Goal: Communication & Community: Answer question/provide support

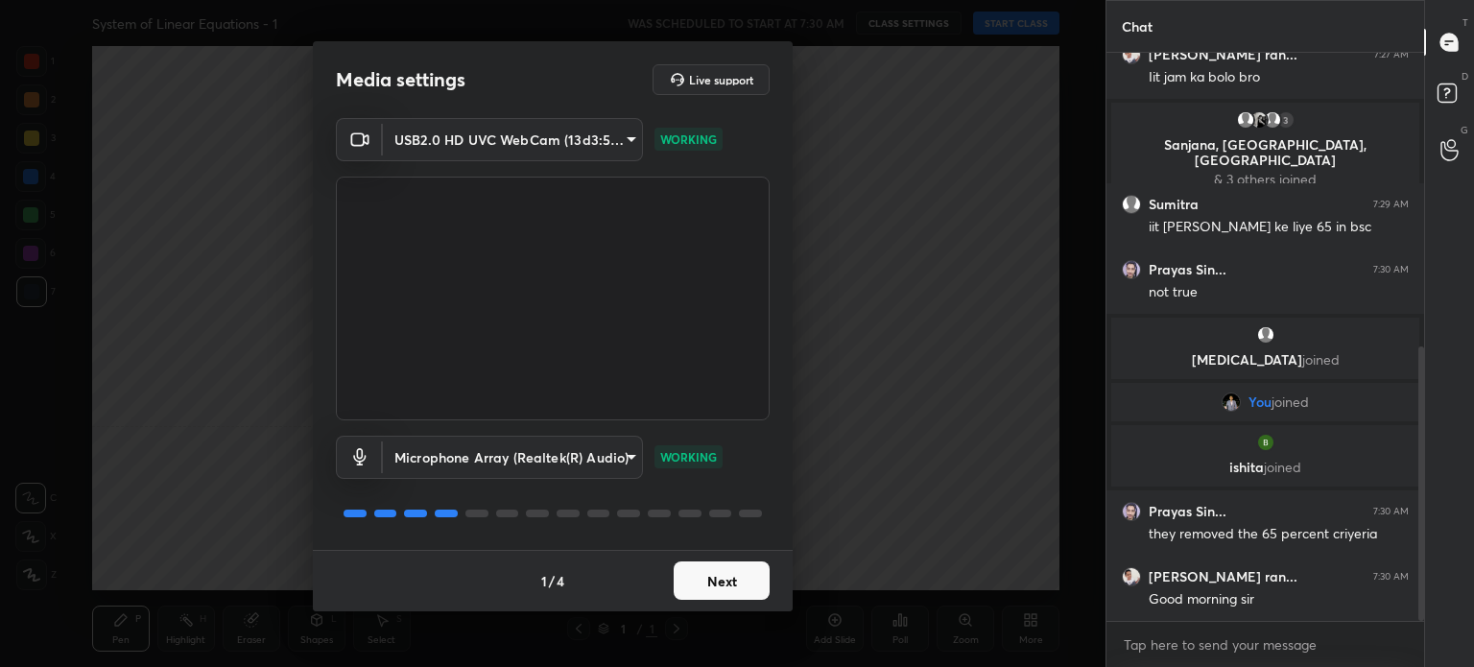
scroll to position [678, 0]
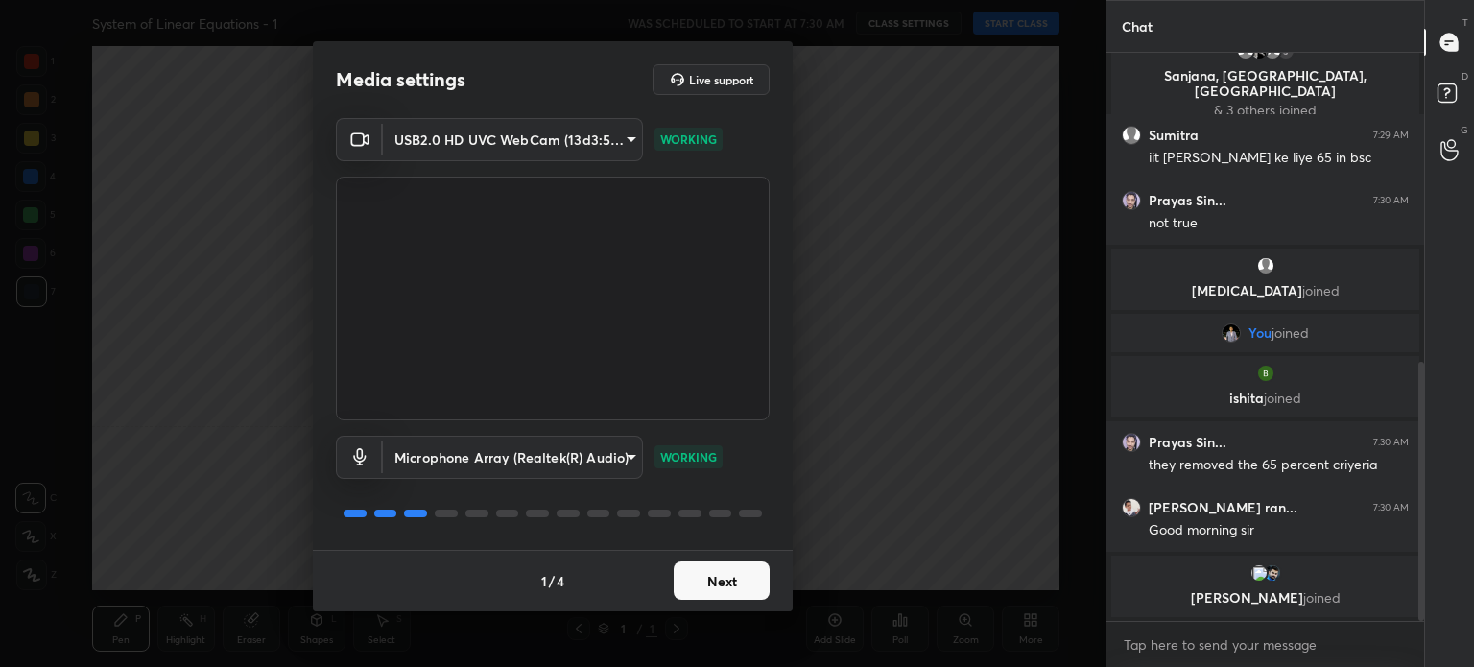
click at [729, 580] on button "Next" at bounding box center [722, 580] width 96 height 38
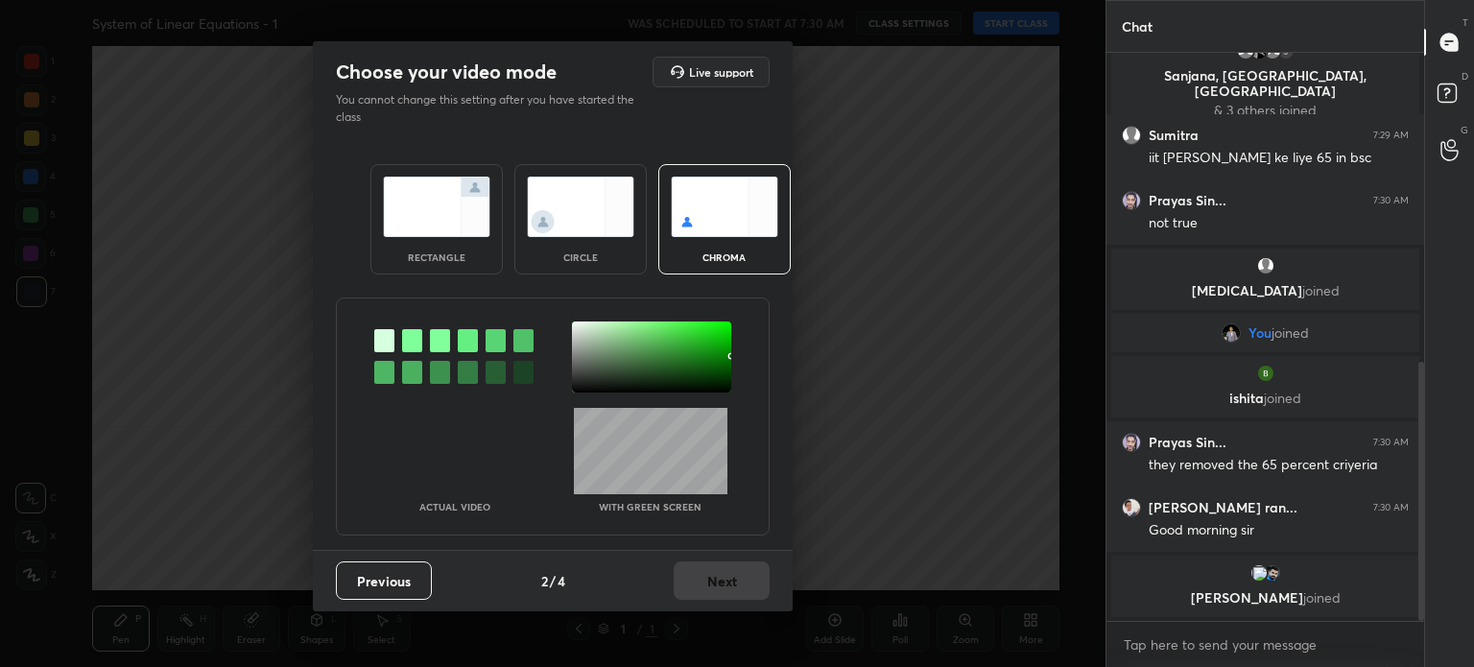
click at [729, 580] on div "Previous 2 / 4 Next" at bounding box center [553, 580] width 480 height 61
drag, startPoint x: 729, startPoint y: 580, endPoint x: 658, endPoint y: 292, distance: 296.5
click at [658, 292] on div "Choose your video mode Live support You cannot change this setting after you ha…" at bounding box center [553, 326] width 480 height 570
click at [607, 360] on div at bounding box center [651, 356] width 159 height 71
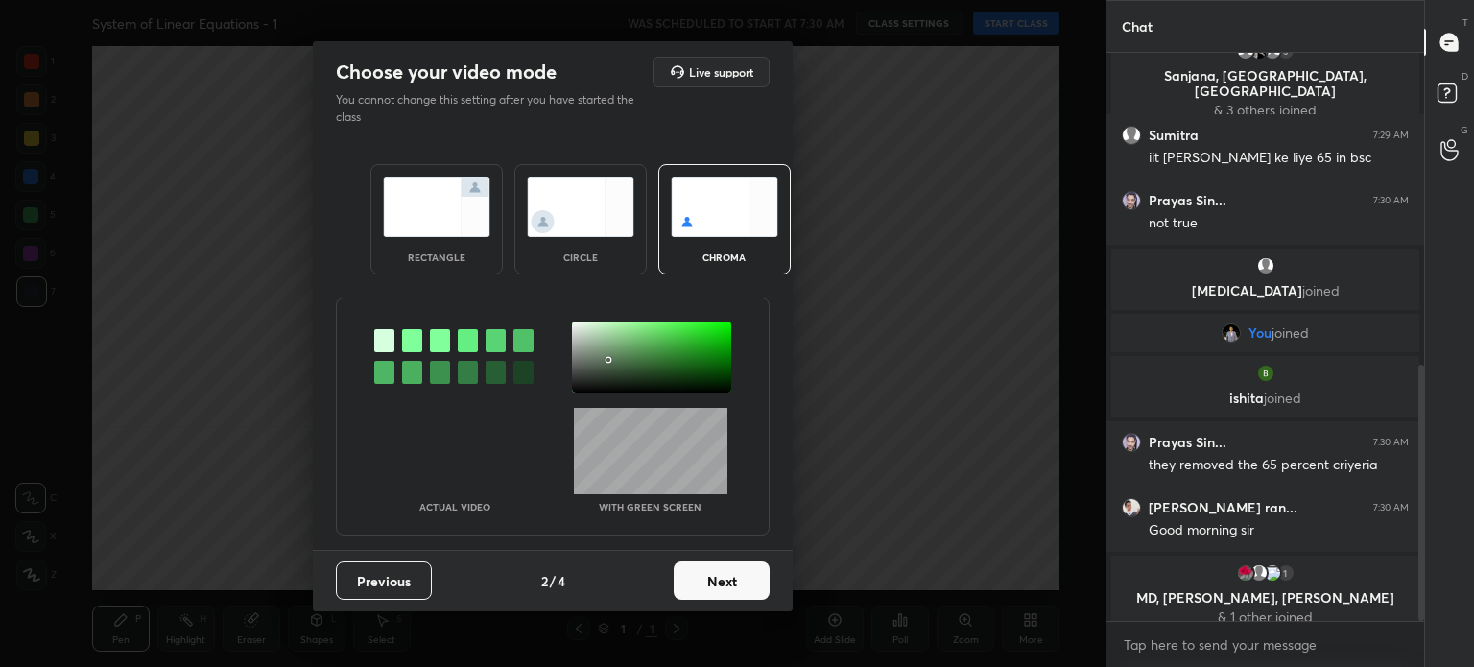
scroll to position [693, 0]
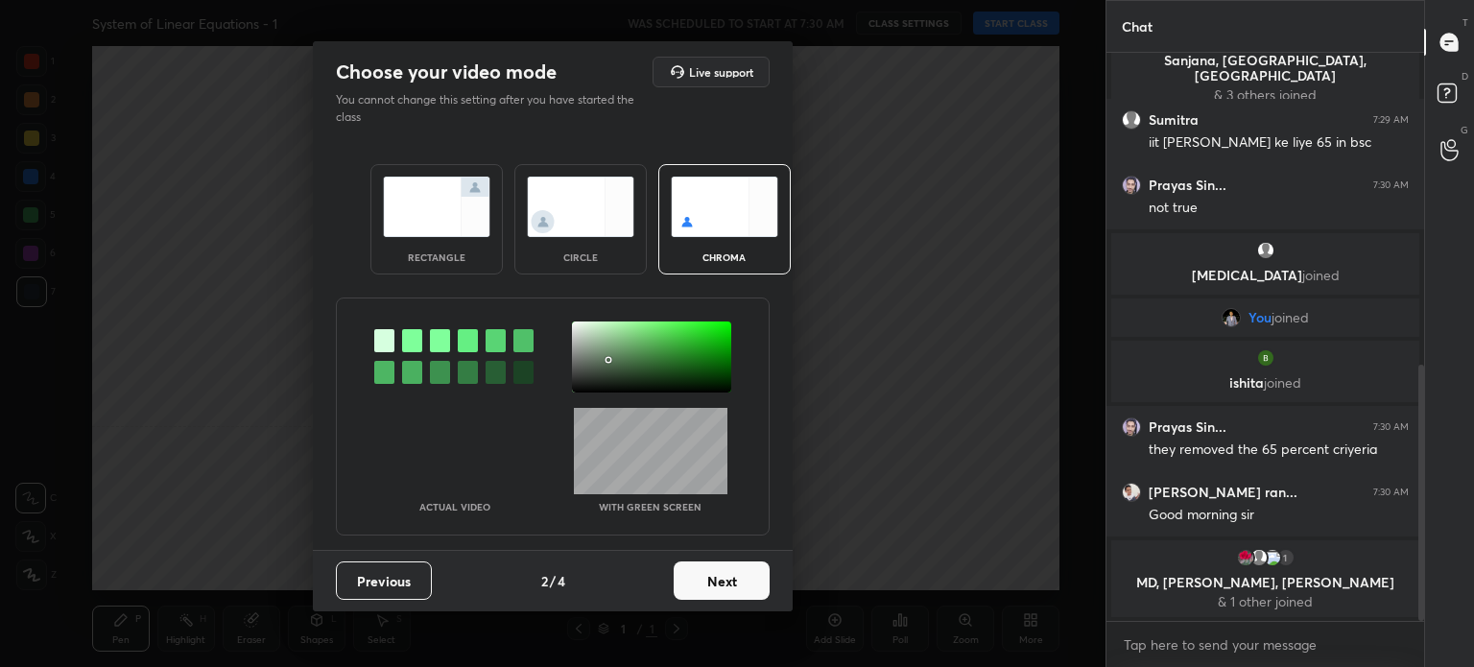
click at [626, 212] on img at bounding box center [580, 207] width 107 height 60
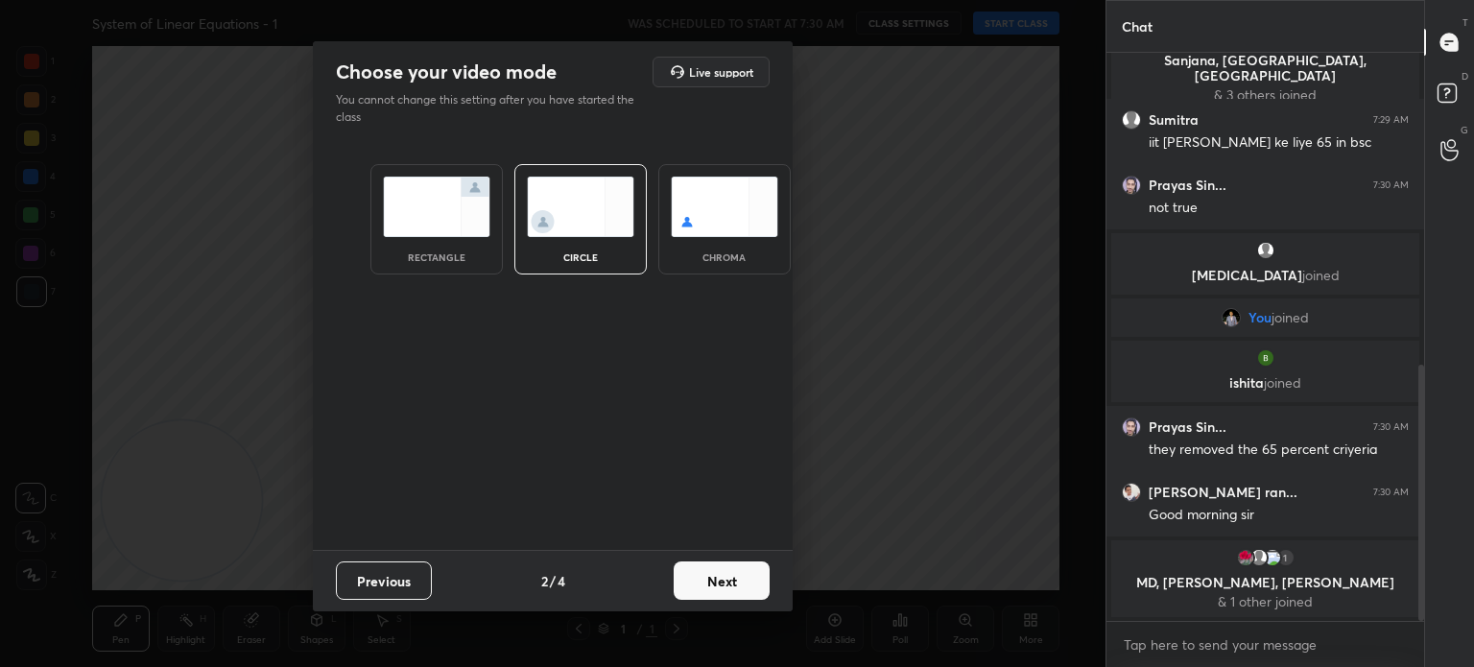
click at [723, 571] on button "Next" at bounding box center [722, 580] width 96 height 38
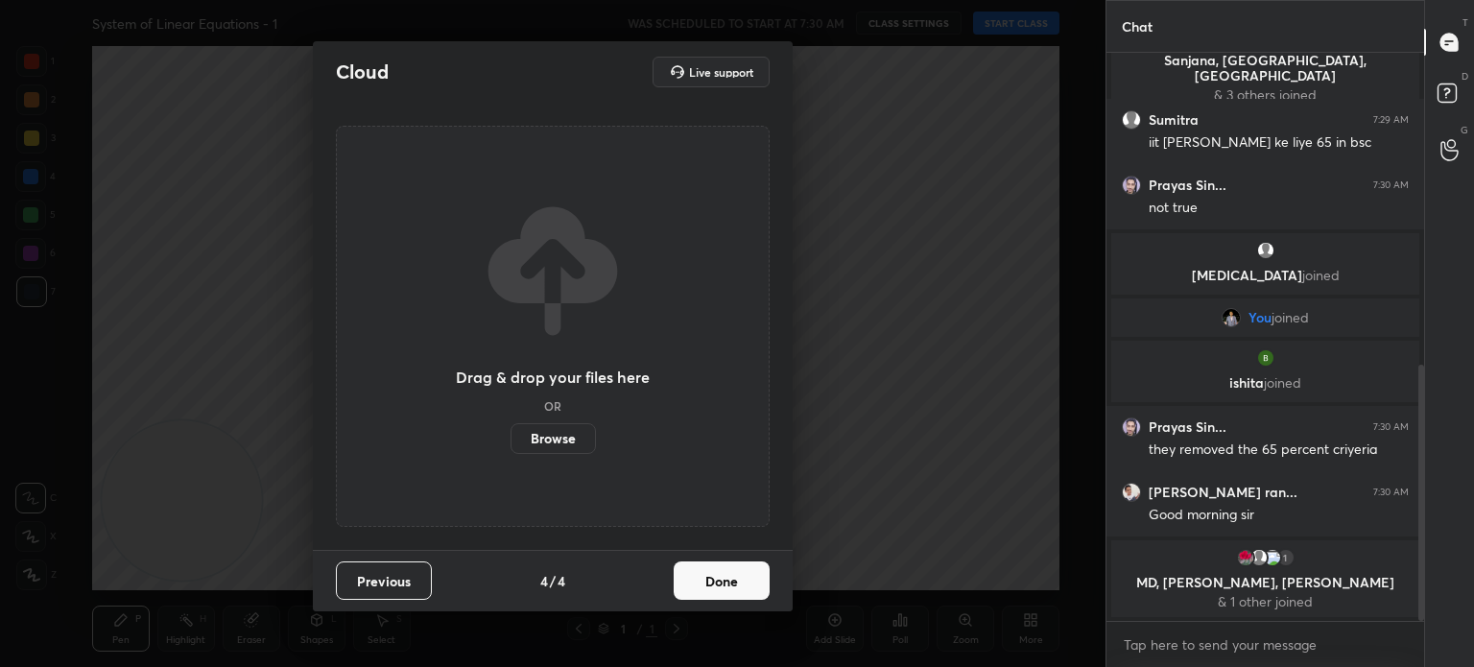
click at [723, 571] on button "Done" at bounding box center [722, 580] width 96 height 38
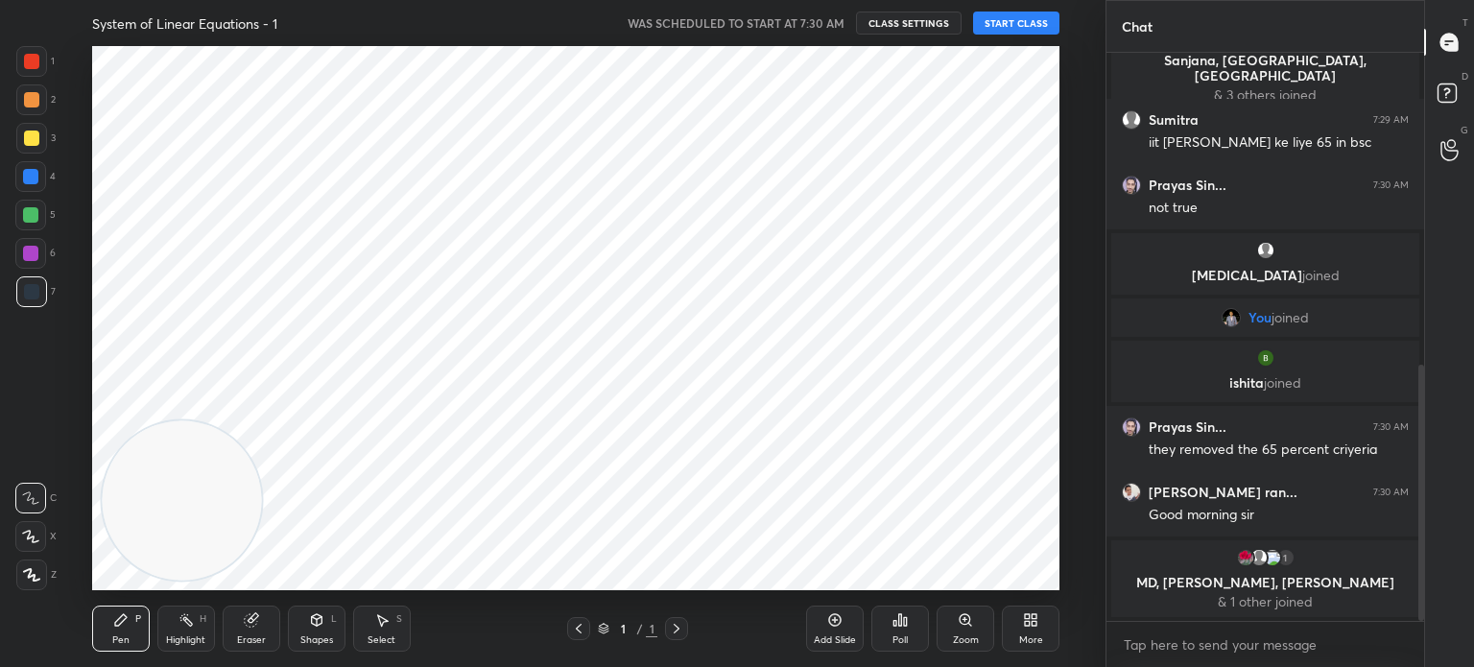
click at [723, 571] on div "Cloud Live support Drag & drop your files here OR Browse Previous 4 / 4 Done" at bounding box center [553, 333] width 1106 height 667
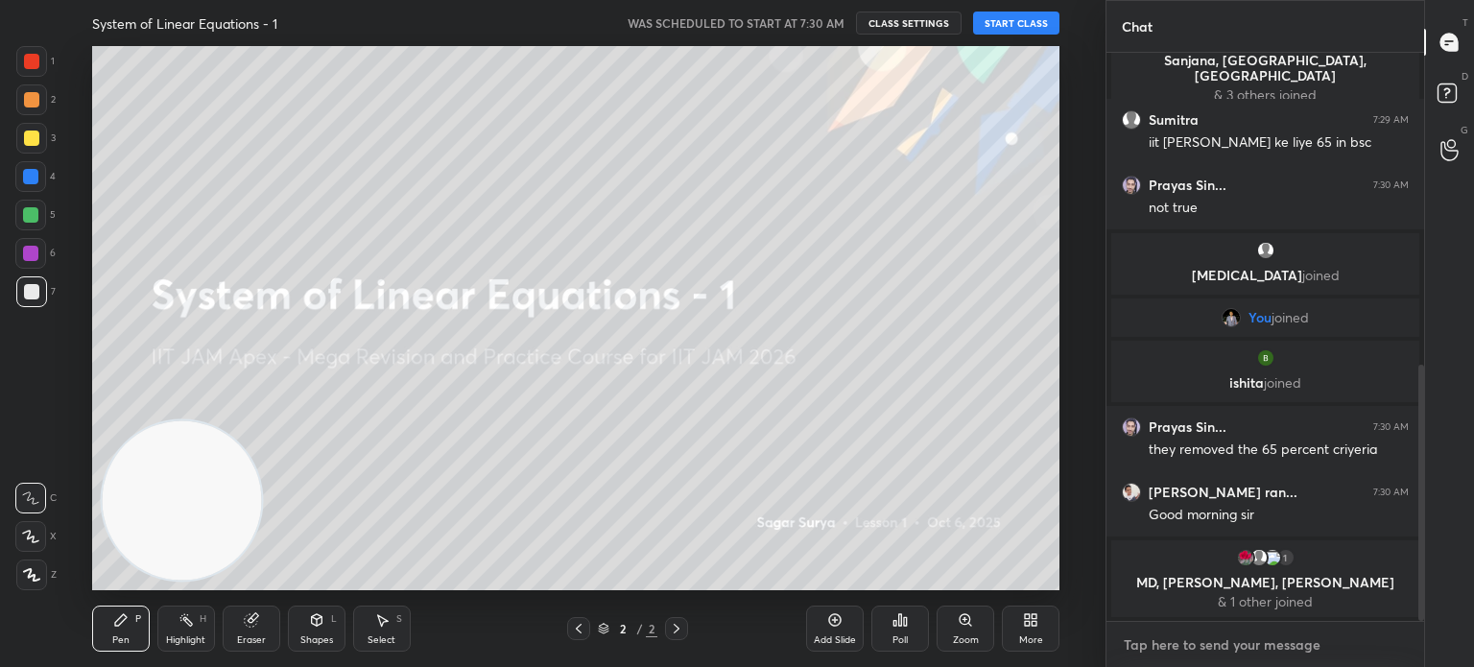
type textarea "x"
click at [1157, 643] on textarea at bounding box center [1265, 645] width 287 height 31
type textarea "W"
type textarea "x"
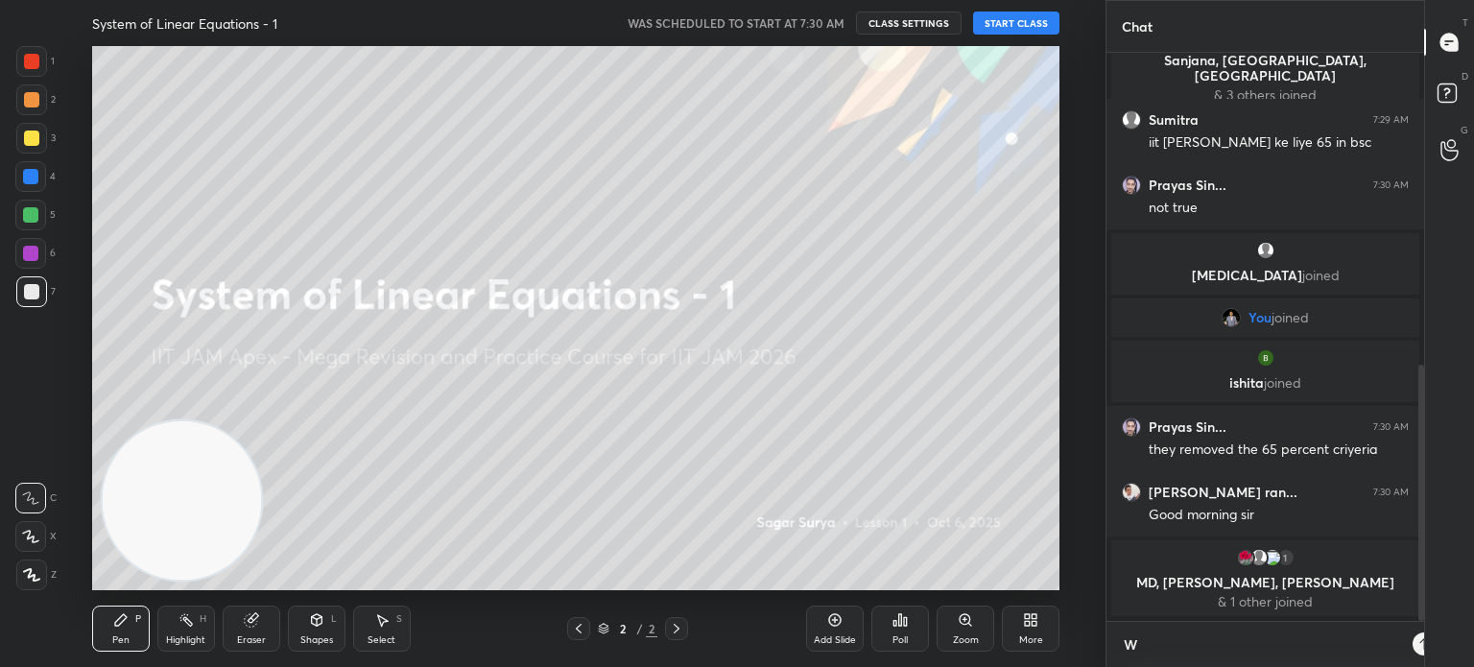
type textarea "WE"
type textarea "x"
type textarea "WER"
type textarea "x"
type textarea "WER"
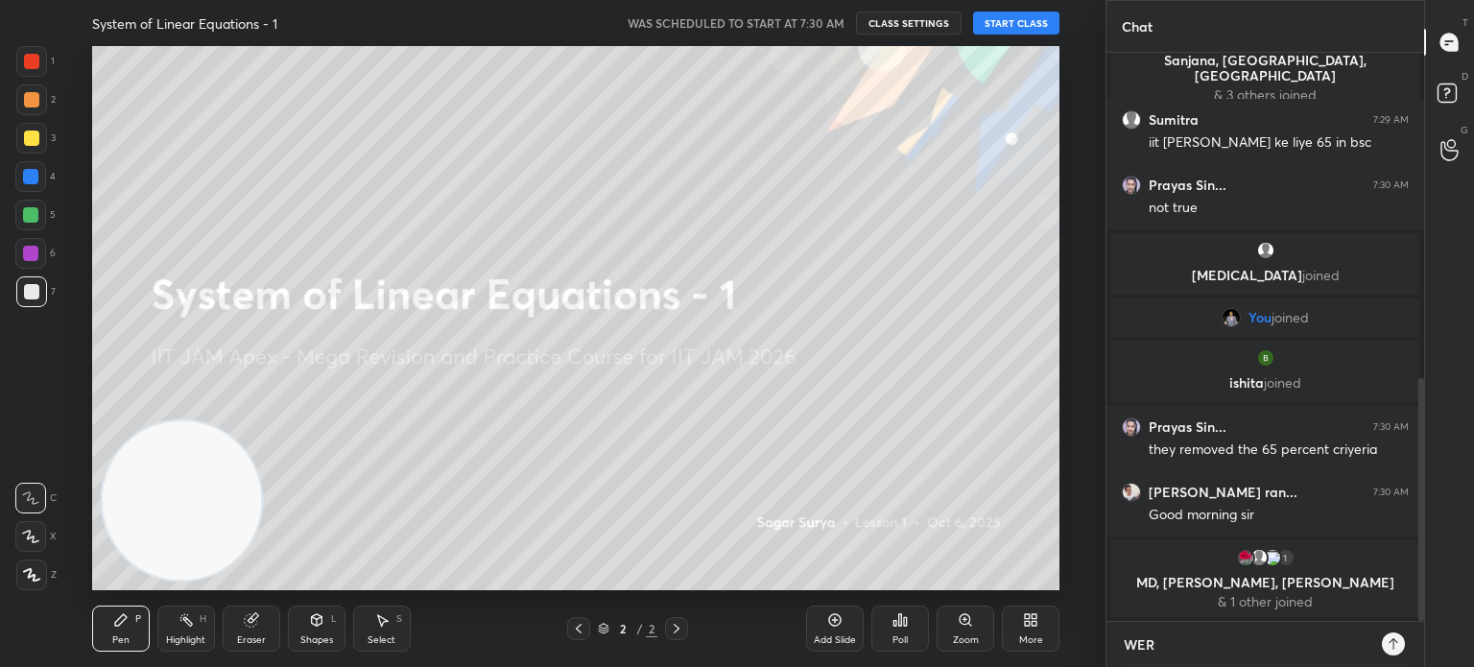
type textarea "x"
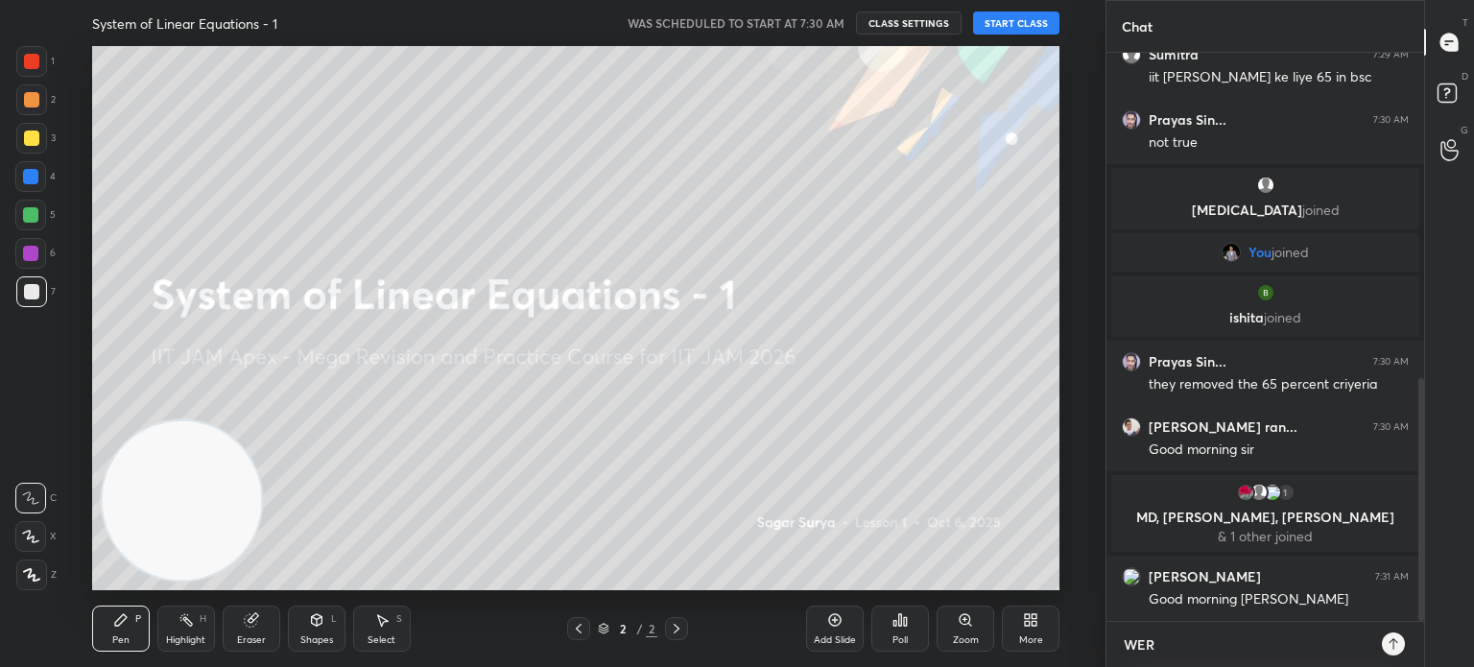
type textarea "WER S"
type textarea "x"
type textarea "WER SH"
type textarea "x"
type textarea "WER SHA"
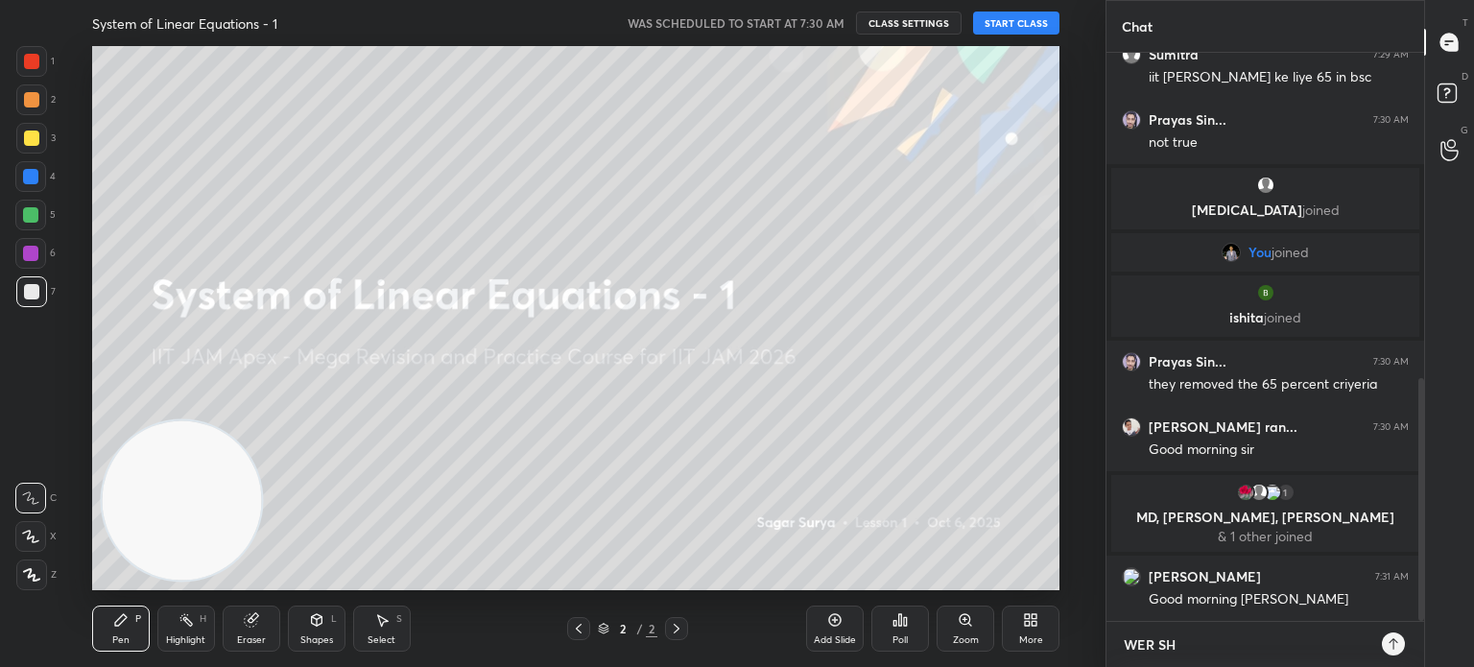
type textarea "x"
type textarea "WER SHAL"
type textarea "x"
type textarea "WER SHALL"
type textarea "x"
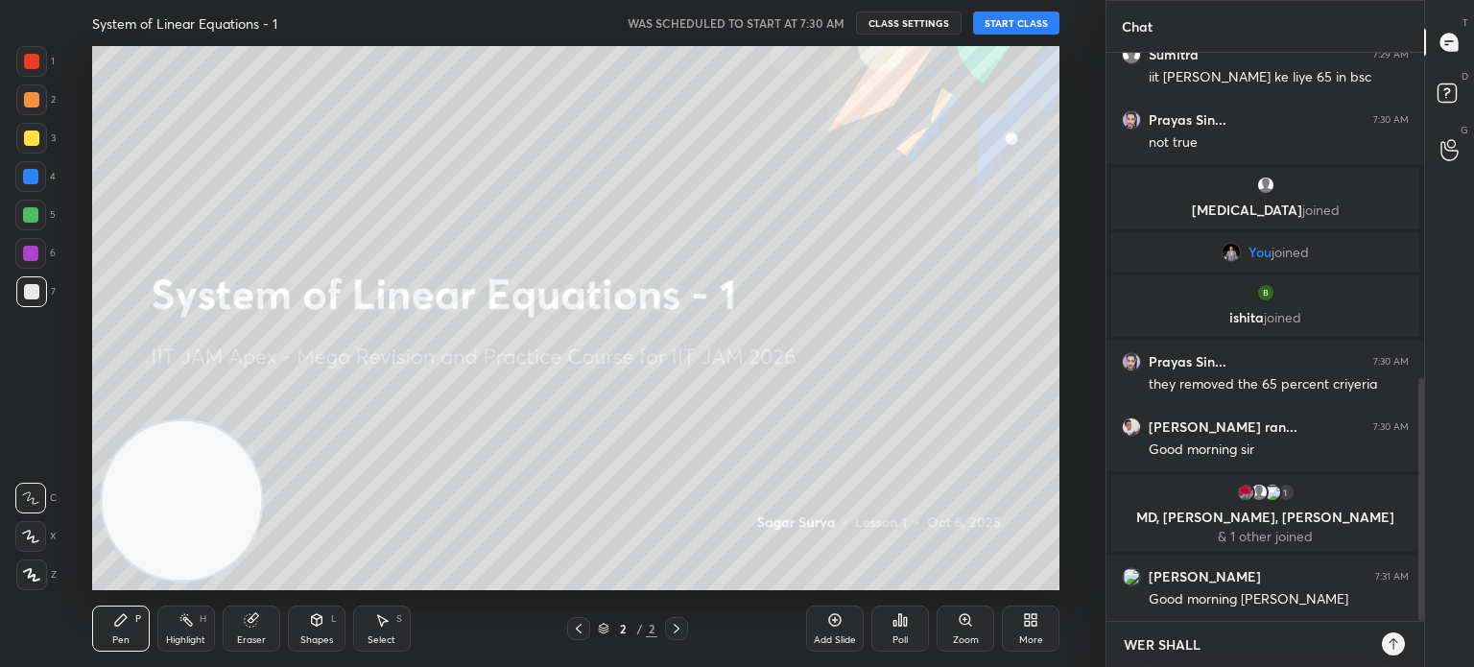
type textarea "WER SHALL"
type textarea "x"
type textarea "WER SHALL S"
type textarea "x"
type textarea "WER SHALL ST"
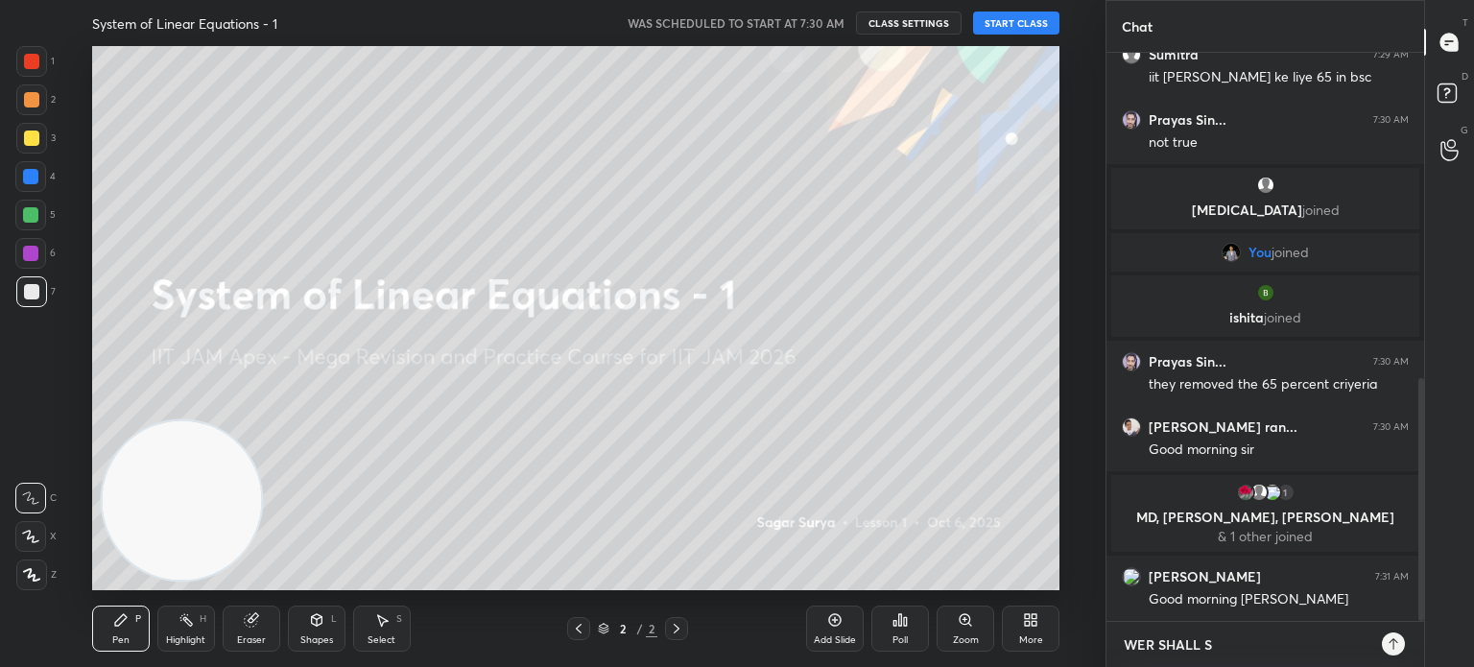
type textarea "x"
type textarea "WER SHALL STA"
type textarea "x"
type textarea "WER SHALL STAT"
type textarea "x"
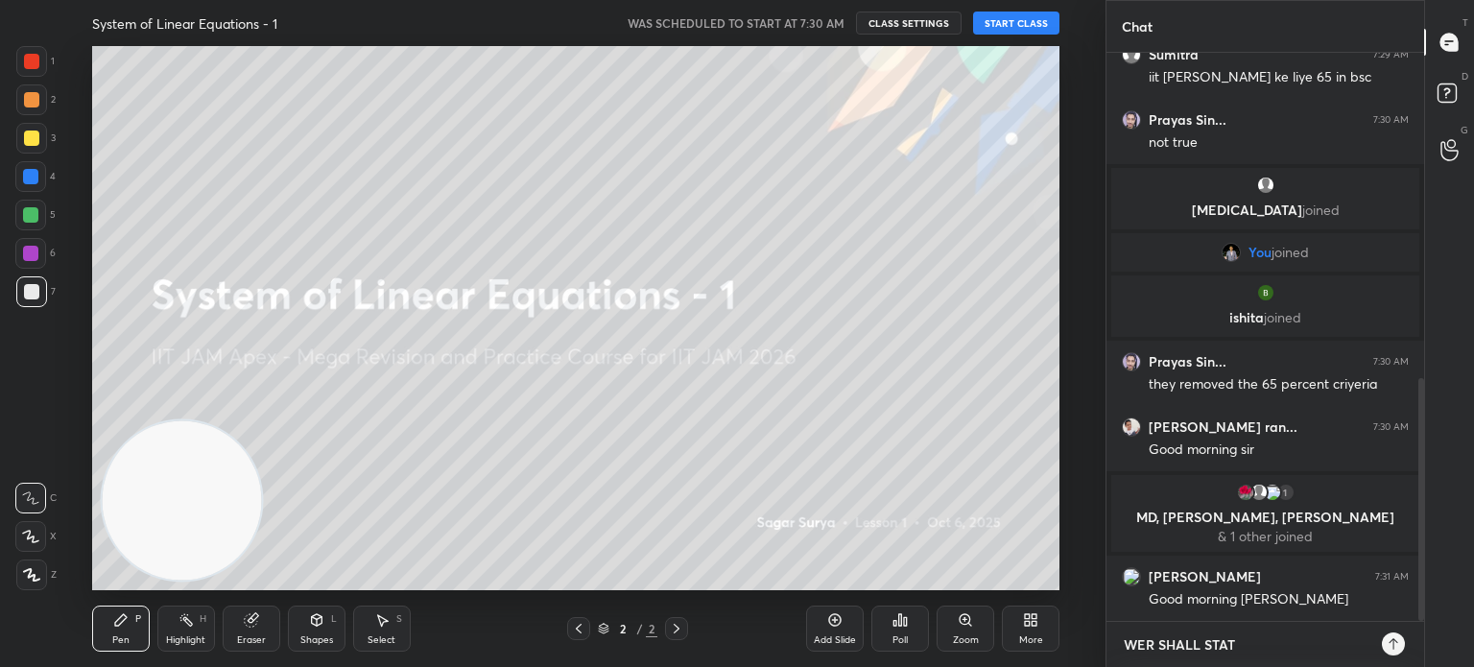
type textarea "WER SHALL STA"
type textarea "x"
type textarea "WER SHALL STAT"
type textarea "x"
type textarea "WER SHALL STATY"
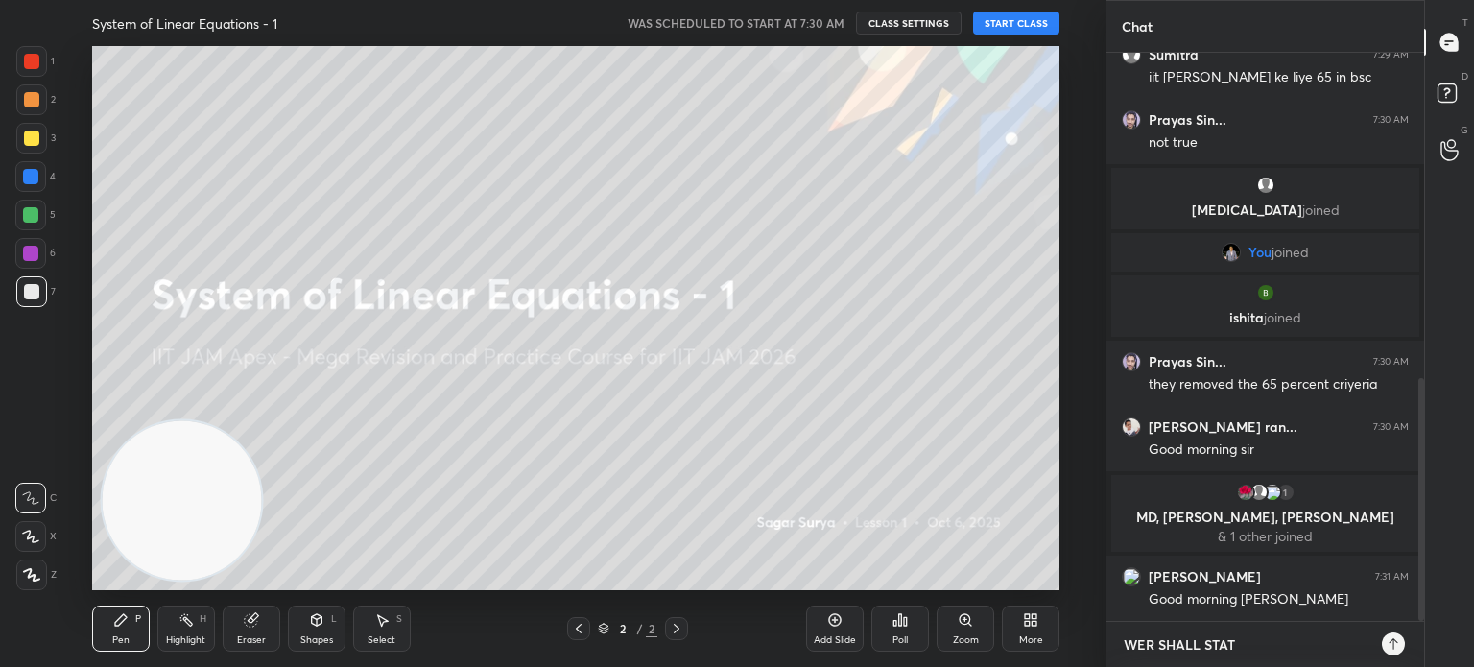
type textarea "x"
type textarea "WER SHALL STAT"
type textarea "x"
type textarea "WER SHALL STA"
type textarea "x"
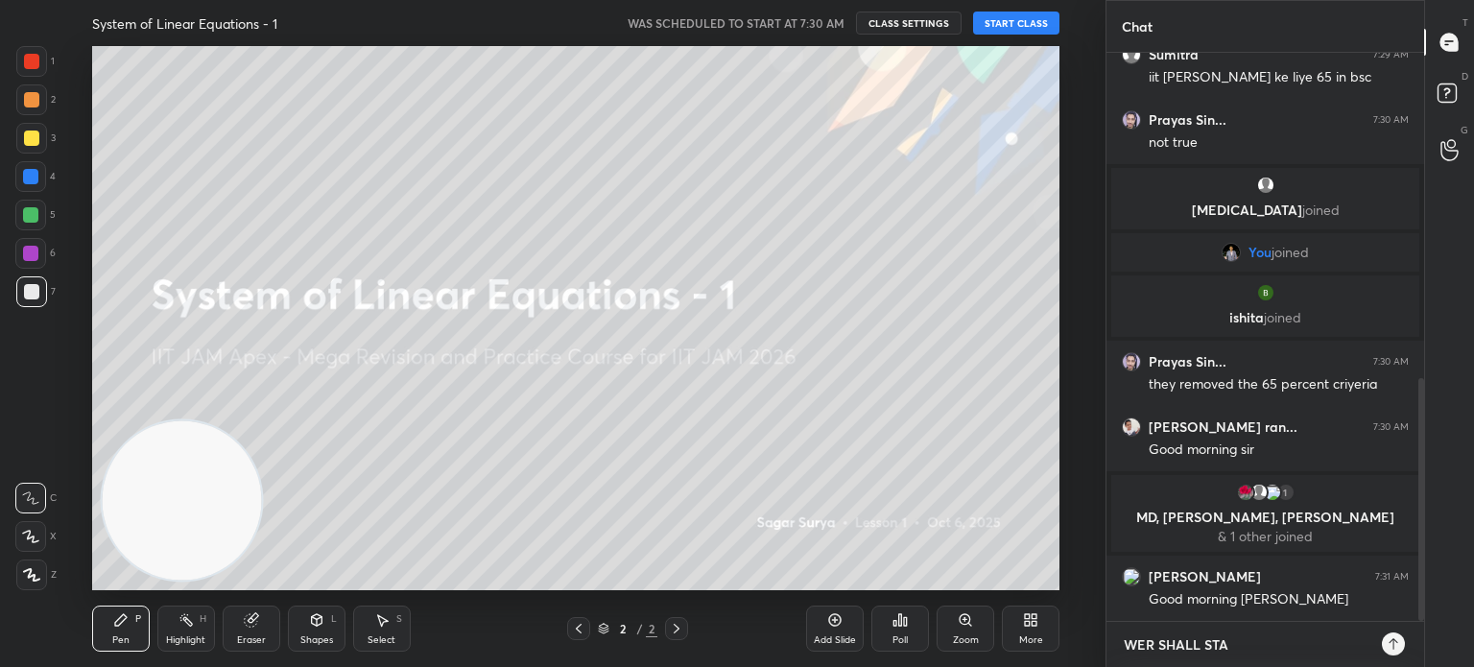
type textarea "WER SHALL STAR"
type textarea "x"
type textarea "WER SHALL START"
type textarea "x"
type textarea "WER SHALL START"
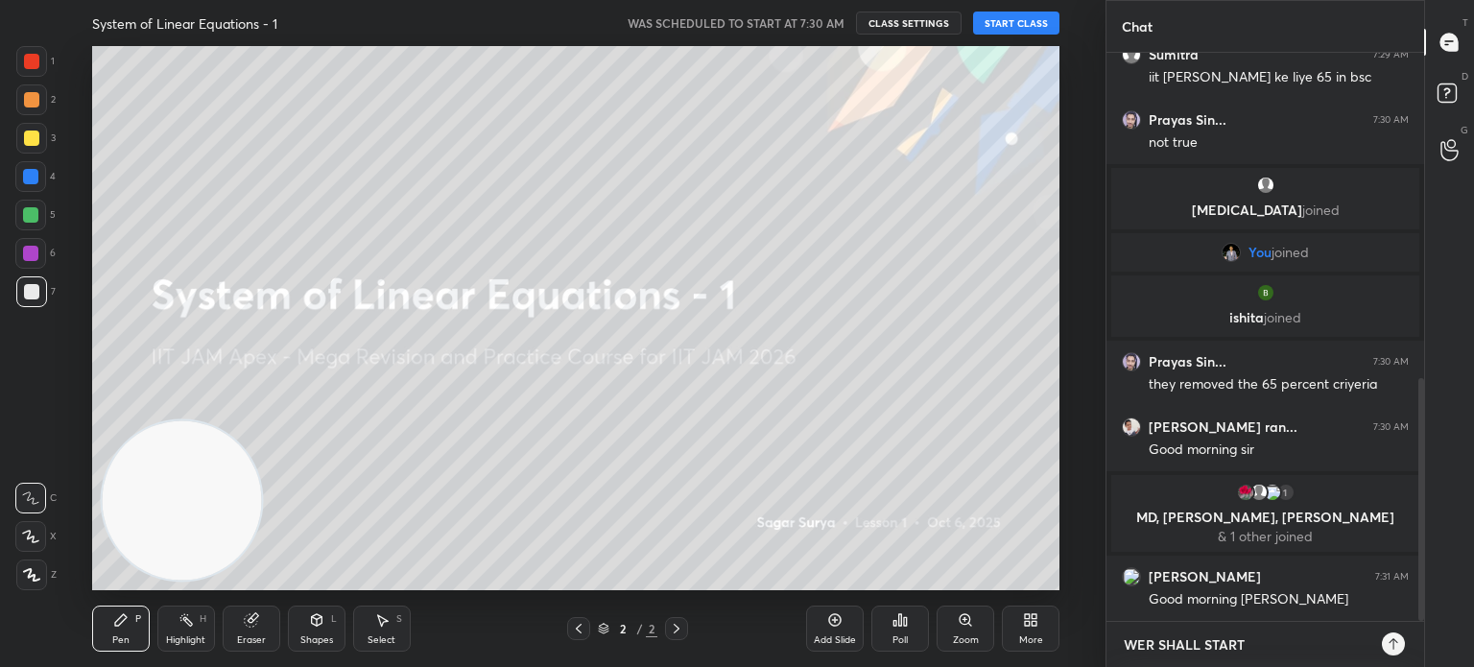
type textarea "x"
type textarea "WER SHALL START A"
type textarea "x"
type textarea "WER SHALL START AT"
type textarea "x"
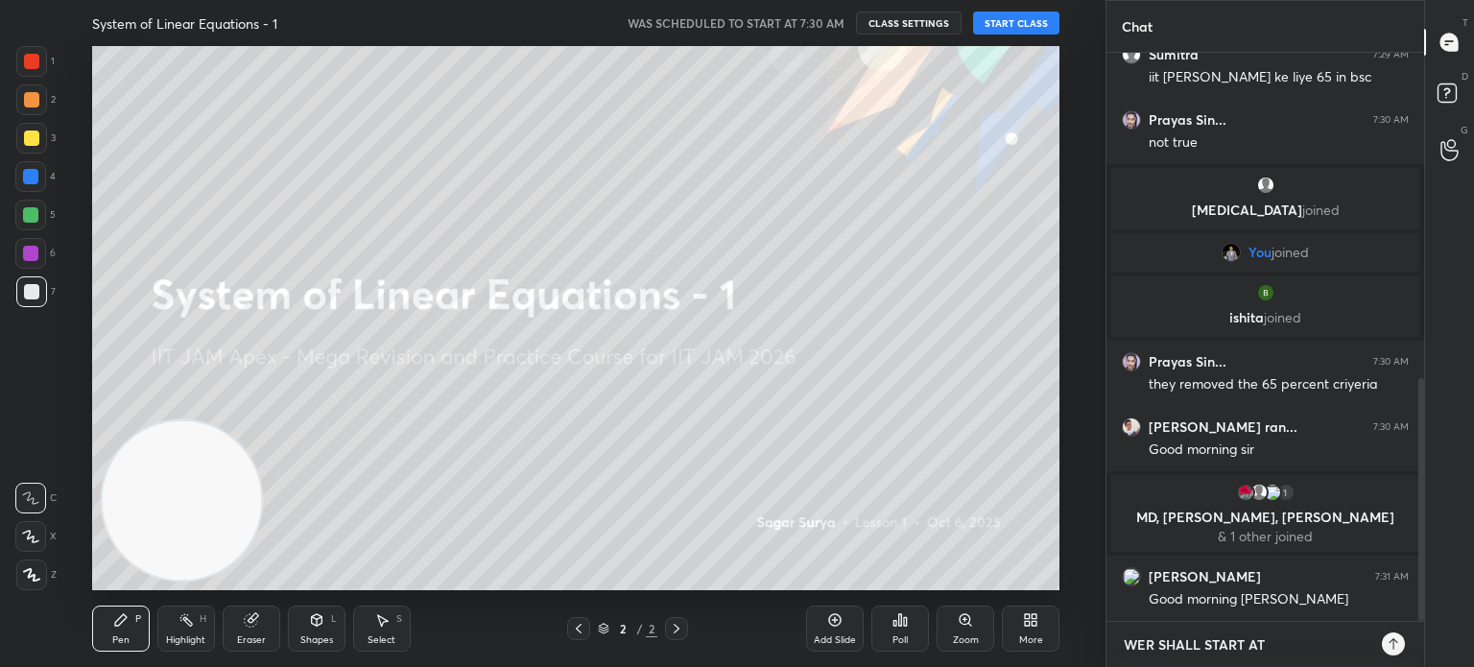
type textarea "WER SHALL START AT"
type textarea "x"
type textarea "WER SHALL START AT 7"
type textarea "x"
type textarea "WER SHALL START AT 7:"
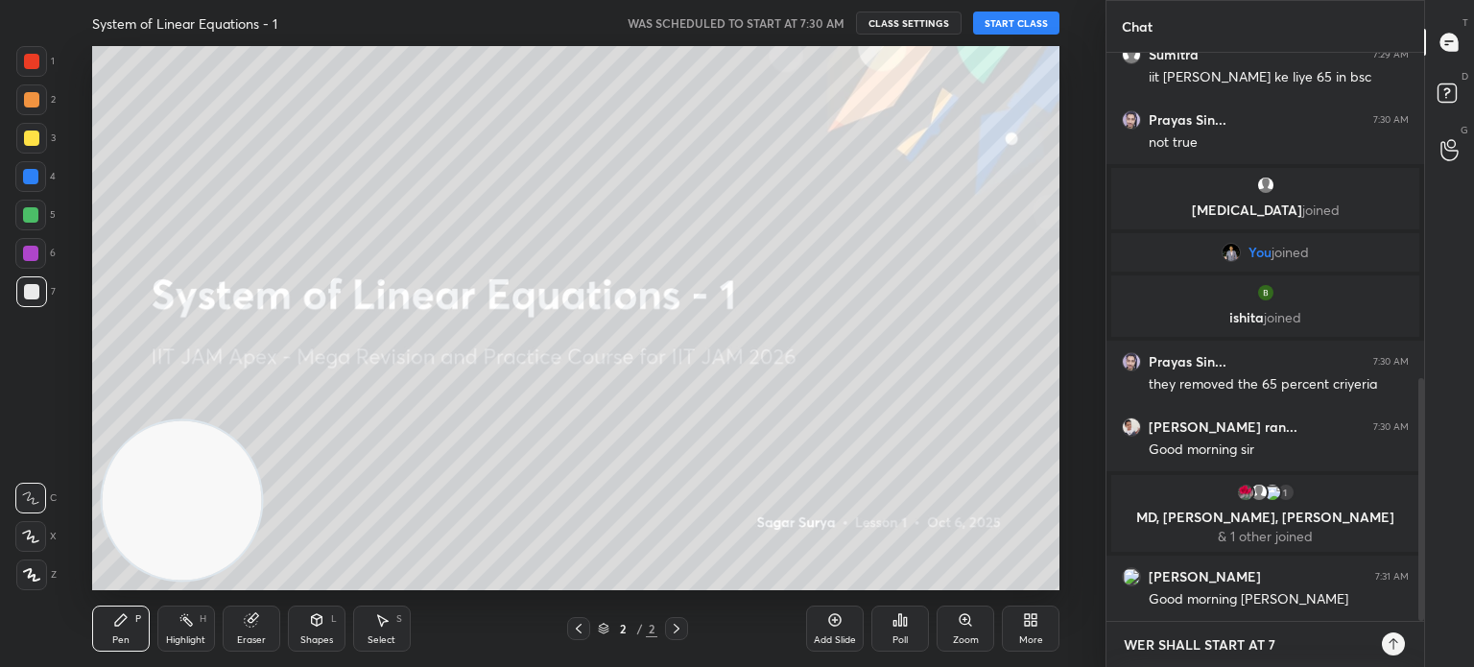
type textarea "x"
type textarea "WER SHALL START AT 7:4"
type textarea "x"
type textarea "WER SHALL START AT 7:45"
type textarea "x"
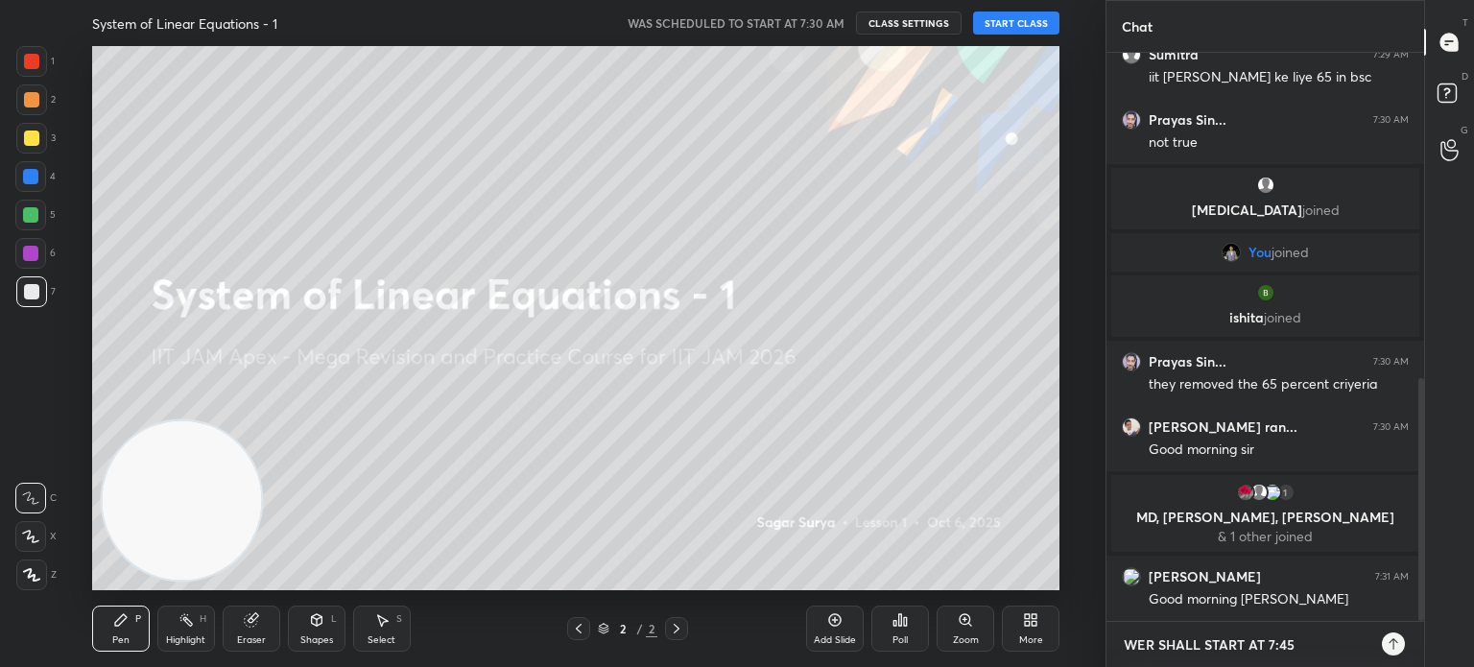
scroll to position [827, 0]
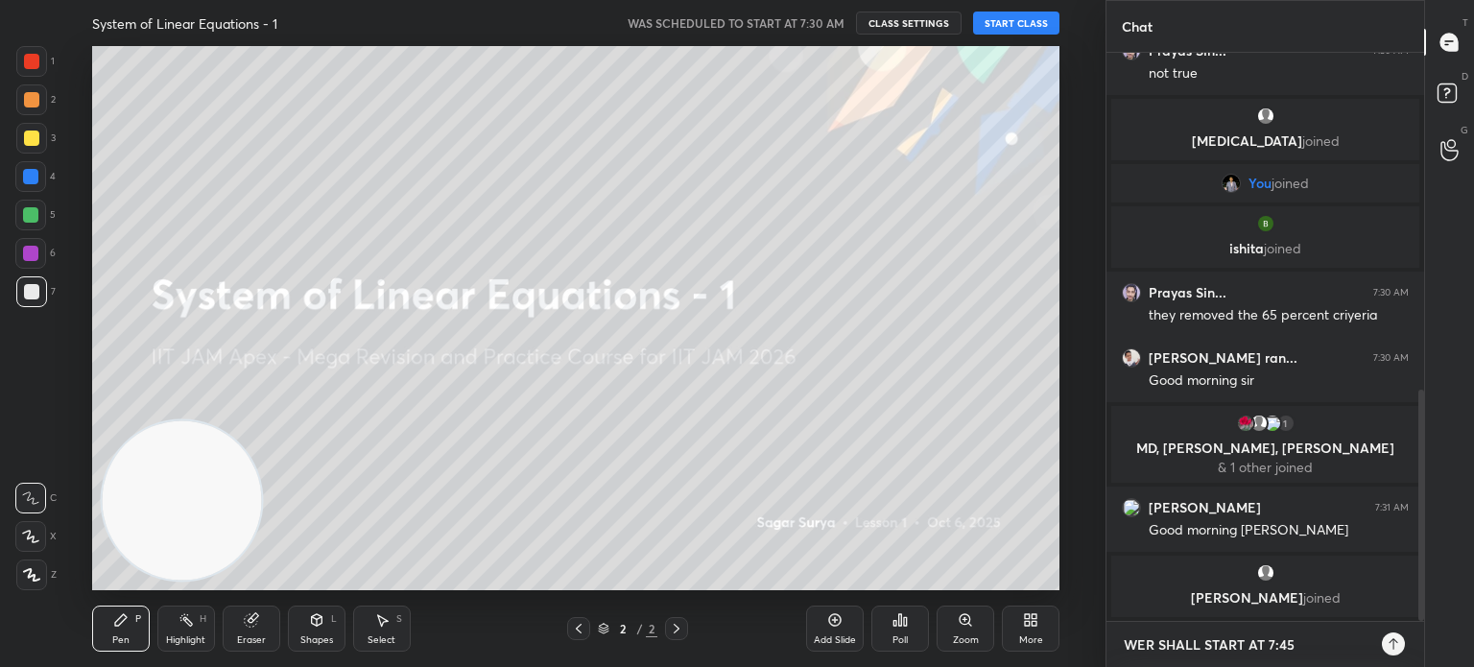
type textarea "WER SHALL START AT 7:4"
type textarea "x"
type textarea "WER SHALL START AT 7:"
type textarea "x"
type textarea "WER SHALL START AT 7:5"
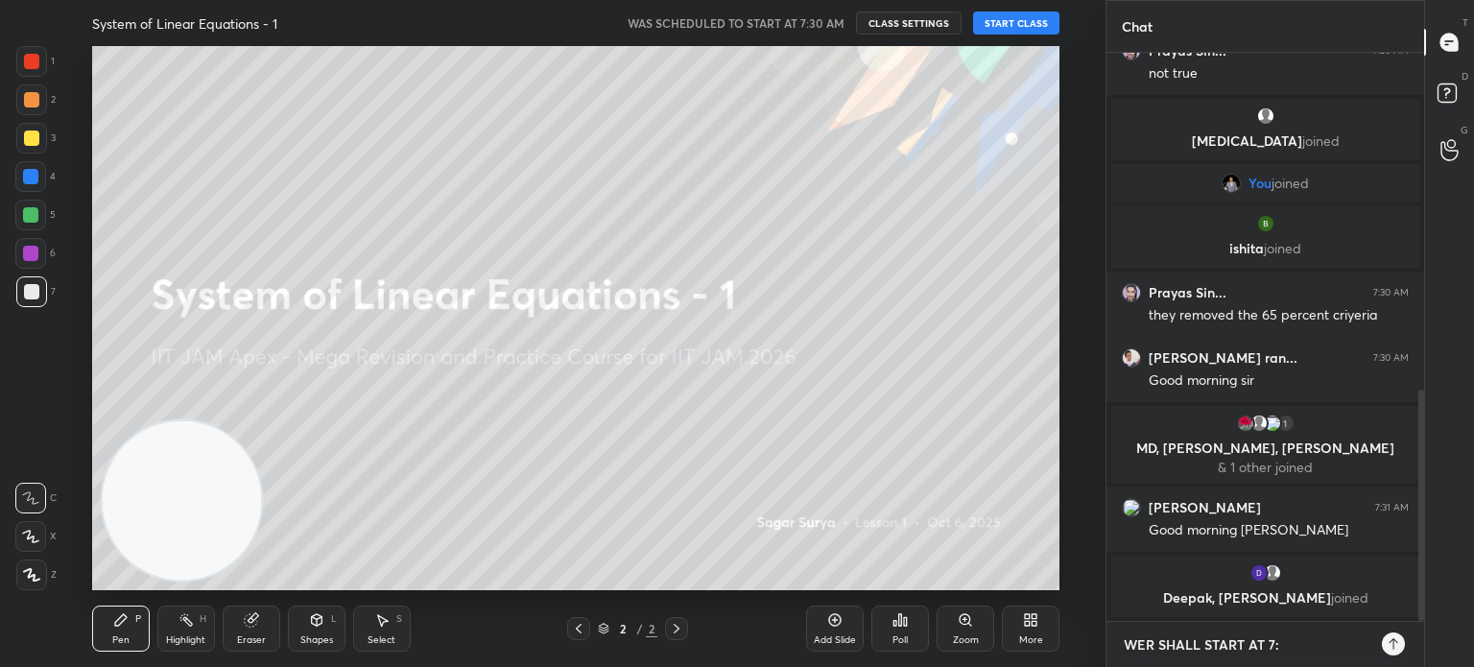
type textarea "x"
type textarea "WER SHALL START AT 7:50"
type textarea "x"
type textarea "WER SHALL START AT 7:50."
type textarea "x"
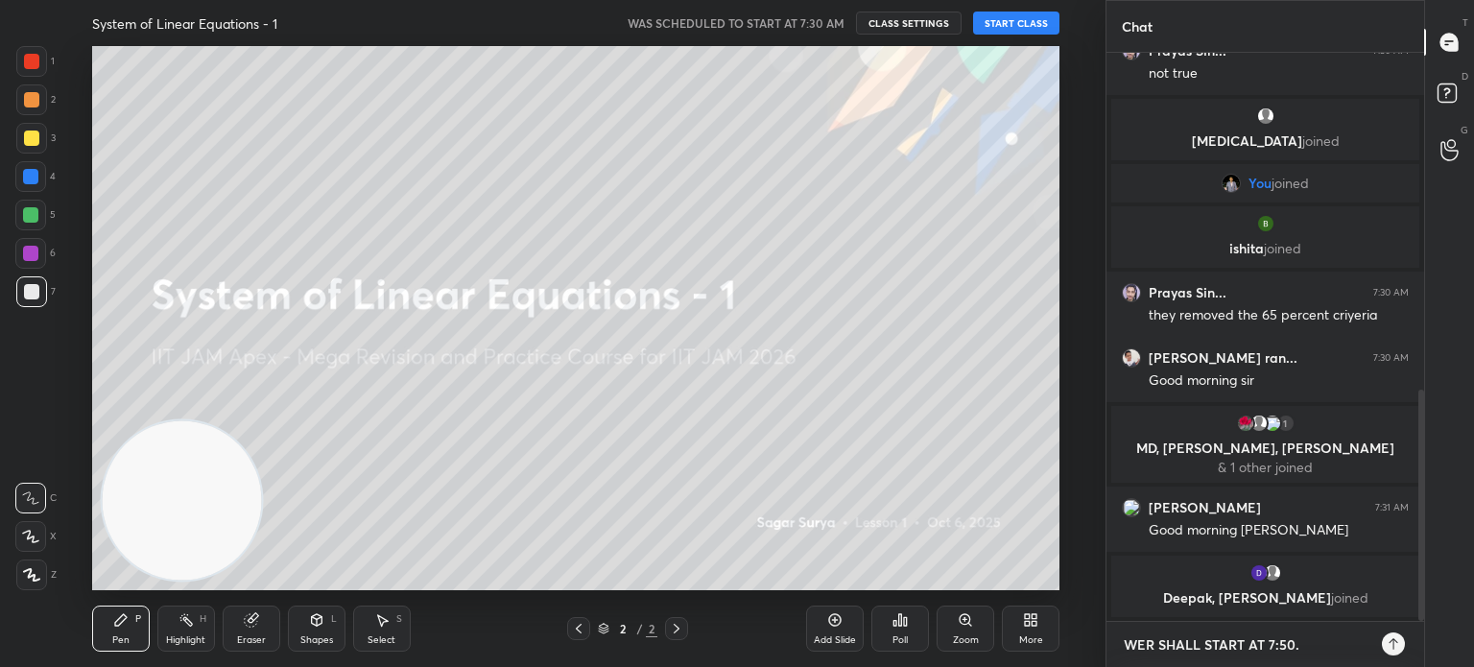
type textarea "WER SHALL START AT 7:50."
type textarea "x"
type textarea "WER SHALL START AT 7:50. I"
type textarea "x"
type textarea "WER SHALL START AT 7:50. I"
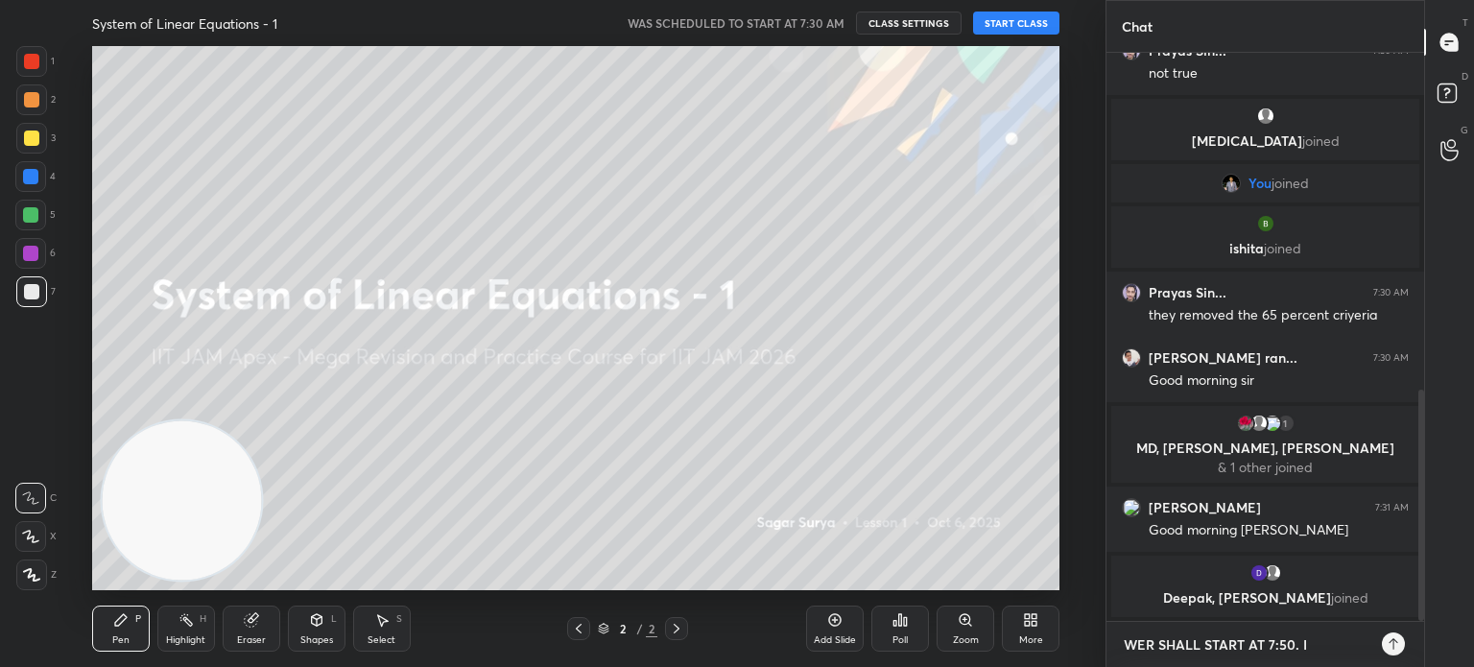
type textarea "x"
type textarea "WER SHALL START AT 7:50. I"
type textarea "x"
type textarea "WER SHALL START AT 7:50."
type textarea "x"
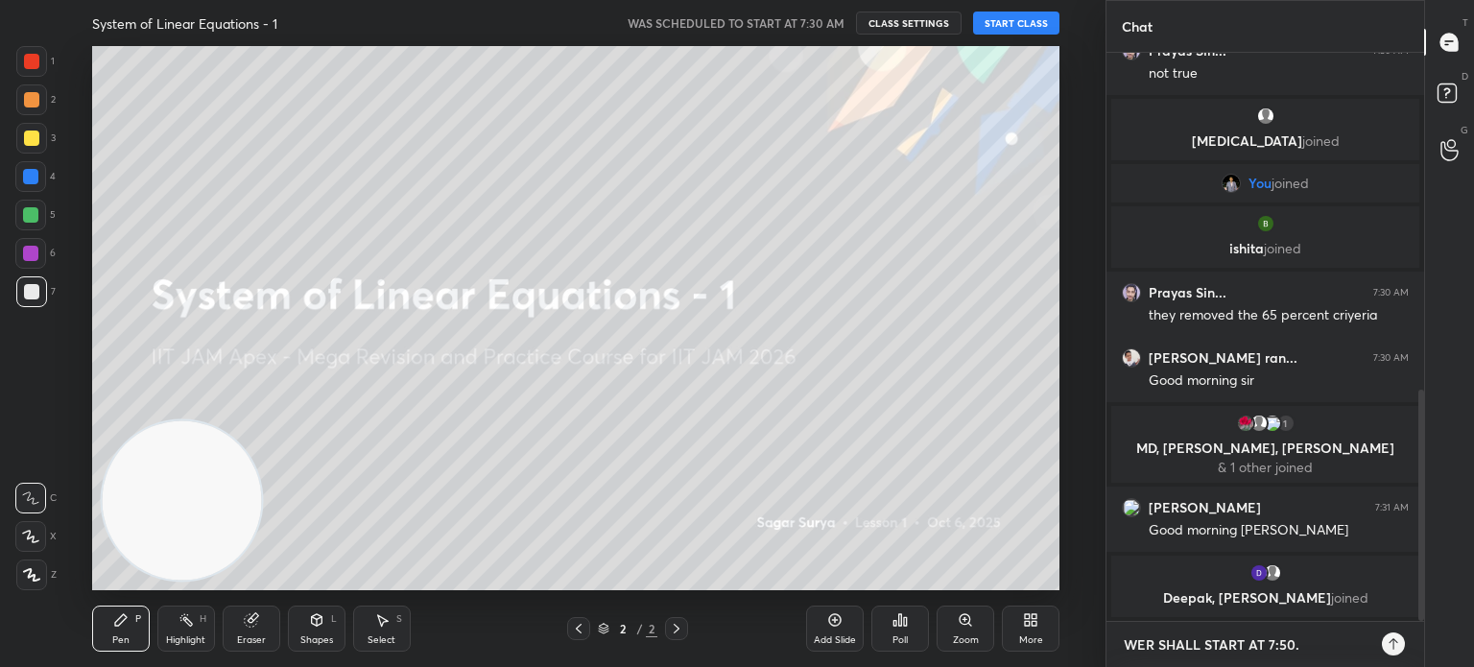
type textarea "WE SHALL START AT 7:50."
type textarea "x"
type textarea "WE SHALL START AT 7:50."
type textarea "x"
type textarea "WE SHALL START T AT 7:50."
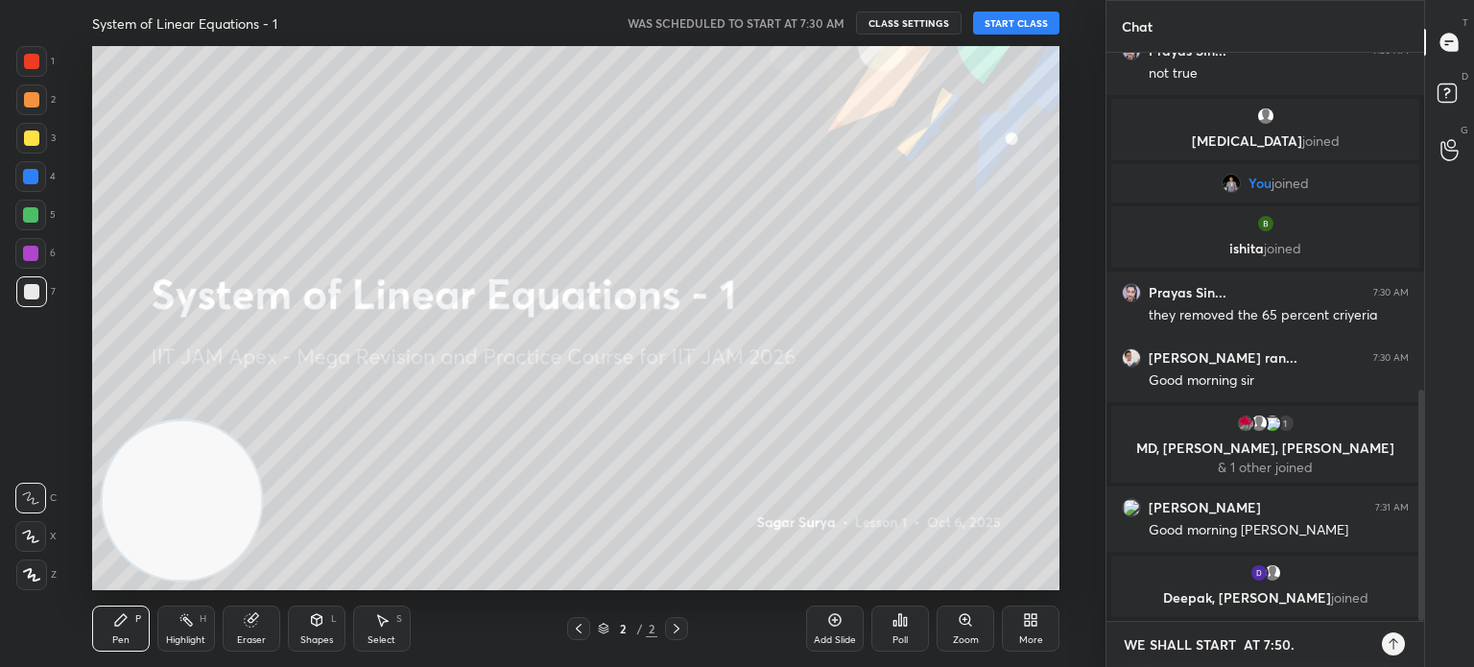
type textarea "x"
type textarea "WE SHALL START TH AT 7:50."
type textarea "x"
type textarea "WE SHALL START THE AT 7:50."
type textarea "x"
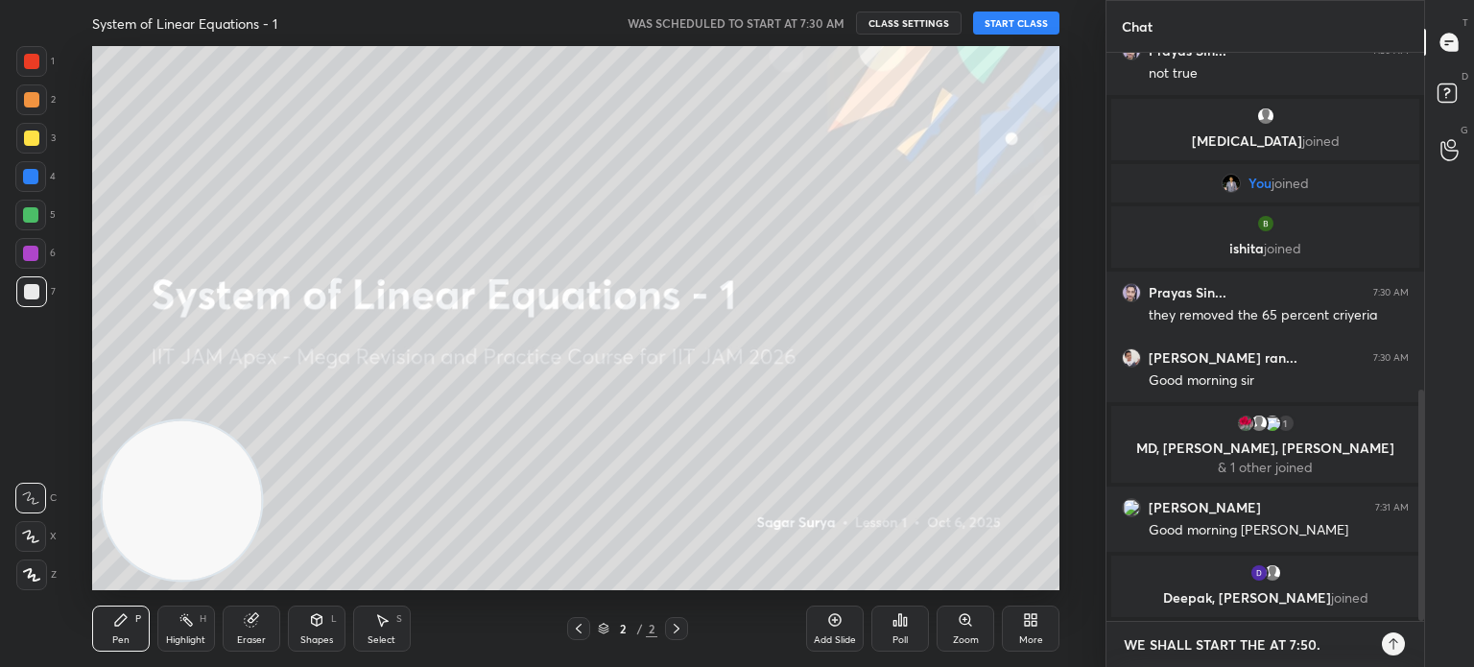
type textarea "WE SHALL START THE AT 7:50."
type textarea "x"
type textarea "WE SHALL START THE C AT 7:50."
type textarea "x"
type textarea "WE SHALL START THE CL AT 7:50."
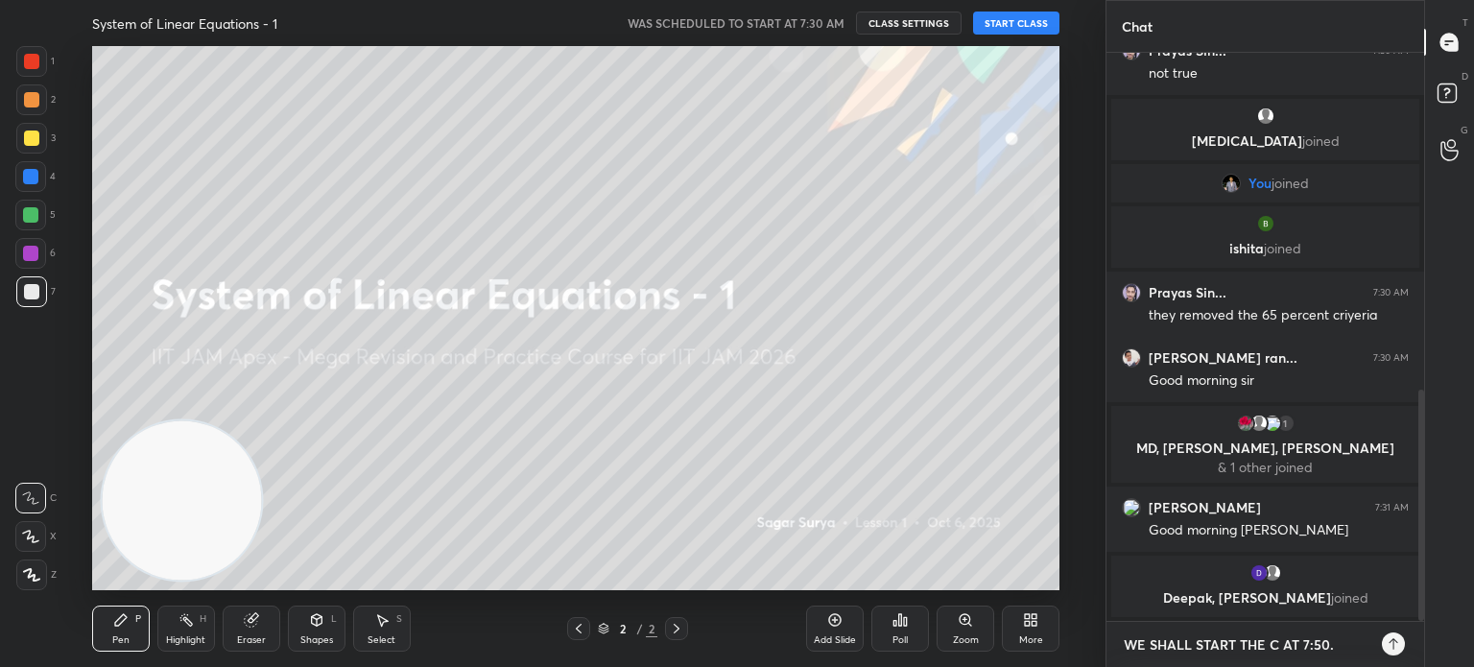
type textarea "x"
type textarea "WE SHALL START THE CLA AT 7:50."
type textarea "x"
type textarea "WE SHALL START THE CLAS AT 7:50."
type textarea "x"
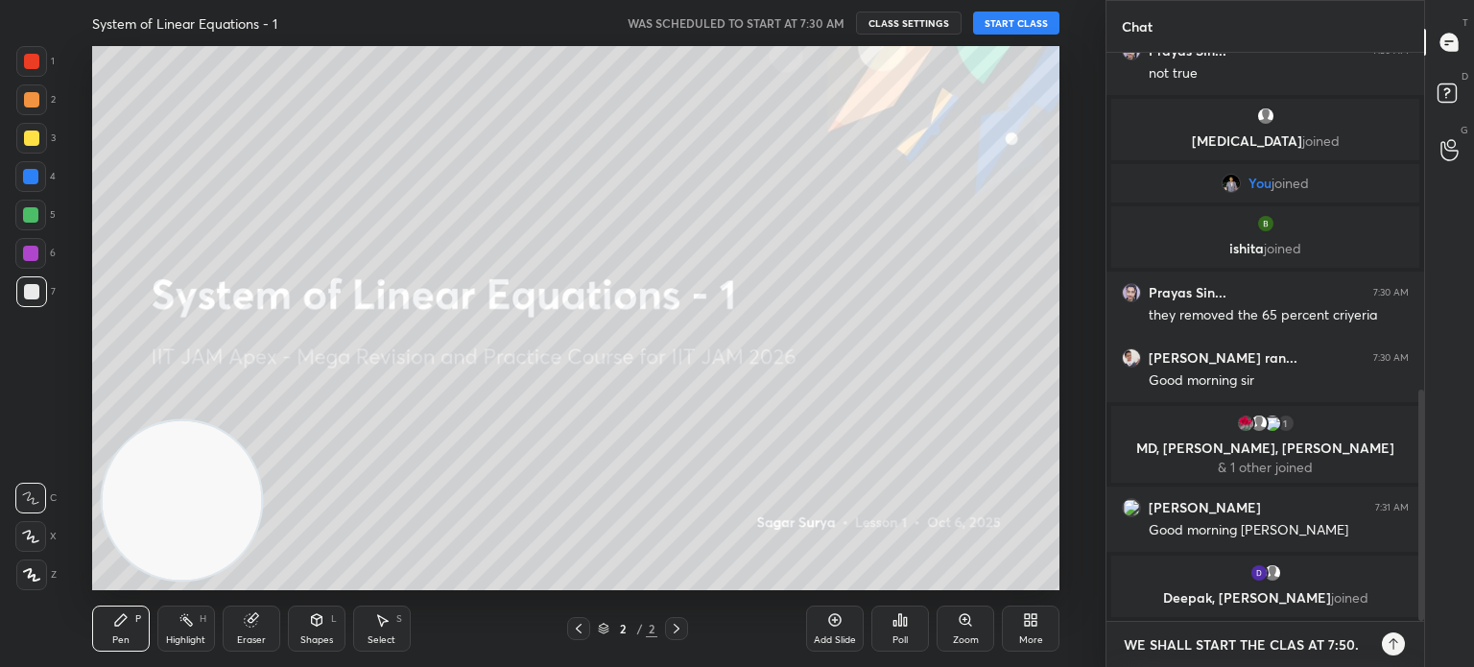
type textarea "WE SHALL START THE CLASS AT 7:50."
type textarea "x"
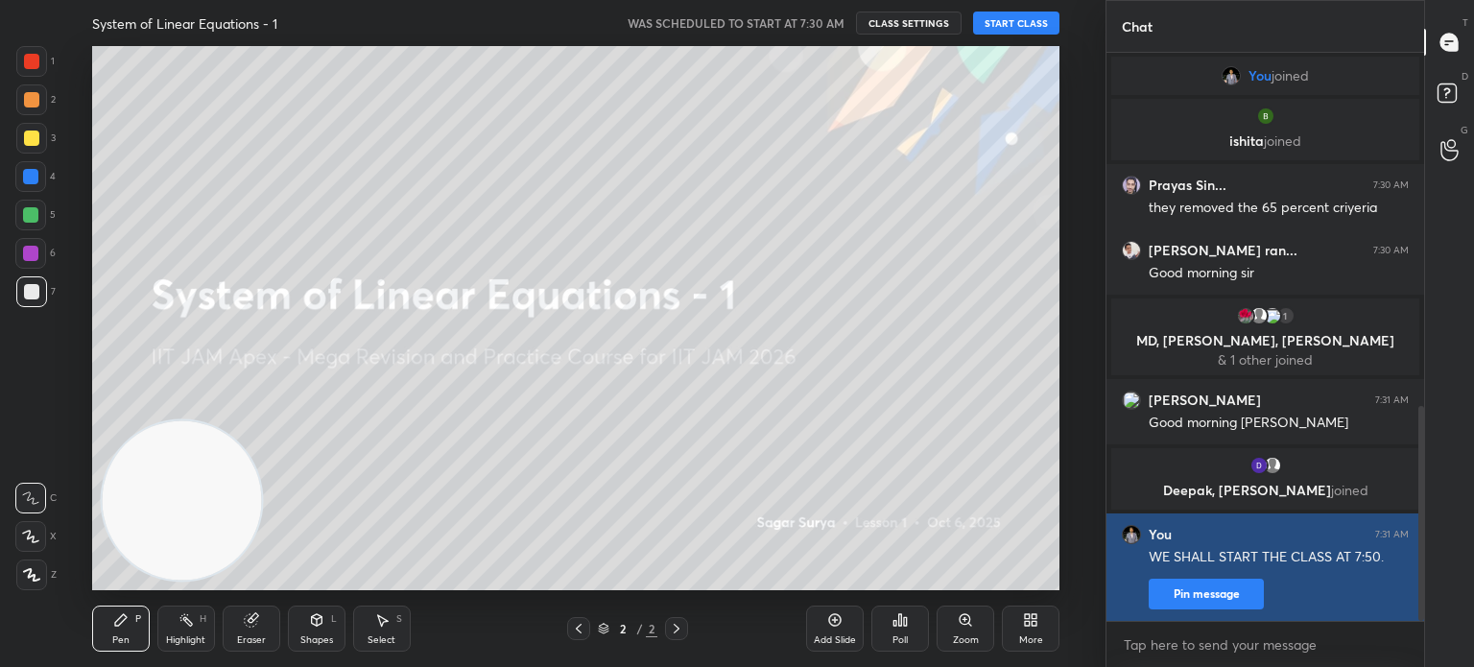
click at [1208, 594] on button "Pin message" at bounding box center [1206, 594] width 115 height 31
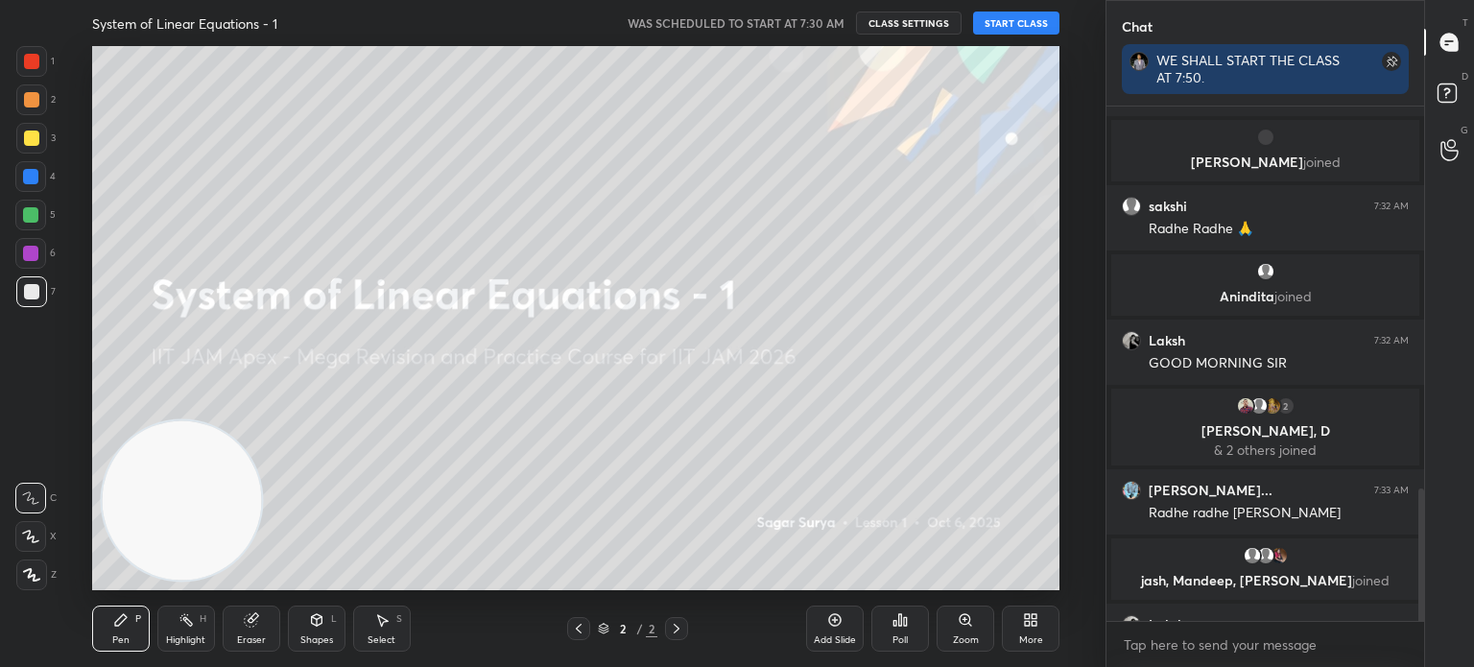
scroll to position [1482, 0]
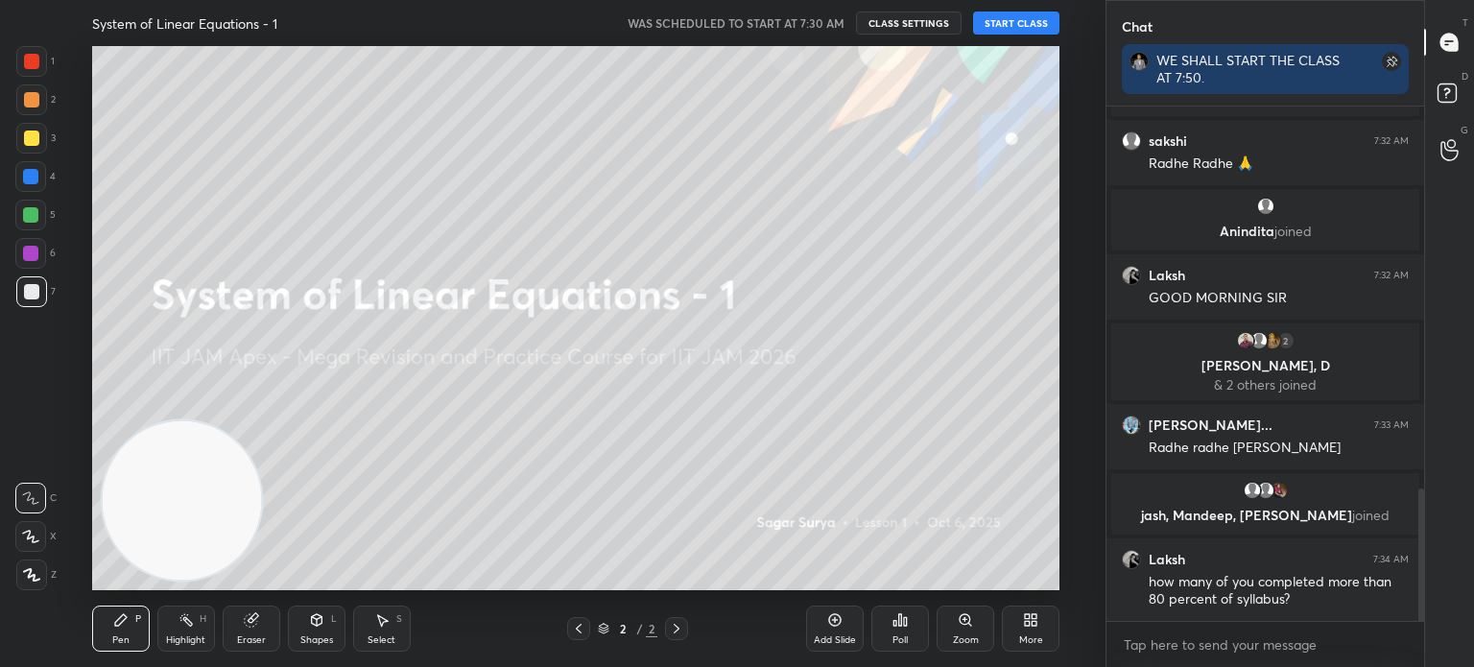
click at [1023, 26] on button "START CLASS" at bounding box center [1016, 23] width 86 height 23
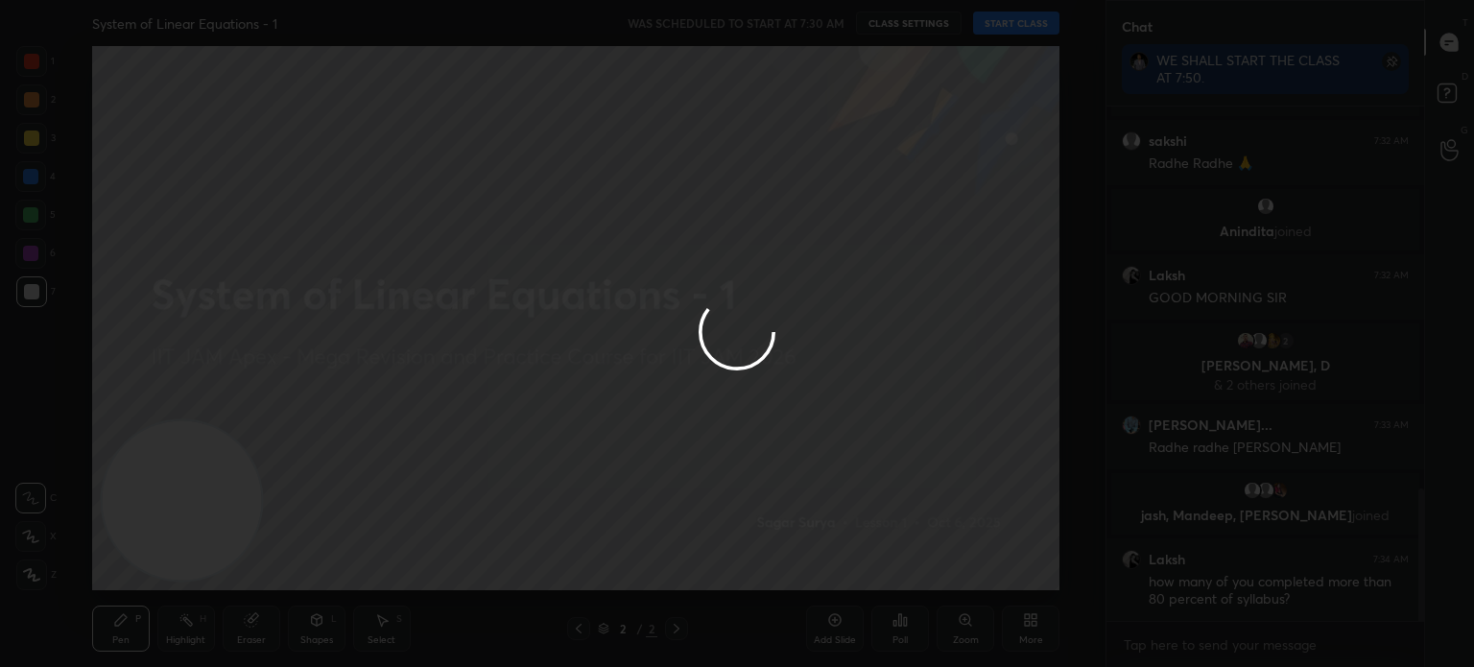
type textarea "x"
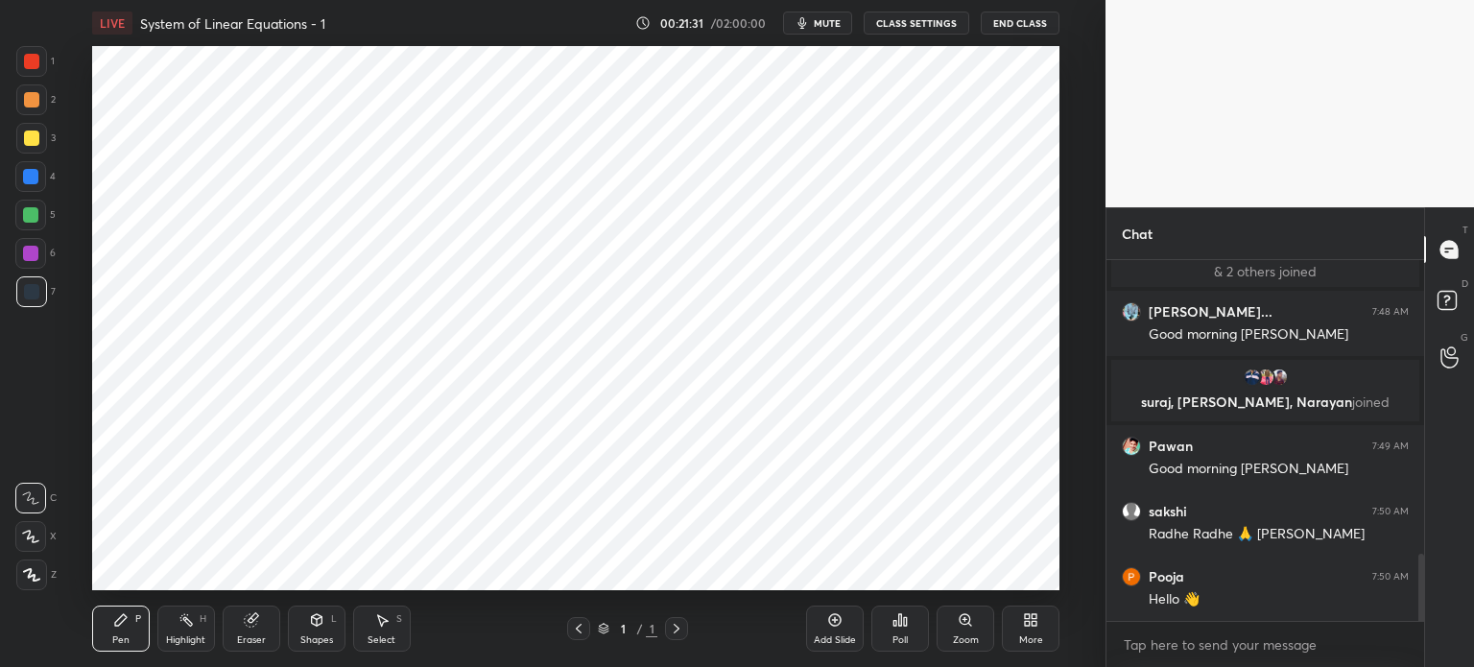
scroll to position [95419, 94935]
click at [947, 22] on button "CLASS SETTINGS" at bounding box center [917, 23] width 106 height 23
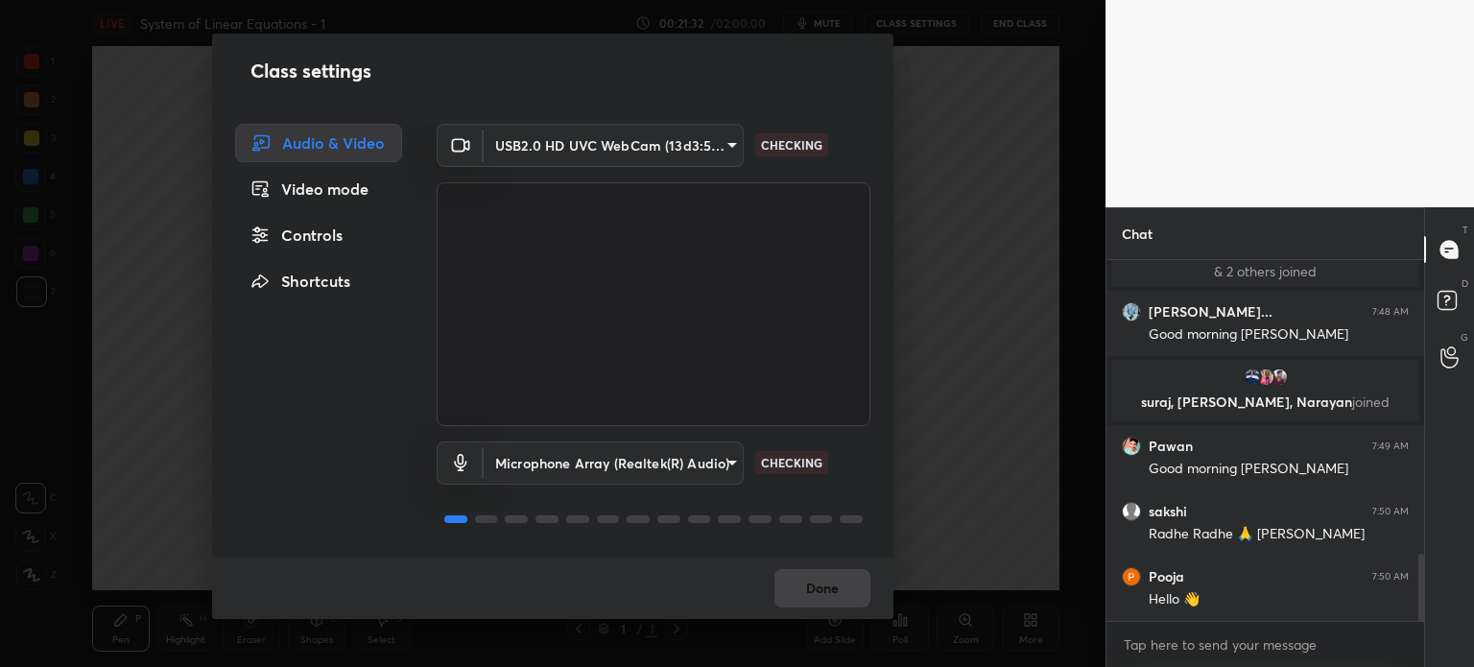
click at [590, 144] on body "1 2 3 4 5 6 7 C X Z C X Z E E Erase all H H LIVE System of Linear Equations - 1…" at bounding box center [737, 333] width 1474 height 667
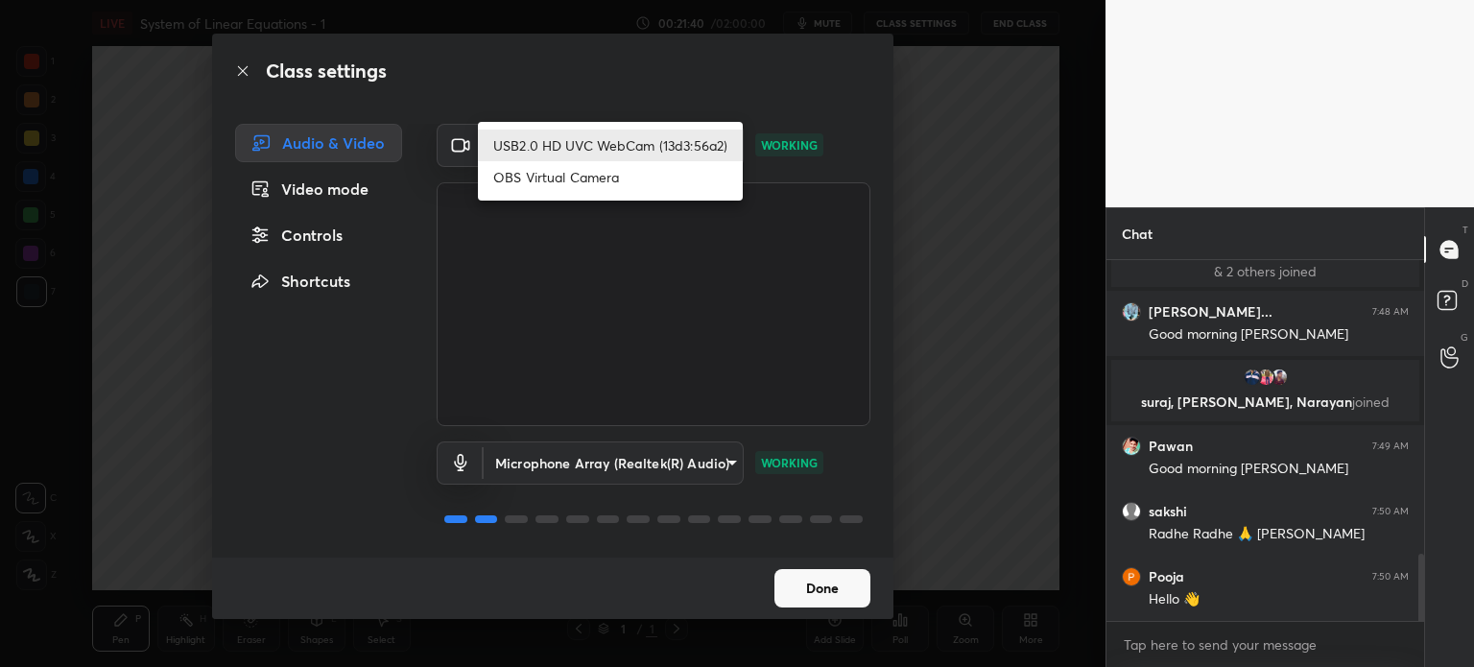
click at [621, 96] on div at bounding box center [737, 333] width 1474 height 667
click at [645, 146] on body "1 2 3 4 5 6 7 C X Z C X Z E E Erase all H H LIVE System of Linear Equations - 1…" at bounding box center [737, 333] width 1474 height 667
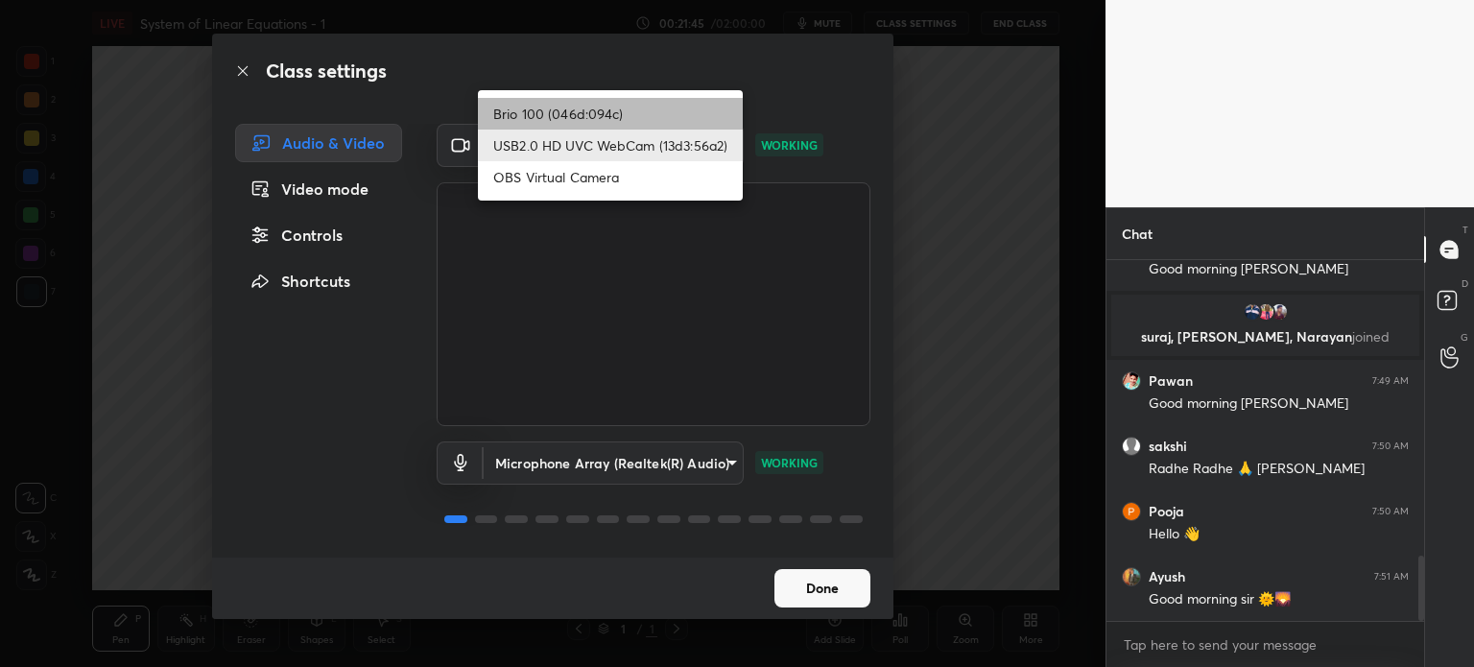
drag, startPoint x: 644, startPoint y: 112, endPoint x: 650, endPoint y: 101, distance: 12.9
click at [644, 109] on li "Brio 100 (046d:094c)" at bounding box center [610, 114] width 265 height 32
type input "d7c4962d4ead45d72d61ead5c76da7b4797dfe199ea0b9e793b7c06f30b76eea"
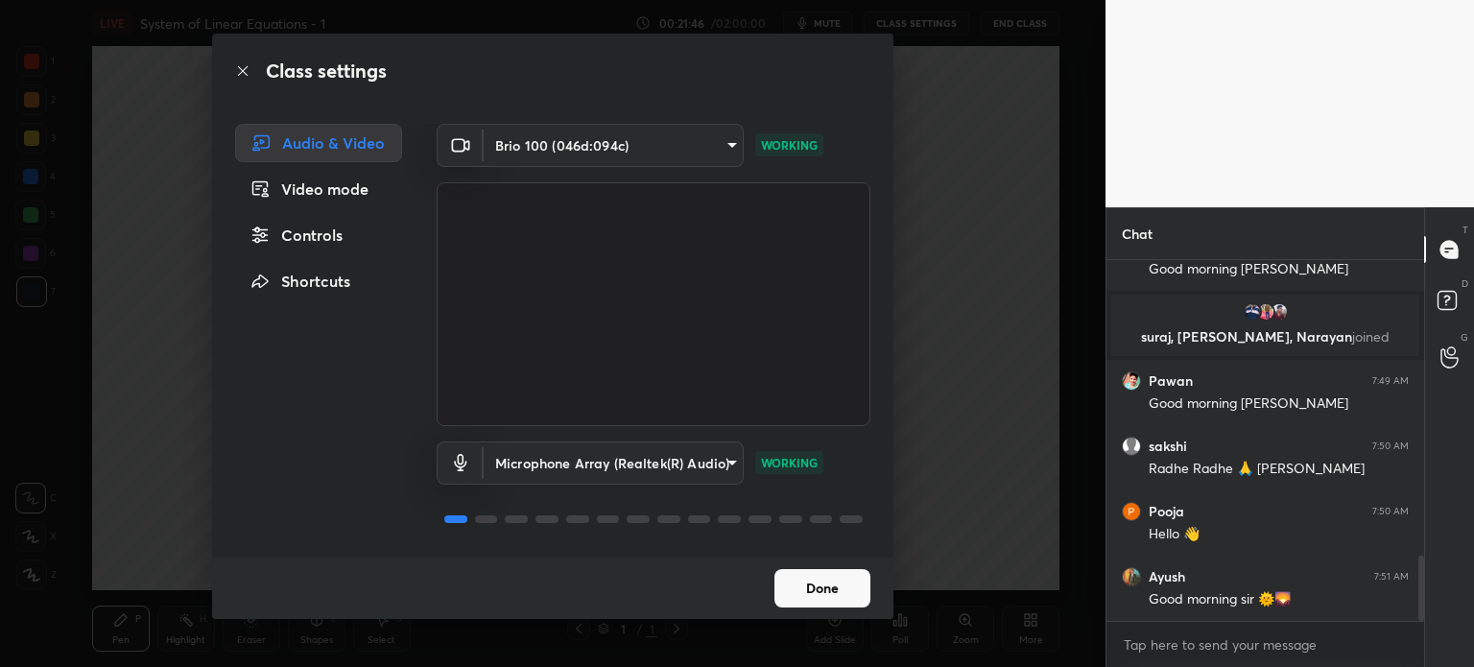
click at [821, 580] on button "Done" at bounding box center [822, 588] width 96 height 38
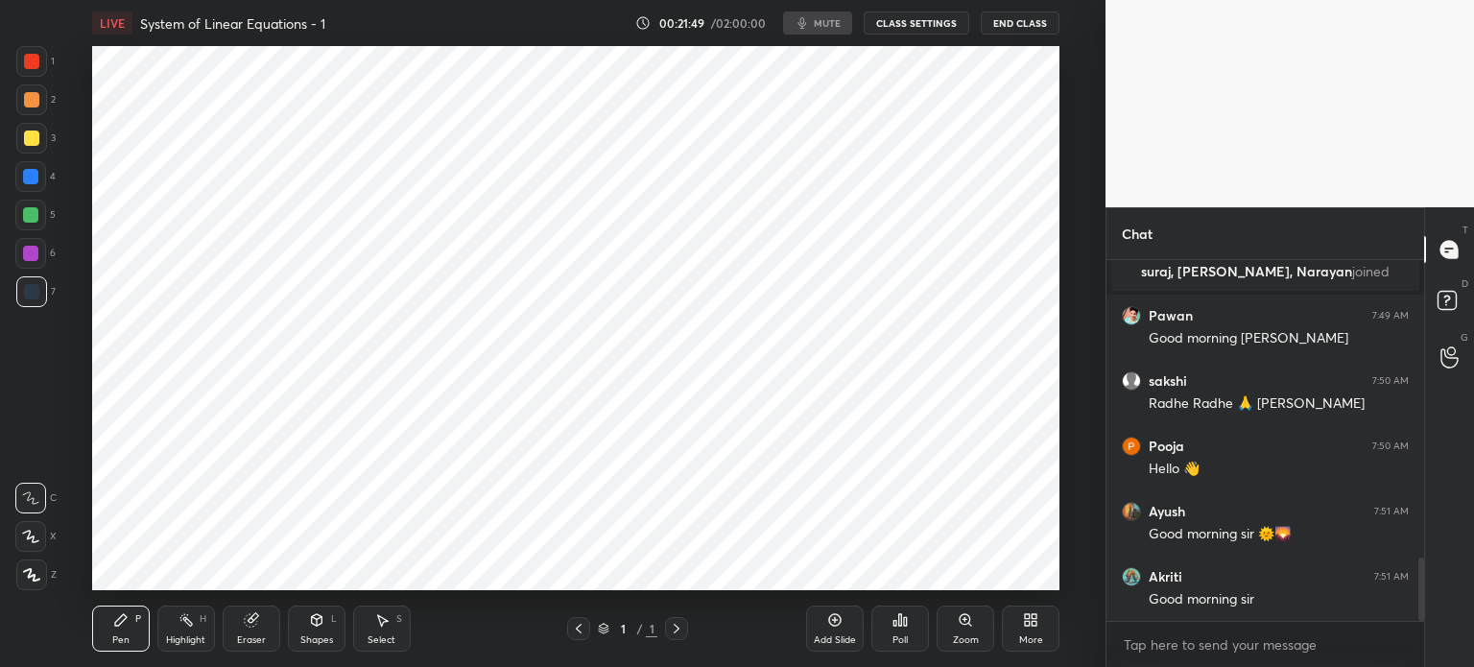
scroll to position [1764, 0]
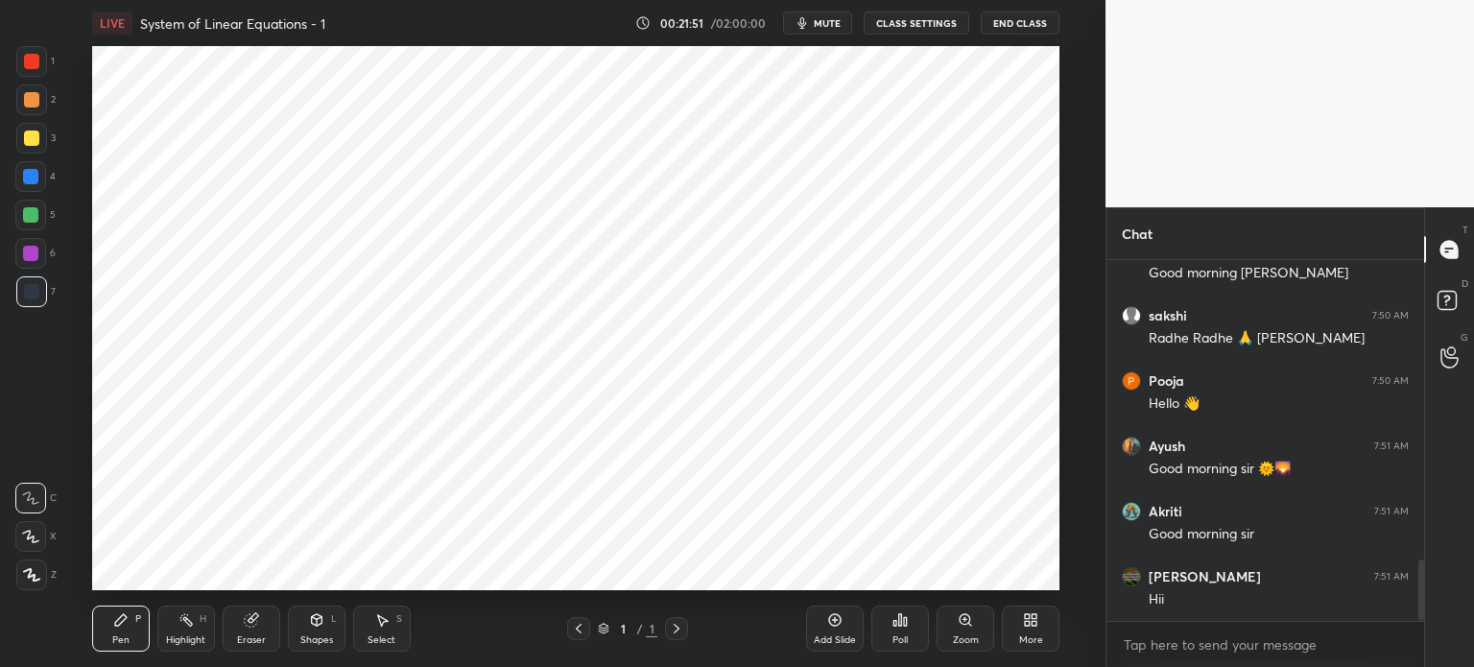
click at [1043, 626] on div "More" at bounding box center [1031, 629] width 58 height 46
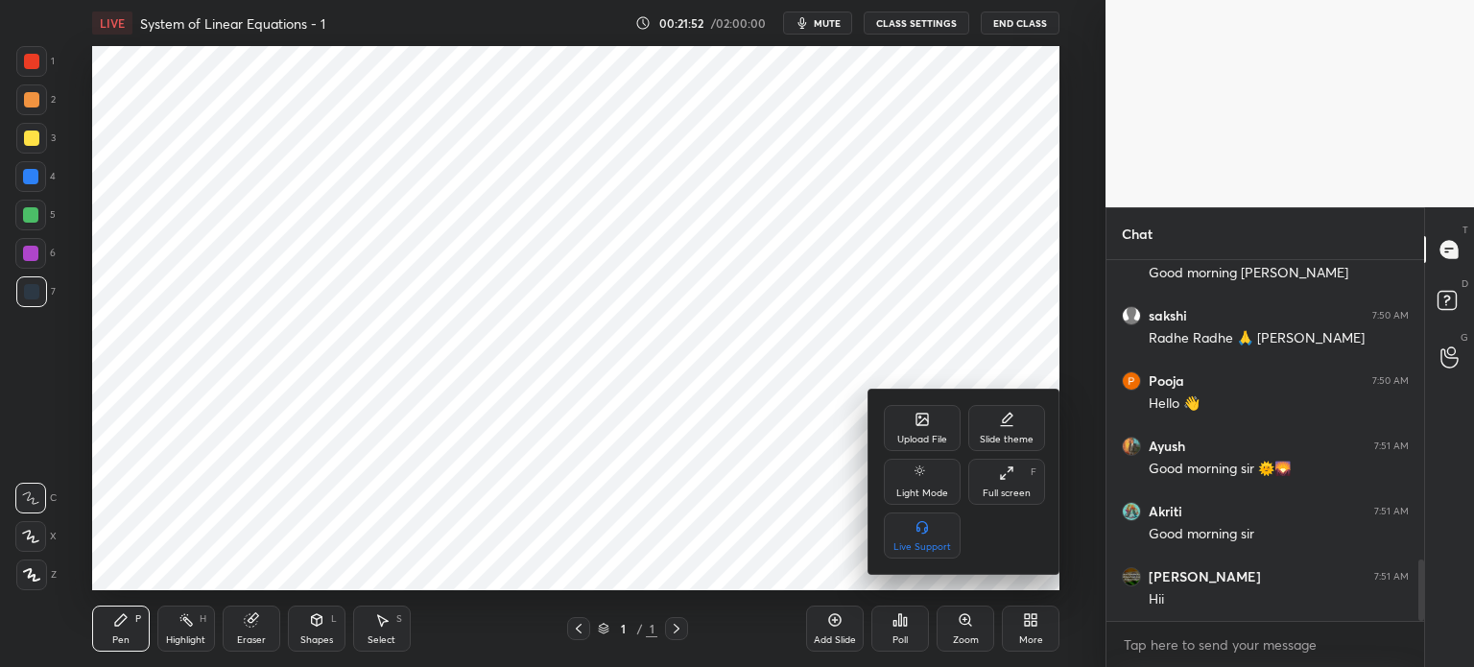
scroll to position [1829, 0]
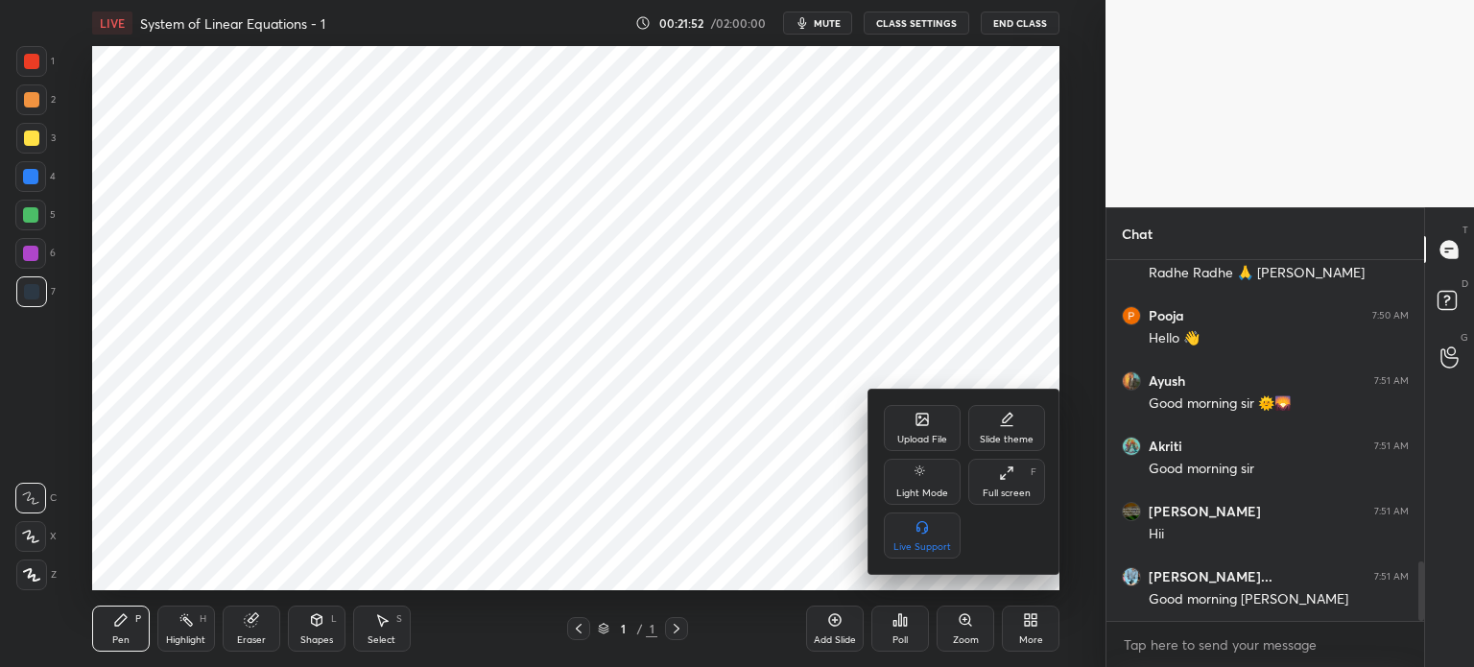
click at [1014, 435] on div "Slide theme" at bounding box center [1007, 440] width 54 height 10
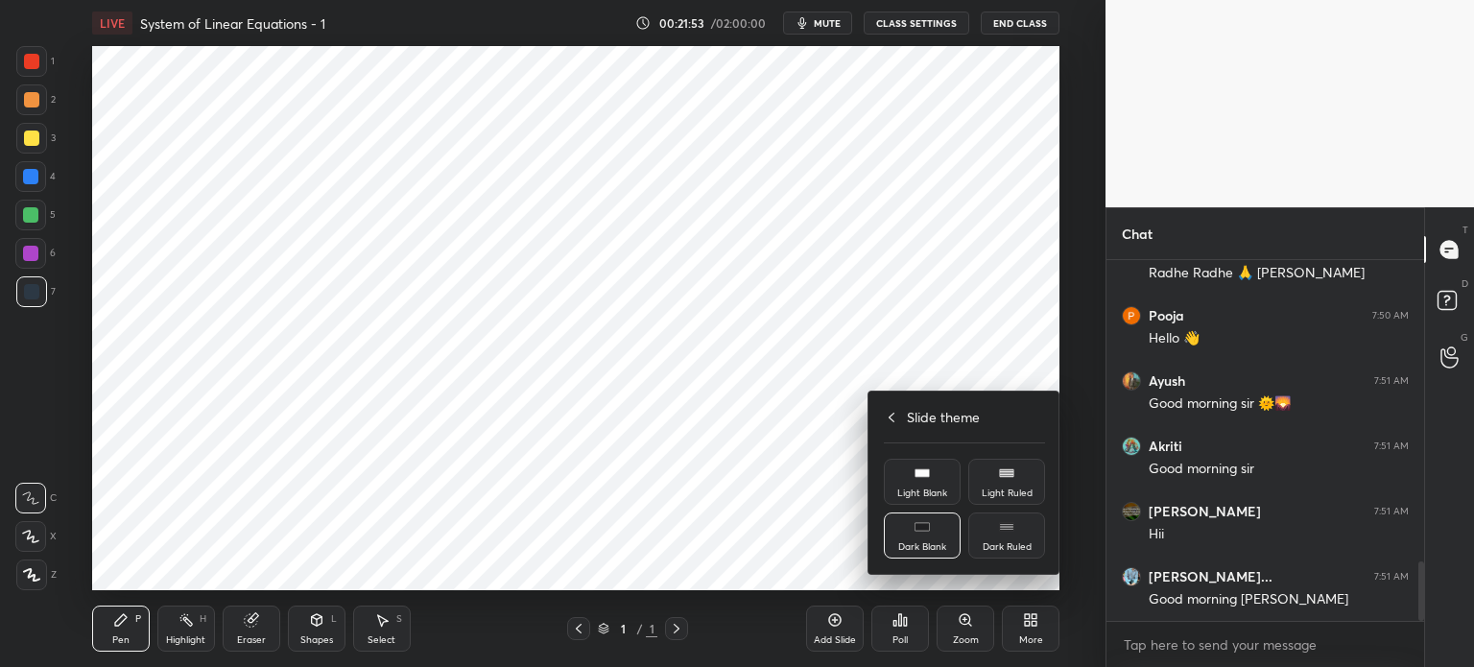
scroll to position [1894, 0]
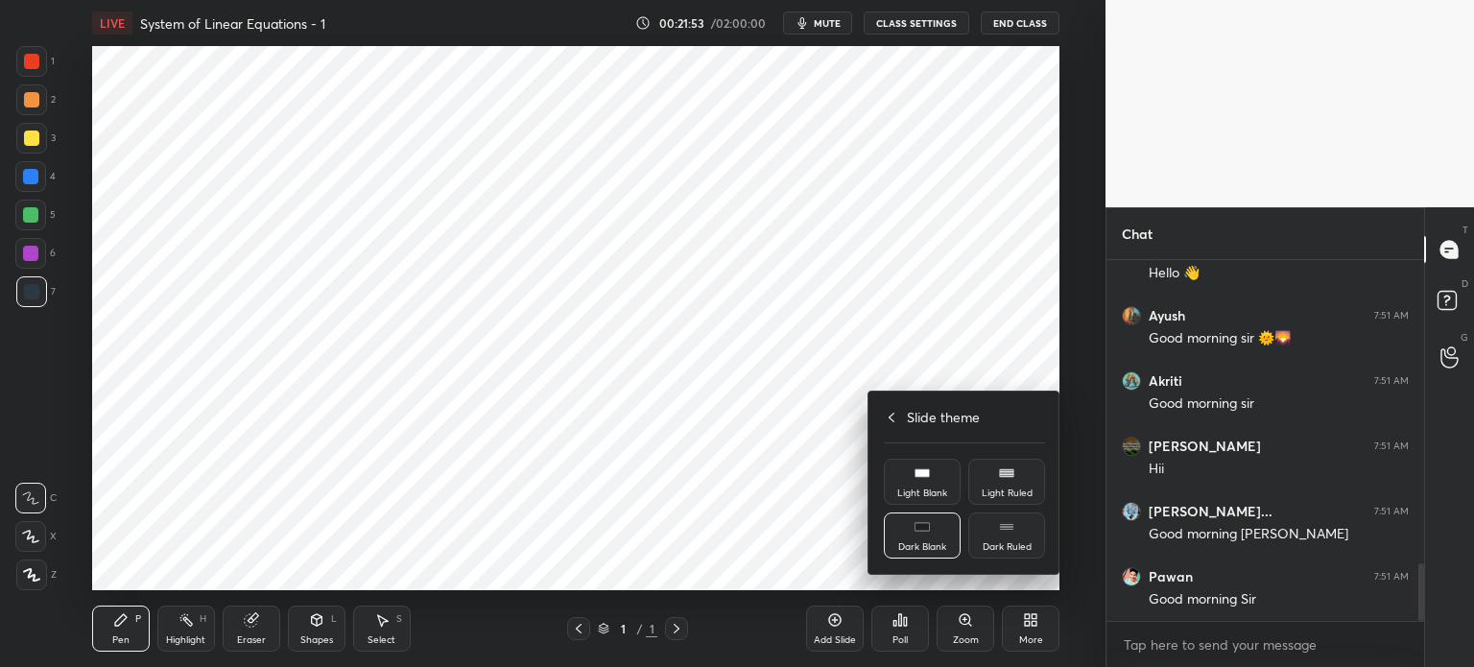
drag, startPoint x: 914, startPoint y: 536, endPoint x: 856, endPoint y: 552, distance: 59.6
click at [910, 535] on div "Dark Blank" at bounding box center [922, 535] width 77 height 46
click at [810, 558] on div at bounding box center [737, 333] width 1474 height 667
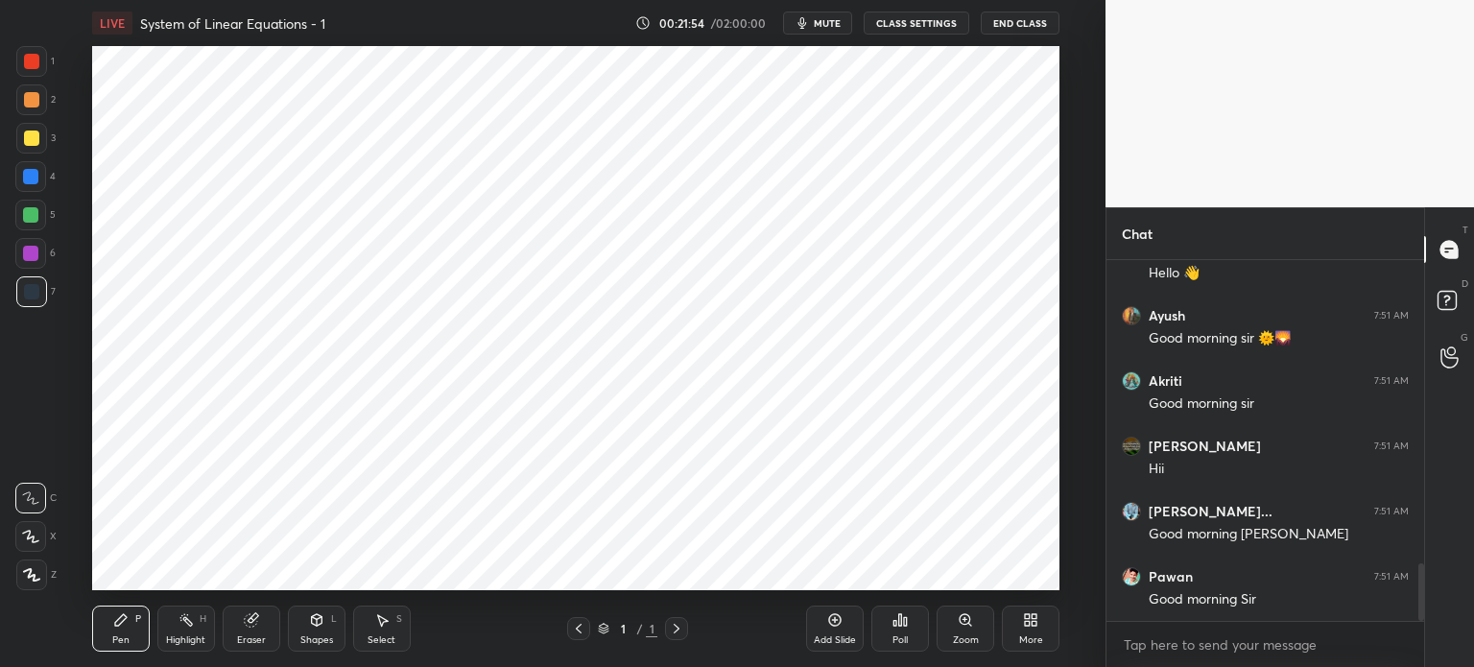
click at [836, 621] on icon at bounding box center [834, 619] width 15 height 15
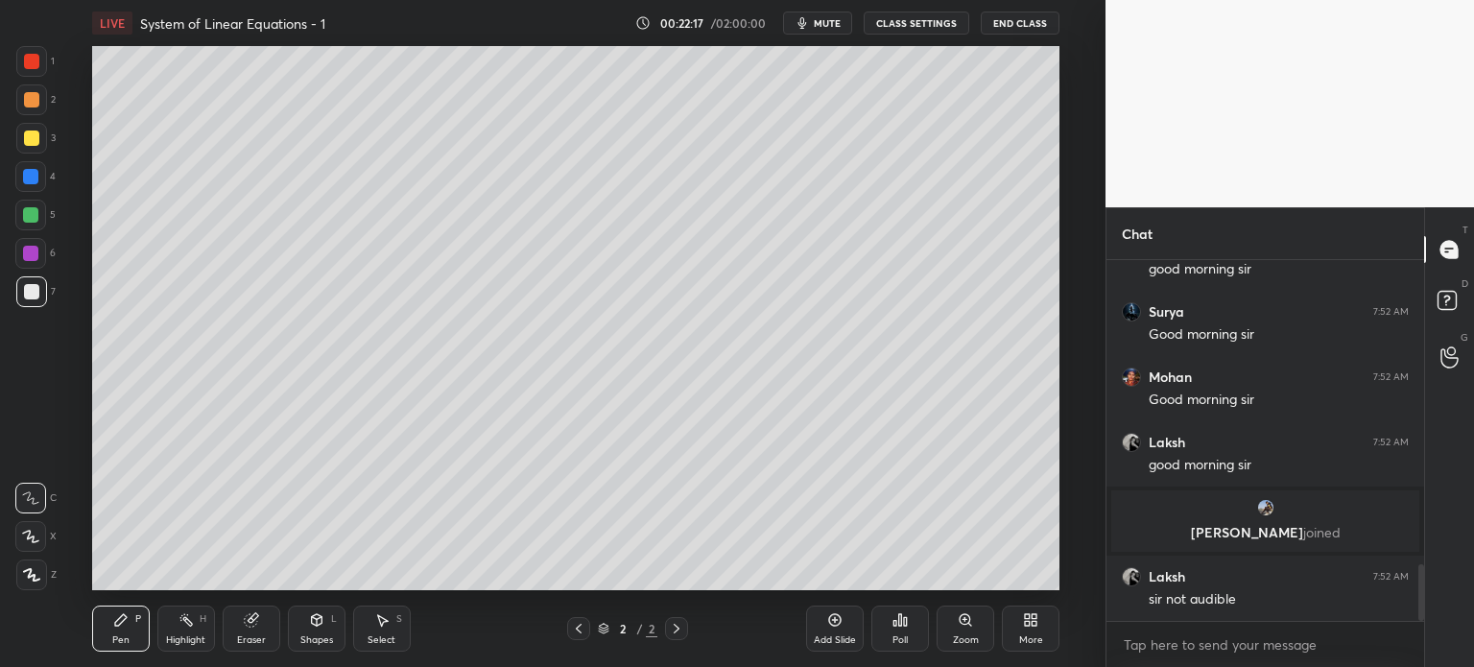
scroll to position [1942, 0]
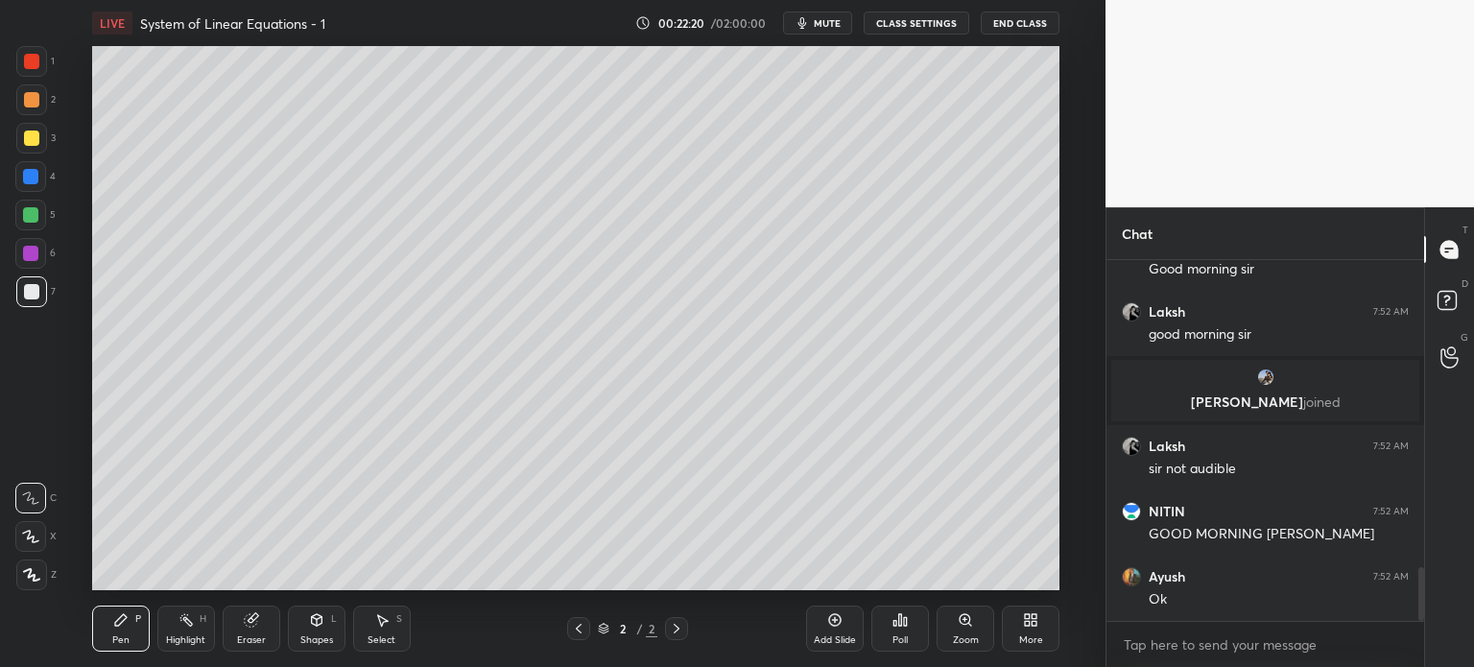
click at [939, 18] on button "CLASS SETTINGS" at bounding box center [917, 23] width 106 height 23
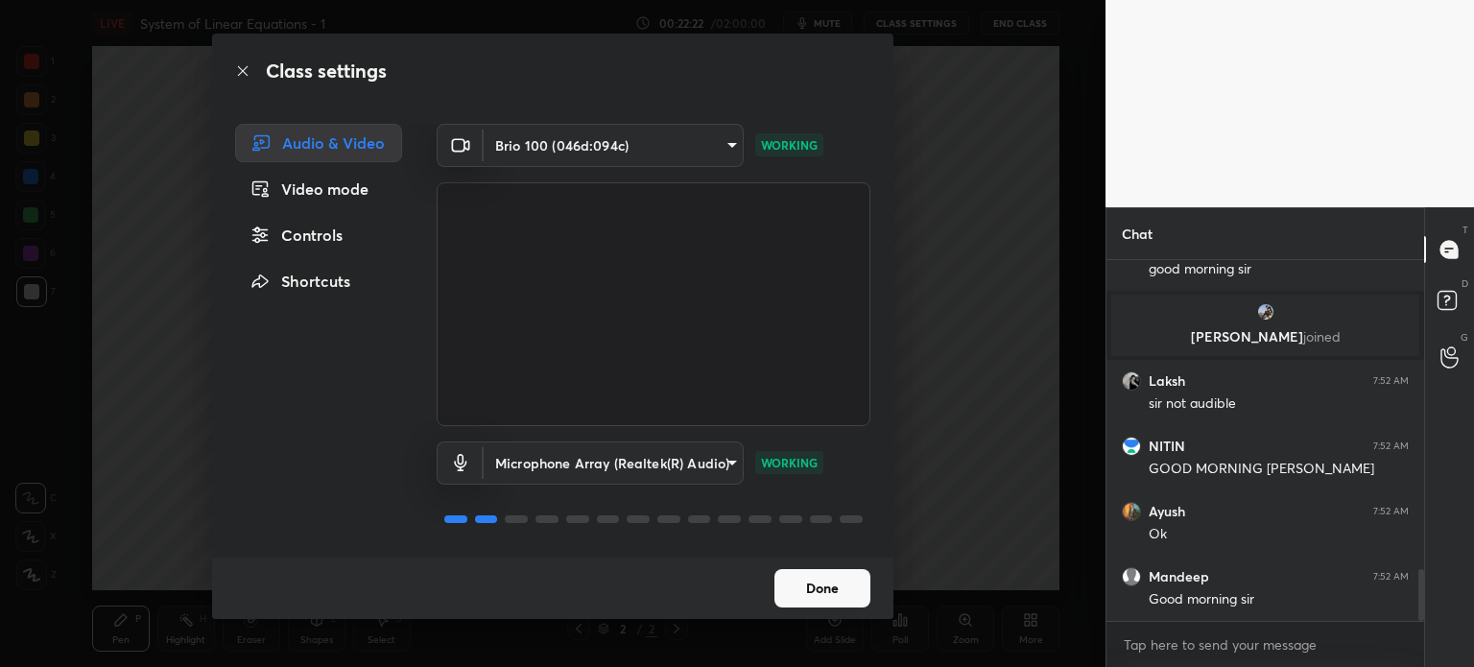
scroll to position [2203, 0]
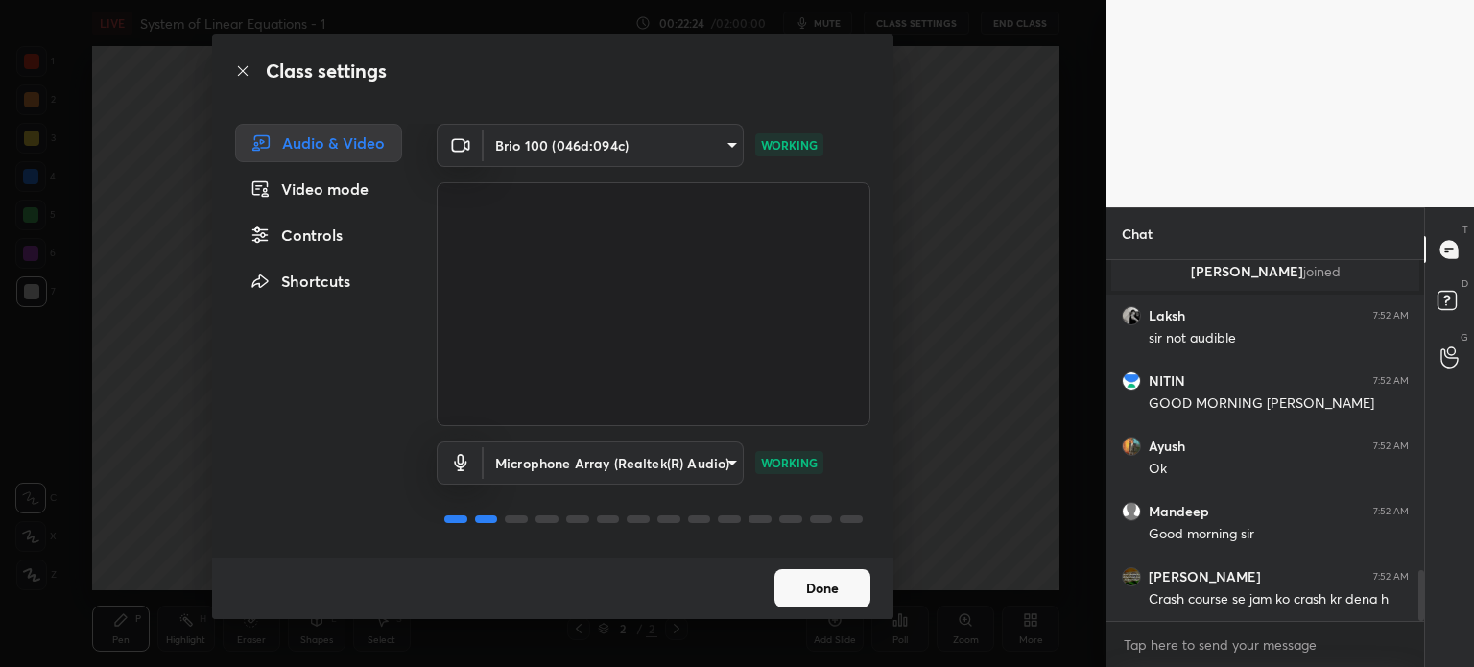
click at [819, 591] on button "Done" at bounding box center [822, 588] width 96 height 38
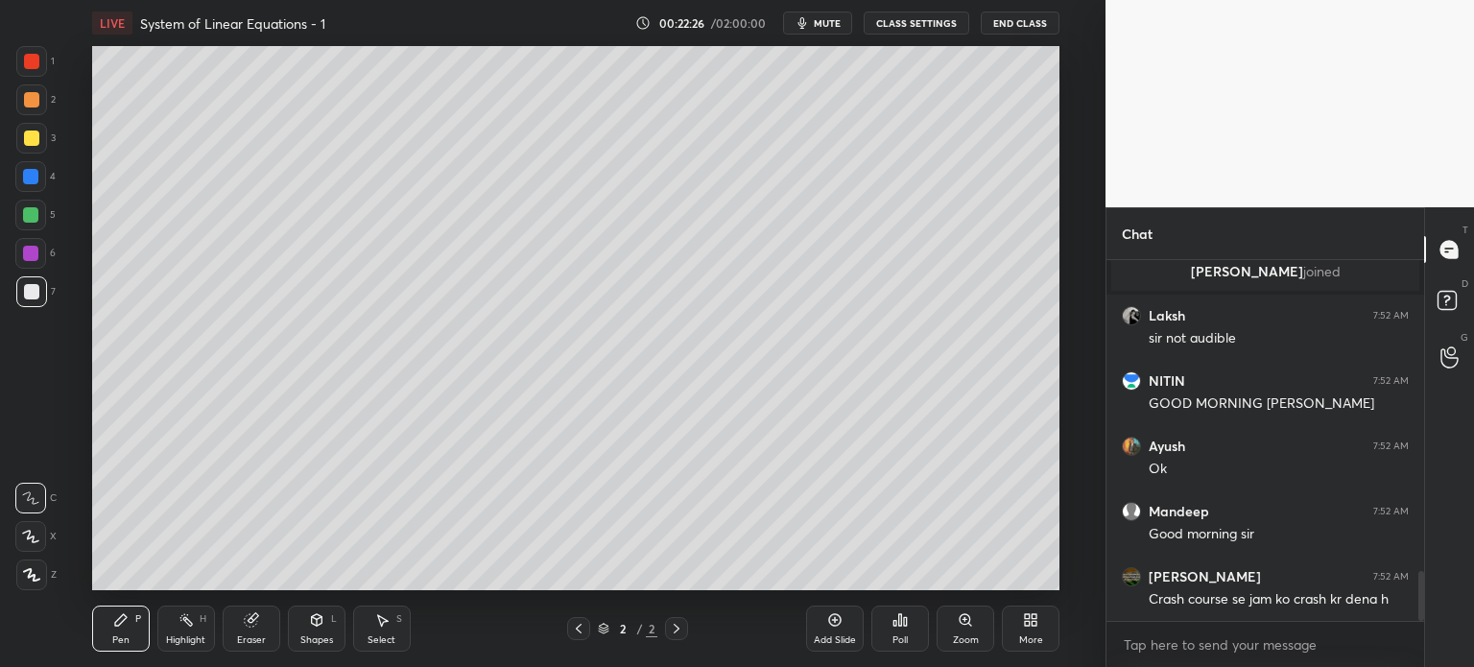
scroll to position [0, 0]
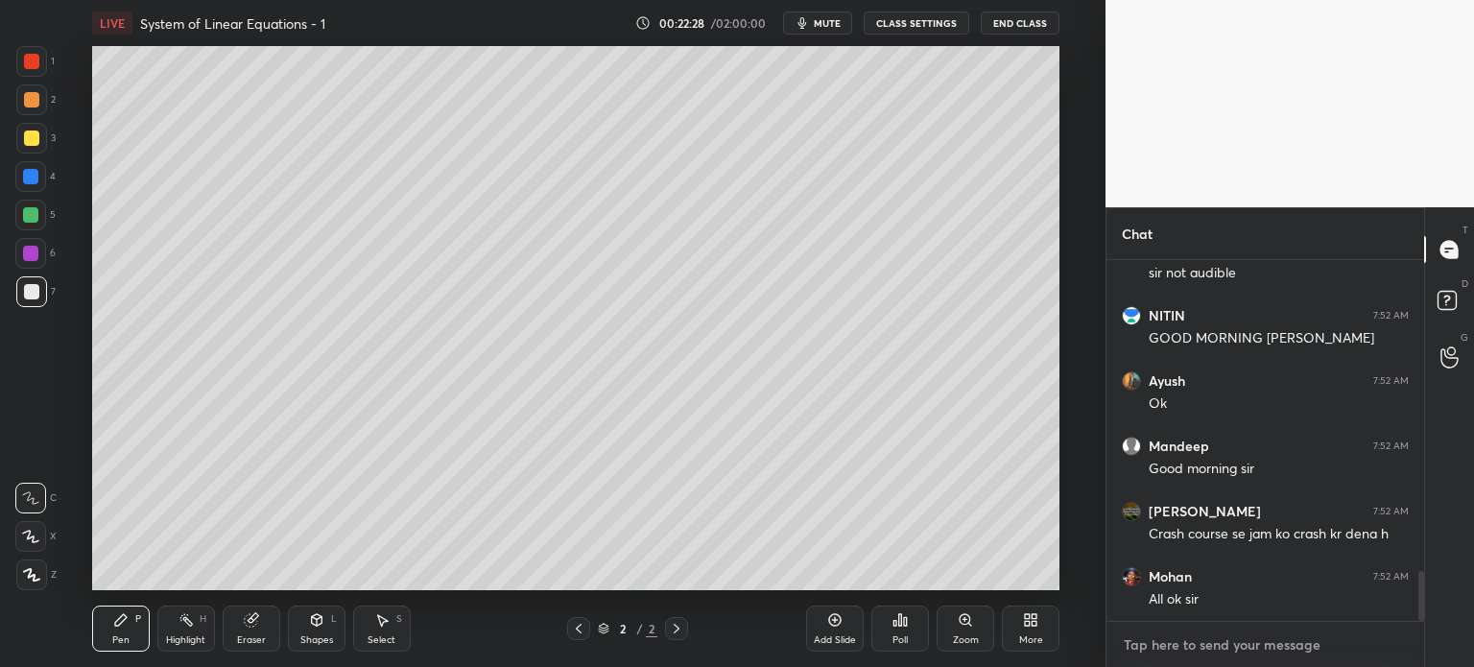
type textarea "x"
click at [1209, 652] on textarea at bounding box center [1265, 645] width 287 height 31
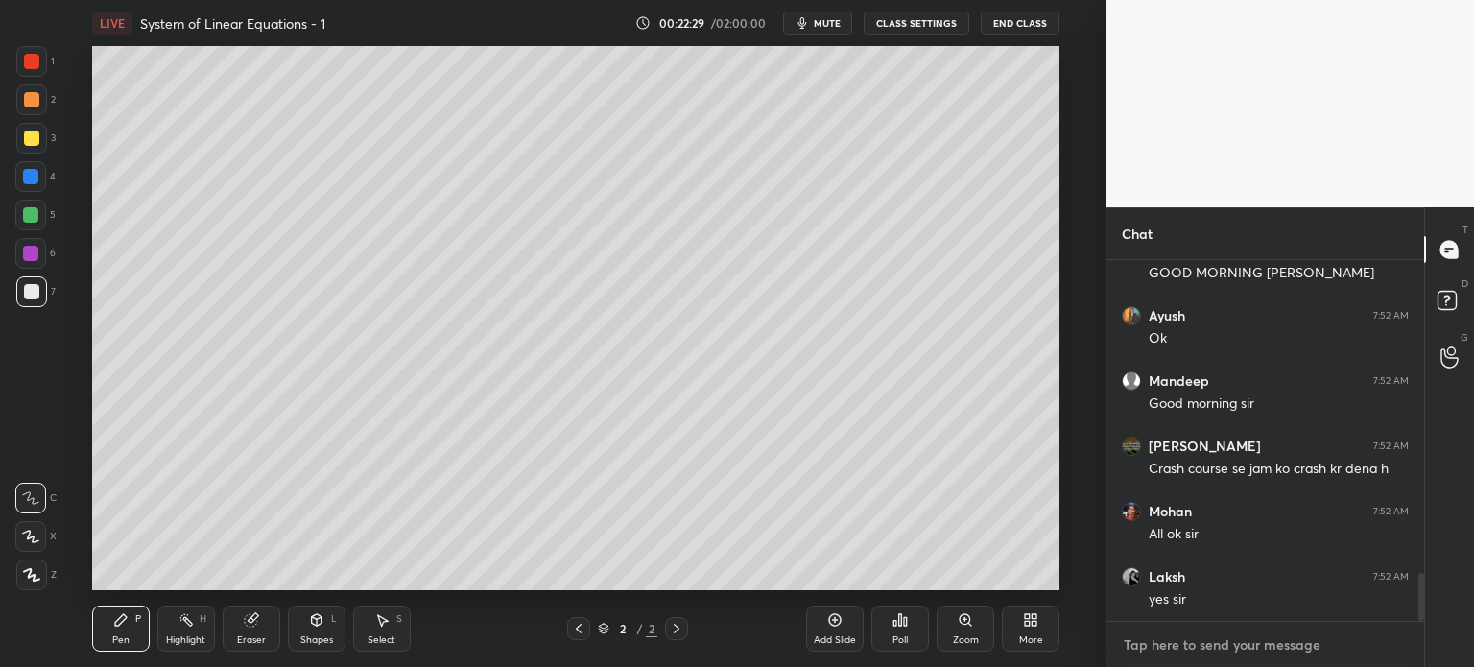
type textarea "p"
type textarea "x"
type textarea "pl"
type textarea "x"
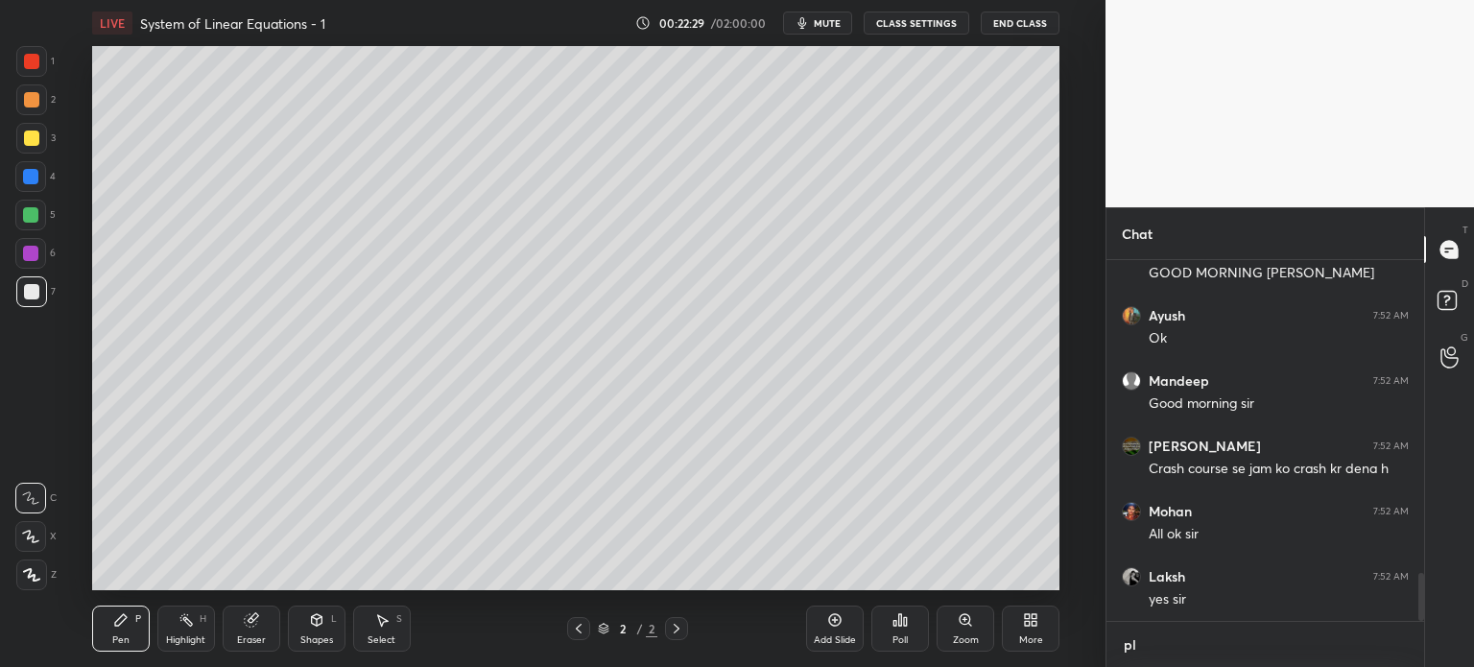
type textarea "ple"
type textarea "x"
type textarea "plea"
type textarea "x"
type textarea "pleas"
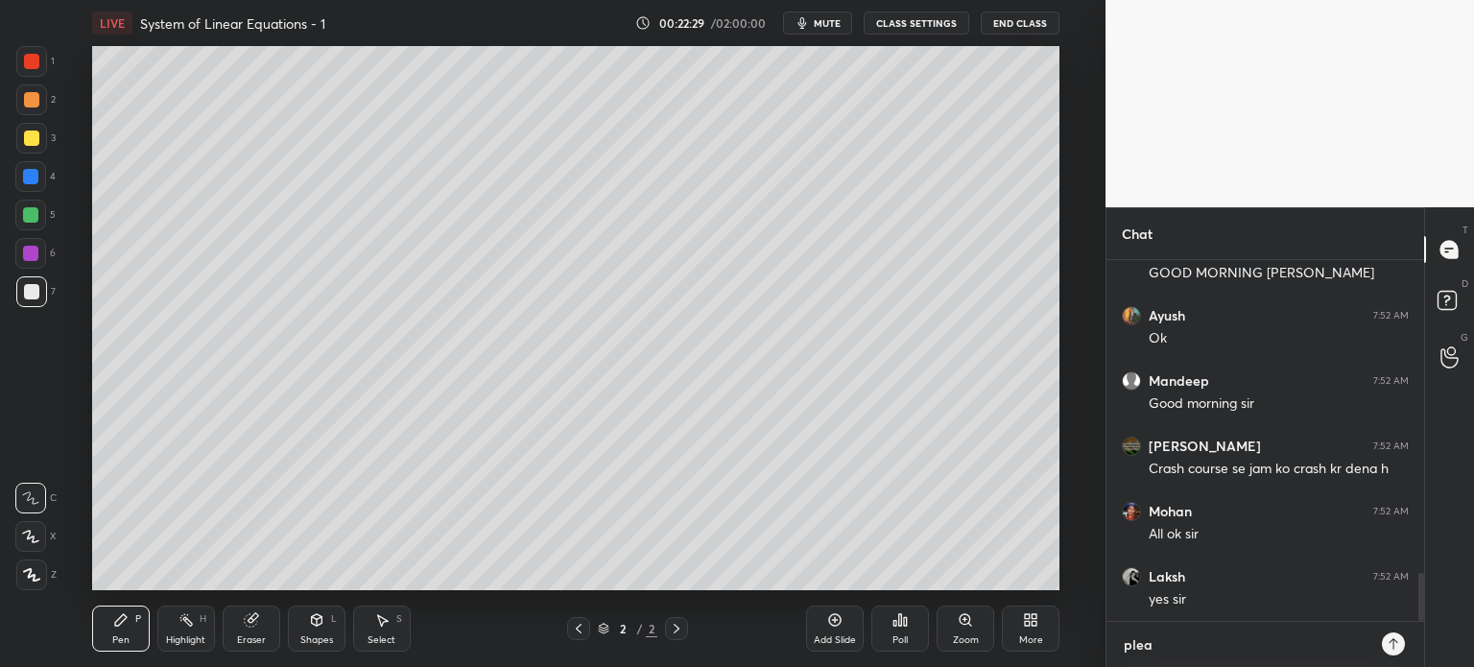
type textarea "x"
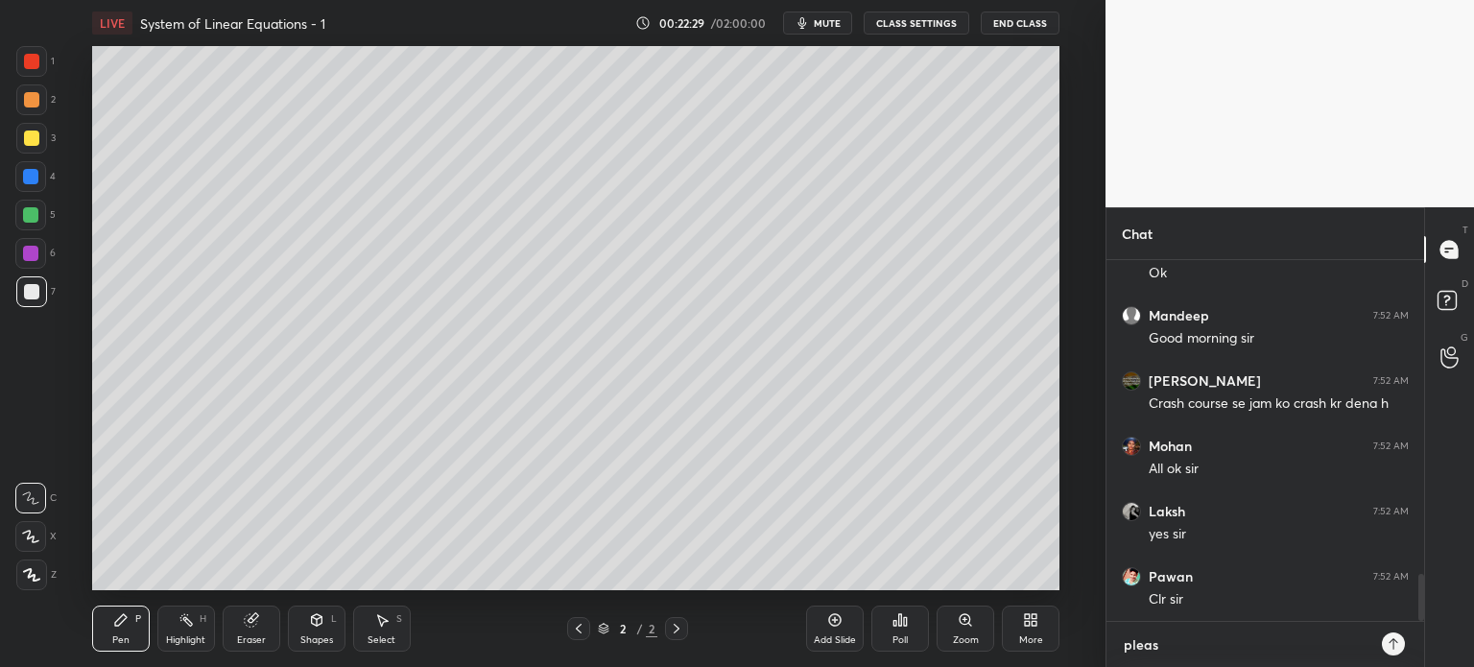
type textarea "please"
type textarea "x"
type textarea "please"
type textarea "x"
type textarea "please r"
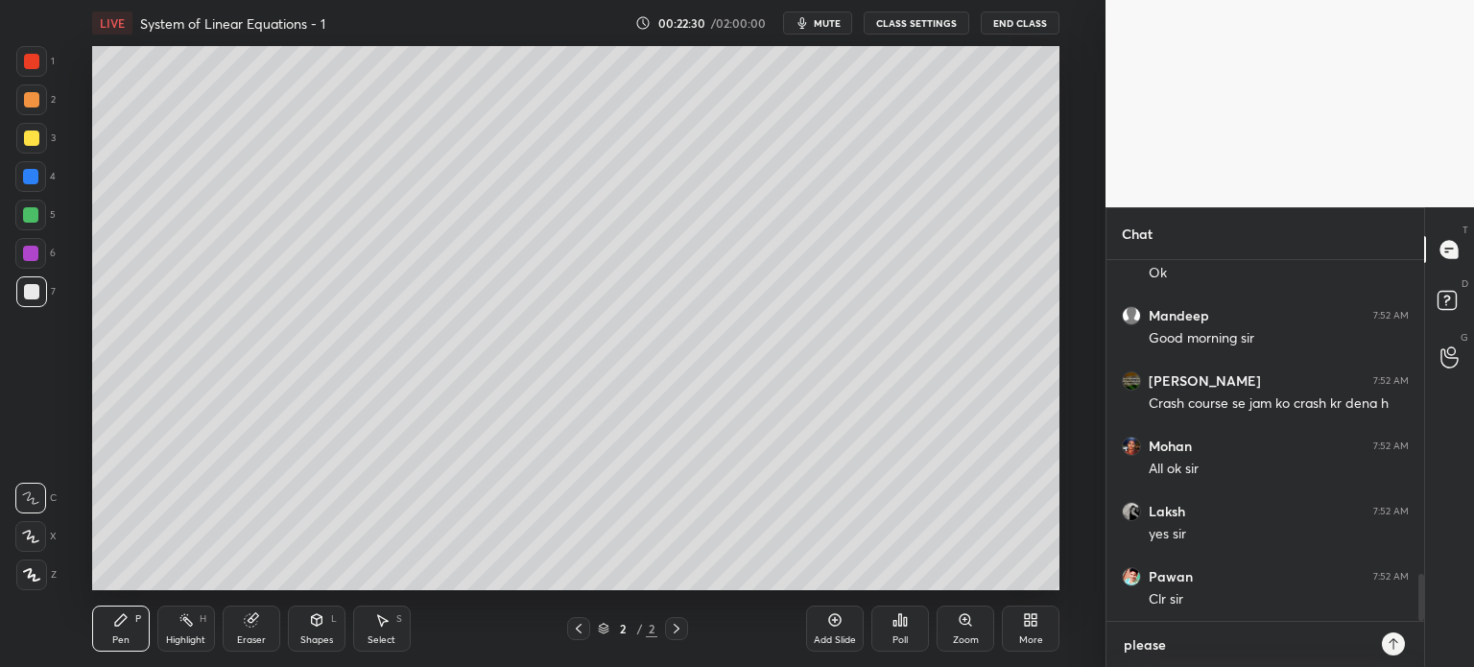
type textarea "x"
type textarea "please re"
type textarea "x"
type textarea "please reg"
type textarea "x"
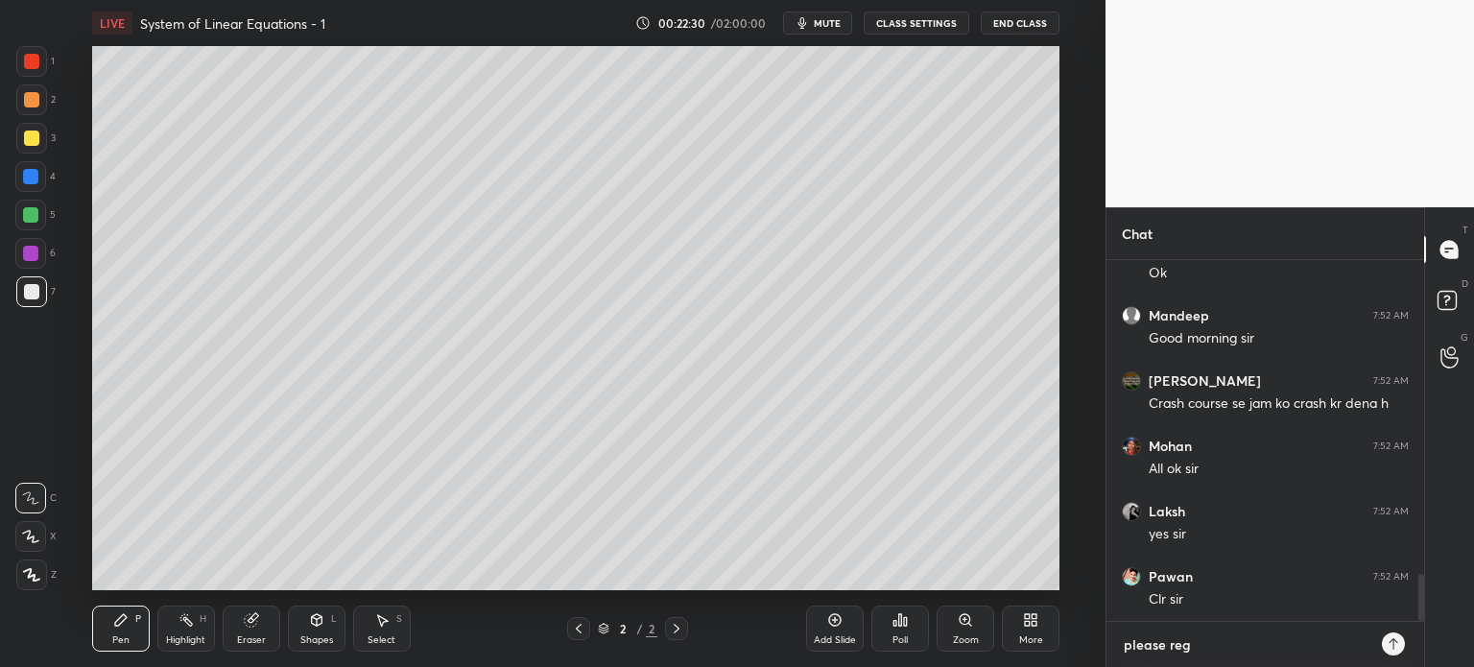
type textarea "please rege"
type textarea "x"
type textarea "please reger"
type textarea "x"
type textarea "please regere"
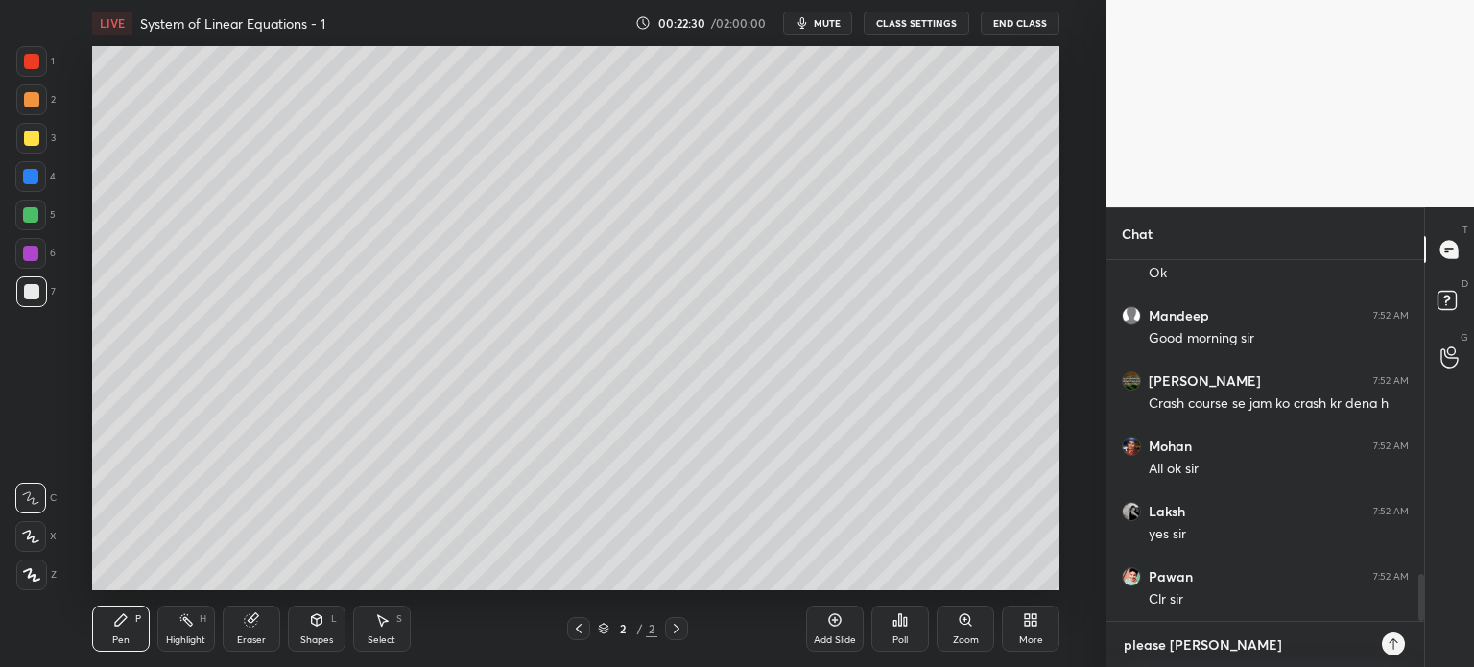
type textarea "x"
type textarea "please reger"
type textarea "x"
type textarea "please rege"
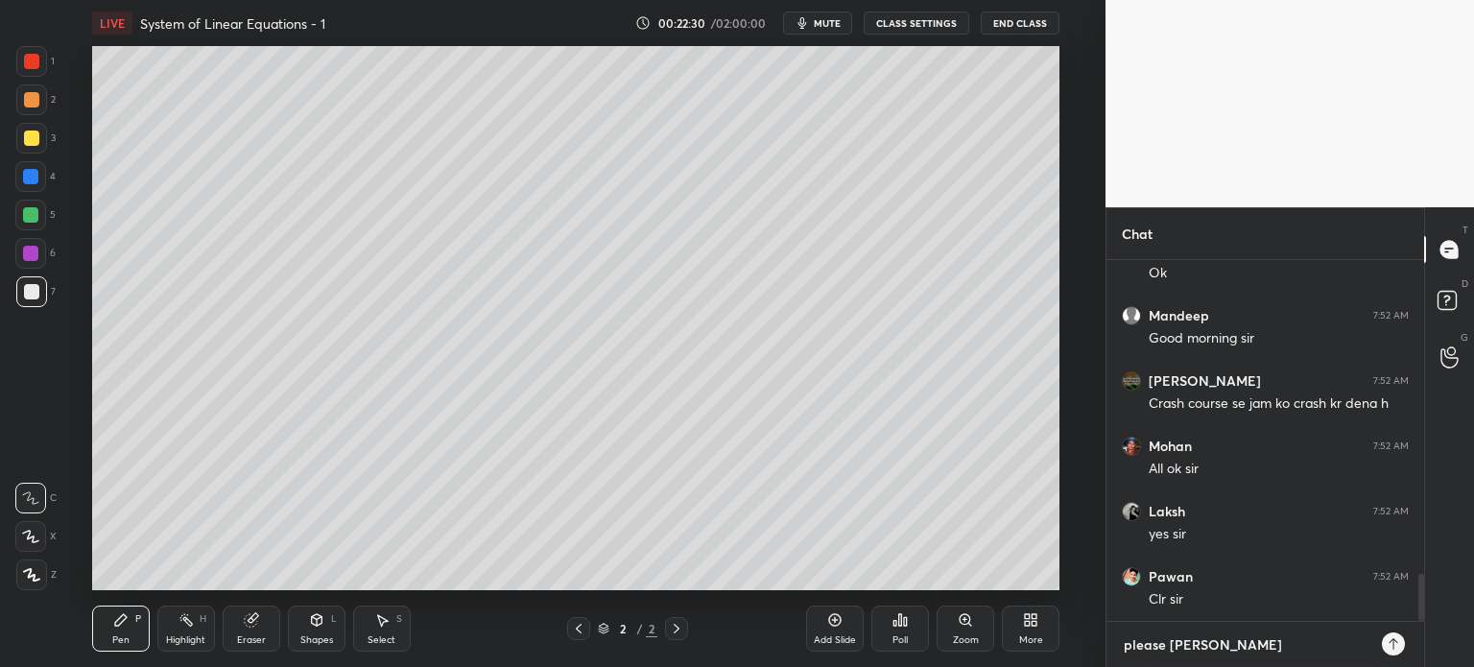
type textarea "x"
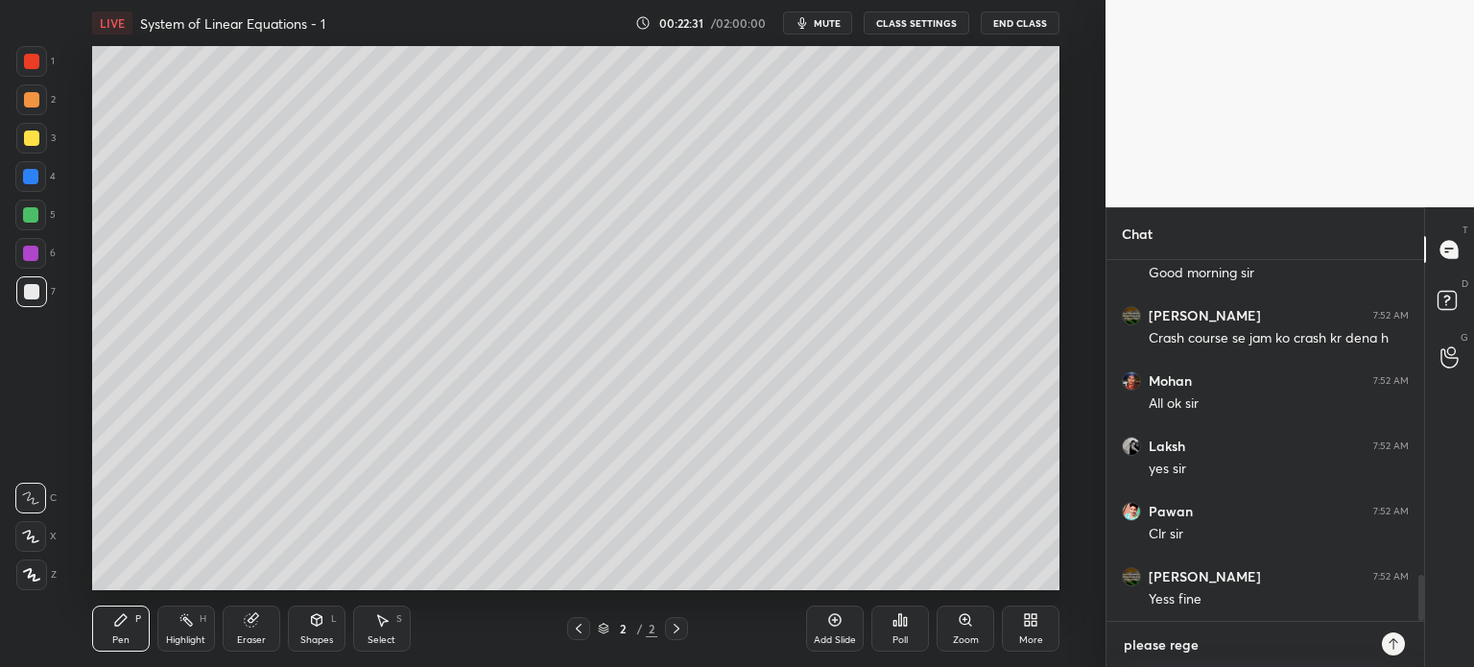
type textarea "please reg"
type textarea "x"
type textarea "please re"
type textarea "x"
type textarea "please ref"
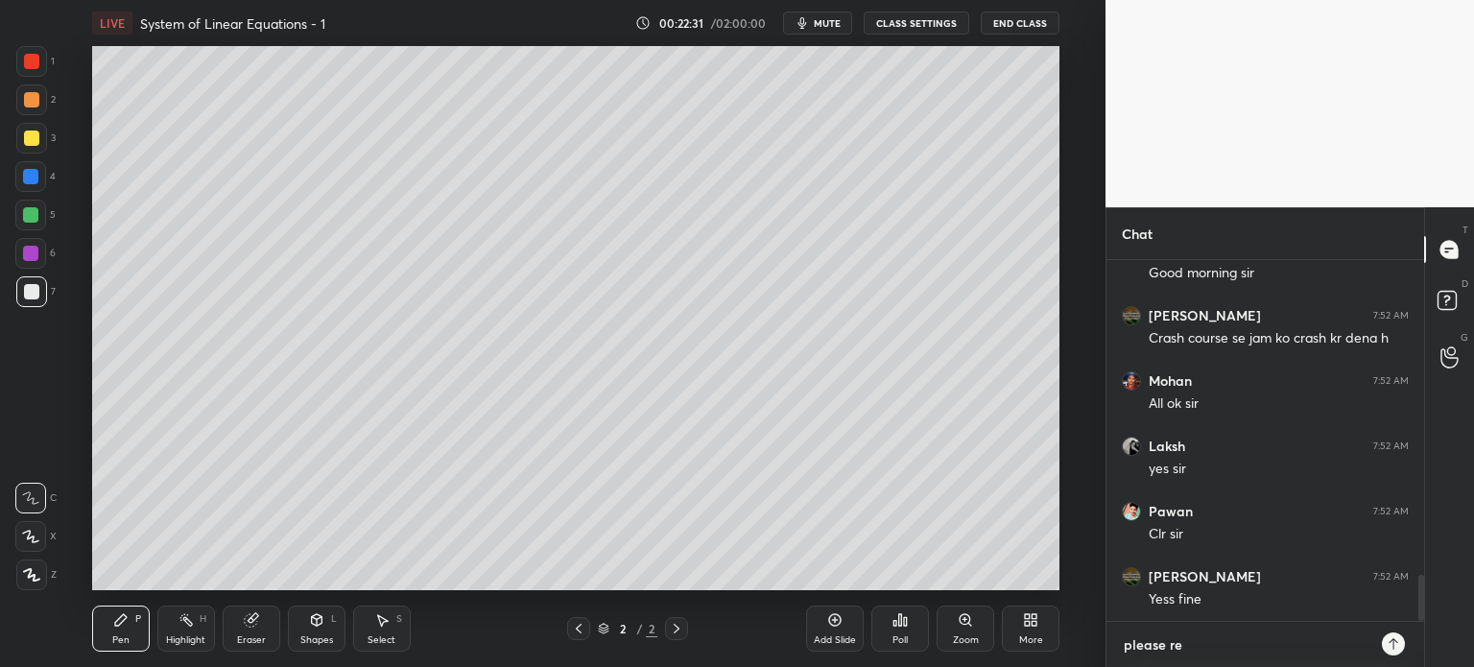
type textarea "x"
type textarea "please refr"
type textarea "x"
type textarea "please refre"
type textarea "x"
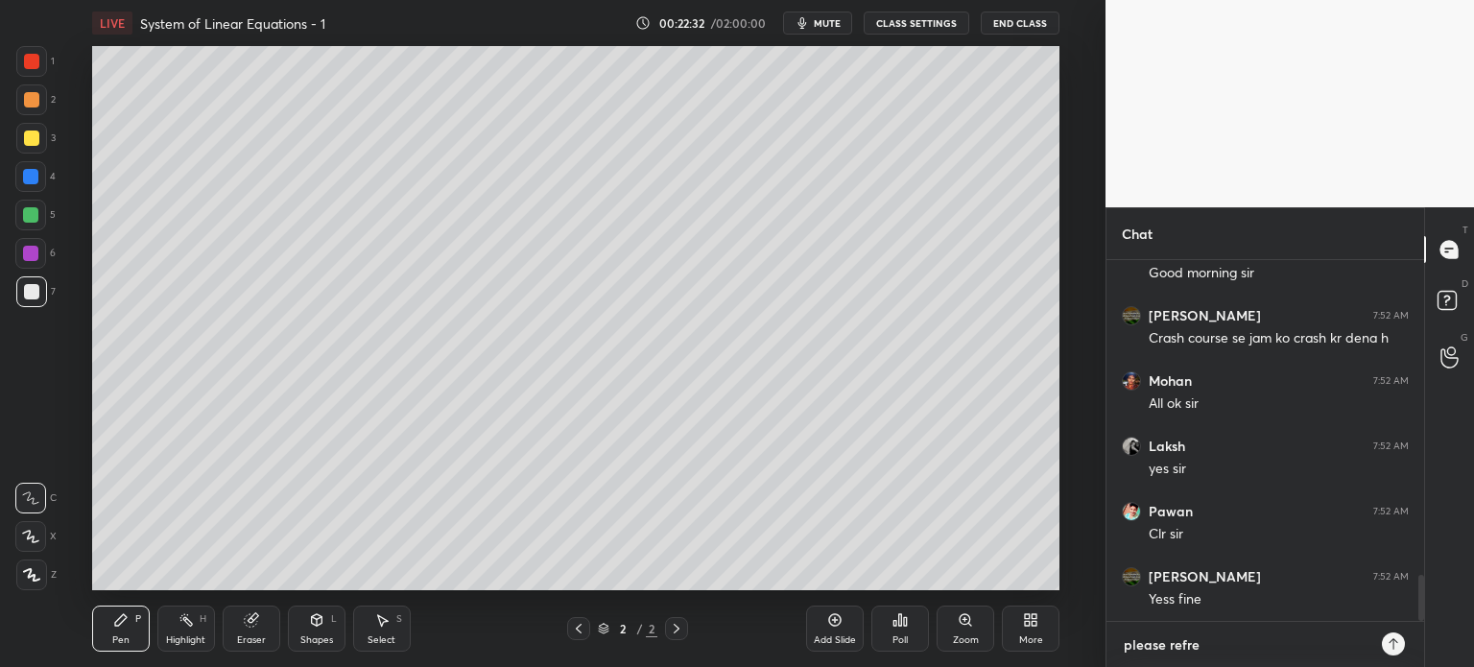
type textarea "please refres"
type textarea "x"
type textarea "please refresh"
type textarea "x"
type textarea "please refresh"
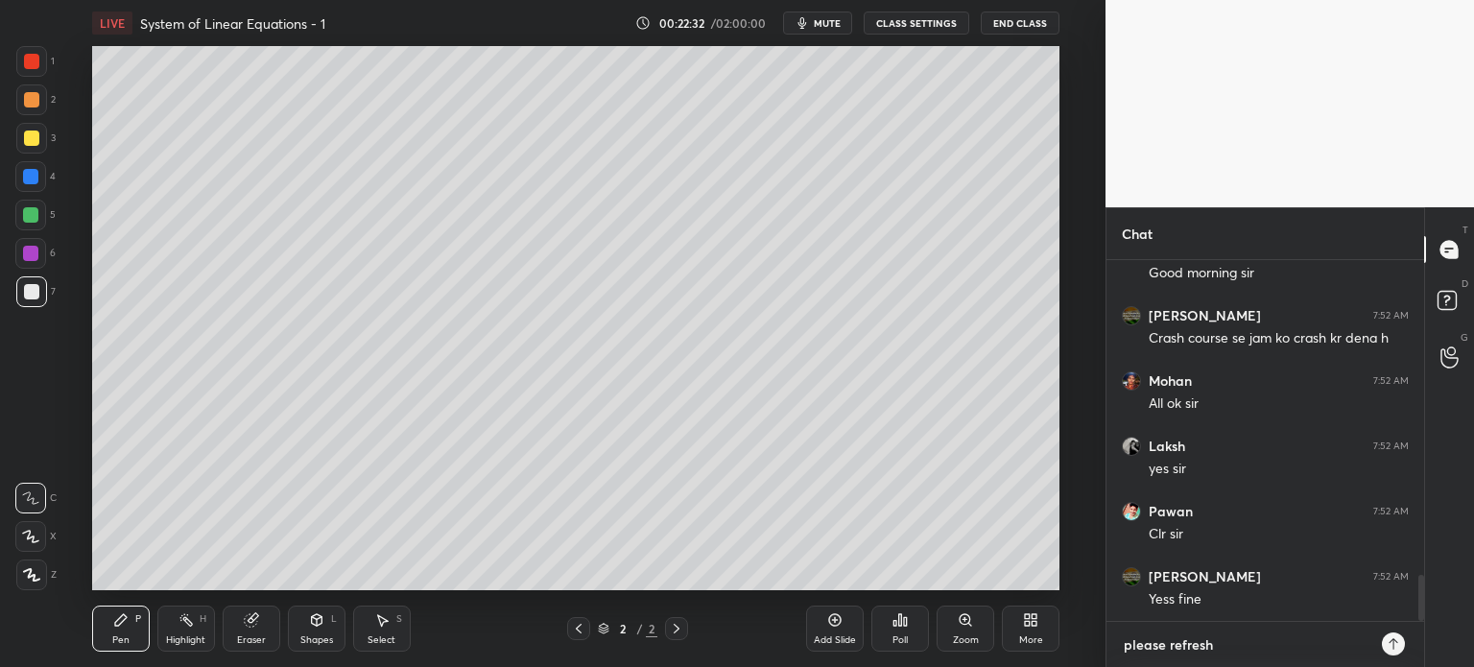
type textarea "x"
type textarea "please refresh o"
type textarea "x"
type textarea "please refresh on"
type textarea "x"
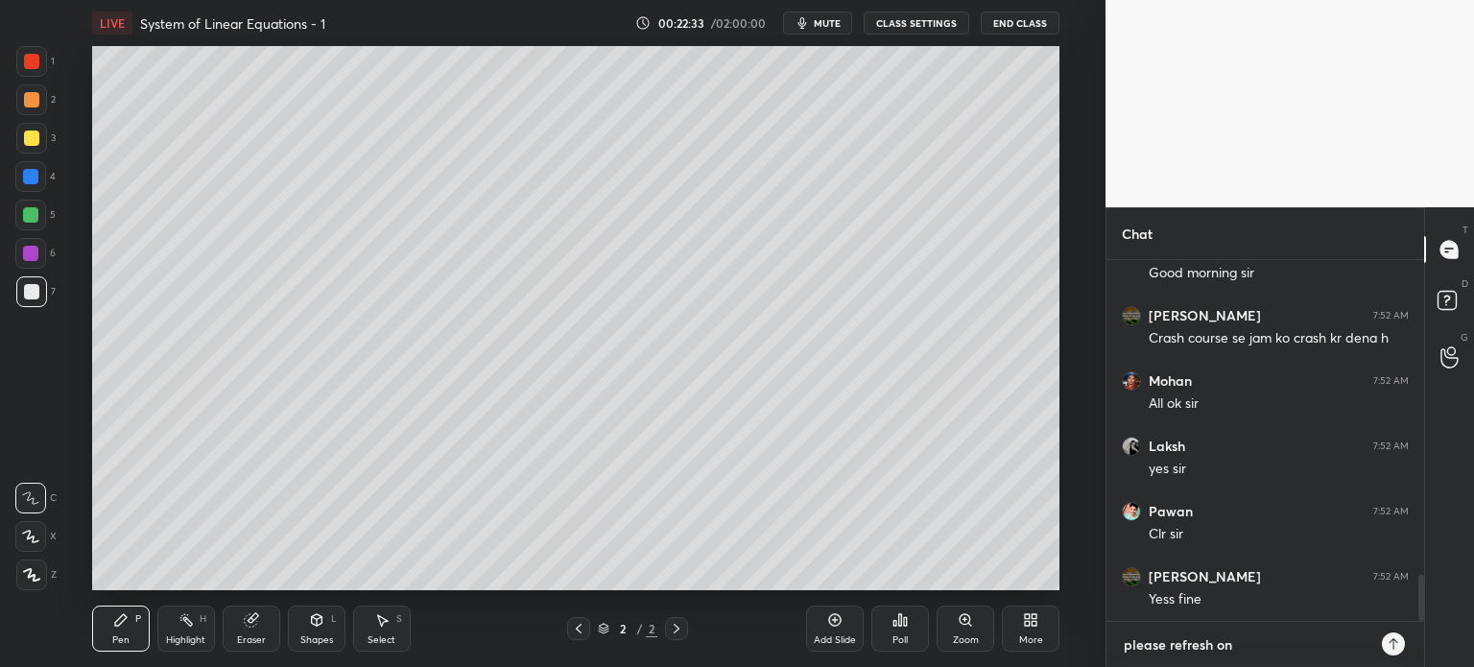
type textarea "please refresh one"
type textarea "x"
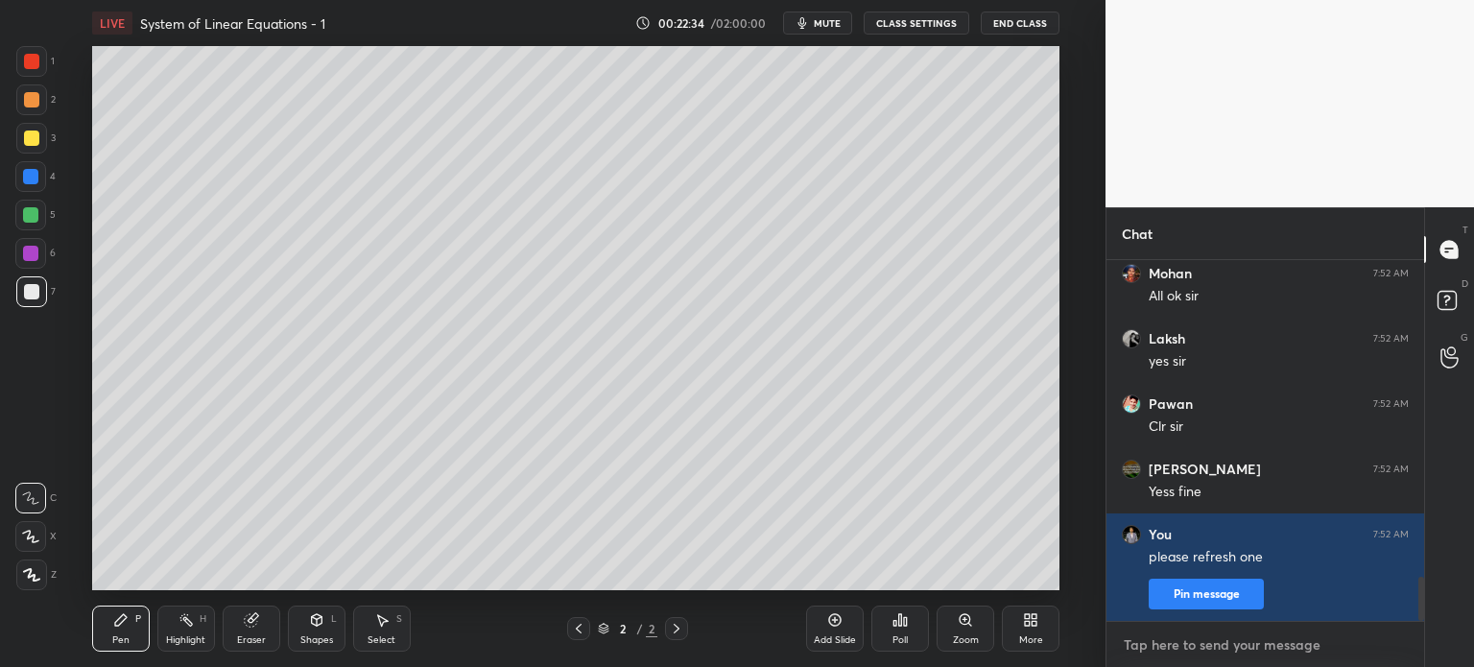
type textarea "o"
type textarea "x"
type textarea "on"
type textarea "x"
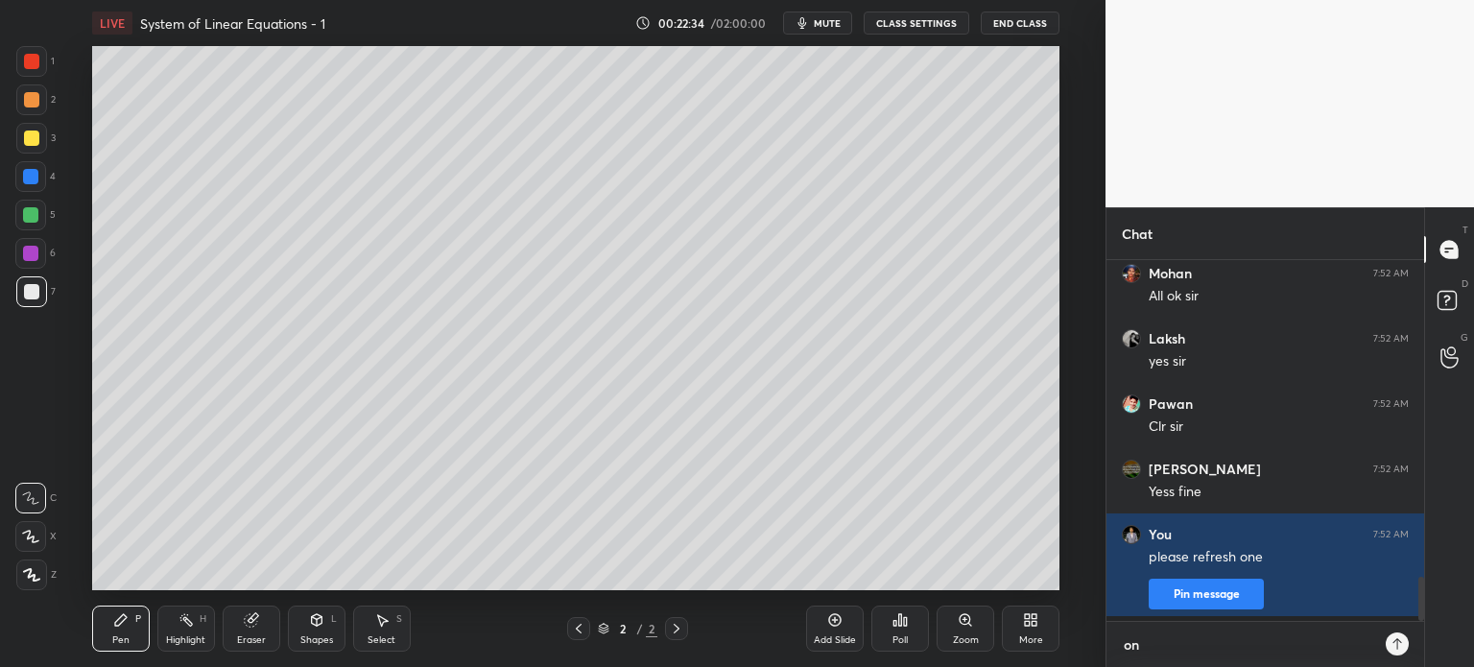
type textarea "onc"
type textarea "x"
type textarea "onc"
type textarea "x"
type textarea "onc e"
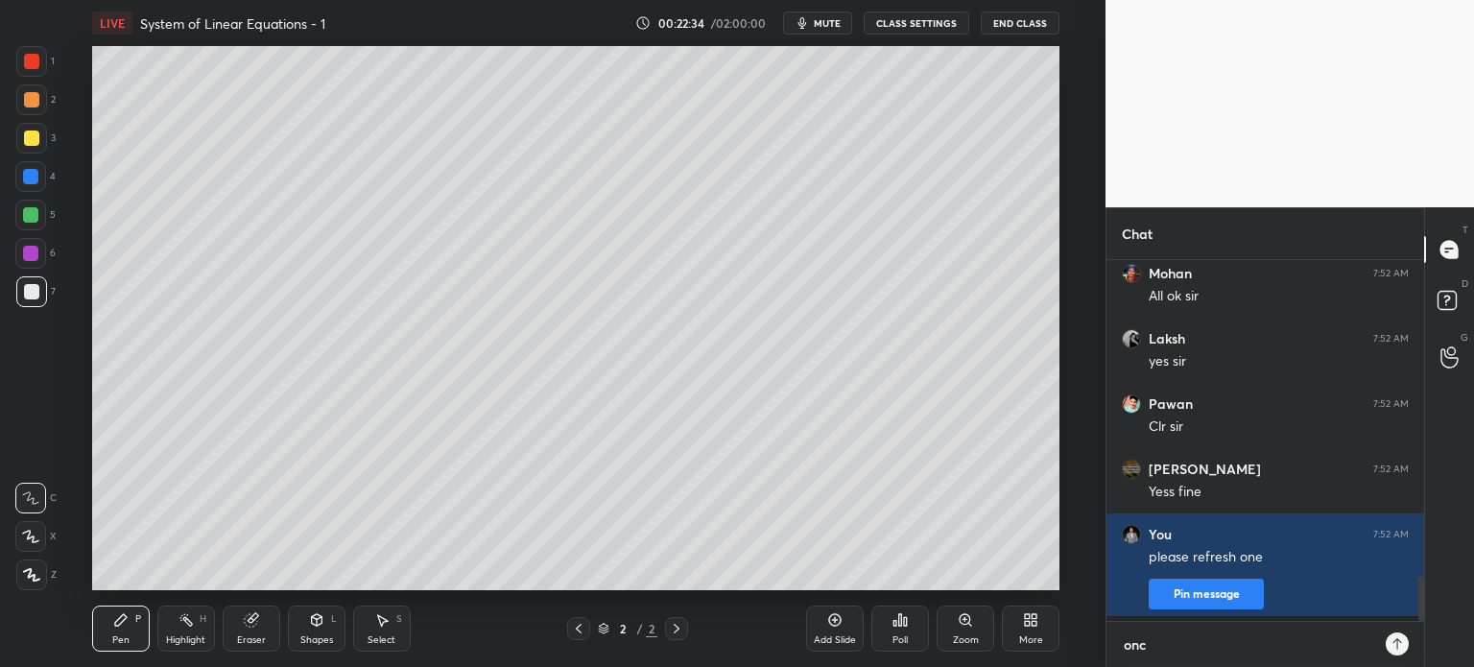
type textarea "x"
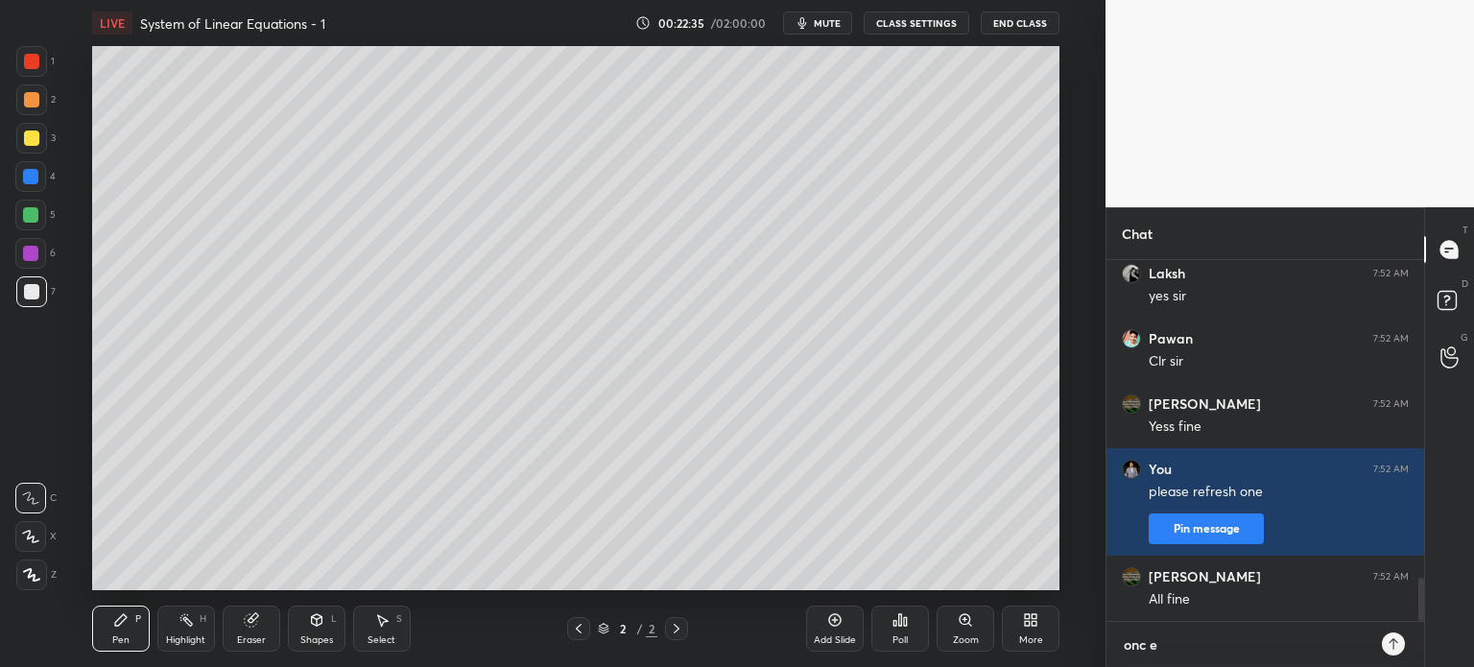
type textarea "onc"
type textarea "x"
type textarea "onc"
type textarea "x"
type textarea "once"
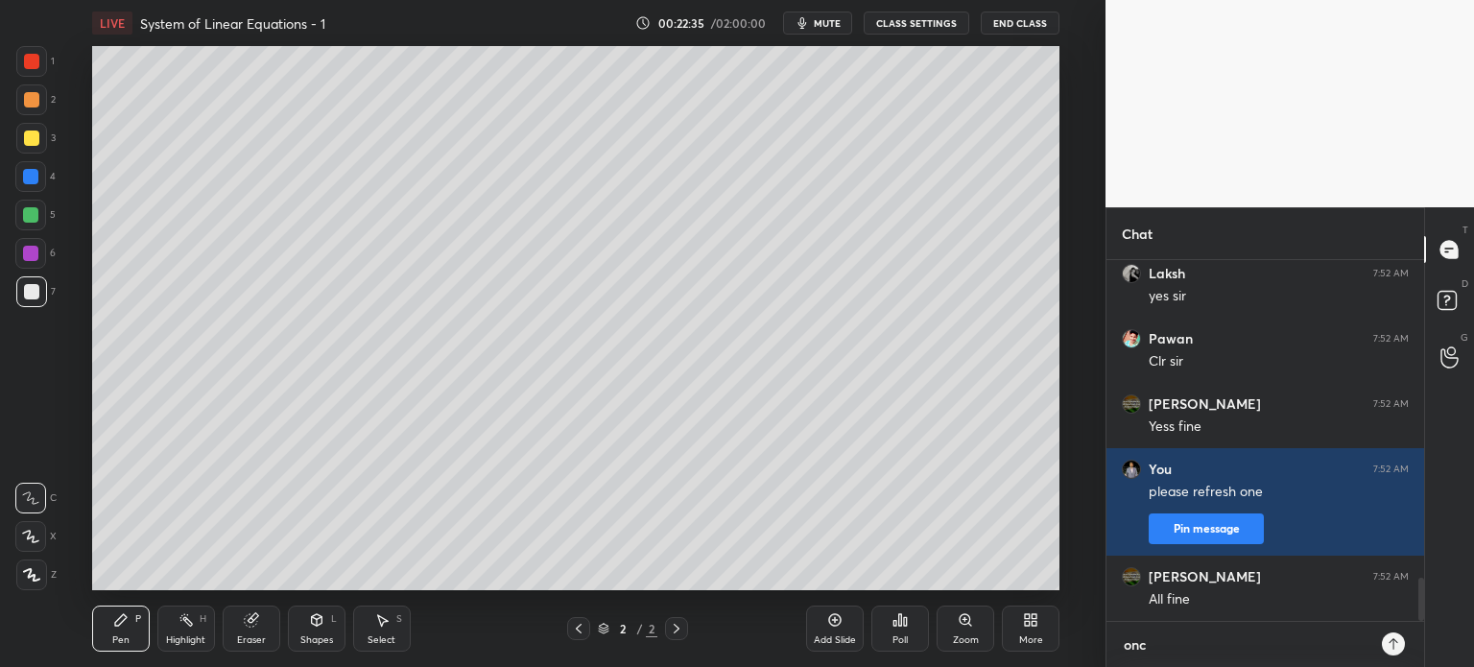
type textarea "x"
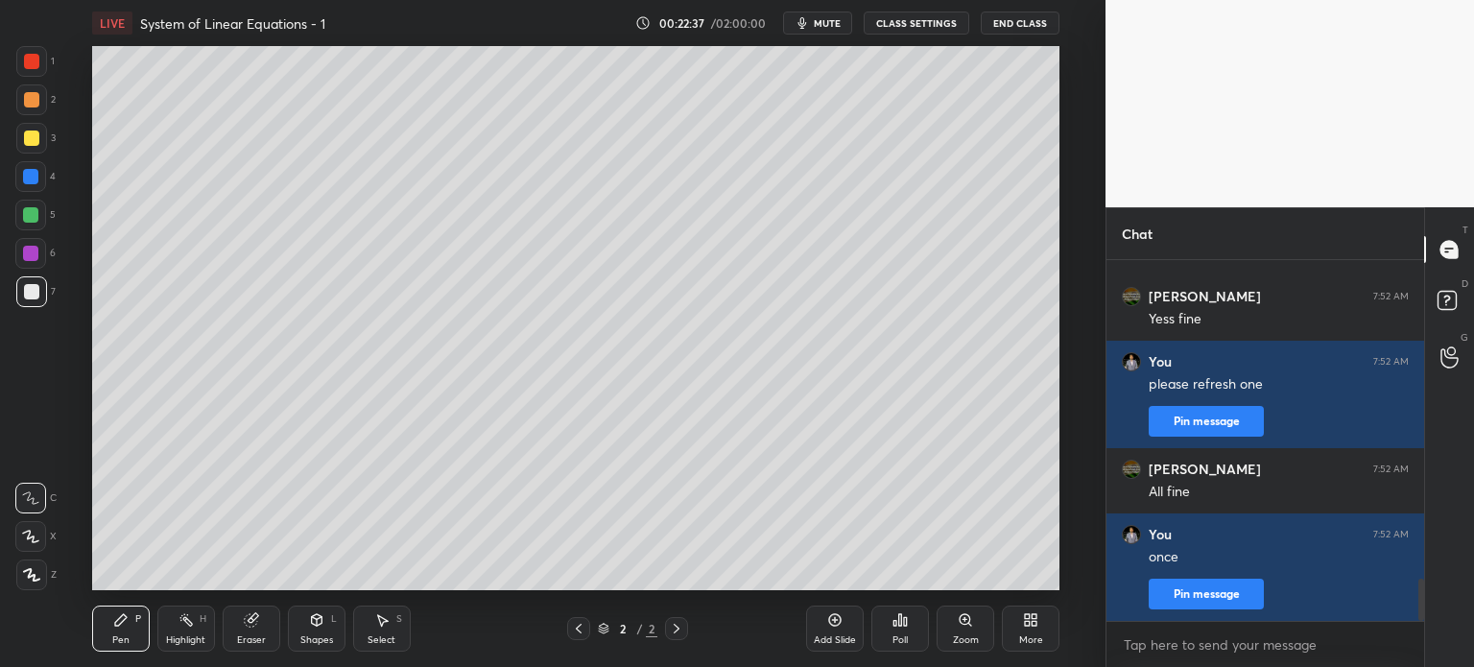
drag, startPoint x: 25, startPoint y: 504, endPoint x: 26, endPoint y: 514, distance: 10.6
click at [27, 504] on icon at bounding box center [30, 497] width 17 height 13
click at [31, 290] on div at bounding box center [31, 291] width 15 height 15
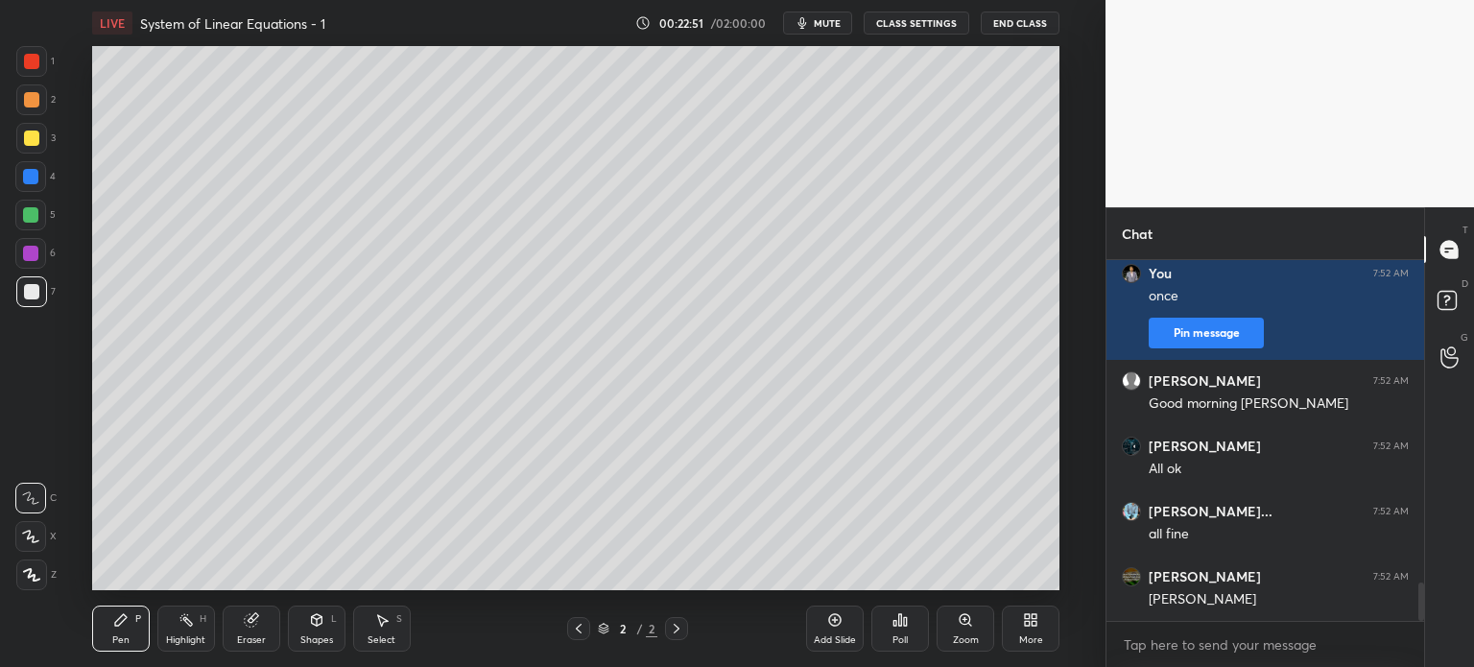
click at [34, 135] on div at bounding box center [31, 138] width 15 height 15
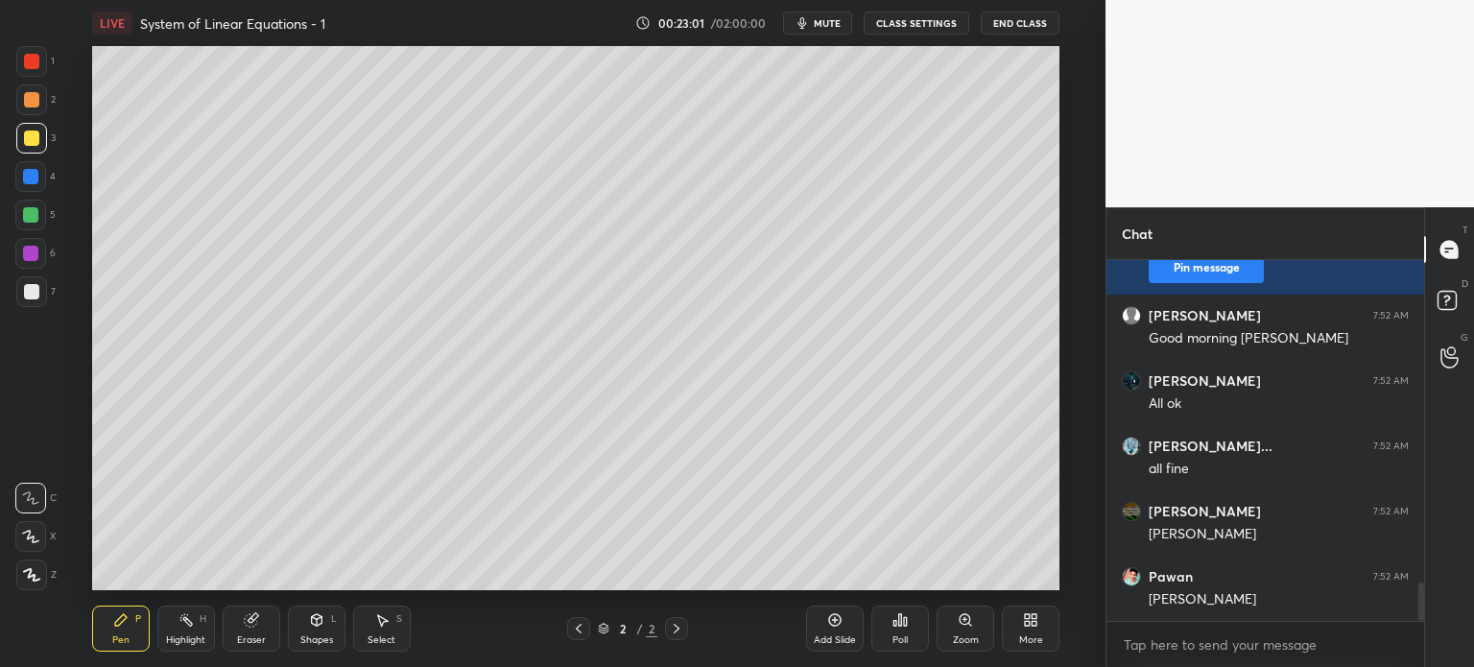
click at [32, 297] on div at bounding box center [31, 291] width 15 height 15
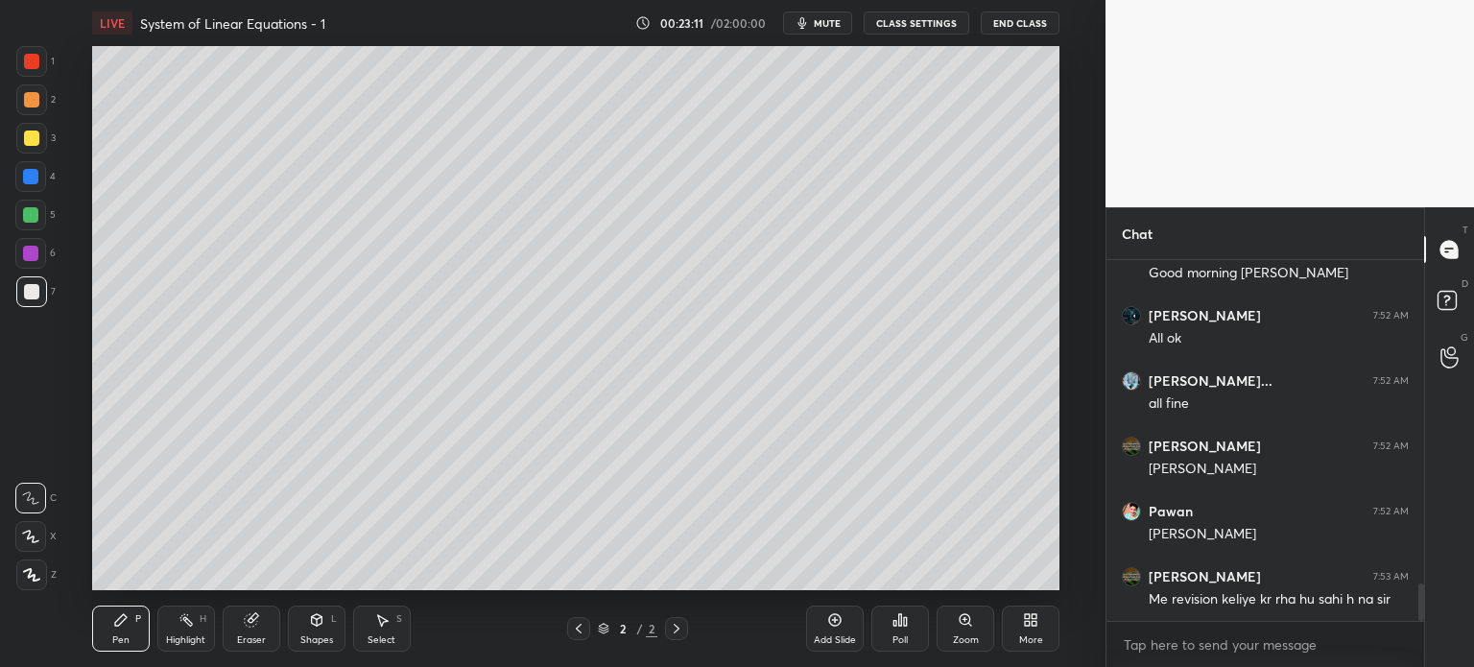
click at [315, 617] on icon at bounding box center [316, 618] width 11 height 3
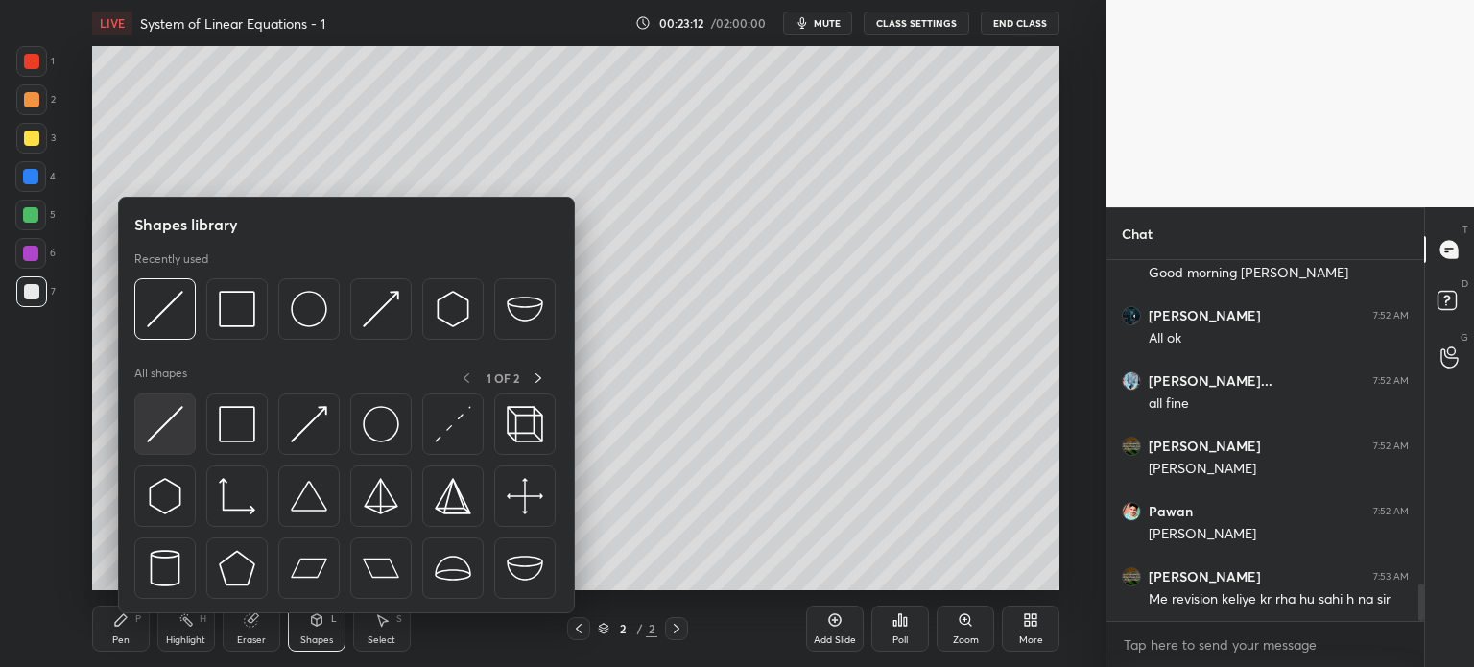
click at [173, 428] on img at bounding box center [165, 424] width 36 height 36
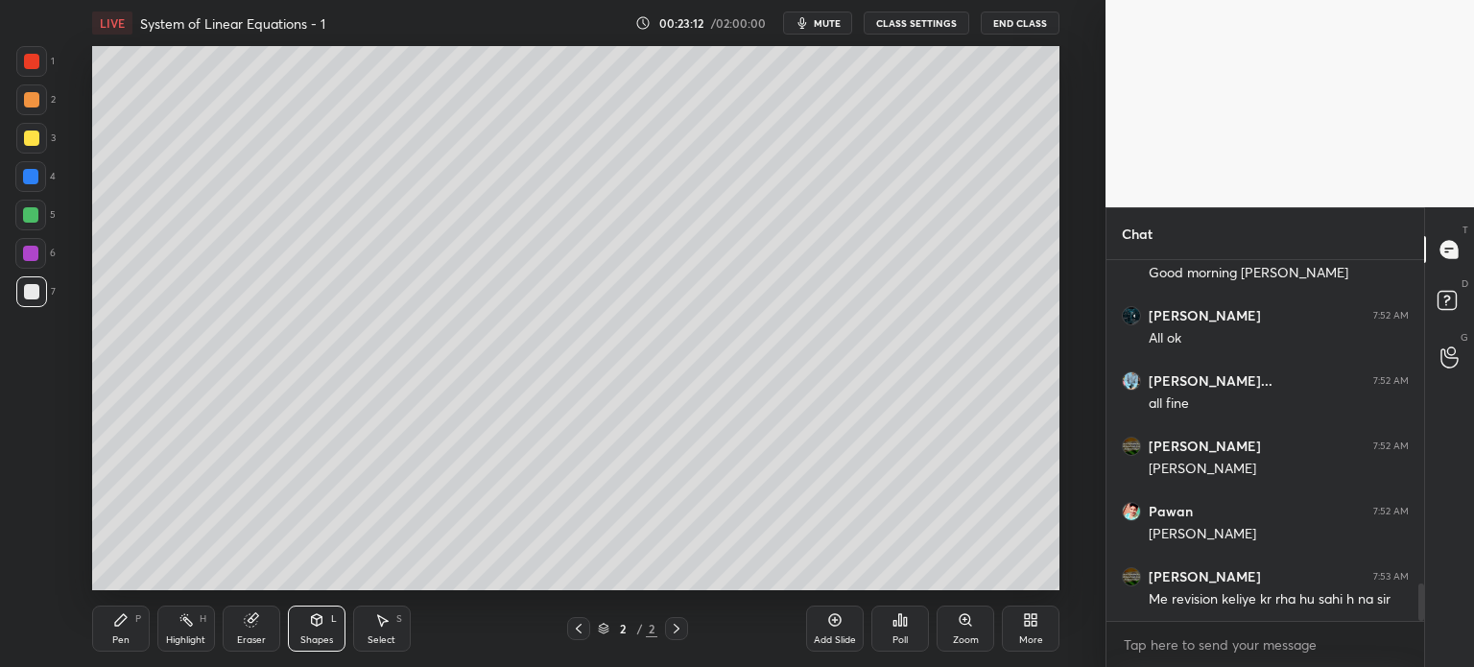
click at [32, 221] on div at bounding box center [30, 214] width 15 height 15
click at [142, 612] on div "Pen P" at bounding box center [121, 629] width 58 height 46
click at [31, 145] on div at bounding box center [31, 138] width 15 height 15
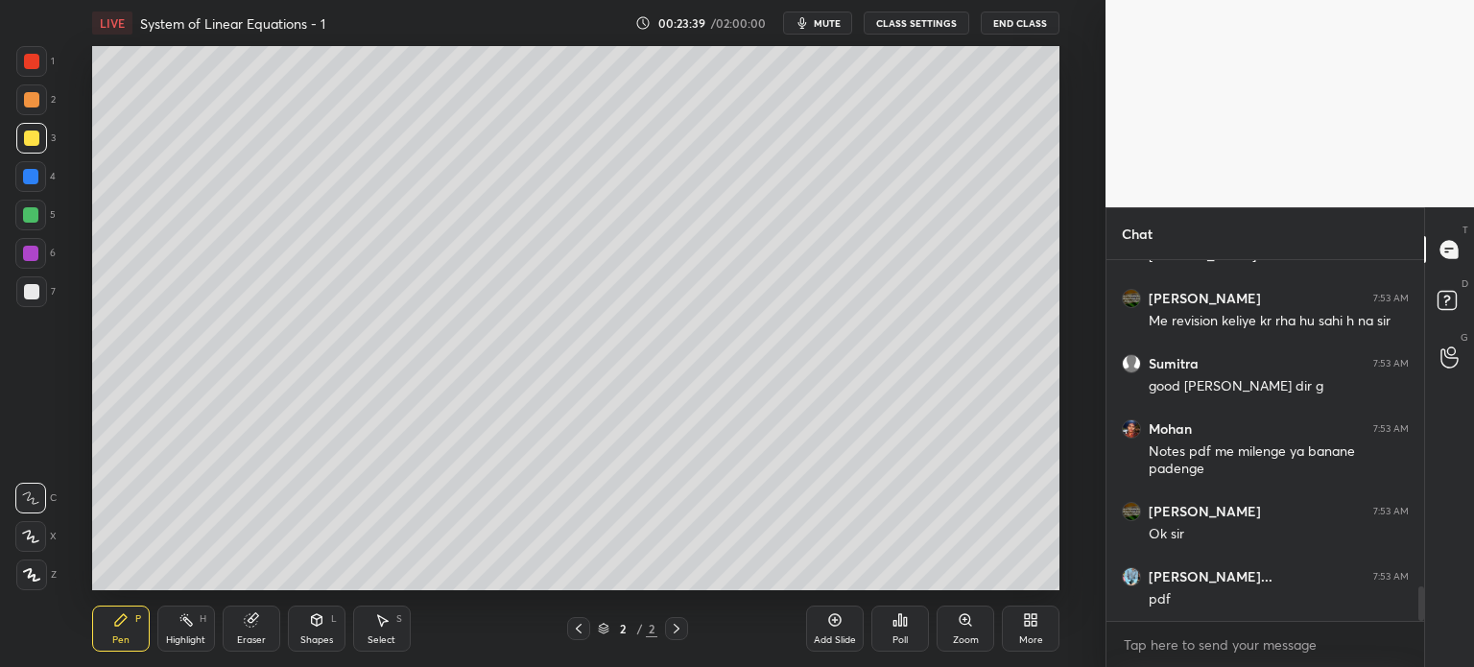
scroll to position [3480, 0]
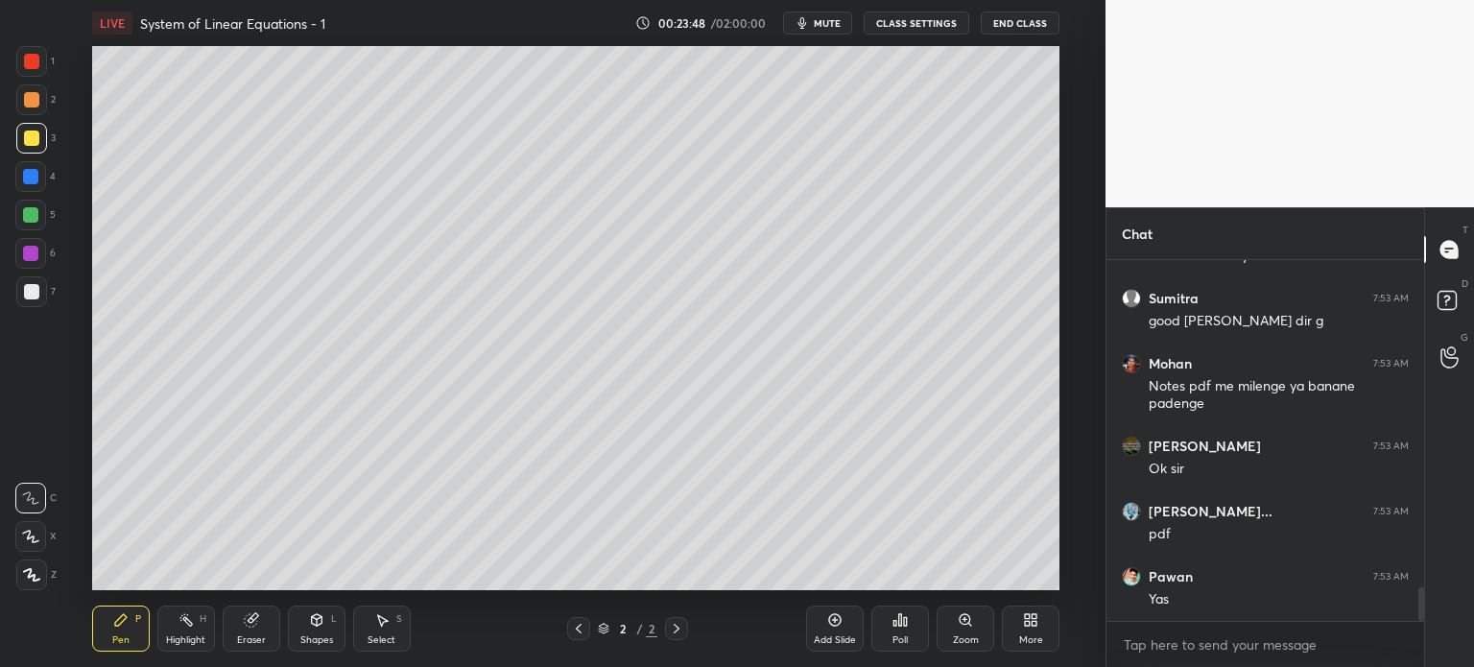
click at [26, 179] on div at bounding box center [30, 176] width 15 height 15
click at [315, 620] on icon at bounding box center [316, 620] width 11 height 12
click at [115, 643] on div "Pen" at bounding box center [120, 640] width 17 height 10
click at [35, 144] on div at bounding box center [31, 138] width 15 height 15
click at [323, 617] on icon at bounding box center [316, 619] width 15 height 15
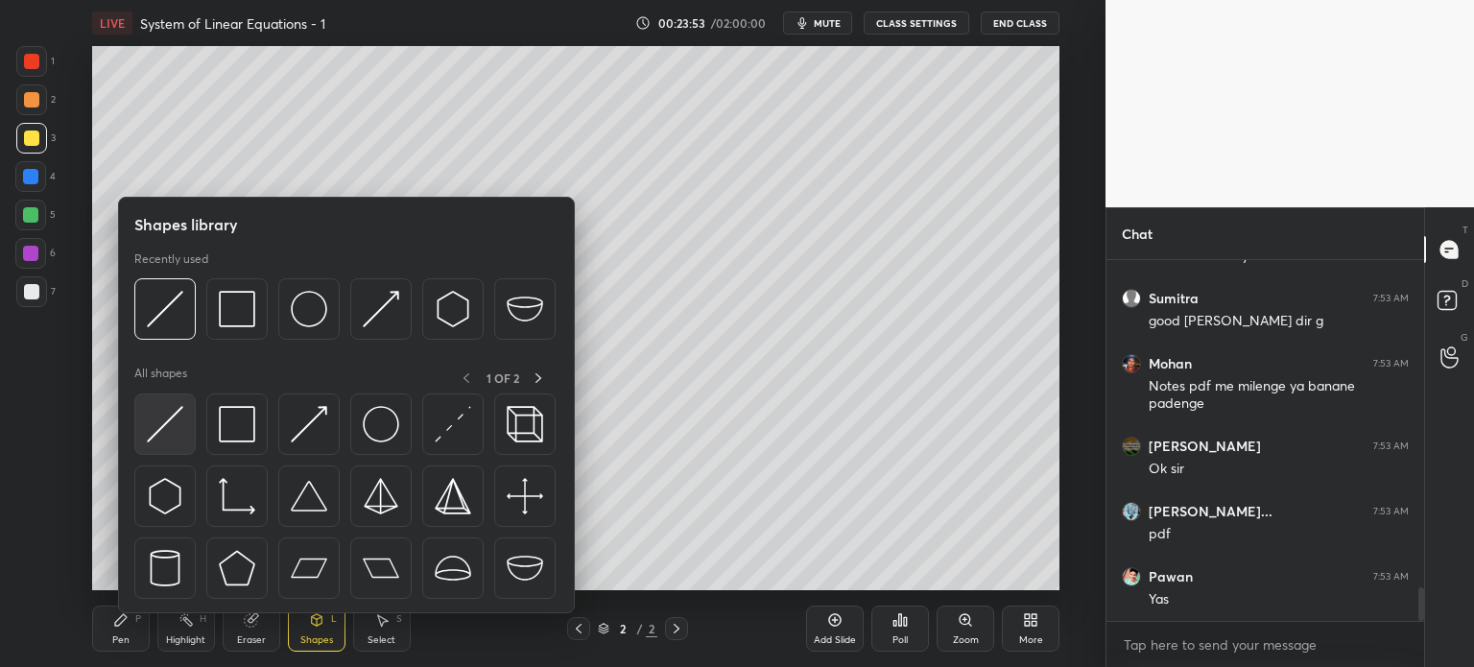
click at [183, 432] on div at bounding box center [164, 423] width 61 height 61
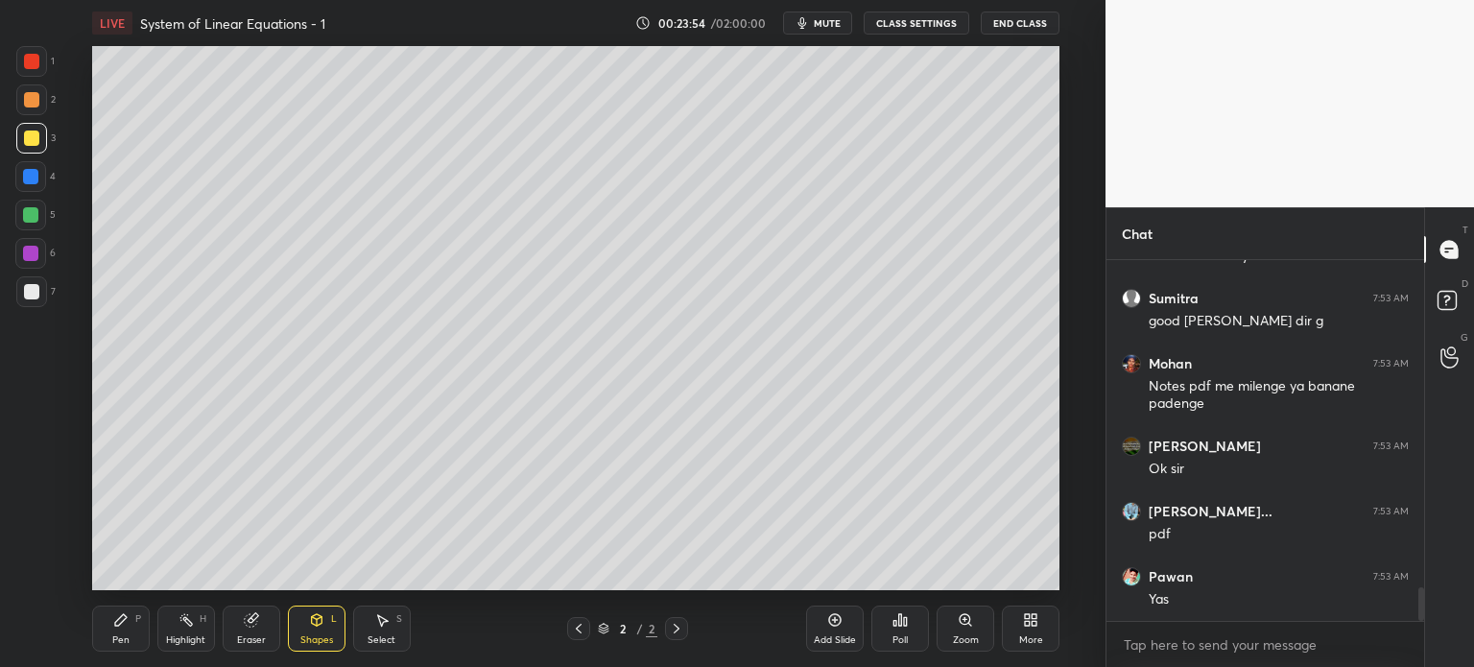
click at [33, 254] on div at bounding box center [30, 253] width 15 height 15
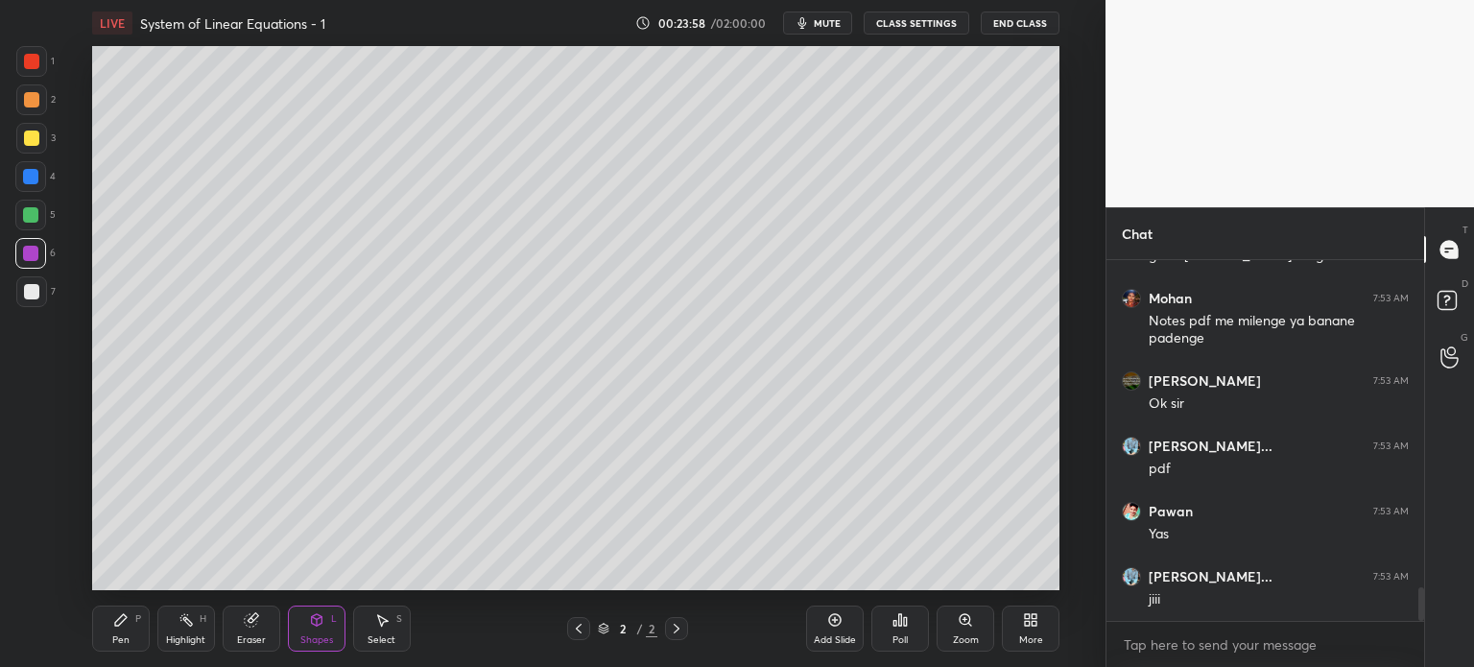
click at [42, 287] on div at bounding box center [31, 291] width 31 height 31
click at [120, 629] on div "Pen P" at bounding box center [121, 629] width 58 height 46
click at [908, 636] on div "Poll" at bounding box center [899, 640] width 15 height 10
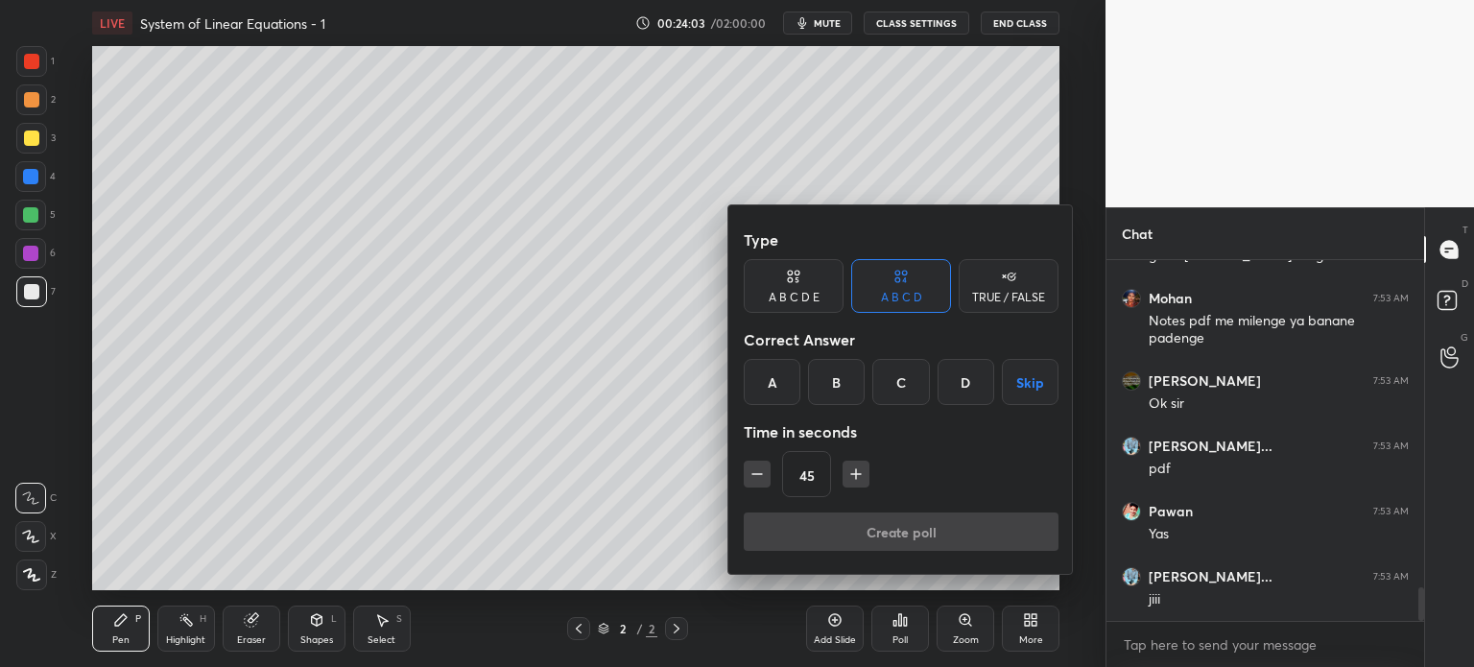
click at [993, 297] on div "TRUE / FALSE" at bounding box center [1008, 298] width 73 height 12
click at [830, 383] on div "True" at bounding box center [794, 382] width 100 height 46
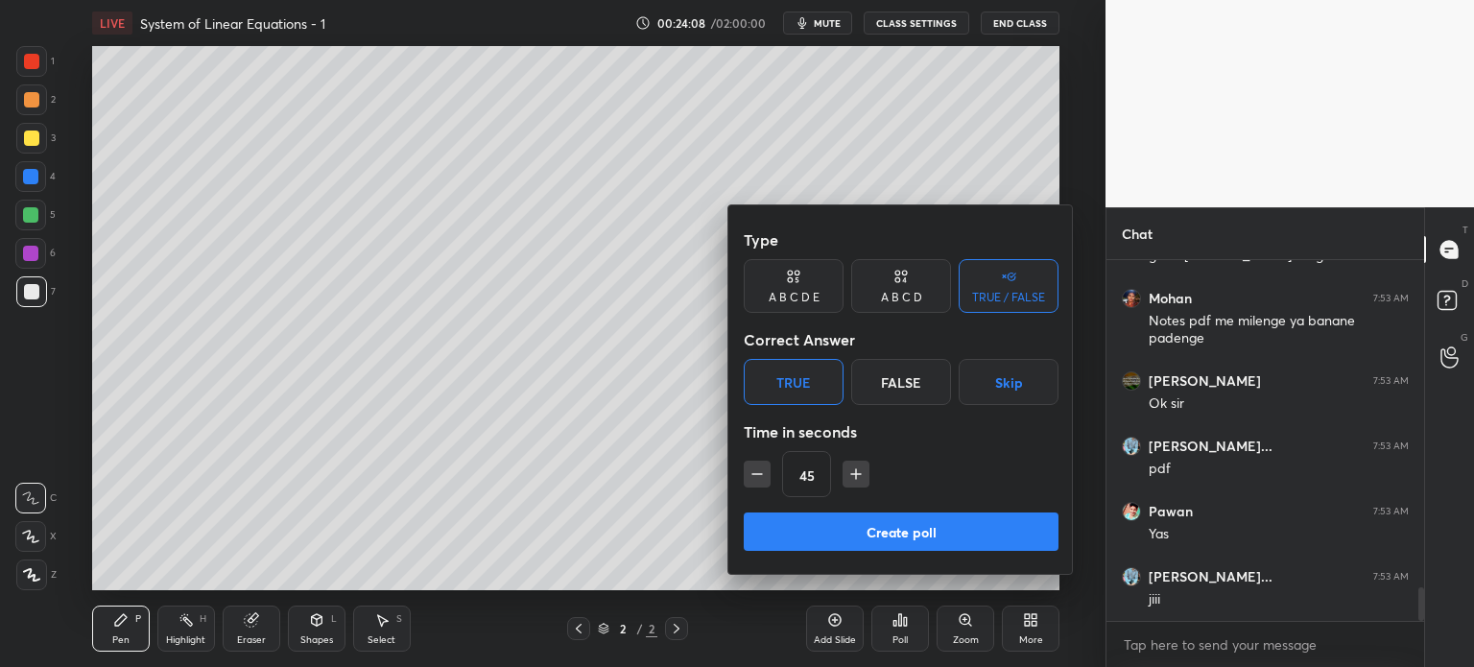
click at [939, 525] on button "Create poll" at bounding box center [901, 531] width 315 height 38
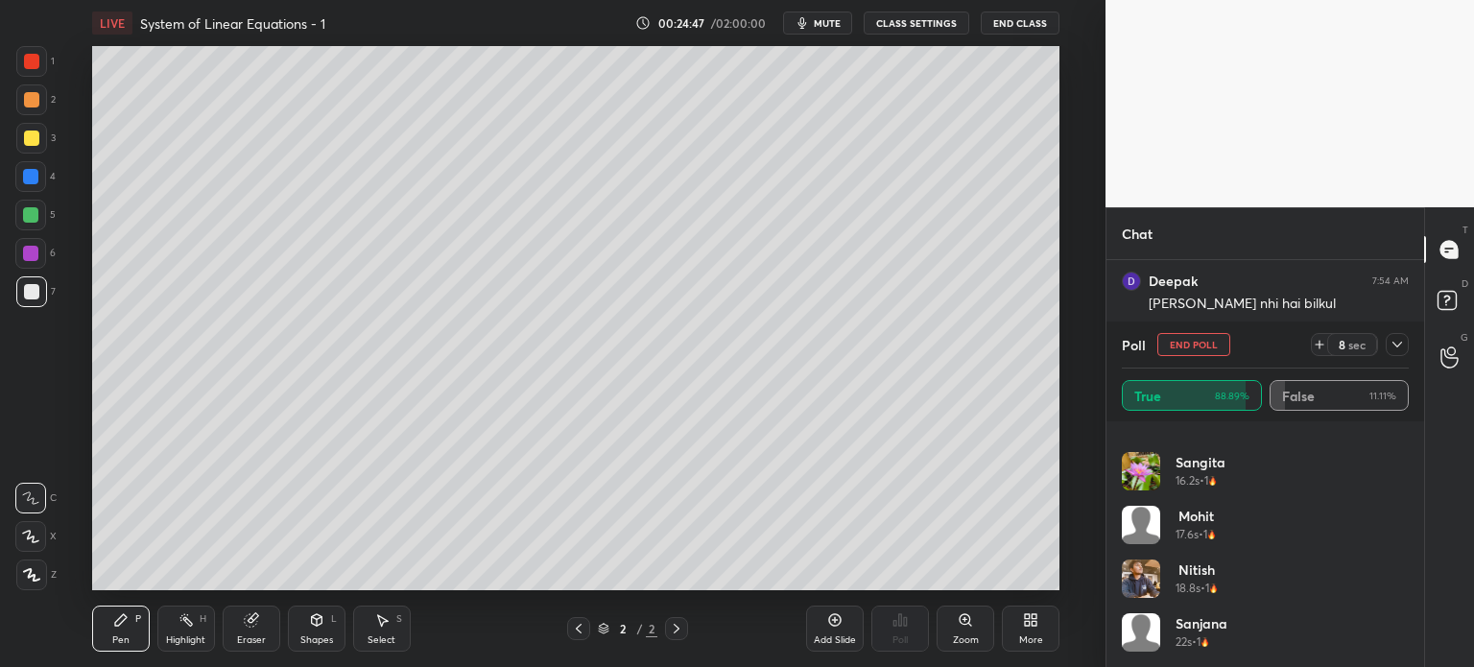
scroll to position [4363, 0]
click at [1186, 344] on button "End Poll" at bounding box center [1193, 344] width 73 height 23
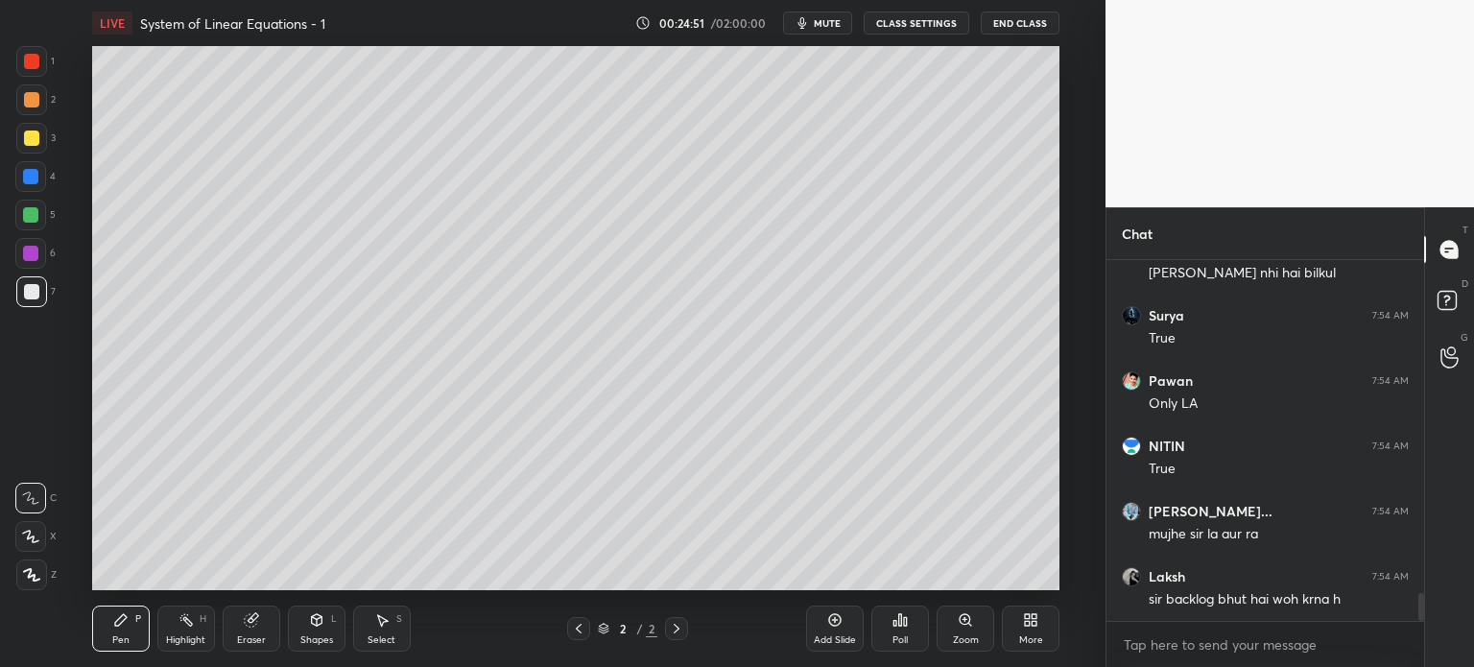
click at [843, 636] on div "Add Slide" at bounding box center [835, 640] width 42 height 10
click at [115, 616] on icon at bounding box center [120, 619] width 15 height 15
click at [29, 286] on div at bounding box center [31, 291] width 15 height 15
click at [33, 94] on div at bounding box center [31, 99] width 15 height 15
click at [27, 50] on div at bounding box center [31, 61] width 31 height 31
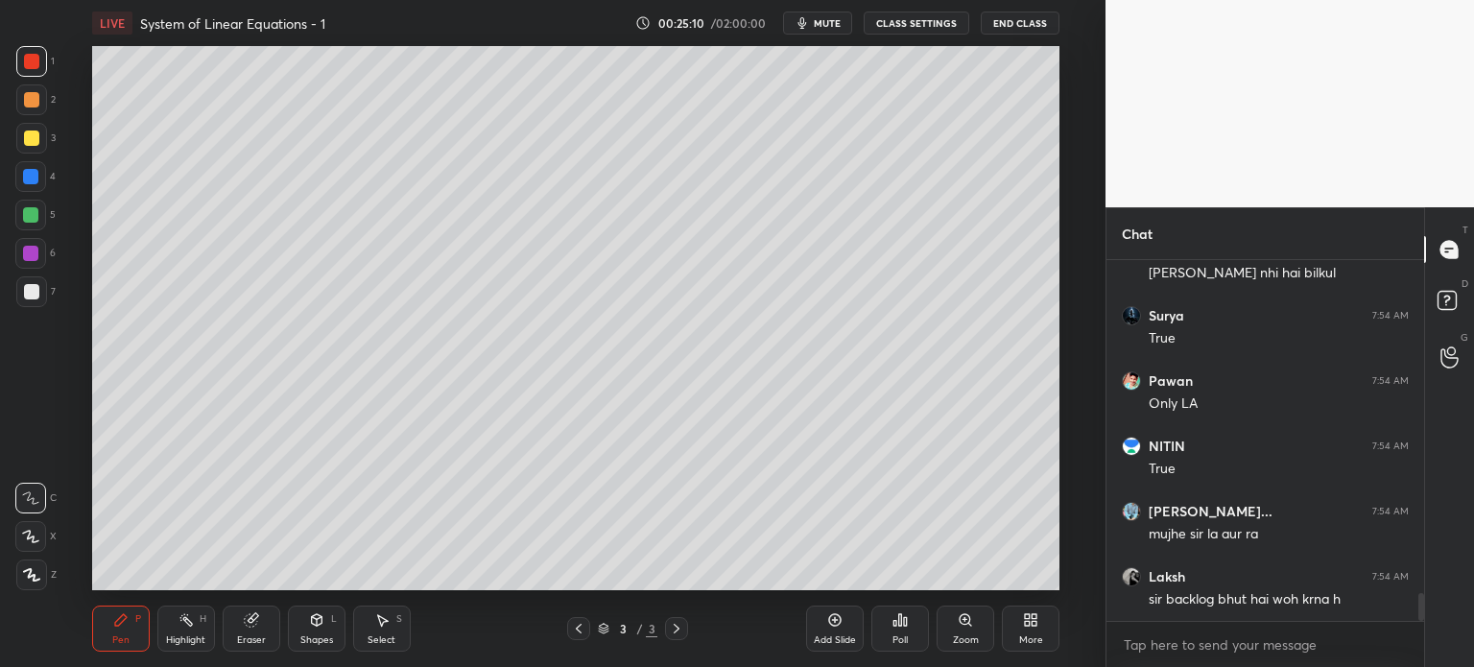
click at [329, 627] on div "Shapes L" at bounding box center [317, 629] width 58 height 46
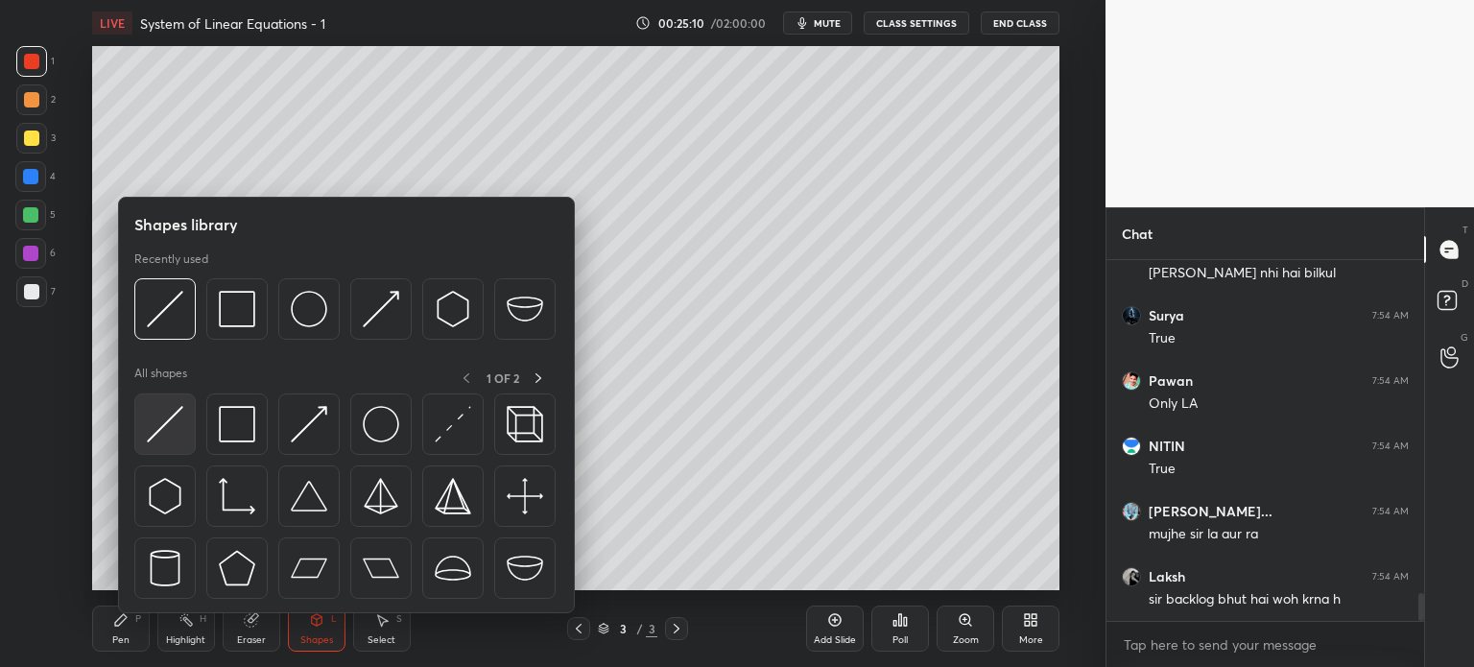
click at [173, 423] on img at bounding box center [165, 424] width 36 height 36
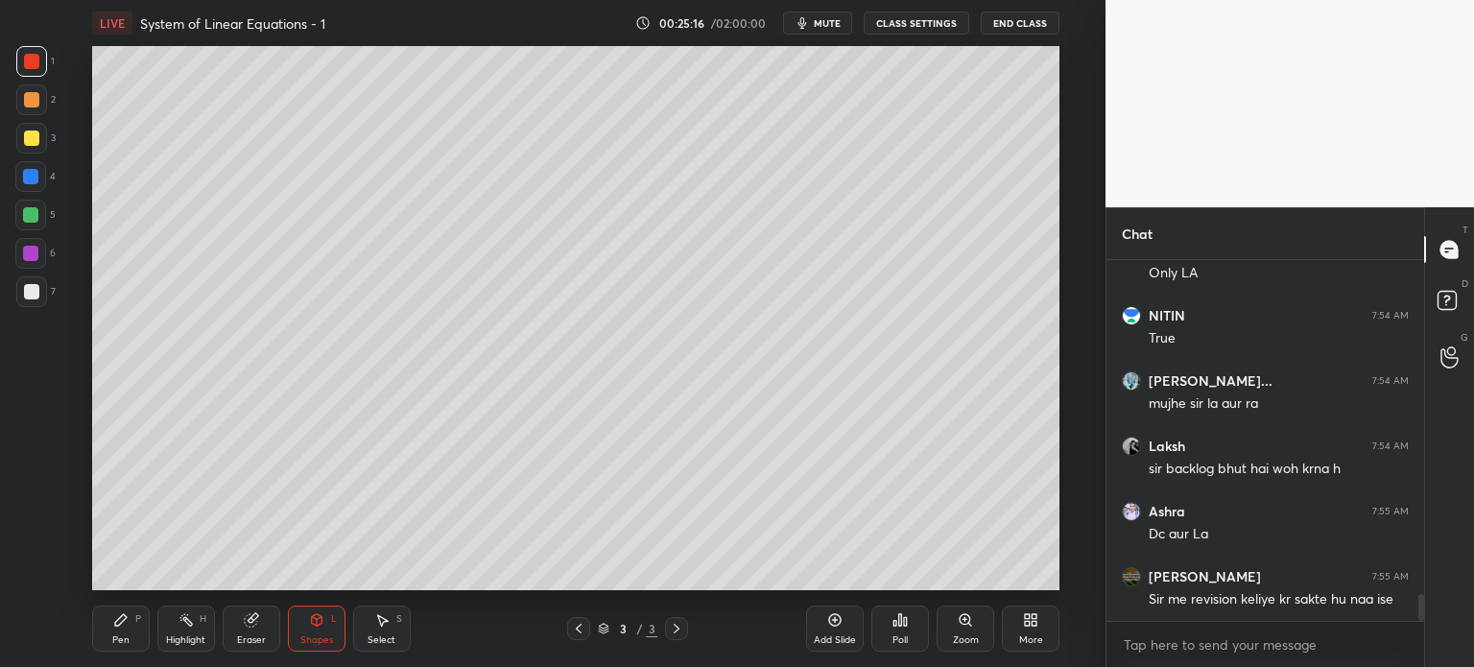
click at [41, 287] on div at bounding box center [31, 291] width 31 height 31
click at [32, 252] on div at bounding box center [30, 253] width 15 height 15
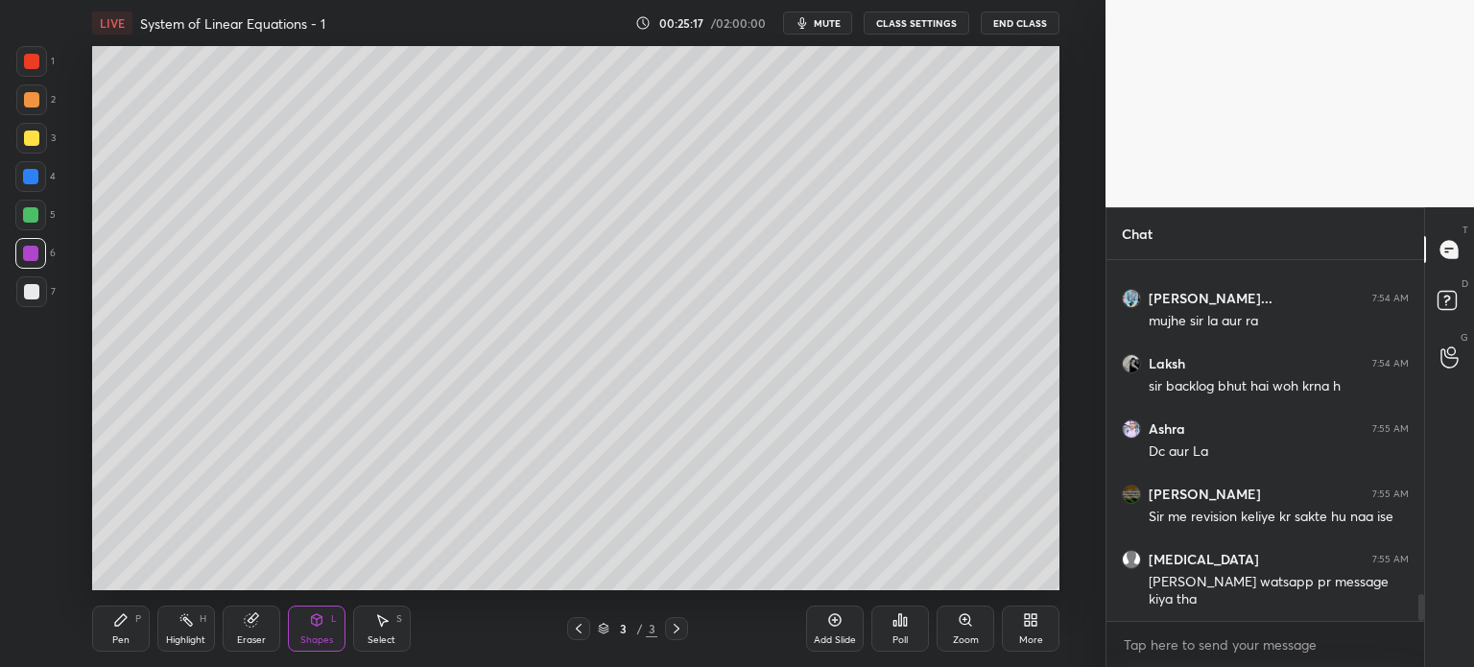
click at [131, 625] on div "Pen P" at bounding box center [121, 629] width 58 height 46
click at [42, 305] on div at bounding box center [31, 291] width 31 height 31
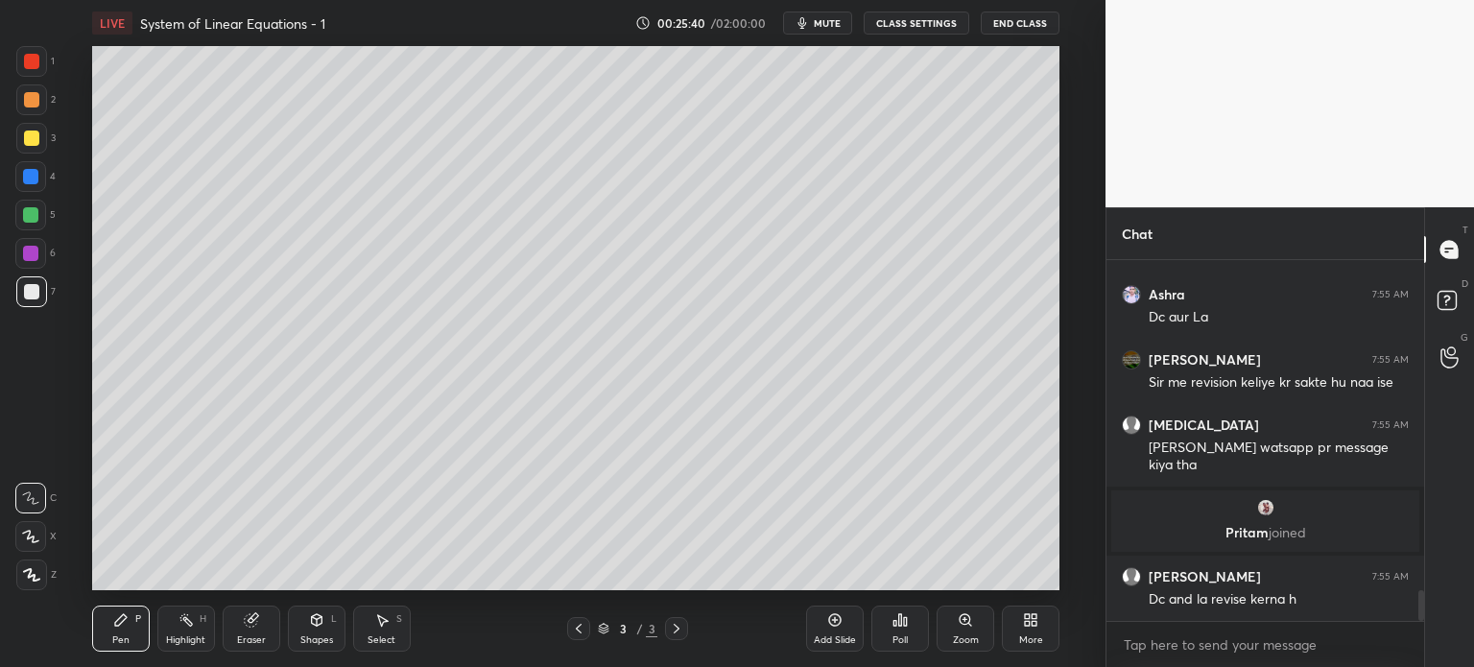
click at [856, 629] on div "Add Slide" at bounding box center [835, 629] width 58 height 46
click at [26, 283] on div at bounding box center [31, 291] width 31 height 31
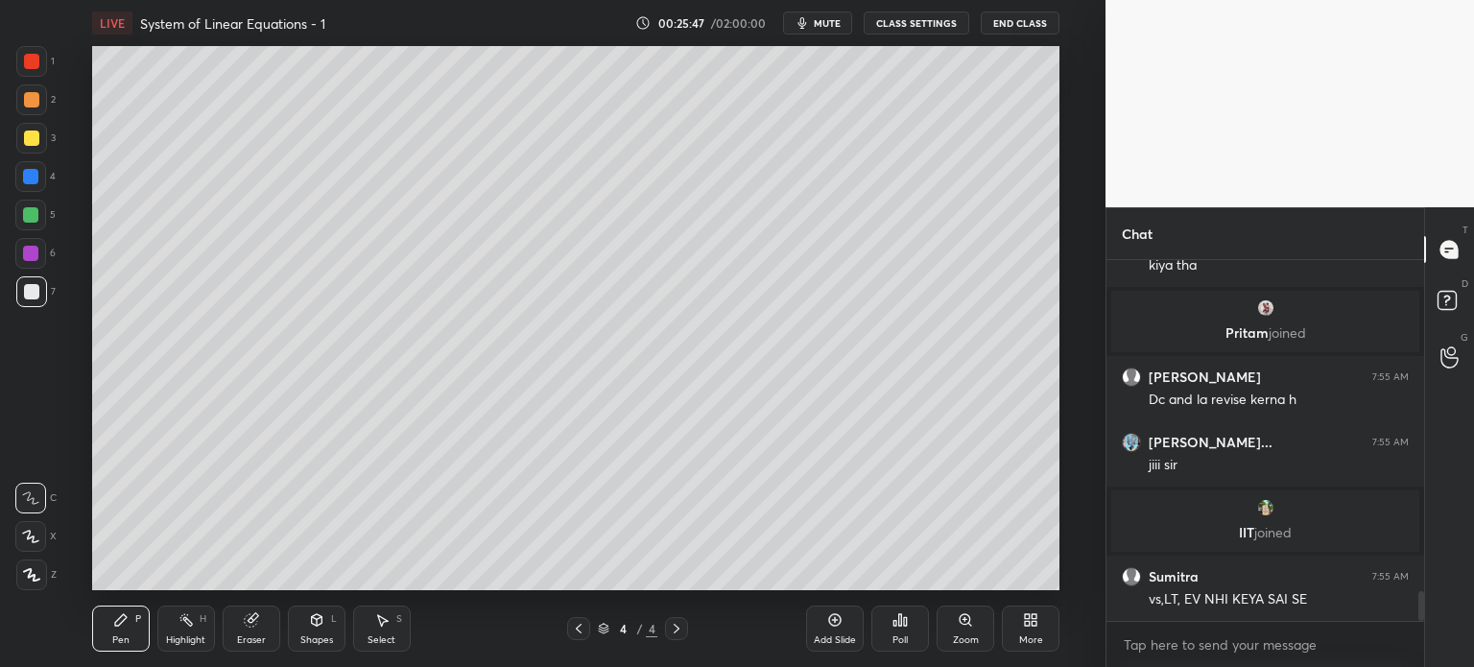
click at [326, 632] on div "Shapes L" at bounding box center [317, 629] width 58 height 46
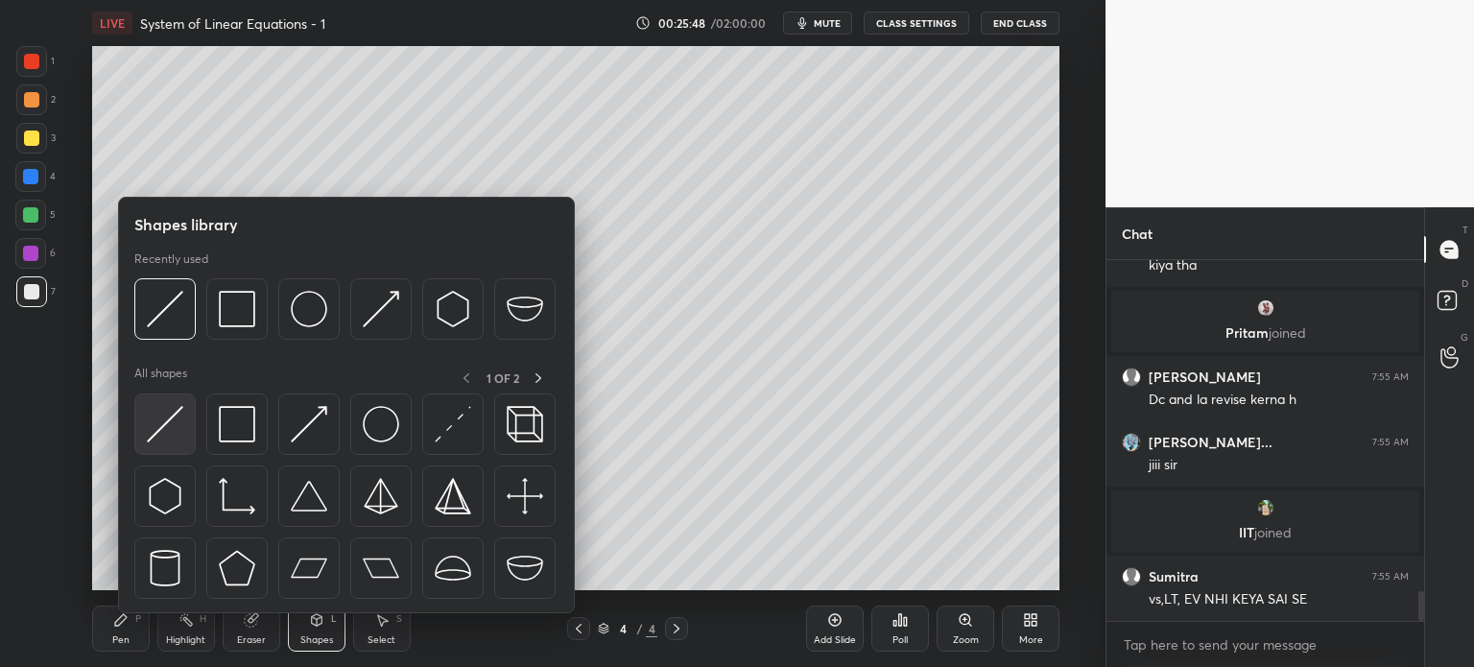
click at [164, 435] on img at bounding box center [165, 424] width 36 height 36
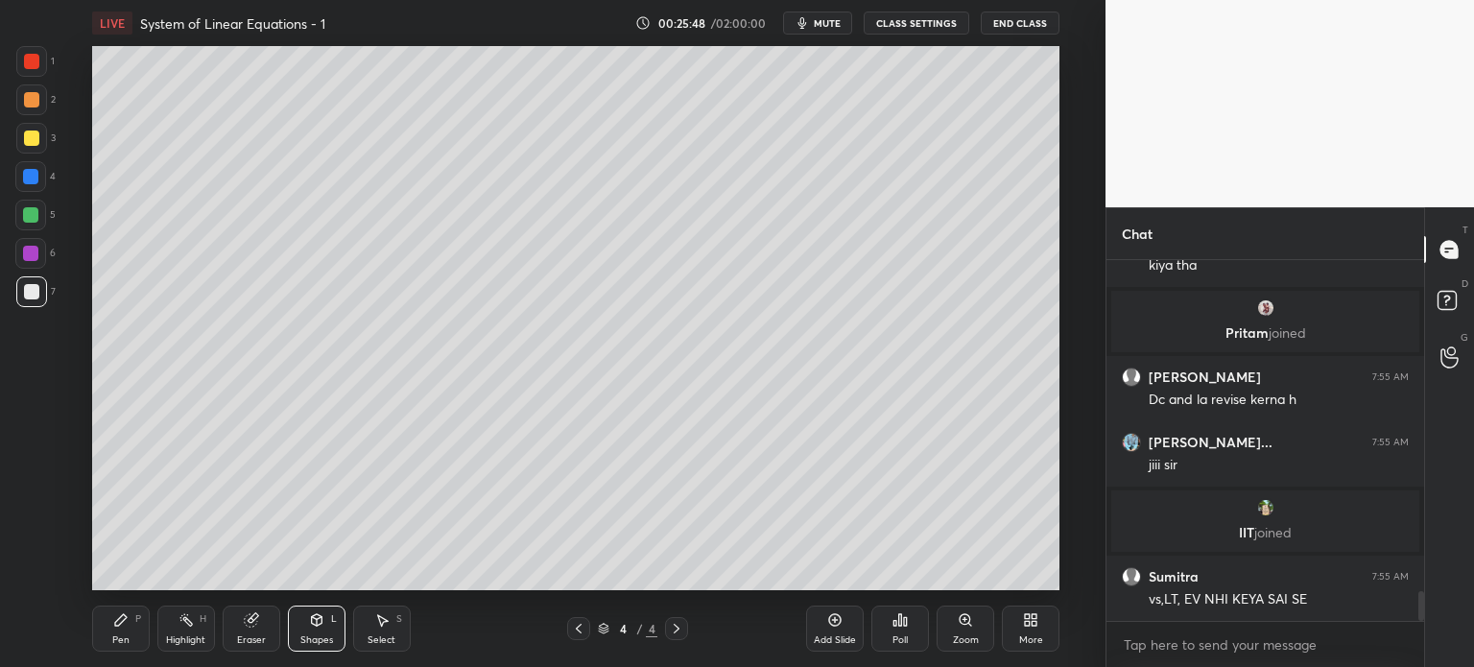
scroll to position [4071, 0]
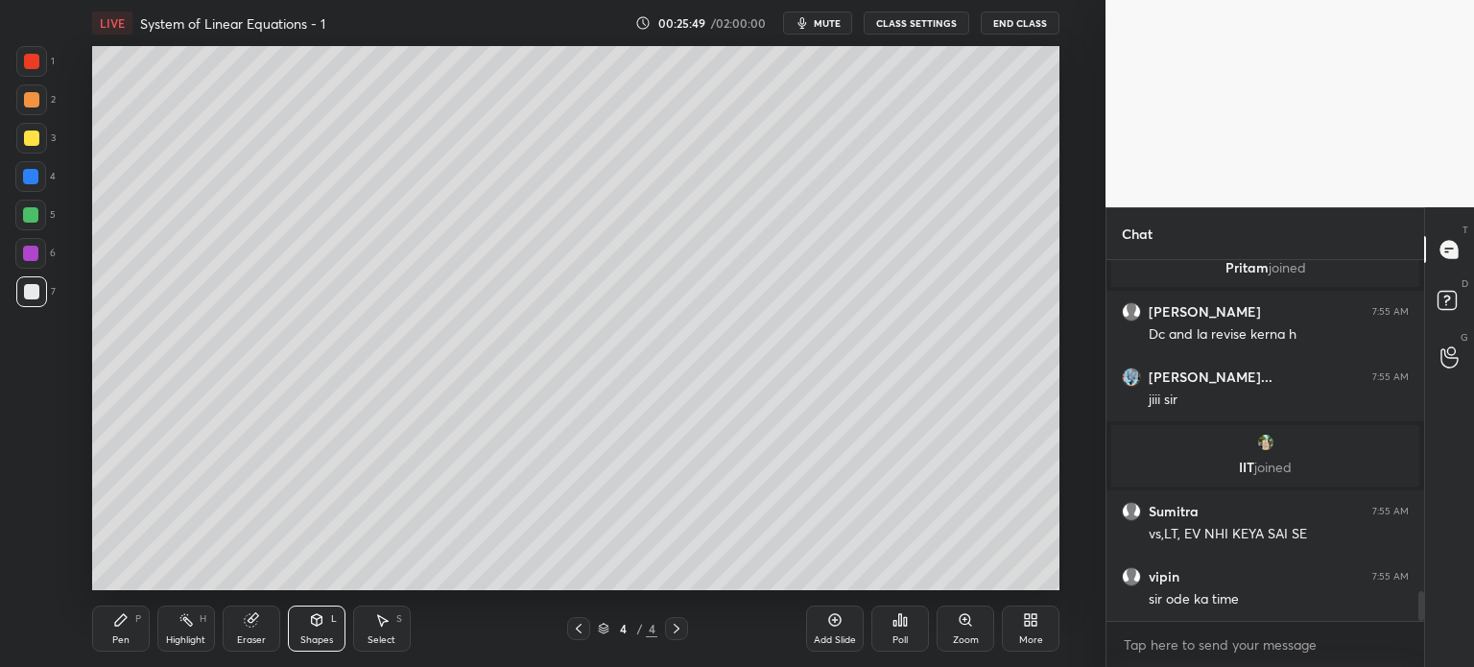
click at [28, 145] on div at bounding box center [31, 138] width 15 height 15
click at [125, 615] on icon at bounding box center [120, 619] width 15 height 15
click at [130, 628] on div "Pen P" at bounding box center [121, 629] width 58 height 46
click at [36, 298] on div at bounding box center [31, 291] width 31 height 31
click at [37, 140] on div at bounding box center [31, 138] width 31 height 31
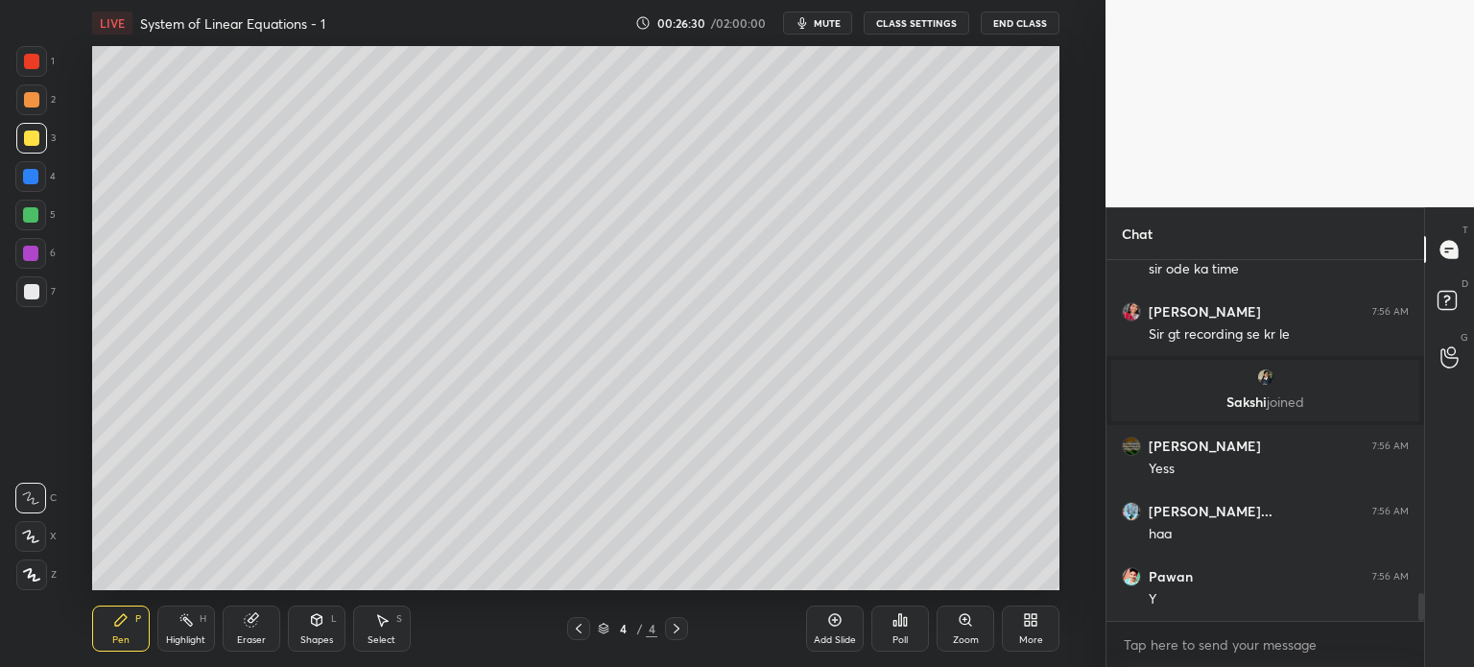
scroll to position [4414, 0]
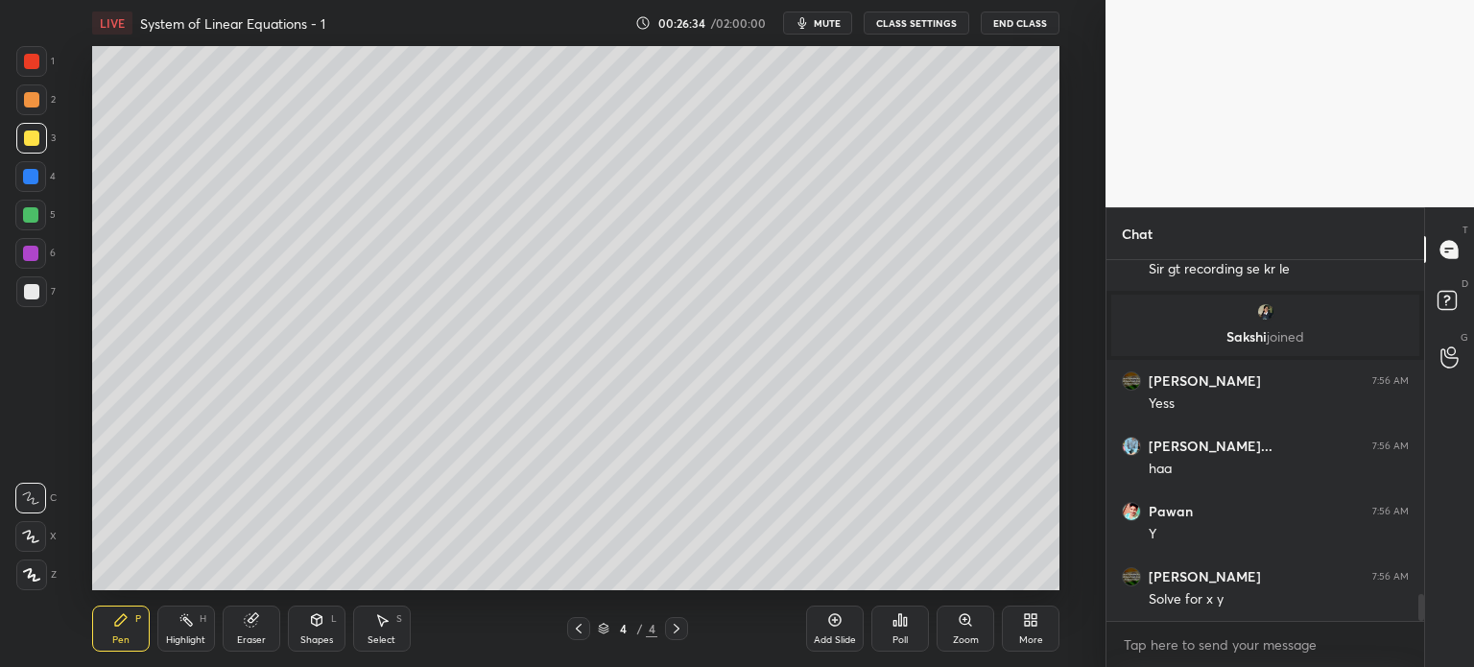
click at [36, 250] on div at bounding box center [30, 253] width 31 height 31
click at [27, 289] on div at bounding box center [31, 291] width 15 height 15
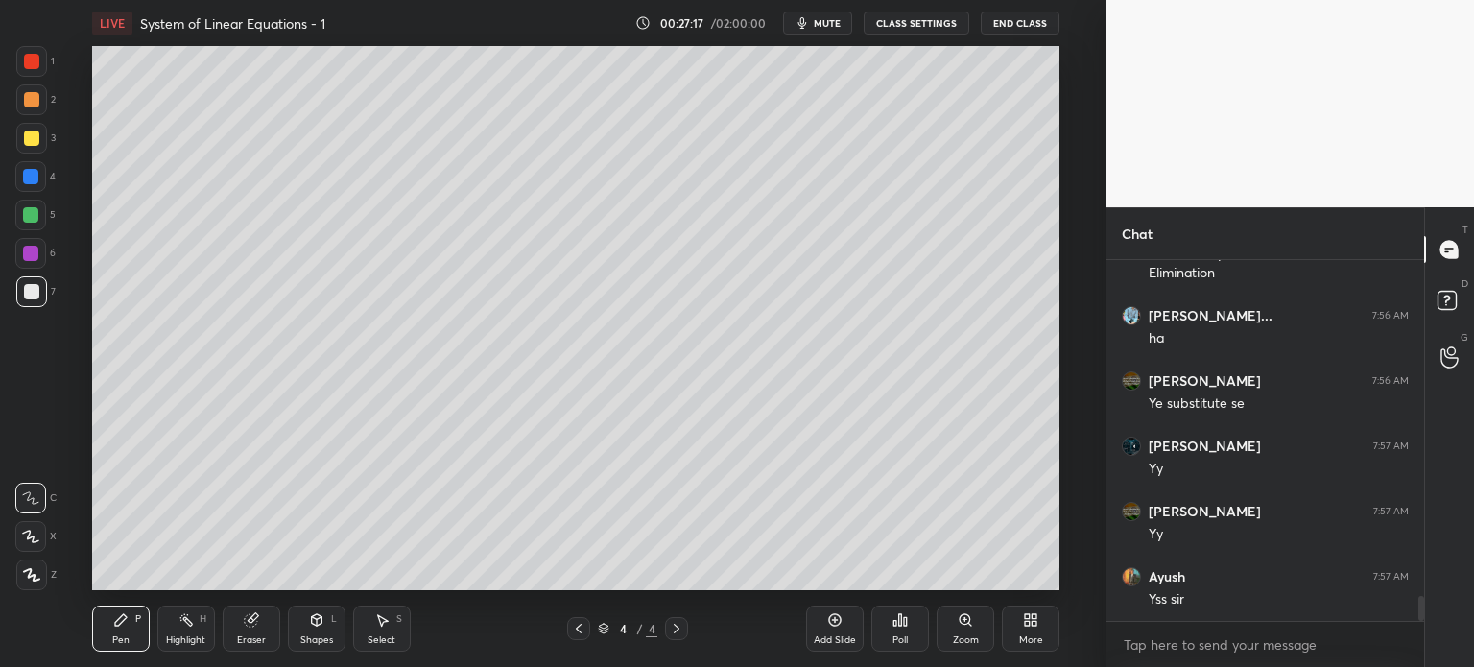
scroll to position [4825, 0]
click at [30, 260] on div at bounding box center [30, 253] width 31 height 31
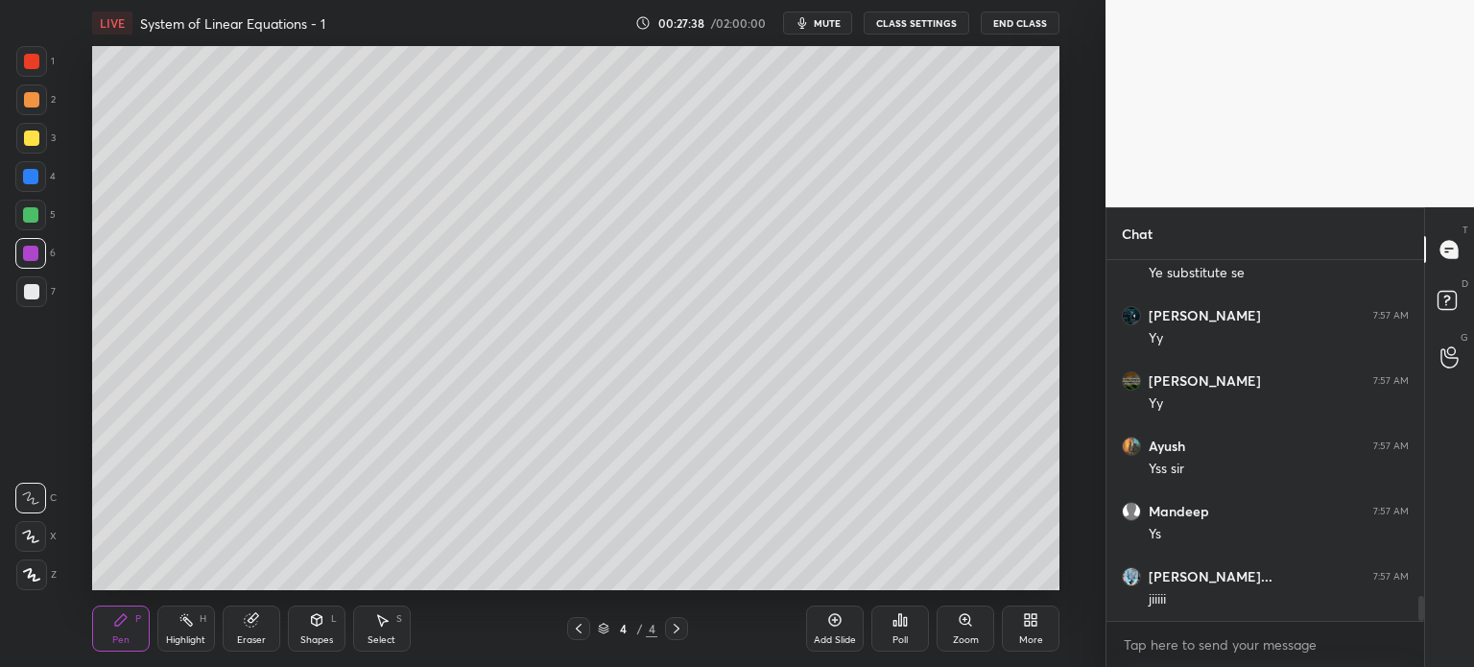
scroll to position [4956, 0]
click at [35, 209] on div at bounding box center [30, 215] width 31 height 31
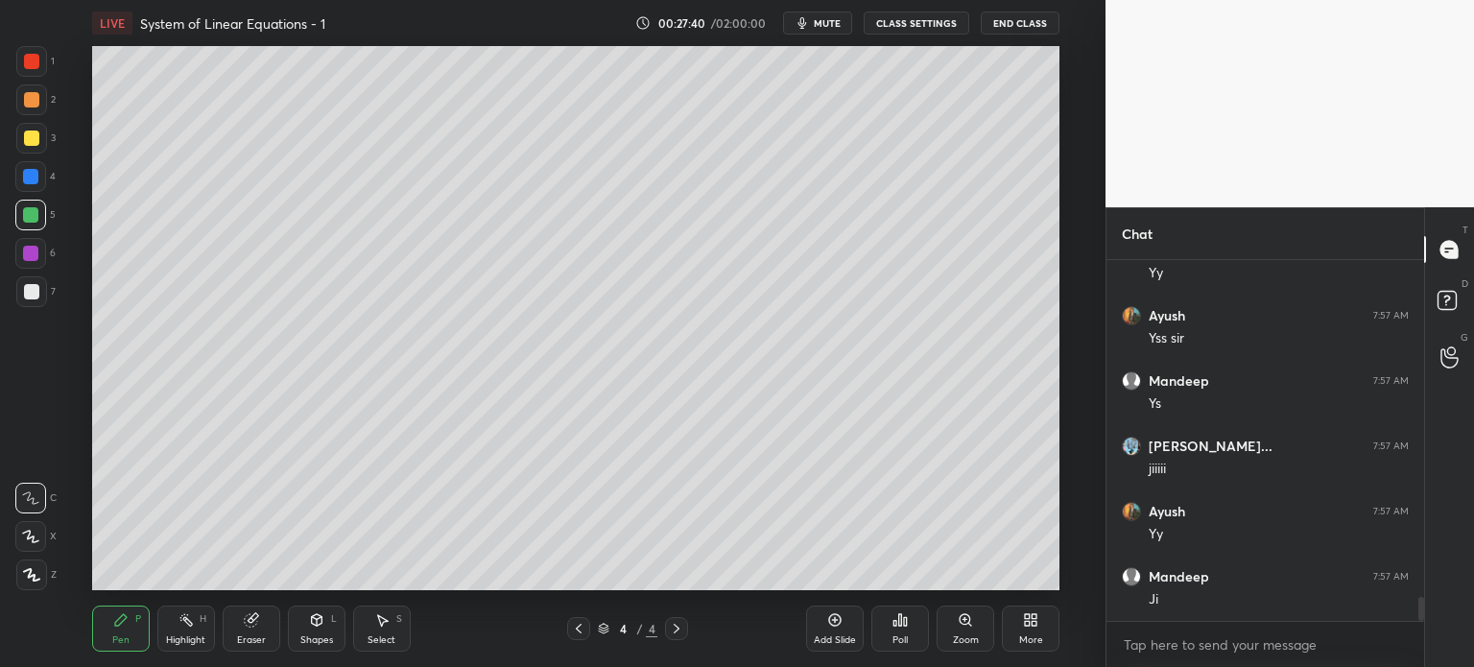
scroll to position [5086, 0]
click at [19, 290] on div at bounding box center [31, 291] width 31 height 31
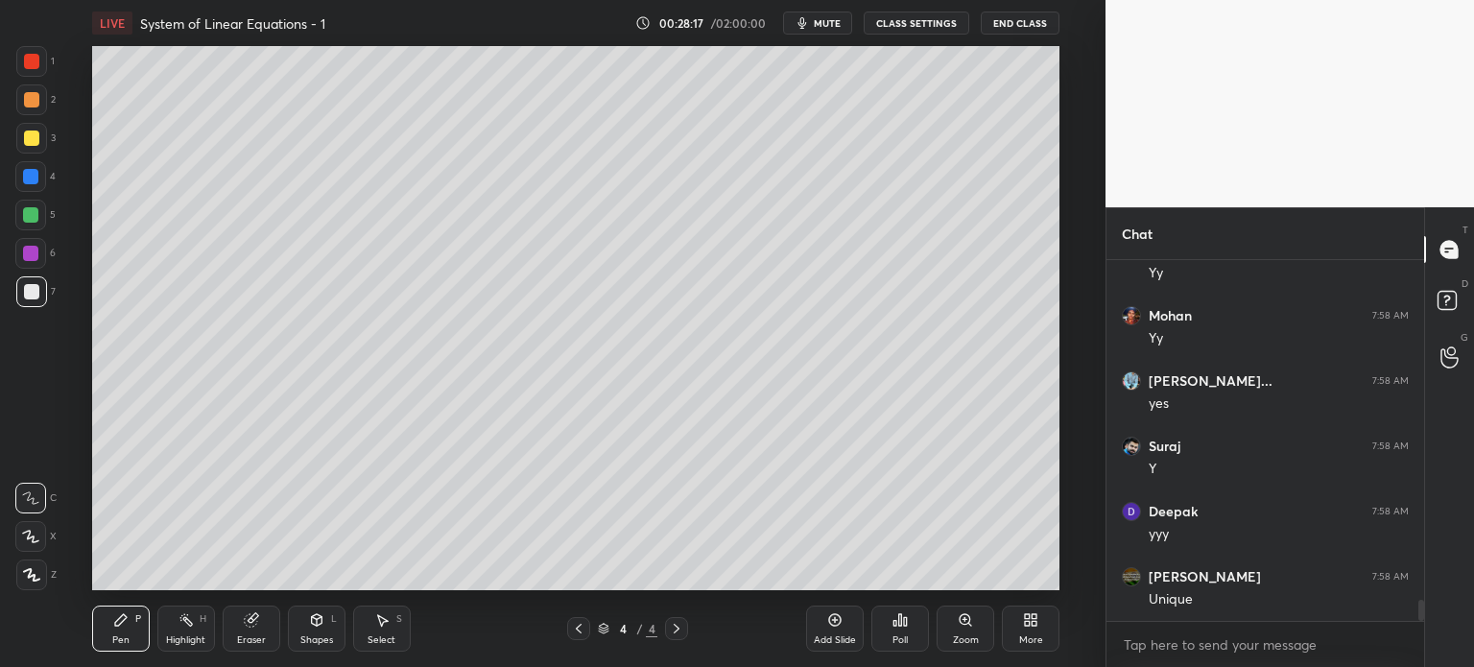
scroll to position [317, 312]
click at [34, 219] on div at bounding box center [30, 214] width 15 height 15
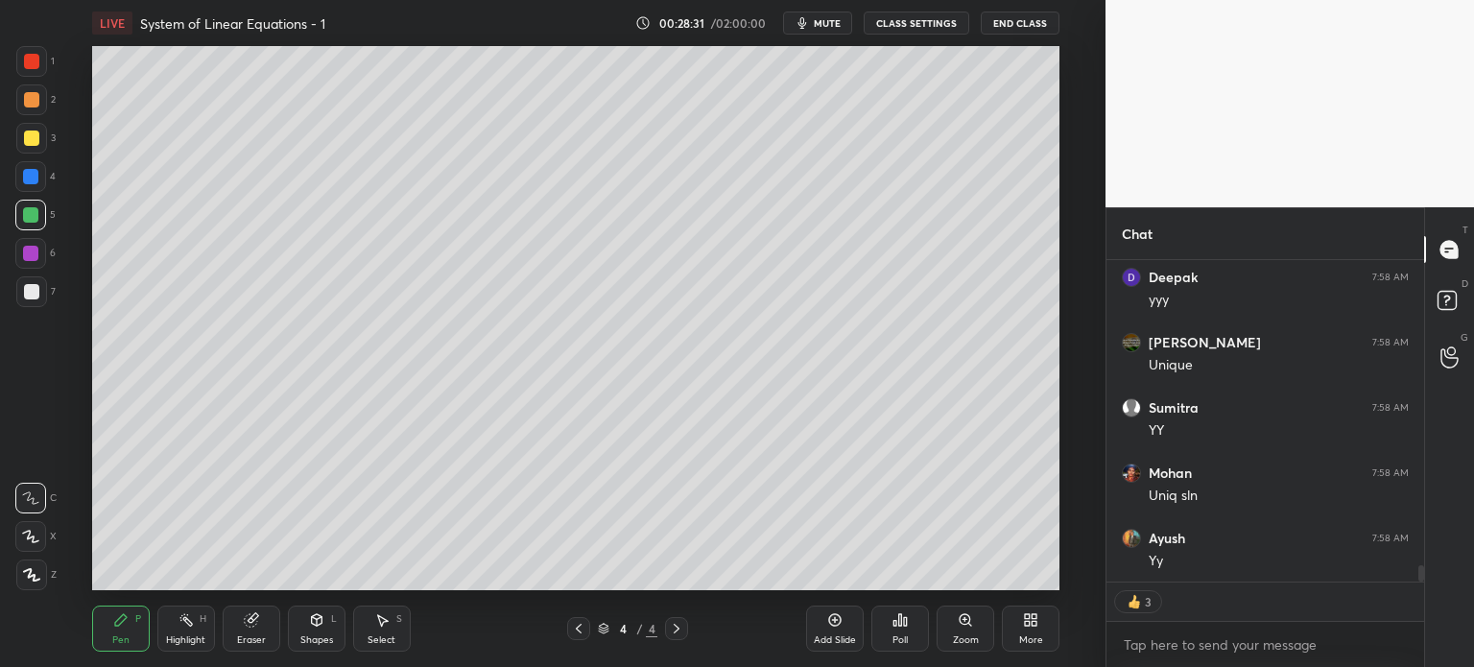
scroll to position [6084, 0]
type textarea "x"
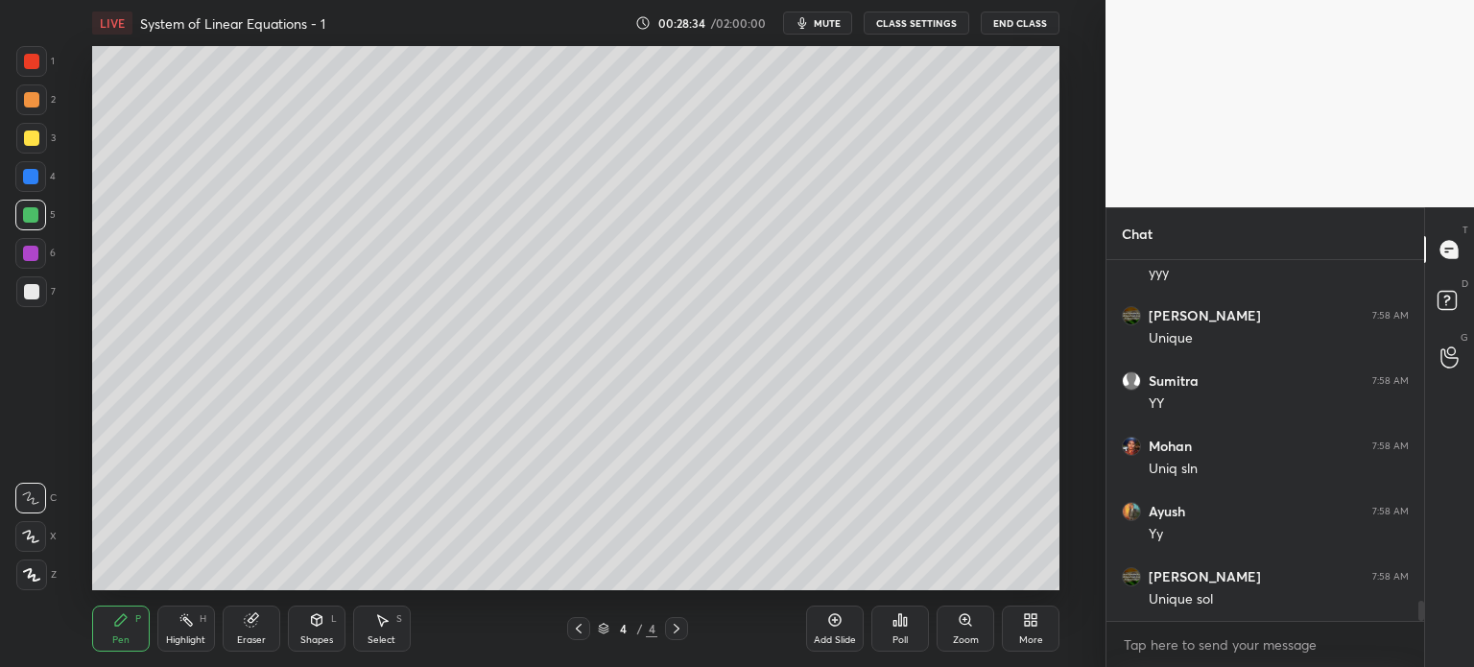
scroll to position [6065, 0]
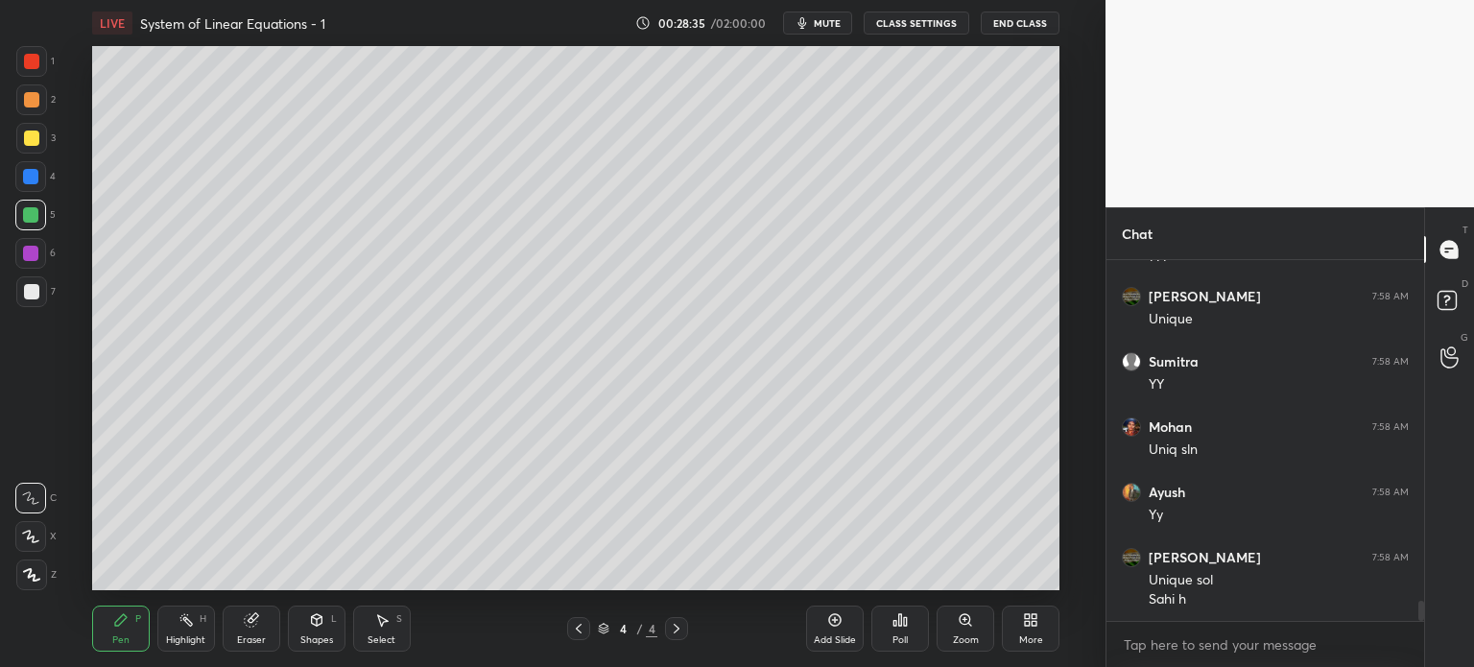
click at [38, 49] on div at bounding box center [31, 61] width 31 height 31
click at [324, 647] on div "Shapes L" at bounding box center [317, 629] width 58 height 46
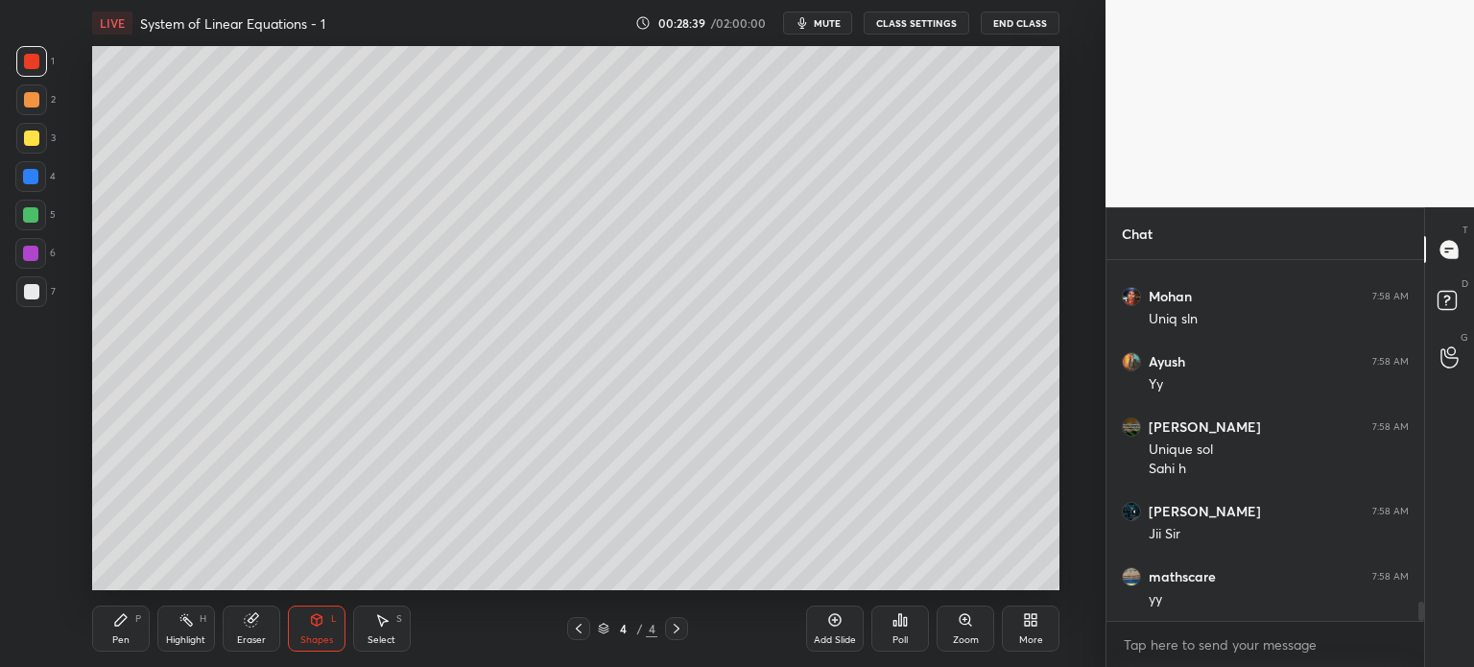
scroll to position [6261, 0]
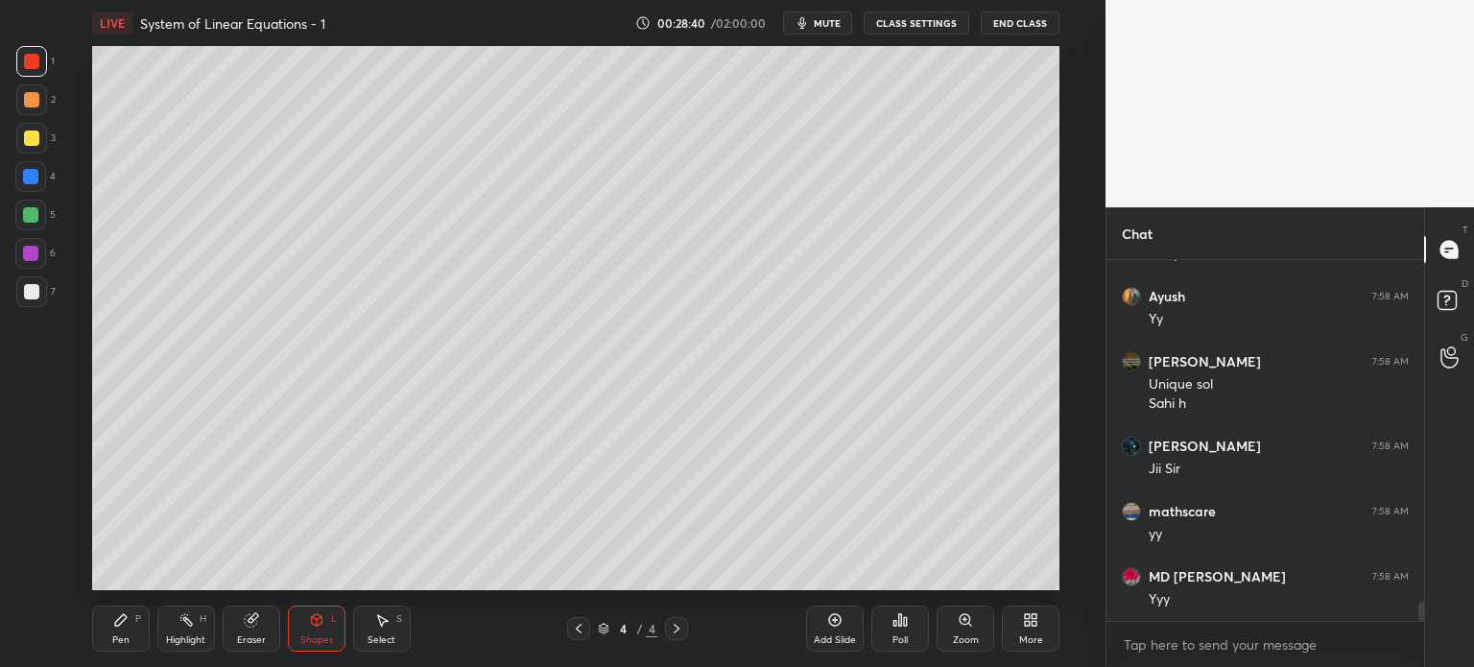
click at [139, 624] on div "P" at bounding box center [138, 619] width 6 height 10
click at [21, 293] on div at bounding box center [31, 291] width 31 height 31
click at [125, 628] on div "Pen P" at bounding box center [121, 629] width 58 height 46
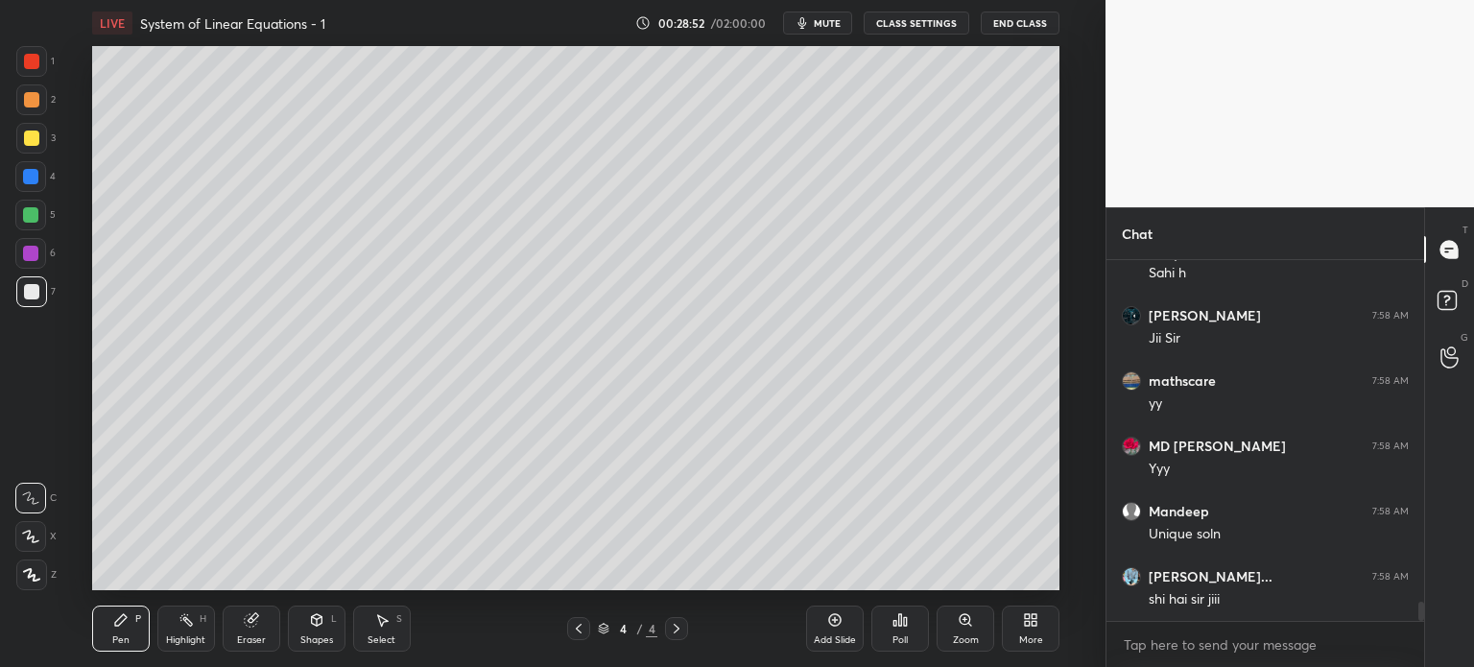
scroll to position [6456, 0]
click at [319, 621] on icon at bounding box center [316, 620] width 11 height 12
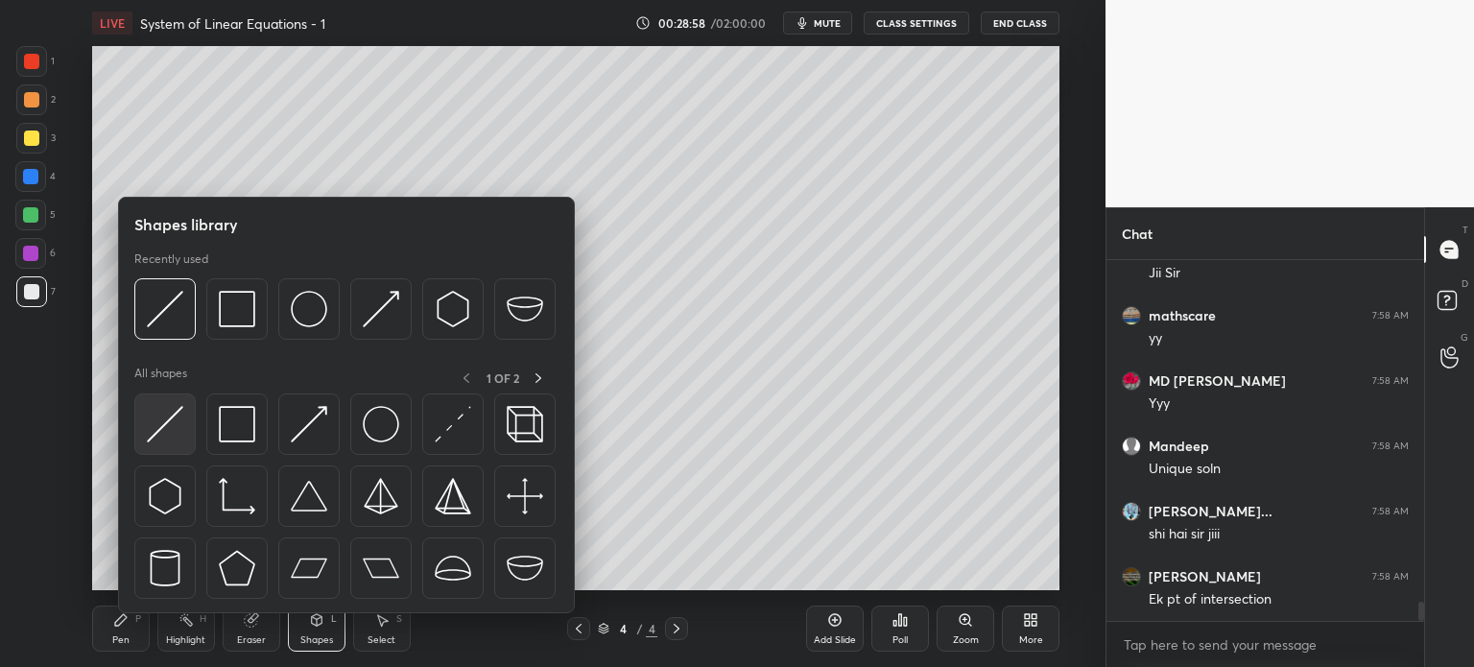
click at [180, 450] on div at bounding box center [164, 423] width 61 height 61
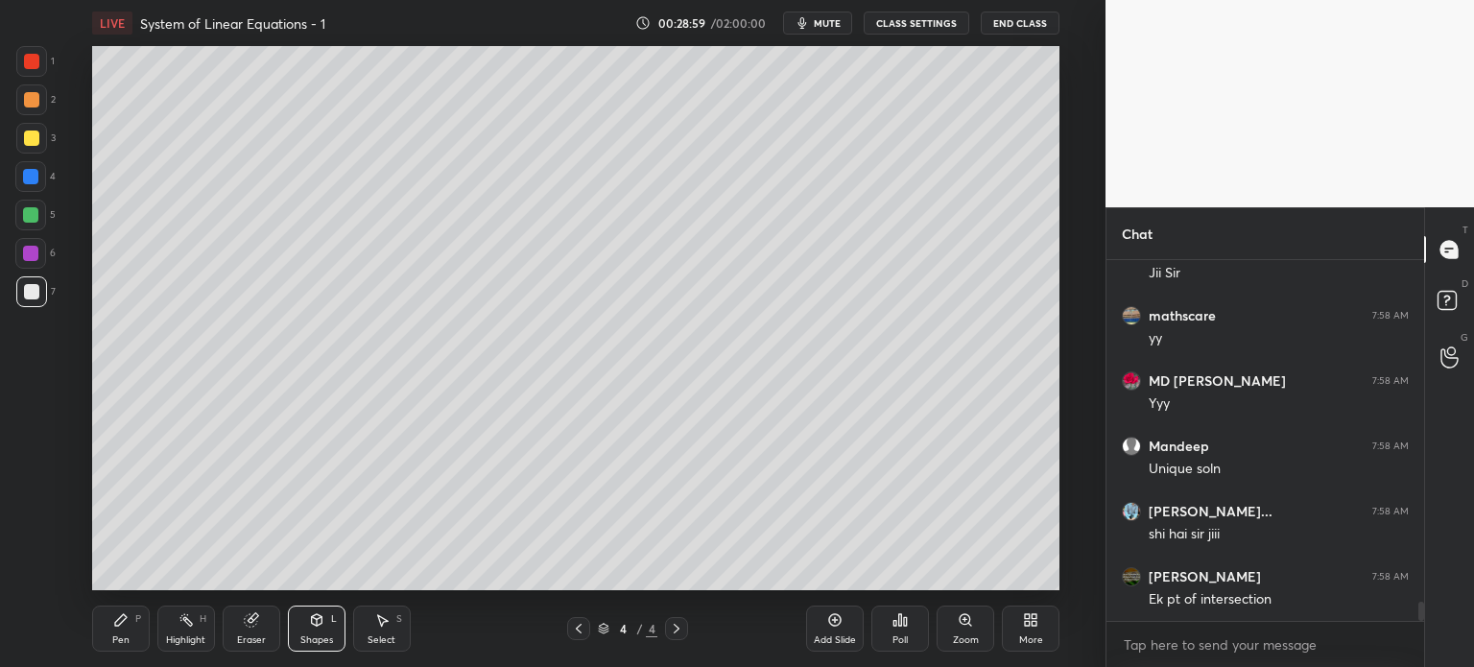
click at [33, 219] on div at bounding box center [30, 214] width 15 height 15
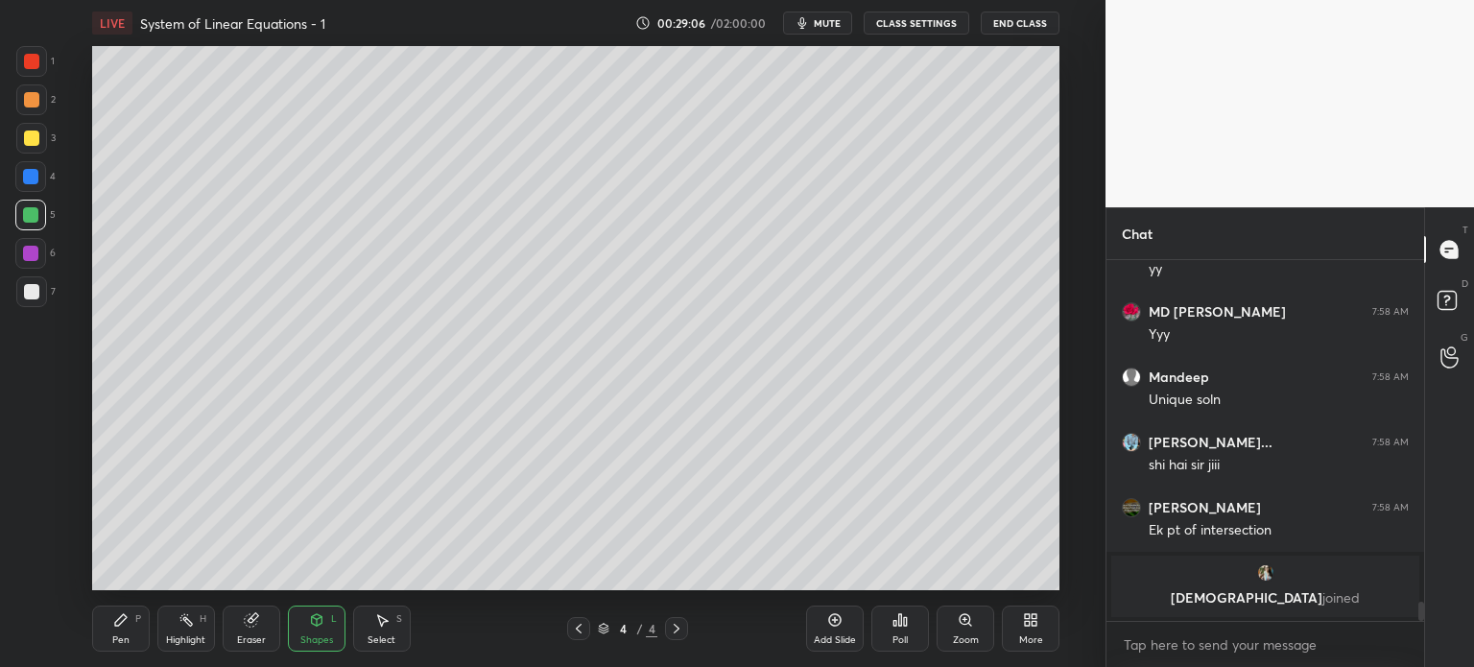
click at [32, 103] on div at bounding box center [31, 99] width 15 height 15
click at [120, 630] on div "Pen P" at bounding box center [121, 629] width 58 height 46
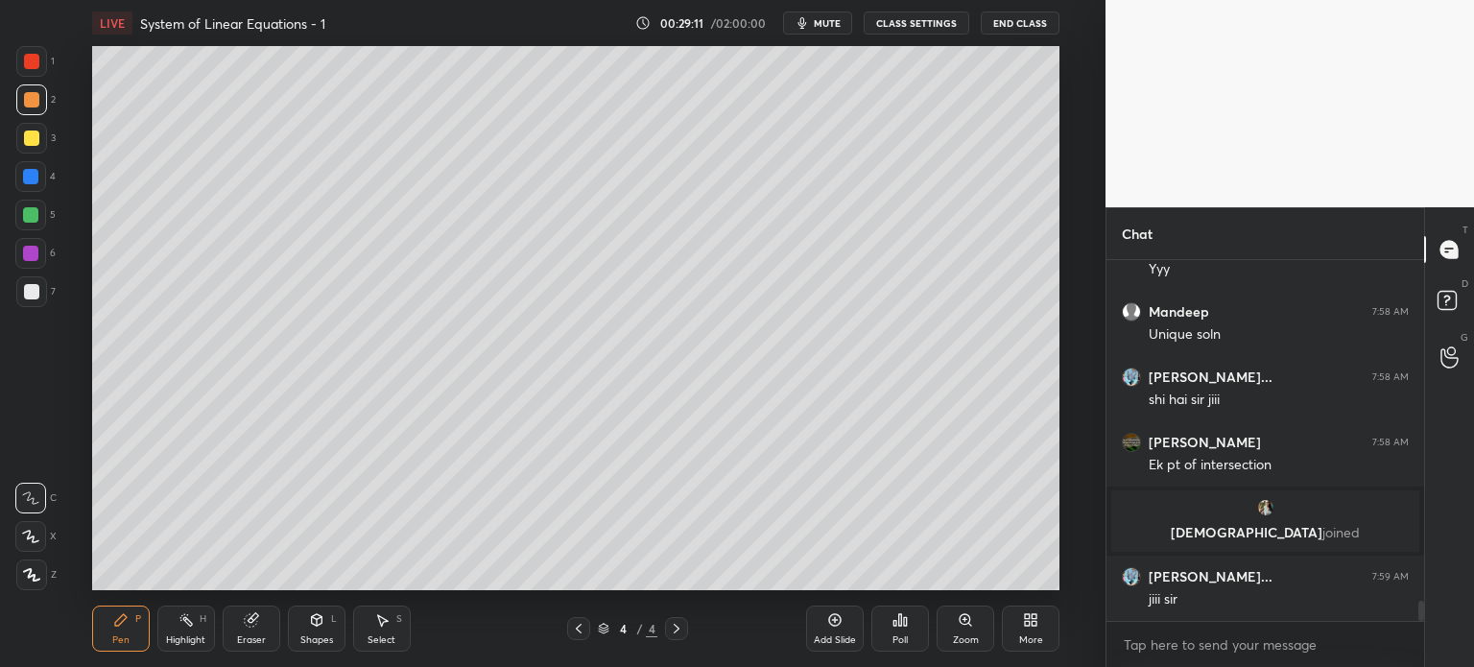
click at [321, 635] on div "Shapes" at bounding box center [316, 640] width 33 height 10
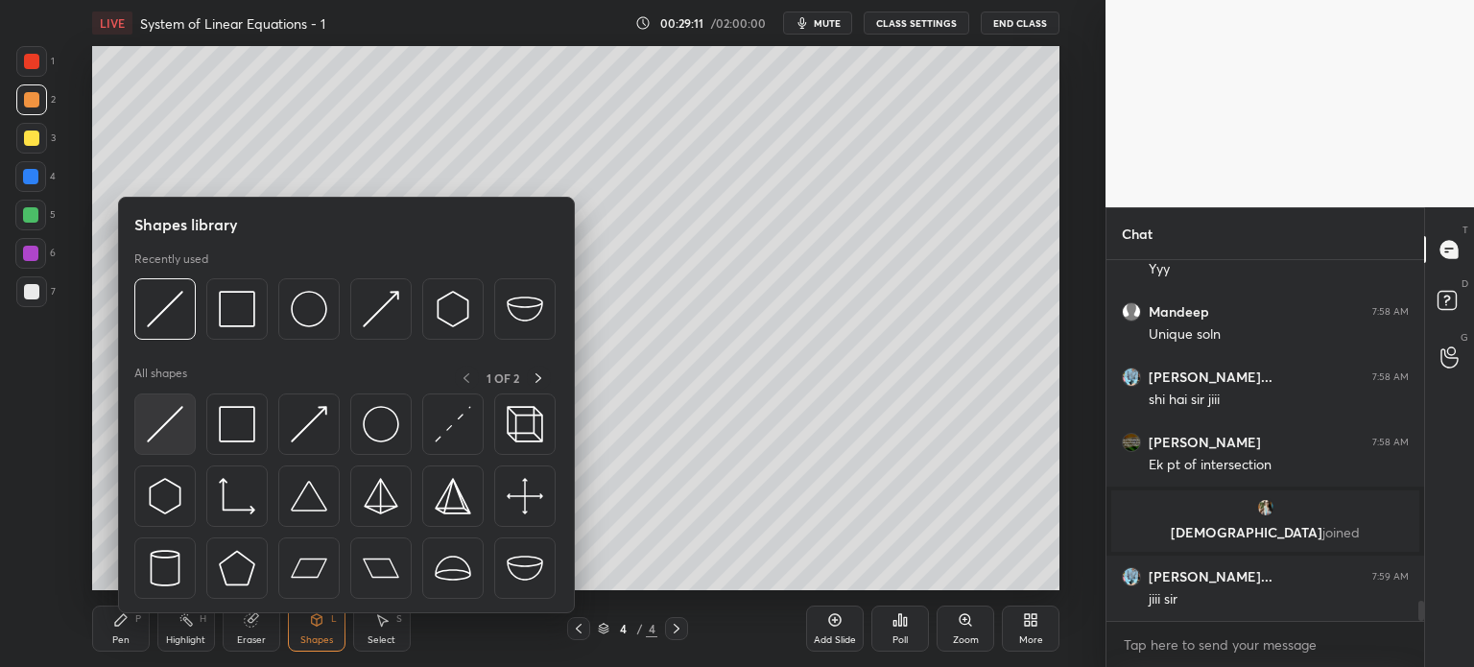
click at [168, 430] on img at bounding box center [165, 424] width 36 height 36
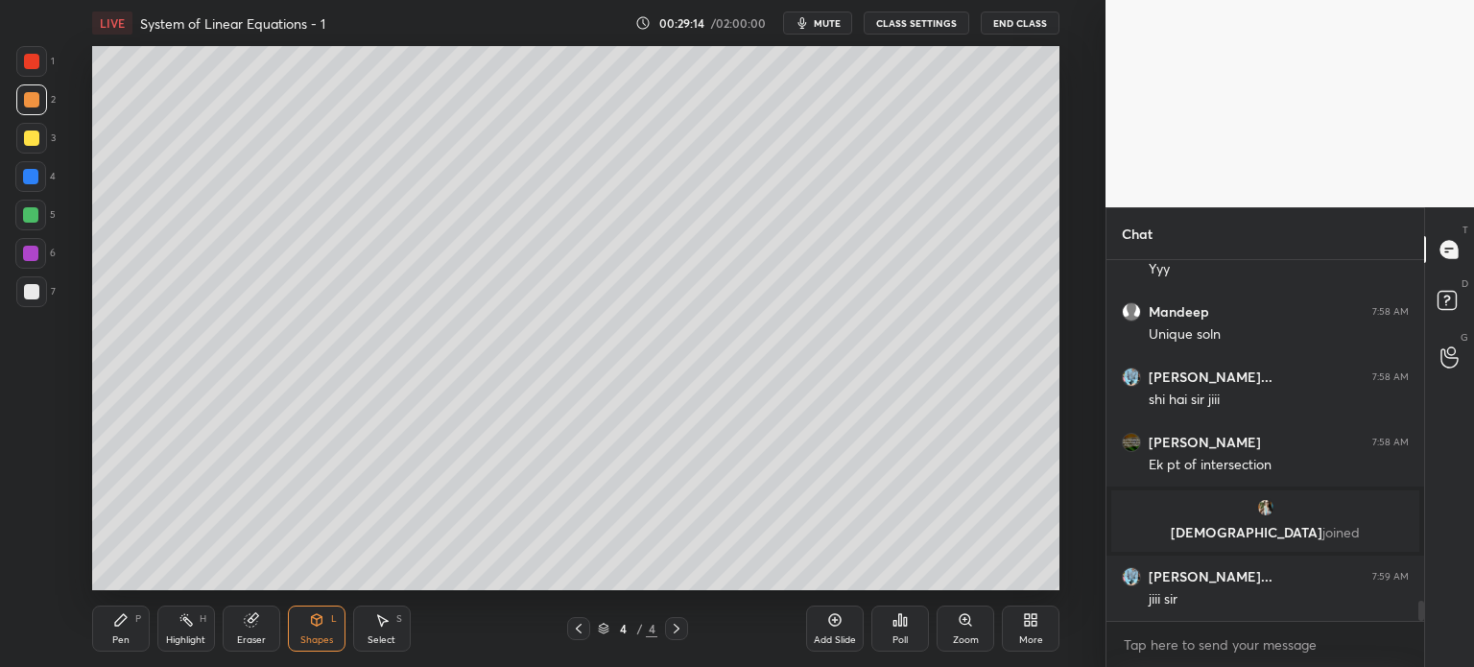
click at [133, 634] on div "Pen P" at bounding box center [121, 629] width 58 height 46
click at [38, 296] on div at bounding box center [31, 291] width 31 height 31
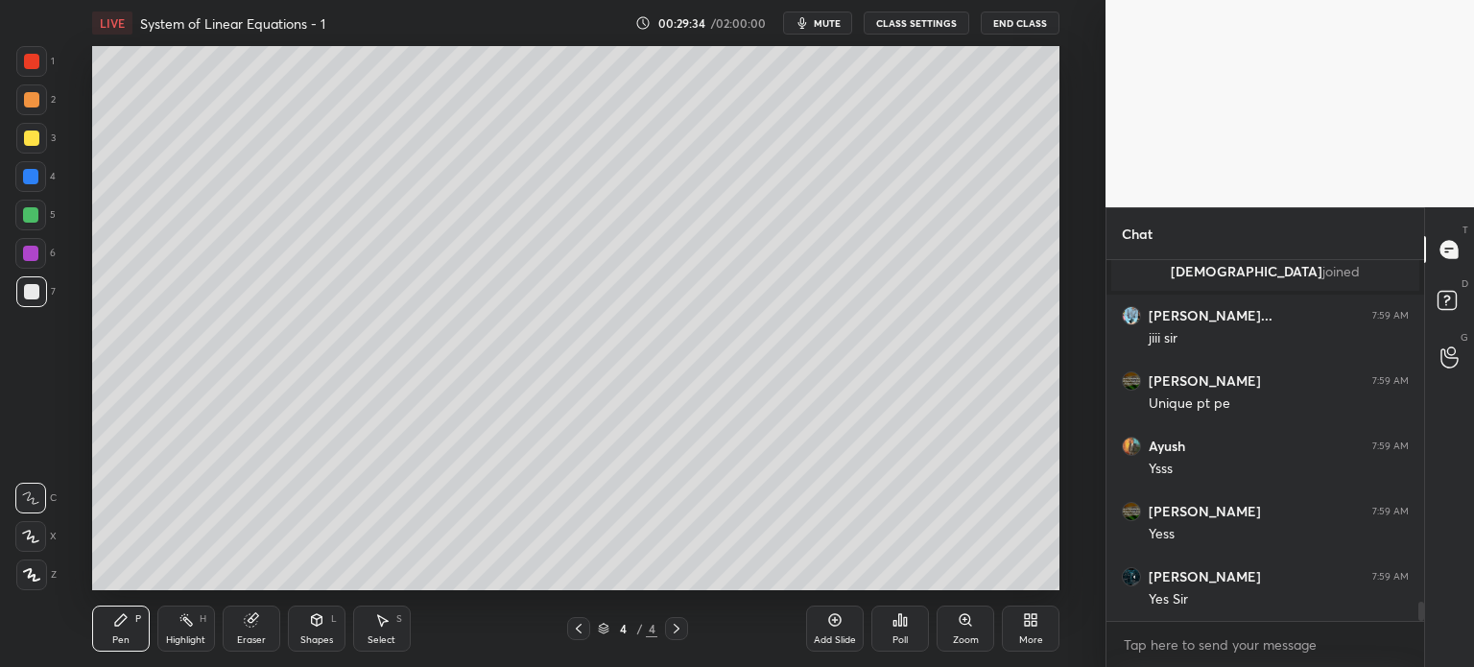
scroll to position [6506, 0]
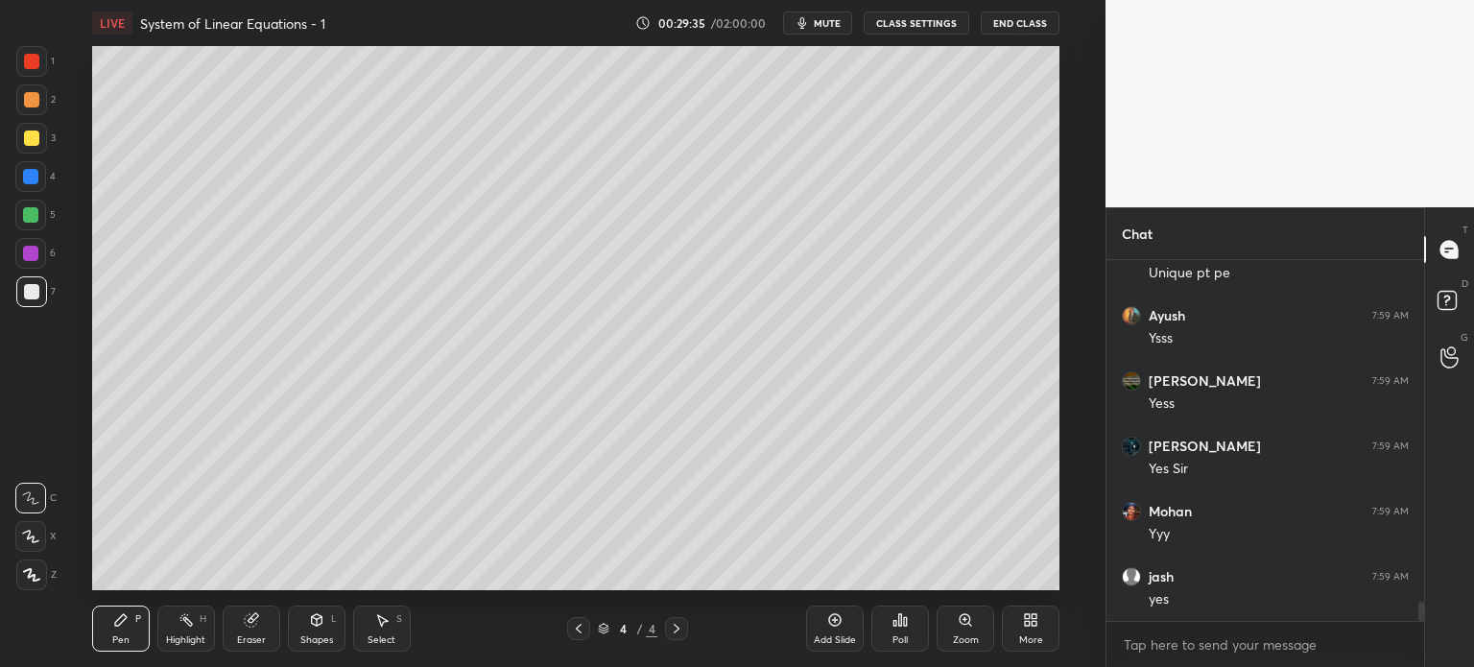
click at [841, 636] on div "Add Slide" at bounding box center [835, 640] width 42 height 10
drag, startPoint x: 36, startPoint y: 291, endPoint x: 86, endPoint y: 200, distance: 104.4
click at [35, 291] on div at bounding box center [31, 291] width 15 height 15
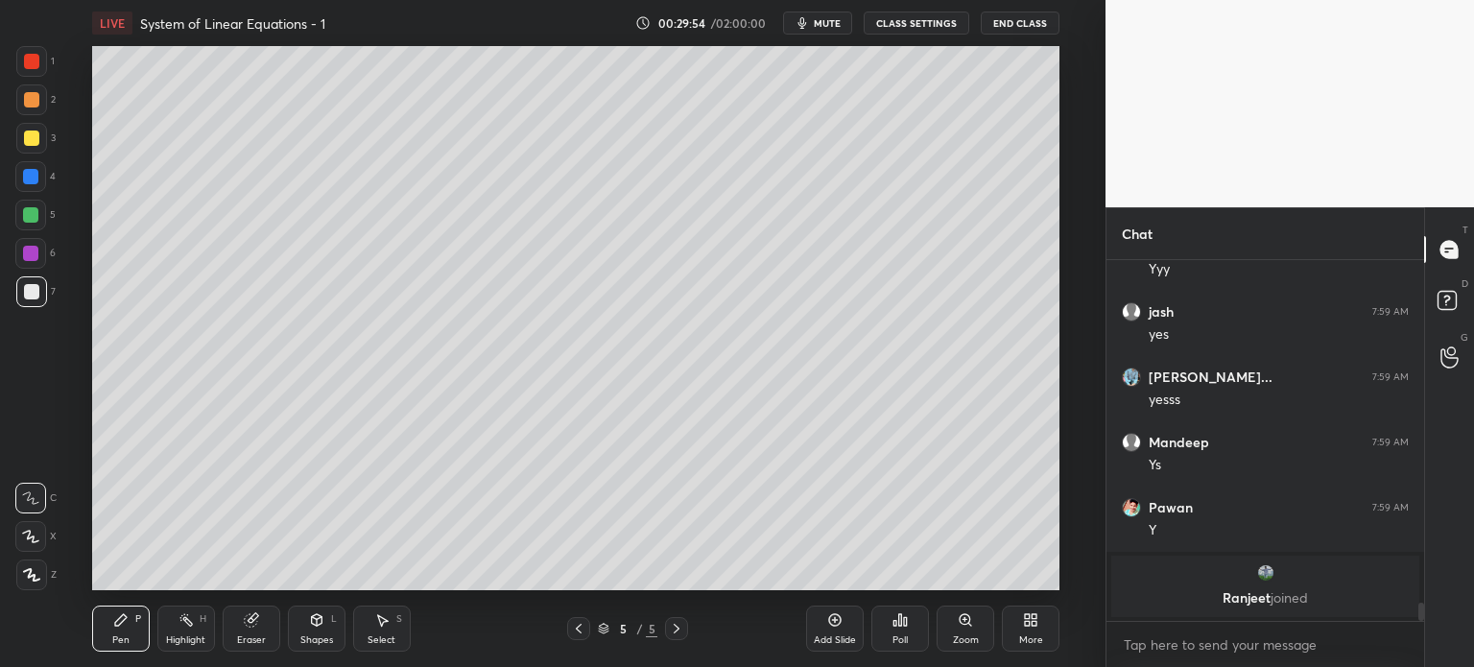
click at [37, 137] on div at bounding box center [31, 138] width 15 height 15
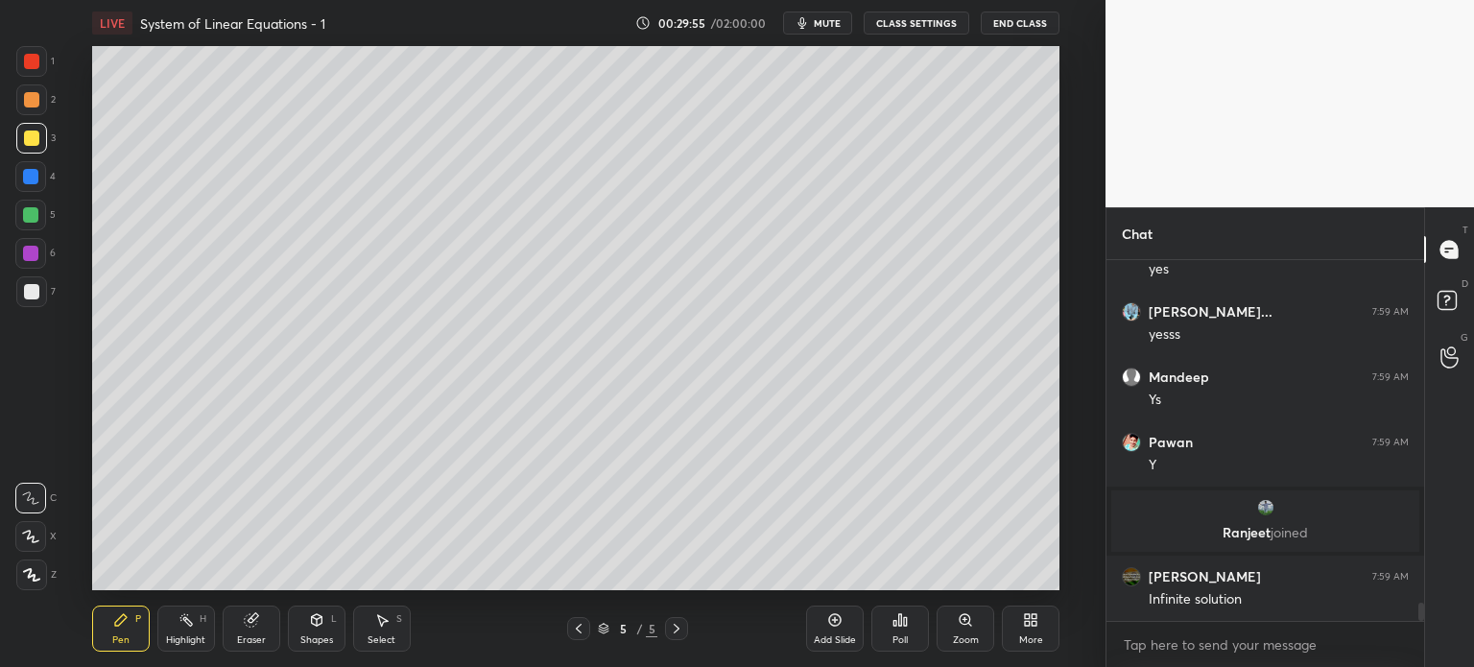
scroll to position [6627, 0]
drag, startPoint x: 32, startPoint y: 291, endPoint x: 46, endPoint y: 280, distance: 17.9
click at [31, 291] on div at bounding box center [31, 291] width 15 height 15
click at [264, 610] on div "Eraser" at bounding box center [252, 629] width 58 height 46
click at [123, 619] on icon at bounding box center [121, 620] width 12 height 12
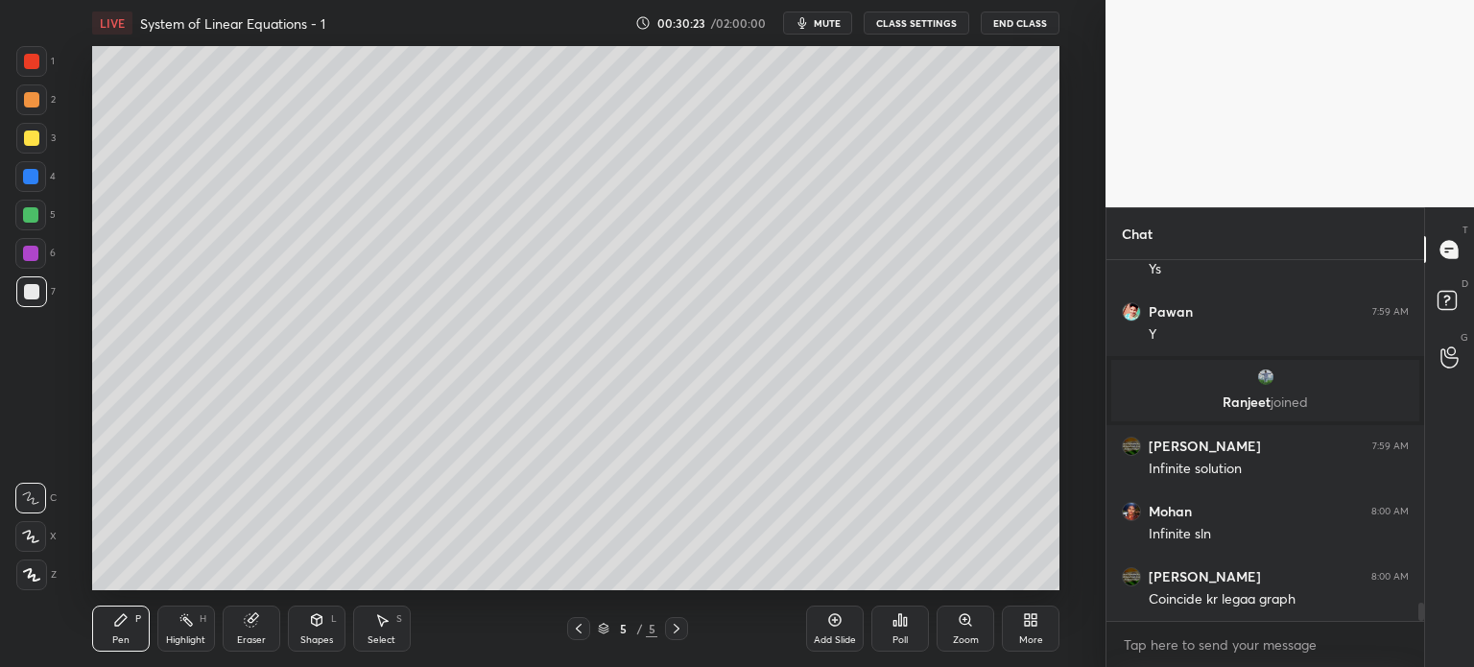
scroll to position [6823, 0]
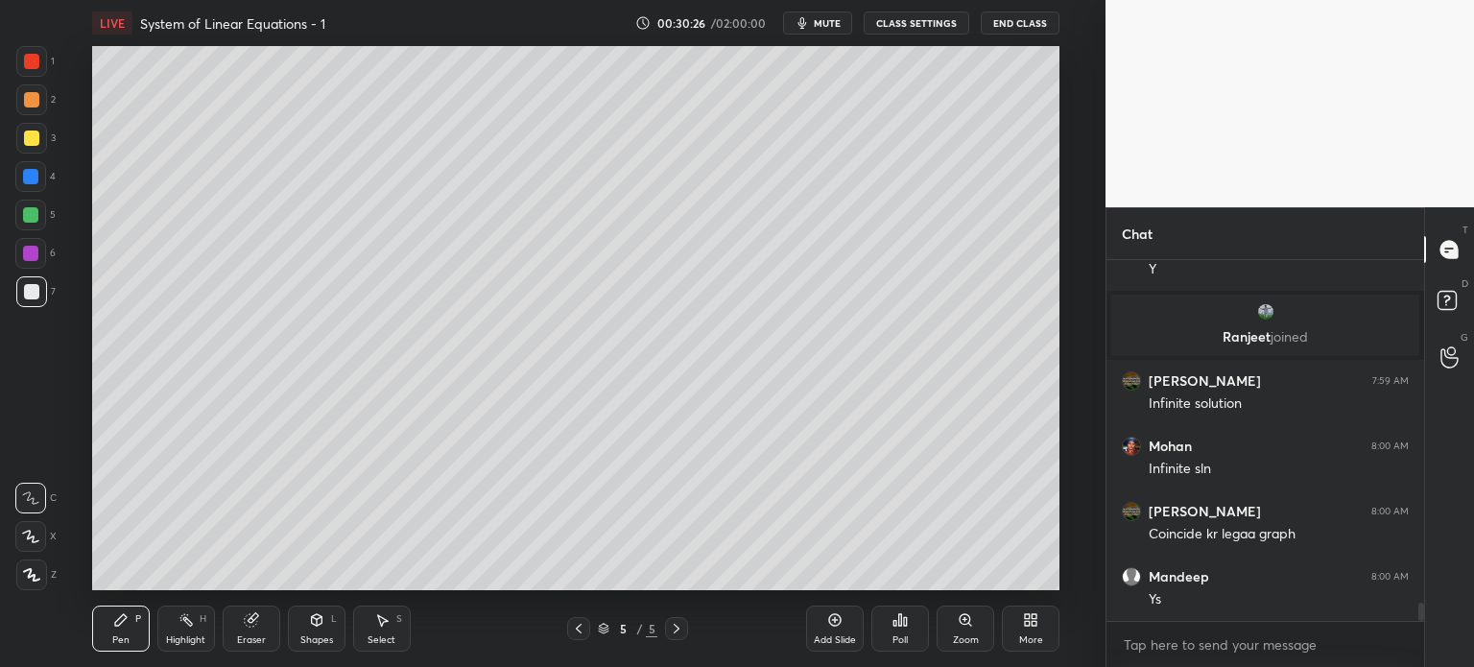
click at [36, 256] on div at bounding box center [30, 253] width 15 height 15
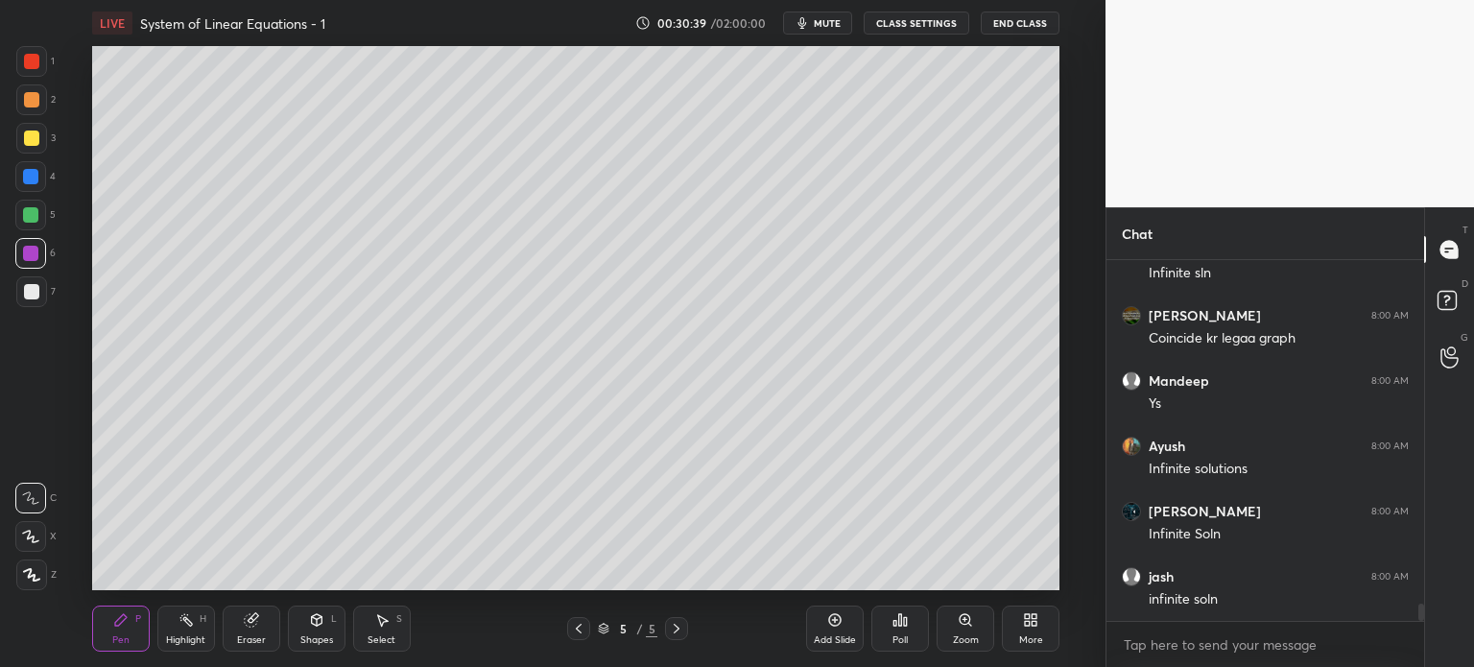
scroll to position [7084, 0]
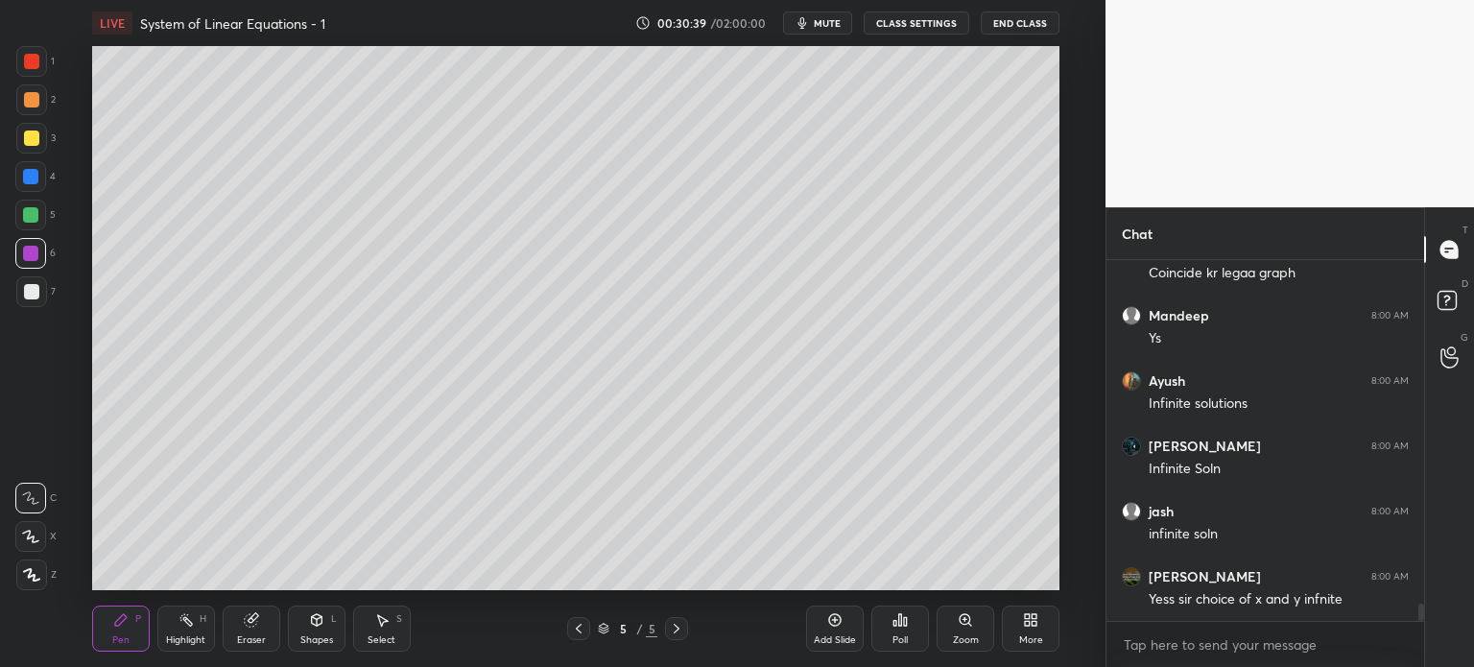
click at [33, 215] on div at bounding box center [30, 214] width 15 height 15
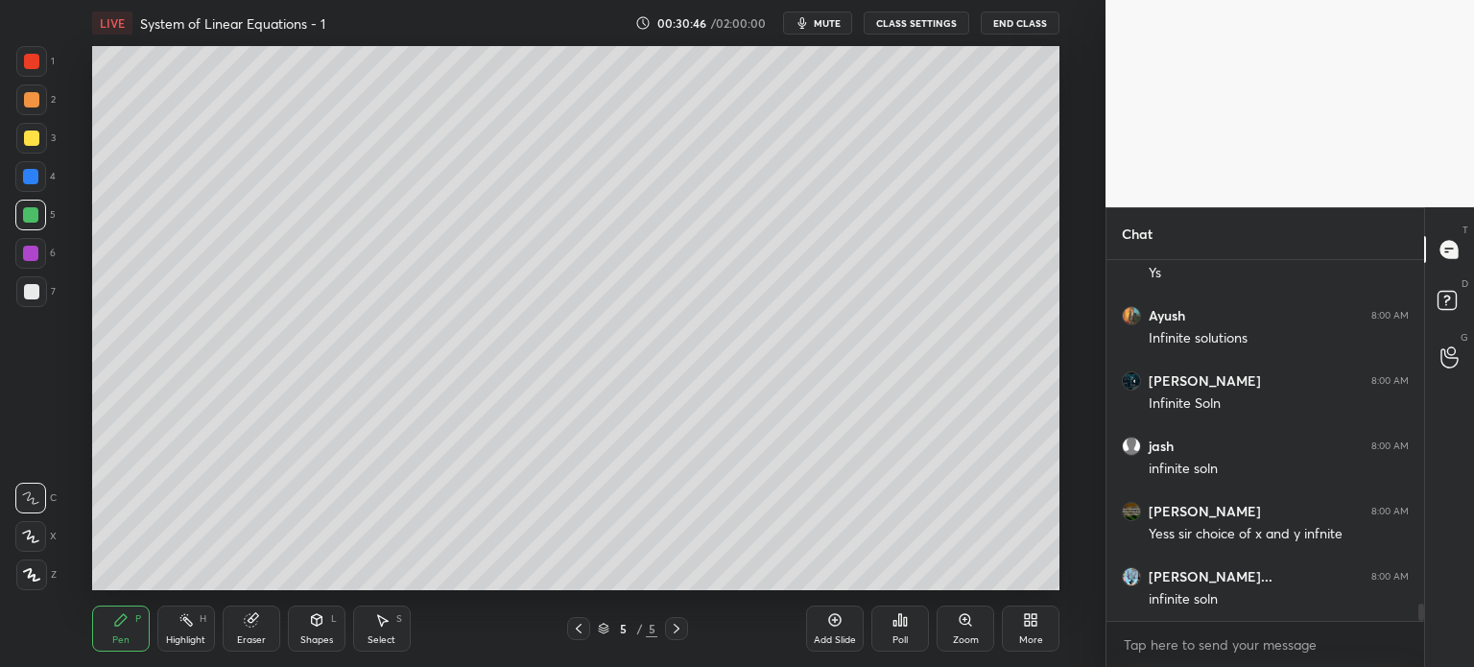
scroll to position [7215, 0]
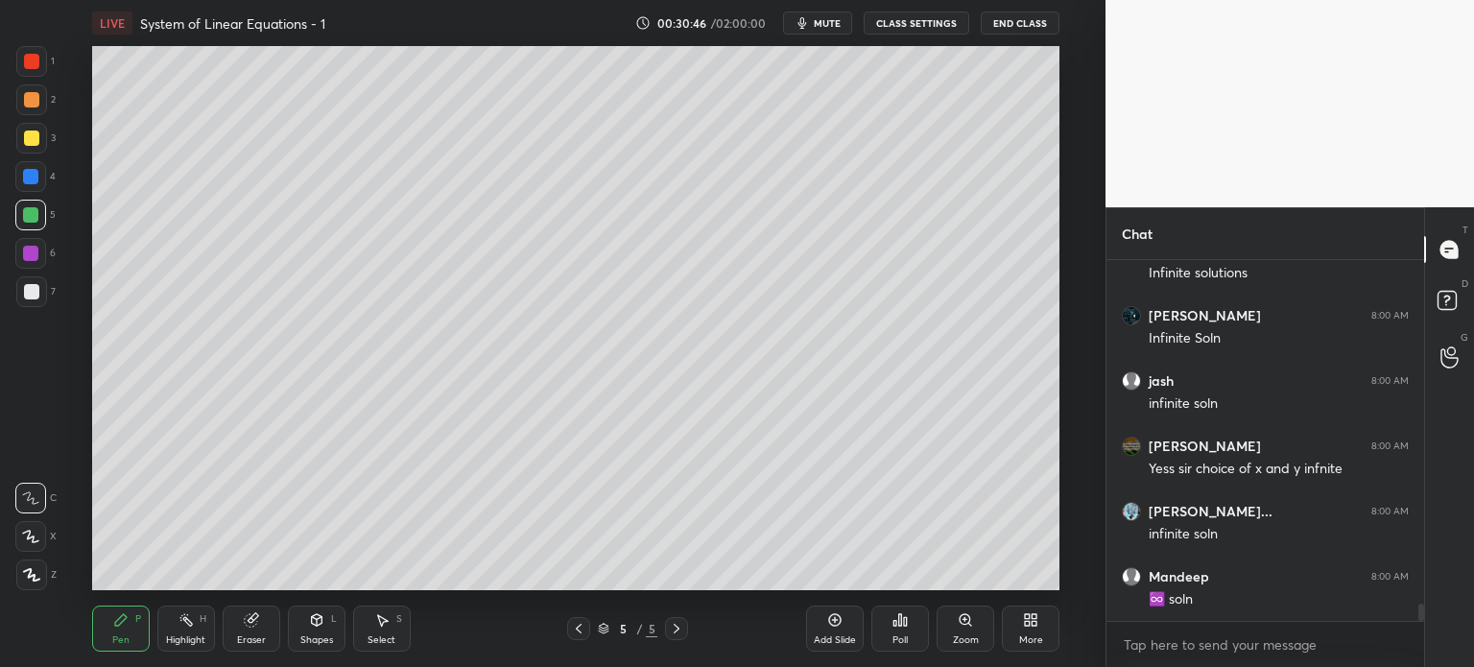
click at [28, 296] on div at bounding box center [31, 291] width 15 height 15
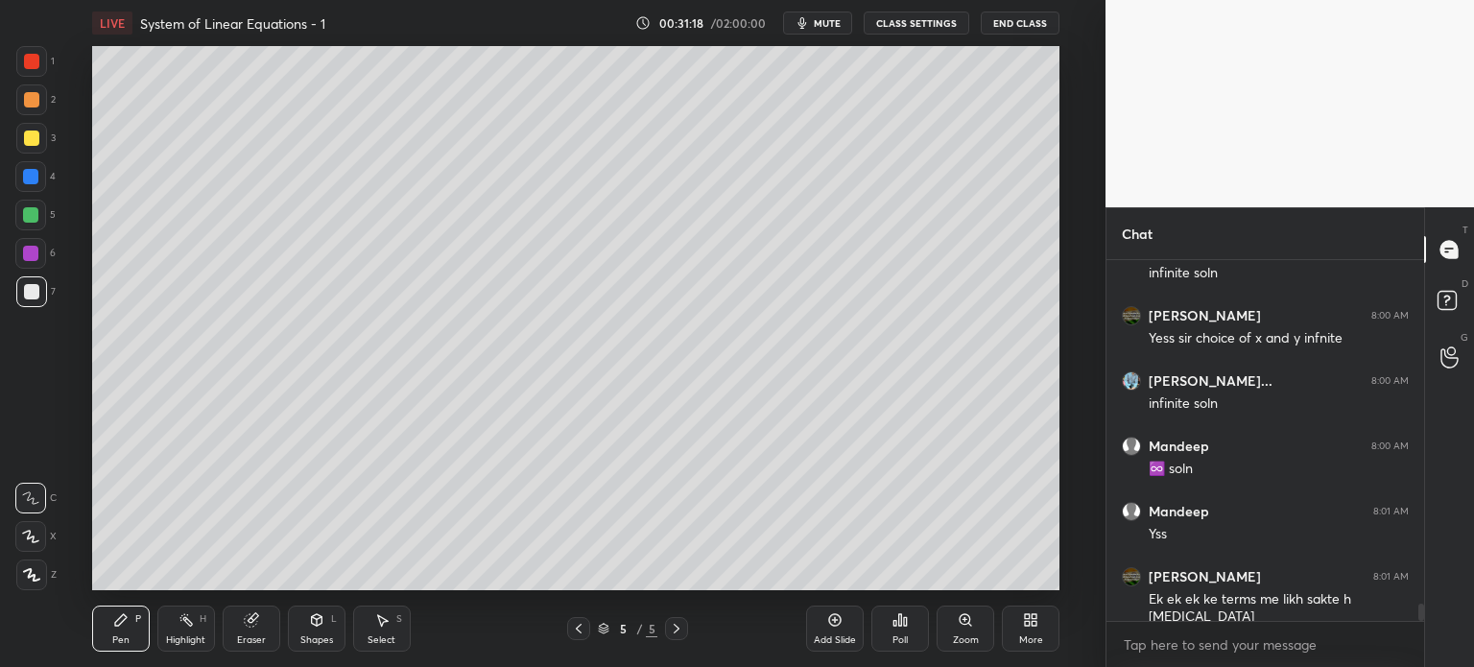
scroll to position [7364, 0]
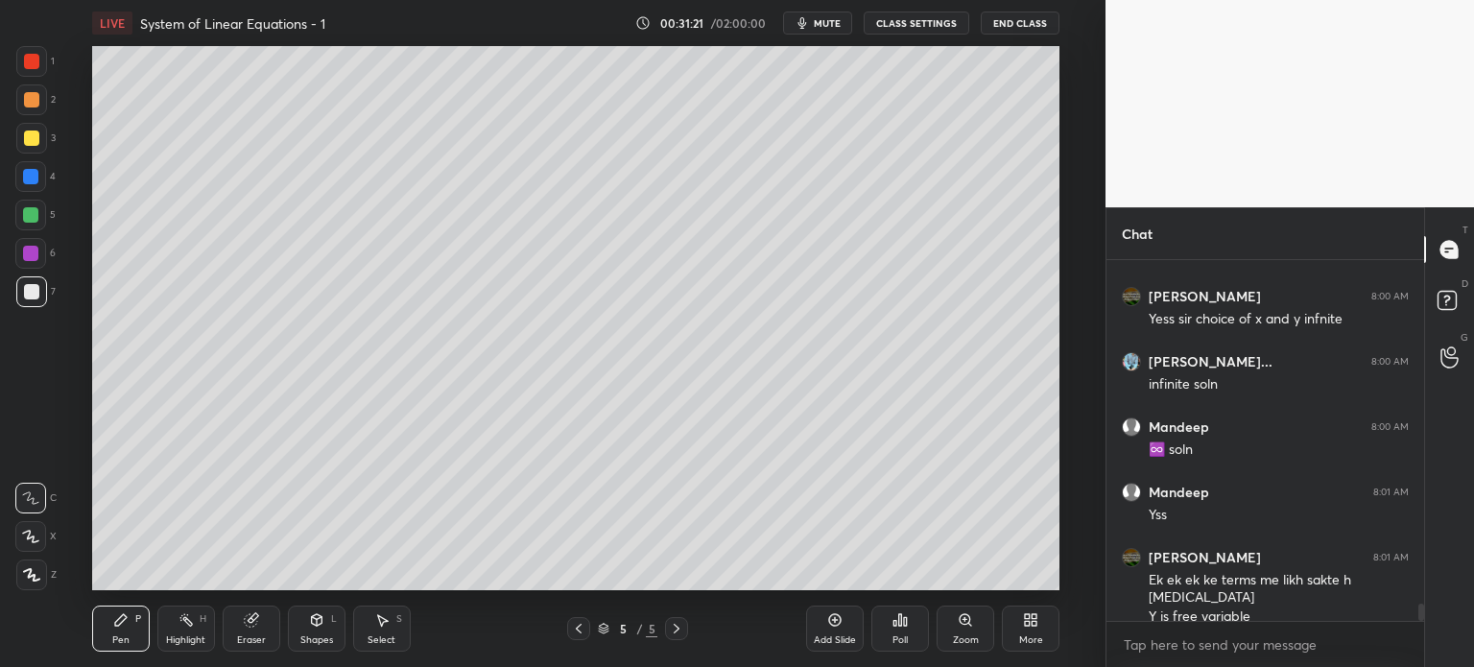
click at [36, 298] on div at bounding box center [31, 291] width 31 height 31
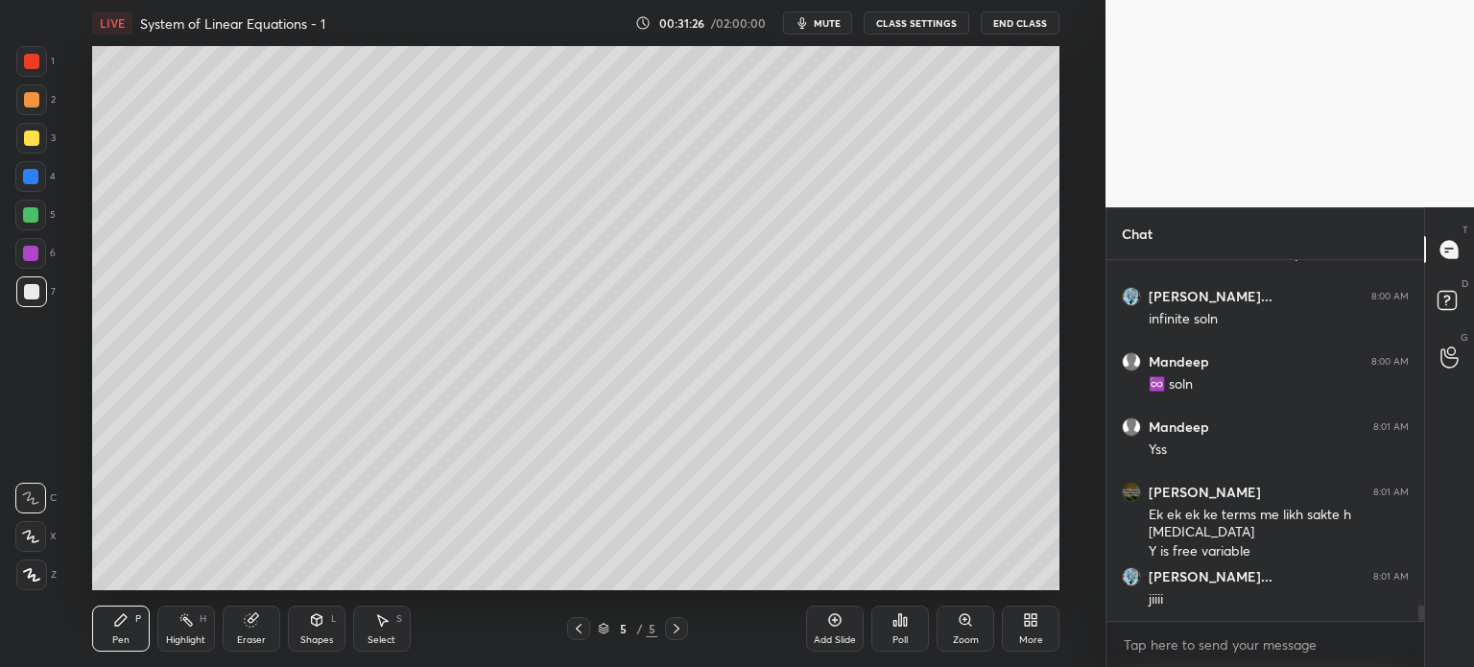
scroll to position [7495, 0]
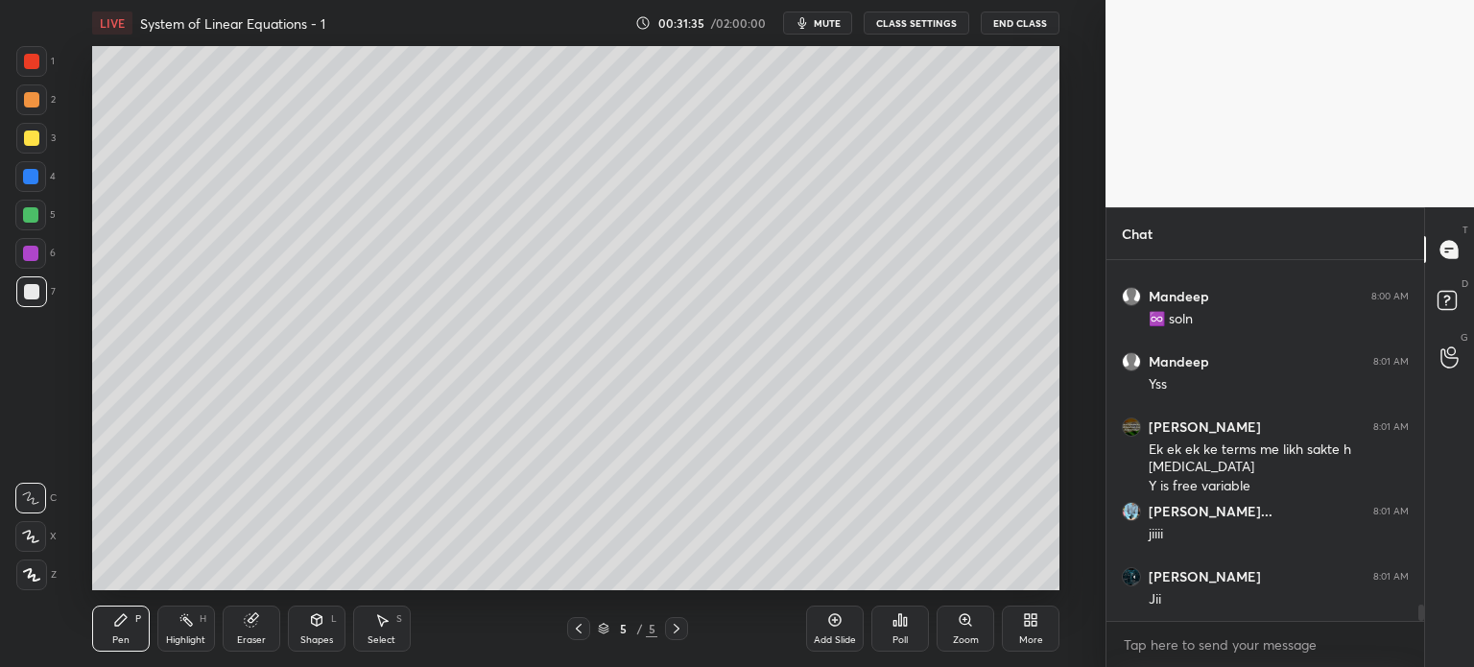
click at [253, 628] on div "Eraser" at bounding box center [252, 629] width 58 height 46
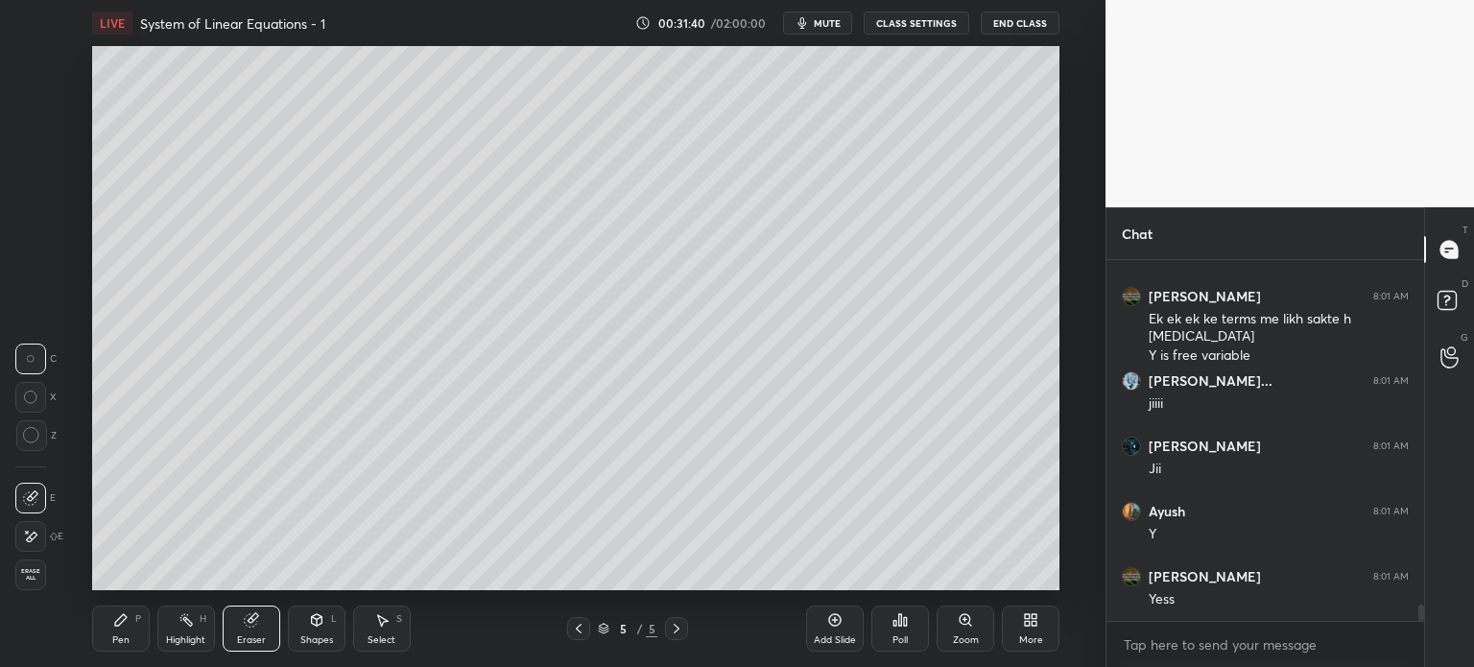
click at [125, 623] on icon at bounding box center [120, 619] width 15 height 15
click at [30, 299] on div at bounding box center [31, 291] width 31 height 31
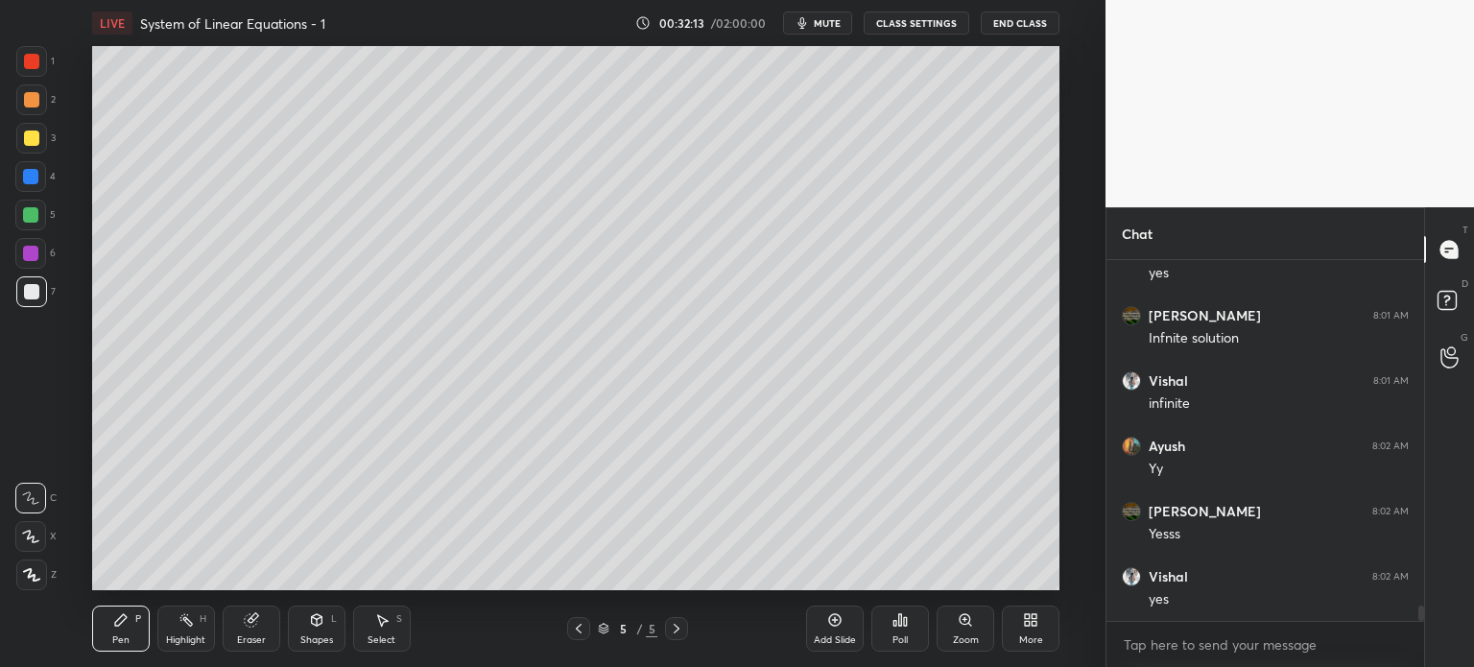
scroll to position [8082, 0]
click at [319, 635] on div "Shapes" at bounding box center [316, 640] width 33 height 10
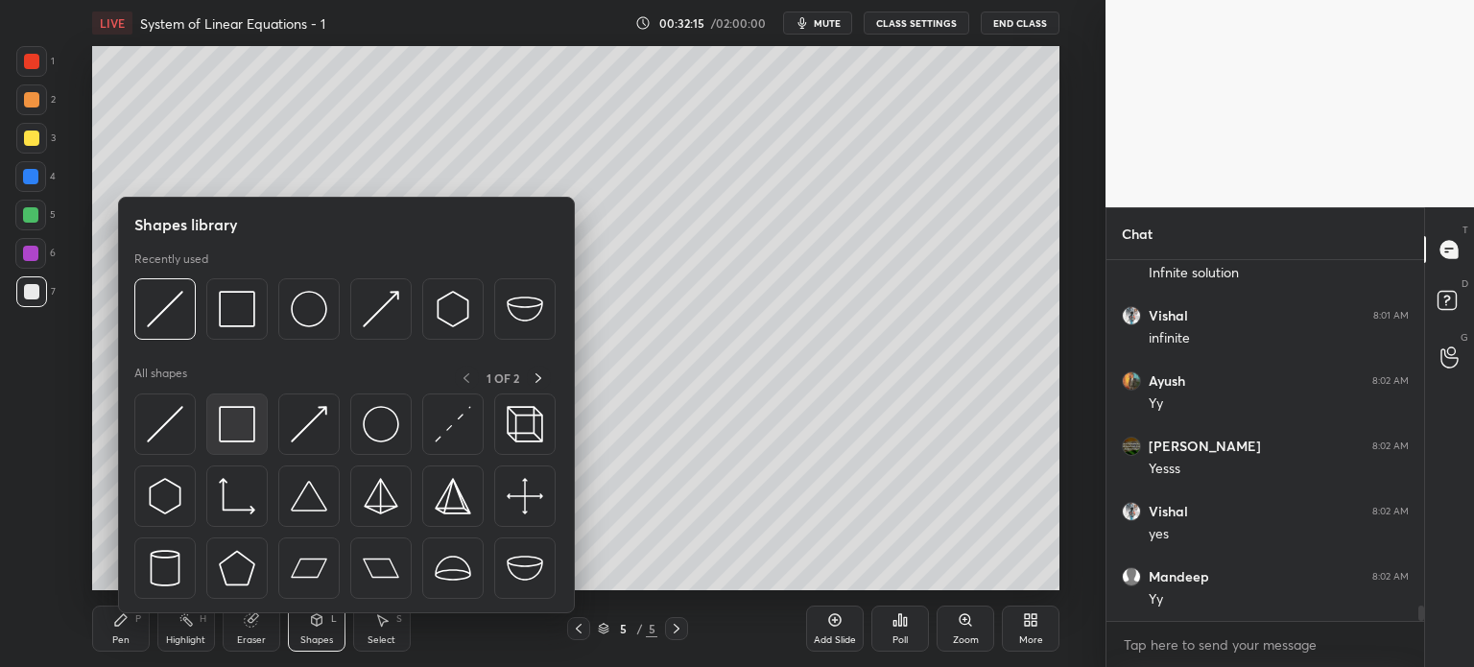
scroll to position [8147, 0]
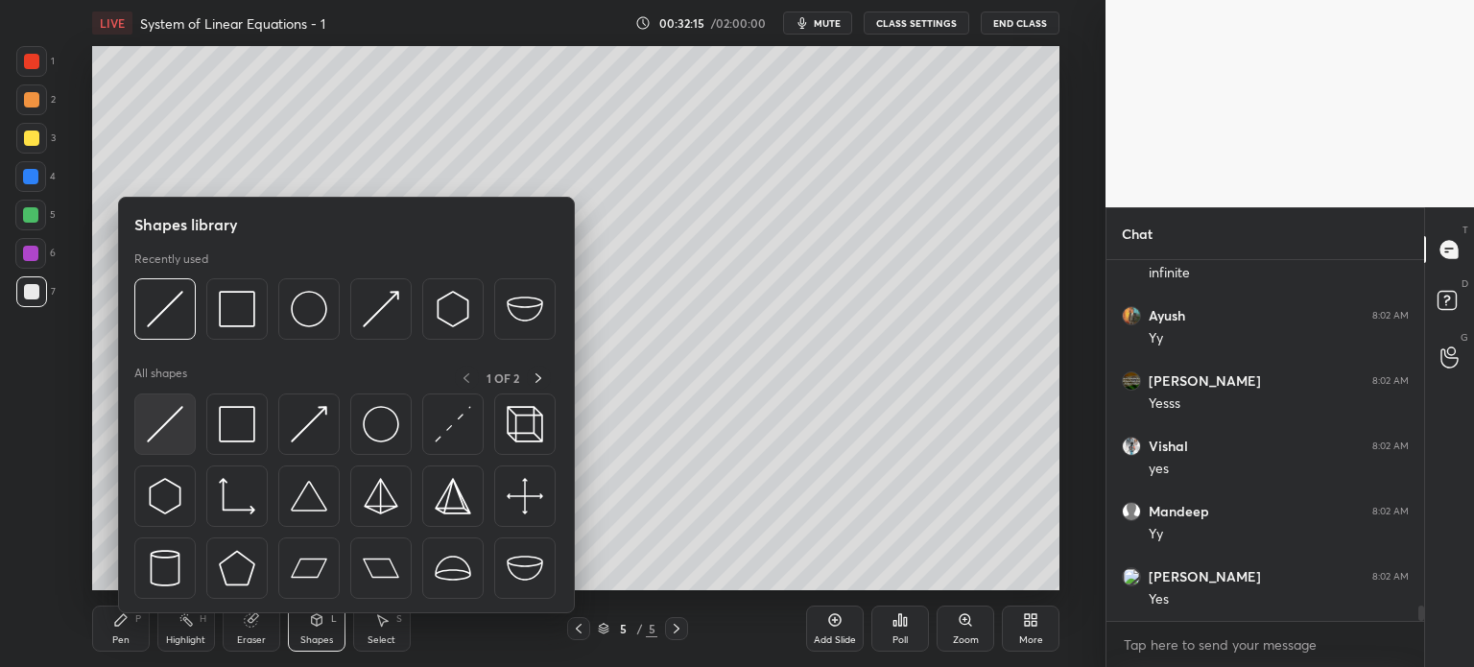
click at [173, 437] on img at bounding box center [165, 424] width 36 height 36
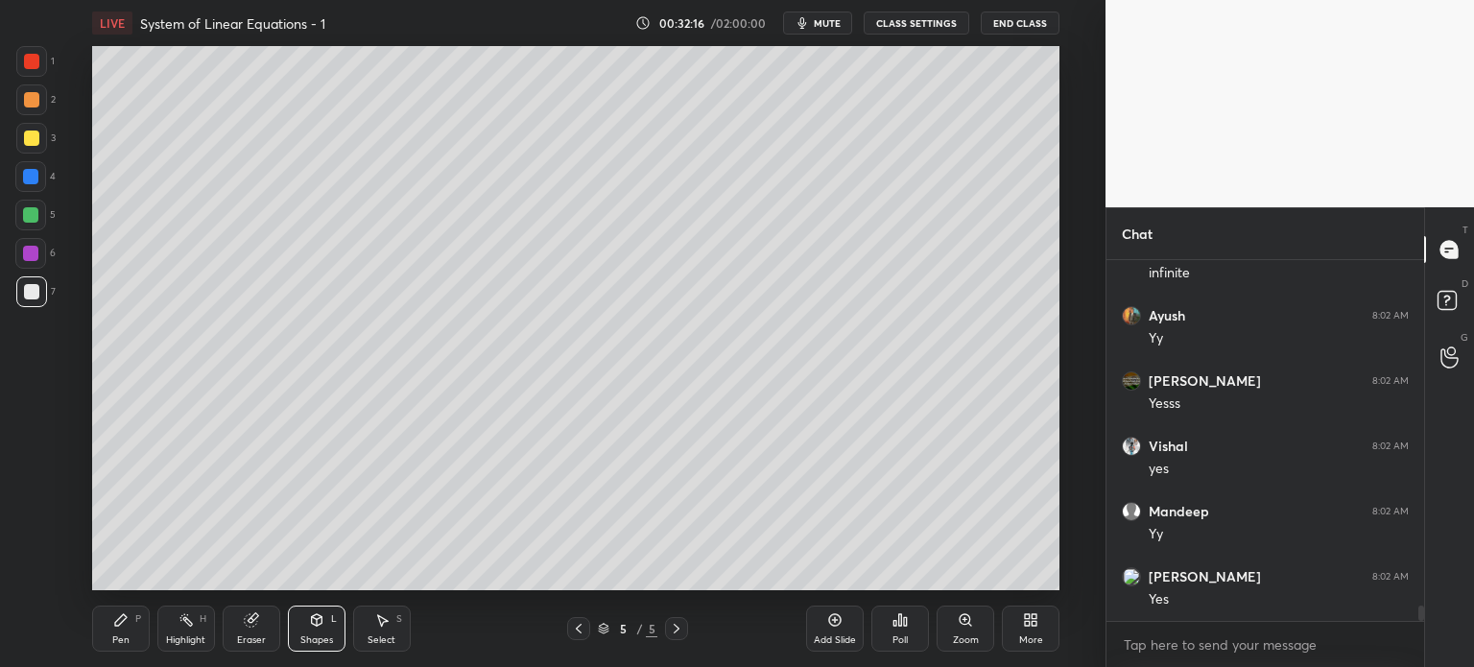
click at [38, 216] on div at bounding box center [30, 215] width 31 height 31
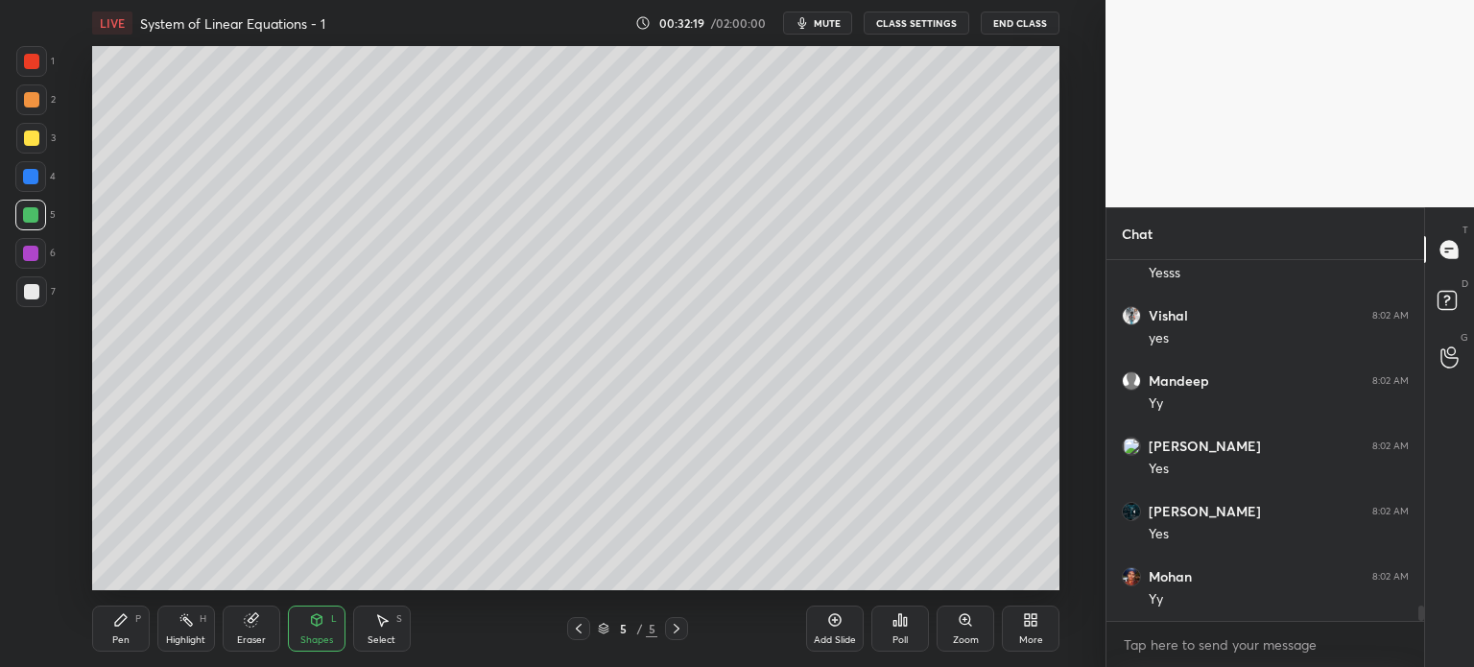
click at [27, 130] on div at bounding box center [31, 138] width 31 height 31
click at [139, 637] on div "Pen P" at bounding box center [121, 629] width 58 height 46
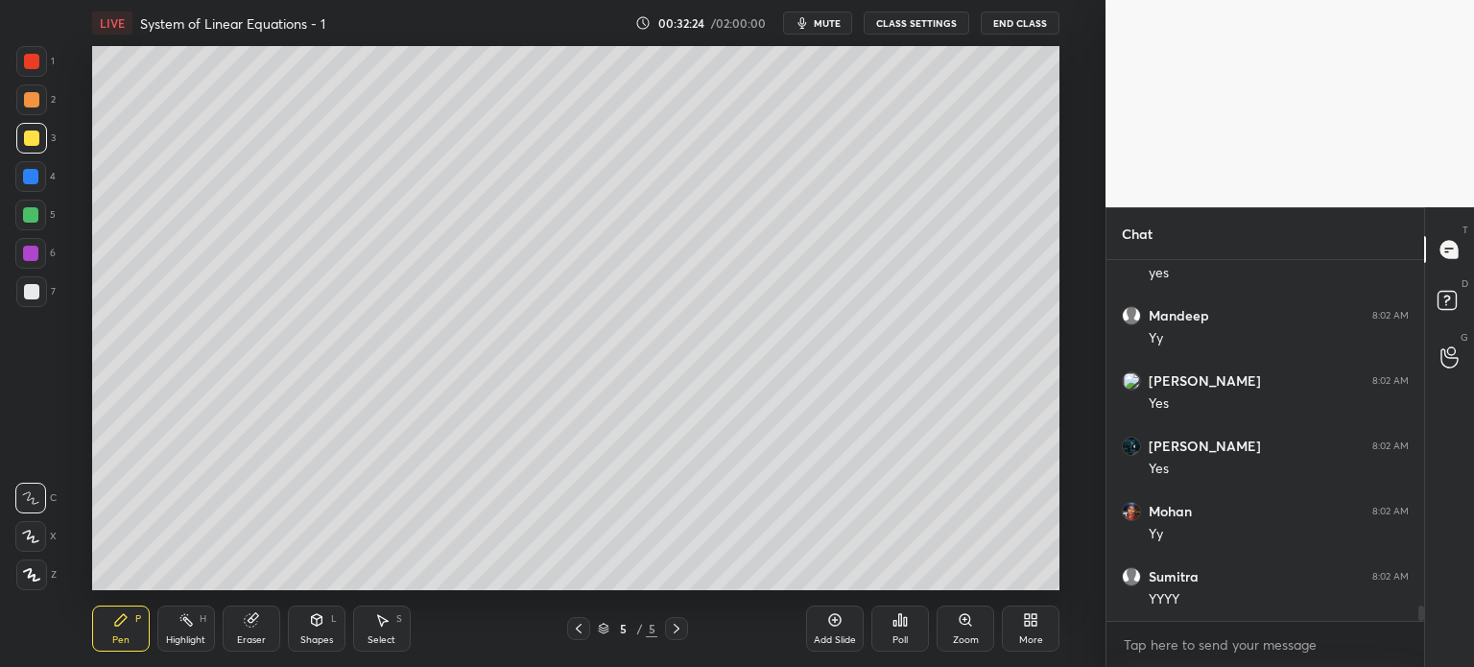
click at [30, 296] on div at bounding box center [31, 291] width 15 height 15
click at [322, 637] on div "Shapes" at bounding box center [316, 640] width 33 height 10
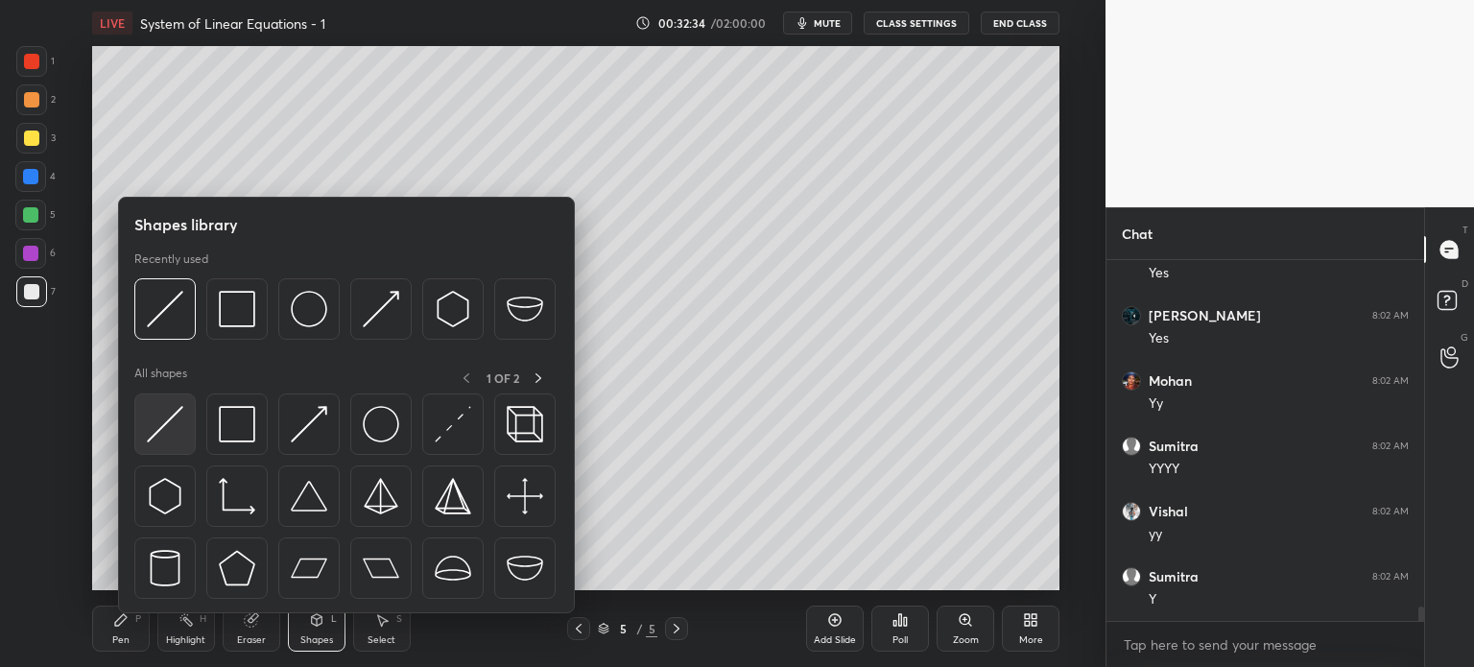
click at [175, 440] on img at bounding box center [165, 424] width 36 height 36
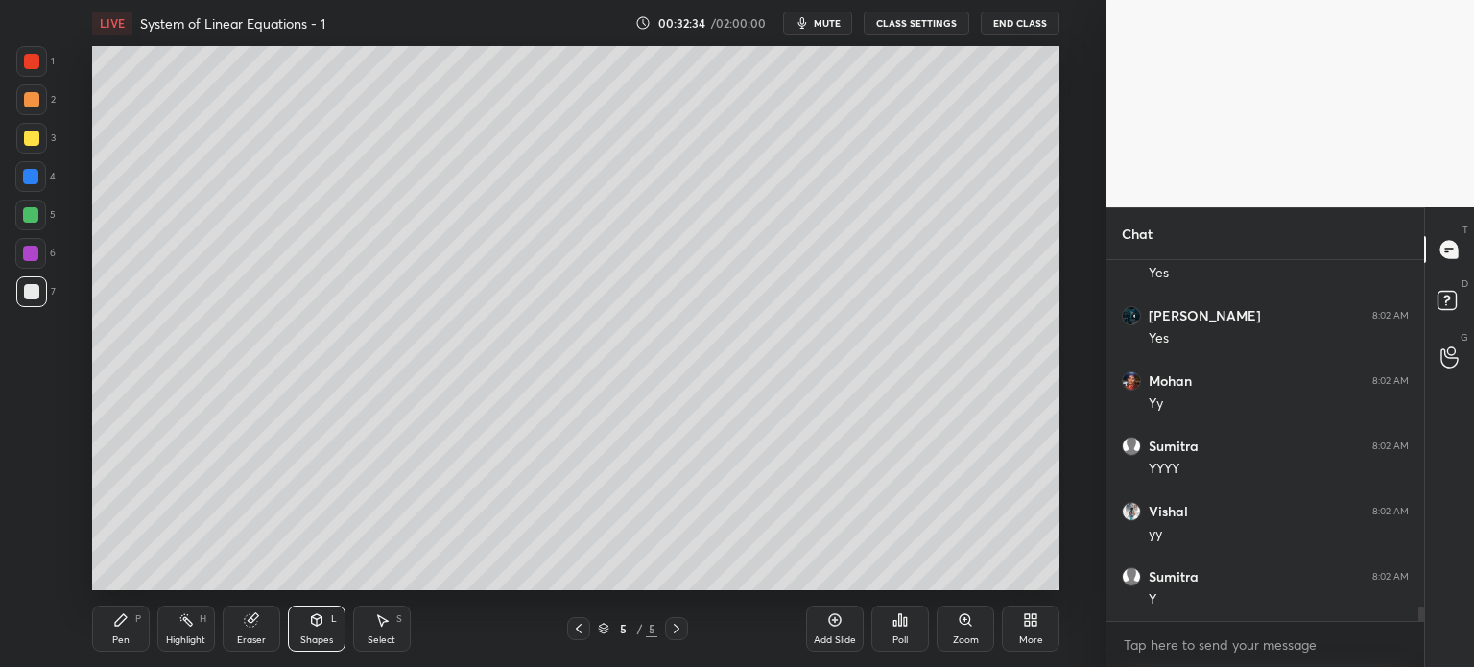
click at [27, 53] on div at bounding box center [31, 61] width 31 height 31
click at [28, 284] on div at bounding box center [31, 291] width 31 height 31
click at [127, 632] on div "Pen P" at bounding box center [121, 629] width 58 height 46
click at [287, 649] on div "Pen P Highlight H Eraser Shapes L Select S 5 / 5 Add Slide Poll Zoom More" at bounding box center [575, 628] width 967 height 77
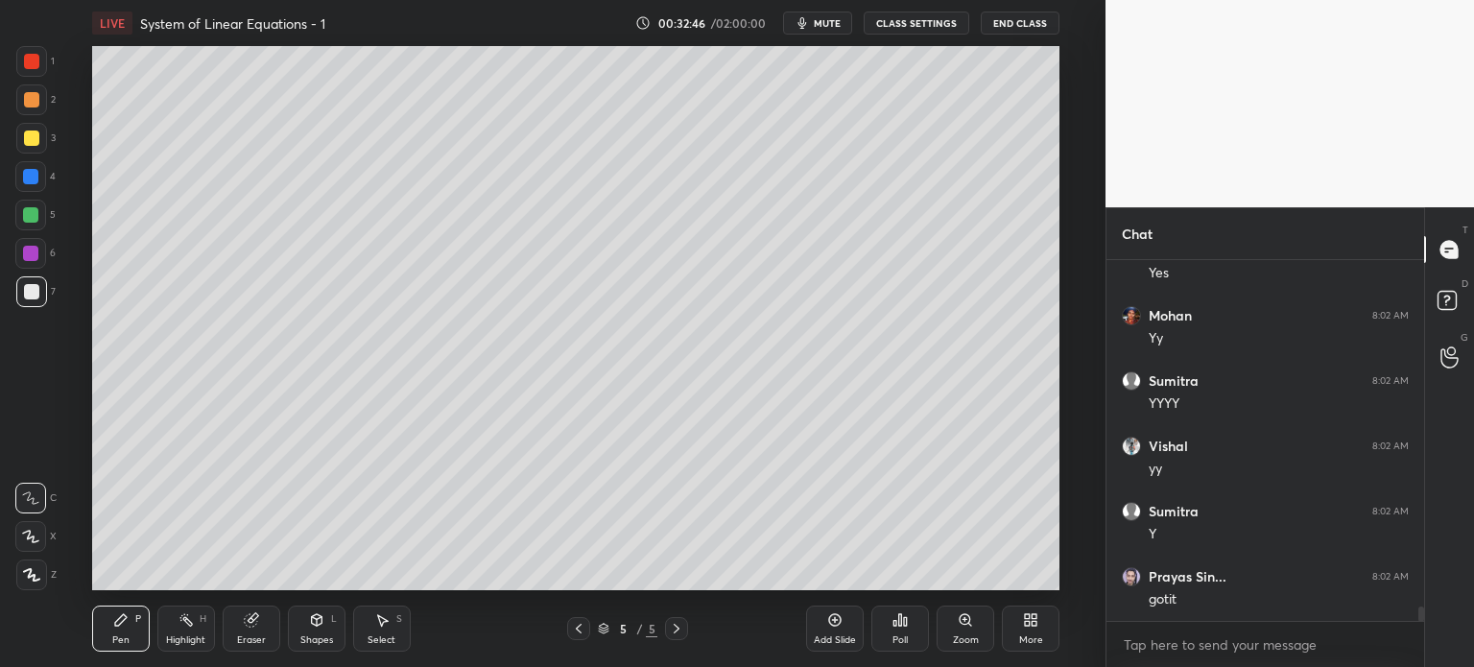
click at [319, 618] on icon at bounding box center [316, 619] width 15 height 15
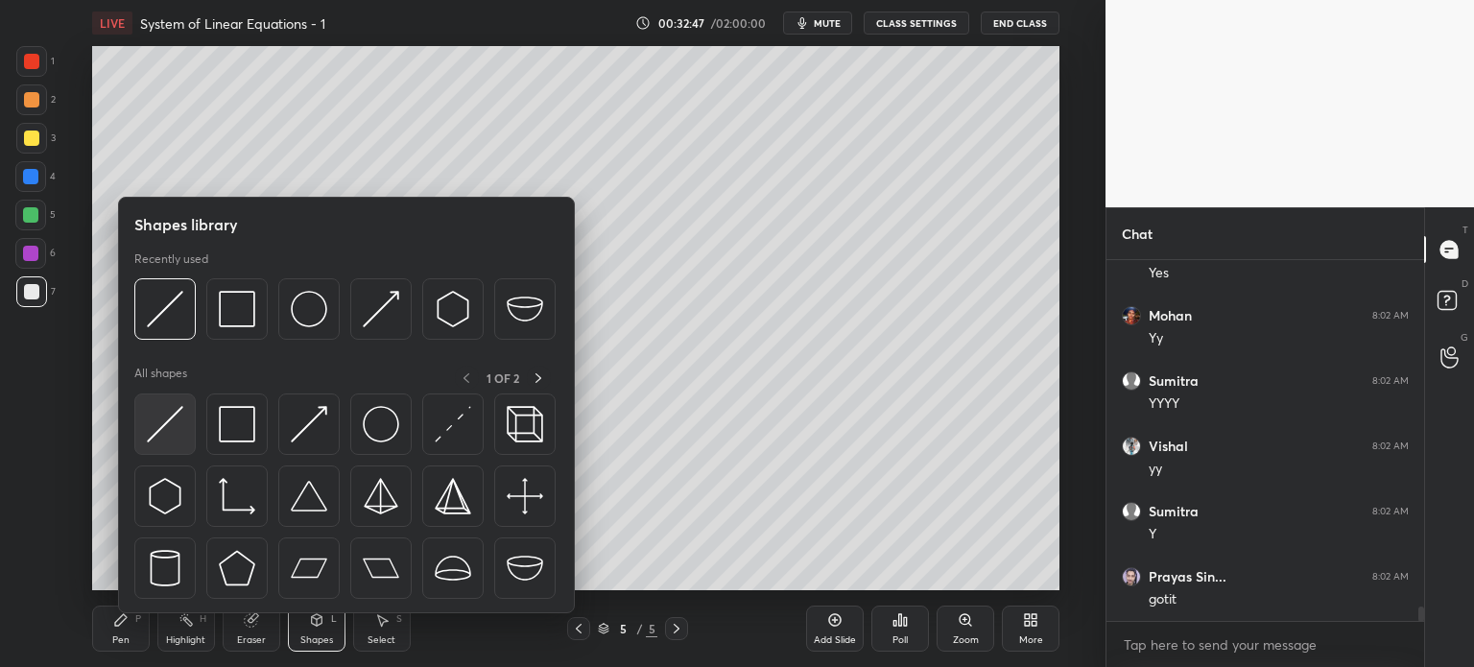
click at [169, 410] on img at bounding box center [165, 424] width 36 height 36
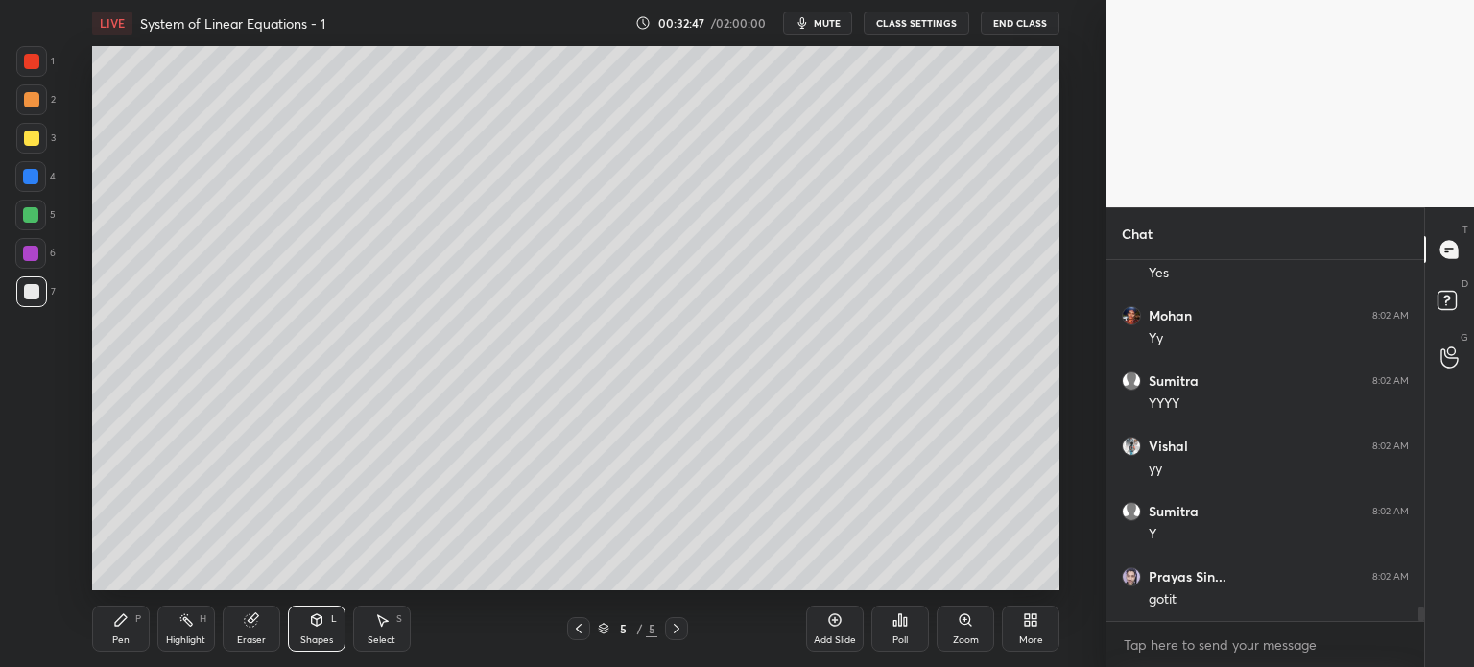
click at [35, 264] on div at bounding box center [30, 253] width 31 height 31
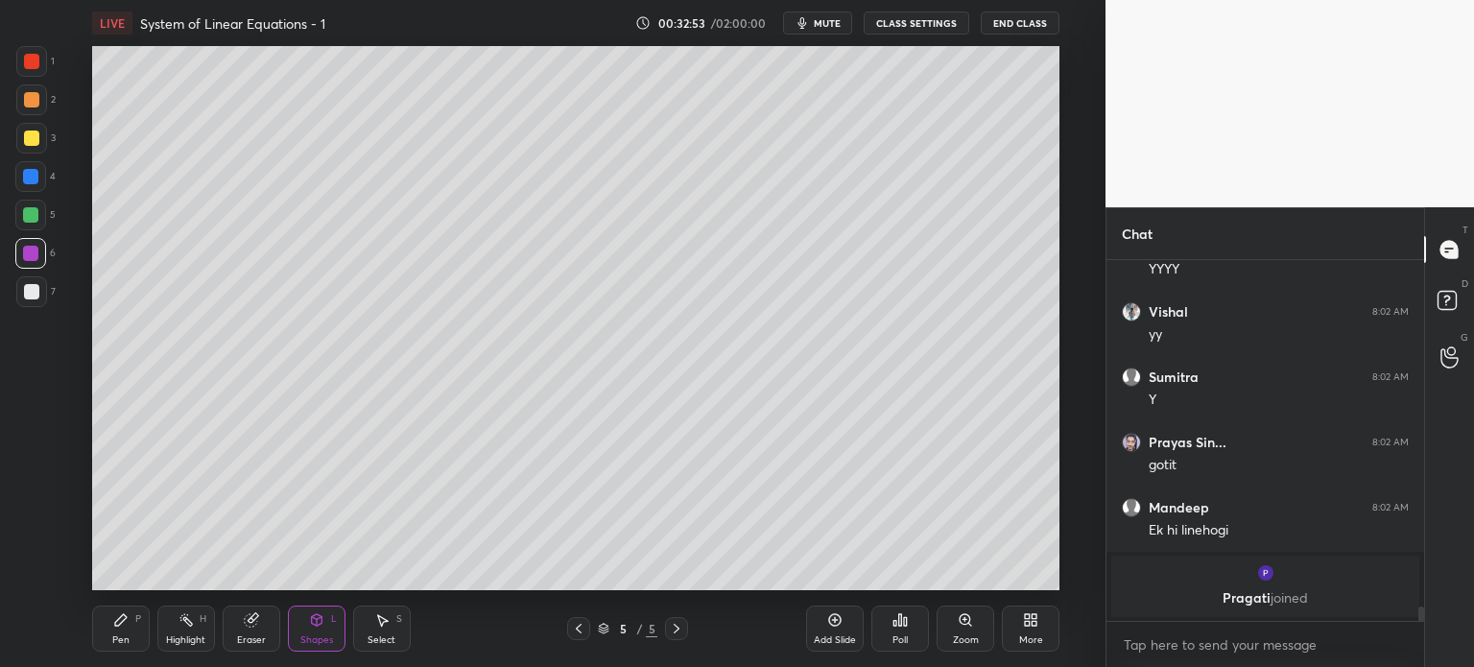
click at [114, 638] on div "Pen" at bounding box center [120, 640] width 17 height 10
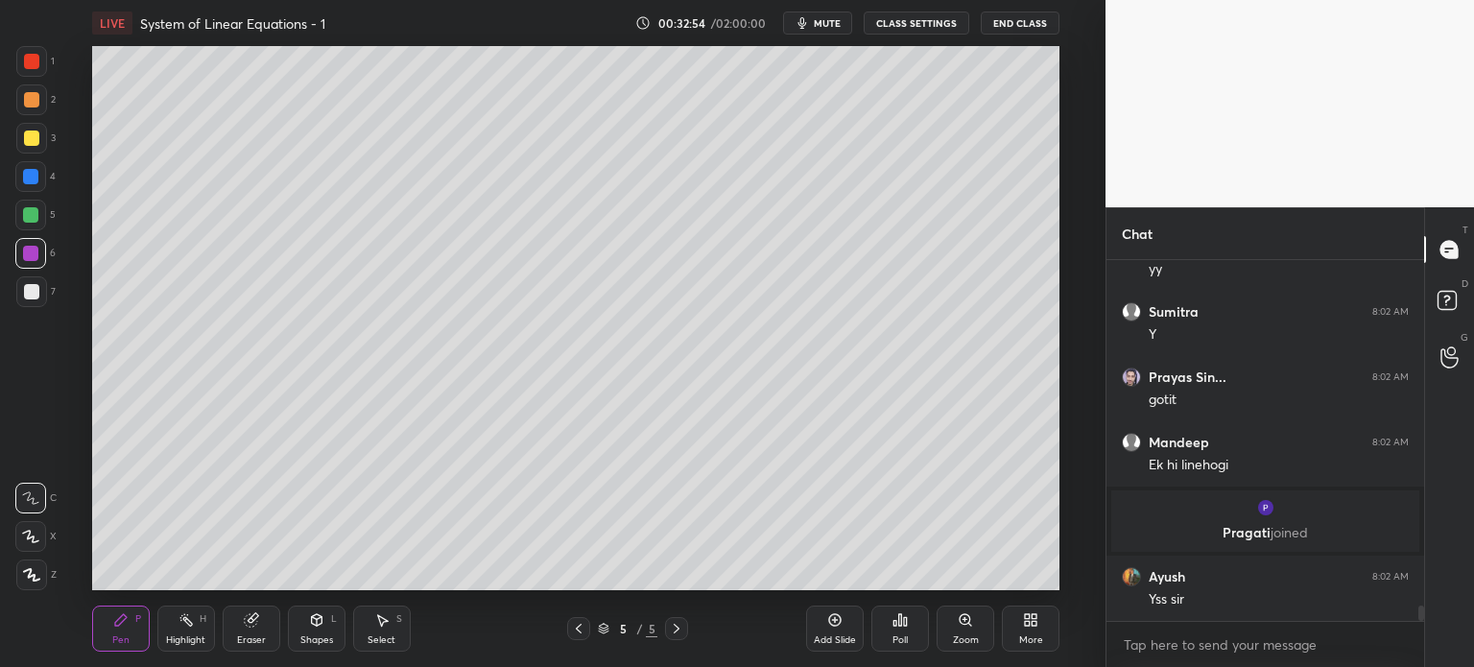
click at [31, 286] on div at bounding box center [31, 291] width 15 height 15
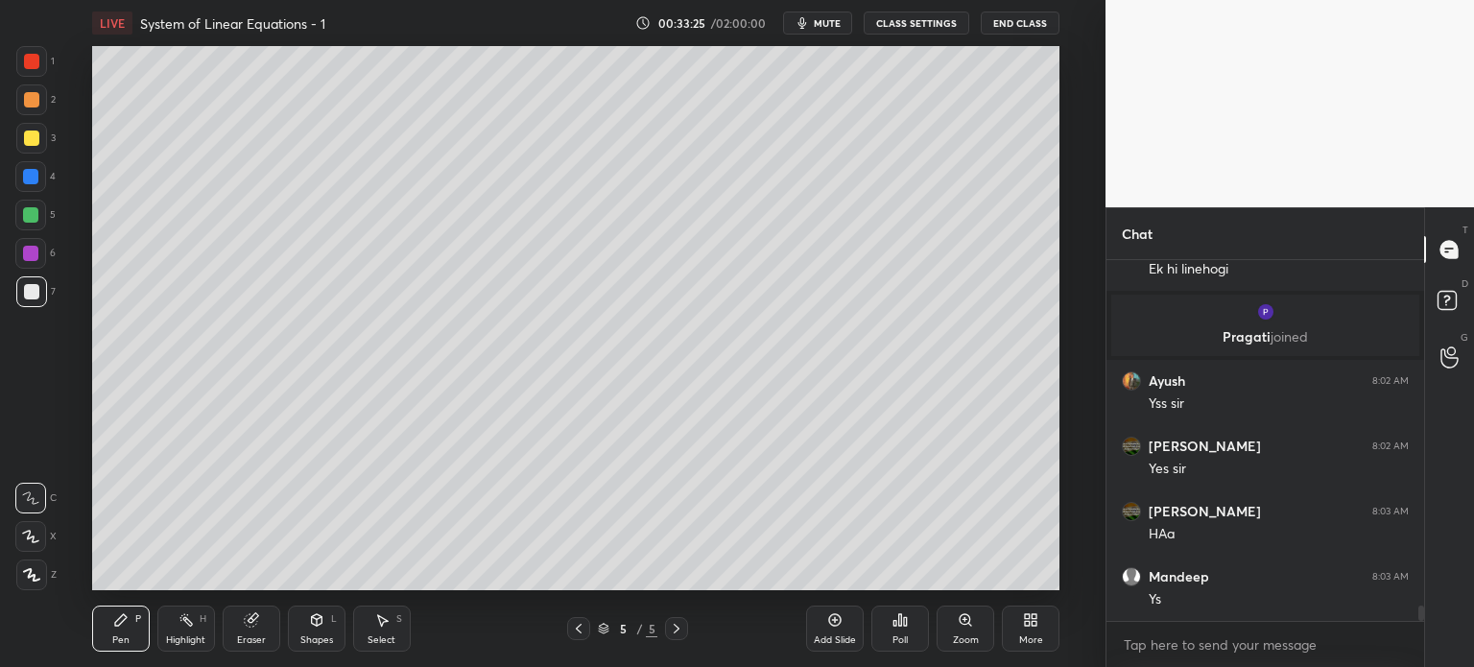
scroll to position [8424, 0]
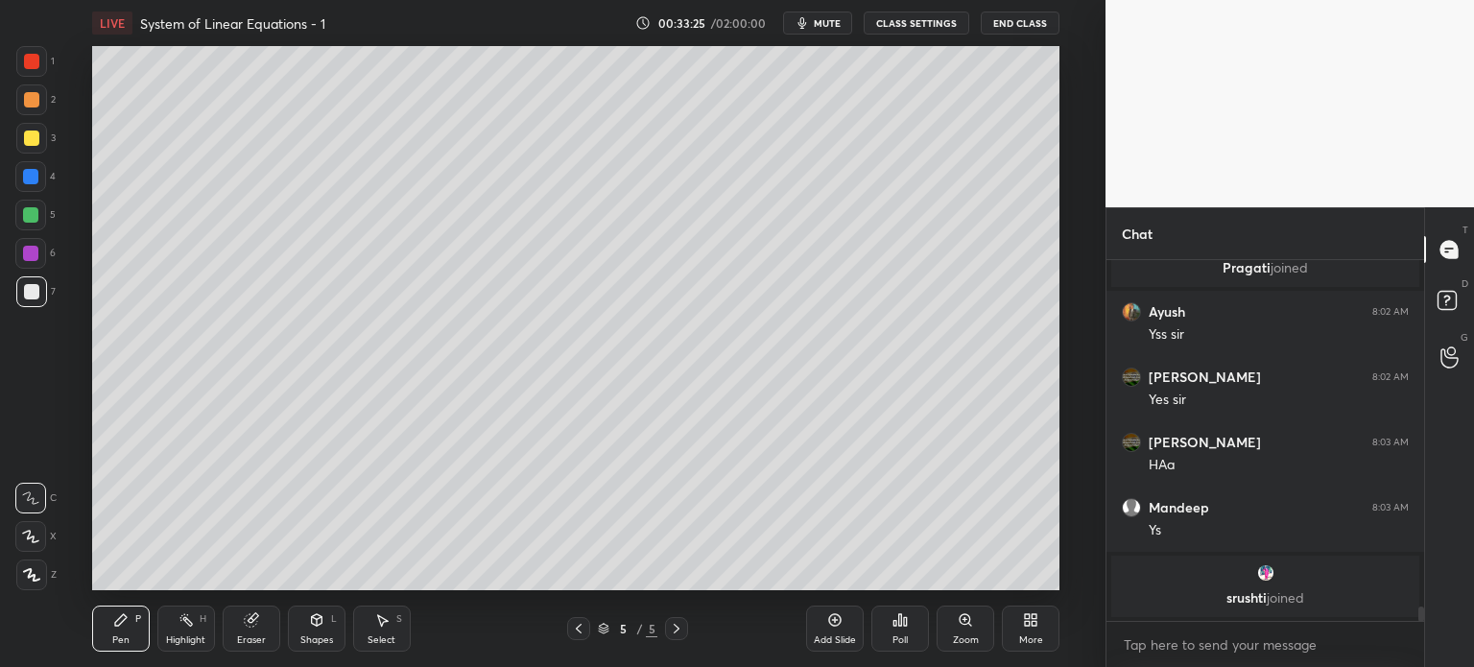
click at [20, 60] on div at bounding box center [31, 61] width 31 height 31
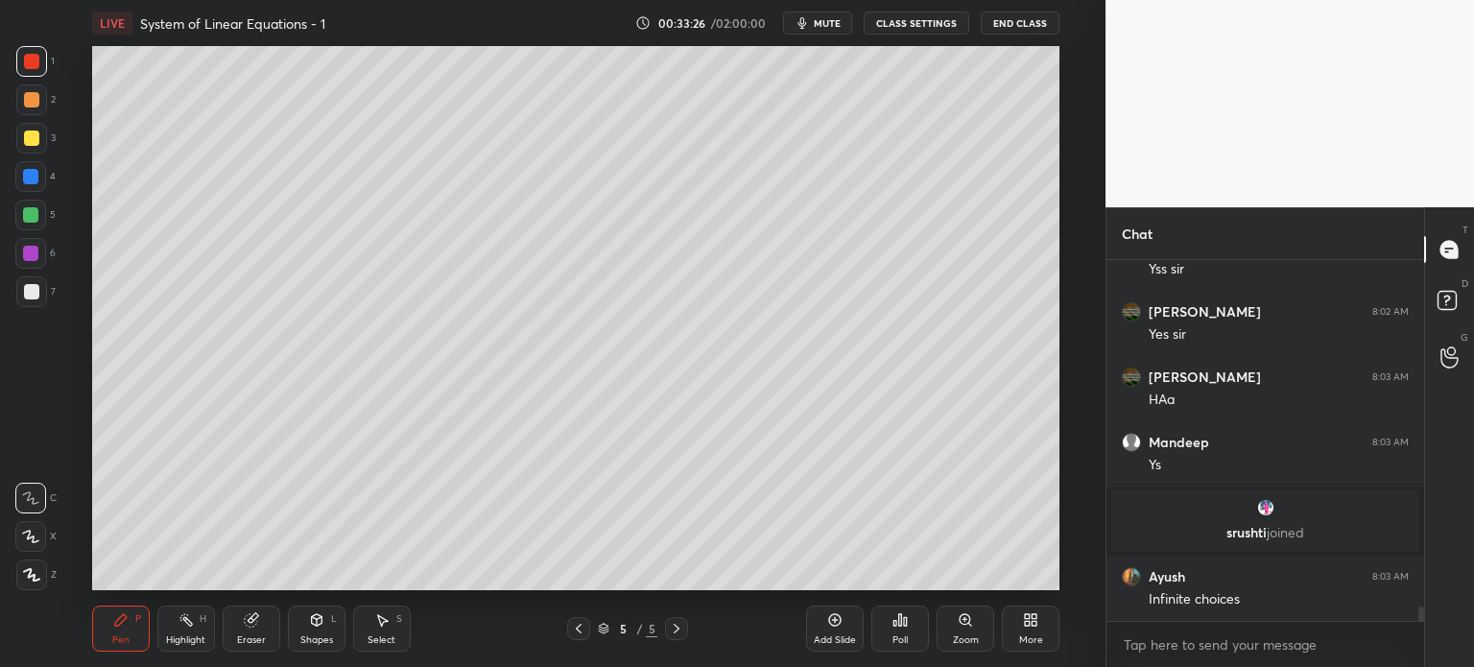
click at [580, 629] on icon at bounding box center [578, 628] width 15 height 15
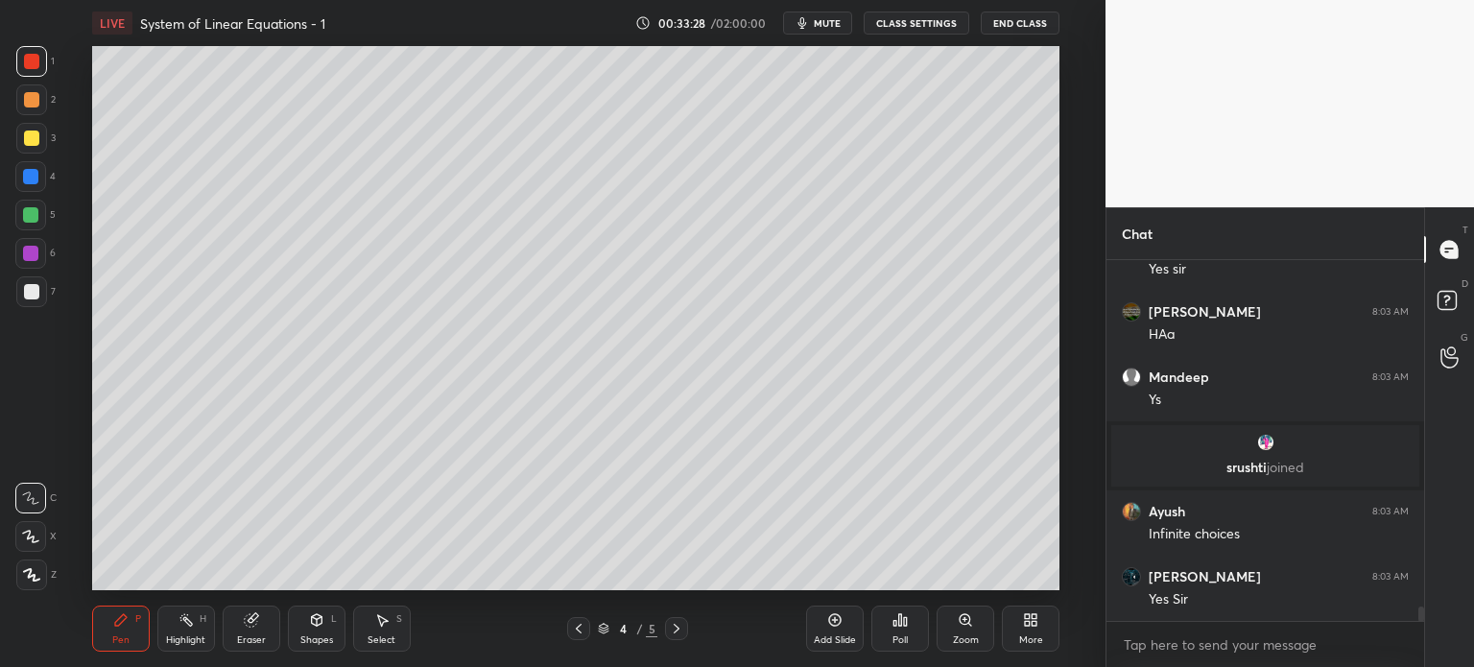
click at [683, 630] on div at bounding box center [676, 628] width 23 height 23
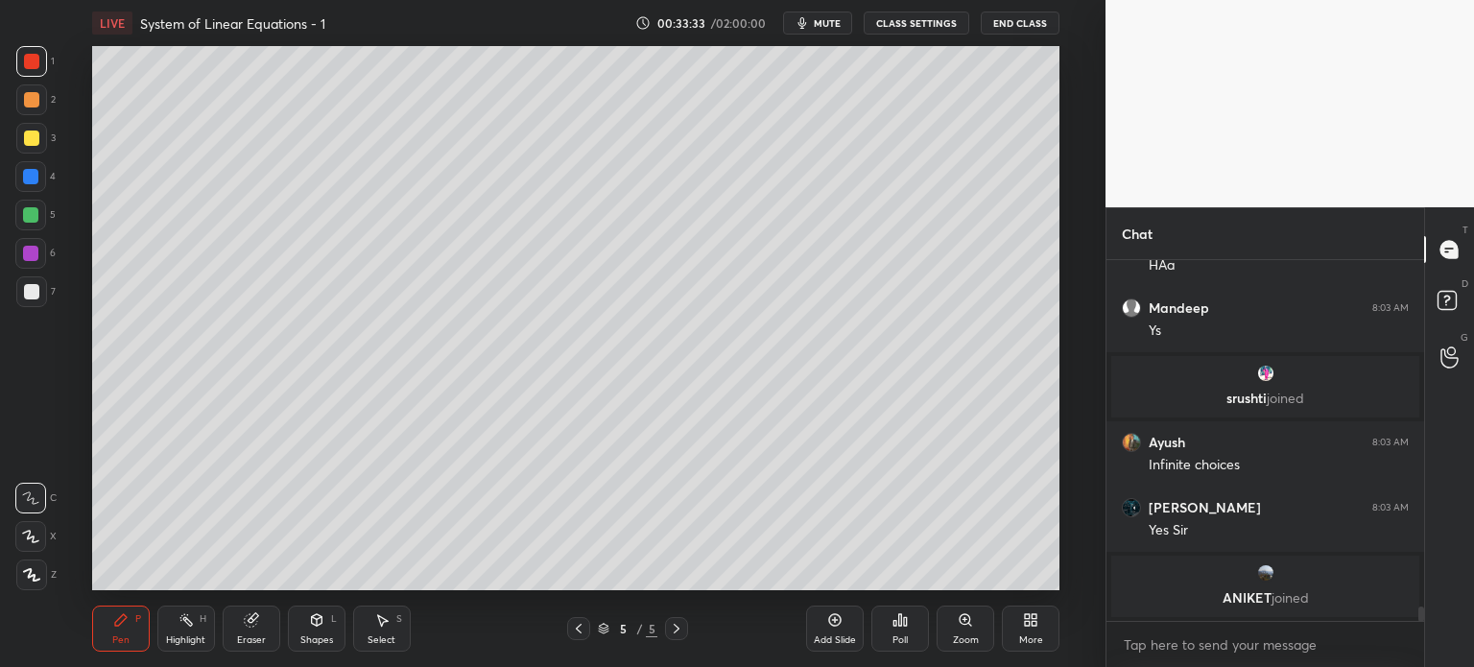
click at [1259, 399] on p "srushti joined" at bounding box center [1265, 398] width 285 height 15
click at [583, 627] on div at bounding box center [578, 628] width 23 height 23
click at [679, 625] on icon at bounding box center [676, 628] width 15 height 15
click at [829, 625] on icon at bounding box center [834, 619] width 15 height 15
click at [27, 292] on div at bounding box center [31, 291] width 15 height 15
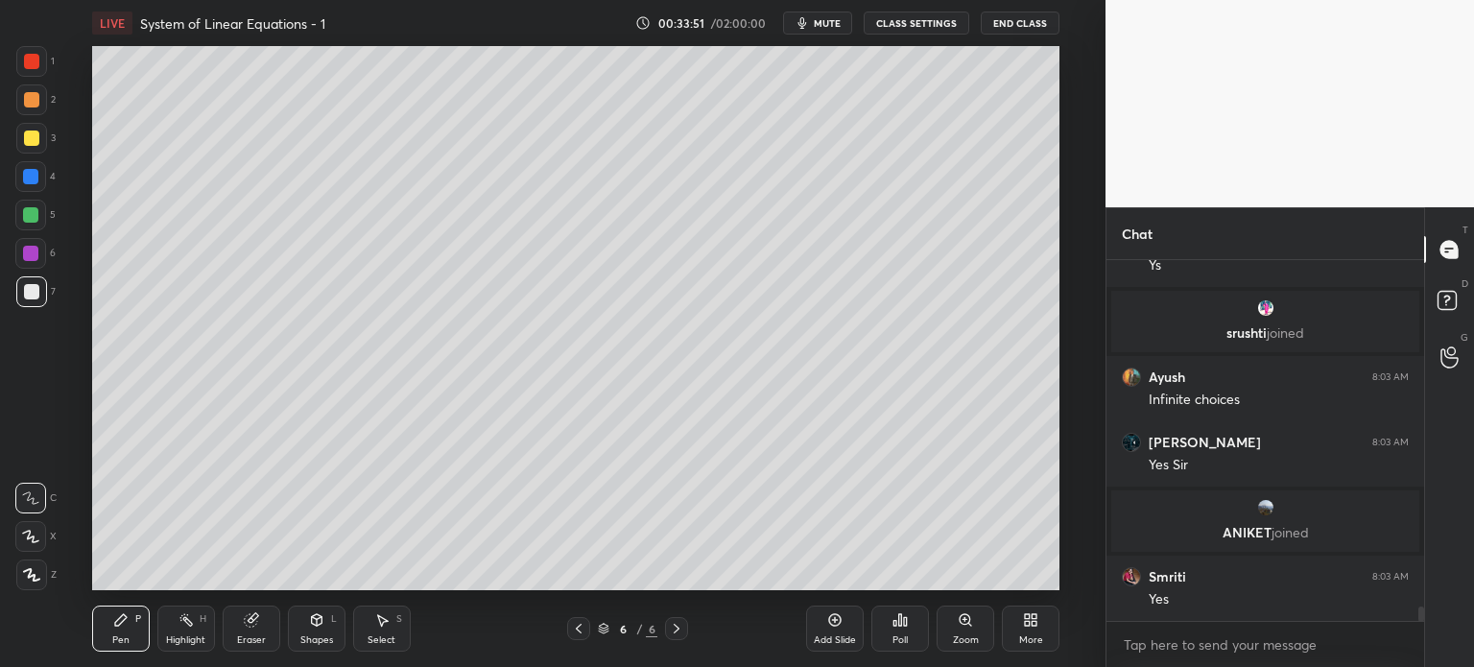
scroll to position [8637, 0]
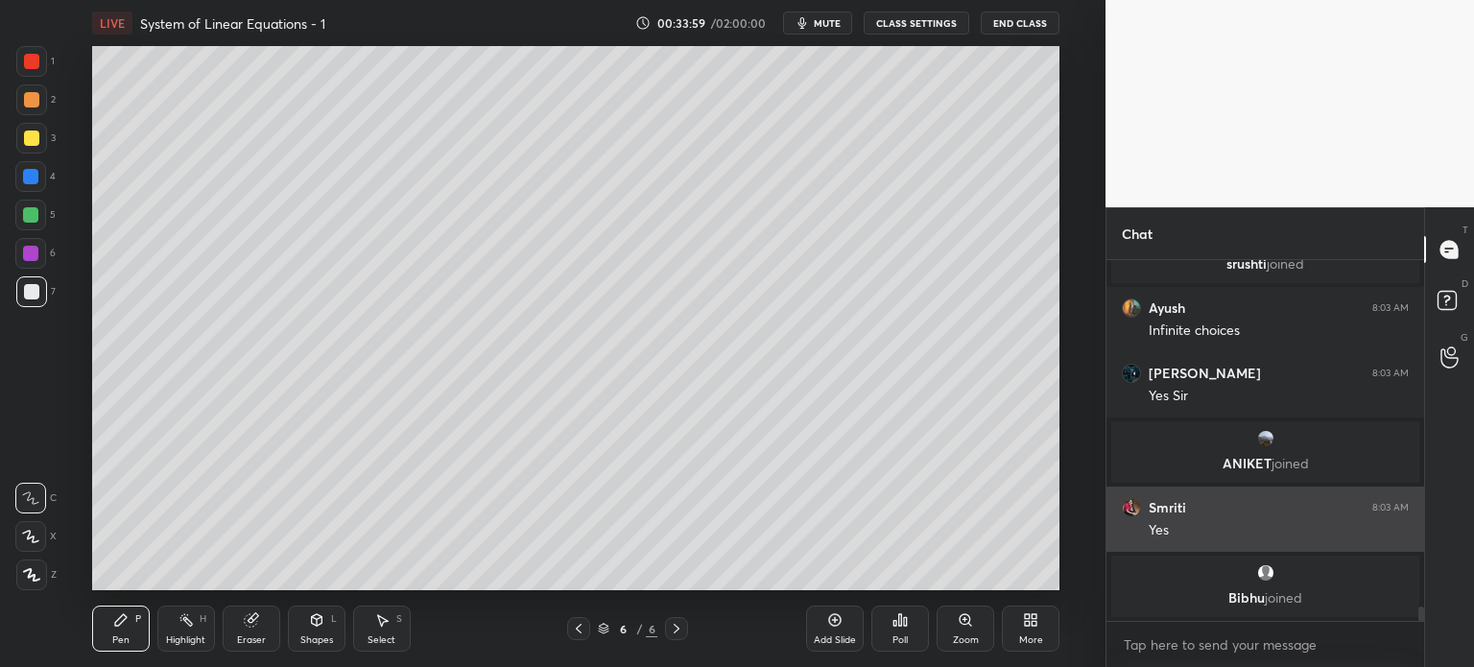
click at [1165, 501] on h6 "Smriti" at bounding box center [1167, 507] width 37 height 17
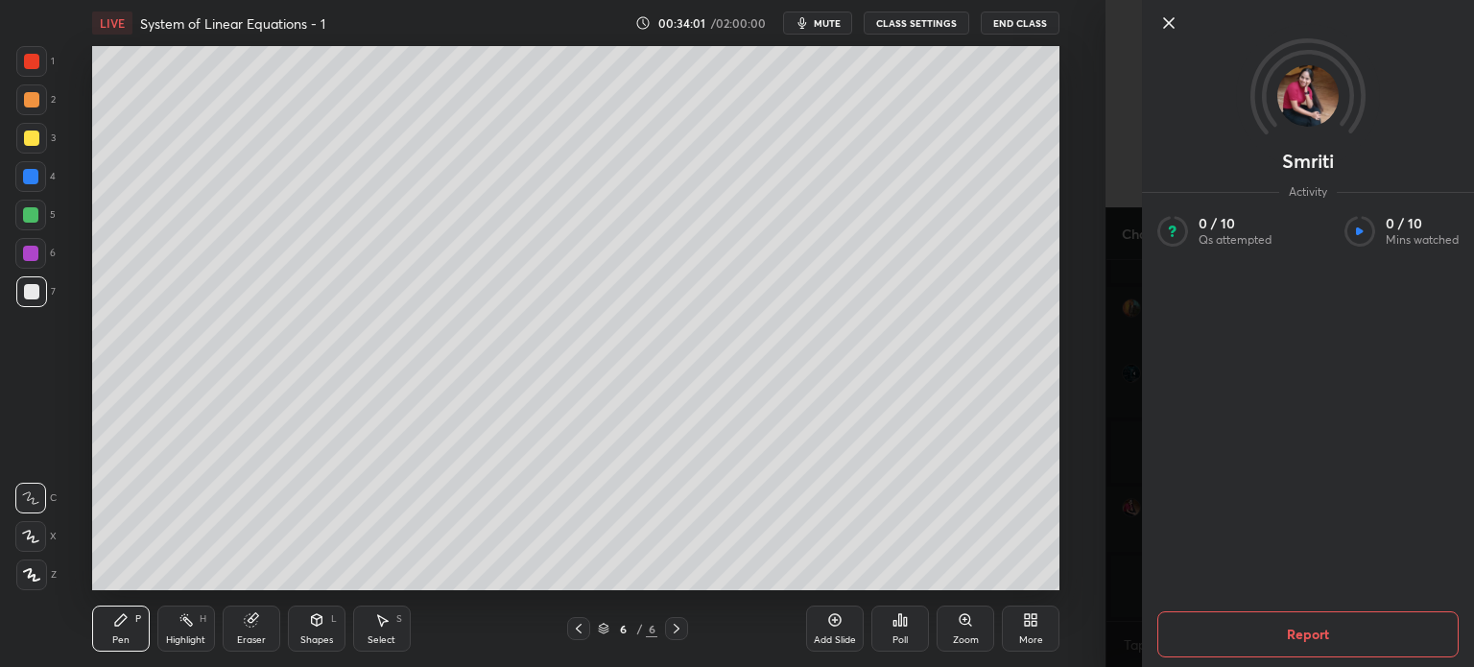
click at [933, 25] on button "CLASS SETTINGS" at bounding box center [917, 23] width 106 height 23
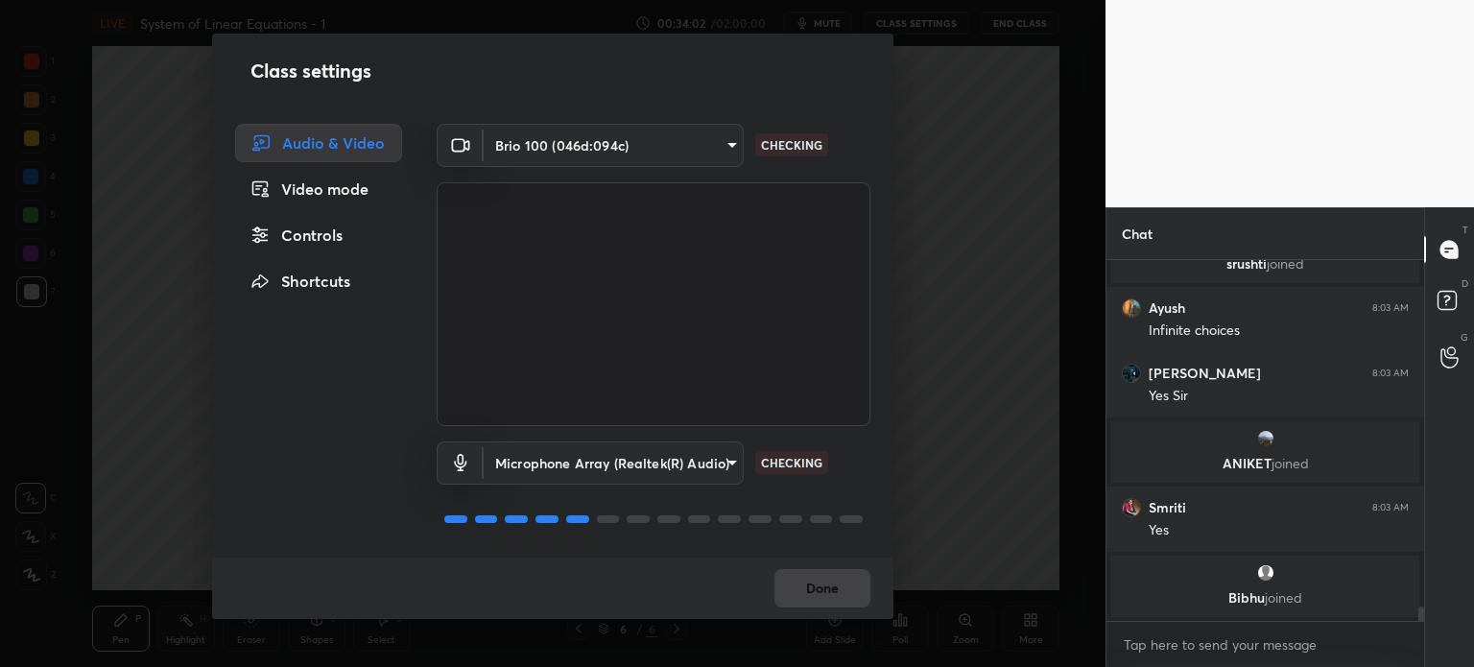
drag, startPoint x: 898, startPoint y: 131, endPoint x: 889, endPoint y: 149, distance: 20.6
click at [905, 133] on div "Class settings Audio & Video Video mode Controls Shortcuts Brio 100 (046d:094c)…" at bounding box center [553, 333] width 1106 height 667
click at [935, 129] on div "Class settings Audio & Video Video mode Controls Shortcuts Brio 100 (046d:094c)…" at bounding box center [553, 333] width 1106 height 667
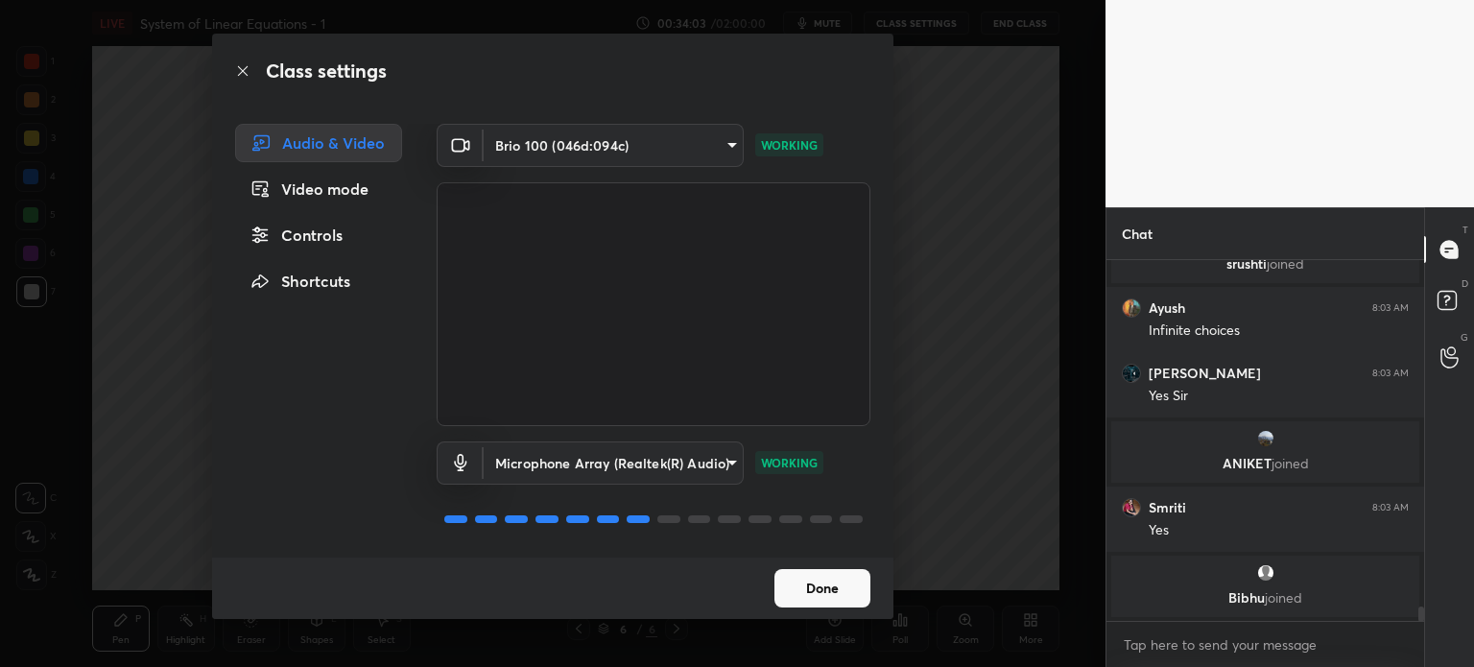
click at [836, 583] on button "Done" at bounding box center [822, 588] width 96 height 38
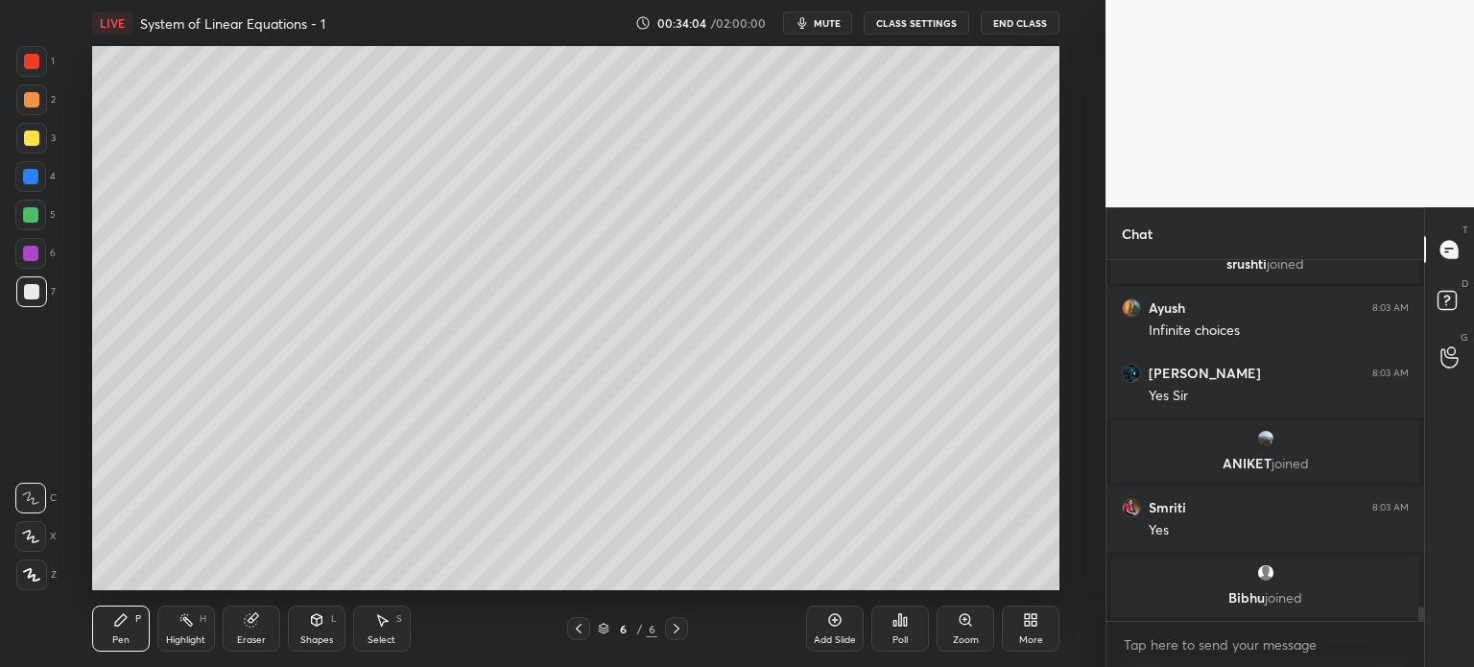
click at [939, 29] on button "CLASS SETTINGS" at bounding box center [917, 23] width 106 height 23
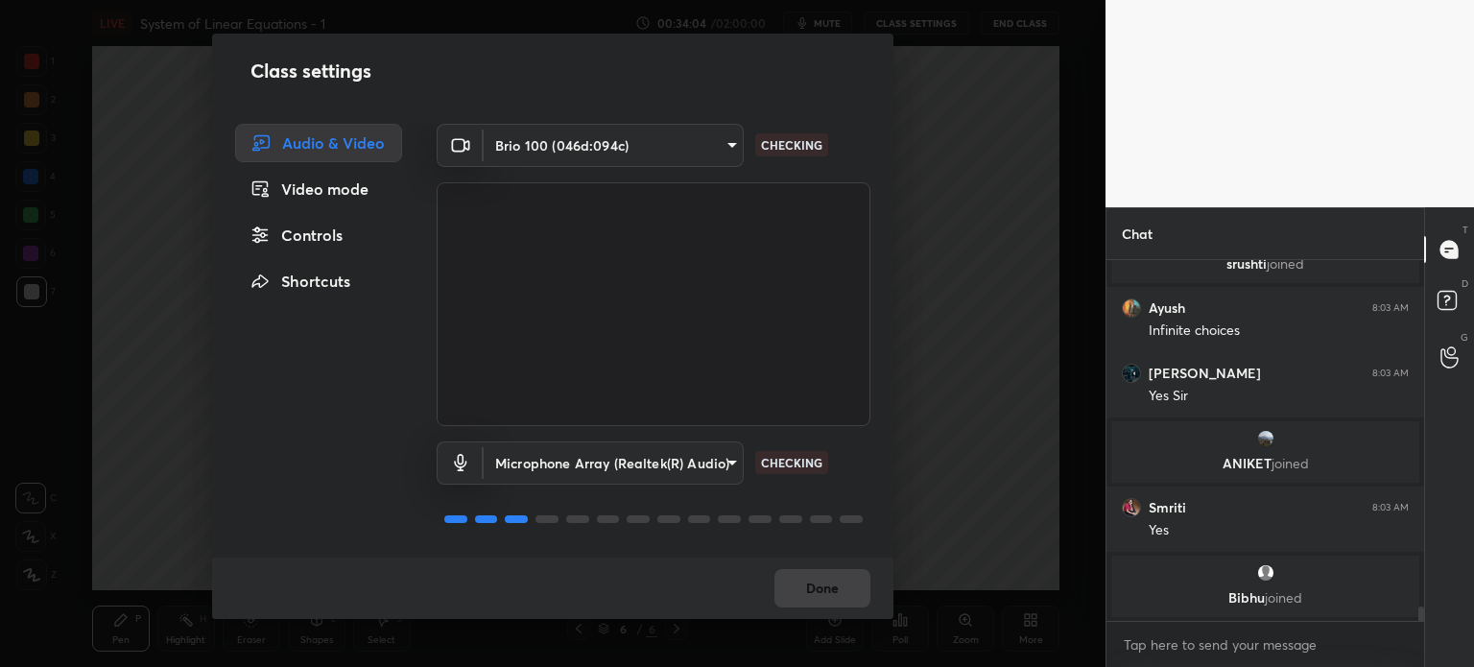
click at [335, 238] on div "Controls" at bounding box center [318, 235] width 167 height 38
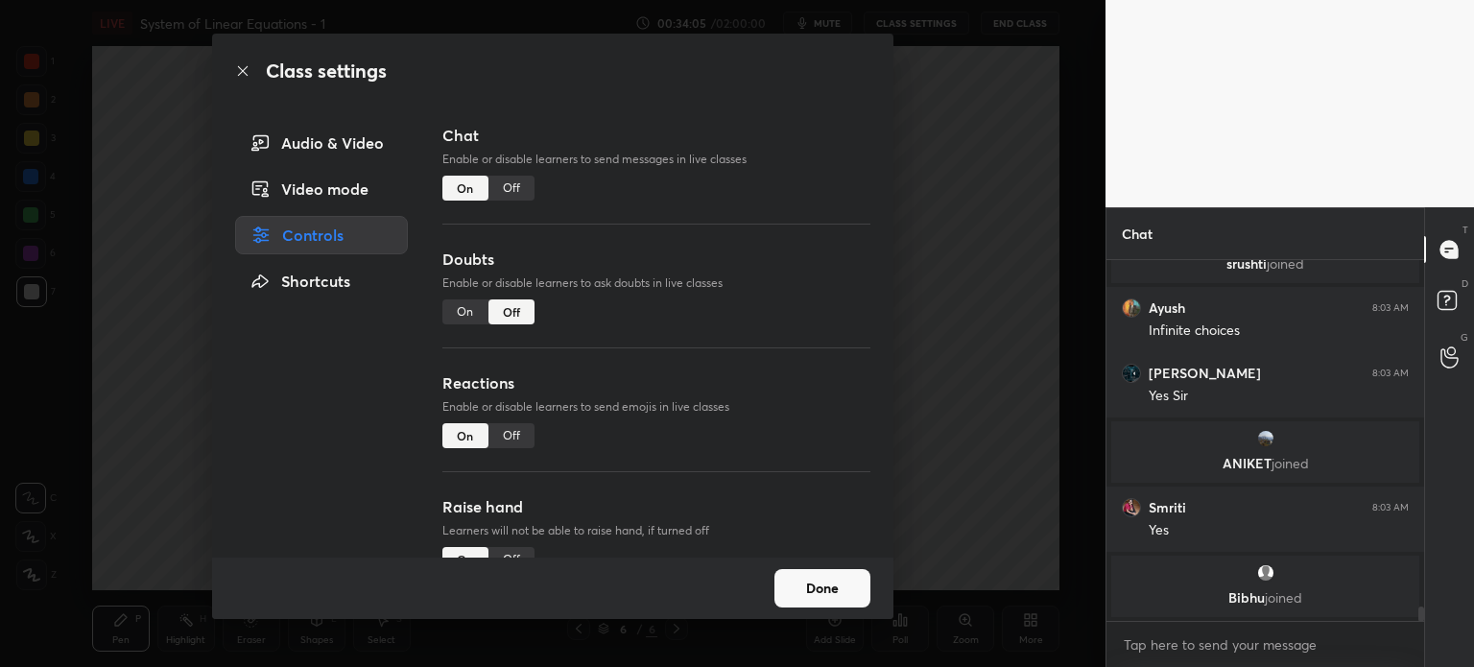
click at [509, 193] on div "Off" at bounding box center [511, 188] width 46 height 25
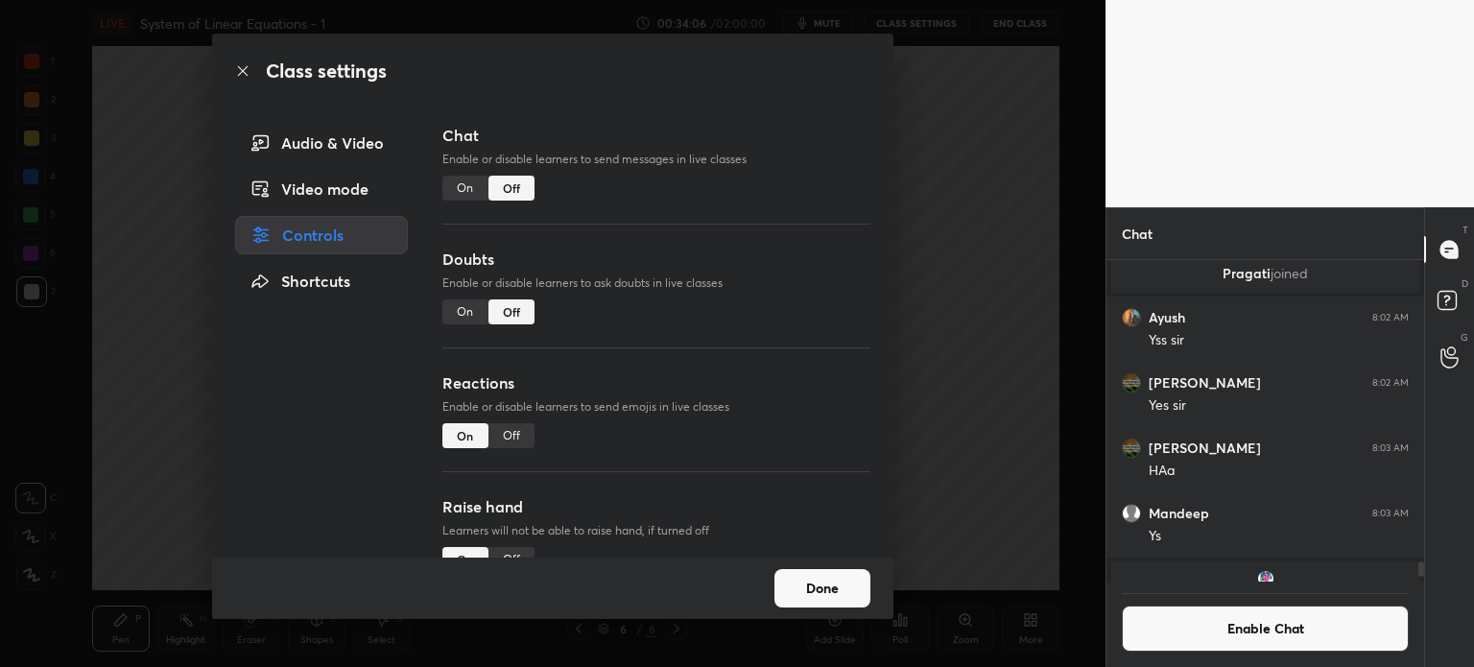
click at [768, 265] on h3 "Doubts" at bounding box center [656, 259] width 428 height 23
click at [58, 530] on div "Class settings Audio & Video Video mode Controls Shortcuts Chat Enable or disab…" at bounding box center [553, 333] width 1106 height 667
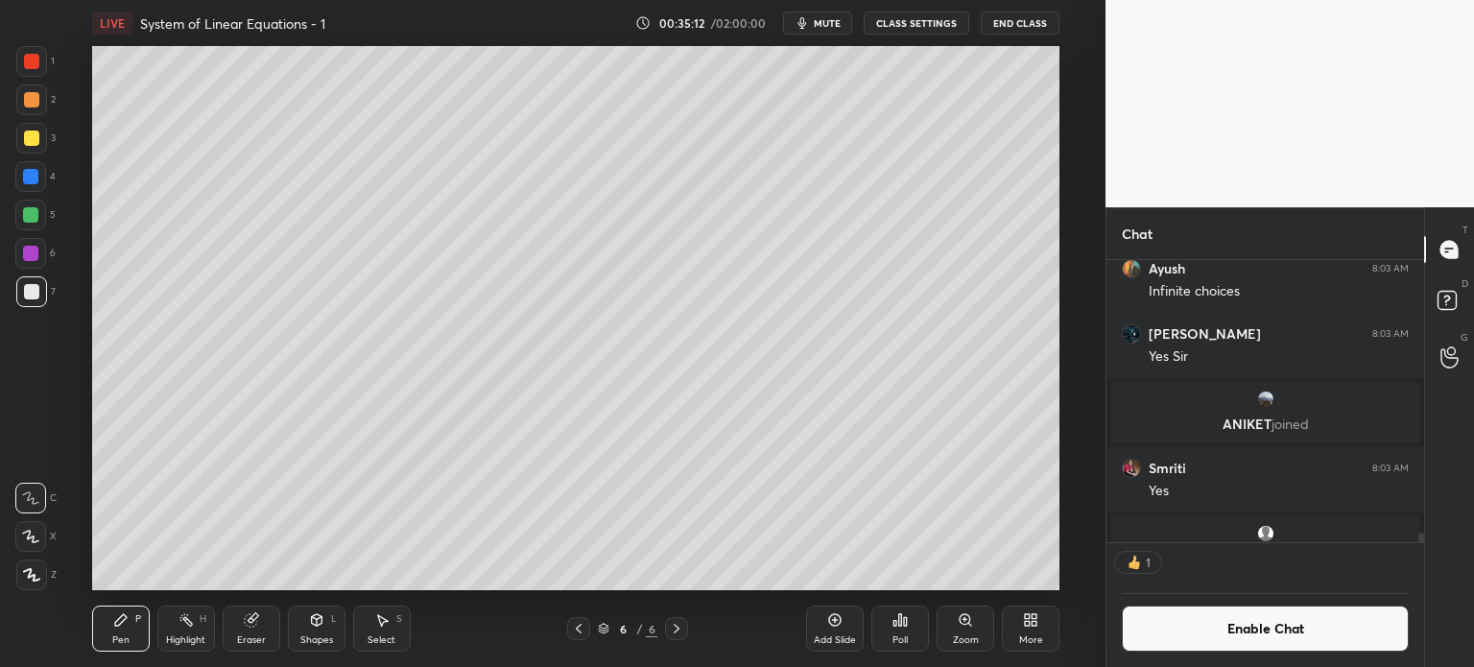
click at [24, 295] on div at bounding box center [31, 291] width 15 height 15
click at [107, 612] on div "Pen P" at bounding box center [121, 629] width 58 height 46
click at [1207, 632] on button "Enable Chat" at bounding box center [1265, 629] width 287 height 46
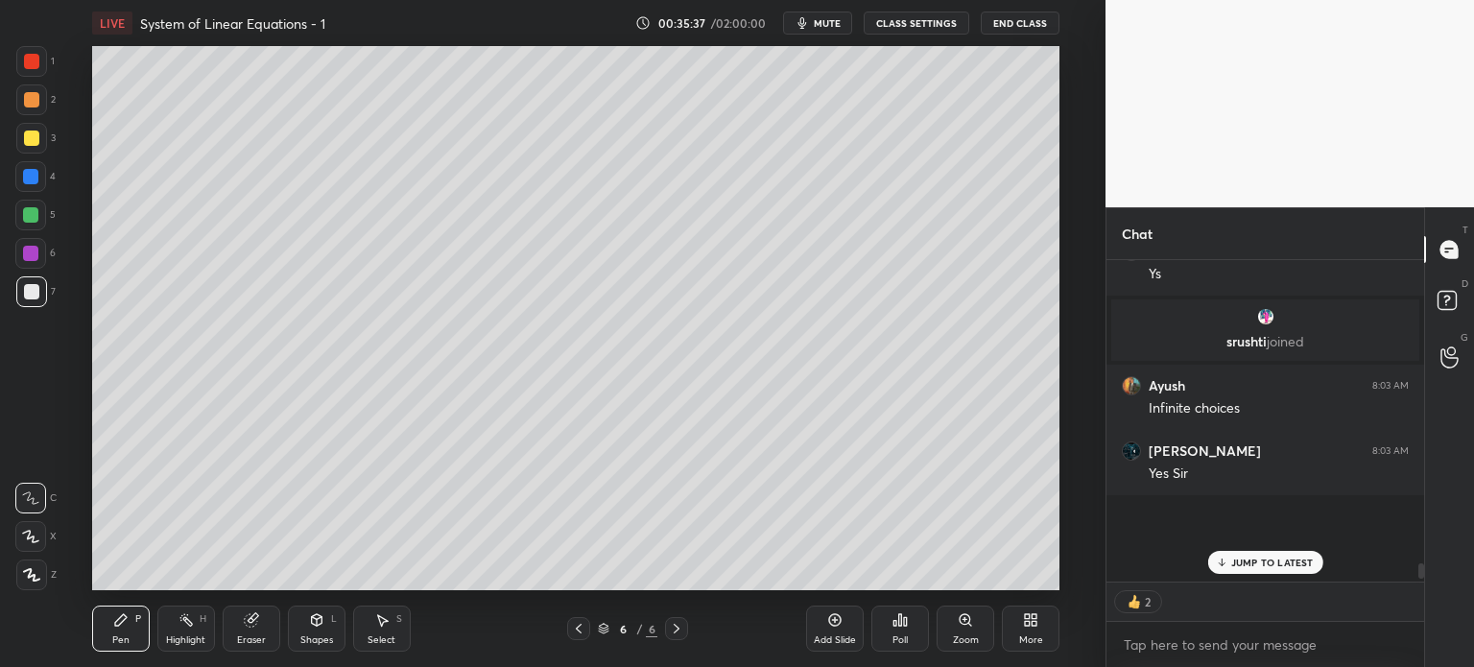
scroll to position [317, 312]
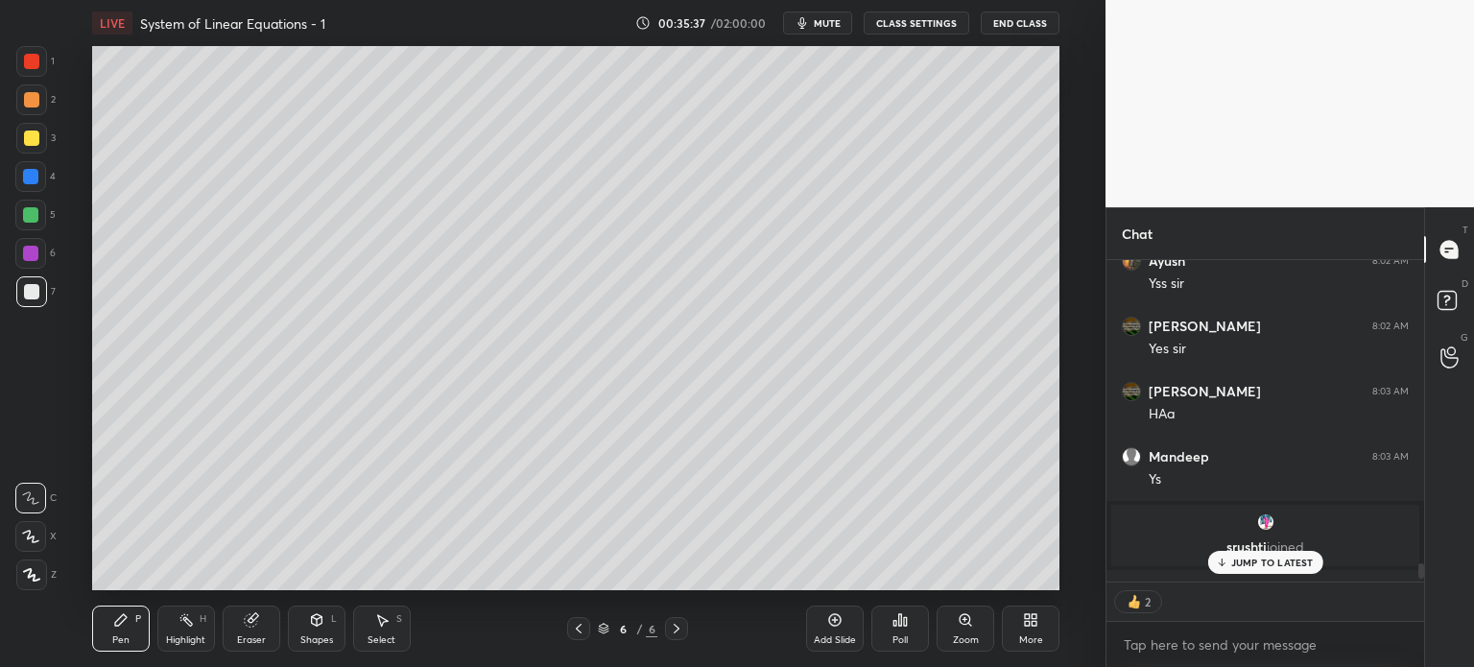
click at [1278, 566] on p "JUMP TO LATEST" at bounding box center [1272, 563] width 83 height 12
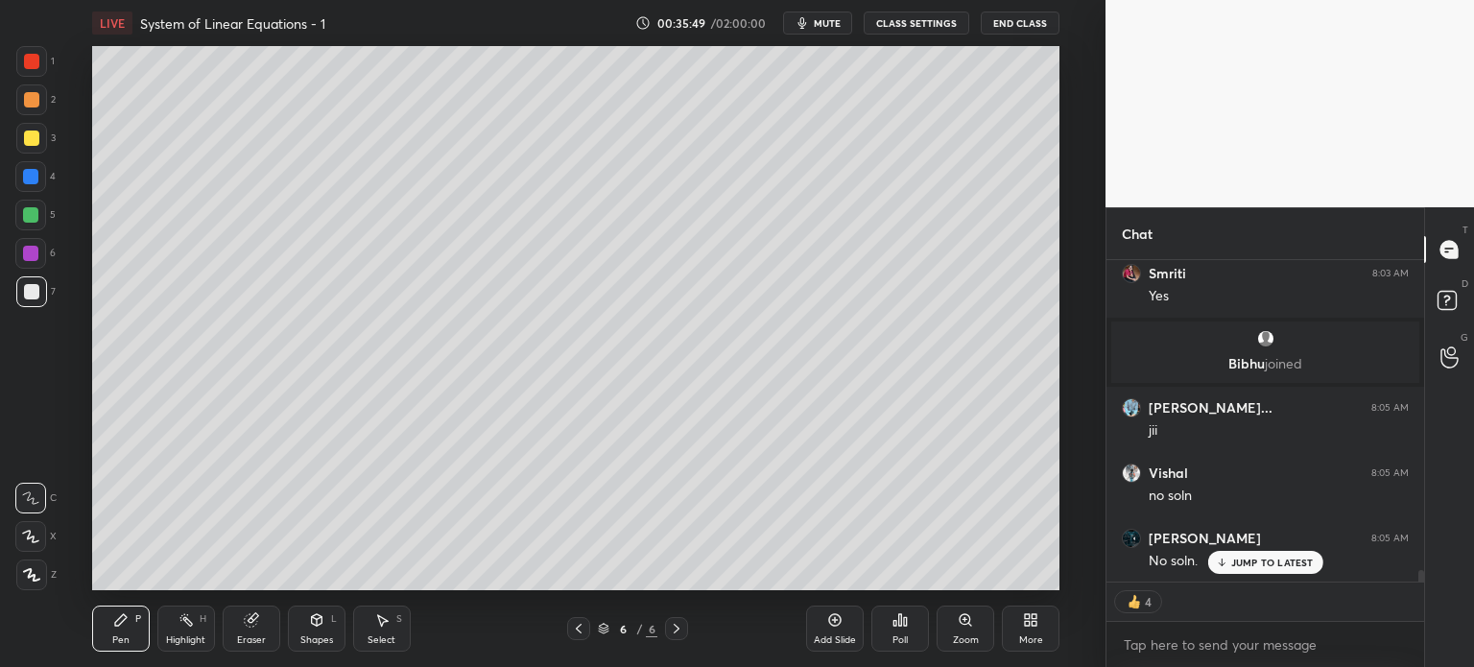
scroll to position [8936, 0]
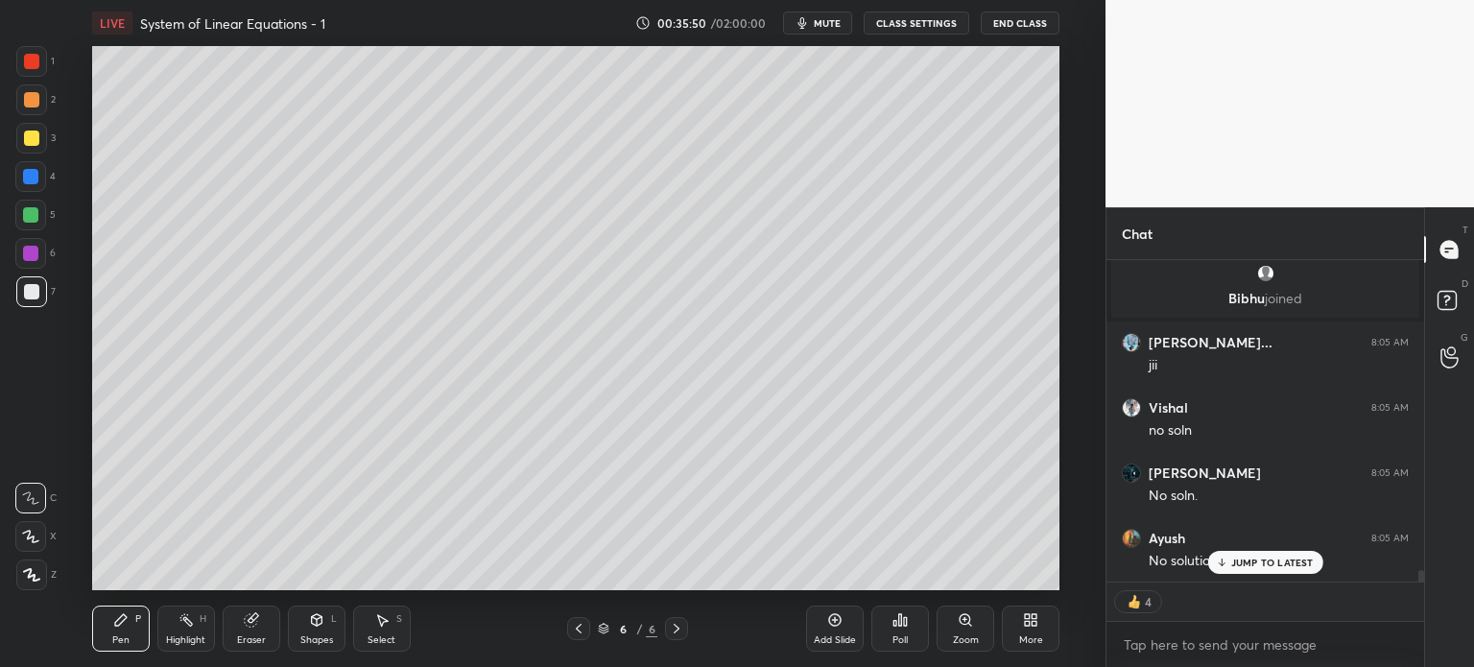
click at [36, 264] on div at bounding box center [30, 253] width 31 height 31
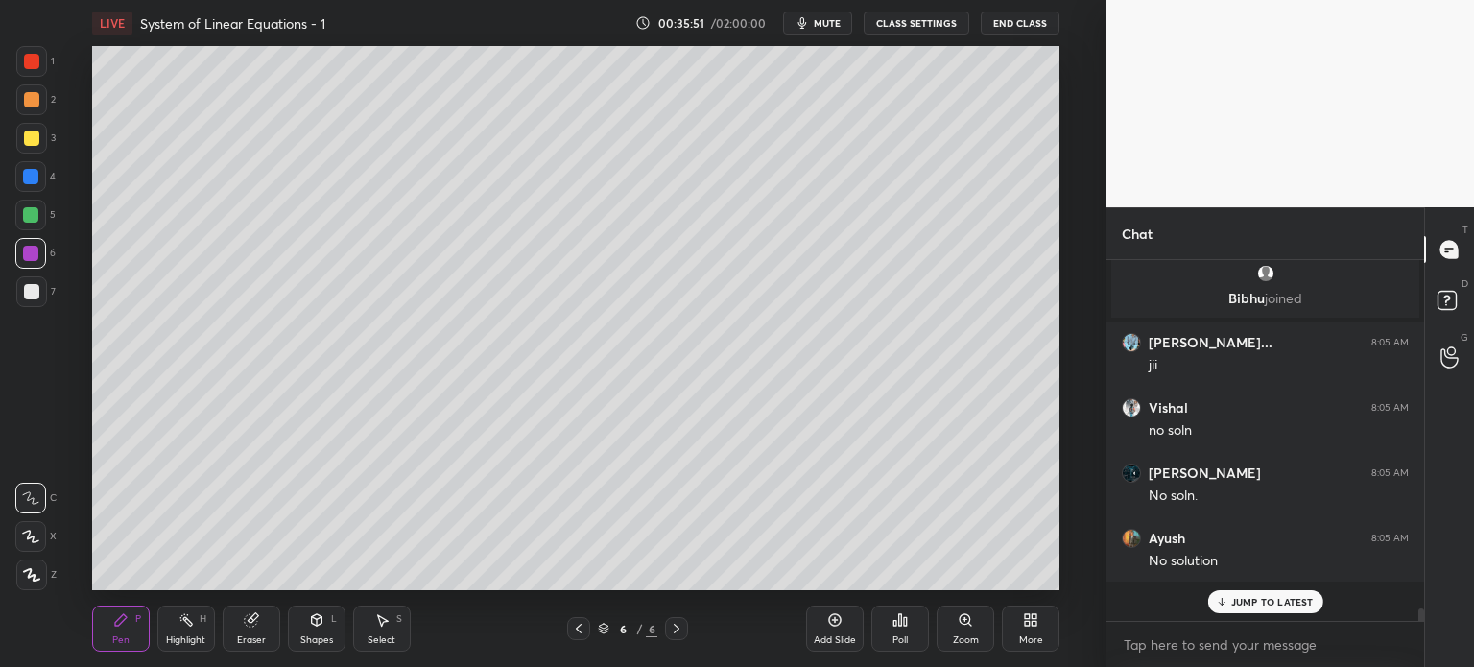
scroll to position [355, 312]
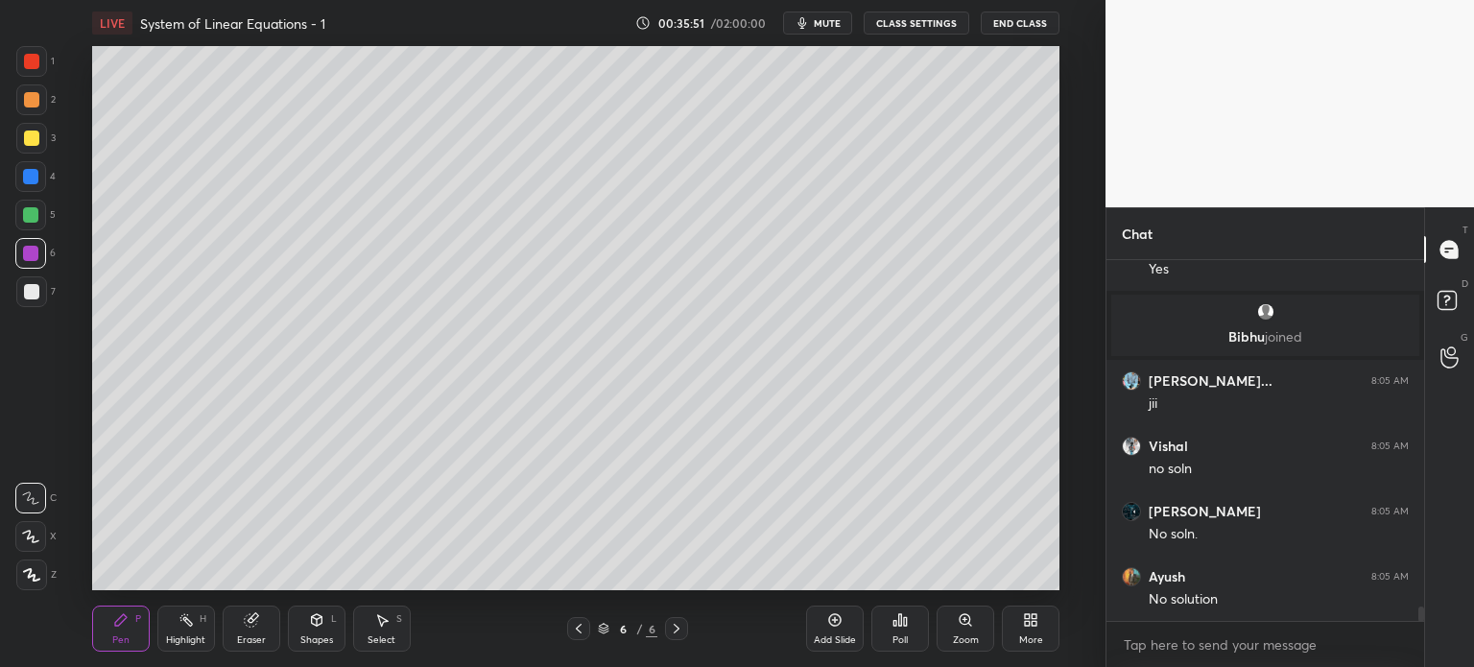
click at [330, 632] on div "Shapes L" at bounding box center [317, 629] width 58 height 46
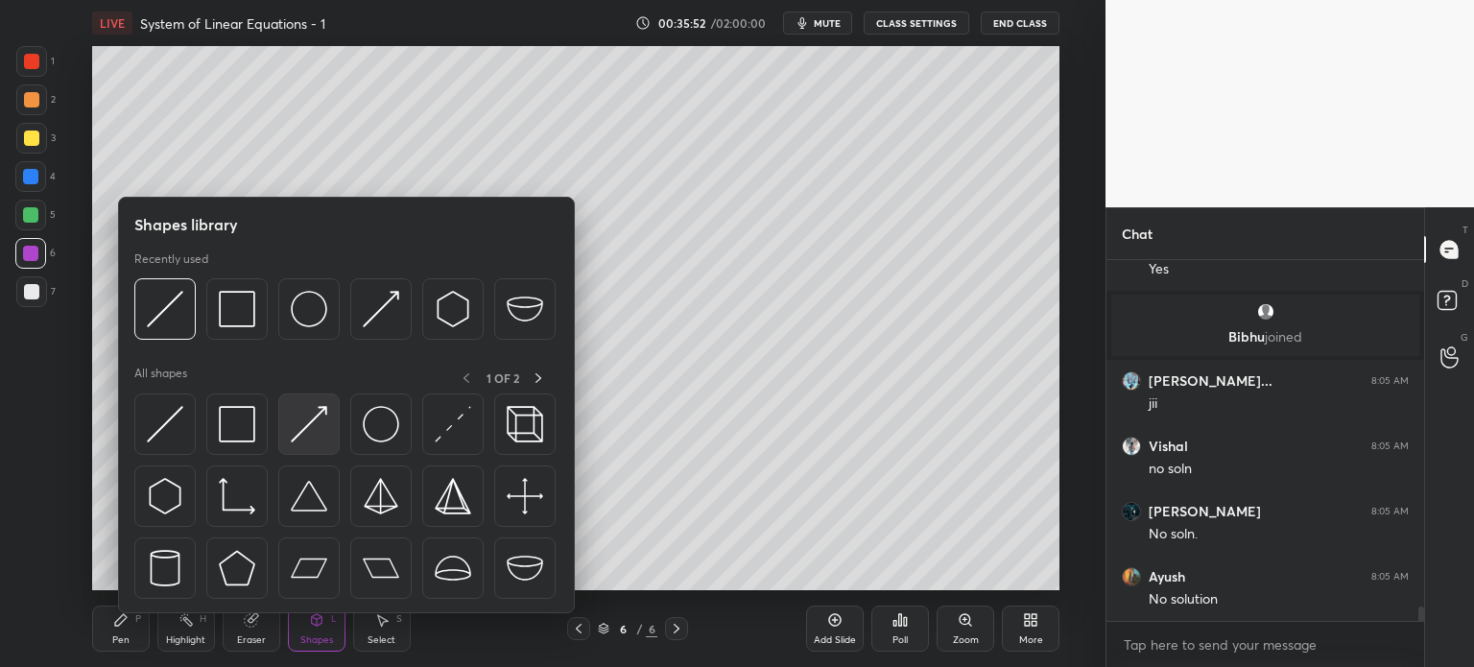
scroll to position [8963, 0]
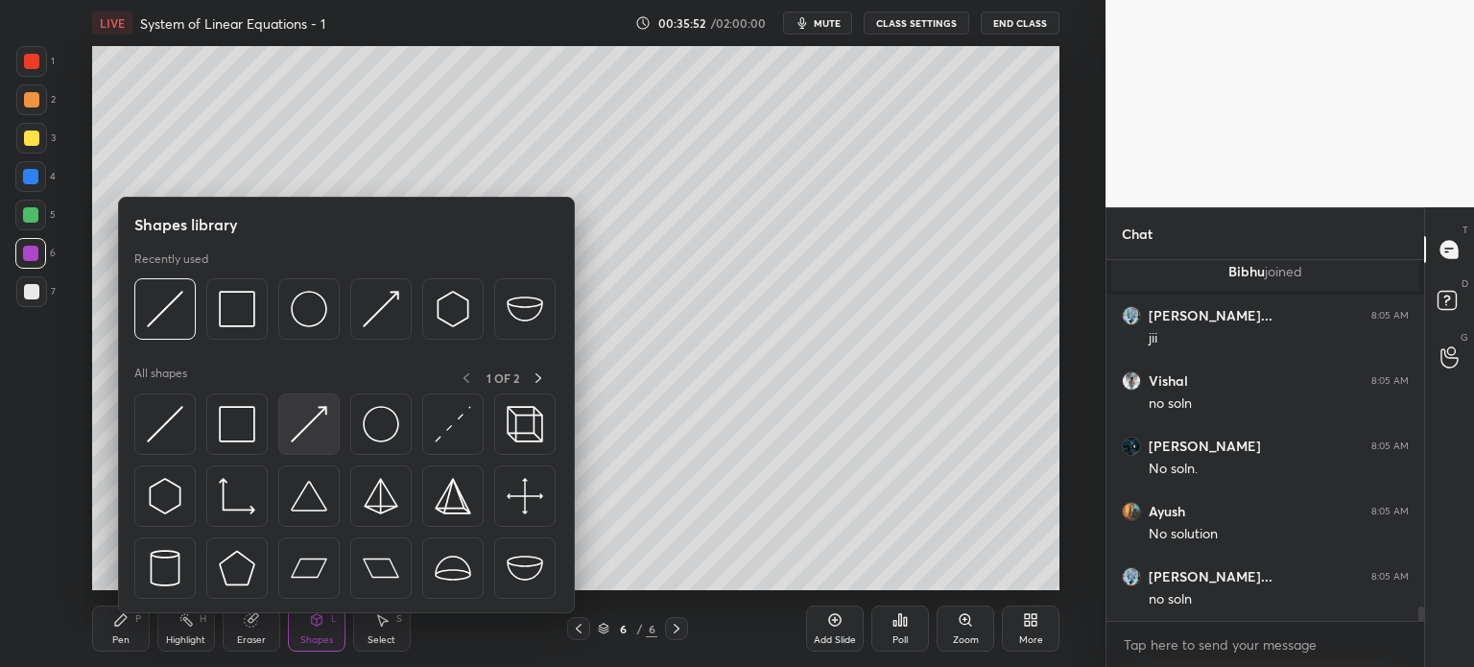
click at [307, 430] on img at bounding box center [309, 424] width 36 height 36
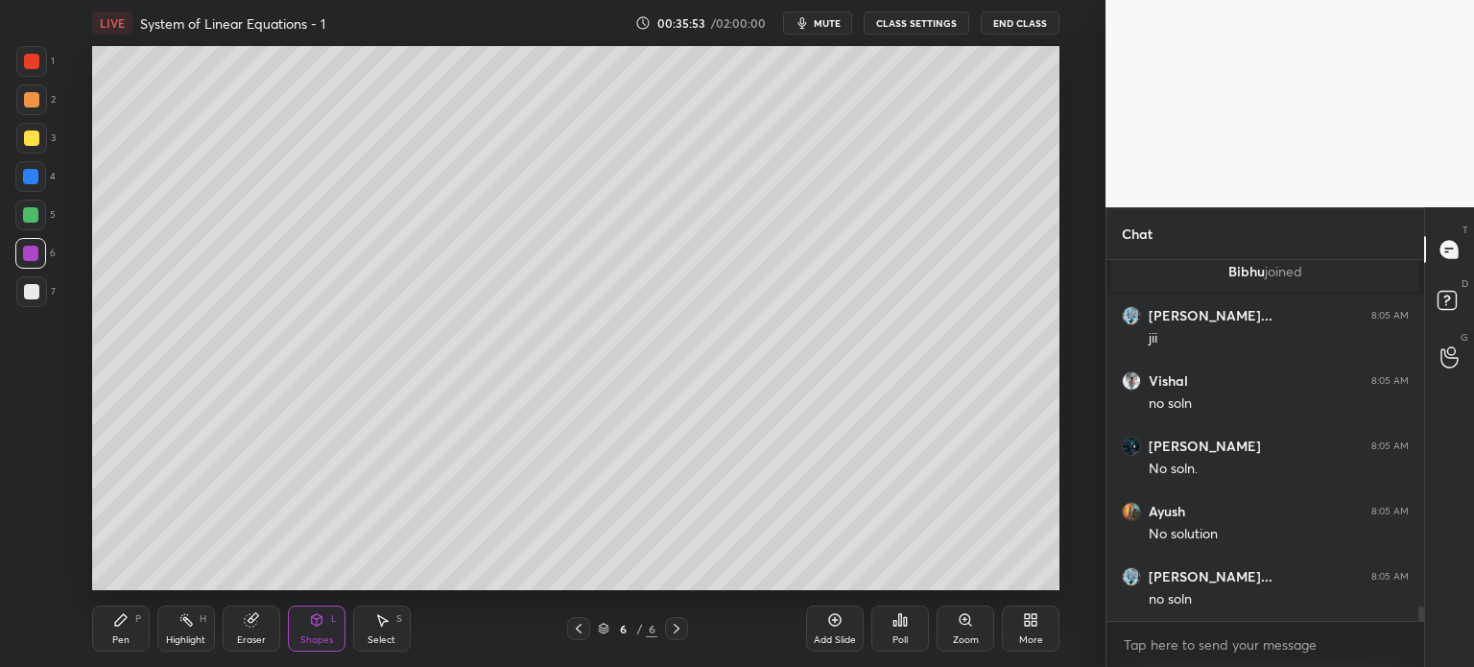
click at [41, 75] on div "1" at bounding box center [35, 61] width 38 height 31
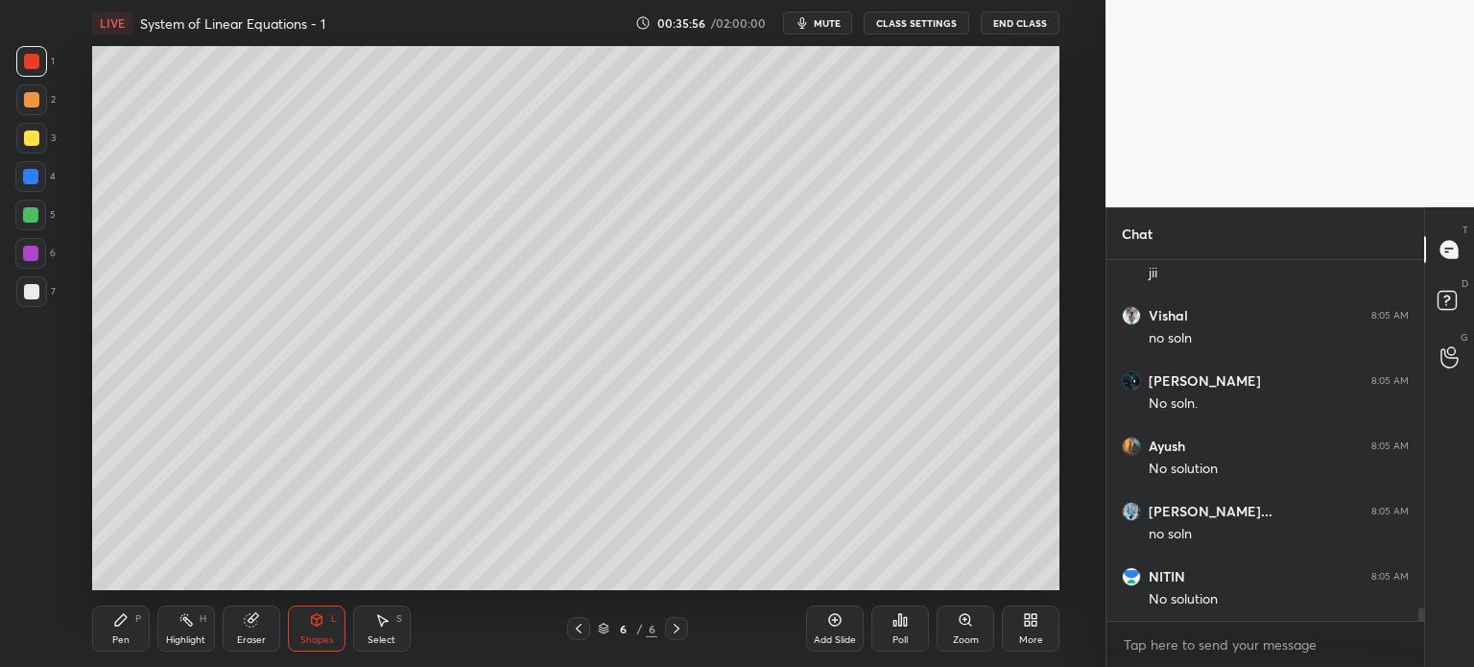
click at [124, 632] on div "Pen P" at bounding box center [121, 629] width 58 height 46
click at [32, 296] on div at bounding box center [31, 291] width 15 height 15
click at [319, 630] on div "Shapes L" at bounding box center [317, 629] width 58 height 46
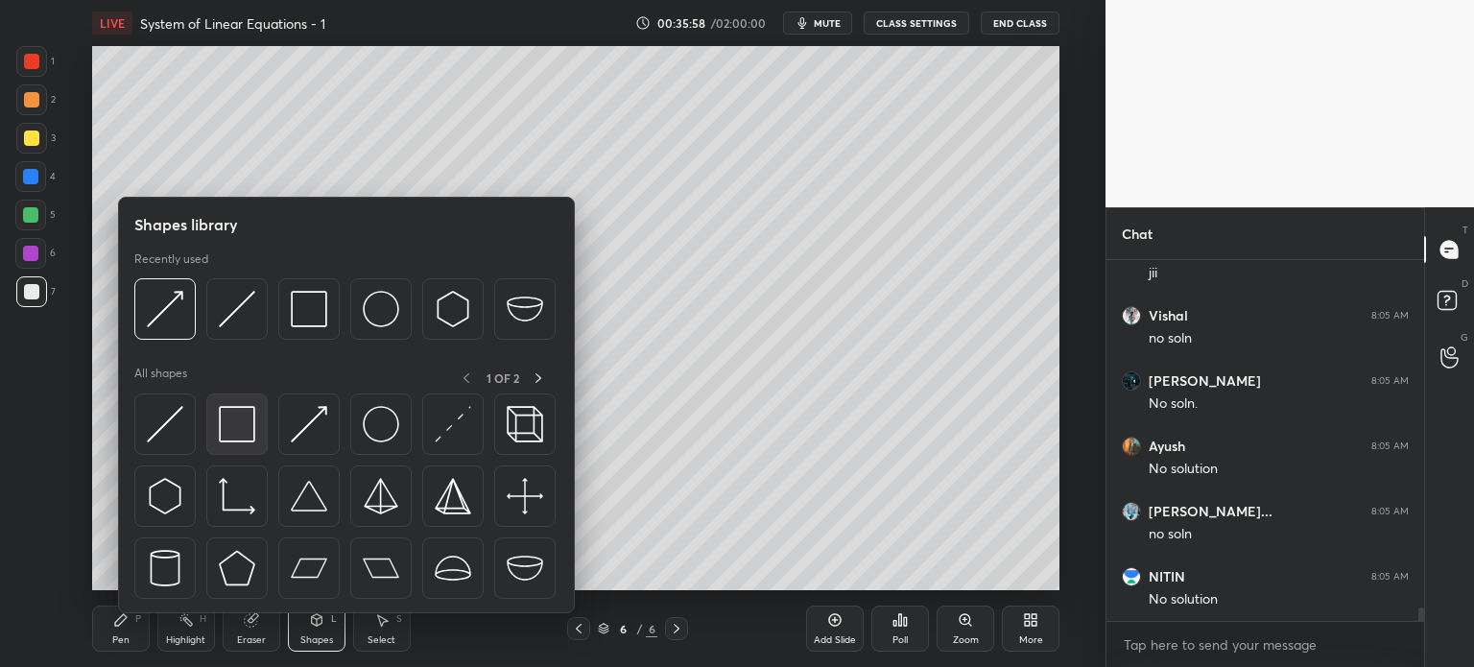
scroll to position [9094, 0]
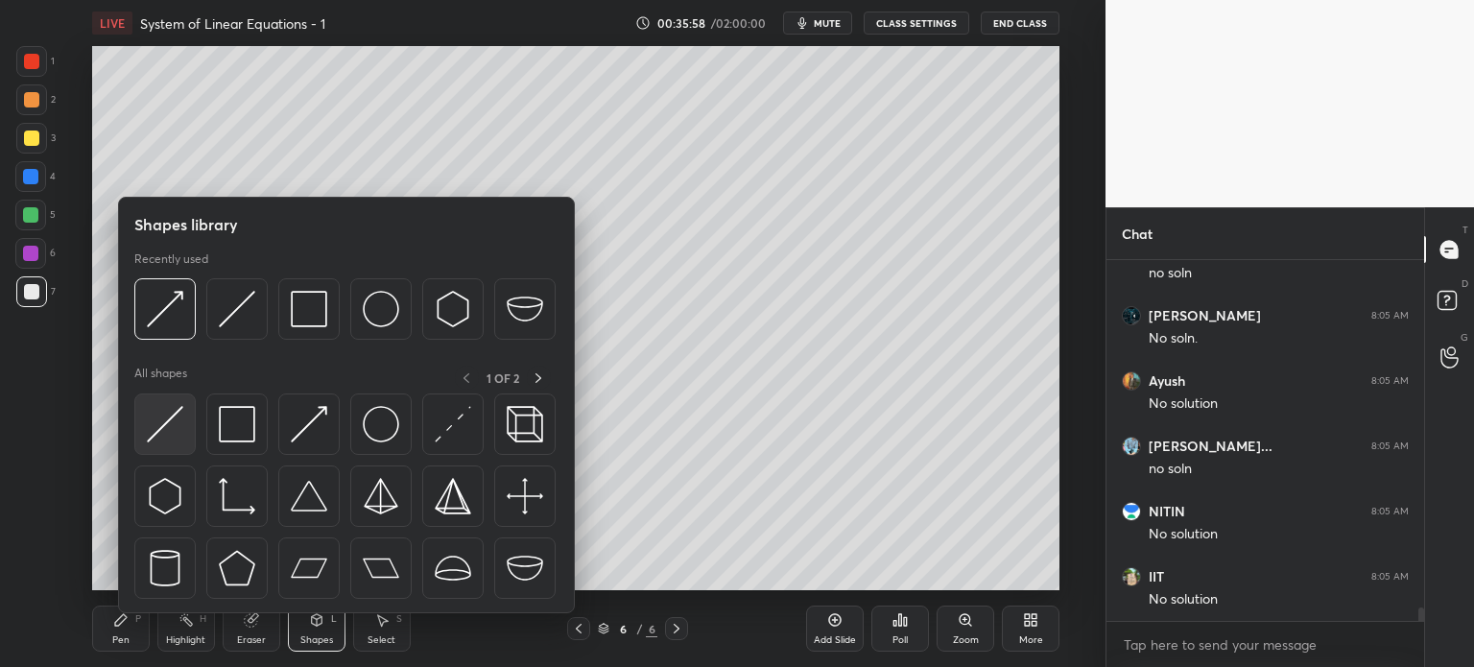
click at [164, 433] on img at bounding box center [165, 424] width 36 height 36
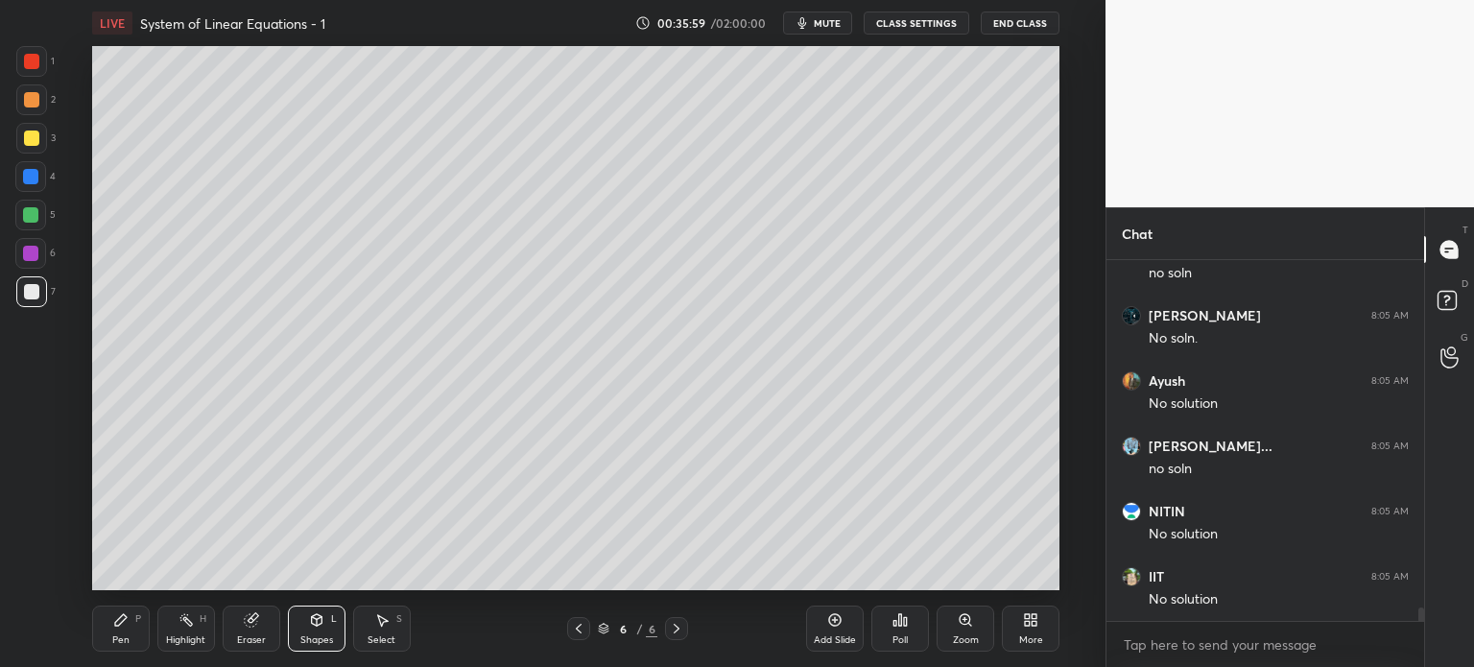
click at [34, 143] on div at bounding box center [31, 138] width 15 height 15
click at [33, 251] on div at bounding box center [30, 253] width 15 height 15
click at [131, 631] on div "Pen P" at bounding box center [121, 629] width 58 height 46
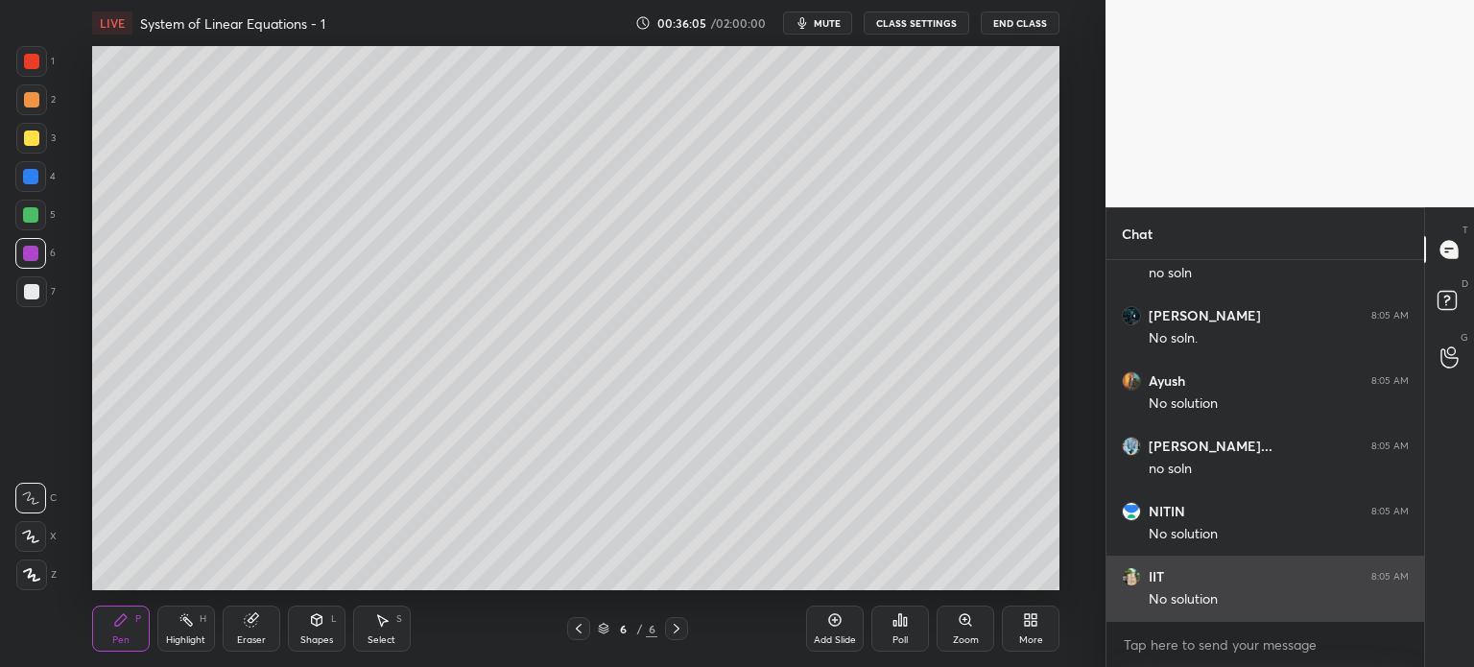
click at [1126, 567] on div "grid" at bounding box center [1131, 576] width 19 height 19
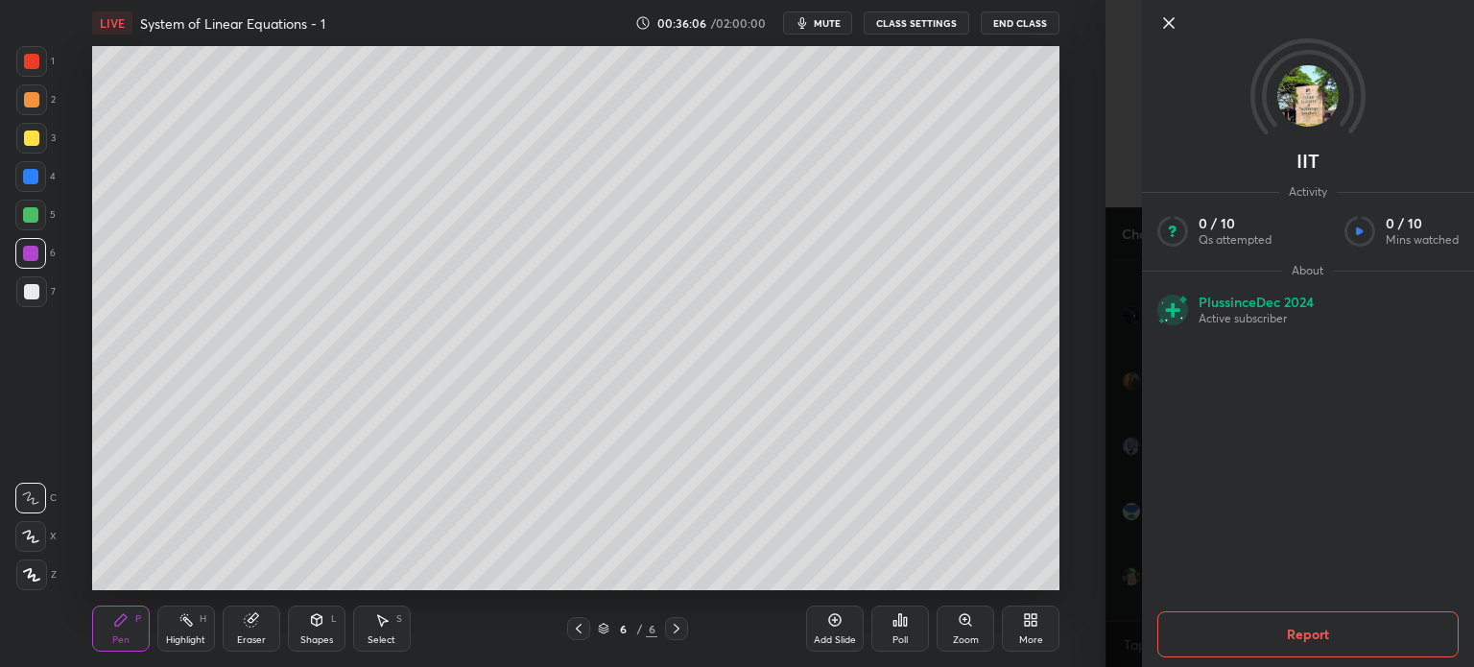
scroll to position [9159, 0]
click at [1067, 491] on div "Setting up your live class Poll for secs No correct answer Start poll" at bounding box center [575, 318] width 1029 height 544
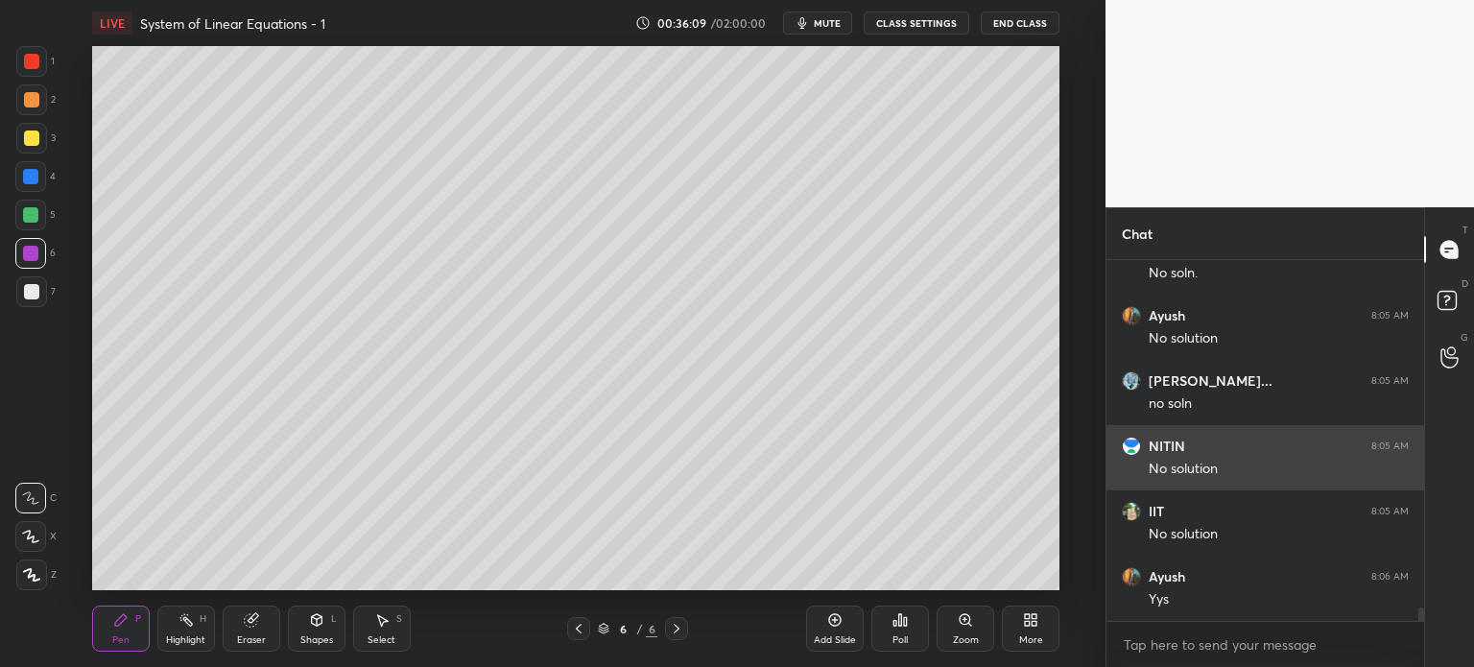
click at [1136, 458] on div "NITIN 8:05 AM No solution" at bounding box center [1265, 457] width 318 height 65
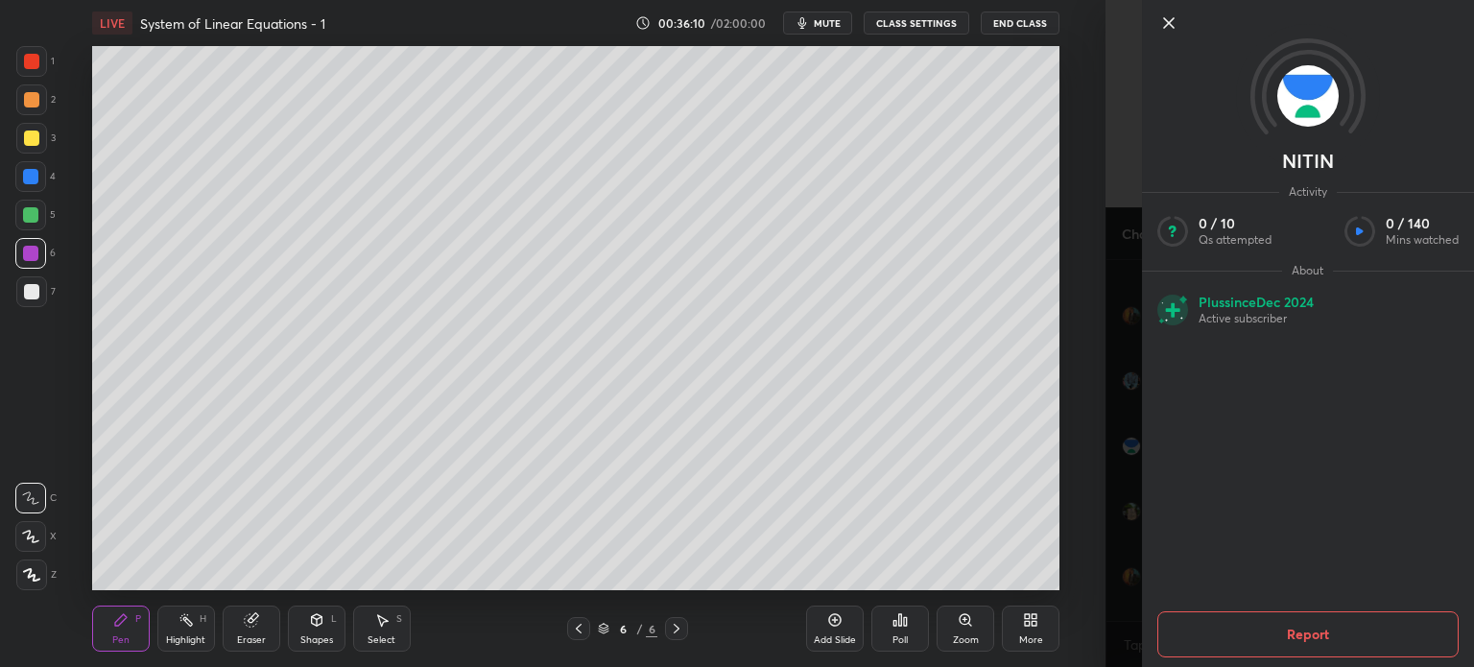
click at [1095, 468] on div "1 2 3 4 5 6 7 C X Z C X Z E E Erase all H H LIVE System of Linear Equations - 1…" at bounding box center [553, 333] width 1106 height 667
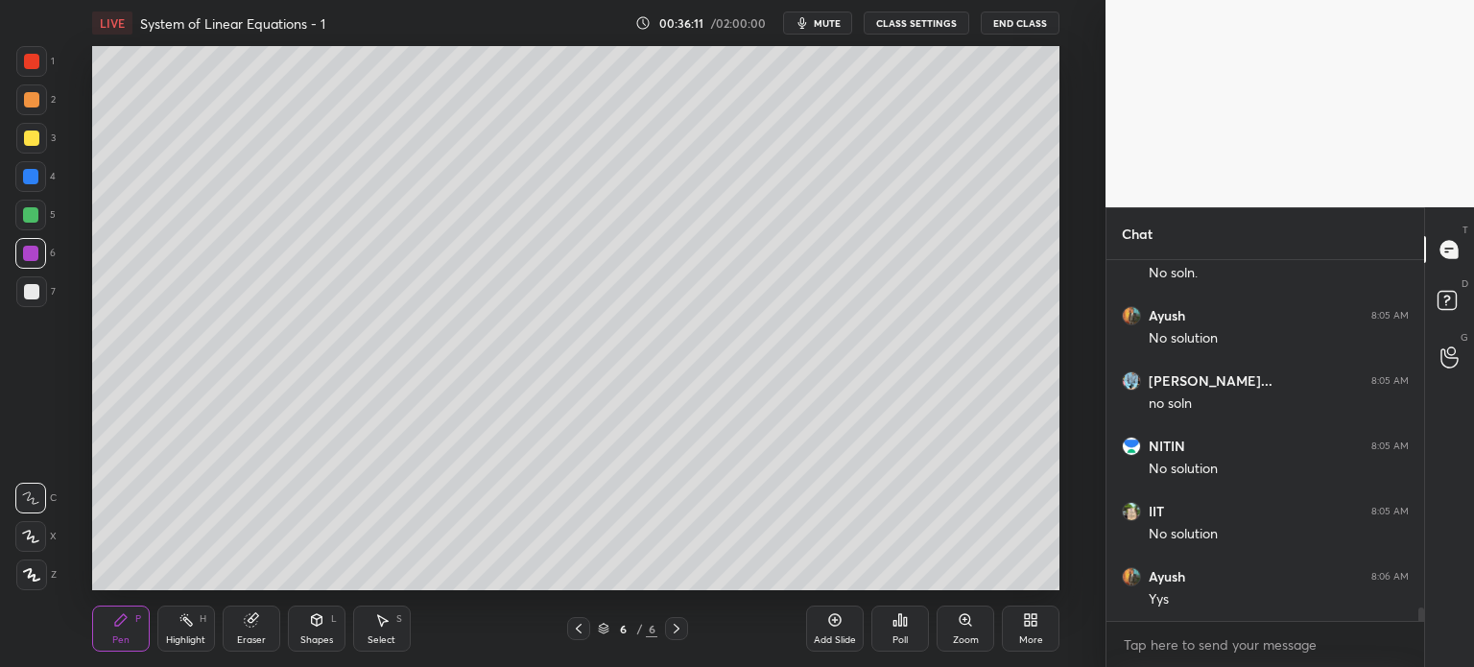
scroll to position [9224, 0]
click at [27, 285] on div at bounding box center [31, 291] width 31 height 31
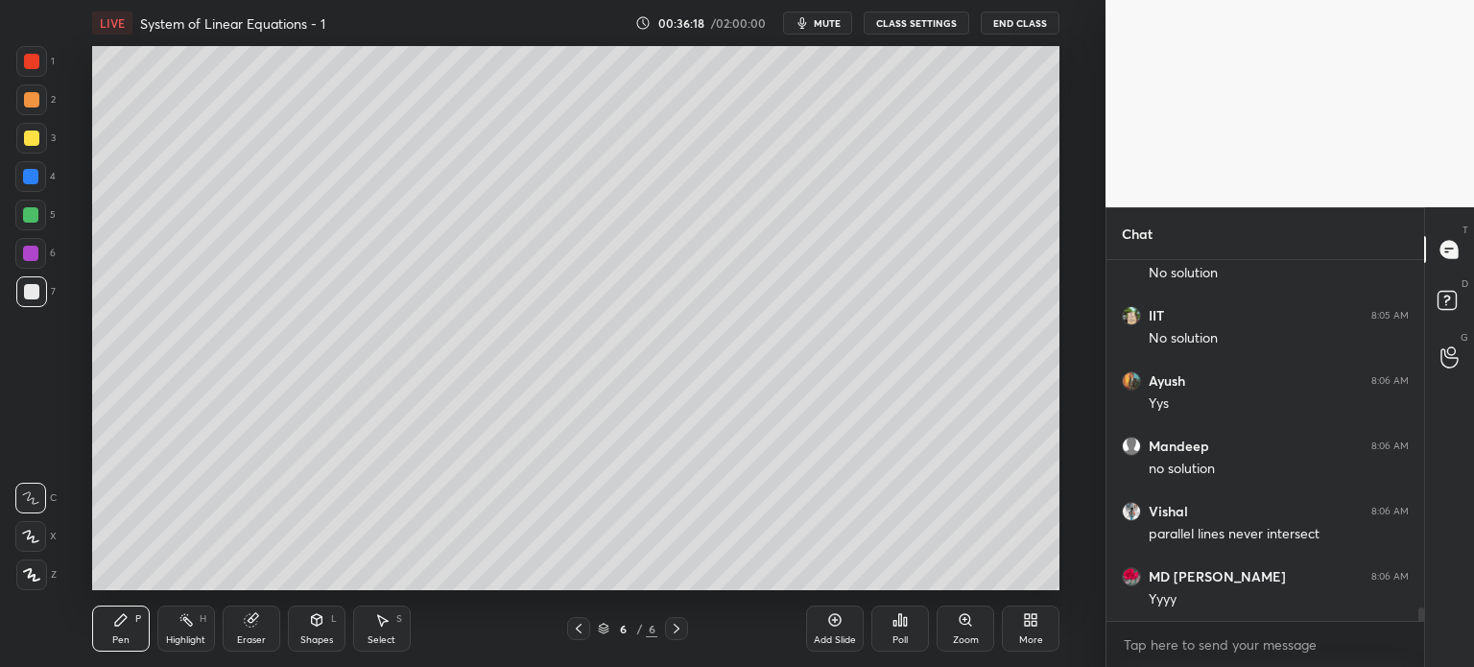
scroll to position [9437, 0]
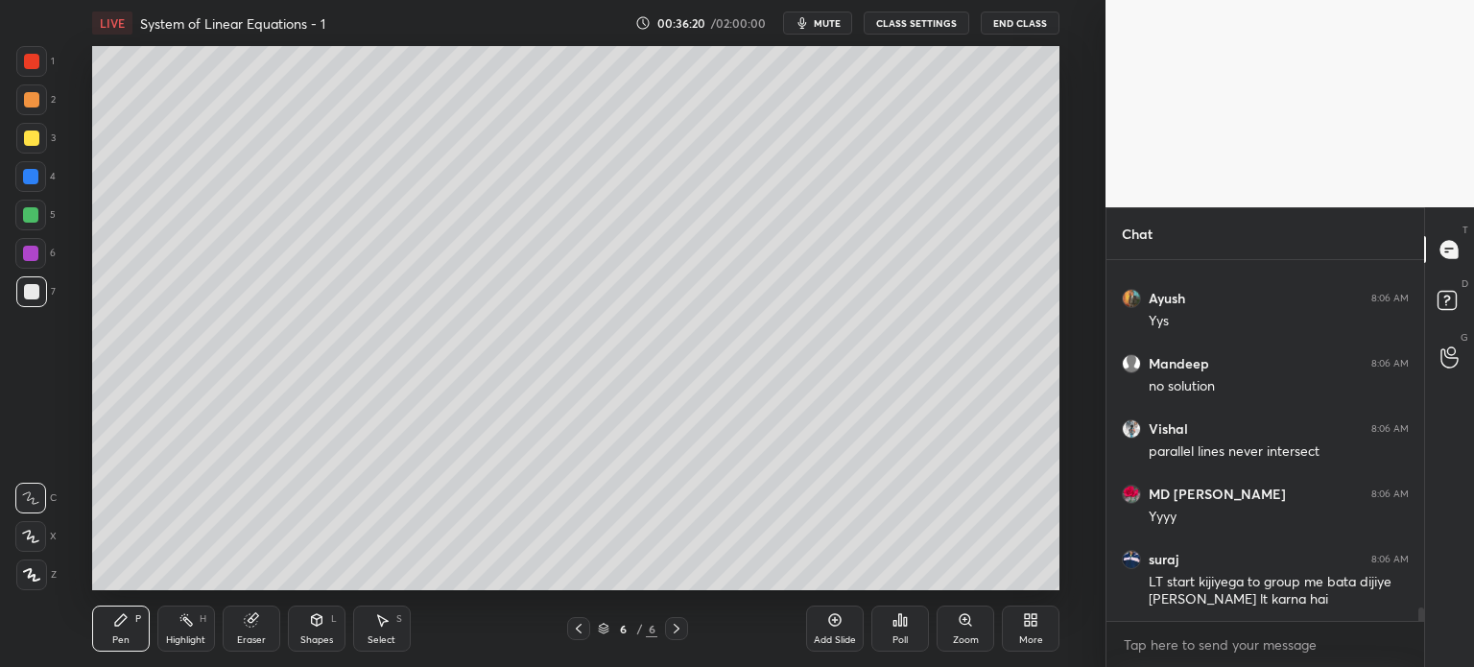
click at [583, 629] on icon at bounding box center [578, 628] width 15 height 15
click at [586, 630] on div at bounding box center [578, 628] width 23 height 23
click at [680, 632] on icon at bounding box center [676, 628] width 15 height 15
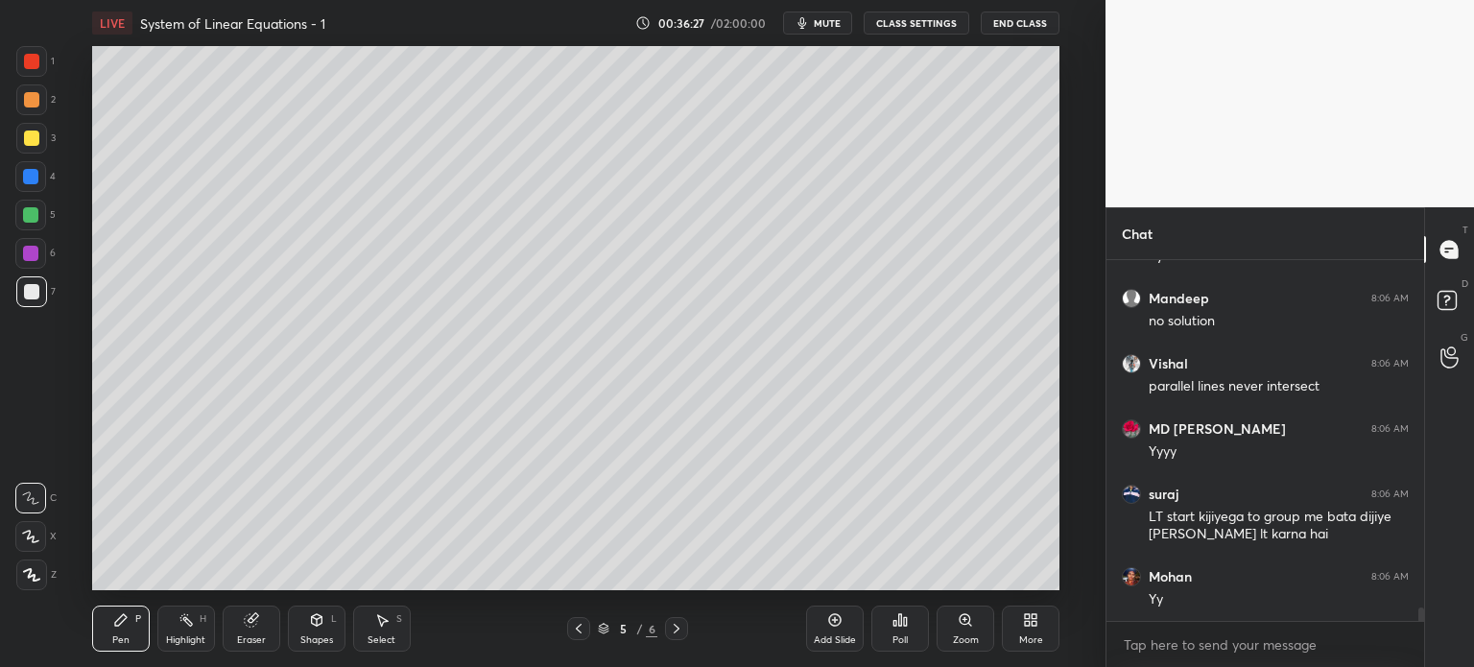
click at [676, 623] on icon at bounding box center [676, 628] width 15 height 15
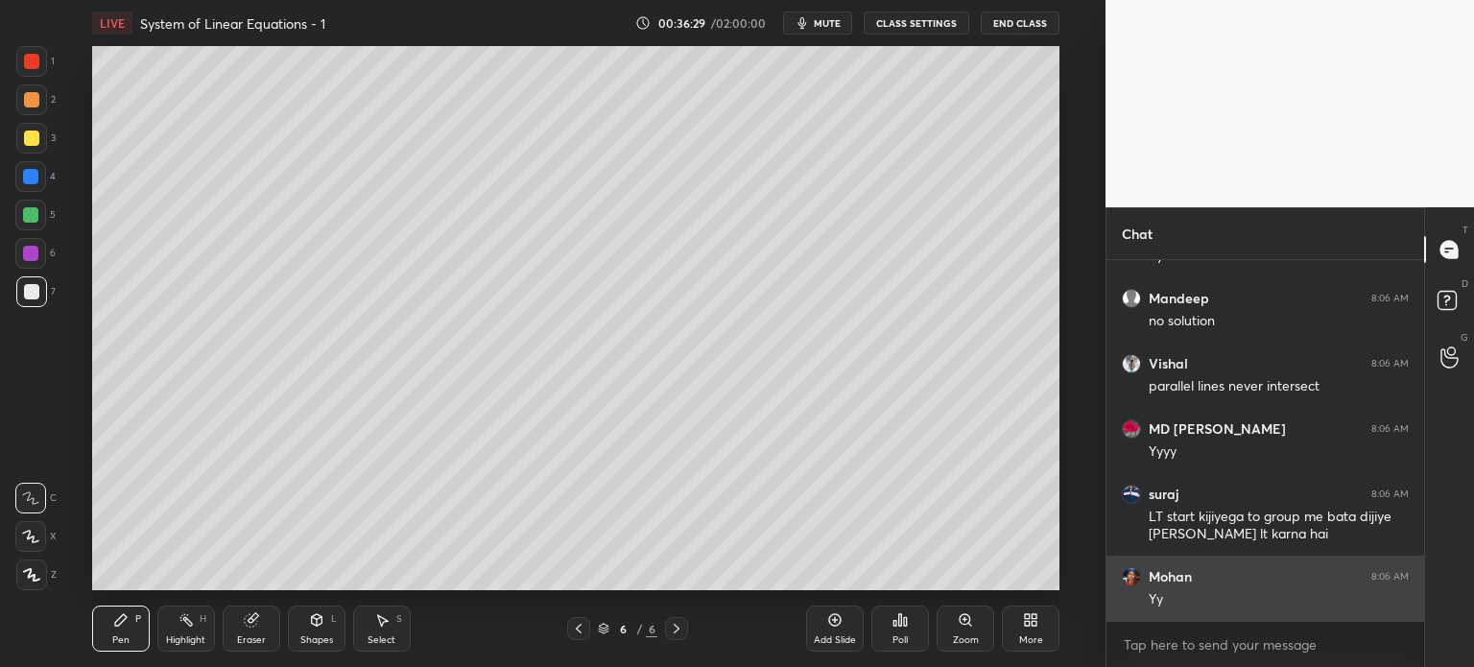
click at [1161, 584] on div "Mohan 8:06 AM Yy" at bounding box center [1265, 588] width 318 height 65
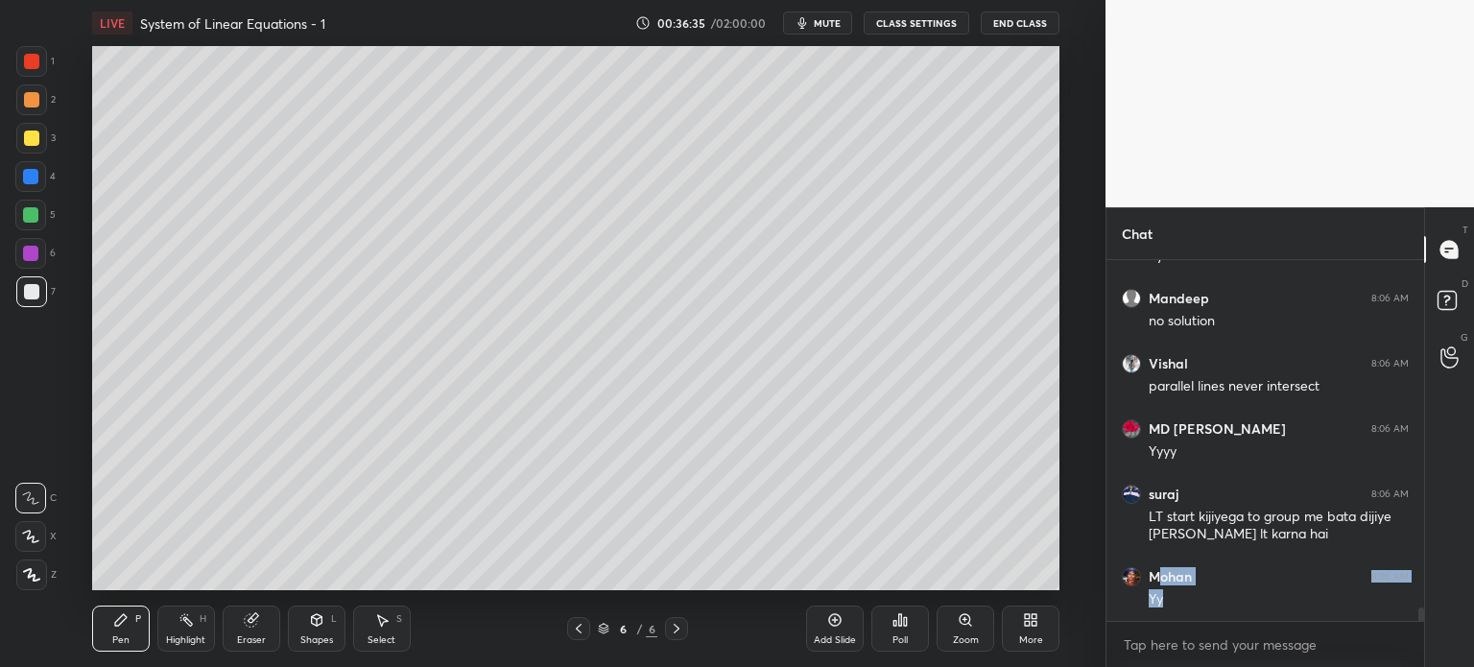
scroll to position [9568, 0]
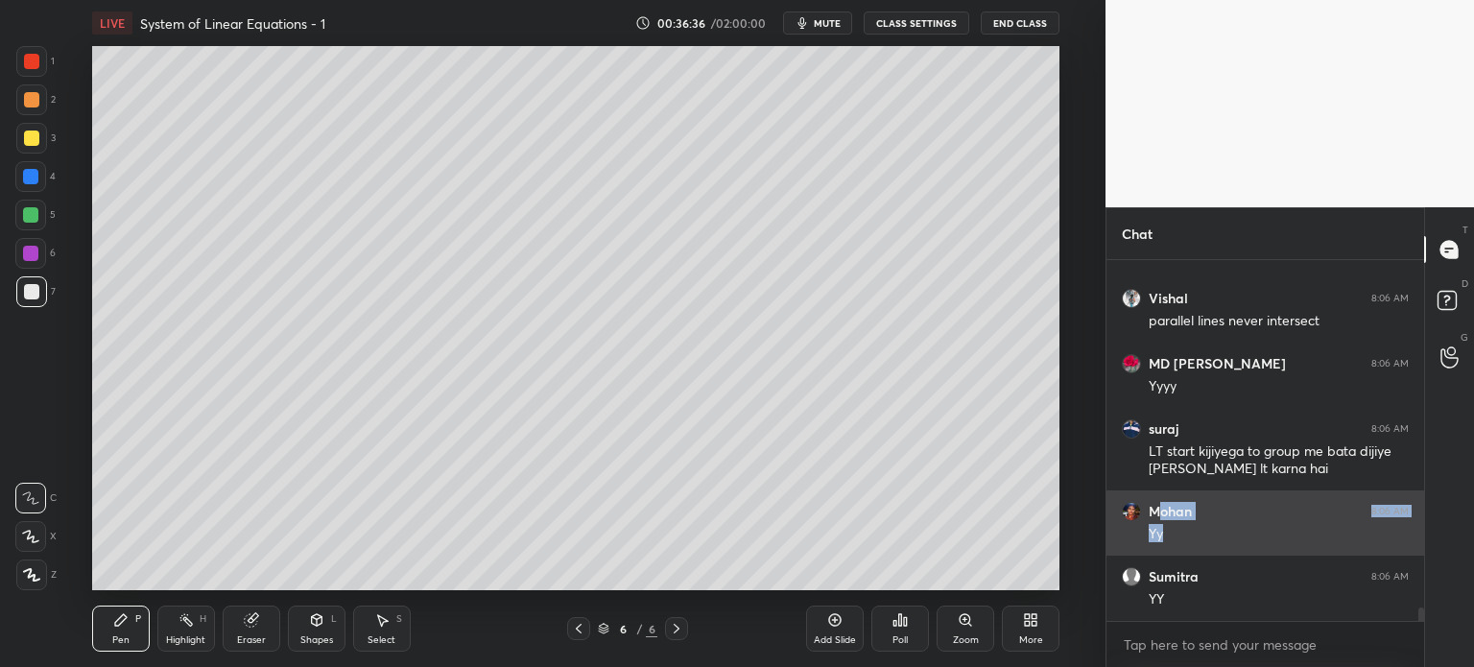
click at [1183, 506] on h6 "Mohan" at bounding box center [1170, 511] width 43 height 17
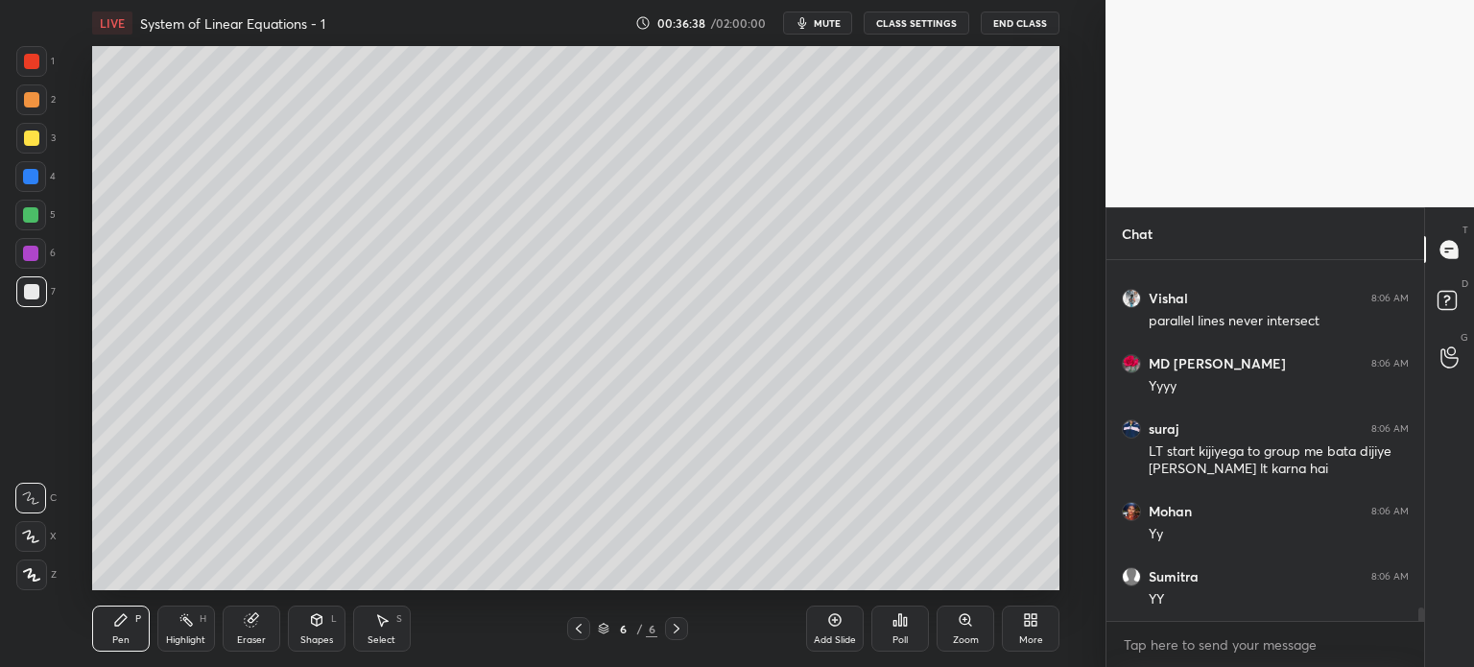
click at [842, 622] on icon at bounding box center [834, 619] width 15 height 15
click at [115, 629] on div "Pen P" at bounding box center [121, 629] width 58 height 46
click at [29, 303] on div at bounding box center [31, 291] width 31 height 31
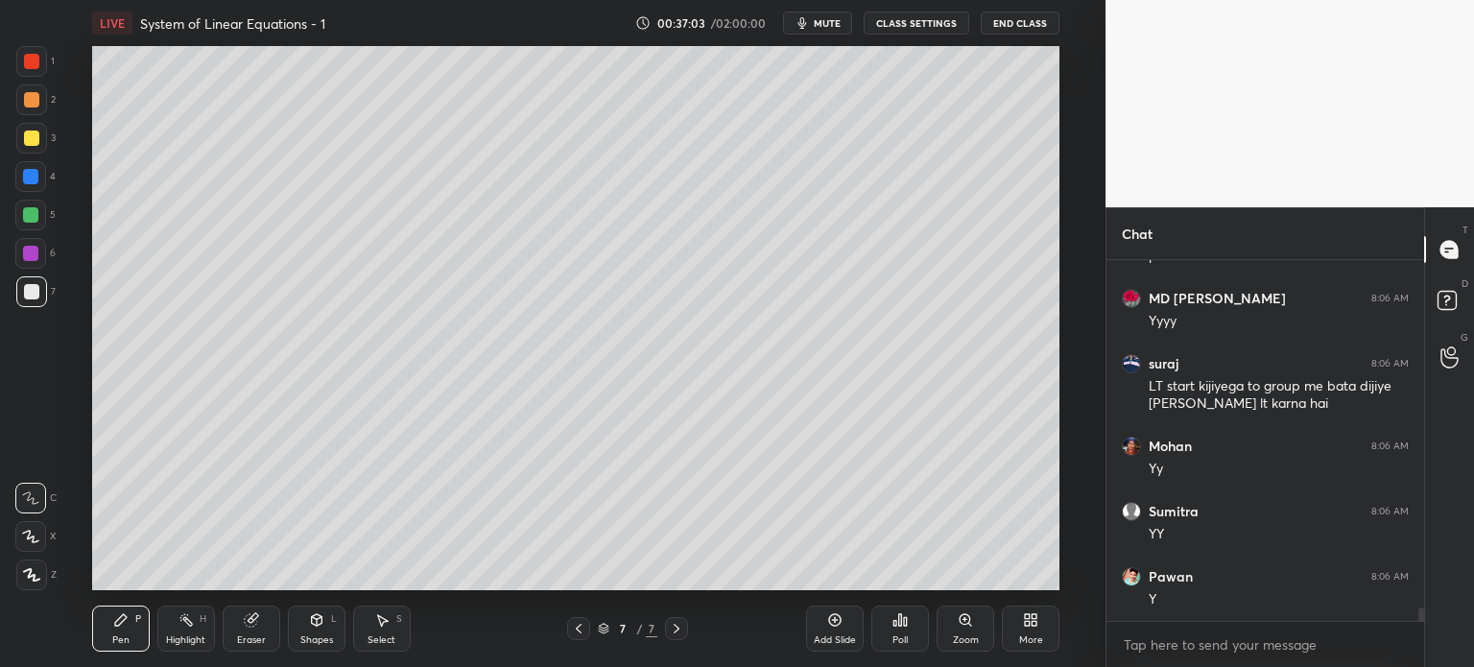
click at [313, 624] on icon at bounding box center [316, 620] width 11 height 12
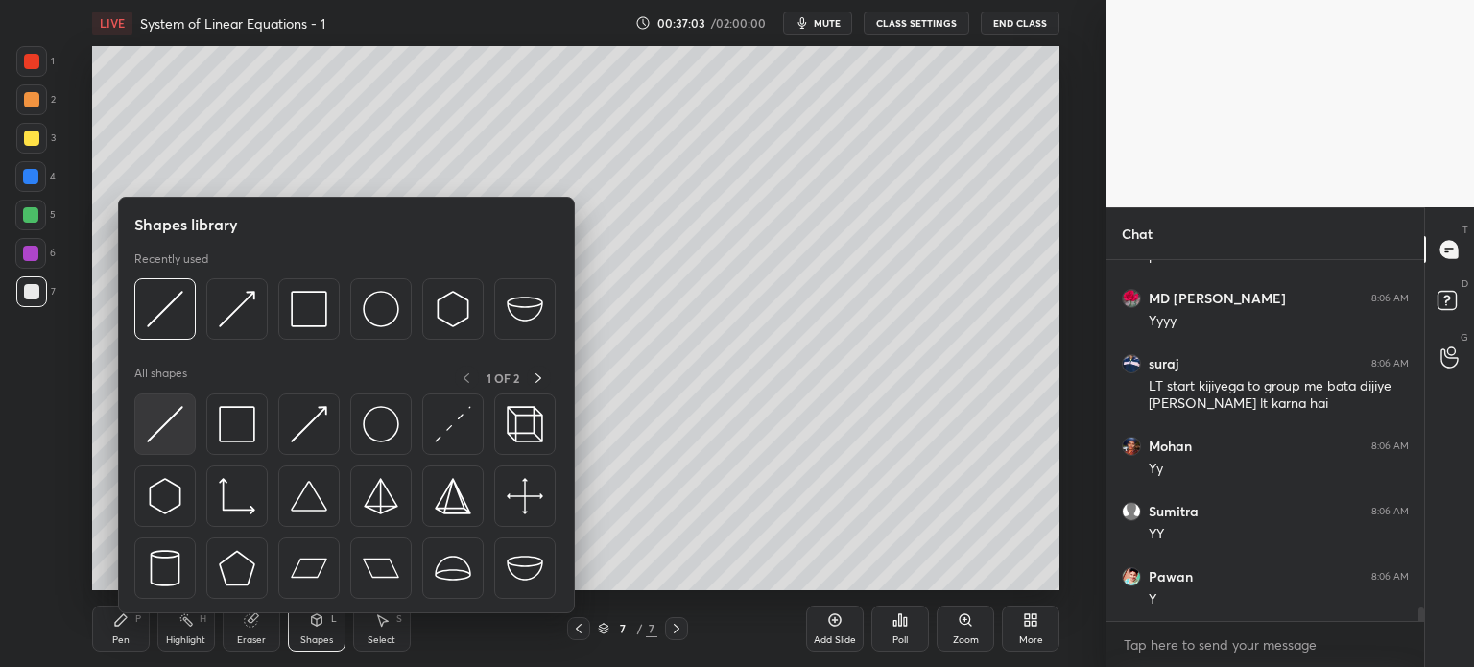
click at [186, 417] on div at bounding box center [164, 423] width 61 height 61
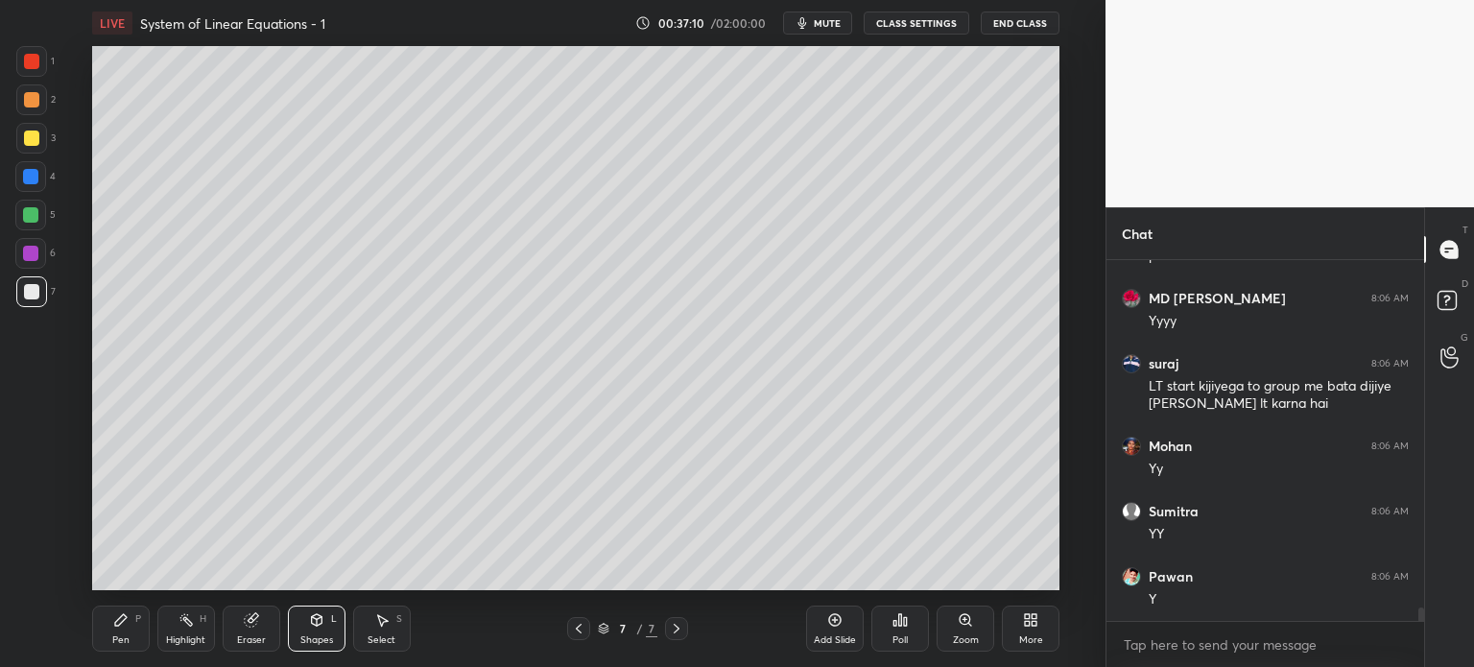
click at [100, 640] on div "Pen P" at bounding box center [121, 629] width 58 height 46
click at [316, 630] on div "Shapes L" at bounding box center [317, 629] width 58 height 46
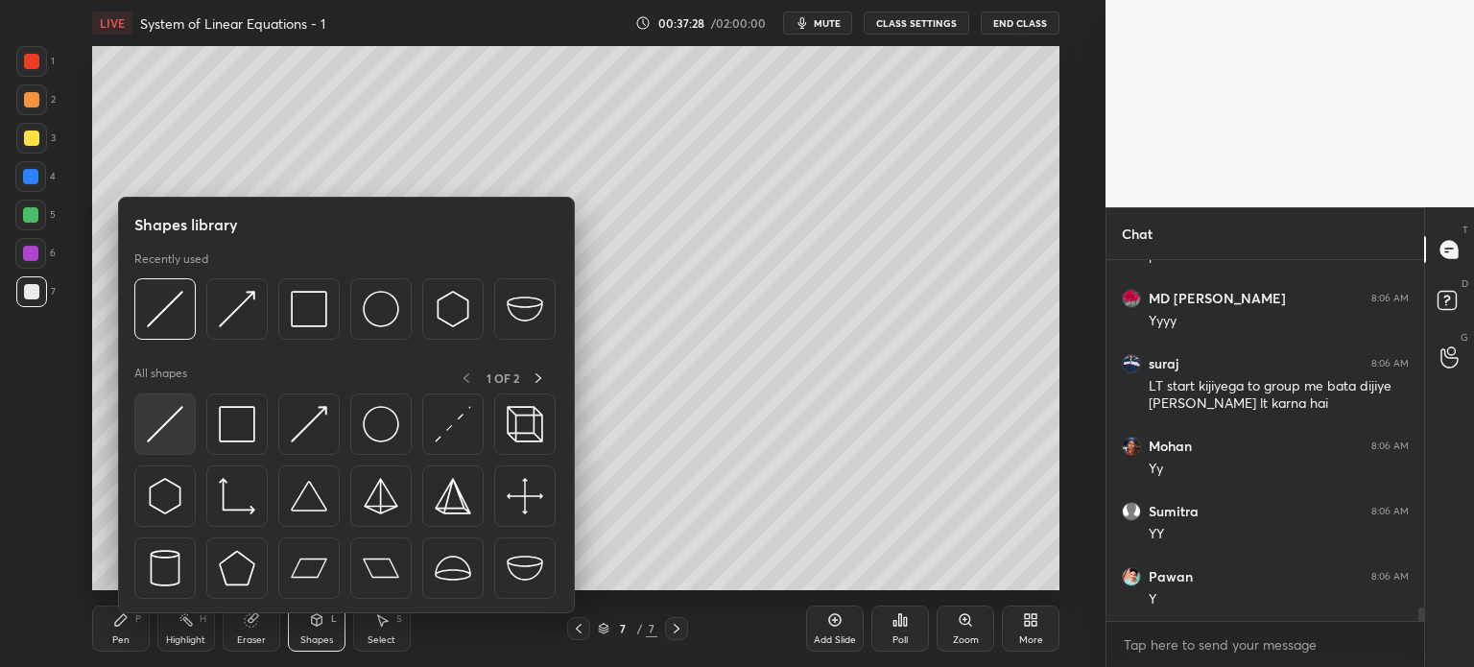
click at [144, 440] on div at bounding box center [164, 423] width 61 height 61
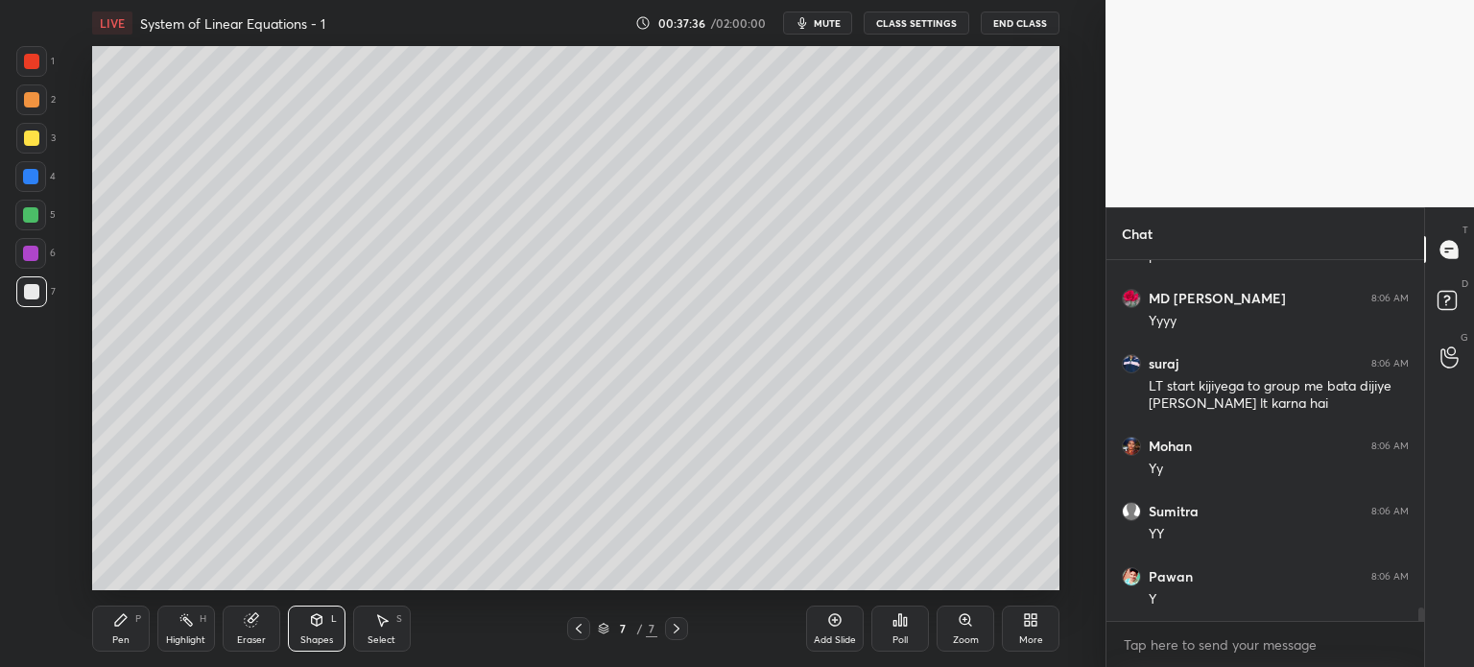
click at [121, 641] on div "Pen" at bounding box center [120, 640] width 17 height 10
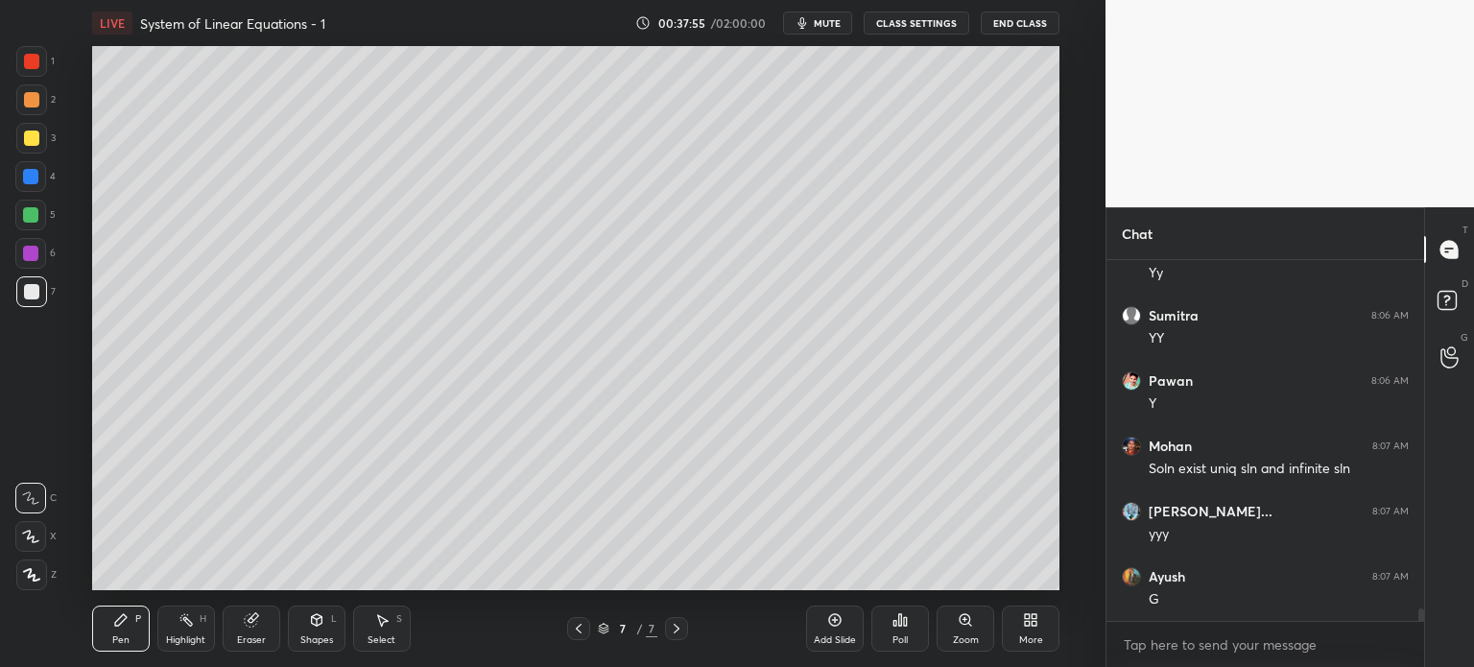
scroll to position [9898, 0]
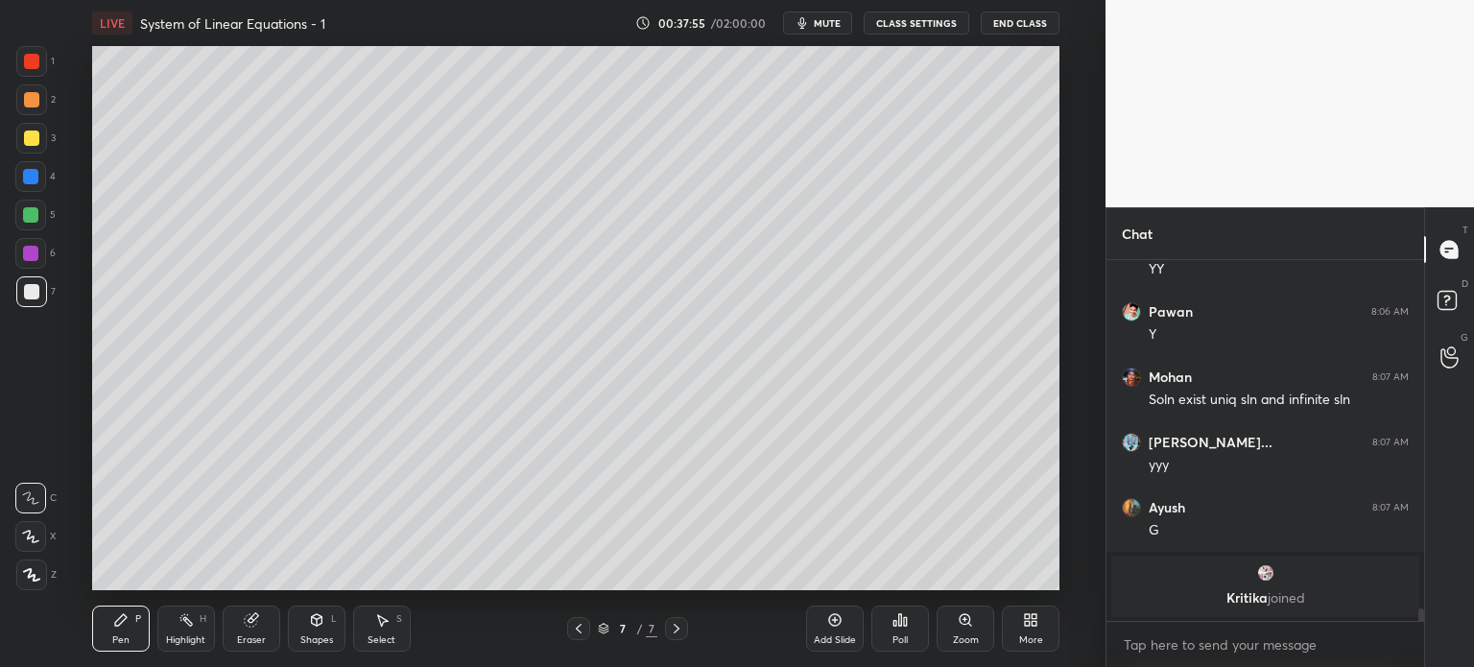
click at [329, 630] on div "Shapes L" at bounding box center [317, 629] width 58 height 46
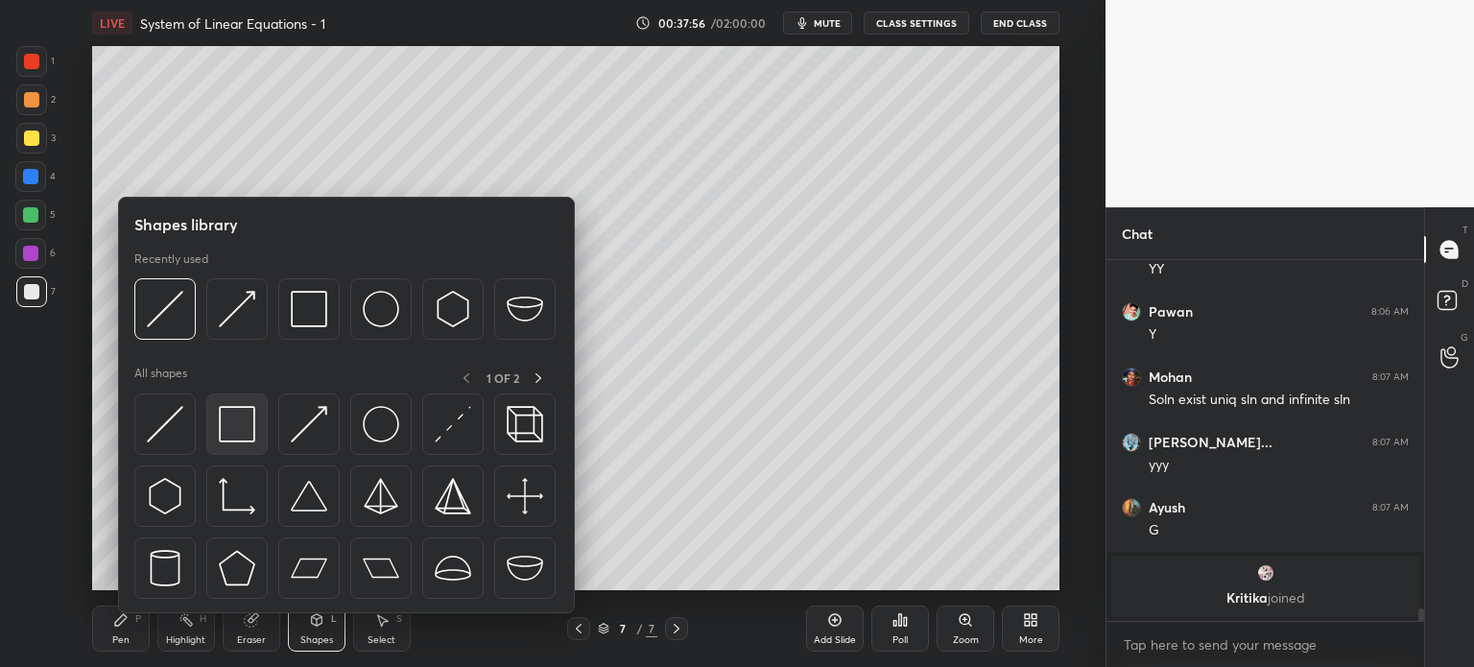
click at [234, 443] on div at bounding box center [236, 423] width 61 height 61
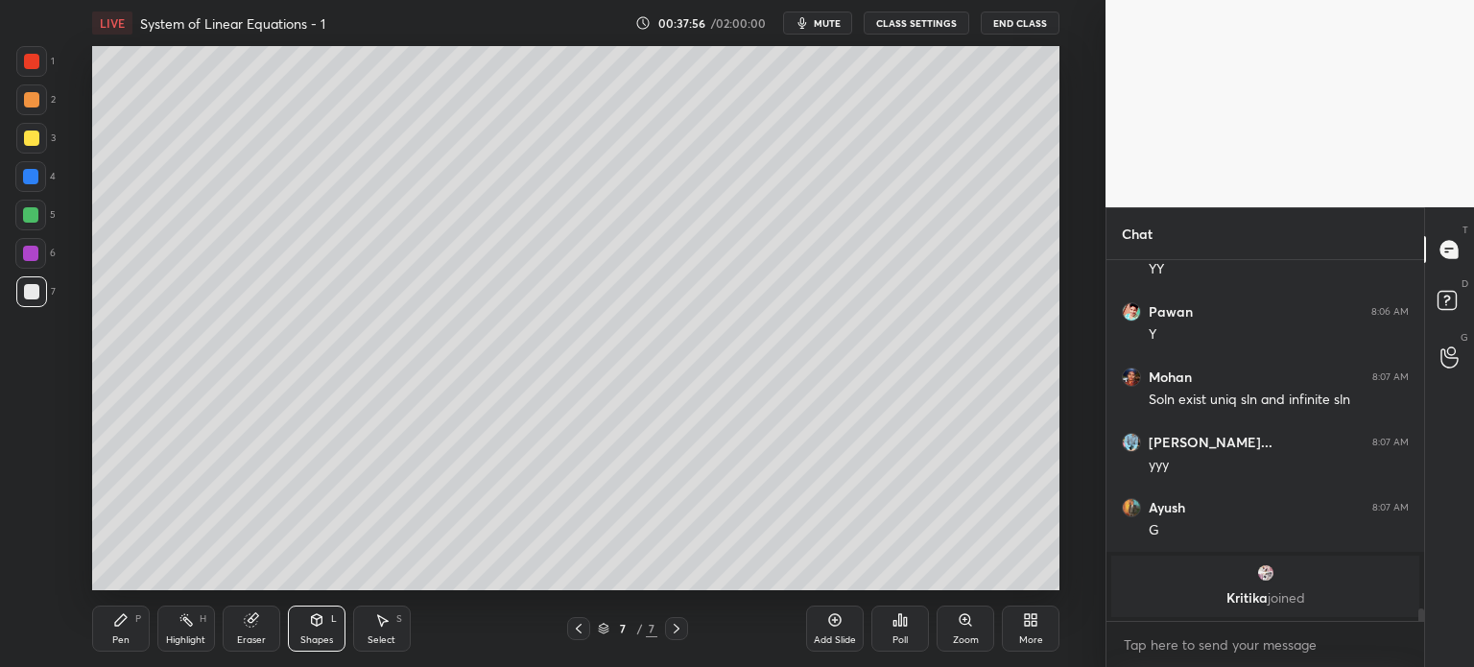
click at [27, 67] on div at bounding box center [31, 61] width 15 height 15
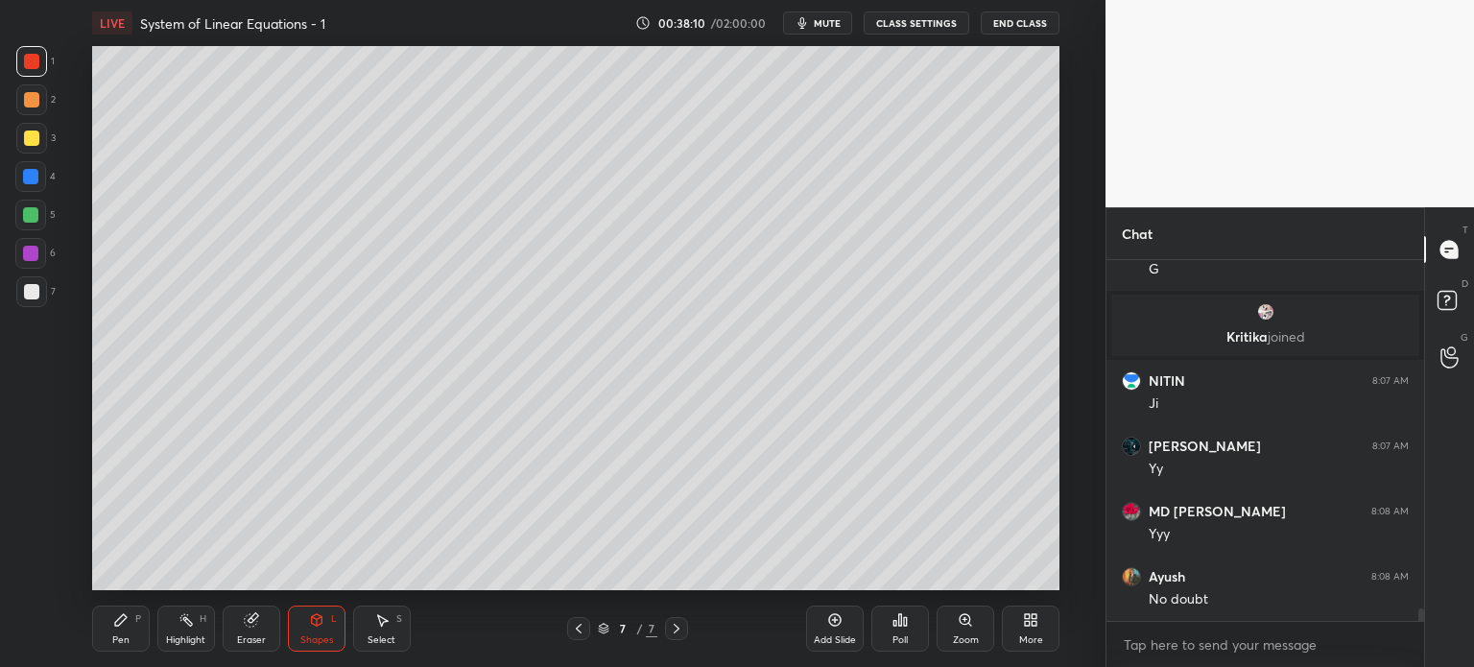
scroll to position [9846, 0]
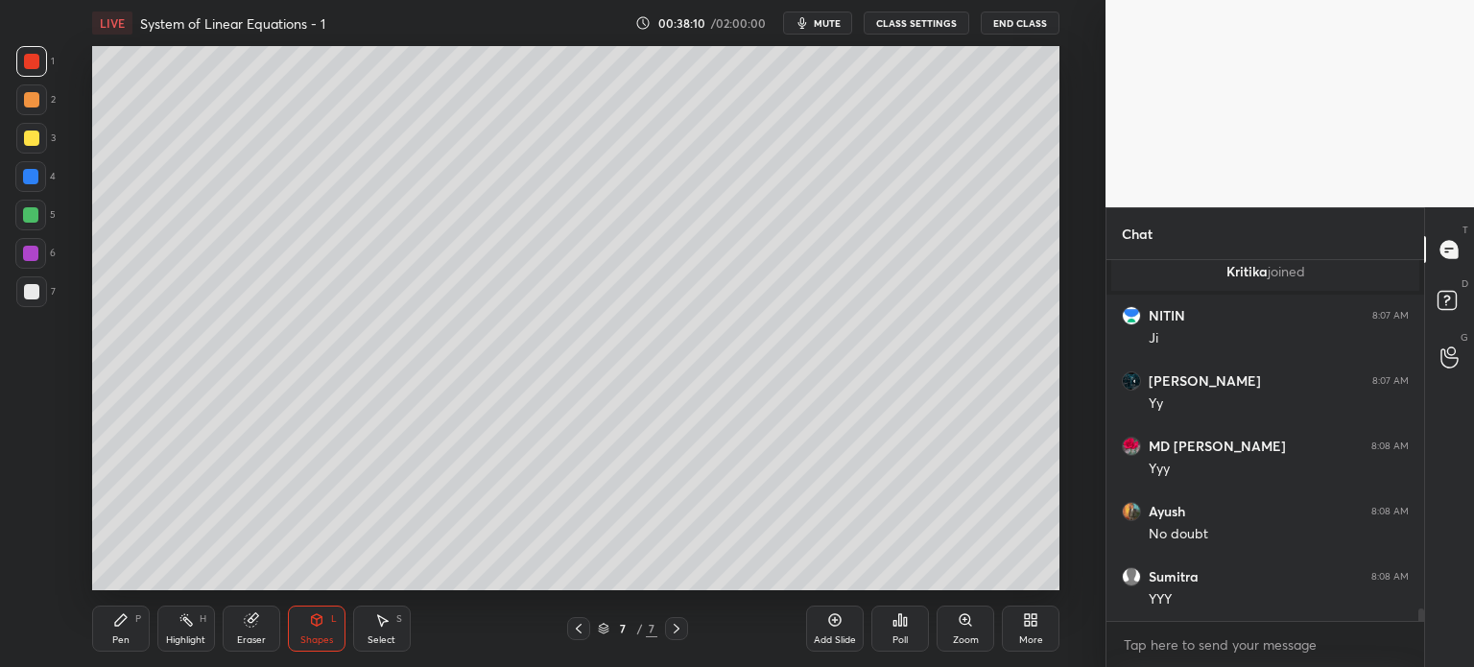
click at [122, 665] on div "Pen P Highlight H Eraser Shapes L Select S 7 / 7 Add Slide Poll Zoom More" at bounding box center [575, 628] width 967 height 77
click at [113, 622] on icon at bounding box center [120, 619] width 15 height 15
click at [30, 279] on div at bounding box center [31, 291] width 31 height 31
click at [831, 634] on div "Add Slide" at bounding box center [835, 629] width 58 height 46
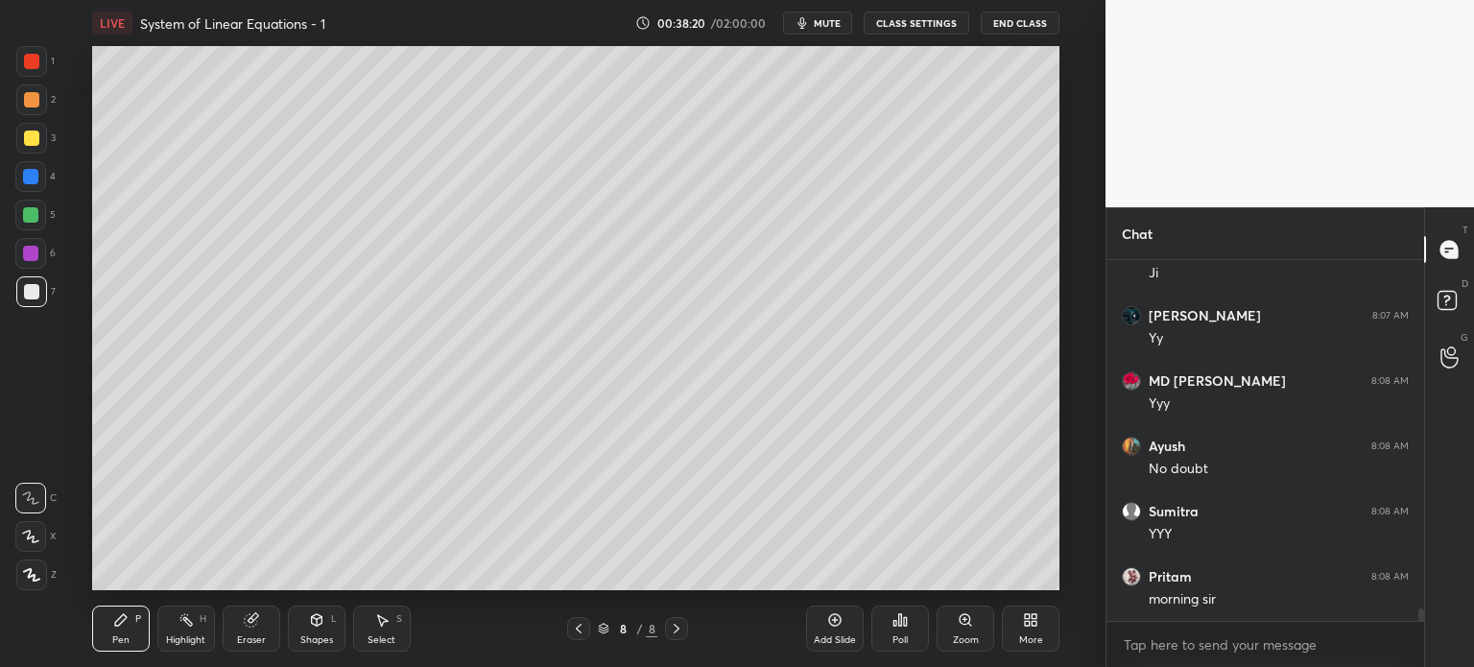
drag, startPoint x: 309, startPoint y: 592, endPoint x: 315, endPoint y: 602, distance: 11.2
click at [306, 591] on div "Pen P Highlight H Eraser Shapes L Select S 8 / 8 Add Slide Poll Zoom More" at bounding box center [575, 628] width 967 height 77
click at [317, 625] on icon at bounding box center [316, 619] width 15 height 15
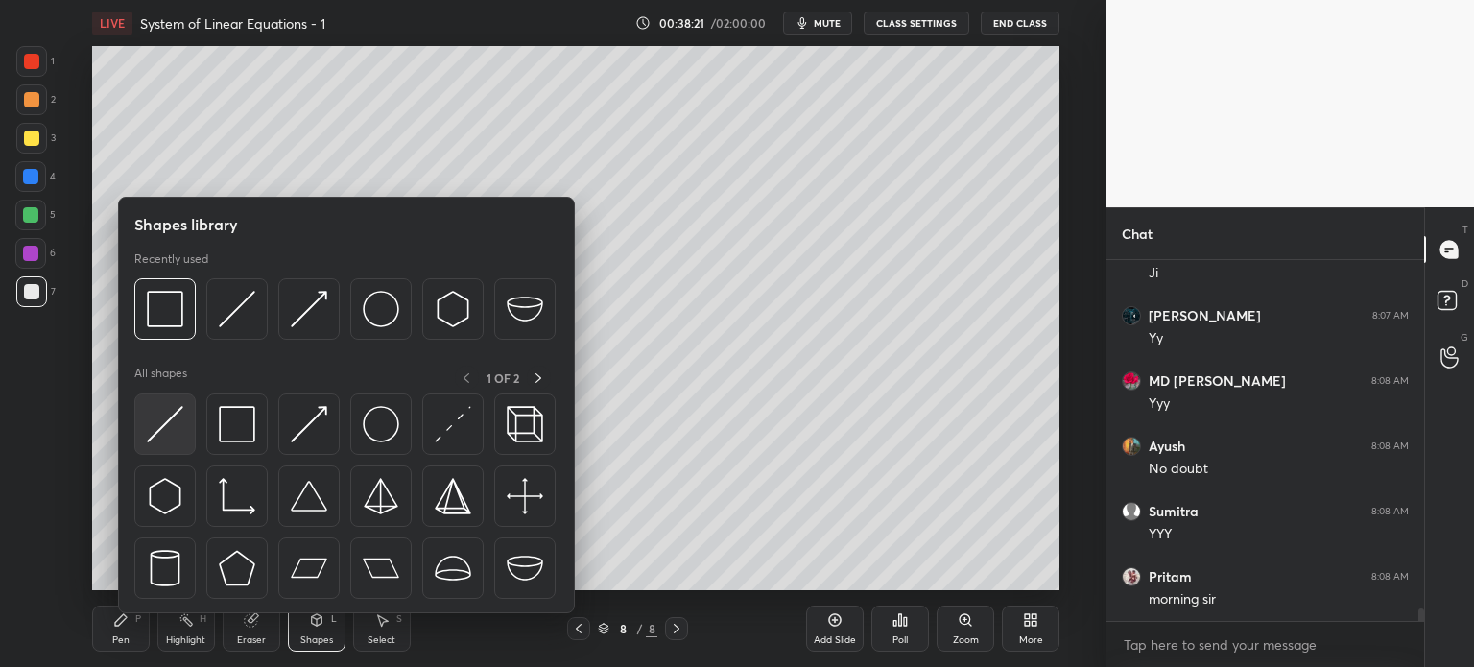
click at [188, 425] on div at bounding box center [164, 423] width 61 height 61
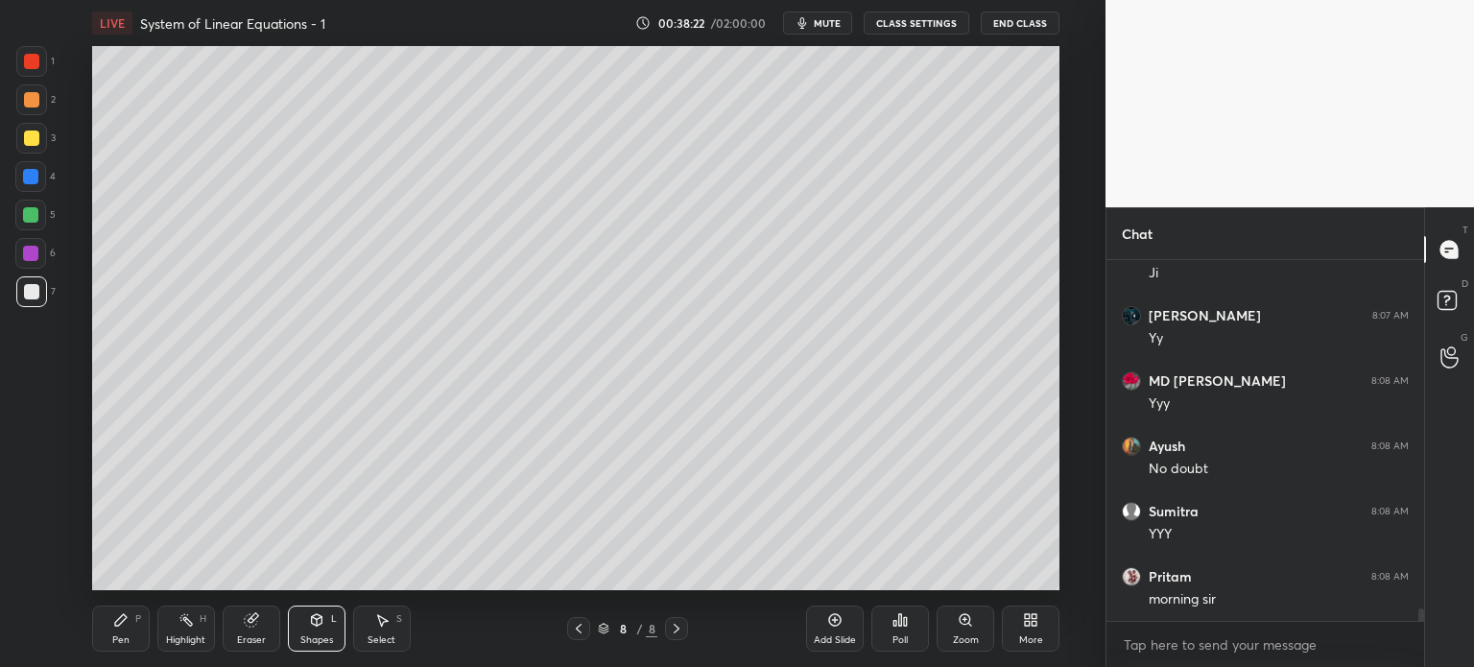
click at [26, 201] on div at bounding box center [30, 215] width 31 height 31
click at [35, 172] on div at bounding box center [30, 176] width 15 height 15
click at [37, 64] on div at bounding box center [31, 61] width 15 height 15
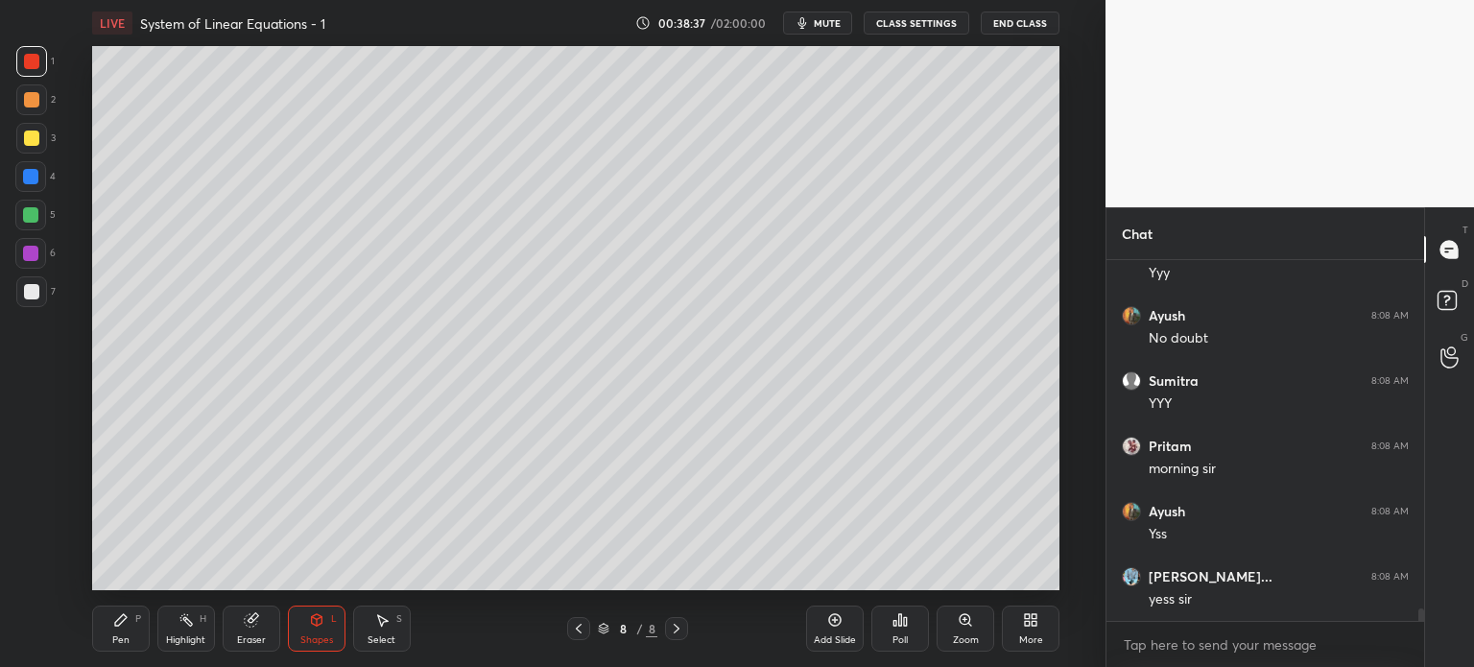
click at [131, 629] on div "Pen P" at bounding box center [121, 629] width 58 height 46
click at [33, 294] on div at bounding box center [31, 291] width 15 height 15
click at [35, 295] on div at bounding box center [31, 291] width 15 height 15
click at [26, 179] on div at bounding box center [30, 176] width 15 height 15
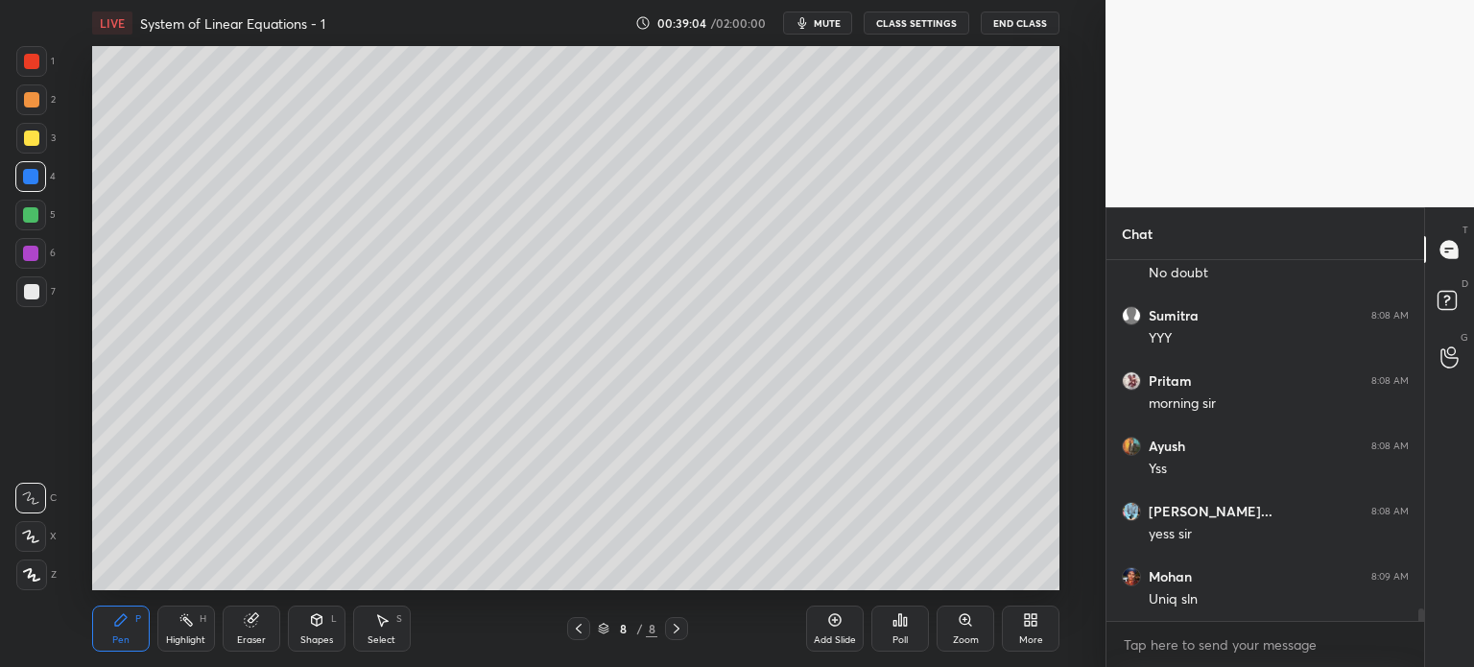
click at [43, 290] on div at bounding box center [31, 291] width 31 height 31
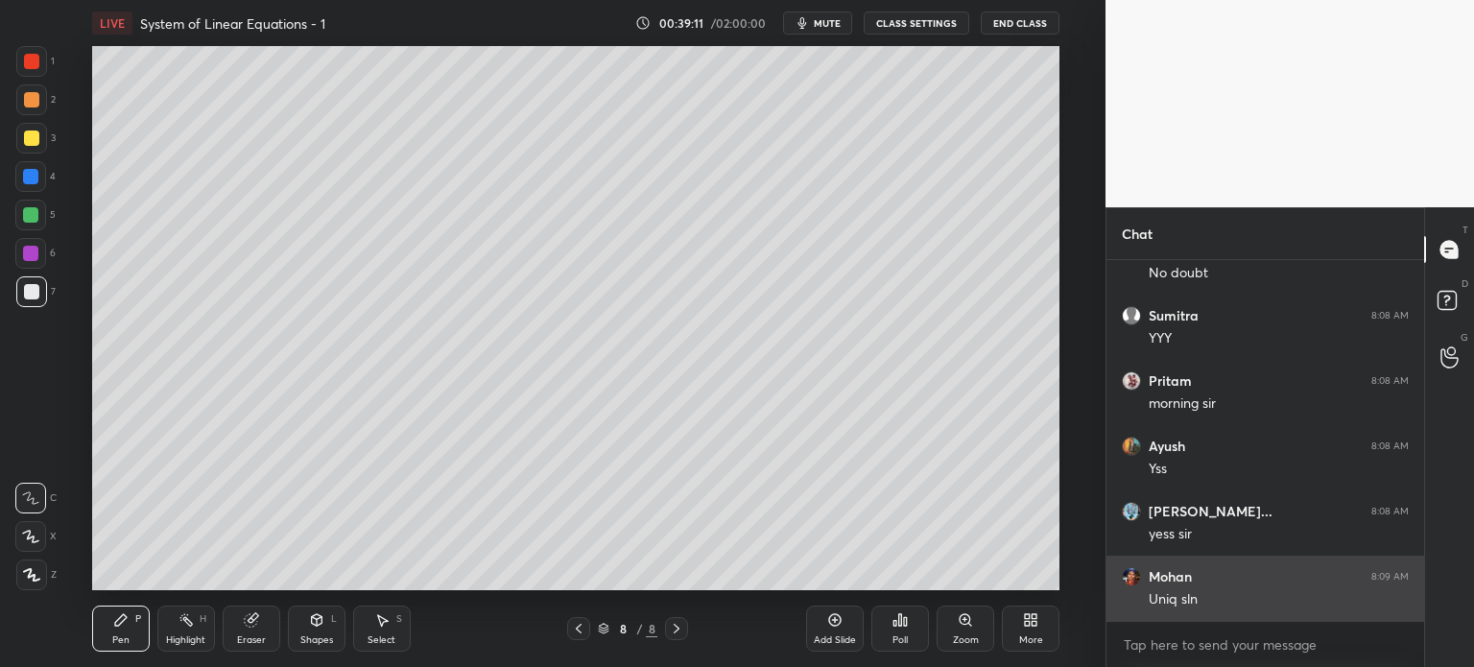
click at [1144, 584] on div "grid" at bounding box center [1135, 576] width 27 height 19
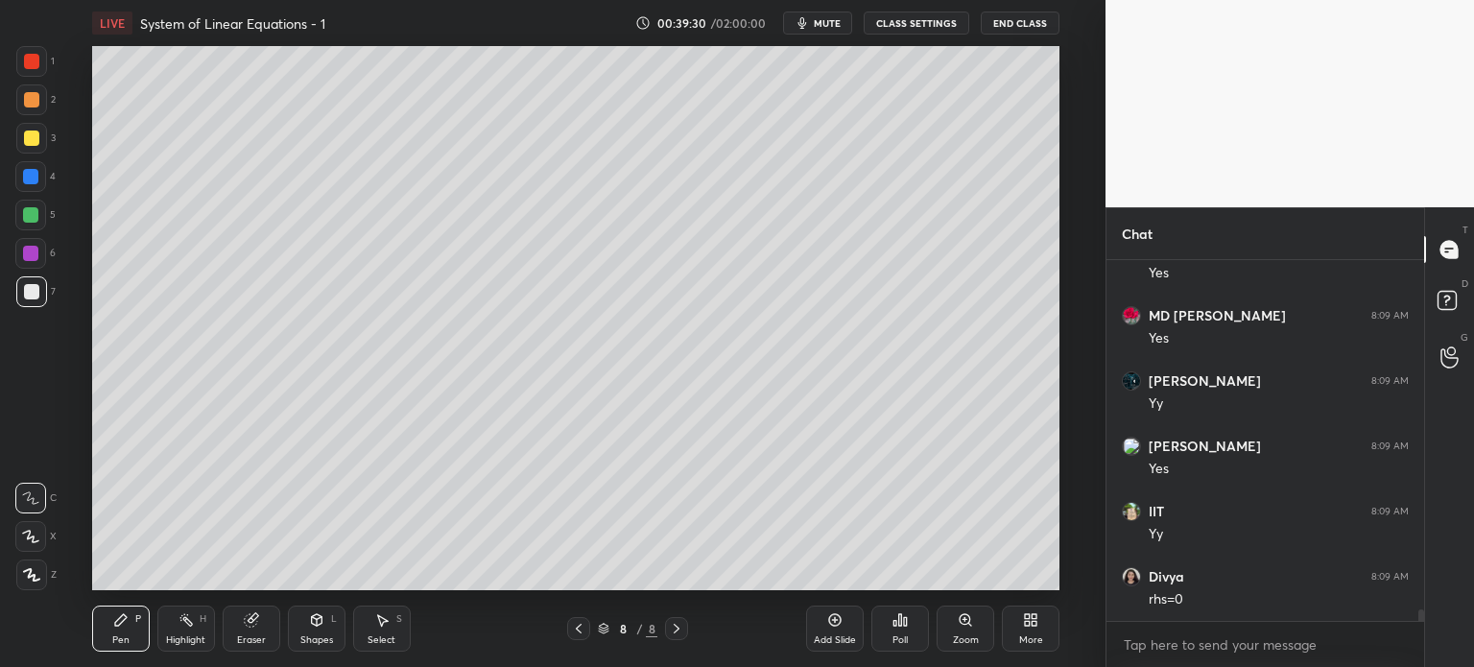
scroll to position [10694, 0]
click at [30, 297] on div at bounding box center [31, 291] width 15 height 15
click at [34, 188] on div at bounding box center [30, 176] width 31 height 31
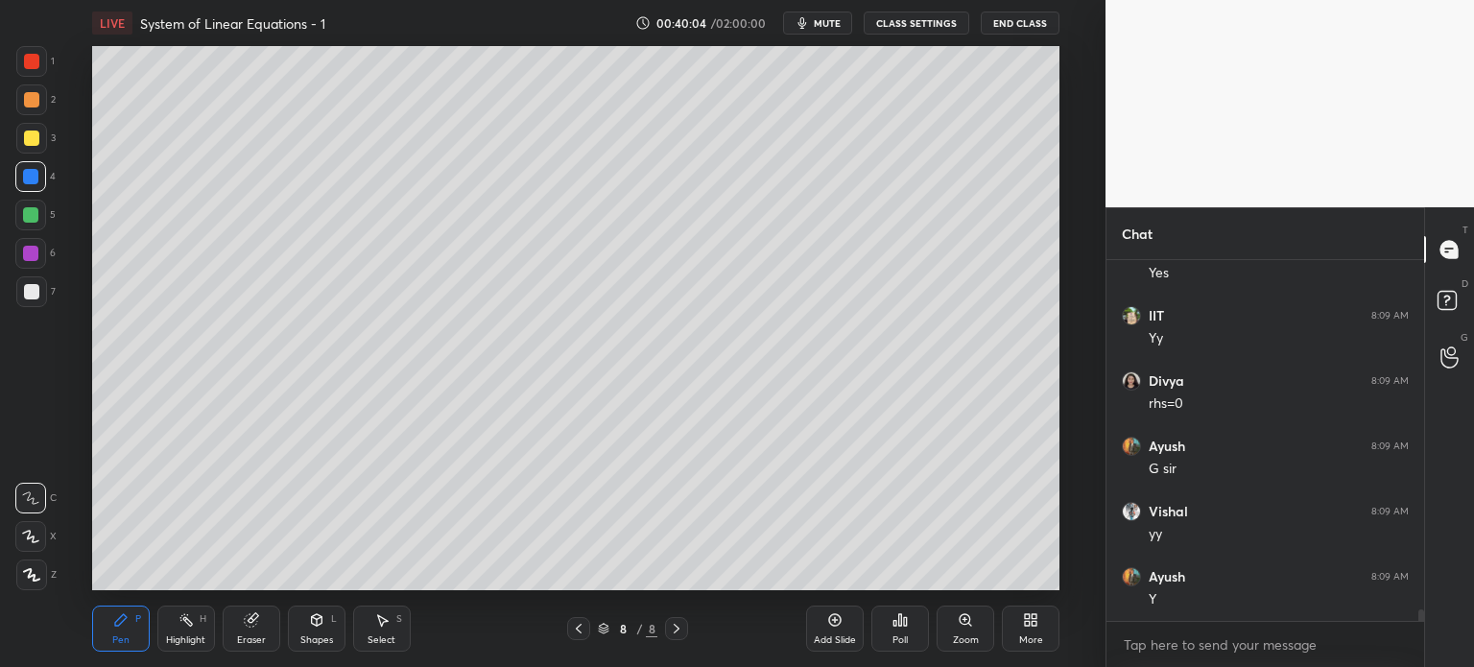
click at [41, 294] on div at bounding box center [31, 291] width 31 height 31
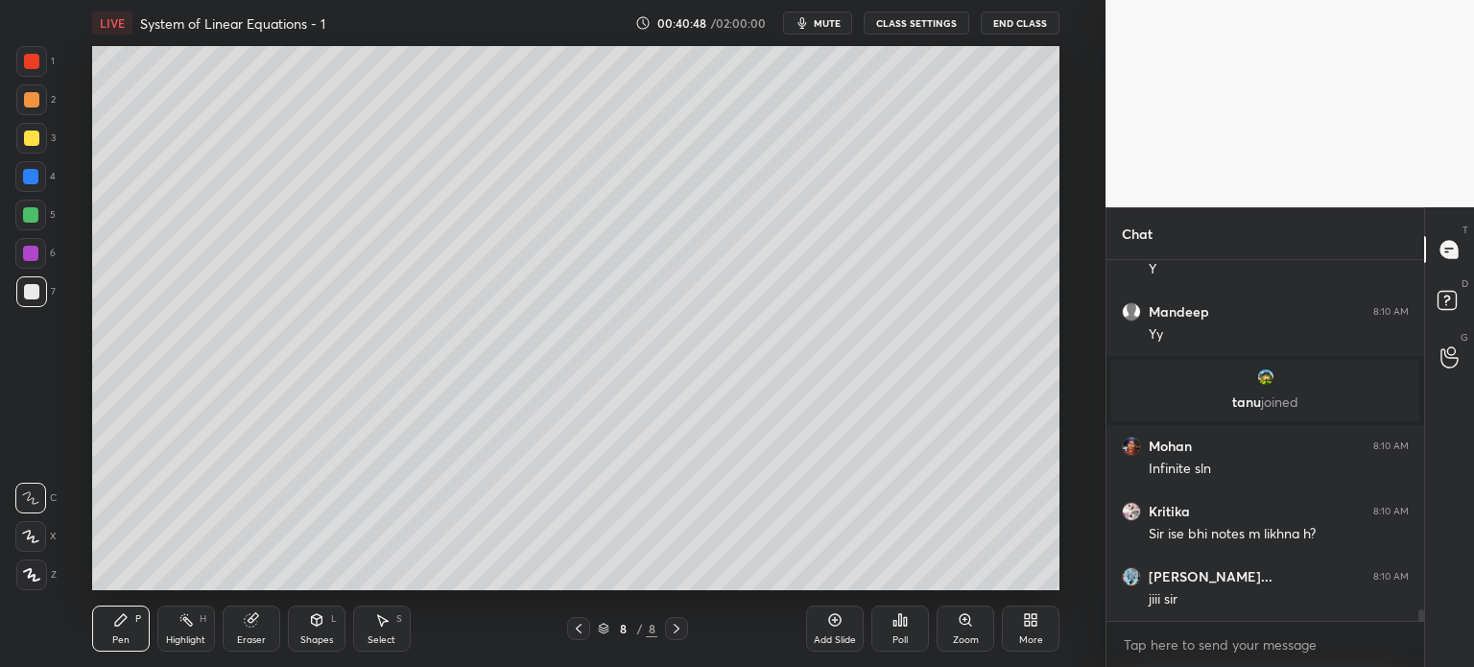
scroll to position [10802, 0]
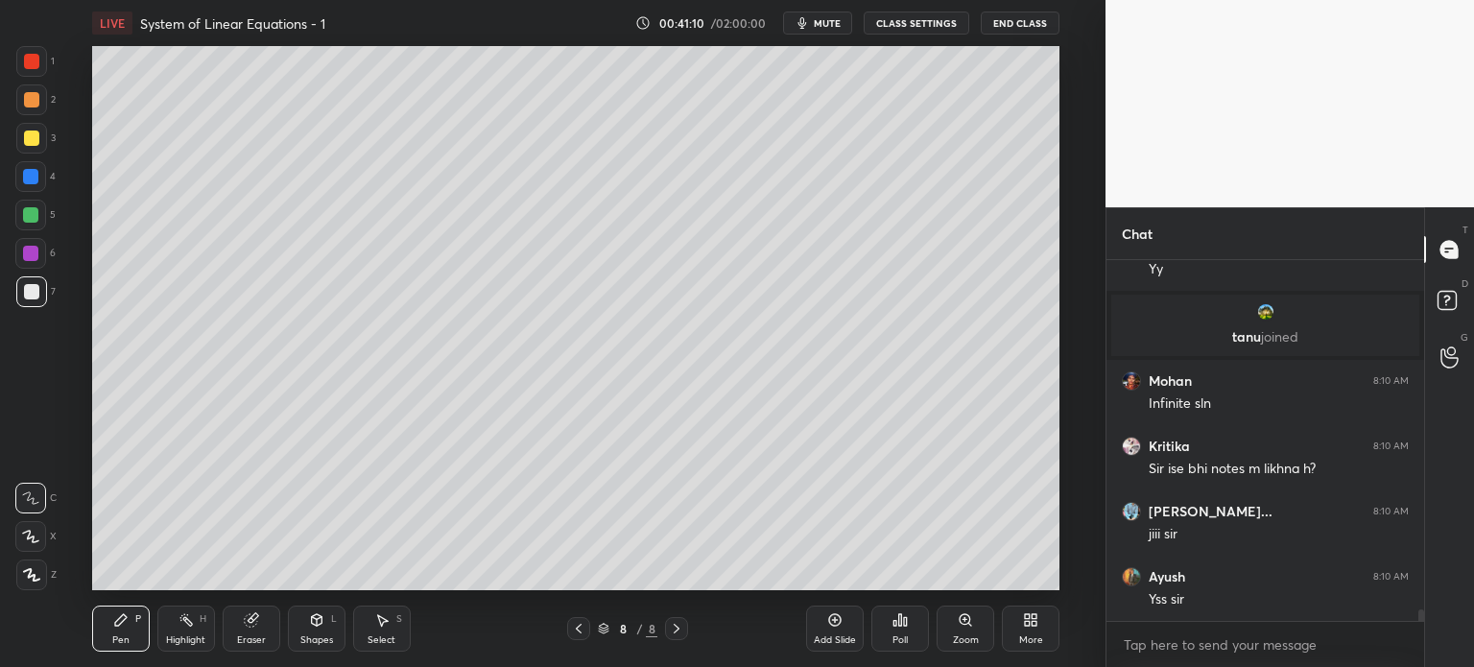
click at [21, 179] on div at bounding box center [30, 176] width 31 height 31
click at [25, 221] on div at bounding box center [30, 215] width 31 height 31
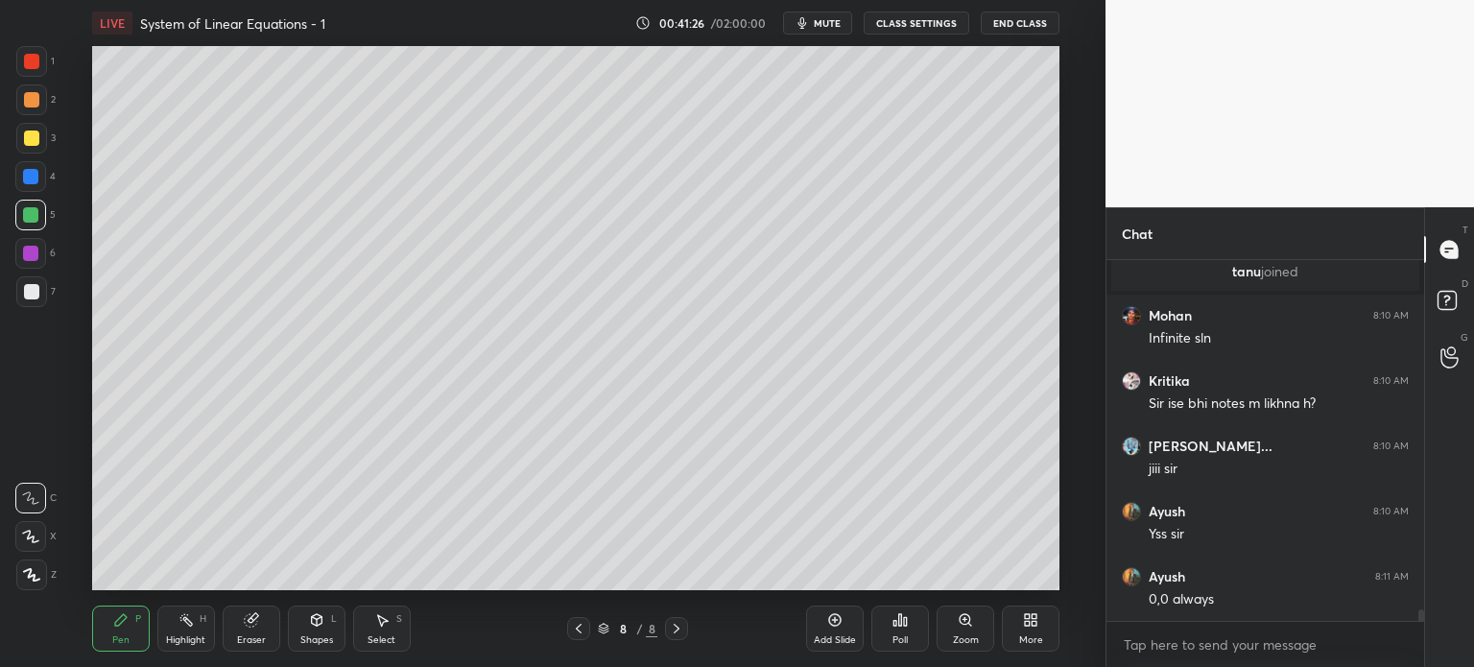
drag, startPoint x: 38, startPoint y: 304, endPoint x: 39, endPoint y: 295, distance: 9.6
click at [37, 304] on div at bounding box center [31, 291] width 31 height 31
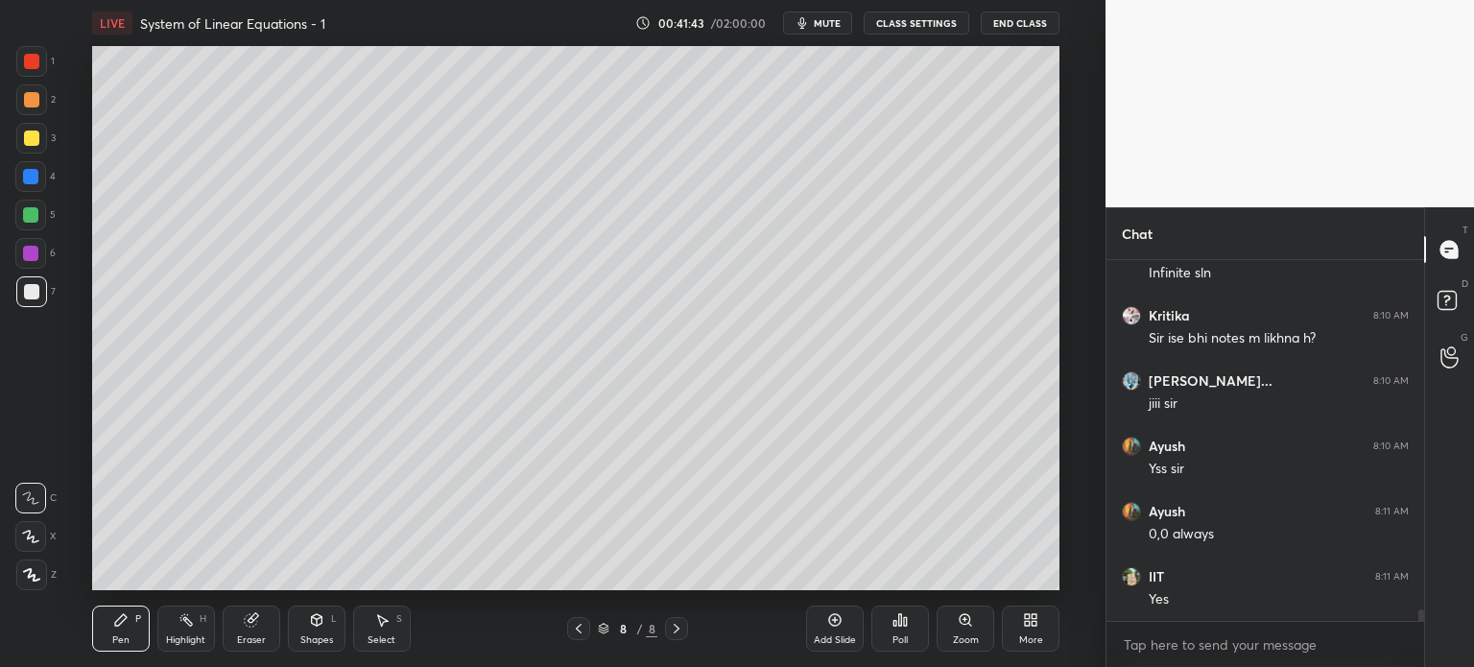
scroll to position [10997, 0]
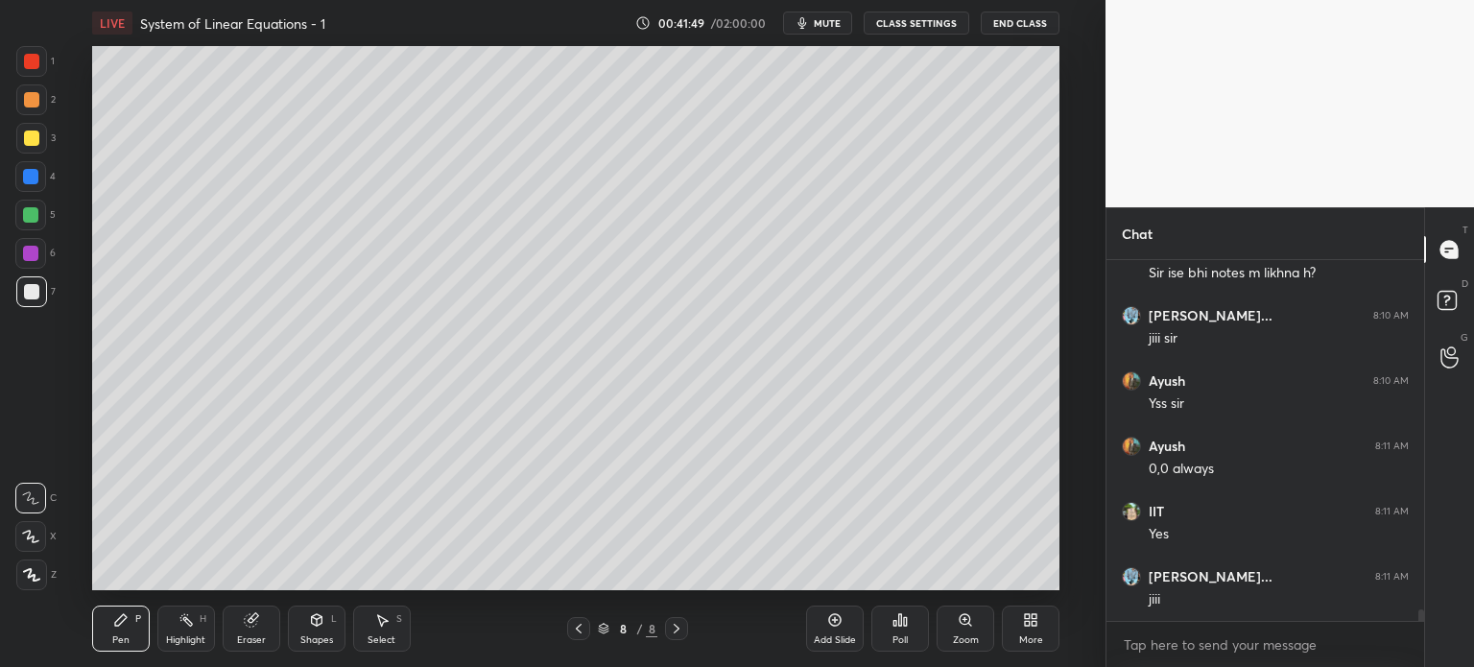
click at [40, 57] on div at bounding box center [31, 61] width 31 height 31
drag, startPoint x: 327, startPoint y: 635, endPoint x: 326, endPoint y: 626, distance: 9.6
click at [327, 636] on div "Shapes" at bounding box center [316, 640] width 33 height 10
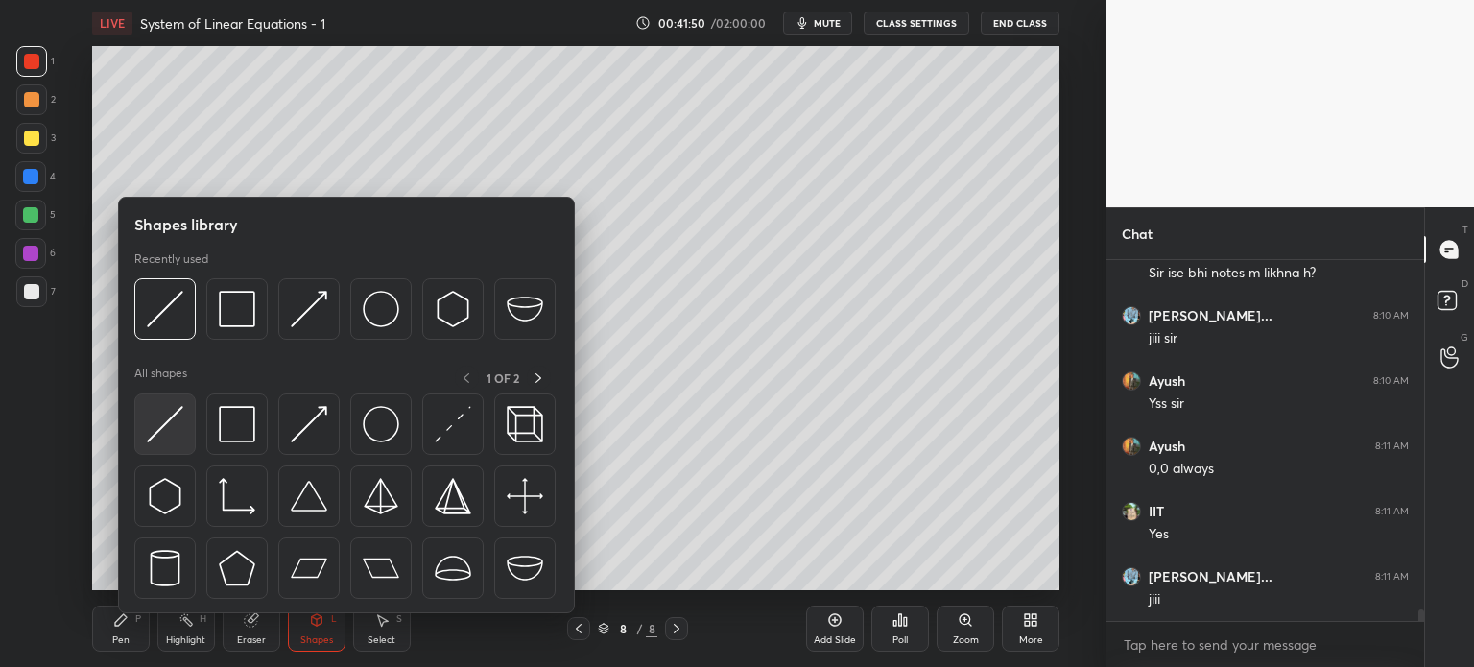
click at [168, 429] on img at bounding box center [165, 424] width 36 height 36
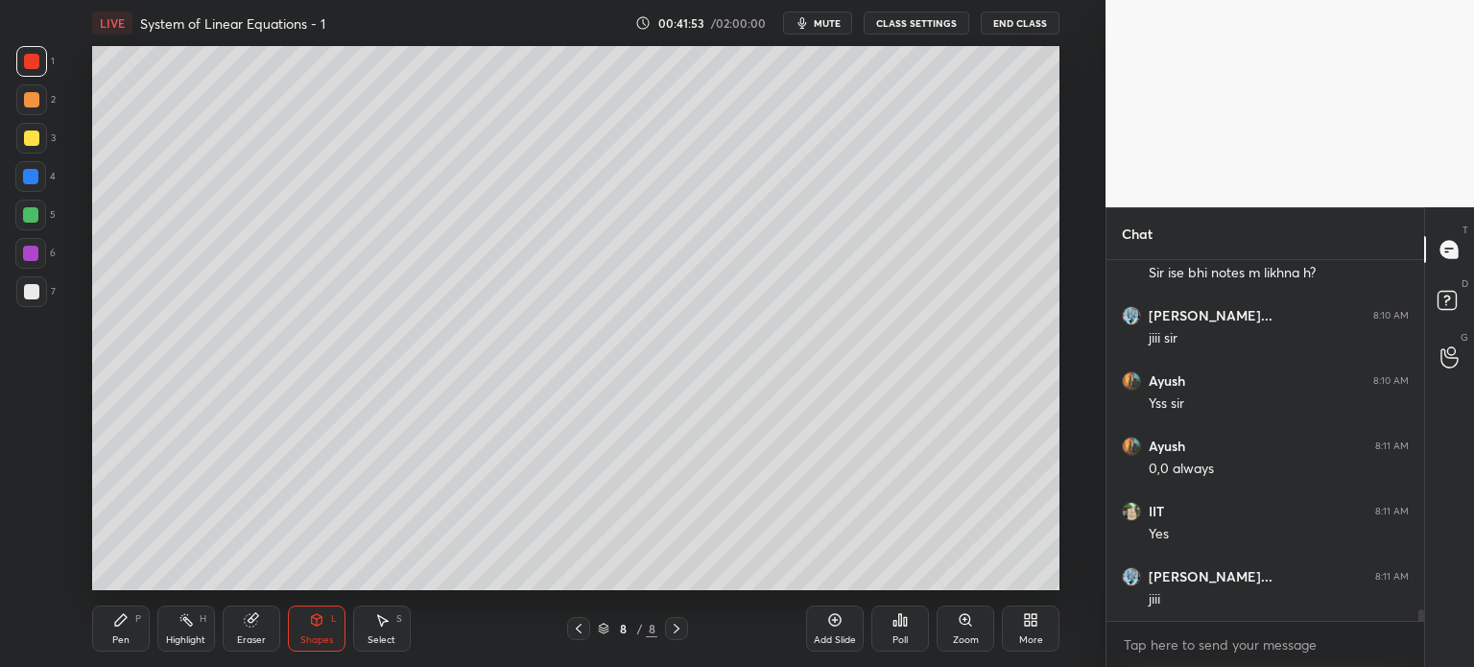
click at [32, 207] on div at bounding box center [30, 215] width 31 height 31
click at [135, 632] on div "Pen P" at bounding box center [121, 629] width 58 height 46
click at [35, 186] on div at bounding box center [30, 176] width 31 height 31
click at [319, 623] on icon at bounding box center [316, 620] width 11 height 12
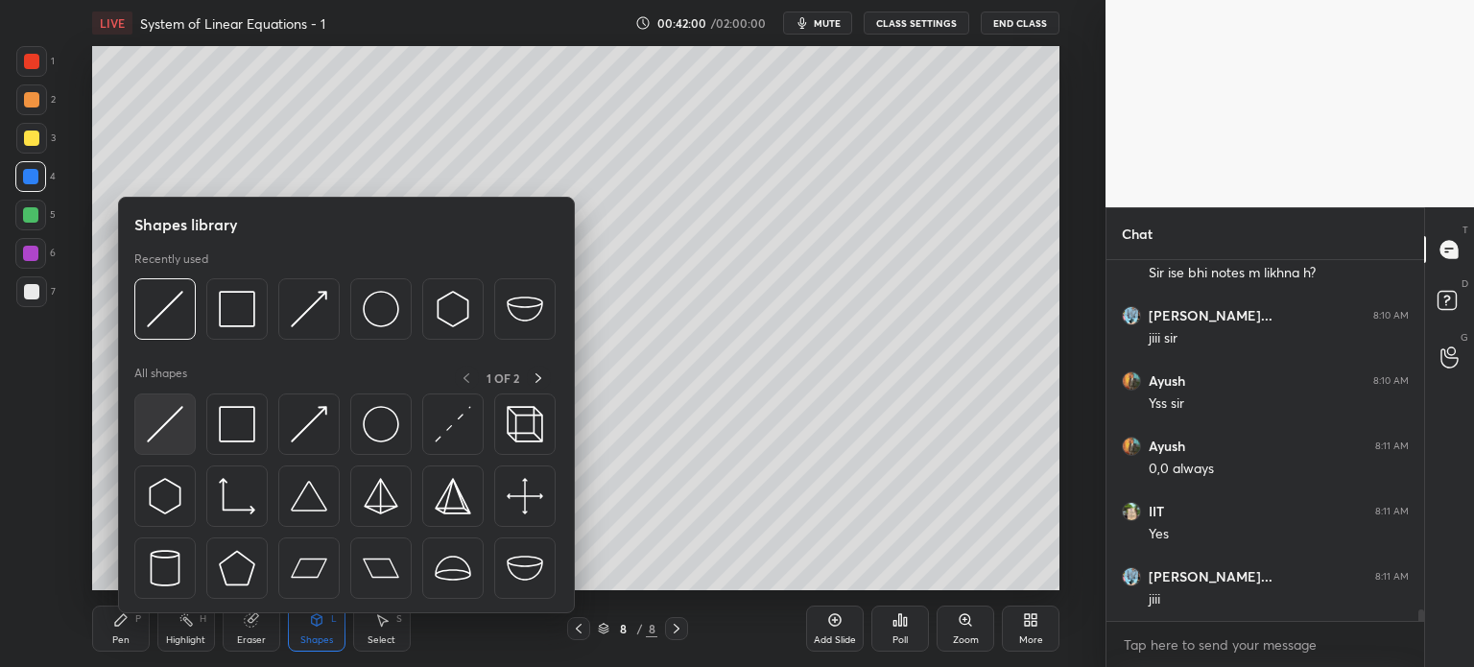
click at [173, 425] on img at bounding box center [165, 424] width 36 height 36
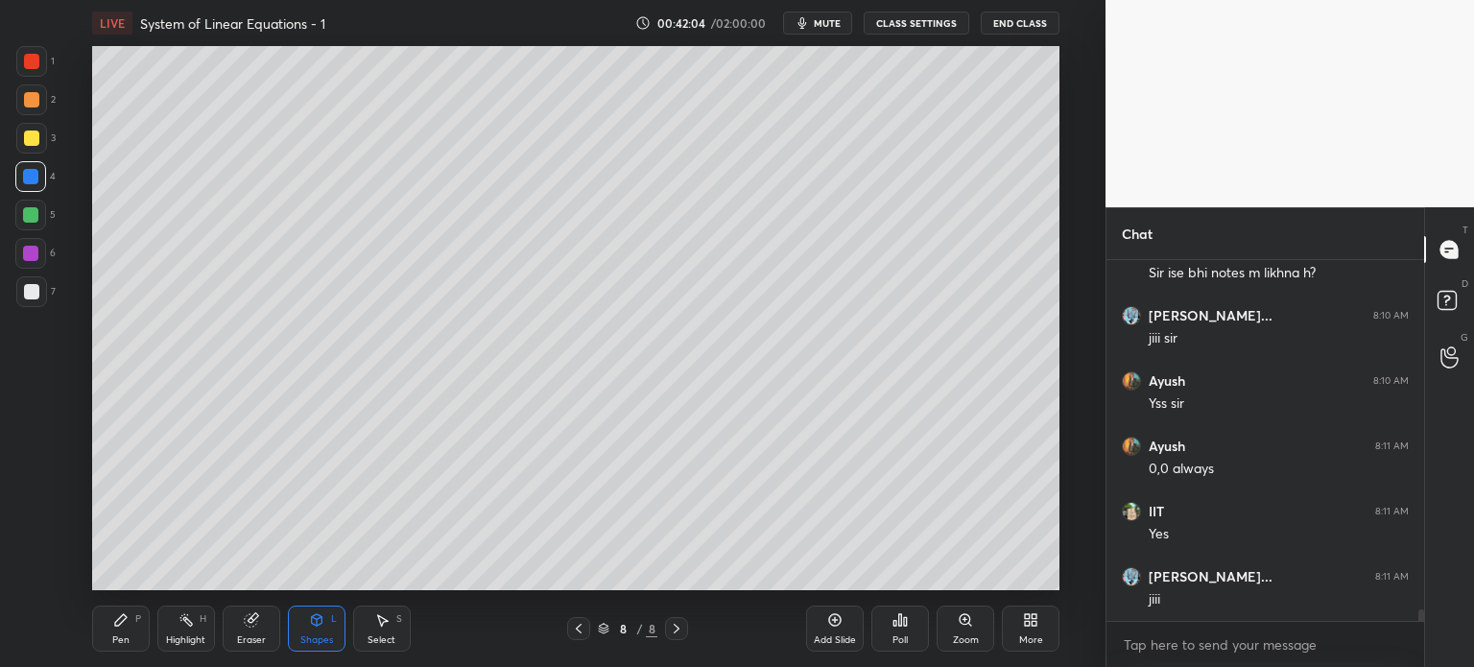
click at [128, 626] on div "Pen P" at bounding box center [121, 629] width 58 height 46
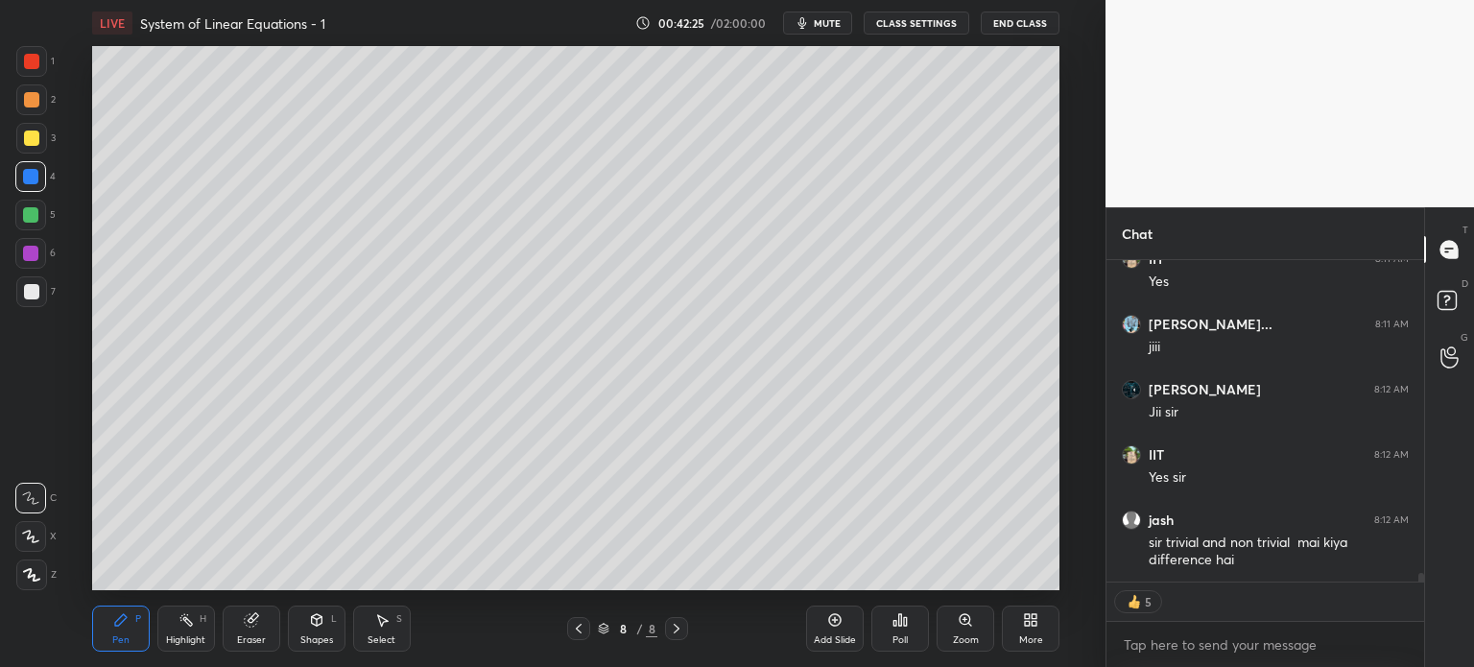
scroll to position [11315, 0]
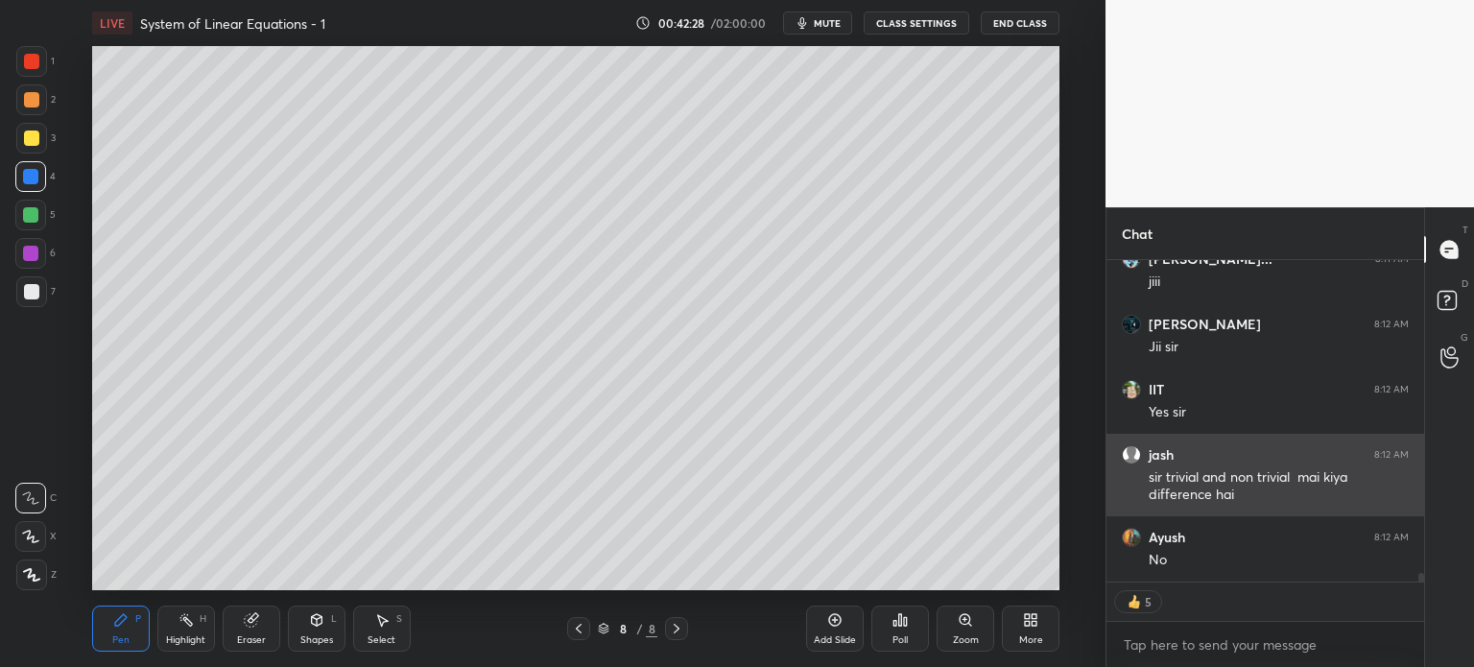
click at [1132, 448] on img "grid" at bounding box center [1131, 454] width 19 height 19
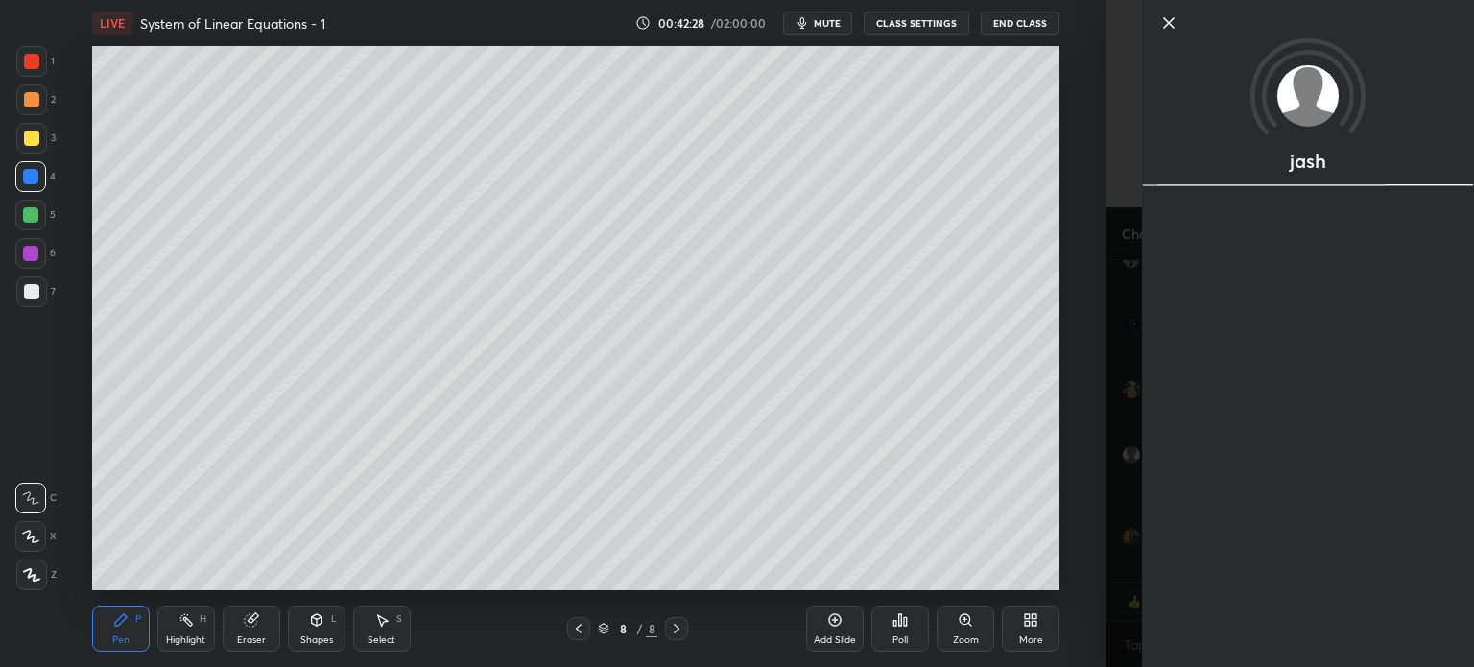
scroll to position [11380, 0]
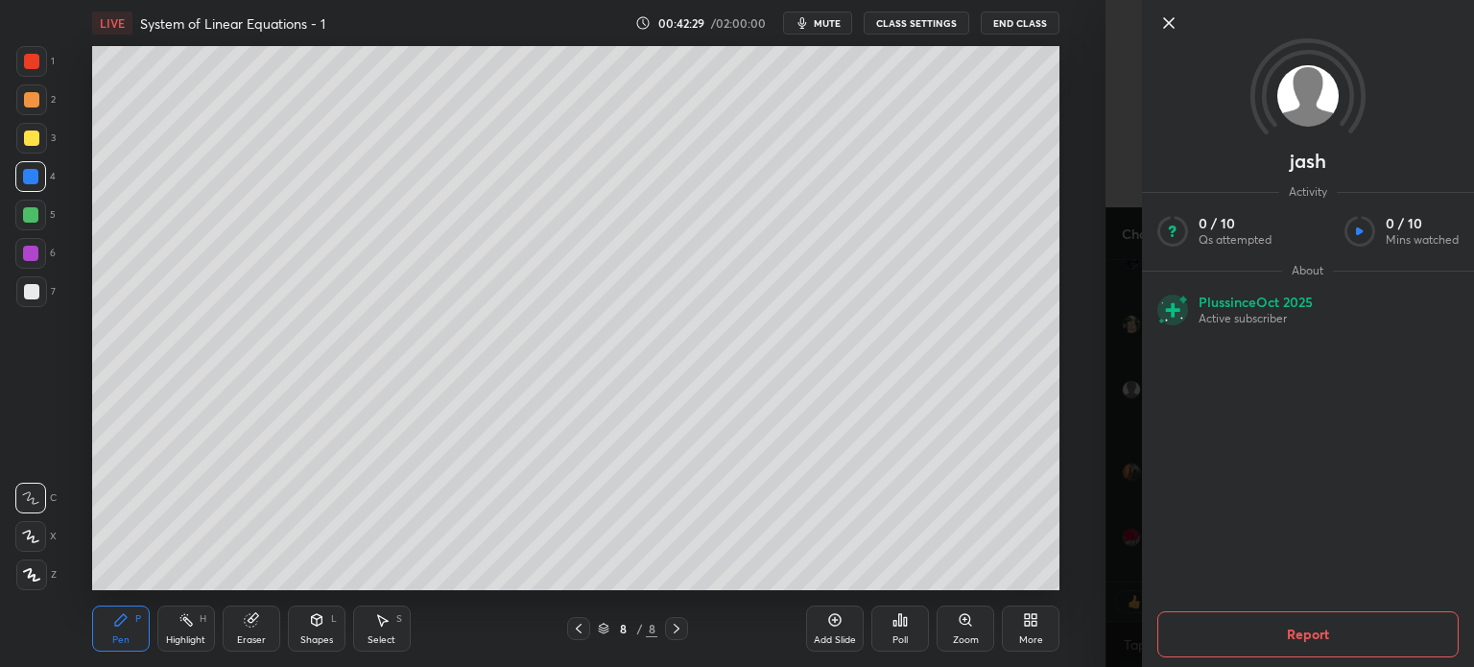
click at [1084, 438] on div "1 2 3 4 5 6 7 C X Z C X Z E E Erase all H H LIVE System of Linear Equations - 1…" at bounding box center [553, 333] width 1106 height 667
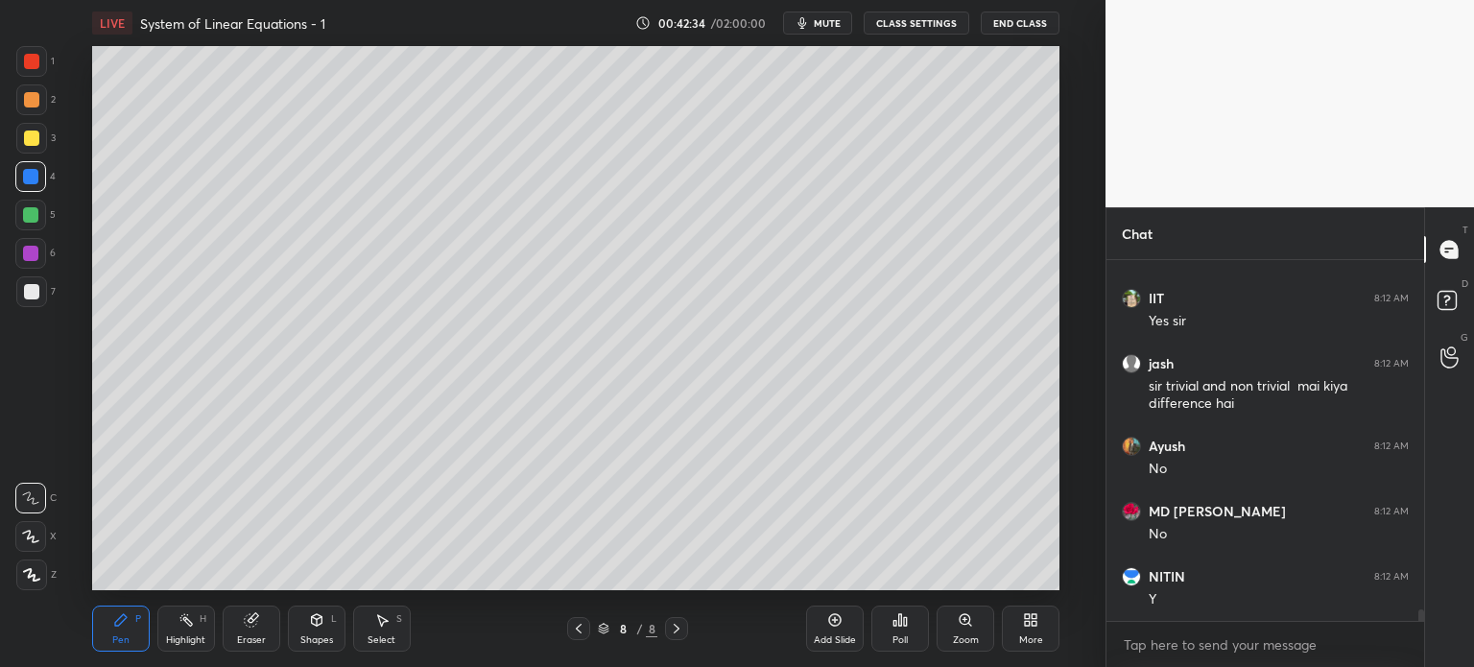
scroll to position [11472, 0]
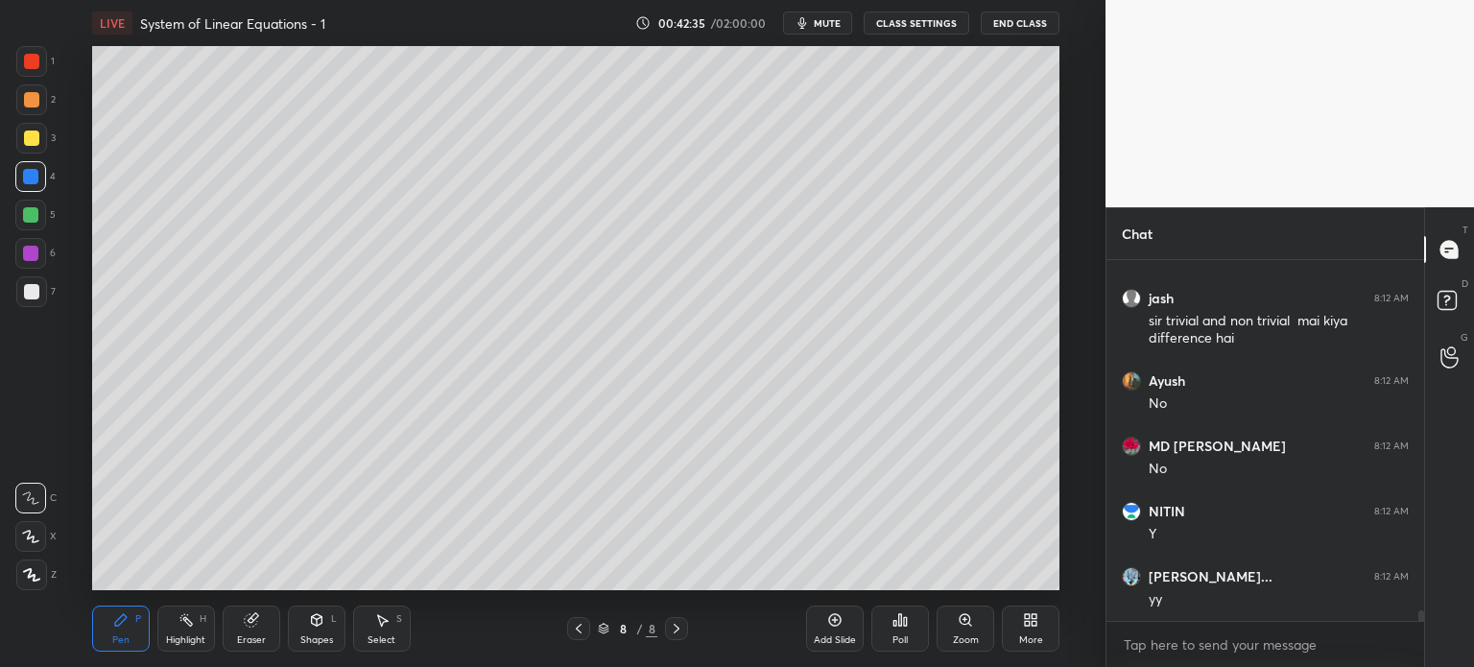
click at [680, 629] on div at bounding box center [676, 628] width 23 height 23
click at [848, 635] on div "Add Slide" at bounding box center [835, 640] width 42 height 10
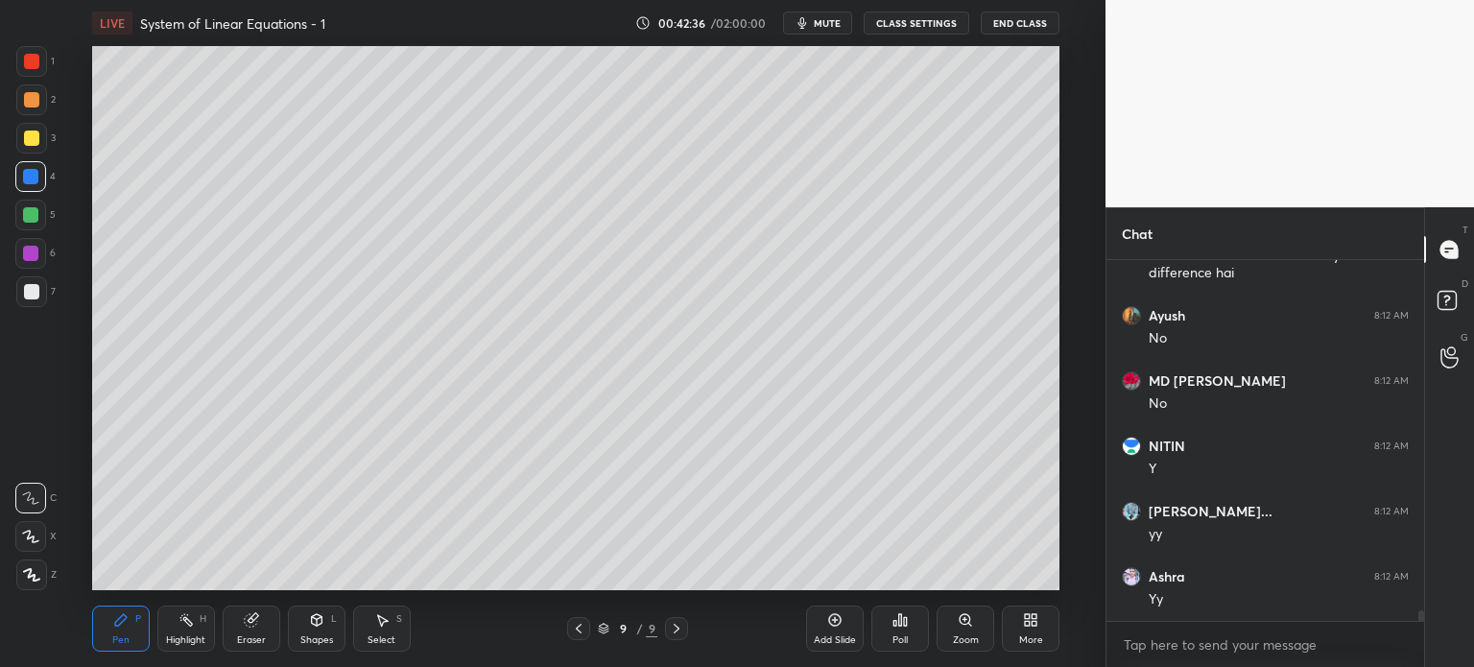
click at [117, 641] on div "Pen P" at bounding box center [121, 629] width 58 height 46
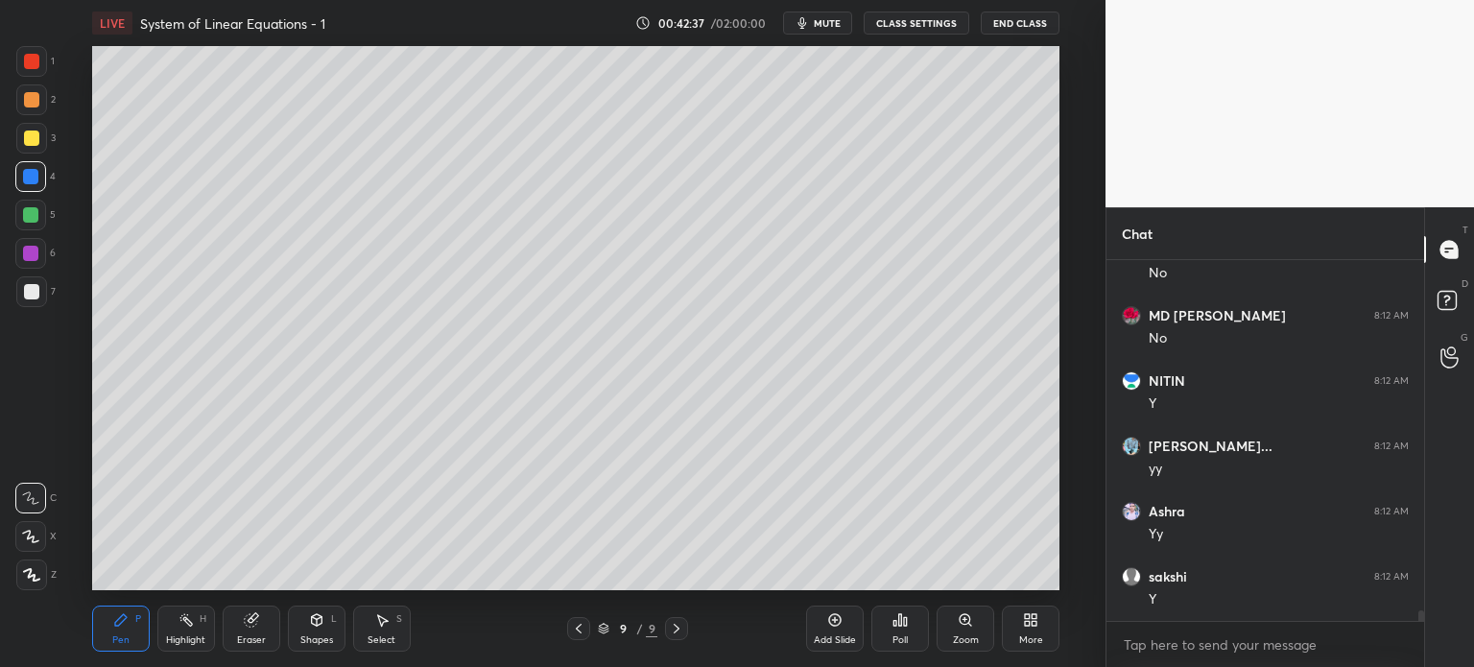
click at [32, 291] on div at bounding box center [31, 291] width 15 height 15
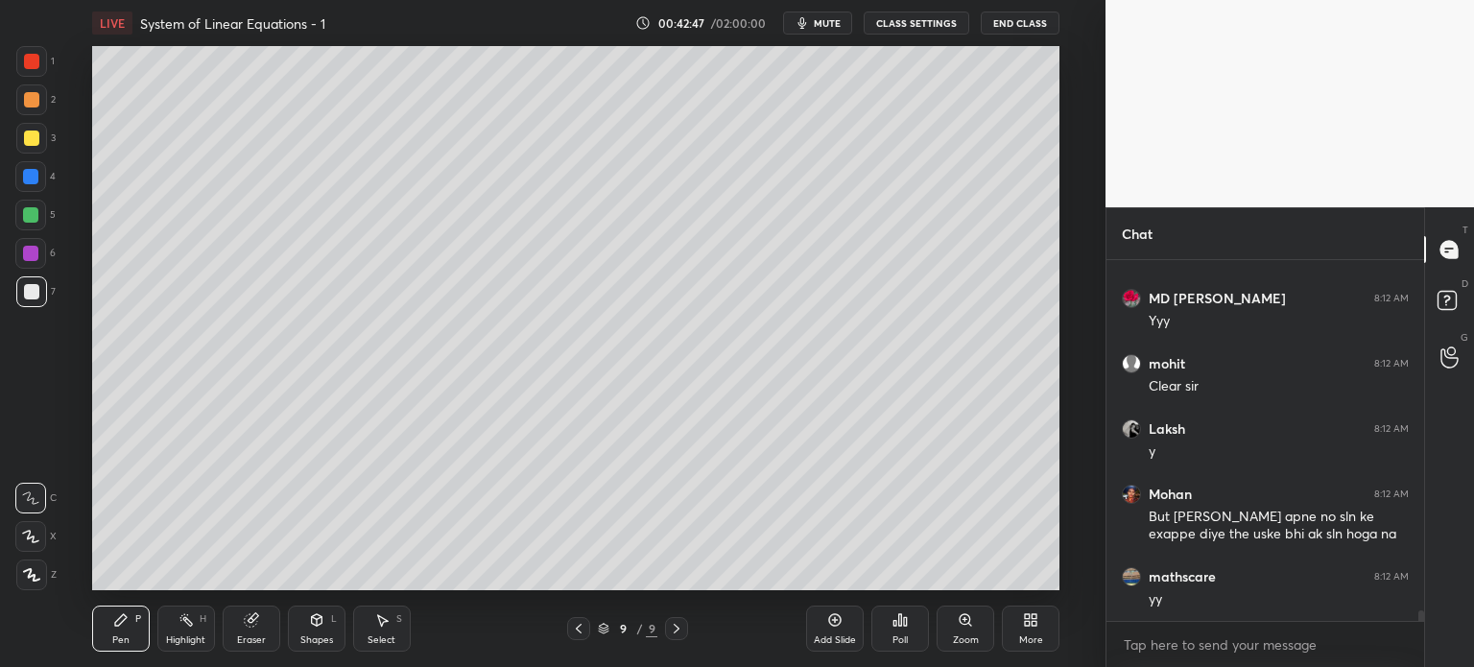
scroll to position [12011, 0]
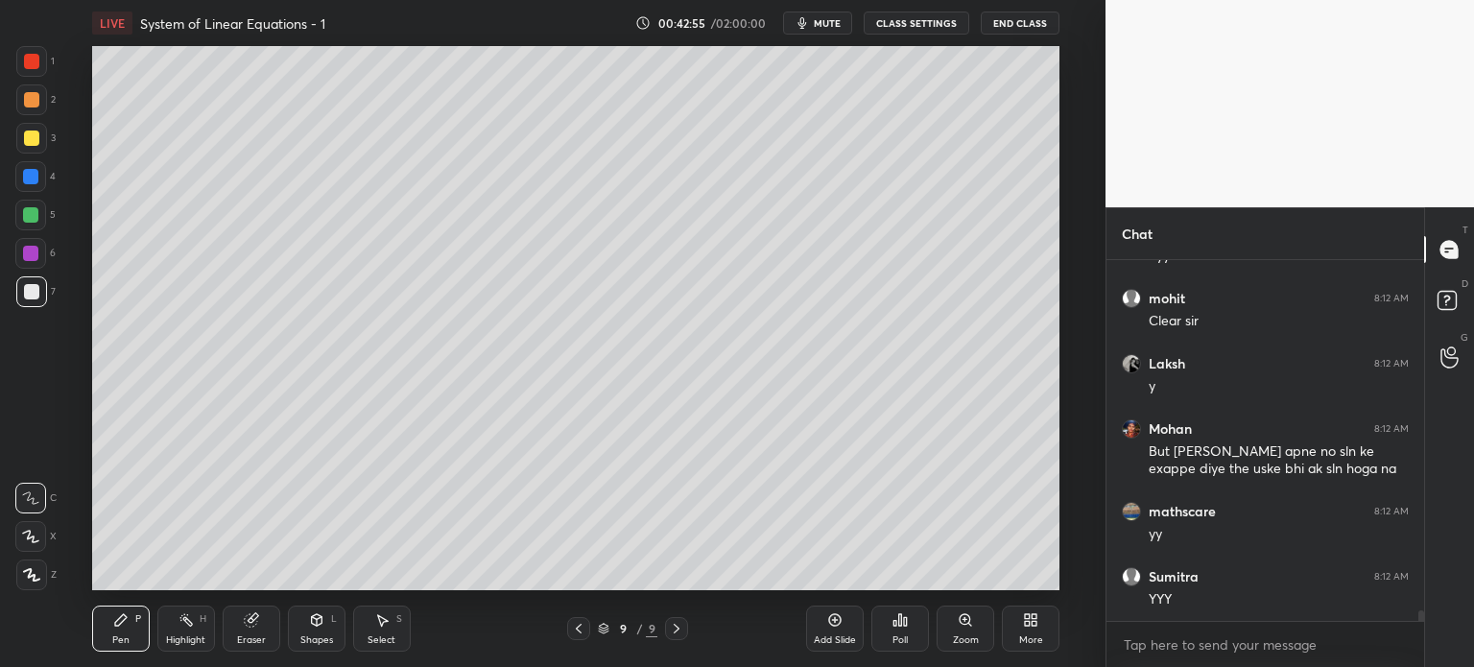
click at [587, 624] on div "9 / 9" at bounding box center [627, 628] width 121 height 23
click at [583, 625] on icon at bounding box center [578, 628] width 15 height 15
click at [583, 627] on icon at bounding box center [578, 628] width 15 height 15
click at [582, 628] on icon at bounding box center [578, 628] width 15 height 15
click at [580, 625] on icon at bounding box center [578, 628] width 15 height 15
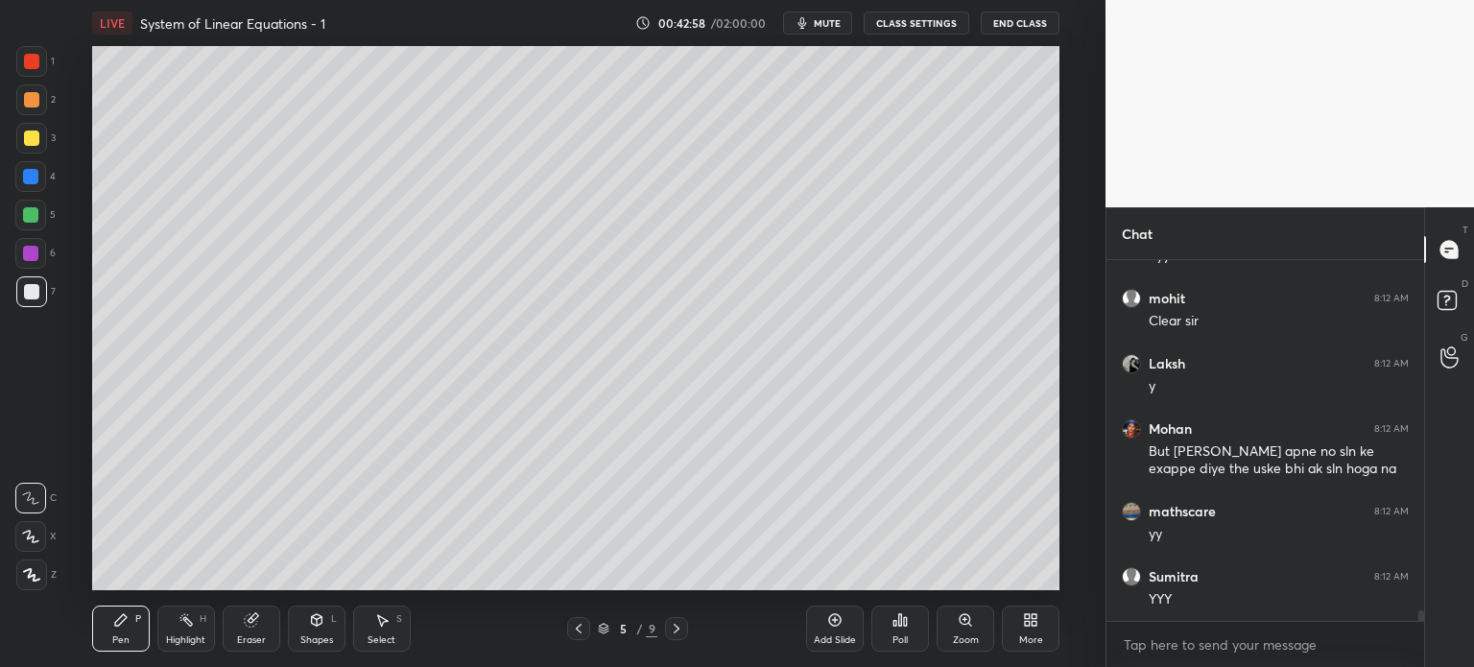
click at [675, 622] on icon at bounding box center [676, 628] width 15 height 15
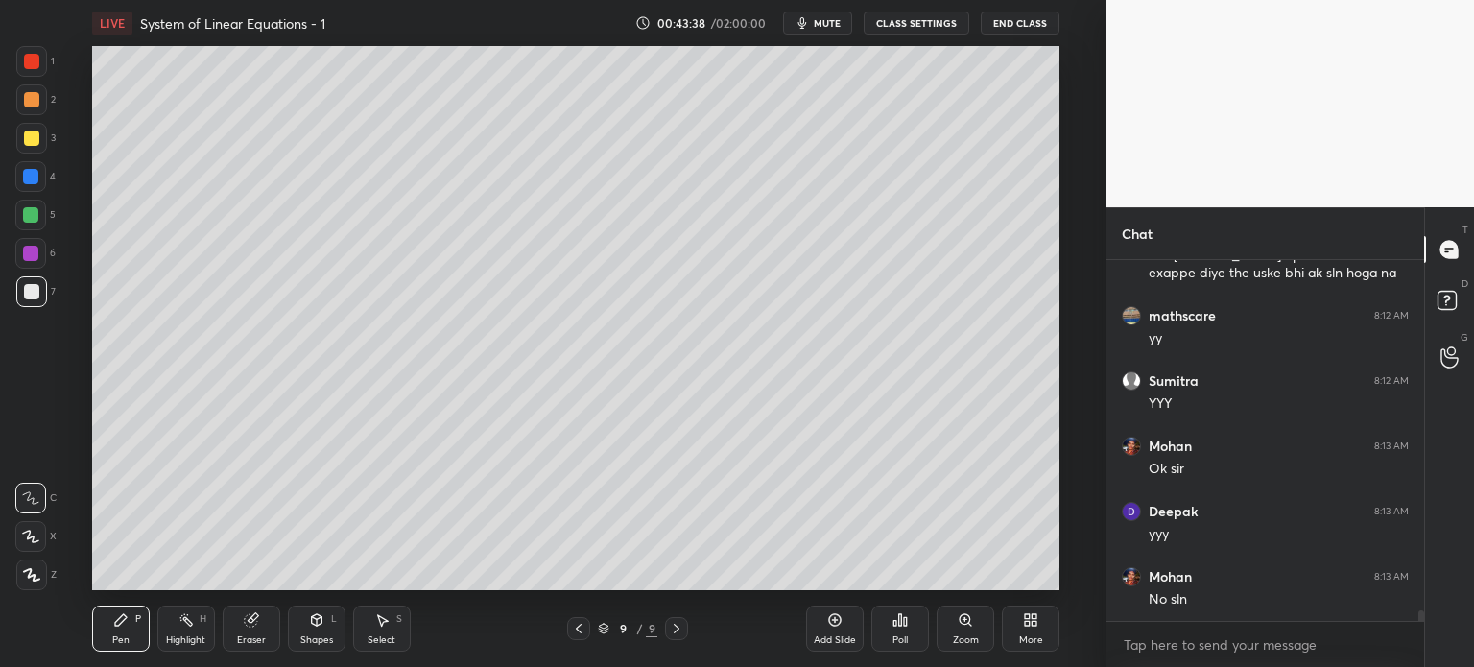
scroll to position [12272, 0]
click at [37, 136] on div at bounding box center [31, 138] width 15 height 15
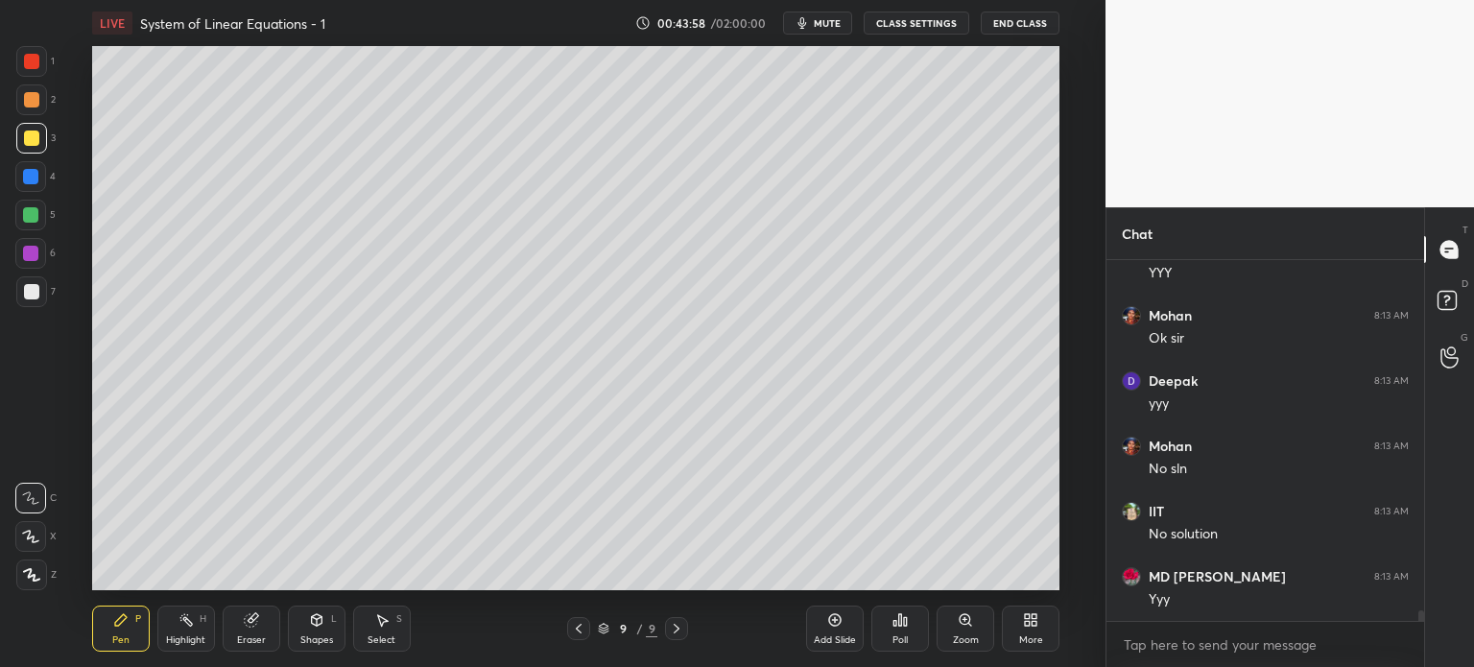
scroll to position [12402, 0]
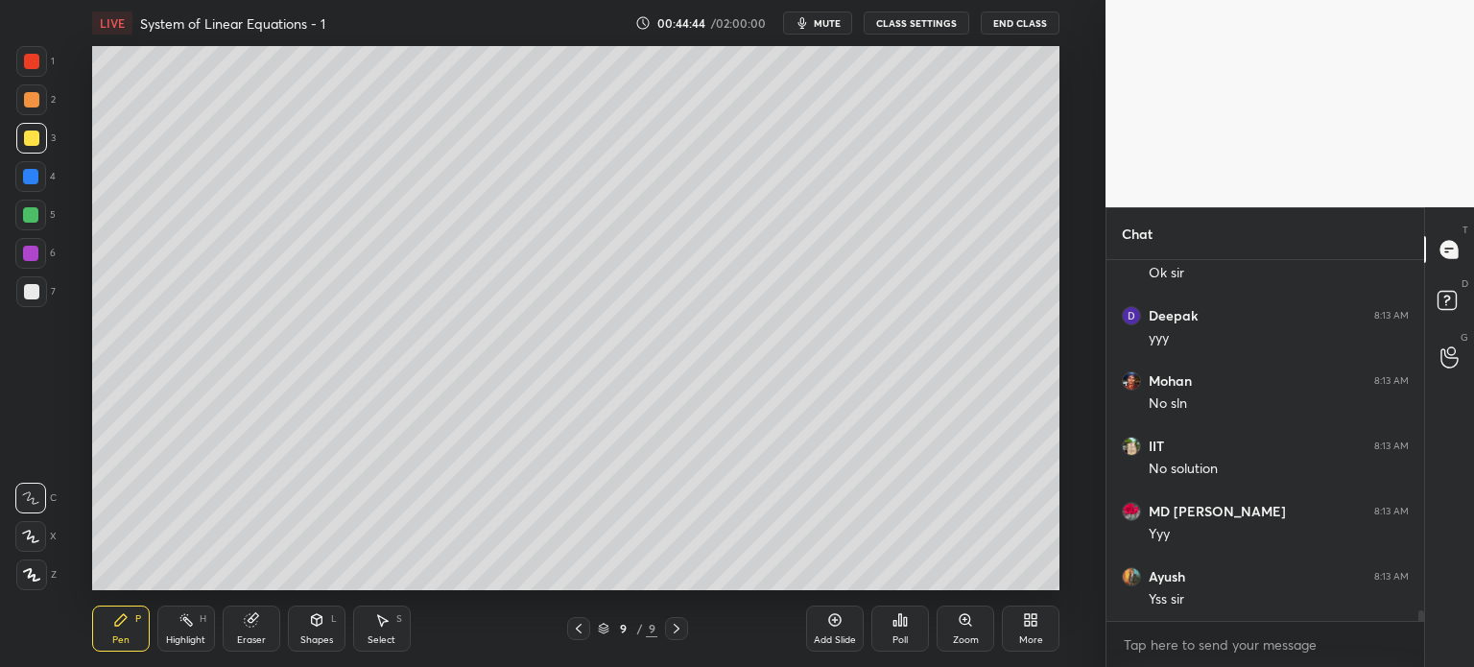
click at [1031, 647] on div "More" at bounding box center [1031, 629] width 58 height 46
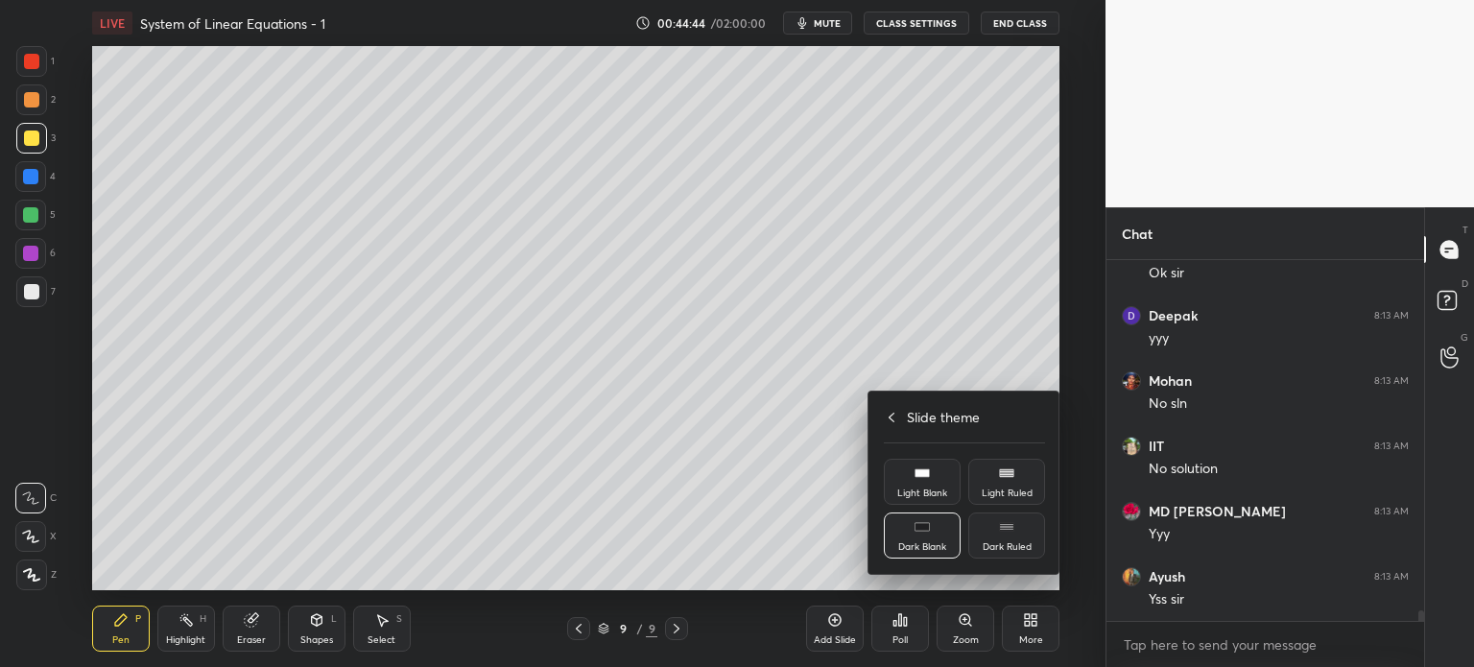
click at [902, 442] on div "Slide theme Light Blank Light Ruled Dark Blank Dark Ruled" at bounding box center [964, 483] width 192 height 182
click at [887, 416] on icon at bounding box center [883, 417] width 15 height 15
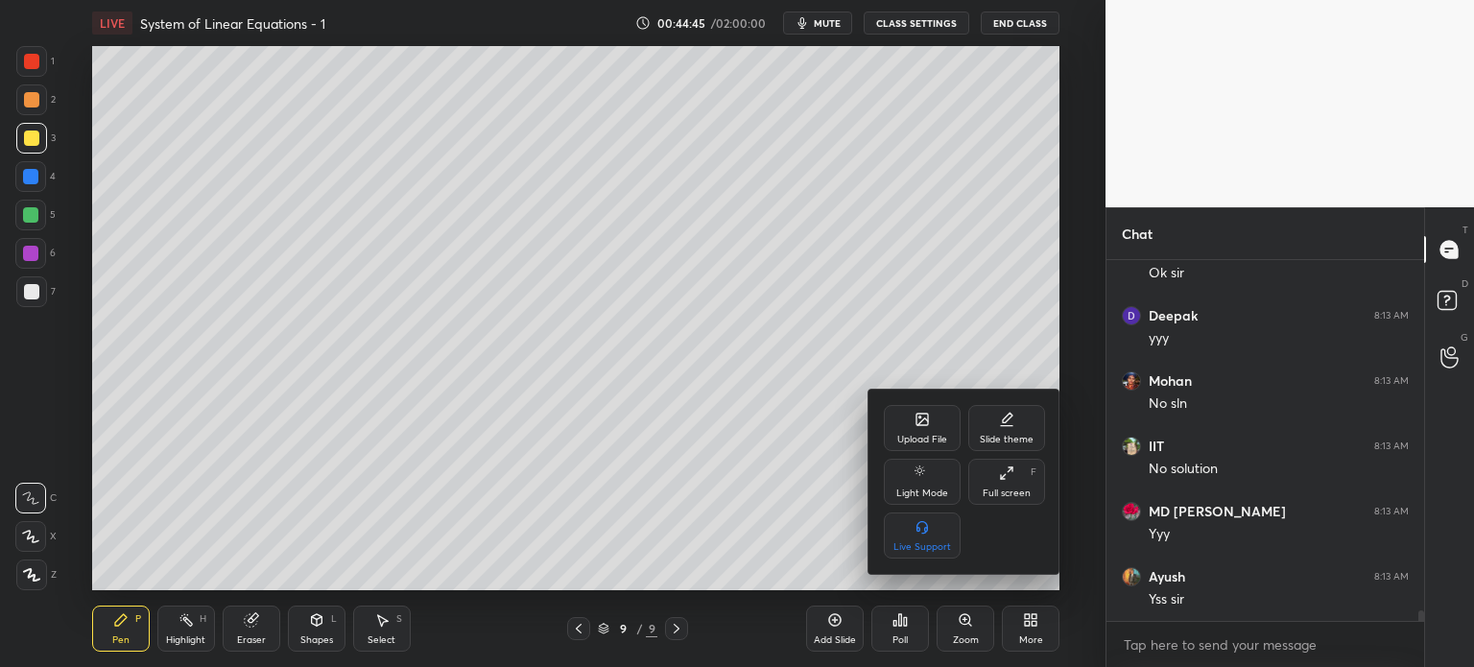
click at [900, 422] on div "Upload File" at bounding box center [922, 428] width 77 height 46
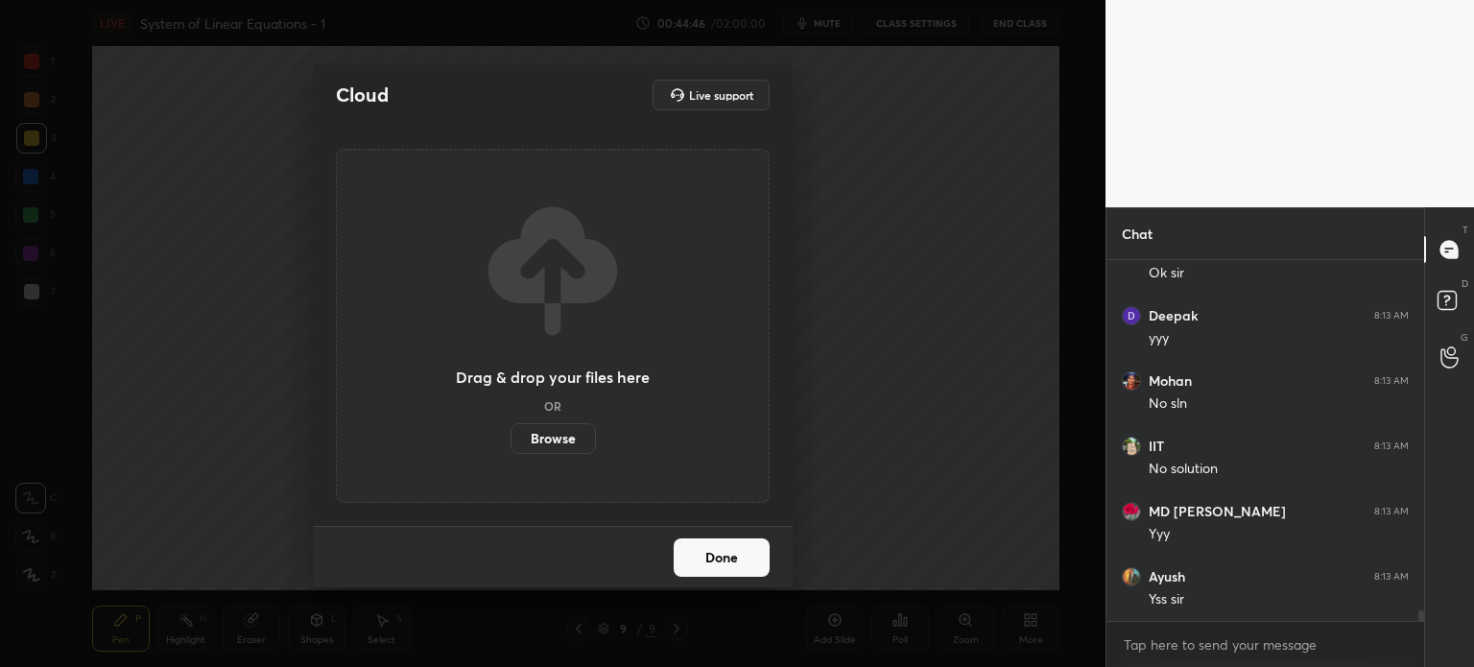
click at [553, 447] on label "Browse" at bounding box center [553, 438] width 85 height 31
click at [511, 447] on input "Browse" at bounding box center [511, 438] width 0 height 31
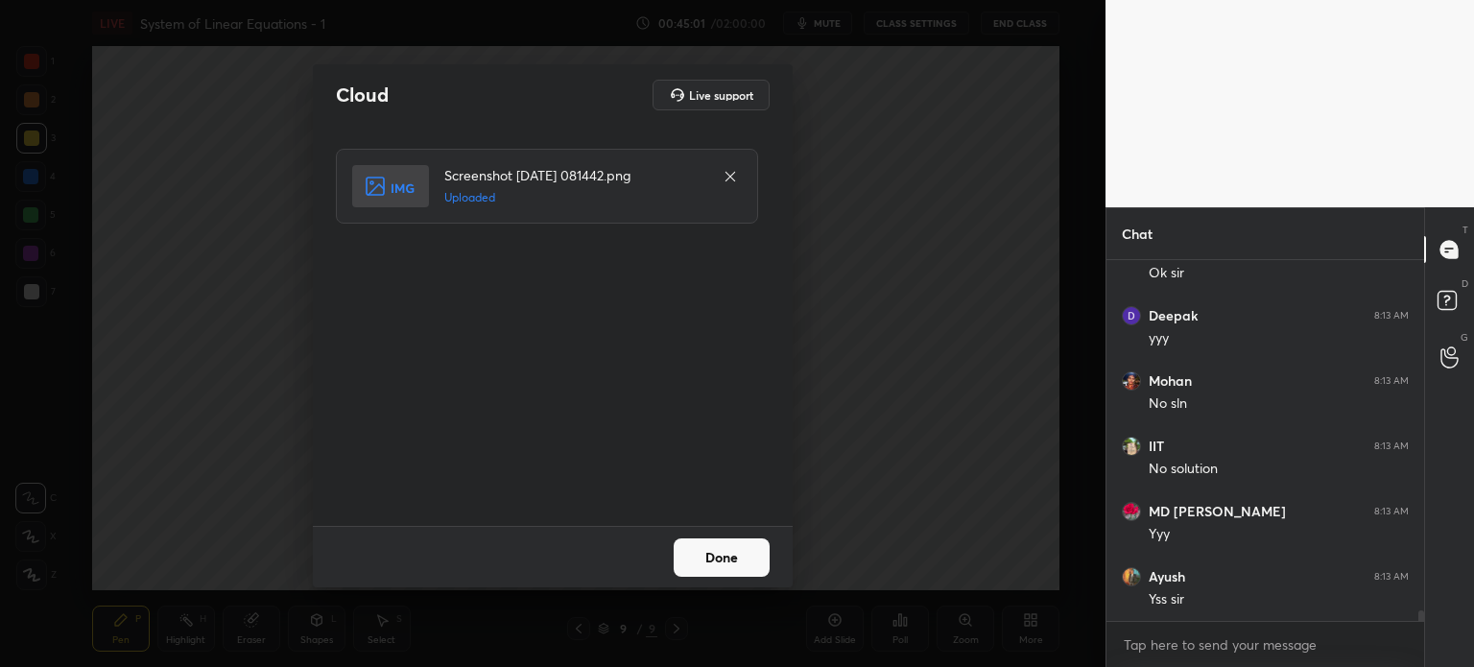
click at [739, 555] on button "Done" at bounding box center [722, 557] width 96 height 38
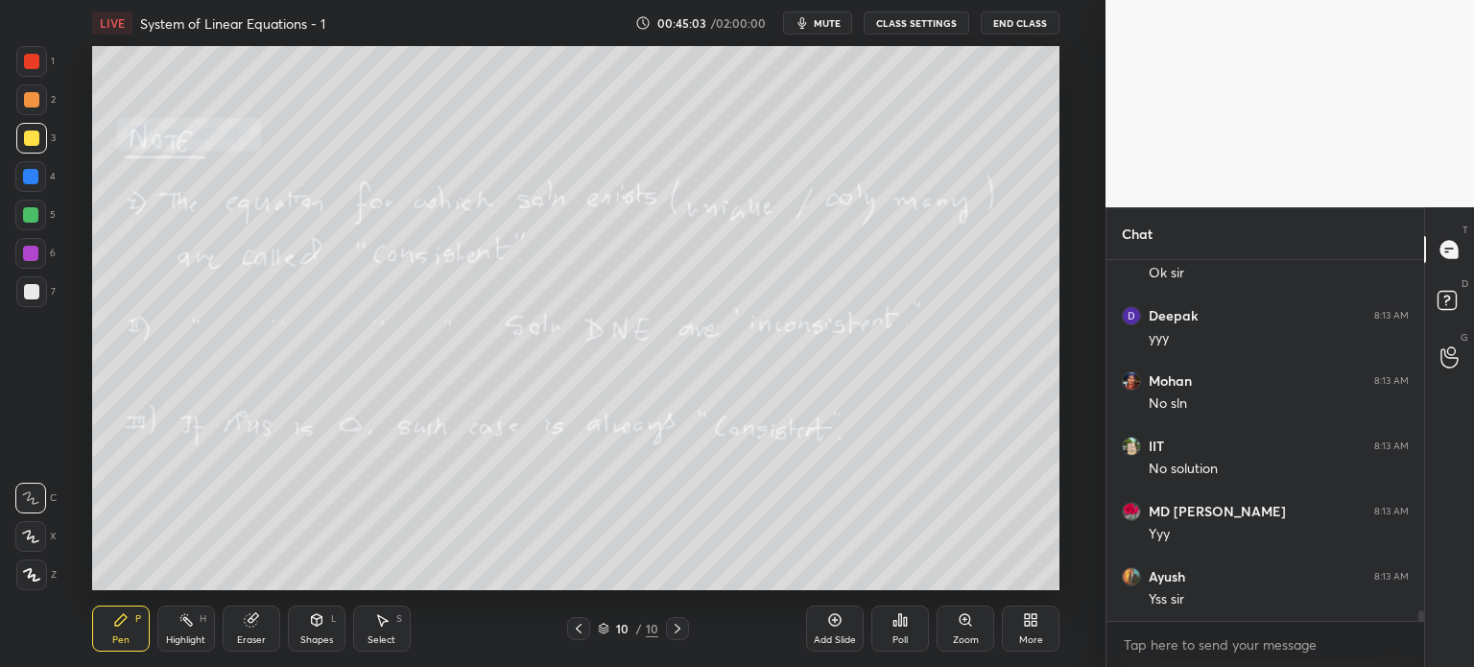
click at [42, 285] on div at bounding box center [31, 291] width 31 height 31
click at [33, 214] on div at bounding box center [30, 214] width 15 height 15
drag, startPoint x: 330, startPoint y: 629, endPoint x: 325, endPoint y: 616, distance: 13.4
click at [330, 629] on div "Shapes L" at bounding box center [317, 629] width 58 height 46
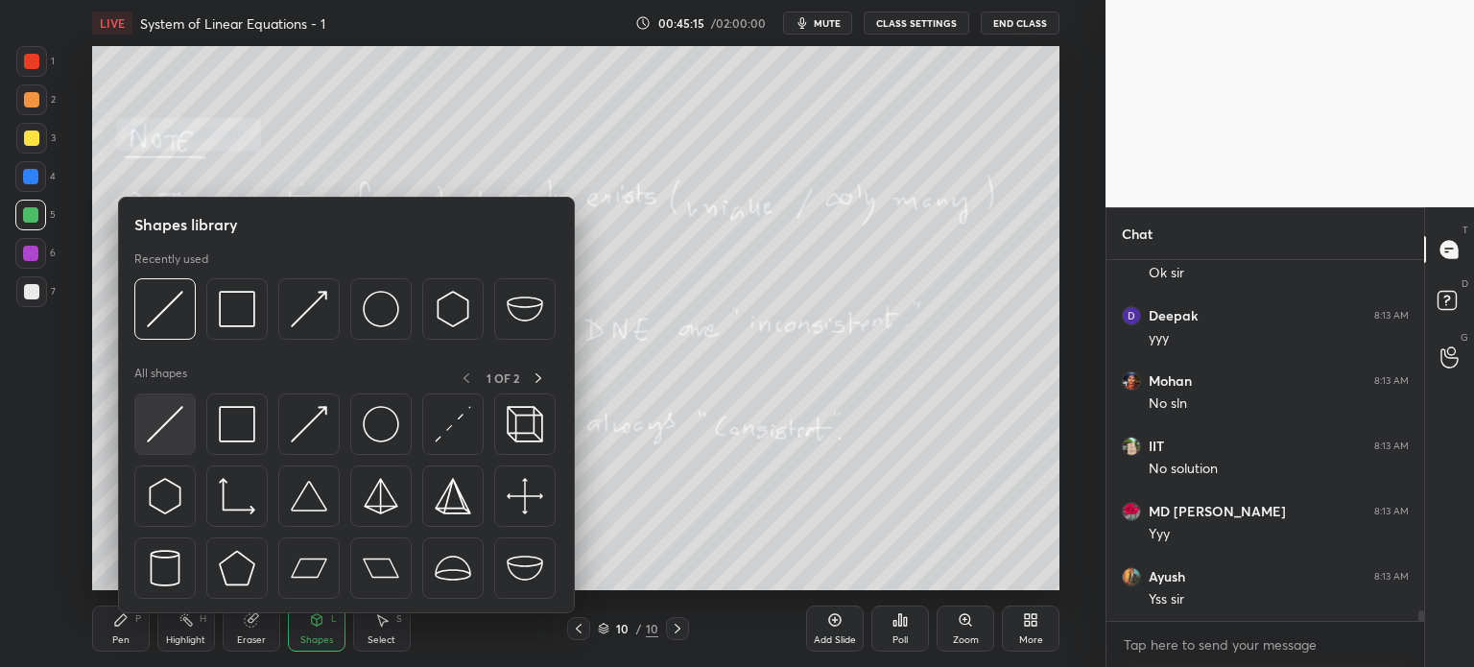
click at [174, 430] on img at bounding box center [165, 424] width 36 height 36
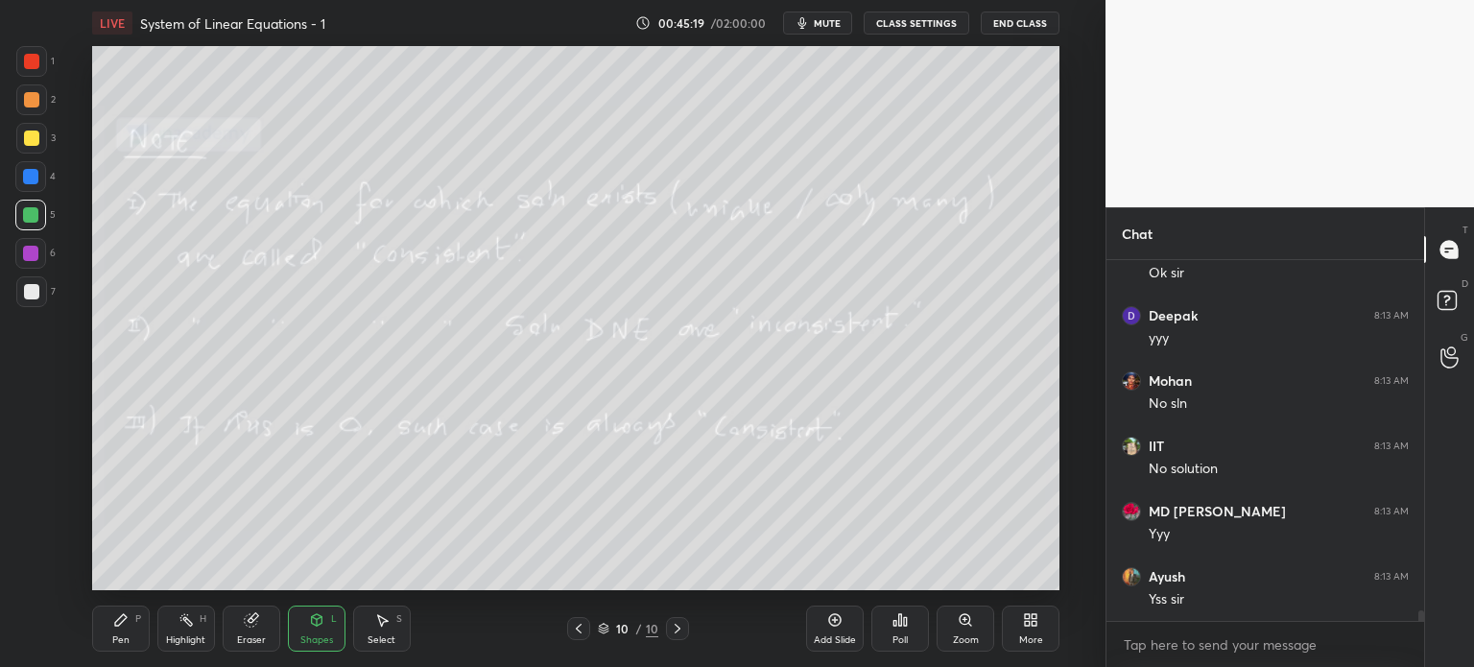
click at [27, 178] on div at bounding box center [30, 176] width 15 height 15
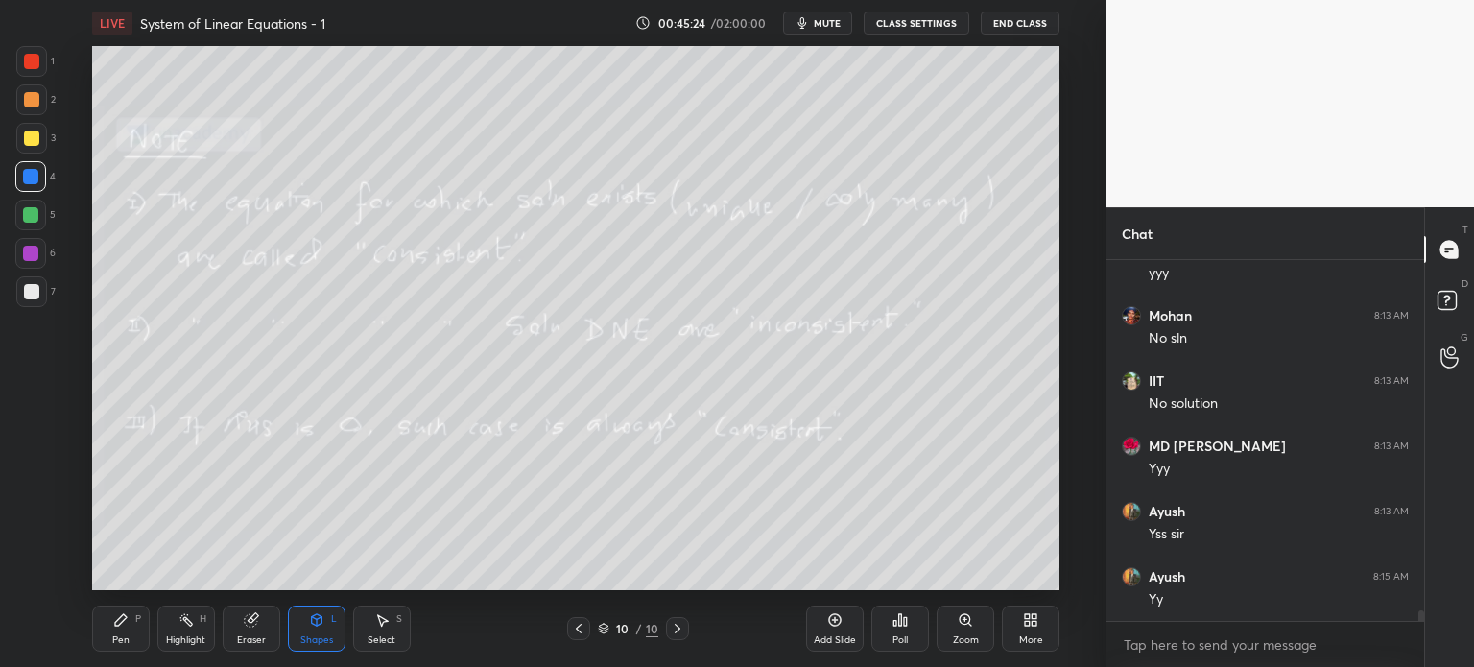
click at [31, 250] on div at bounding box center [30, 253] width 15 height 15
click at [39, 107] on div at bounding box center [31, 99] width 31 height 31
drag, startPoint x: 28, startPoint y: 297, endPoint x: 36, endPoint y: 291, distance: 10.4
click at [31, 297] on div at bounding box center [31, 291] width 15 height 15
click at [34, 176] on div at bounding box center [30, 176] width 15 height 15
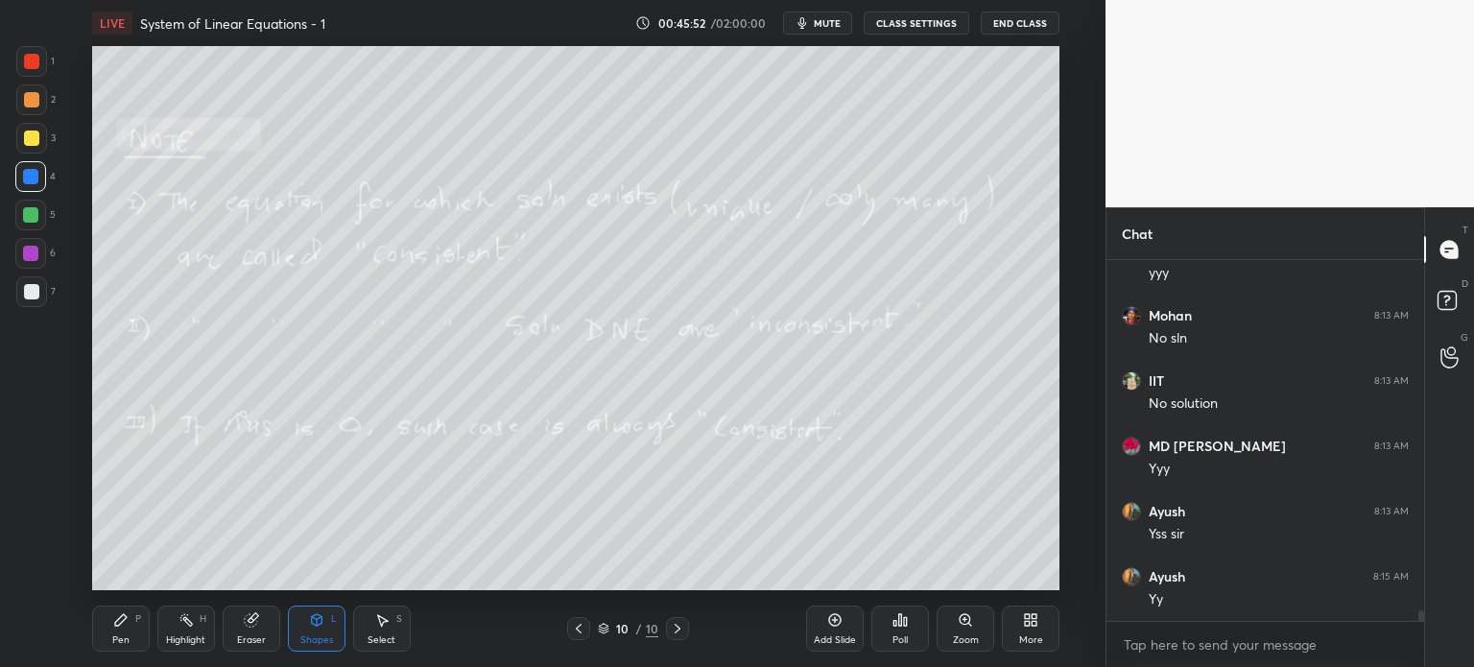
click at [30, 250] on div at bounding box center [30, 253] width 15 height 15
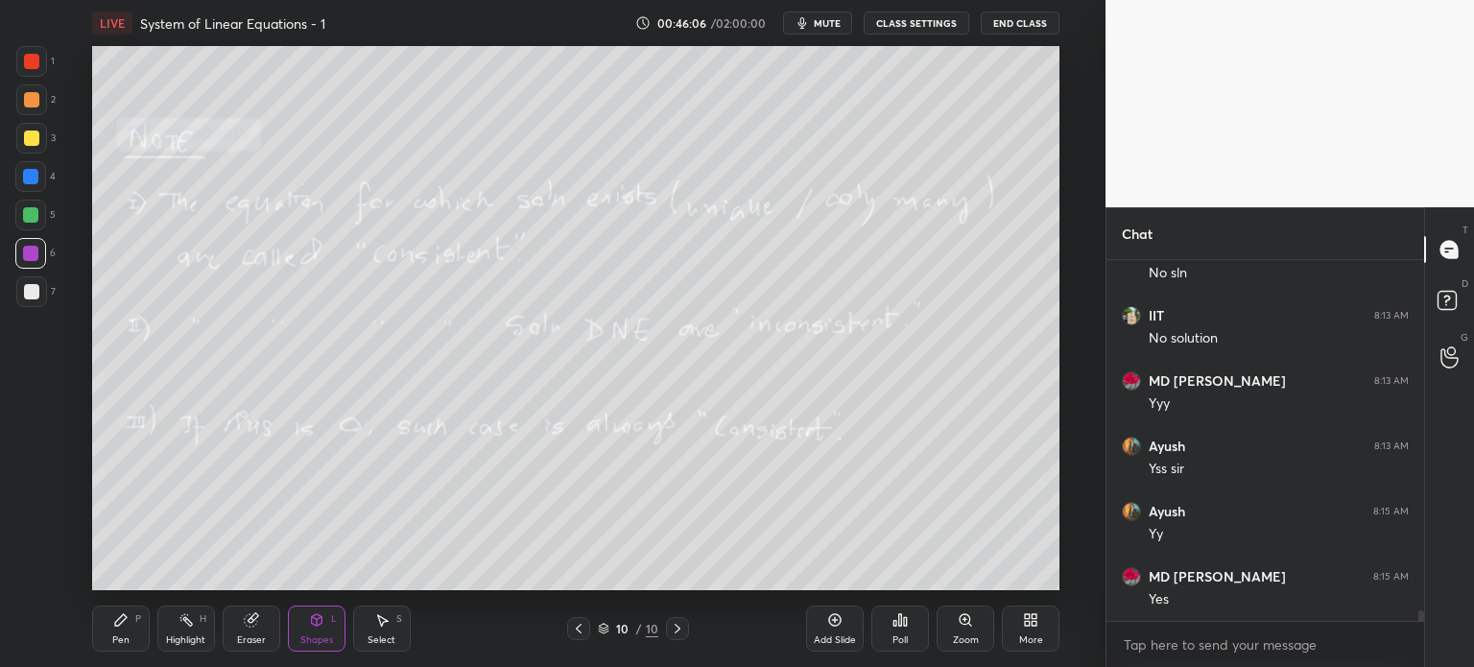
scroll to position [12602, 0]
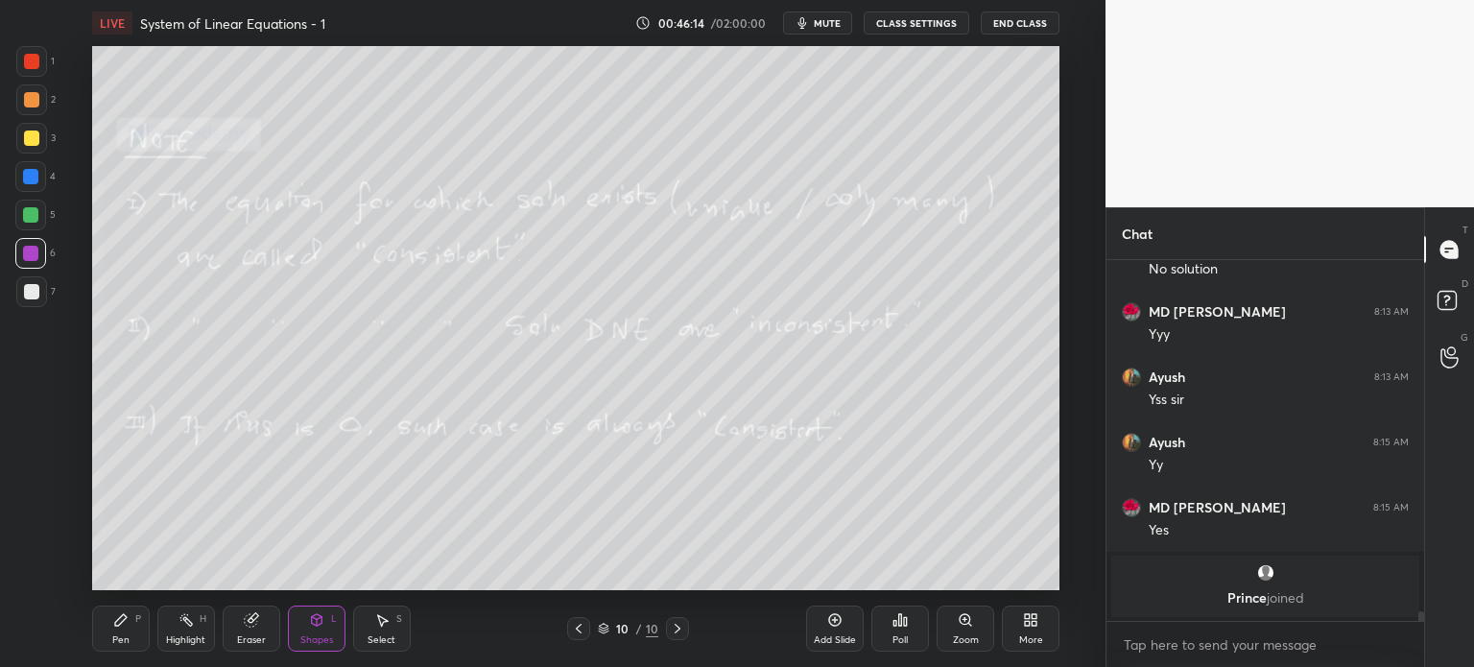
click at [107, 636] on div "Pen P" at bounding box center [121, 629] width 58 height 46
click at [29, 287] on div at bounding box center [31, 291] width 15 height 15
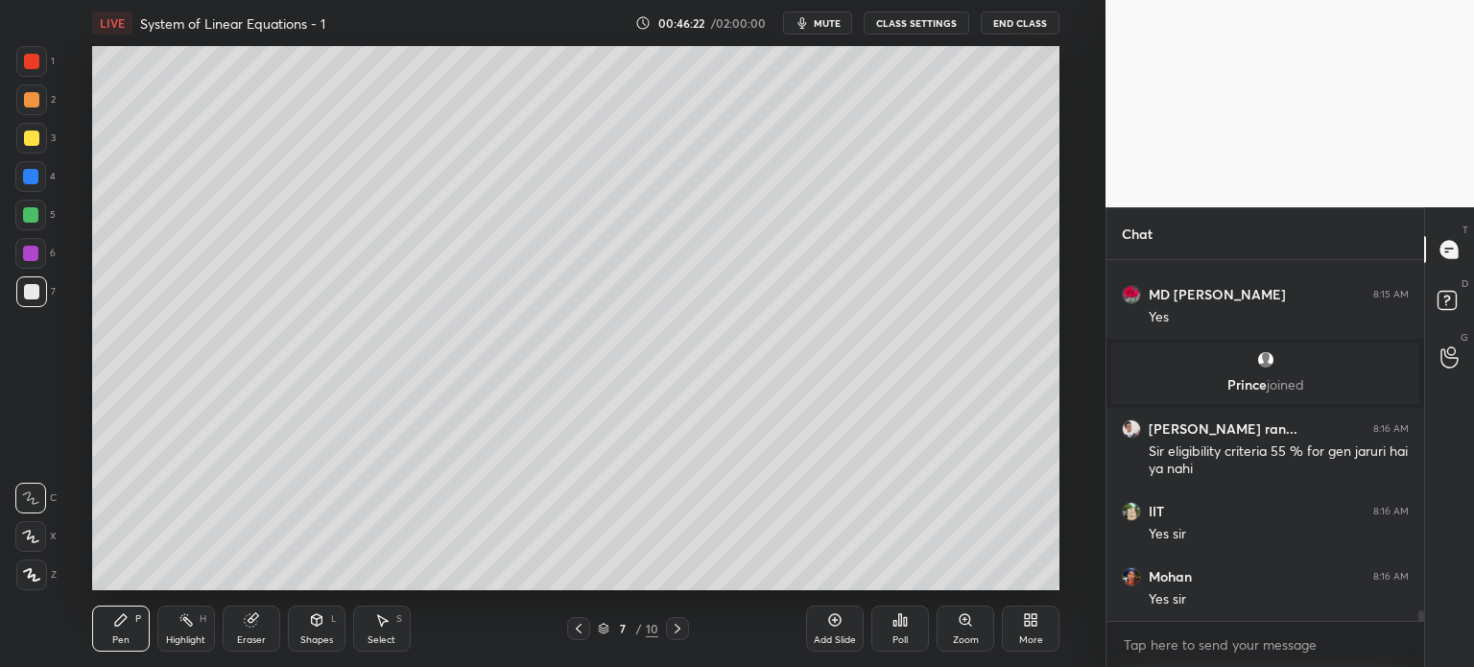
scroll to position [12324, 0]
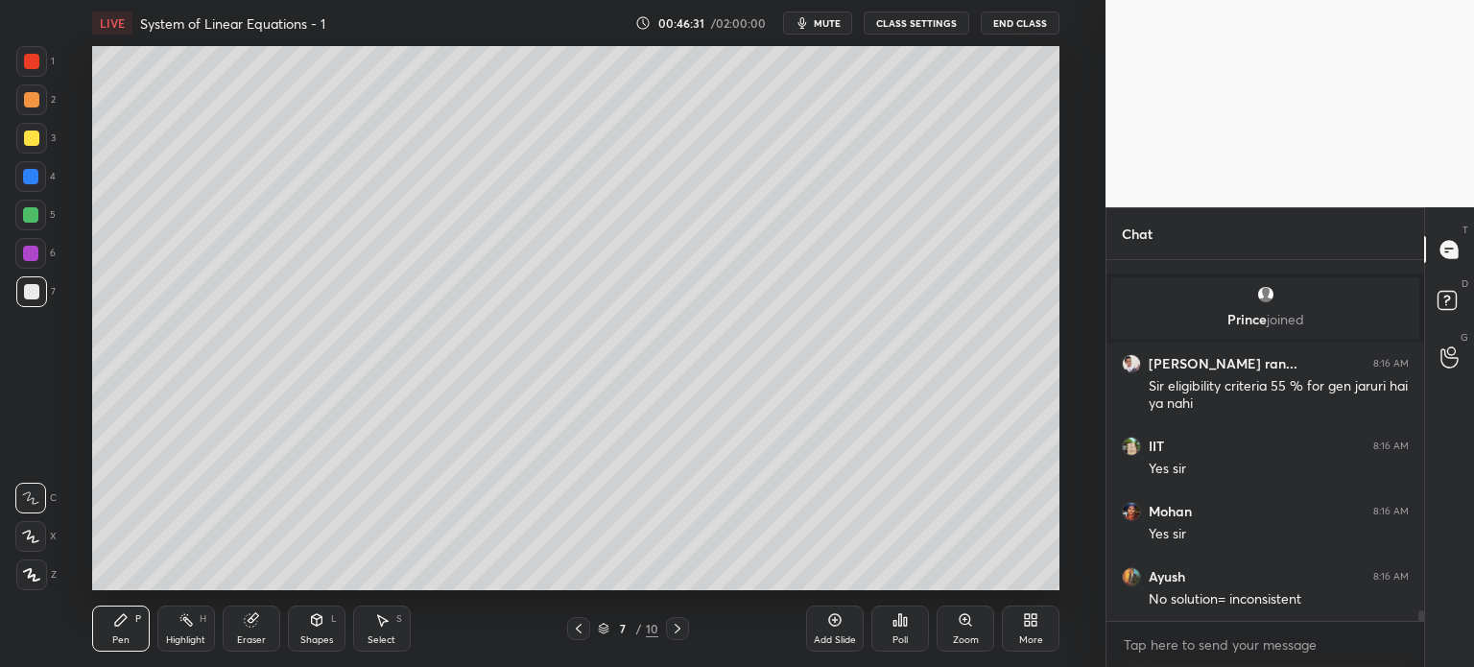
click at [34, 254] on div at bounding box center [30, 253] width 31 height 31
click at [328, 644] on div "Shapes L" at bounding box center [317, 629] width 58 height 46
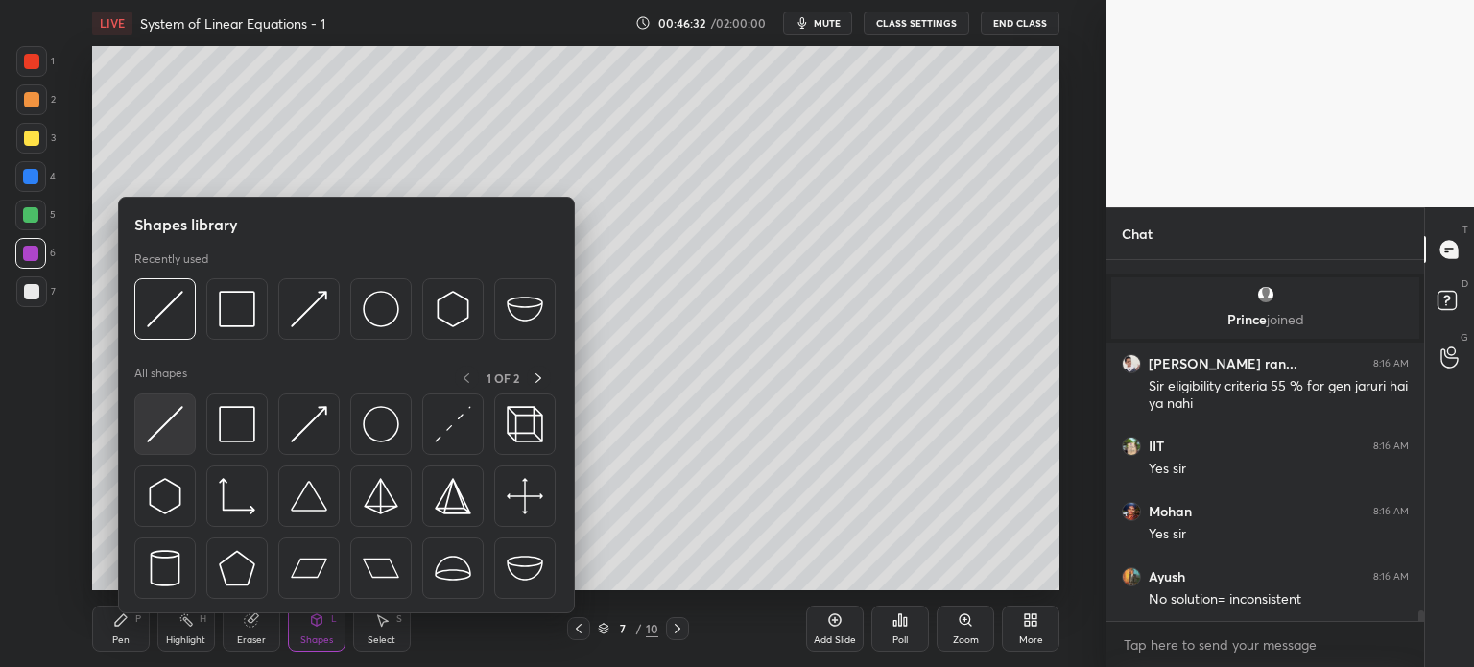
click at [177, 424] on img at bounding box center [165, 424] width 36 height 36
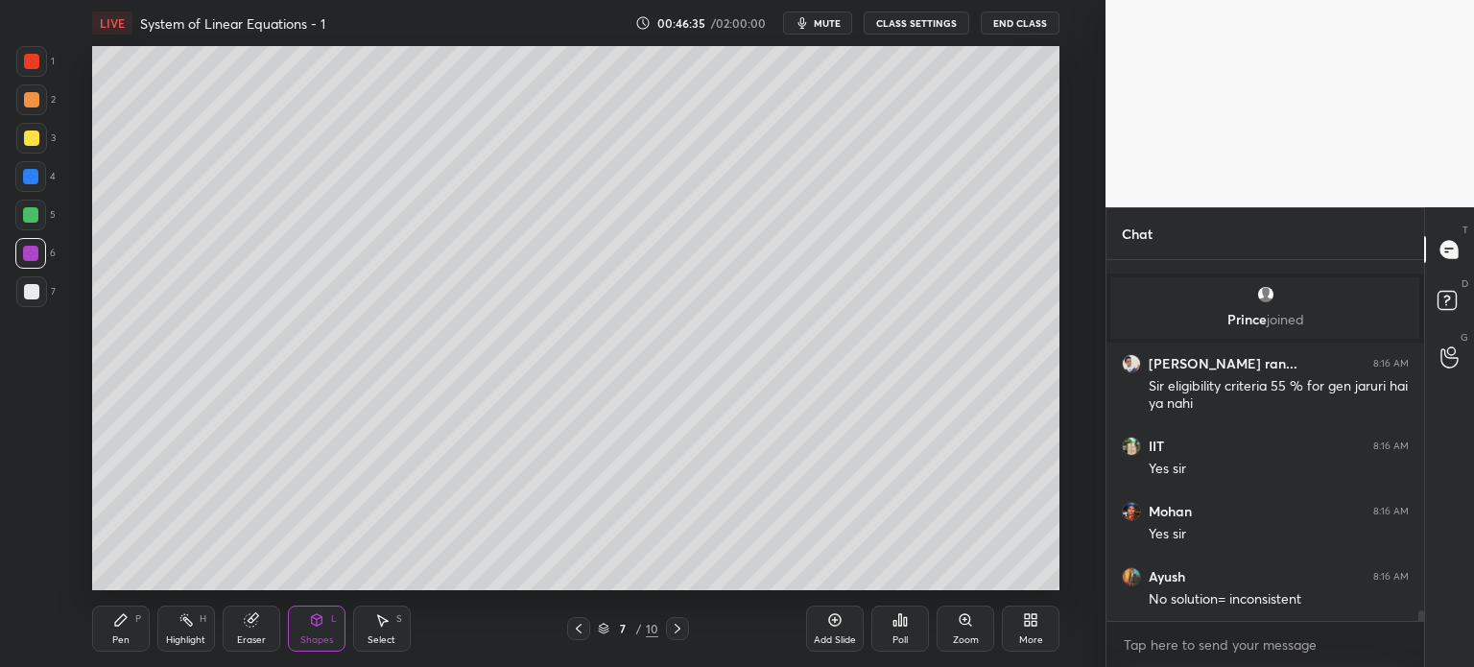
scroll to position [12393, 0]
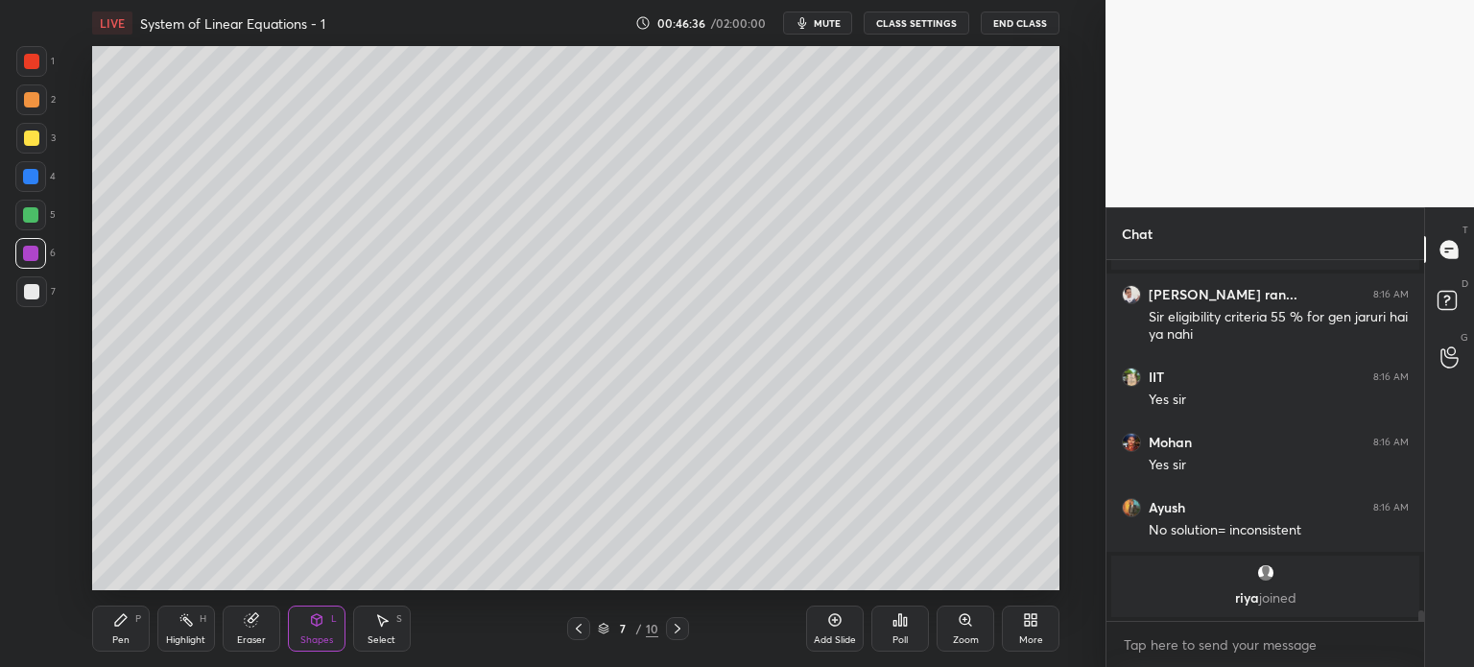
click at [675, 628] on icon at bounding box center [677, 628] width 15 height 15
click at [677, 627] on icon at bounding box center [678, 629] width 6 height 10
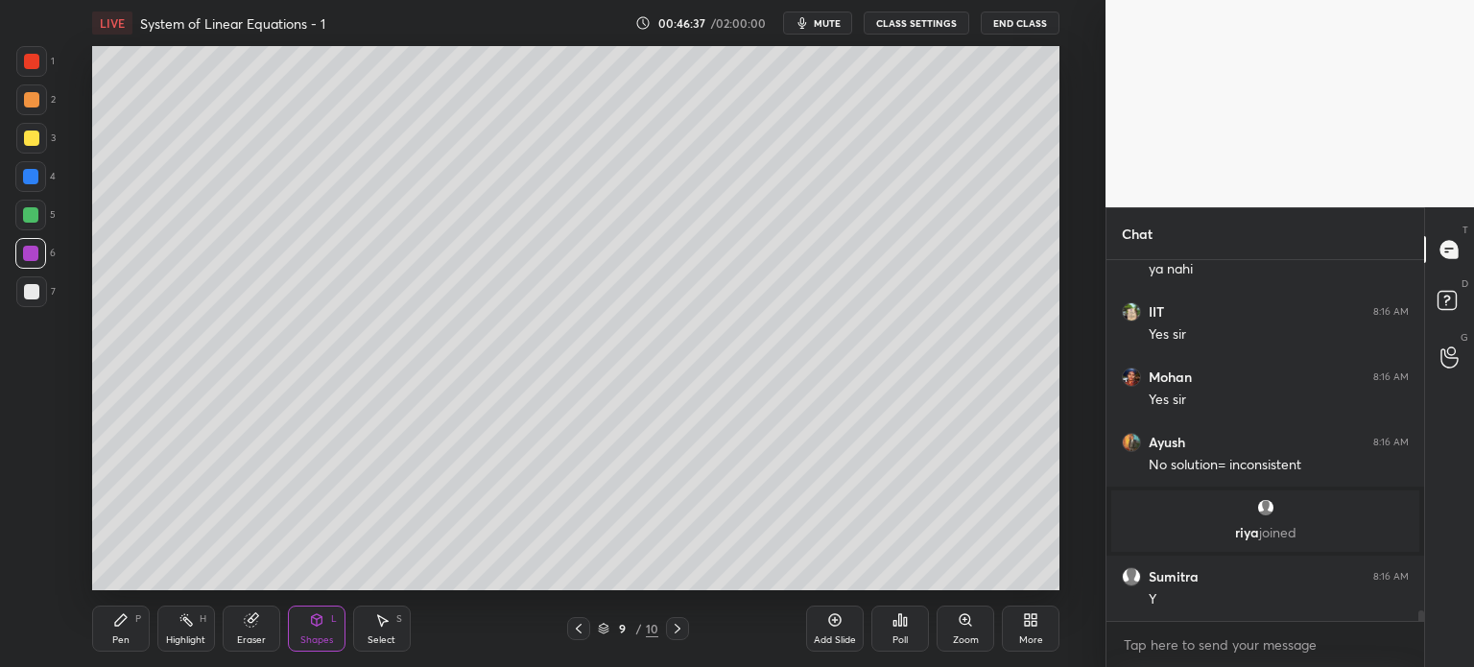
scroll to position [12389, 0]
click at [31, 288] on div at bounding box center [31, 291] width 15 height 15
click at [678, 631] on icon at bounding box center [677, 628] width 15 height 15
click at [834, 631] on div "Add Slide" at bounding box center [835, 629] width 58 height 46
click at [118, 636] on div "Pen" at bounding box center [120, 640] width 17 height 10
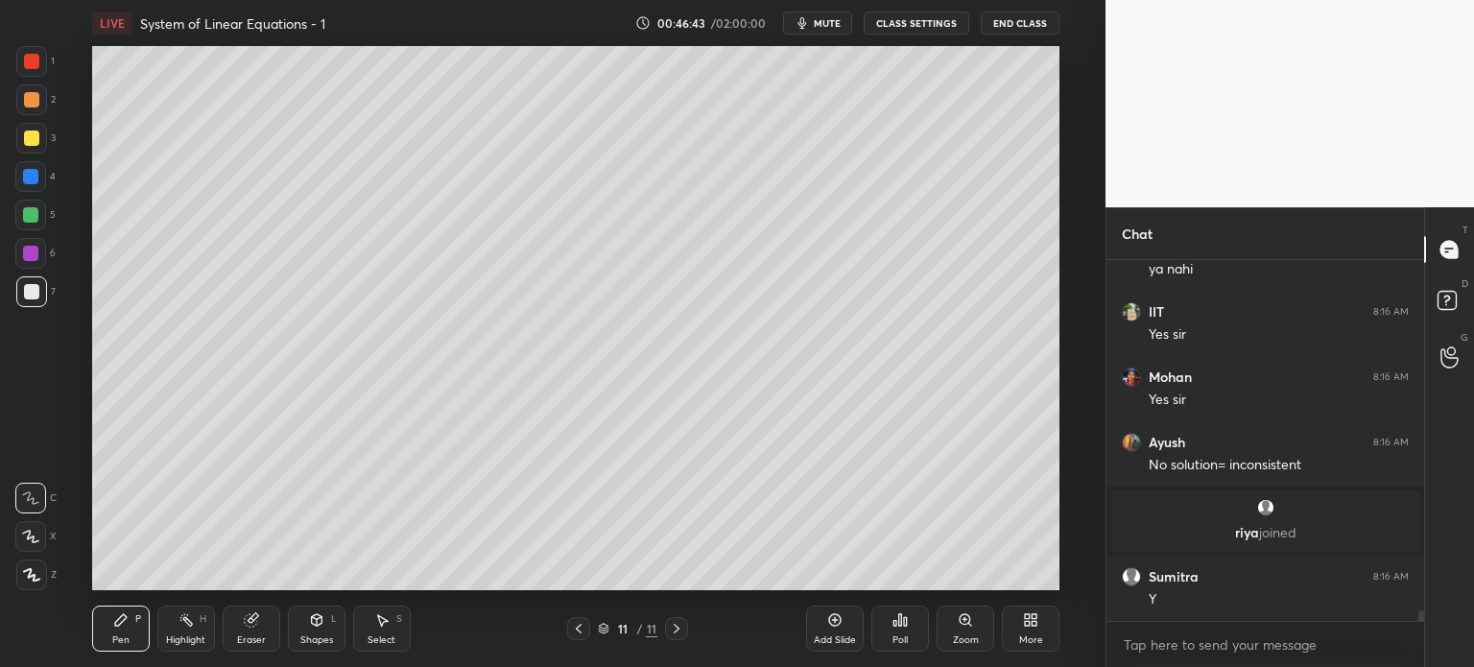
click at [36, 290] on div at bounding box center [31, 291] width 15 height 15
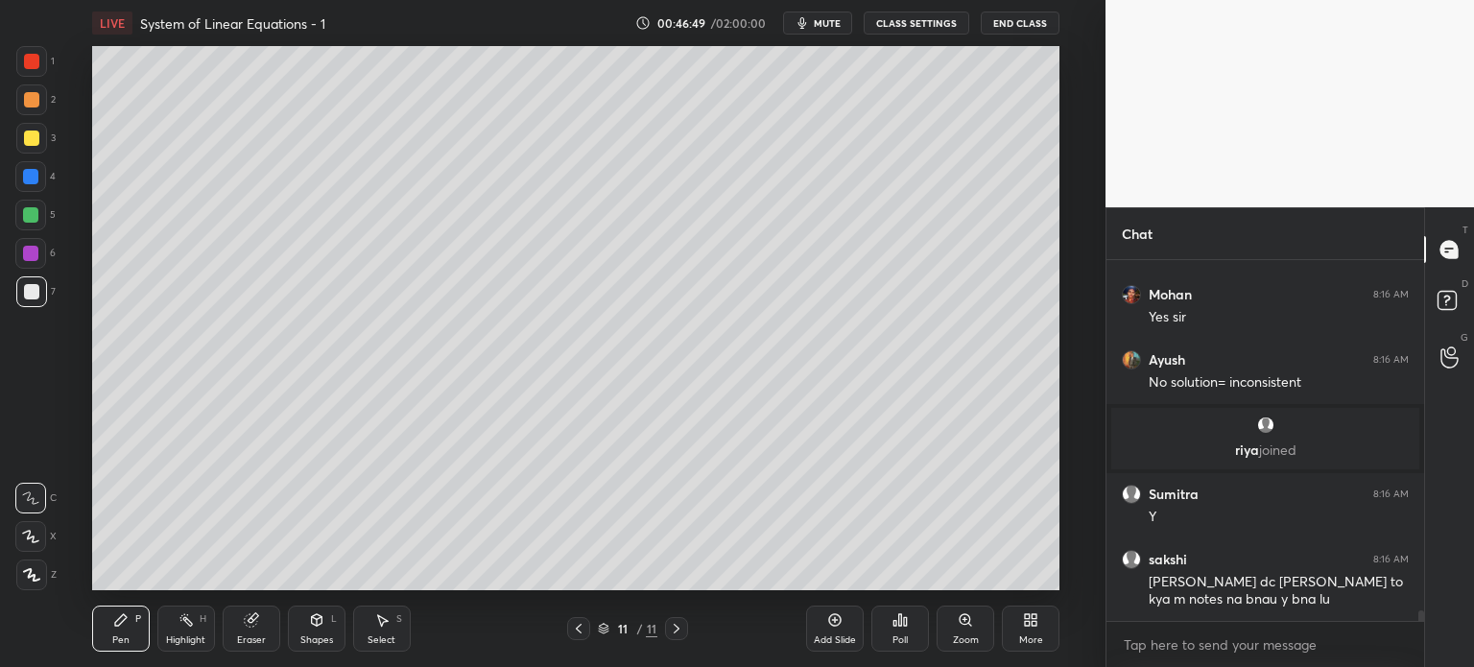
click at [33, 103] on div at bounding box center [31, 99] width 15 height 15
click at [334, 616] on div "L" at bounding box center [334, 619] width 6 height 10
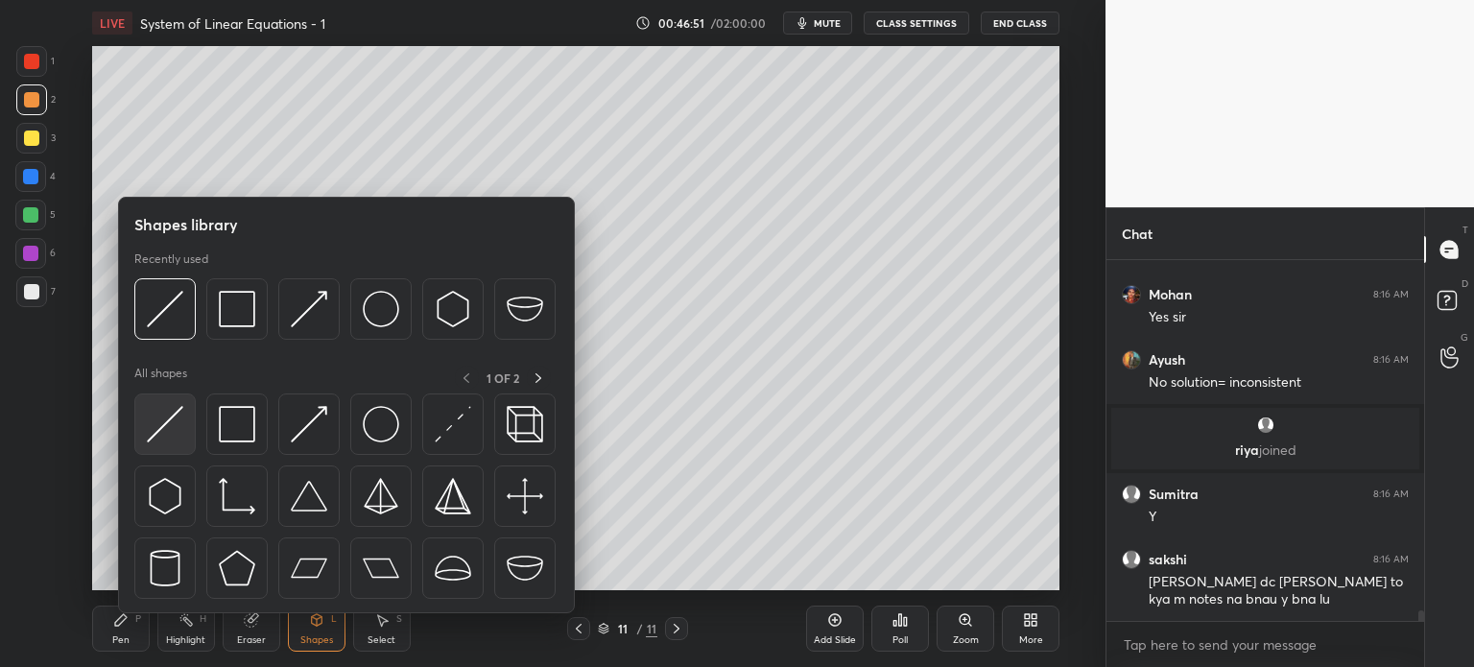
click at [185, 433] on div at bounding box center [164, 423] width 61 height 61
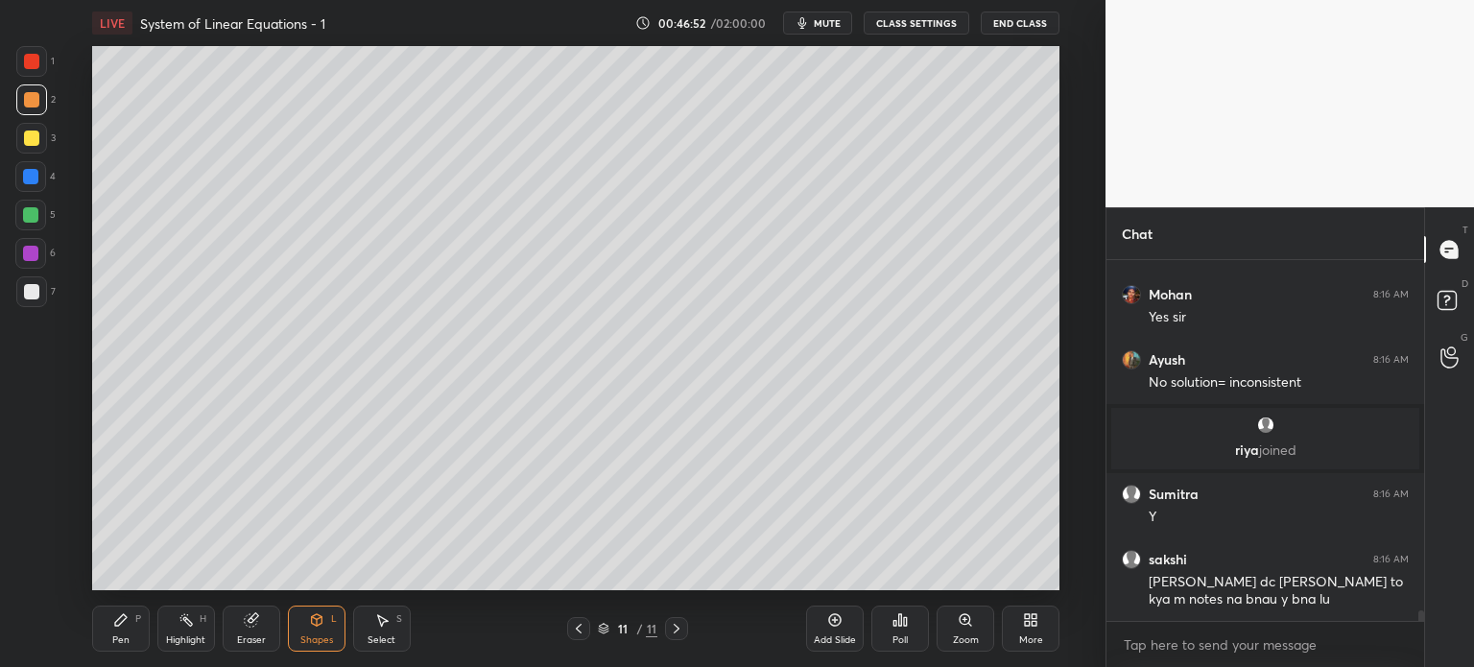
click at [31, 219] on div at bounding box center [30, 214] width 15 height 15
click at [31, 178] on div at bounding box center [30, 176] width 15 height 15
click at [26, 140] on div at bounding box center [31, 138] width 15 height 15
click at [31, 214] on div at bounding box center [30, 214] width 15 height 15
drag, startPoint x: 31, startPoint y: 103, endPoint x: 54, endPoint y: 108, distance: 23.7
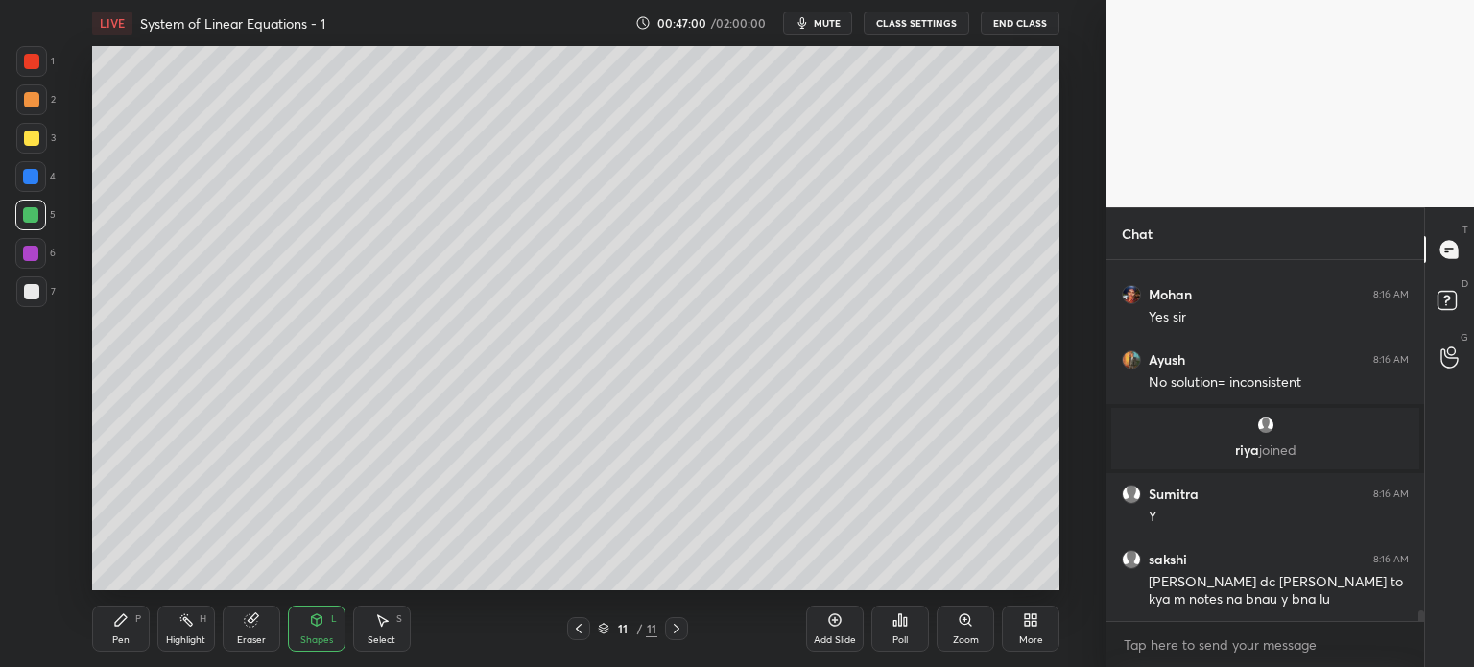
click at [32, 103] on div at bounding box center [31, 99] width 15 height 15
drag, startPoint x: 244, startPoint y: 621, endPoint x: 237, endPoint y: 609, distance: 13.3
click at [245, 621] on icon at bounding box center [250, 620] width 12 height 12
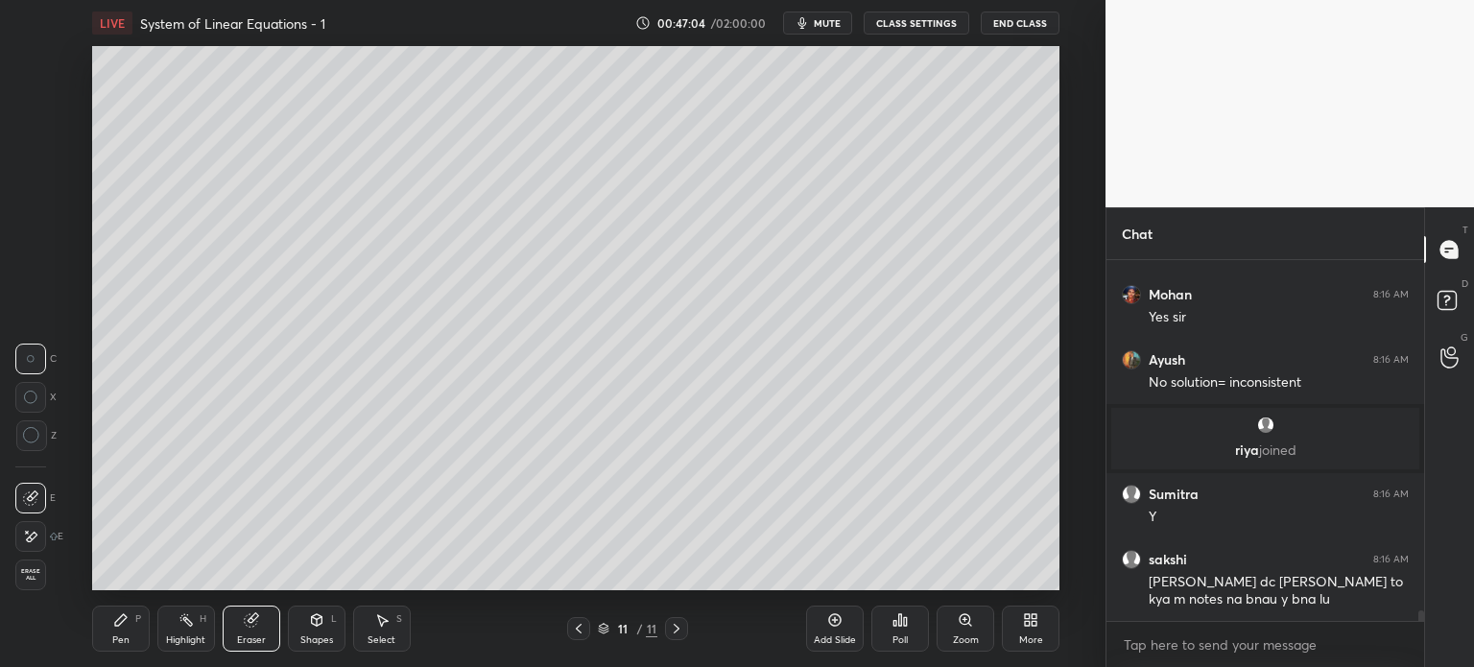
click at [27, 482] on div "E" at bounding box center [35, 494] width 40 height 38
click at [127, 636] on div "Pen" at bounding box center [120, 640] width 17 height 10
click at [29, 291] on div at bounding box center [31, 291] width 15 height 15
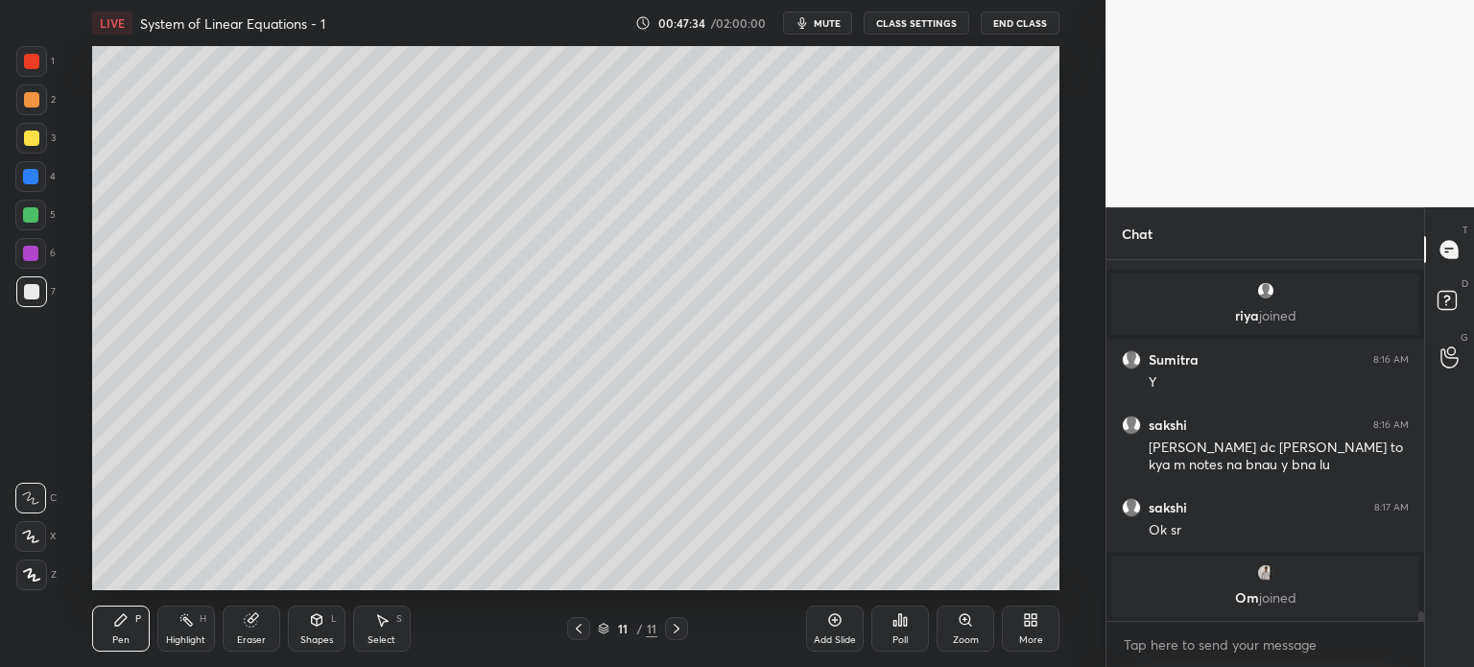
scroll to position [12567, 0]
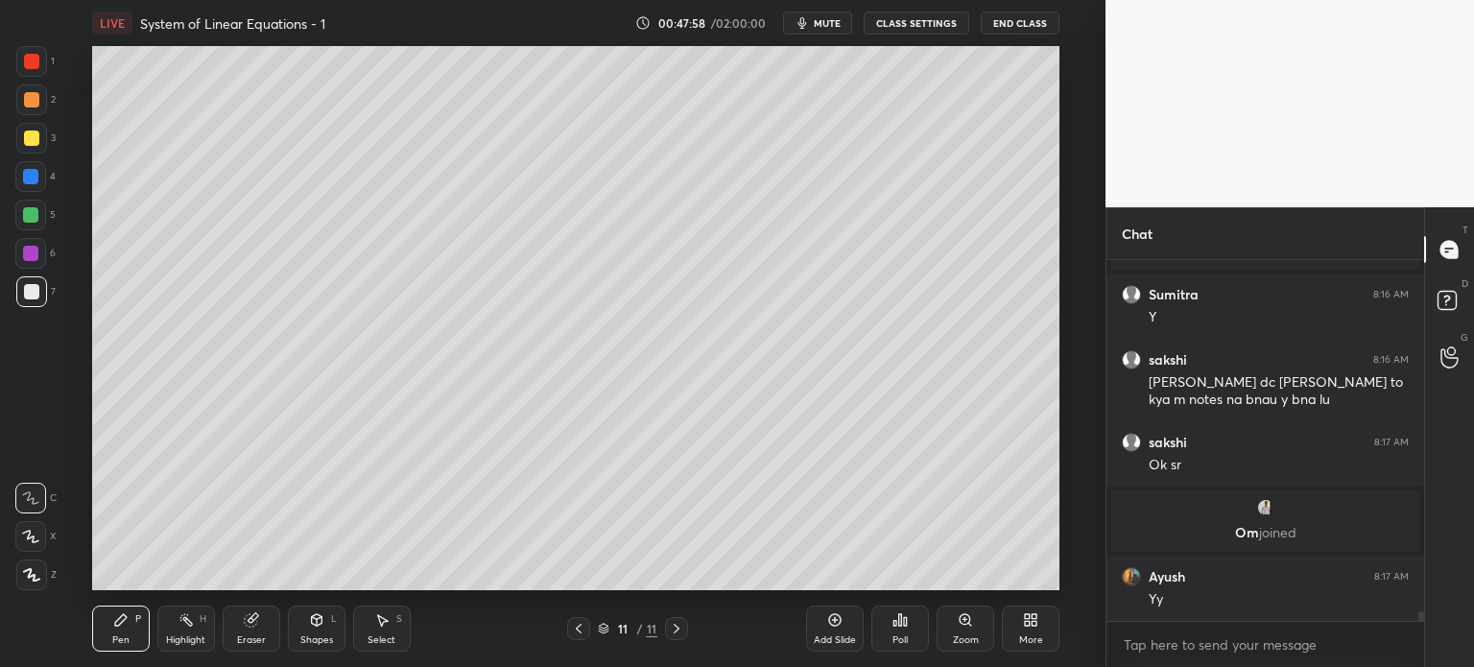
click at [331, 633] on div "Shapes L" at bounding box center [317, 629] width 58 height 46
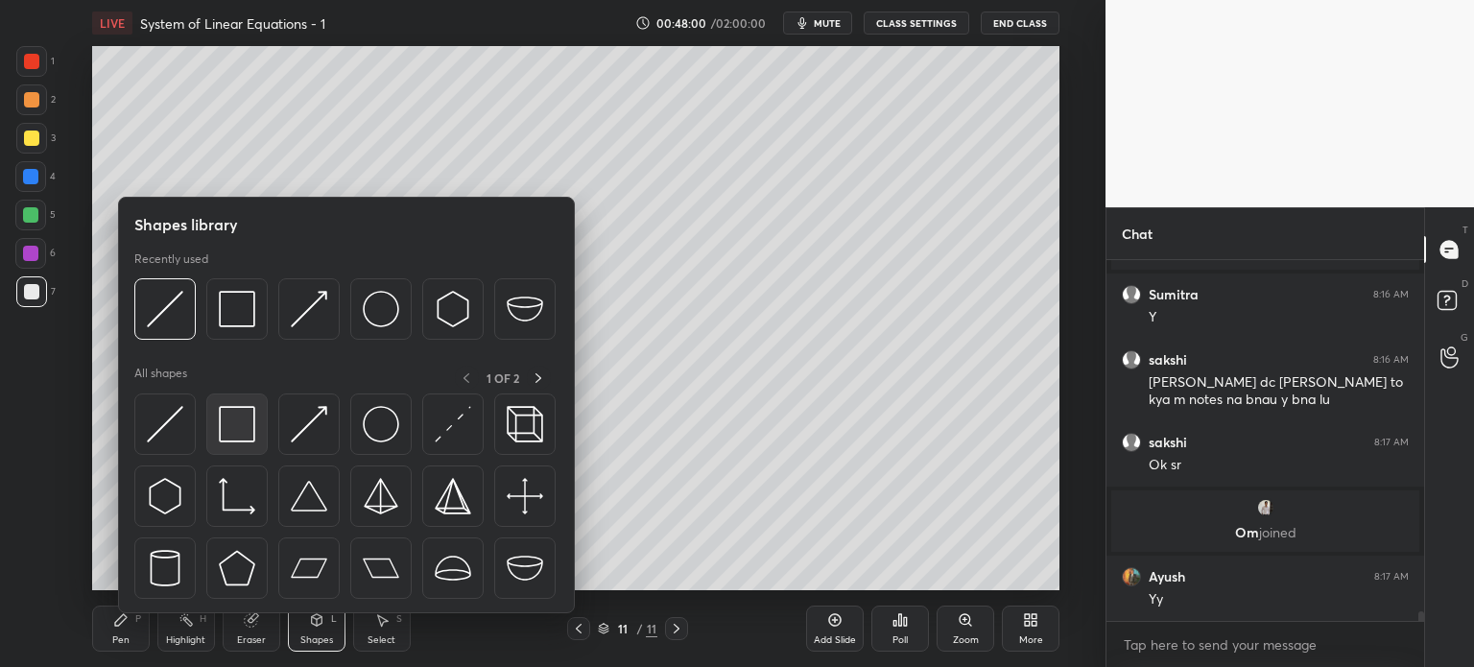
click at [257, 429] on div at bounding box center [236, 423] width 61 height 61
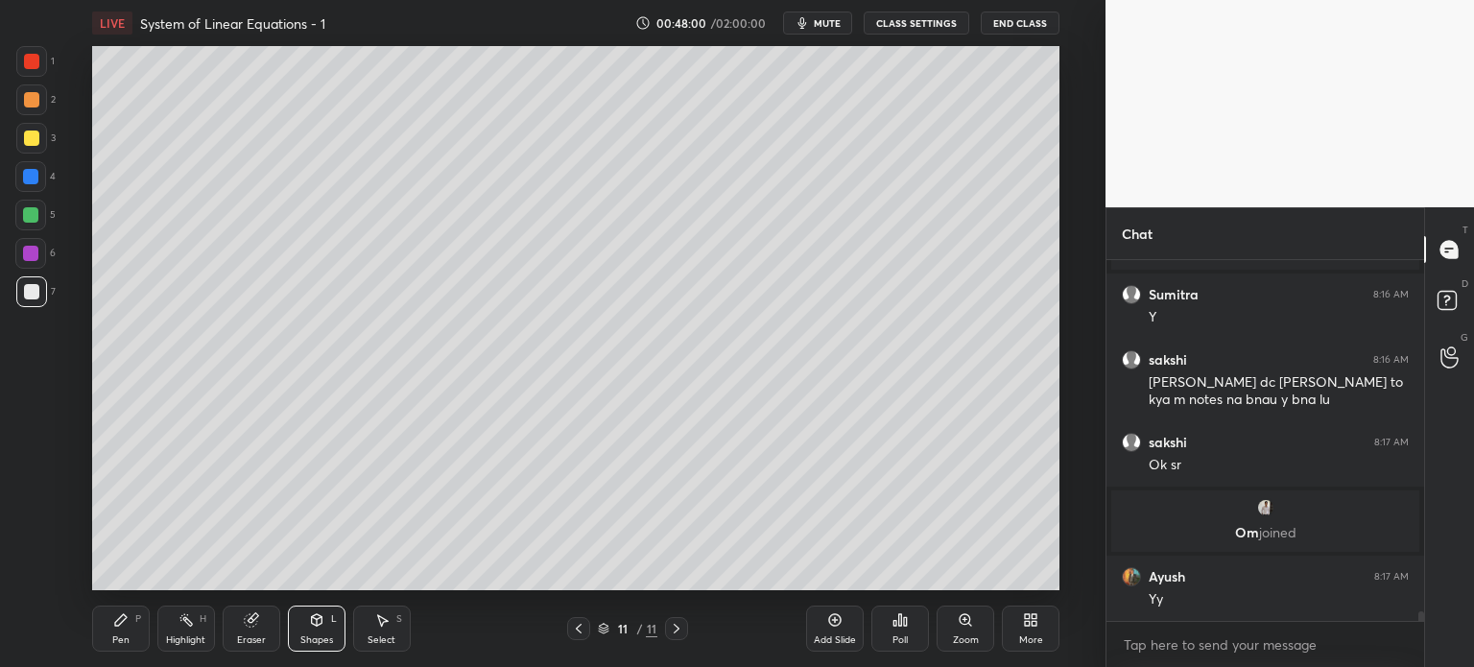
click at [28, 218] on div at bounding box center [30, 214] width 15 height 15
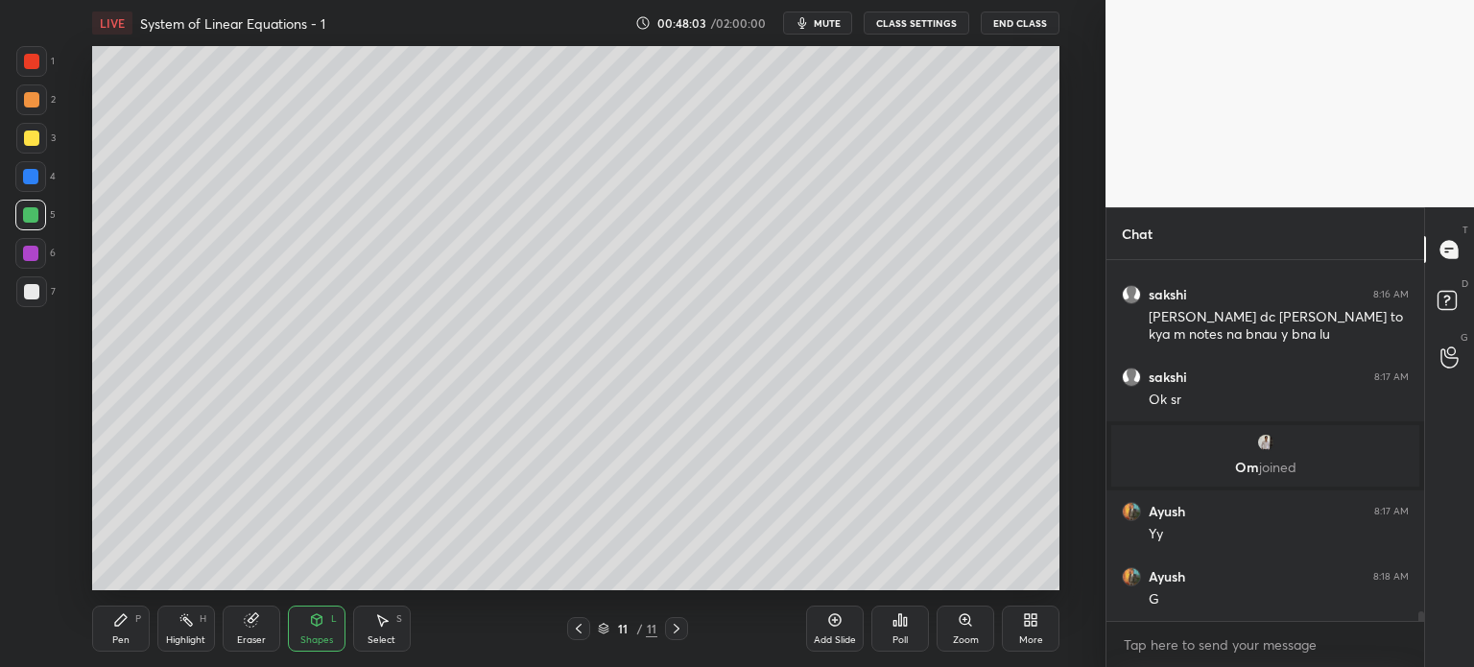
scroll to position [12763, 0]
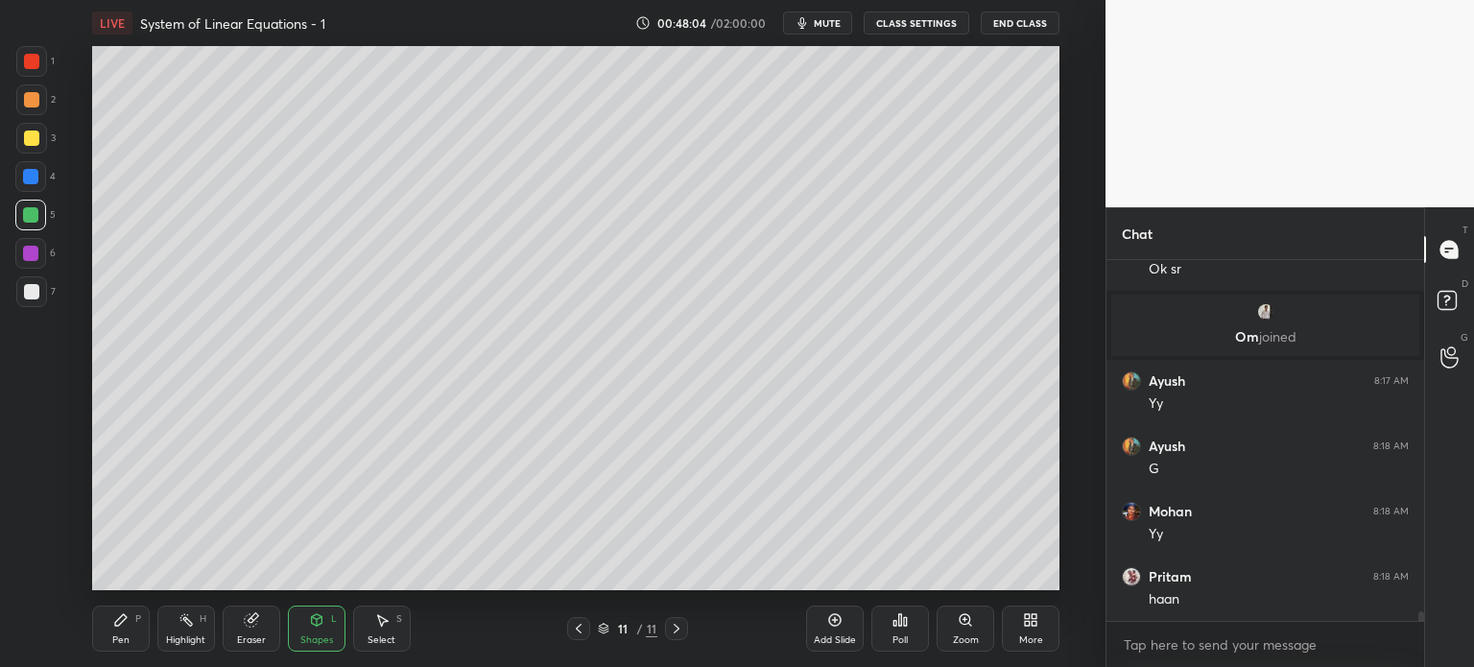
click at [130, 624] on div "Pen P" at bounding box center [121, 629] width 58 height 46
click at [24, 494] on icon at bounding box center [30, 497] width 17 height 13
click at [36, 291] on div at bounding box center [31, 291] width 15 height 15
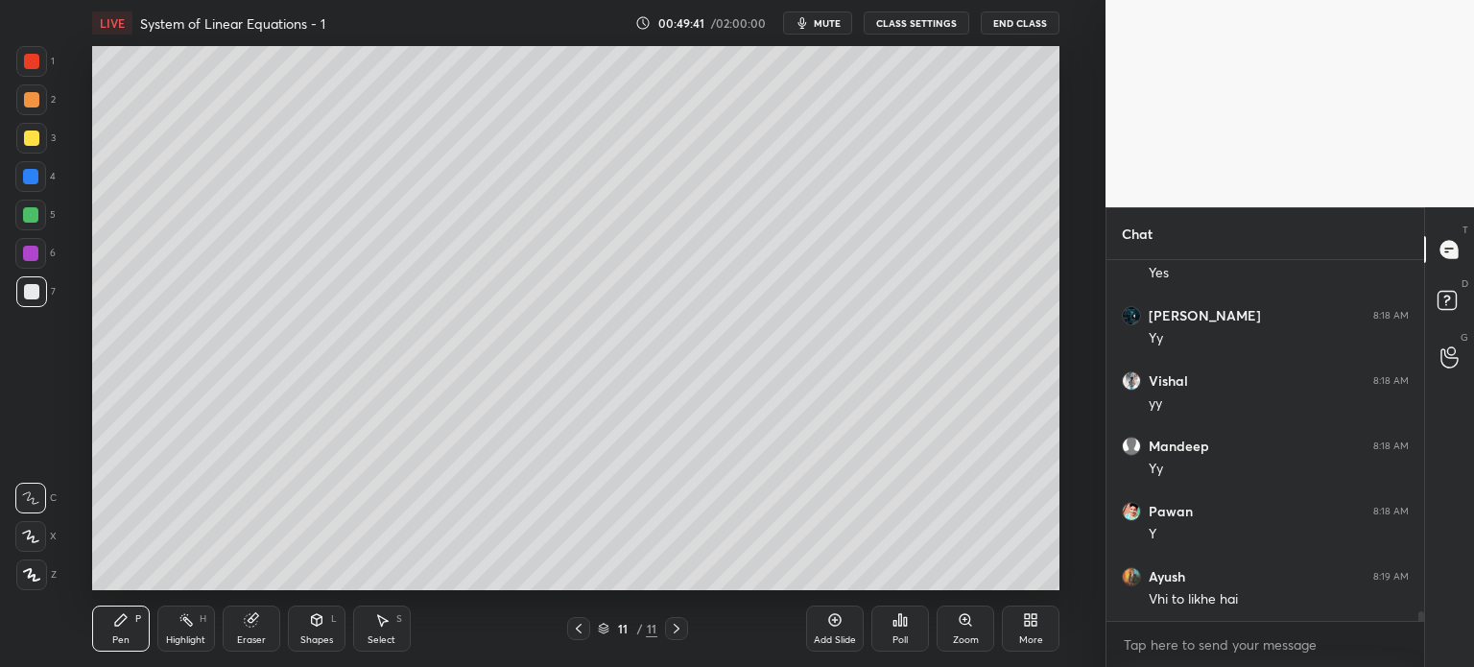
scroll to position [13631, 0]
click at [314, 640] on div "Shapes" at bounding box center [316, 640] width 33 height 10
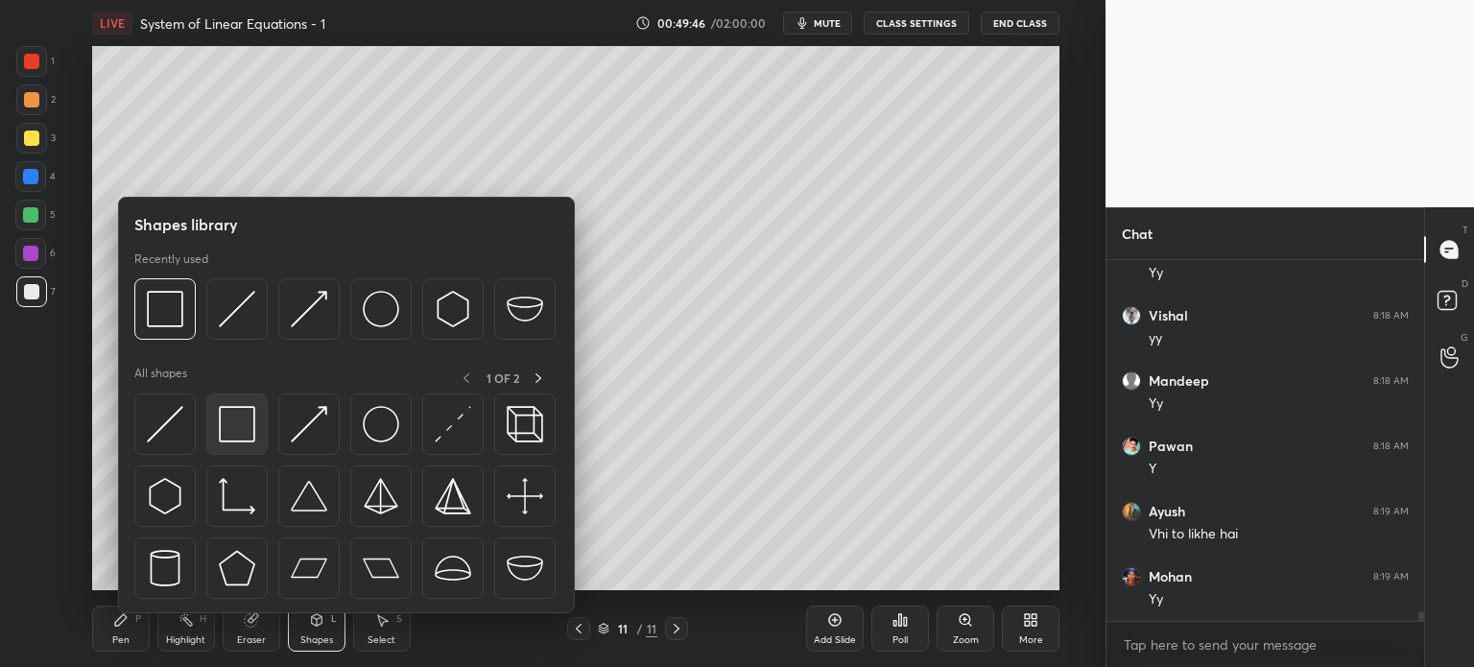
click at [246, 434] on img at bounding box center [237, 424] width 36 height 36
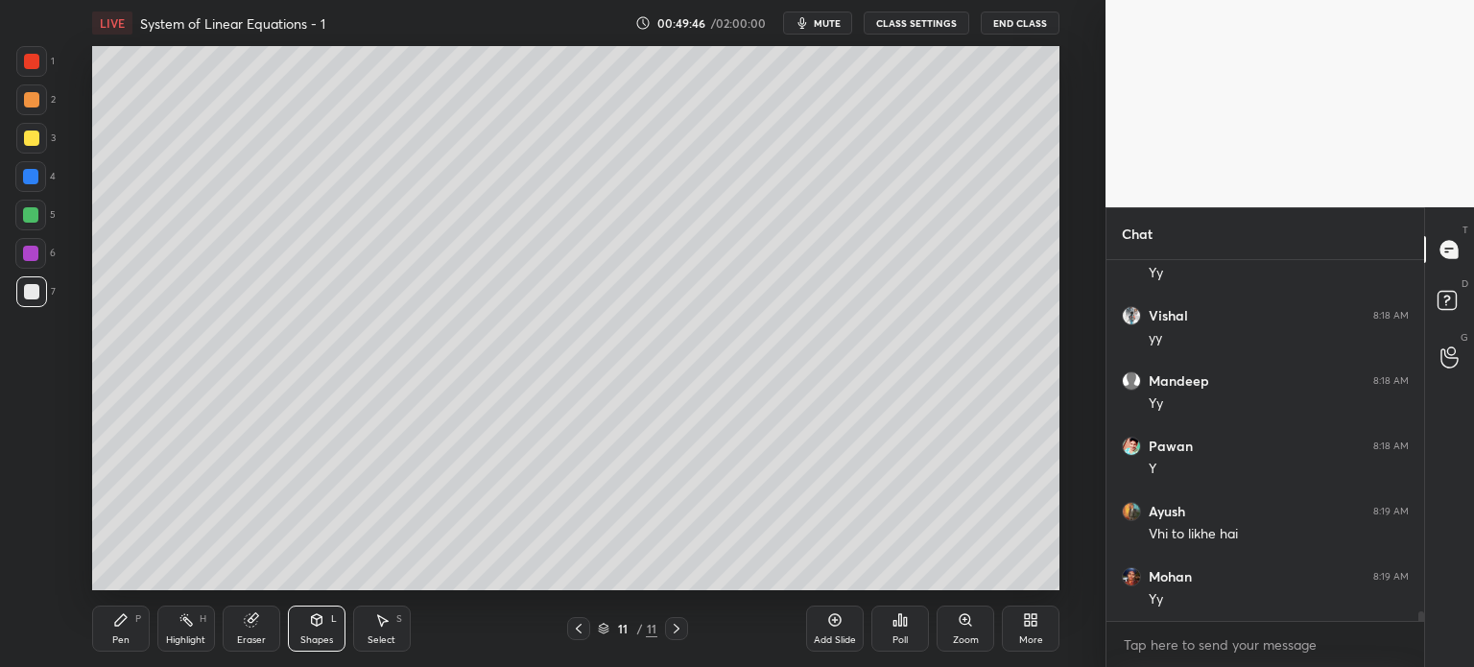
click at [16, 156] on div "3" at bounding box center [35, 142] width 39 height 38
click at [30, 62] on div at bounding box center [31, 61] width 15 height 15
click at [36, 216] on div at bounding box center [30, 214] width 15 height 15
click at [142, 597] on div "Pen P Highlight H Eraser Shapes L Select S 11 / 11 Add Slide Poll Zoom More" at bounding box center [575, 628] width 967 height 77
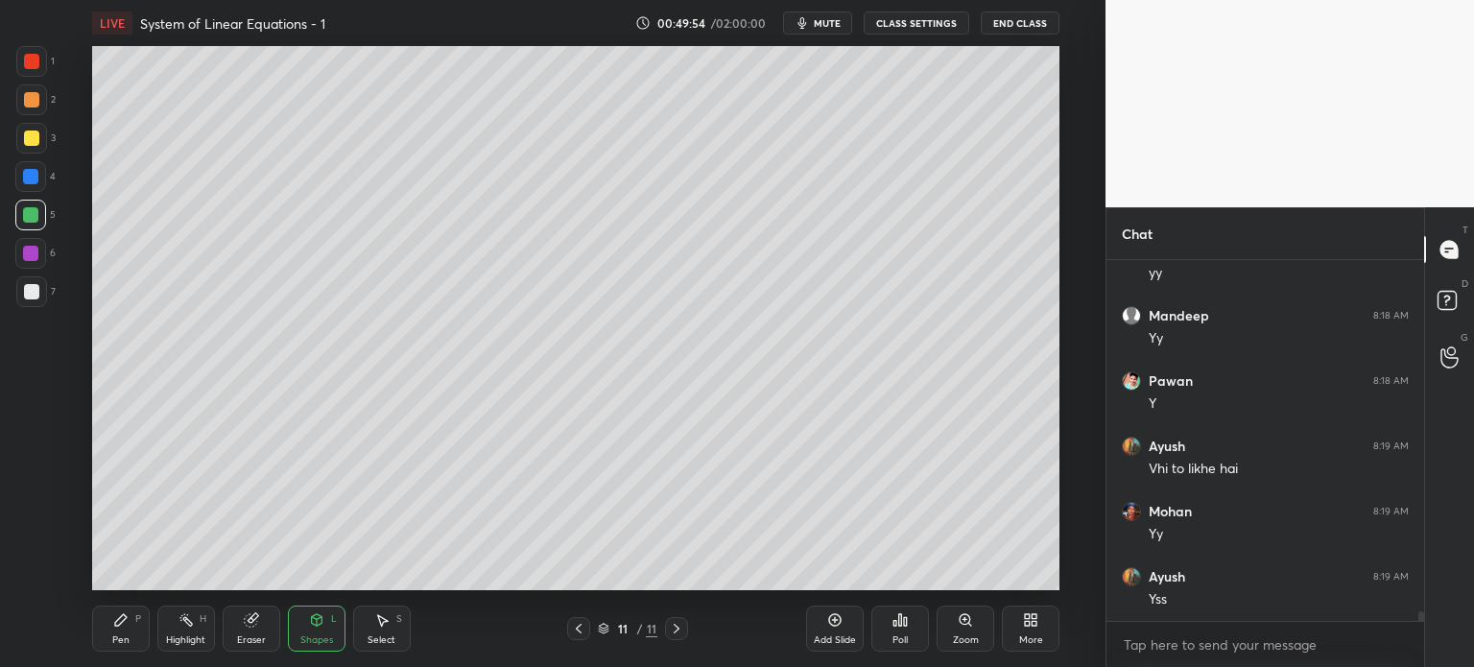
click at [27, 285] on div at bounding box center [31, 291] width 15 height 15
drag, startPoint x: 100, startPoint y: 637, endPoint x: 116, endPoint y: 630, distance: 17.6
click at [114, 630] on div "Pen P" at bounding box center [121, 629] width 58 height 46
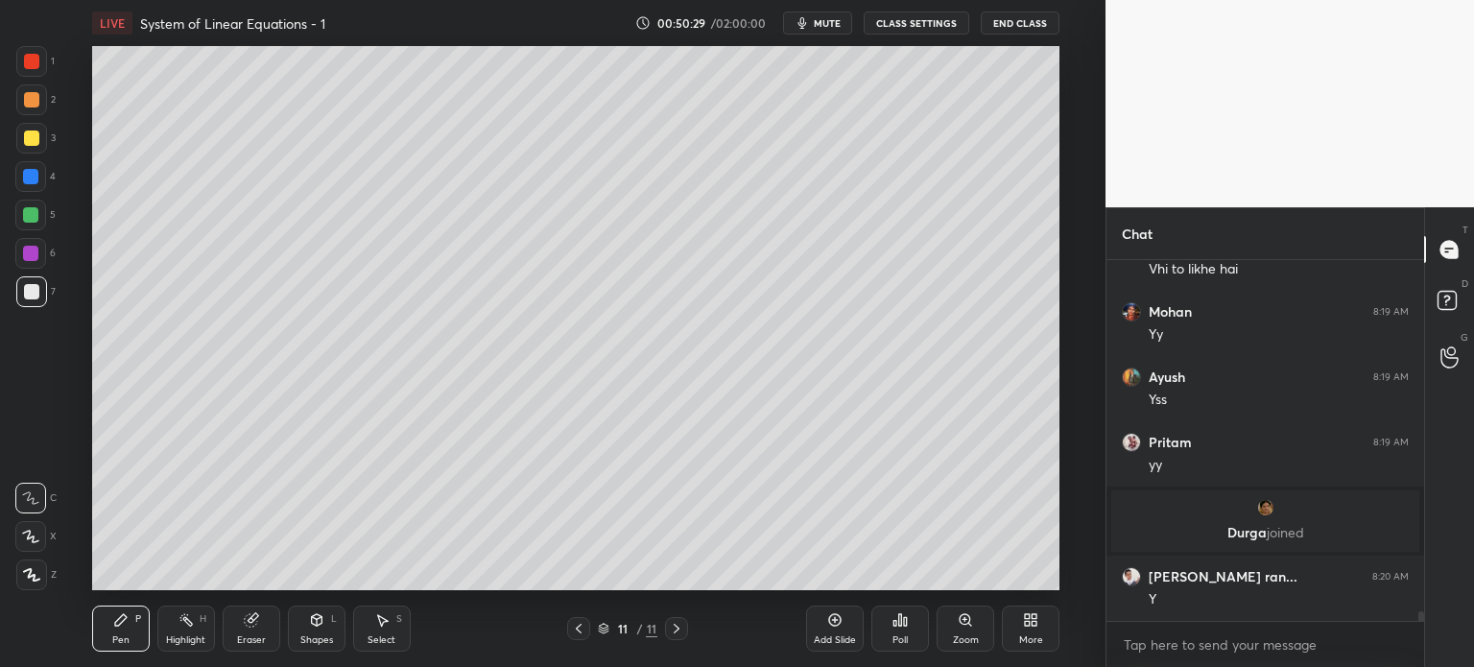
scroll to position [13587, 0]
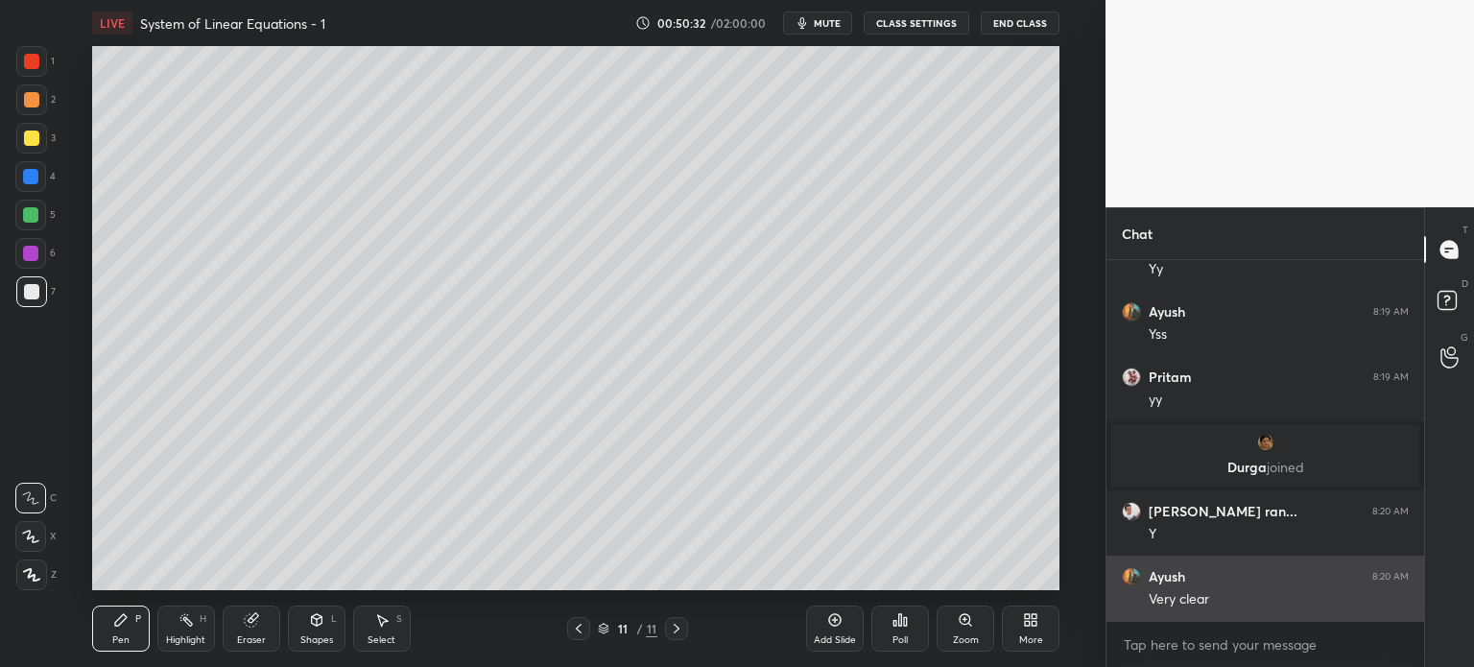
click at [1182, 579] on h6 "Ayush" at bounding box center [1167, 576] width 36 height 17
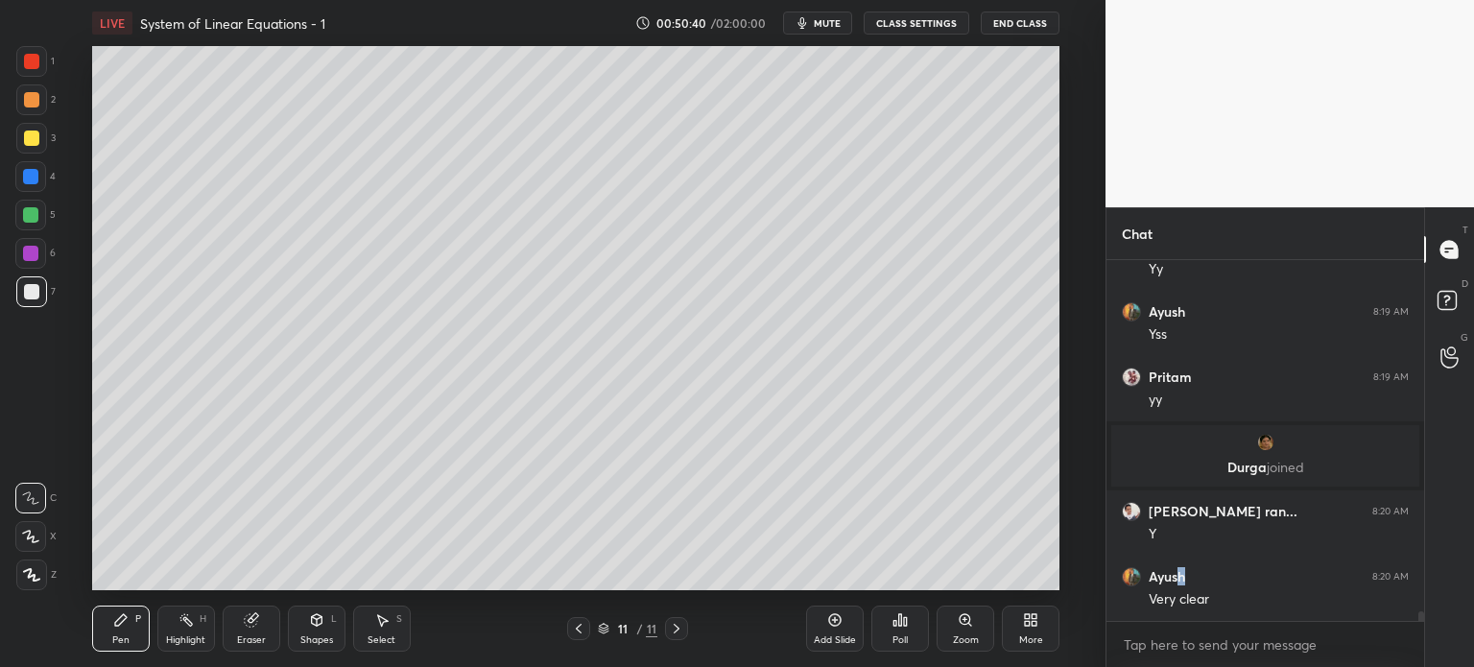
scroll to position [13652, 0]
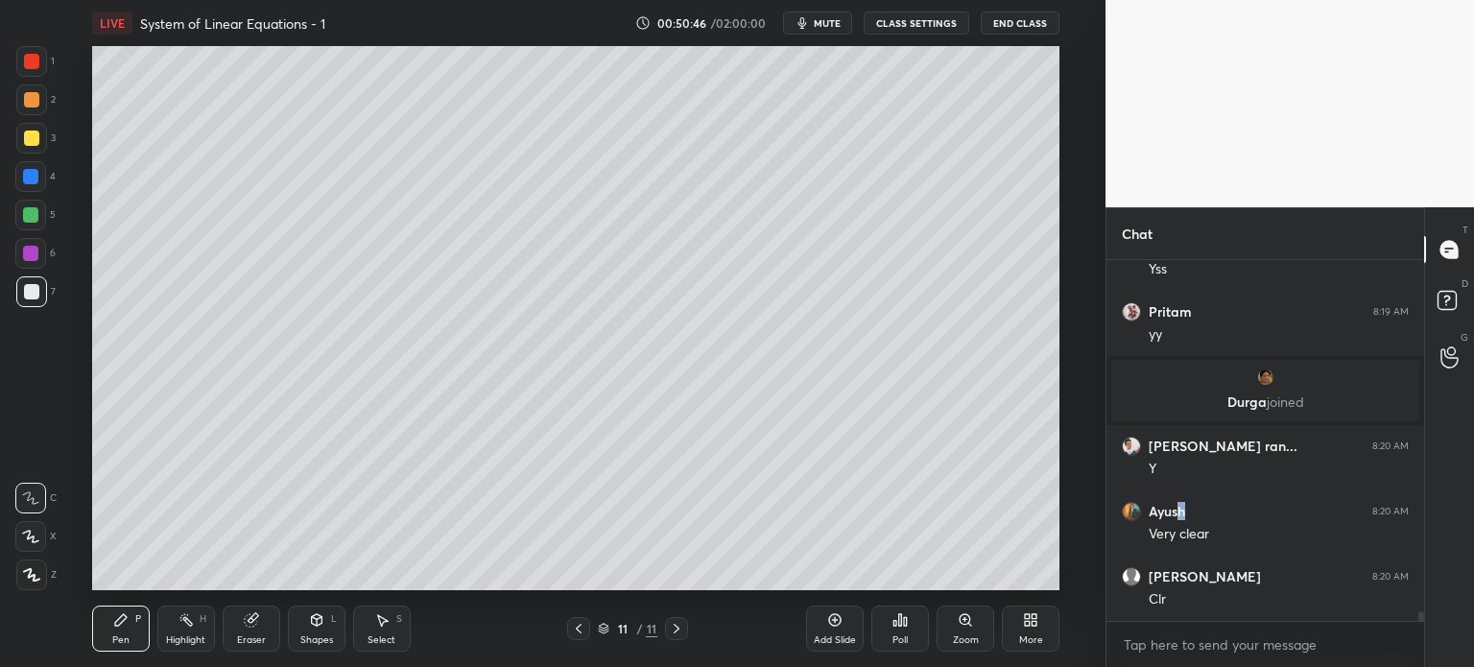
click at [833, 628] on div "Add Slide" at bounding box center [835, 629] width 58 height 46
click at [40, 289] on div at bounding box center [31, 291] width 31 height 31
drag, startPoint x: 45, startPoint y: 64, endPoint x: 35, endPoint y: 63, distance: 10.6
click at [39, 64] on div "1" at bounding box center [35, 61] width 38 height 31
click at [322, 617] on div "Shapes L" at bounding box center [317, 629] width 58 height 46
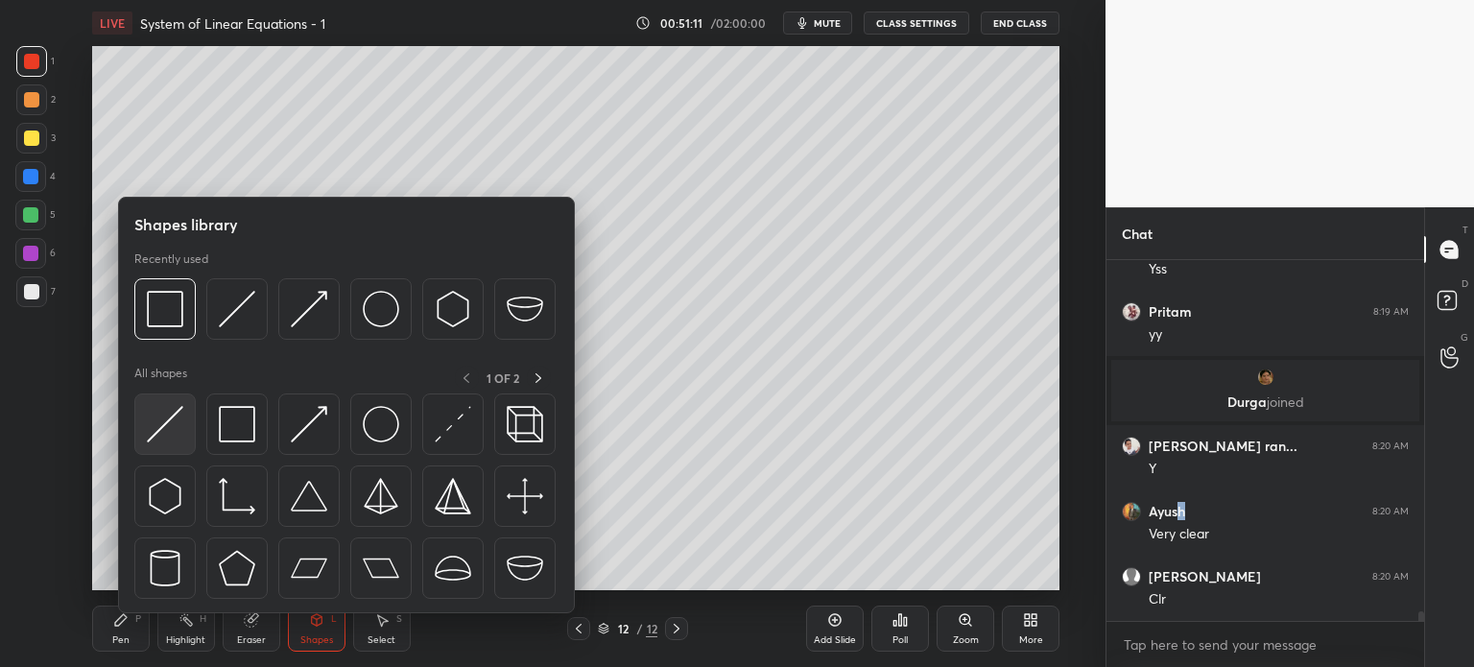
click at [175, 452] on div at bounding box center [164, 423] width 61 height 61
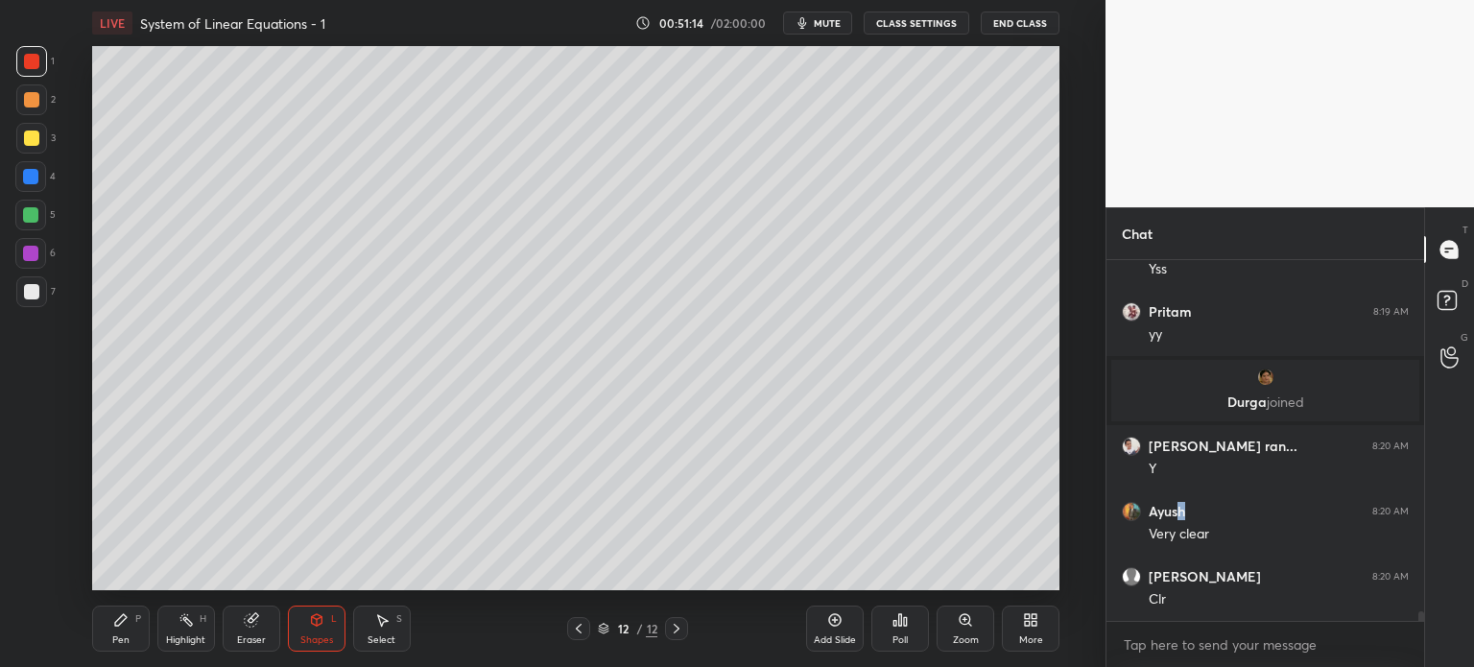
click at [37, 178] on div at bounding box center [30, 176] width 15 height 15
click at [112, 644] on div "Pen" at bounding box center [120, 640] width 17 height 10
click at [35, 290] on div at bounding box center [31, 291] width 15 height 15
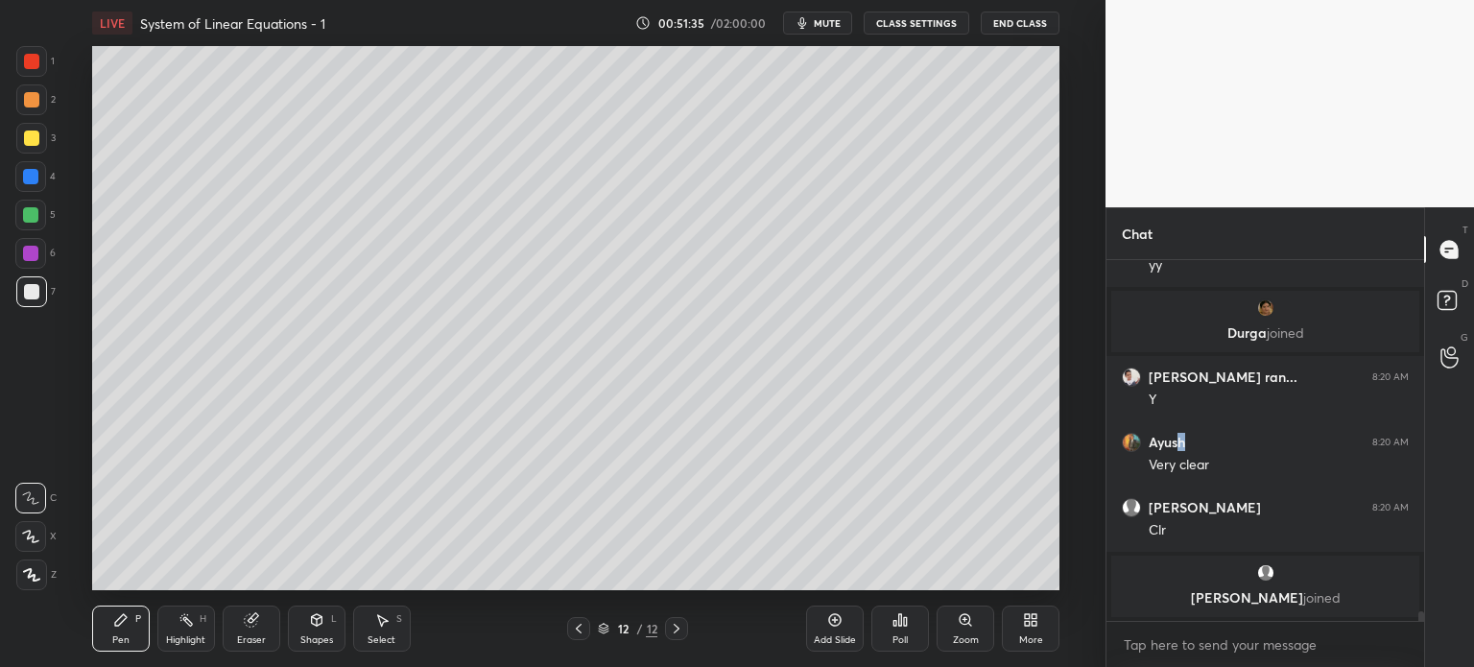
click at [37, 181] on div at bounding box center [30, 176] width 15 height 15
click at [31, 148] on div at bounding box center [31, 138] width 31 height 31
click at [314, 602] on div "Pen P Highlight H Eraser Shapes L Select S 12 / 12 Add Slide Poll Zoom More" at bounding box center [575, 628] width 967 height 77
click at [320, 616] on icon at bounding box center [316, 619] width 15 height 15
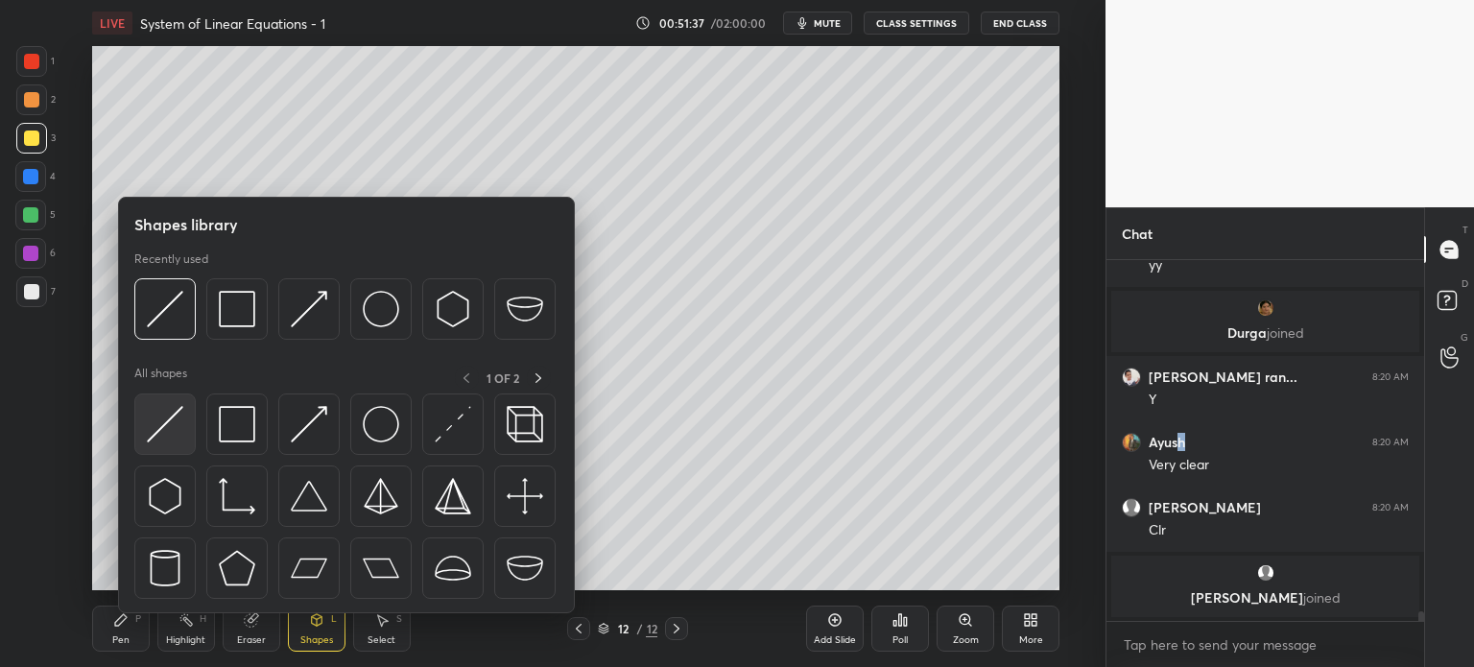
click at [181, 426] on div at bounding box center [164, 423] width 61 height 61
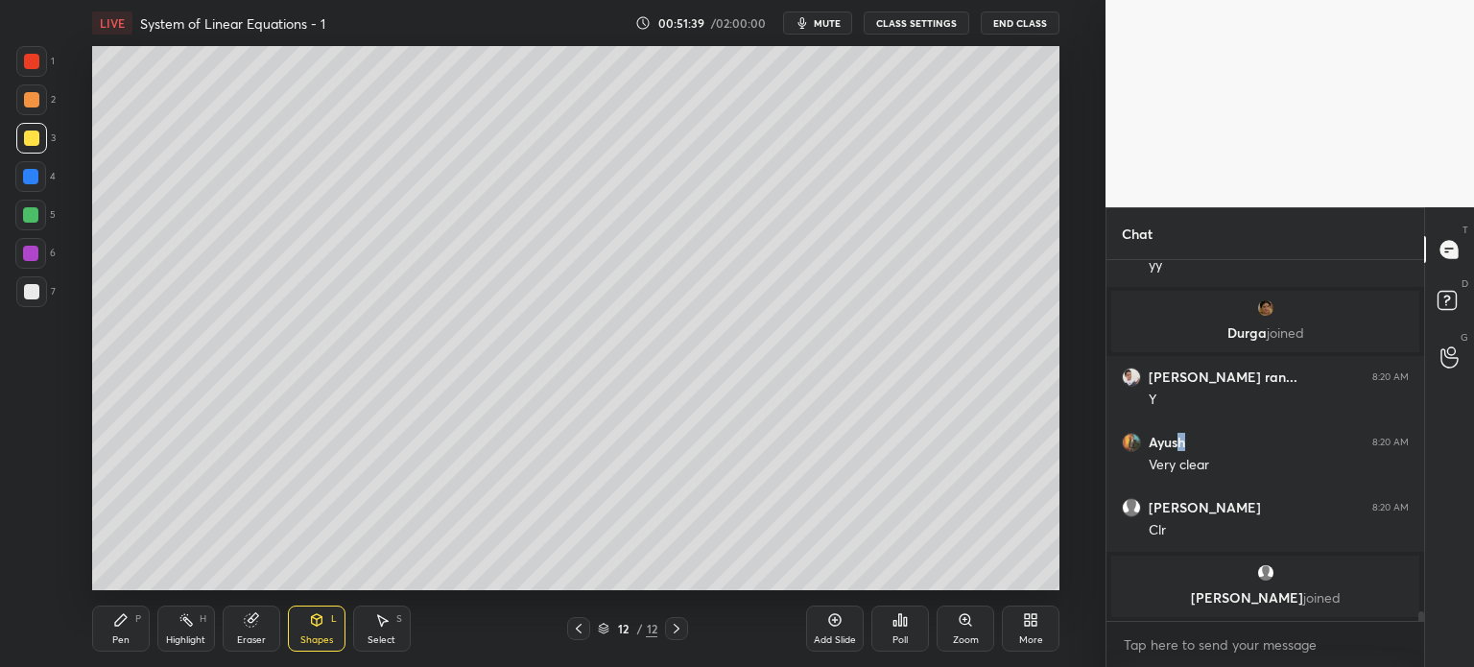
drag, startPoint x: 130, startPoint y: 639, endPoint x: 118, endPoint y: 637, distance: 11.7
click at [127, 639] on div "Pen P" at bounding box center [121, 629] width 58 height 46
click at [36, 297] on div at bounding box center [31, 291] width 15 height 15
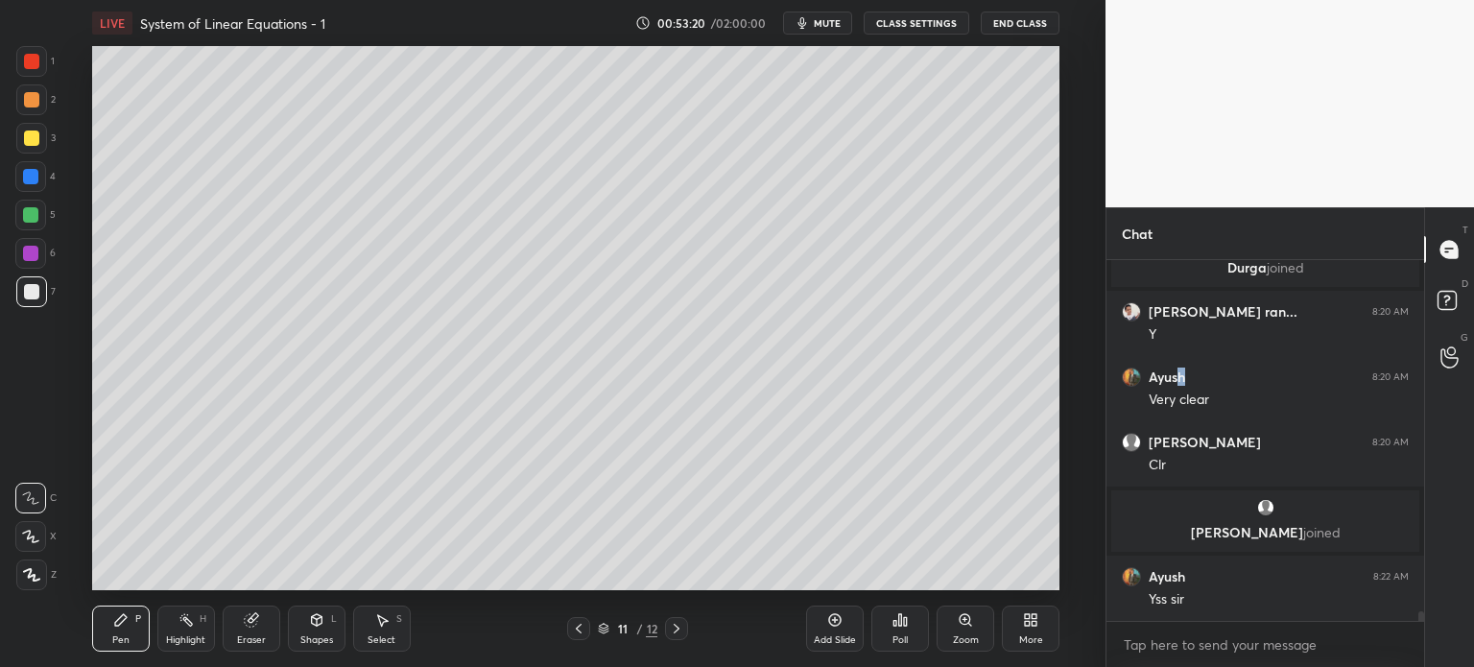
click at [679, 622] on icon at bounding box center [676, 628] width 15 height 15
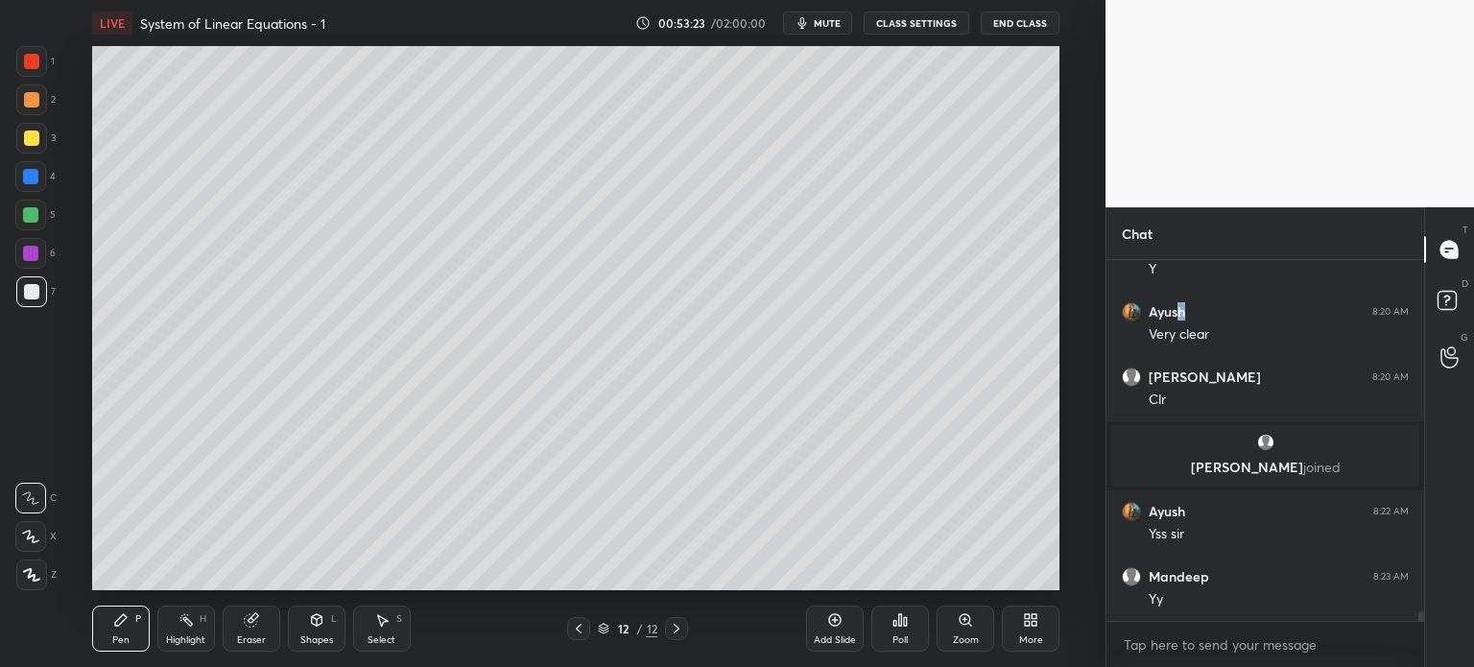
click at [322, 625] on div "Shapes L" at bounding box center [317, 629] width 58 height 46
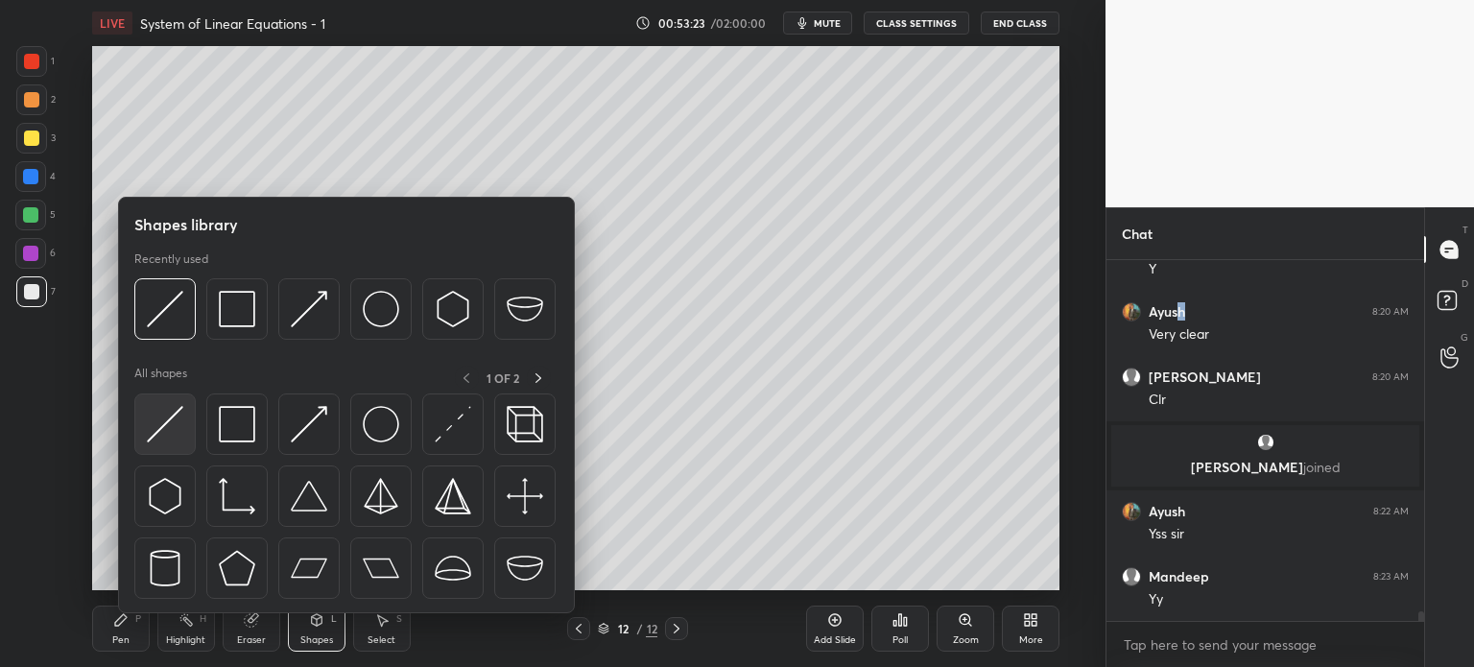
click at [173, 429] on img at bounding box center [165, 424] width 36 height 36
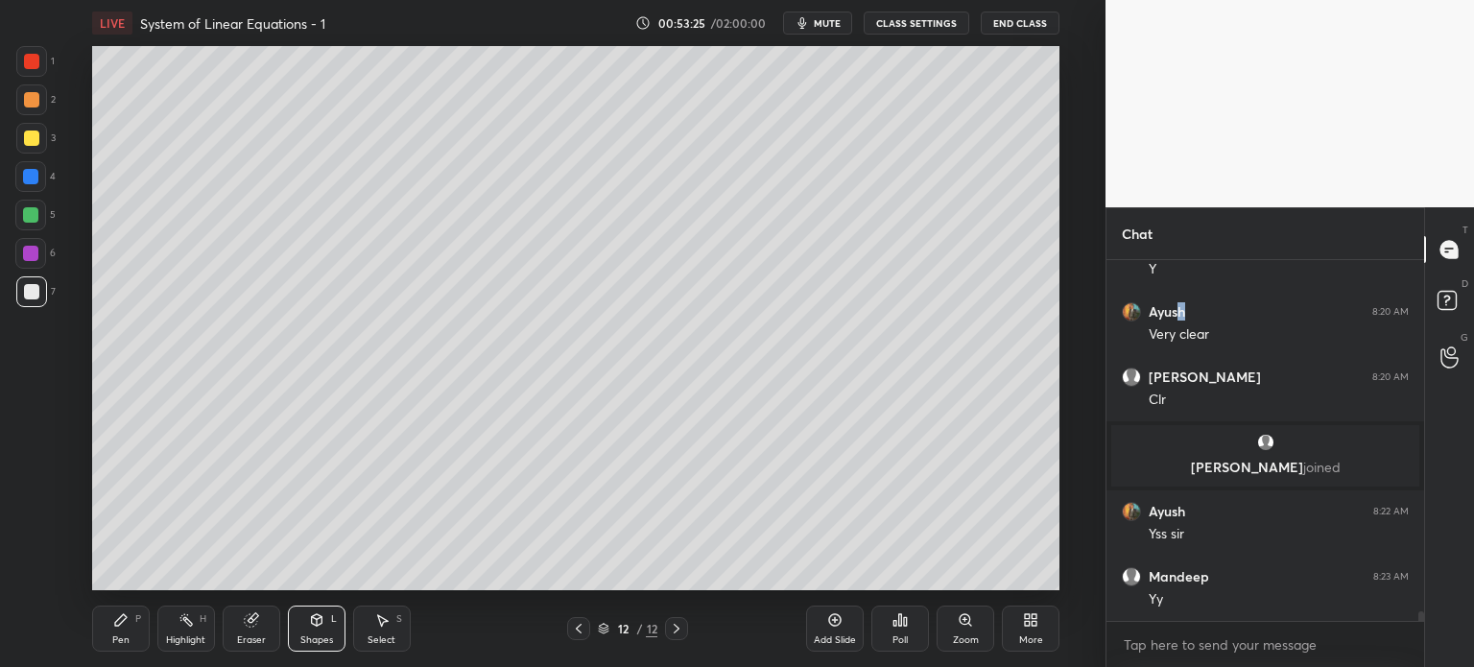
click at [326, 635] on div "Shapes" at bounding box center [316, 640] width 33 height 10
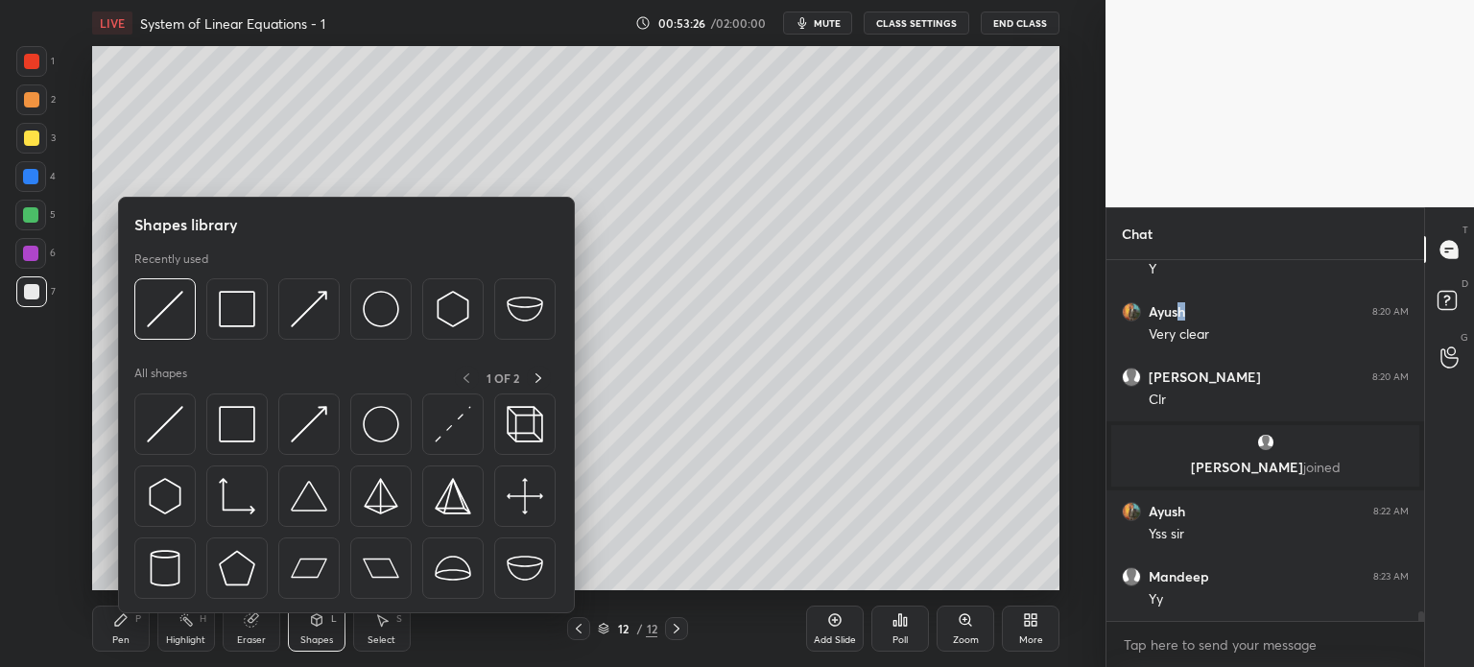
click at [125, 623] on icon at bounding box center [120, 619] width 15 height 15
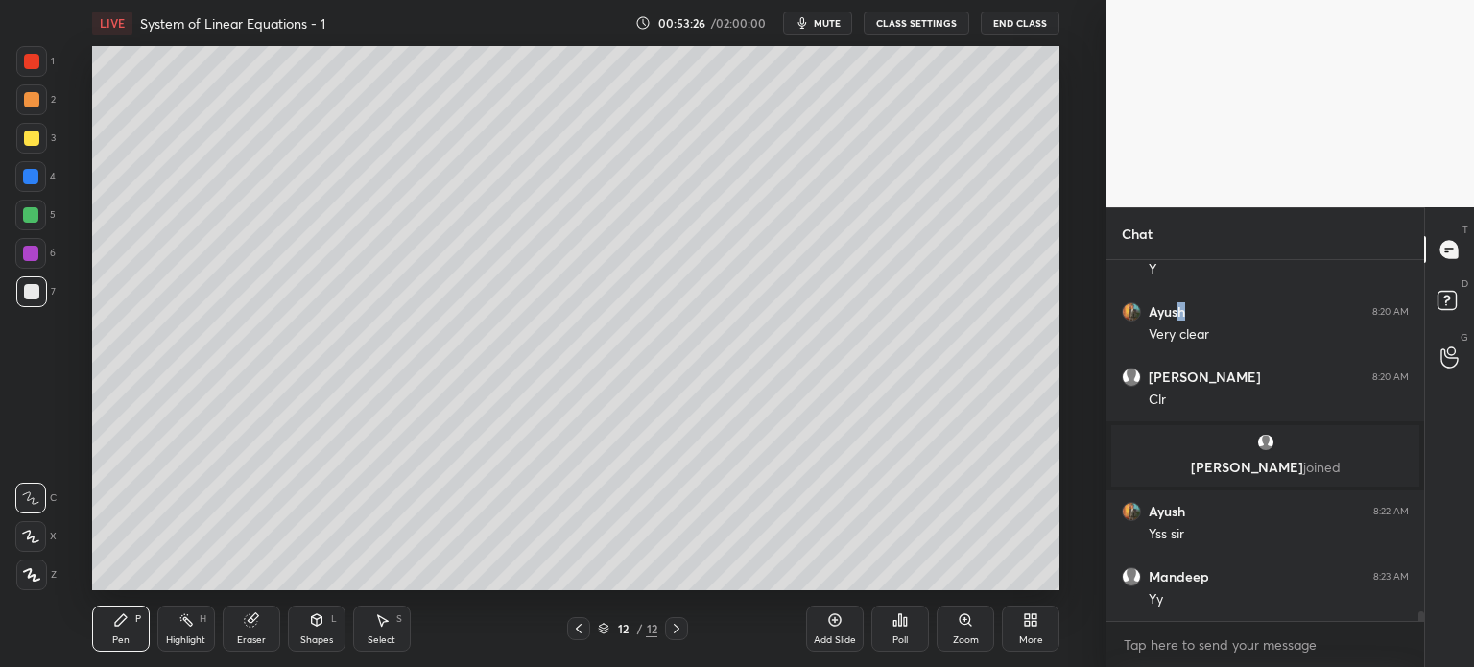
click at [42, 297] on div at bounding box center [31, 291] width 31 height 31
click at [331, 633] on div "Shapes L" at bounding box center [317, 629] width 58 height 46
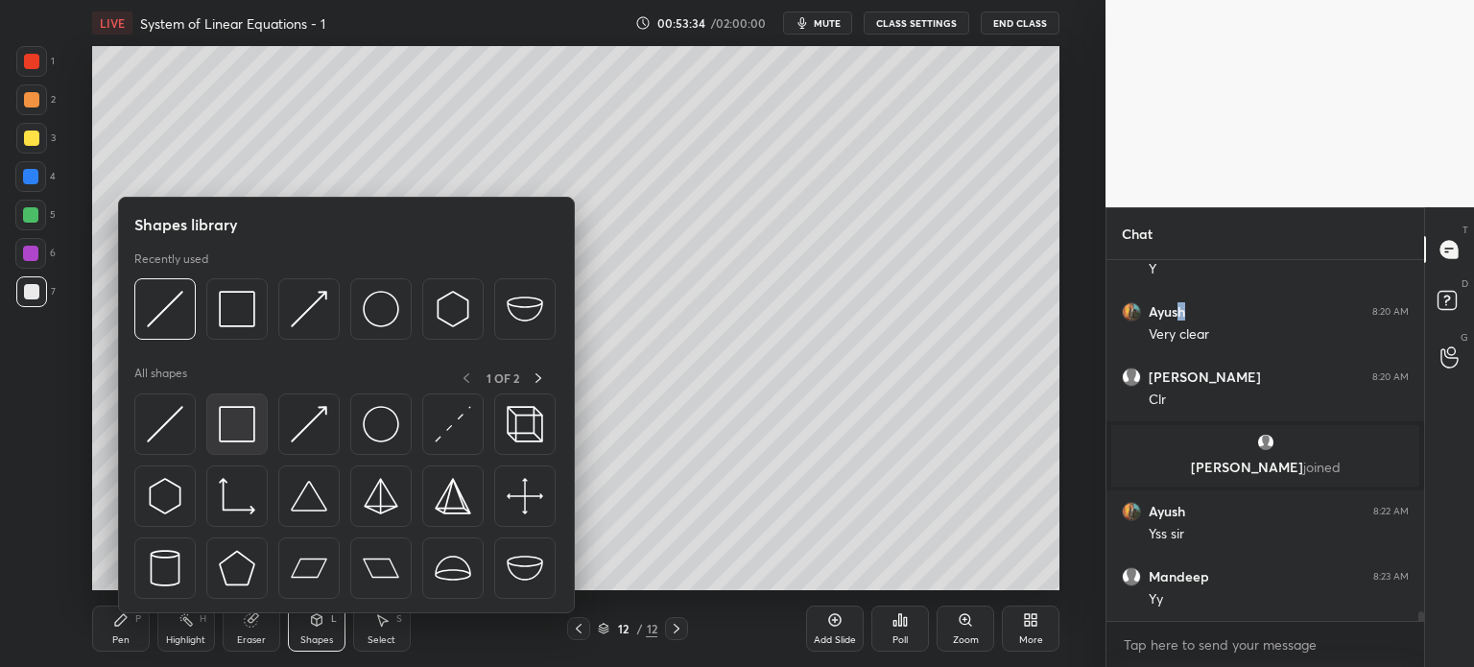
click at [246, 421] on img at bounding box center [237, 424] width 36 height 36
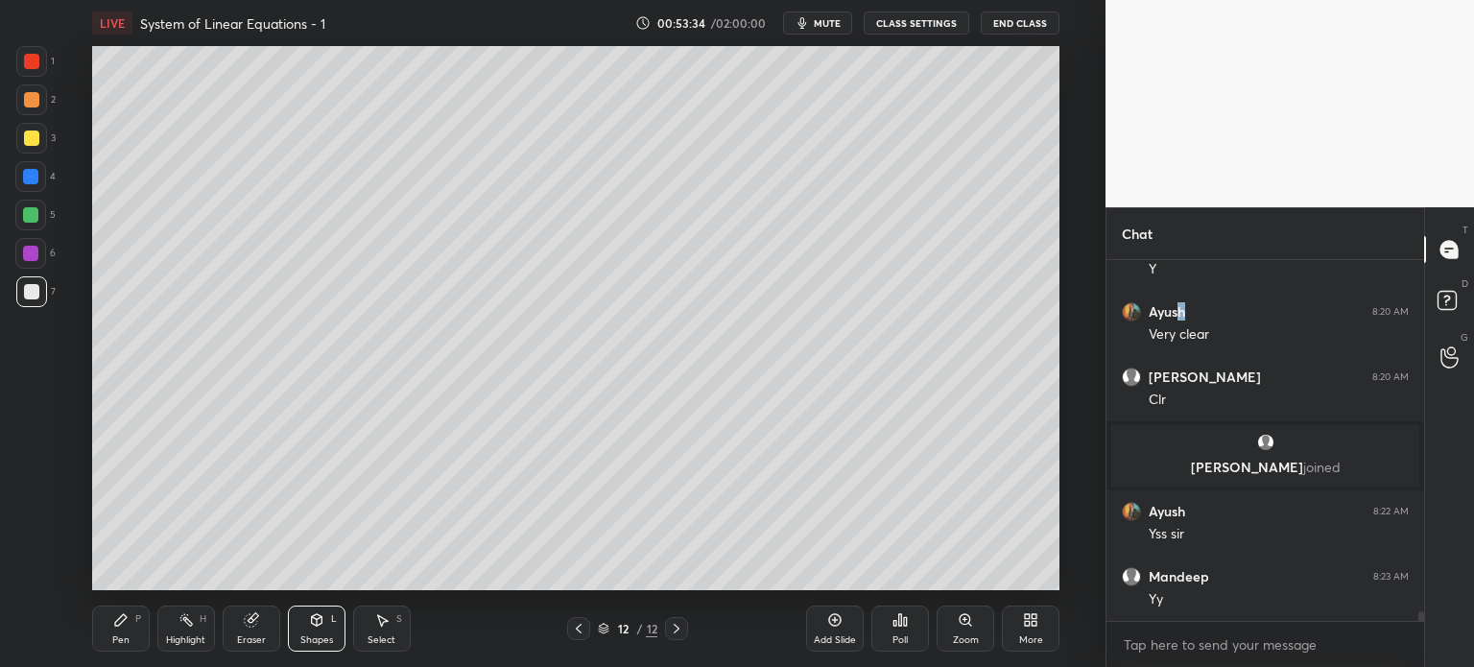
click at [35, 146] on div at bounding box center [31, 138] width 31 height 31
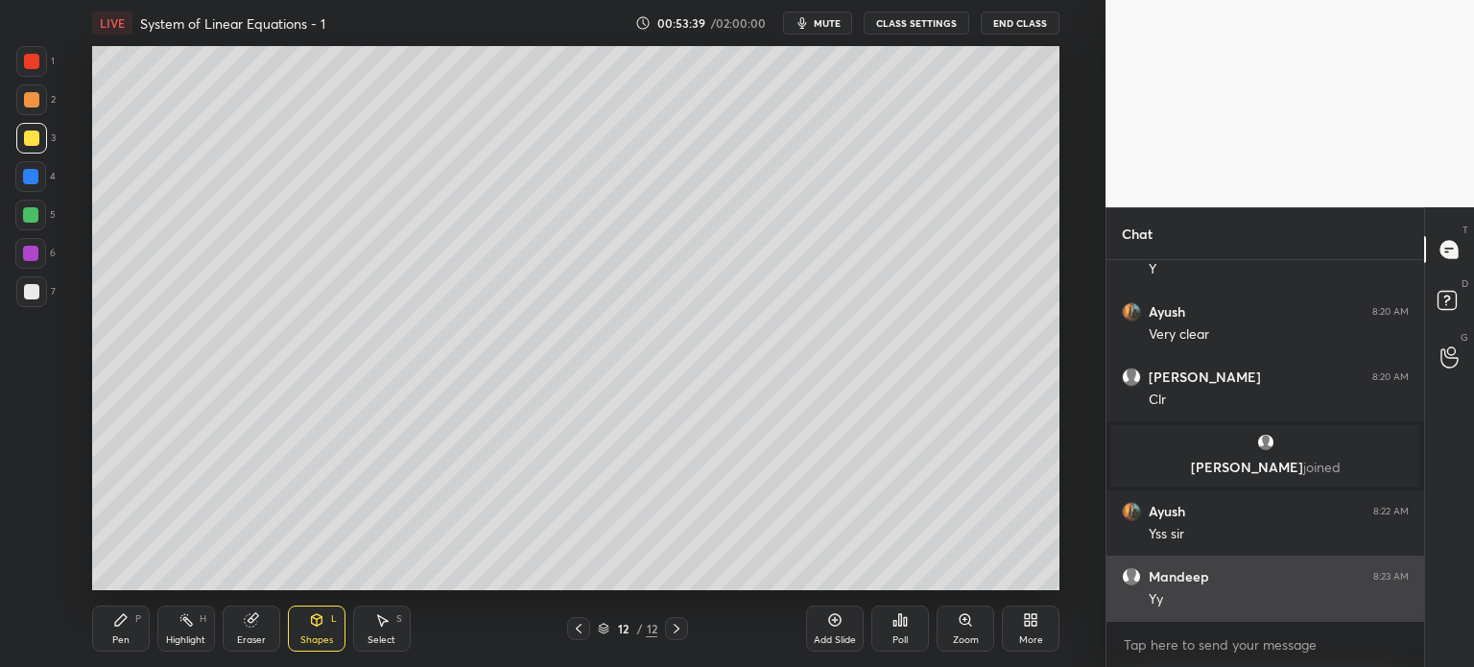
click at [1145, 579] on div "grid" at bounding box center [1135, 576] width 27 height 19
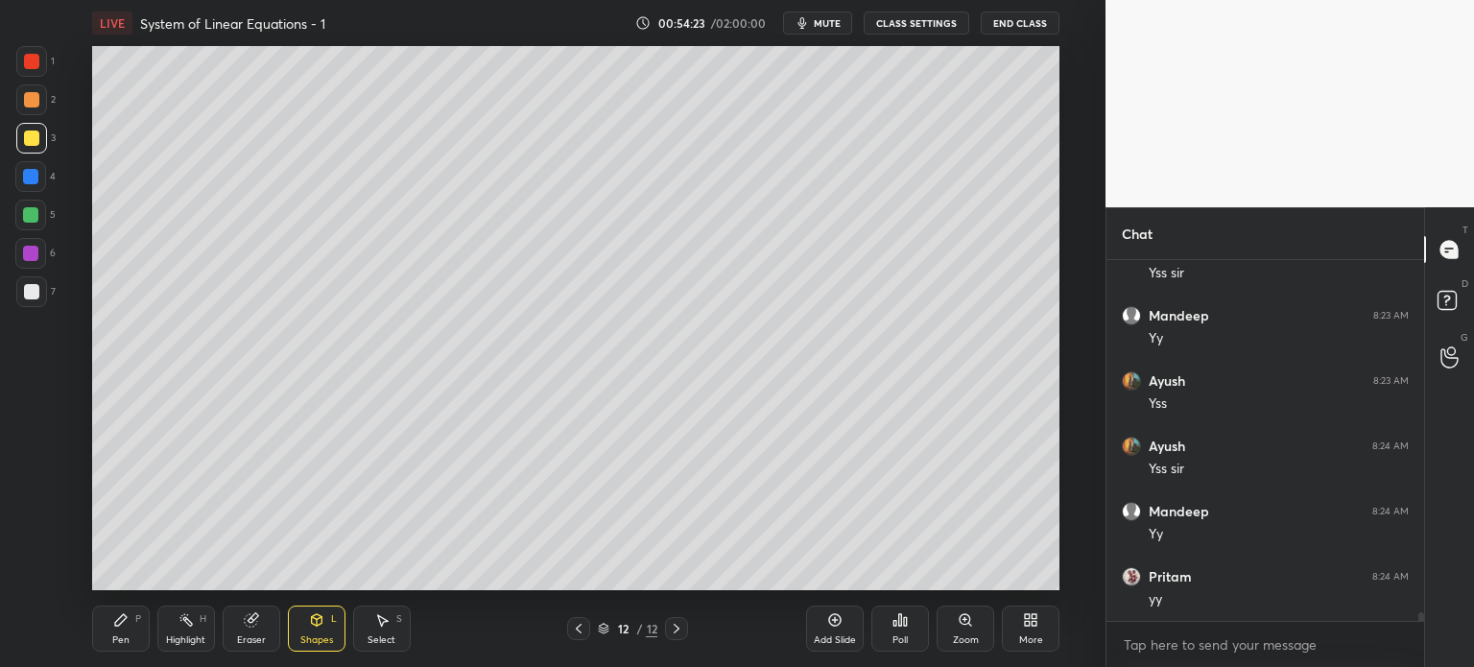
scroll to position [14055, 0]
click at [8, 586] on div "1 2 3 4 5 6 7 C X Z C X Z E E Erase all H H" at bounding box center [30, 318] width 61 height 544
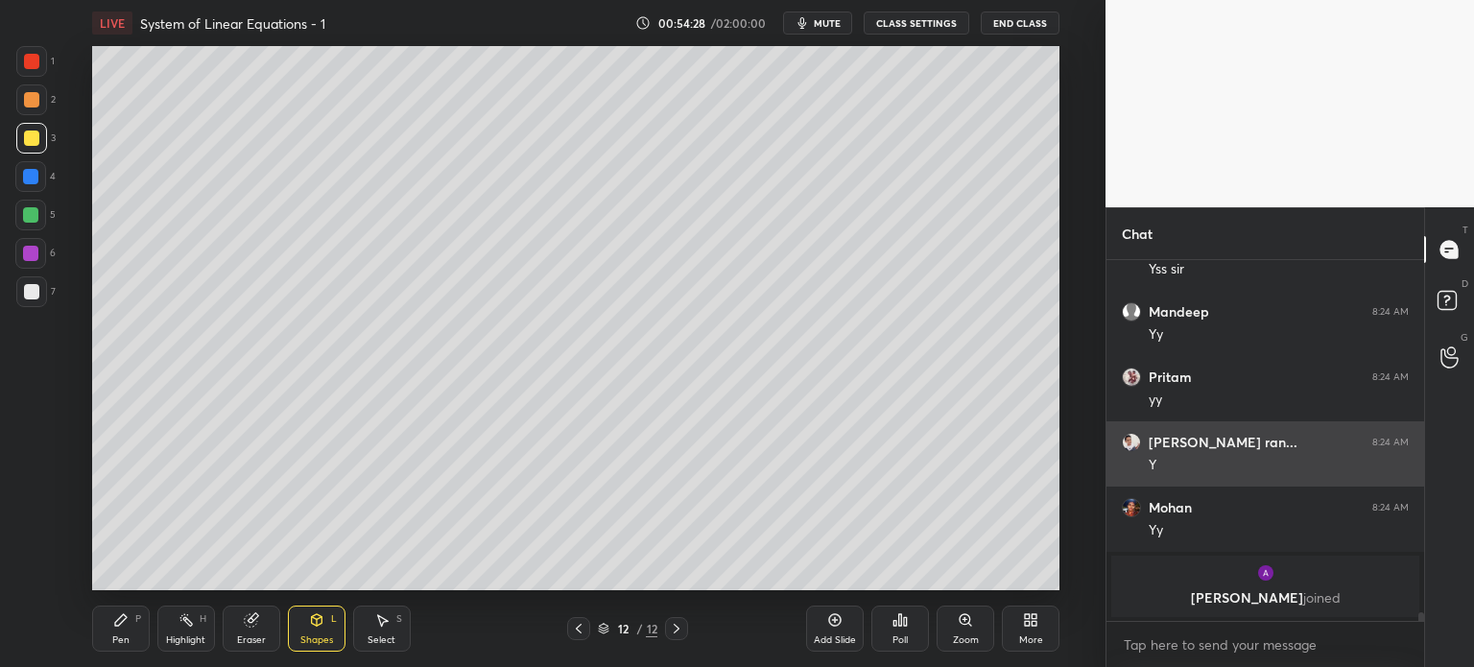
click at [1183, 467] on div "Y" at bounding box center [1279, 465] width 260 height 19
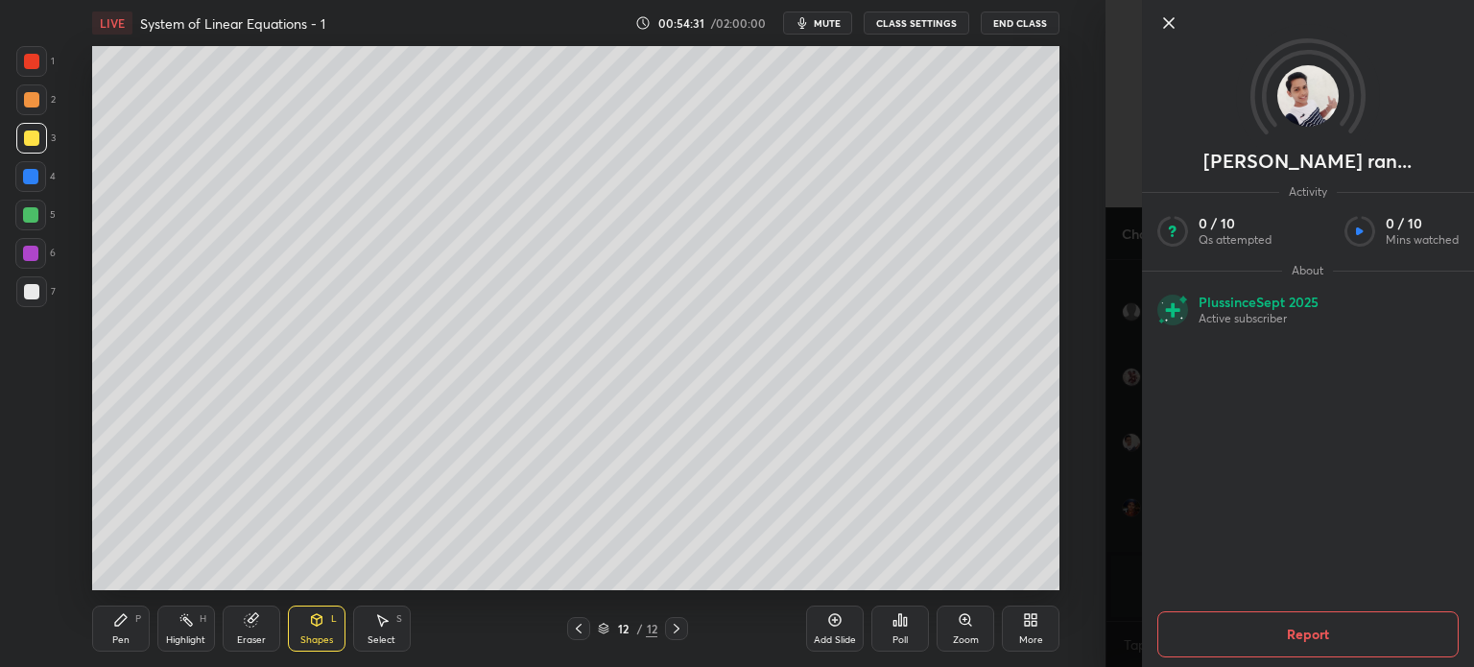
click at [1089, 477] on div "1 2 3 4 5 6 7 C X Z C X Z E E Erase all H H LIVE System of Linear Equations - 1…" at bounding box center [553, 333] width 1106 height 667
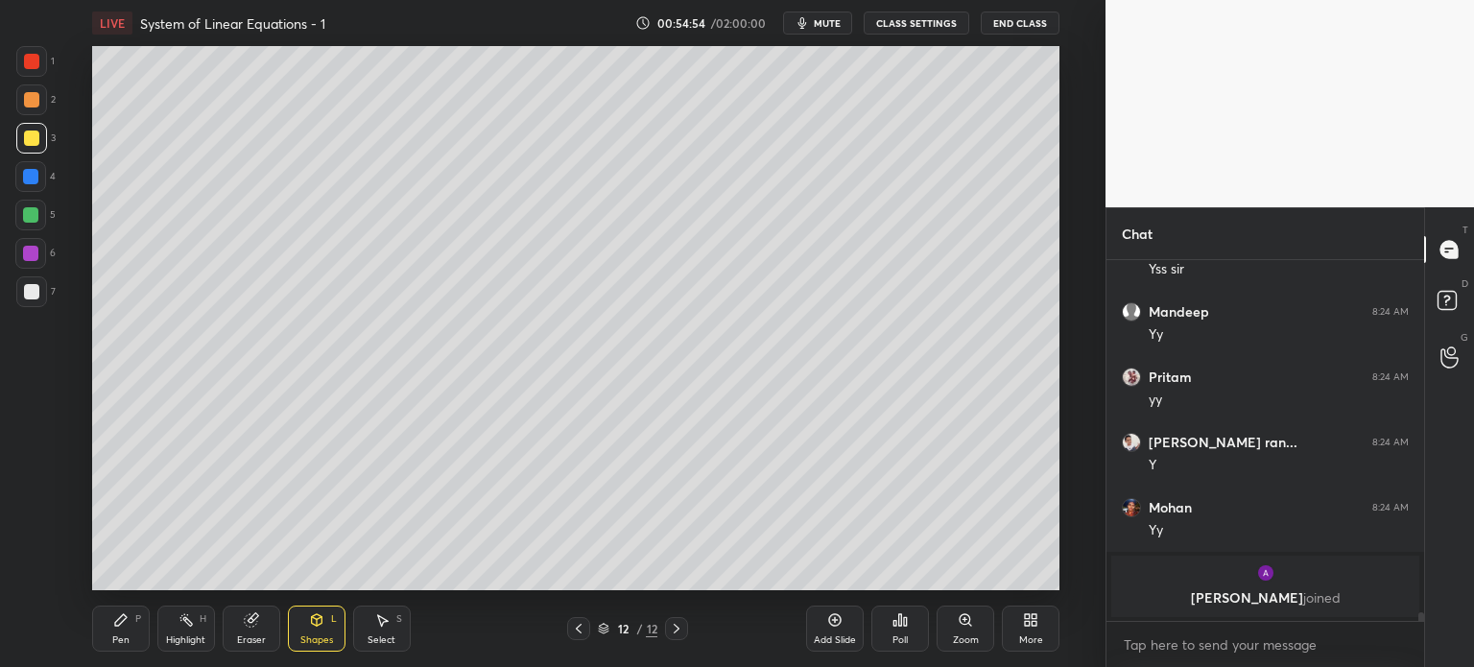
click at [1039, 636] on div "More" at bounding box center [1031, 629] width 58 height 46
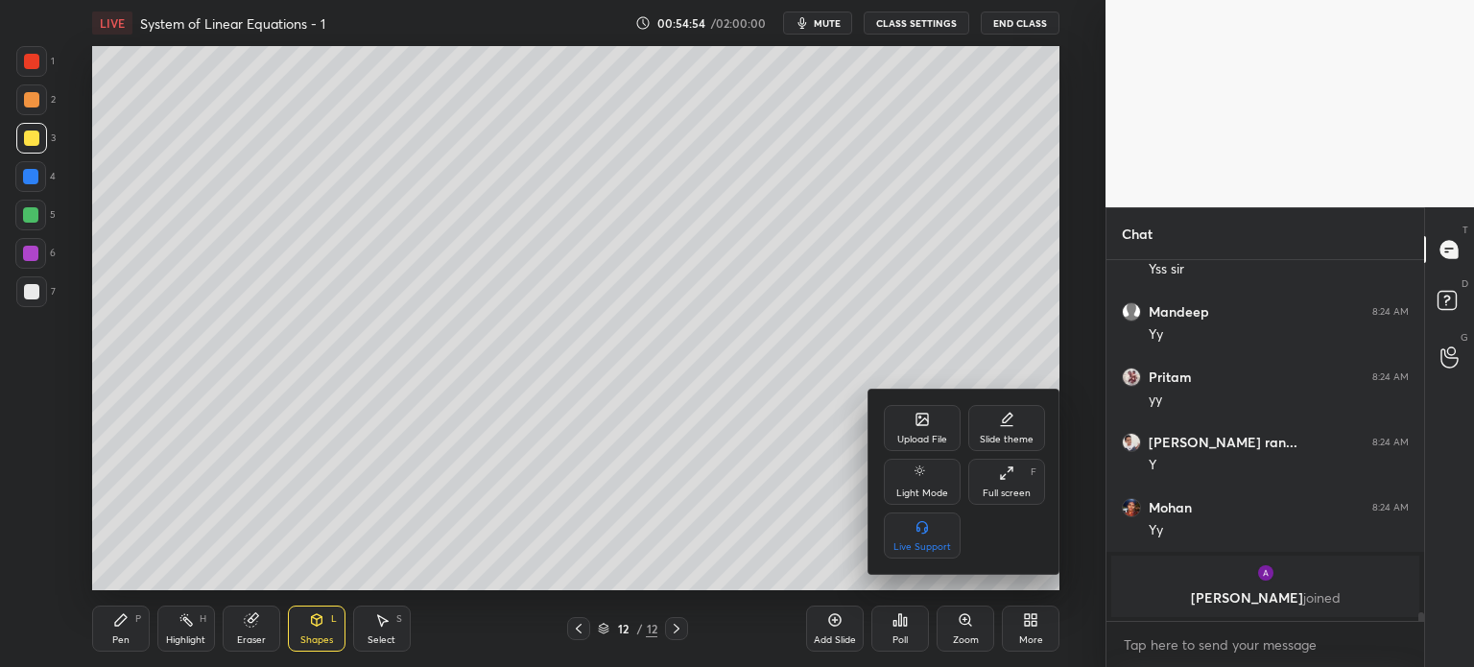
click at [901, 424] on div "Upload File" at bounding box center [922, 428] width 77 height 46
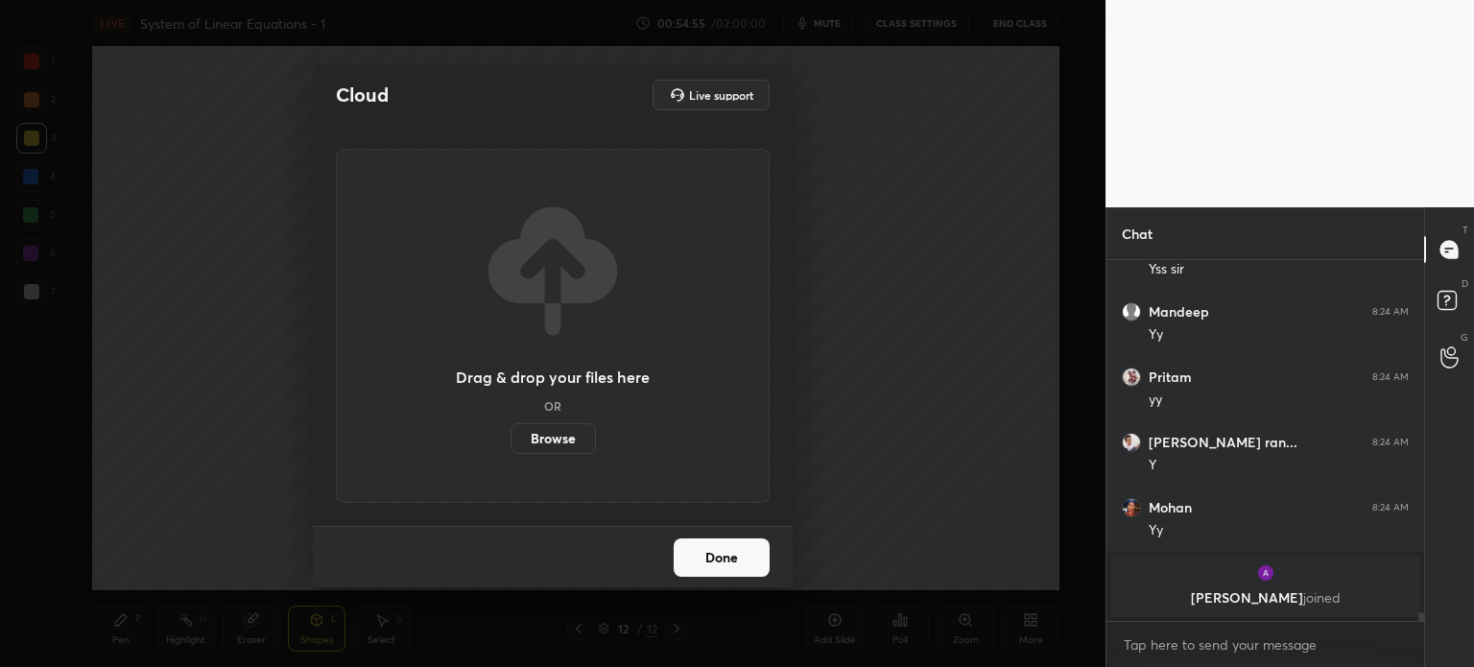
click at [560, 443] on label "Browse" at bounding box center [553, 438] width 85 height 31
click at [511, 443] on input "Browse" at bounding box center [511, 438] width 0 height 31
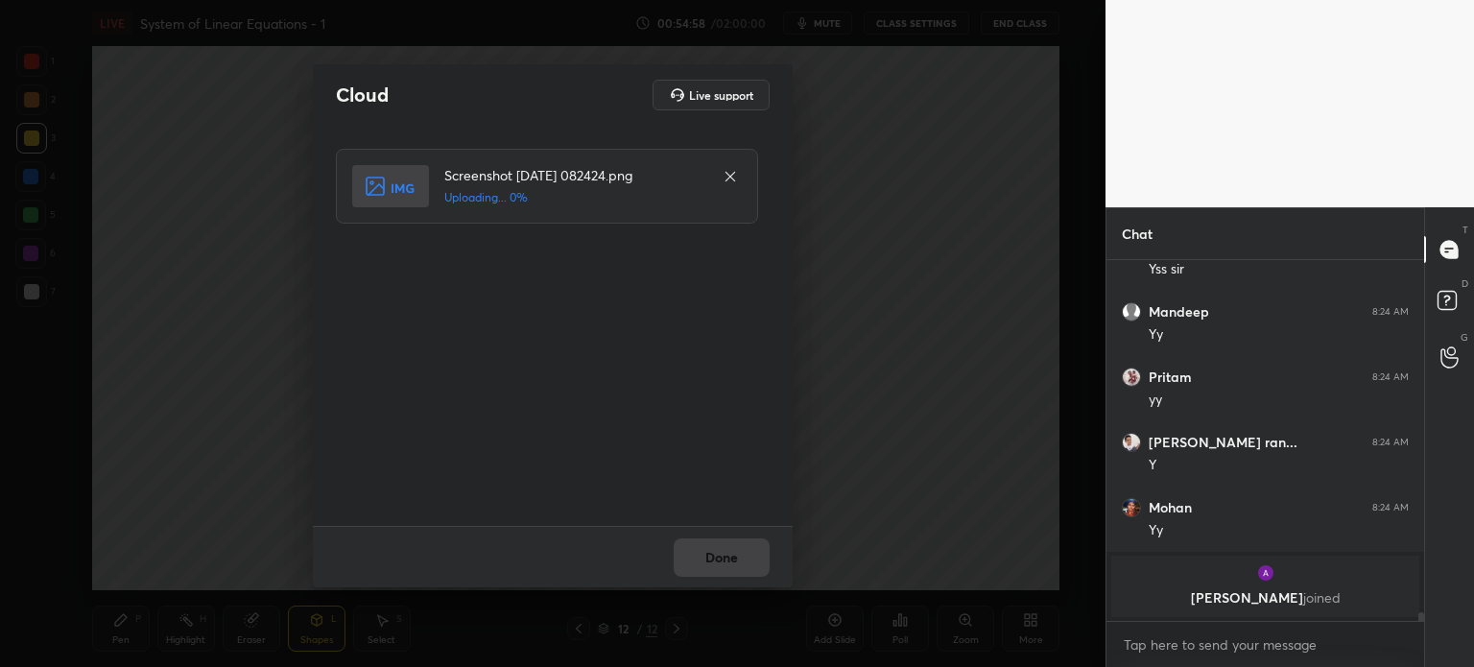
click at [733, 575] on div "Done" at bounding box center [553, 556] width 480 height 61
click at [730, 569] on div "Done" at bounding box center [553, 556] width 480 height 61
click at [734, 561] on button "Done" at bounding box center [722, 557] width 96 height 38
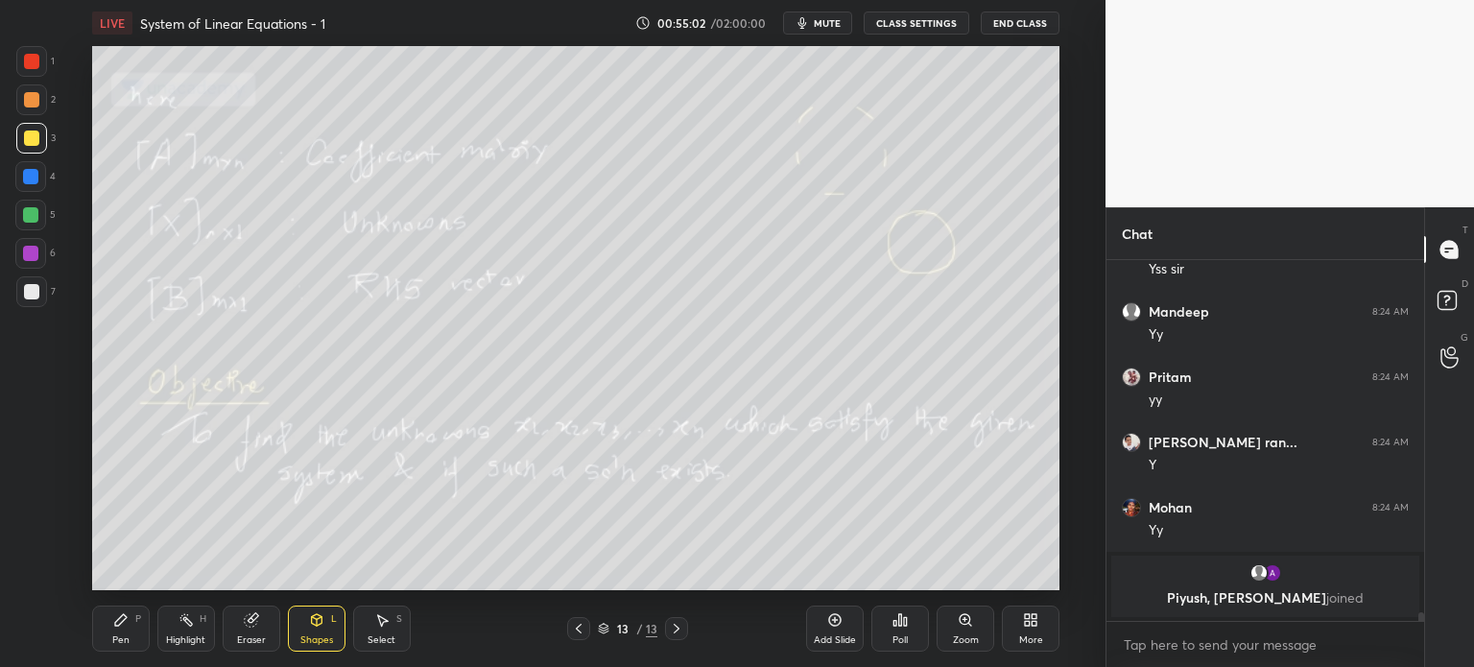
click at [43, 183] on div at bounding box center [30, 176] width 31 height 31
click at [30, 304] on div at bounding box center [31, 291] width 31 height 31
click at [32, 107] on div at bounding box center [31, 99] width 15 height 15
click at [37, 221] on div at bounding box center [30, 215] width 31 height 31
click at [36, 252] on div at bounding box center [30, 253] width 15 height 15
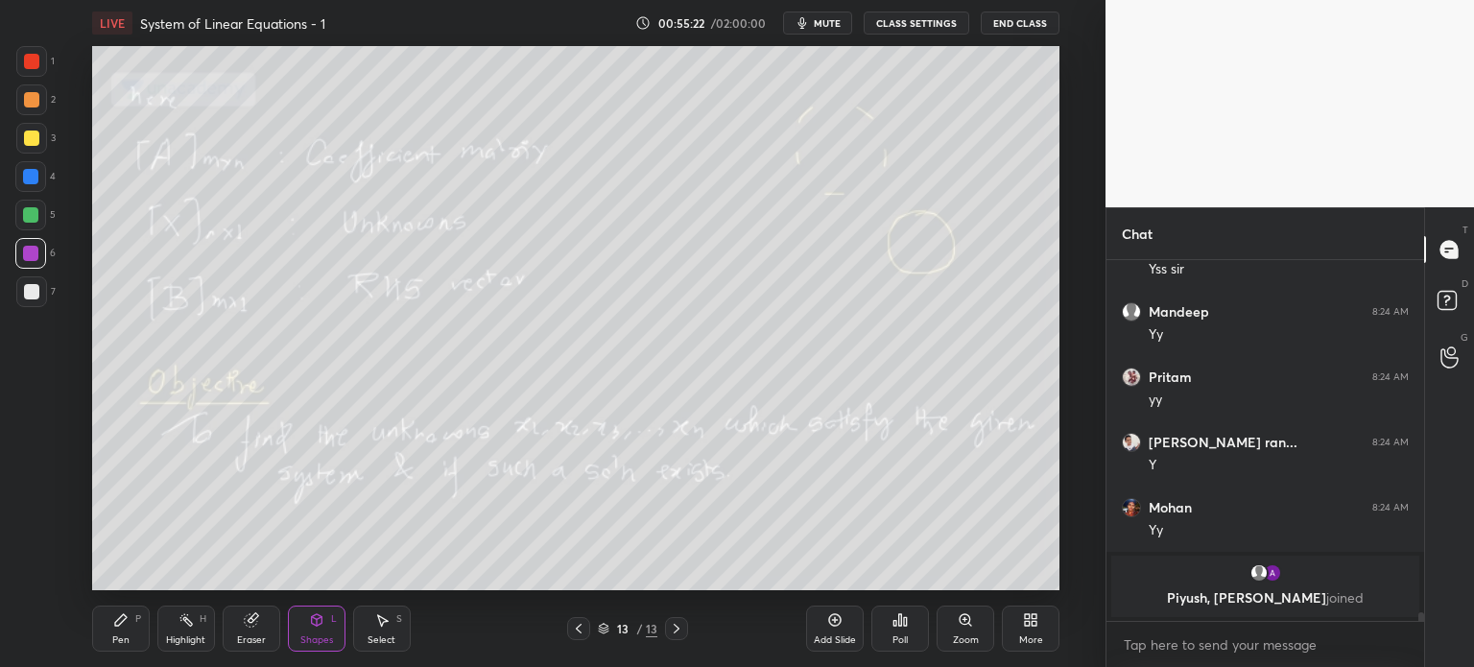
click at [291, 629] on div "Shapes L" at bounding box center [317, 629] width 58 height 46
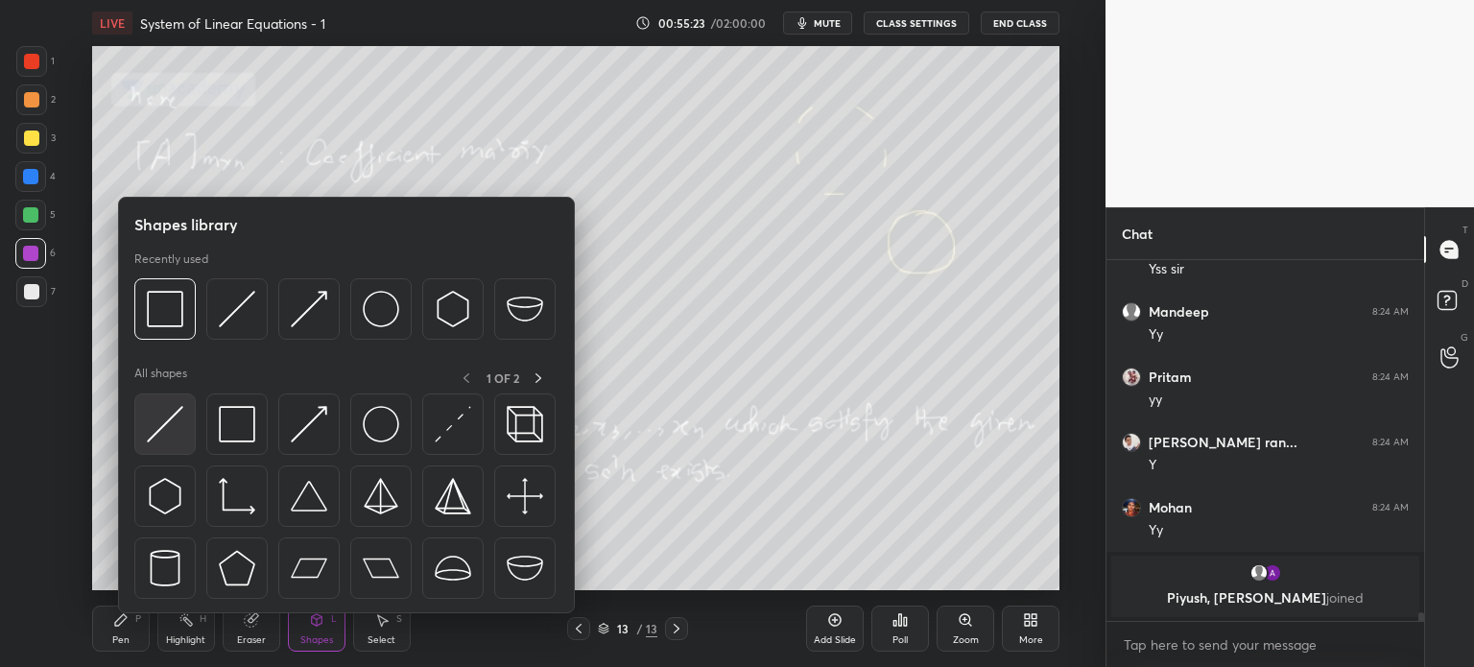
click at [182, 435] on img at bounding box center [165, 424] width 36 height 36
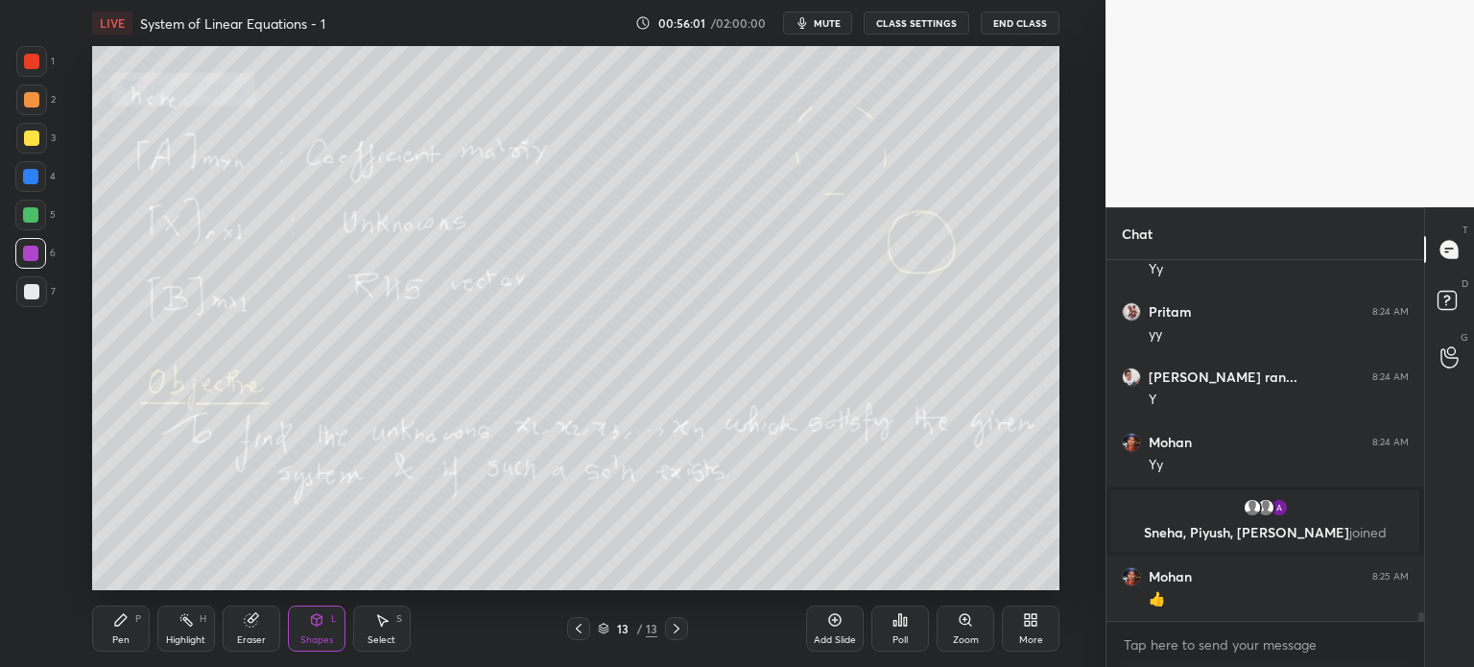
scroll to position [14182, 0]
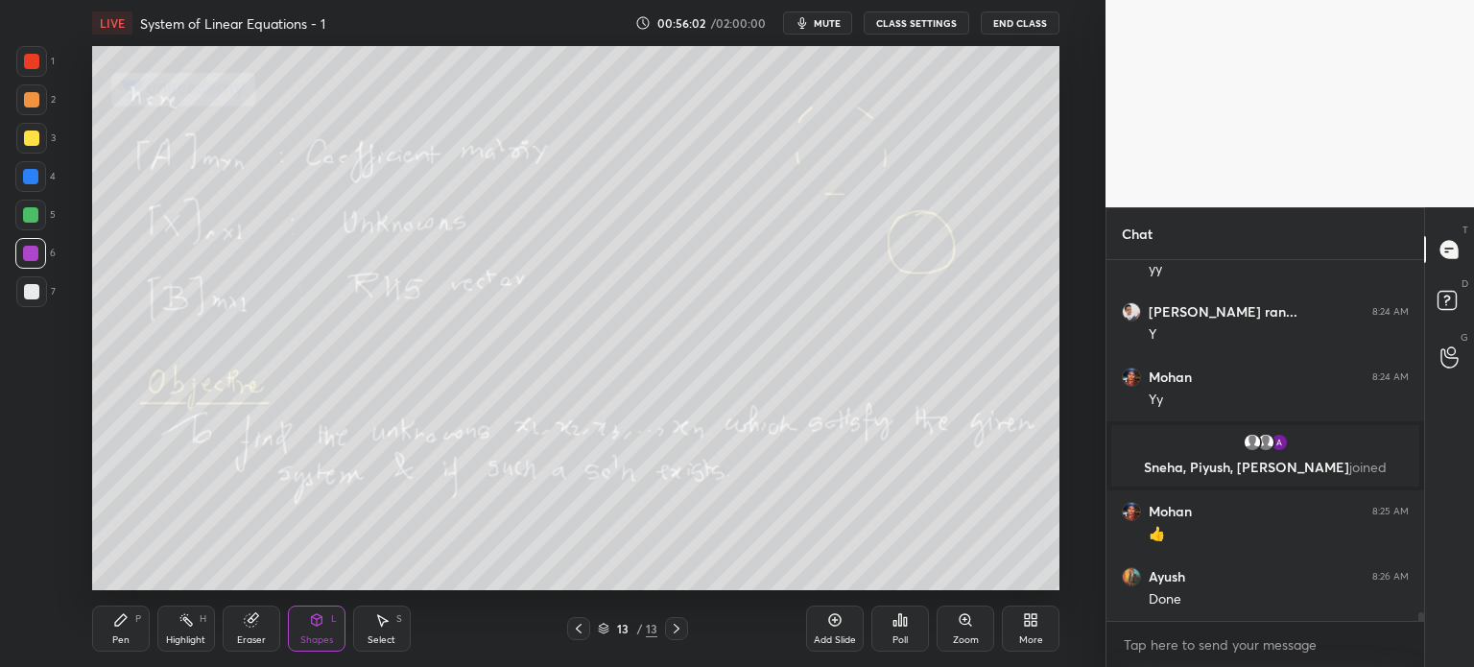
click at [82, 518] on div "Setting up your live class Poll for secs No correct answer Start poll" at bounding box center [575, 318] width 1029 height 544
click at [1030, 612] on icon at bounding box center [1030, 619] width 15 height 15
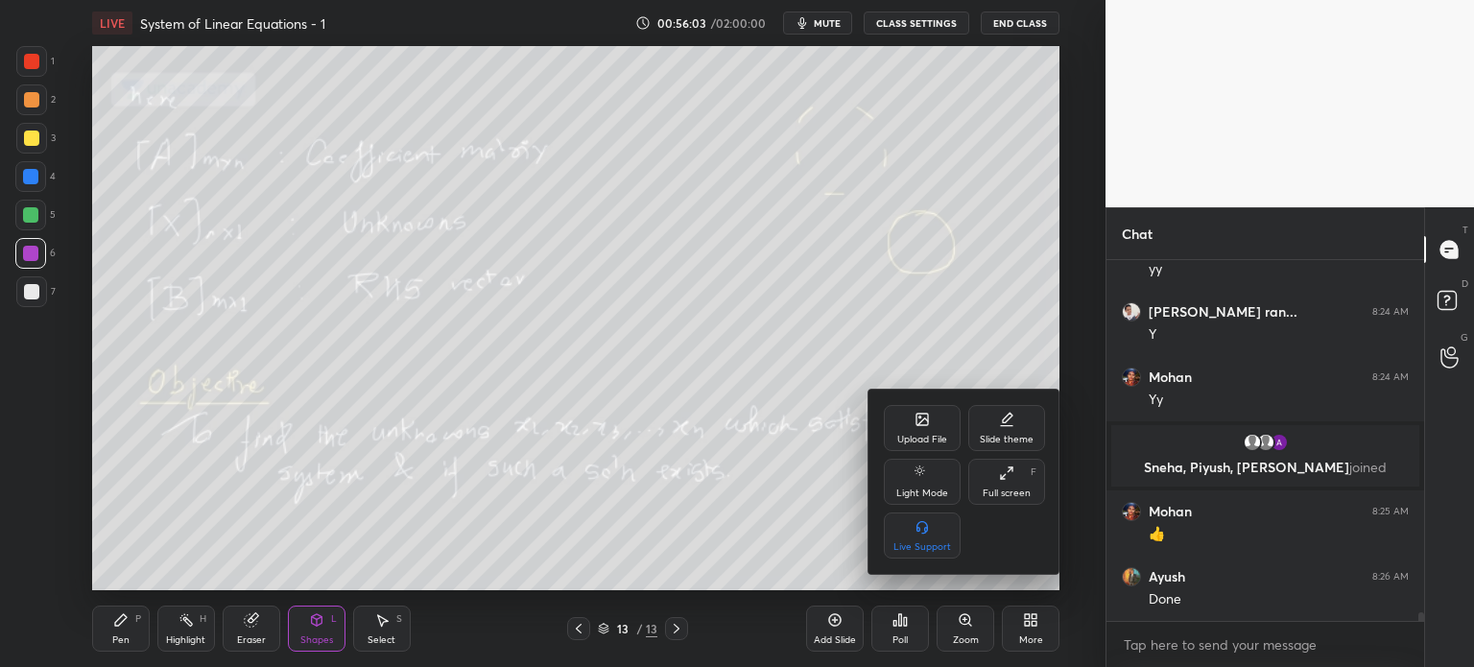
click at [909, 416] on div "Upload File" at bounding box center [922, 428] width 77 height 46
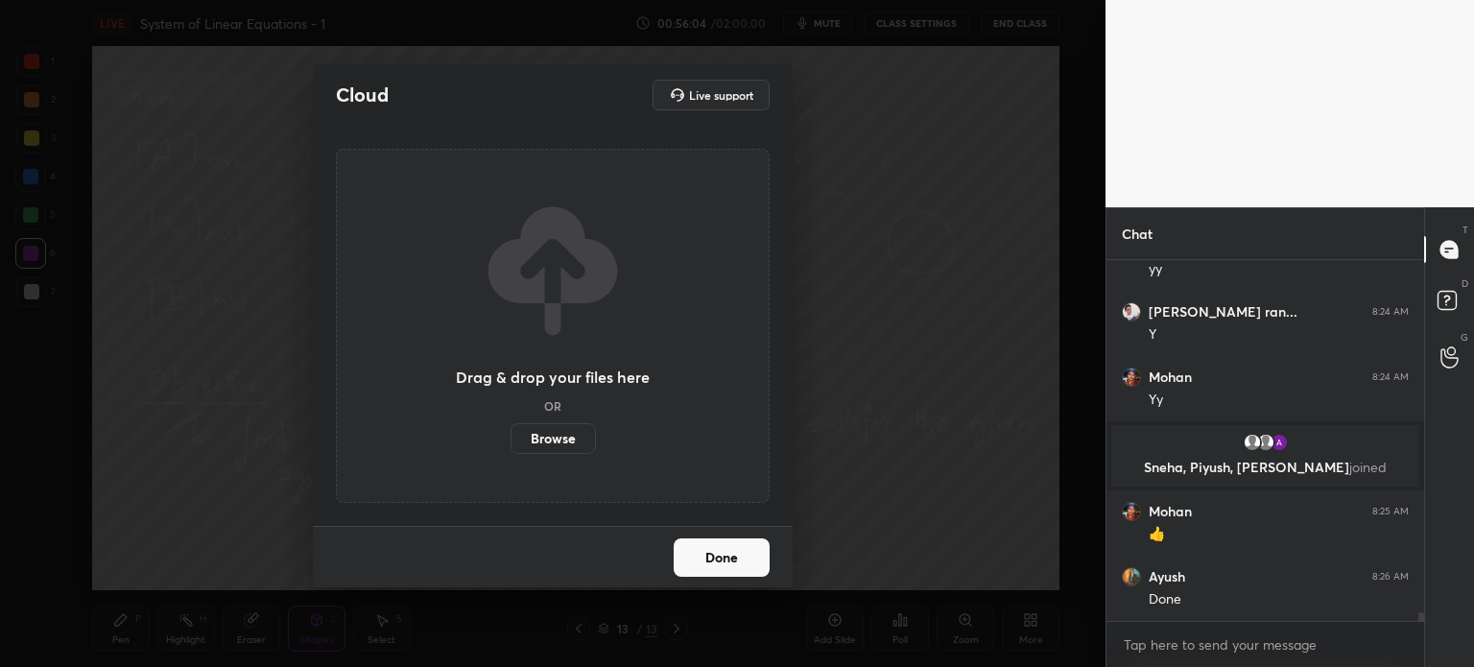
click at [569, 437] on label "Browse" at bounding box center [553, 438] width 85 height 31
click at [511, 437] on input "Browse" at bounding box center [511, 438] width 0 height 31
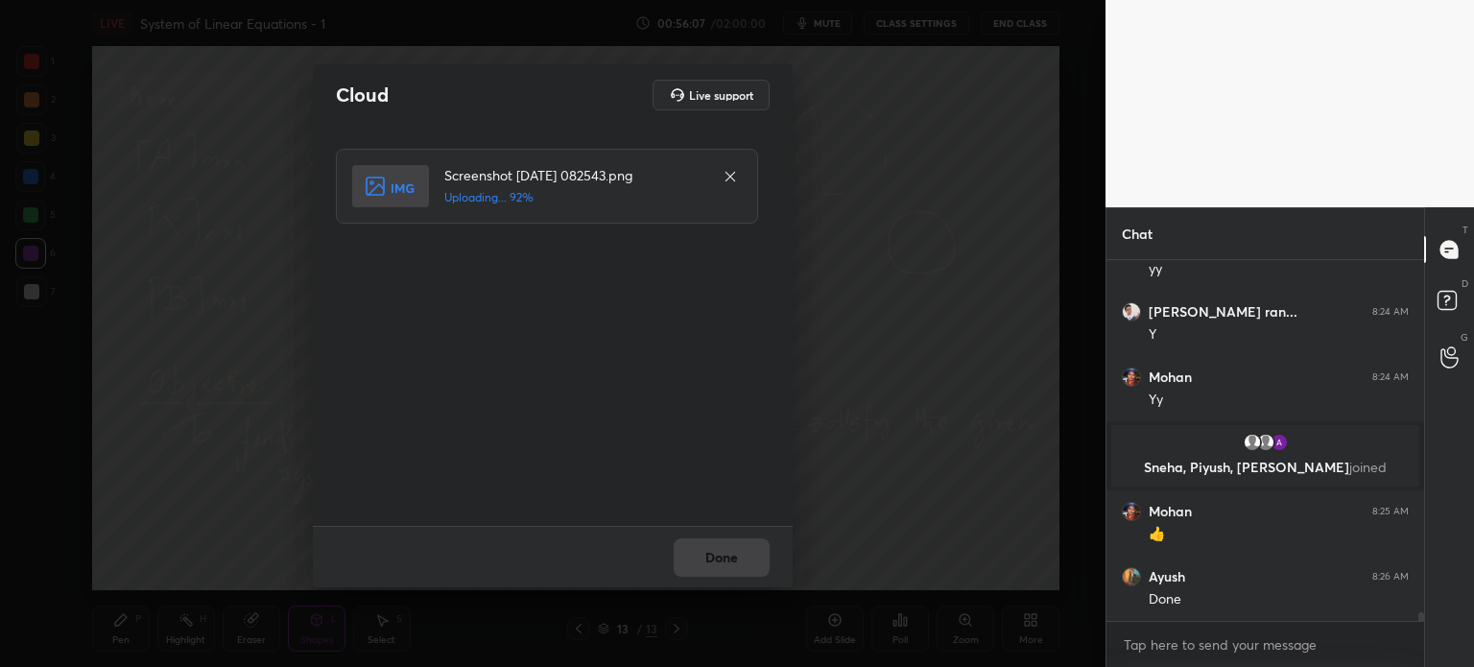
click at [746, 557] on div "Done" at bounding box center [553, 556] width 480 height 61
click at [751, 559] on button "Done" at bounding box center [722, 557] width 96 height 38
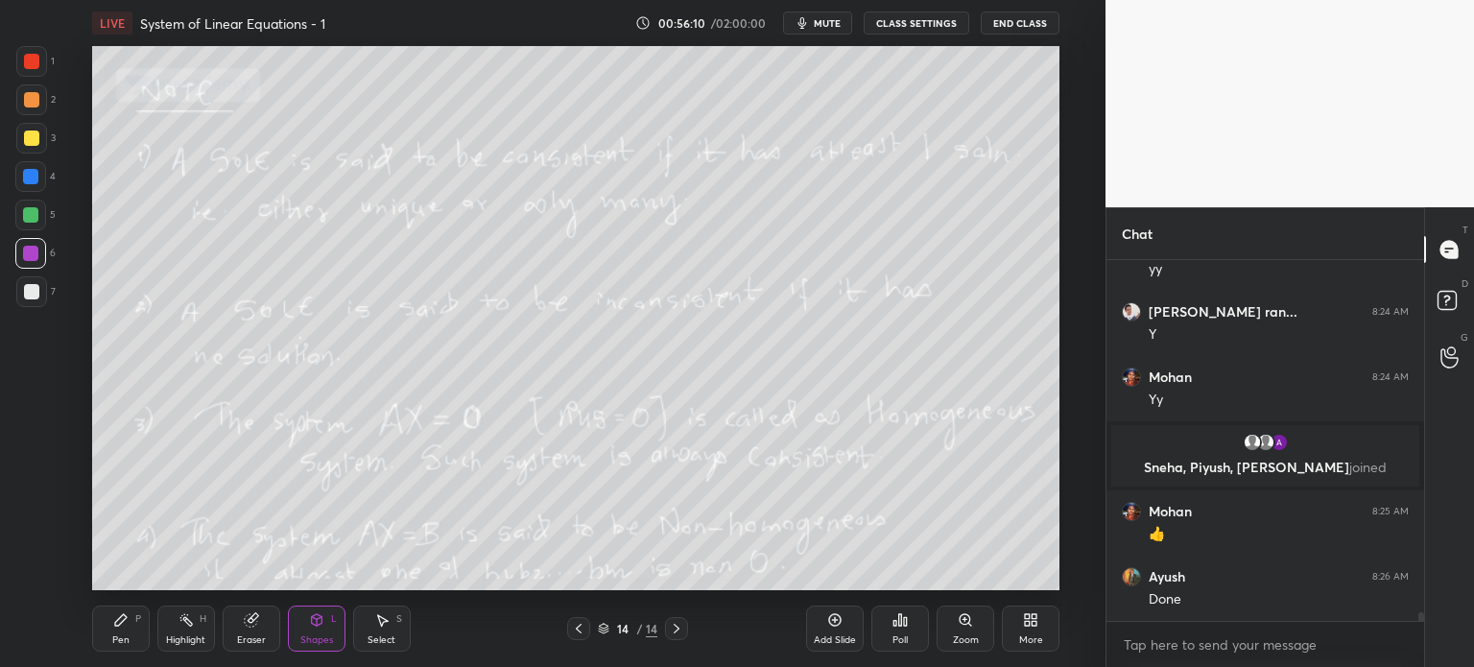
click at [35, 76] on div at bounding box center [31, 61] width 31 height 31
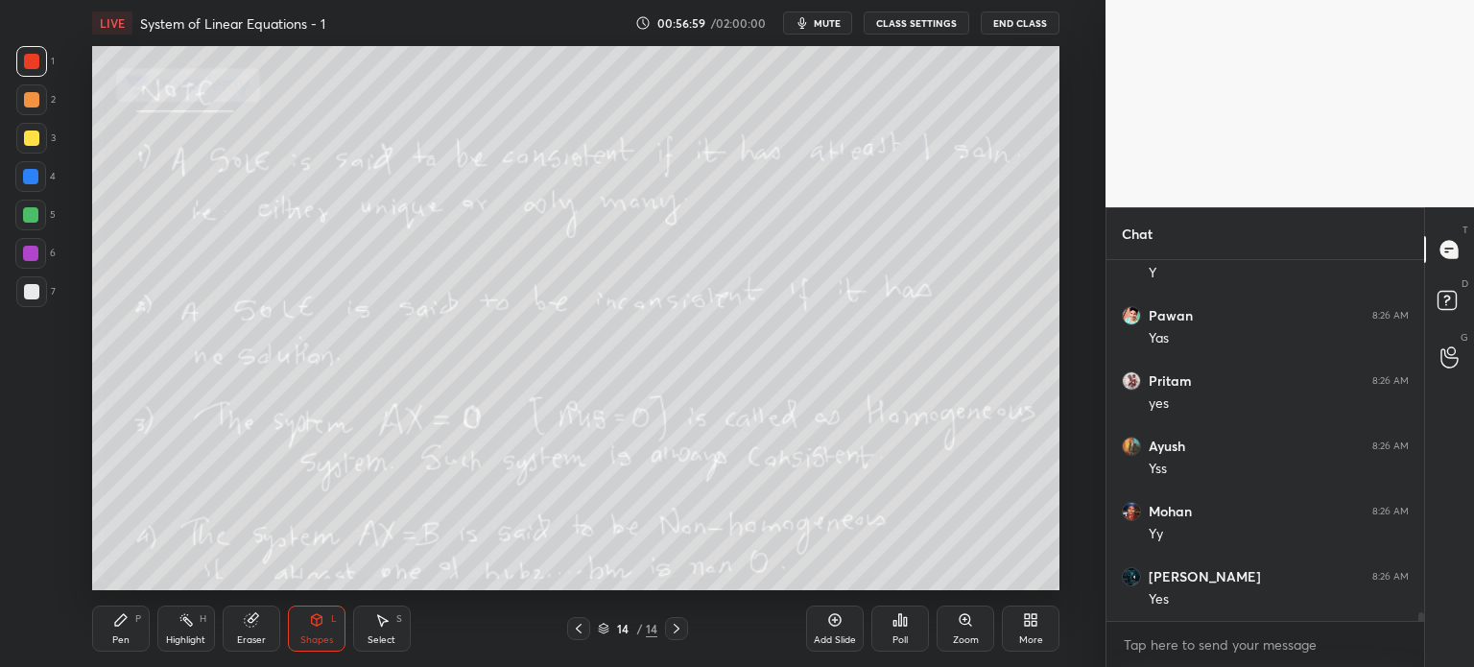
scroll to position [14592, 0]
click at [31, 256] on div at bounding box center [30, 253] width 15 height 15
drag, startPoint x: 300, startPoint y: 625, endPoint x: 295, endPoint y: 614, distance: 12.0
click at [299, 626] on div "Shapes L" at bounding box center [317, 629] width 58 height 46
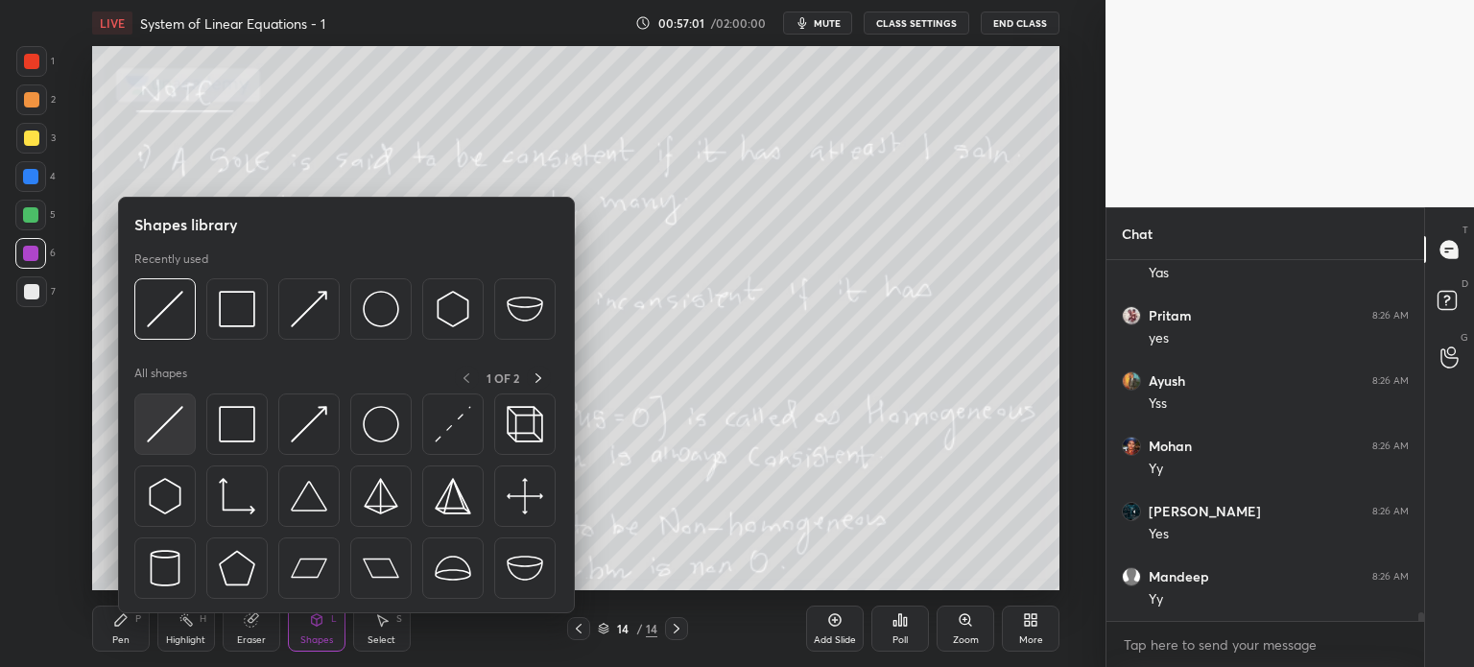
click at [158, 426] on img at bounding box center [165, 424] width 36 height 36
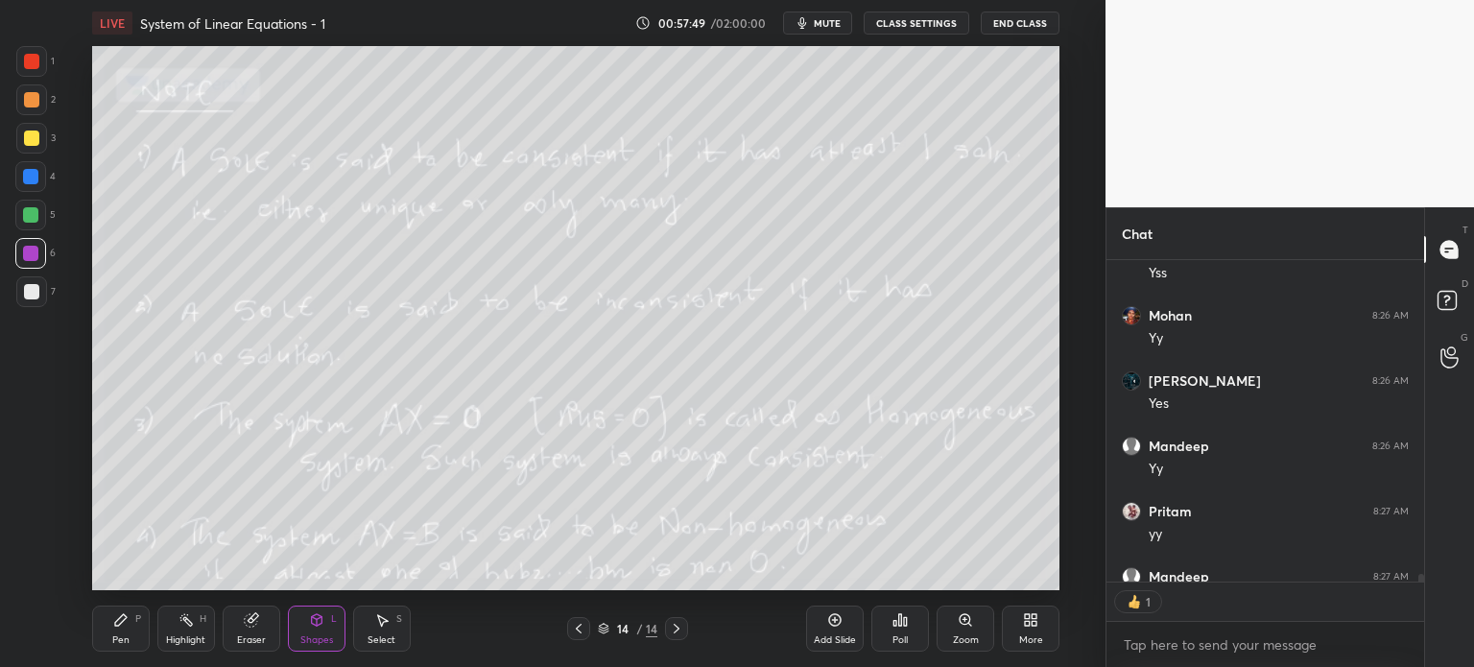
scroll to position [6, 6]
click at [23, 307] on div "7" at bounding box center [35, 295] width 39 height 38
click at [124, 651] on div "Pen P" at bounding box center [121, 629] width 58 height 46
click at [844, 635] on div "Add Slide" at bounding box center [835, 640] width 42 height 10
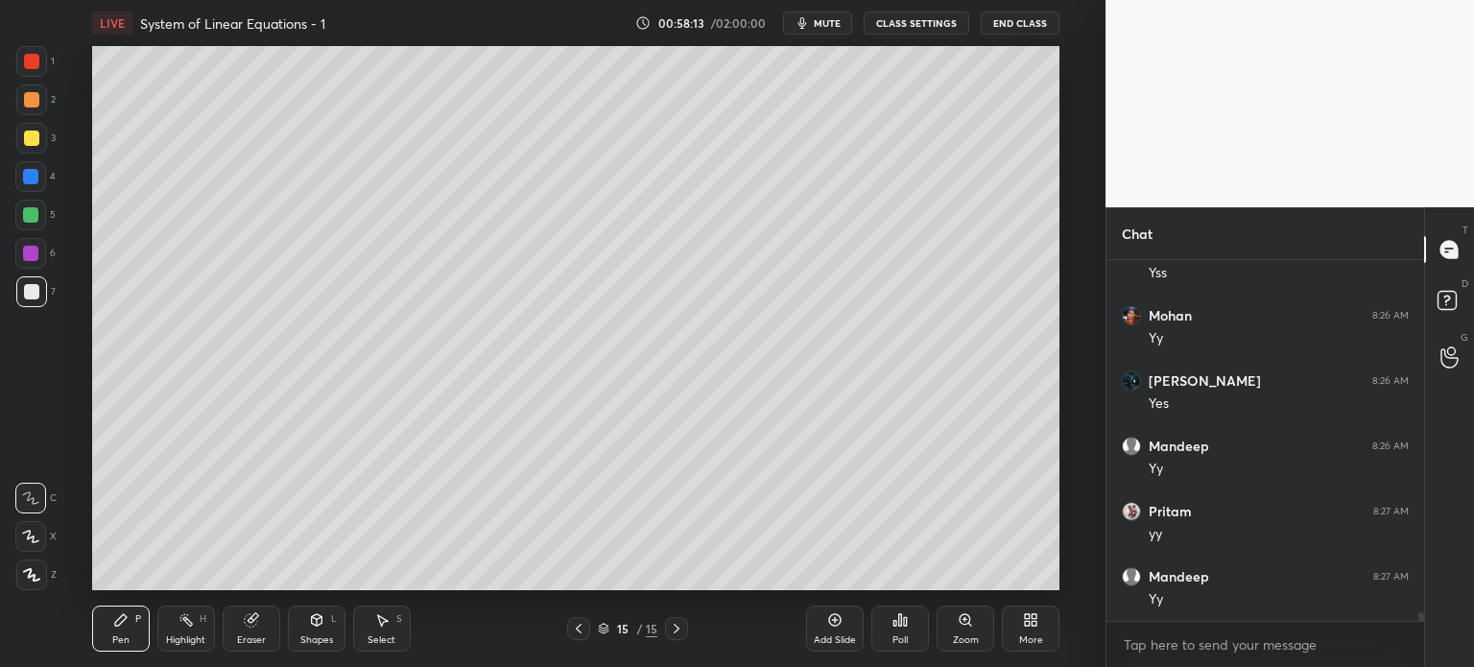
scroll to position [14788, 0]
click at [30, 80] on div "1" at bounding box center [35, 65] width 38 height 38
click at [20, 69] on div at bounding box center [31, 61] width 31 height 31
click at [141, 617] on div "Pen P" at bounding box center [121, 629] width 58 height 46
click at [299, 631] on div "Shapes L" at bounding box center [317, 629] width 58 height 46
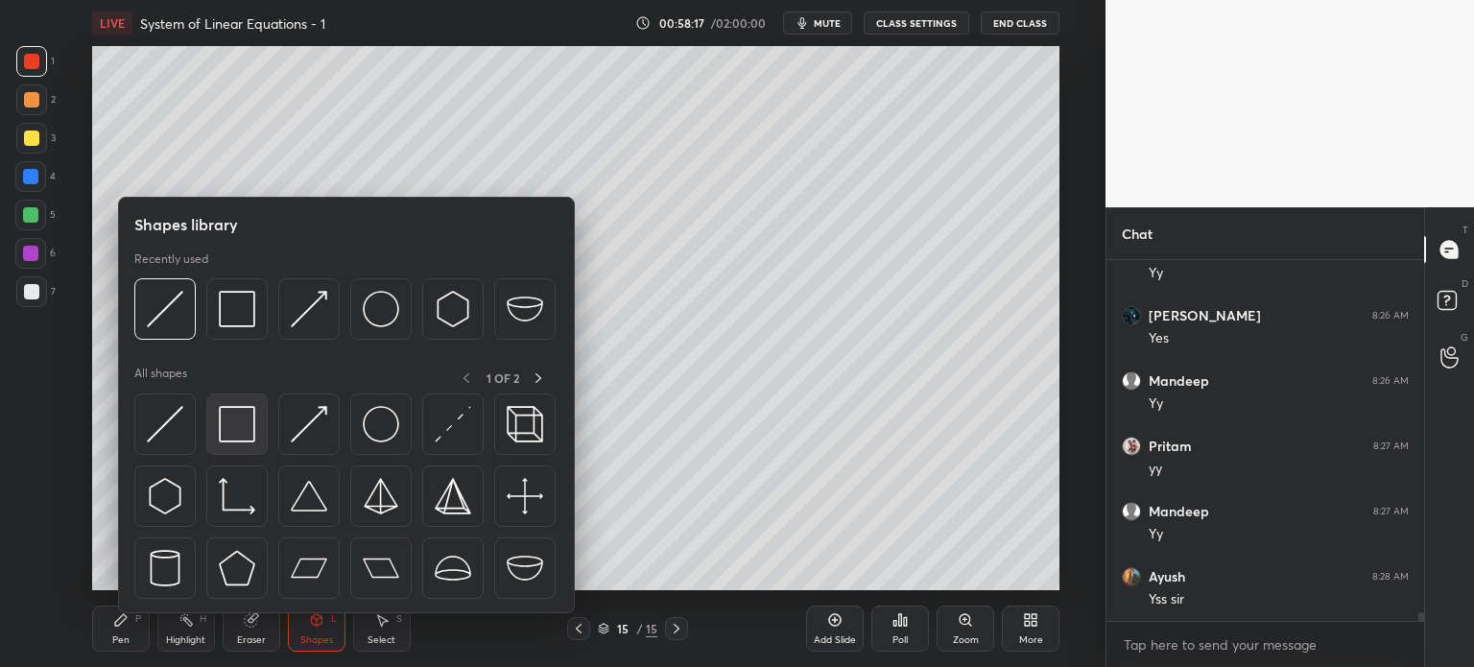
click at [242, 448] on div at bounding box center [236, 423] width 61 height 61
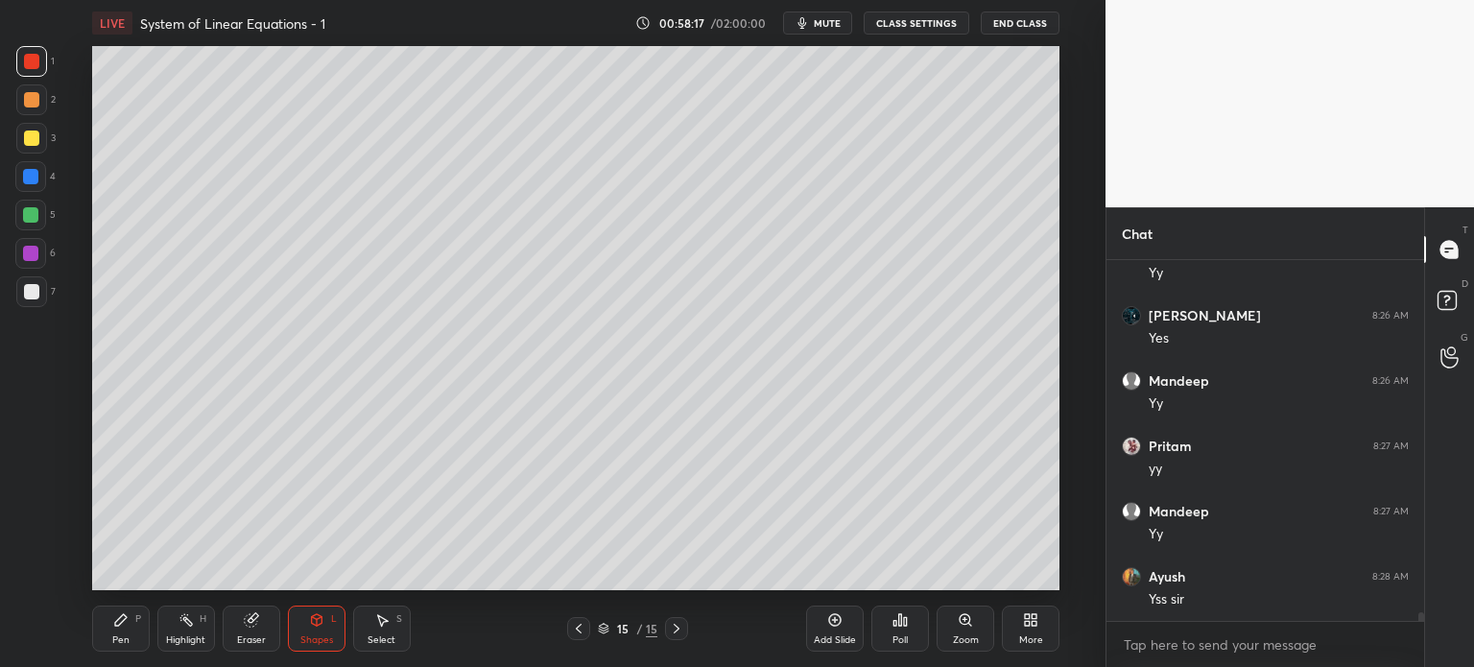
click at [114, 621] on icon at bounding box center [120, 619] width 15 height 15
click at [24, 135] on div at bounding box center [31, 138] width 15 height 15
click at [28, 102] on div at bounding box center [31, 99] width 15 height 15
click at [35, 214] on div at bounding box center [30, 214] width 15 height 15
click at [25, 178] on div at bounding box center [30, 176] width 15 height 15
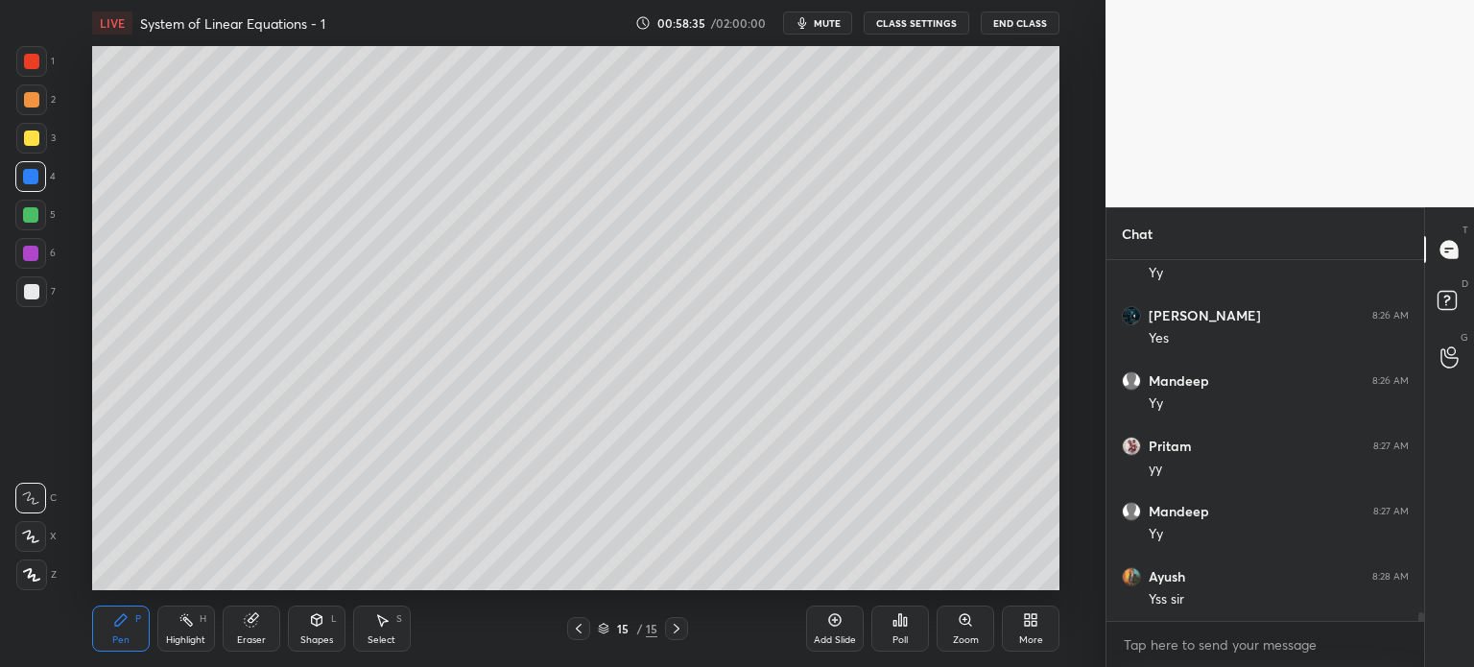
drag, startPoint x: 35, startPoint y: 137, endPoint x: 83, endPoint y: 155, distance: 51.0
click at [50, 137] on div "3" at bounding box center [35, 138] width 39 height 31
drag, startPoint x: 34, startPoint y: 259, endPoint x: 47, endPoint y: 253, distance: 14.6
click at [38, 259] on div at bounding box center [30, 253] width 31 height 31
drag, startPoint x: 34, startPoint y: 202, endPoint x: 43, endPoint y: 313, distance: 110.8
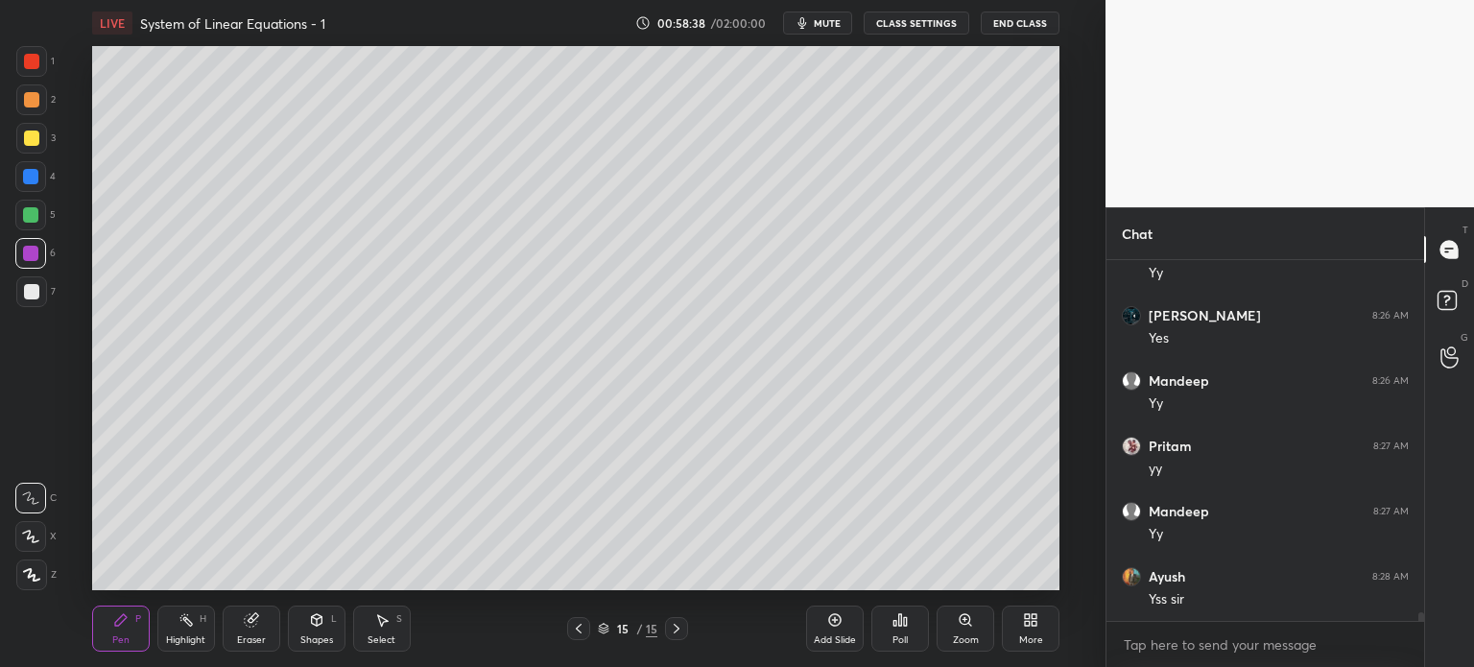
click at [35, 206] on div at bounding box center [30, 215] width 31 height 31
click at [38, 307] on div "7" at bounding box center [35, 295] width 39 height 38
drag, startPoint x: 27, startPoint y: 211, endPoint x: 33, endPoint y: 164, distance: 47.4
click at [27, 212] on div at bounding box center [30, 214] width 15 height 15
click at [36, 133] on div at bounding box center [31, 138] width 31 height 31
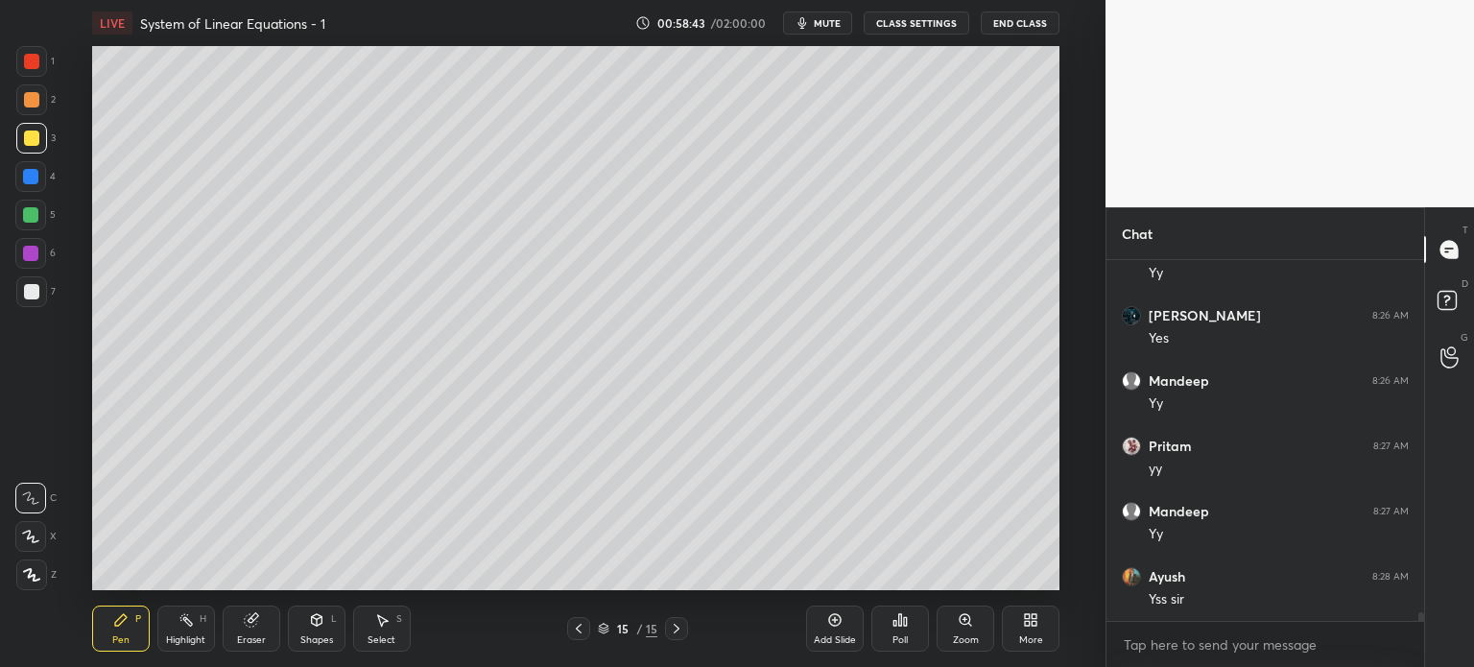
drag, startPoint x: 32, startPoint y: 66, endPoint x: 48, endPoint y: 57, distance: 18.9
click at [33, 66] on div at bounding box center [31, 61] width 15 height 15
click at [31, 215] on div at bounding box center [30, 214] width 15 height 15
click at [25, 295] on div at bounding box center [31, 291] width 31 height 31
click at [26, 60] on div at bounding box center [31, 61] width 31 height 31
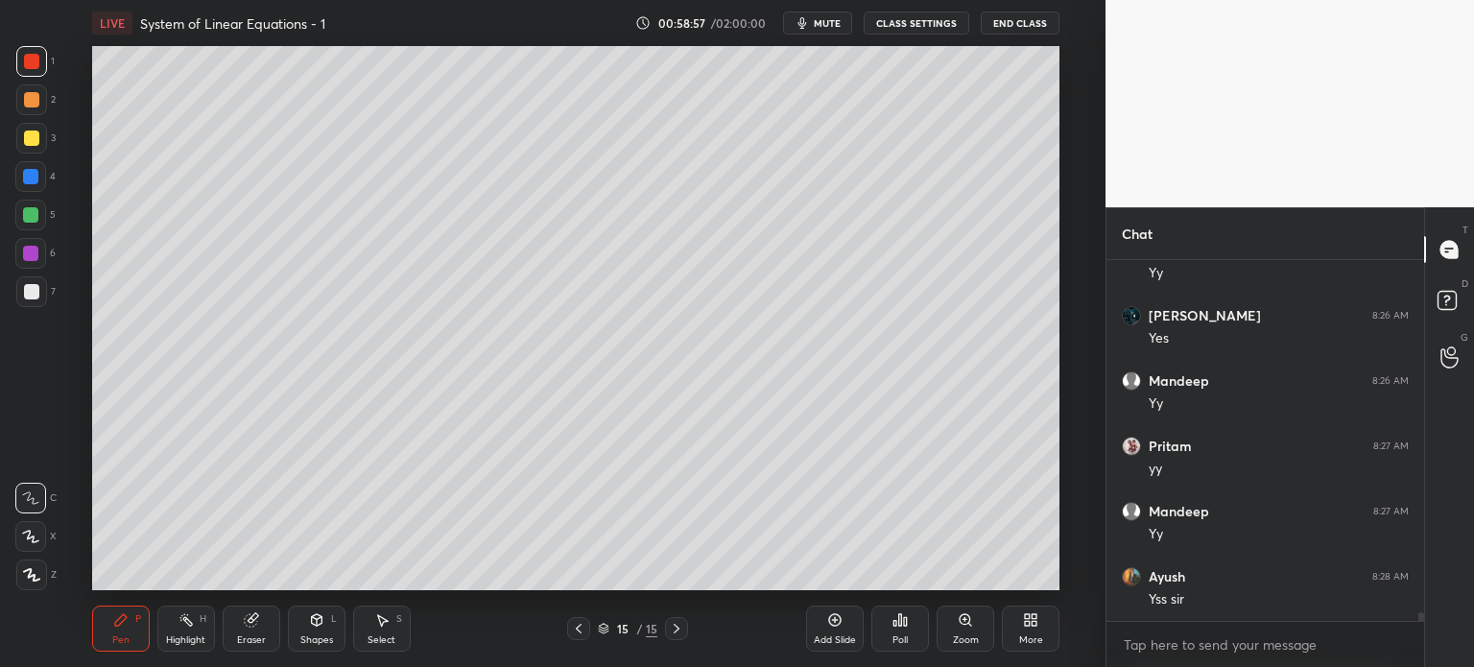
click at [326, 632] on div "Shapes L" at bounding box center [317, 629] width 58 height 46
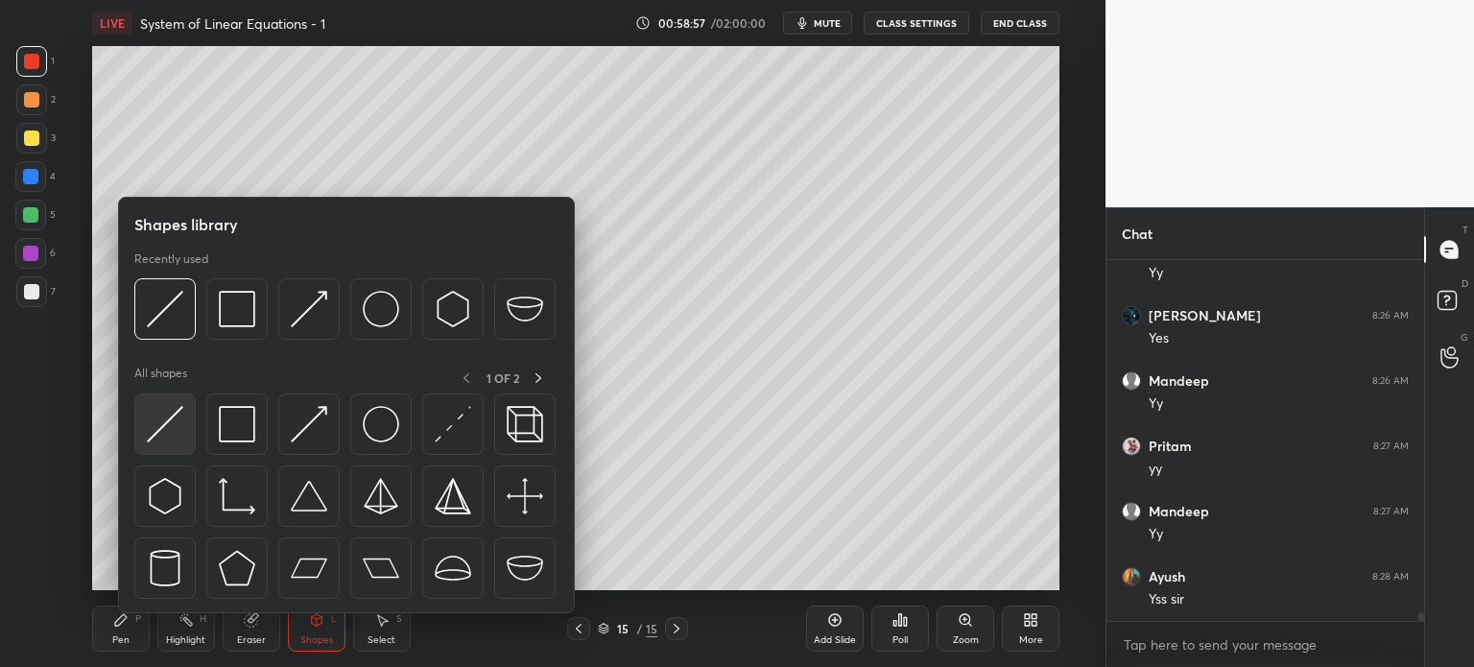
click at [161, 440] on img at bounding box center [165, 424] width 36 height 36
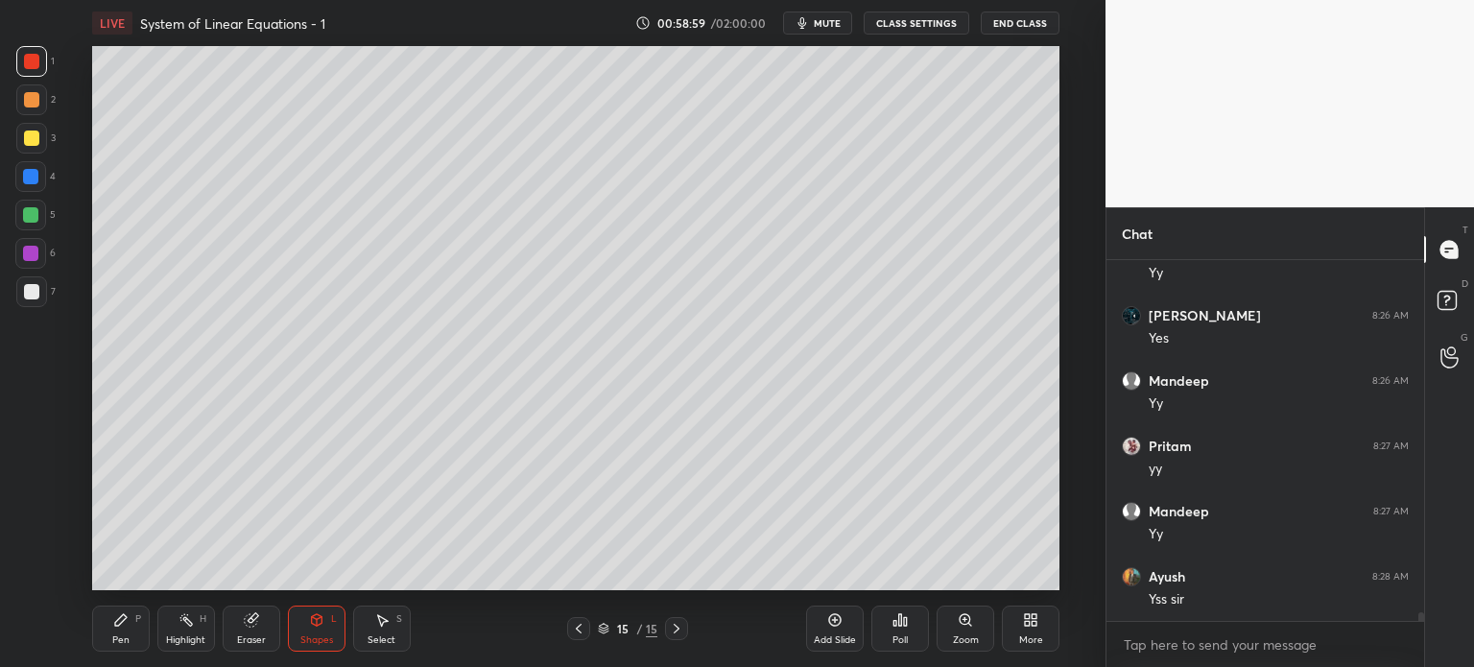
click at [27, 64] on div at bounding box center [31, 61] width 15 height 15
click at [125, 646] on div "Pen P" at bounding box center [121, 629] width 58 height 46
click at [34, 242] on div at bounding box center [30, 253] width 31 height 31
click at [335, 617] on div "Shapes L" at bounding box center [317, 629] width 58 height 46
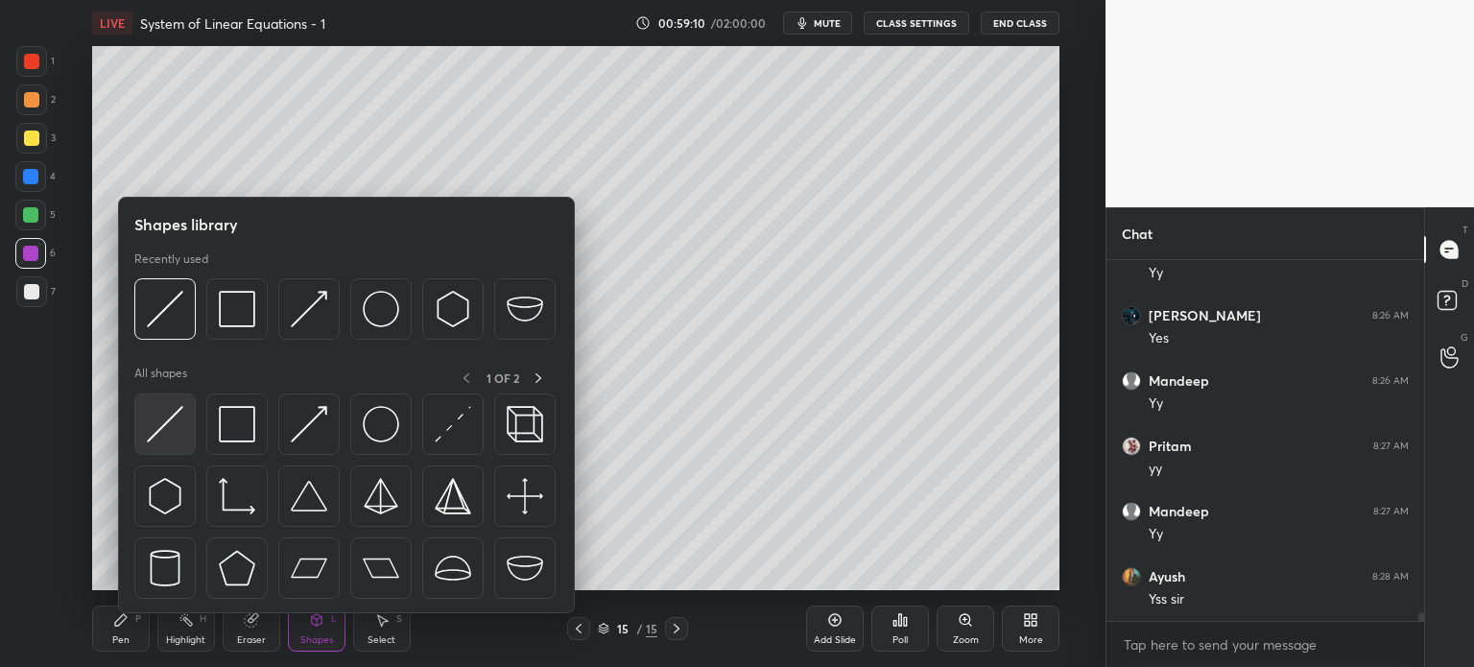
click at [167, 417] on img at bounding box center [165, 424] width 36 height 36
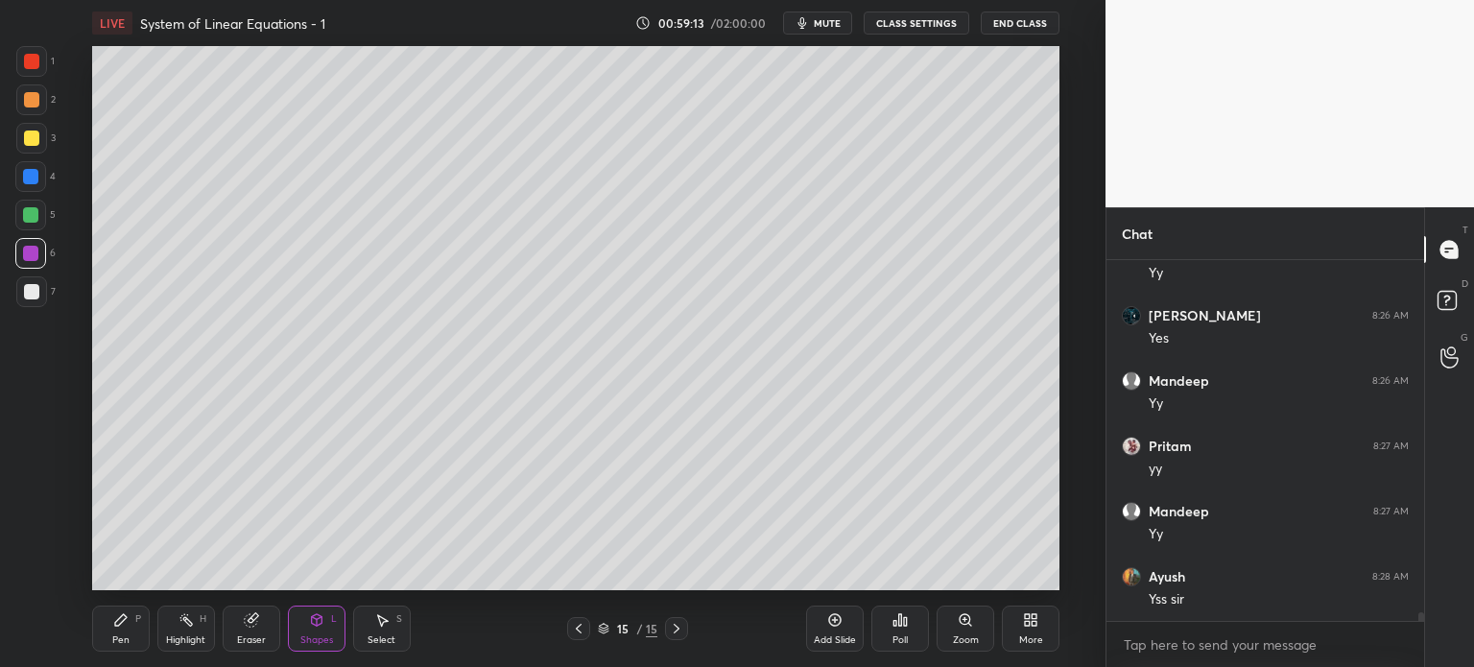
click at [31, 215] on div at bounding box center [30, 215] width 31 height 31
click at [47, 133] on div "3" at bounding box center [35, 138] width 39 height 31
click at [36, 291] on div at bounding box center [31, 291] width 15 height 15
click at [127, 636] on div "Pen P" at bounding box center [121, 629] width 58 height 46
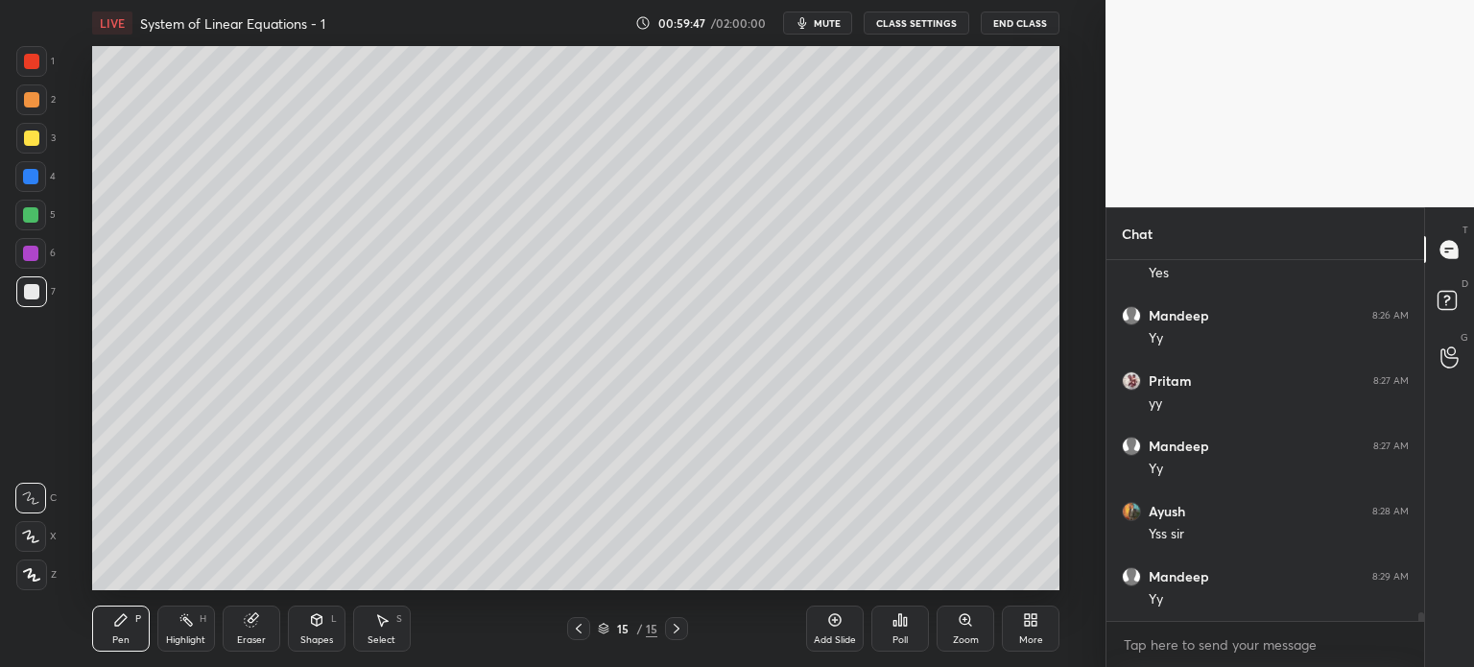
scroll to position [14919, 0]
click at [844, 632] on div "Add Slide" at bounding box center [835, 629] width 58 height 46
click at [29, 76] on div at bounding box center [31, 61] width 31 height 31
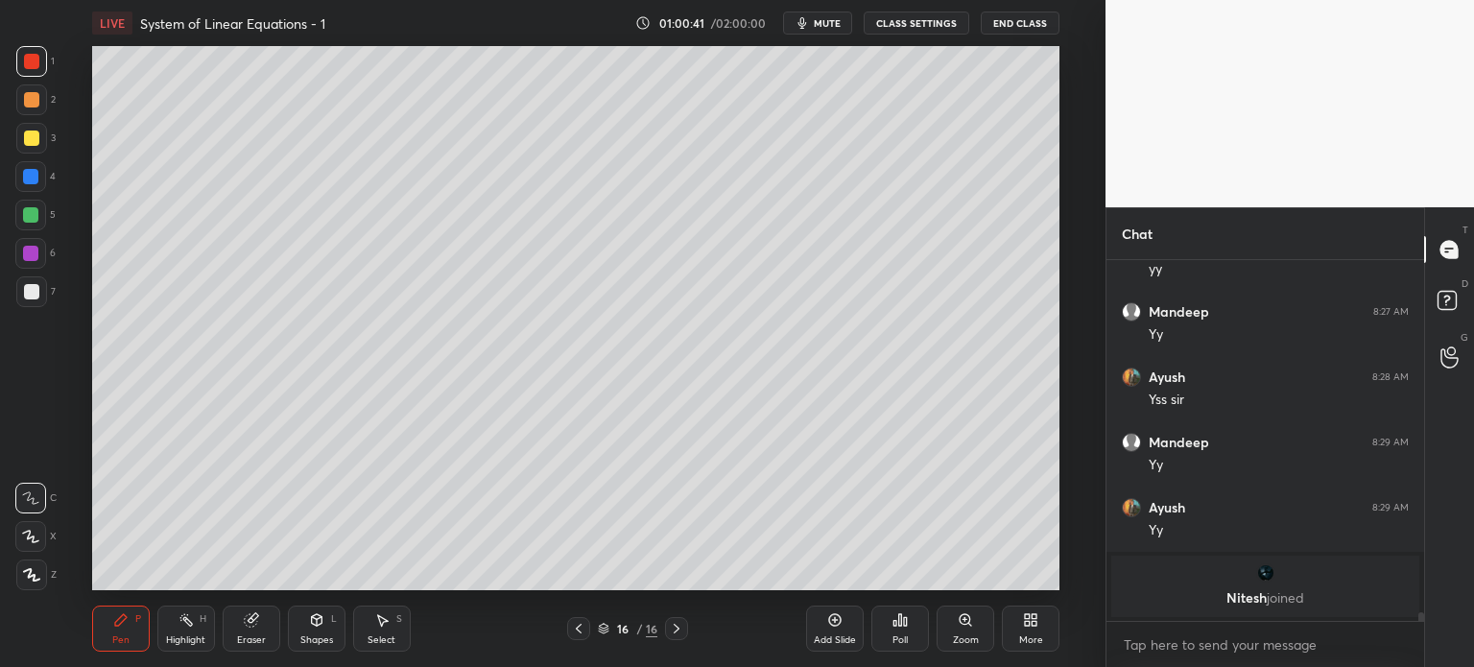
click at [323, 604] on div "Pen P Highlight H Eraser Shapes L Select S 16 / 16 Add Slide Poll Zoom More" at bounding box center [575, 628] width 967 height 77
click at [314, 598] on div "Pen P Highlight H Eraser Shapes L Select S 16 / 16 Add Slide Poll Zoom More" at bounding box center [575, 628] width 967 height 77
drag, startPoint x: 315, startPoint y: 634, endPoint x: 318, endPoint y: 621, distance: 13.7
click at [313, 635] on div "Shapes" at bounding box center [316, 640] width 33 height 10
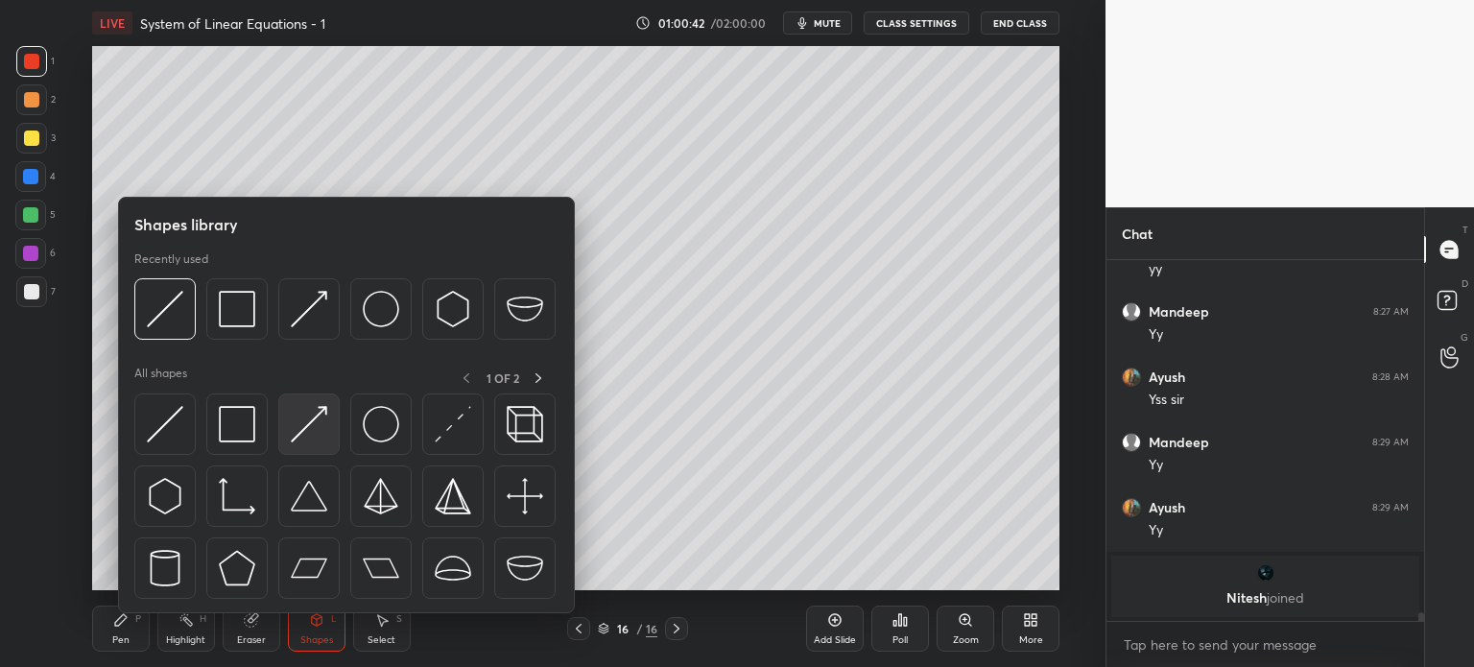
click at [331, 429] on div at bounding box center [308, 423] width 61 height 61
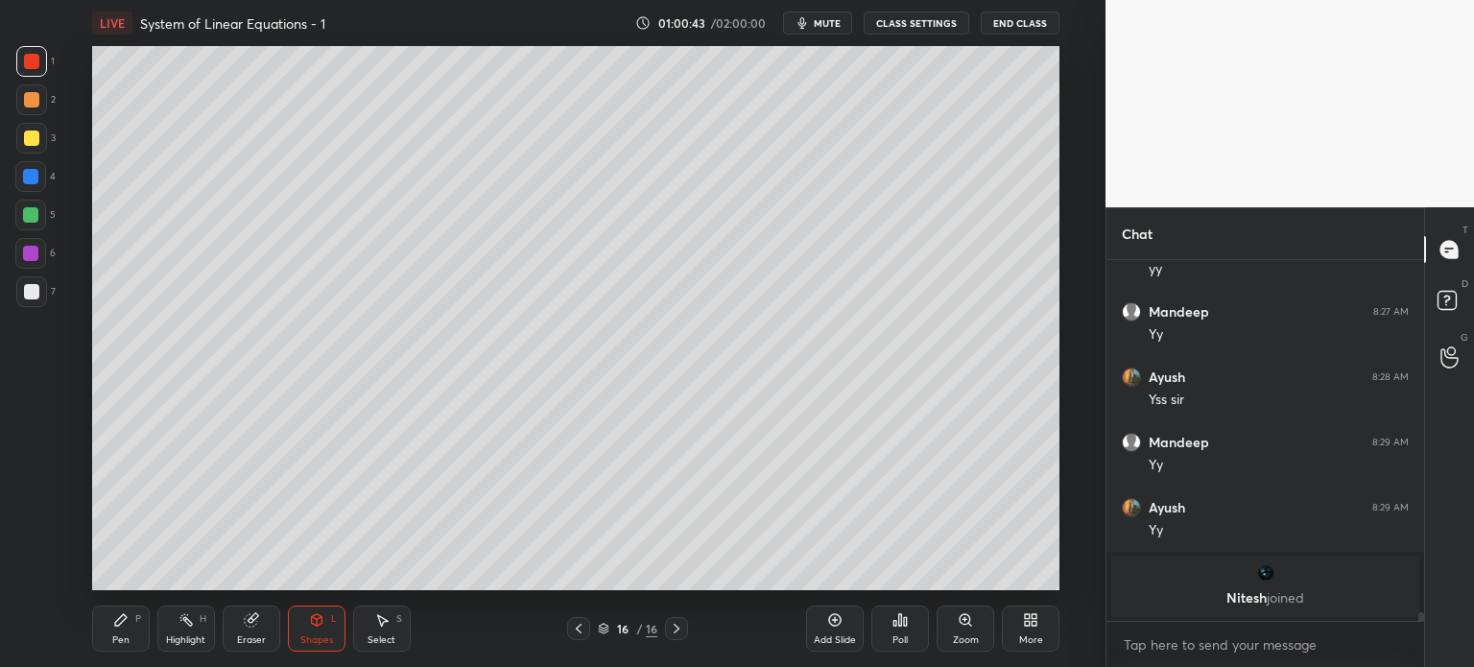
click at [326, 637] on div "Shapes" at bounding box center [316, 640] width 33 height 10
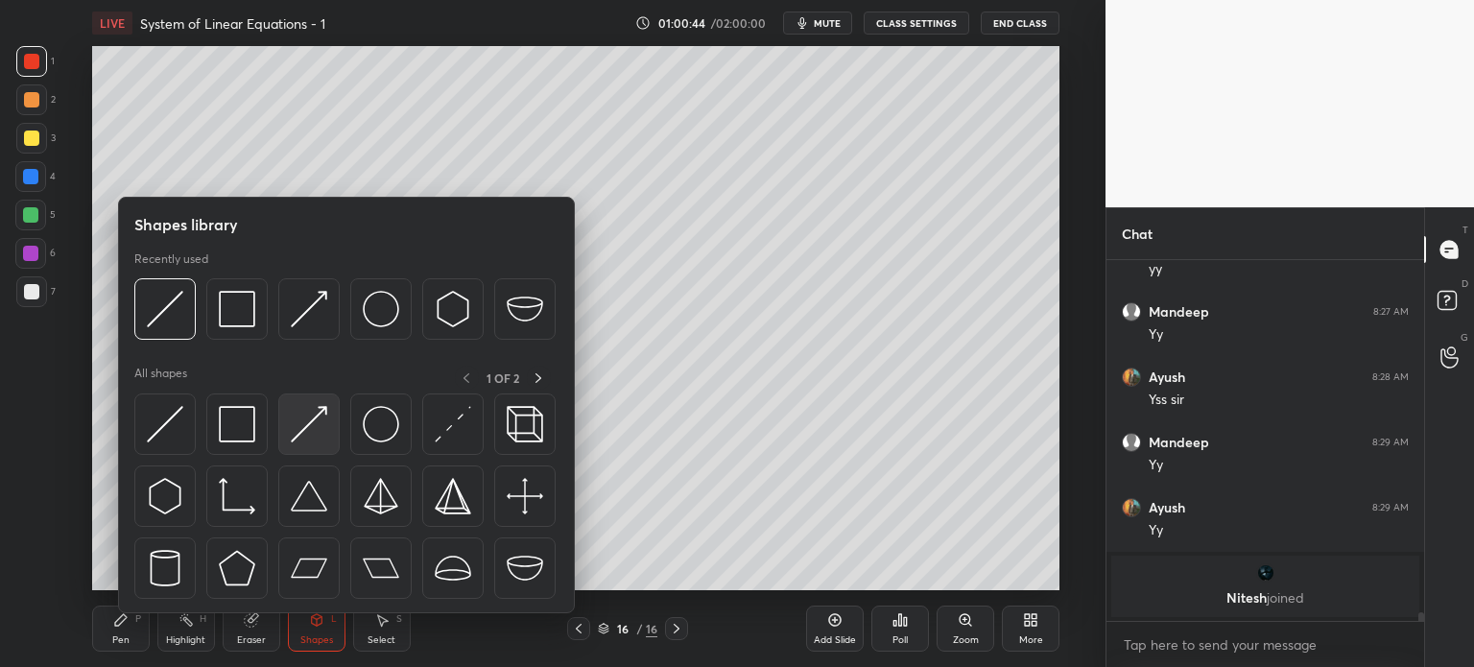
click at [310, 443] on div at bounding box center [308, 423] width 61 height 61
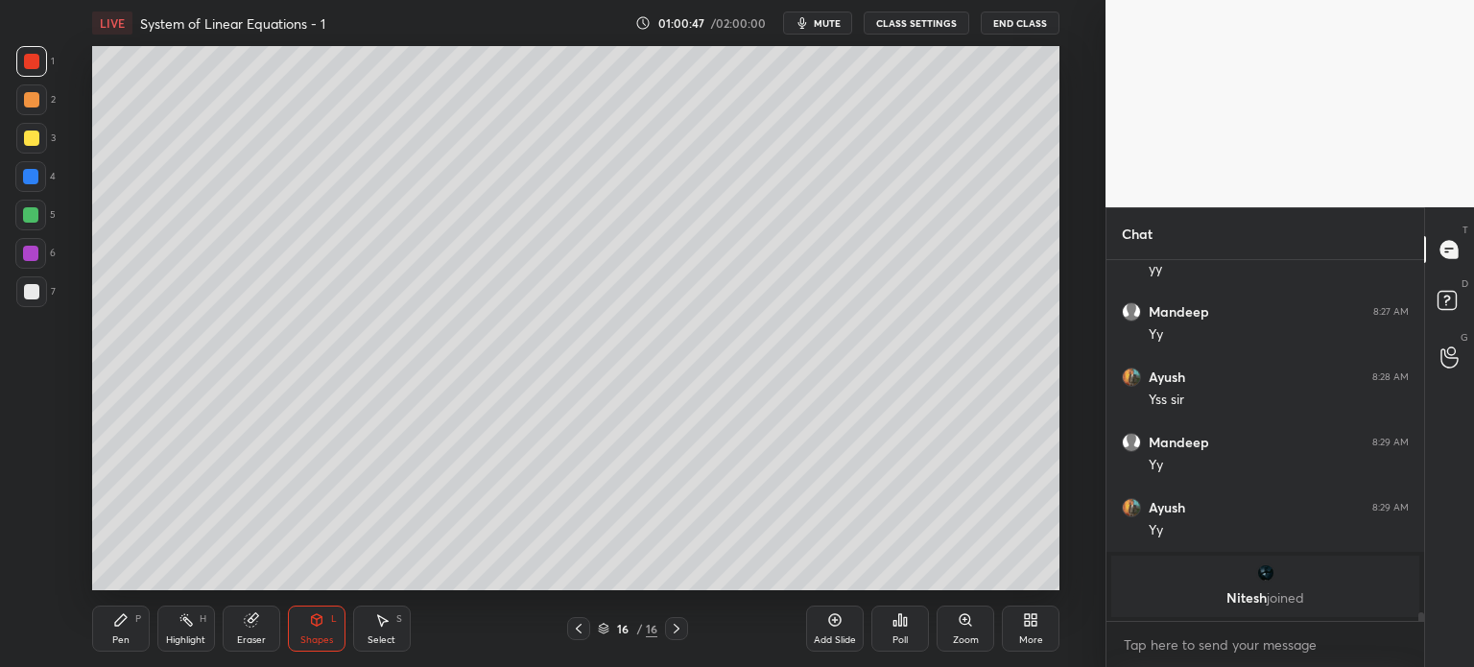
click at [131, 651] on div "Pen P" at bounding box center [121, 629] width 58 height 46
click at [40, 290] on div at bounding box center [31, 291] width 31 height 31
click at [320, 616] on icon at bounding box center [316, 619] width 15 height 15
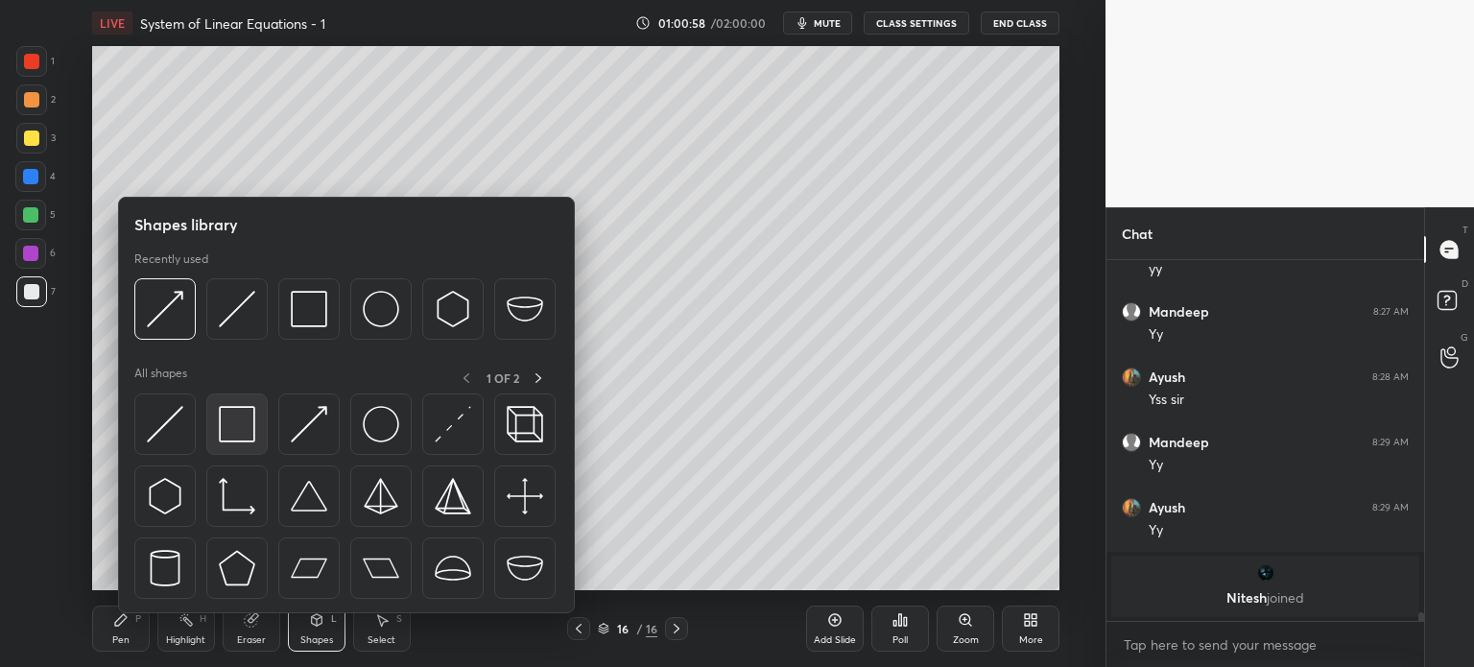
click at [250, 431] on img at bounding box center [237, 424] width 36 height 36
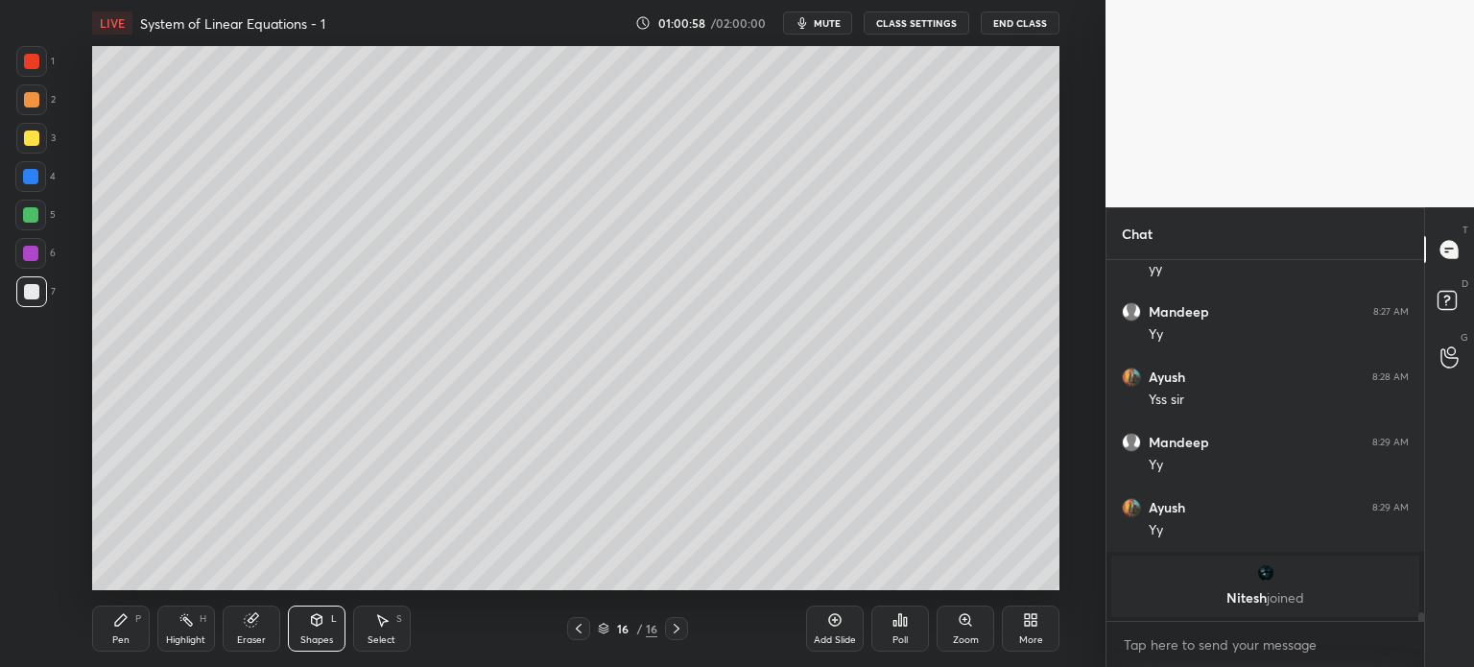
click at [35, 176] on div at bounding box center [30, 176] width 15 height 15
click at [131, 624] on div "Pen P" at bounding box center [121, 629] width 58 height 46
drag, startPoint x: 31, startPoint y: 280, endPoint x: 33, endPoint y: 295, distance: 14.5
click at [31, 291] on div "1 2 3 4 5 6 7" at bounding box center [35, 180] width 40 height 269
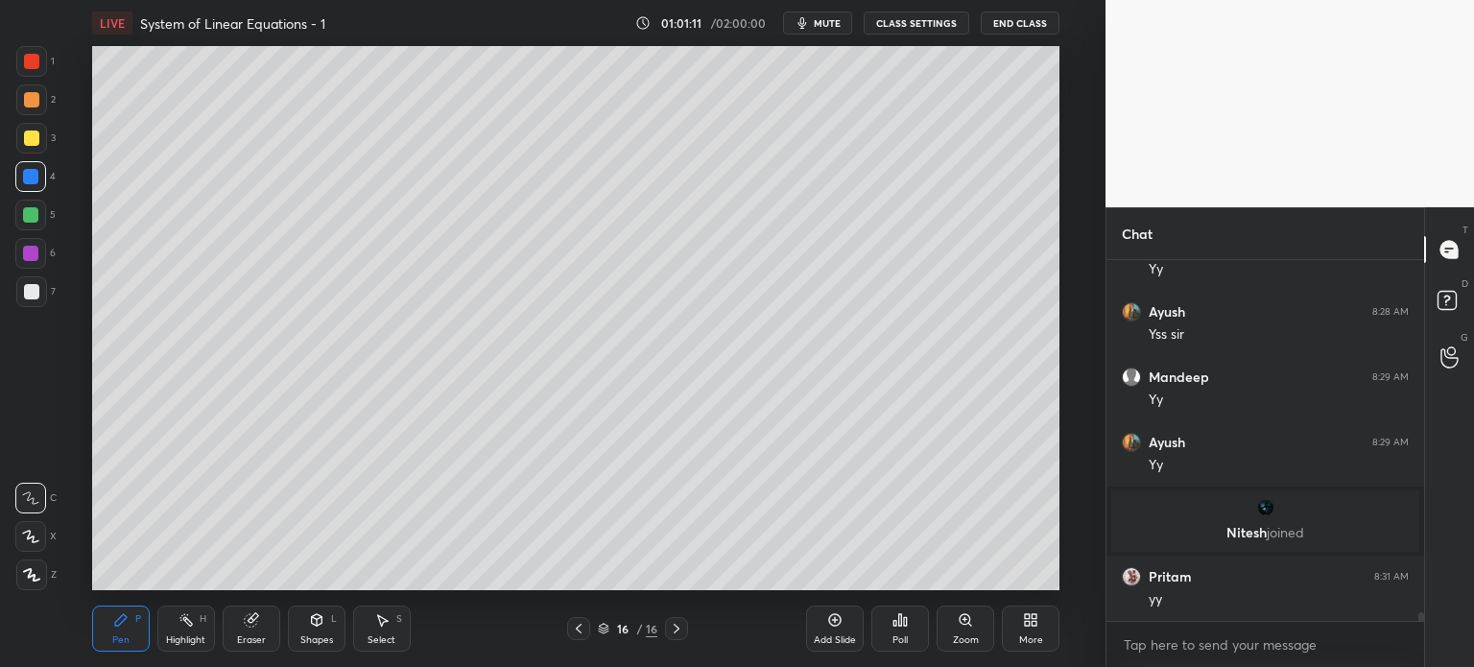
click at [31, 306] on div at bounding box center [31, 291] width 31 height 31
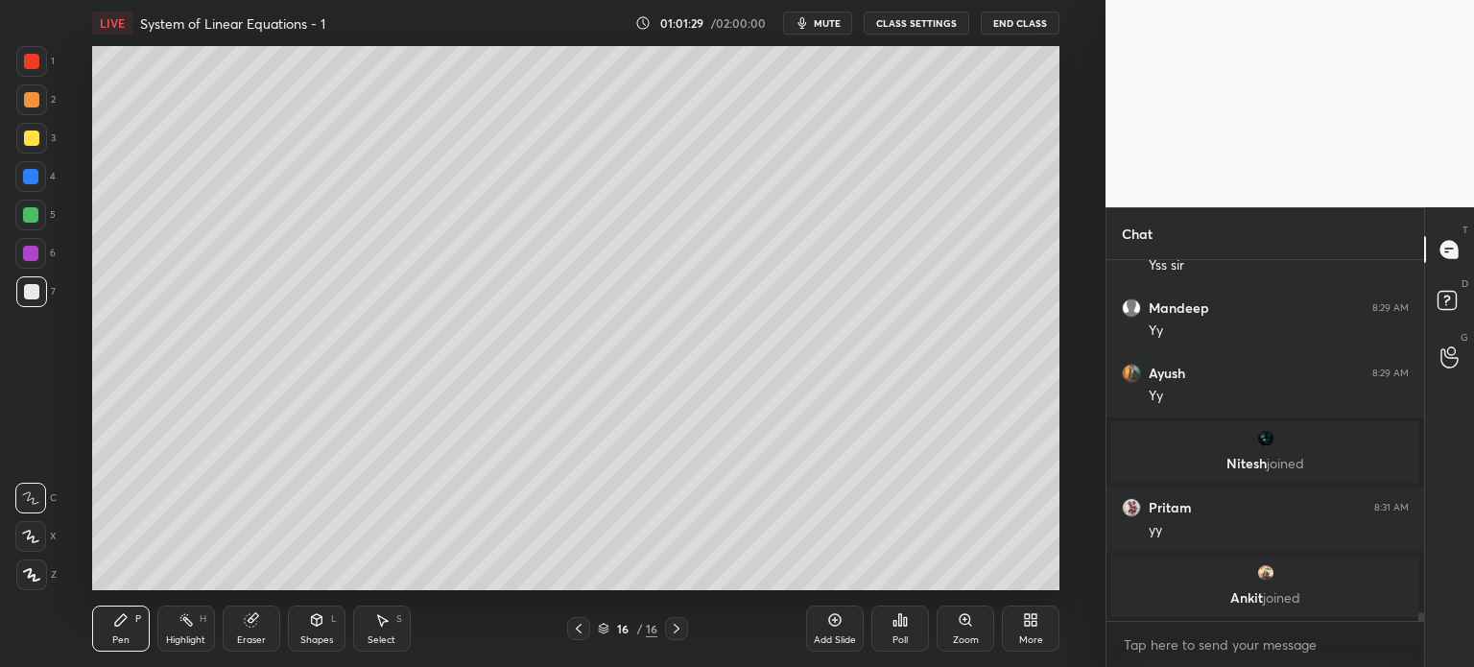
drag, startPoint x: 254, startPoint y: 634, endPoint x: 272, endPoint y: 594, distance: 43.9
click at [253, 635] on div "Eraser" at bounding box center [251, 640] width 29 height 10
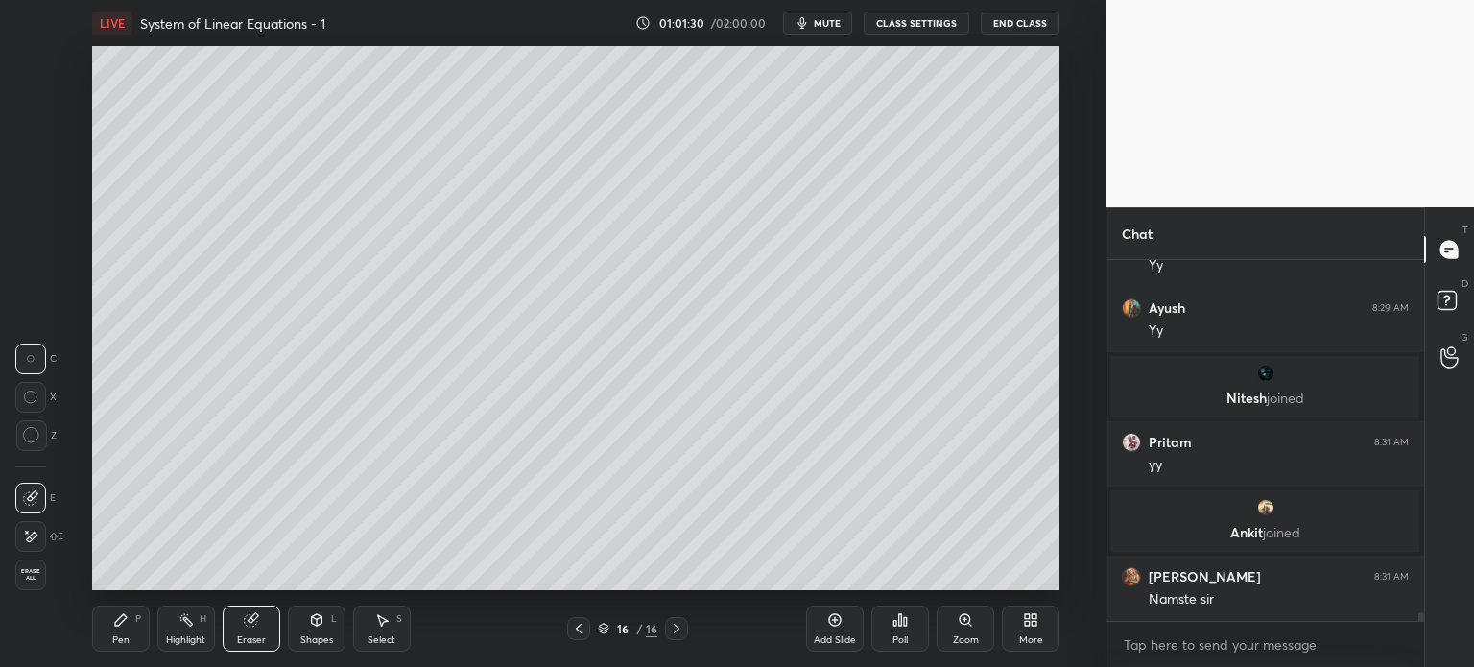
drag, startPoint x: 122, startPoint y: 625, endPoint x: 149, endPoint y: 590, distance: 43.8
click at [119, 629] on div "Pen P" at bounding box center [121, 629] width 58 height 46
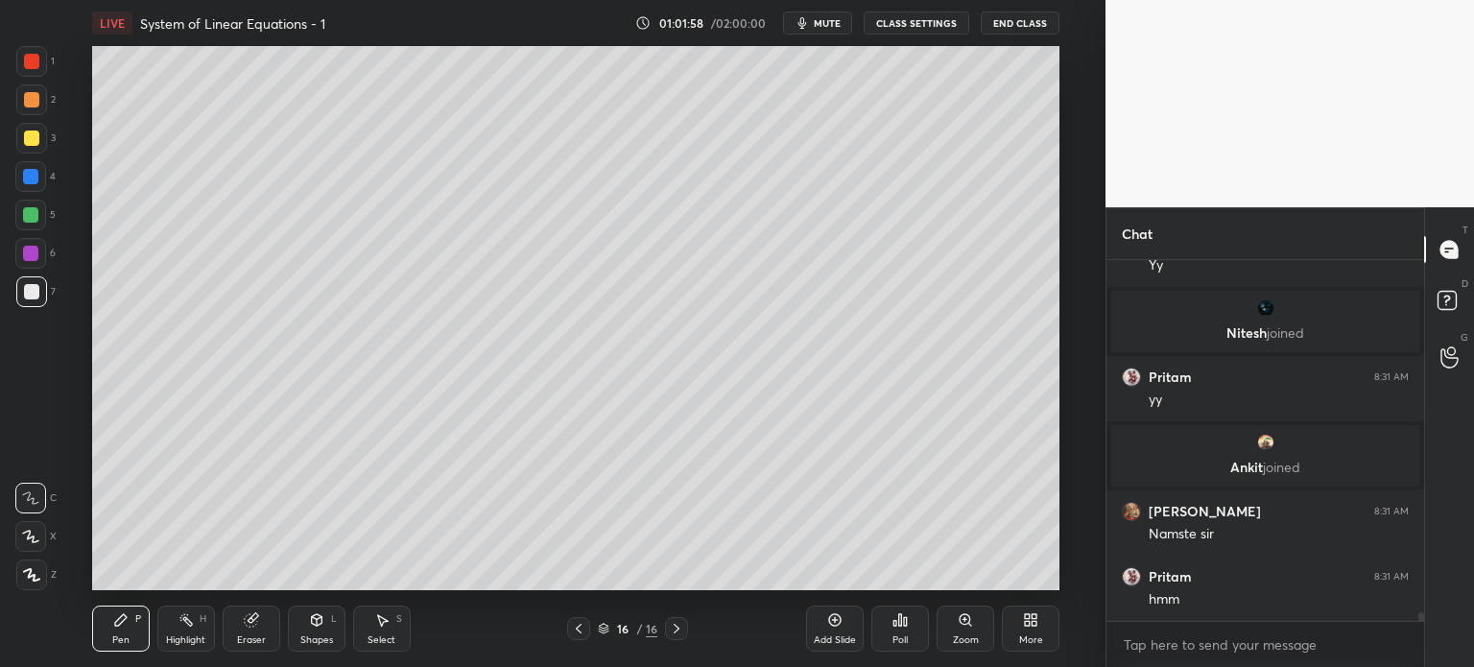
scroll to position [15013, 0]
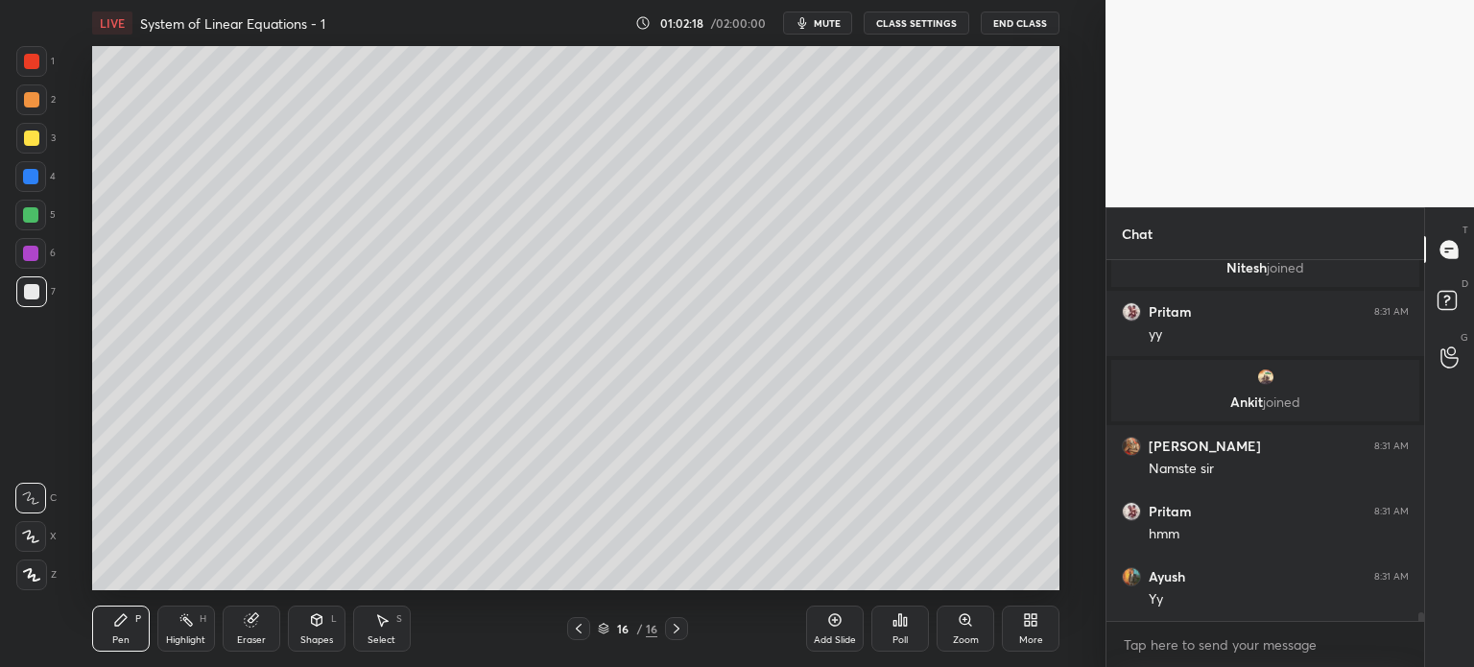
click at [39, 402] on div "1 2 3 4 5 6 7 C X Z C X Z E E Erase all H H" at bounding box center [30, 318] width 61 height 544
click at [35, 68] on div at bounding box center [31, 61] width 15 height 15
click at [141, 625] on div "Pen P" at bounding box center [121, 629] width 58 height 46
click at [38, 291] on div at bounding box center [31, 291] width 31 height 31
click at [314, 632] on div "Shapes L" at bounding box center [317, 629] width 58 height 46
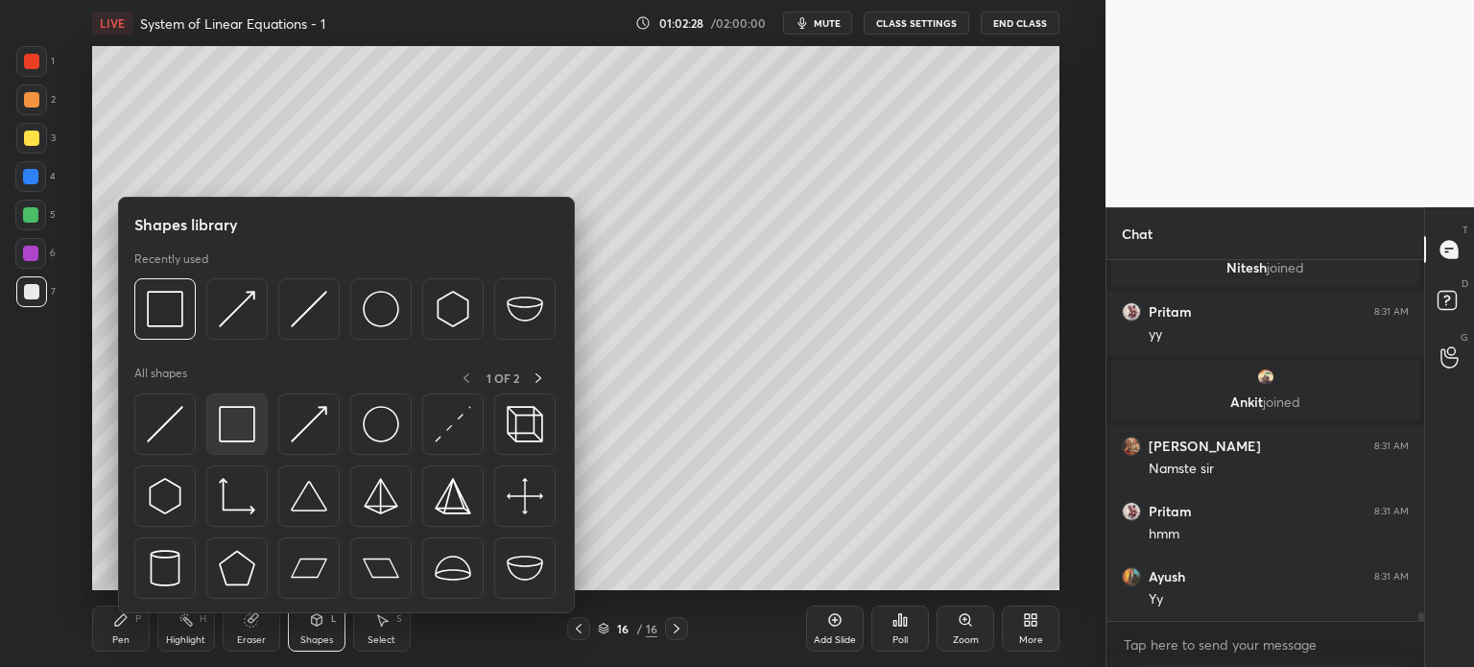
click at [227, 438] on img at bounding box center [237, 424] width 36 height 36
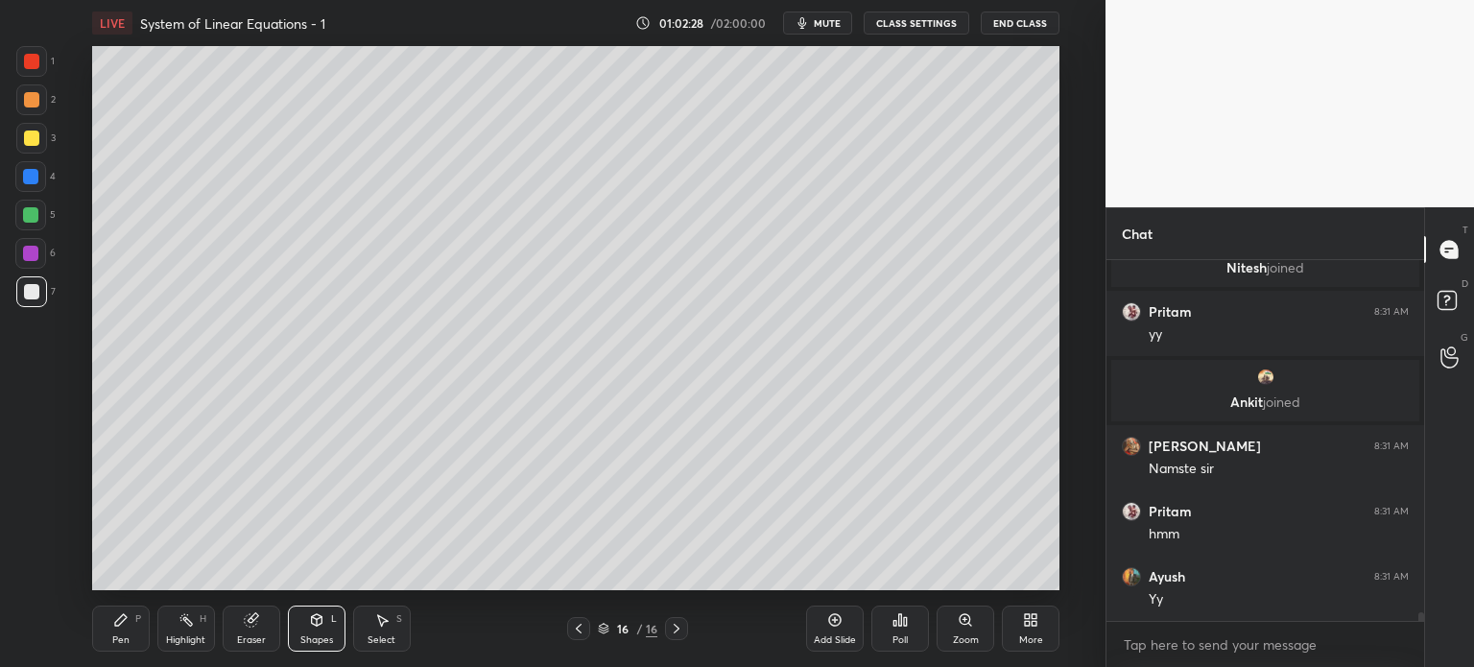
click at [33, 176] on div at bounding box center [30, 176] width 15 height 15
click at [314, 632] on div "Shapes L" at bounding box center [317, 629] width 58 height 46
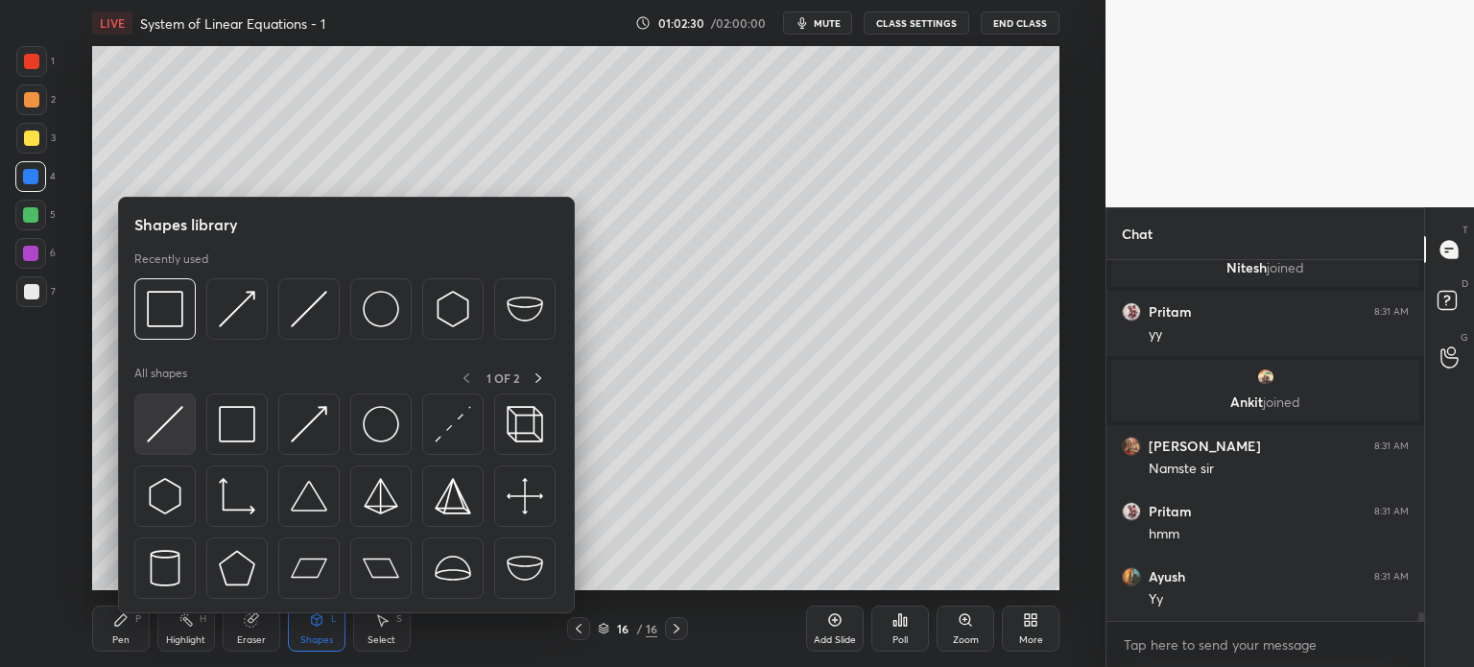
click at [185, 437] on div at bounding box center [164, 423] width 61 height 61
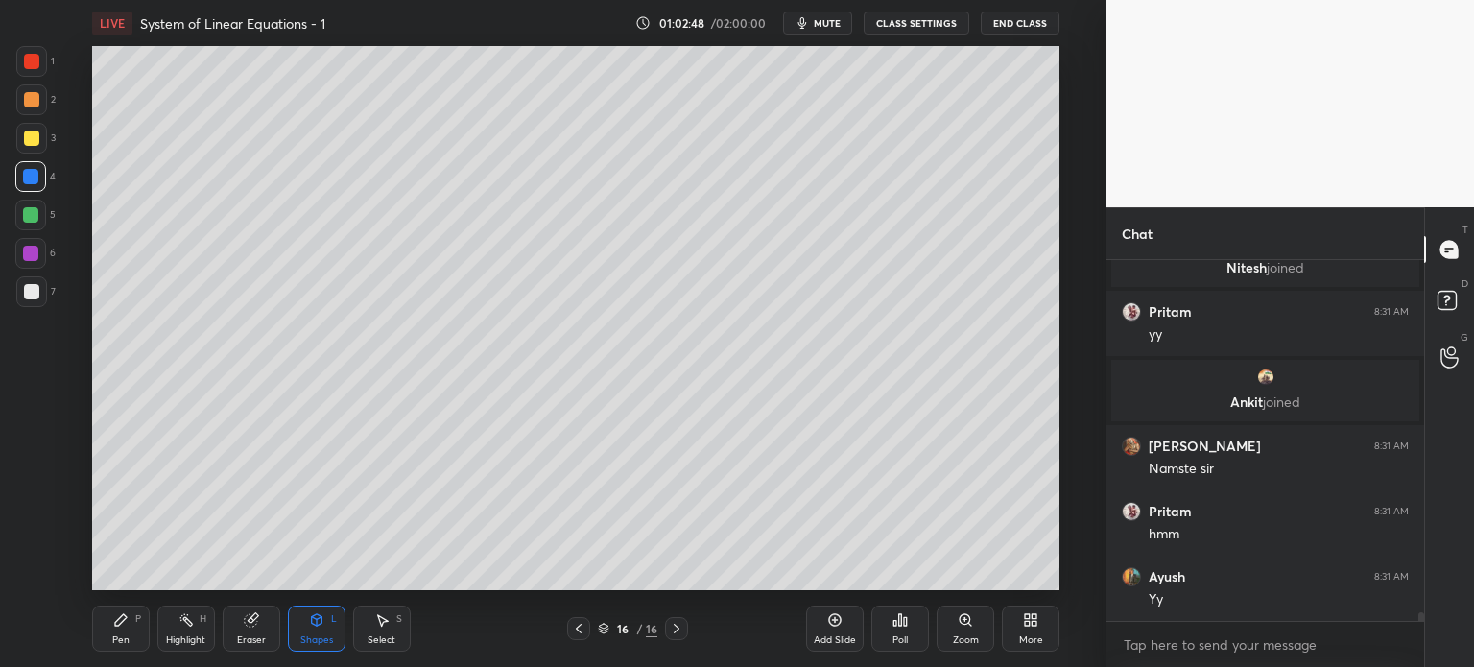
click at [135, 618] on div "P" at bounding box center [138, 619] width 6 height 10
click at [42, 298] on div at bounding box center [31, 291] width 31 height 31
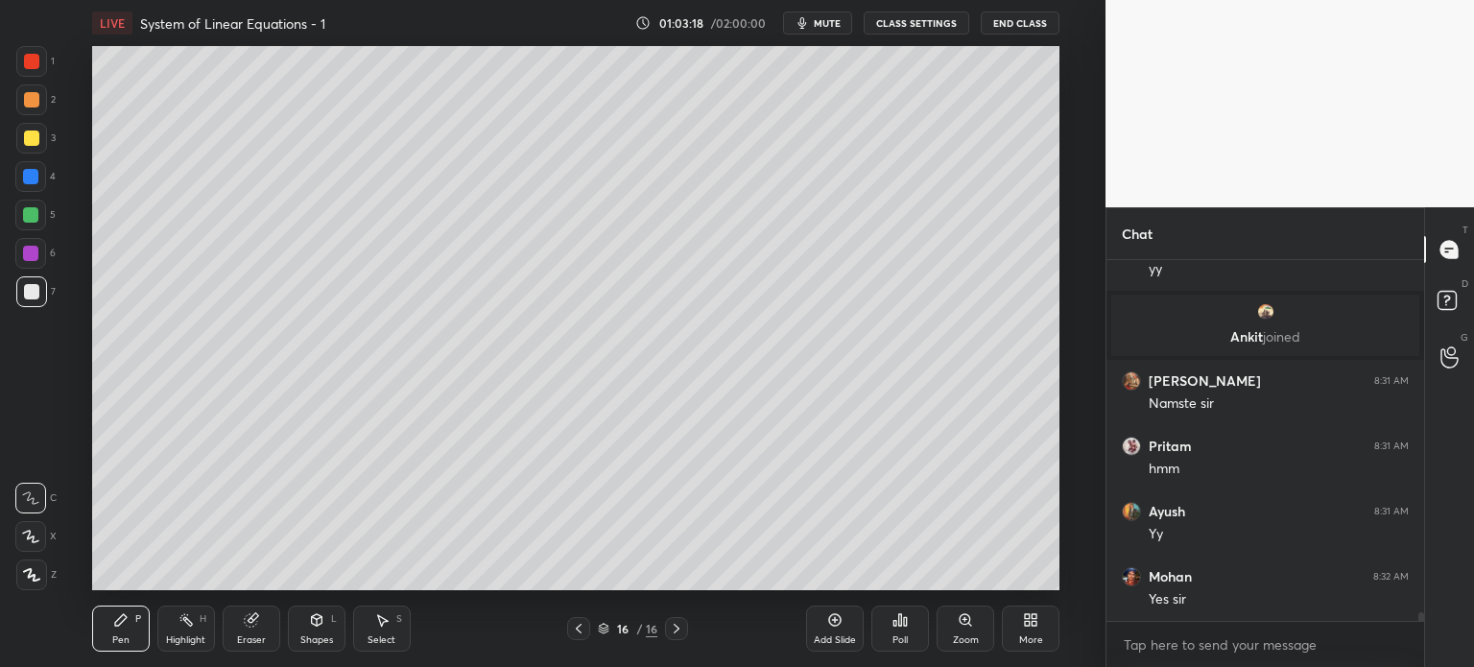
click at [36, 212] on div at bounding box center [30, 214] width 15 height 15
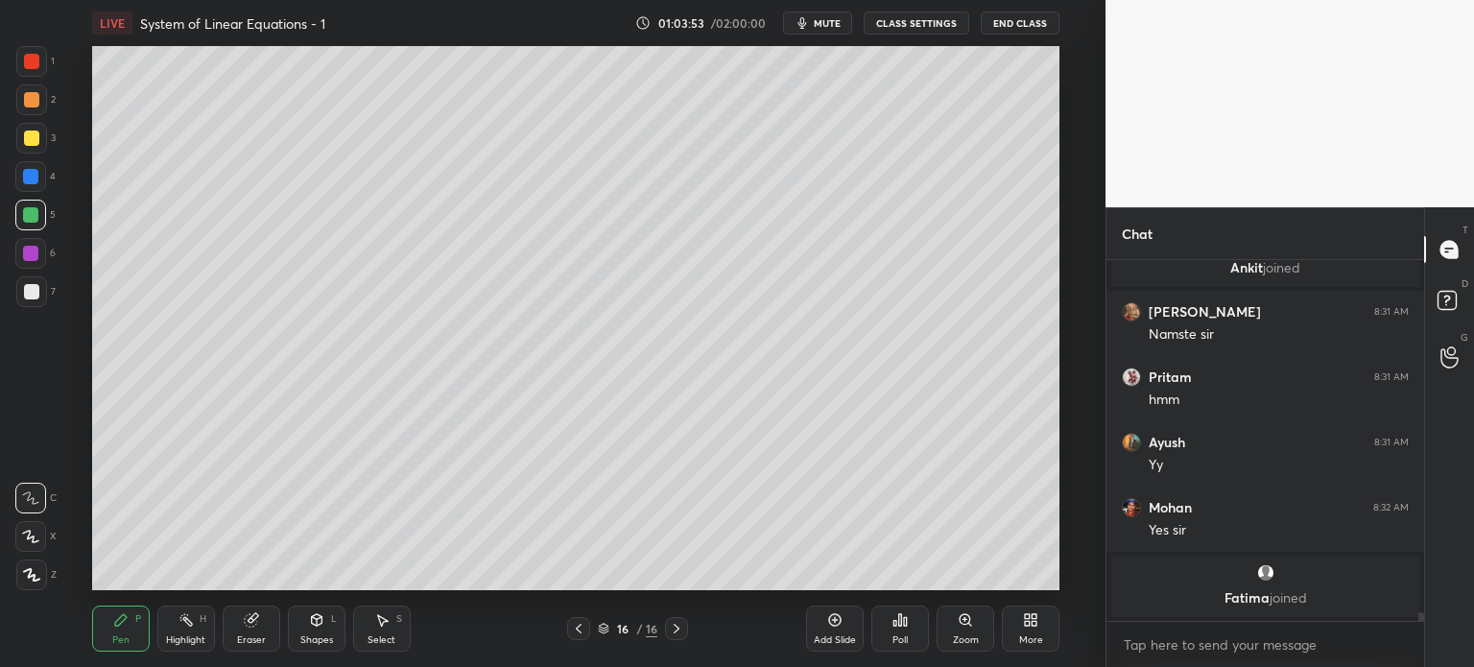
scroll to position [15124, 0]
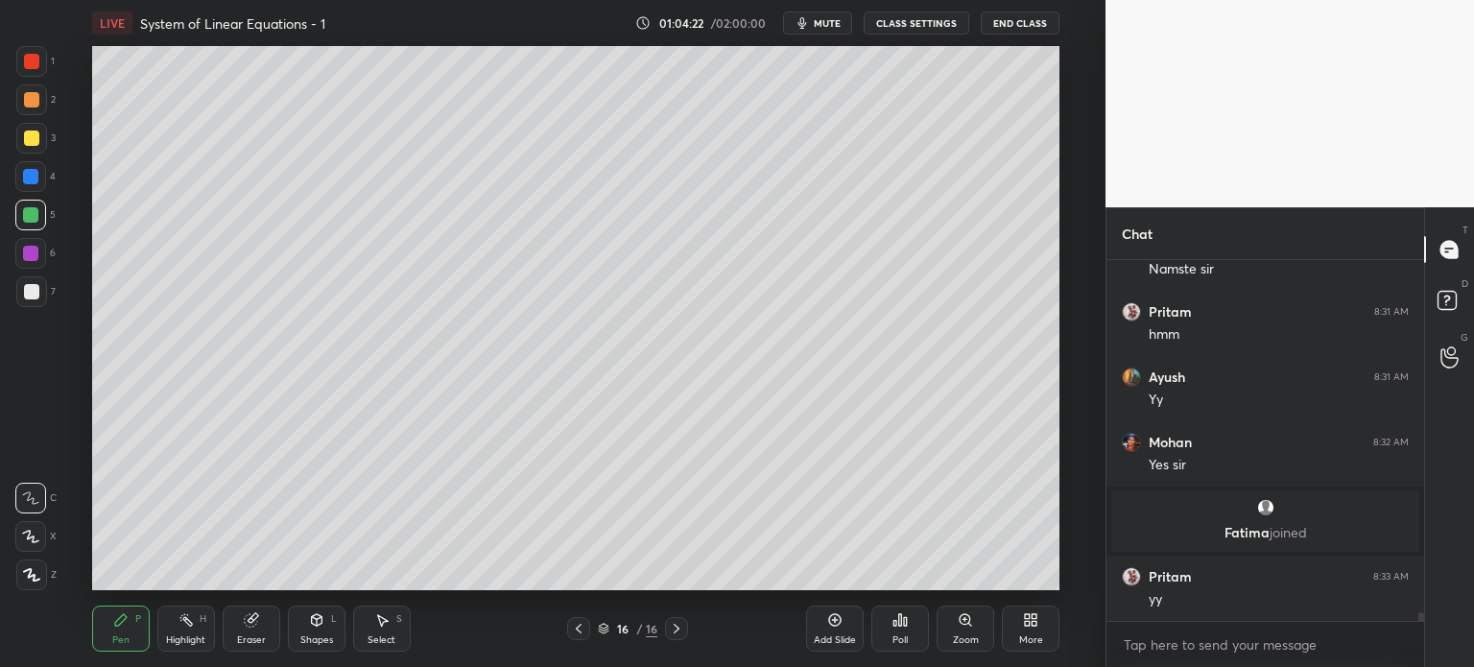
click at [837, 625] on icon at bounding box center [834, 619] width 15 height 15
drag, startPoint x: 144, startPoint y: 626, endPoint x: 158, endPoint y: 595, distance: 33.9
click at [142, 627] on div "Pen P" at bounding box center [121, 629] width 58 height 46
click at [35, 288] on div at bounding box center [31, 291] width 15 height 15
click at [312, 638] on div "Shapes" at bounding box center [316, 640] width 33 height 10
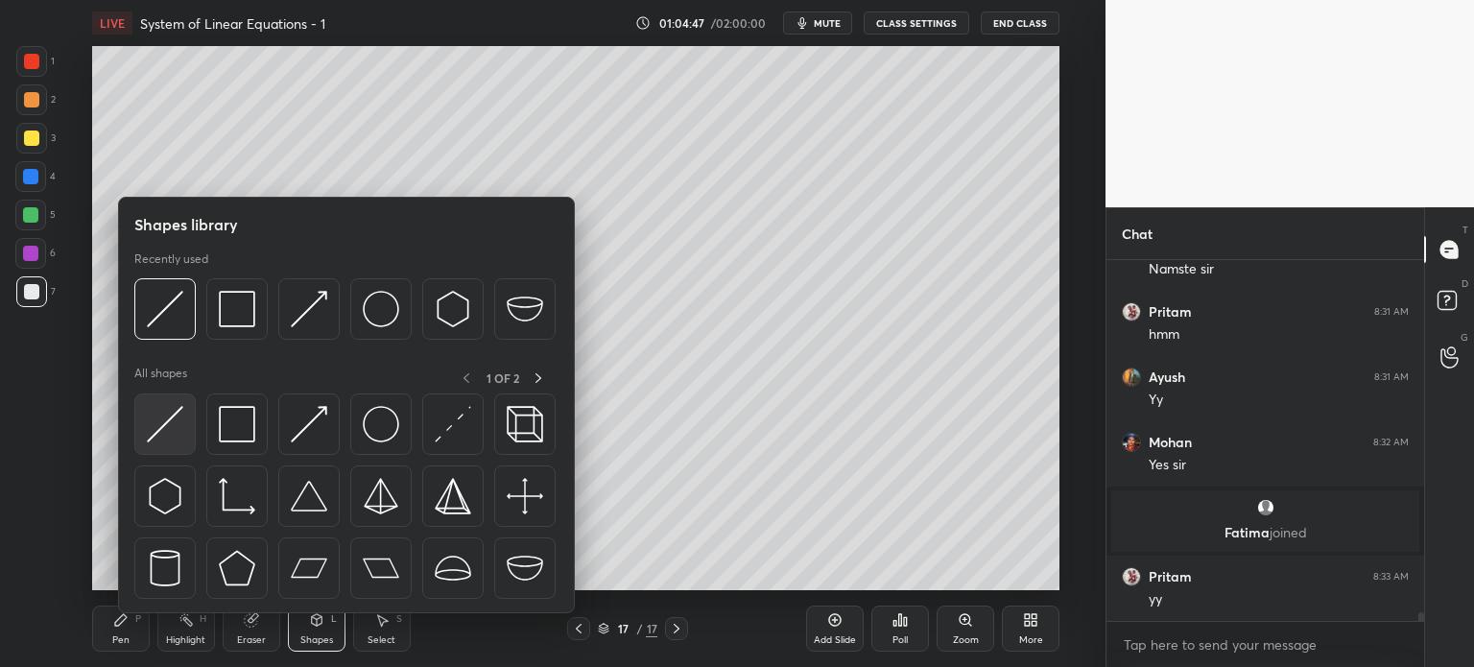
click at [169, 436] on img at bounding box center [165, 424] width 36 height 36
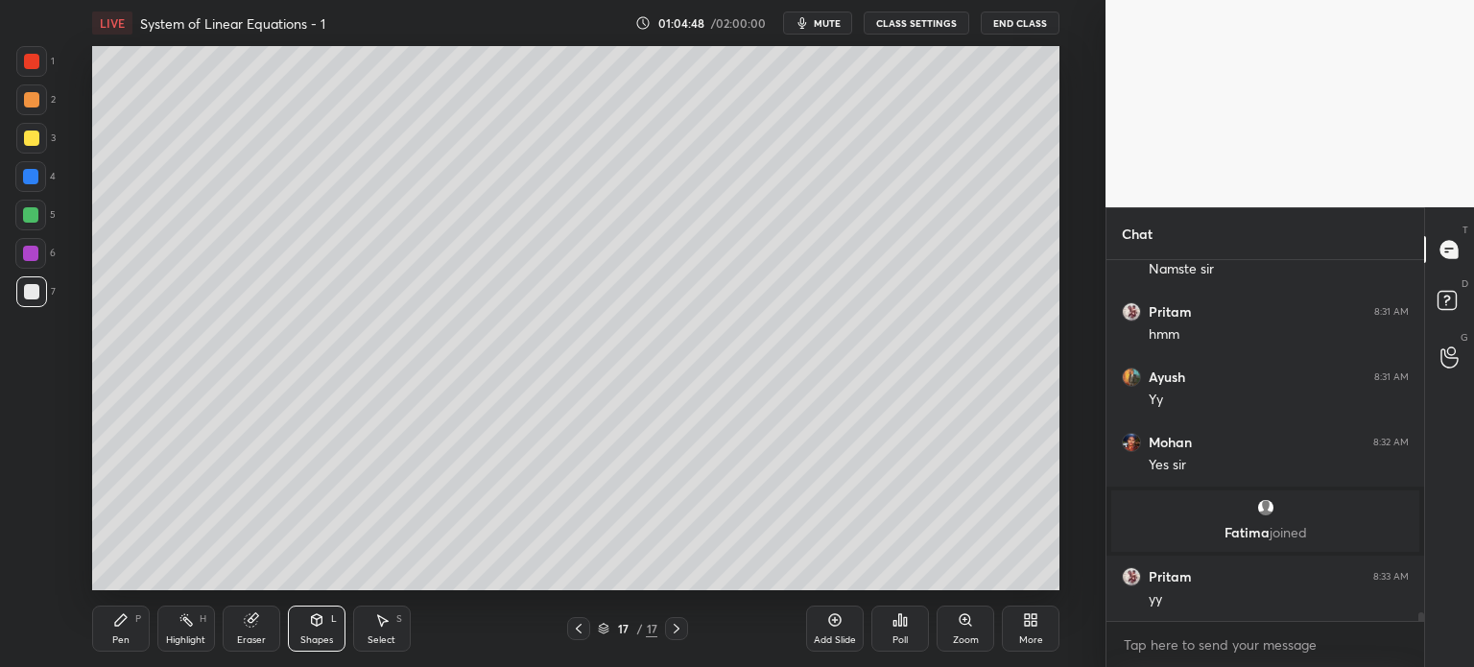
drag, startPoint x: 27, startPoint y: 67, endPoint x: 43, endPoint y: 62, distance: 17.0
click at [27, 68] on div at bounding box center [31, 61] width 15 height 15
click at [36, 171] on div at bounding box center [30, 176] width 15 height 15
click at [137, 611] on div "Pen P" at bounding box center [121, 629] width 58 height 46
drag, startPoint x: 34, startPoint y: 282, endPoint x: 39, endPoint y: 270, distance: 13.7
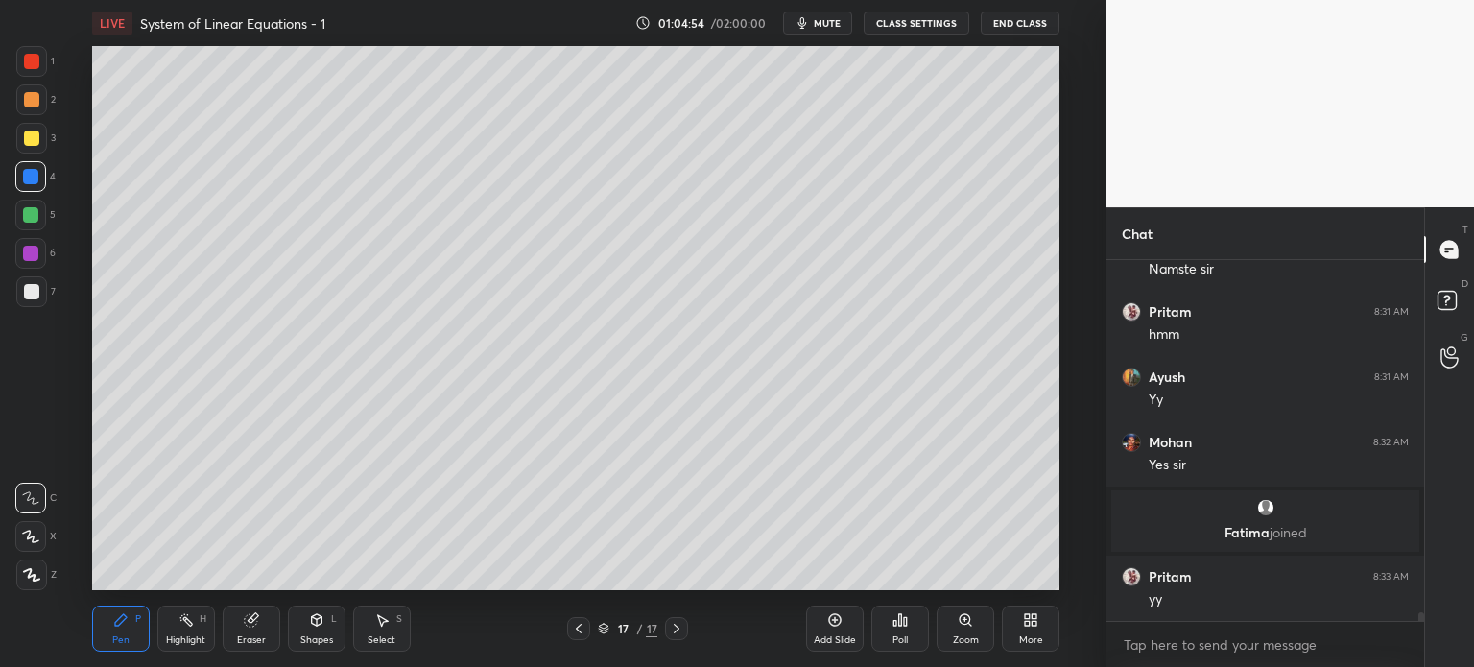
click at [33, 280] on div at bounding box center [31, 291] width 31 height 31
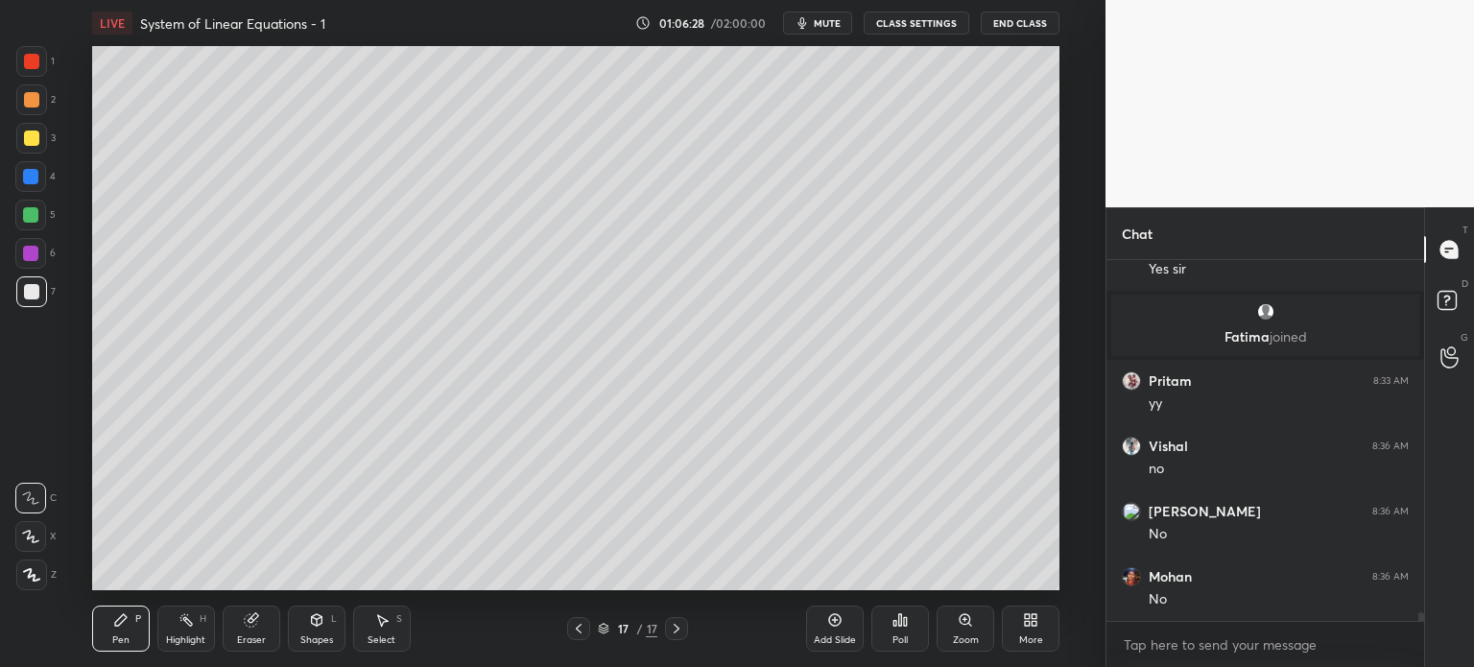
scroll to position [15385, 0]
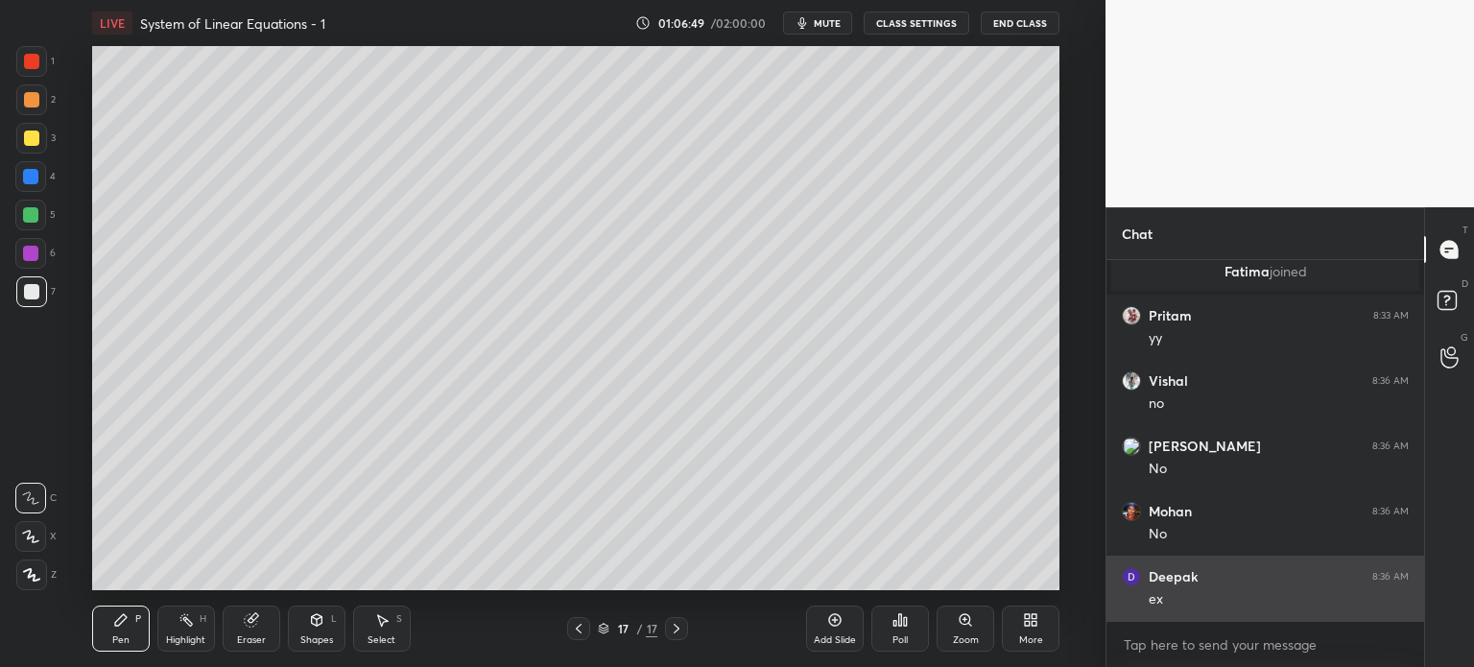
click at [1163, 591] on div "ex" at bounding box center [1279, 599] width 260 height 19
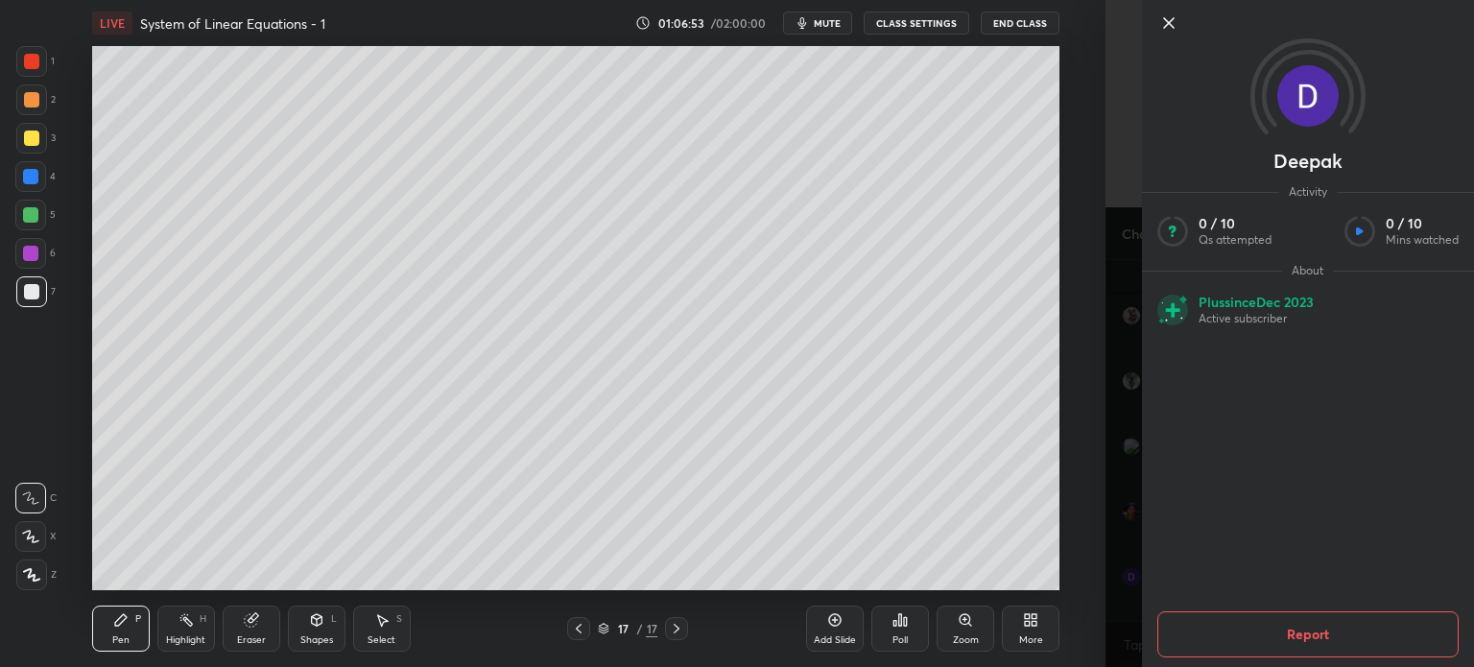
click at [23, 455] on div "1 2 3 4 5 6 7 C X Z C X Z E E Erase all H H" at bounding box center [30, 318] width 61 height 544
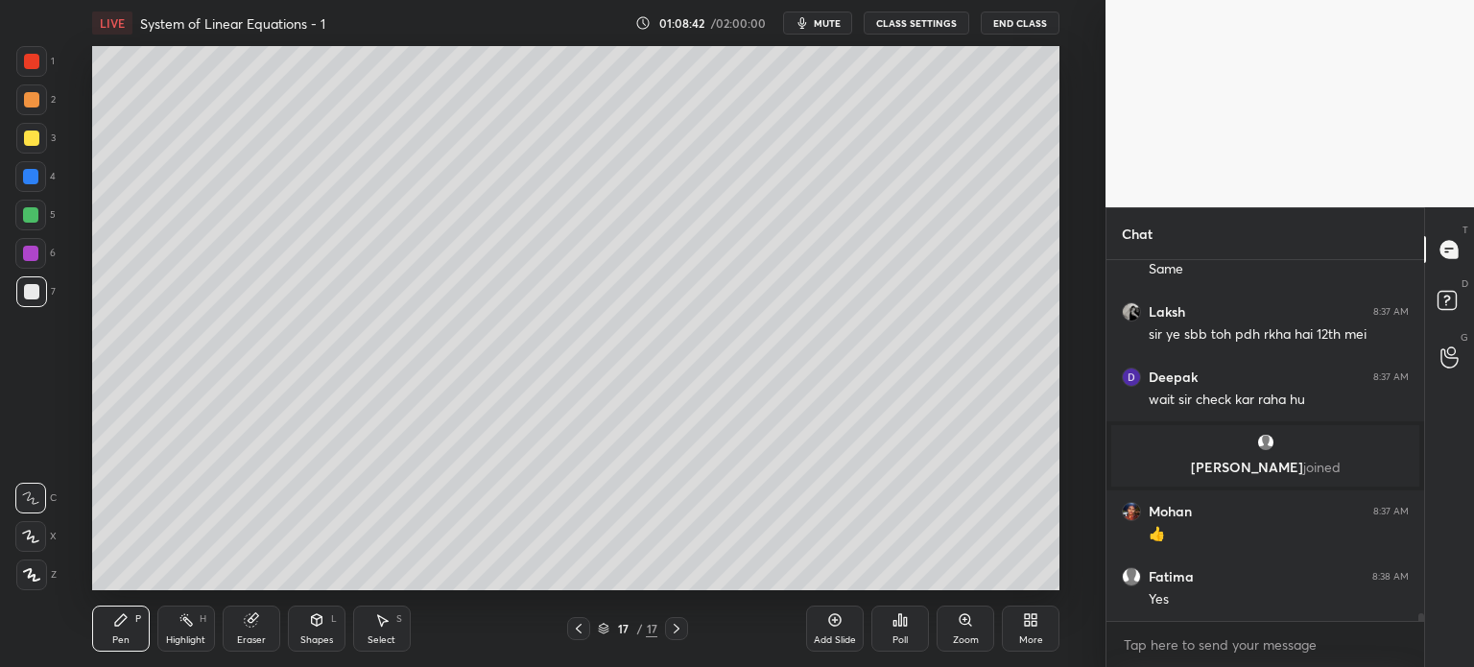
scroll to position [15707, 0]
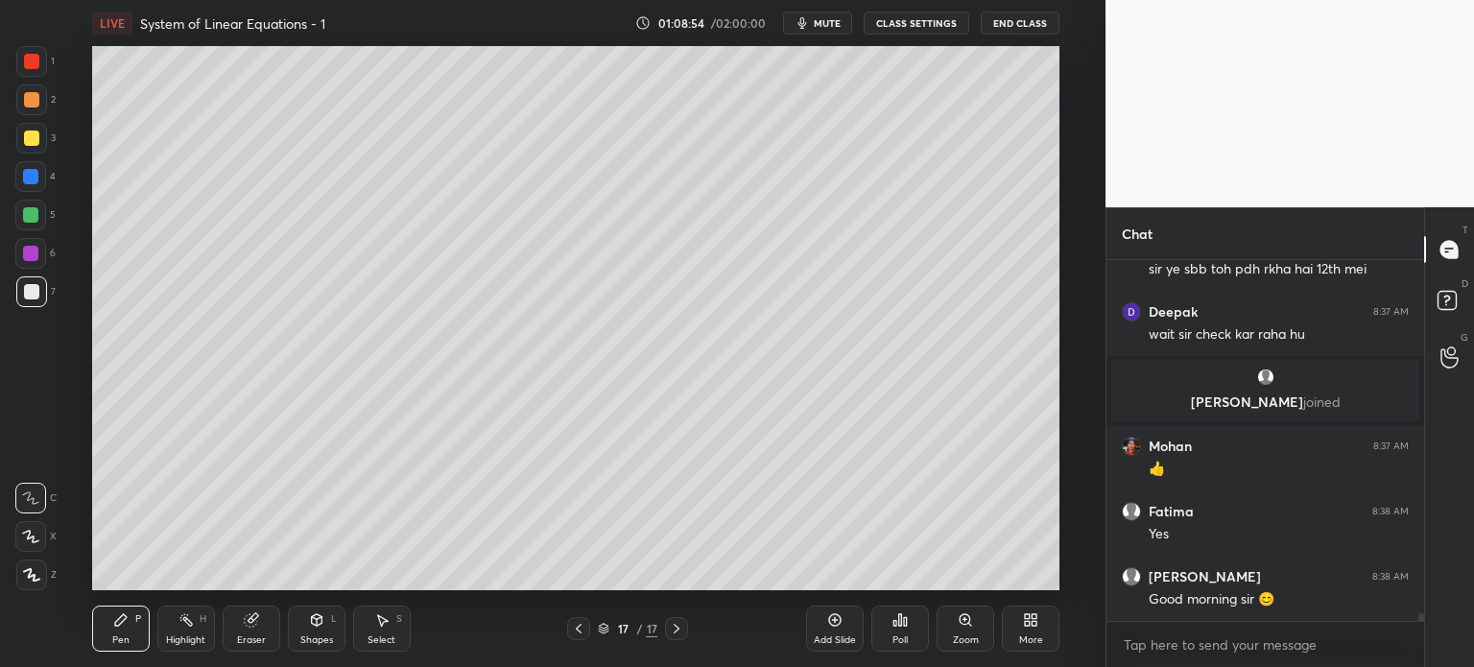
click at [38, 69] on div at bounding box center [31, 61] width 31 height 31
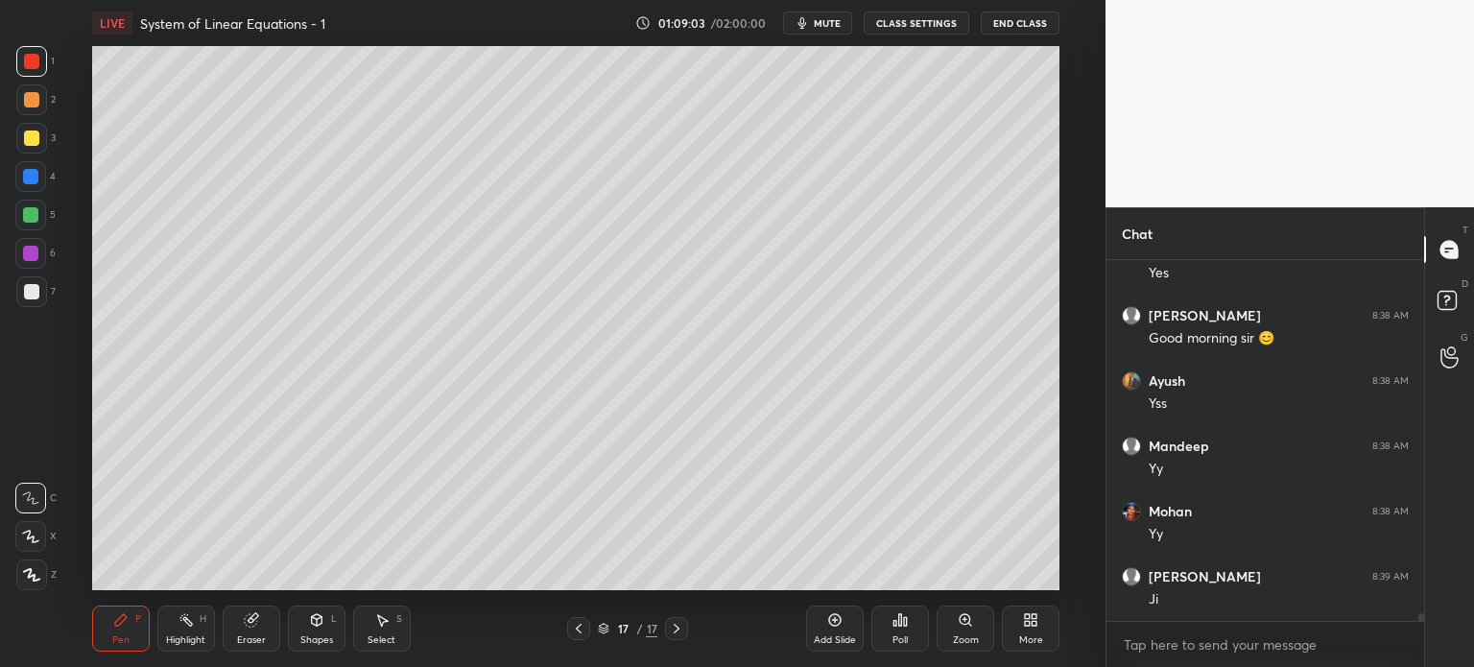
scroll to position [16099, 0]
click at [23, 258] on div at bounding box center [30, 253] width 15 height 15
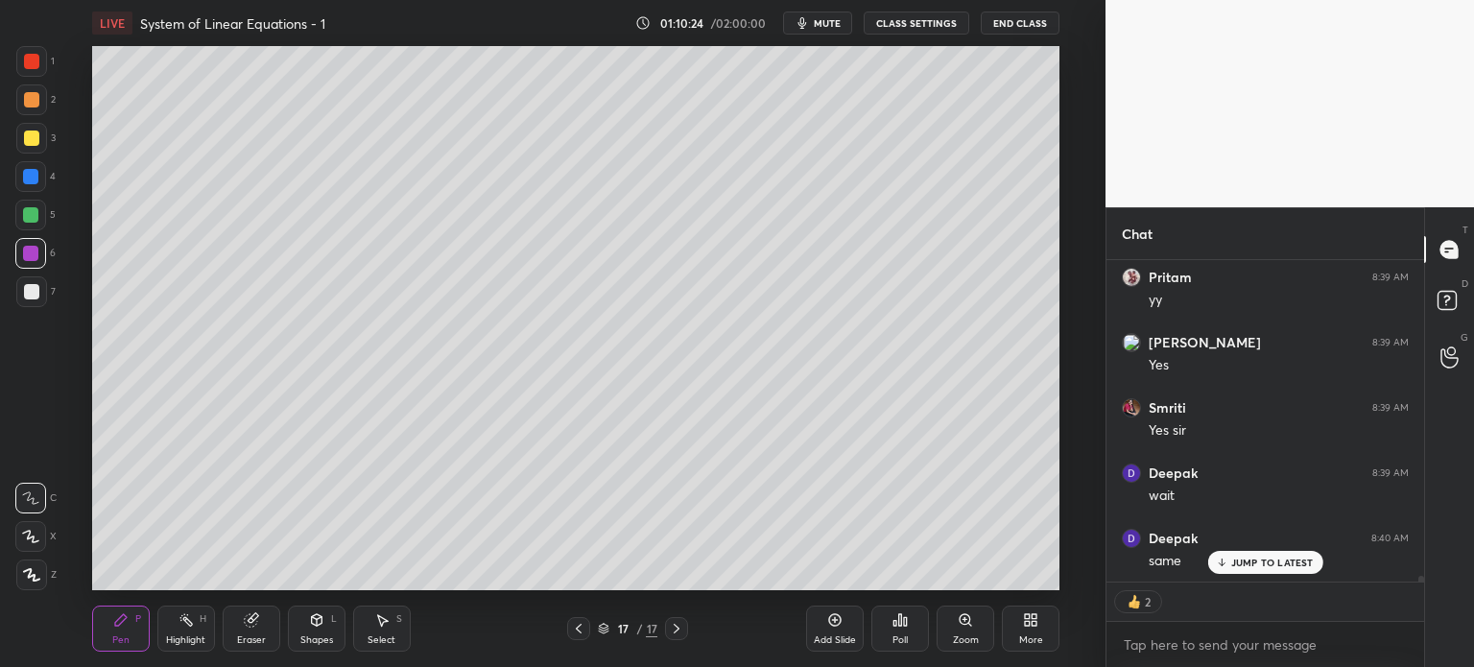
scroll to position [16464, 0]
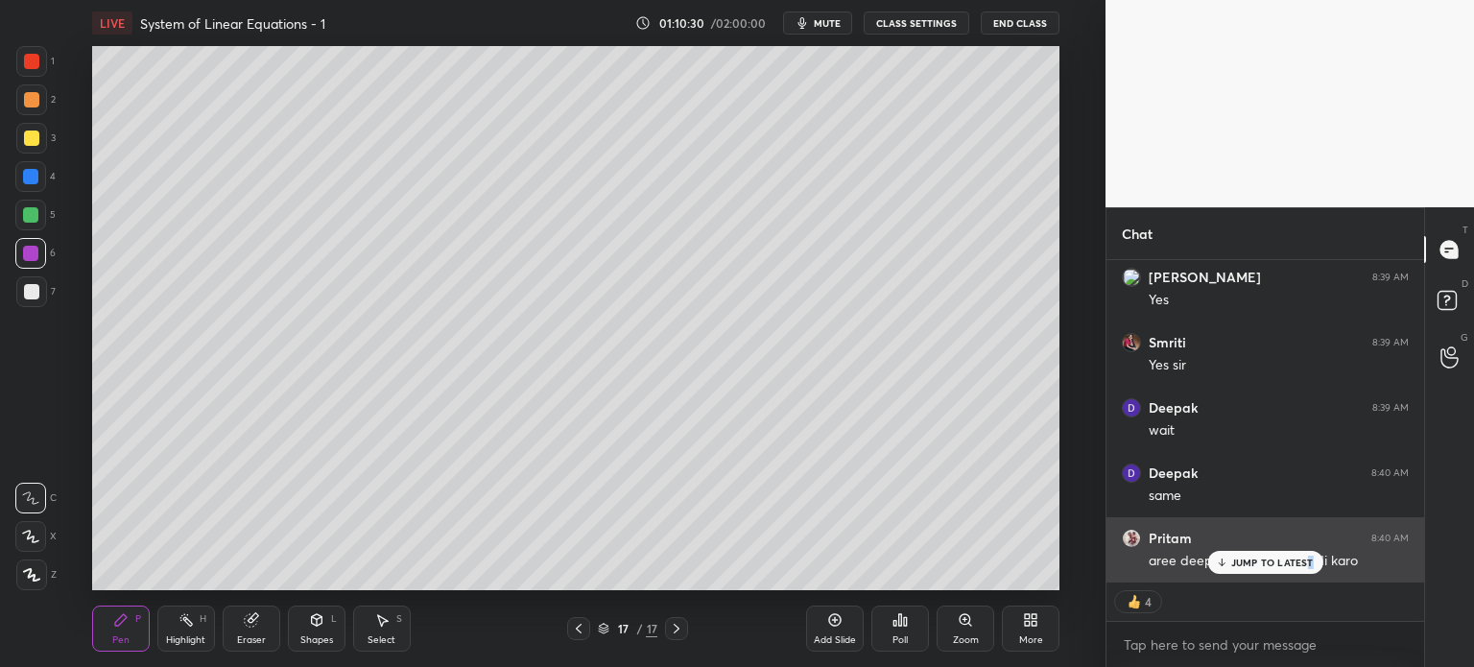
click at [1308, 556] on div "JUMP TO LATEST" at bounding box center [1264, 562] width 115 height 23
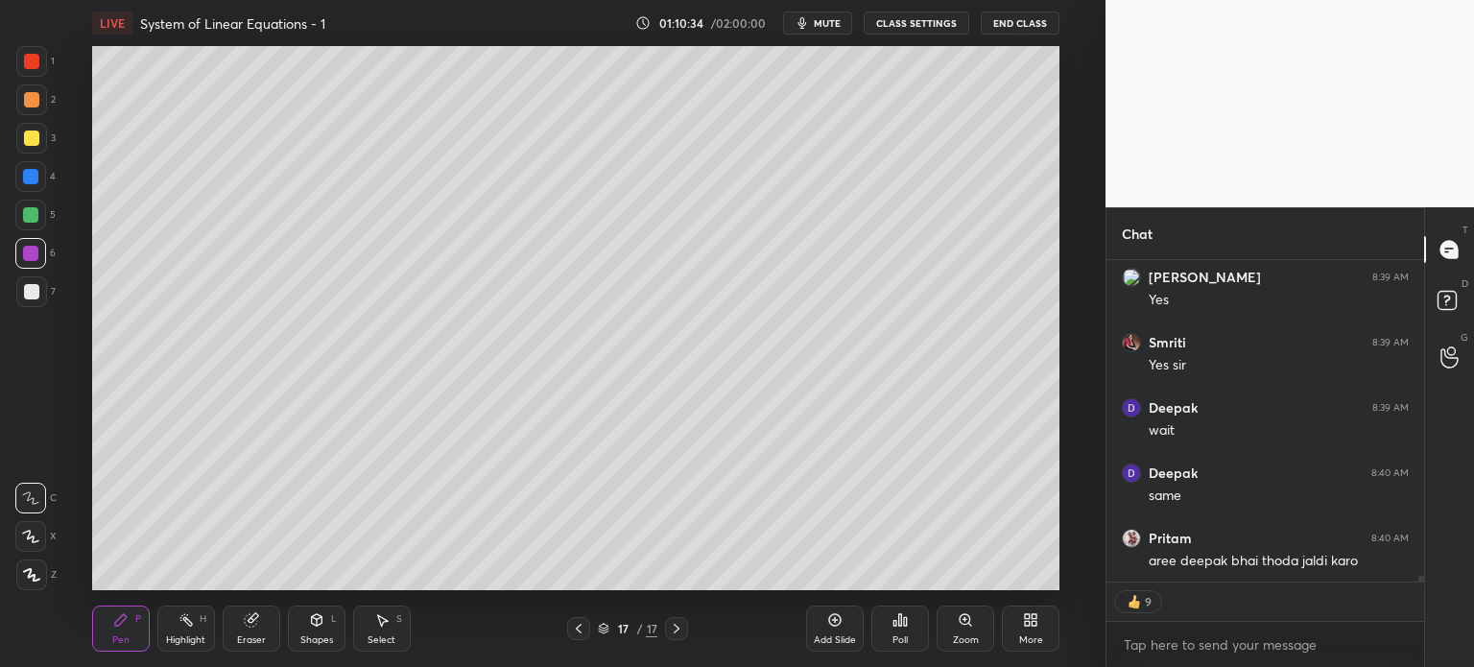
click at [36, 272] on div "6" at bounding box center [35, 257] width 40 height 38
click at [568, 629] on div at bounding box center [578, 628] width 23 height 23
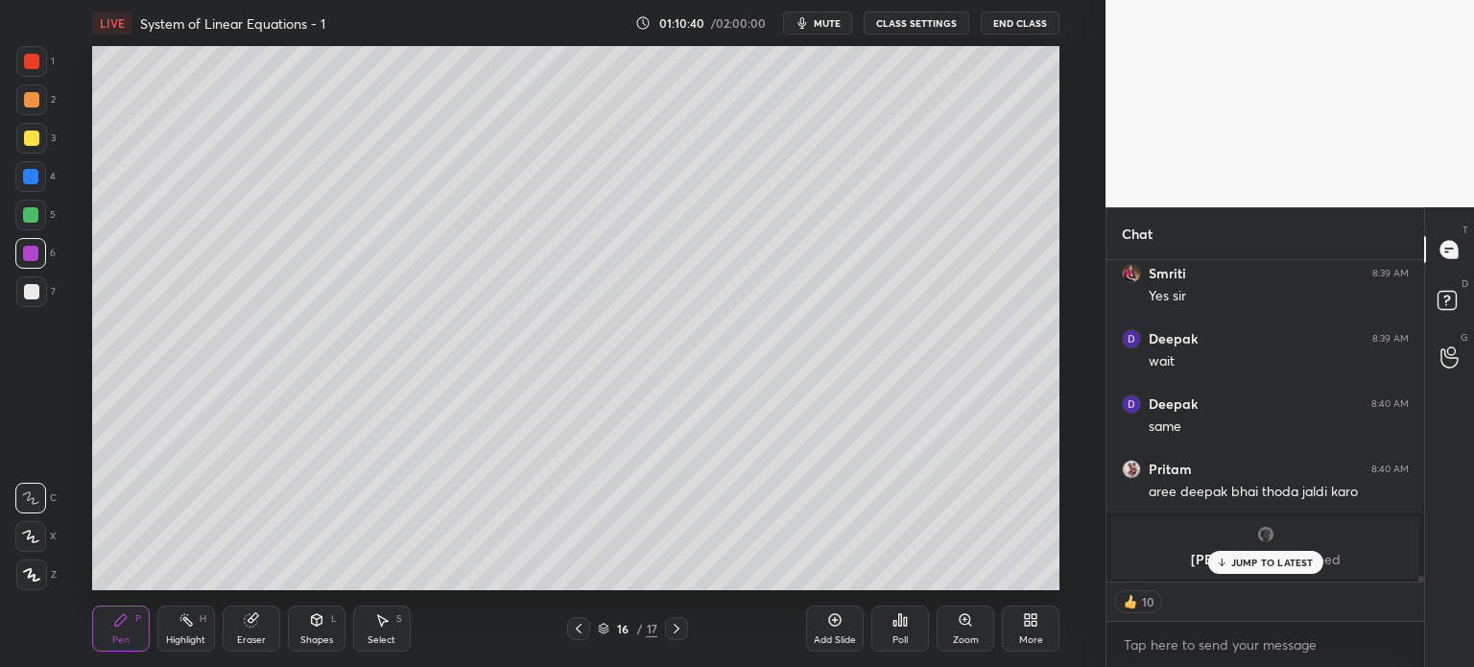
click at [682, 629] on icon at bounding box center [676, 628] width 15 height 15
type textarea "x"
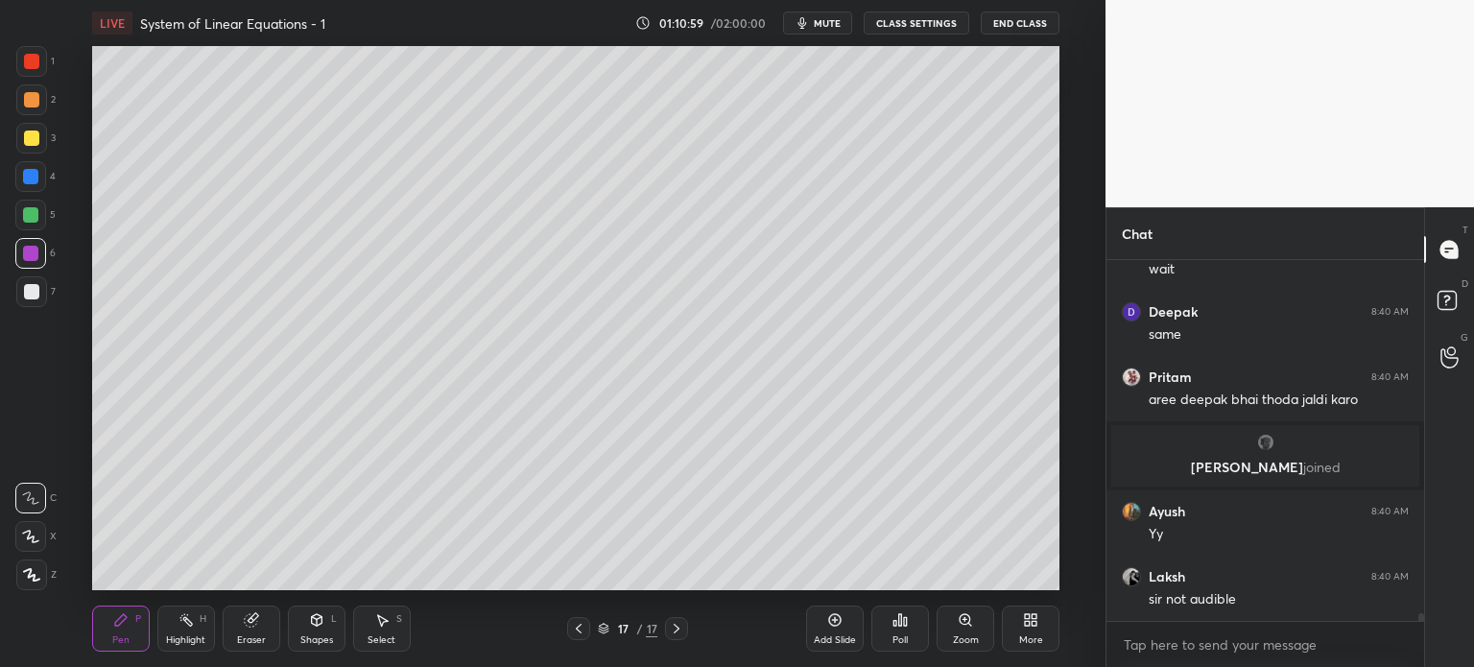
scroll to position [16385, 0]
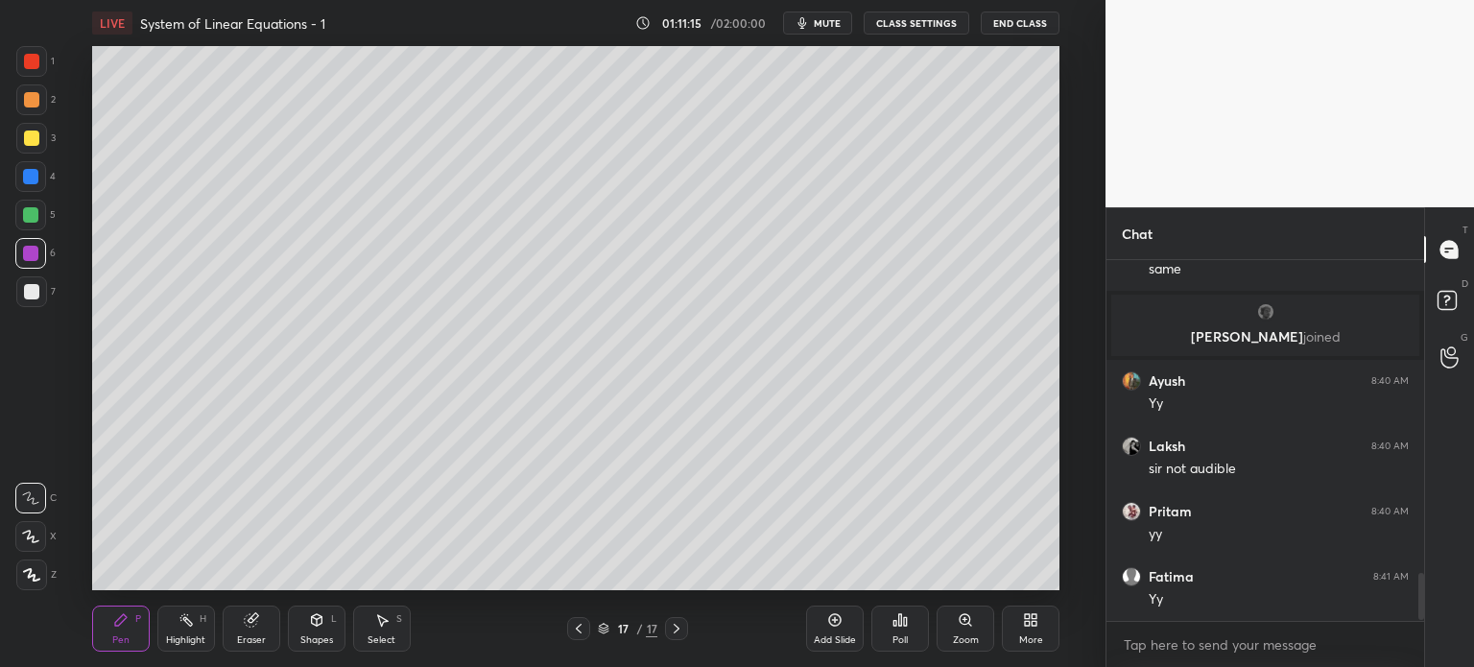
scroll to position [2397, 0]
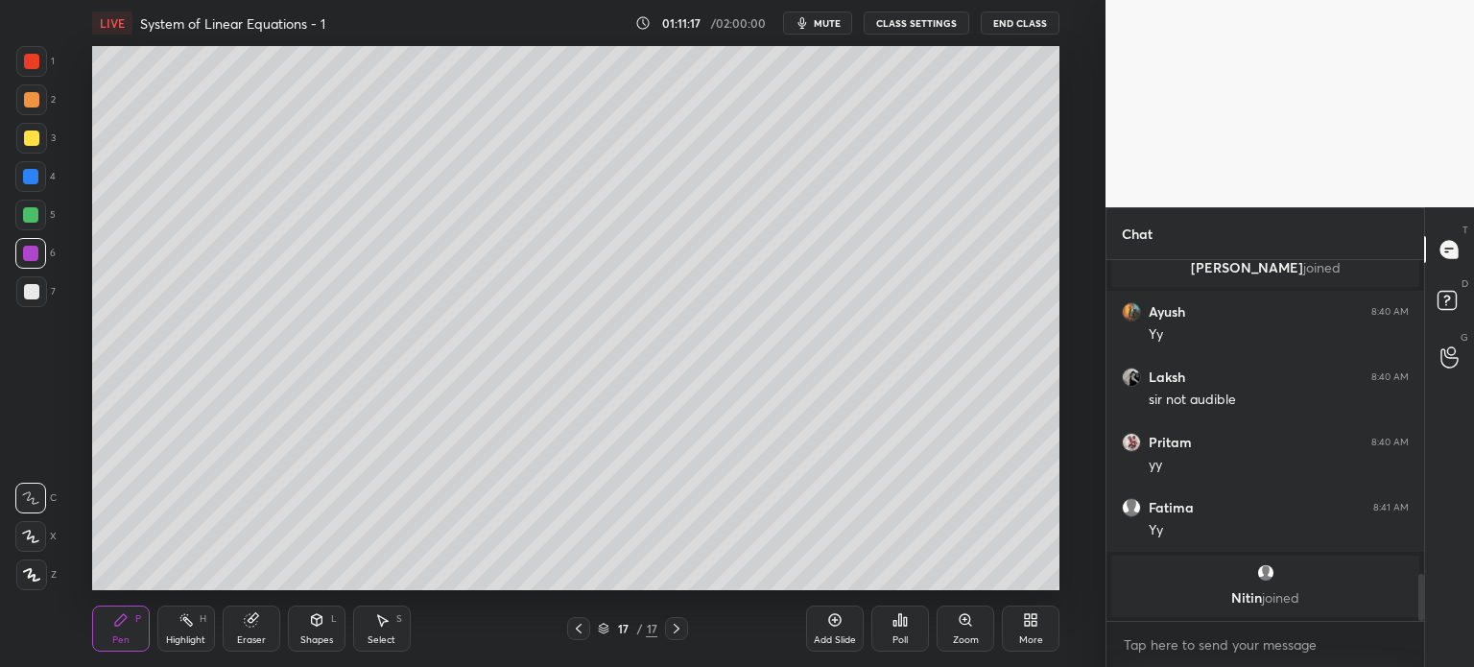
click at [31, 298] on div at bounding box center [31, 291] width 15 height 15
click at [134, 633] on div "Pen P" at bounding box center [121, 629] width 58 height 46
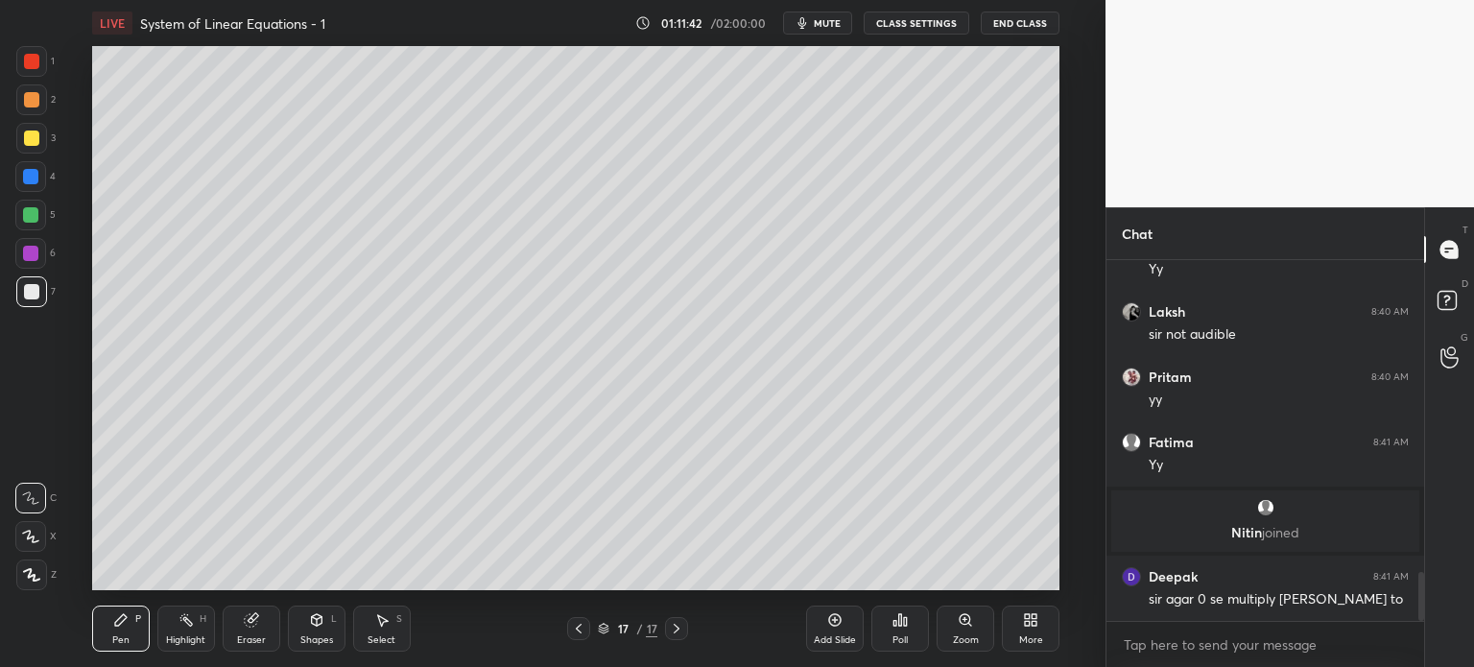
scroll to position [2343, 0]
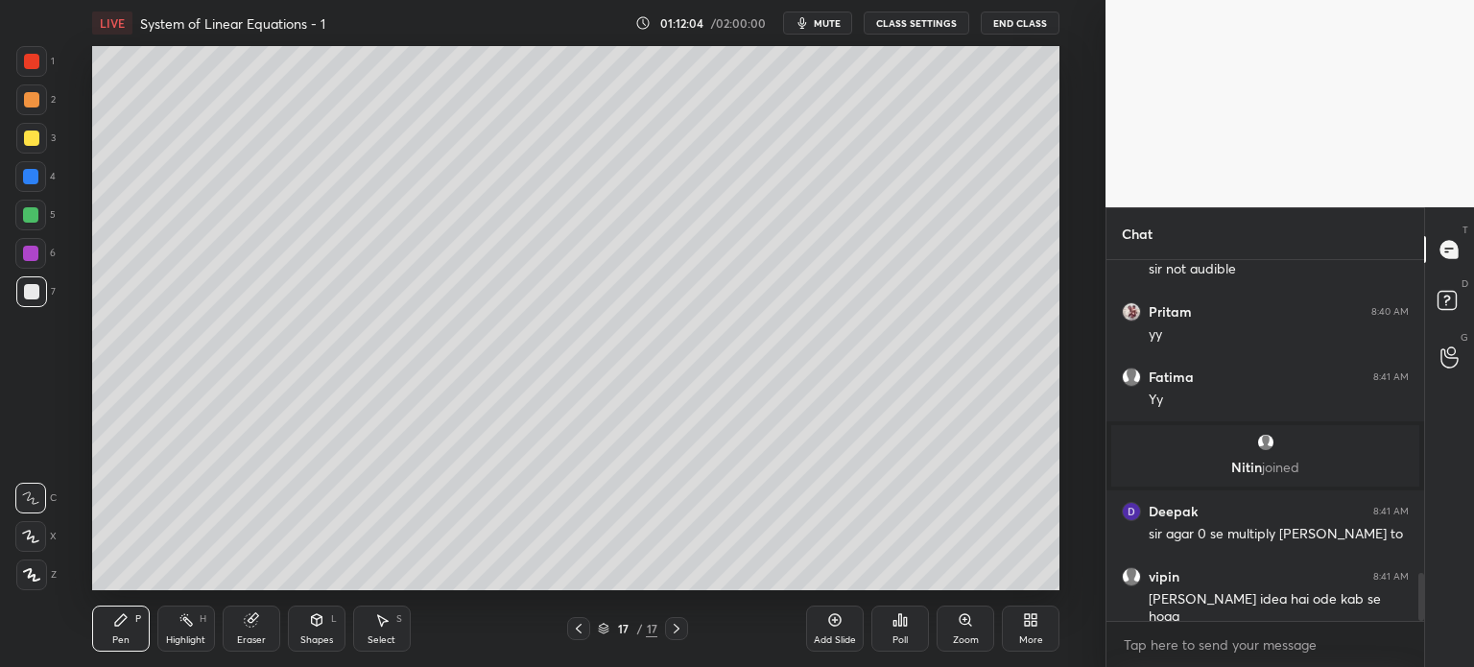
click at [326, 621] on div "Shapes L" at bounding box center [317, 629] width 58 height 46
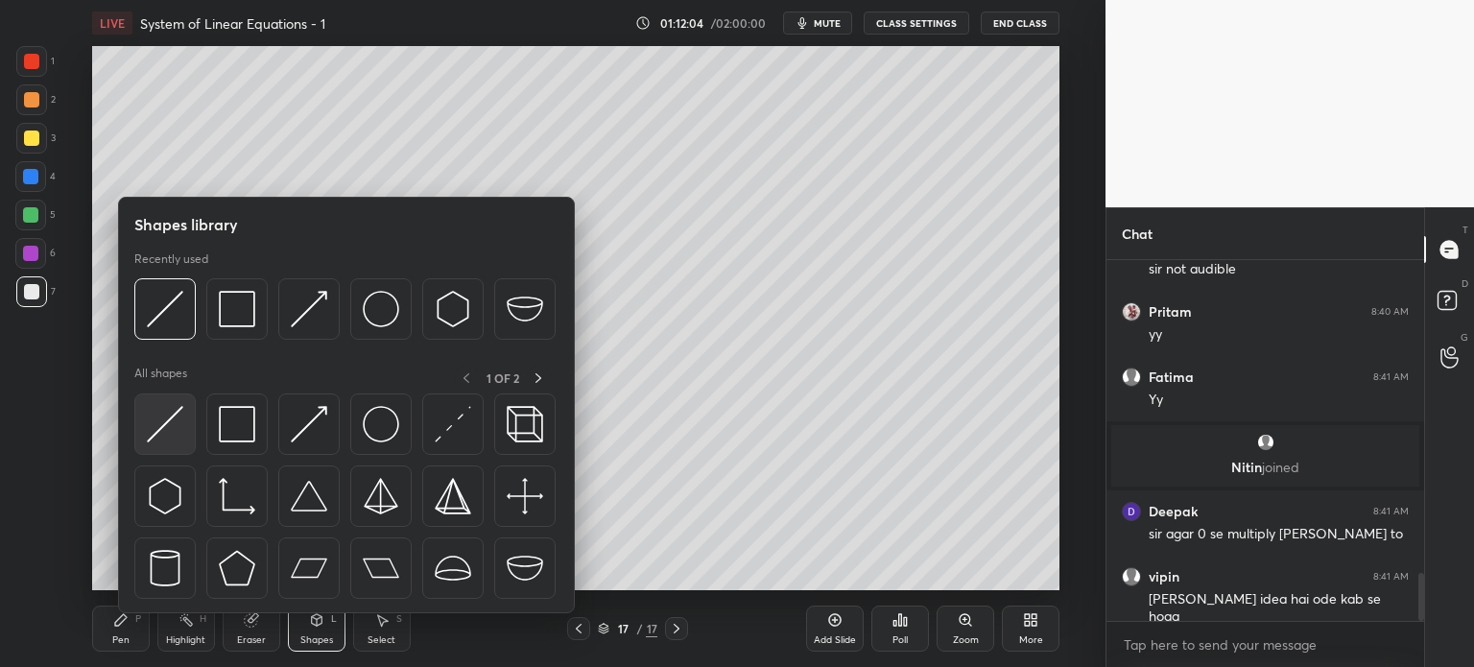
click at [185, 440] on div at bounding box center [164, 423] width 61 height 61
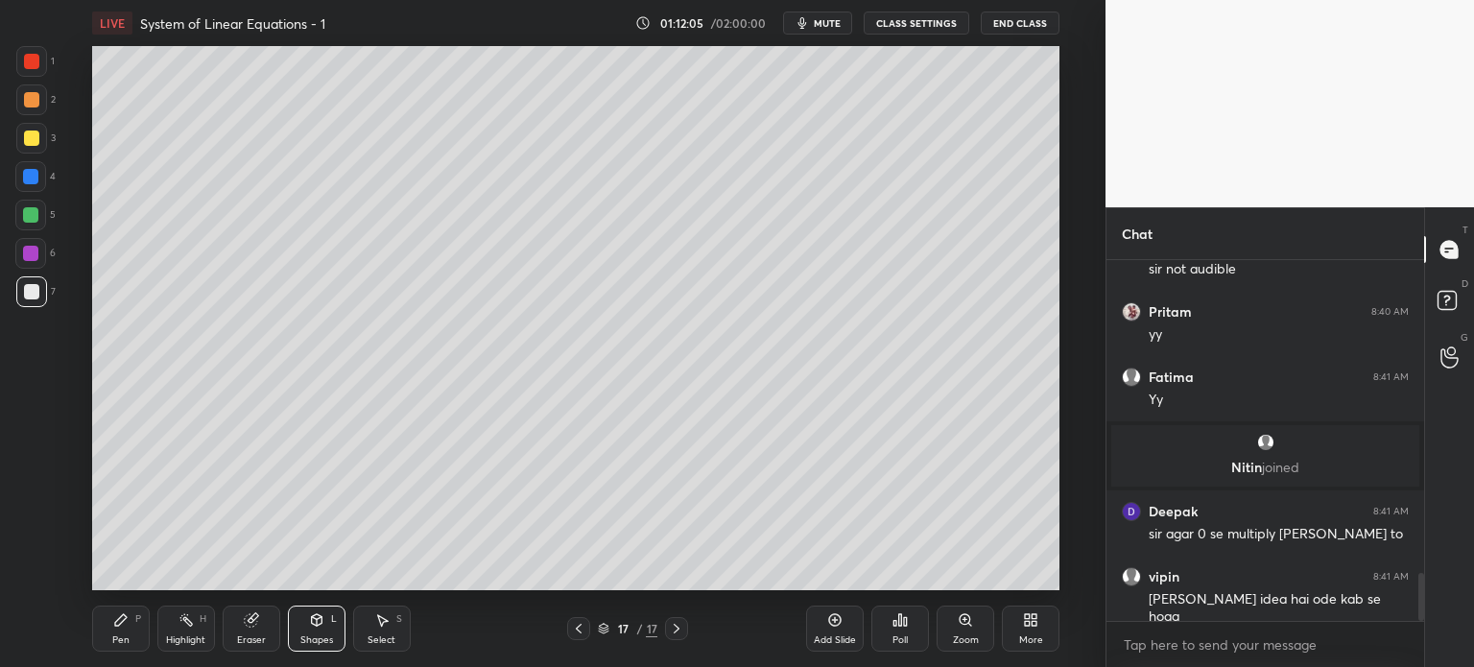
click at [35, 142] on div at bounding box center [31, 138] width 15 height 15
click at [165, 615] on div "Highlight H" at bounding box center [186, 629] width 58 height 46
click at [152, 632] on div "Pen P Highlight H Eraser Shapes L Select S" at bounding box center [270, 629] width 357 height 46
click at [130, 613] on div "Pen P" at bounding box center [121, 629] width 58 height 46
click at [32, 289] on div at bounding box center [31, 291] width 15 height 15
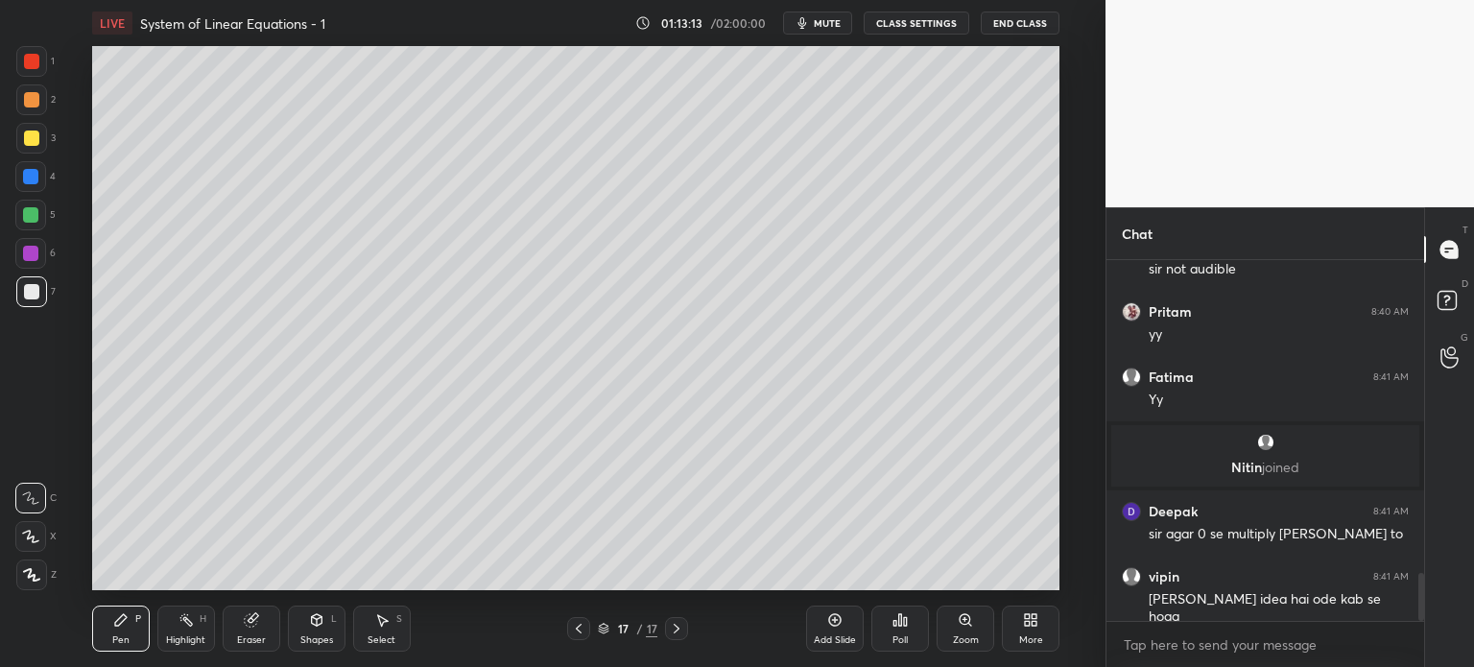
scroll to position [2443, 0]
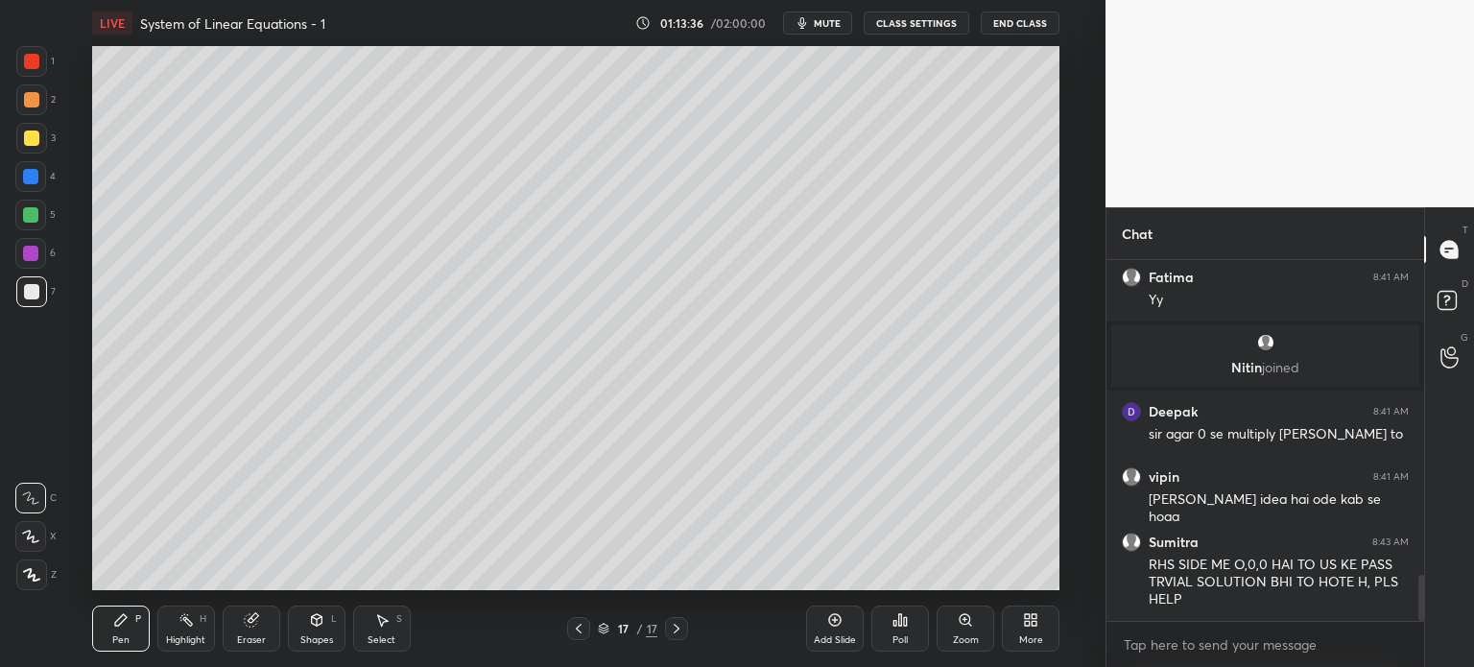
click at [840, 17] on span "mute" at bounding box center [827, 22] width 27 height 13
click at [1054, 22] on button "End Class" at bounding box center [1020, 23] width 79 height 23
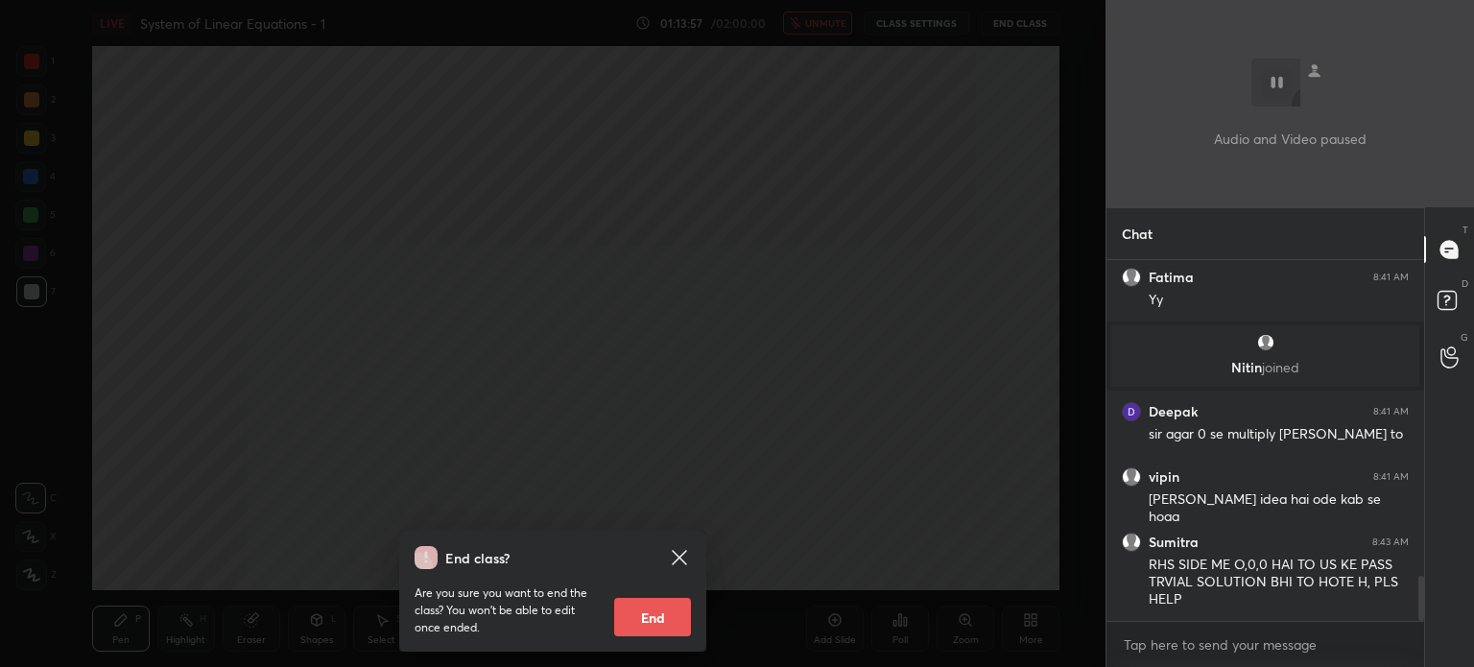
scroll to position [2508, 0]
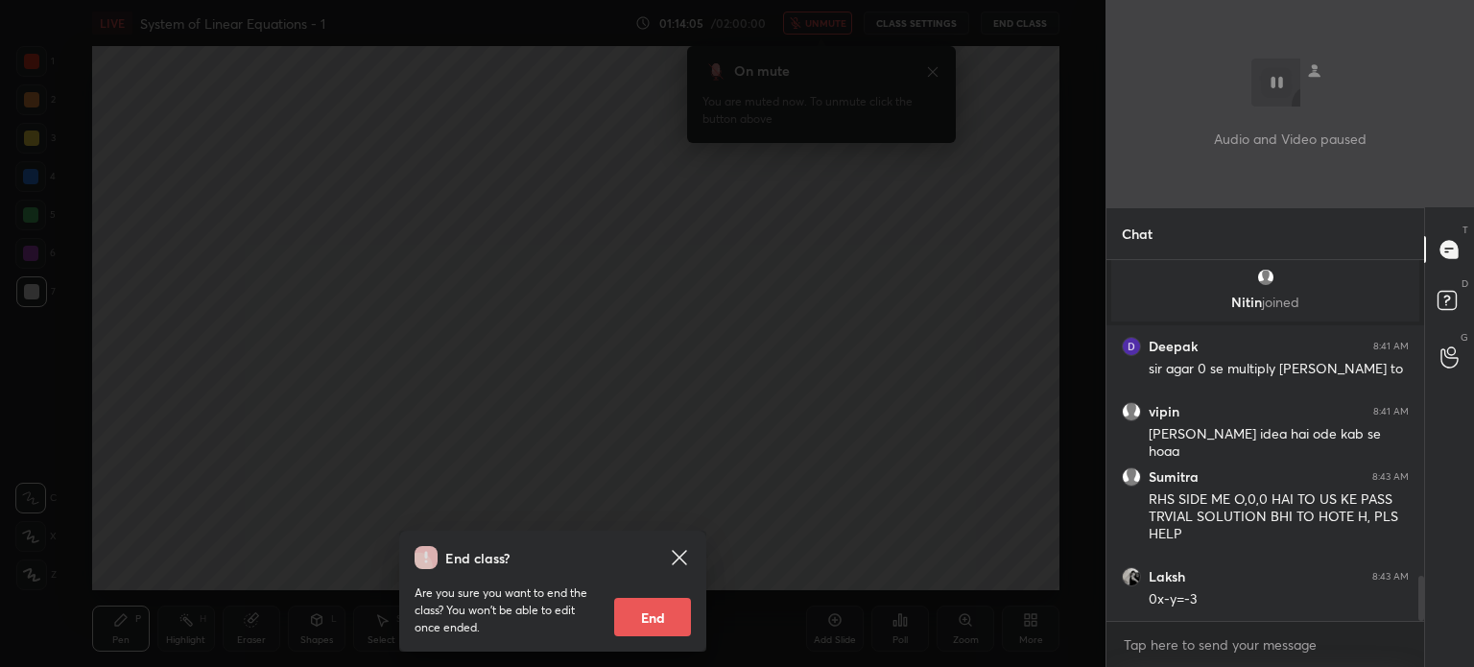
drag, startPoint x: 683, startPoint y: 550, endPoint x: 686, endPoint y: 531, distance: 19.4
click at [685, 549] on icon at bounding box center [679, 557] width 23 height 23
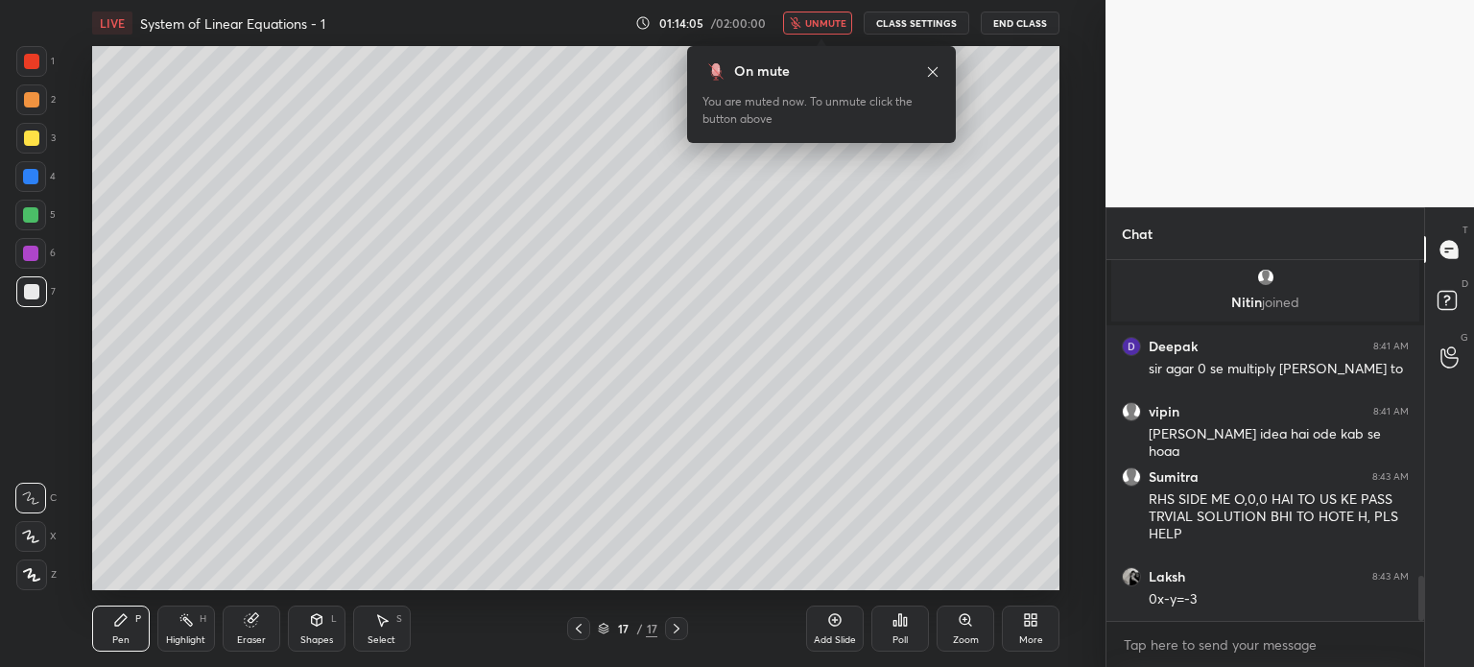
scroll to position [2574, 0]
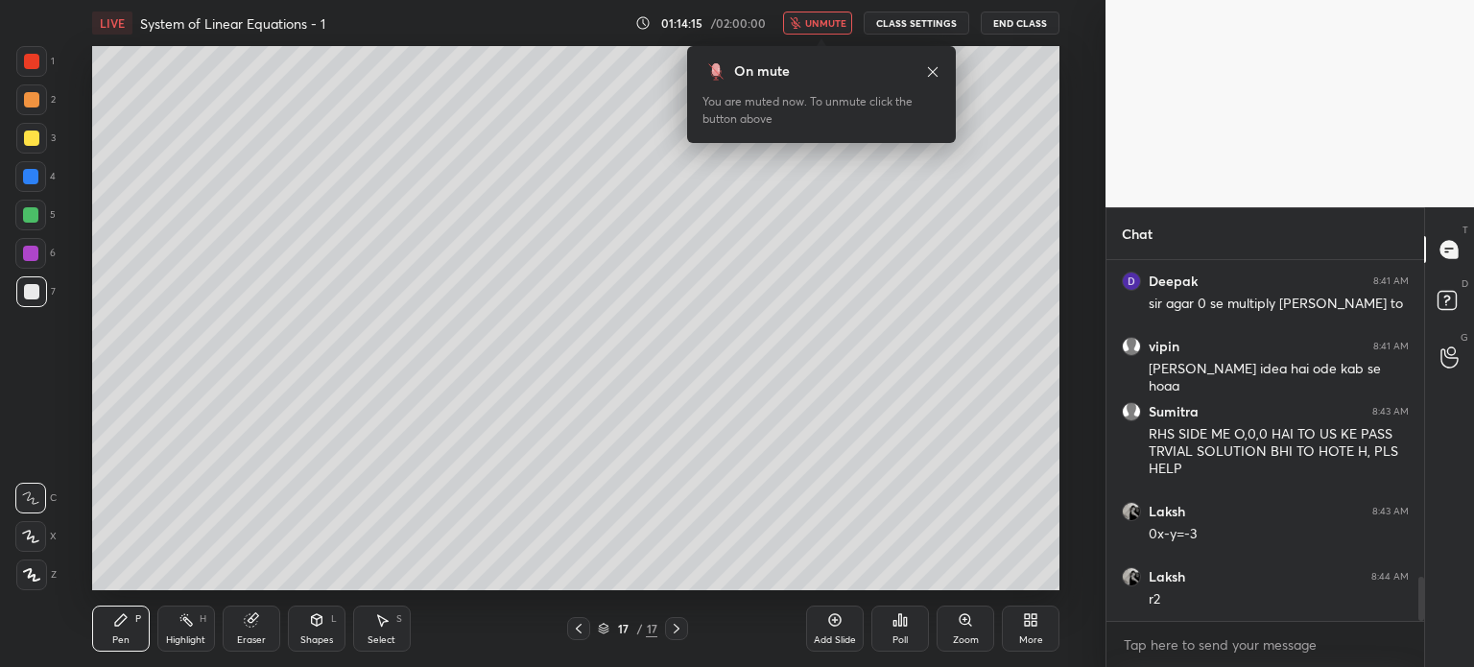
click at [852, 26] on button "unmute" at bounding box center [817, 23] width 69 height 23
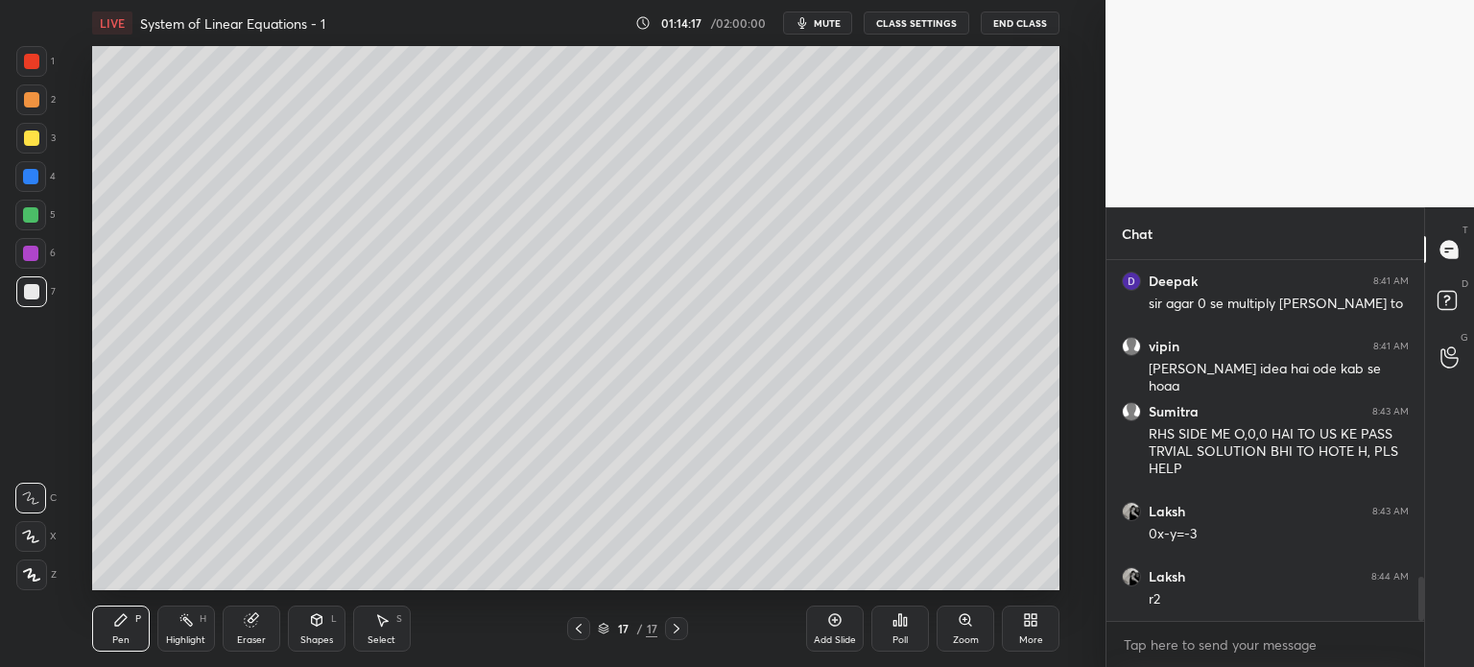
click at [855, 625] on div "Add Slide" at bounding box center [835, 629] width 58 height 46
drag, startPoint x: 21, startPoint y: 281, endPoint x: 15, endPoint y: 295, distance: 14.6
click at [18, 288] on div at bounding box center [31, 291] width 31 height 31
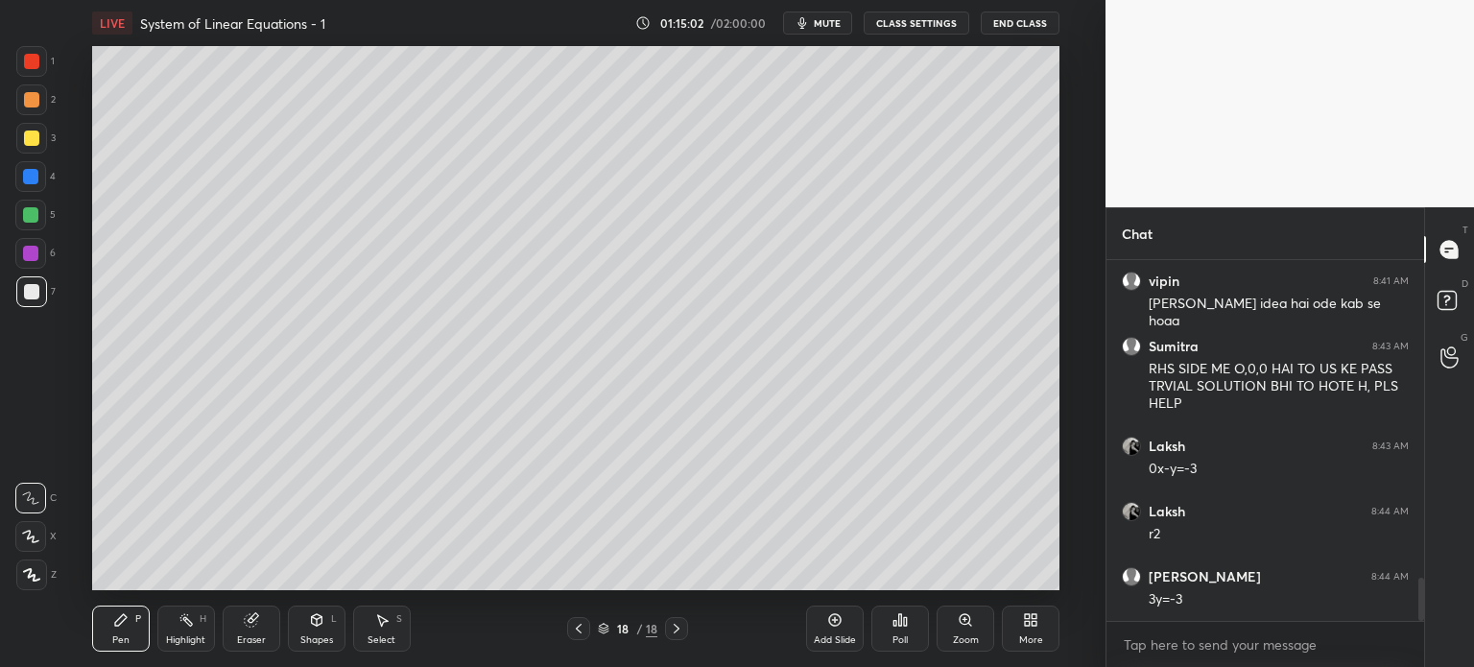
click at [319, 638] on div "Shapes" at bounding box center [316, 640] width 33 height 10
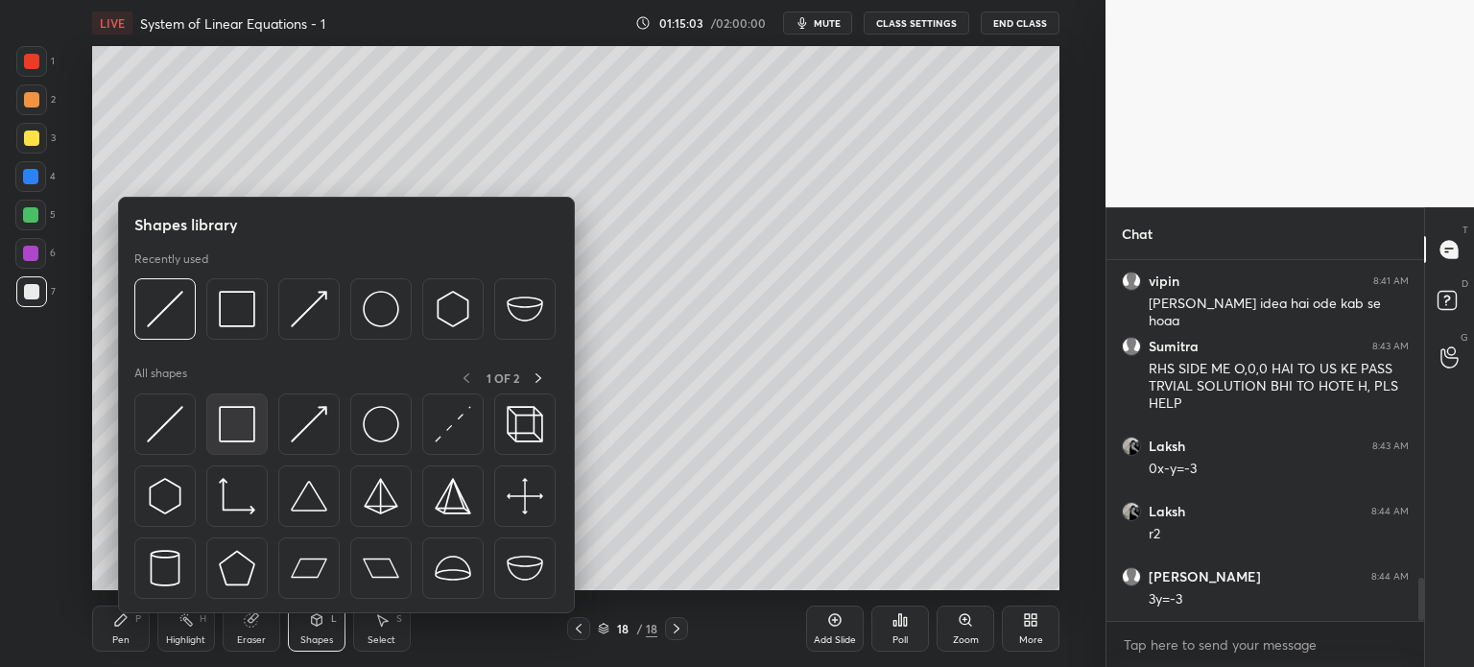
click at [238, 427] on img at bounding box center [237, 424] width 36 height 36
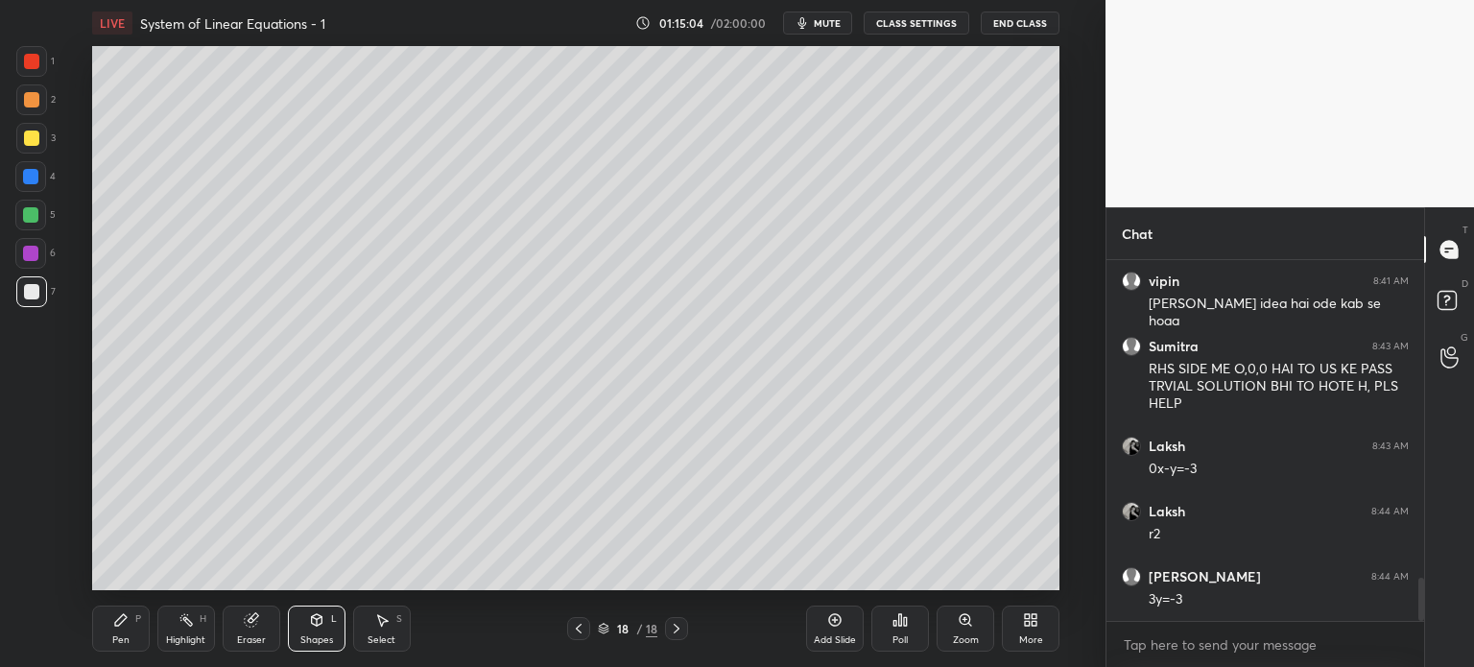
click at [29, 140] on div at bounding box center [31, 138] width 15 height 15
click at [30, 254] on div at bounding box center [30, 253] width 15 height 15
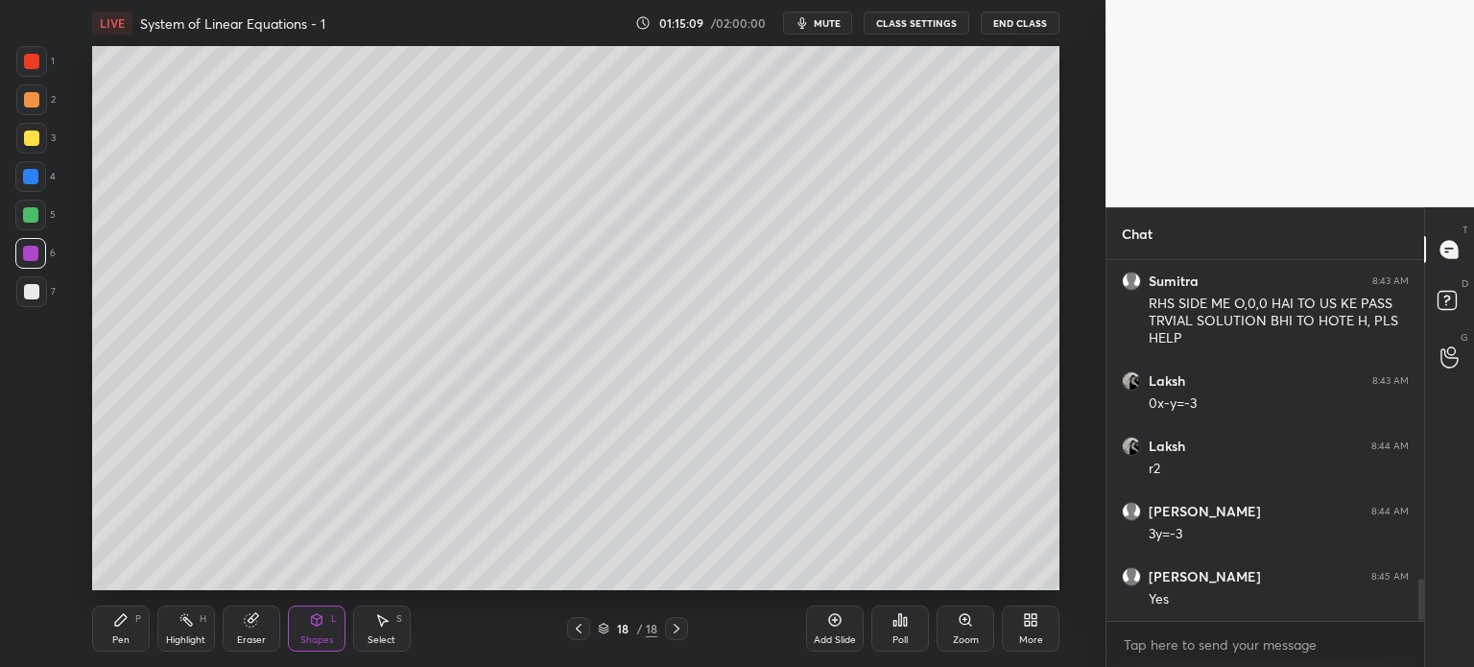
click at [126, 637] on div "Pen" at bounding box center [120, 640] width 17 height 10
click at [34, 287] on div at bounding box center [31, 291] width 15 height 15
click at [35, 496] on icon at bounding box center [30, 497] width 17 height 13
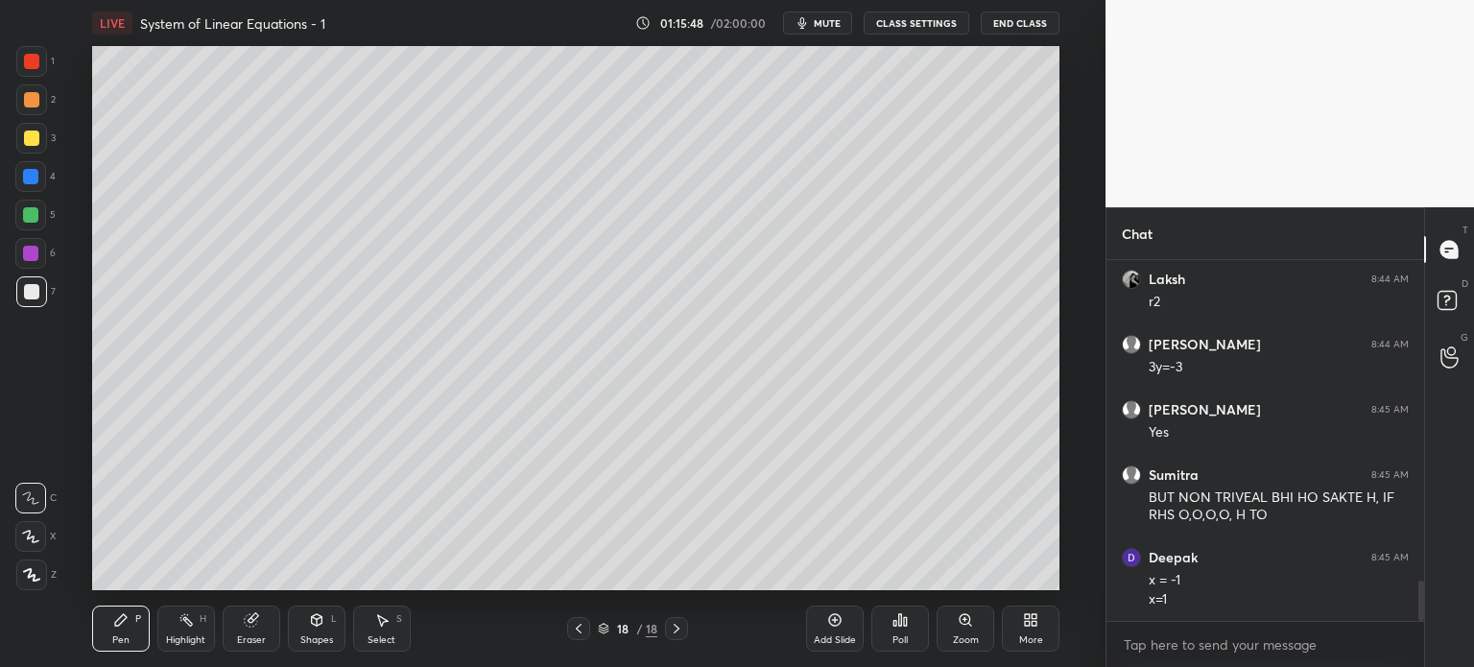
scroll to position [2936, 0]
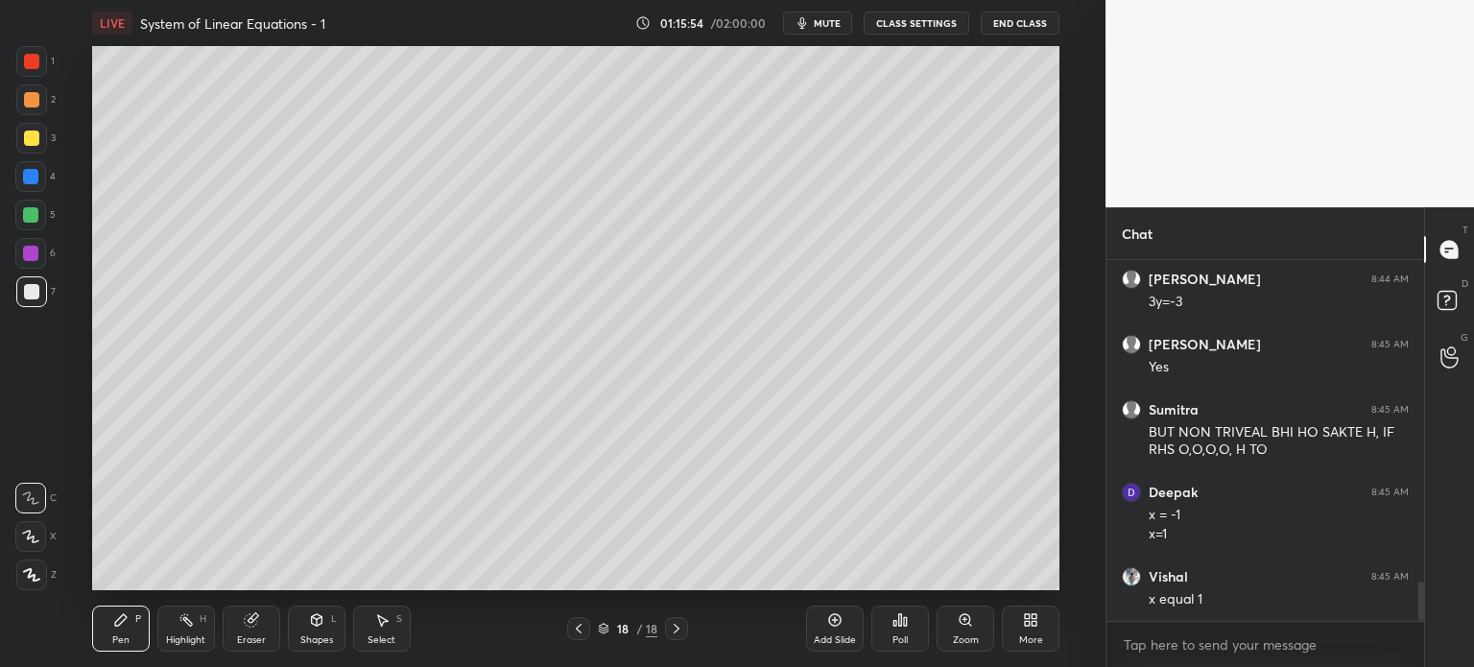
click at [226, 627] on div "Eraser" at bounding box center [252, 629] width 58 height 46
click at [239, 628] on div "Eraser" at bounding box center [252, 629] width 58 height 46
click at [131, 638] on div "Pen P" at bounding box center [121, 629] width 58 height 46
click at [192, 627] on icon at bounding box center [185, 619] width 15 height 15
click at [258, 643] on div "Eraser" at bounding box center [251, 640] width 29 height 10
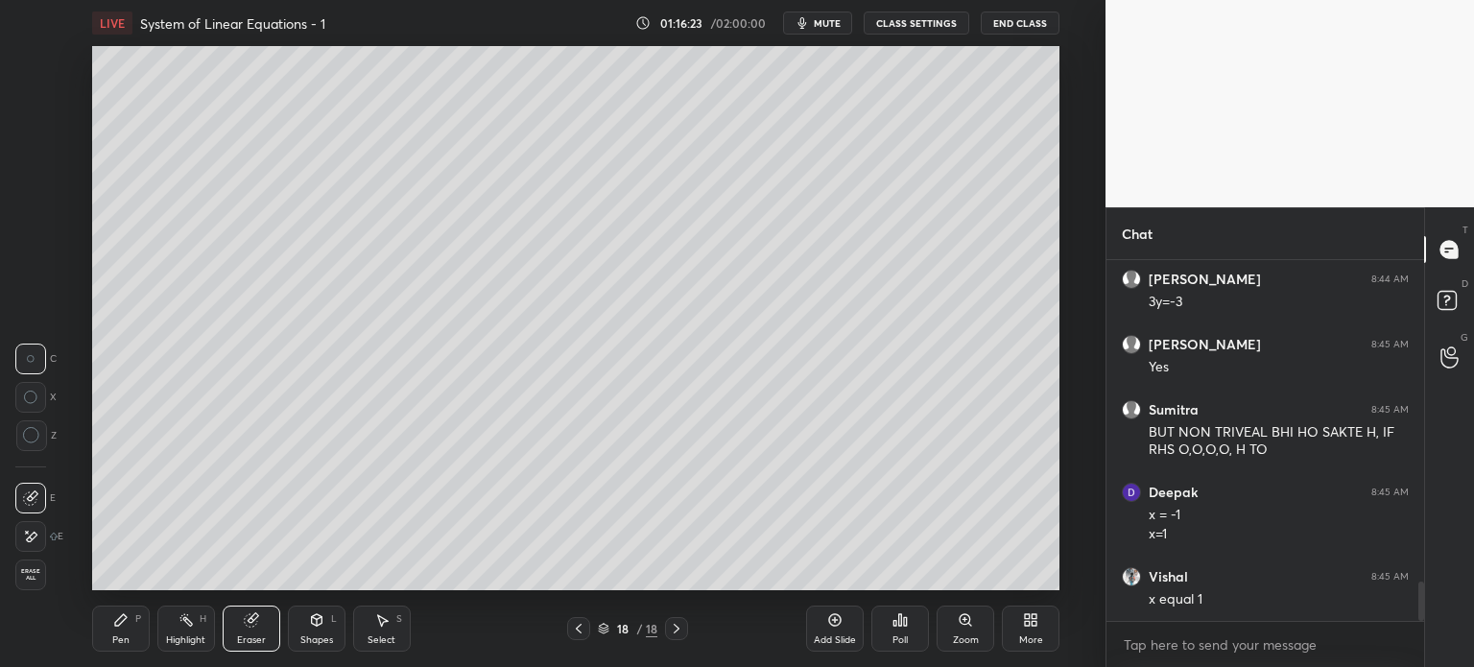
drag, startPoint x: 129, startPoint y: 630, endPoint x: 139, endPoint y: 597, distance: 34.3
click at [129, 635] on div "Pen P" at bounding box center [121, 629] width 58 height 46
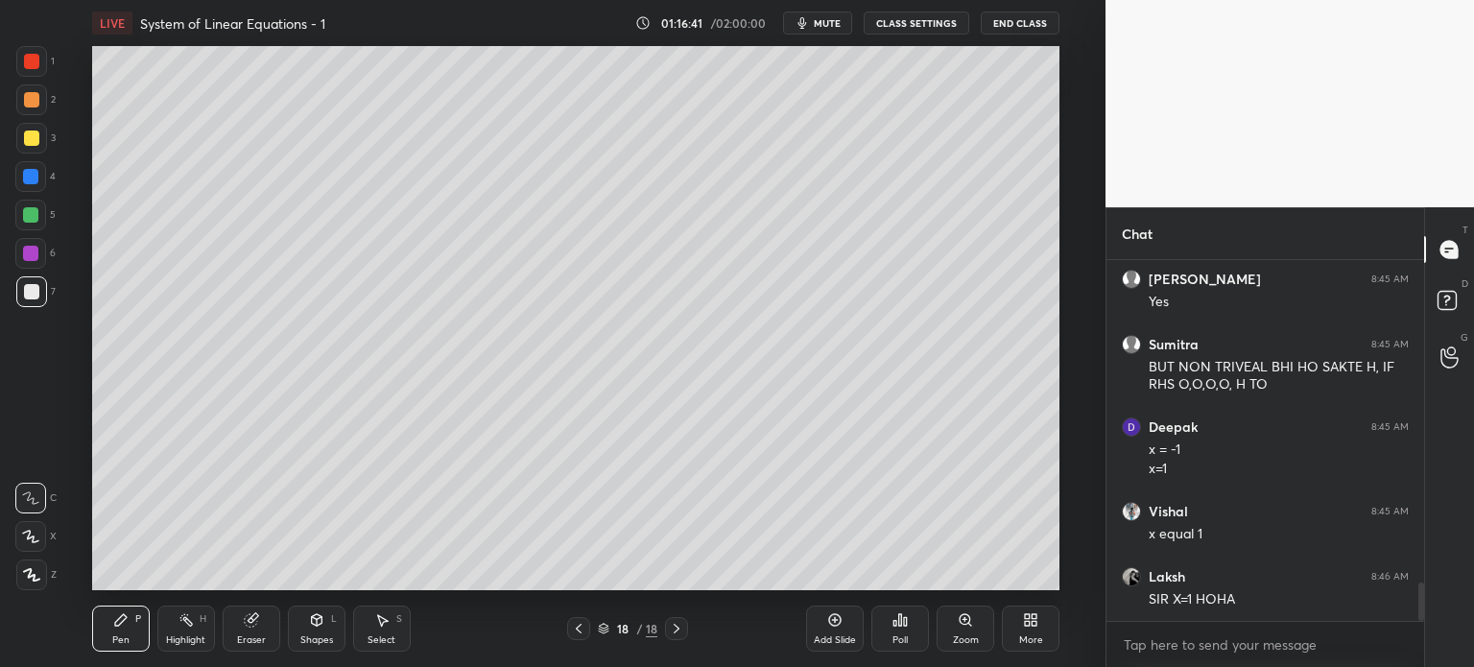
click at [262, 638] on div "Eraser" at bounding box center [252, 629] width 58 height 46
click at [32, 540] on icon at bounding box center [30, 537] width 15 height 16
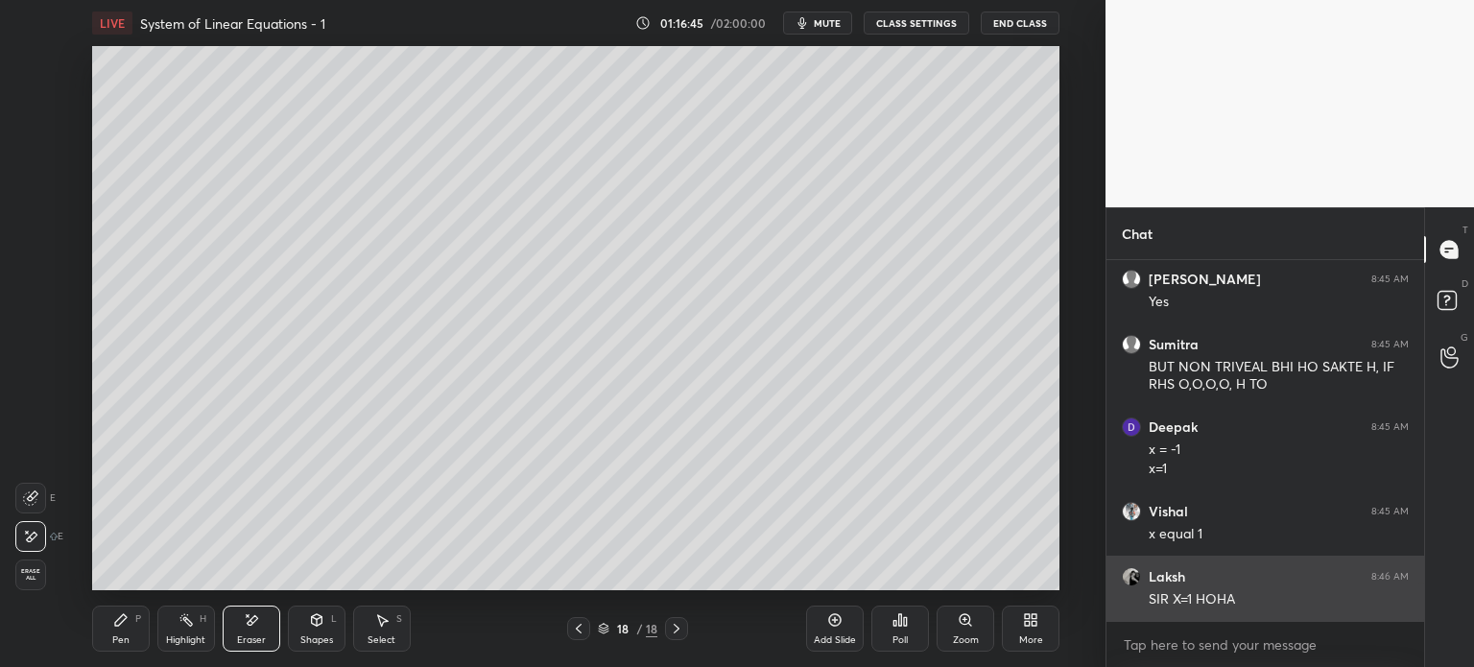
click at [1133, 575] on img "grid" at bounding box center [1131, 576] width 19 height 19
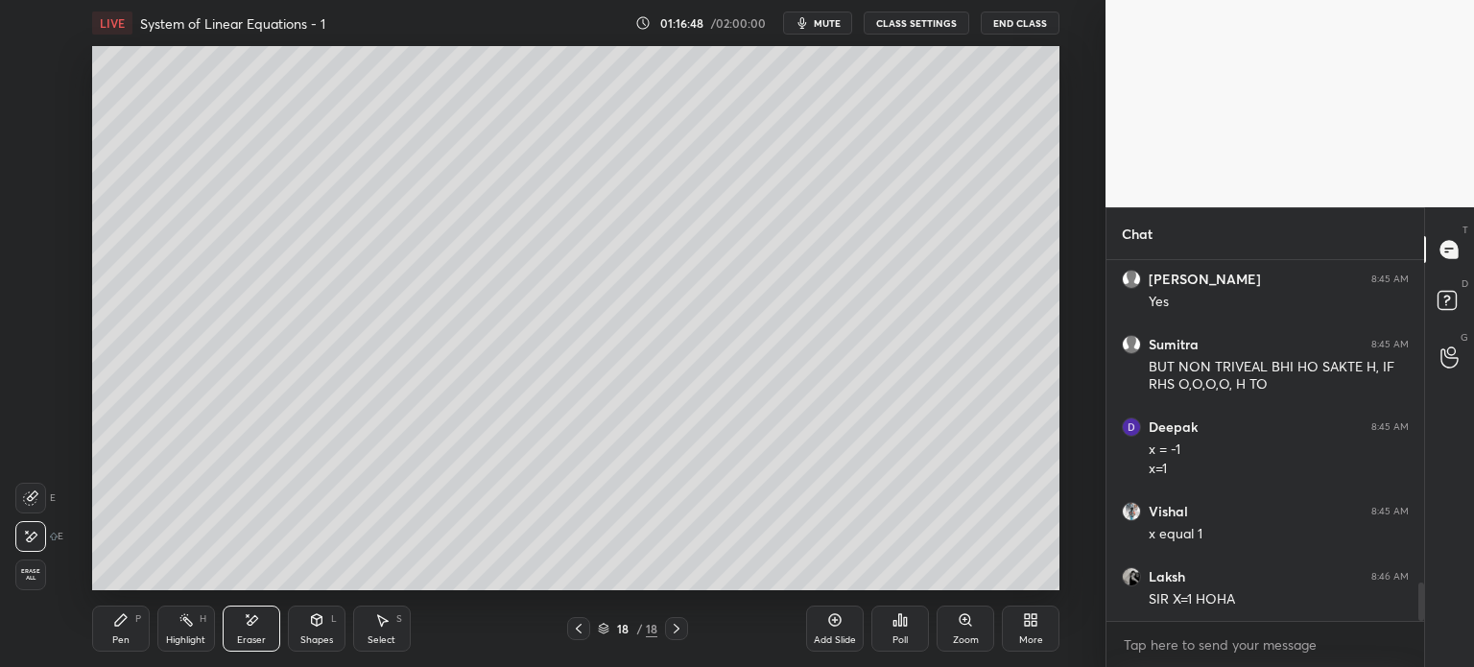
scroll to position [3067, 0]
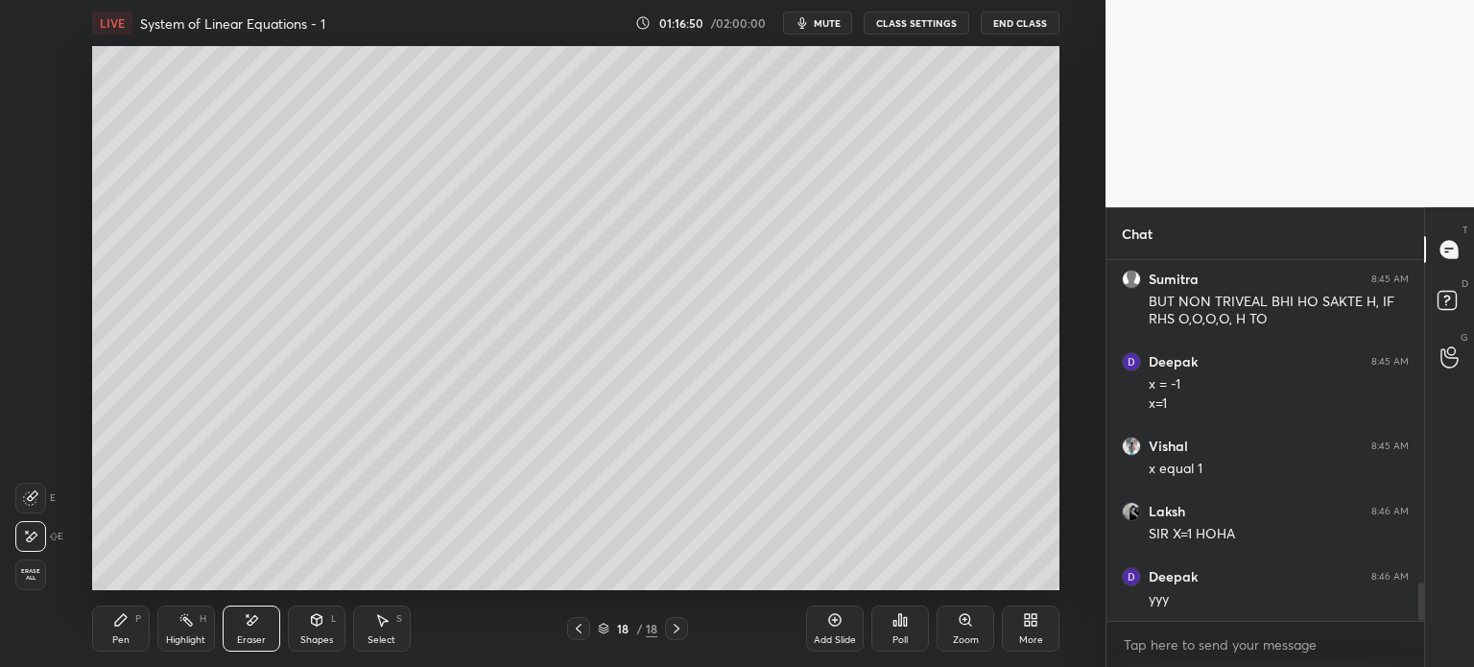
click at [109, 636] on div "Pen P" at bounding box center [121, 629] width 58 height 46
click at [26, 296] on div at bounding box center [31, 291] width 15 height 15
click at [261, 639] on div "Eraser" at bounding box center [251, 640] width 29 height 10
click at [100, 648] on div "Pen P" at bounding box center [121, 629] width 58 height 46
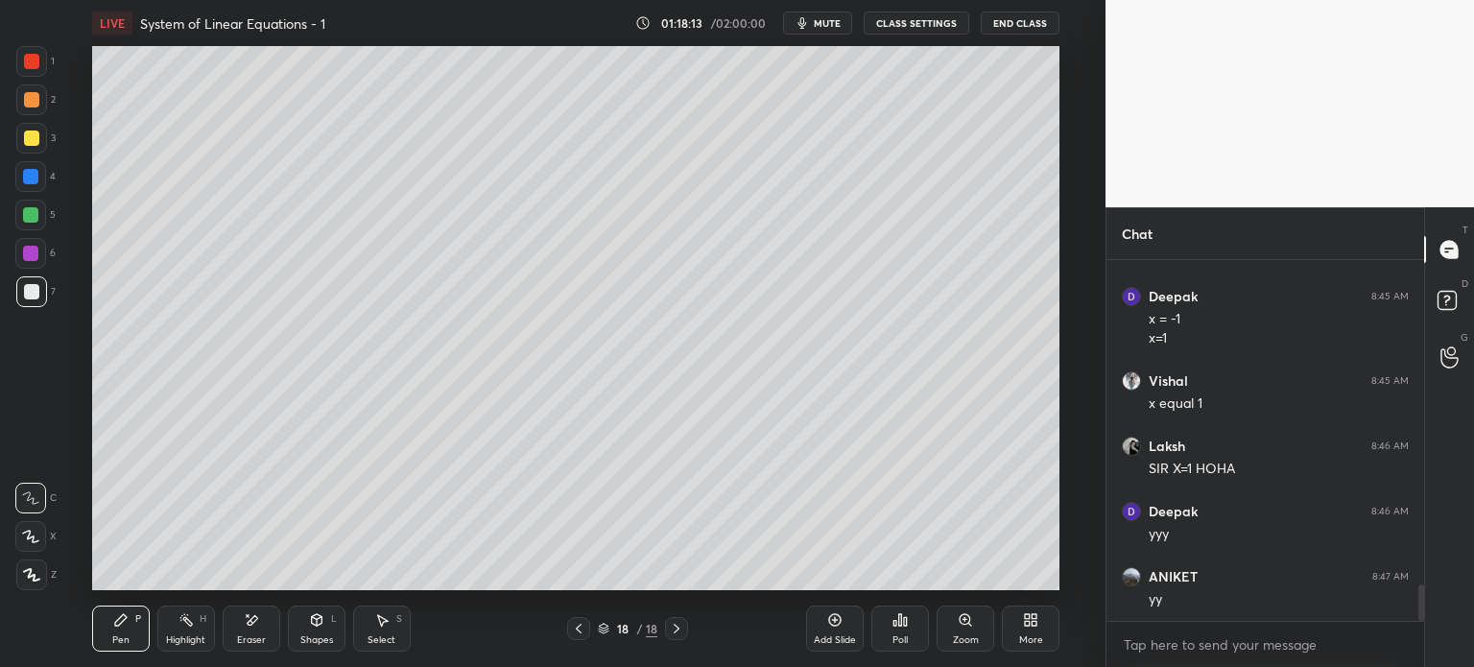
scroll to position [3198, 0]
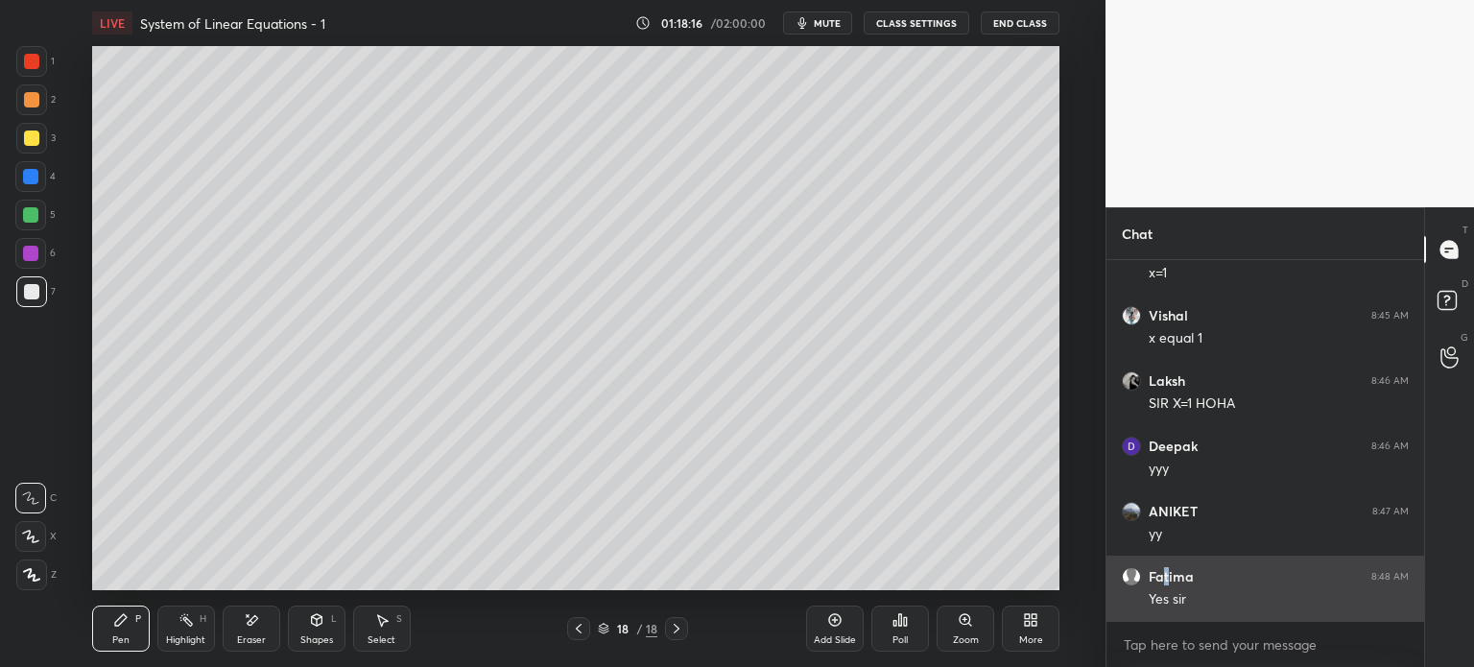
click at [1168, 579] on h6 "Fatima" at bounding box center [1171, 576] width 45 height 17
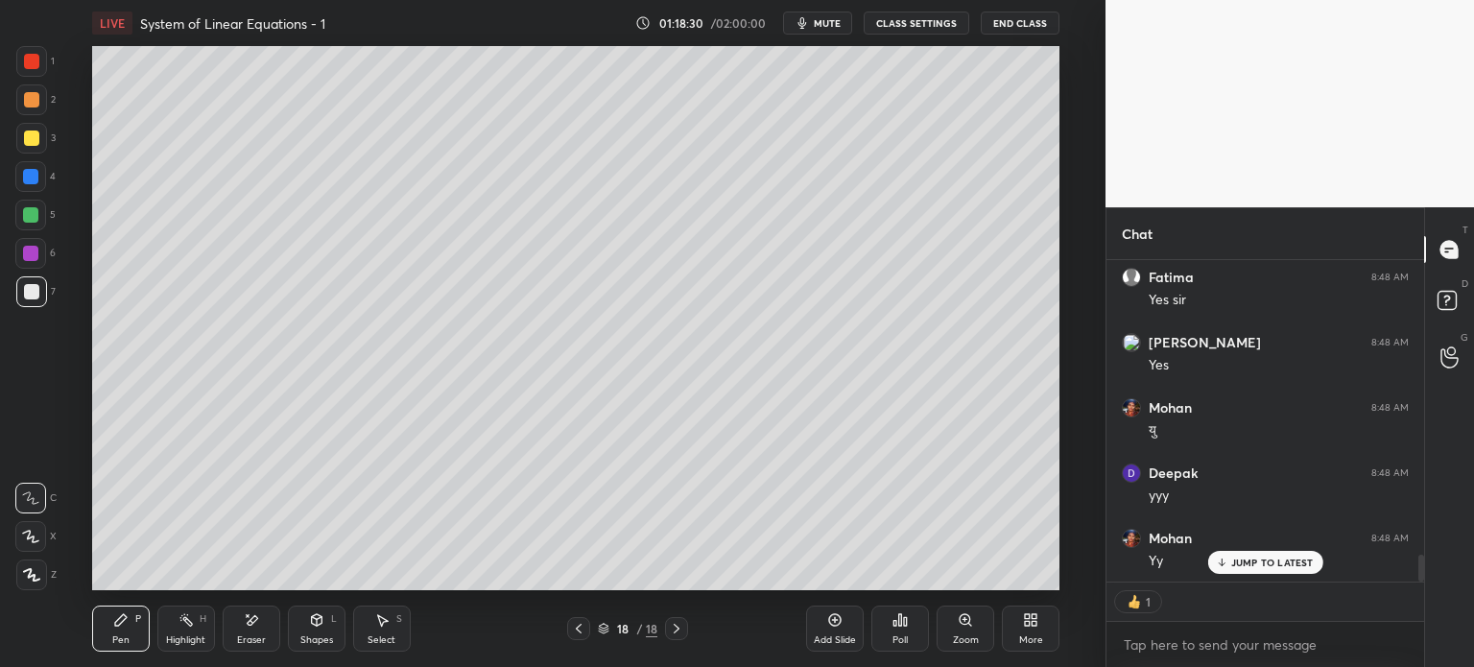
scroll to position [3562, 0]
click at [29, 484] on div at bounding box center [30, 498] width 31 height 31
click at [1047, 620] on div "More" at bounding box center [1031, 629] width 58 height 46
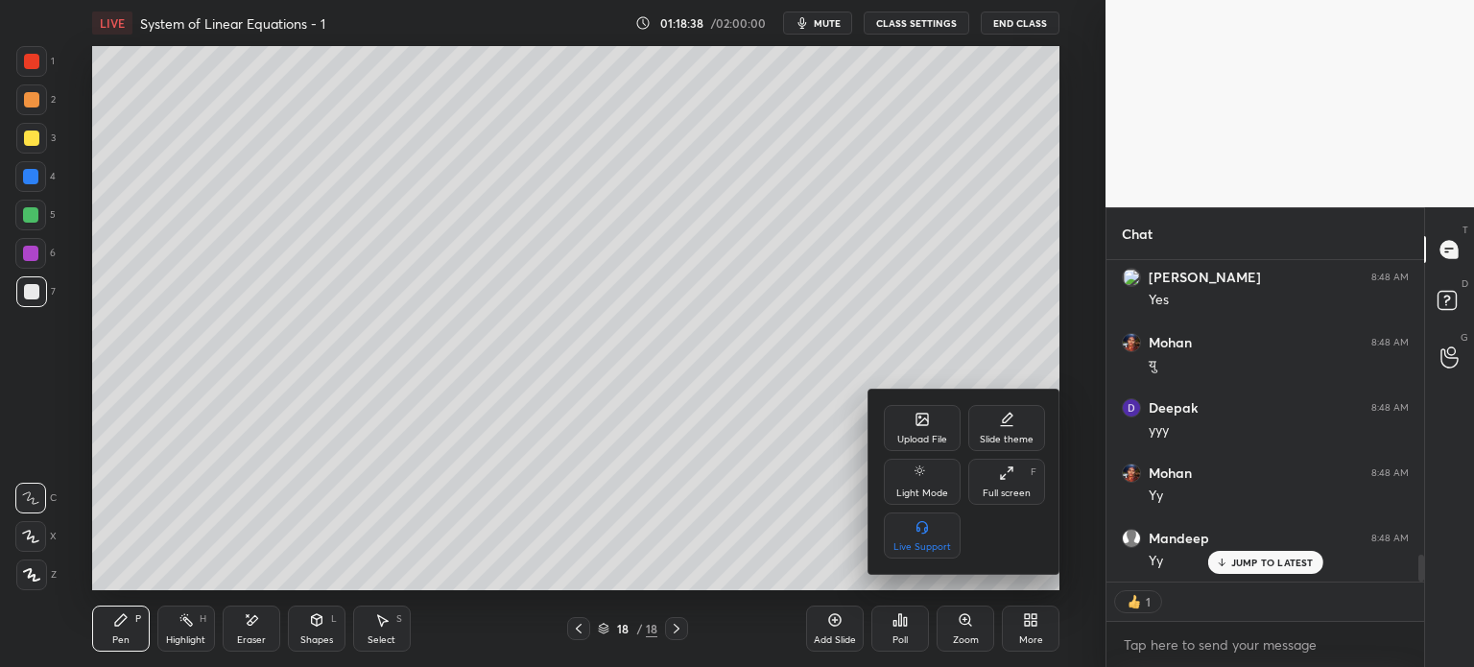
click at [918, 425] on icon at bounding box center [922, 420] width 12 height 12
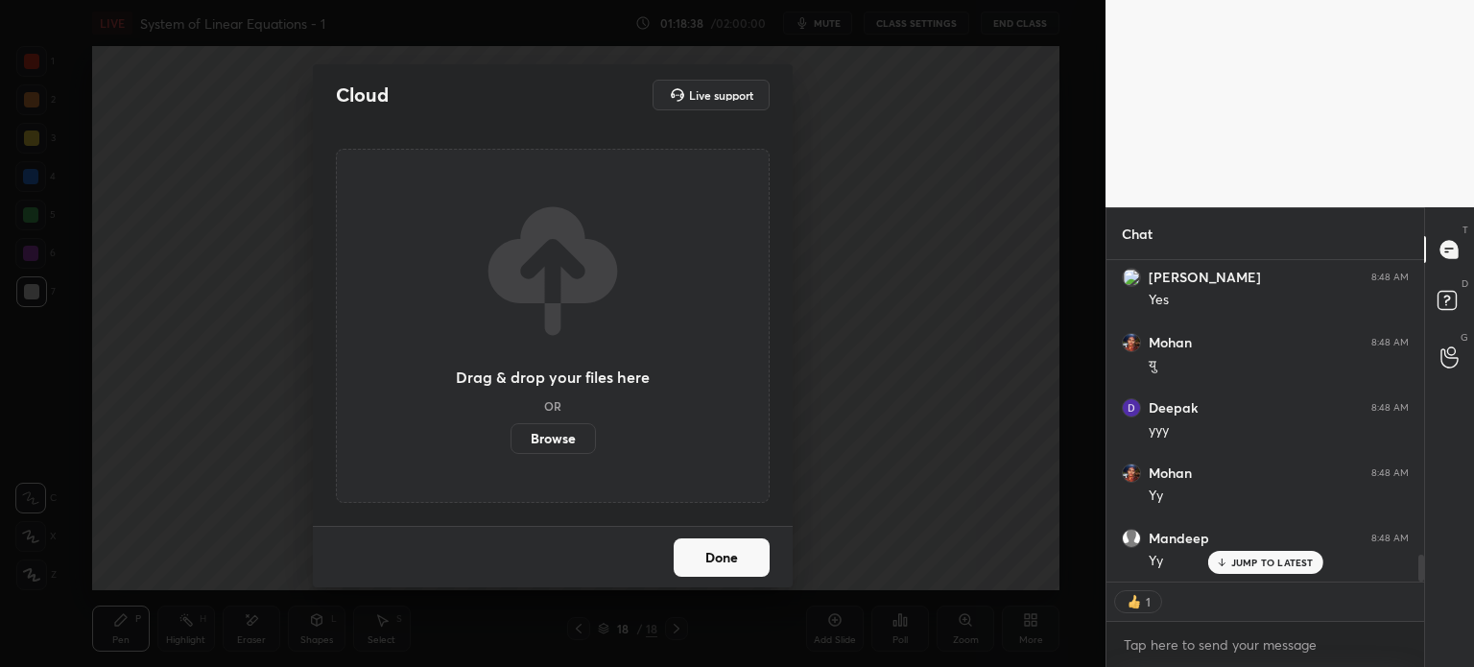
scroll to position [355, 312]
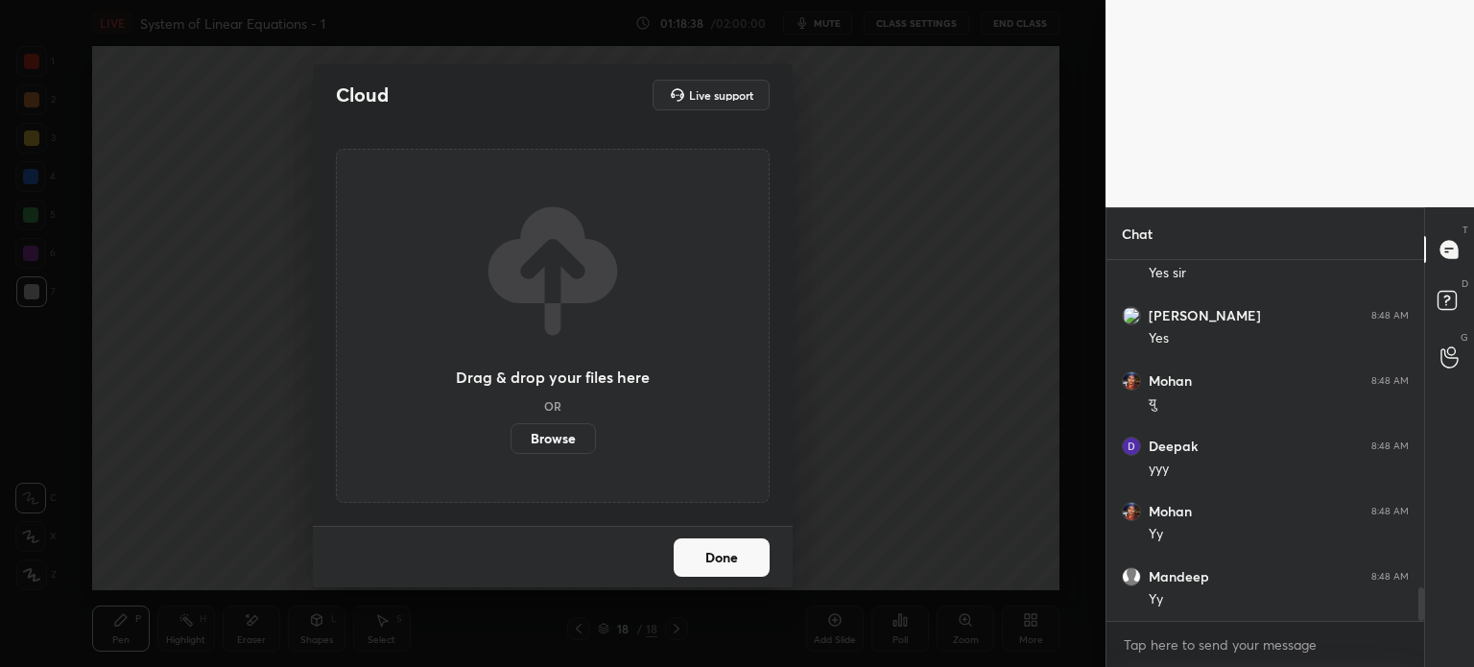
click at [546, 432] on label "Browse" at bounding box center [553, 438] width 85 height 31
click at [511, 432] on input "Browse" at bounding box center [511, 438] width 0 height 31
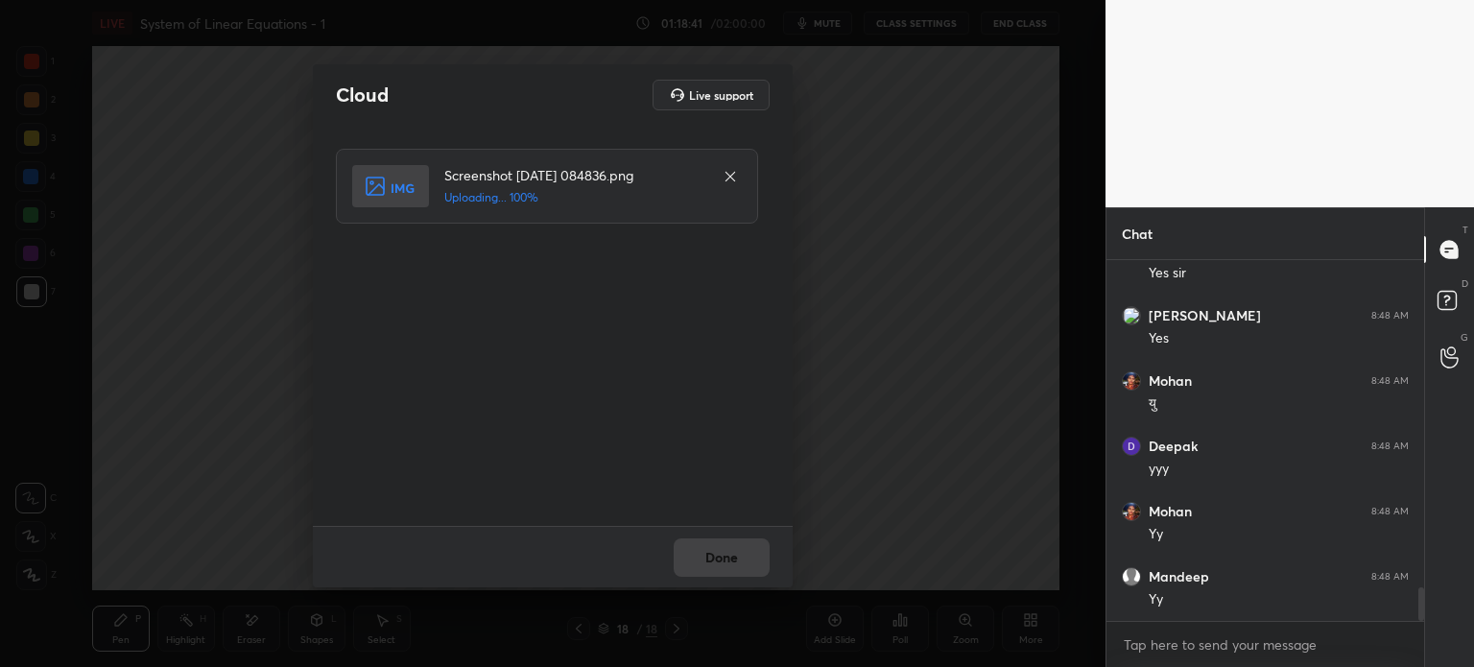
click at [733, 555] on div "Done" at bounding box center [553, 556] width 480 height 61
click at [730, 557] on div "Done" at bounding box center [553, 556] width 480 height 61
click at [728, 559] on button "Done" at bounding box center [722, 557] width 96 height 38
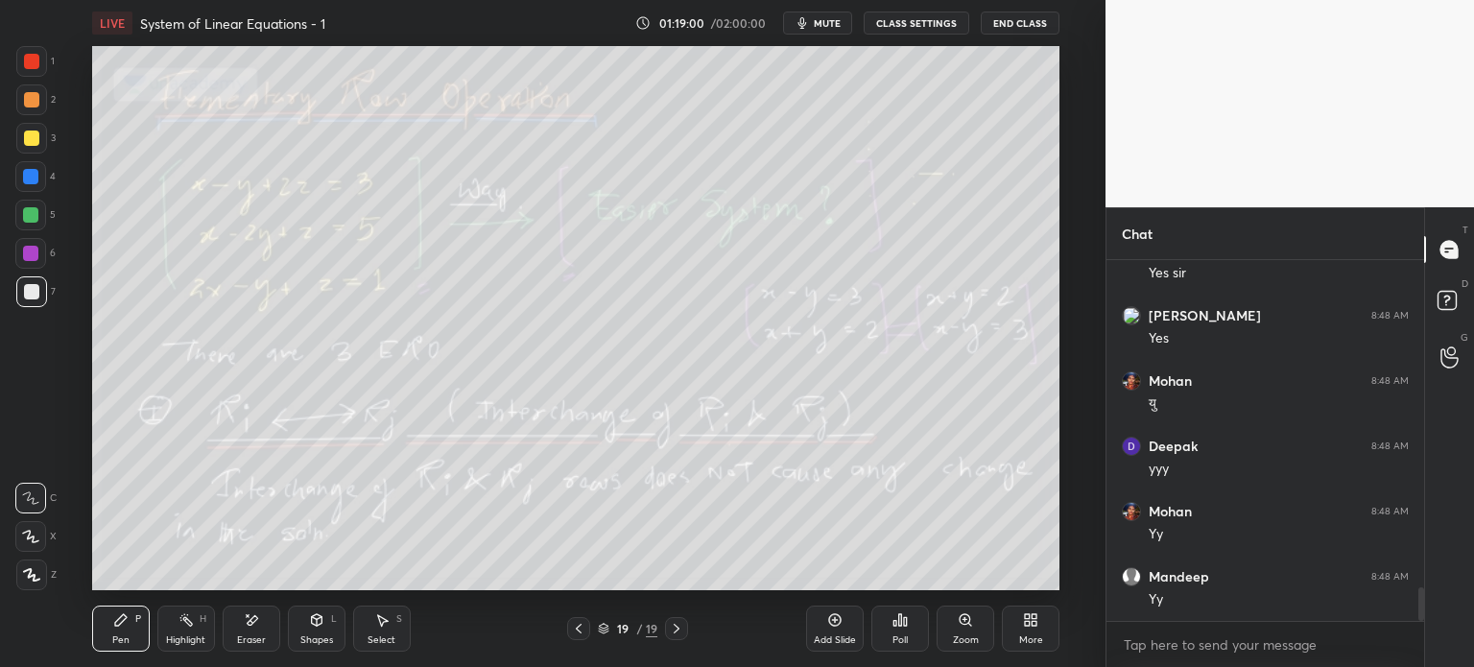
click at [28, 414] on div "1 2 3 4 5 6 7 C X Z E E Erase all H H" at bounding box center [30, 318] width 61 height 544
click at [1032, 647] on div "More" at bounding box center [1031, 629] width 58 height 46
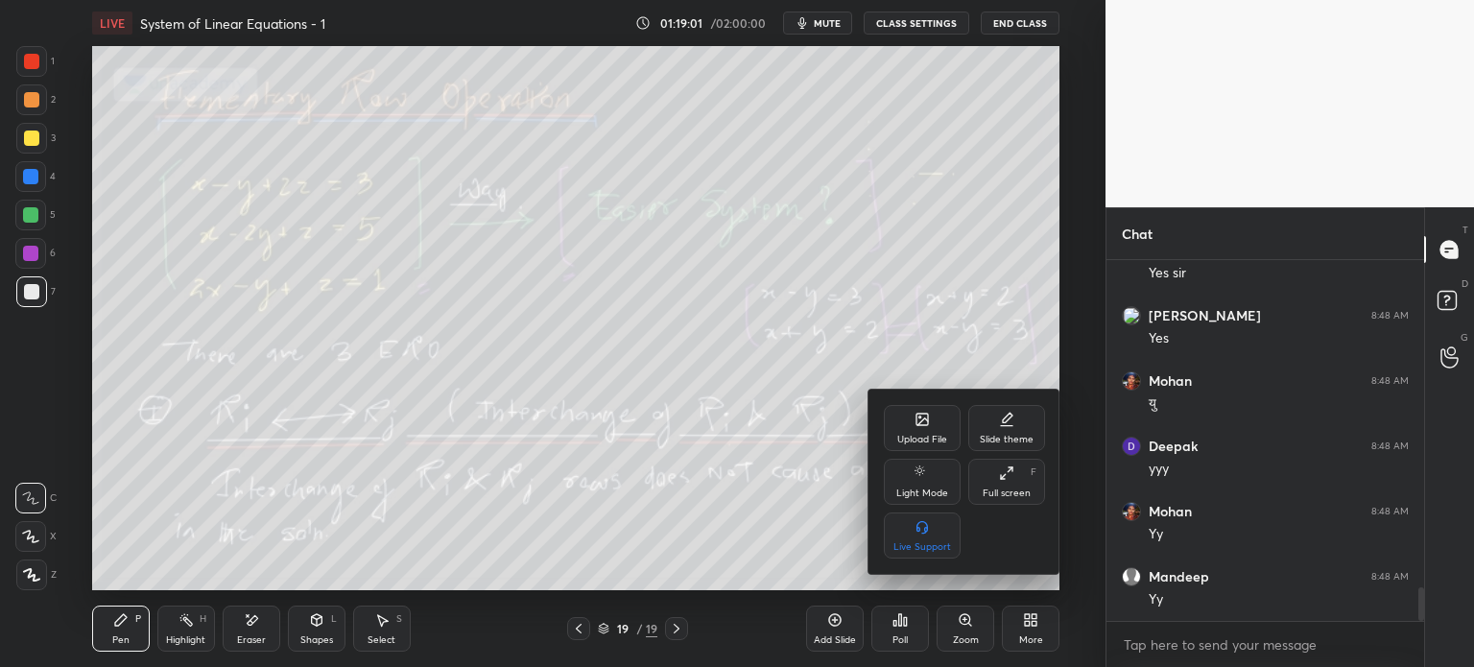
click at [917, 436] on div "Upload File" at bounding box center [922, 440] width 50 height 10
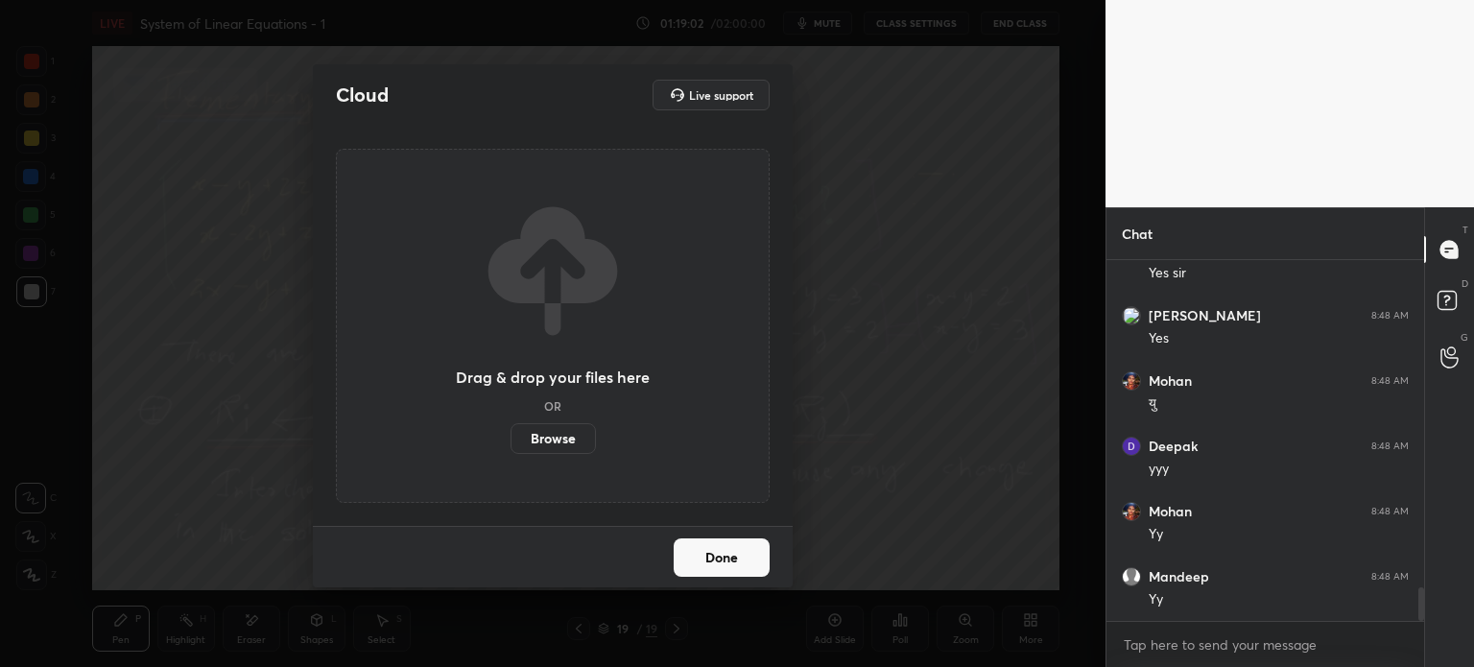
click at [561, 441] on label "Browse" at bounding box center [553, 438] width 85 height 31
click at [511, 441] on input "Browse" at bounding box center [511, 438] width 0 height 31
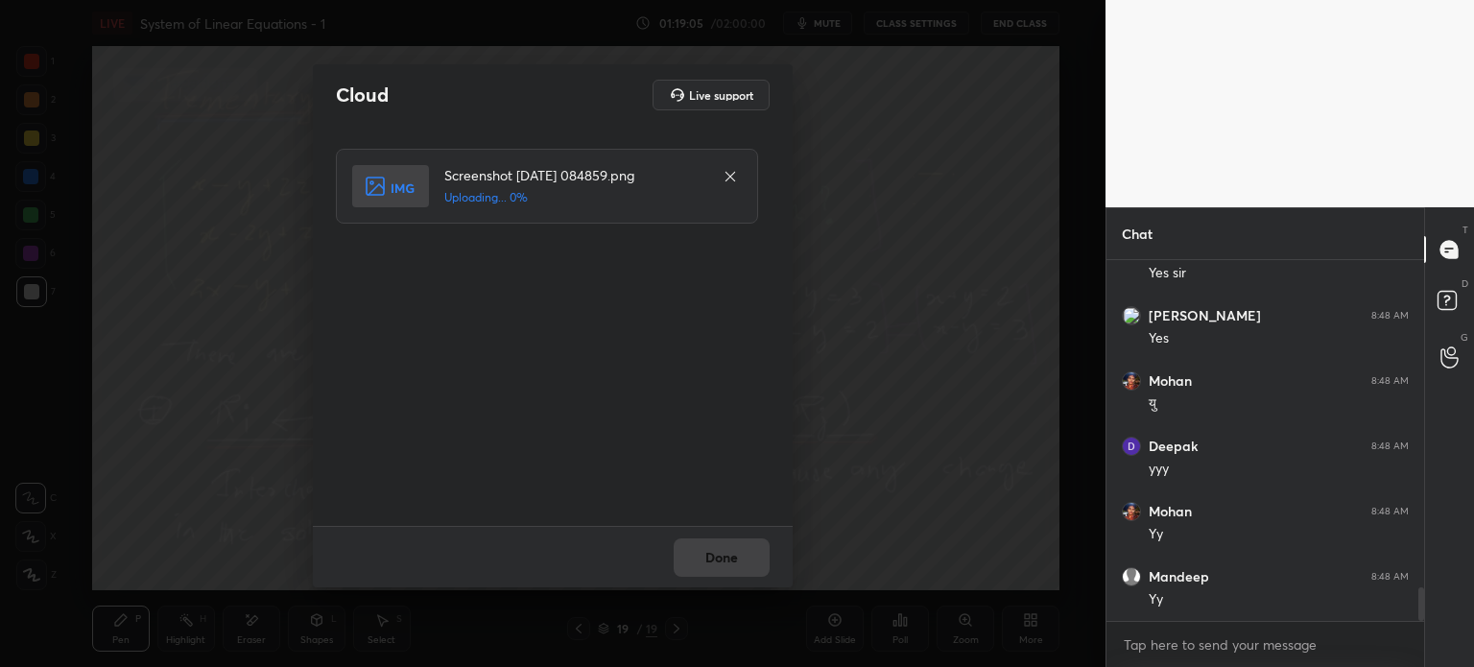
click at [746, 559] on div "Done" at bounding box center [553, 556] width 480 height 61
click at [745, 559] on div "Done" at bounding box center [553, 556] width 480 height 61
click at [746, 559] on div "Done" at bounding box center [553, 556] width 480 height 61
click at [745, 559] on div "Done" at bounding box center [553, 556] width 480 height 61
click at [747, 559] on button "Done" at bounding box center [722, 557] width 96 height 38
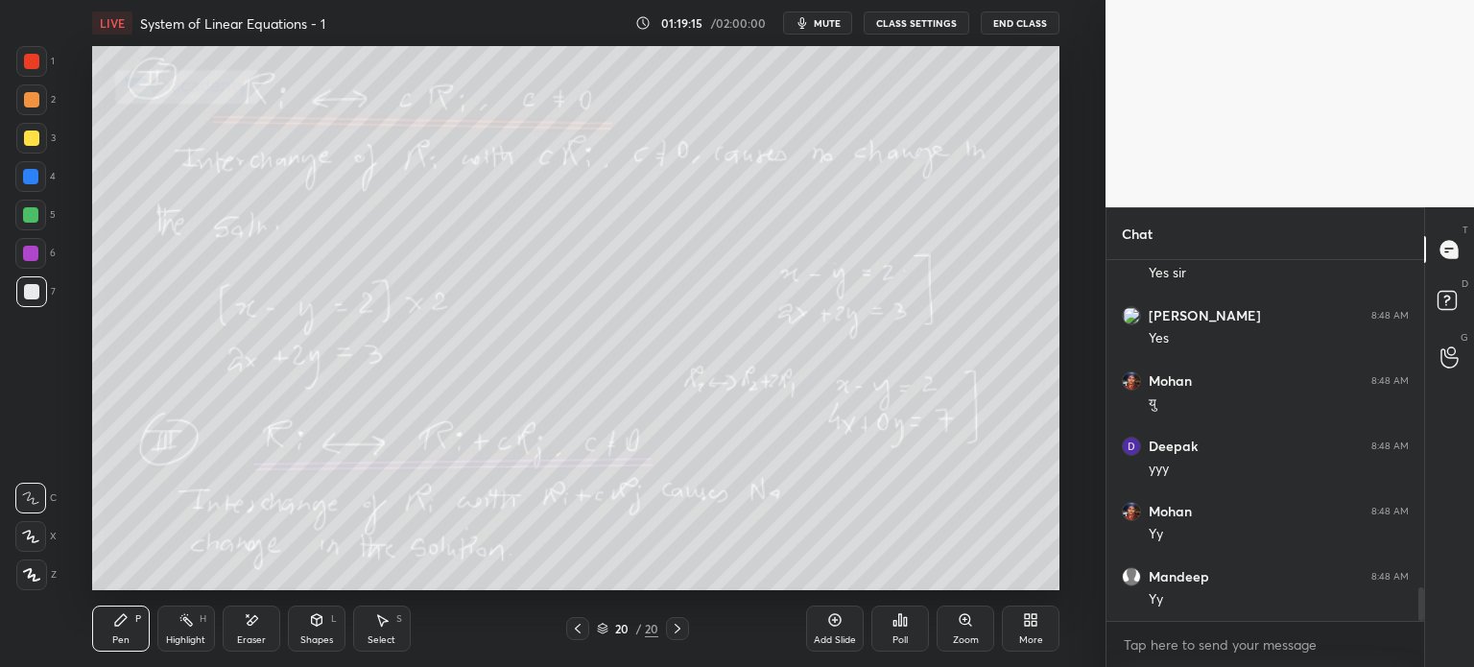
click at [1035, 648] on div "More" at bounding box center [1031, 629] width 58 height 46
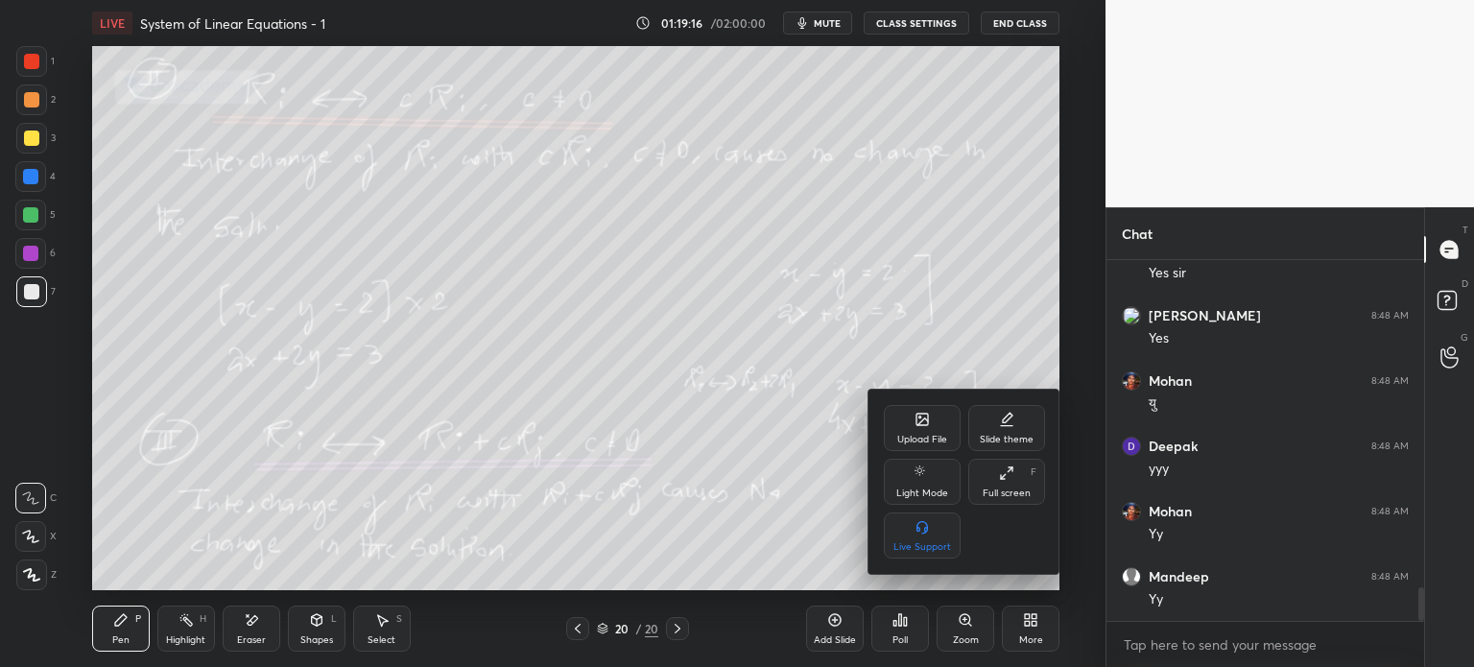
click at [930, 435] on div "Upload File" at bounding box center [922, 440] width 50 height 10
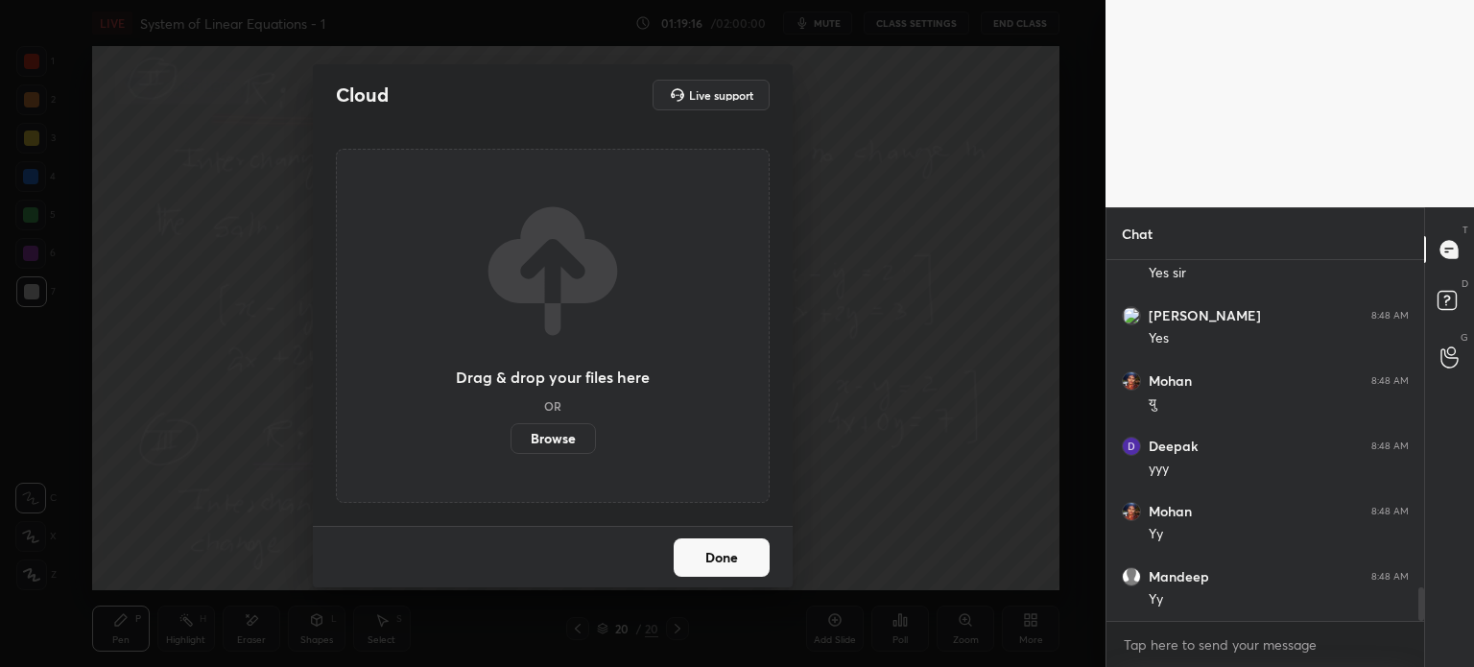
click at [556, 433] on label "Browse" at bounding box center [553, 438] width 85 height 31
click at [511, 433] on input "Browse" at bounding box center [511, 438] width 0 height 31
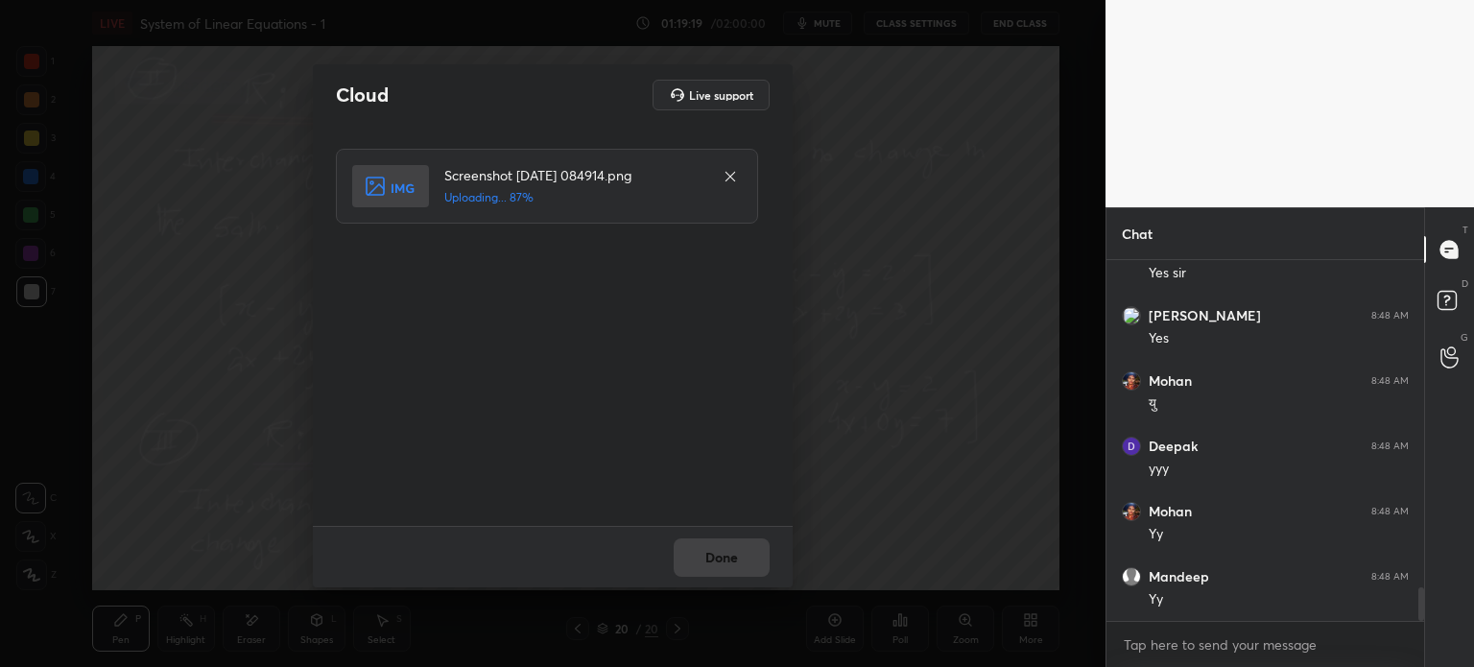
click at [745, 552] on div "Done" at bounding box center [553, 556] width 480 height 61
click at [741, 556] on div "Done" at bounding box center [553, 556] width 480 height 61
click at [737, 558] on div "Done" at bounding box center [553, 556] width 480 height 61
click at [734, 559] on button "Done" at bounding box center [722, 557] width 96 height 38
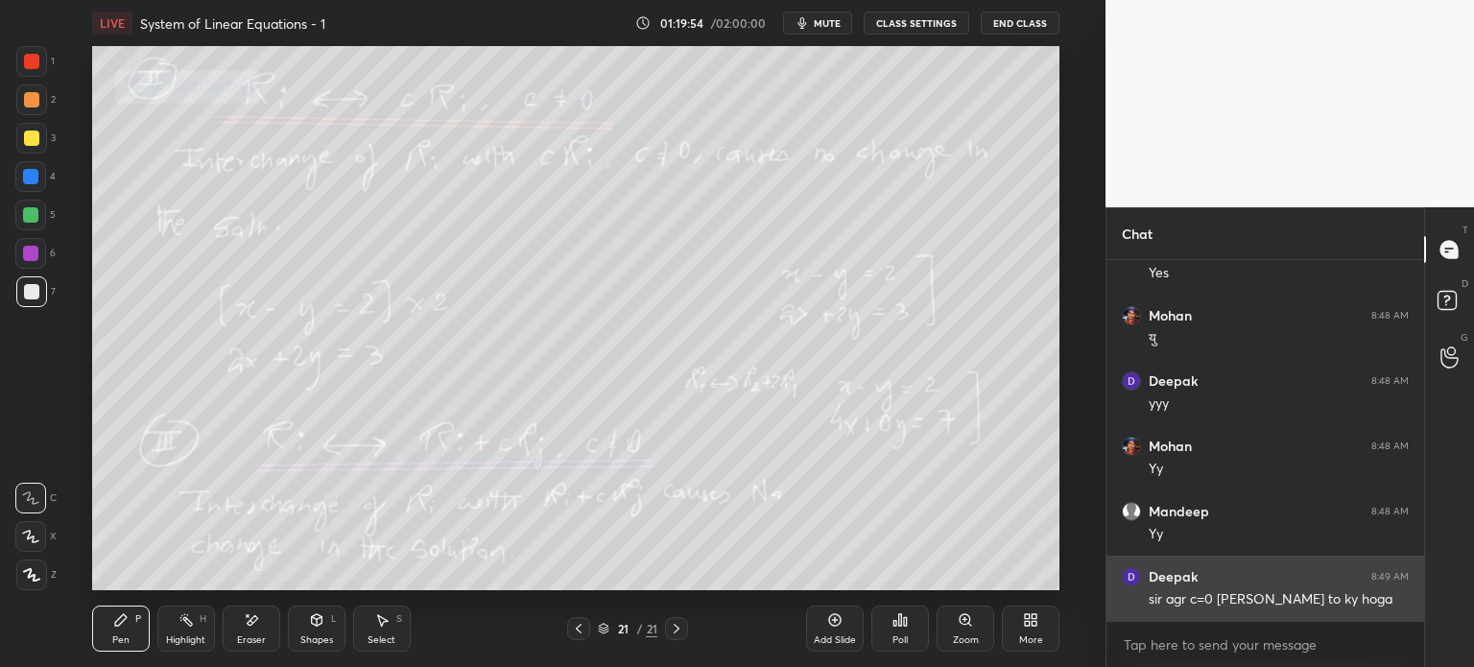
scroll to position [3608, 0]
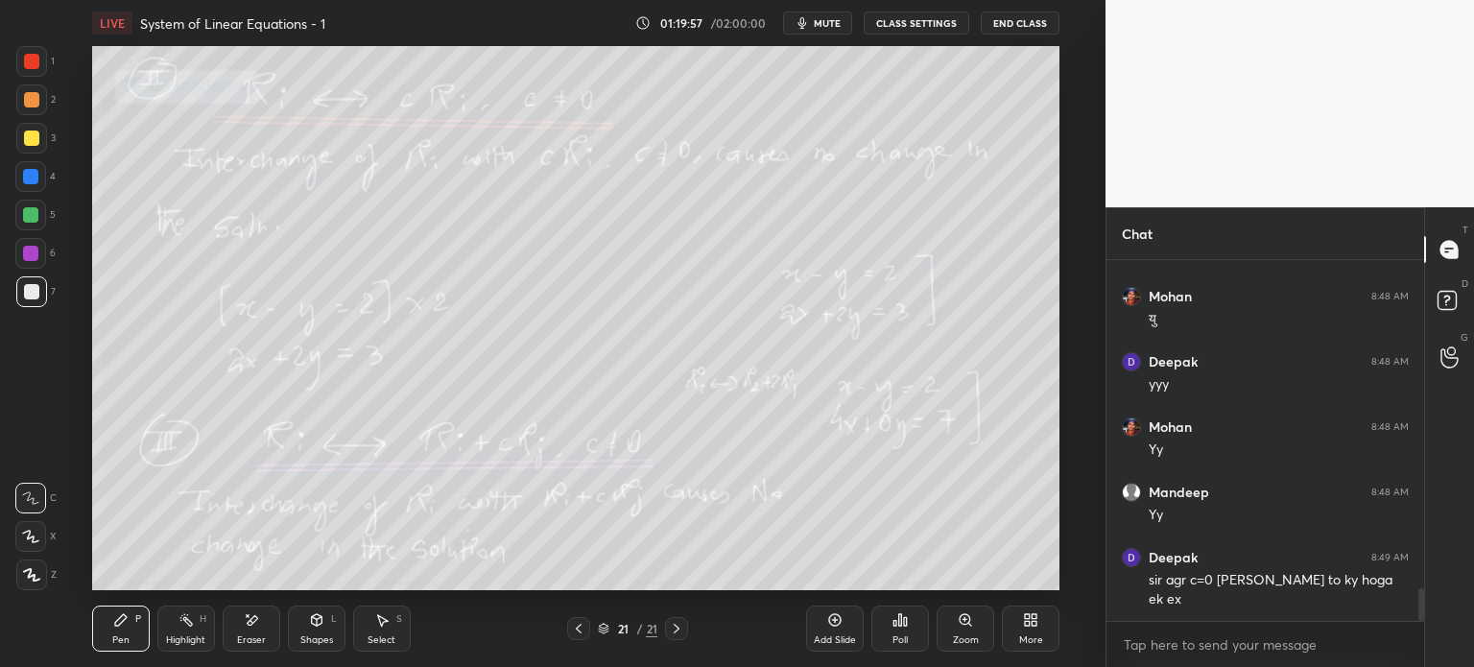
click at [42, 301] on div at bounding box center [31, 291] width 31 height 31
click at [676, 626] on icon at bounding box center [676, 628] width 15 height 15
click at [836, 620] on icon at bounding box center [835, 620] width 6 height 6
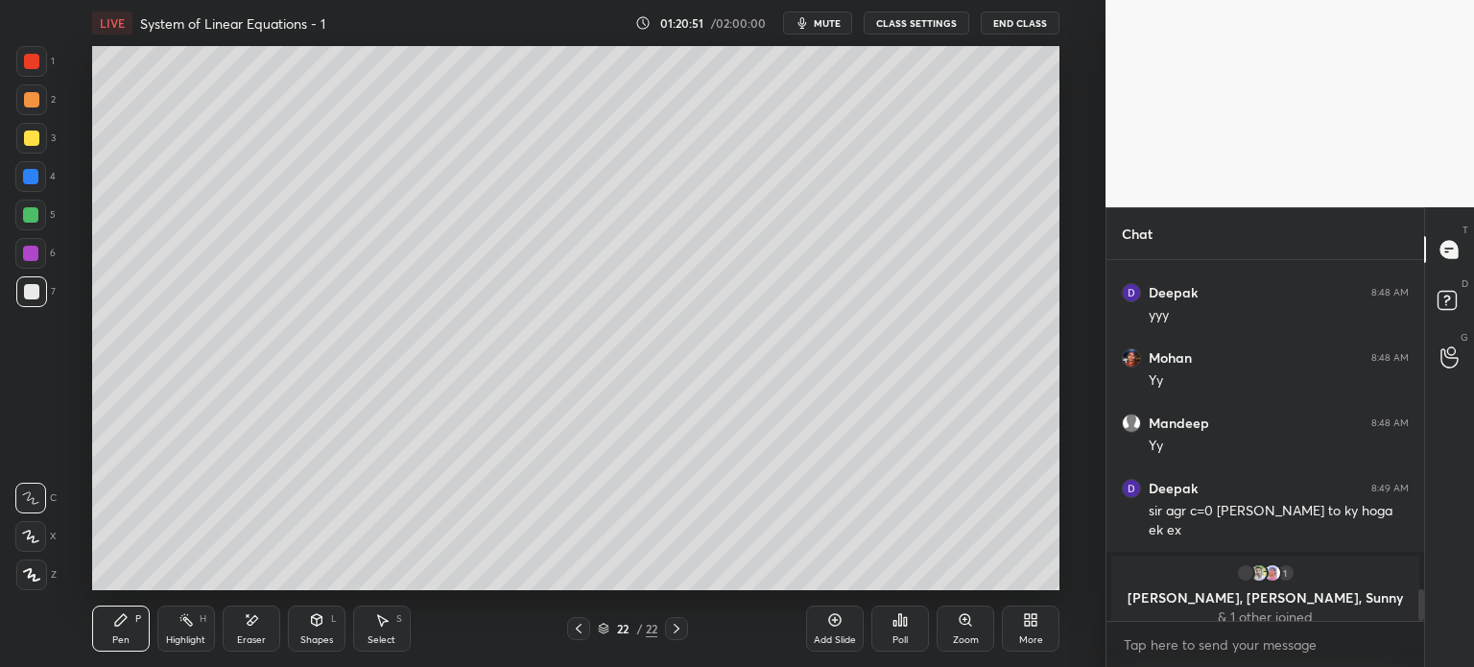
scroll to position [3693, 0]
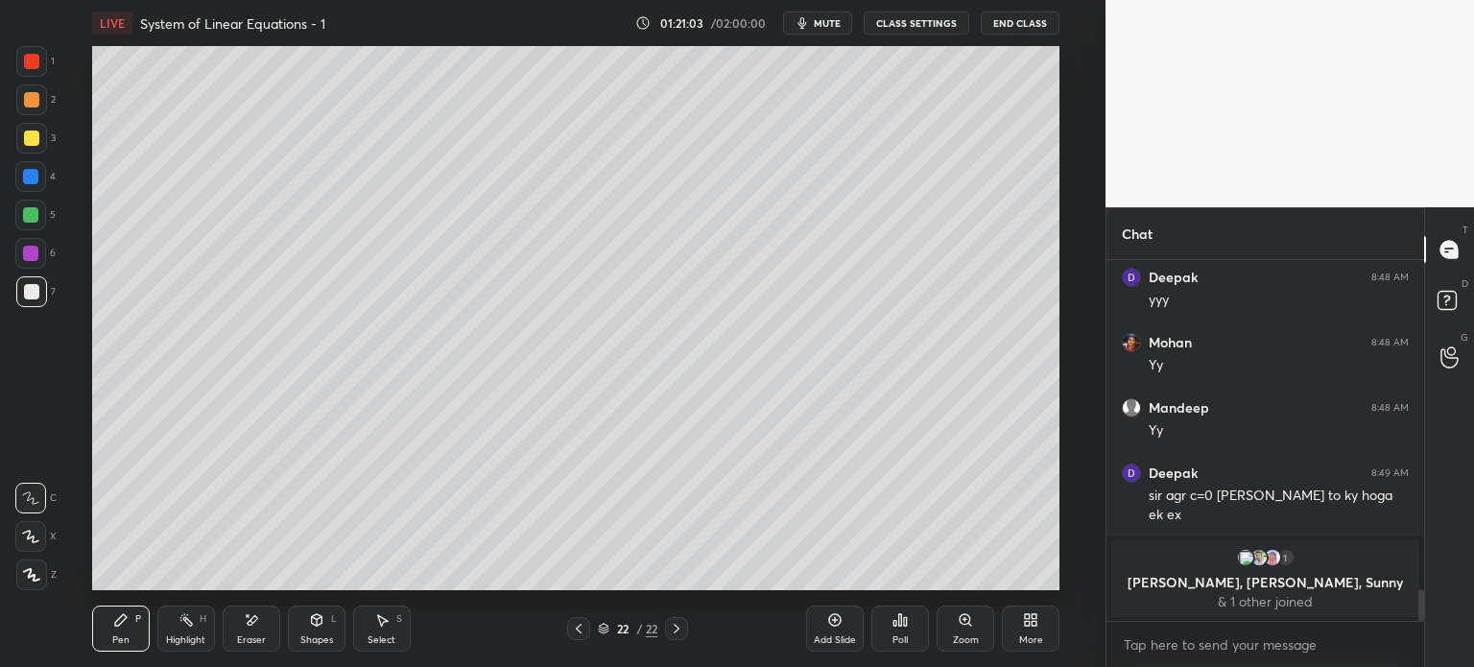
click at [19, 151] on div at bounding box center [31, 138] width 31 height 31
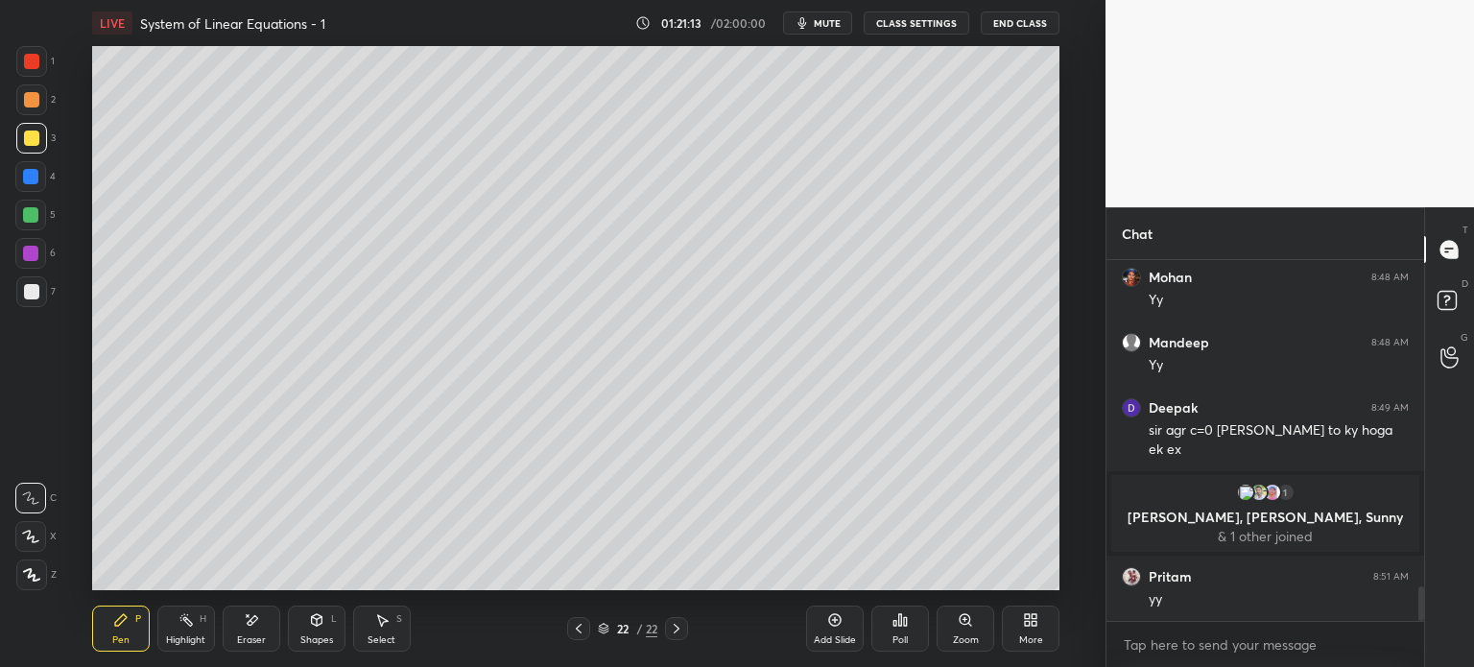
scroll to position [3418, 0]
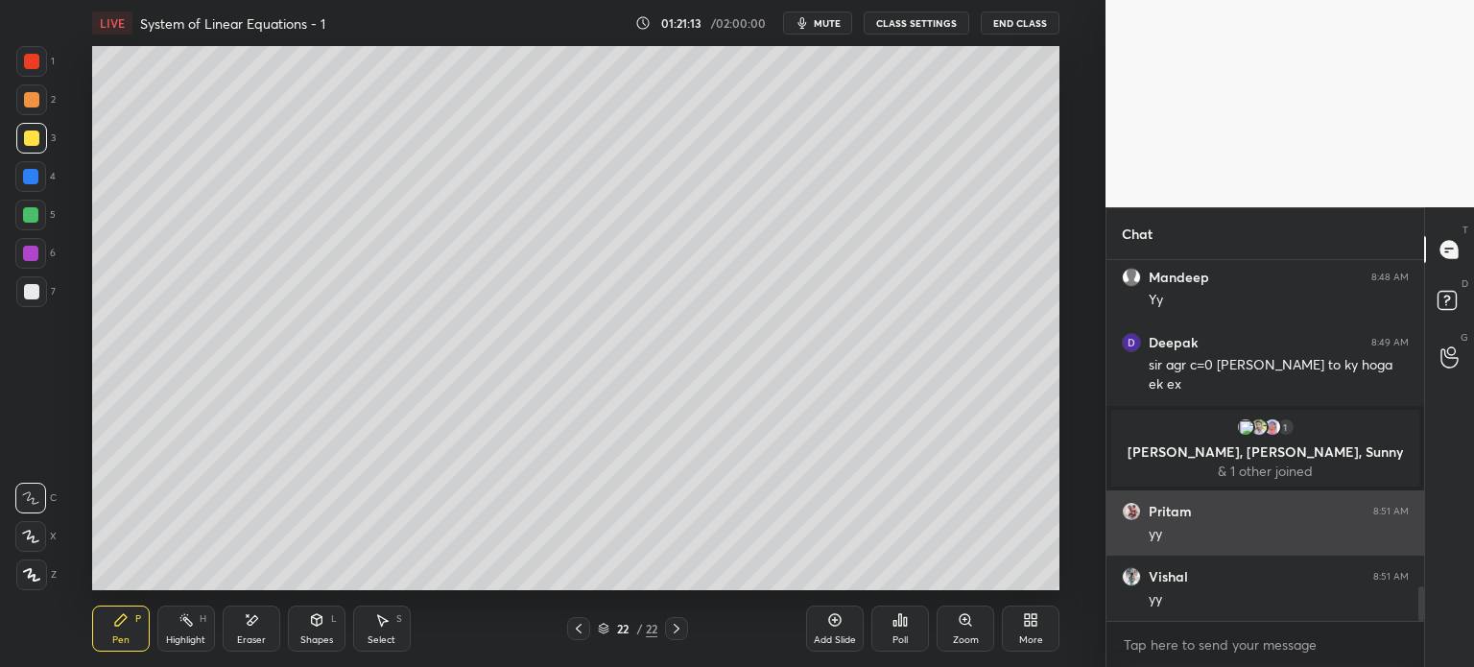
click at [1249, 513] on div "Pritam 8:51 AM" at bounding box center [1265, 511] width 287 height 19
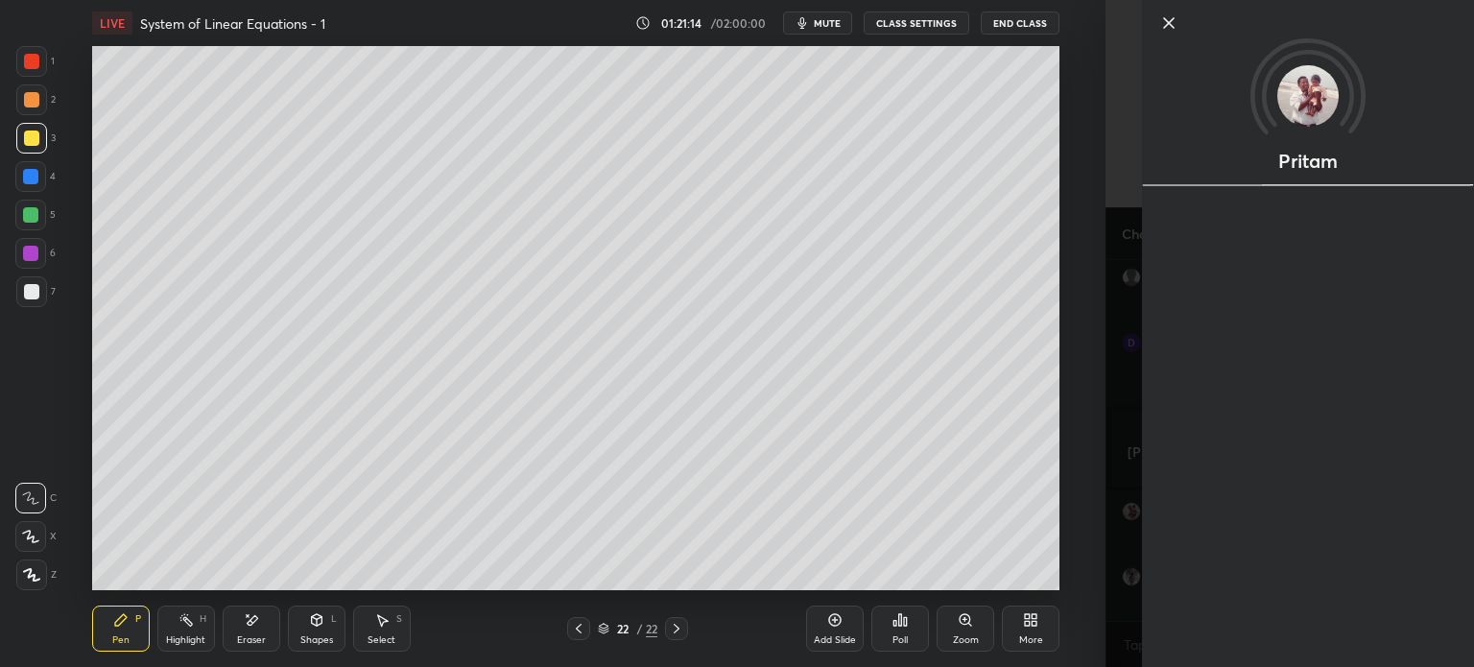
click at [1071, 427] on div "Setting up your live class Poll for secs No correct answer Start poll" at bounding box center [575, 318] width 1029 height 544
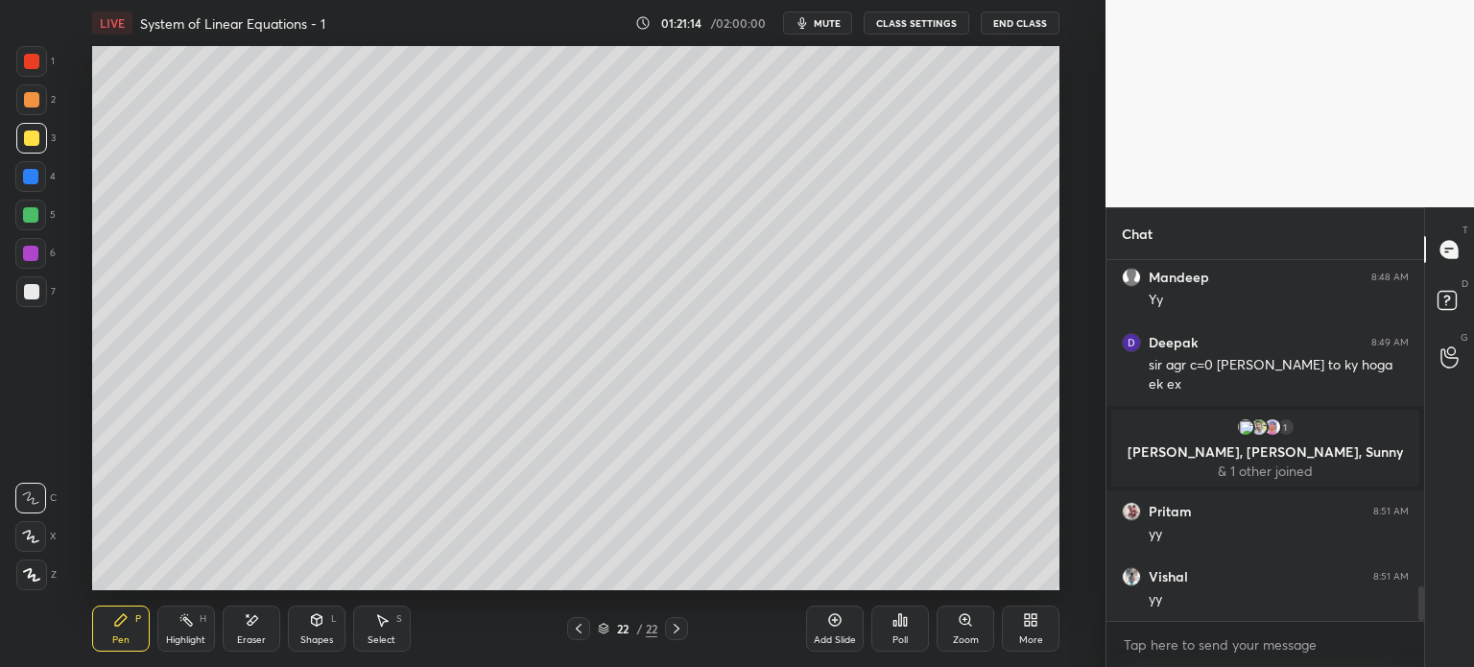
scroll to position [3483, 0]
click at [1249, 428] on div "Mohan 8:48 AM Yy Mandeep 8:48 AM Yy Deepak 8:49 AM sir agr c=0 ho jaye to ky ho…" at bounding box center [1265, 440] width 318 height 361
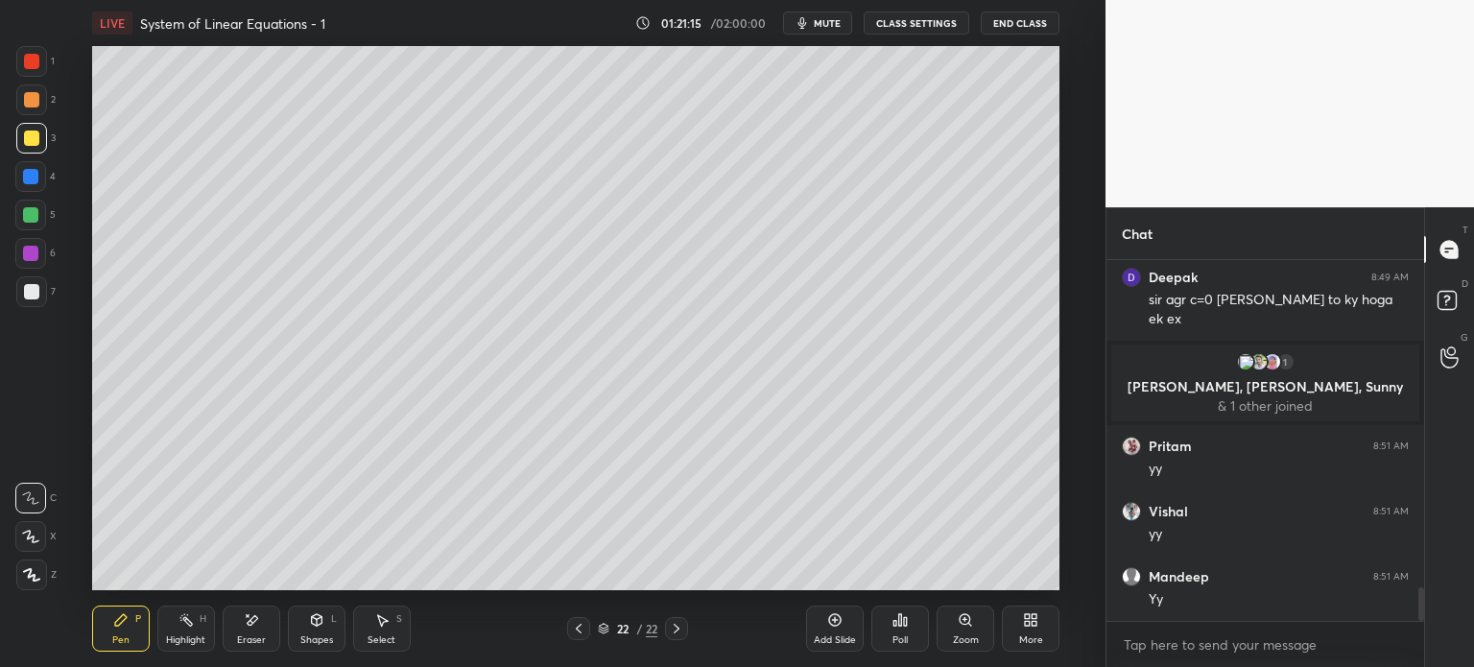
scroll to position [3549, 0]
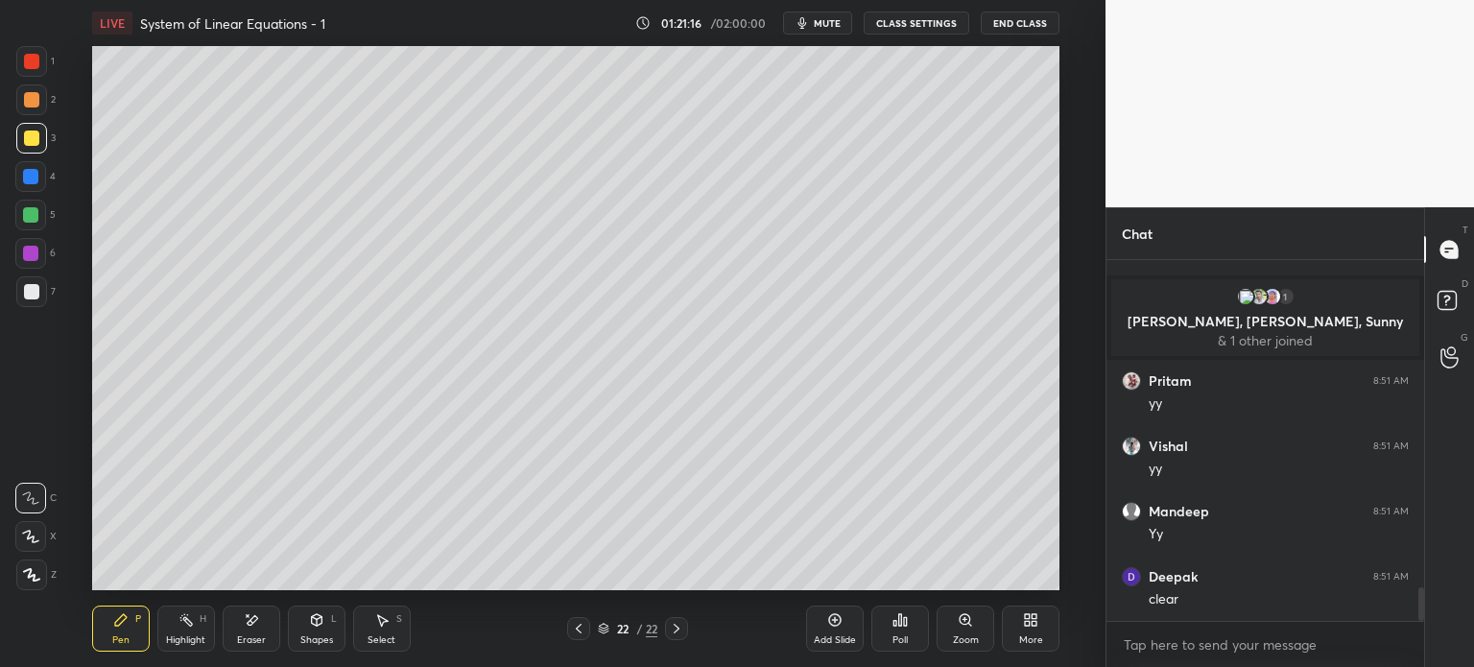
click at [676, 636] on icon at bounding box center [676, 628] width 15 height 15
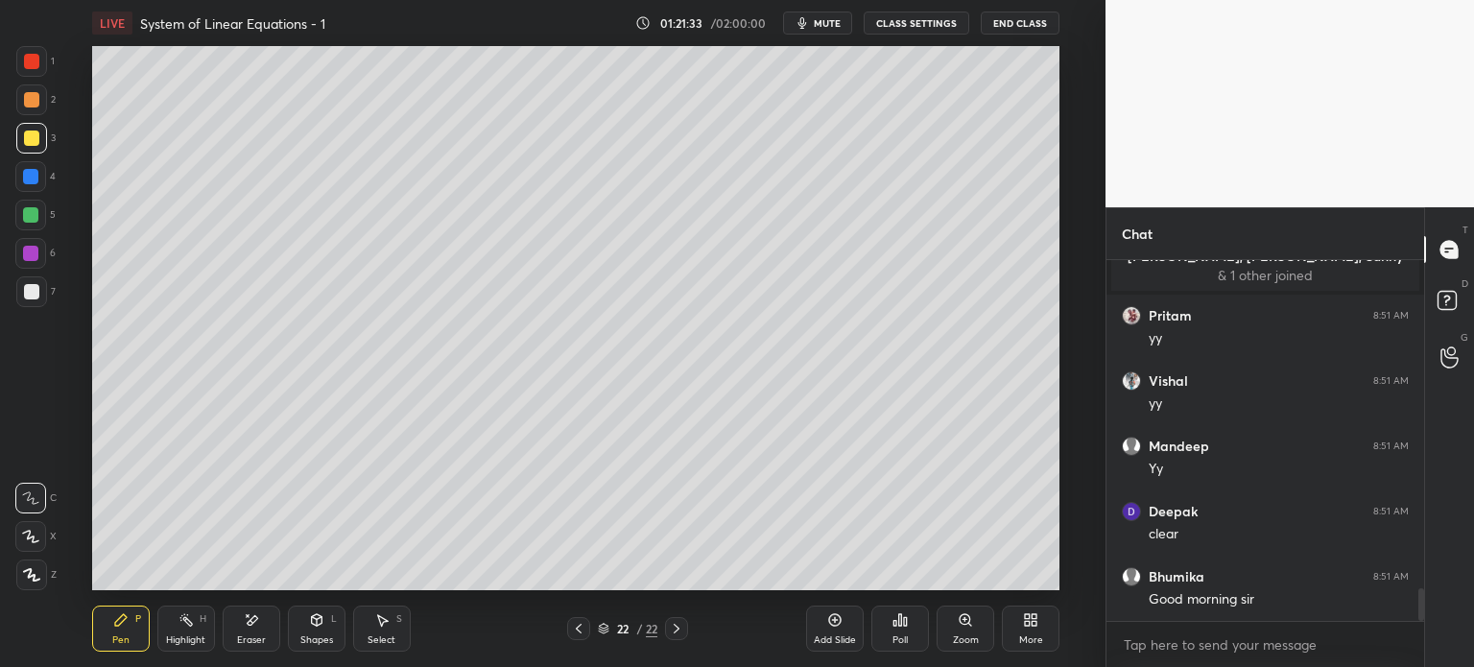
click at [36, 380] on div "1 2 3 4 5 6 7 C X Z E E Erase all H H" at bounding box center [30, 318] width 61 height 544
click at [680, 632] on icon at bounding box center [676, 628] width 15 height 15
click at [859, 636] on div "Add Slide" at bounding box center [835, 629] width 58 height 46
click at [120, 626] on div "Pen P" at bounding box center [121, 629] width 58 height 46
click at [33, 283] on div at bounding box center [31, 291] width 31 height 31
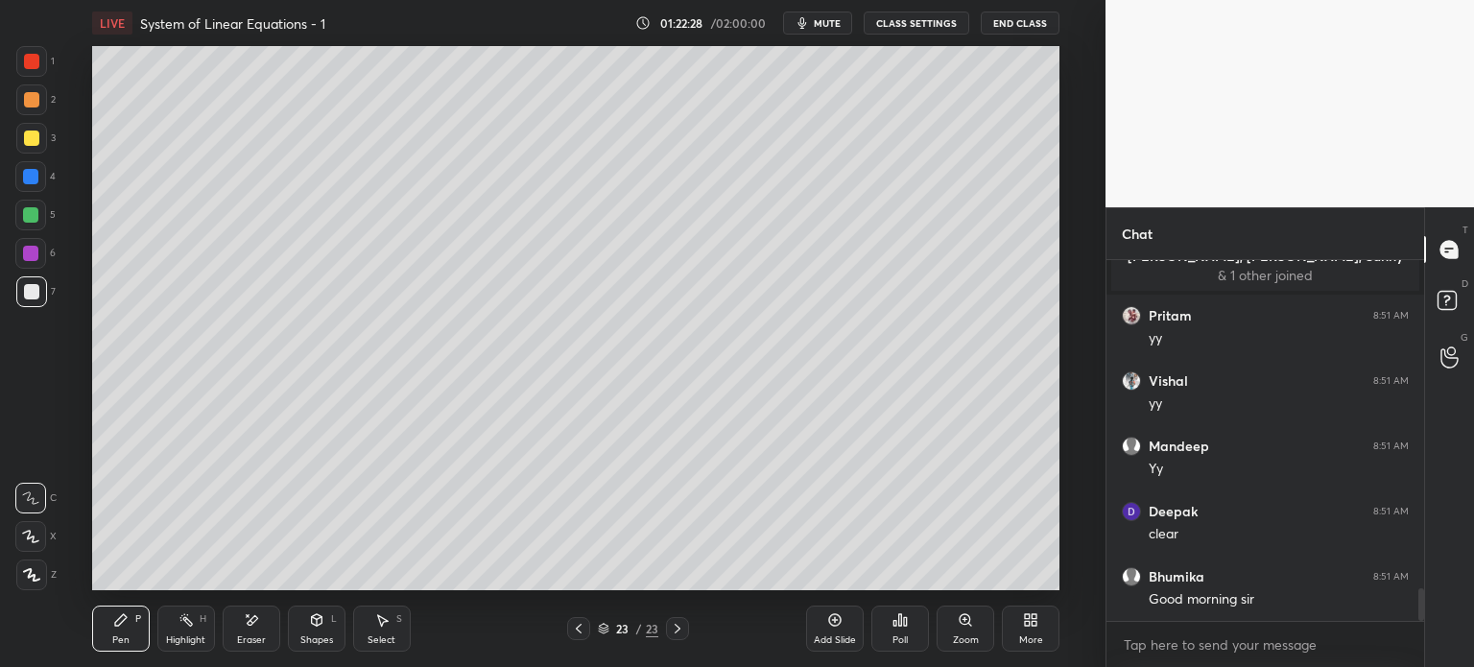
click at [32, 137] on div at bounding box center [31, 138] width 15 height 15
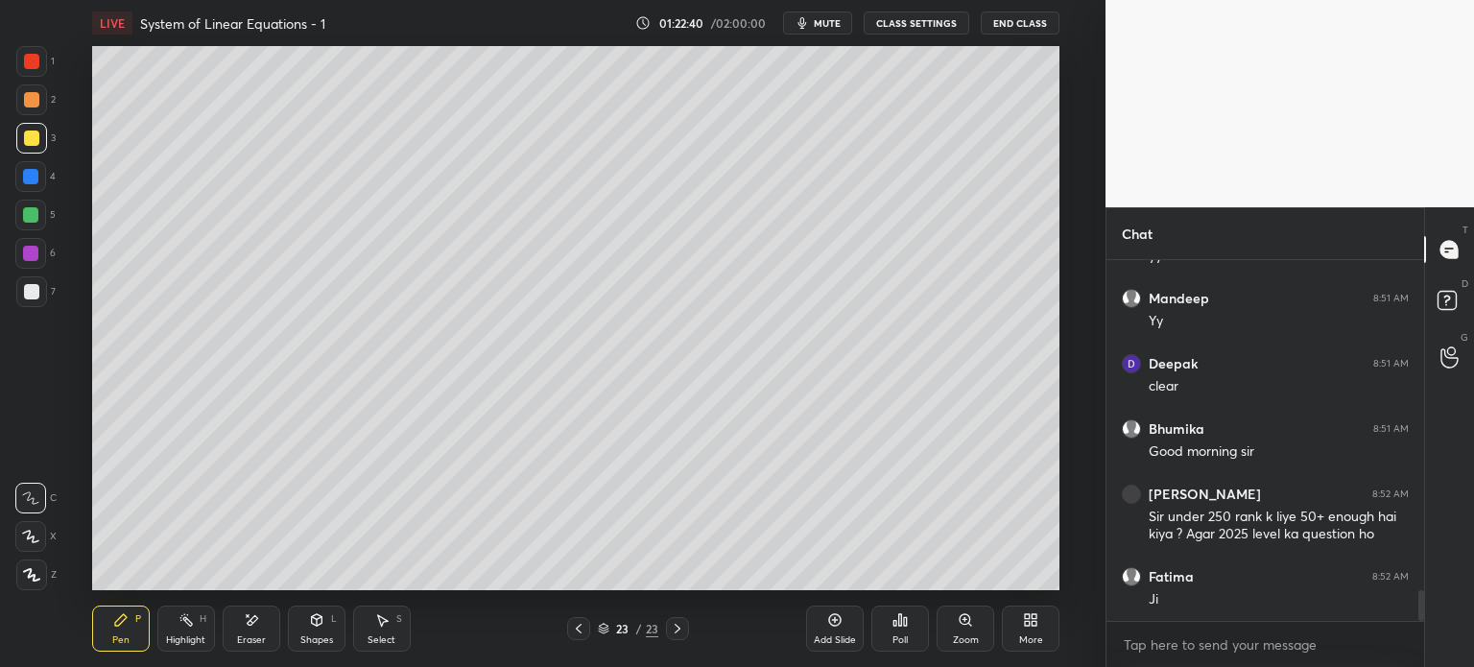
scroll to position [3827, 0]
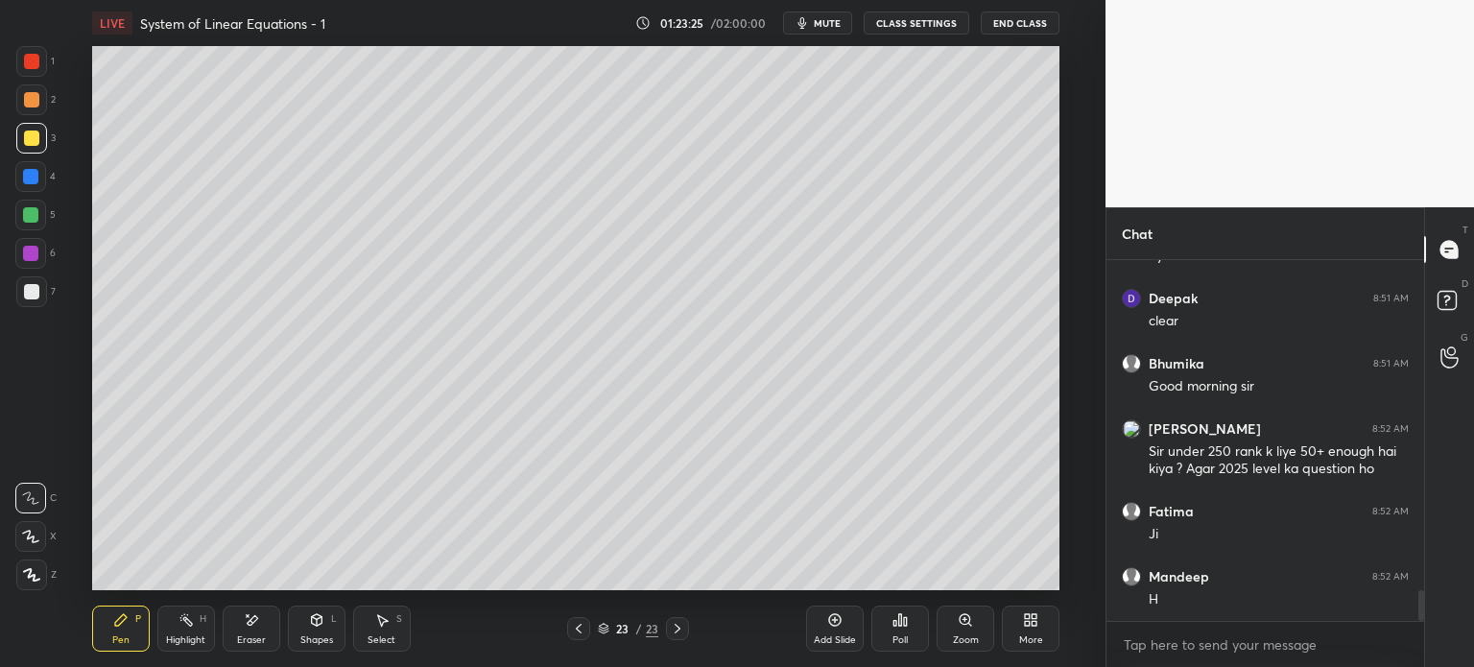
click at [252, 621] on icon at bounding box center [252, 620] width 11 height 10
click at [127, 635] on div "Pen" at bounding box center [120, 640] width 17 height 10
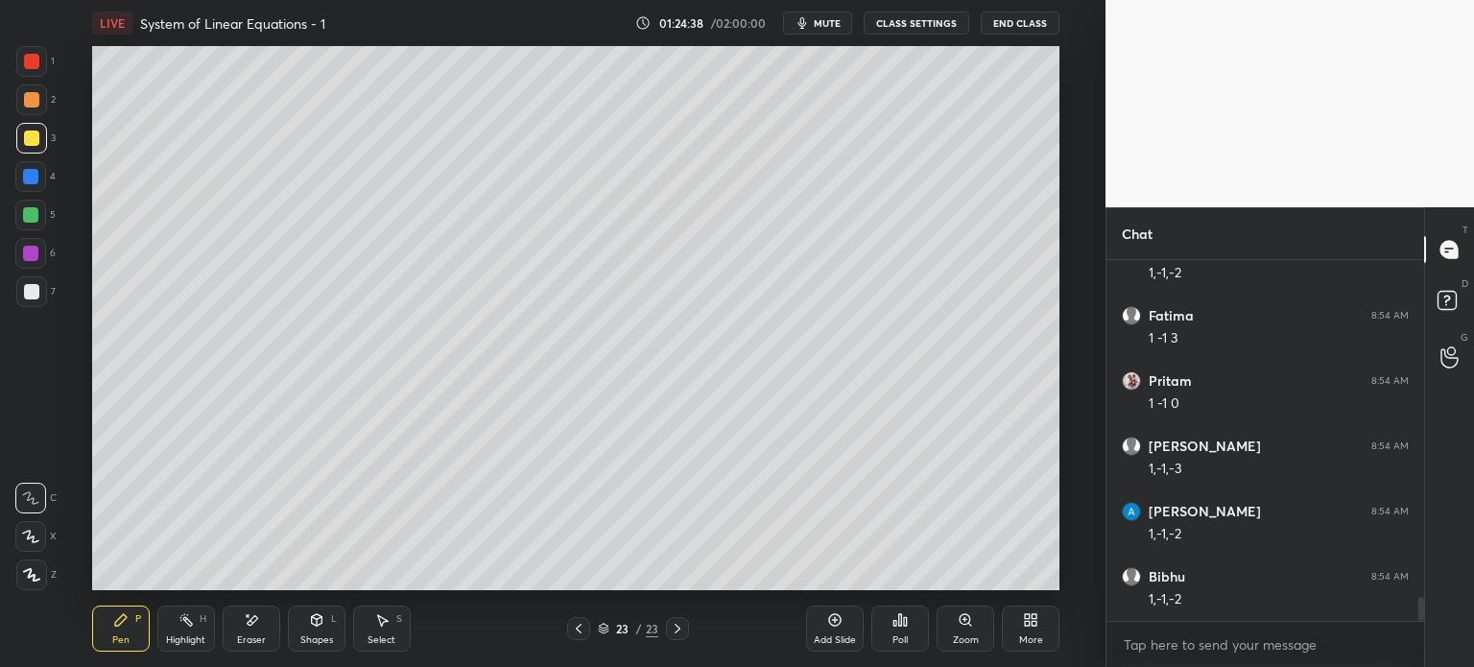
scroll to position [5086, 0]
click at [29, 306] on div "7" at bounding box center [35, 295] width 39 height 38
click at [26, 303] on div at bounding box center [31, 291] width 31 height 31
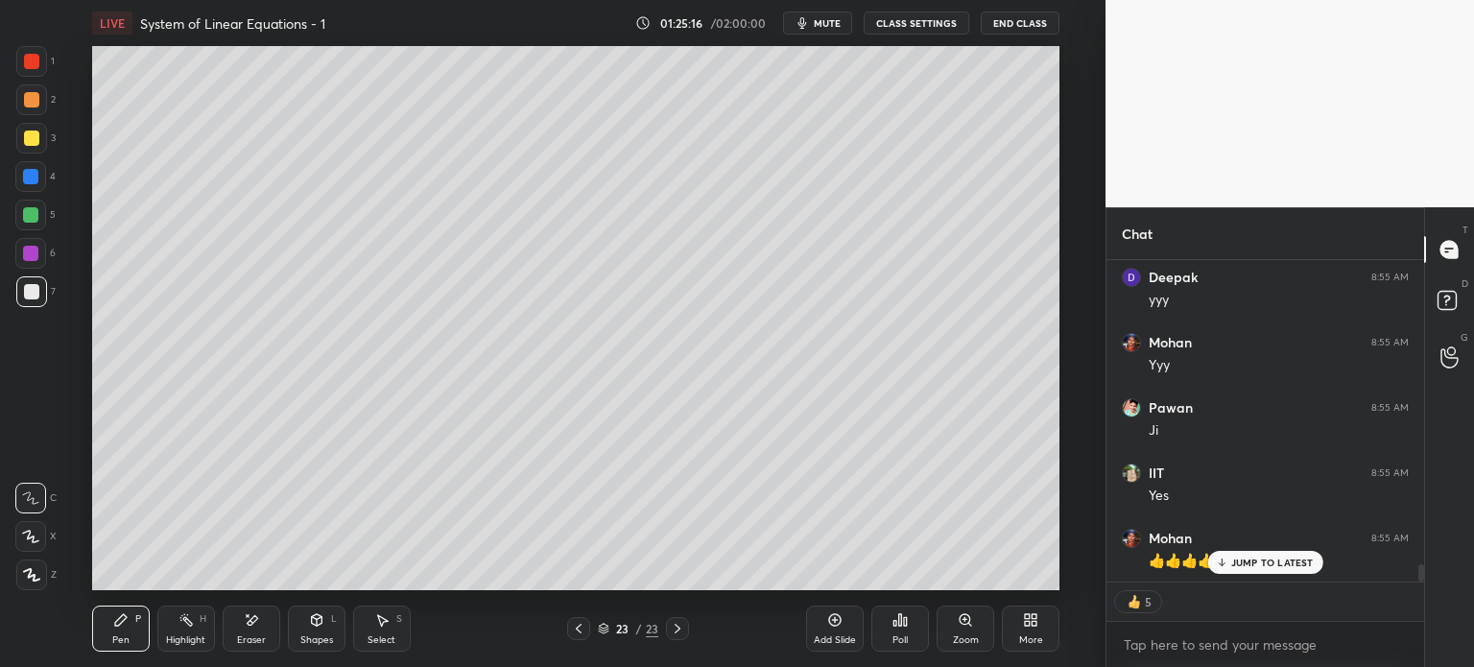
scroll to position [5877, 0]
click at [79, 440] on div "Setting up your live class Poll for secs No correct answer Start poll" at bounding box center [575, 318] width 1029 height 544
click at [1041, 633] on div "More" at bounding box center [1031, 629] width 58 height 46
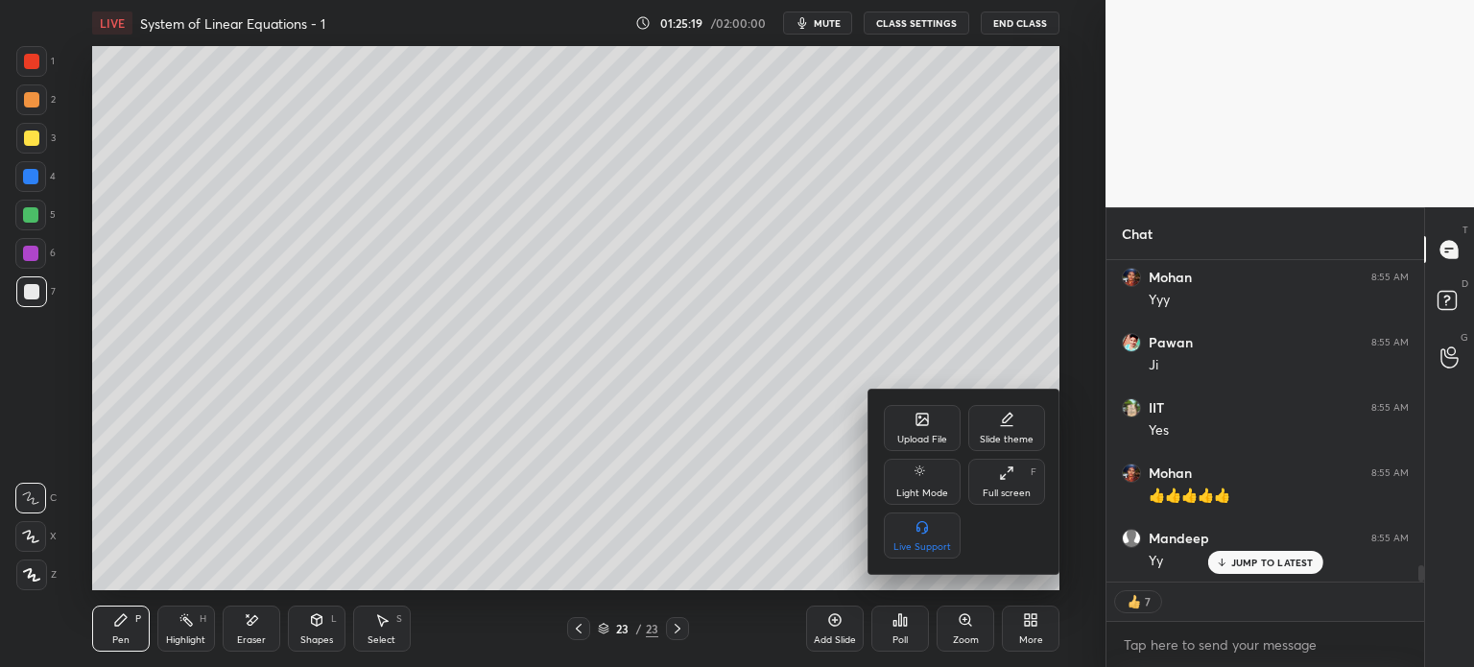
click at [914, 424] on div "Upload File" at bounding box center [922, 428] width 77 height 46
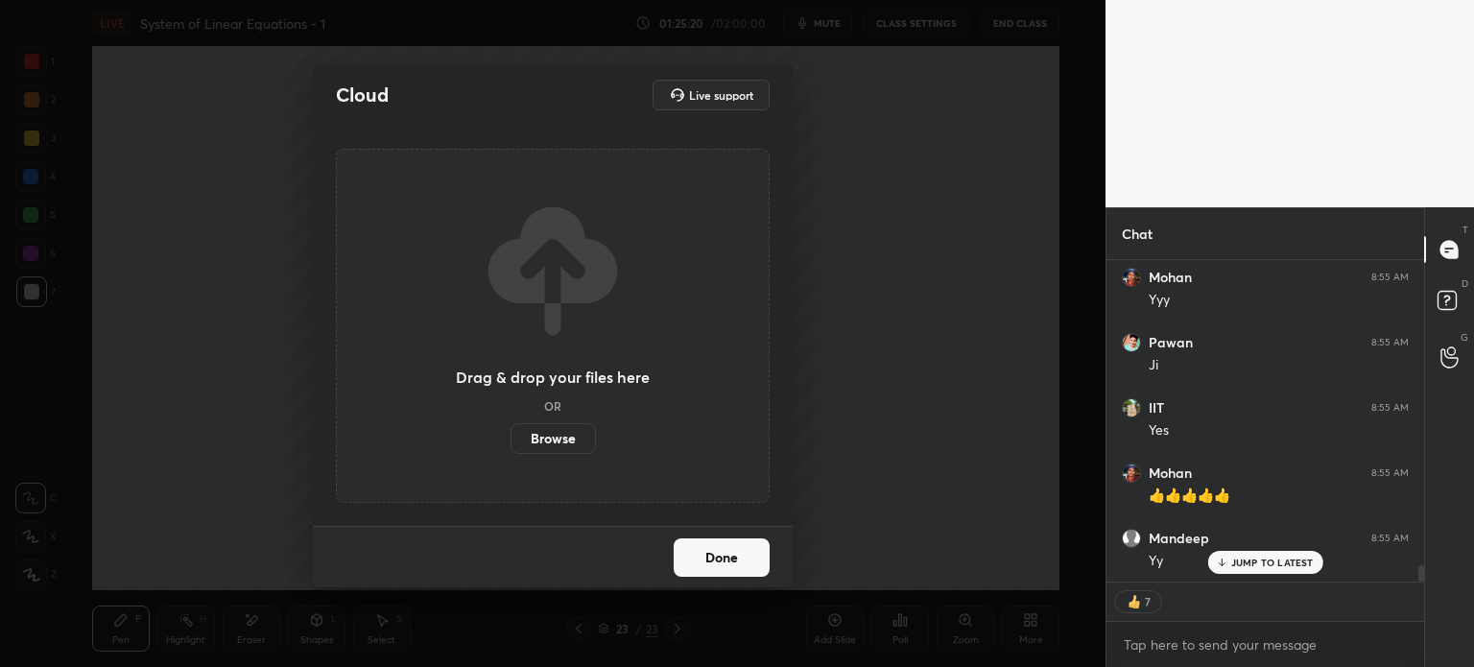
click at [564, 448] on label "Browse" at bounding box center [553, 438] width 85 height 31
click at [511, 448] on input "Browse" at bounding box center [511, 438] width 0 height 31
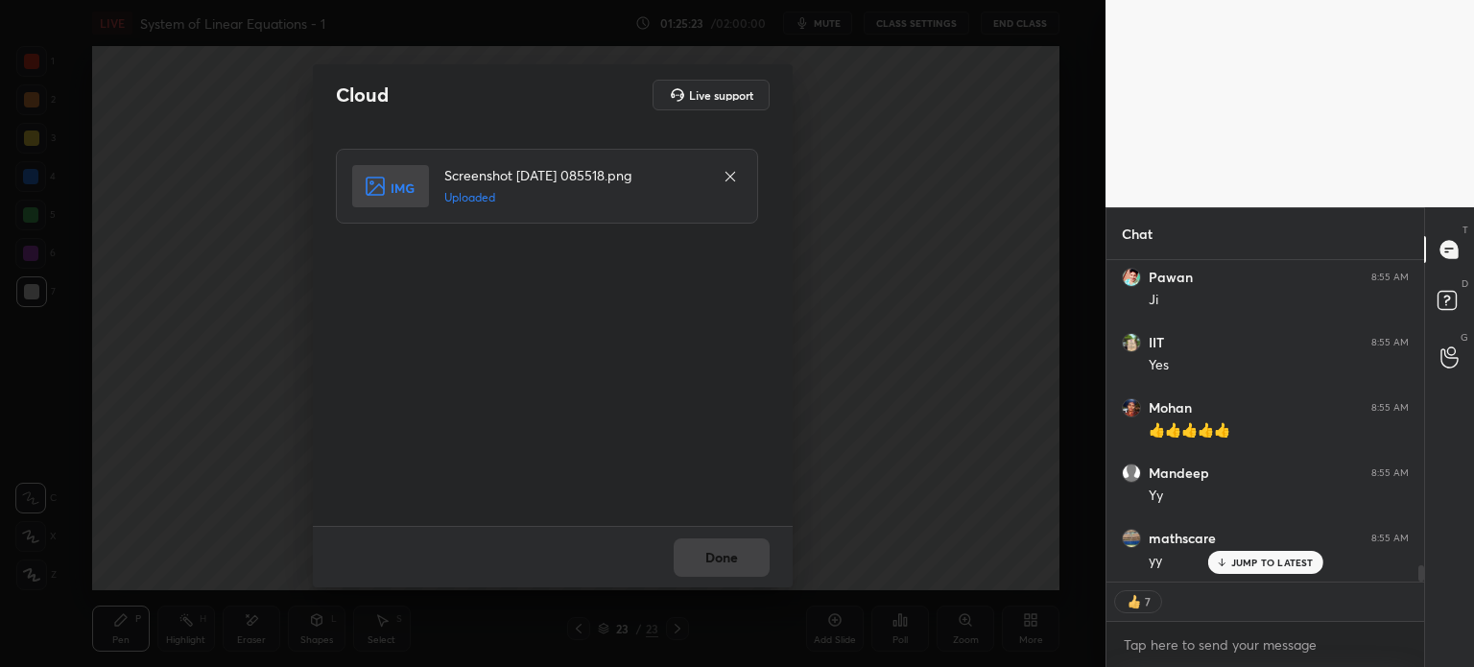
click at [739, 555] on div "Done" at bounding box center [553, 556] width 480 height 61
click at [740, 555] on button "Done" at bounding box center [722, 557] width 96 height 38
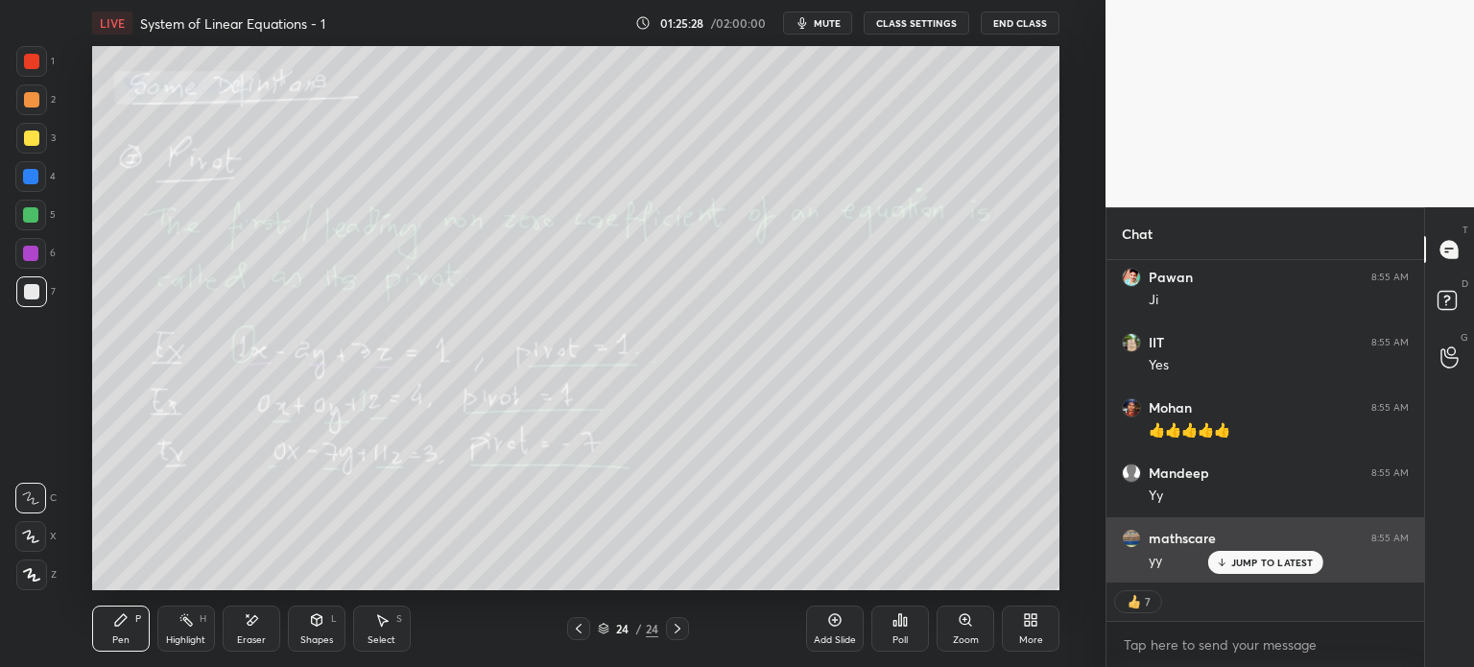
click at [1138, 541] on img "grid" at bounding box center [1131, 538] width 19 height 19
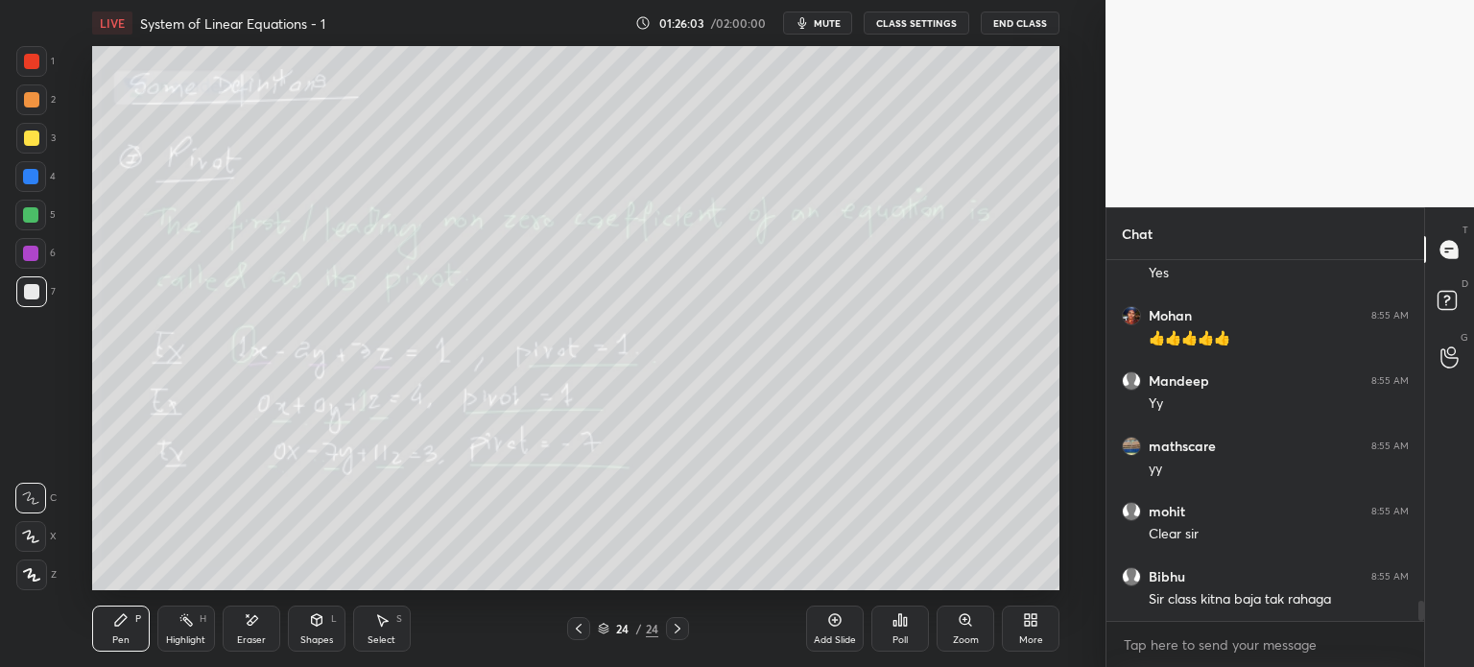
scroll to position [6099, 0]
click at [848, 631] on div "Add Slide" at bounding box center [835, 629] width 58 height 46
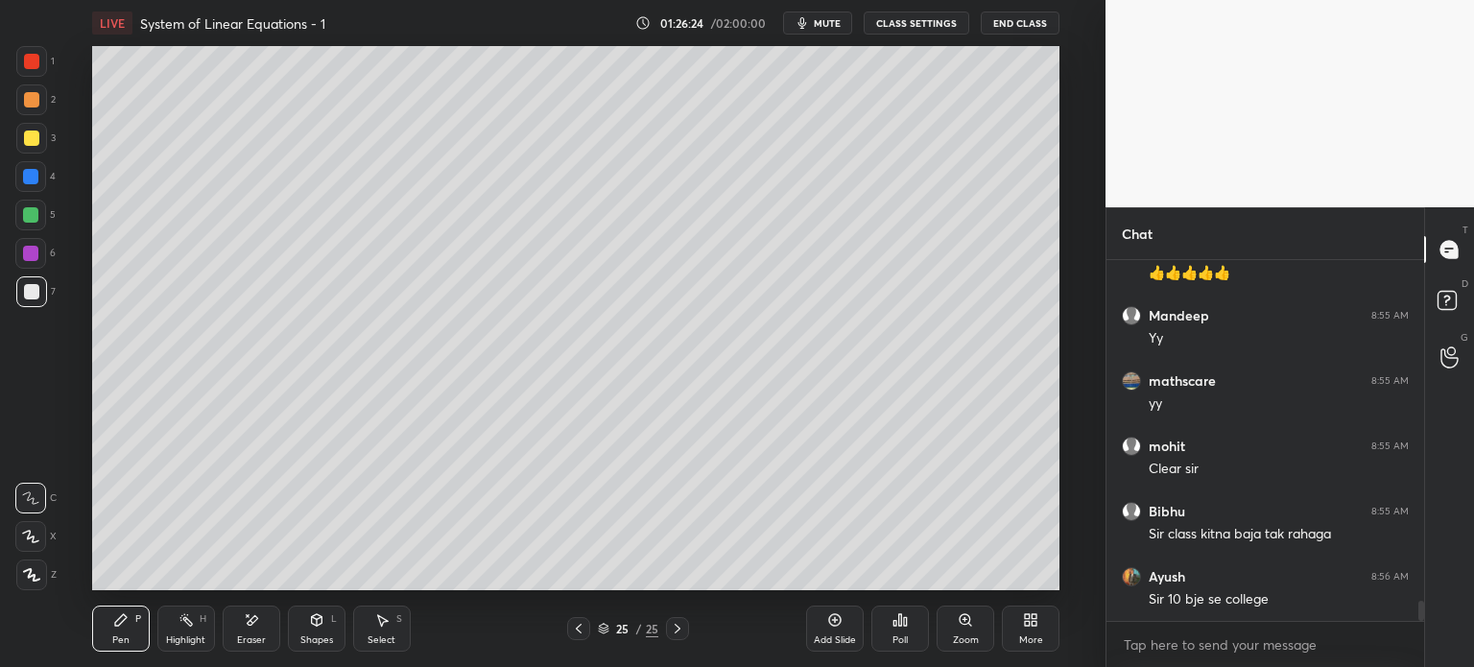
click at [102, 632] on div "Pen P" at bounding box center [121, 629] width 58 height 46
click at [19, 294] on div at bounding box center [31, 291] width 31 height 31
click at [305, 618] on div "Shapes L" at bounding box center [317, 629] width 58 height 46
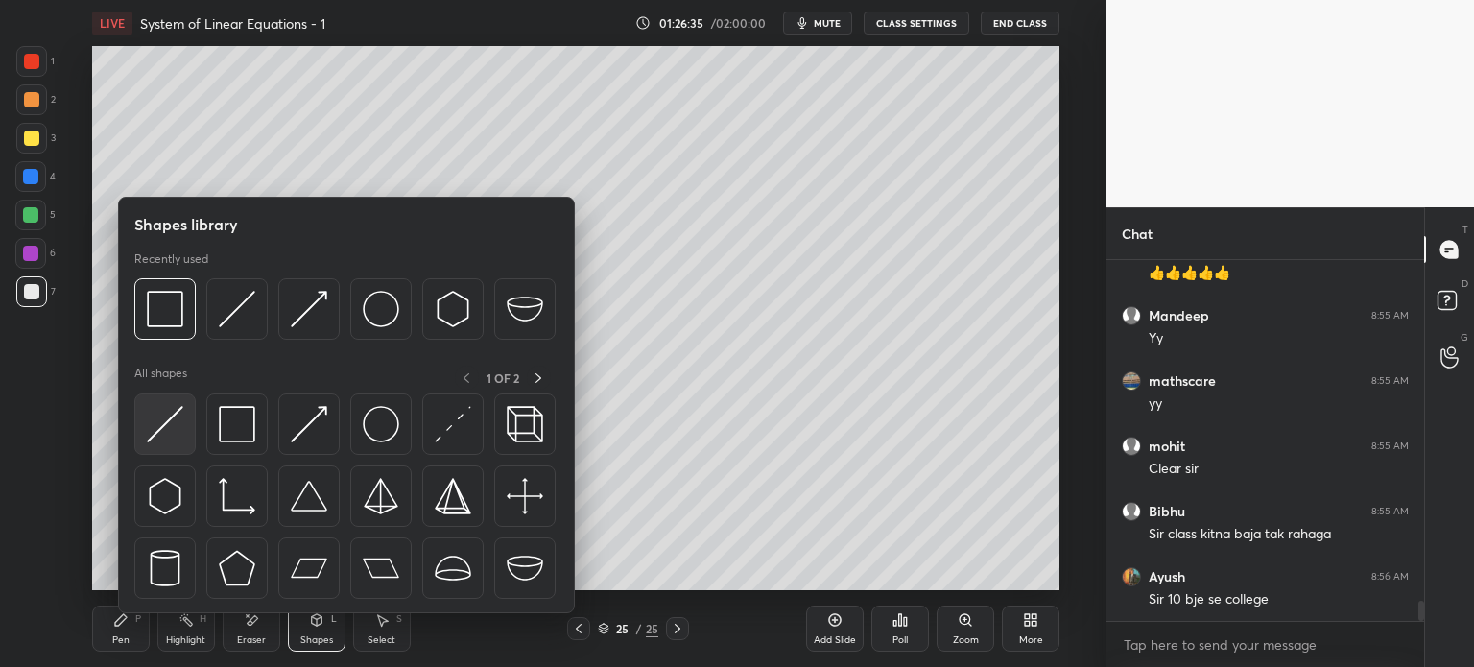
click at [173, 444] on div at bounding box center [164, 423] width 61 height 61
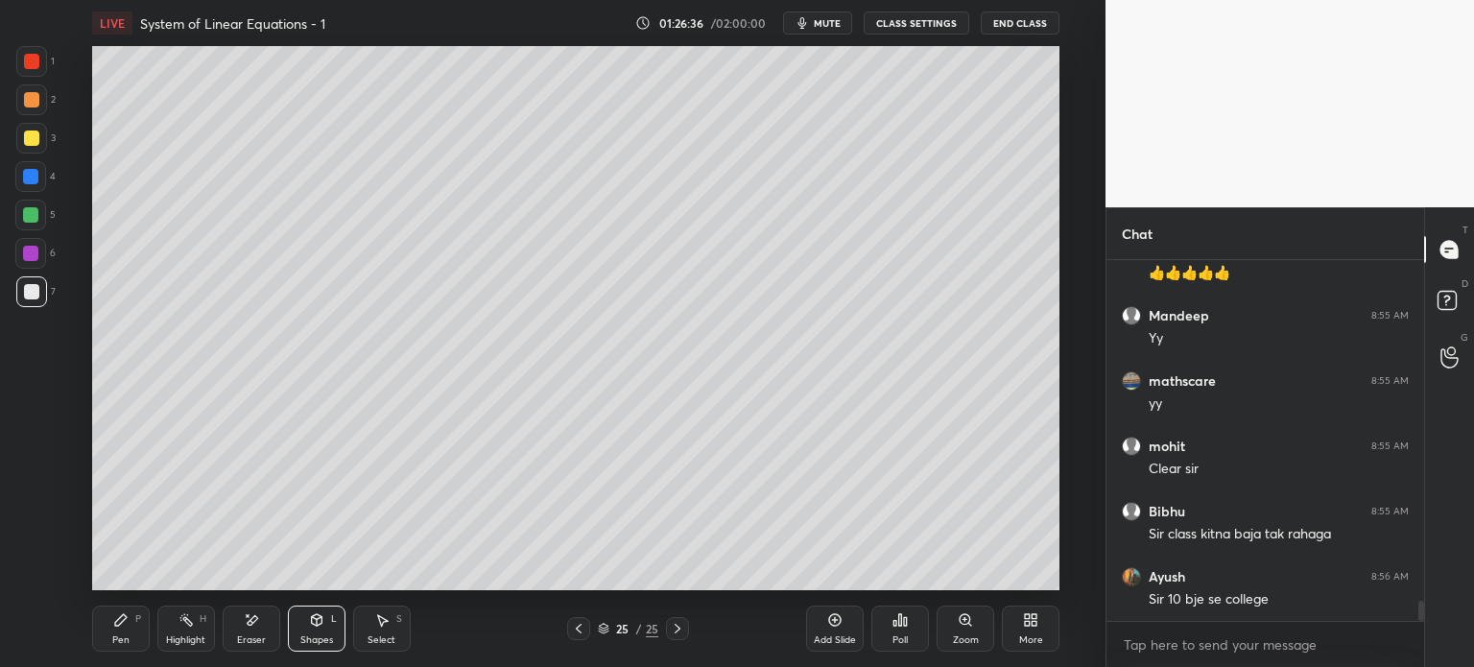
click at [36, 102] on div at bounding box center [31, 99] width 15 height 15
click at [31, 222] on div at bounding box center [30, 214] width 15 height 15
click at [223, 620] on div "Eraser" at bounding box center [252, 629] width 58 height 46
click at [35, 498] on icon at bounding box center [32, 496] width 11 height 10
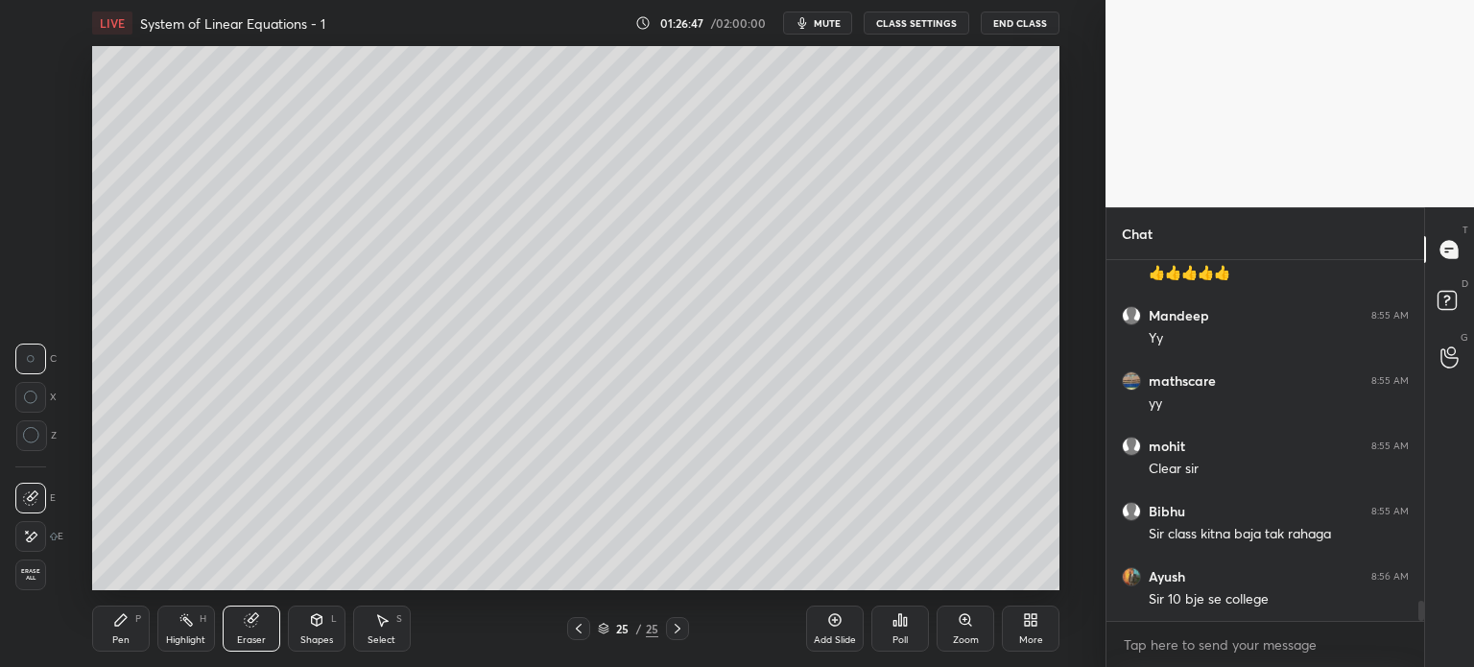
click at [145, 615] on div "Pen P" at bounding box center [121, 629] width 58 height 46
click at [30, 297] on div at bounding box center [31, 291] width 31 height 31
click at [318, 635] on div "Shapes" at bounding box center [316, 640] width 33 height 10
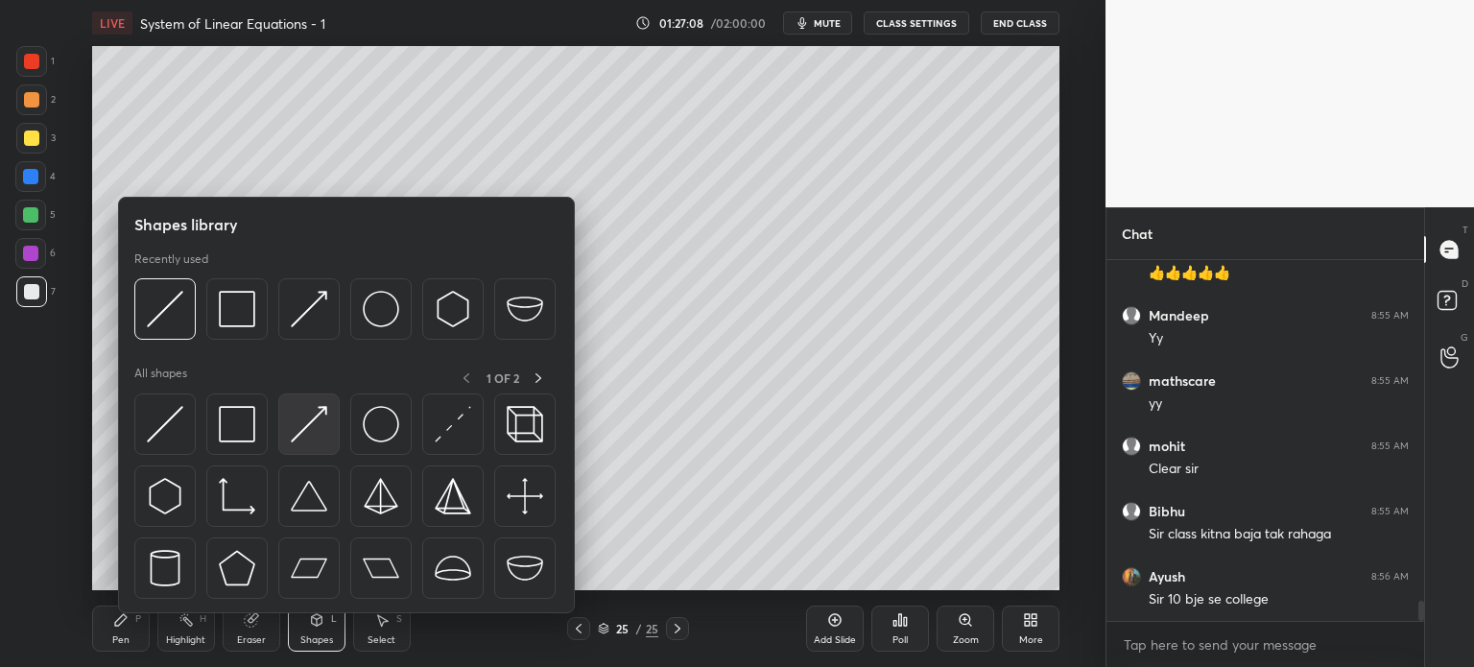
click at [320, 441] on img at bounding box center [309, 424] width 36 height 36
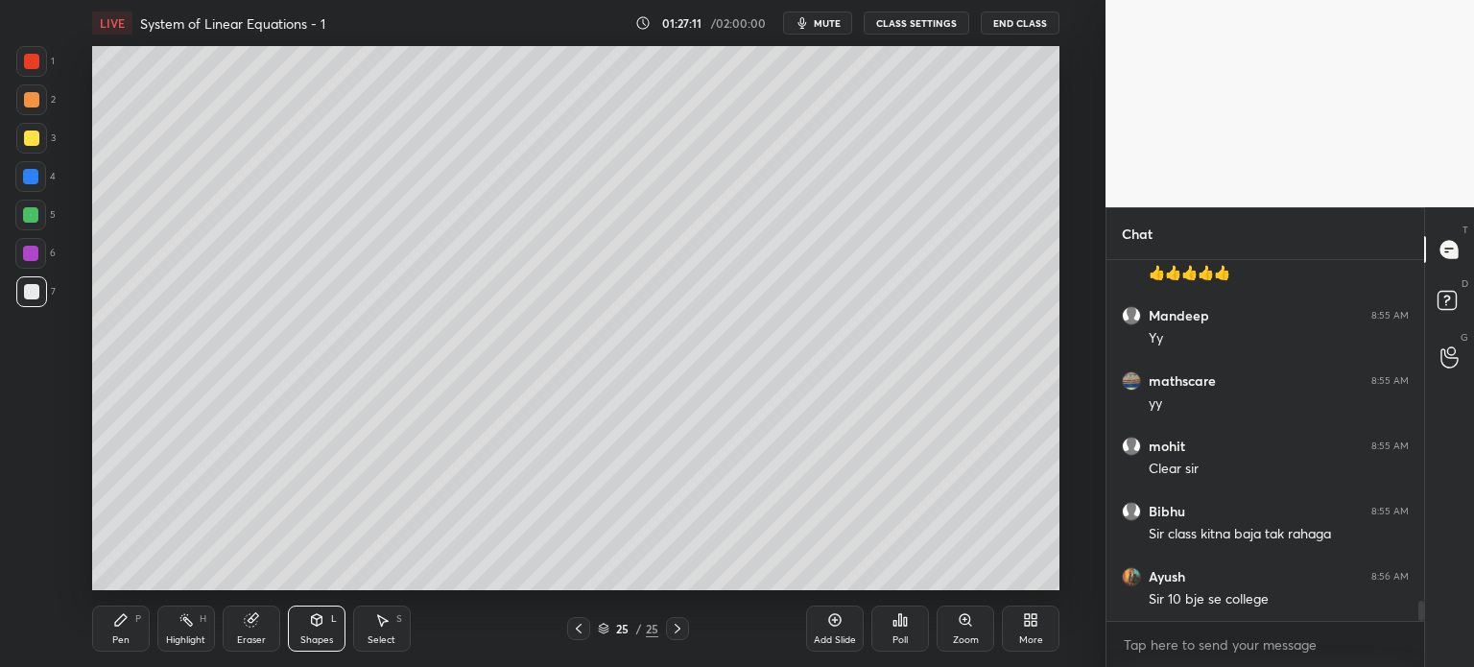
click at [124, 640] on div "Pen" at bounding box center [120, 640] width 17 height 10
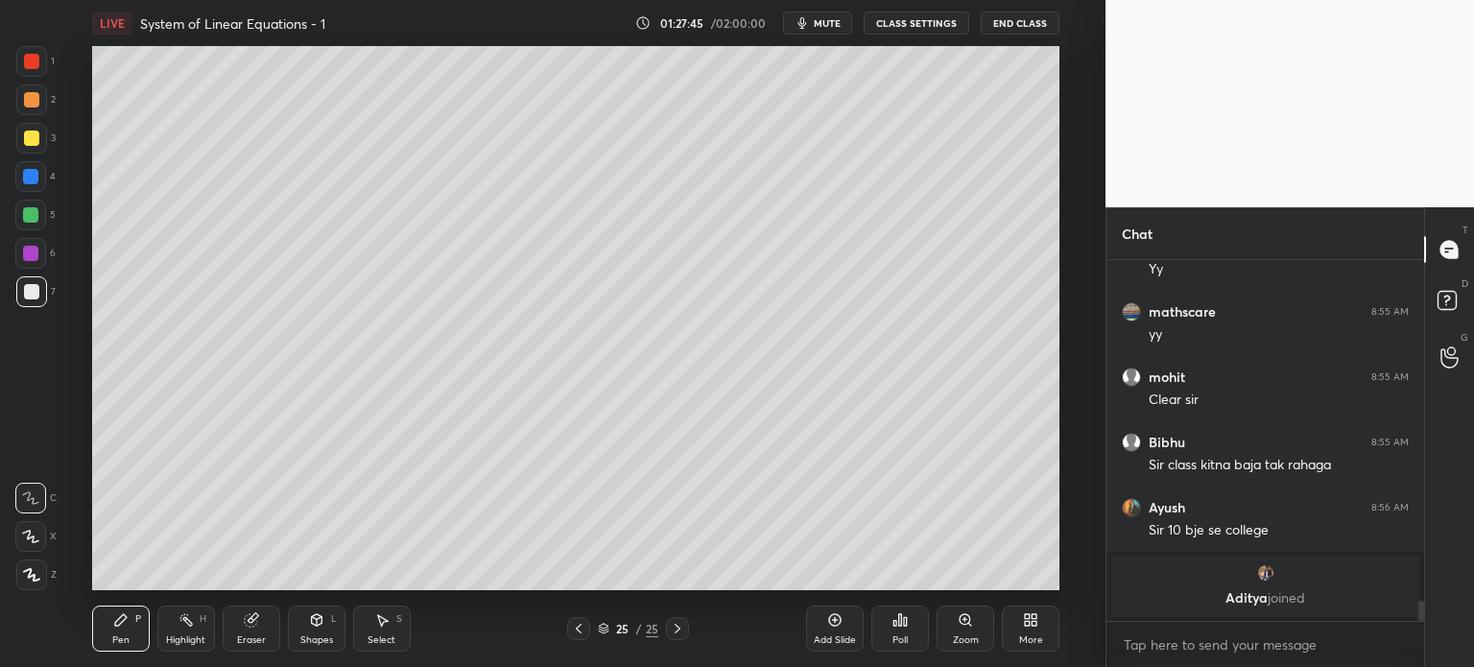
click at [111, 634] on div "Pen P" at bounding box center [121, 629] width 58 height 46
click at [37, 294] on div at bounding box center [31, 291] width 15 height 15
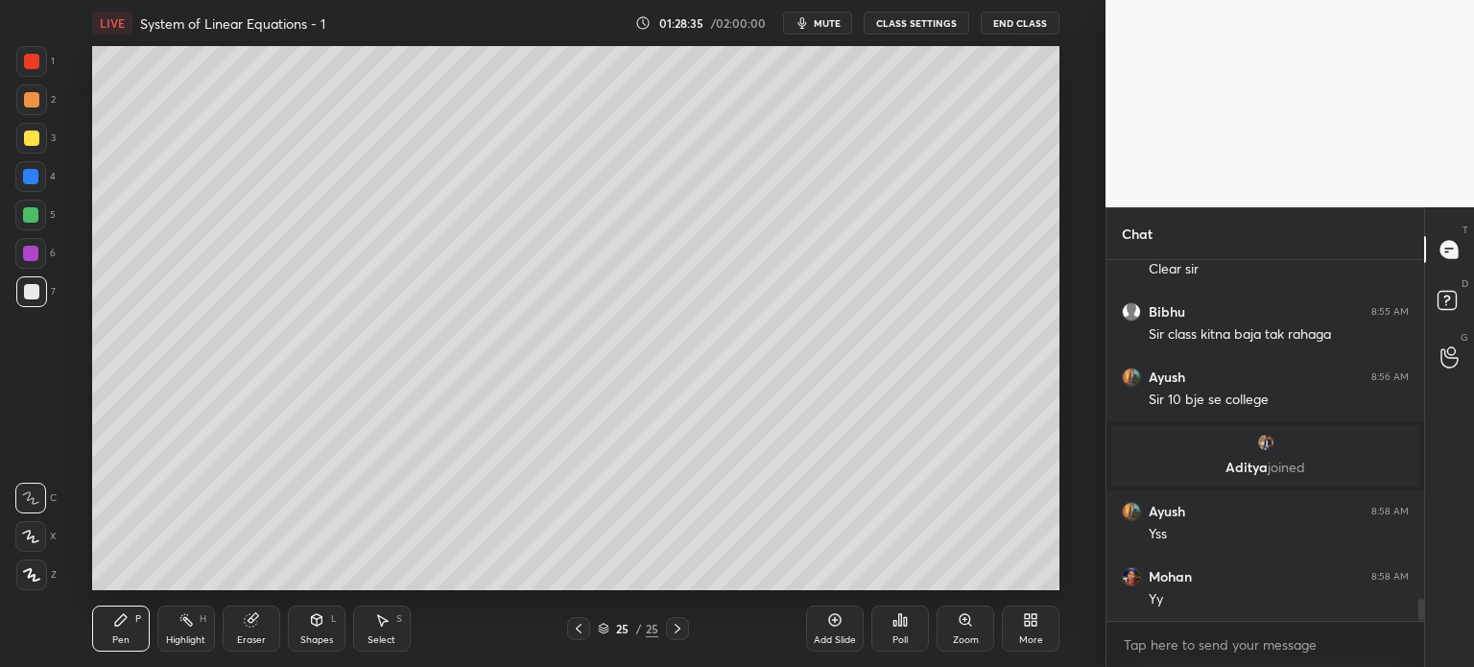
scroll to position [5528, 0]
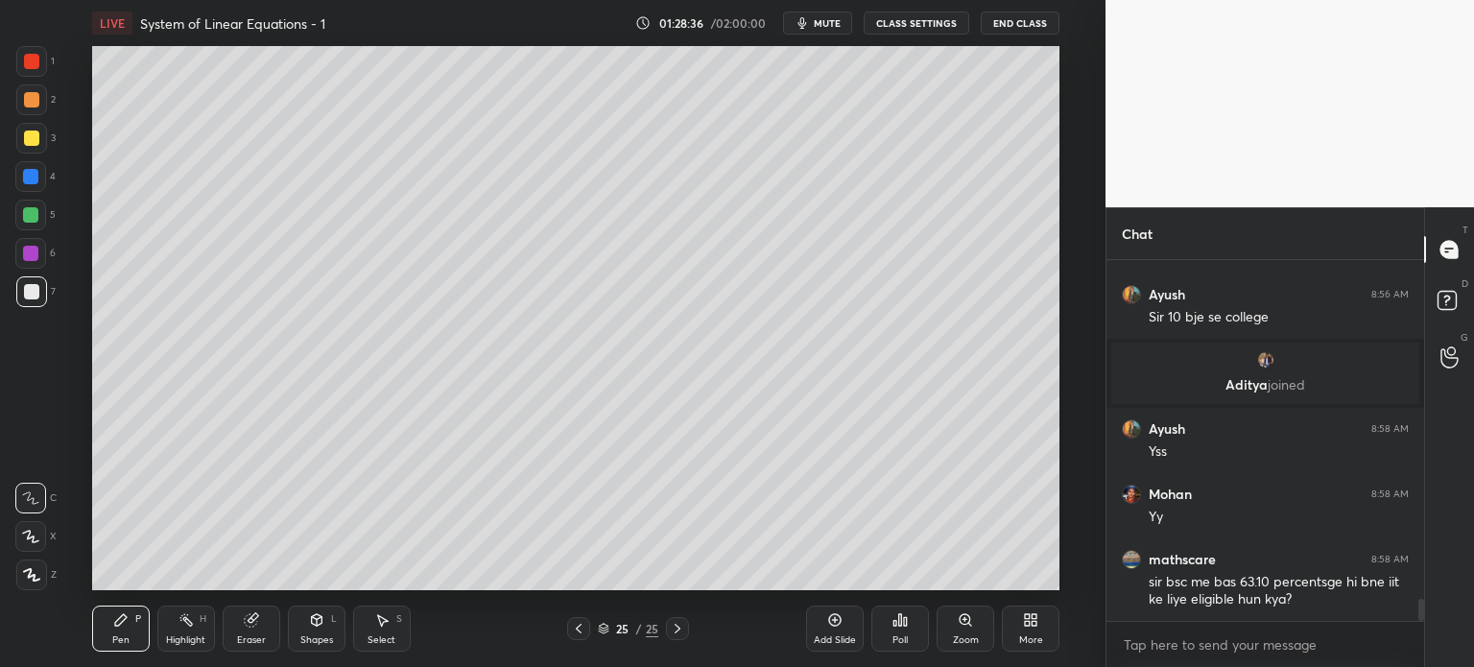
click at [16, 448] on div "1 2 3 4 5 6 7 C X Z C X Z E E Erase all H H" at bounding box center [30, 318] width 61 height 544
click at [1040, 622] on div "More" at bounding box center [1031, 629] width 58 height 46
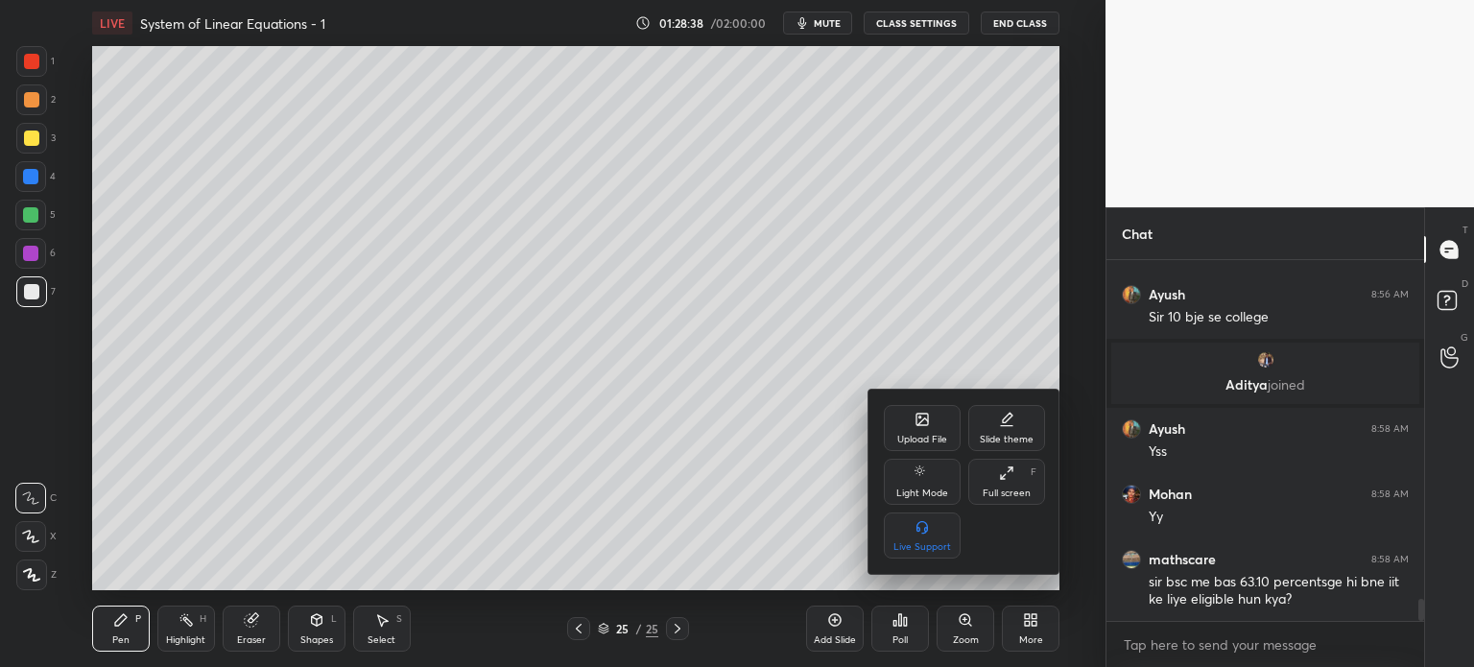
click at [912, 436] on div "Upload File" at bounding box center [922, 428] width 77 height 46
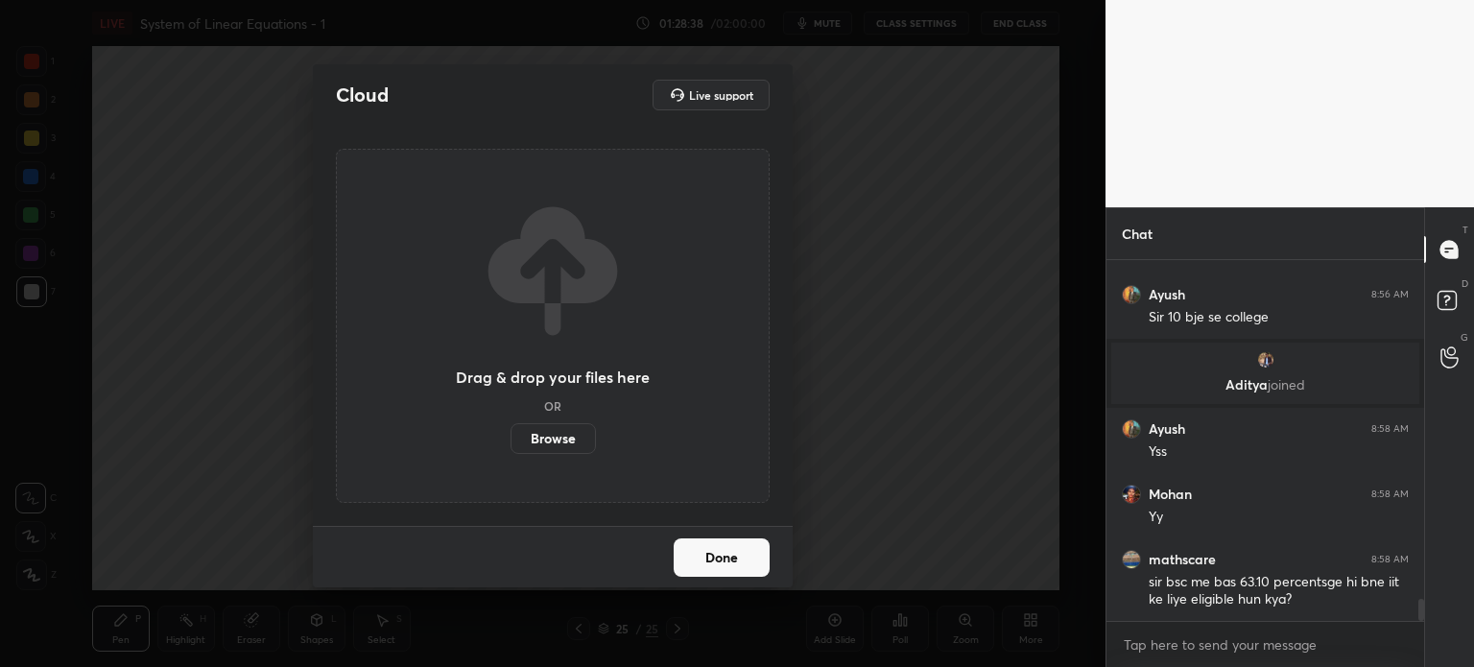
click at [581, 440] on label "Browse" at bounding box center [553, 438] width 85 height 31
click at [511, 440] on input "Browse" at bounding box center [511, 438] width 0 height 31
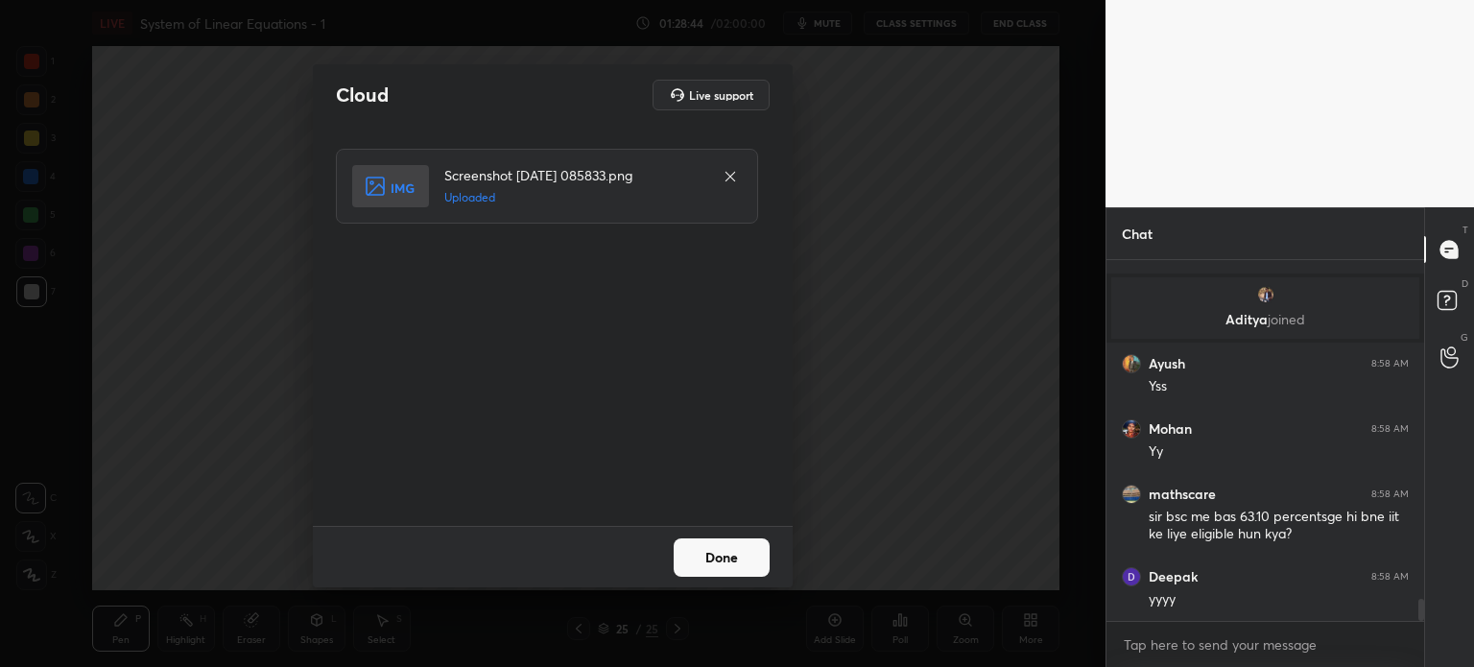
click at [745, 545] on button "Done" at bounding box center [722, 557] width 96 height 38
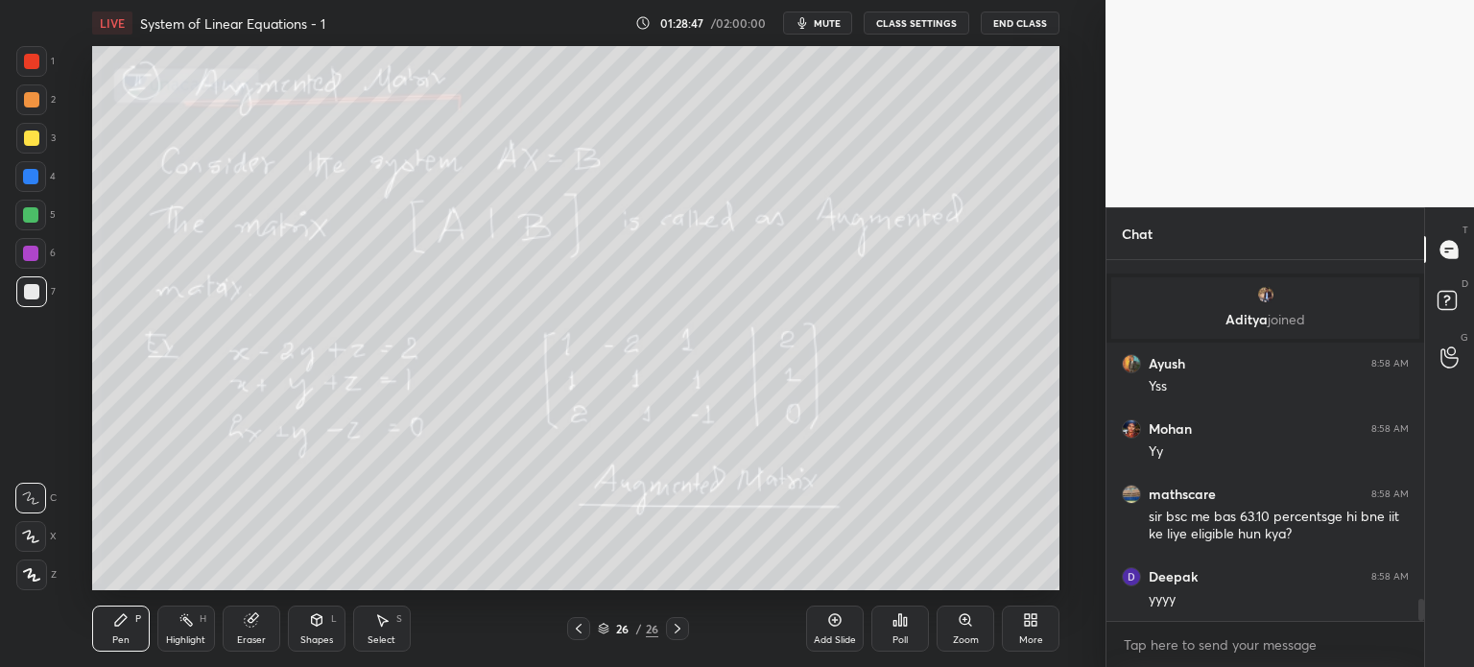
click at [29, 141] on div at bounding box center [31, 138] width 15 height 15
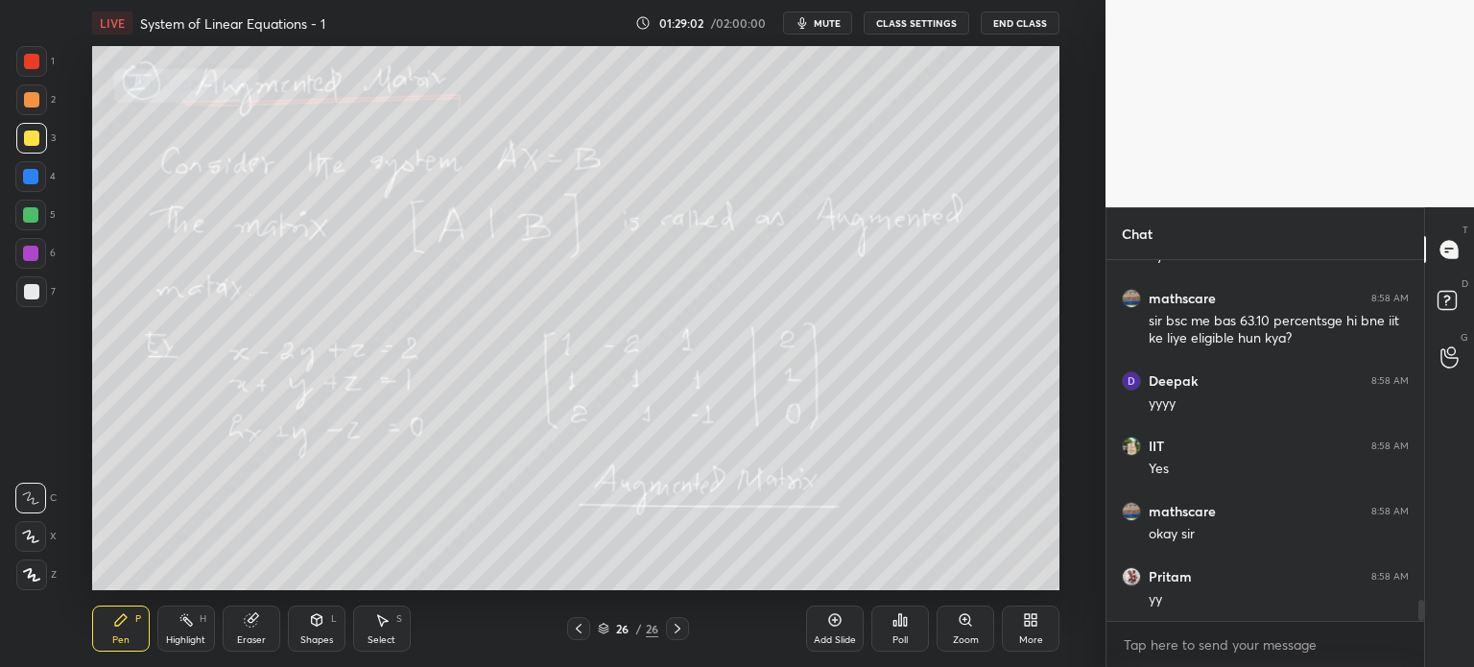
scroll to position [5854, 0]
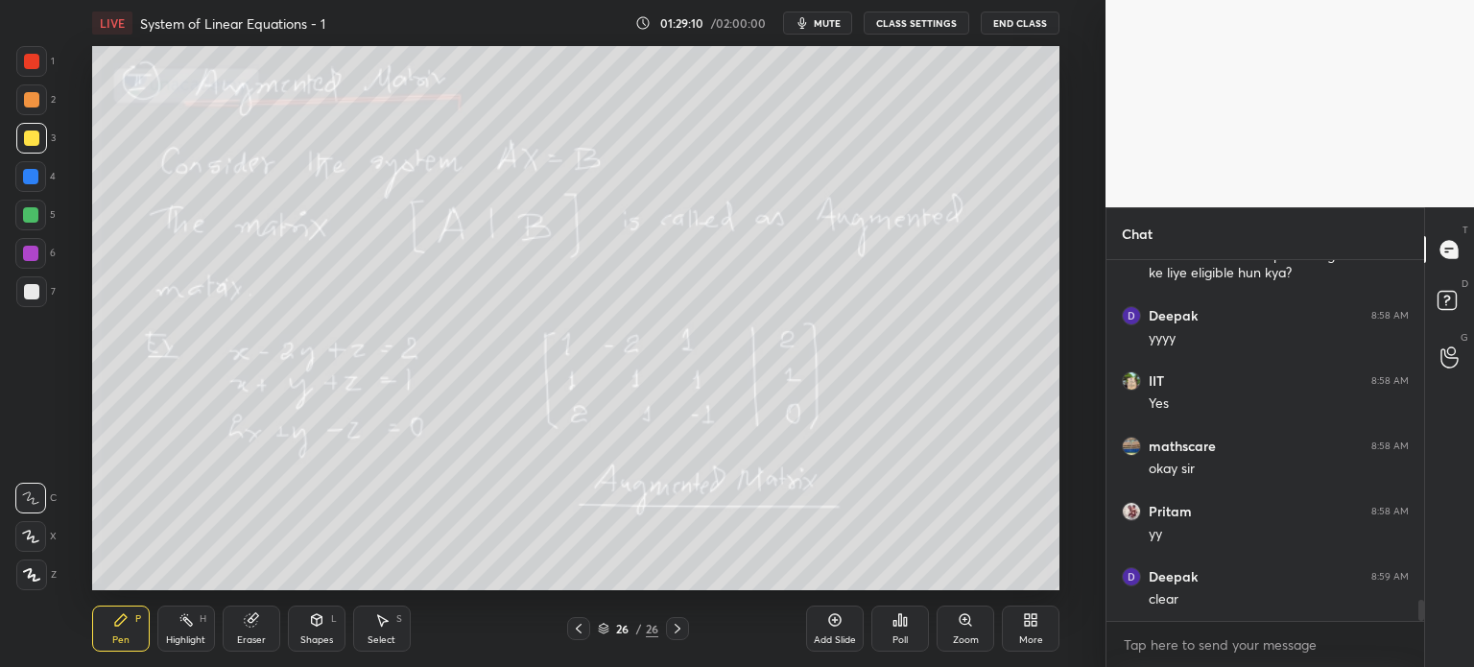
click at [20, 411] on div "1 2 3 4 5 6 7 C X Z C X Z E E Erase all H H" at bounding box center [30, 318] width 61 height 544
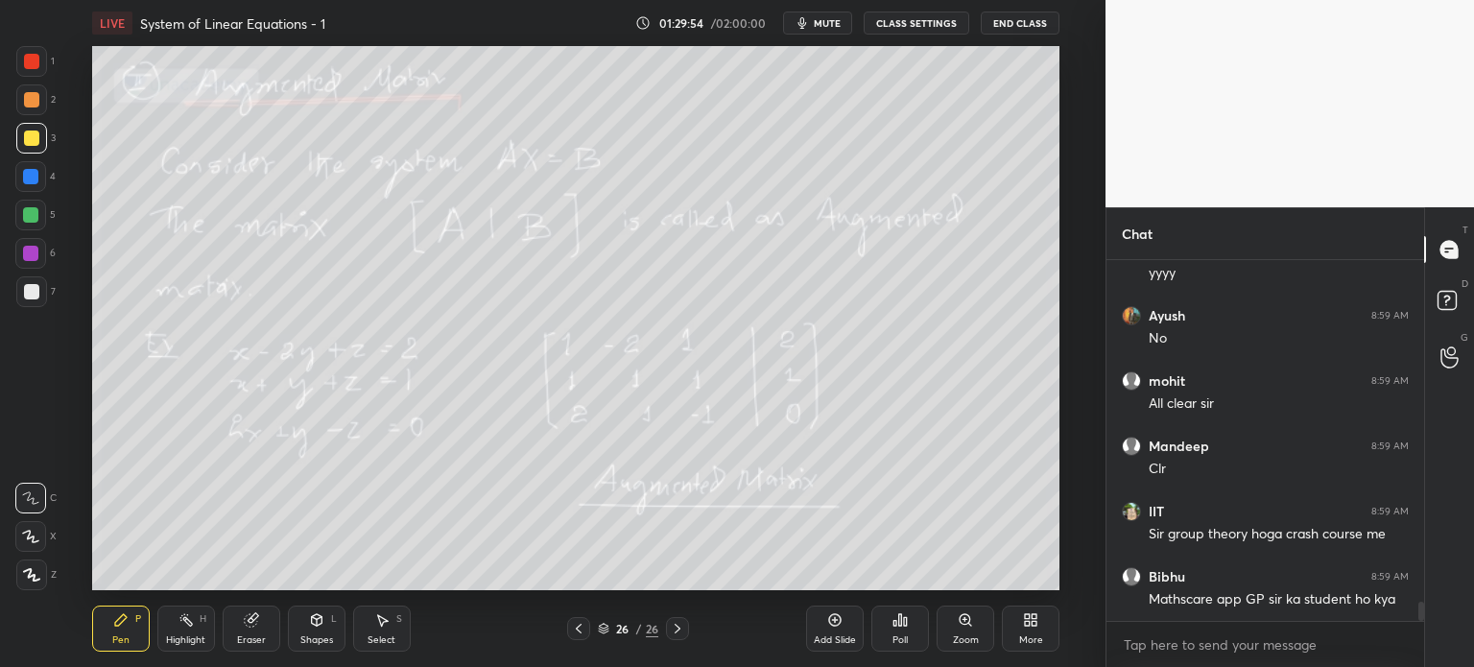
click at [851, 629] on div "Add Slide" at bounding box center [835, 629] width 58 height 46
click at [37, 145] on div at bounding box center [31, 138] width 31 height 31
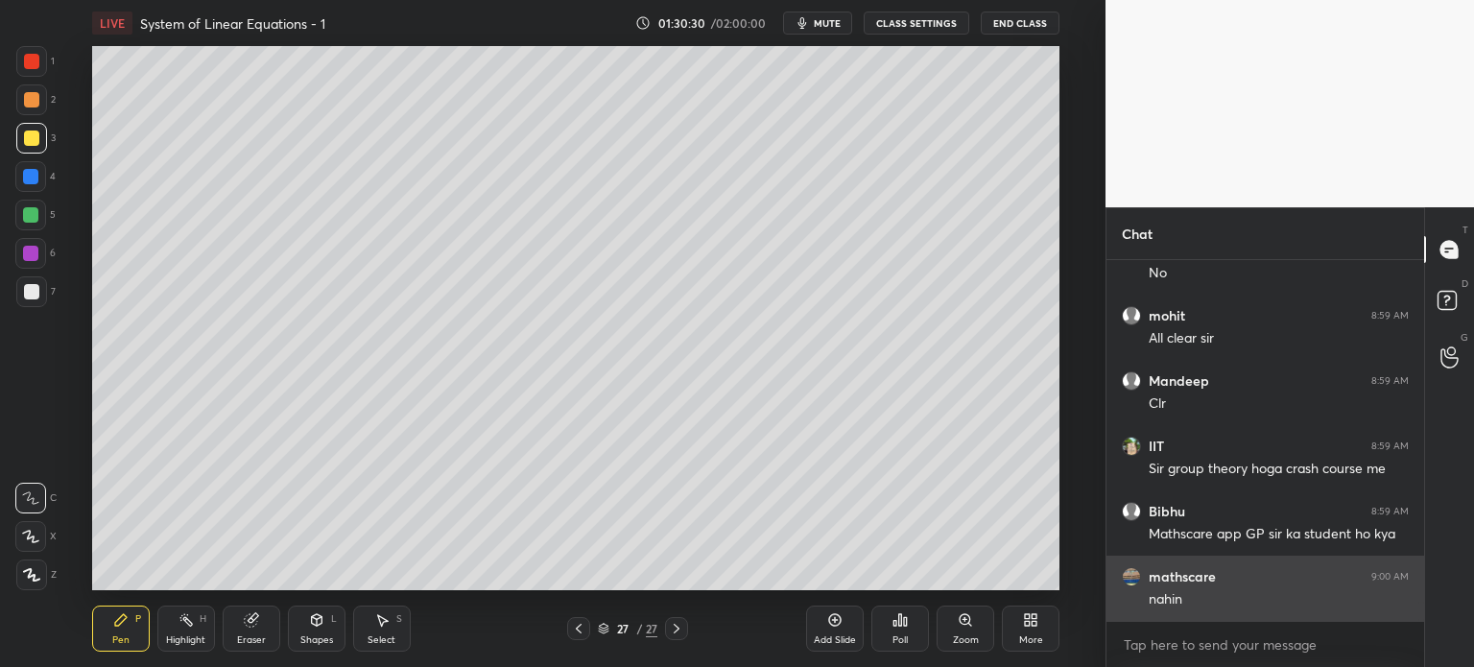
click at [1130, 565] on div "mathscare 9:00 AM nahin" at bounding box center [1265, 588] width 318 height 65
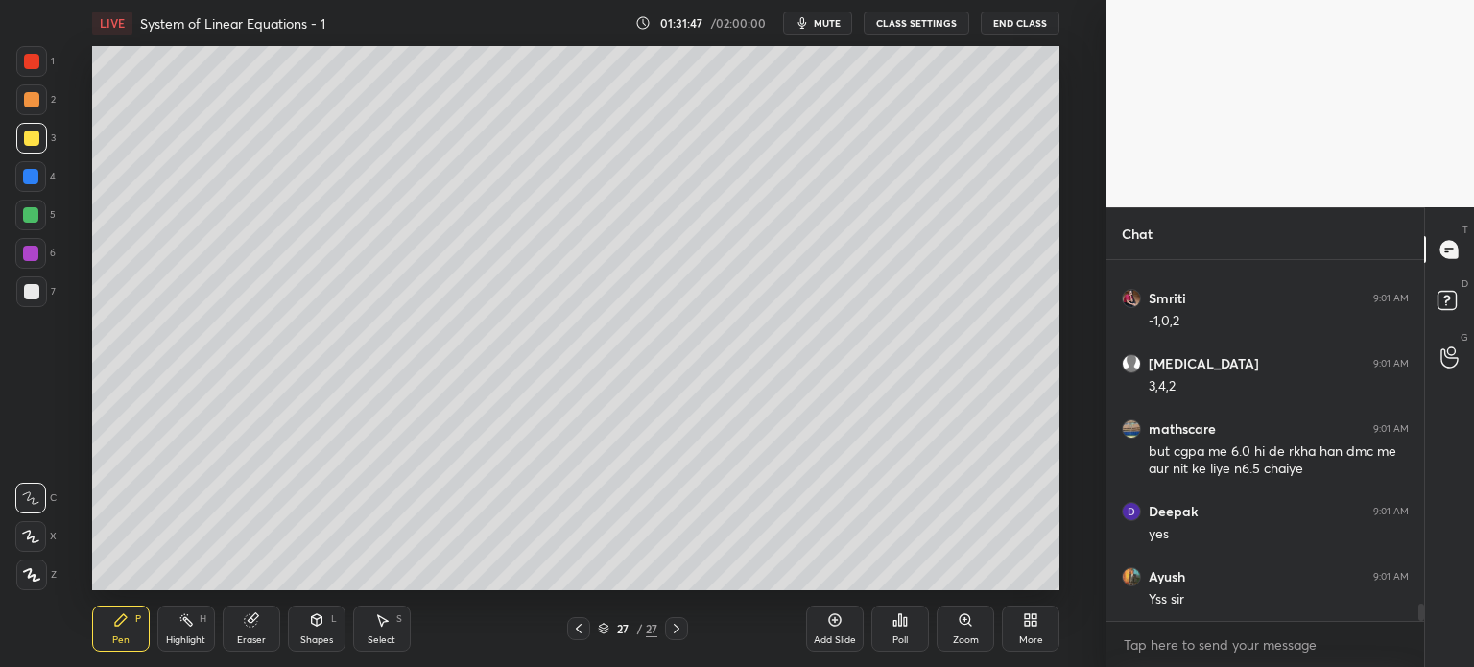
scroll to position [7410, 0]
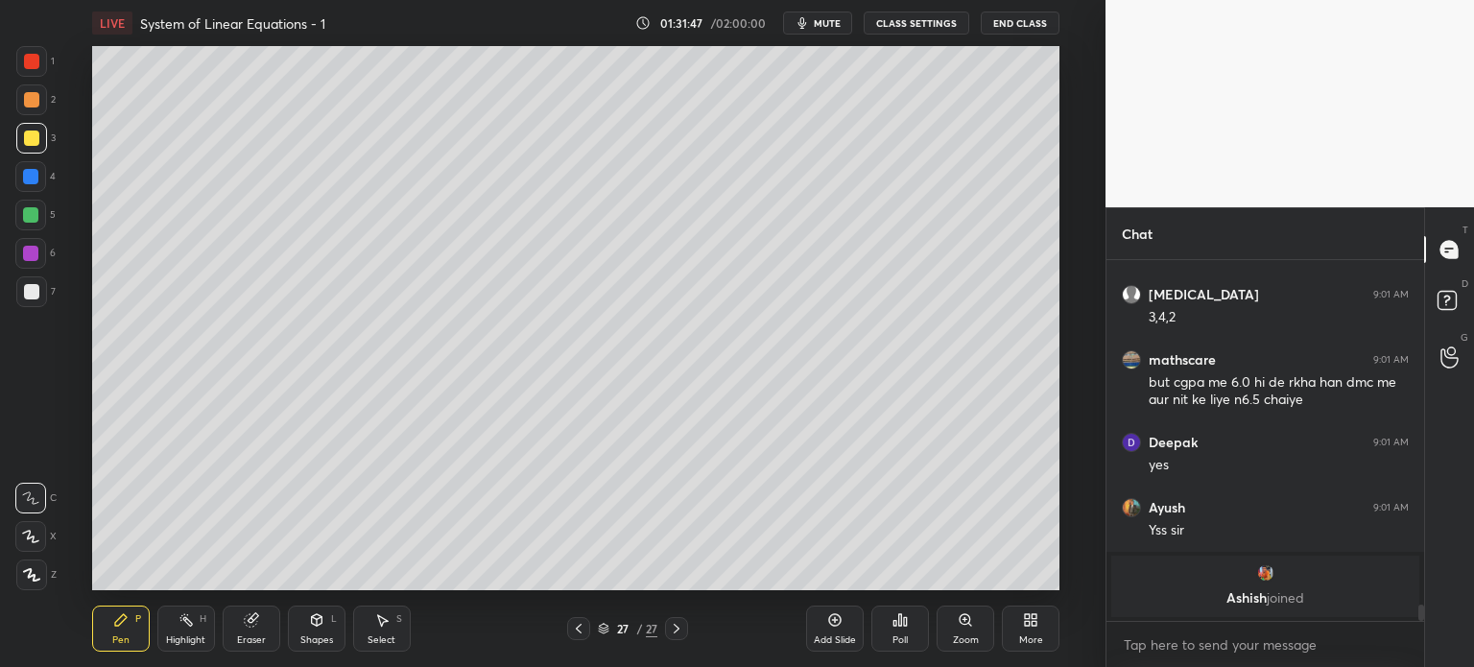
click at [28, 295] on div at bounding box center [31, 291] width 15 height 15
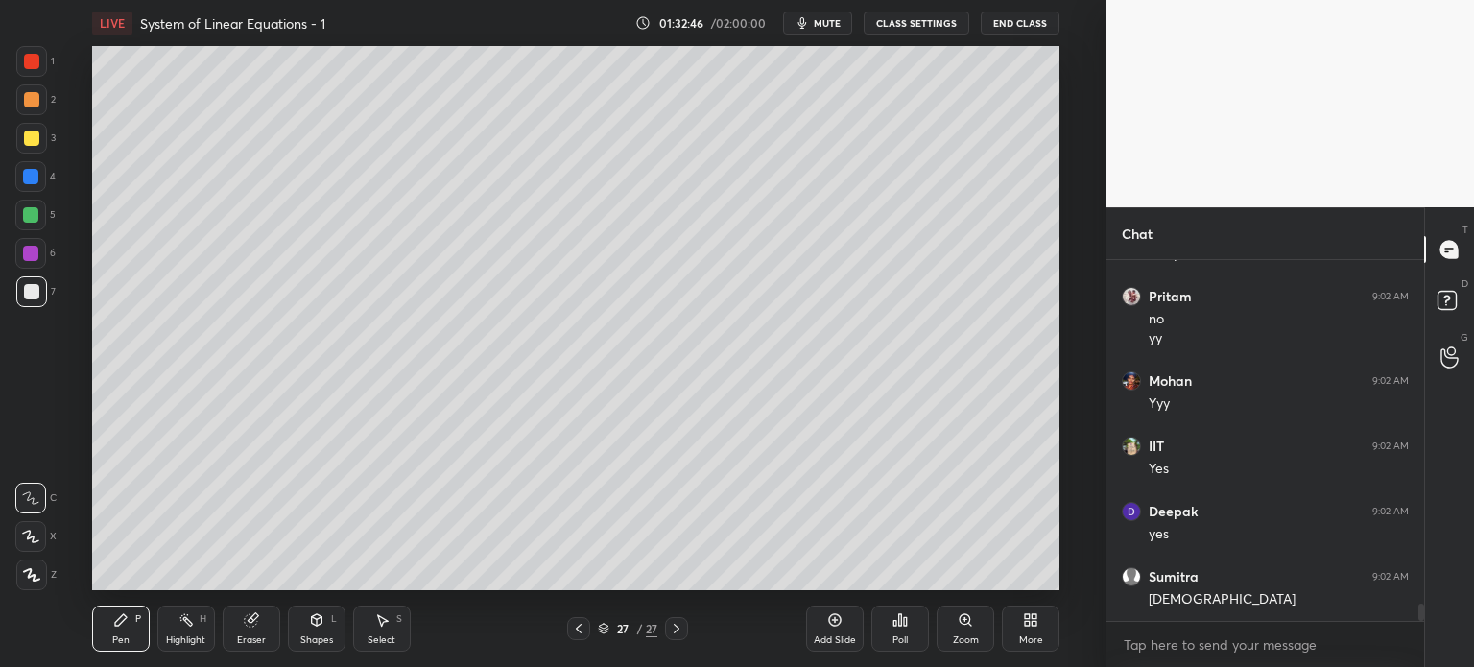
scroll to position [7295, 0]
drag, startPoint x: 308, startPoint y: 598, endPoint x: 307, endPoint y: 613, distance: 15.4
click at [307, 598] on div "Pen P Highlight H Eraser Shapes L Select S 27 / 27 Add Slide Poll Zoom More" at bounding box center [575, 628] width 967 height 77
click at [314, 626] on icon at bounding box center [316, 619] width 15 height 15
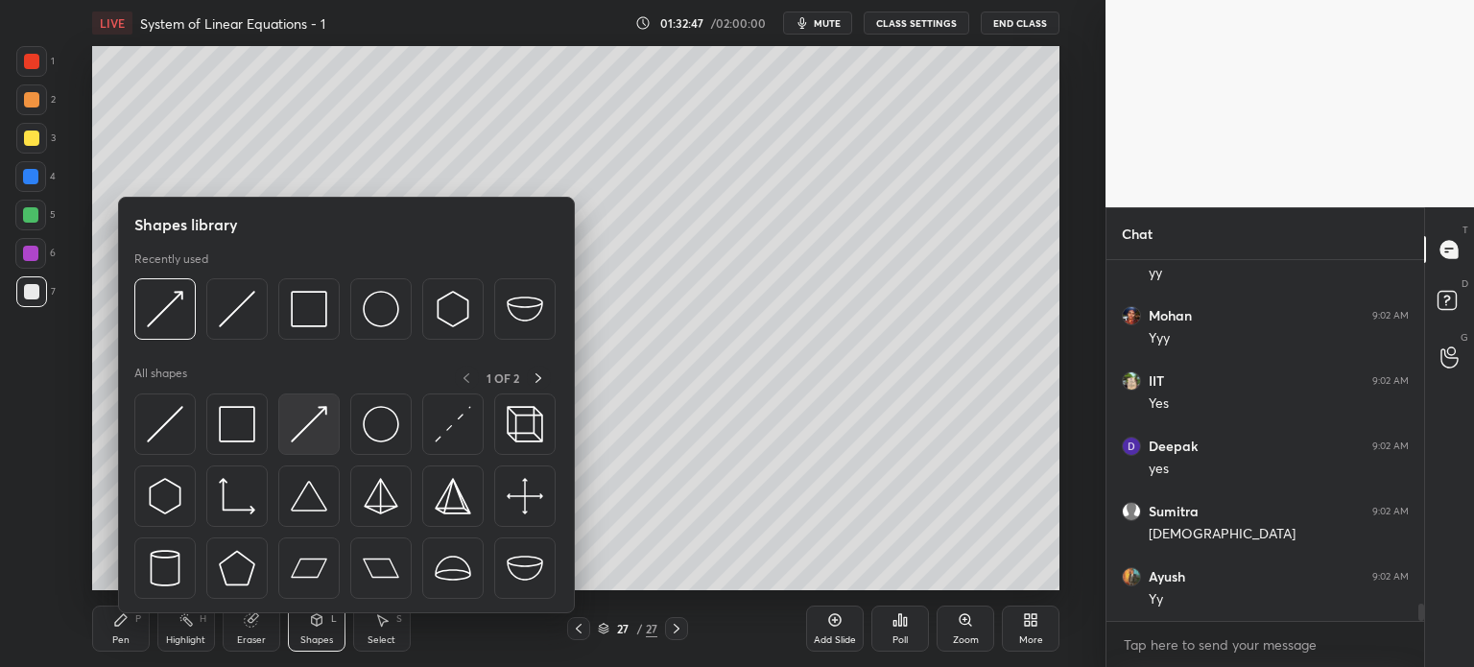
click at [312, 428] on img at bounding box center [309, 424] width 36 height 36
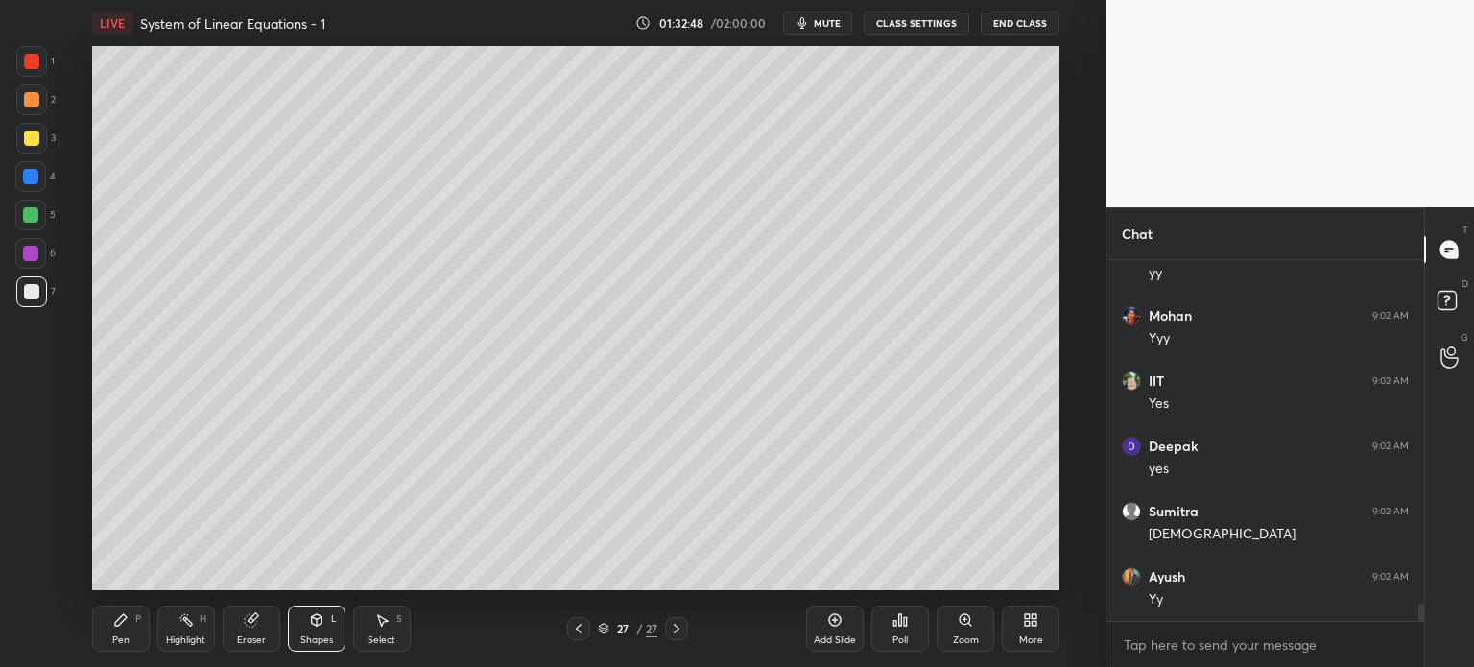
click at [32, 263] on div at bounding box center [30, 253] width 31 height 31
click at [120, 648] on div "Pen P" at bounding box center [121, 629] width 58 height 46
click at [35, 297] on div at bounding box center [31, 291] width 15 height 15
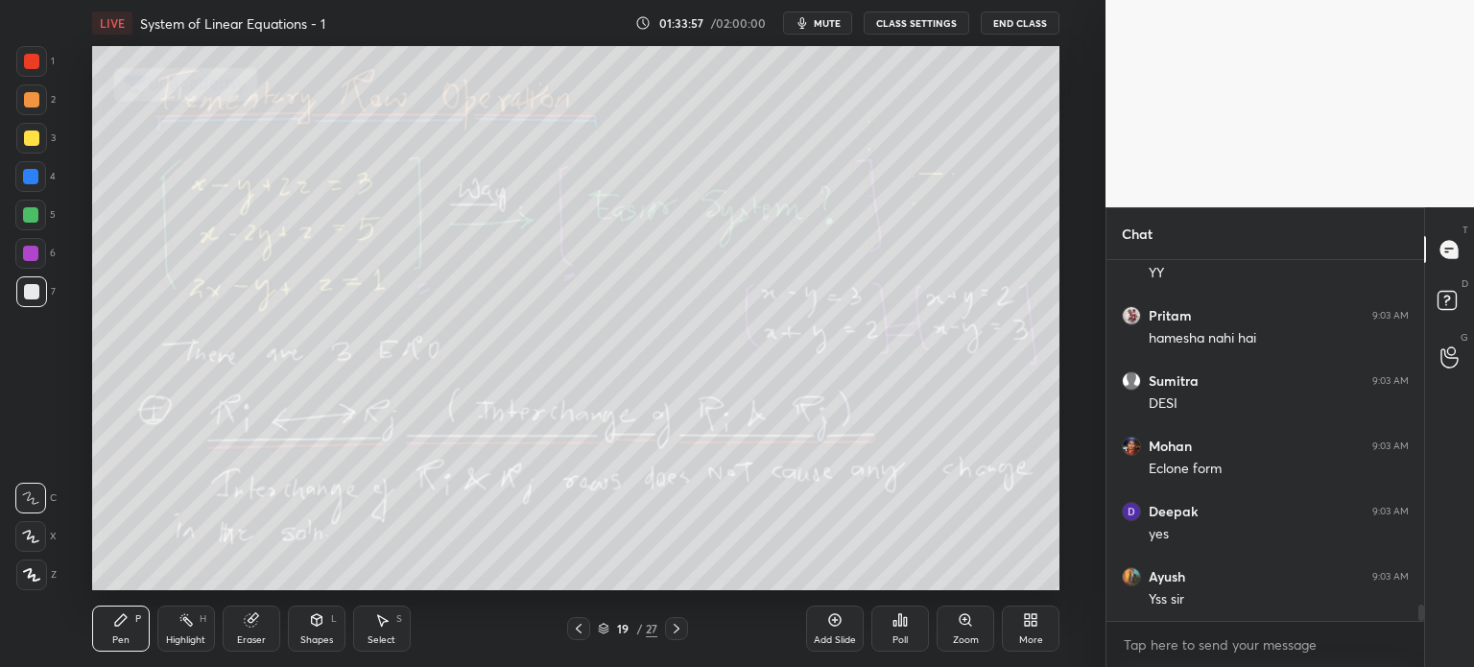
scroll to position [7905, 0]
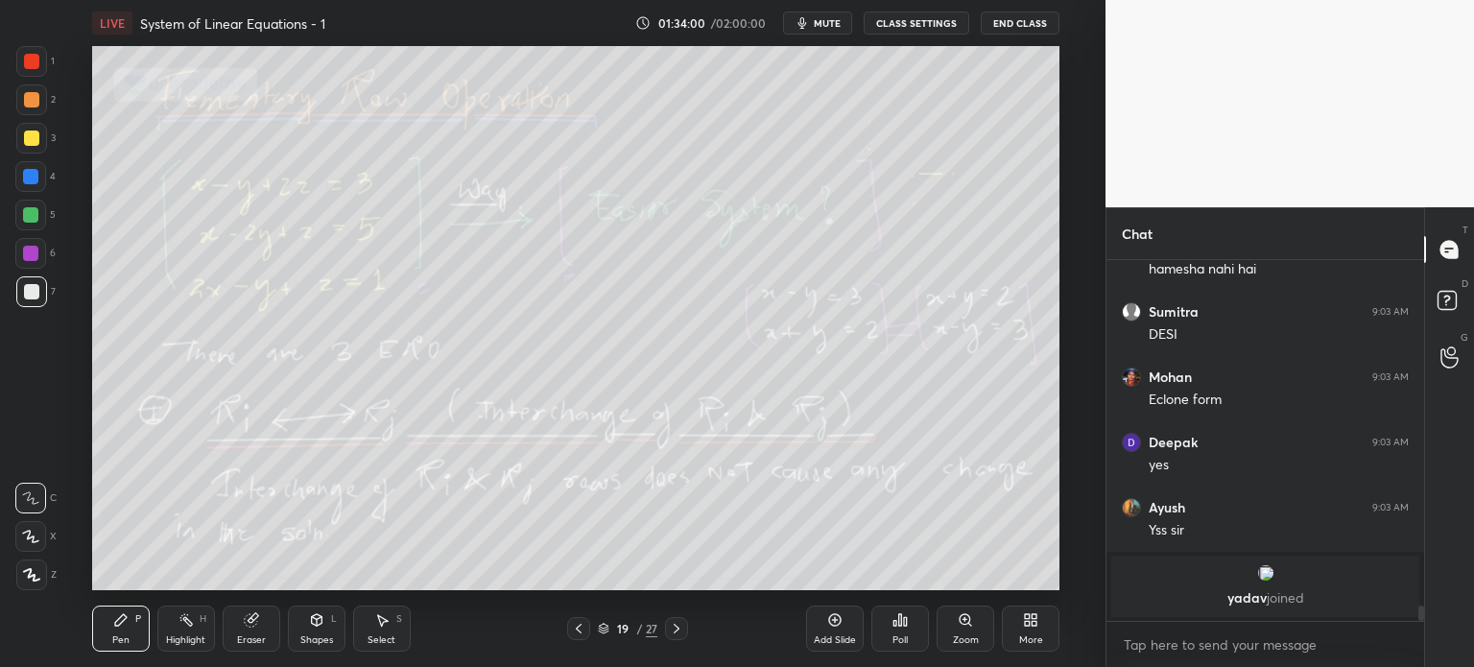
click at [1255, 602] on p "yadav joined" at bounding box center [1265, 597] width 285 height 15
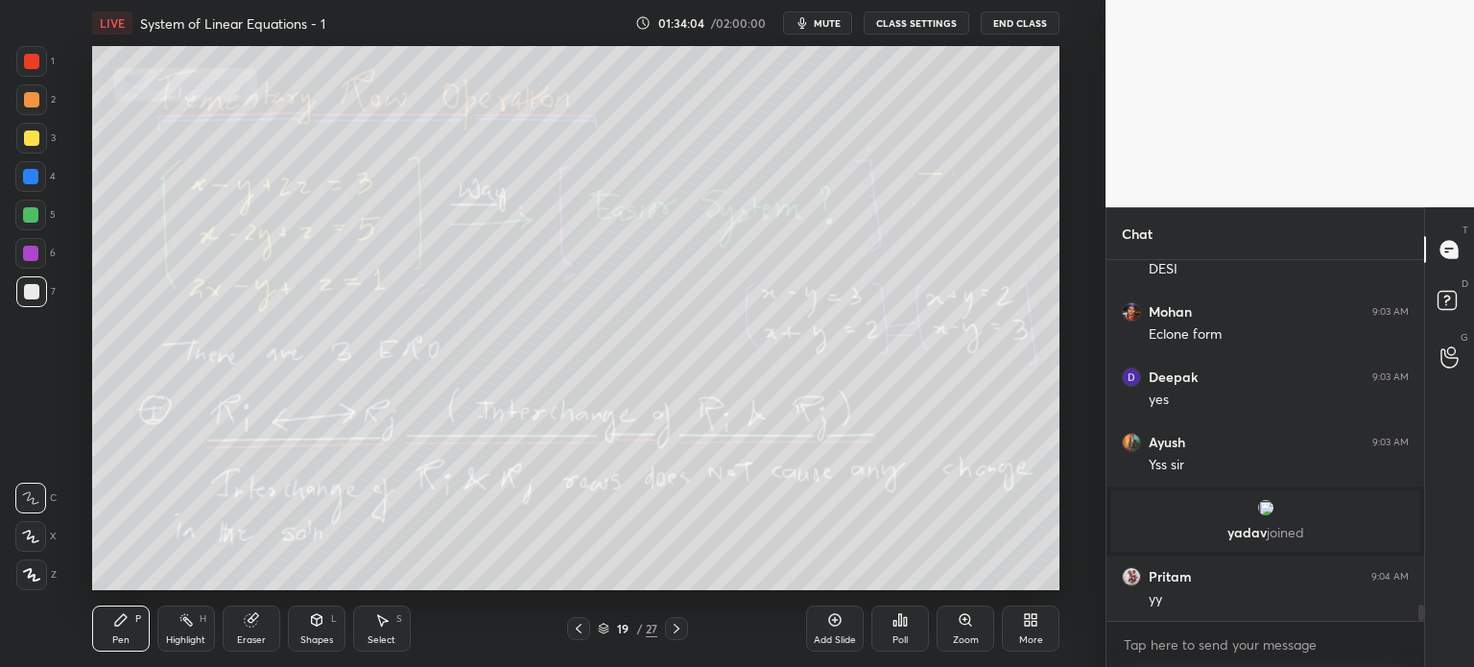
scroll to position [7725, 0]
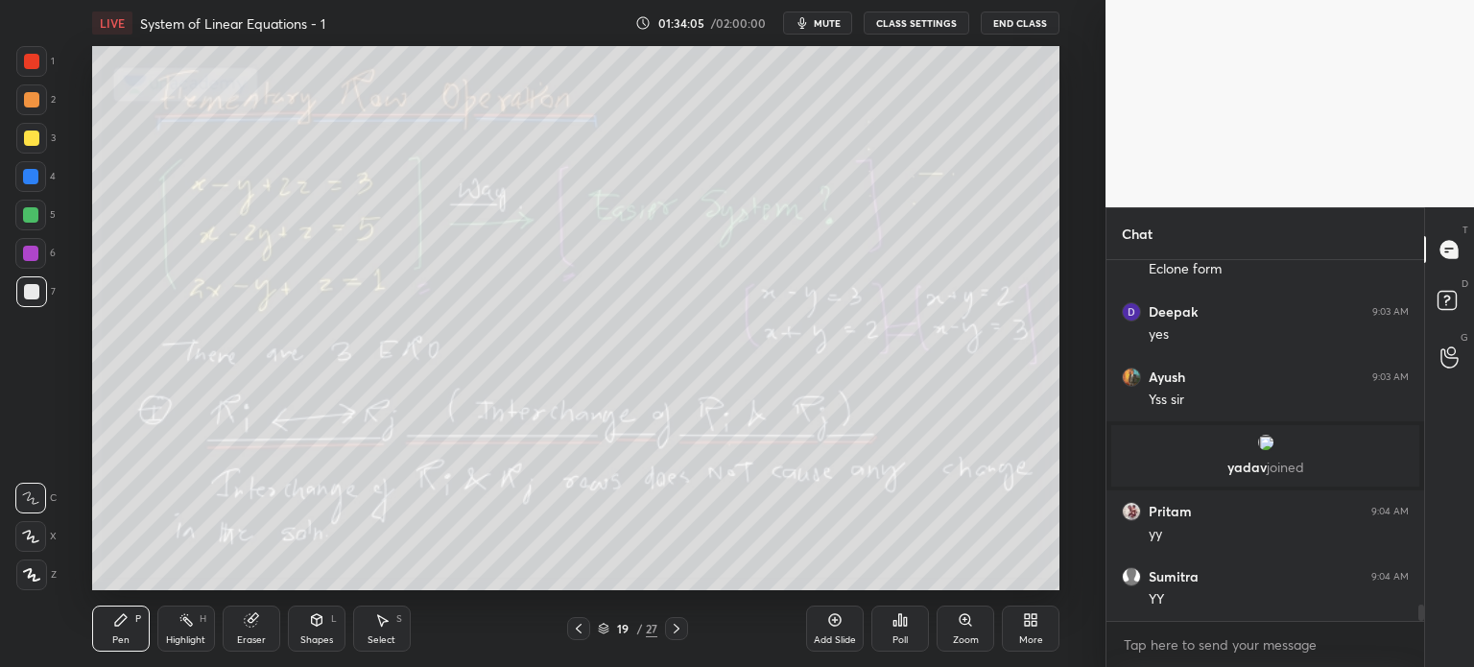
click at [35, 151] on div at bounding box center [31, 138] width 31 height 31
click at [679, 625] on icon at bounding box center [676, 628] width 15 height 15
click at [678, 626] on icon at bounding box center [676, 628] width 15 height 15
click at [673, 630] on icon at bounding box center [676, 628] width 15 height 15
click at [677, 627] on icon at bounding box center [677, 629] width 6 height 10
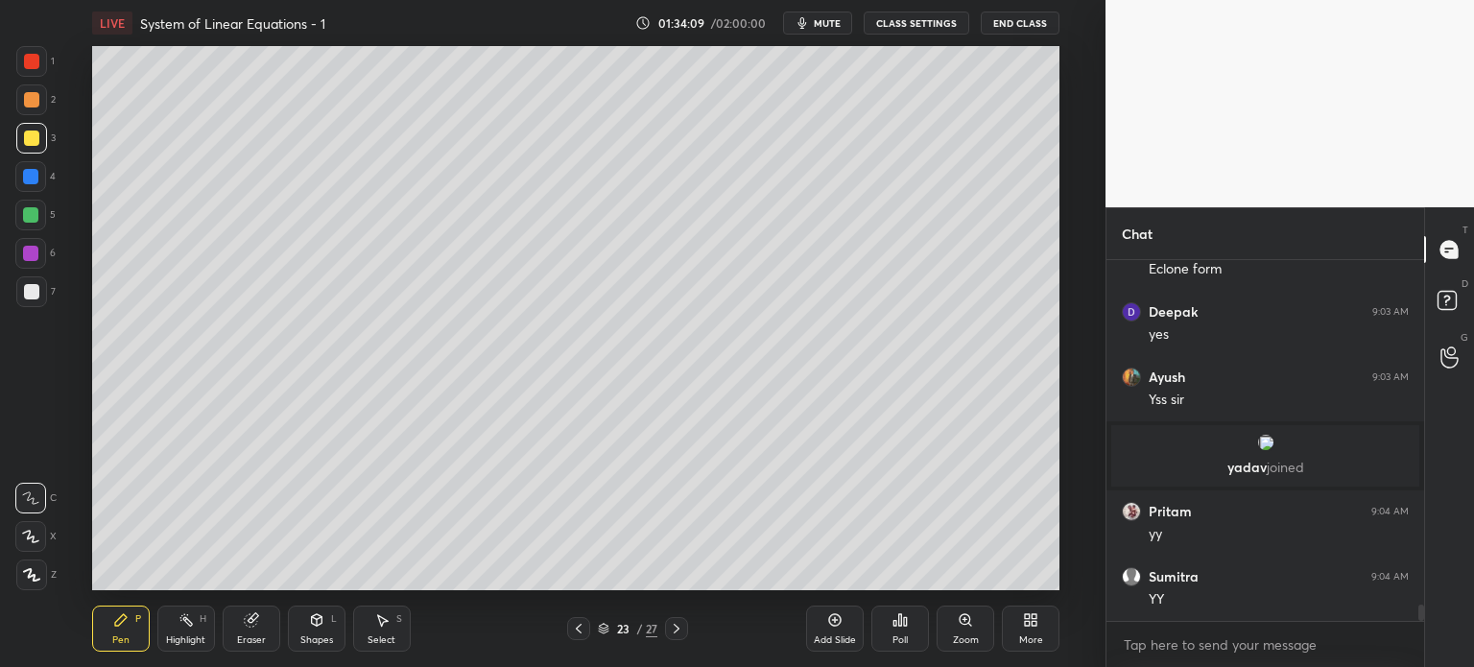
click at [679, 627] on icon at bounding box center [676, 628] width 15 height 15
click at [684, 623] on div at bounding box center [676, 628] width 23 height 23
click at [684, 625] on div at bounding box center [676, 628] width 23 height 23
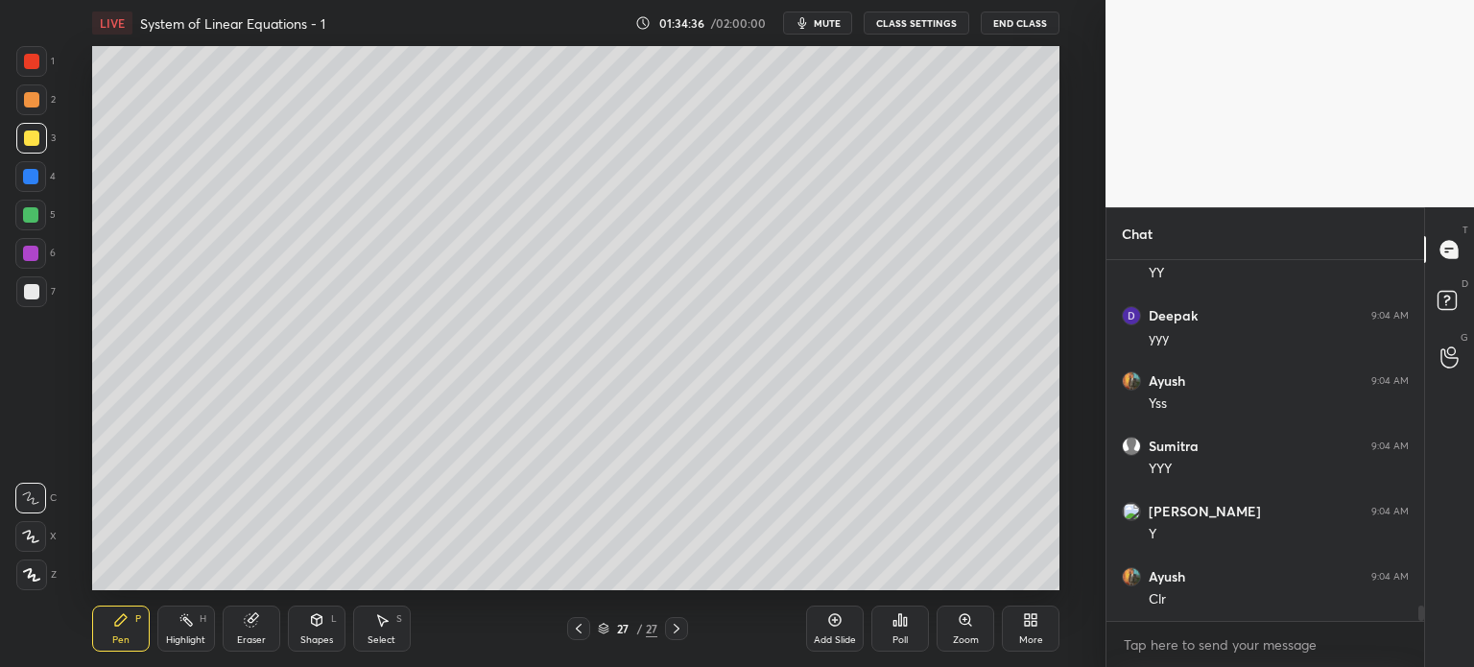
click at [1020, 628] on div "More" at bounding box center [1031, 629] width 58 height 46
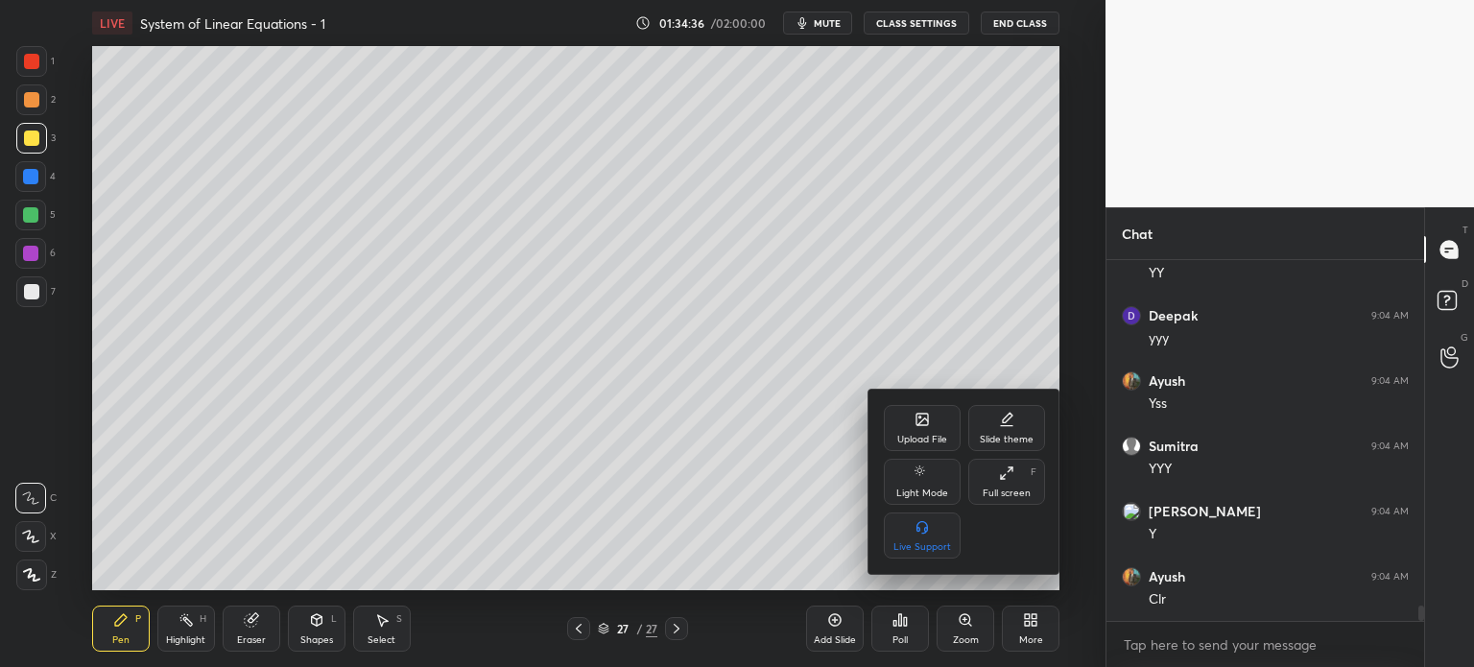
click at [911, 429] on div "Upload File" at bounding box center [922, 428] width 77 height 46
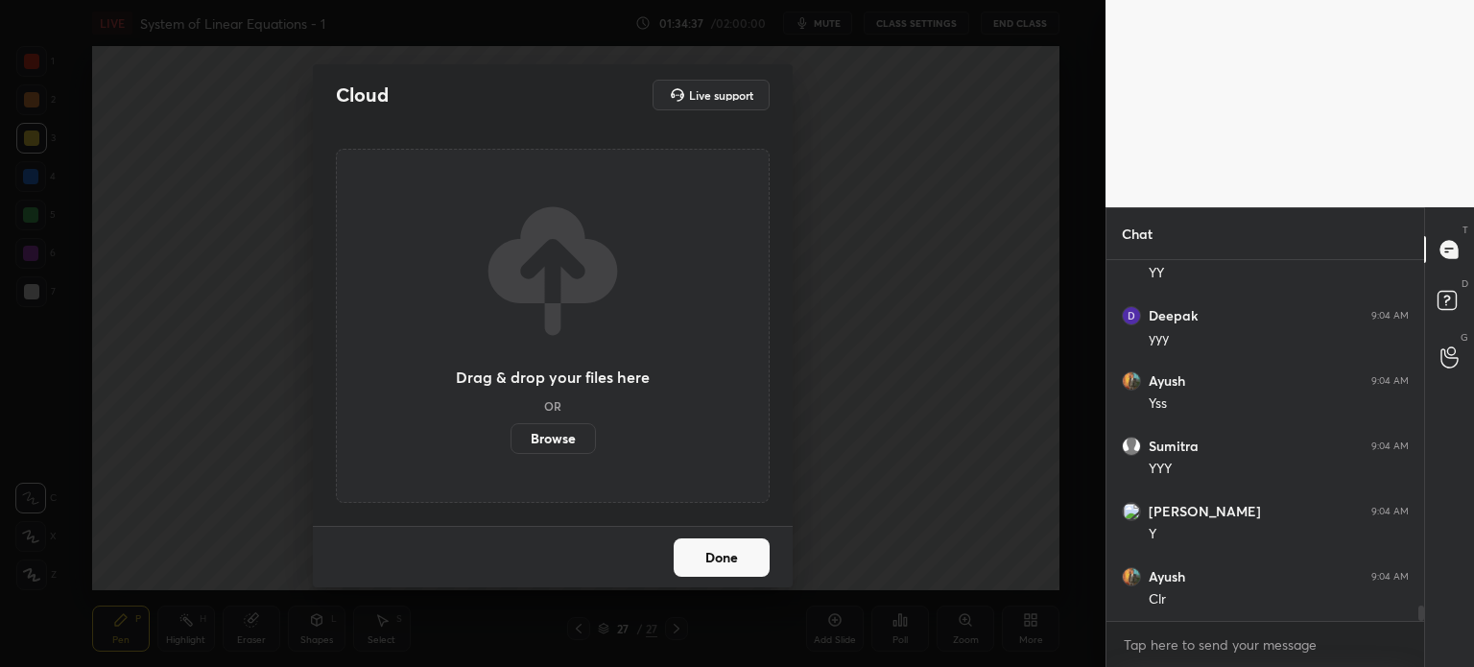
click at [562, 440] on label "Browse" at bounding box center [553, 438] width 85 height 31
click at [511, 440] on input "Browse" at bounding box center [511, 438] width 0 height 31
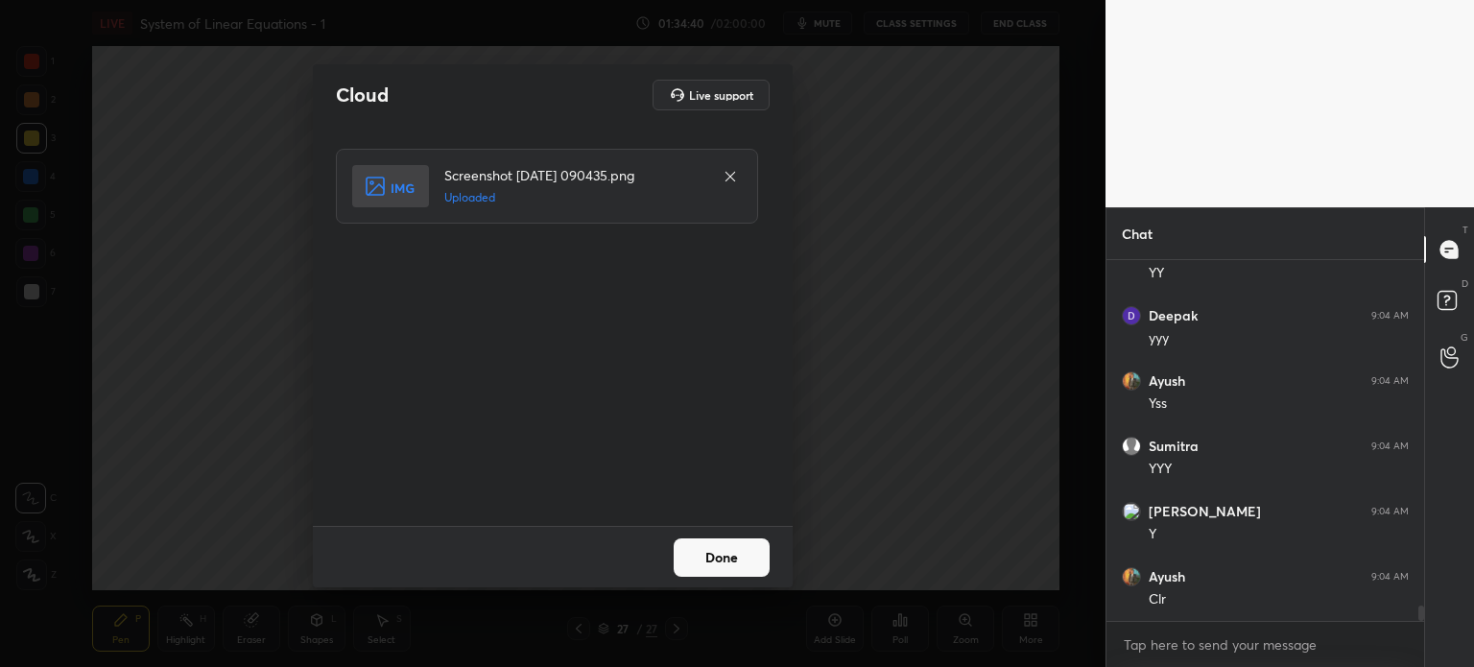
click at [753, 555] on div "Done" at bounding box center [553, 556] width 480 height 61
click at [751, 557] on button "Done" at bounding box center [722, 557] width 96 height 38
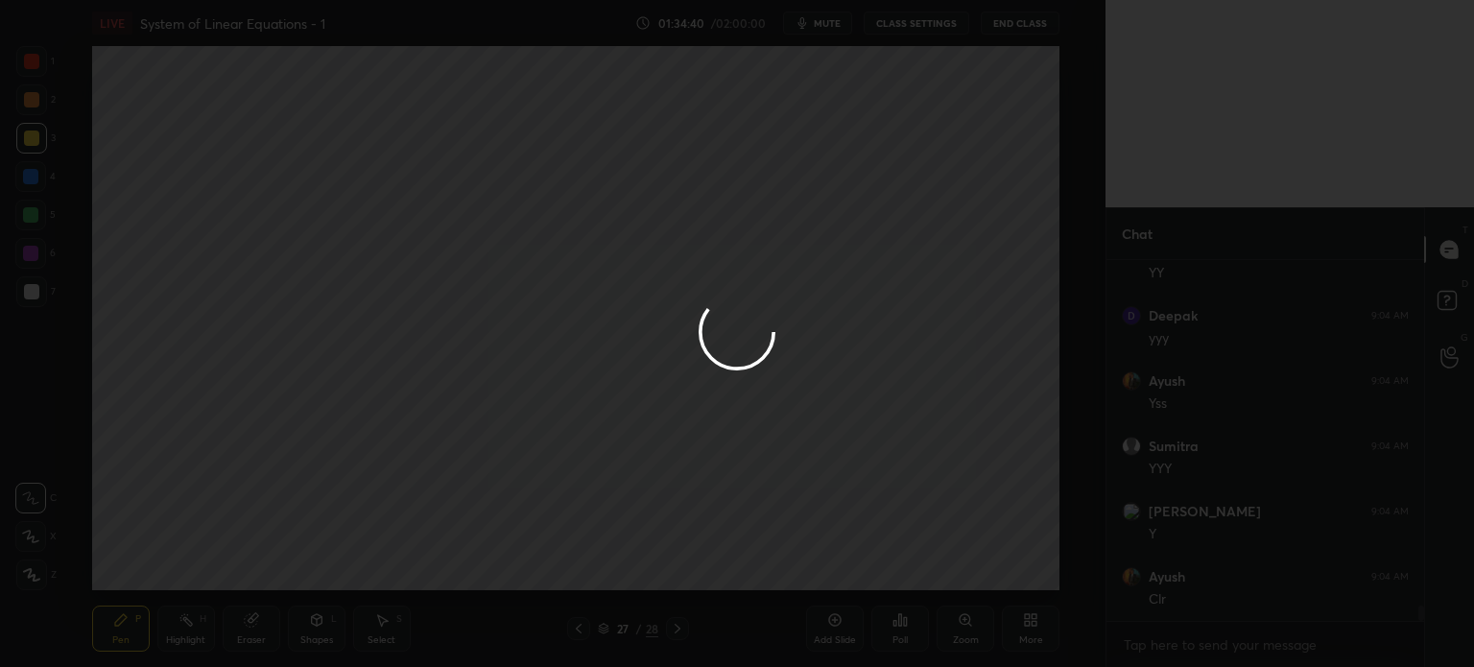
click at [750, 559] on button "Done" at bounding box center [722, 557] width 96 height 38
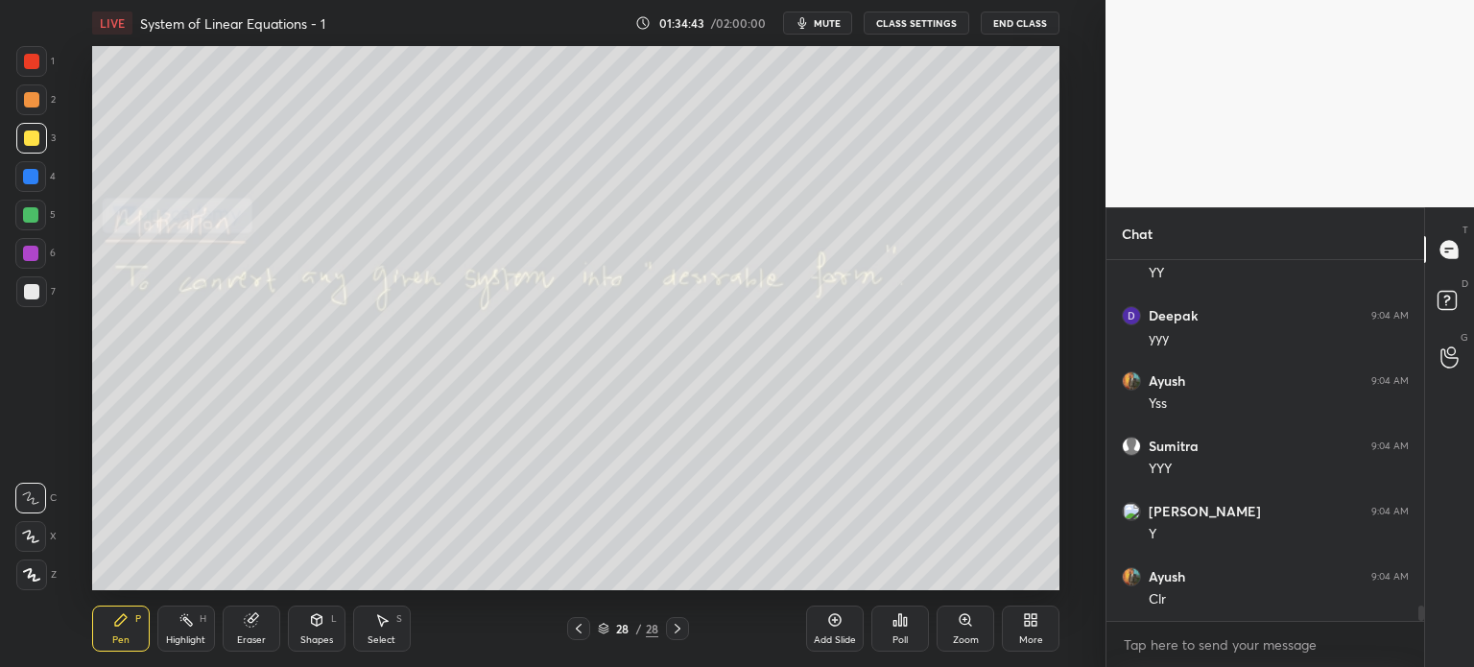
click at [30, 218] on div at bounding box center [30, 214] width 15 height 15
click at [35, 252] on div at bounding box center [30, 253] width 15 height 15
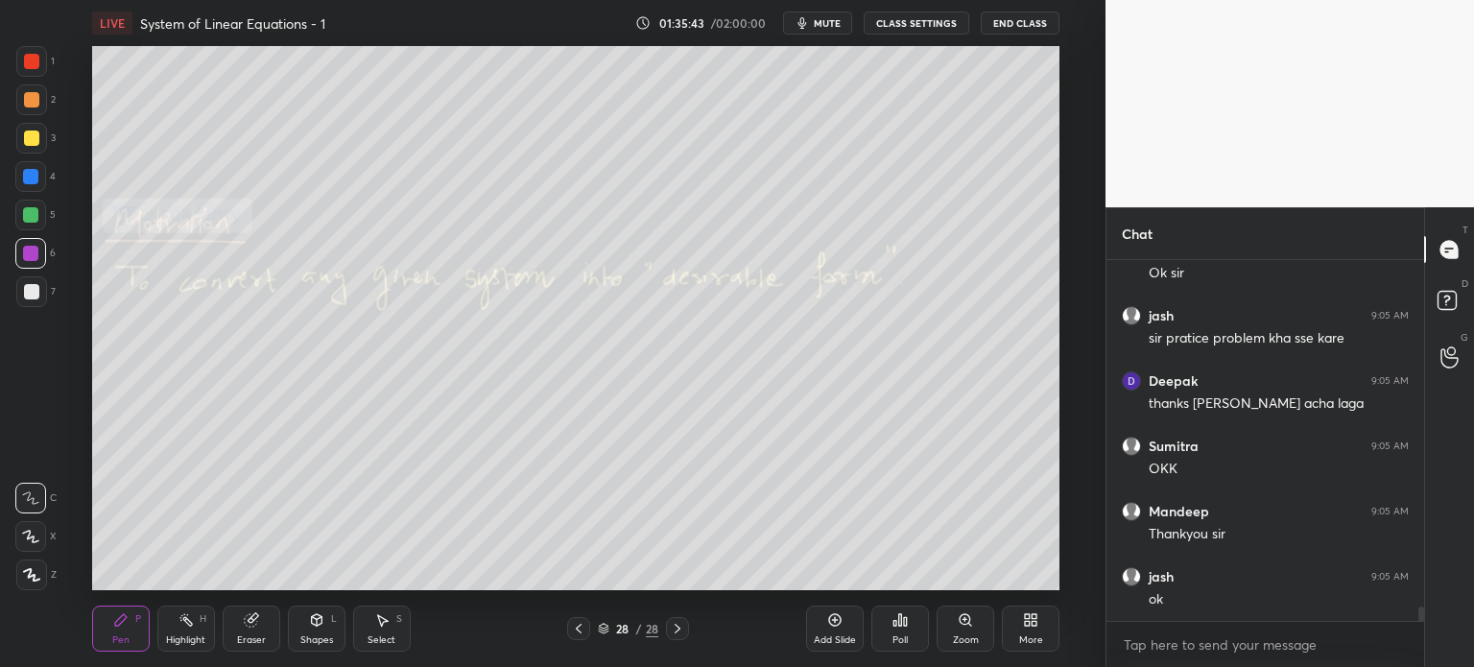
scroll to position [8704, 0]
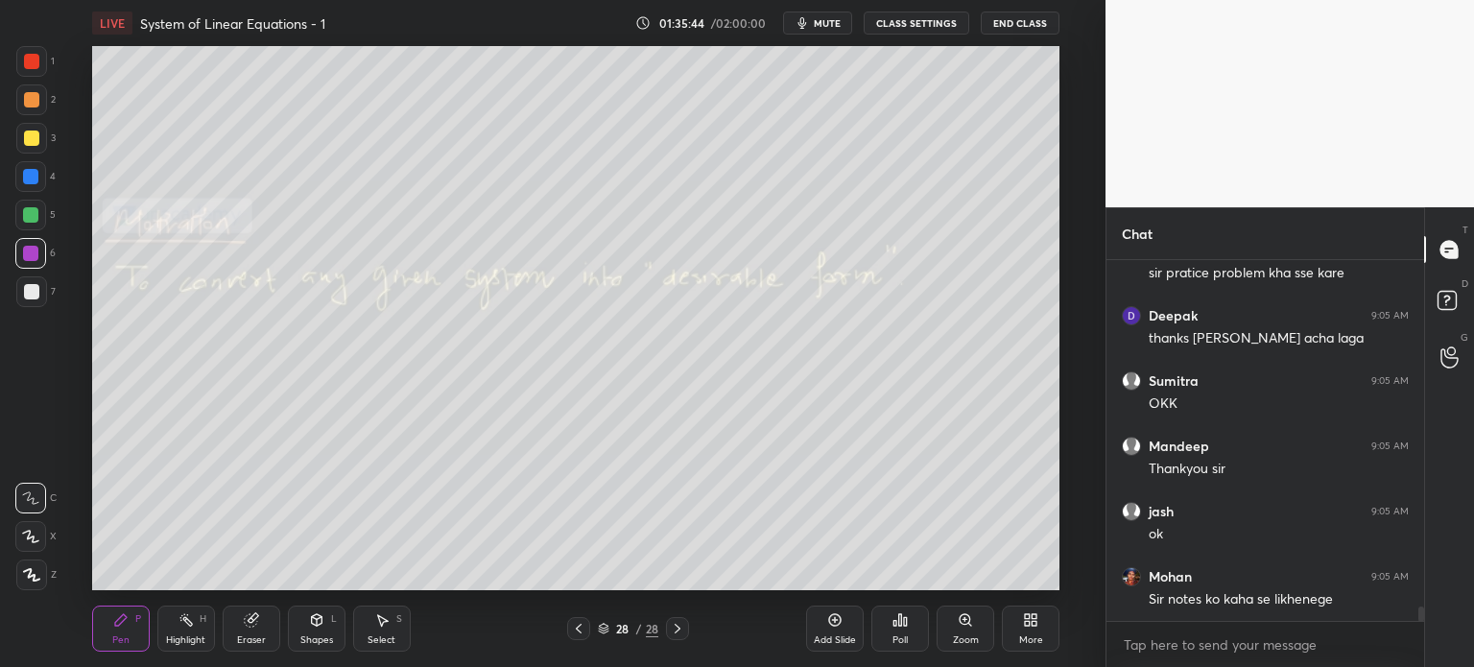
click at [41, 294] on div at bounding box center [31, 291] width 31 height 31
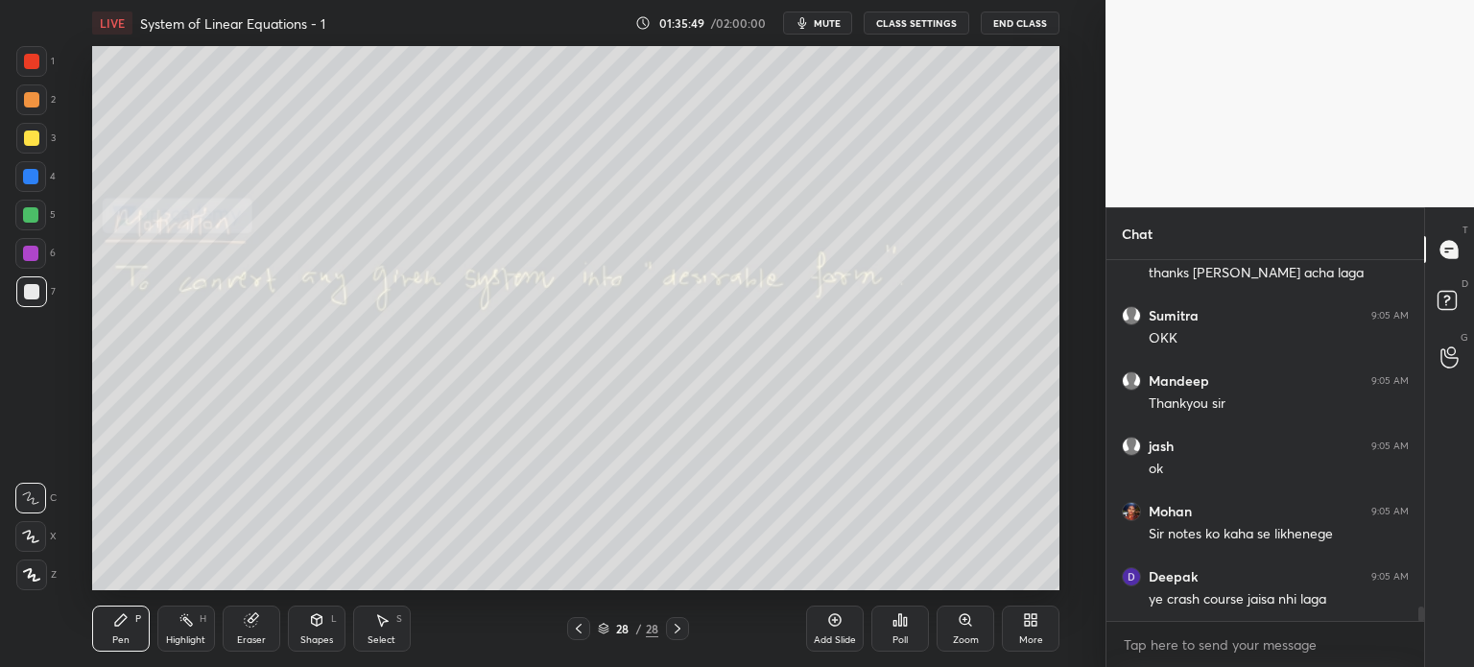
scroll to position [8834, 0]
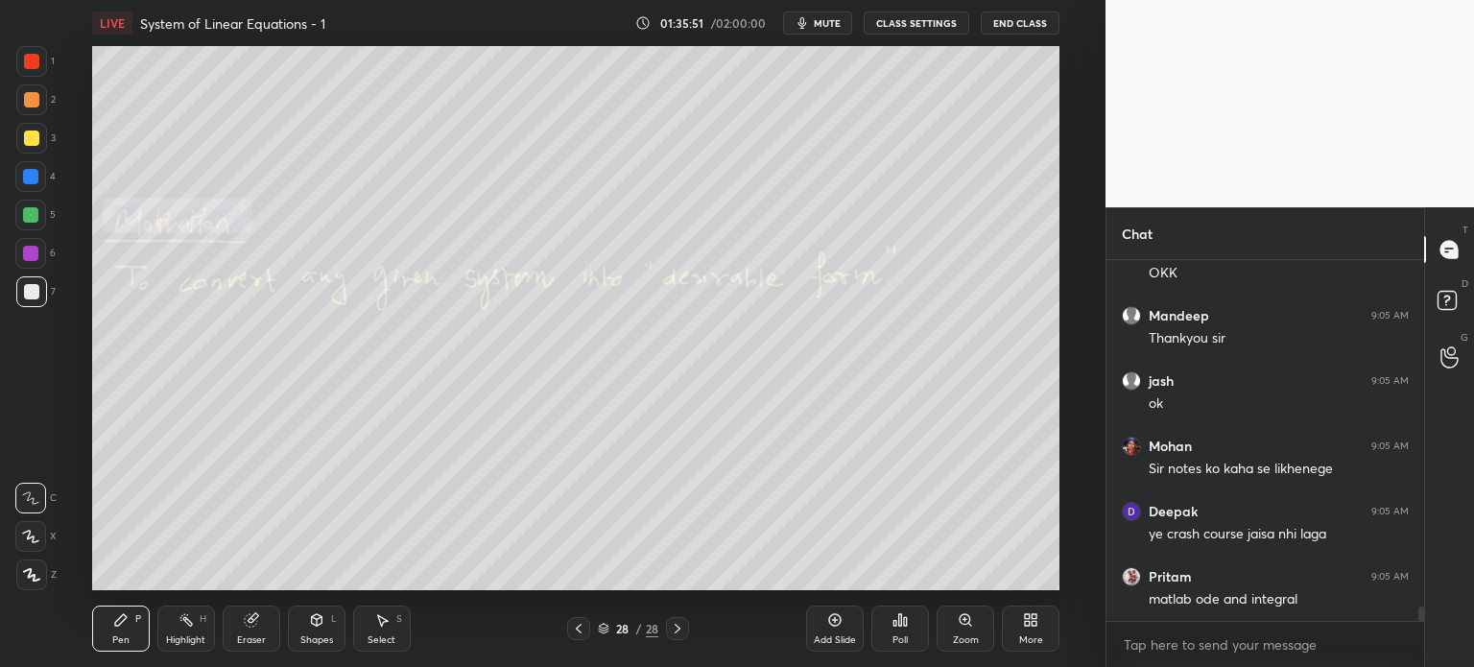
click at [28, 151] on div at bounding box center [31, 138] width 31 height 31
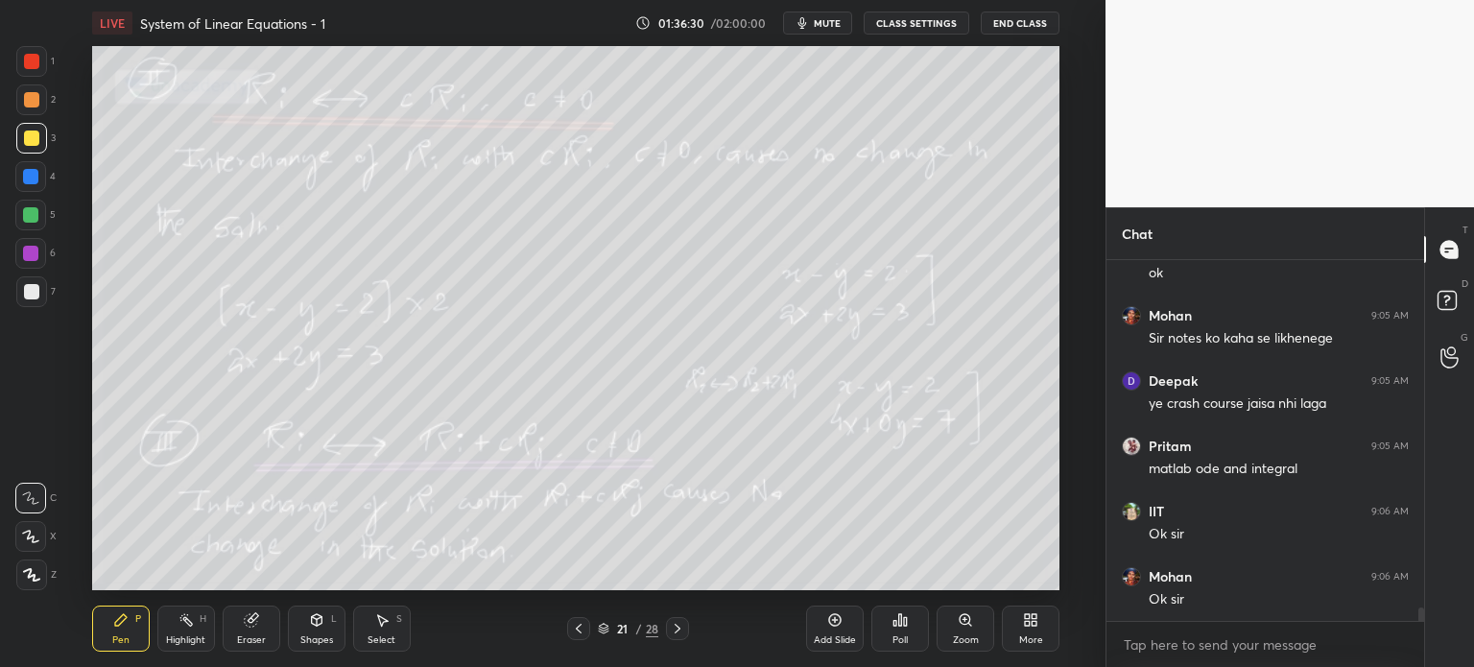
scroll to position [9030, 0]
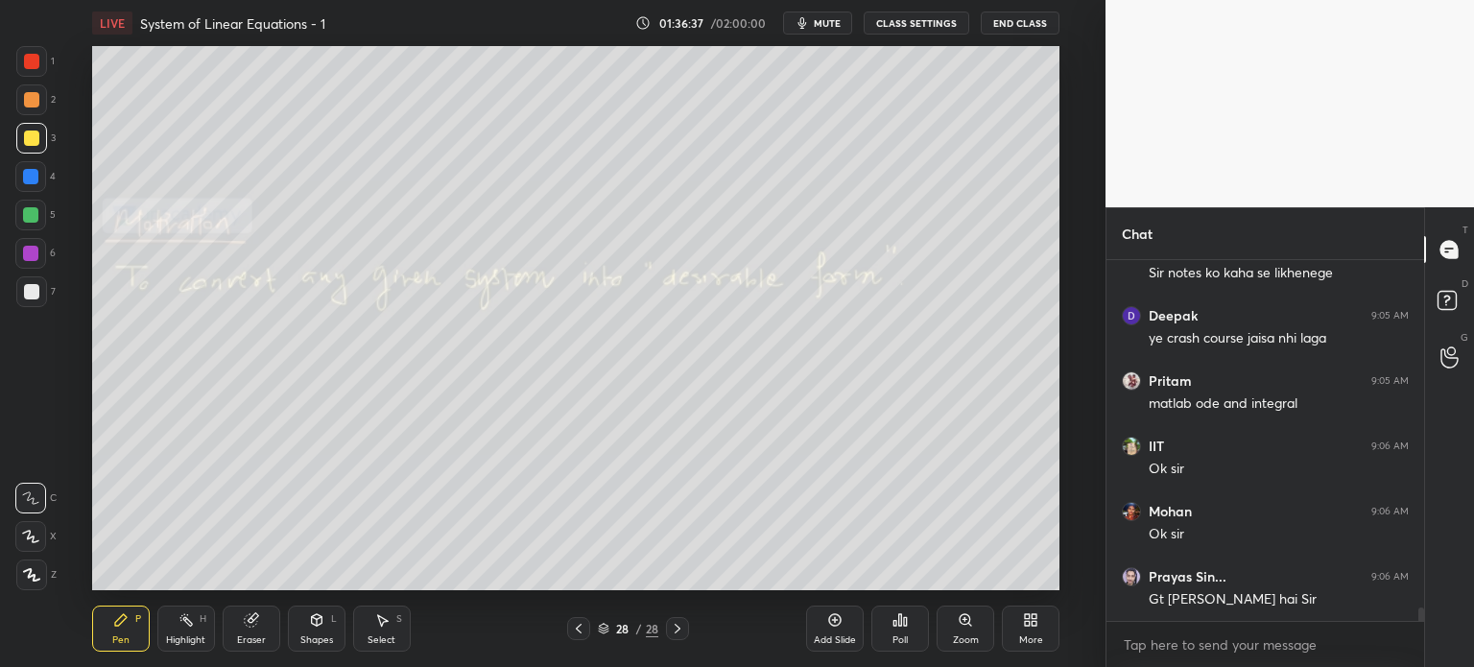
click at [271, 631] on div "Eraser" at bounding box center [252, 629] width 58 height 46
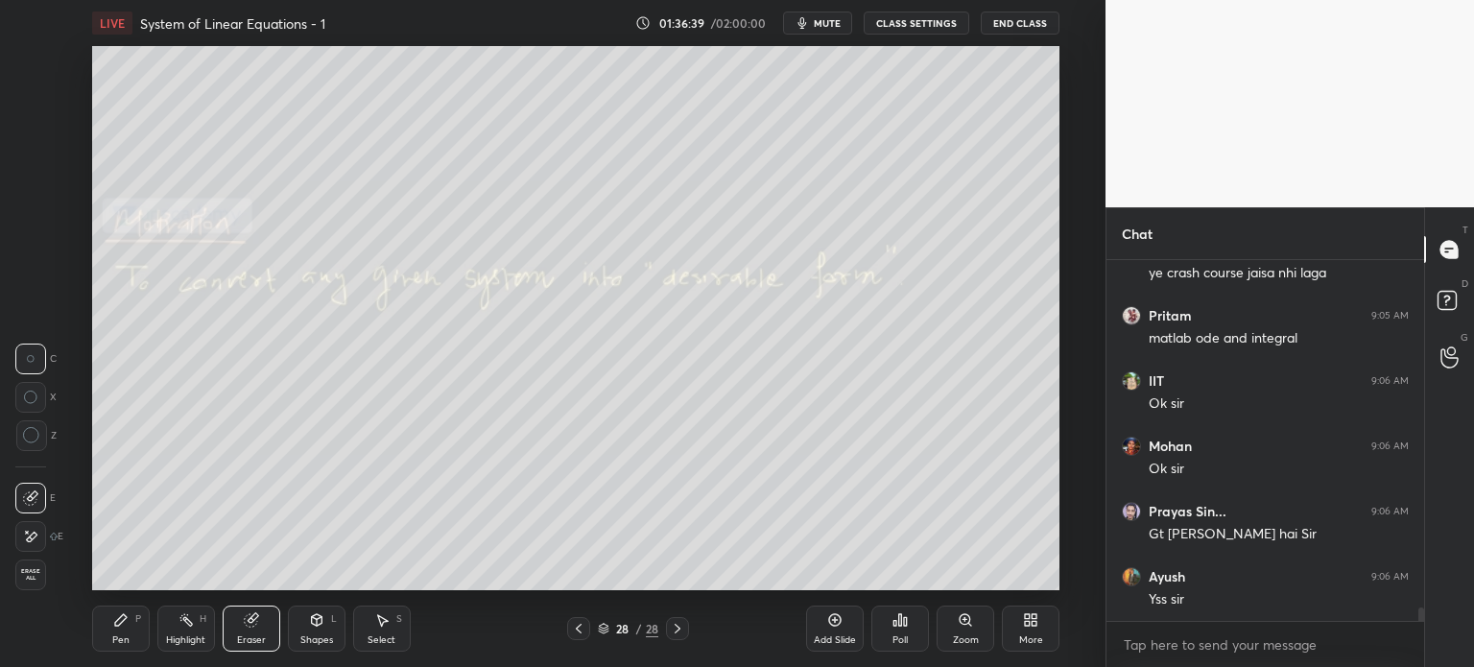
click at [112, 644] on div "Pen" at bounding box center [120, 640] width 17 height 10
click at [38, 225] on div at bounding box center [30, 215] width 31 height 31
click at [28, 298] on div at bounding box center [31, 291] width 15 height 15
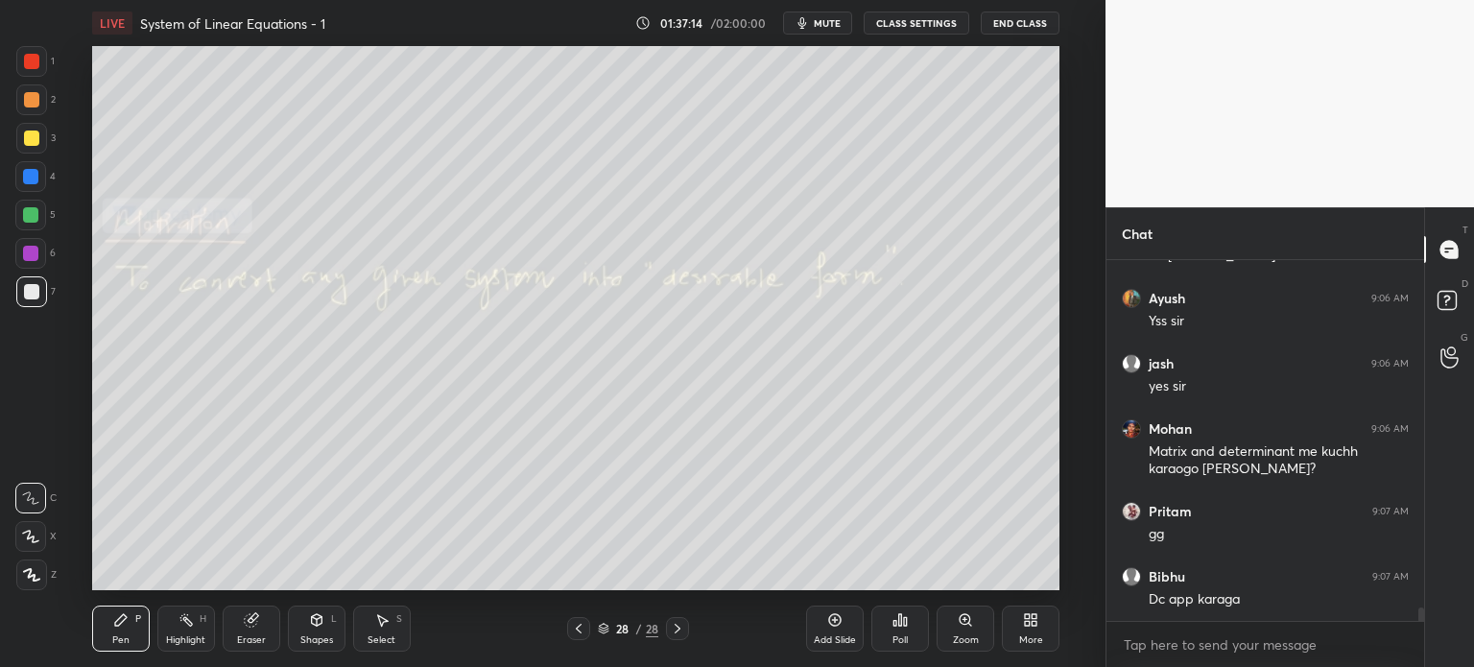
scroll to position [9439, 0]
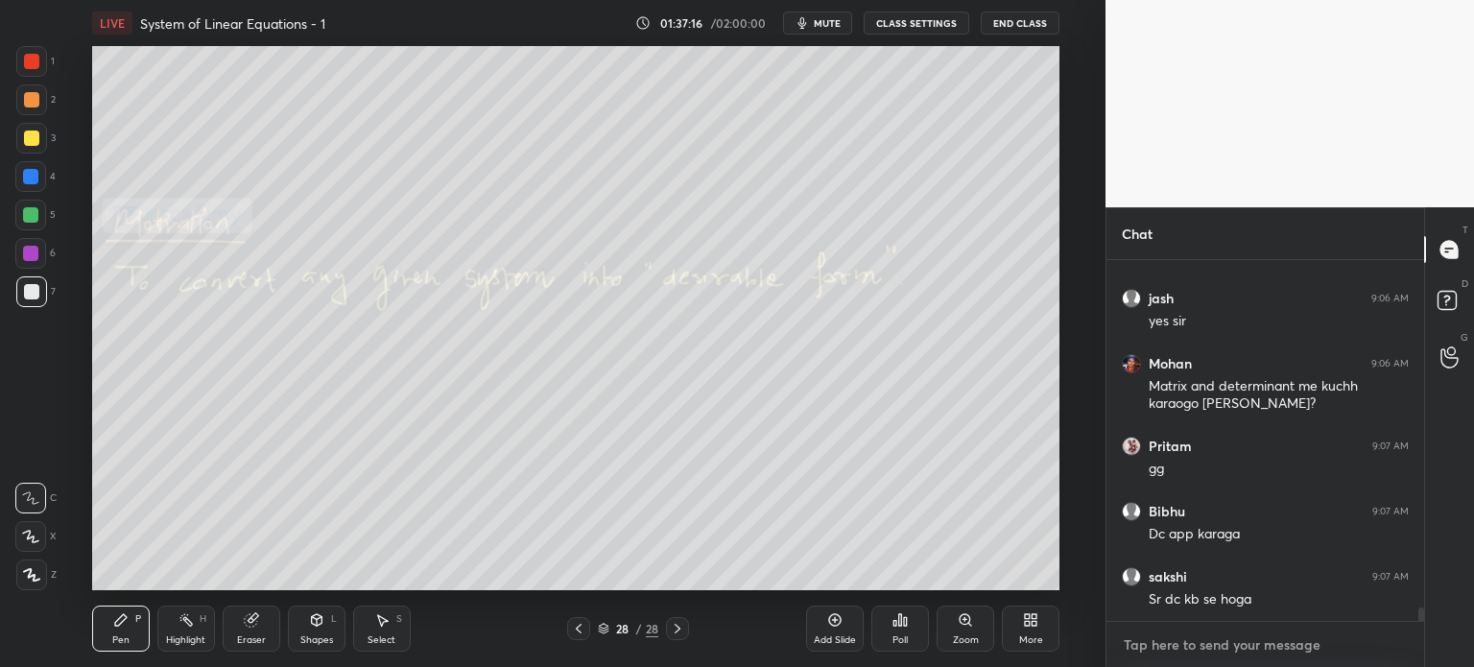
type textarea "x"
click at [1217, 640] on textarea at bounding box center [1265, 645] width 287 height 31
paste textarea "***COMPLETE COURSE ON GROUP THEORY FOR IIT JAM 2026/2027*** __COURSE LINK__ : h…"
type textarea "***COMPLETE COURSE ON GROUP THEORY FOR IIT JAM 2026/2027*** __COURSE LINK__ : h…"
type textarea "x"
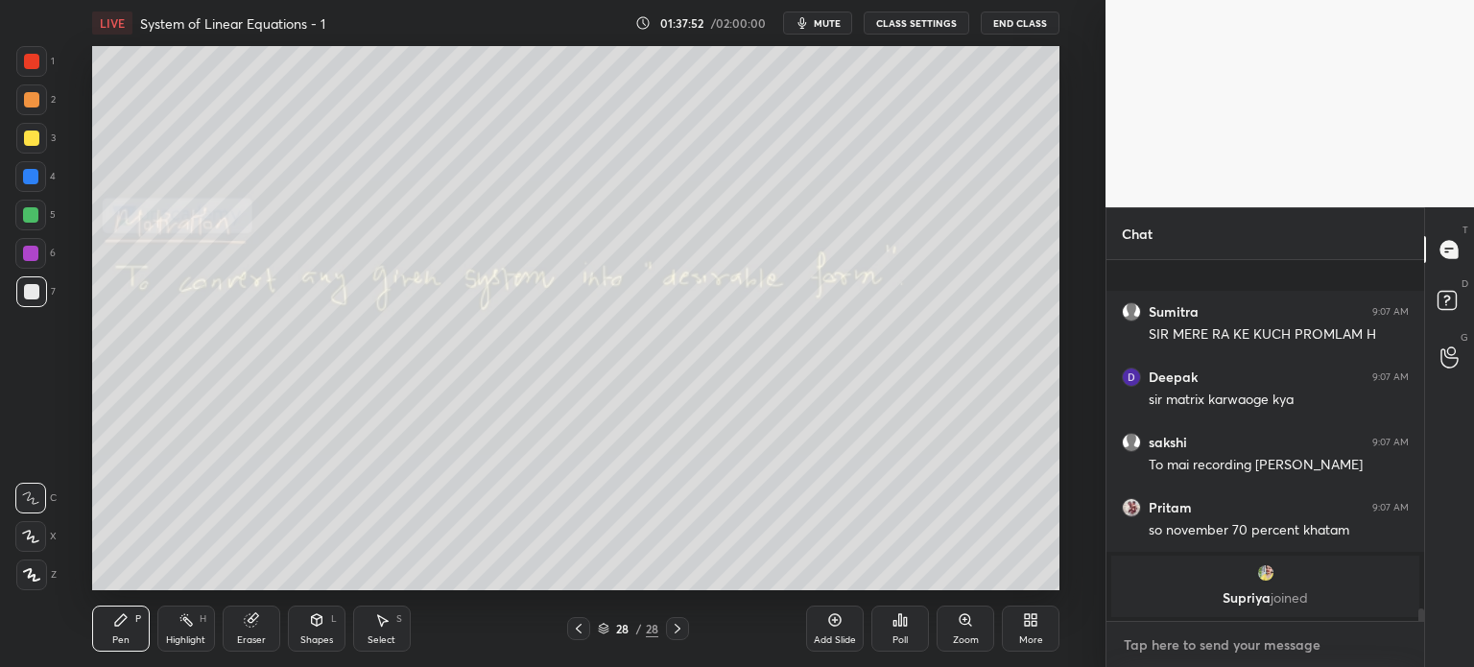
scroll to position [9395, 0]
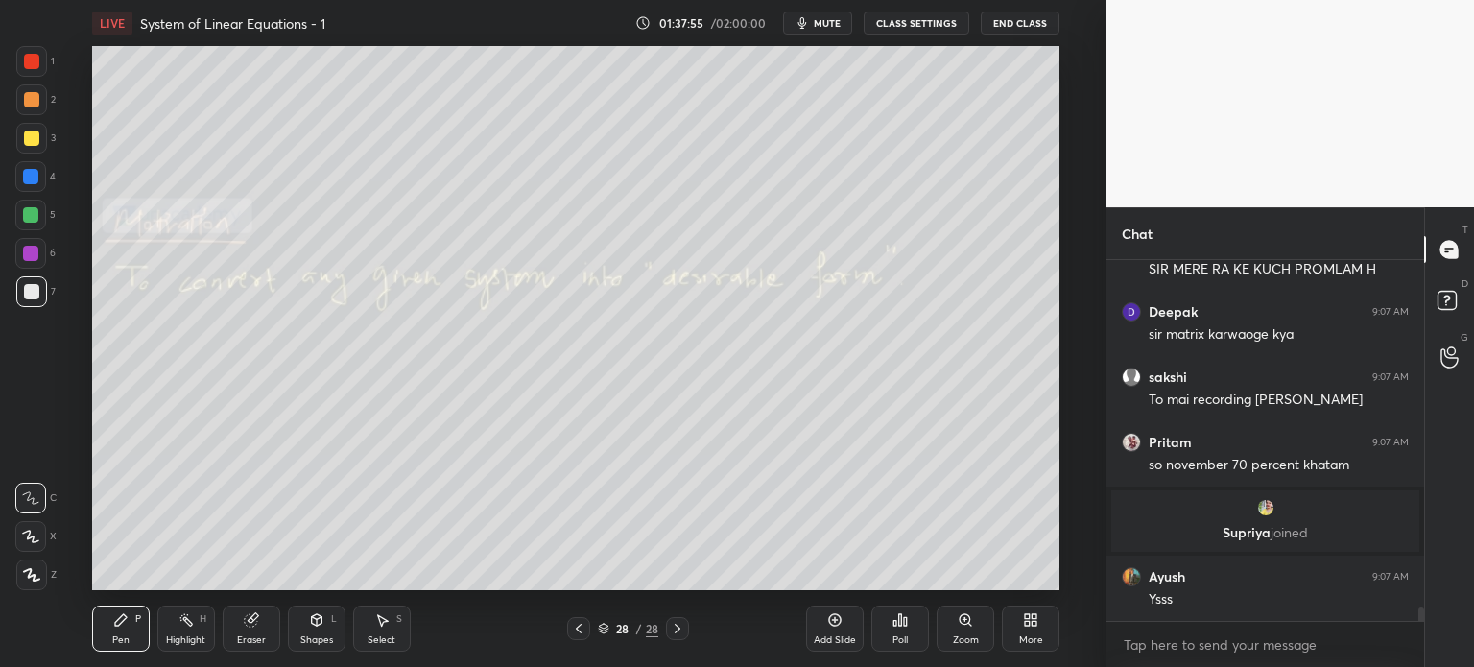
click at [1048, 22] on button "End Class" at bounding box center [1020, 23] width 79 height 23
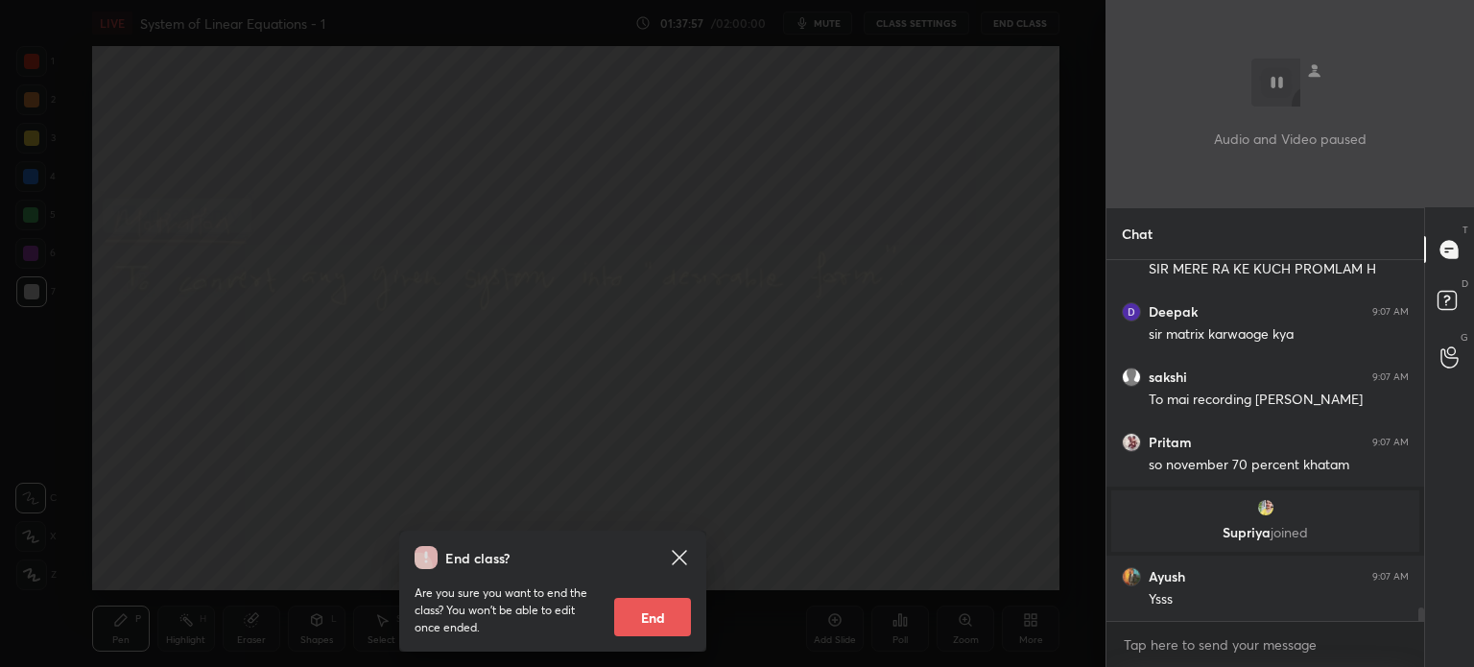
scroll to position [9414, 0]
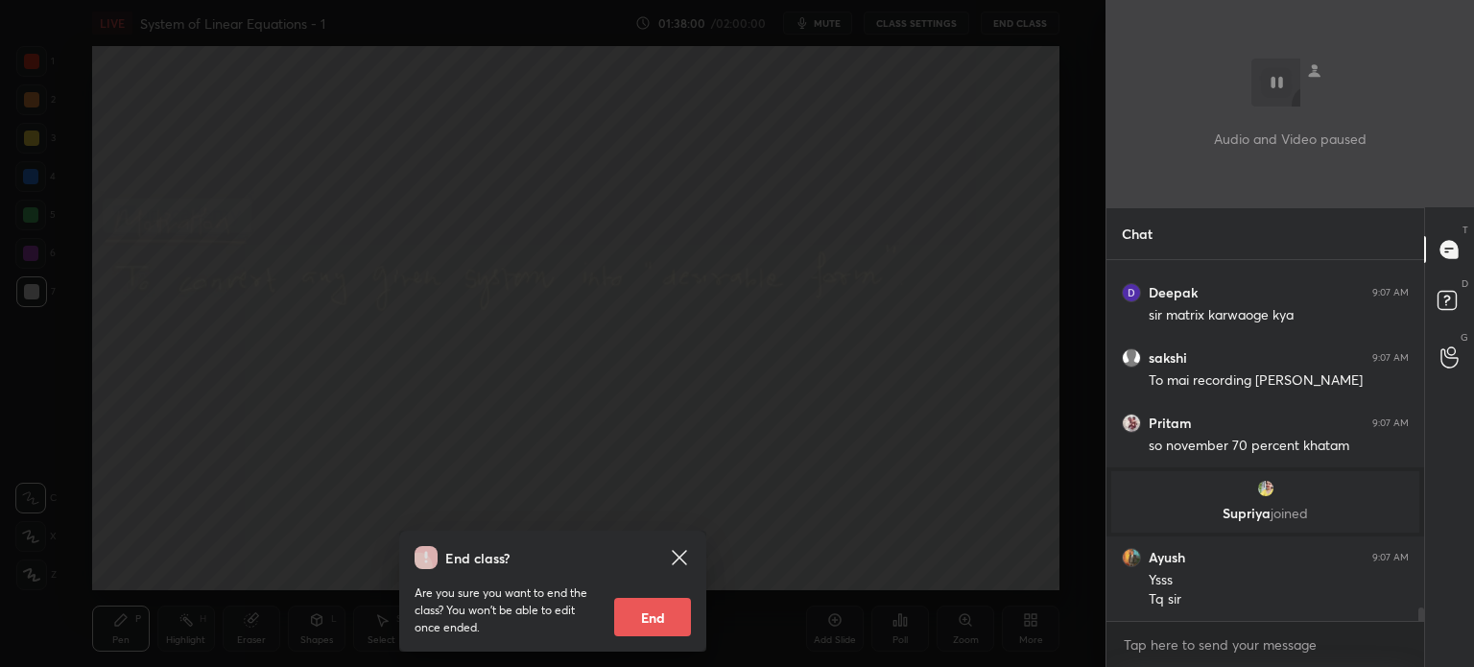
click at [660, 614] on button "End" at bounding box center [652, 617] width 77 height 38
type textarea "x"
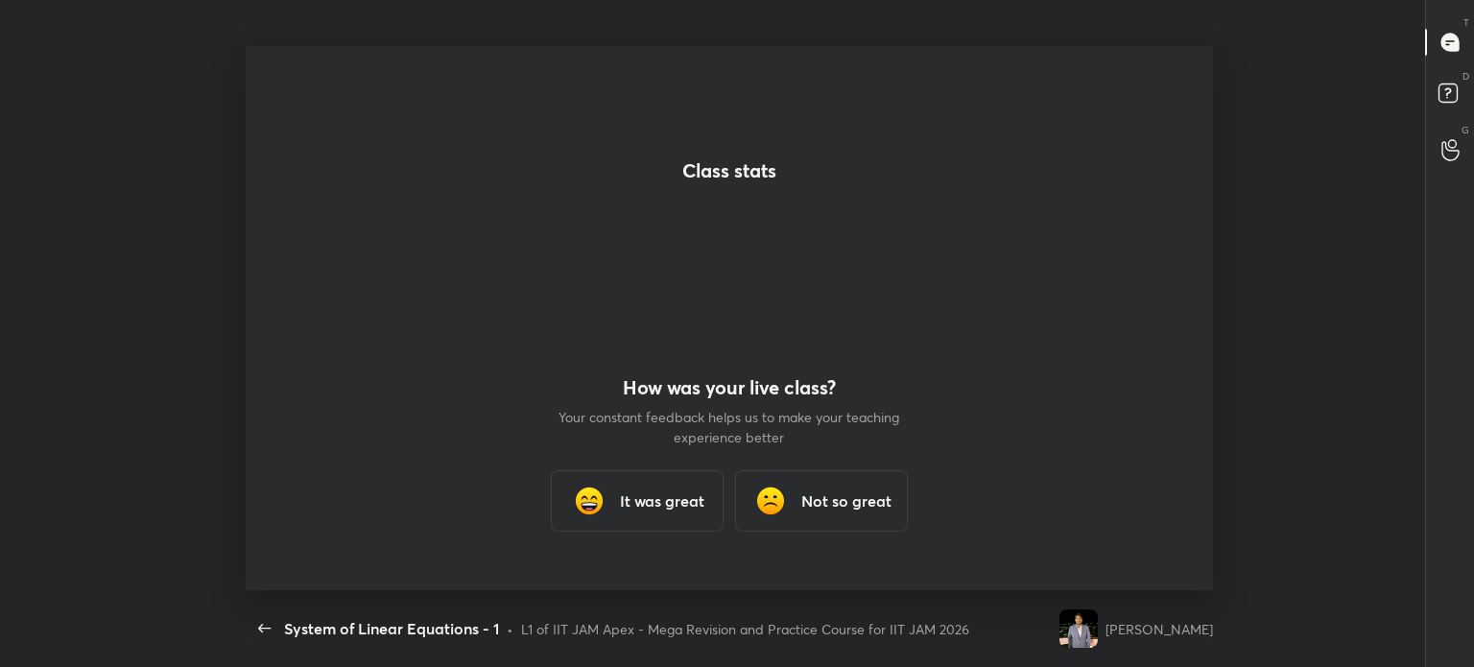
scroll to position [0, 0]
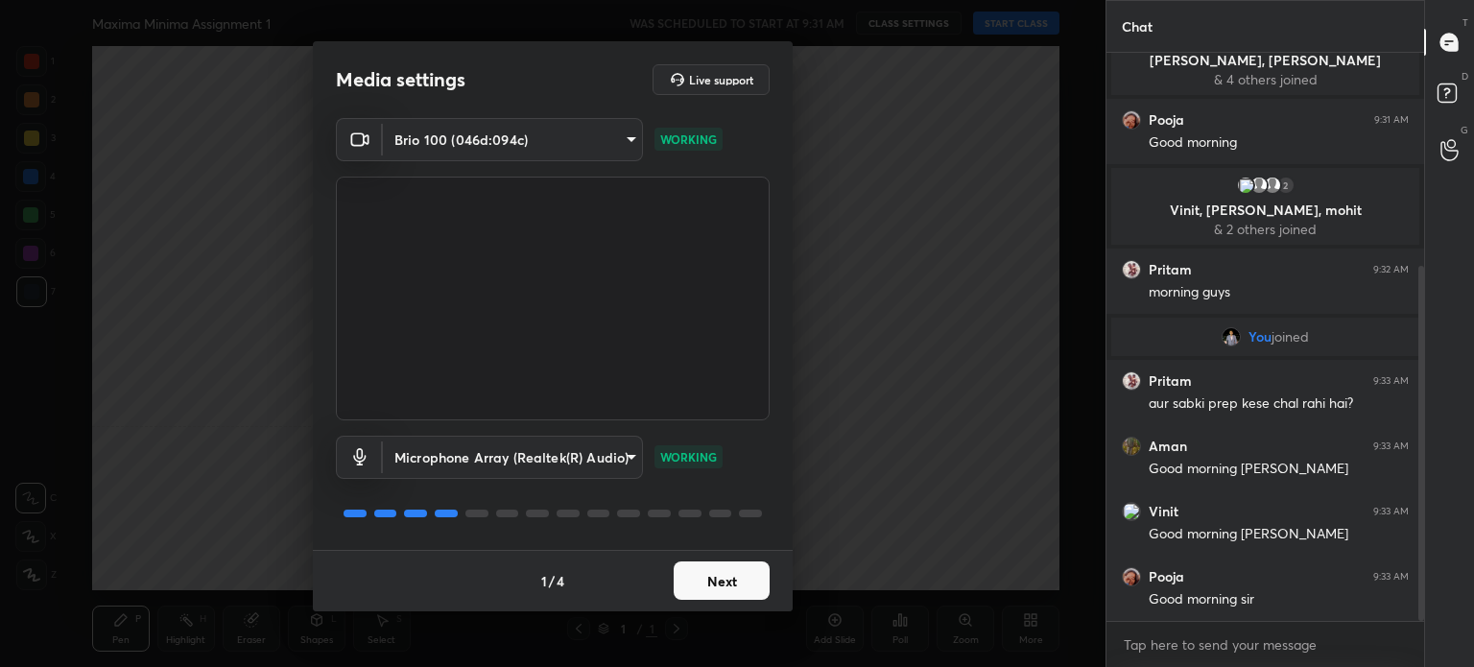
scroll to position [409, 0]
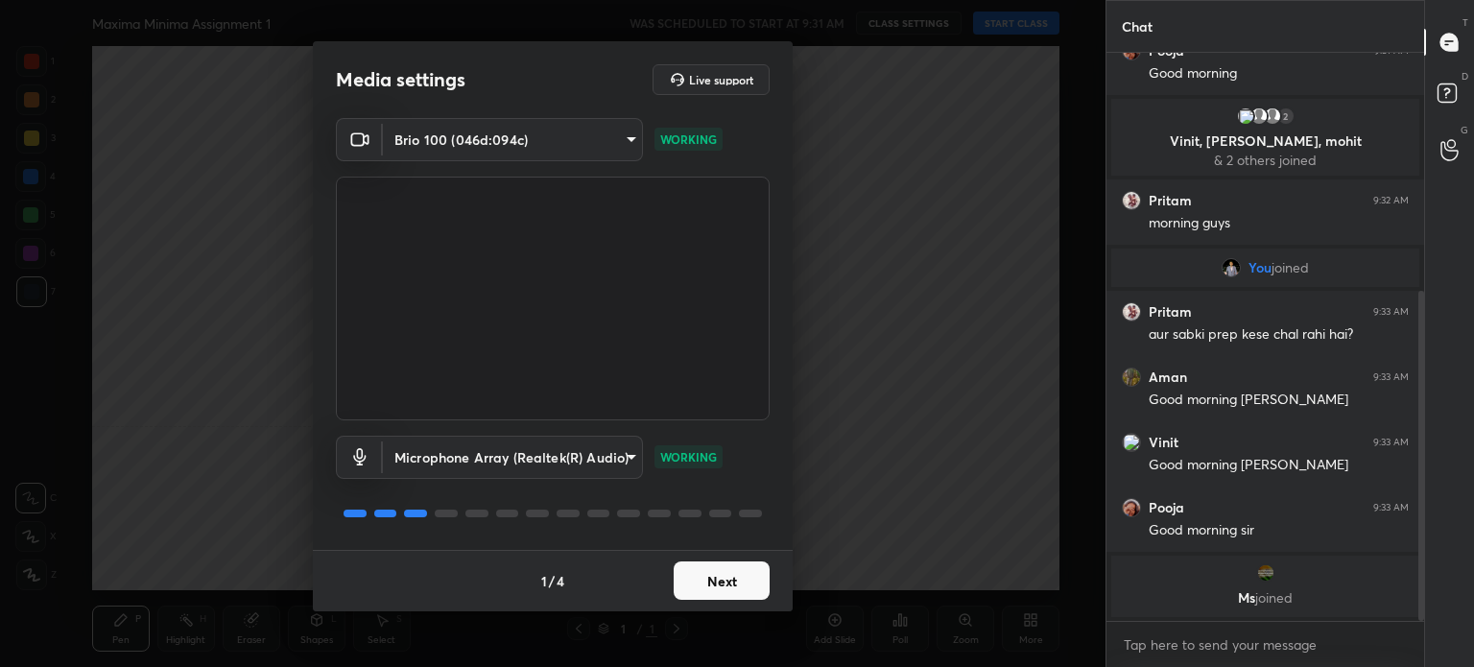
click at [737, 586] on button "Next" at bounding box center [722, 580] width 96 height 38
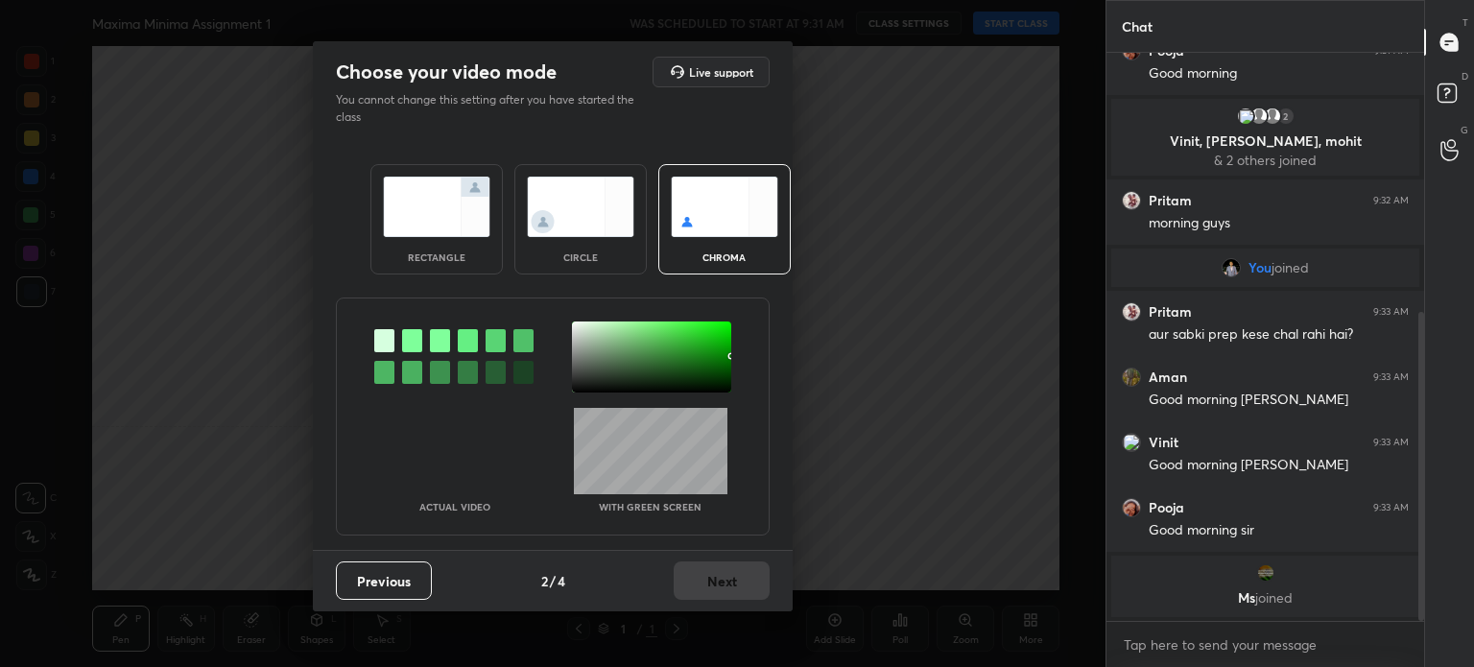
scroll to position [474, 0]
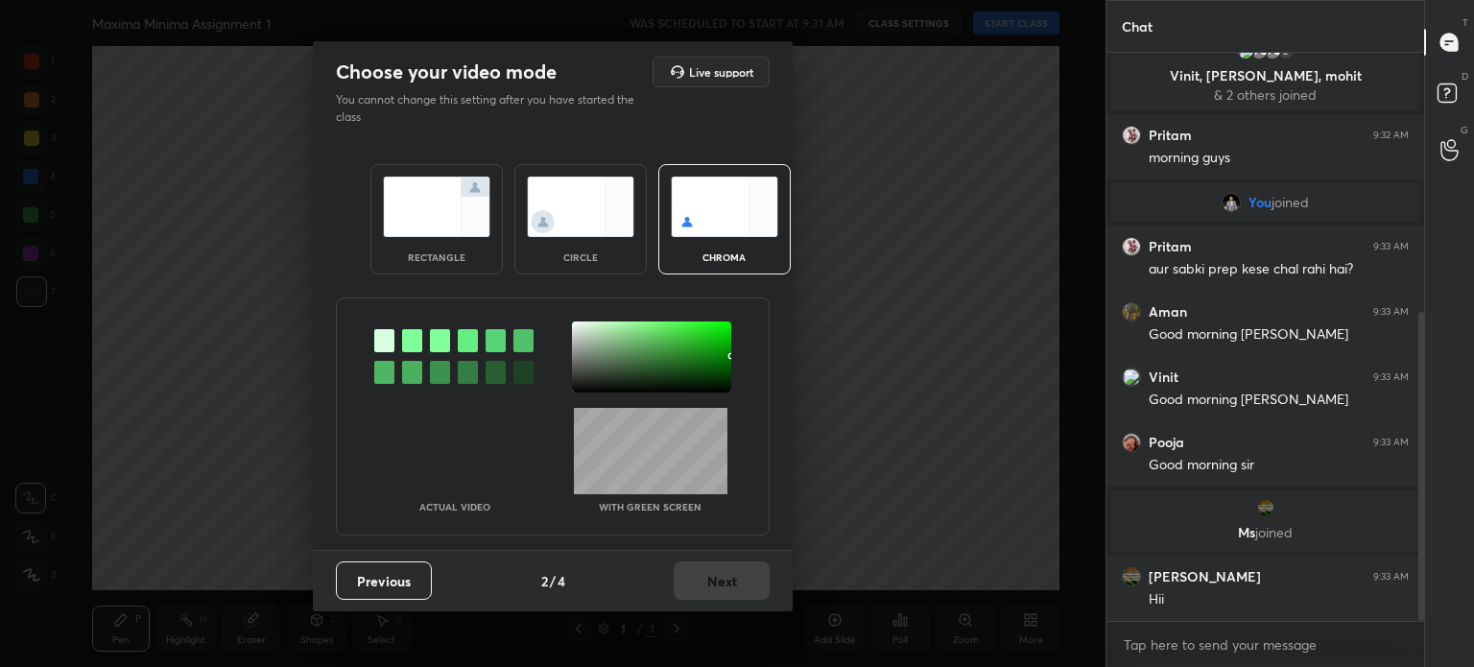
click at [599, 247] on div "circle" at bounding box center [580, 219] width 132 height 110
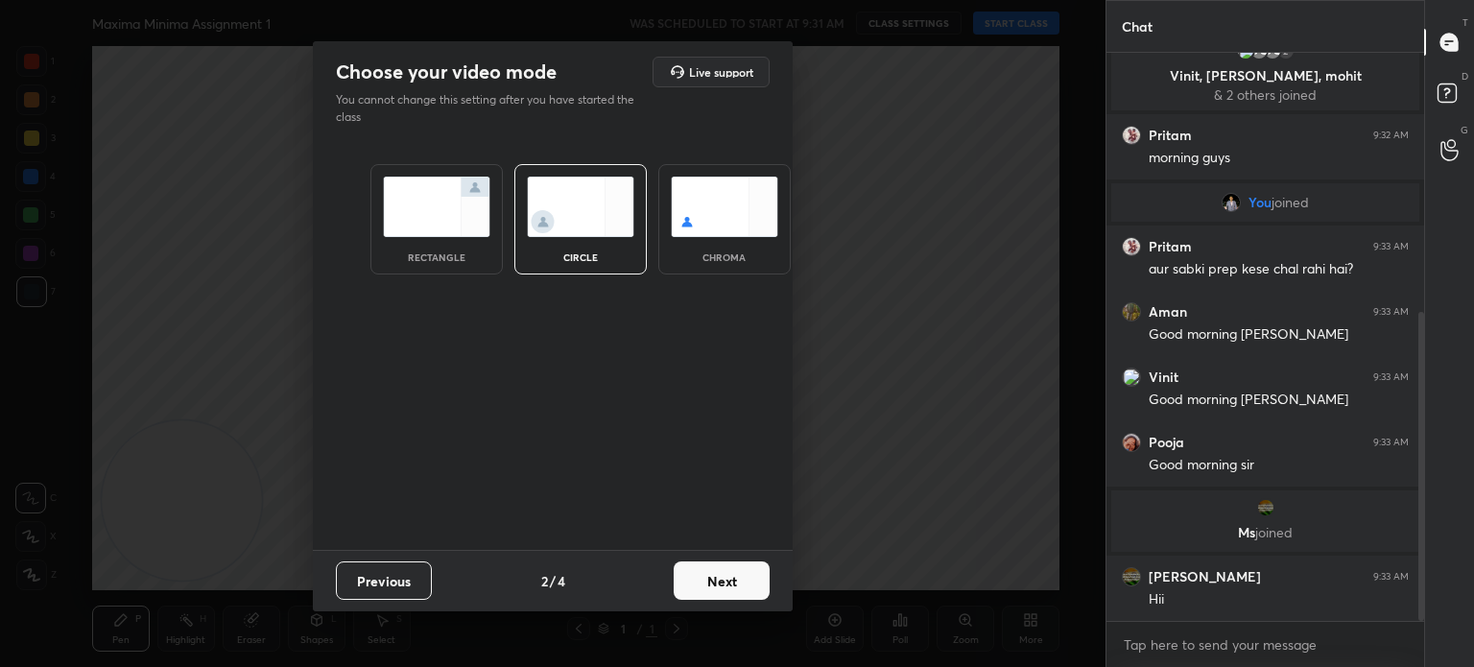
click at [733, 593] on button "Next" at bounding box center [722, 580] width 96 height 38
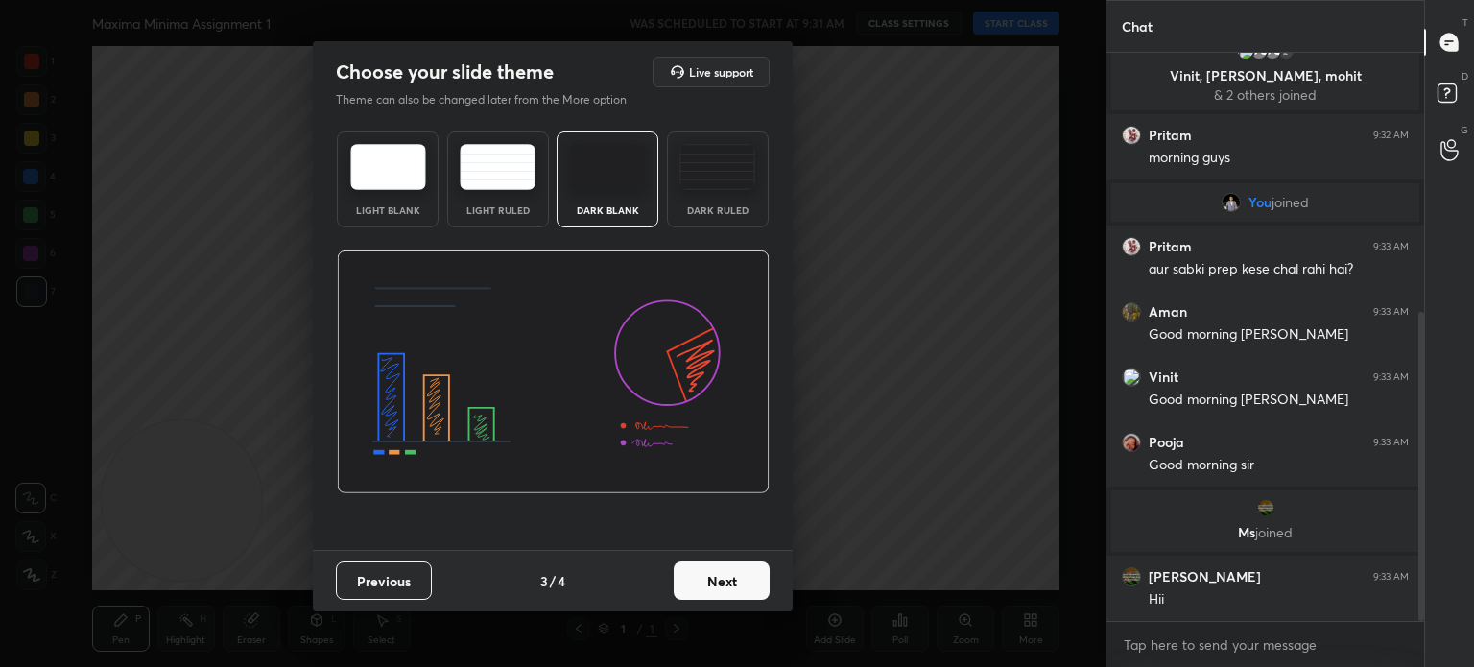
click at [730, 597] on button "Next" at bounding box center [722, 580] width 96 height 38
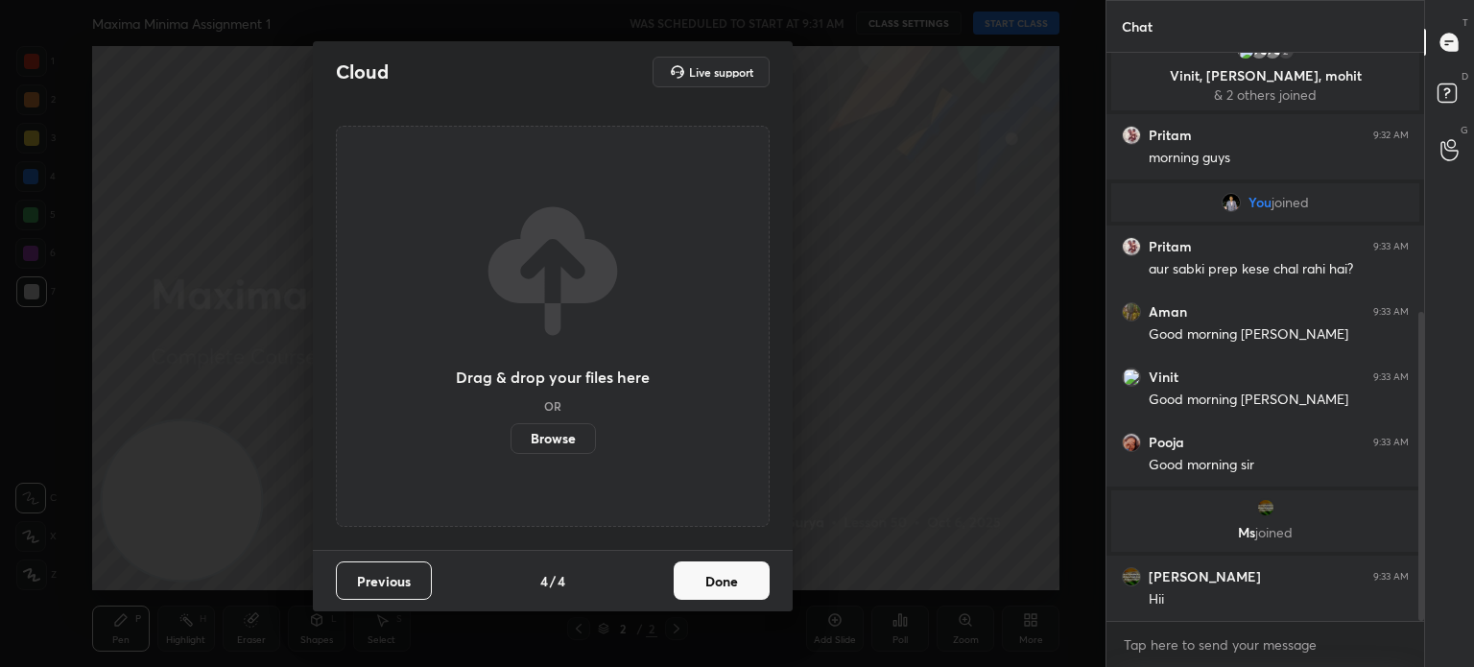
click at [749, 577] on button "Done" at bounding box center [722, 580] width 96 height 38
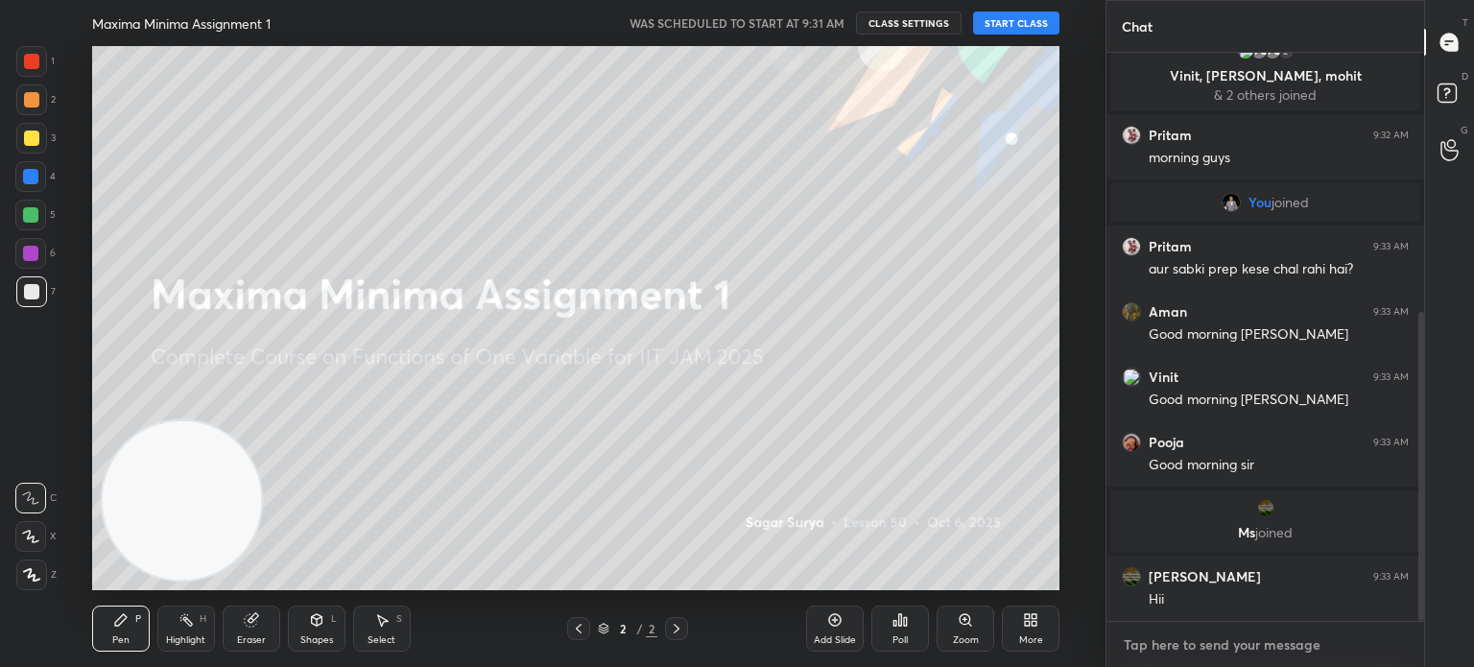
type textarea "x"
click at [1276, 640] on textarea at bounding box center [1265, 645] width 287 height 31
type textarea "a"
type textarea "x"
click at [1277, 634] on textarea "a" at bounding box center [1265, 645] width 287 height 31
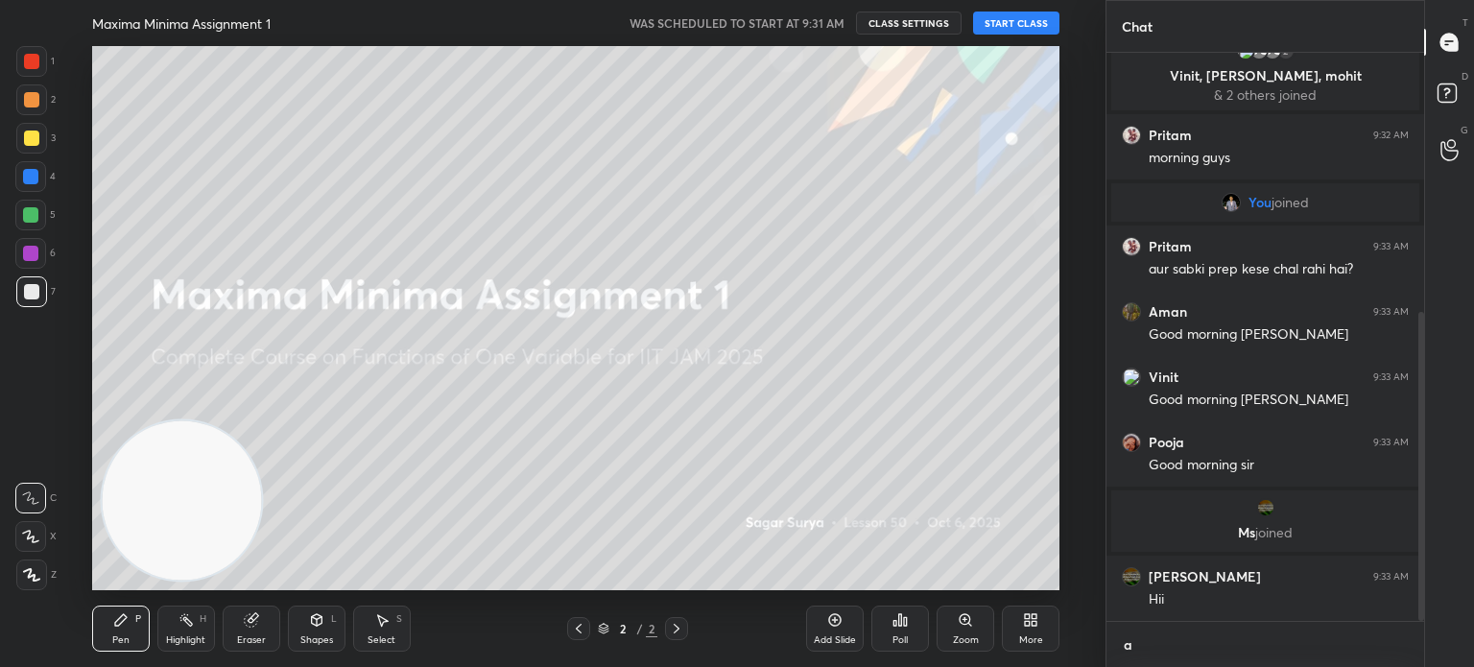
scroll to position [5, 6]
type textarea "at"
type textarea "x"
type textarea "at"
type textarea "x"
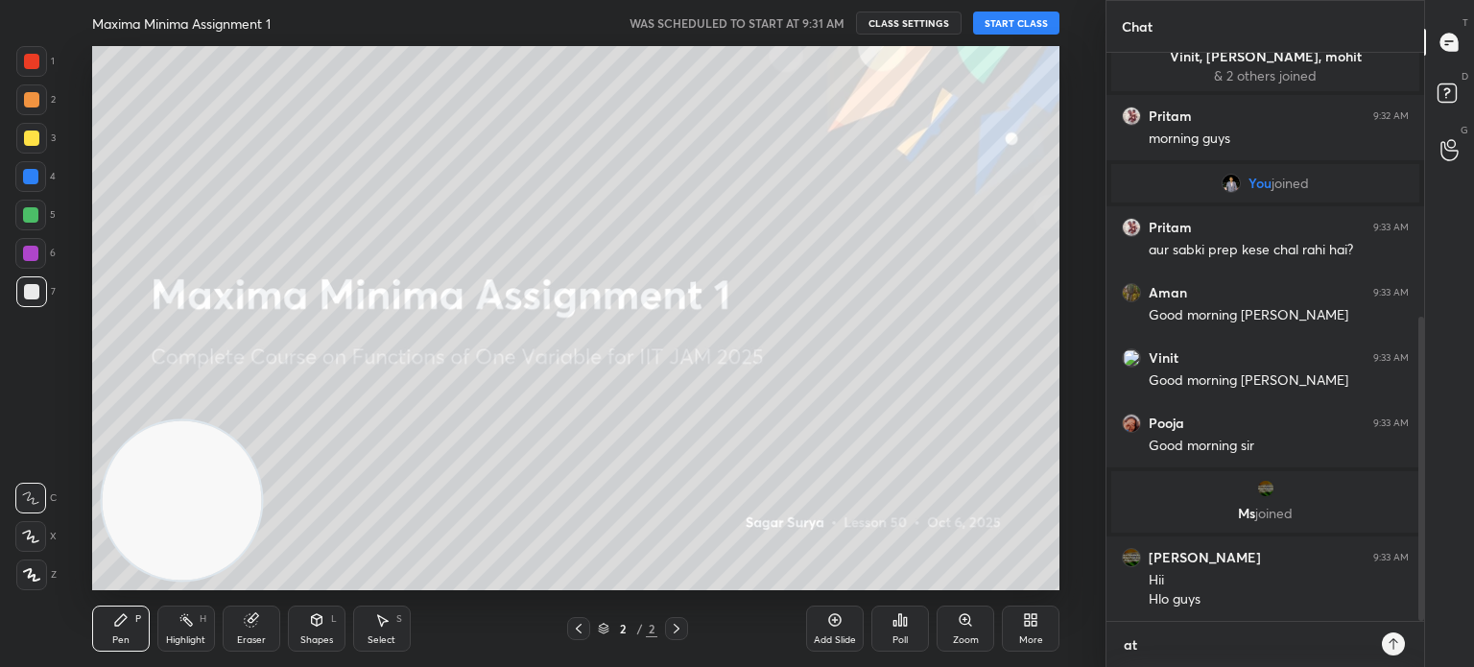
type textarea "at 9"
type textarea "x"
type textarea "at 9:"
type textarea "x"
type textarea "at 9:4"
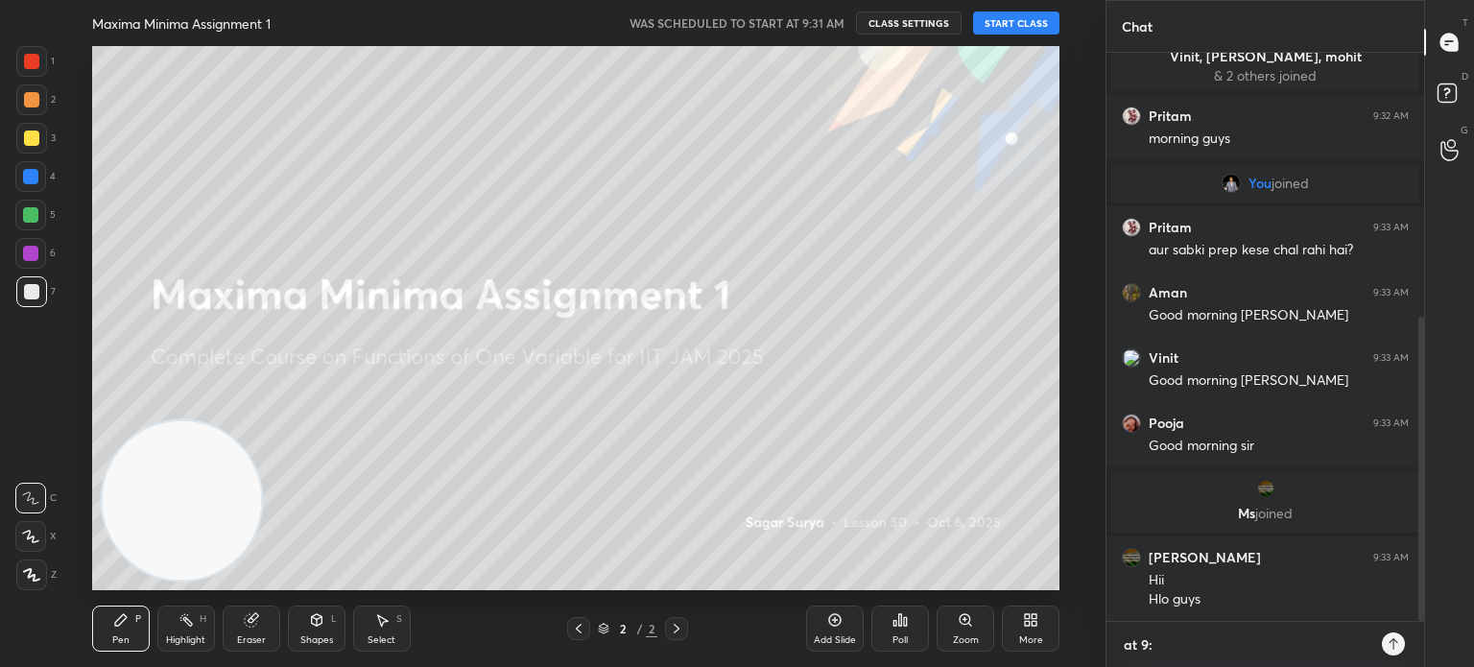
type textarea "x"
type textarea "at 9:45"
type textarea "x"
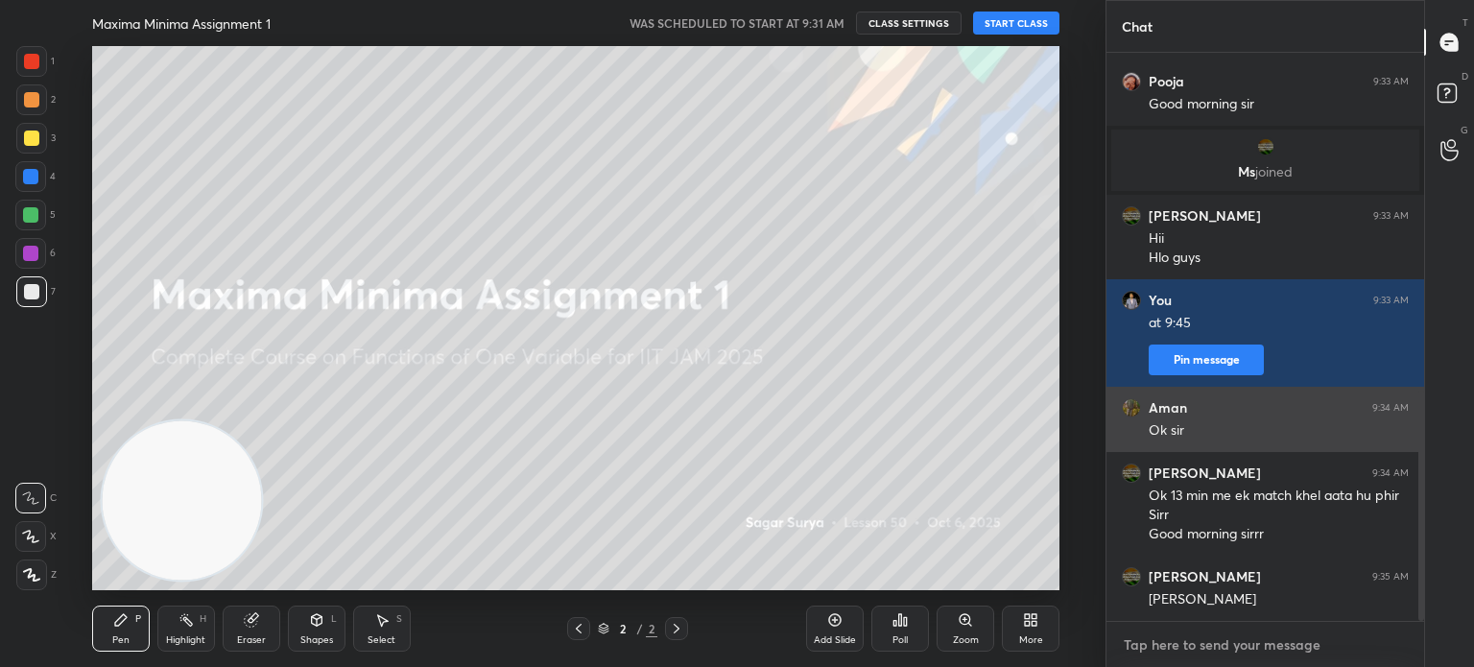
scroll to position [904, 0]
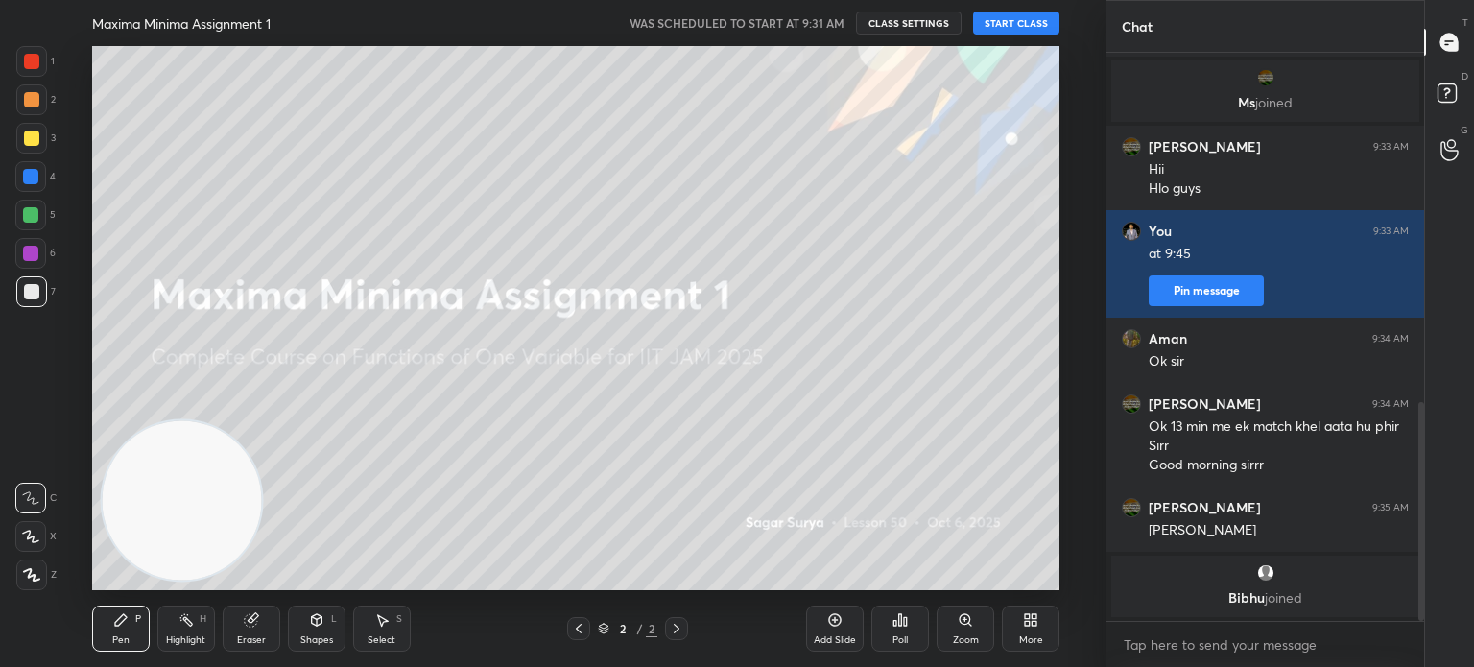
click at [1017, 22] on button "START CLASS" at bounding box center [1016, 23] width 86 height 23
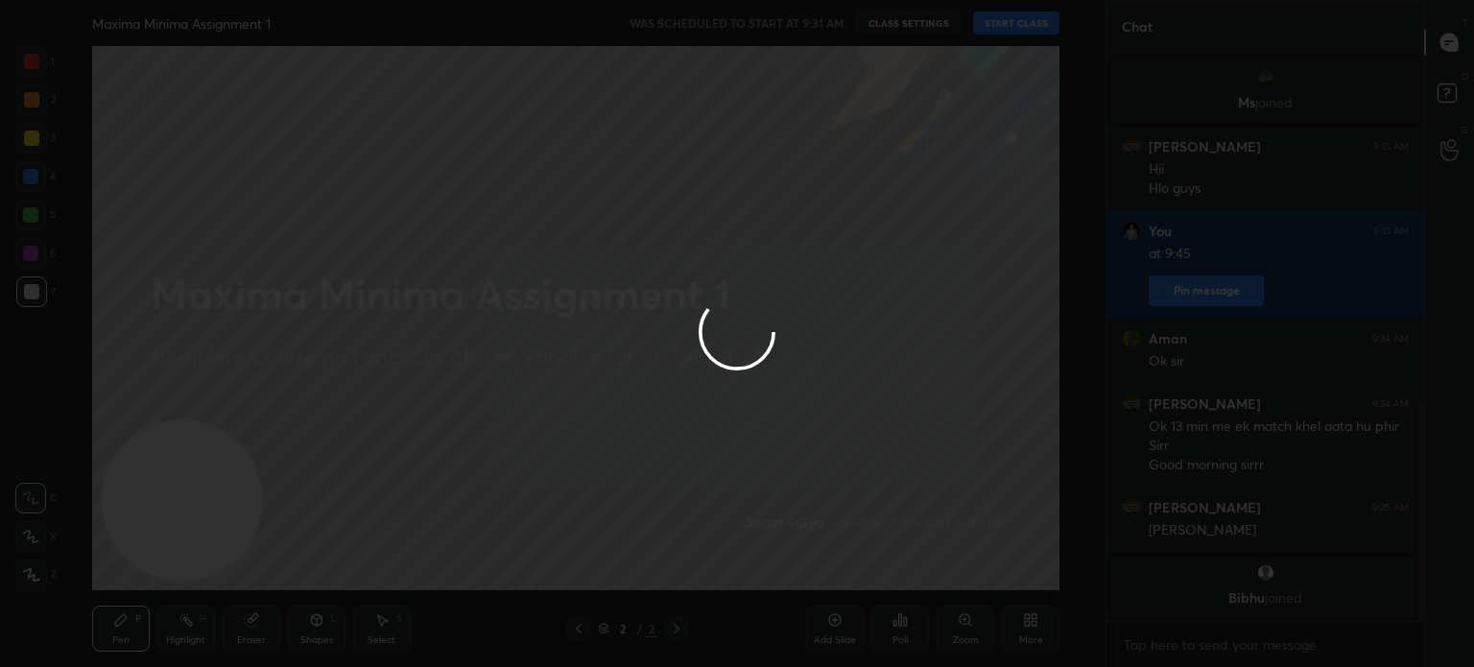
type textarea "x"
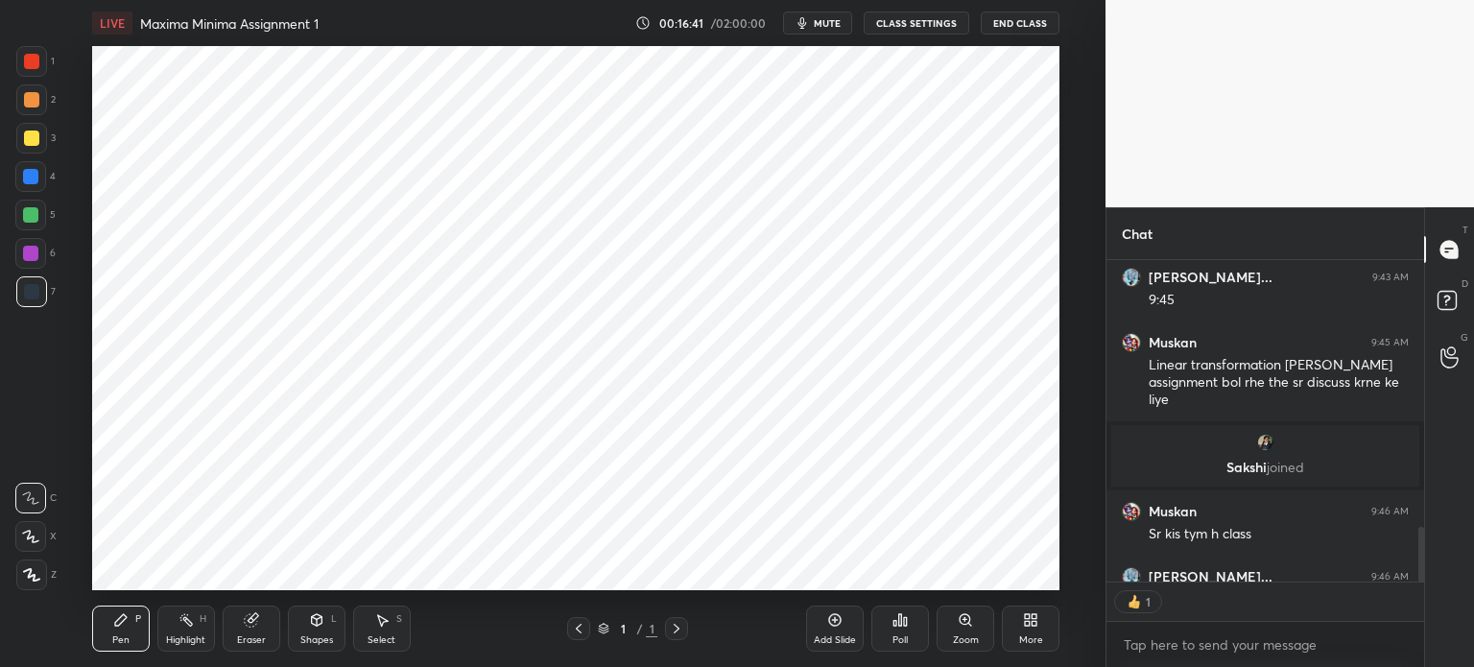
scroll to position [95419, 94935]
click at [1039, 630] on div "More" at bounding box center [1031, 629] width 58 height 46
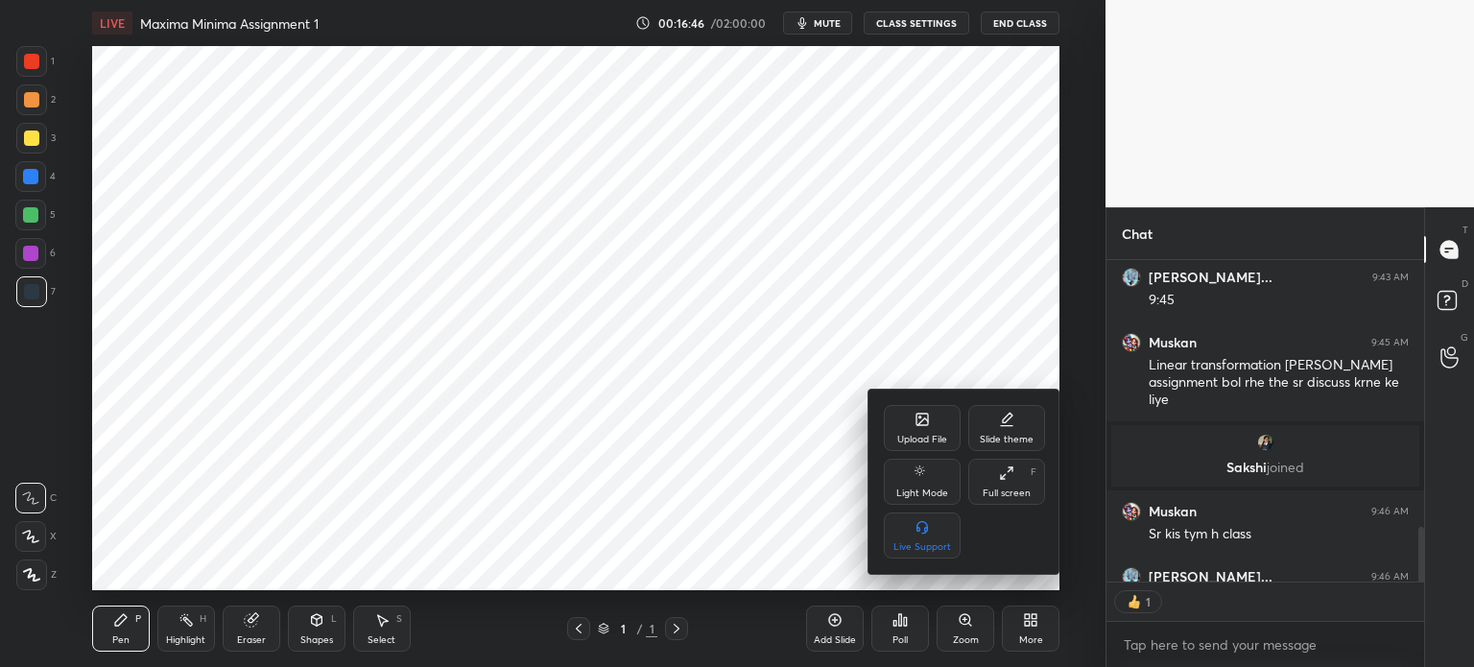
click at [944, 428] on div "Upload File" at bounding box center [922, 428] width 77 height 46
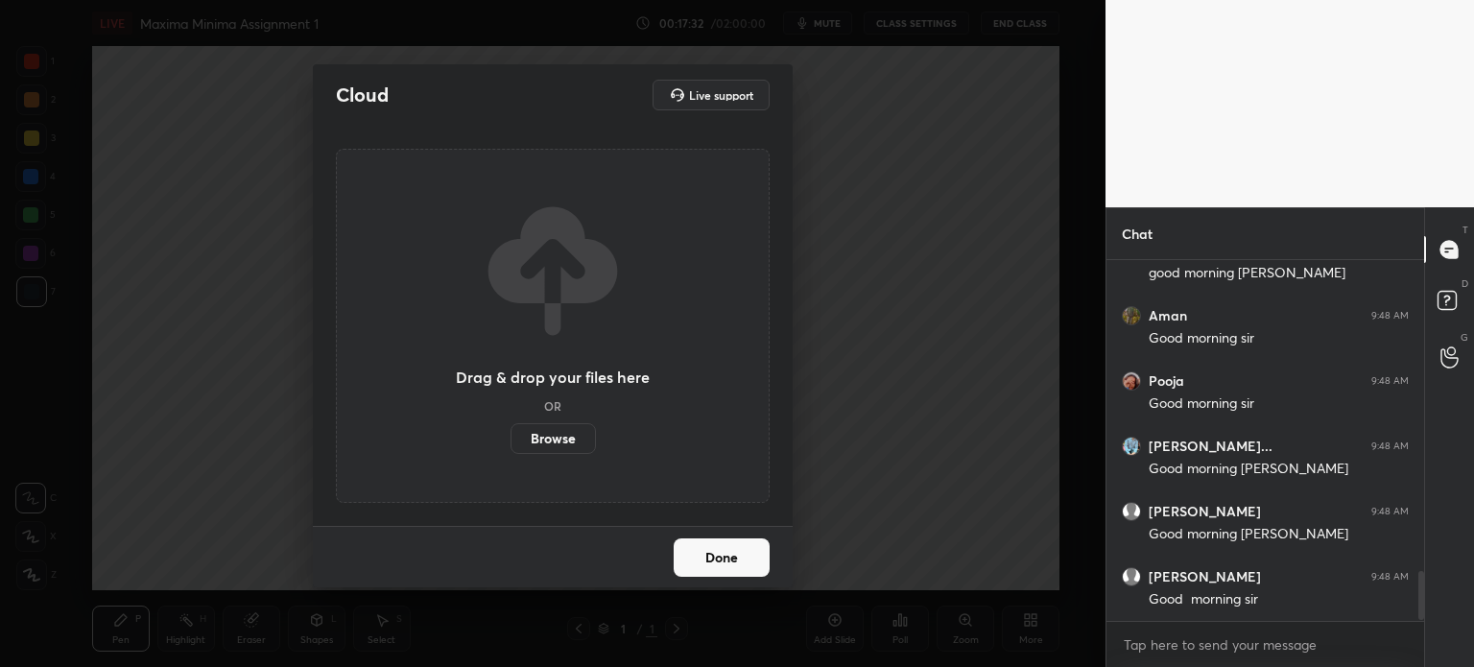
scroll to position [2297, 0]
click at [569, 432] on label "Browse" at bounding box center [553, 438] width 85 height 31
click at [511, 432] on input "Browse" at bounding box center [511, 438] width 0 height 31
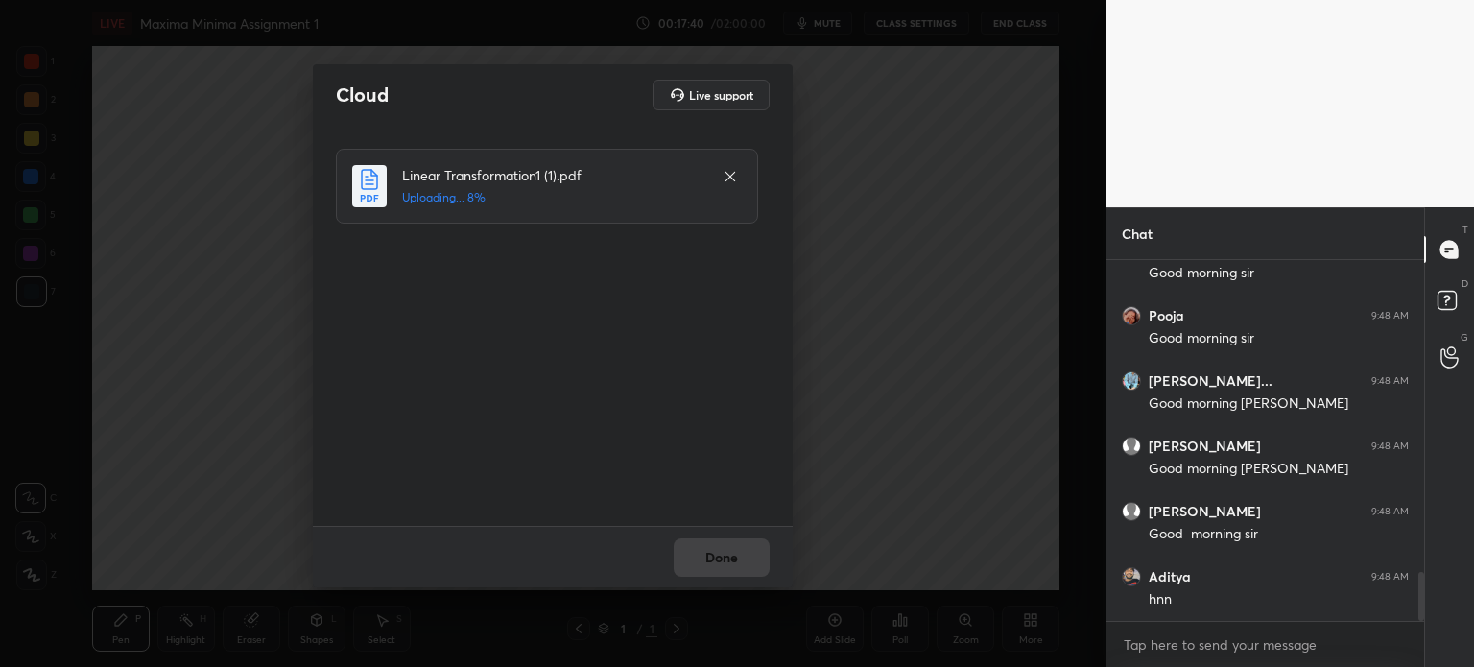
click at [745, 542] on div "Done" at bounding box center [553, 556] width 480 height 61
click at [731, 540] on div "Done" at bounding box center [553, 556] width 480 height 61
click at [726, 541] on div "Done" at bounding box center [553, 556] width 480 height 61
click at [725, 542] on div "Done" at bounding box center [553, 556] width 480 height 61
click at [725, 552] on div "Done" at bounding box center [553, 556] width 480 height 61
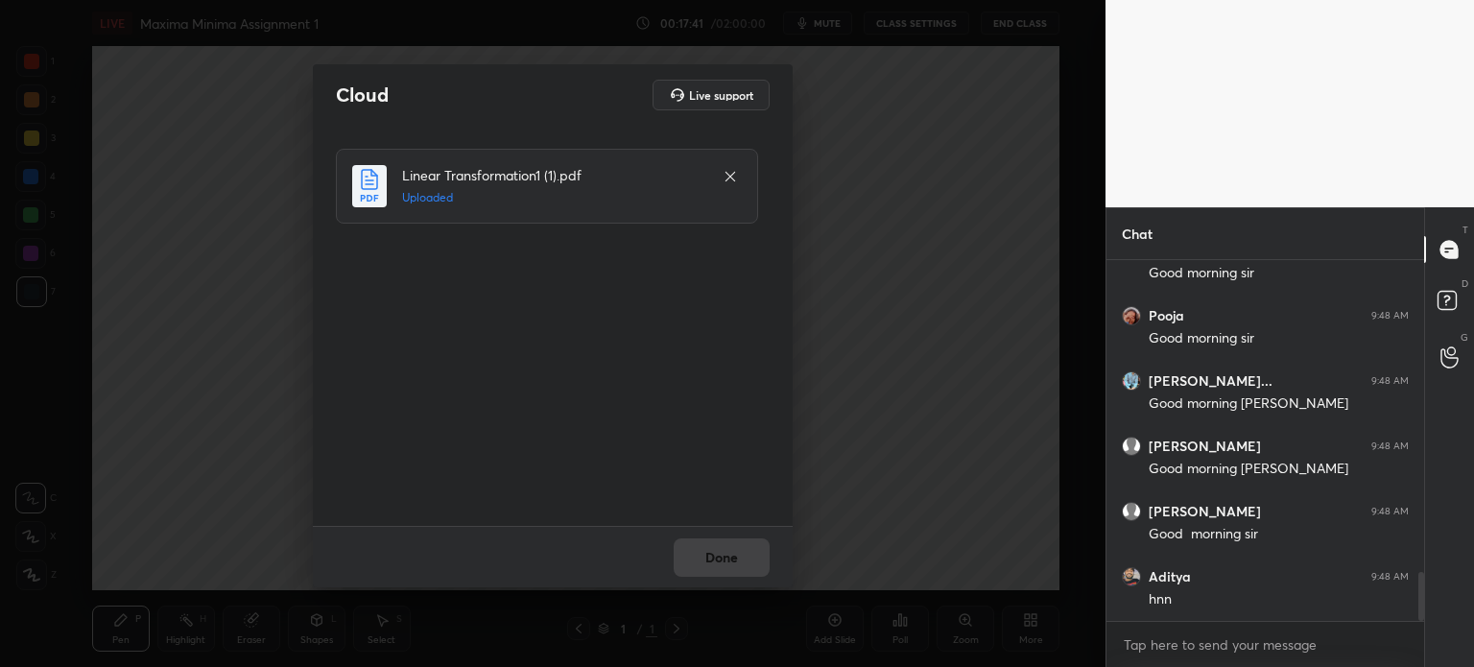
click at [724, 553] on button "Done" at bounding box center [722, 557] width 96 height 38
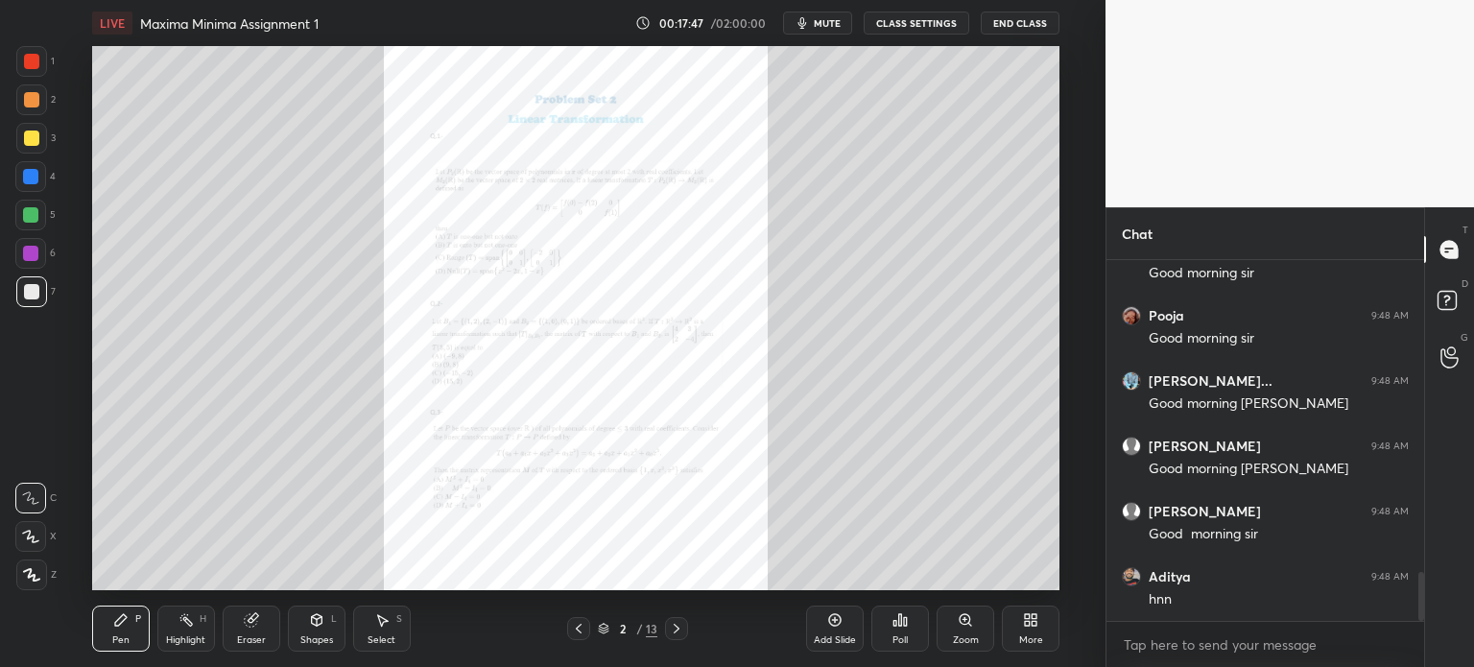
click at [678, 634] on icon at bounding box center [676, 628] width 15 height 15
click at [678, 633] on icon at bounding box center [676, 628] width 15 height 15
click at [679, 629] on icon at bounding box center [677, 629] width 6 height 10
click at [669, 634] on icon at bounding box center [676, 628] width 15 height 15
click at [669, 629] on icon at bounding box center [676, 628] width 15 height 15
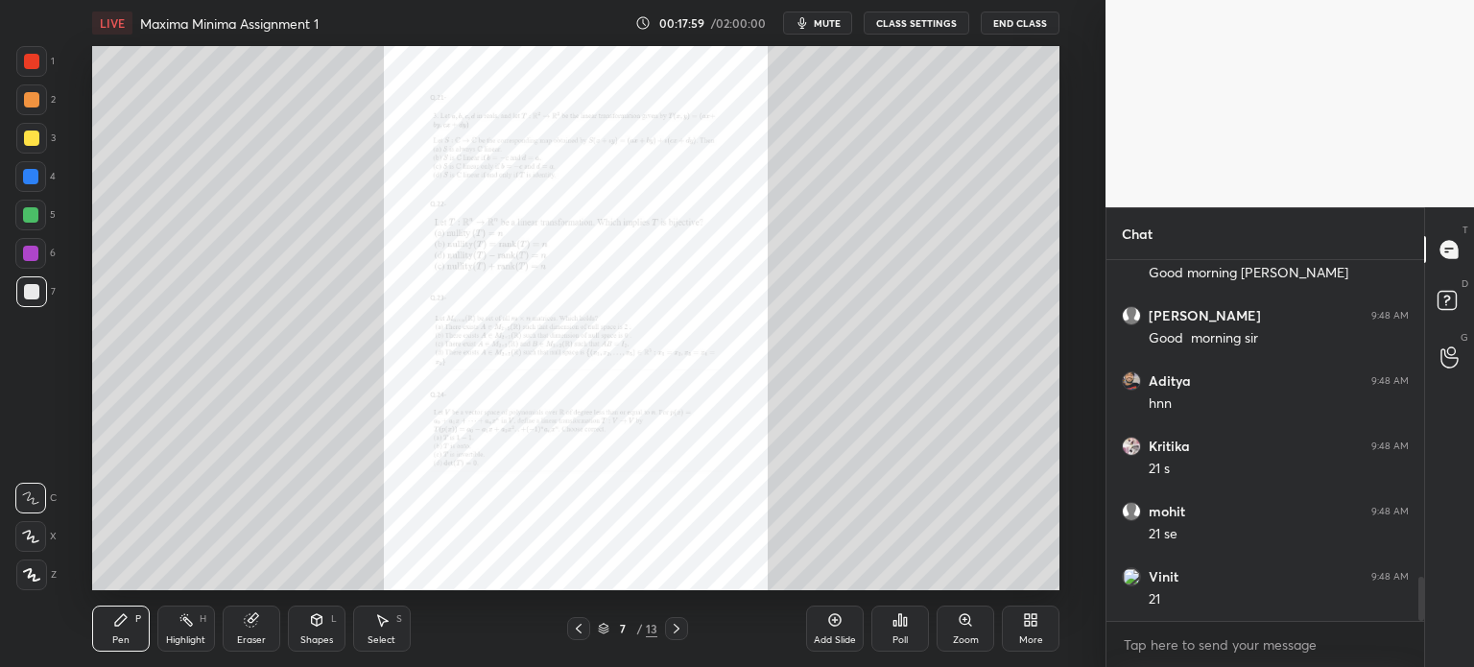
scroll to position [2558, 0]
click at [956, 635] on div "Zoom" at bounding box center [966, 640] width 26 height 10
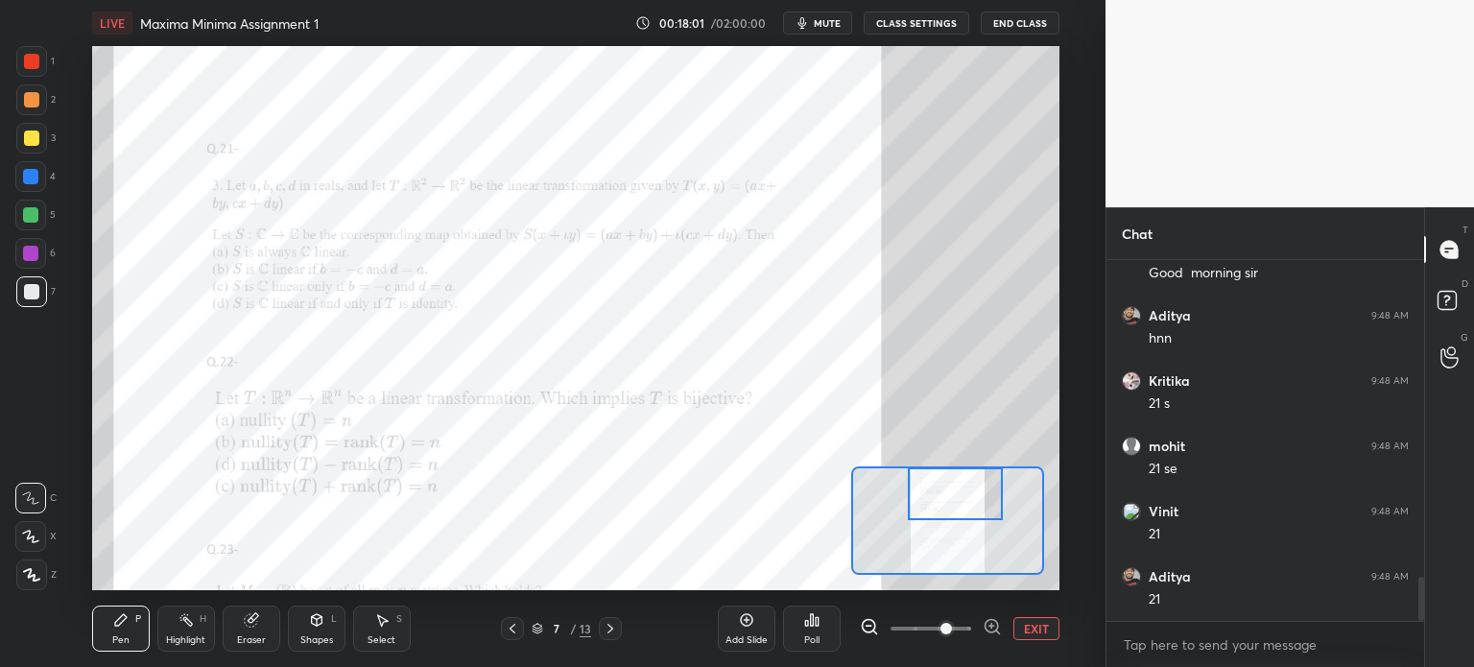
drag, startPoint x: 952, startPoint y: 505, endPoint x: 961, endPoint y: 467, distance: 38.4
click at [961, 467] on div at bounding box center [955, 493] width 95 height 53
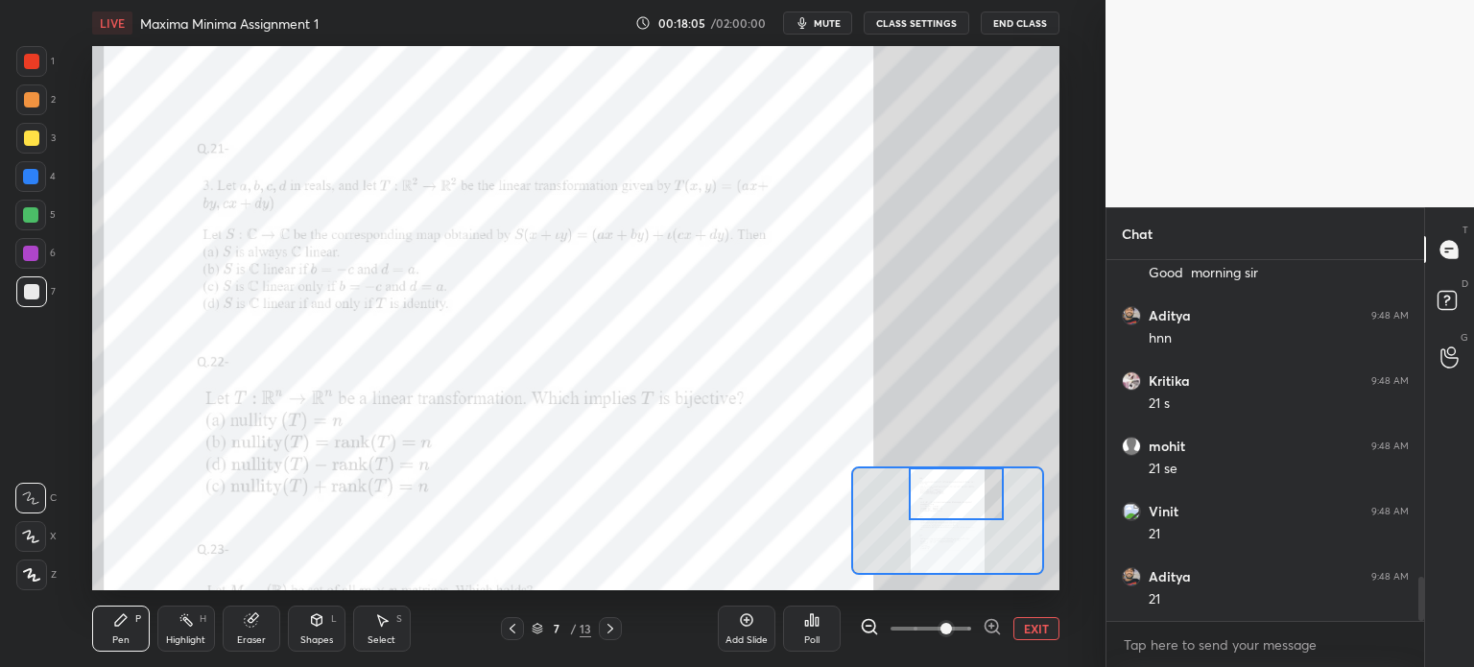
click at [36, 210] on div at bounding box center [30, 214] width 15 height 15
drag, startPoint x: 749, startPoint y: 620, endPoint x: 738, endPoint y: 625, distance: 11.6
click at [745, 621] on icon at bounding box center [746, 619] width 15 height 15
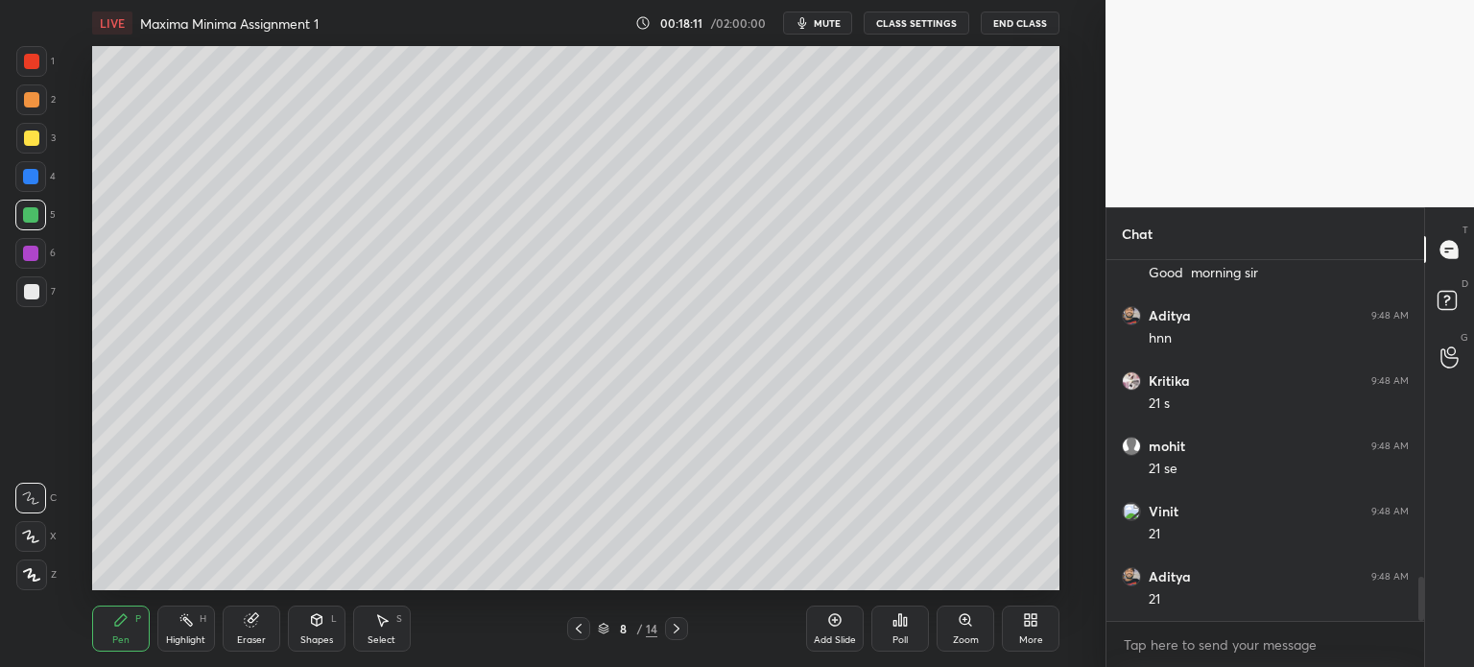
click at [31, 280] on div "1 2 3 4 5 6 7" at bounding box center [35, 180] width 40 height 269
click at [31, 290] on div at bounding box center [31, 291] width 15 height 15
click at [588, 625] on div "8 / 14" at bounding box center [627, 628] width 121 height 23
click at [577, 629] on icon at bounding box center [578, 628] width 15 height 15
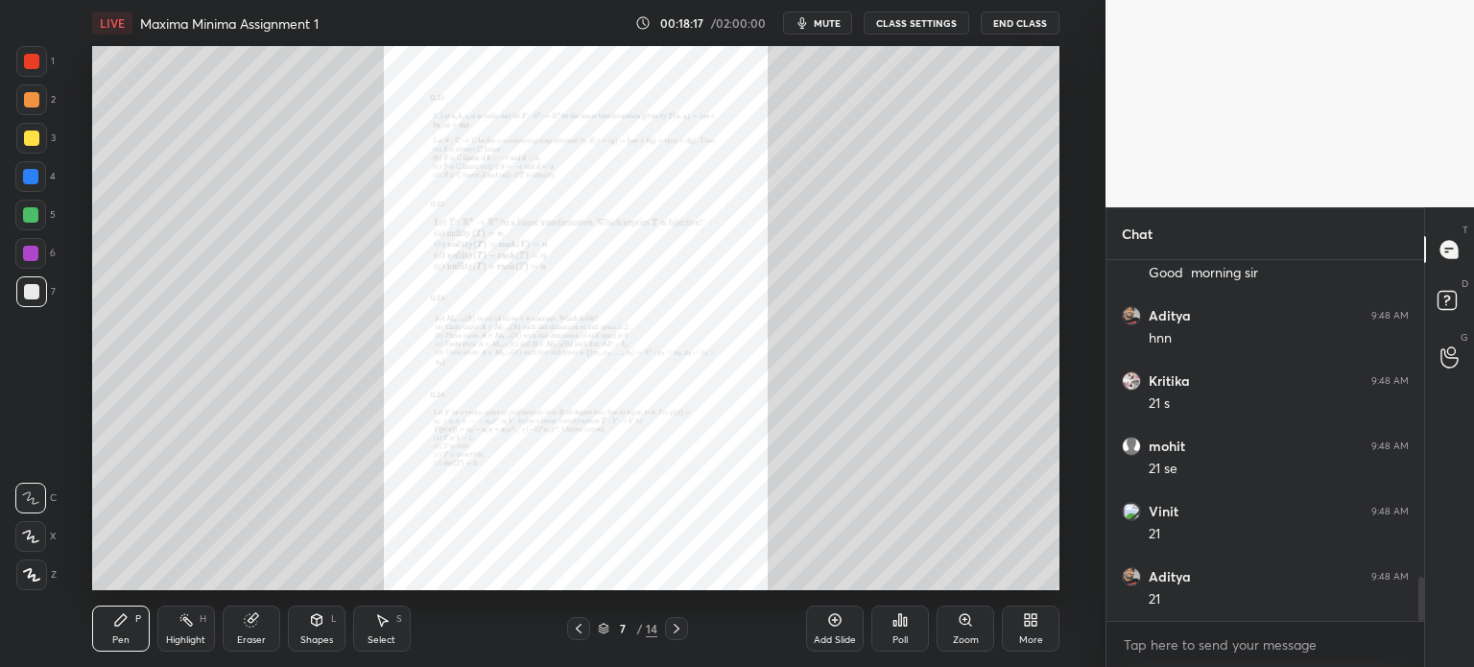
scroll to position [2624, 0]
click at [678, 626] on icon at bounding box center [676, 628] width 15 height 15
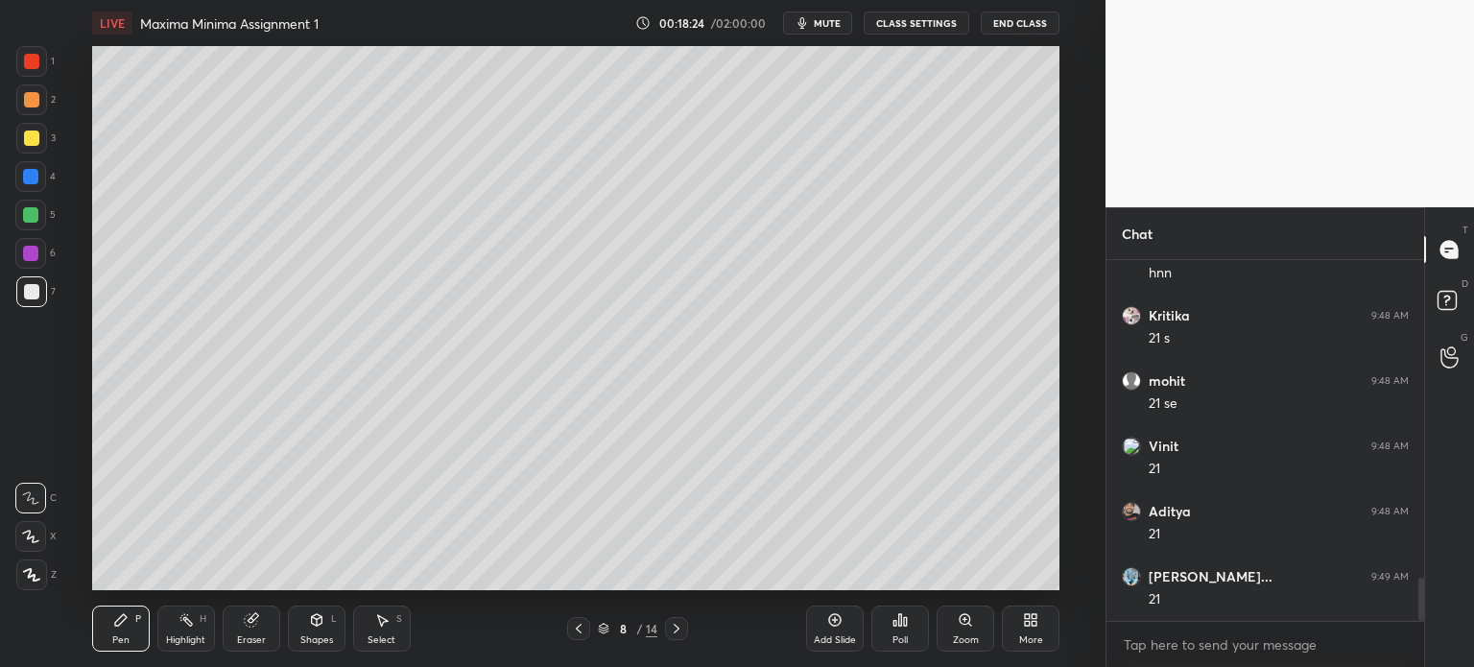
click at [266, 635] on div "Eraser" at bounding box center [252, 629] width 58 height 46
drag, startPoint x: 26, startPoint y: 575, endPoint x: 61, endPoint y: 593, distance: 39.9
click at [27, 575] on span "Erase all" at bounding box center [30, 574] width 29 height 13
click at [127, 636] on div "Pen" at bounding box center [120, 640] width 17 height 10
click at [31, 298] on div at bounding box center [31, 291] width 15 height 15
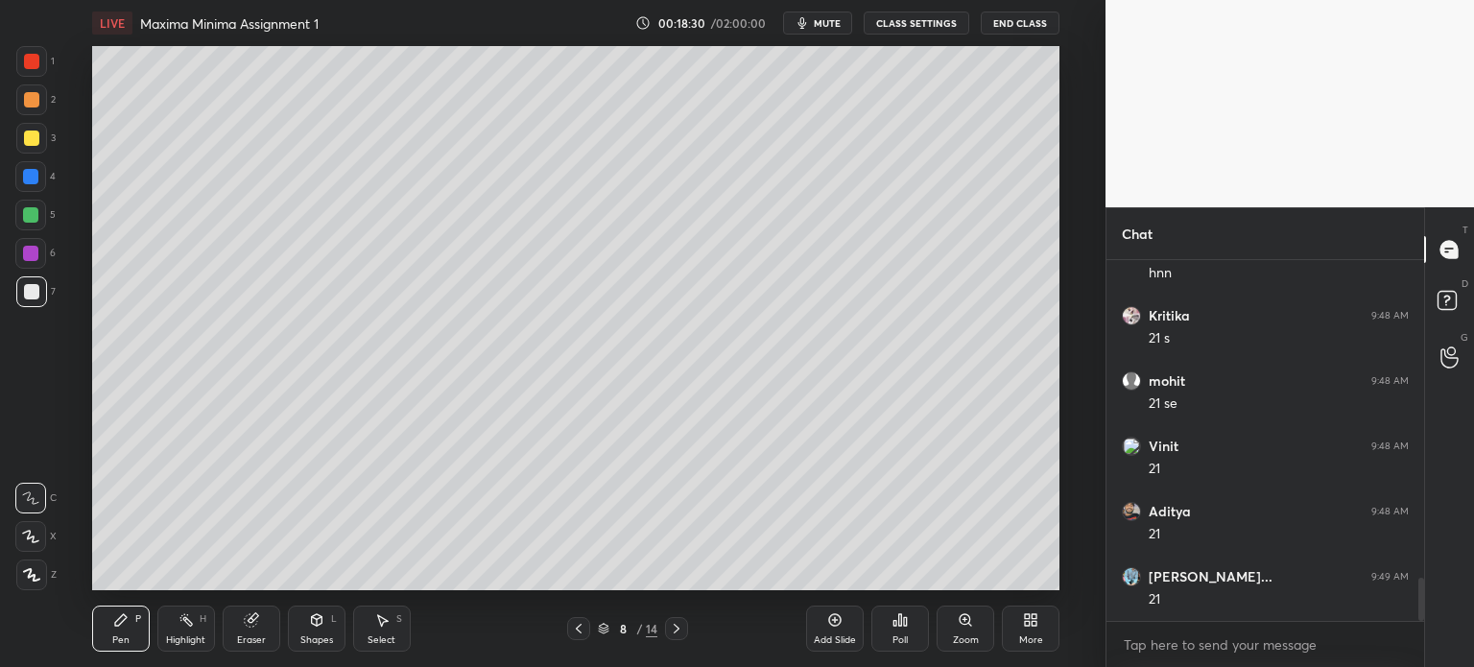
click at [951, 619] on div "Zoom" at bounding box center [966, 629] width 58 height 46
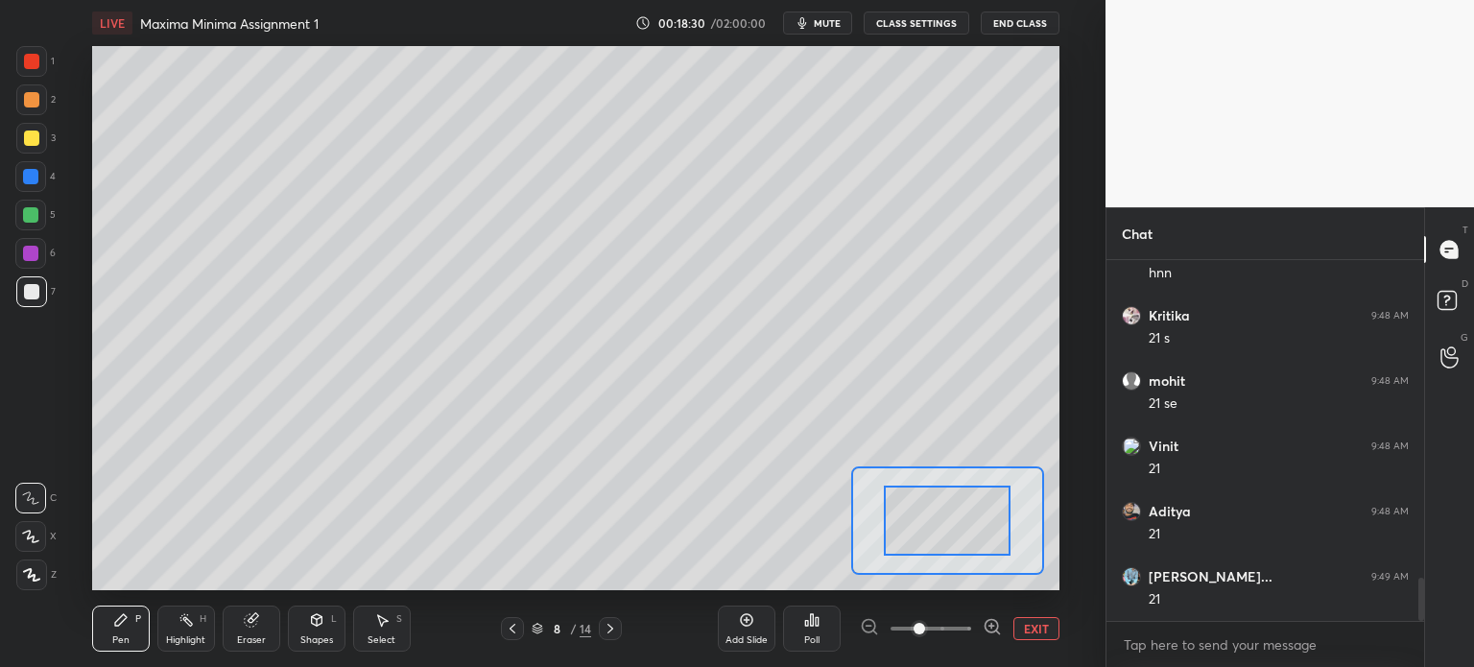
click at [952, 625] on span at bounding box center [931, 628] width 81 height 29
click at [1045, 636] on button "EXIT" at bounding box center [1036, 628] width 46 height 23
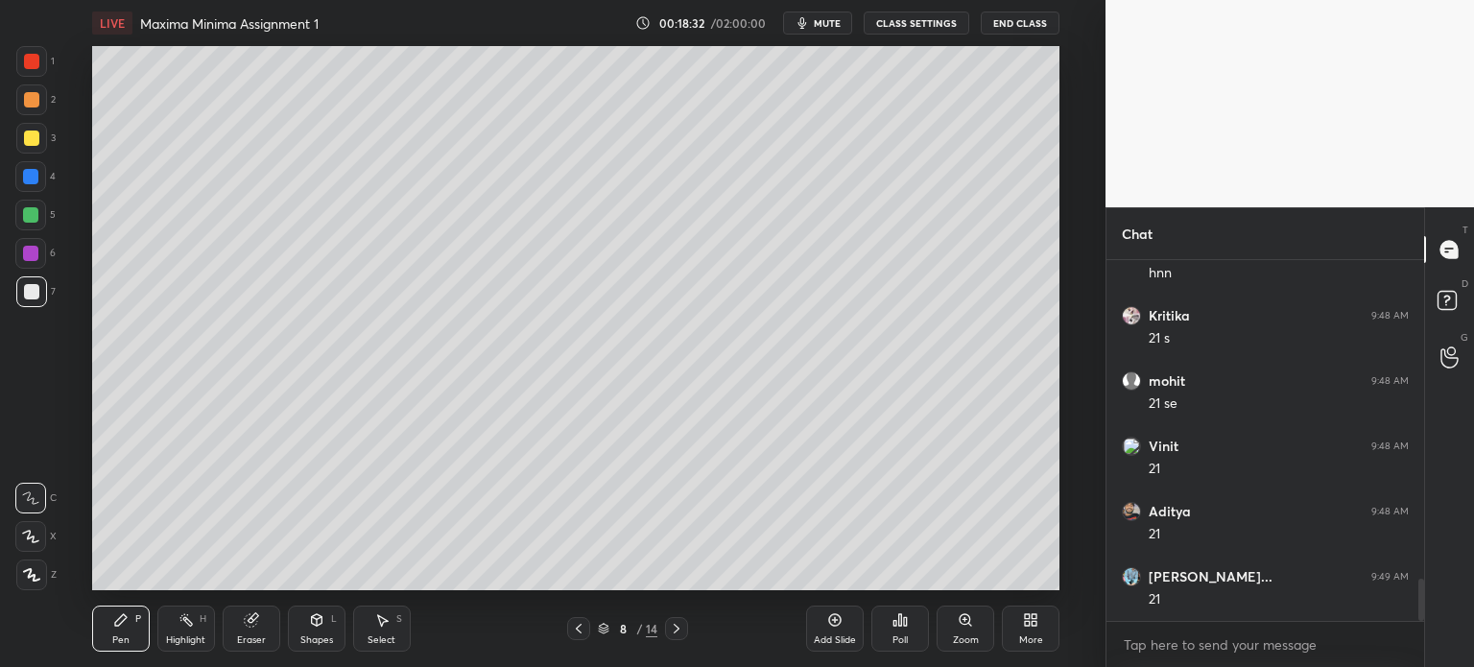
scroll to position [2689, 0]
click at [577, 632] on icon at bounding box center [578, 628] width 15 height 15
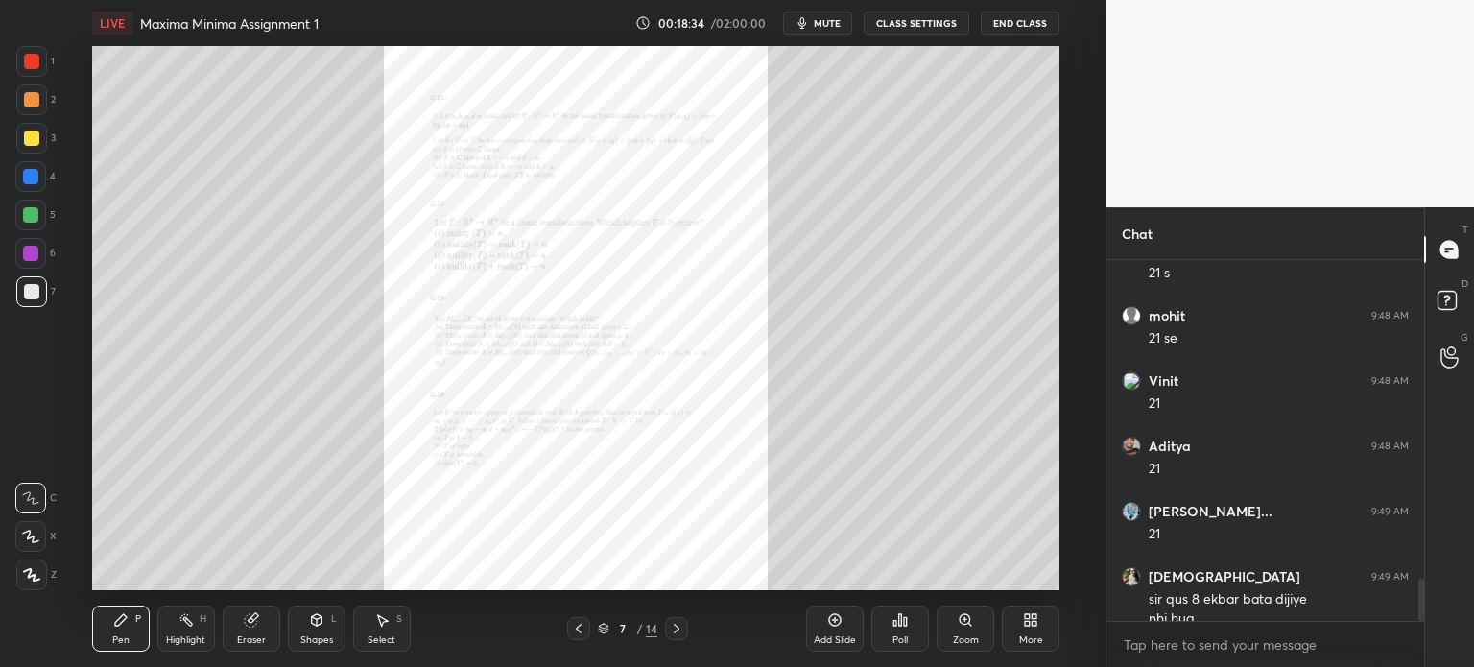
scroll to position [2708, 0]
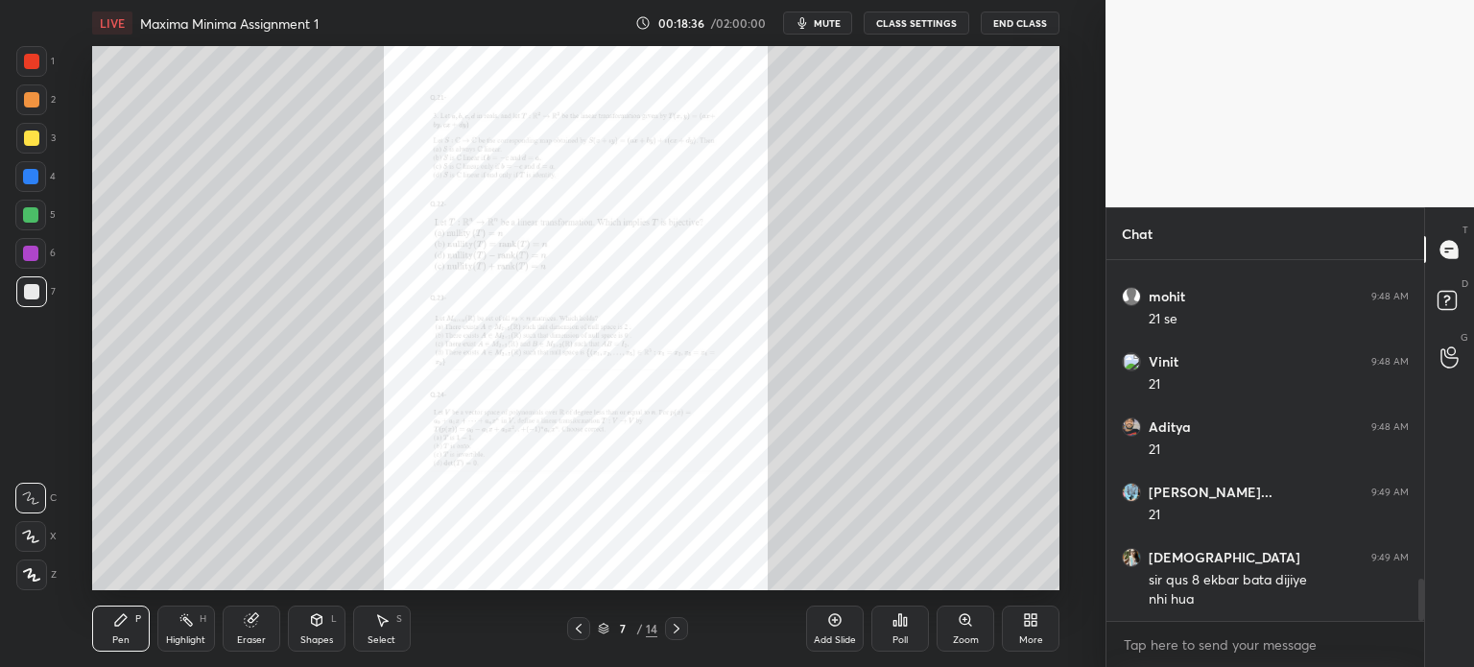
click at [965, 626] on icon at bounding box center [965, 619] width 15 height 15
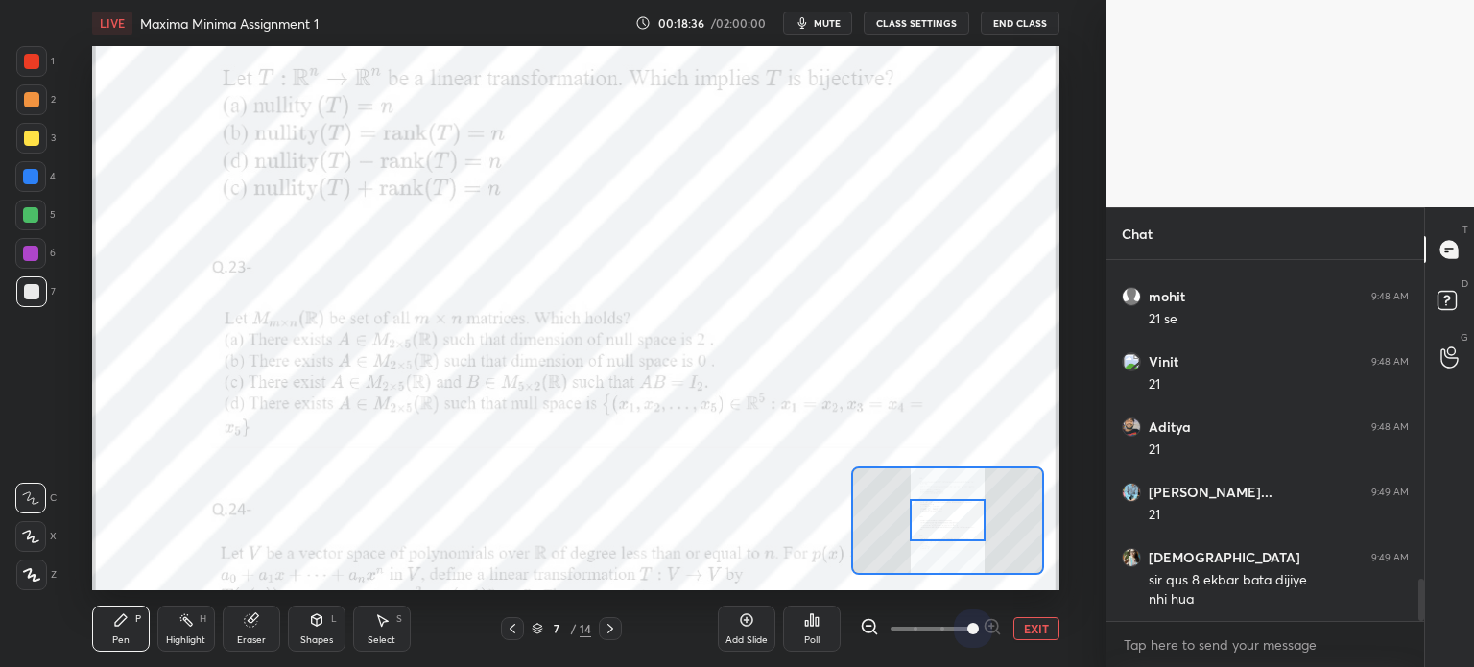
click at [960, 625] on span at bounding box center [931, 628] width 81 height 29
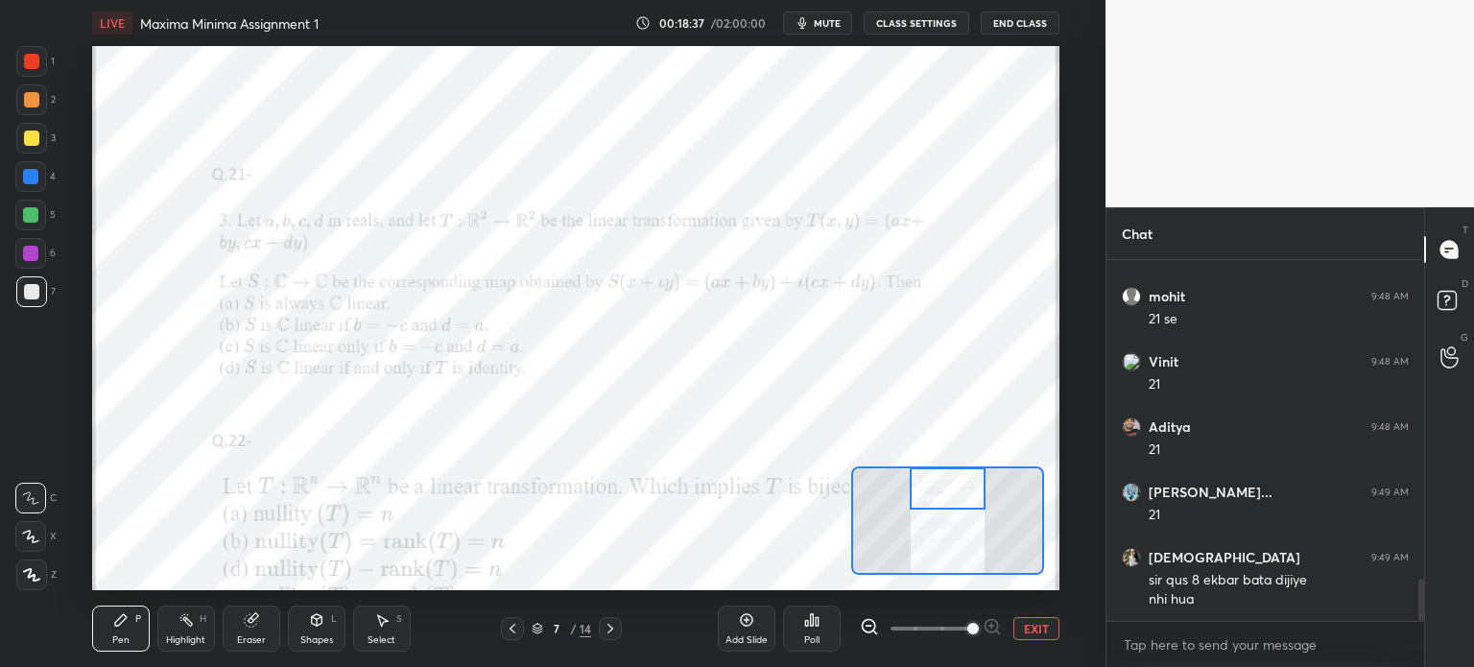
drag, startPoint x: 935, startPoint y: 521, endPoint x: 937, endPoint y: 498, distance: 23.1
click at [937, 498] on div at bounding box center [948, 488] width 76 height 42
click at [606, 629] on icon at bounding box center [610, 628] width 15 height 15
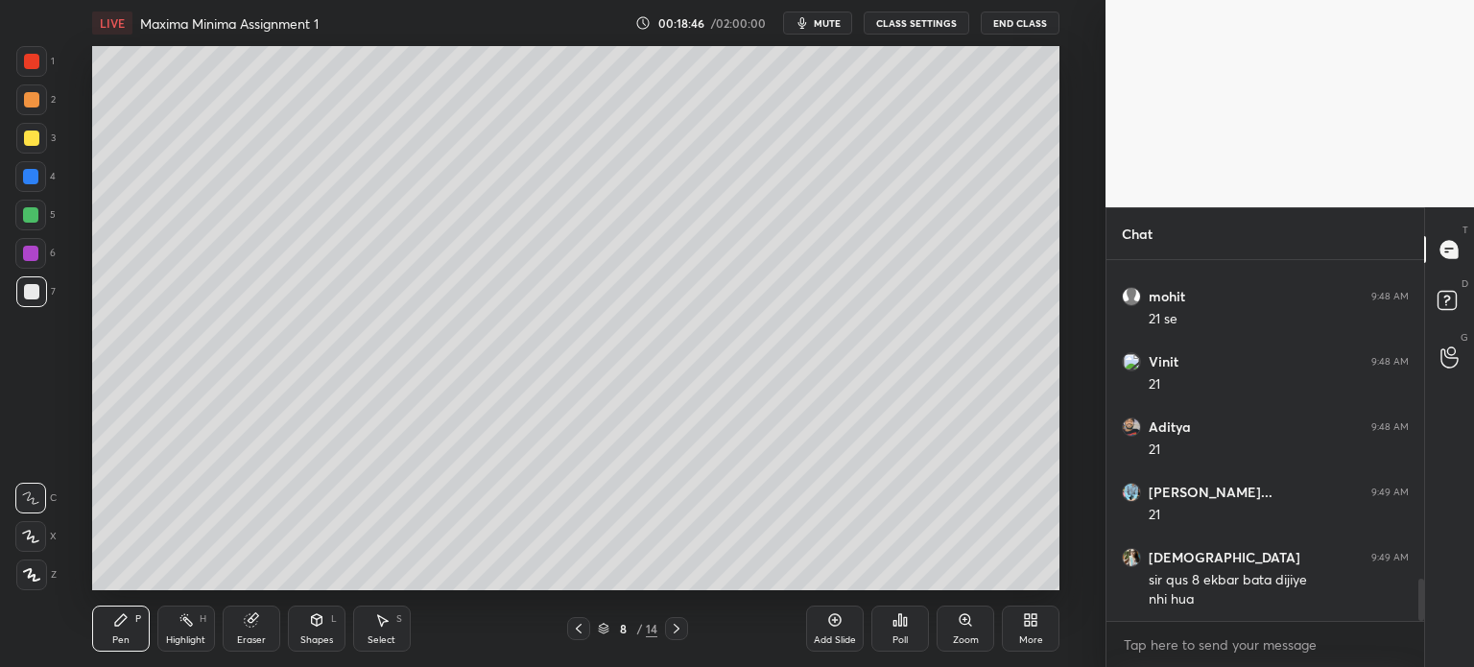
click at [580, 630] on icon at bounding box center [578, 628] width 15 height 15
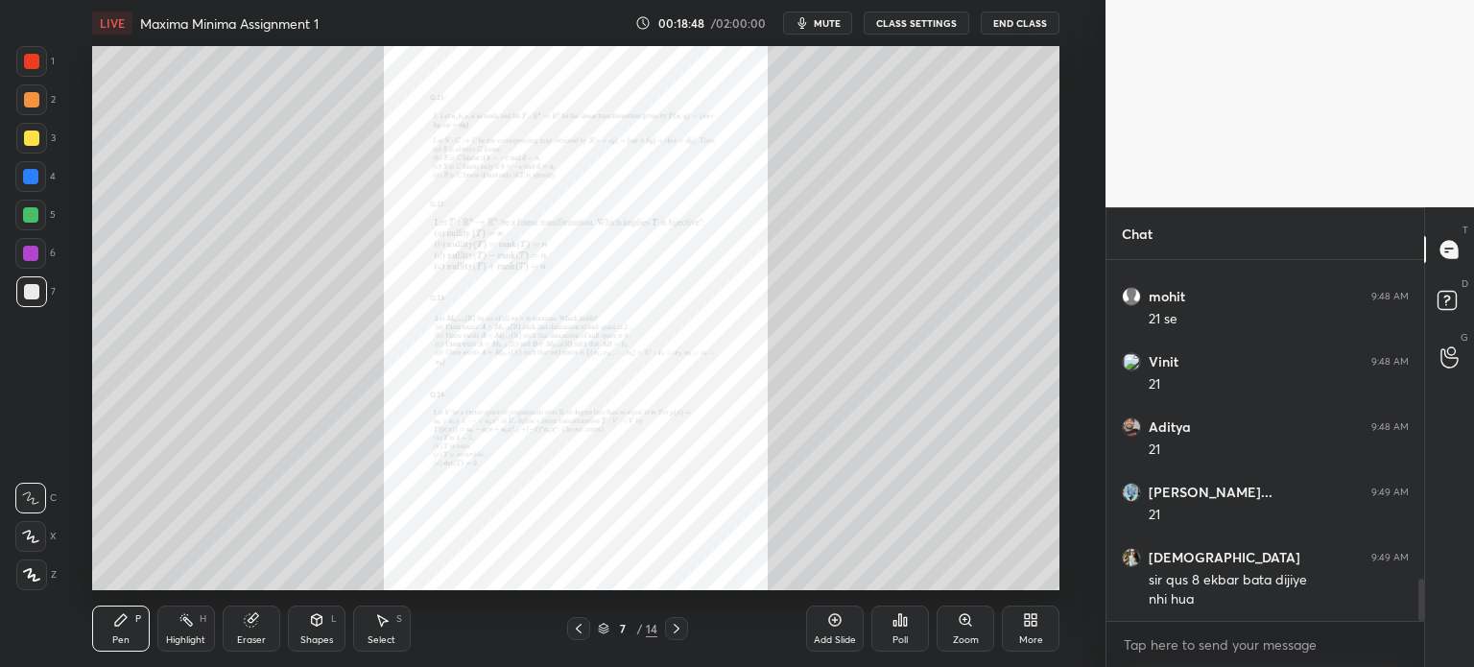
click at [682, 629] on div at bounding box center [676, 628] width 23 height 23
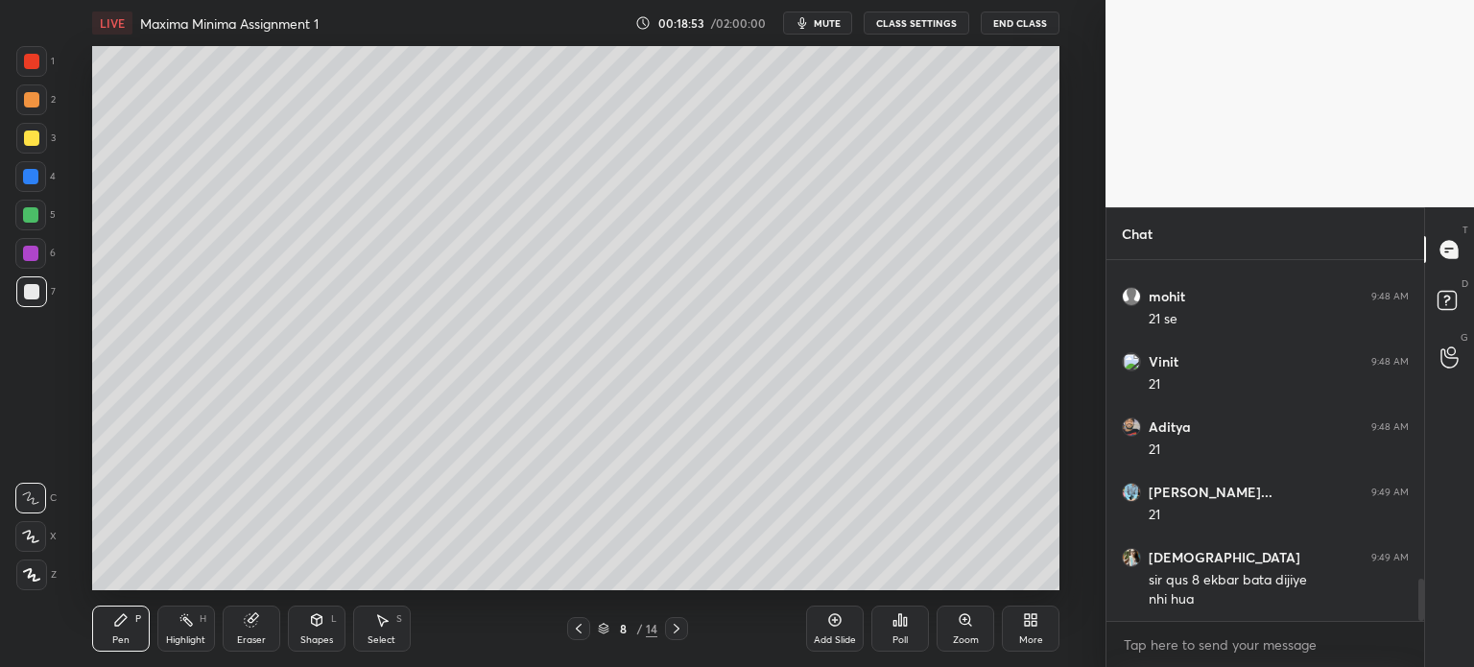
click at [572, 635] on icon at bounding box center [578, 628] width 15 height 15
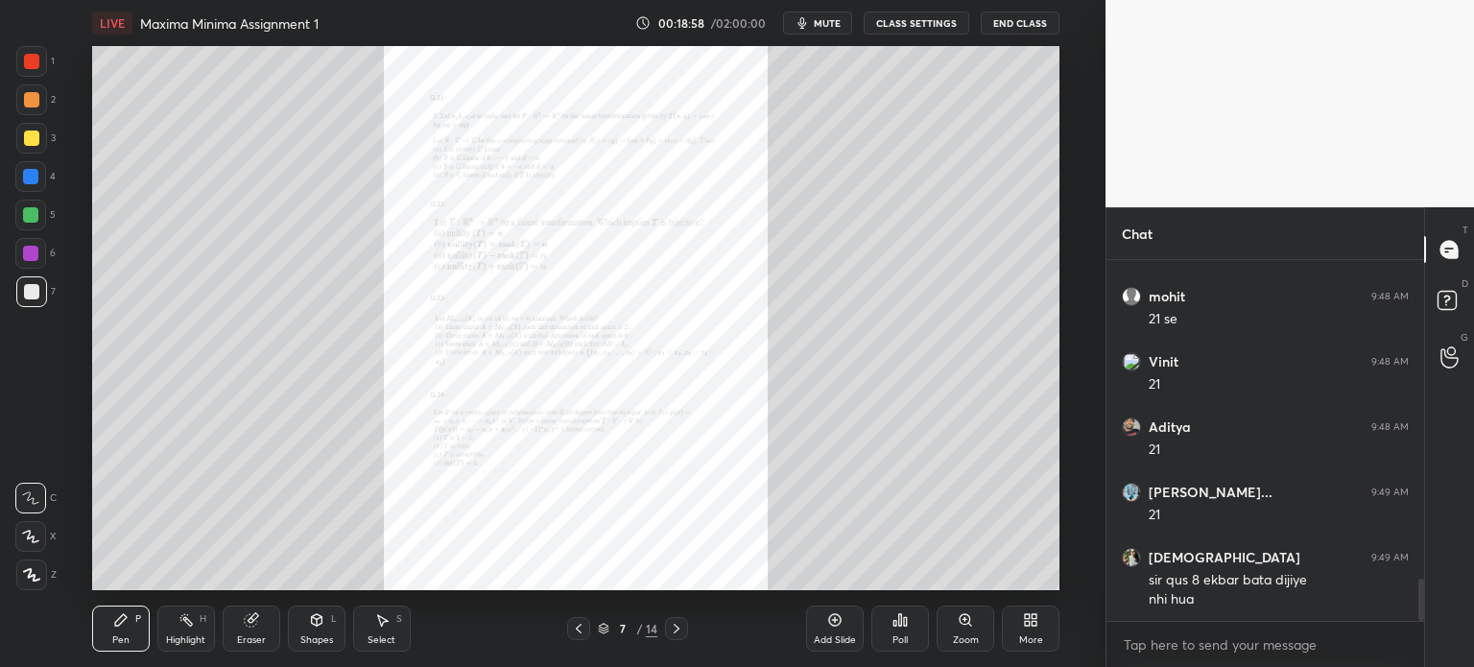
click at [673, 629] on icon at bounding box center [676, 628] width 15 height 15
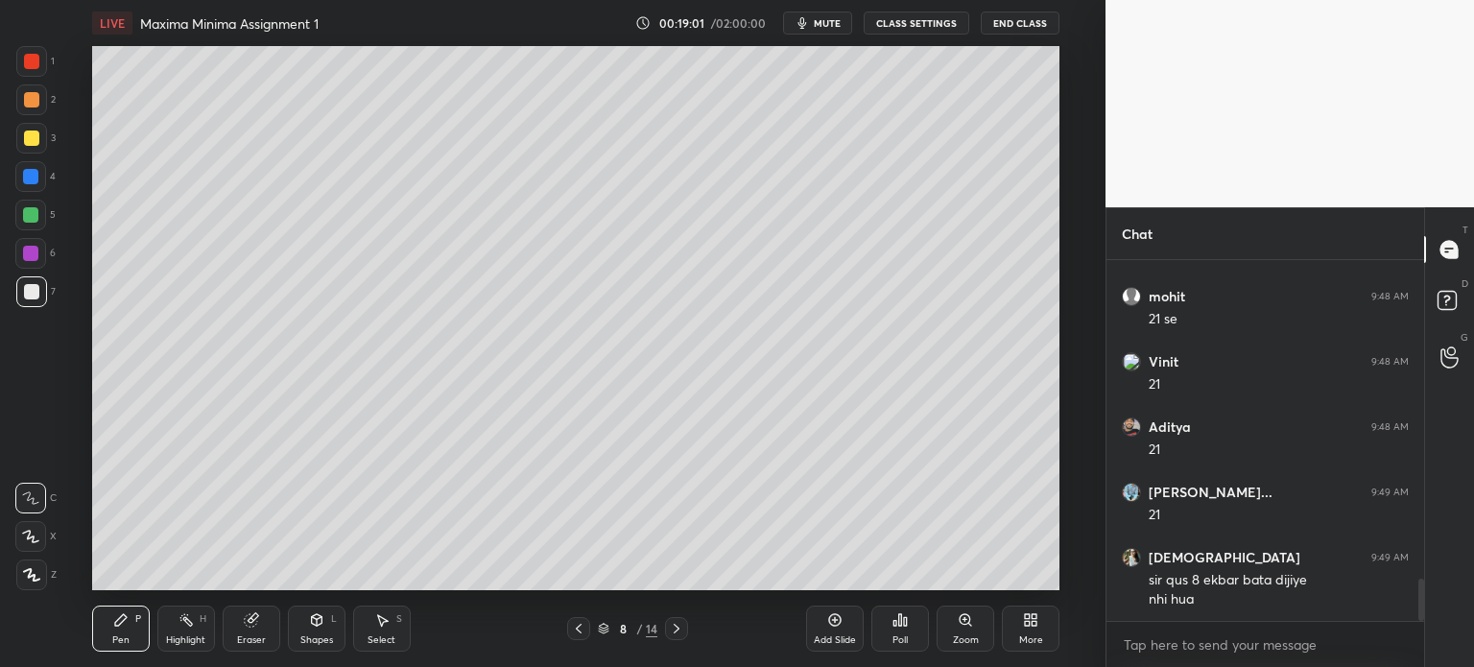
click at [257, 618] on div "Eraser" at bounding box center [252, 629] width 58 height 46
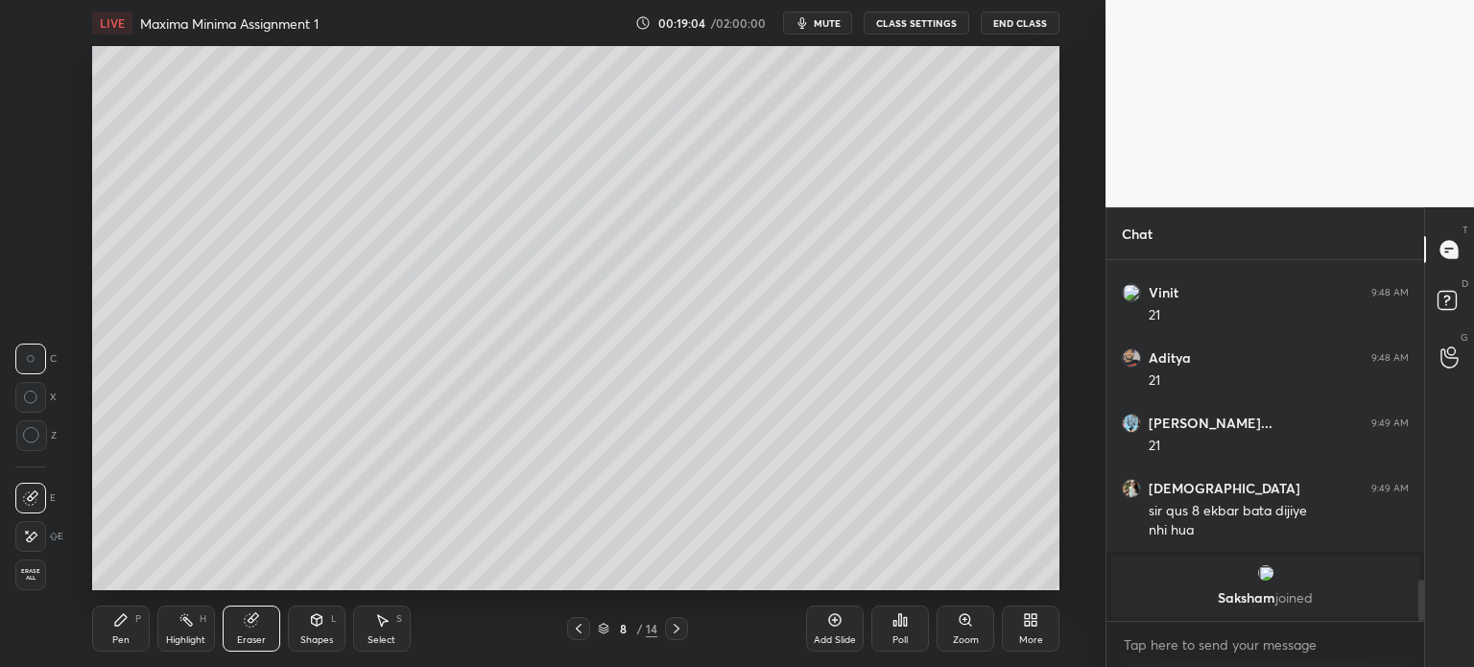
click at [114, 633] on div "Pen P" at bounding box center [121, 629] width 58 height 46
click at [581, 629] on icon at bounding box center [578, 628] width 15 height 15
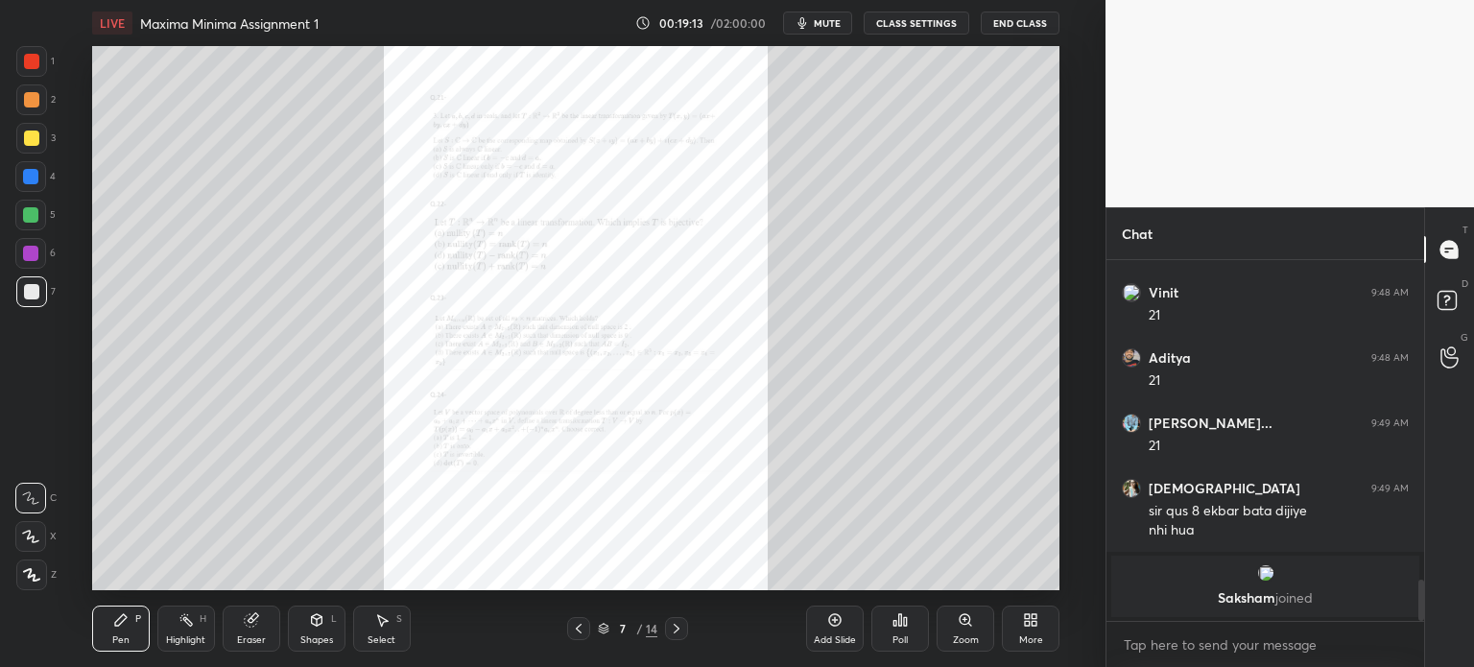
click at [676, 628] on icon at bounding box center [676, 628] width 15 height 15
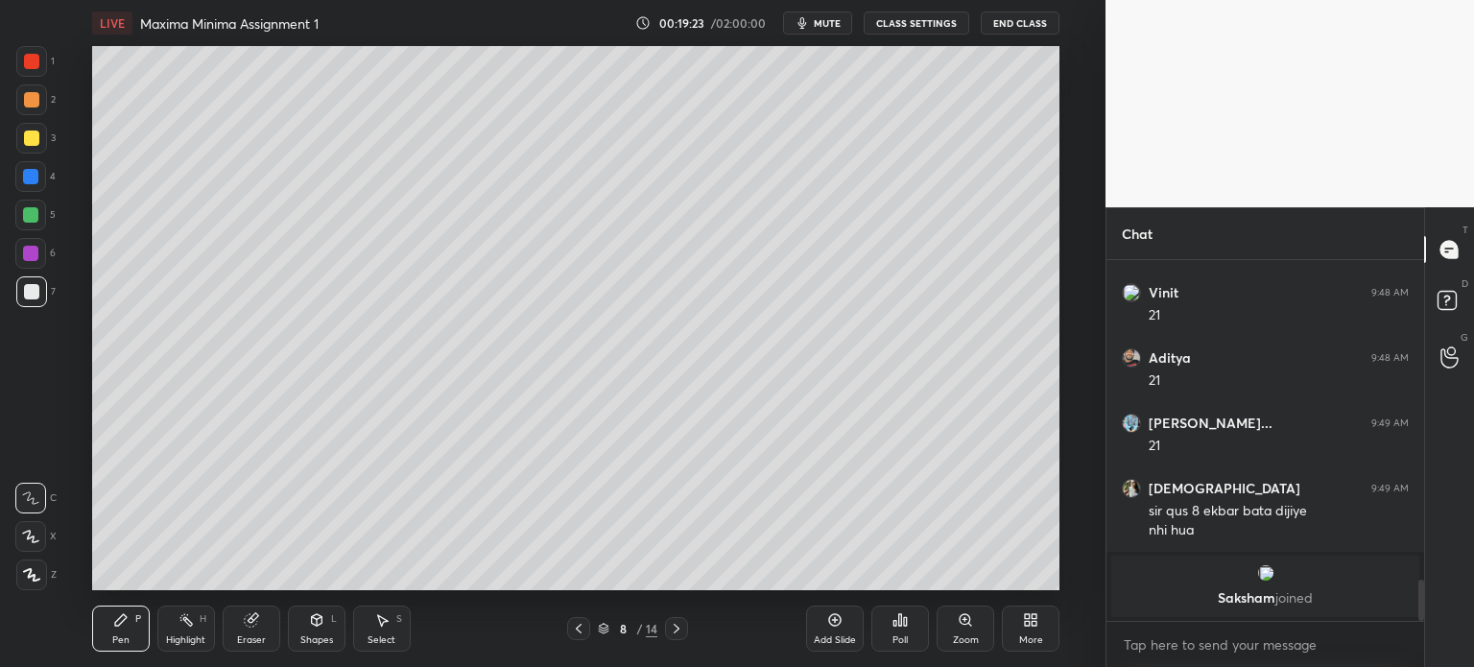
click at [582, 632] on icon at bounding box center [578, 628] width 15 height 15
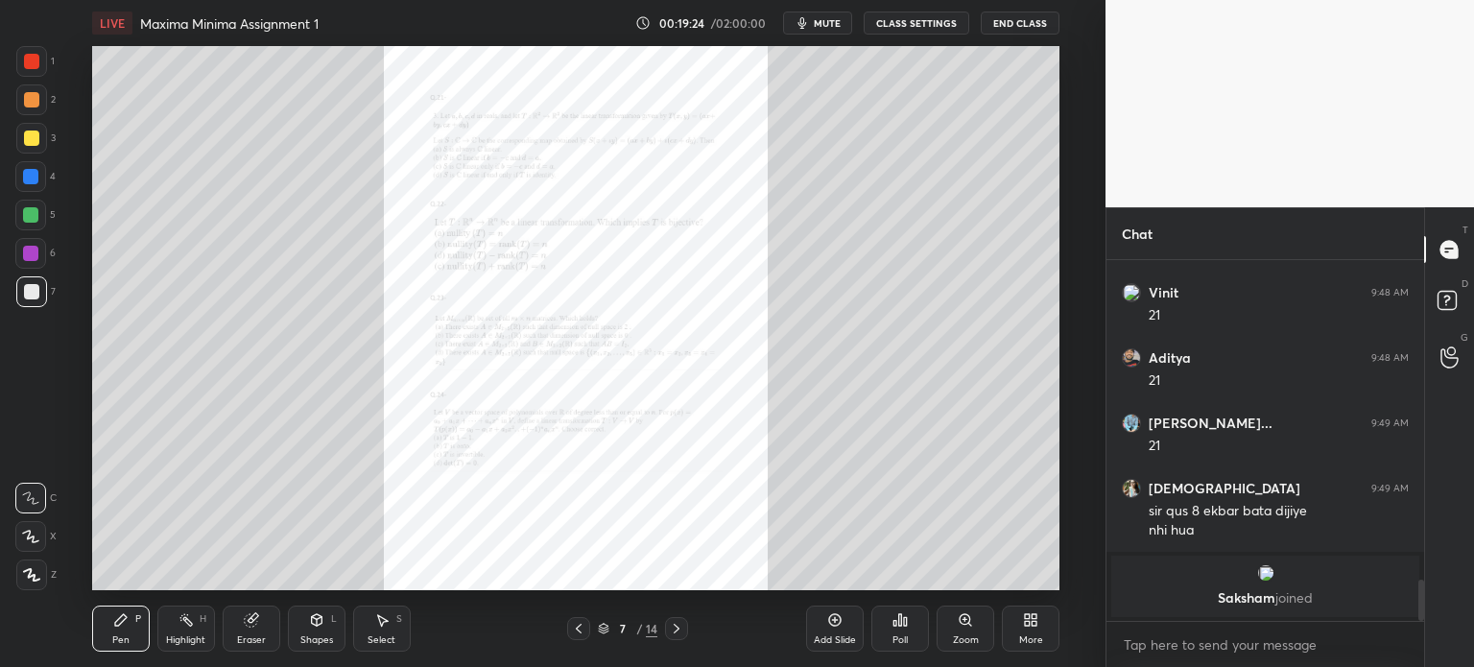
click at [945, 630] on div "Zoom" at bounding box center [966, 629] width 58 height 46
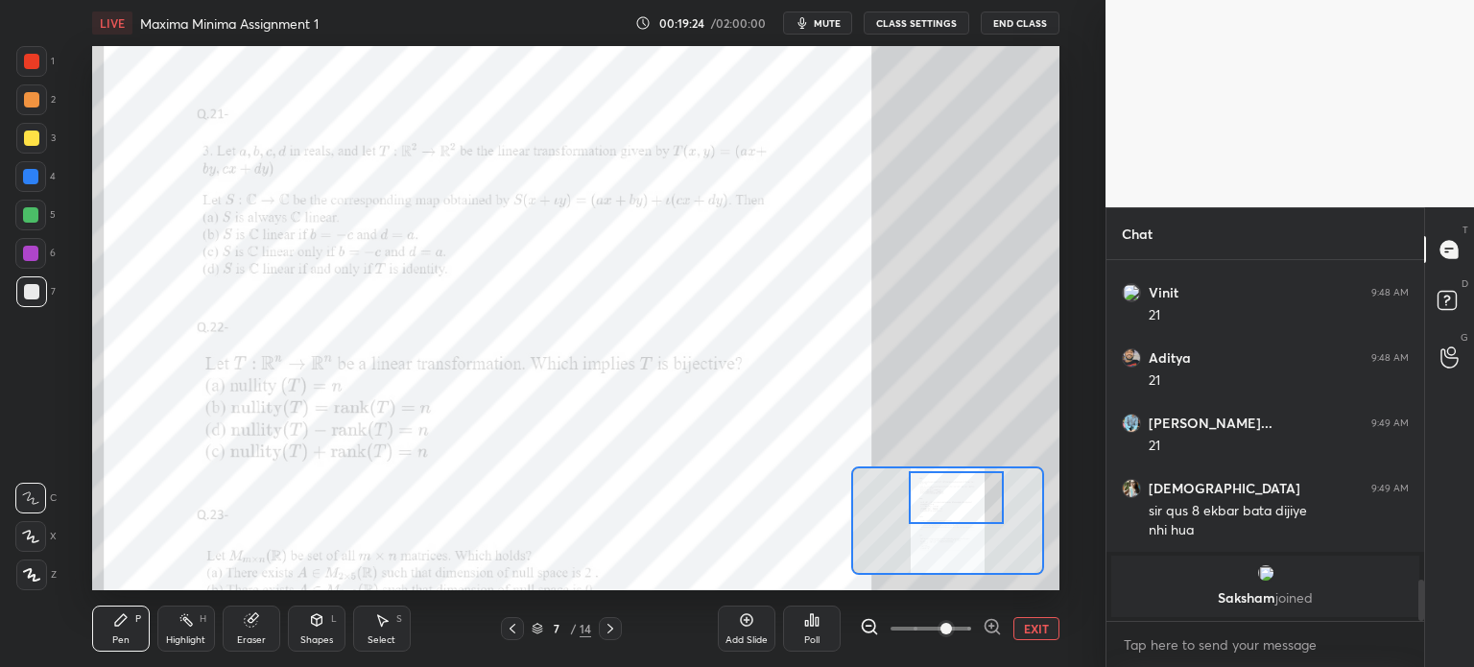
drag, startPoint x: 926, startPoint y: 536, endPoint x: 937, endPoint y: 518, distance: 21.1
click at [937, 515] on div at bounding box center [956, 497] width 95 height 53
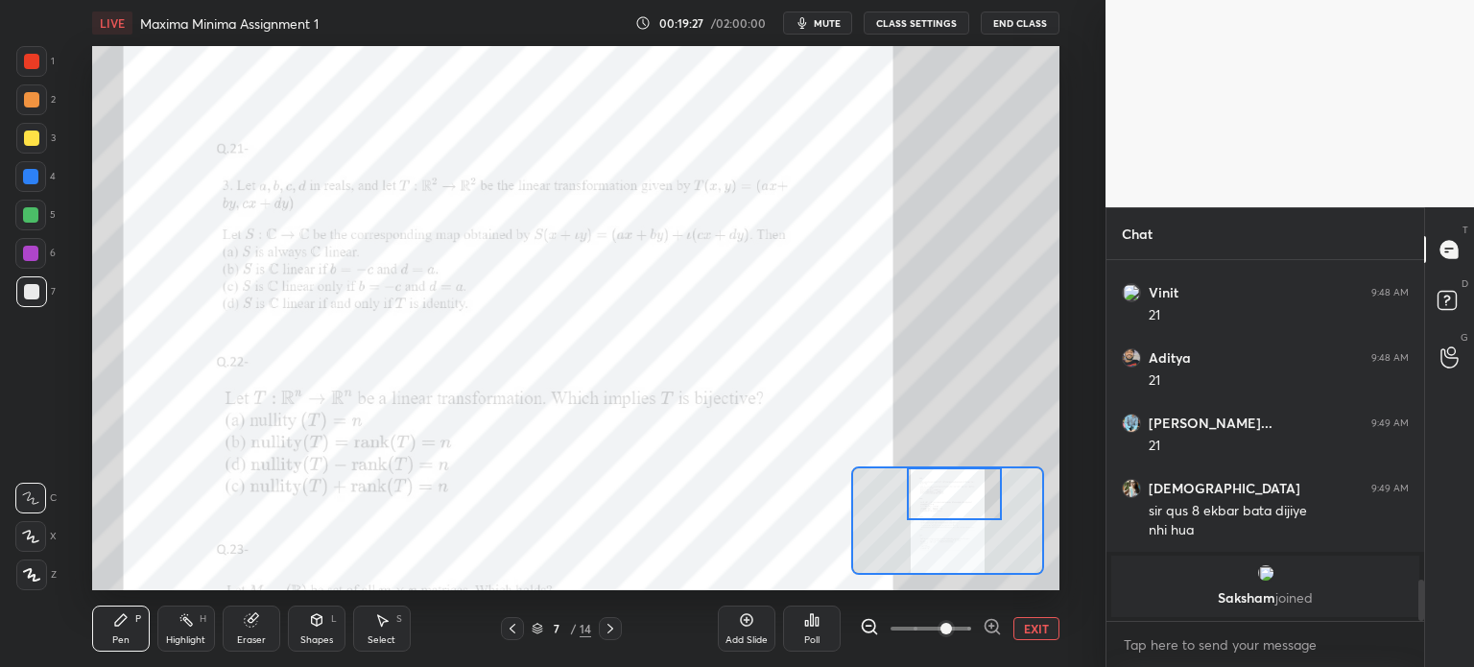
drag, startPoint x: 937, startPoint y: 518, endPoint x: 933, endPoint y: 505, distance: 14.0
click at [933, 505] on div at bounding box center [954, 493] width 95 height 53
click at [36, 178] on div at bounding box center [30, 176] width 15 height 15
click at [618, 629] on icon at bounding box center [610, 628] width 15 height 15
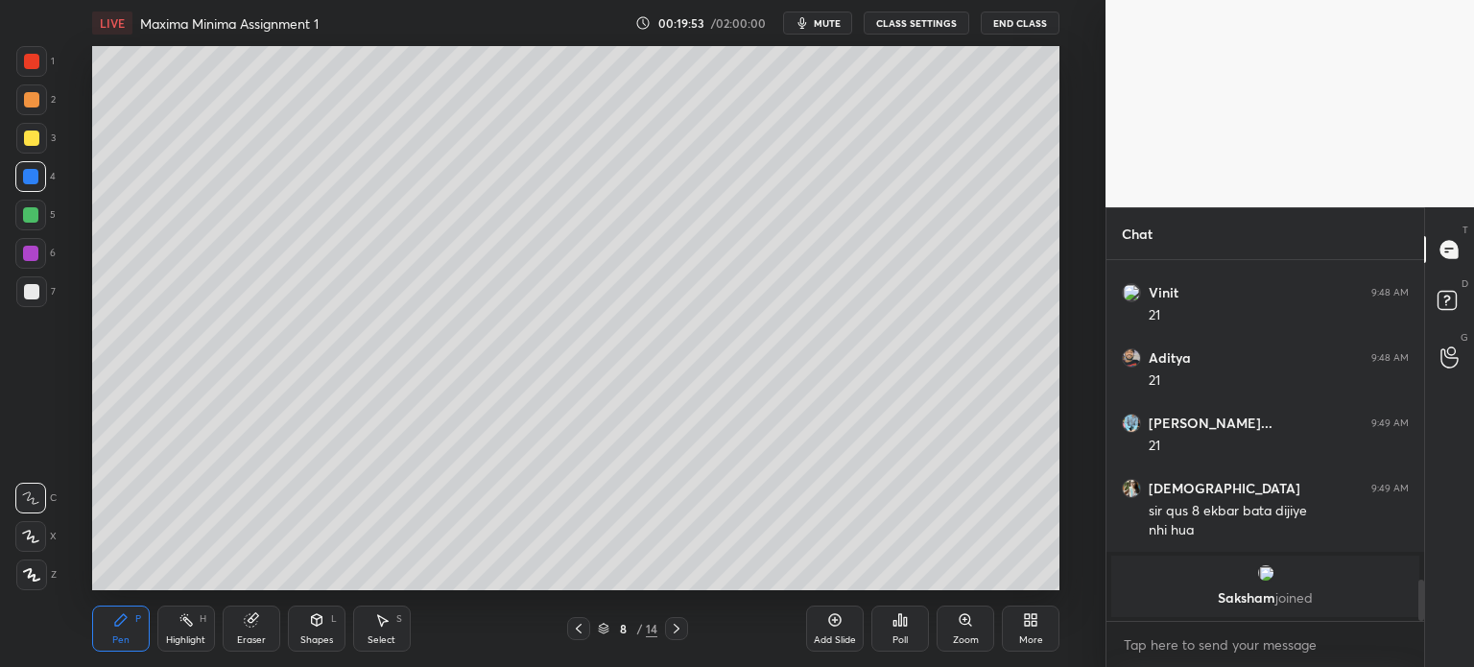
click at [27, 294] on div at bounding box center [31, 291] width 15 height 15
click at [574, 629] on div at bounding box center [578, 628] width 23 height 23
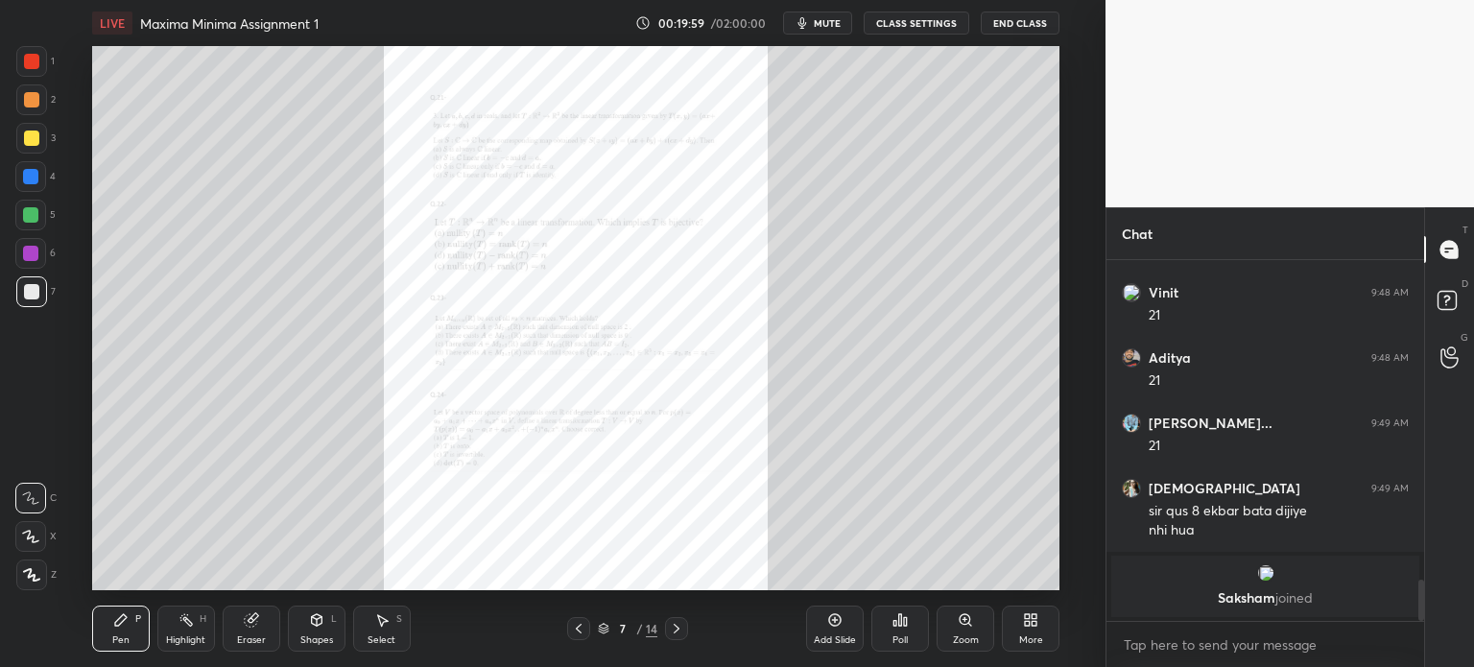
click at [956, 630] on div "Zoom" at bounding box center [966, 629] width 58 height 46
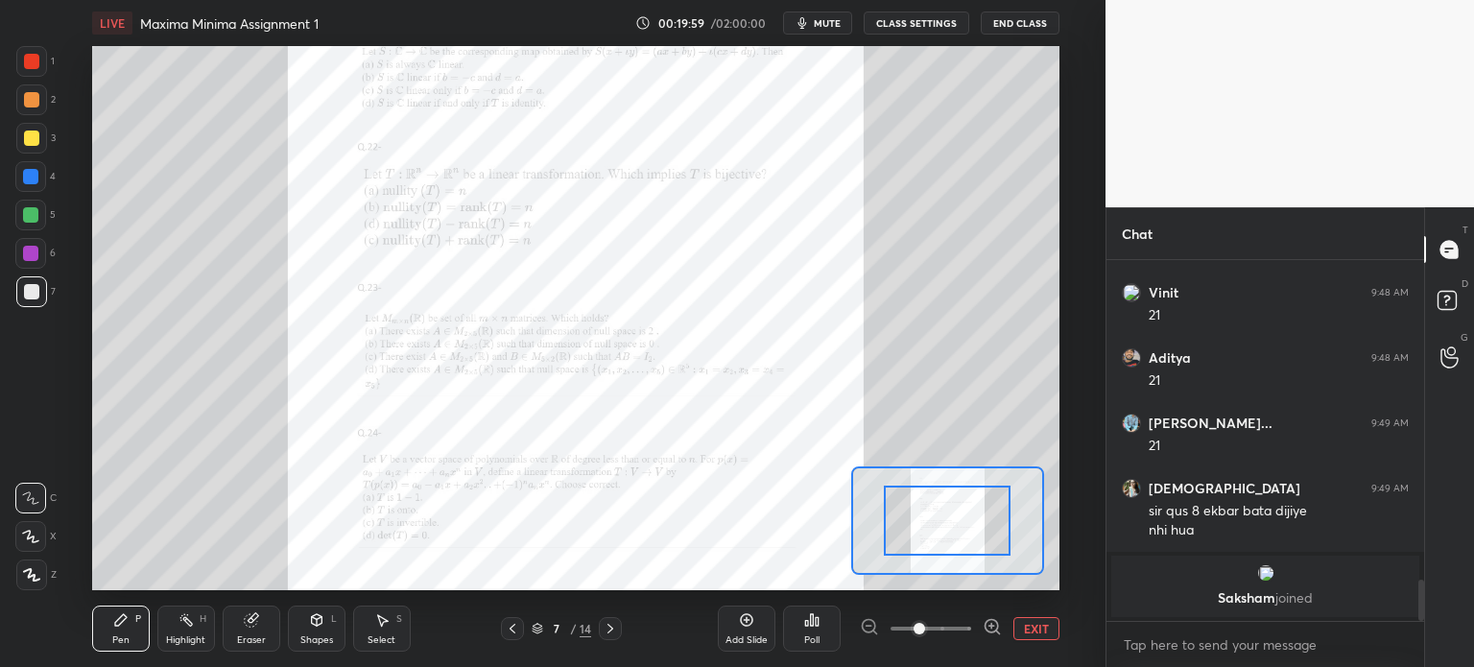
drag, startPoint x: 956, startPoint y: 630, endPoint x: 952, endPoint y: 579, distance: 51.0
click at [960, 623] on span at bounding box center [931, 628] width 81 height 29
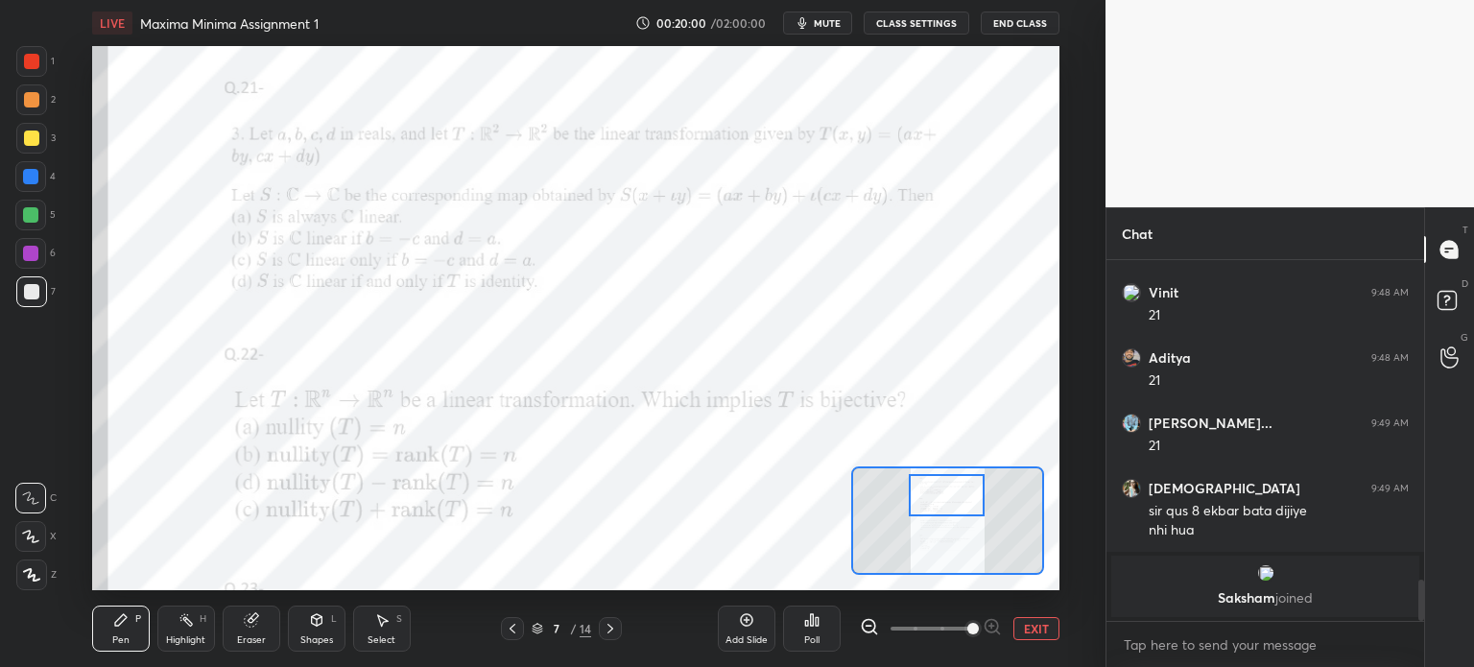
click at [943, 501] on div at bounding box center [947, 495] width 76 height 42
click at [613, 629] on icon at bounding box center [610, 628] width 15 height 15
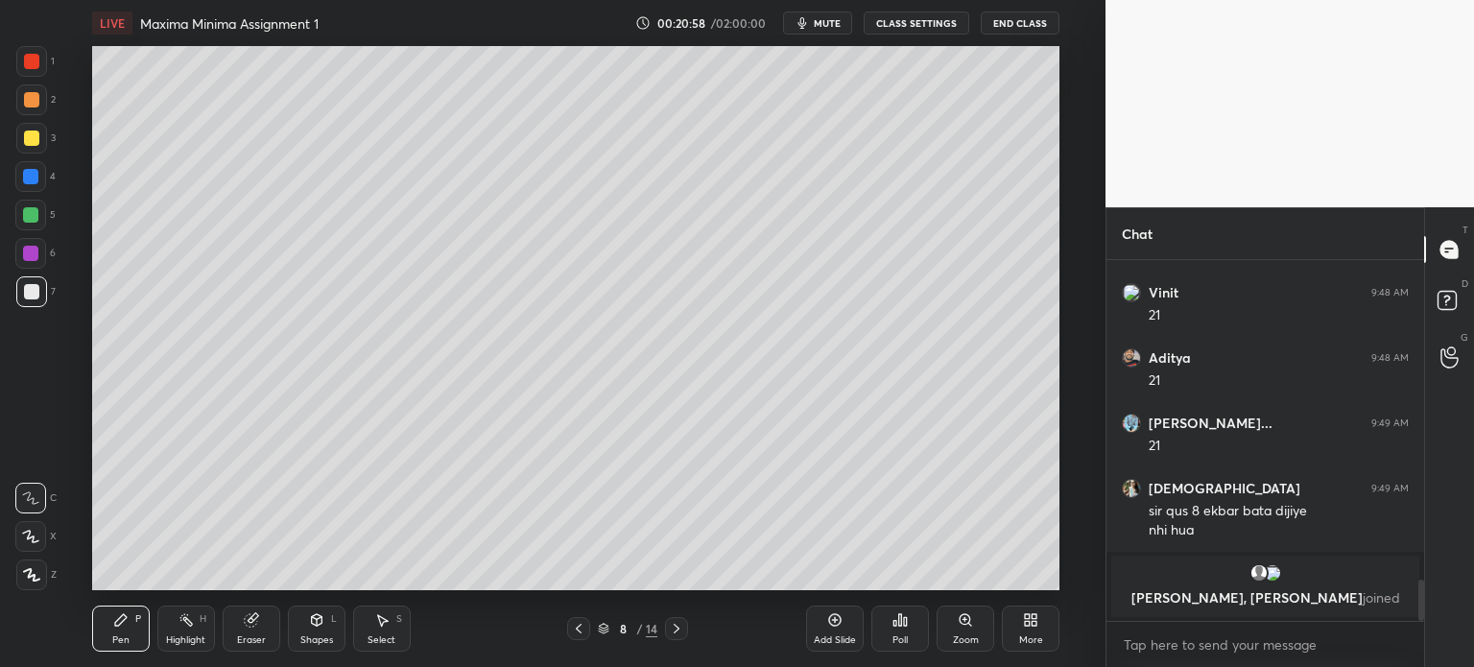
click at [572, 628] on div at bounding box center [578, 628] width 23 height 23
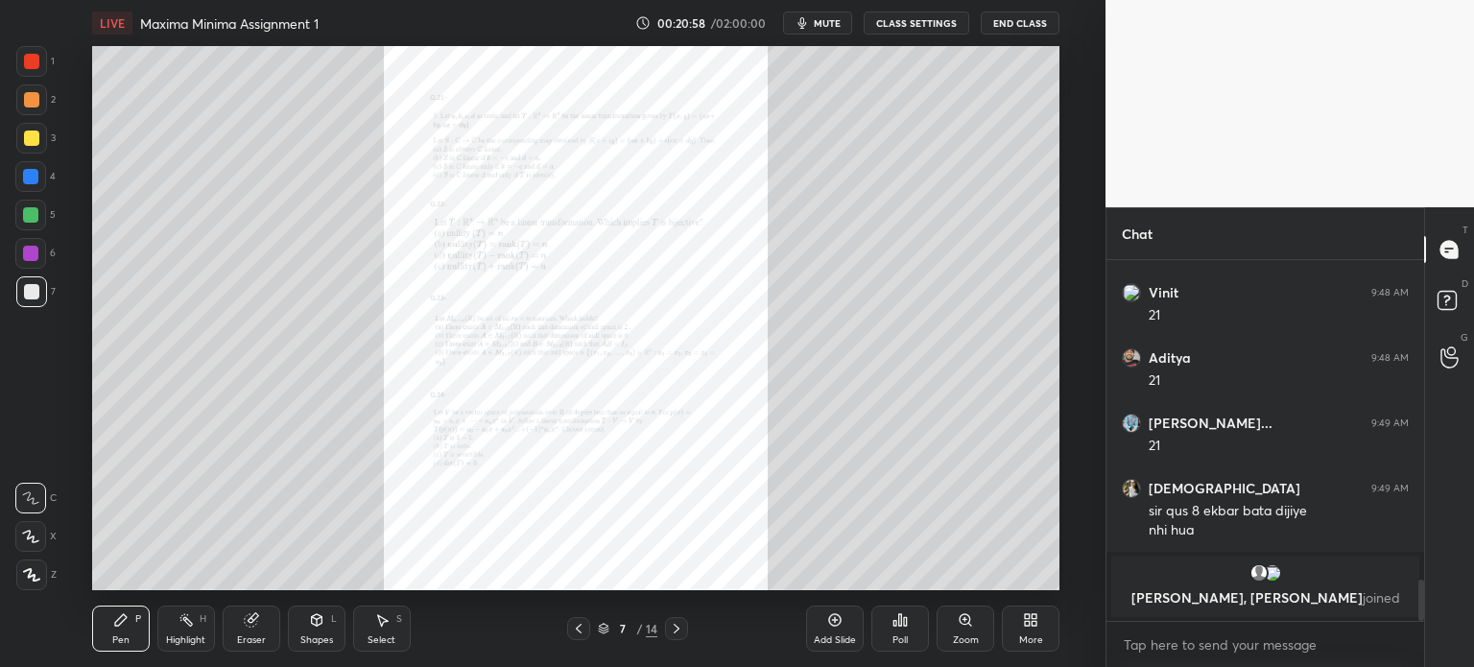
click at [955, 621] on div "Zoom" at bounding box center [966, 629] width 58 height 46
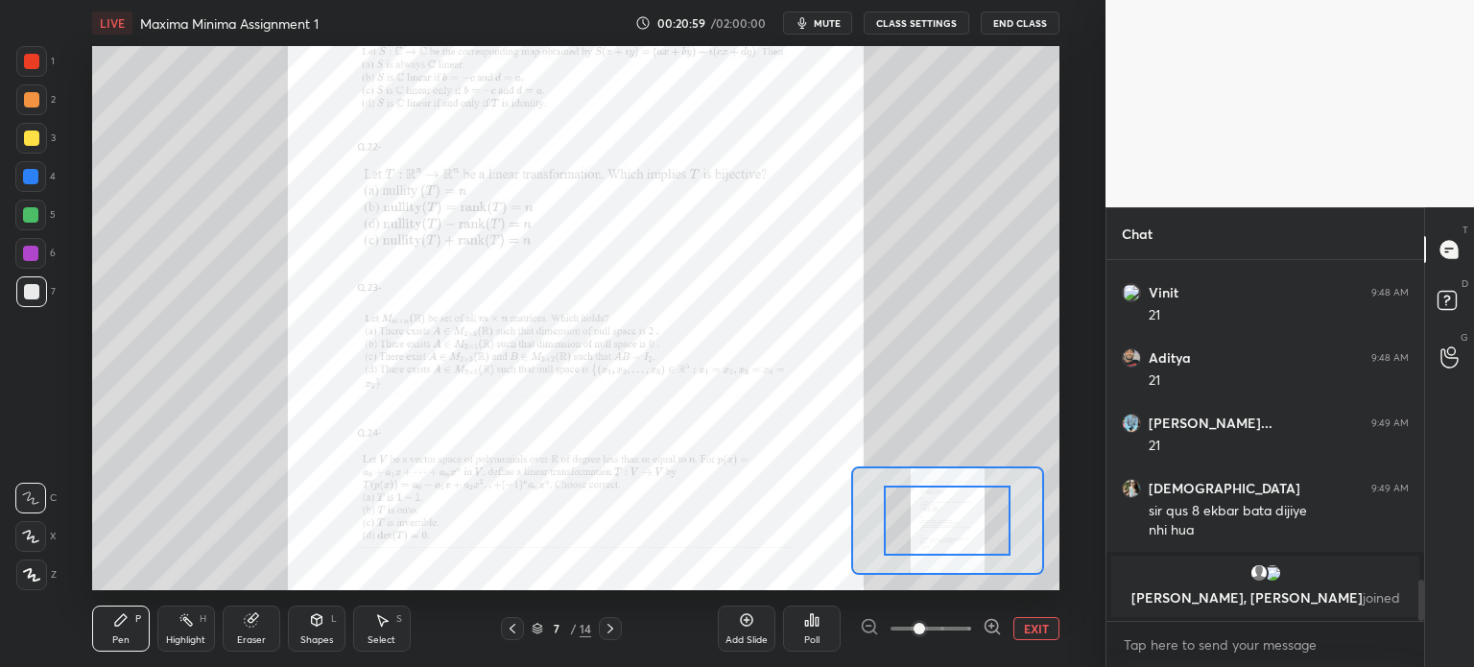
click at [957, 622] on span at bounding box center [931, 628] width 81 height 29
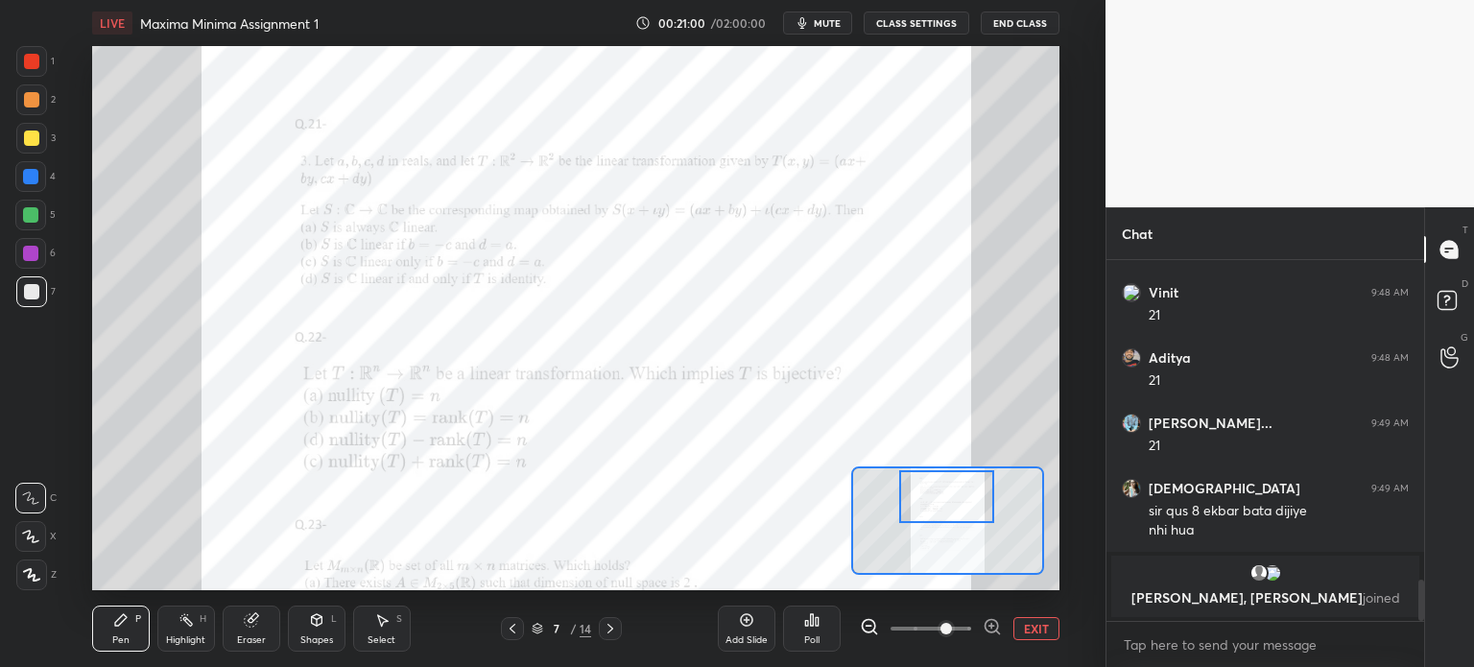
drag, startPoint x: 944, startPoint y: 519, endPoint x: 939, endPoint y: 484, distance: 35.8
click at [946, 494] on div at bounding box center [946, 496] width 95 height 53
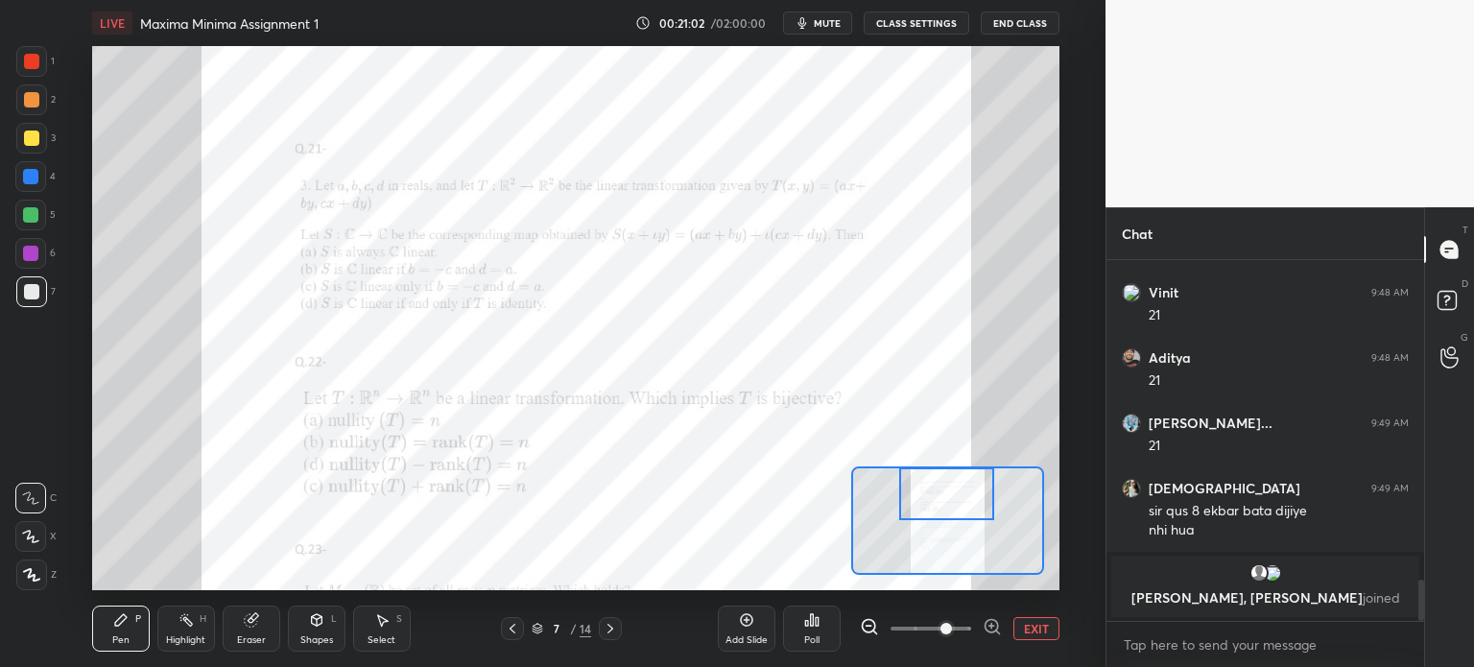
drag, startPoint x: 22, startPoint y: 218, endPoint x: 35, endPoint y: 198, distance: 23.7
click at [24, 218] on div at bounding box center [30, 215] width 31 height 31
drag, startPoint x: 234, startPoint y: 632, endPoint x: 247, endPoint y: 602, distance: 33.1
click at [234, 634] on div "Eraser" at bounding box center [252, 629] width 58 height 46
click at [117, 644] on div "Pen" at bounding box center [120, 640] width 17 height 10
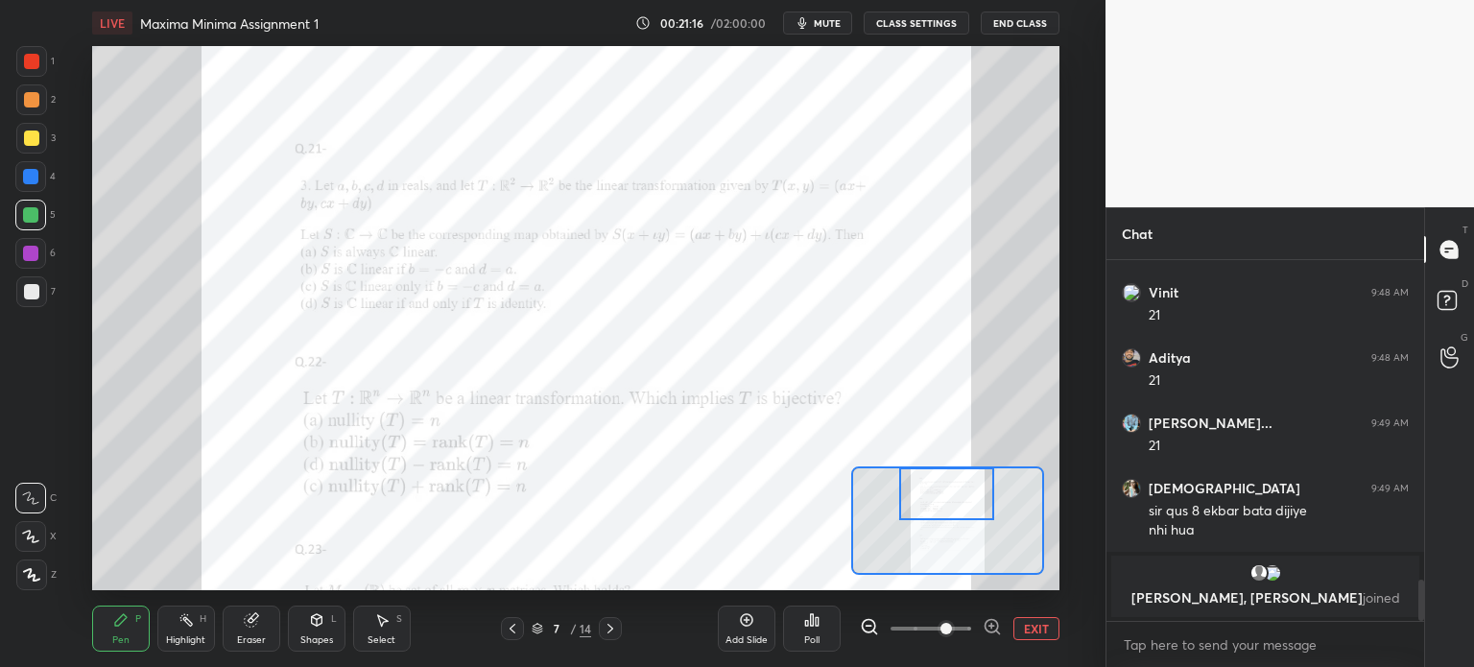
click at [28, 61] on div at bounding box center [31, 61] width 31 height 31
click at [37, 264] on div at bounding box center [30, 253] width 31 height 31
click at [41, 487] on div at bounding box center [30, 498] width 31 height 31
click at [35, 257] on div at bounding box center [30, 253] width 15 height 15
click at [234, 632] on div "Eraser" at bounding box center [252, 629] width 58 height 46
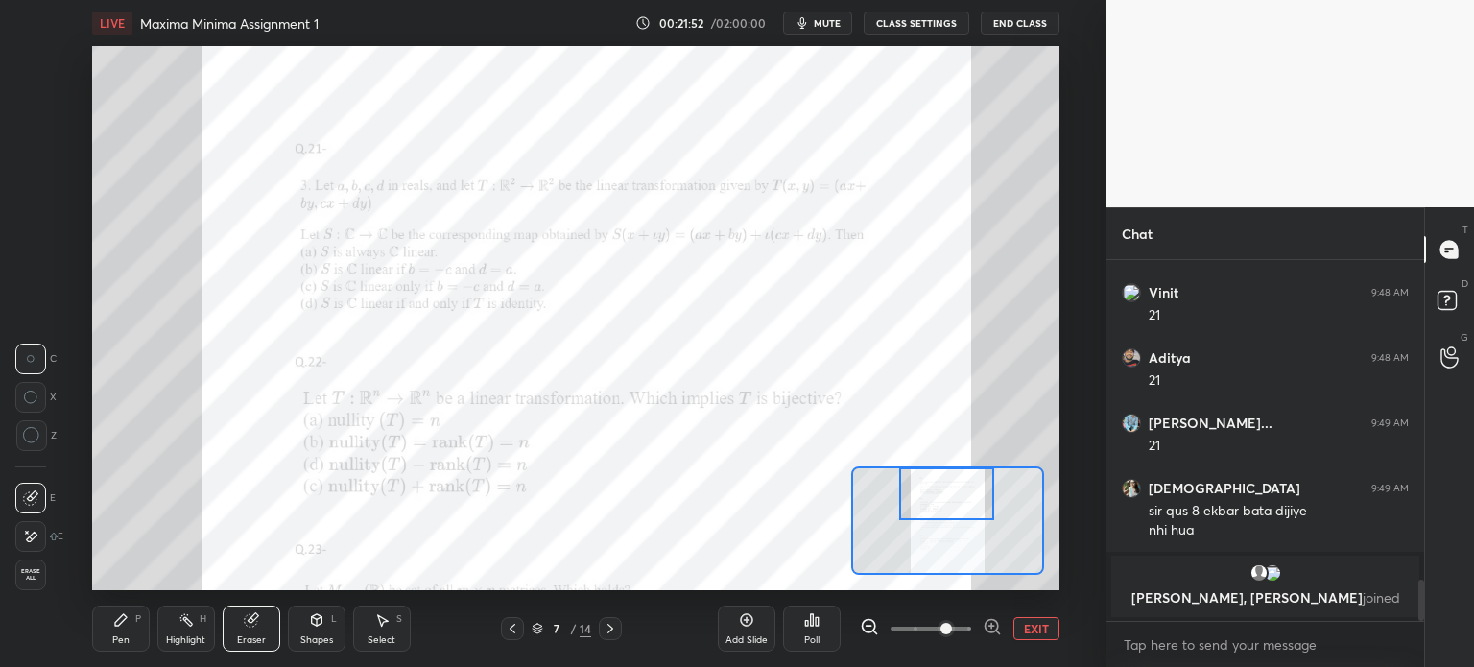
click at [19, 532] on div at bounding box center [30, 536] width 31 height 31
click at [611, 630] on icon at bounding box center [610, 628] width 15 height 15
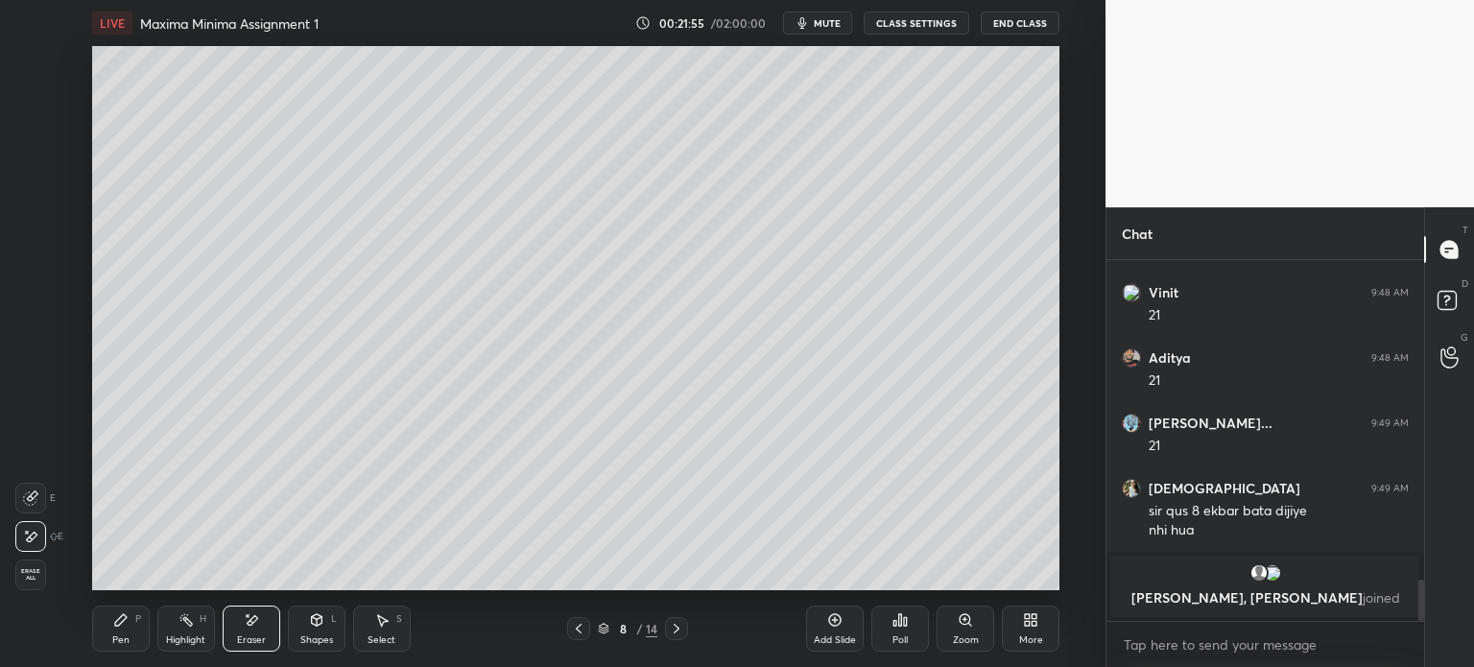
click at [129, 627] on div "Pen P" at bounding box center [121, 629] width 58 height 46
click at [31, 295] on div at bounding box center [31, 291] width 15 height 15
click at [576, 636] on div at bounding box center [578, 628] width 23 height 23
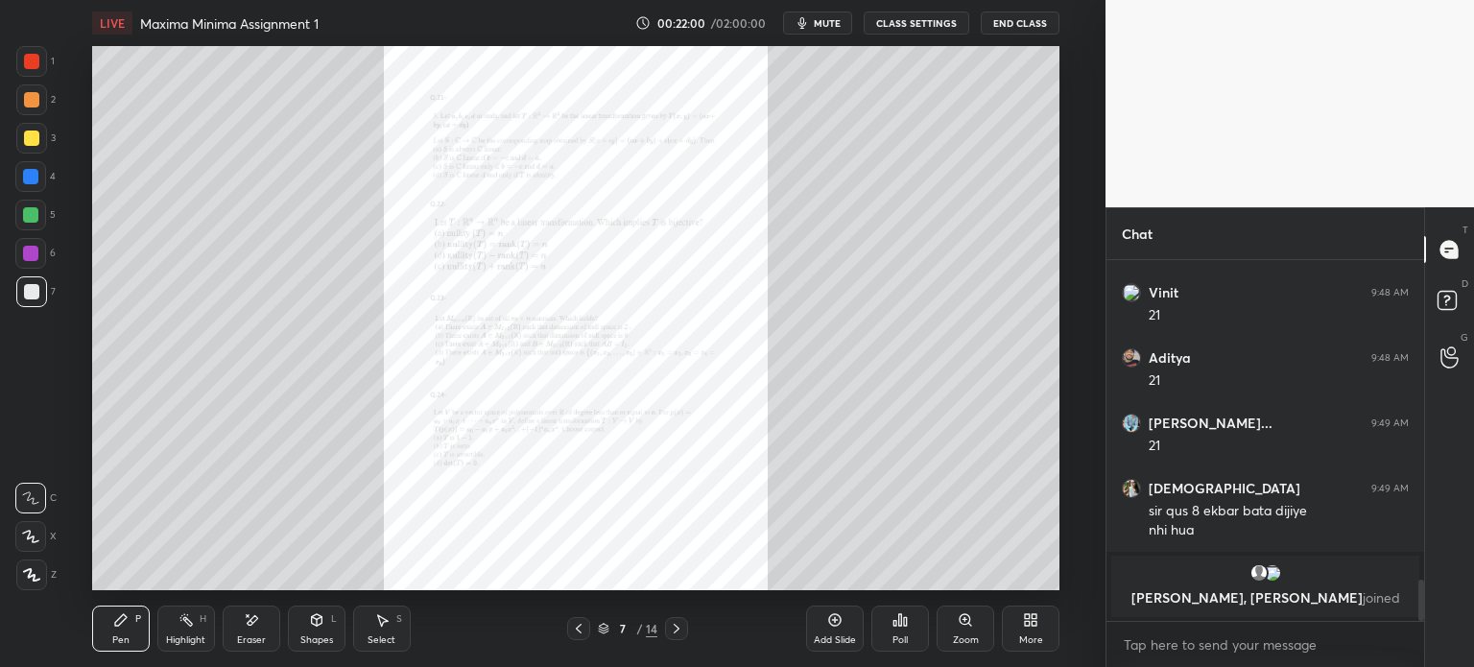
click at [949, 637] on div "Zoom" at bounding box center [966, 629] width 58 height 46
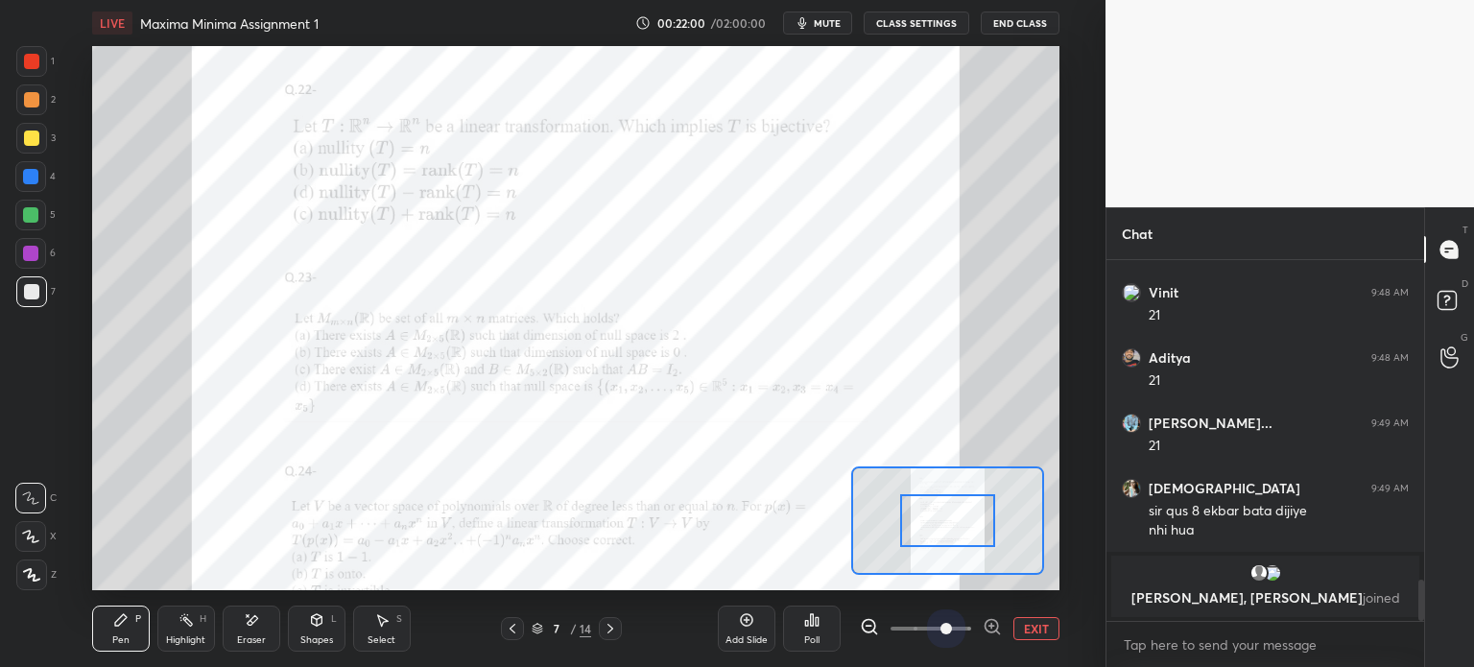
click at [948, 638] on span at bounding box center [931, 628] width 81 height 29
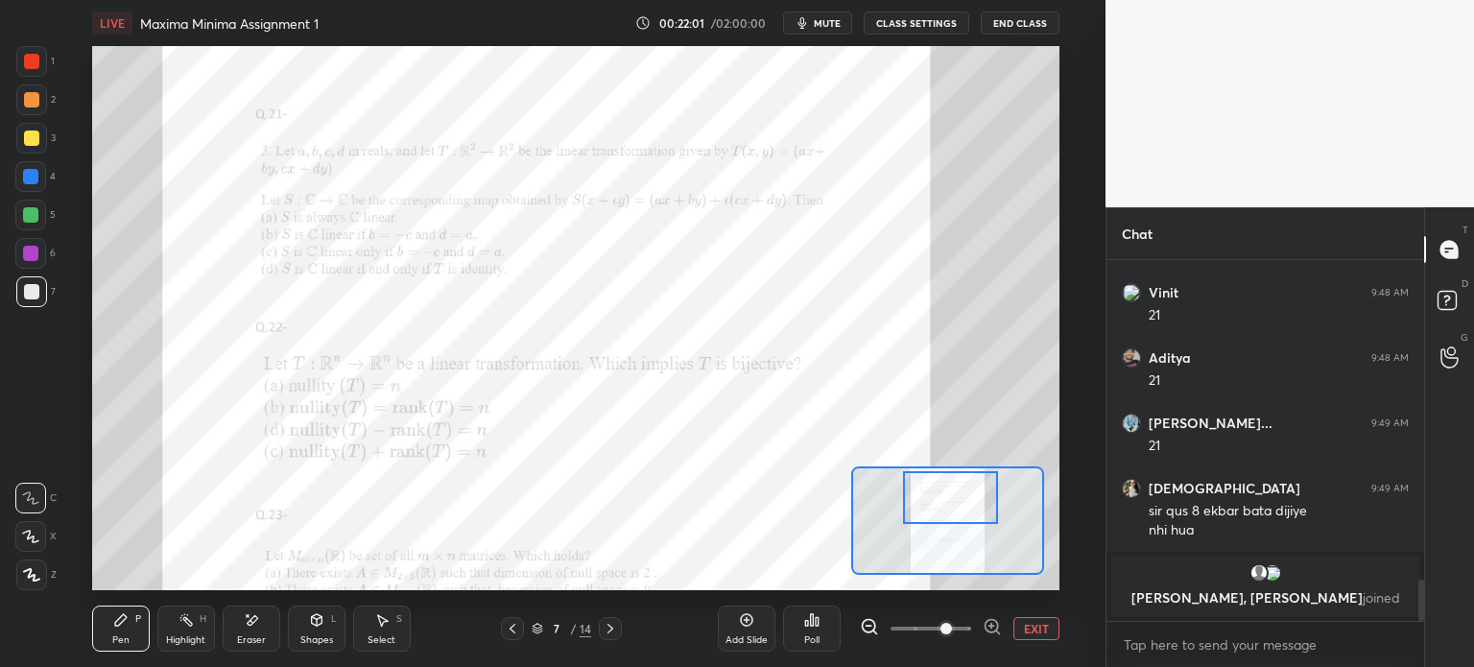
drag, startPoint x: 932, startPoint y: 495, endPoint x: 934, endPoint y: 471, distance: 24.1
click at [934, 475] on div at bounding box center [950, 497] width 95 height 53
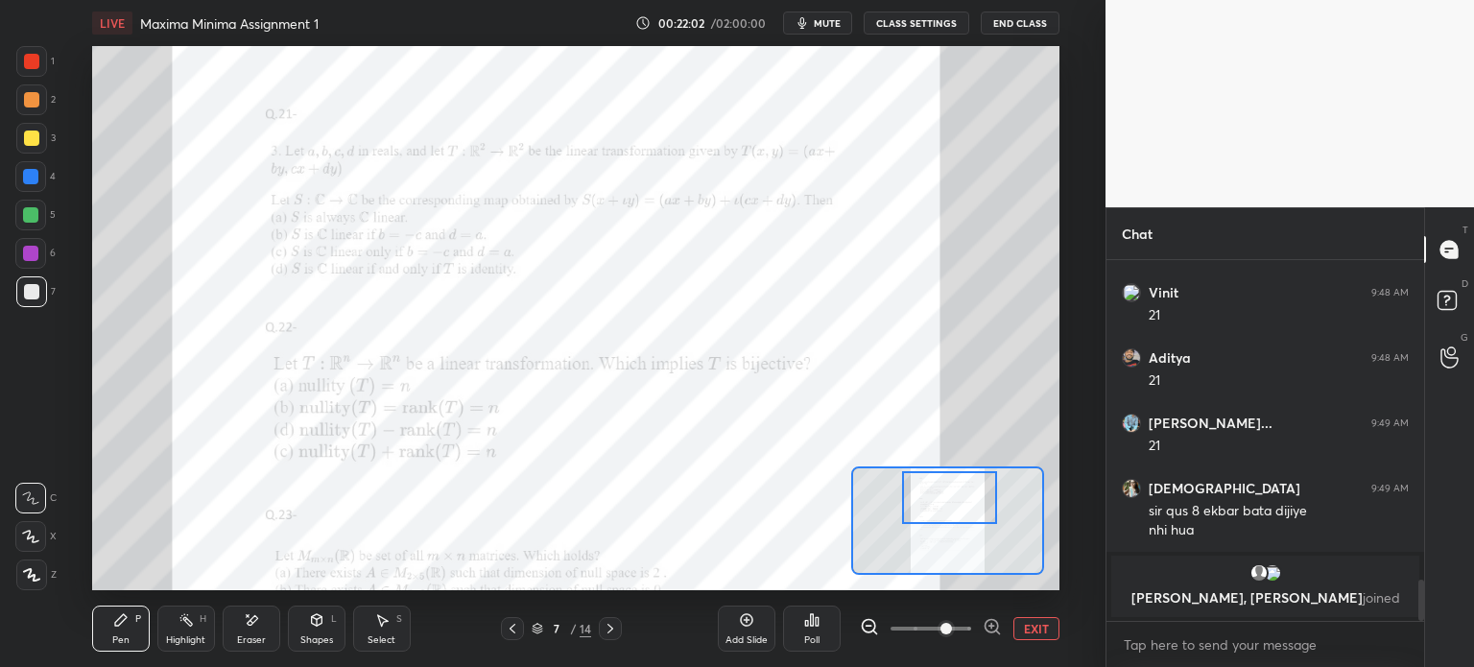
scroll to position [2115, 0]
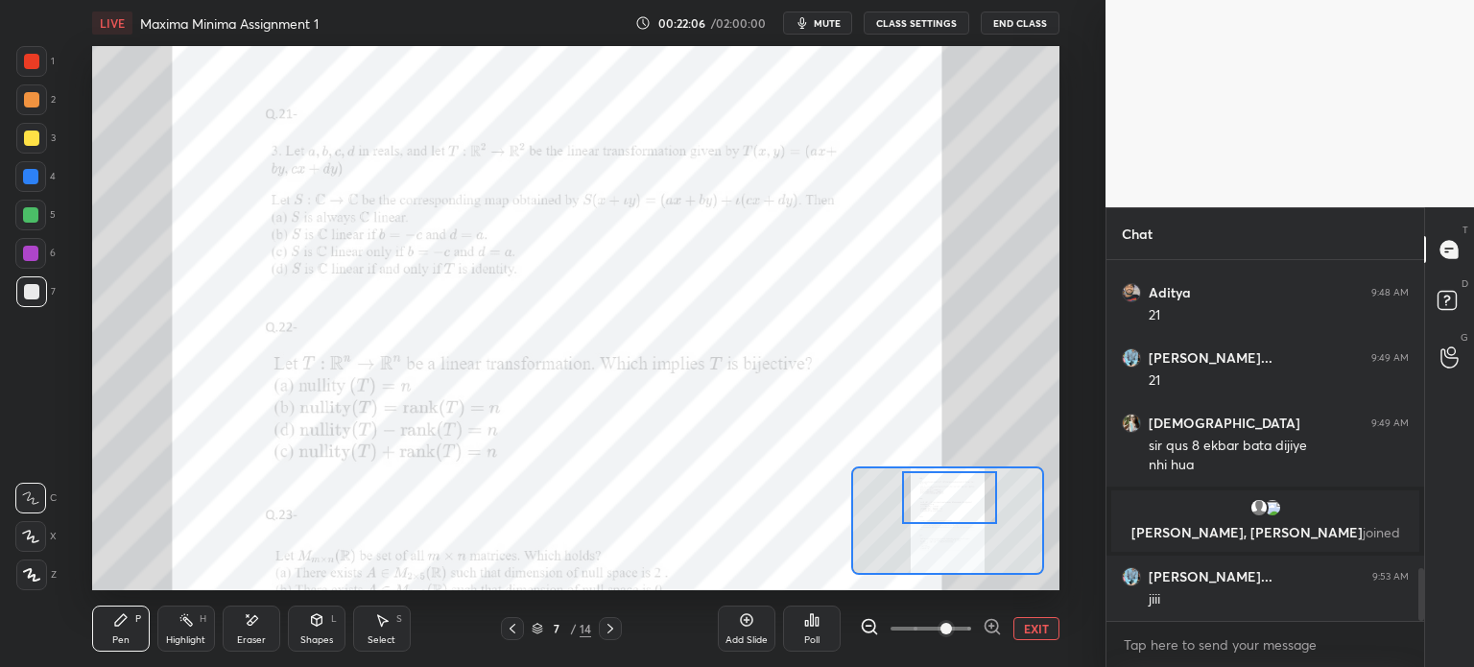
click at [608, 630] on icon at bounding box center [610, 628] width 15 height 15
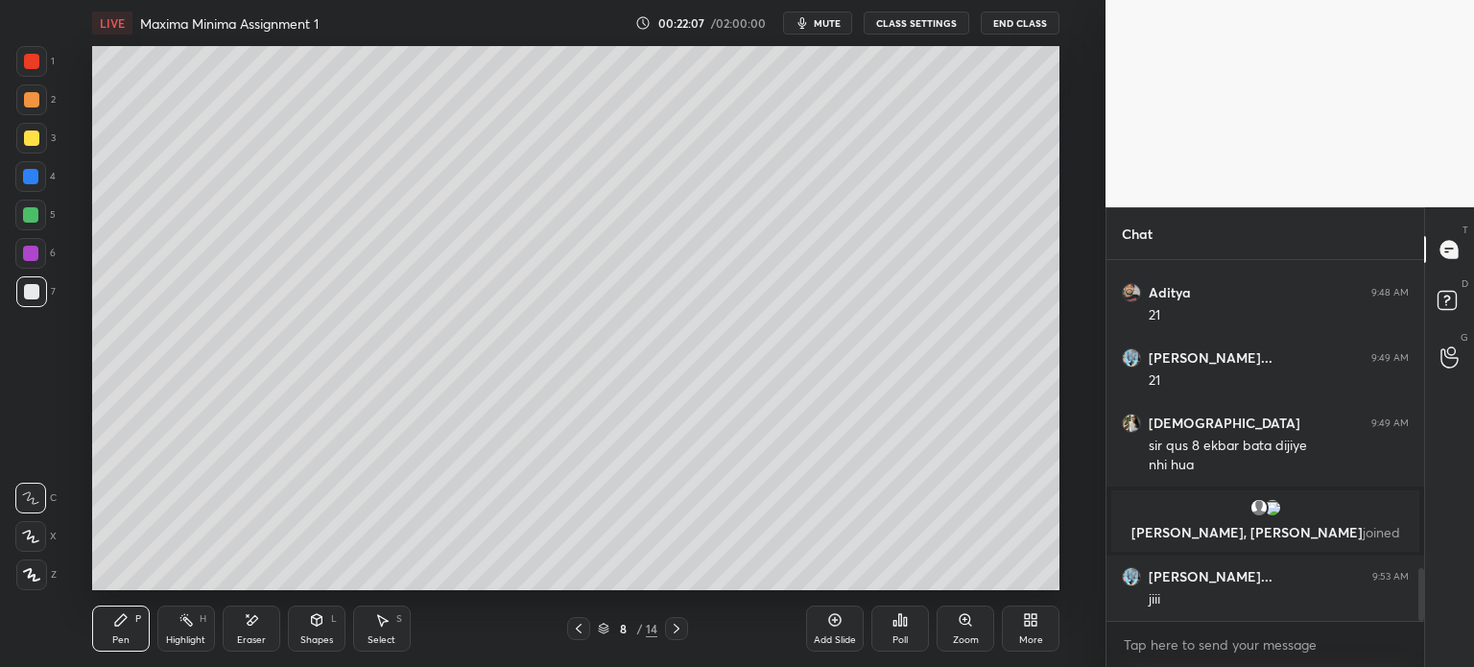
click at [27, 291] on div at bounding box center [31, 291] width 15 height 15
drag, startPoint x: 276, startPoint y: 617, endPoint x: 284, endPoint y: 598, distance: 20.7
click at [276, 621] on div "Eraser" at bounding box center [252, 629] width 58 height 46
click at [126, 644] on div "Pen P" at bounding box center [121, 629] width 58 height 46
click at [589, 626] on div at bounding box center [578, 628] width 23 height 23
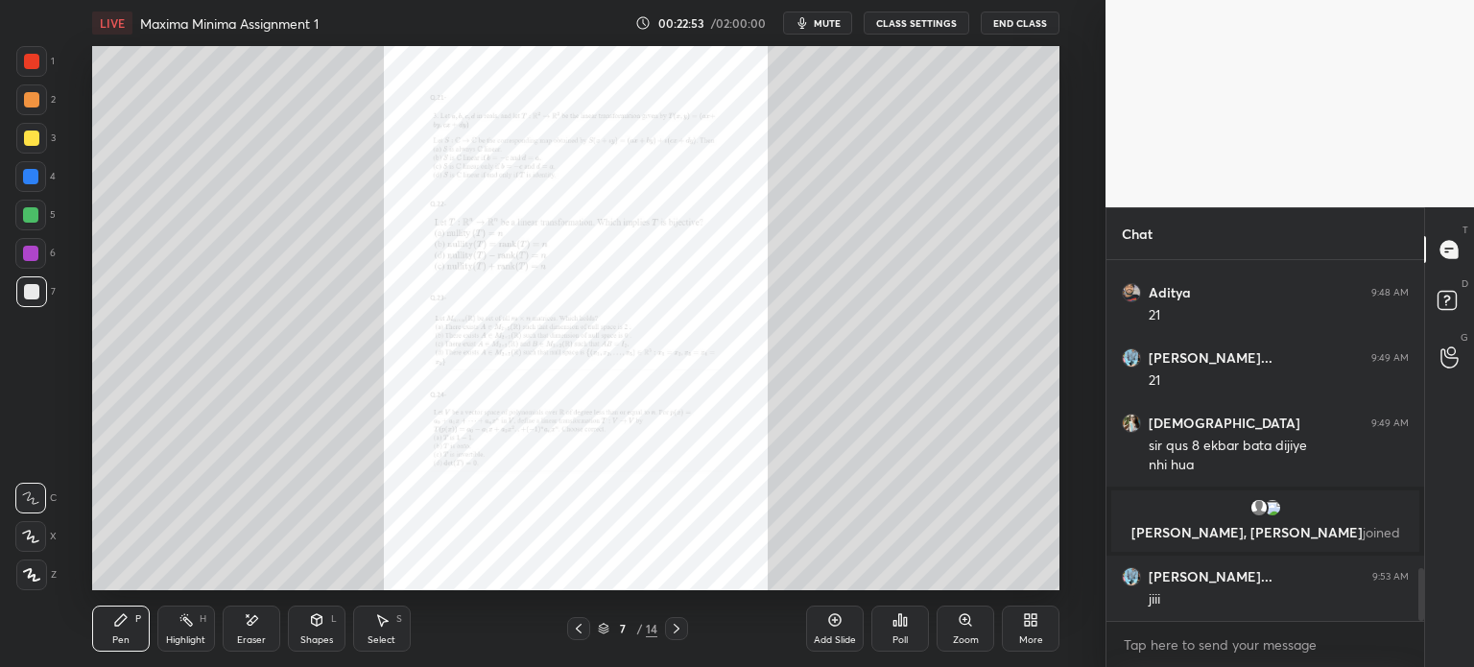
scroll to position [2180, 0]
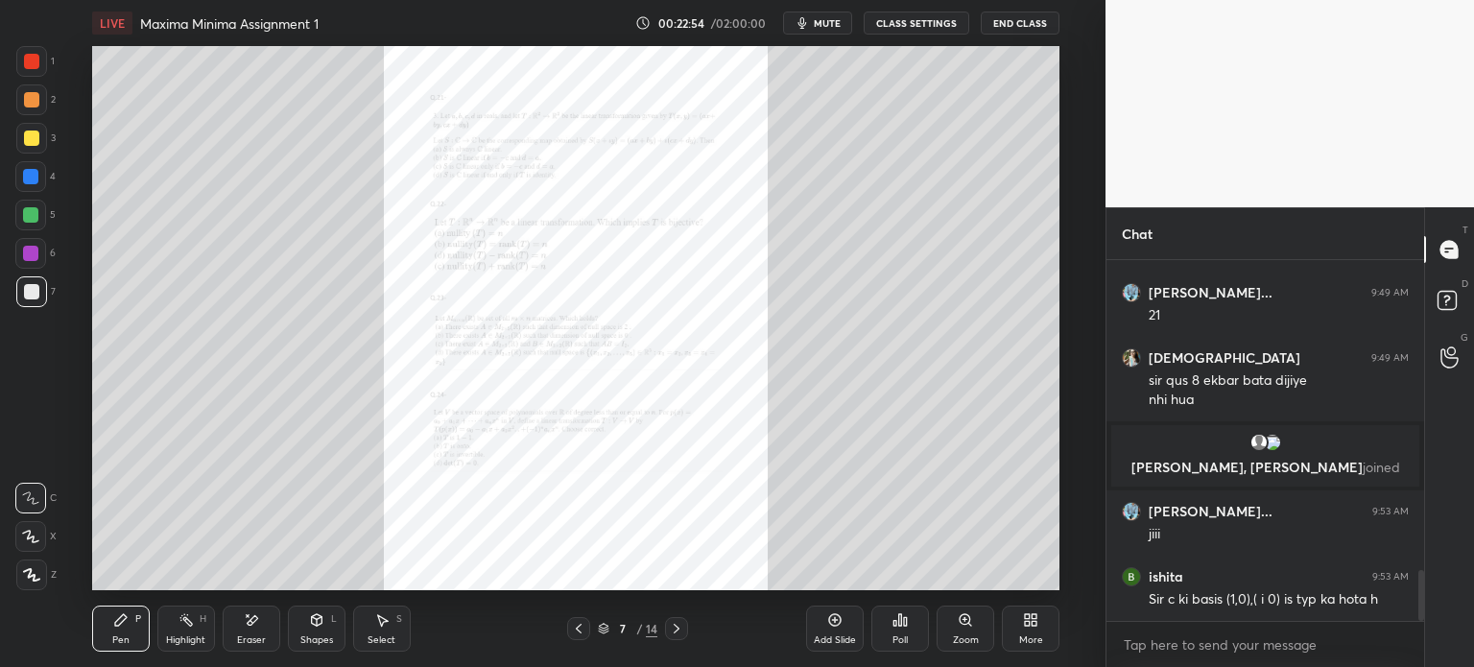
click at [675, 625] on icon at bounding box center [676, 628] width 15 height 15
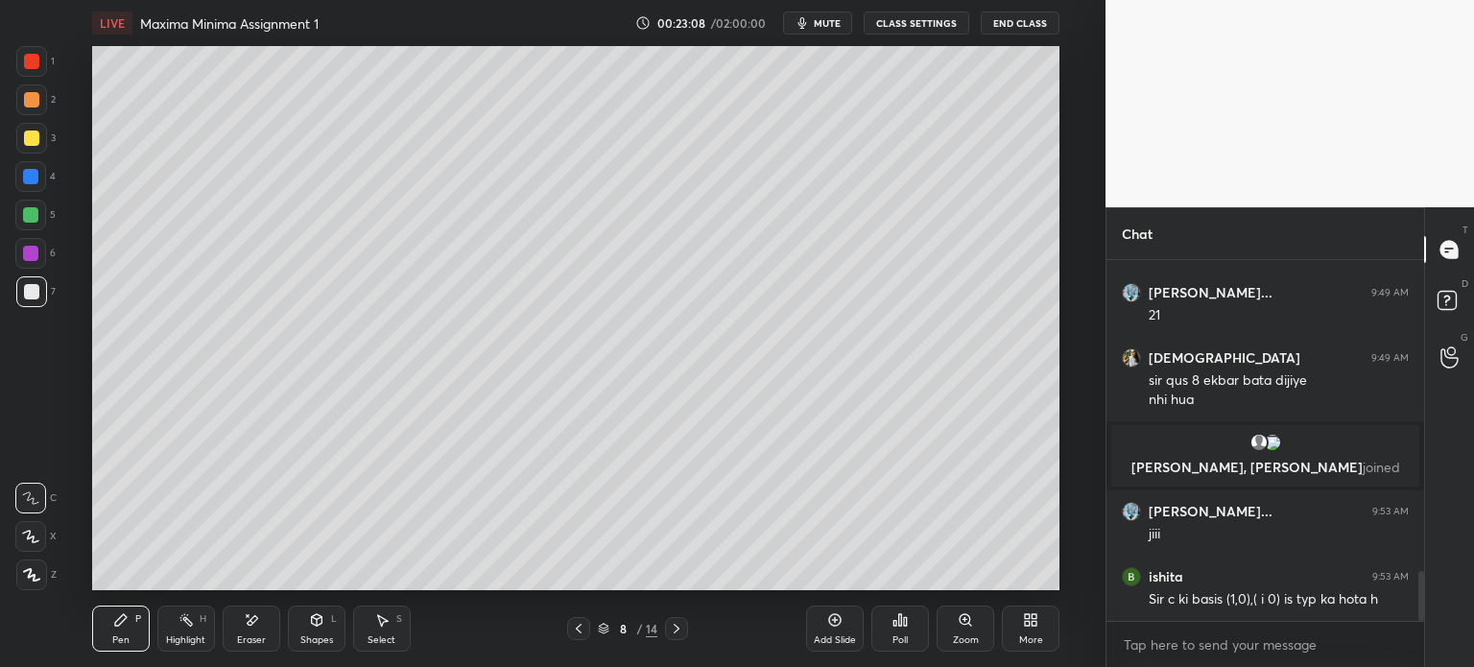
scroll to position [2249, 0]
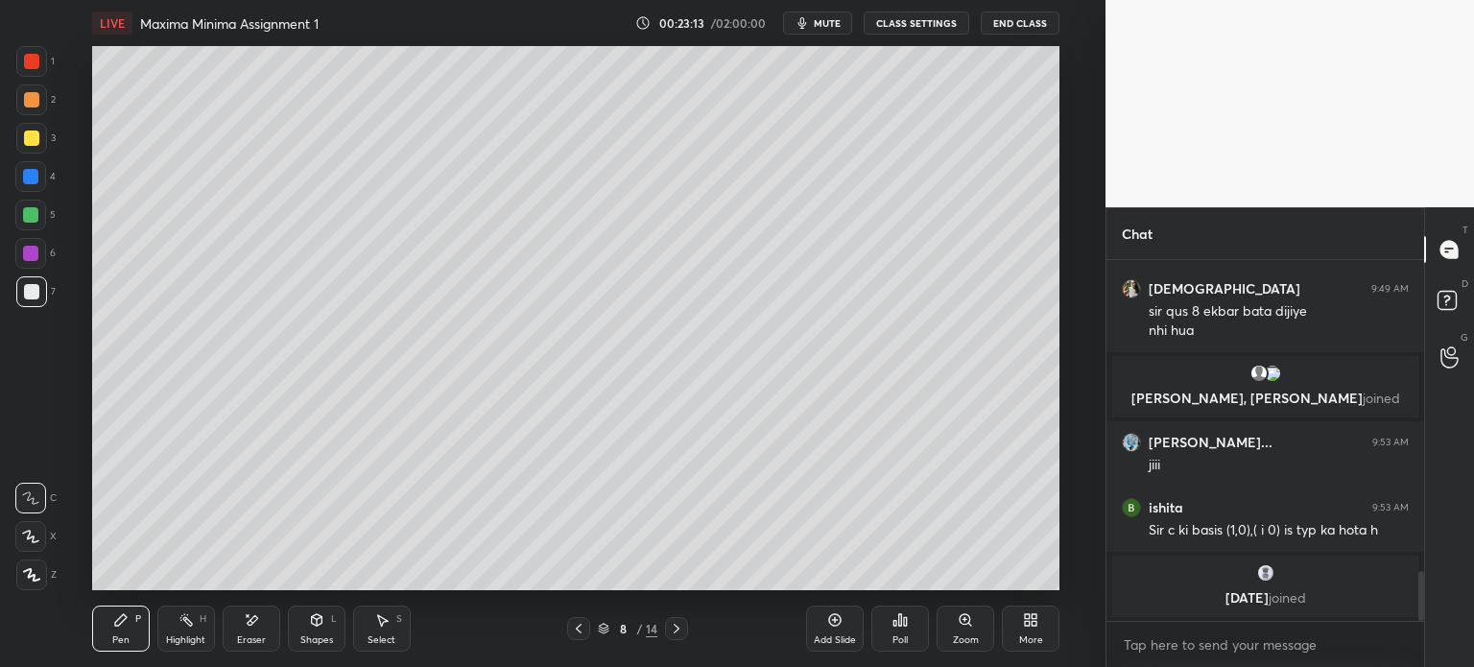
click at [259, 637] on div "Eraser" at bounding box center [252, 629] width 58 height 46
click at [131, 638] on div "Pen P" at bounding box center [121, 629] width 58 height 46
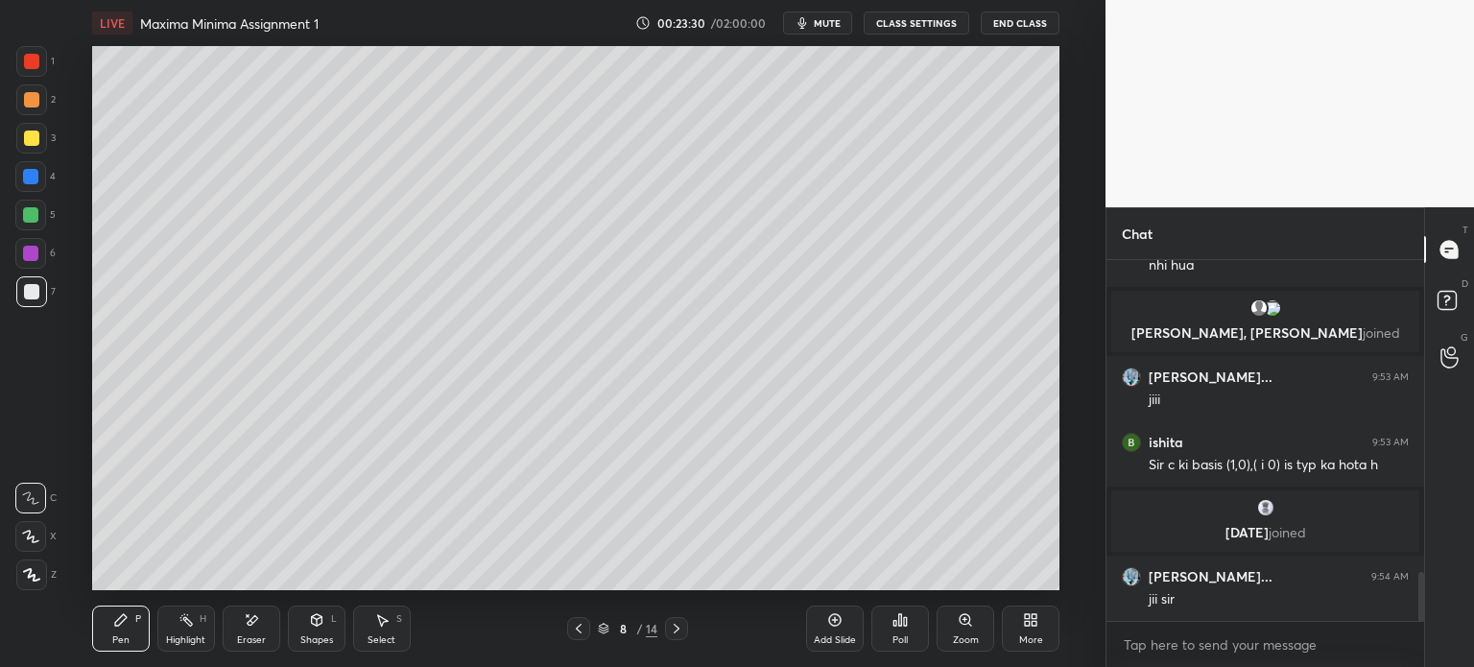
click at [250, 632] on div "Eraser" at bounding box center [252, 629] width 58 height 46
click at [123, 631] on div "Pen P" at bounding box center [121, 629] width 58 height 46
click at [261, 606] on div "Pen P Highlight H Eraser Shapes L Select S 8 / 14 Add Slide Poll Zoom More" at bounding box center [575, 628] width 967 height 77
drag, startPoint x: 261, startPoint y: 628, endPoint x: 262, endPoint y: 617, distance: 10.6
click at [256, 632] on div "Eraser" at bounding box center [252, 629] width 58 height 46
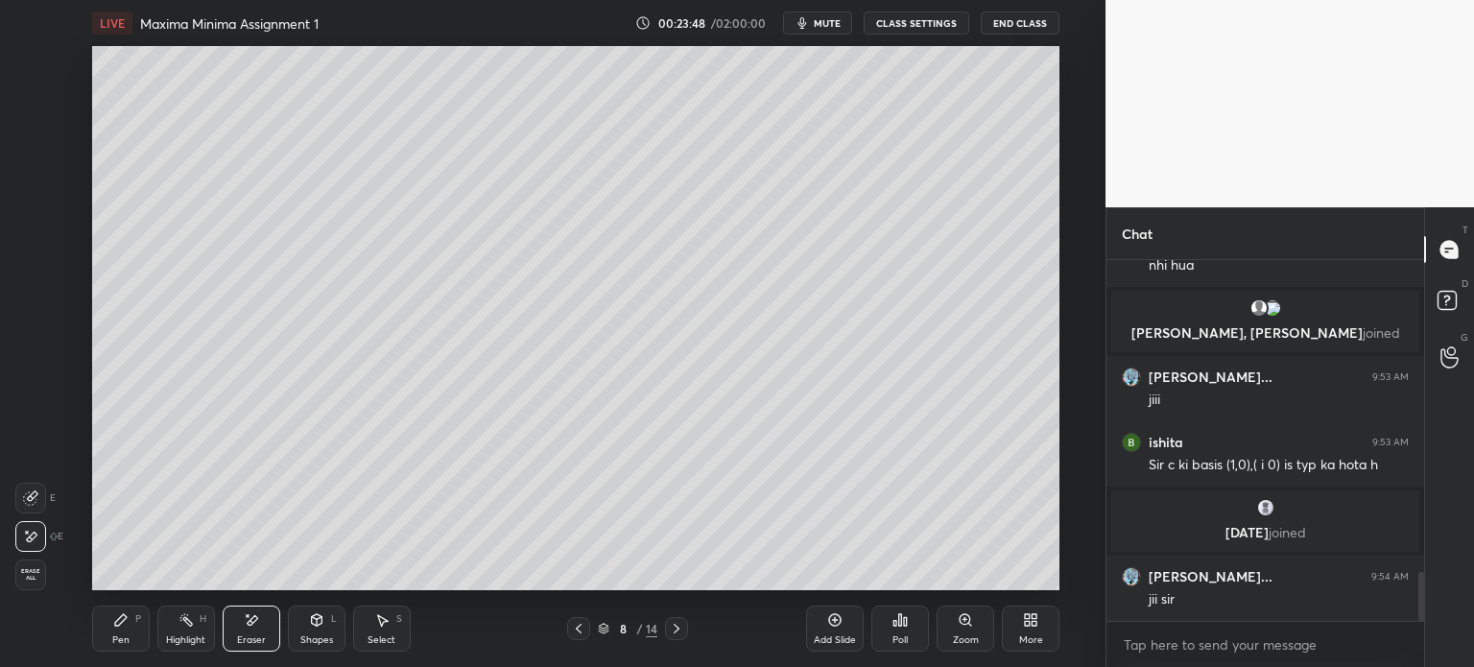
click at [137, 637] on div "Pen P" at bounding box center [121, 629] width 58 height 46
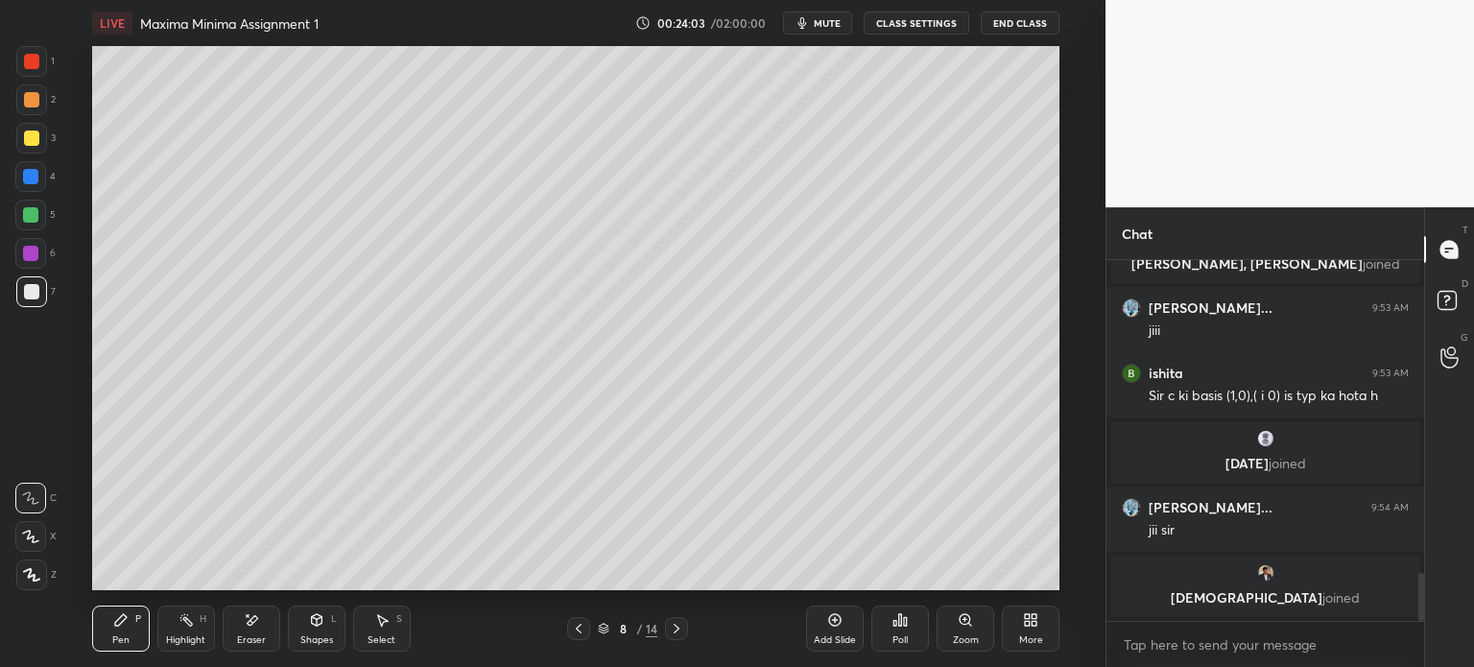
click at [583, 631] on icon at bounding box center [578, 628] width 15 height 15
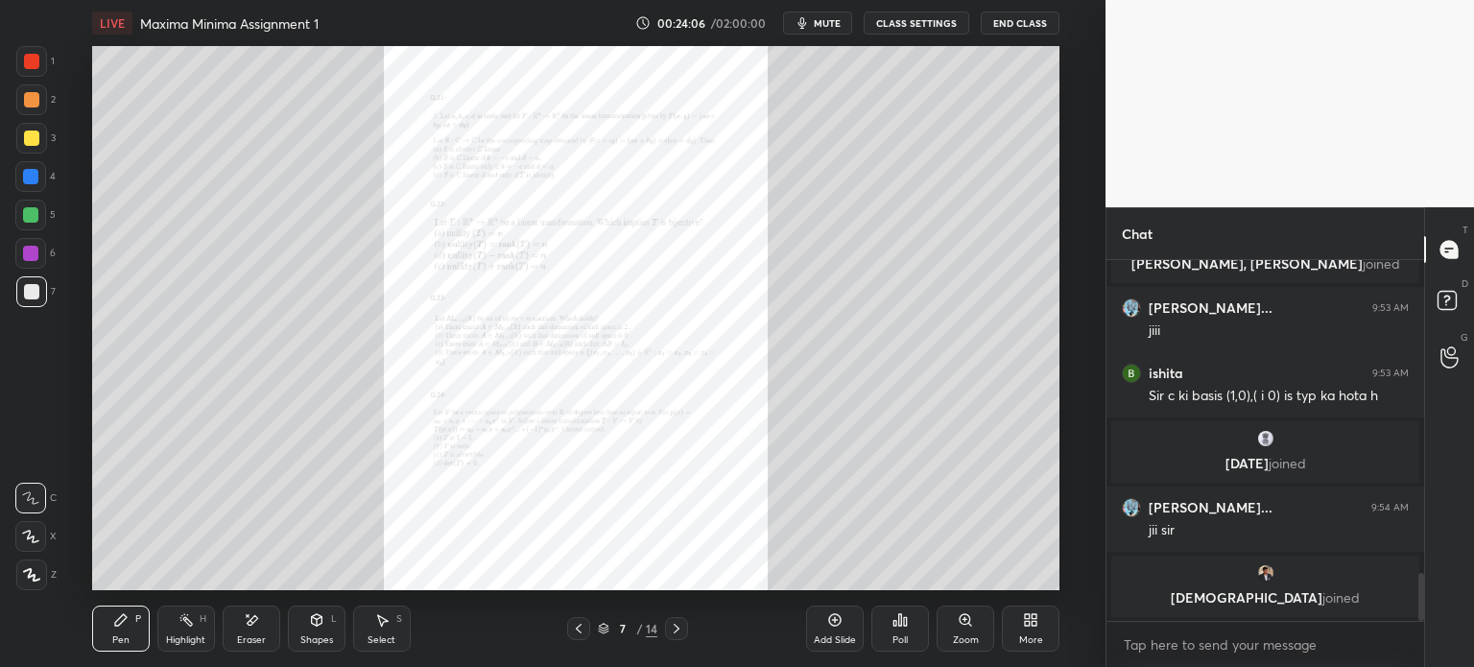
click at [668, 637] on div at bounding box center [676, 628] width 23 height 23
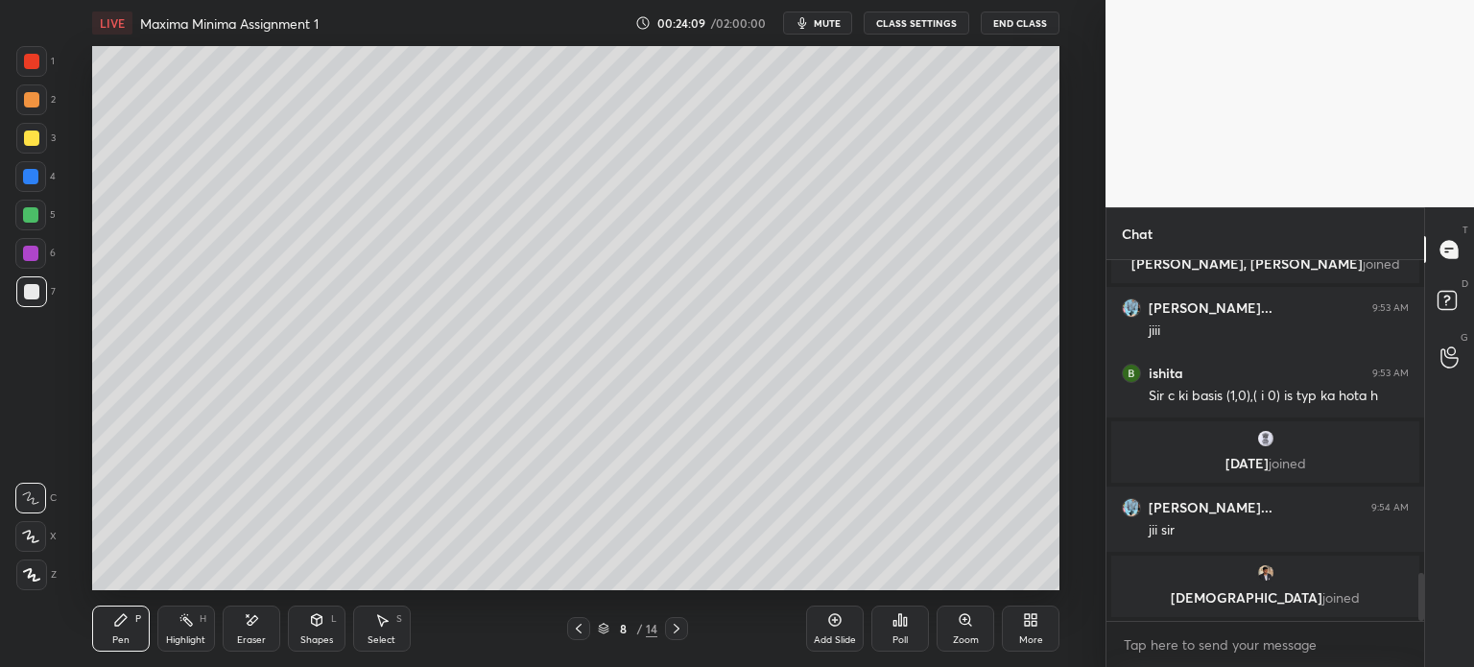
click at [587, 627] on div at bounding box center [578, 628] width 23 height 23
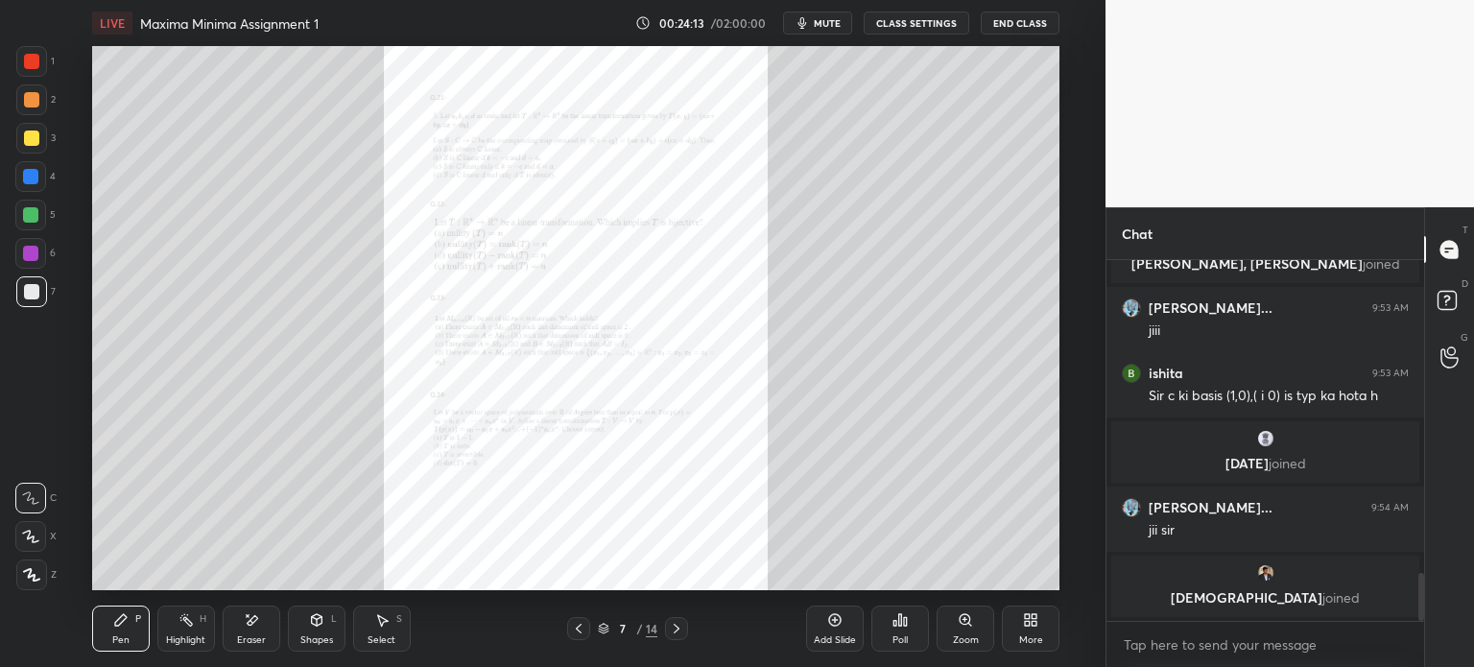
click at [680, 619] on div at bounding box center [676, 628] width 23 height 23
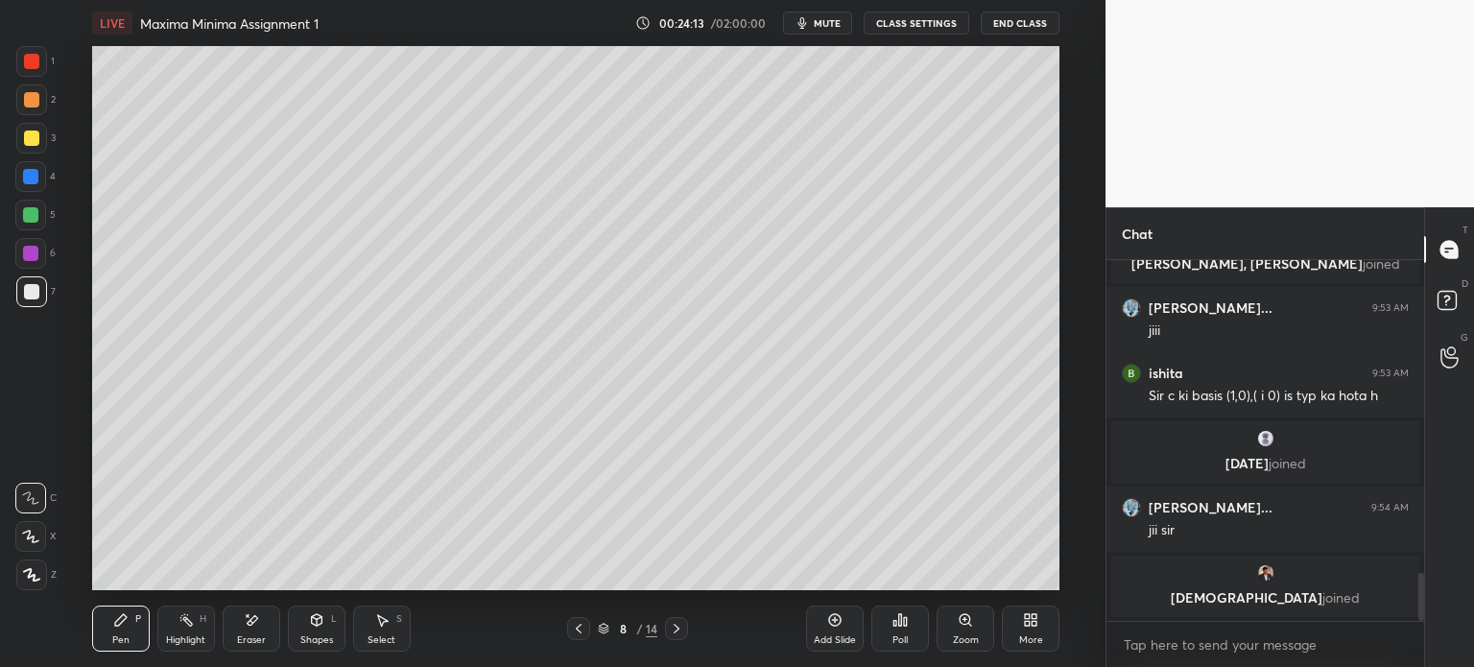
click at [274, 636] on div "Eraser" at bounding box center [252, 629] width 58 height 46
click at [112, 625] on div "Pen P" at bounding box center [121, 629] width 58 height 46
click at [245, 650] on div "Eraser" at bounding box center [252, 629] width 58 height 46
drag, startPoint x: 117, startPoint y: 630, endPoint x: 130, endPoint y: 621, distance: 15.7
click at [123, 631] on div "Pen P" at bounding box center [121, 629] width 58 height 46
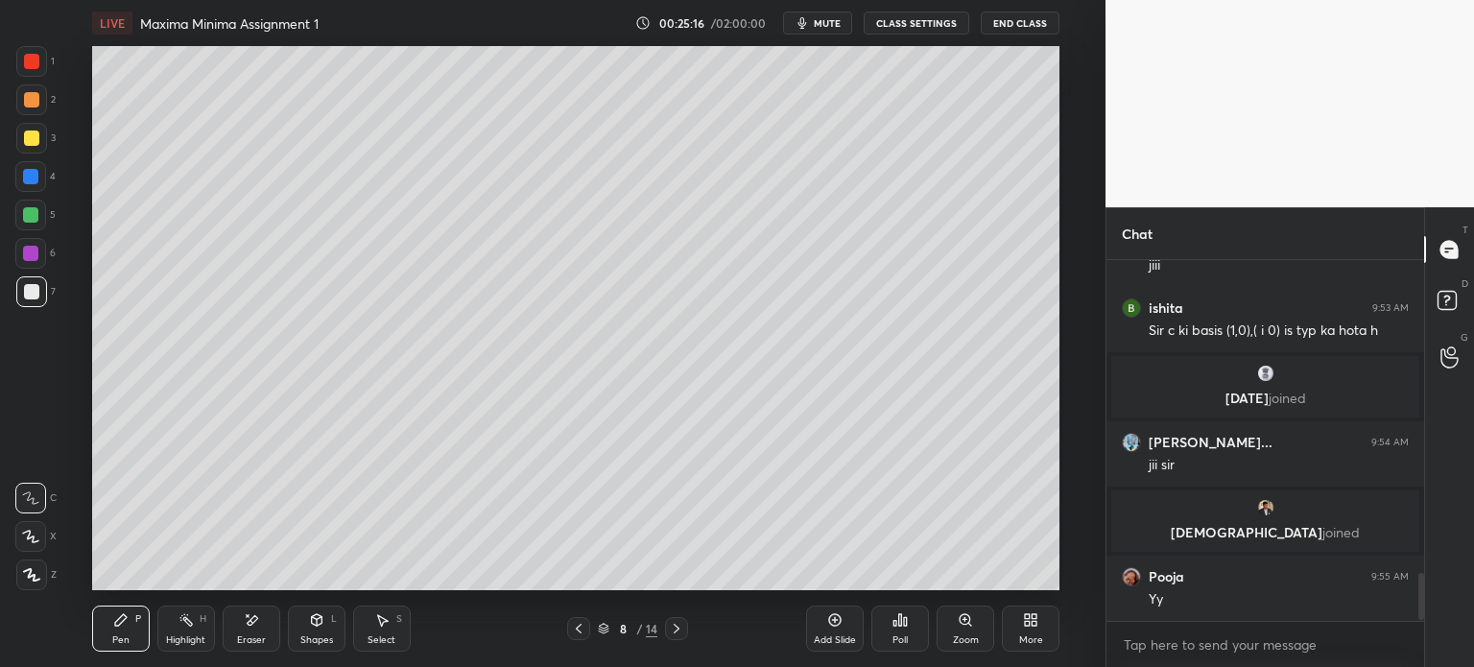
scroll to position [2445, 0]
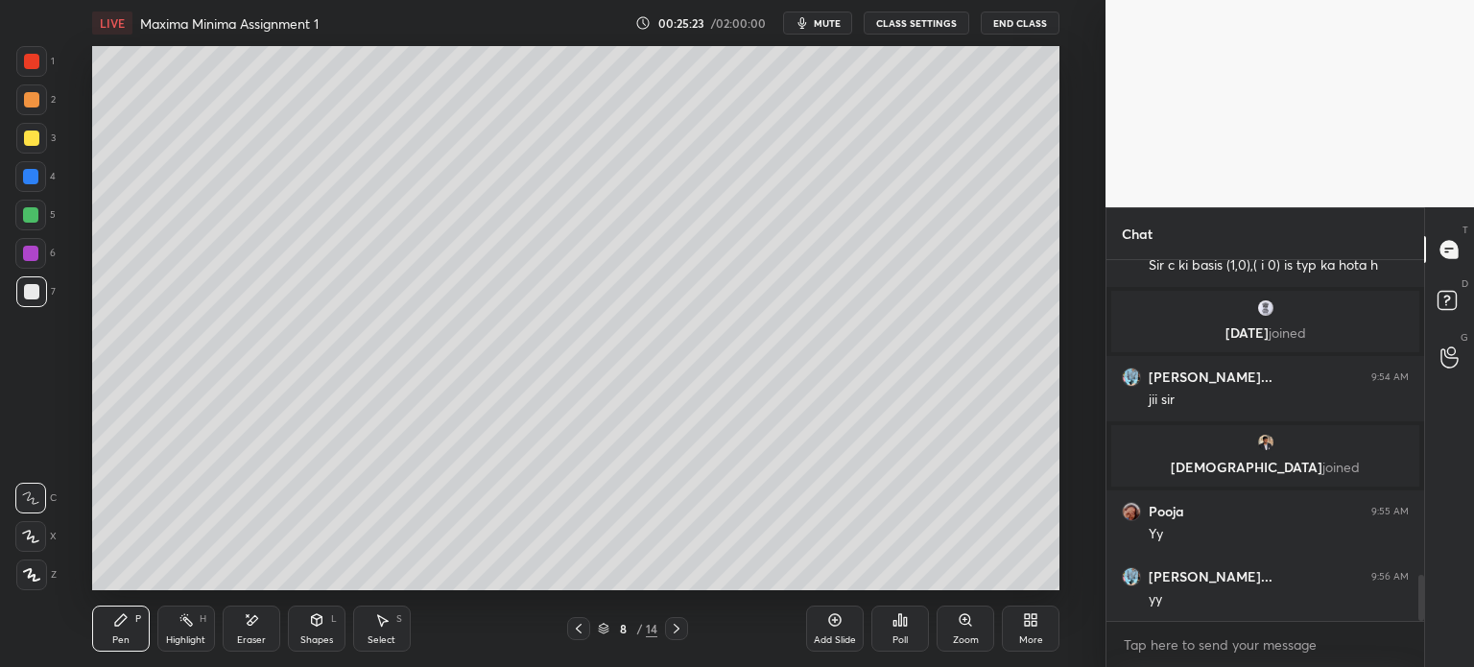
click at [577, 626] on icon at bounding box center [578, 628] width 15 height 15
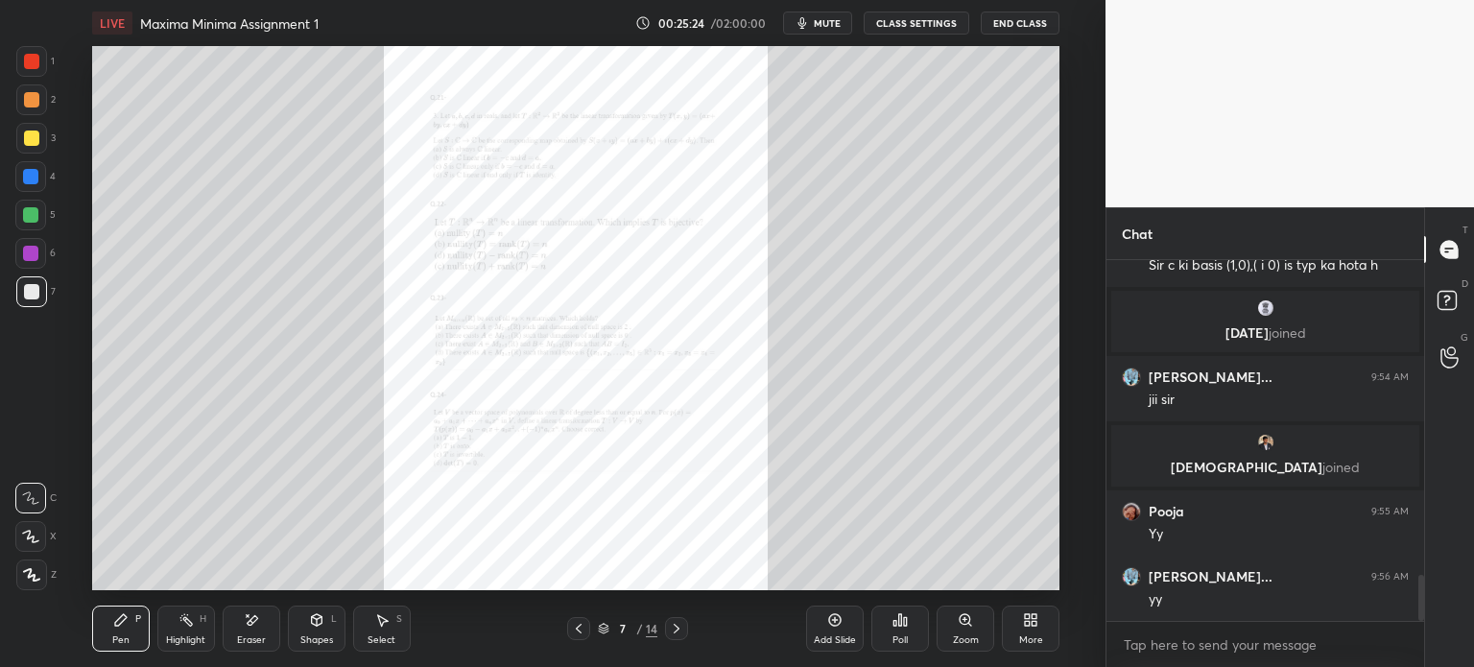
click at [963, 614] on icon at bounding box center [965, 619] width 15 height 15
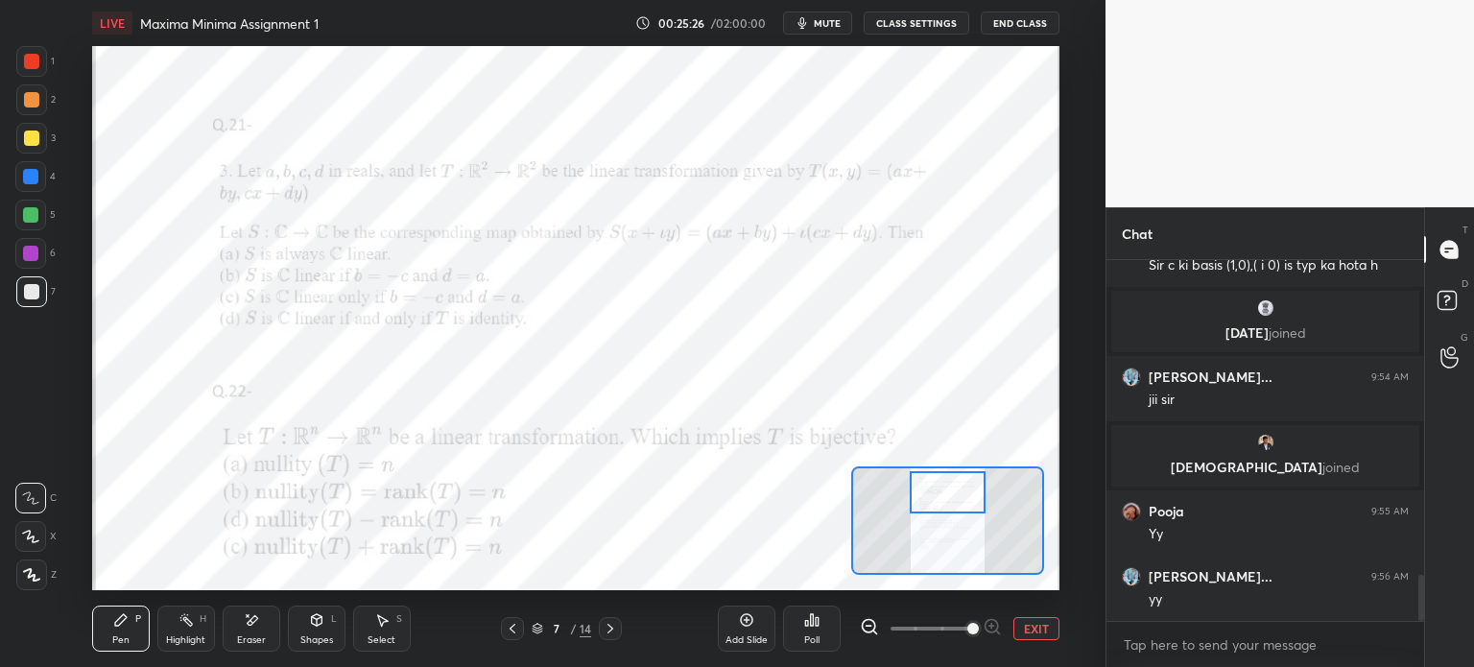
drag, startPoint x: 949, startPoint y: 527, endPoint x: 948, endPoint y: 505, distance: 22.1
click at [948, 505] on div at bounding box center [948, 492] width 76 height 42
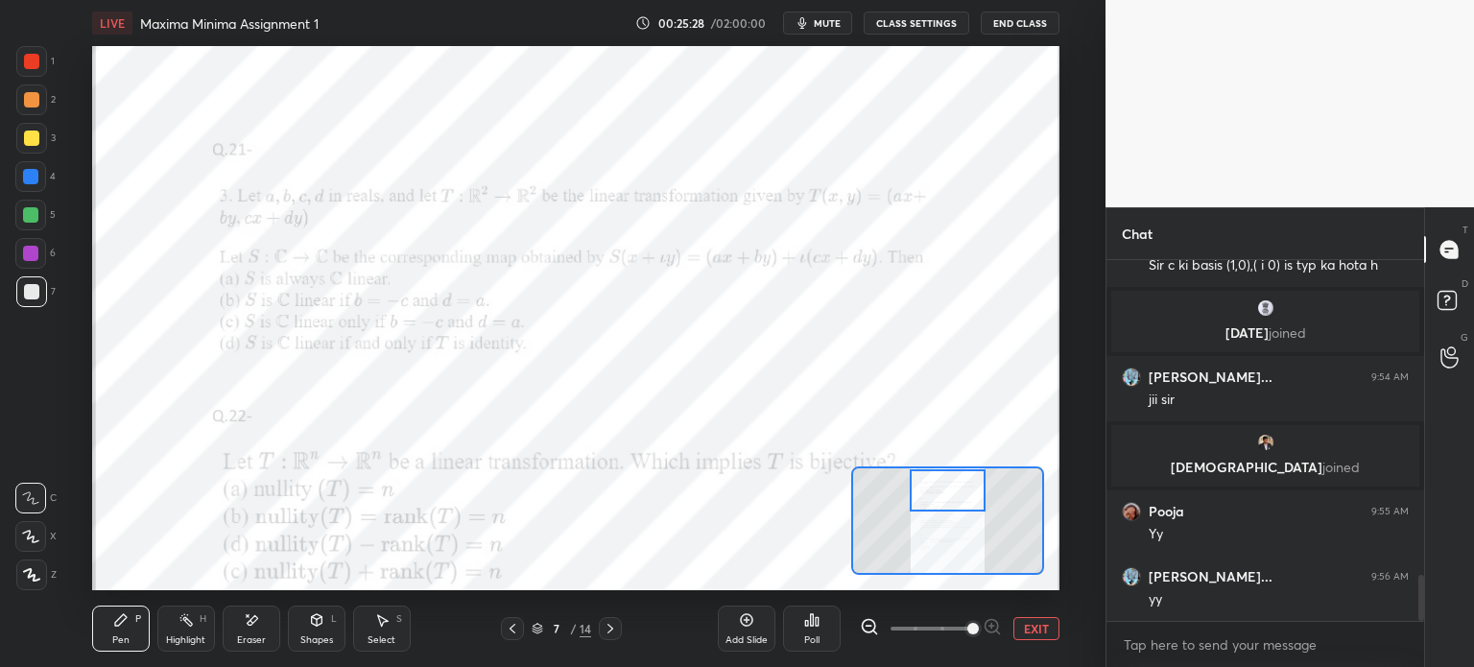
click at [23, 226] on div at bounding box center [30, 215] width 31 height 31
click at [1036, 622] on button "EXIT" at bounding box center [1036, 628] width 46 height 23
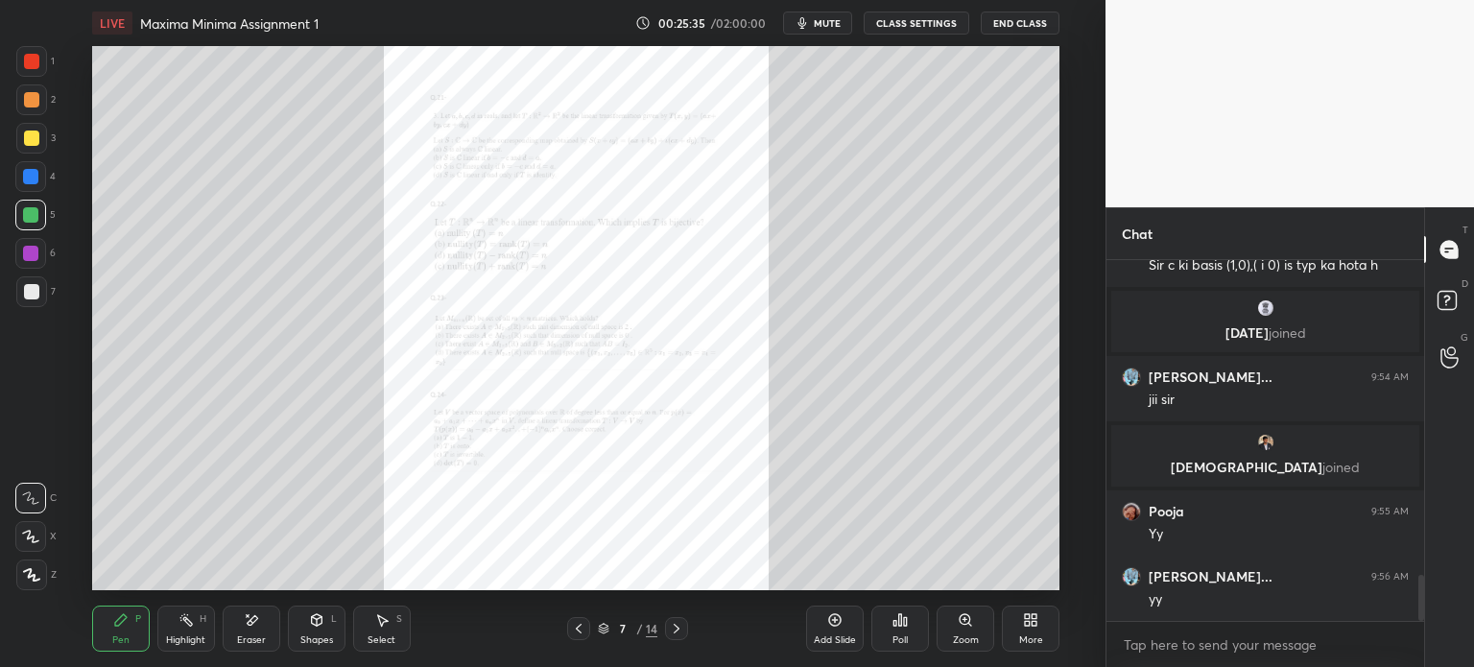
click at [676, 629] on icon at bounding box center [676, 628] width 15 height 15
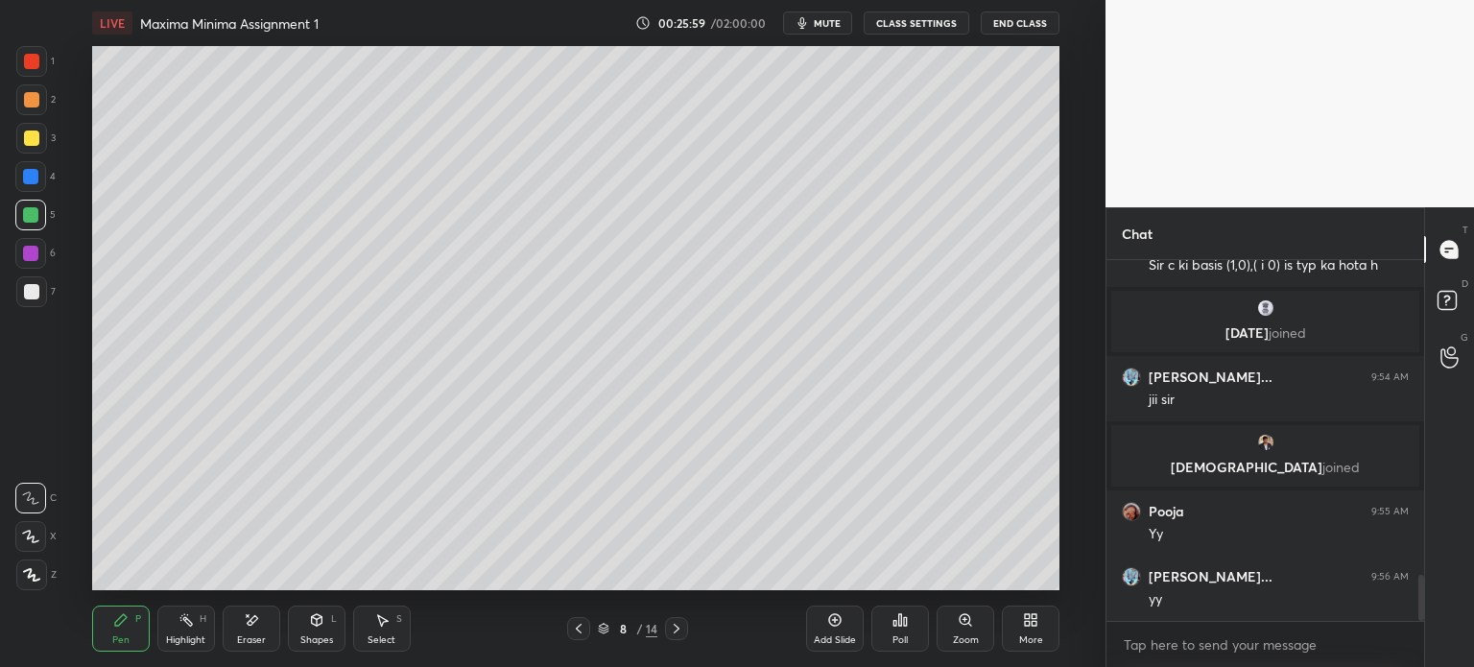
click at [583, 627] on icon at bounding box center [578, 628] width 15 height 15
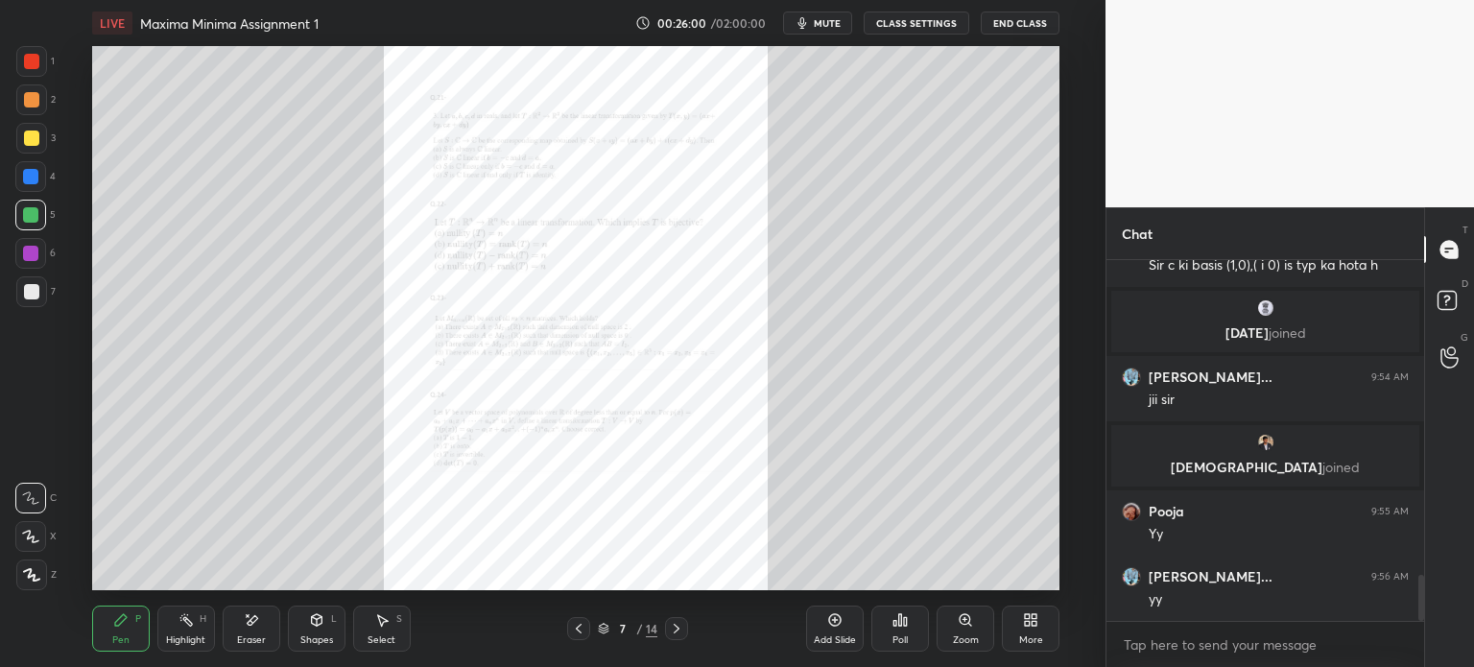
click at [960, 606] on div "Zoom" at bounding box center [966, 629] width 58 height 46
click at [963, 611] on div "Add Slide Poll Zoom More" at bounding box center [932, 628] width 253 height 107
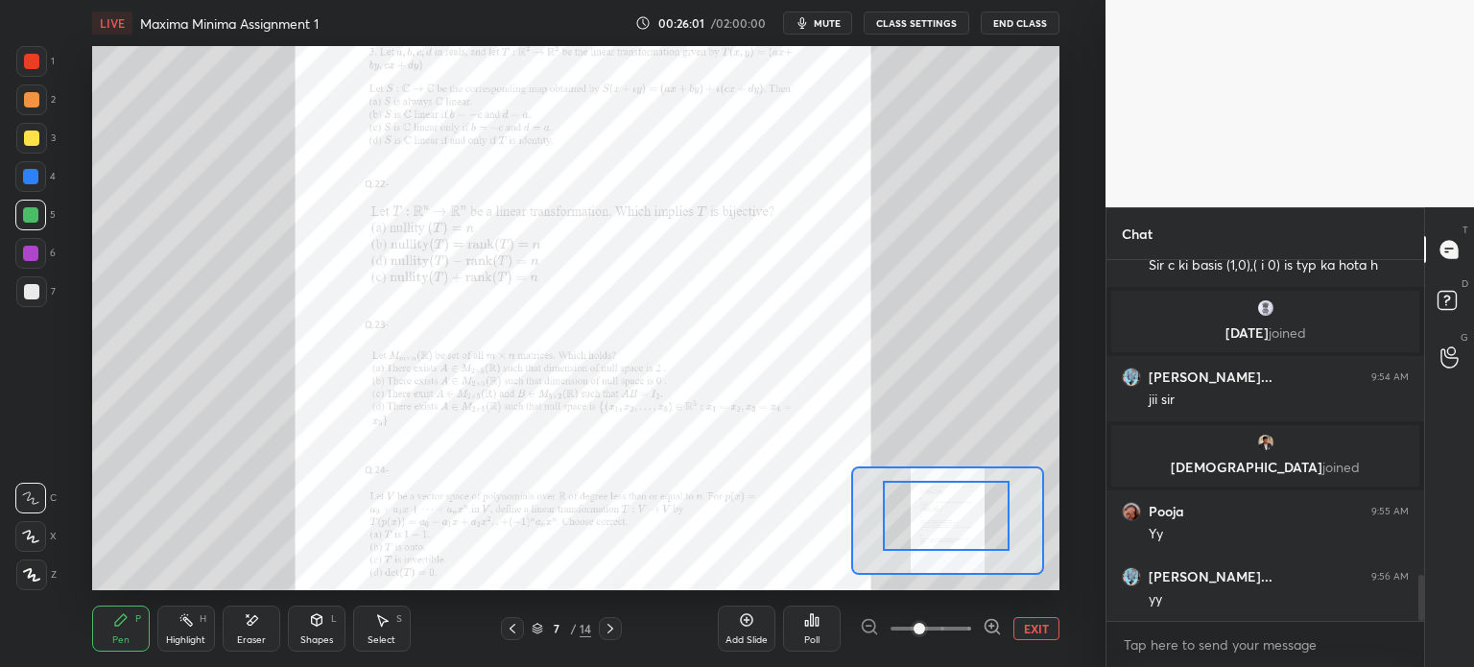
drag, startPoint x: 928, startPoint y: 522, endPoint x: 936, endPoint y: 488, distance: 34.5
click at [936, 488] on div at bounding box center [946, 516] width 127 height 70
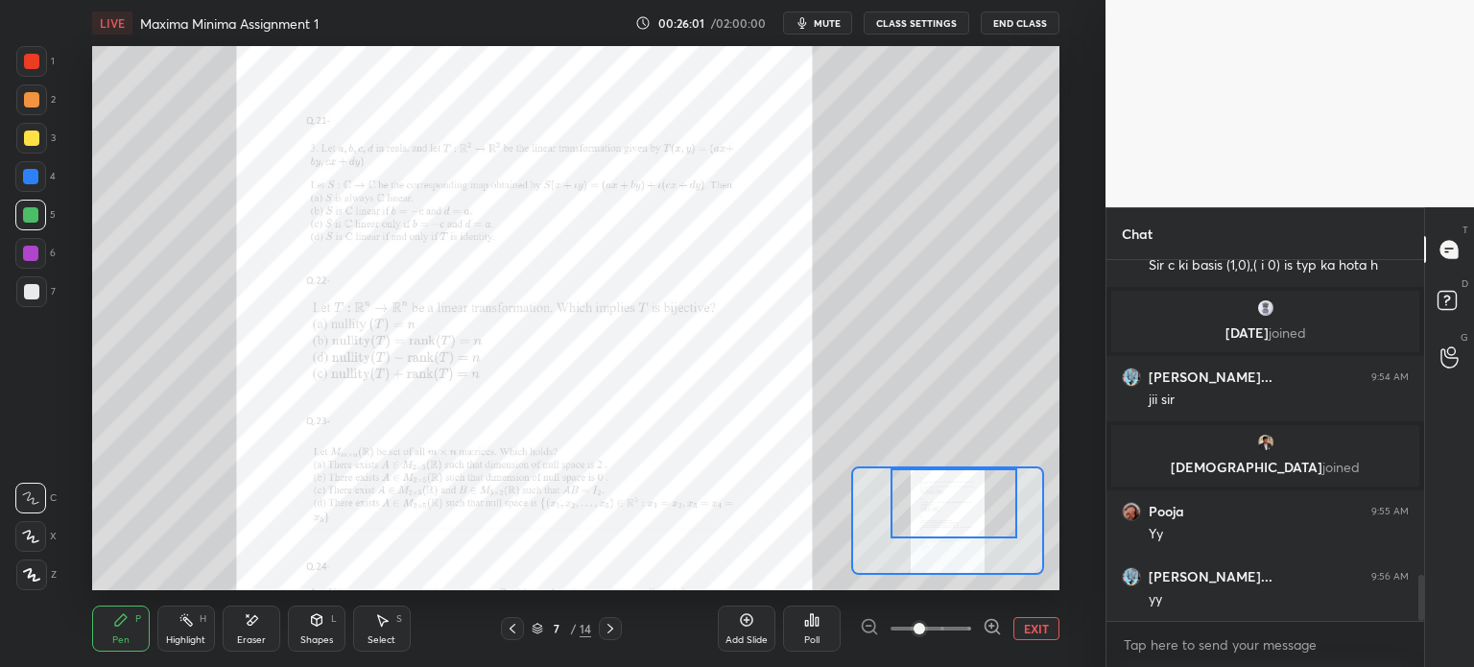
click at [931, 488] on div at bounding box center [954, 503] width 127 height 70
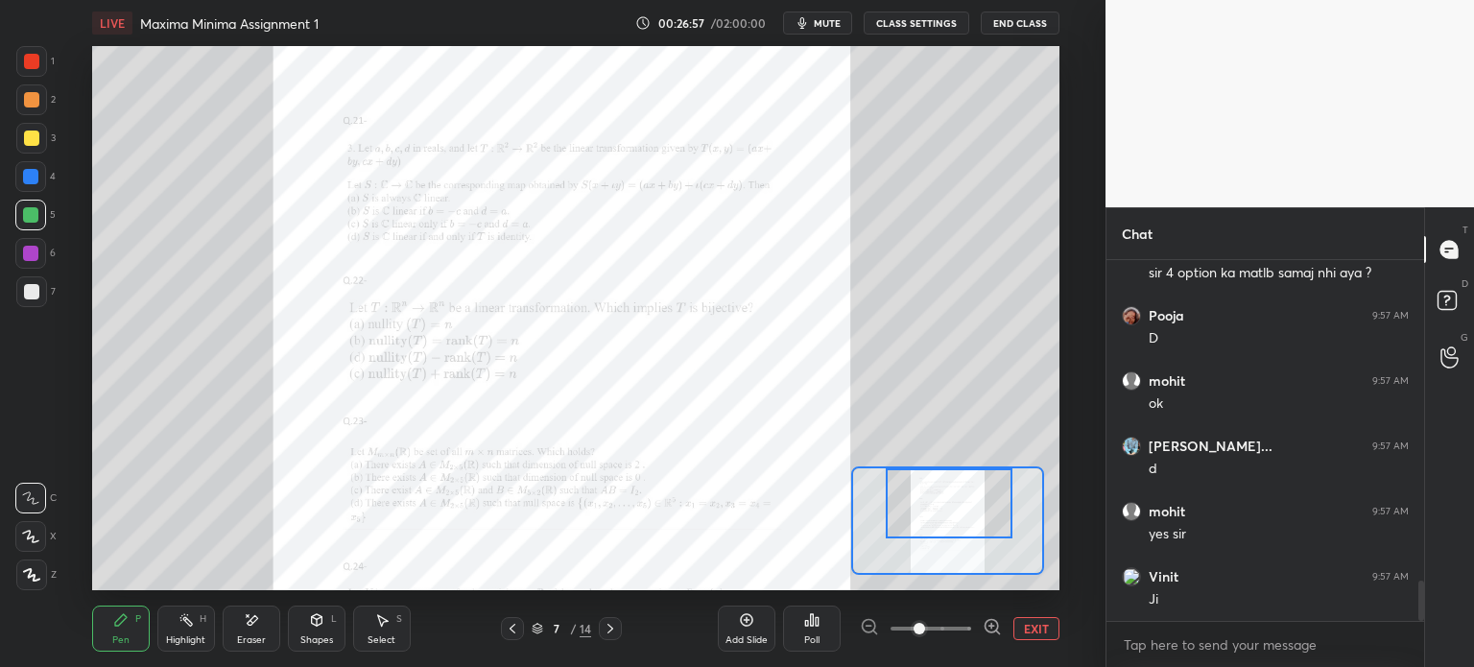
scroll to position [2902, 0]
click at [274, 646] on div "Eraser" at bounding box center [252, 629] width 58 height 46
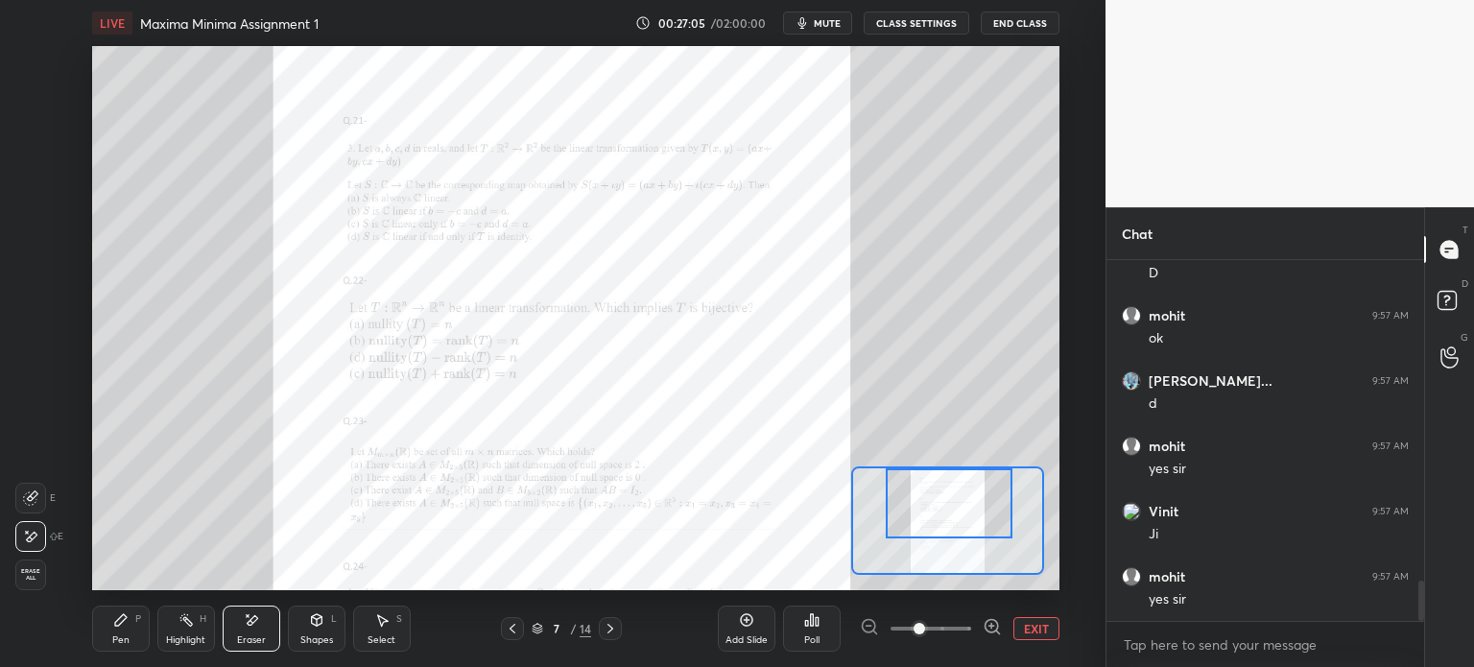
click at [141, 622] on div "Pen P" at bounding box center [121, 629] width 58 height 46
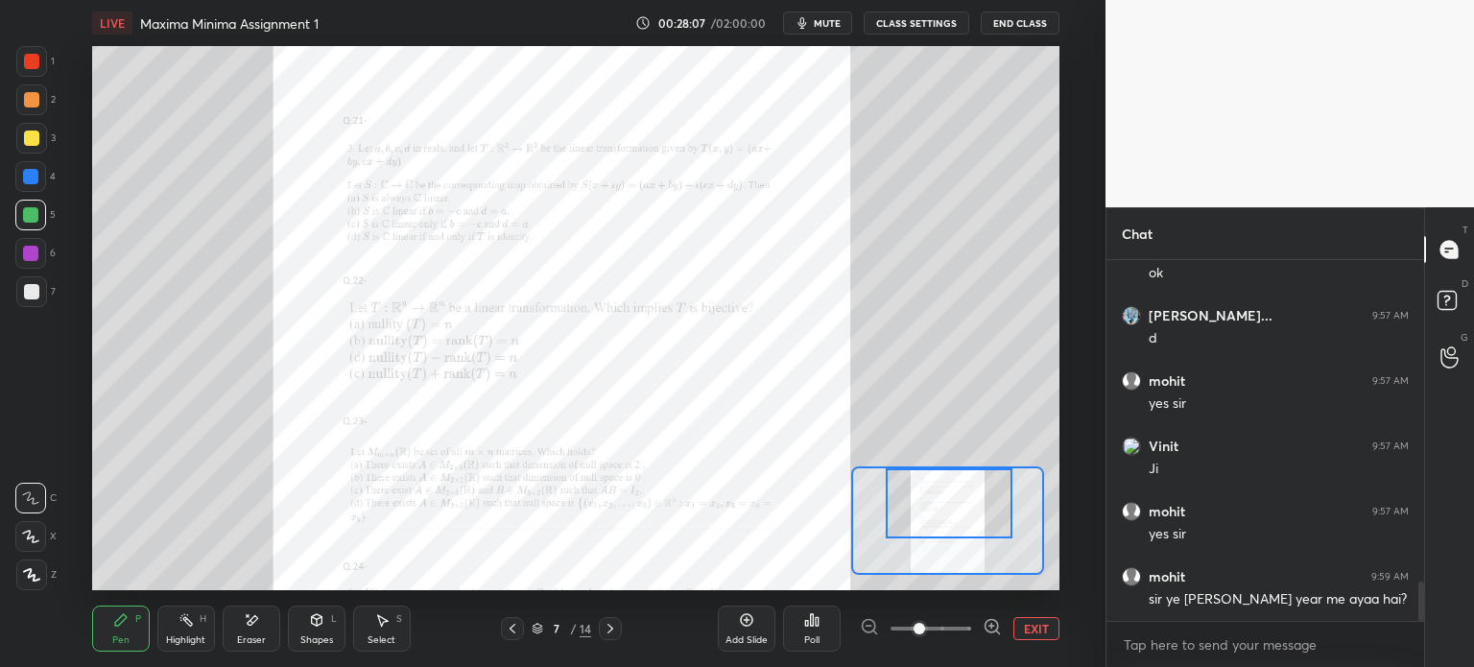
click at [40, 262] on div at bounding box center [30, 253] width 31 height 31
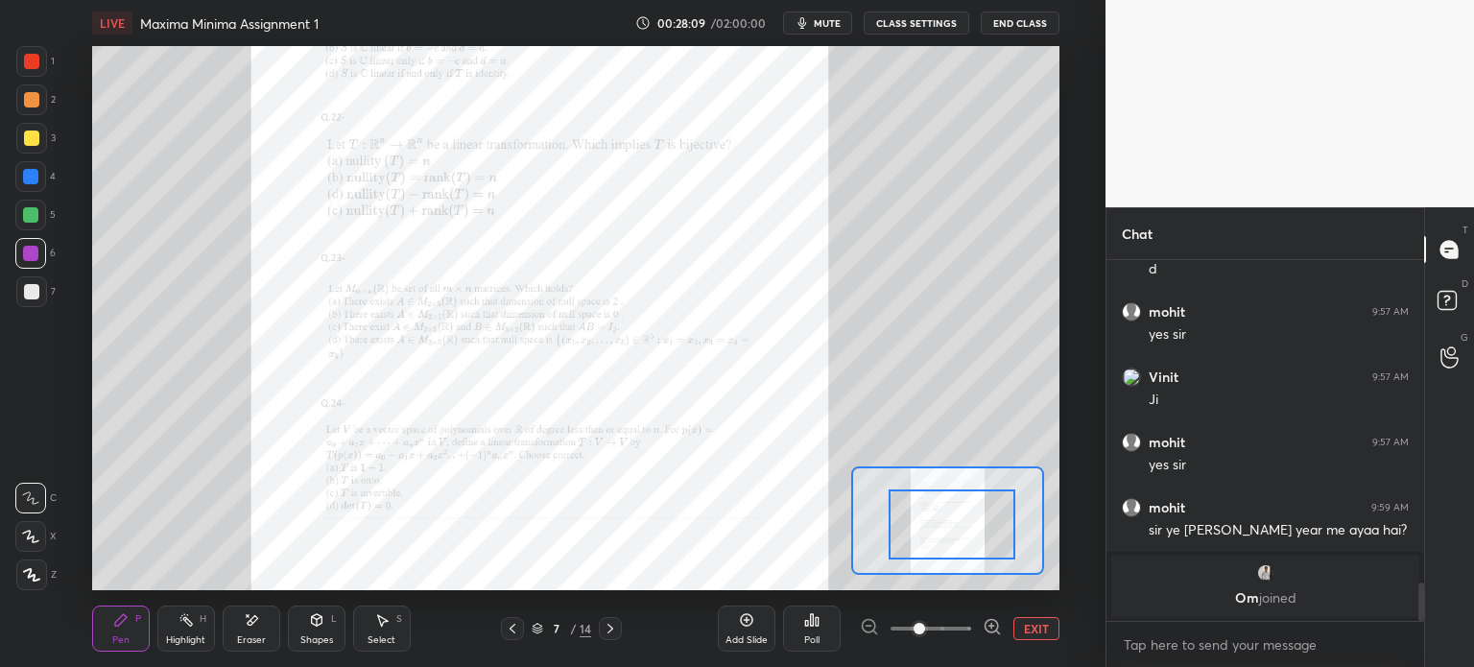
drag, startPoint x: 967, startPoint y: 538, endPoint x: 969, endPoint y: 552, distance: 13.6
click at [971, 552] on div at bounding box center [952, 524] width 127 height 70
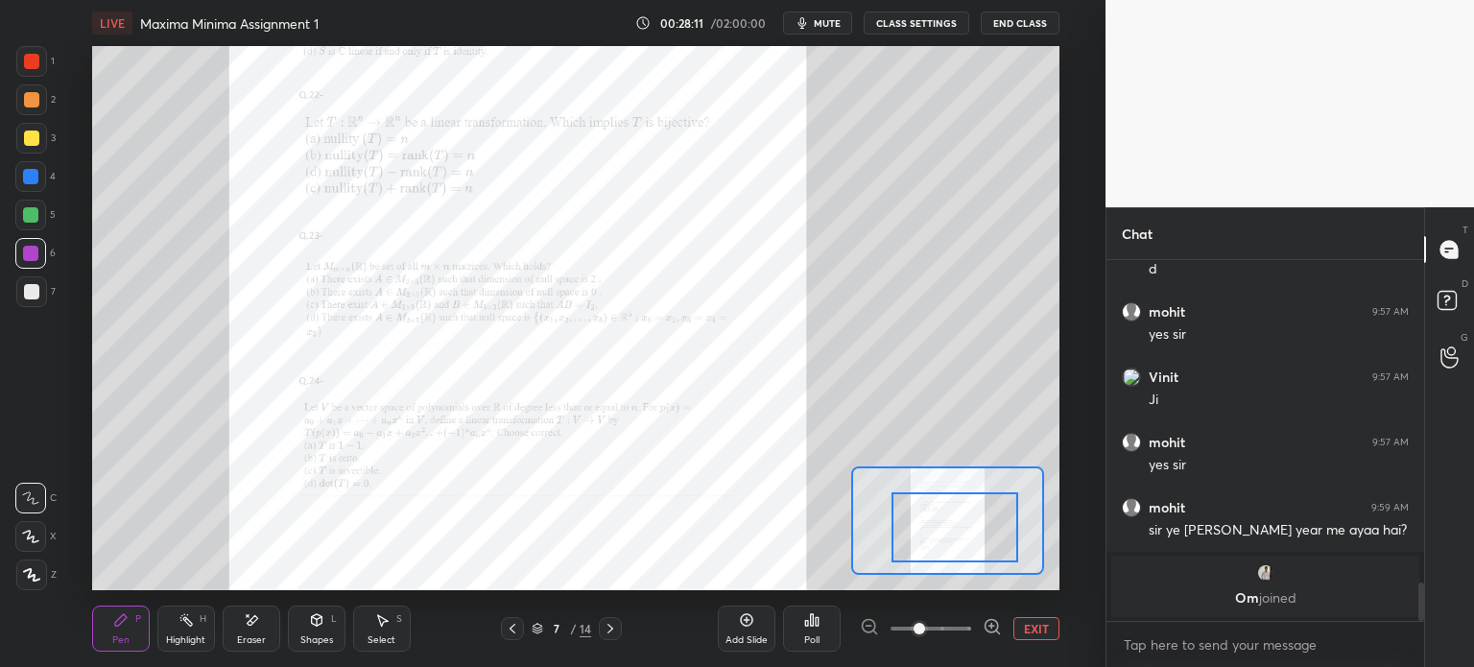
drag, startPoint x: 962, startPoint y: 625, endPoint x: 952, endPoint y: 611, distance: 16.5
click at [961, 628] on span at bounding box center [931, 628] width 81 height 29
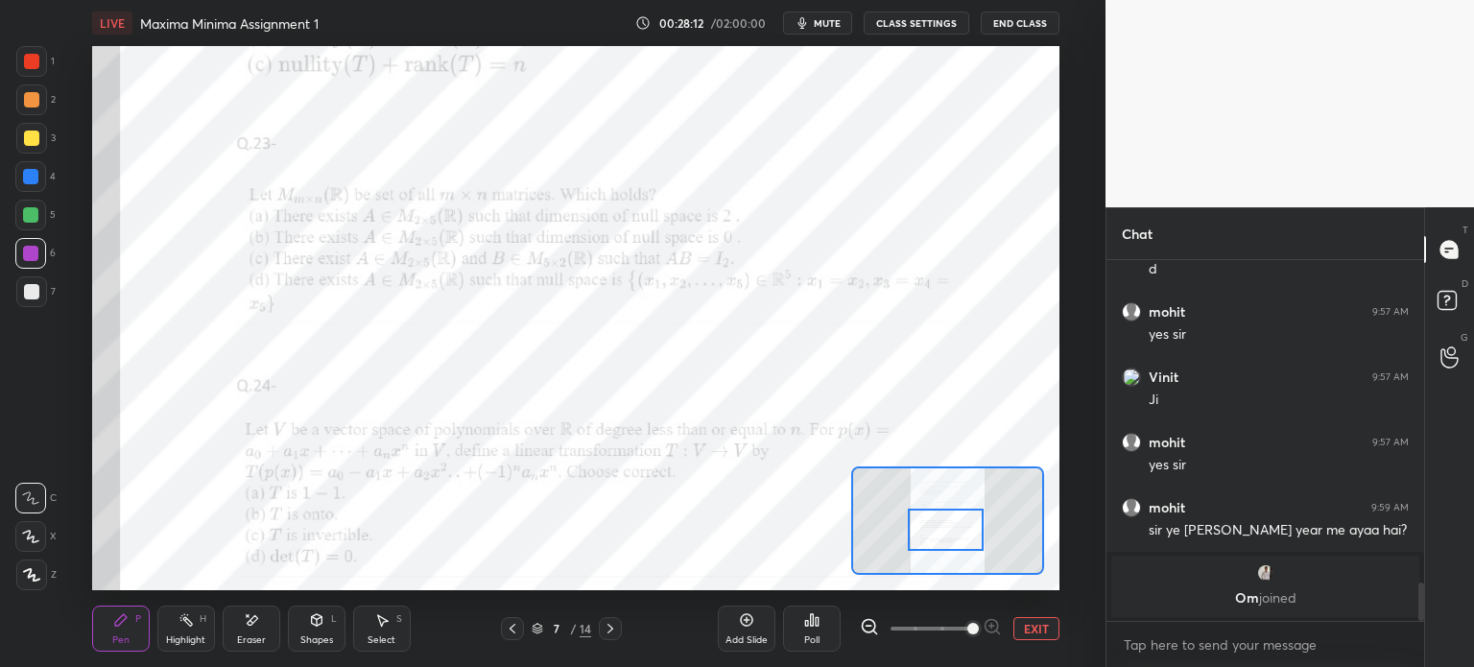
click at [923, 529] on div at bounding box center [946, 530] width 76 height 42
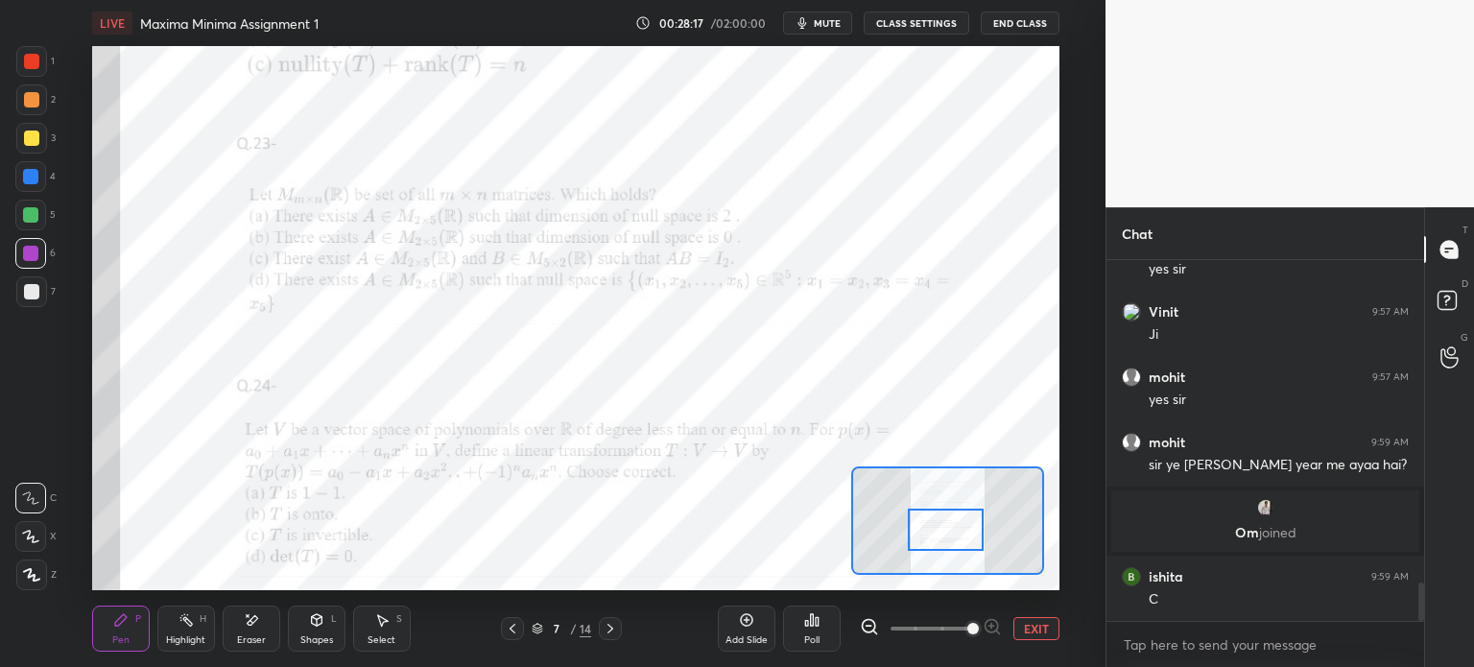
scroll to position [2994, 0]
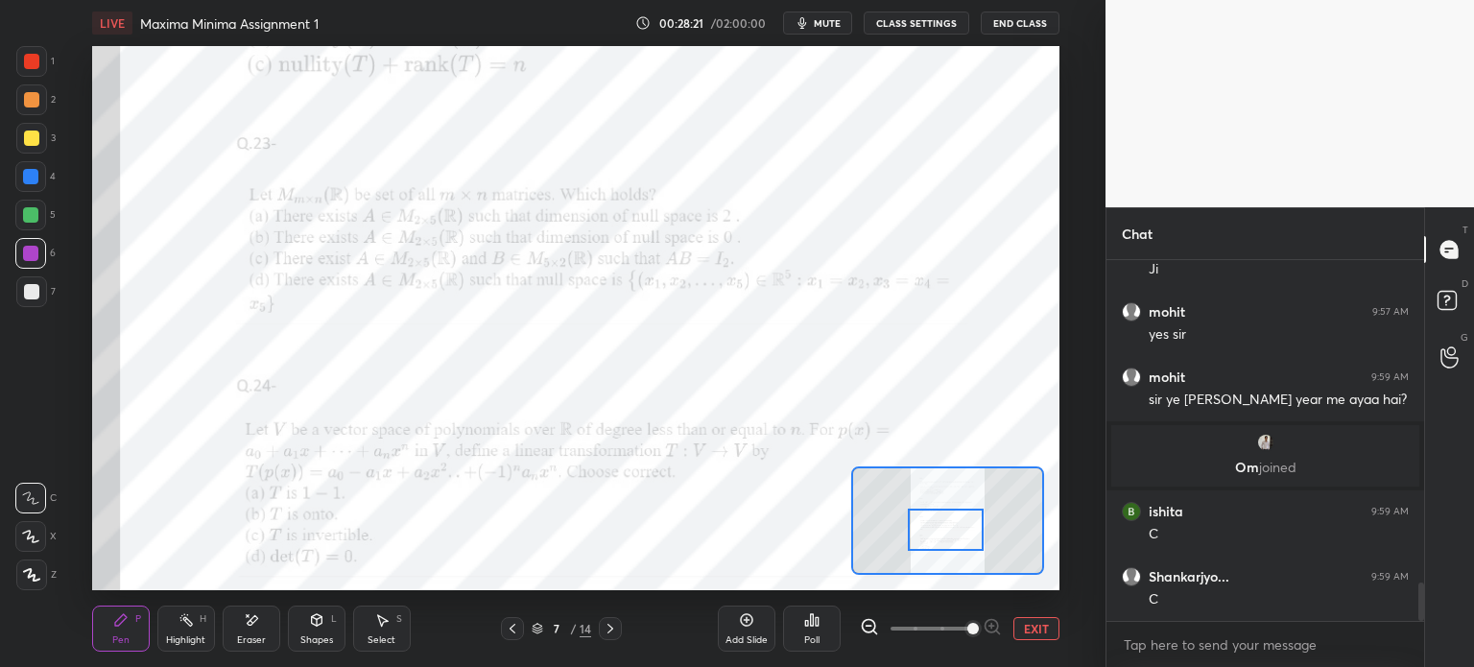
drag, startPoint x: 248, startPoint y: 630, endPoint x: 251, endPoint y: 598, distance: 32.9
click at [246, 633] on div "Eraser" at bounding box center [252, 629] width 58 height 46
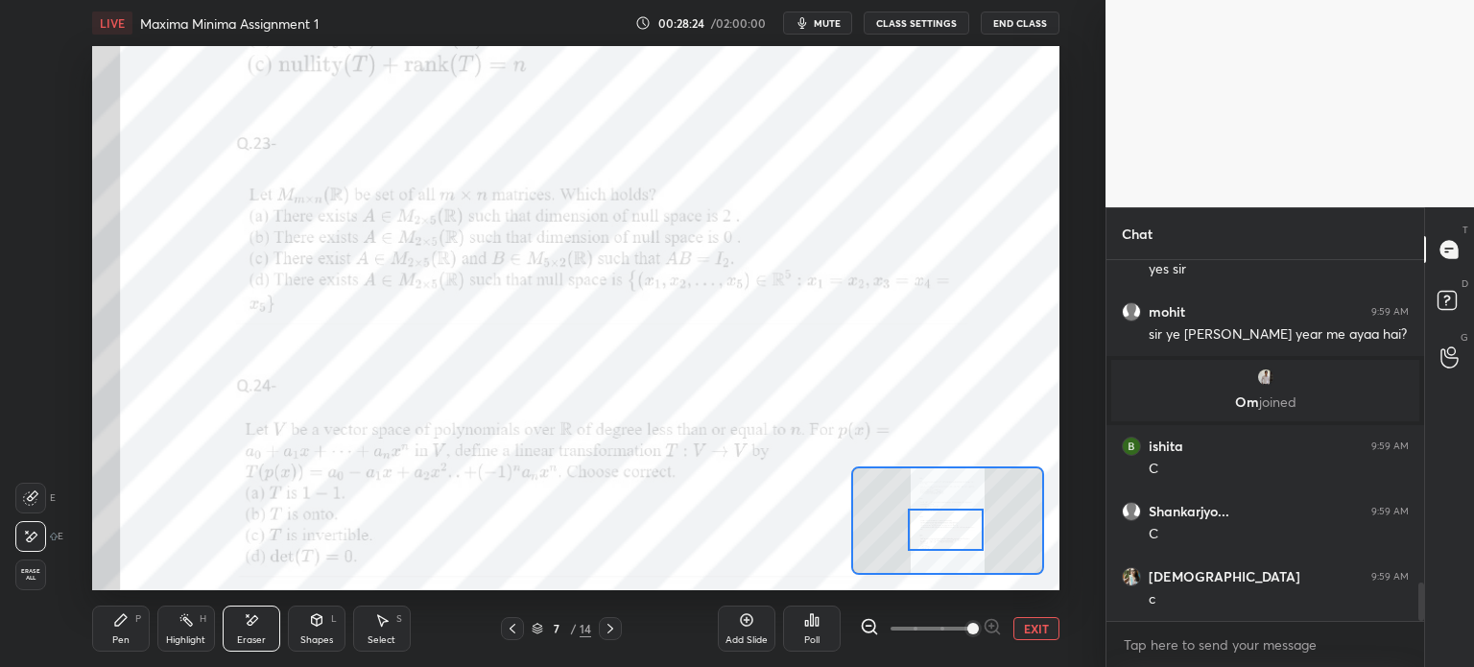
click at [136, 633] on div "Pen P" at bounding box center [121, 629] width 58 height 46
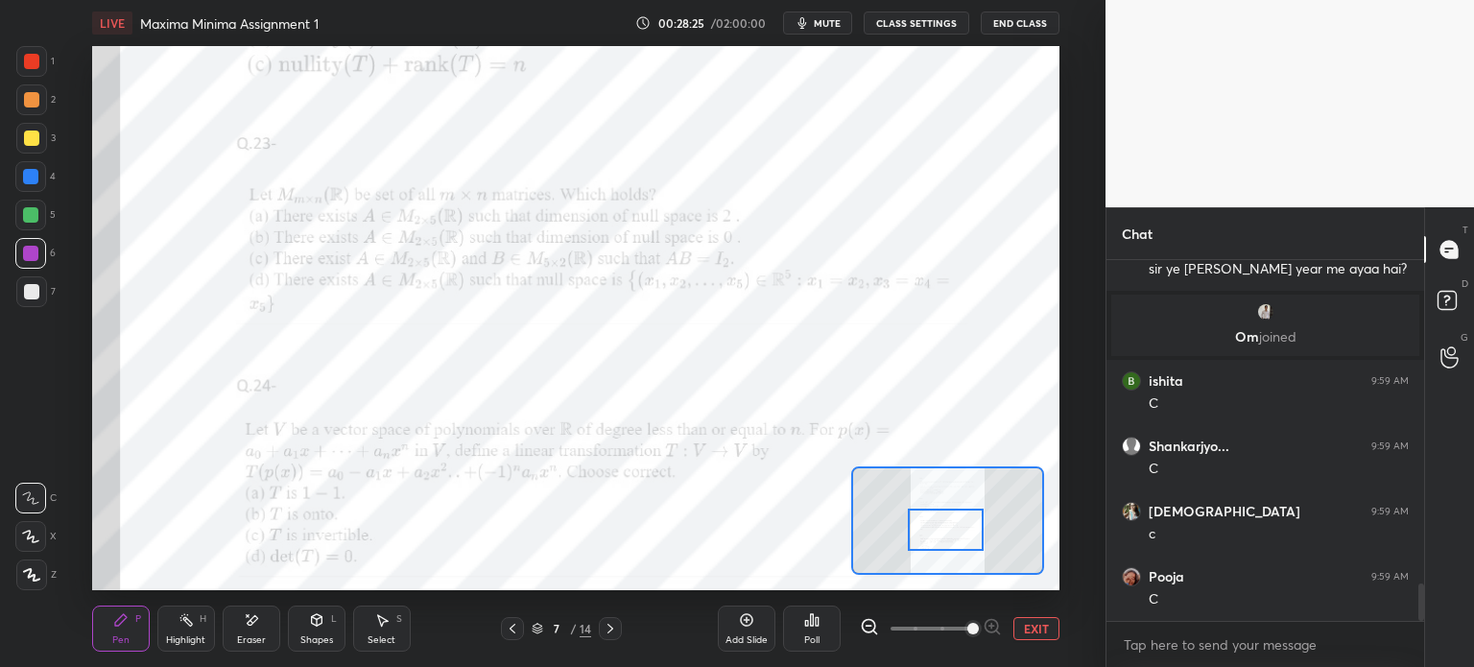
click at [758, 632] on div "Add Slide" at bounding box center [747, 629] width 58 height 46
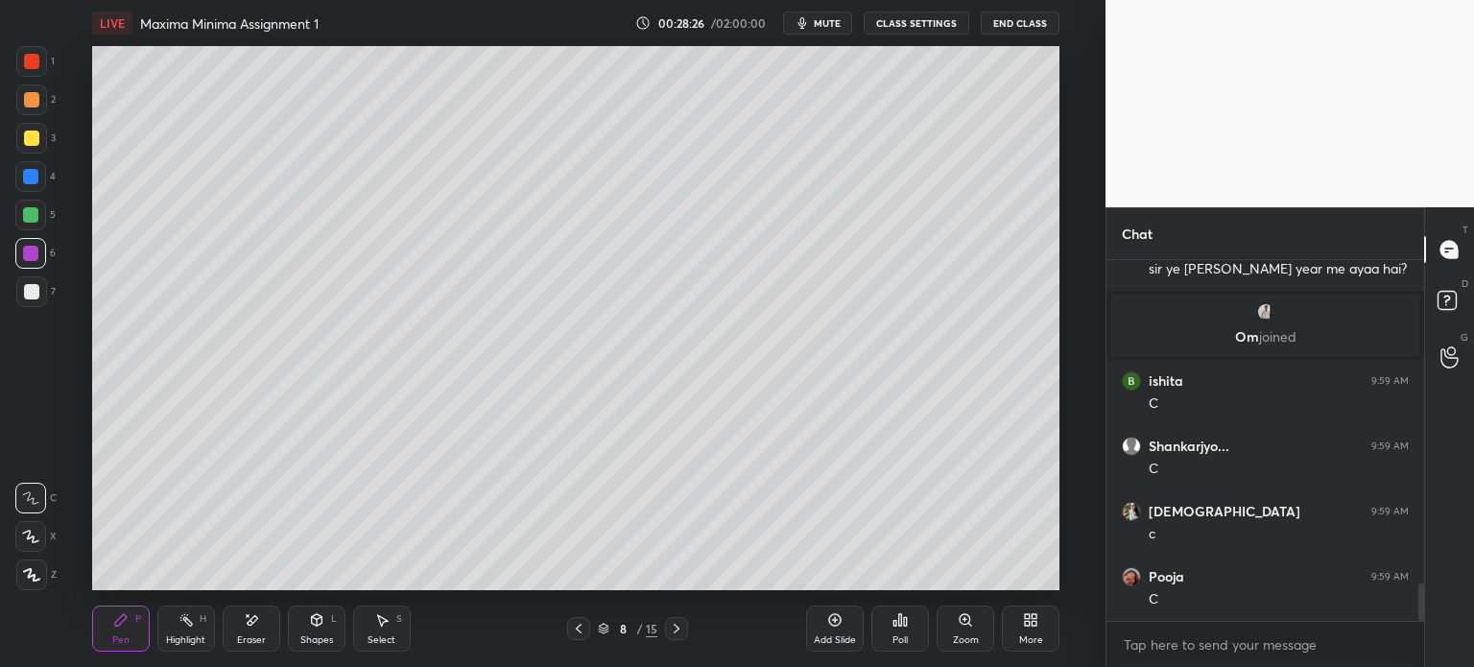
click at [38, 283] on div at bounding box center [31, 291] width 31 height 31
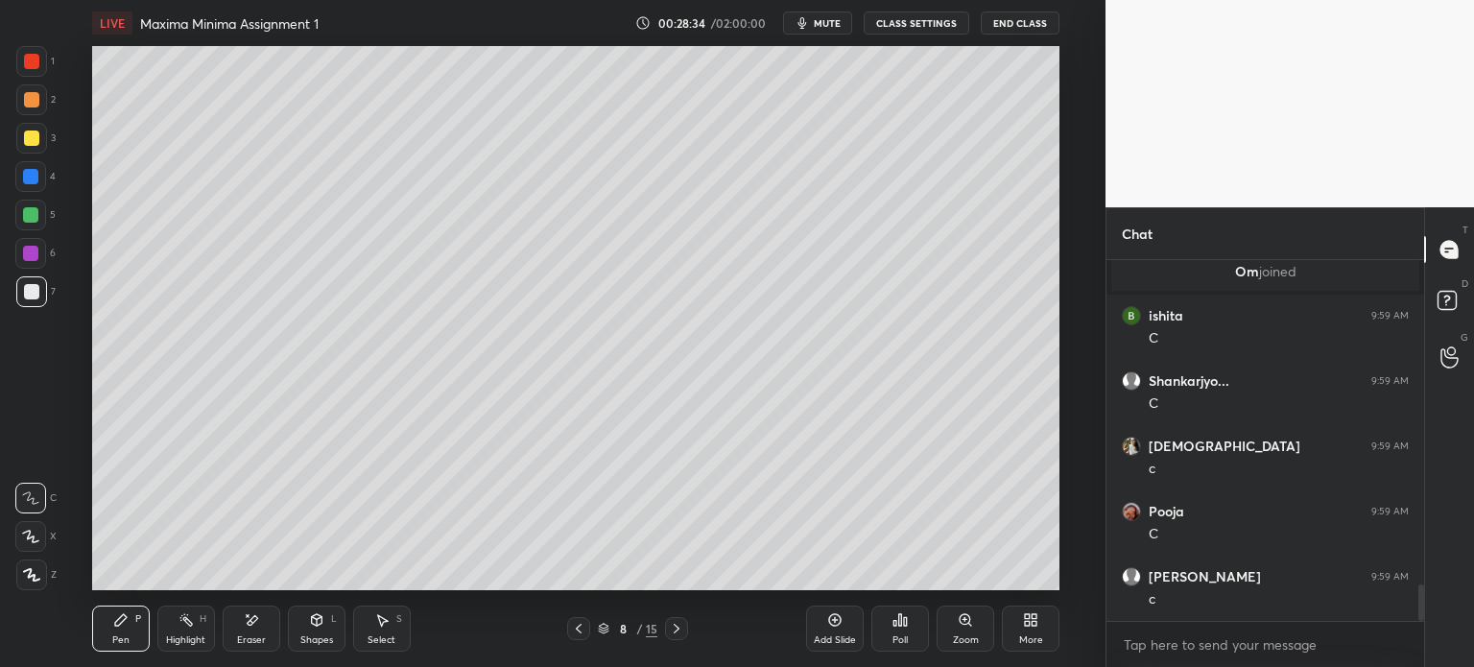
drag, startPoint x: 242, startPoint y: 630, endPoint x: 246, endPoint y: 597, distance: 33.8
click at [241, 624] on div "Eraser" at bounding box center [252, 629] width 58 height 46
click at [119, 636] on div "Pen" at bounding box center [120, 640] width 17 height 10
click at [585, 629] on icon at bounding box center [578, 628] width 15 height 15
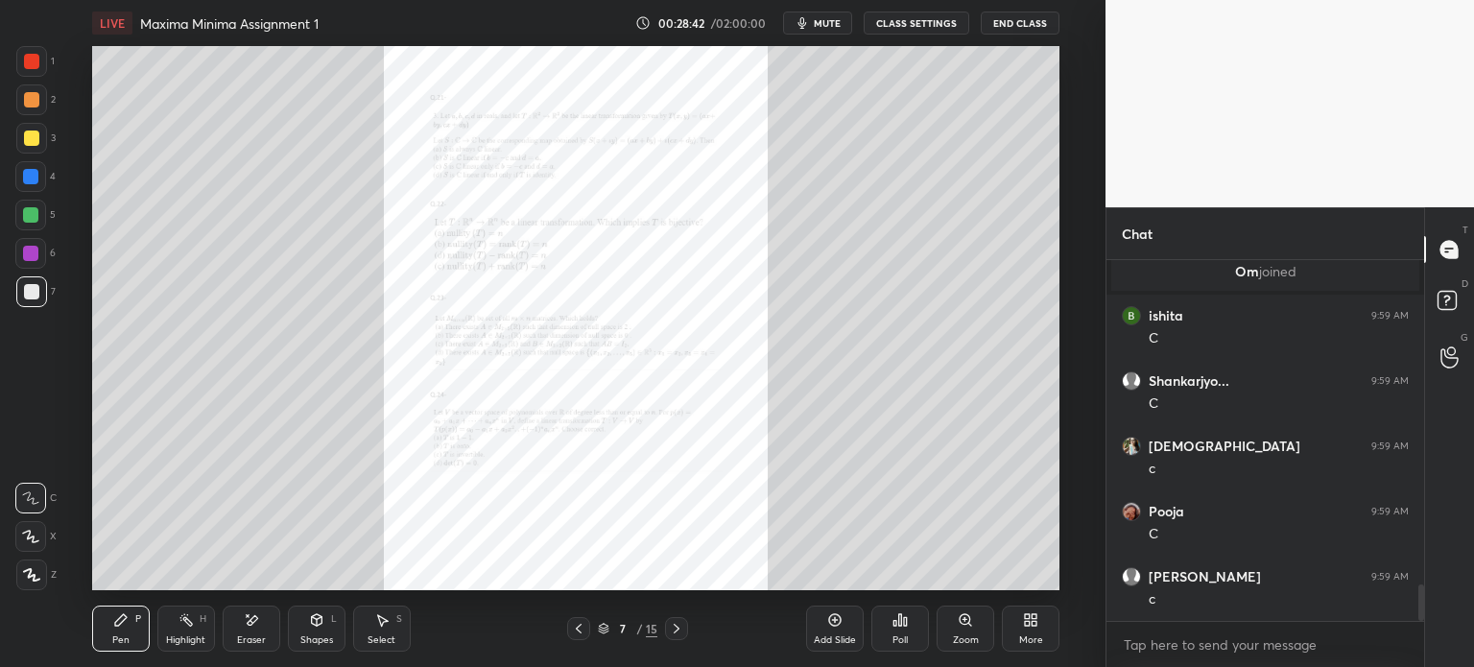
click at [962, 628] on div "Zoom" at bounding box center [966, 629] width 58 height 46
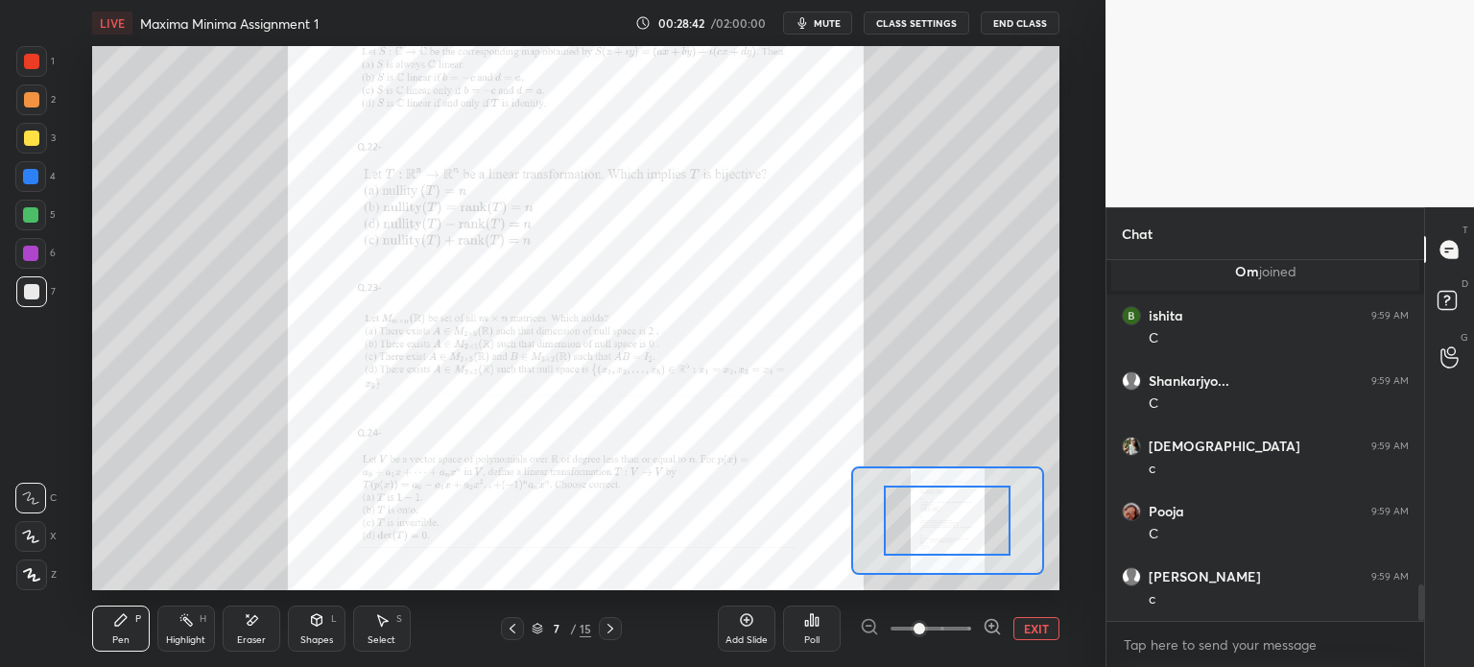
click at [960, 632] on span at bounding box center [931, 628] width 81 height 29
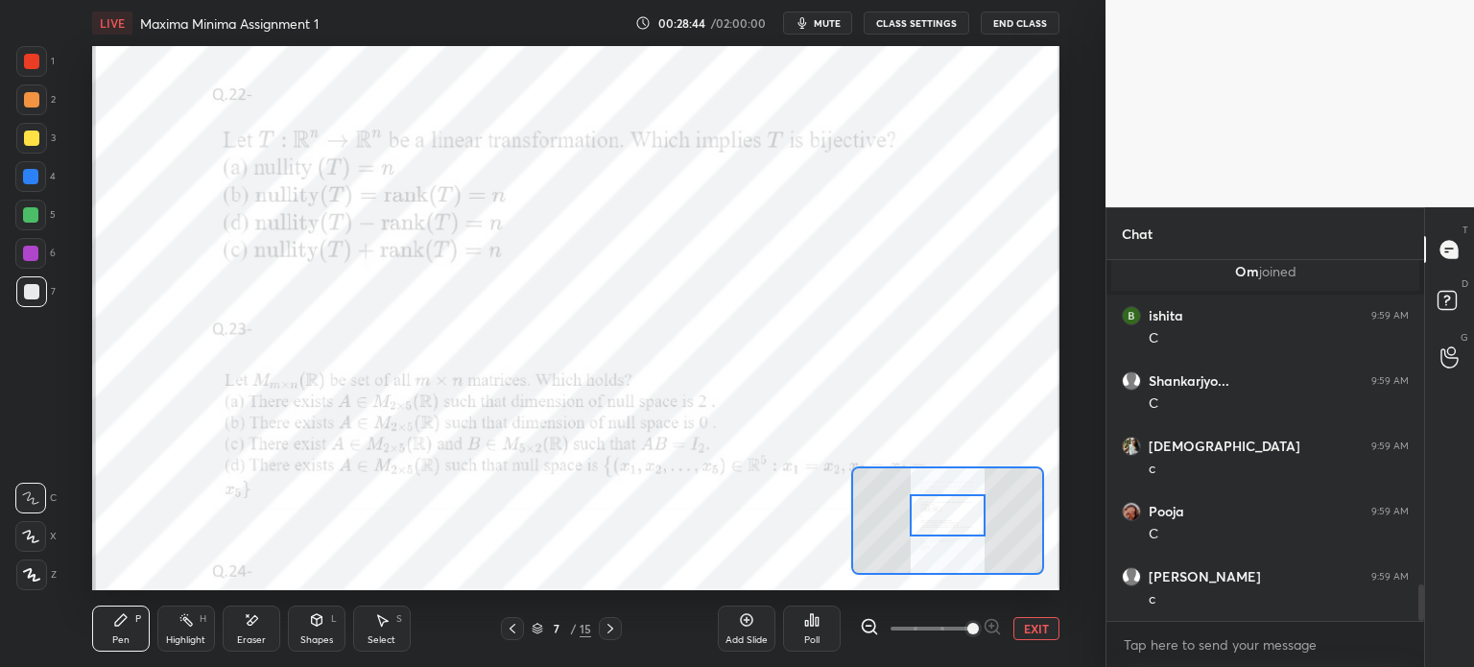
drag, startPoint x: 944, startPoint y: 517, endPoint x: 940, endPoint y: 540, distance: 23.3
click at [941, 525] on div at bounding box center [948, 515] width 76 height 42
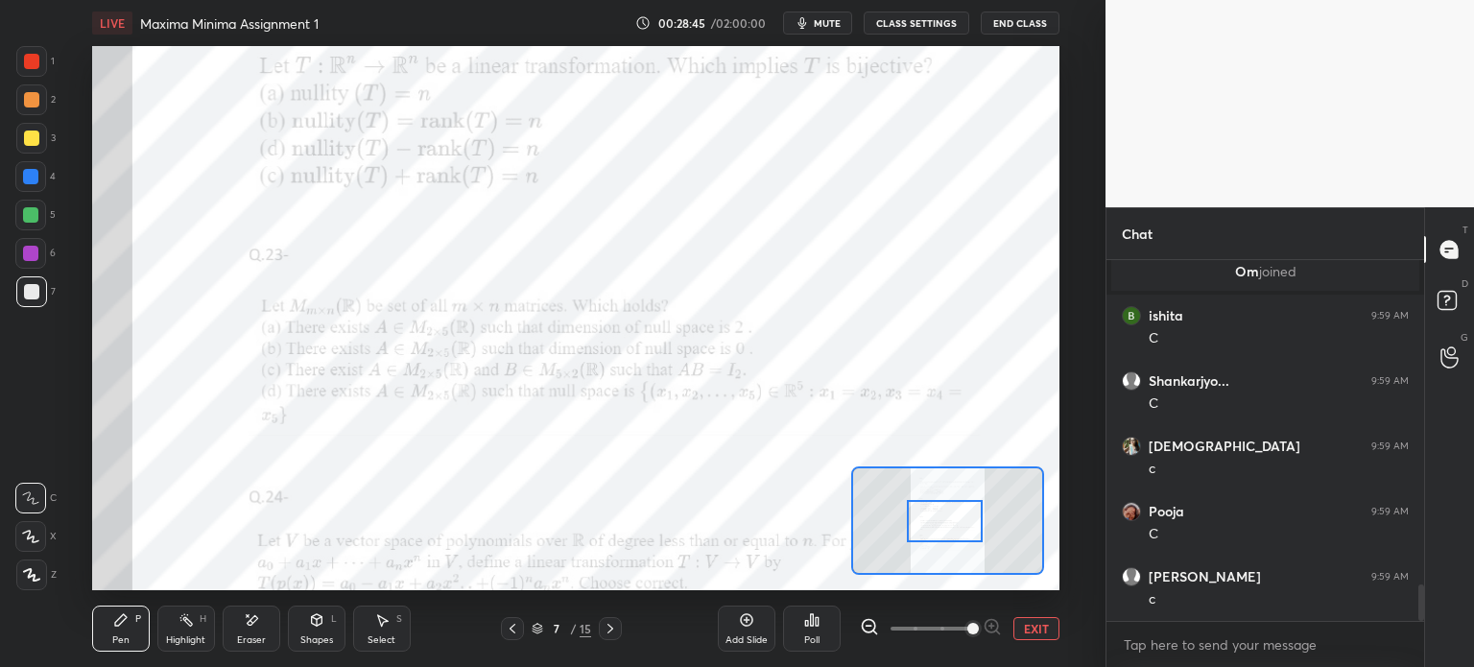
drag, startPoint x: 607, startPoint y: 621, endPoint x: 595, endPoint y: 621, distance: 12.5
click at [609, 621] on icon at bounding box center [610, 628] width 15 height 15
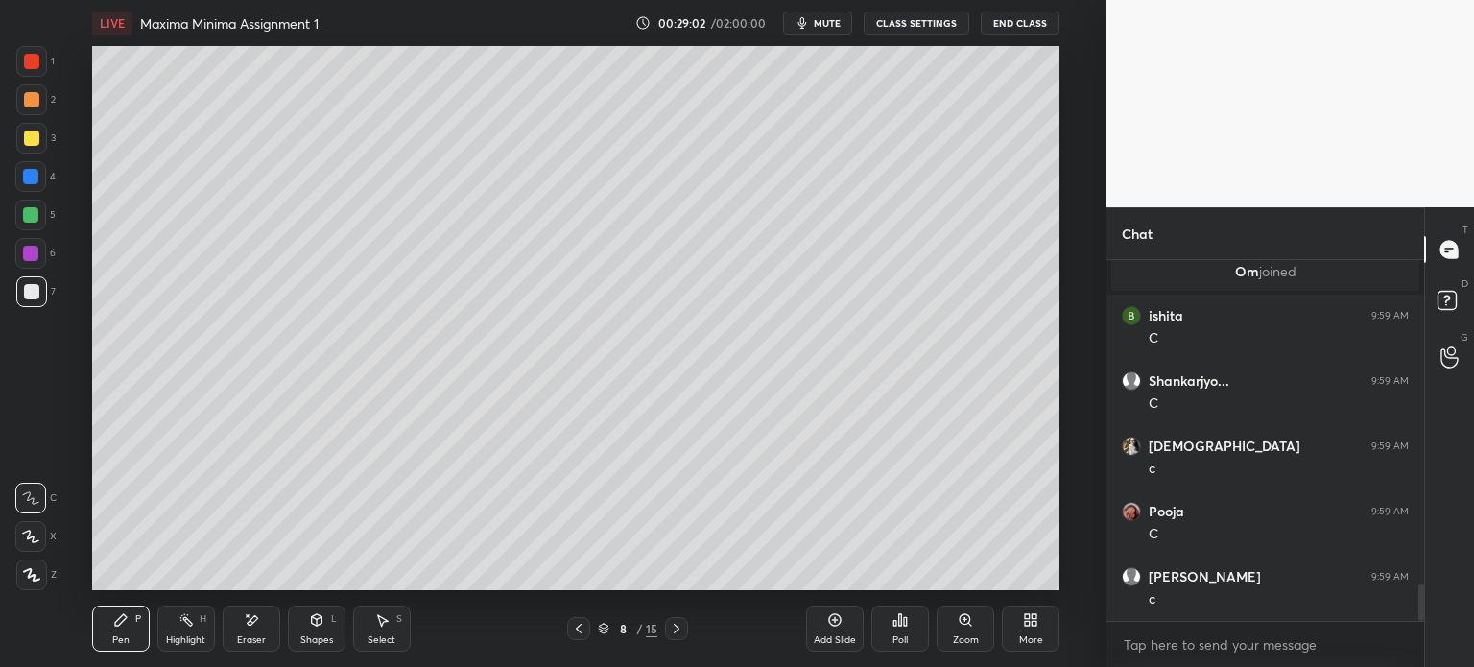
drag, startPoint x: 278, startPoint y: 630, endPoint x: 268, endPoint y: 637, distance: 13.1
click at [268, 640] on div "Pen P Highlight H Eraser Shapes L Select S" at bounding box center [270, 629] width 357 height 46
click at [254, 632] on div "Eraser" at bounding box center [252, 629] width 58 height 46
click at [123, 626] on icon at bounding box center [120, 619] width 15 height 15
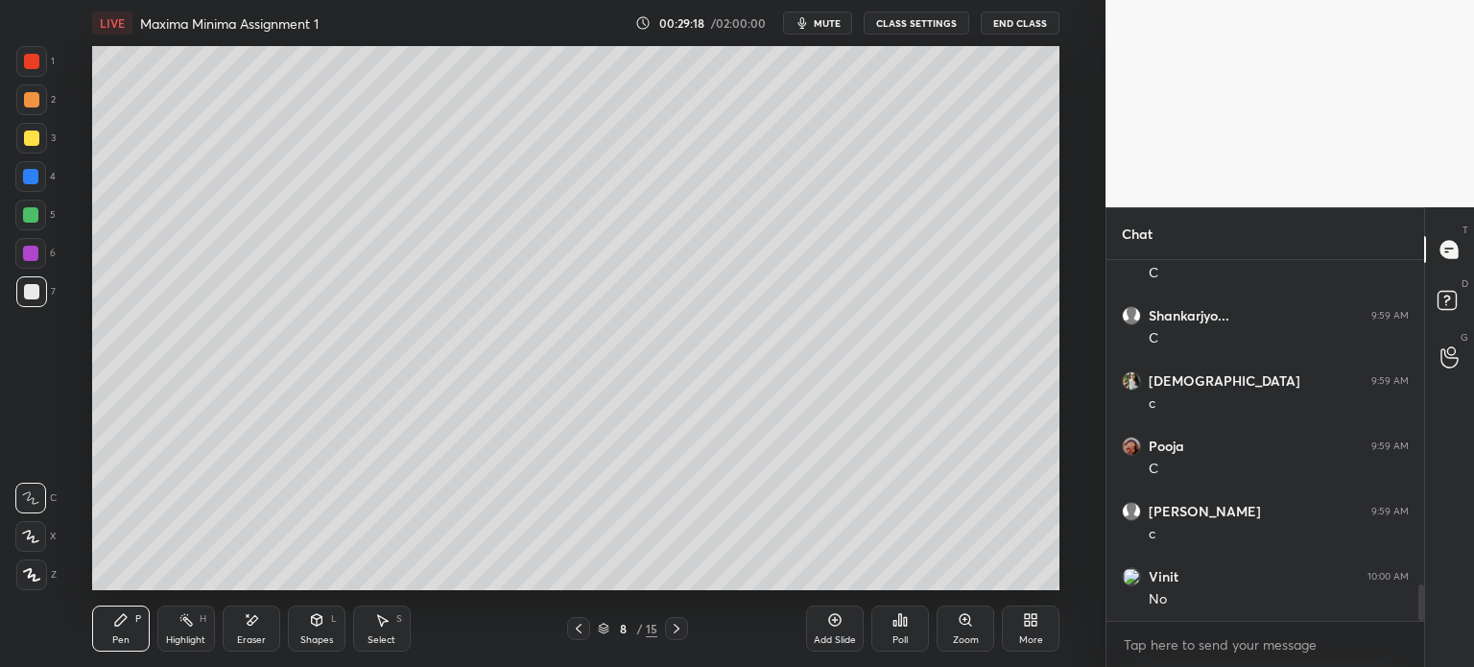
click at [579, 619] on div at bounding box center [578, 628] width 23 height 23
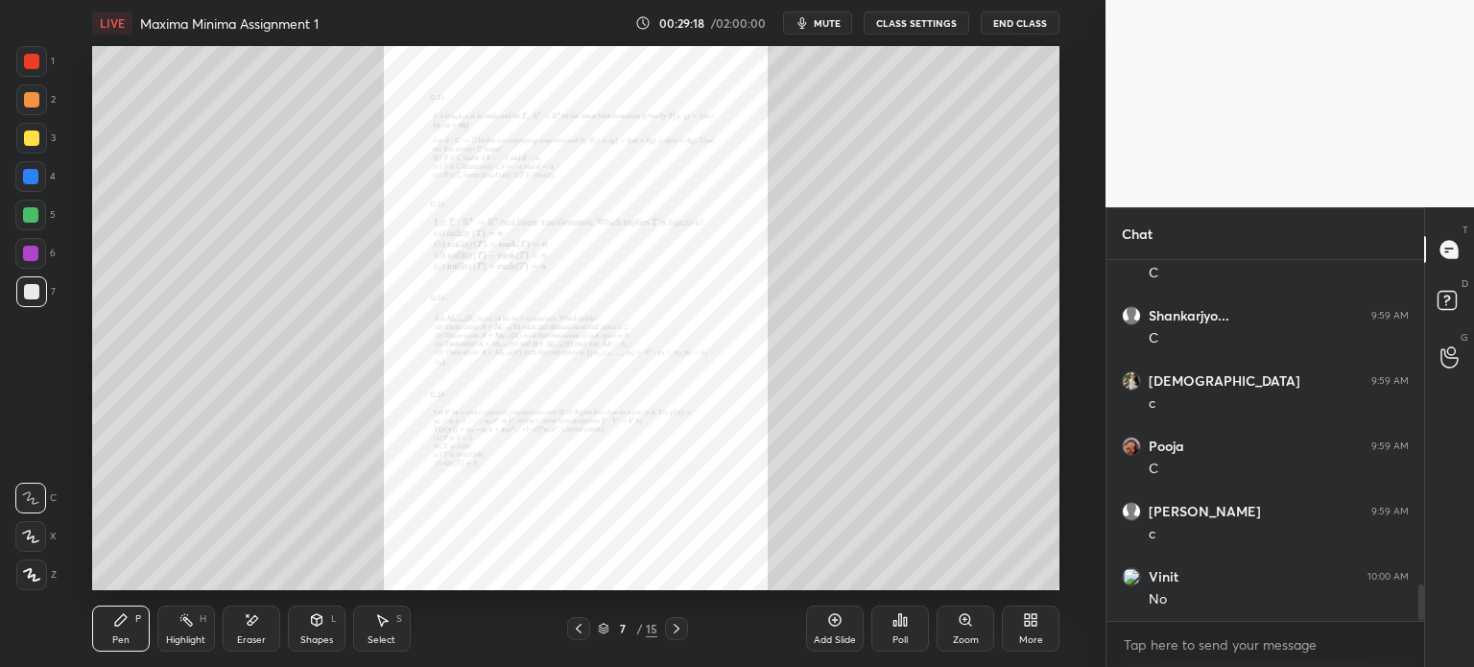
click at [948, 615] on div "Zoom" at bounding box center [966, 629] width 58 height 46
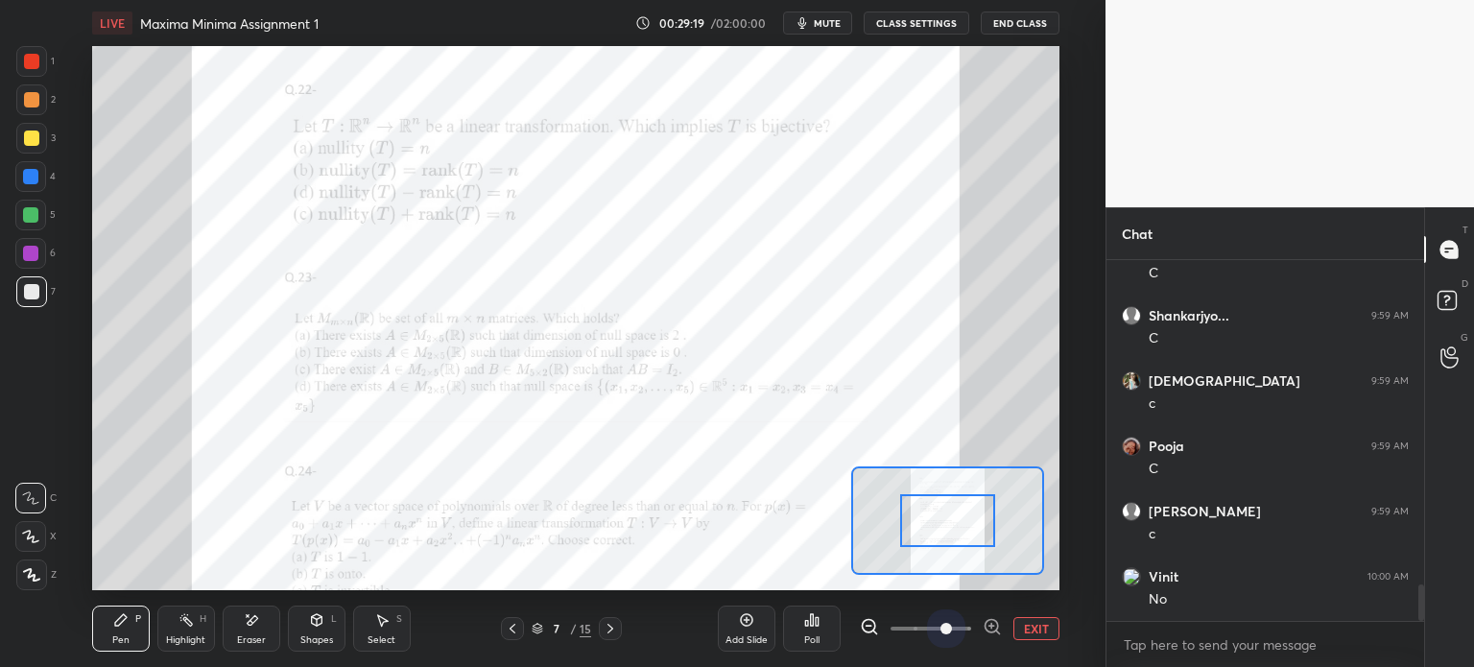
click at [954, 617] on span at bounding box center [931, 628] width 81 height 29
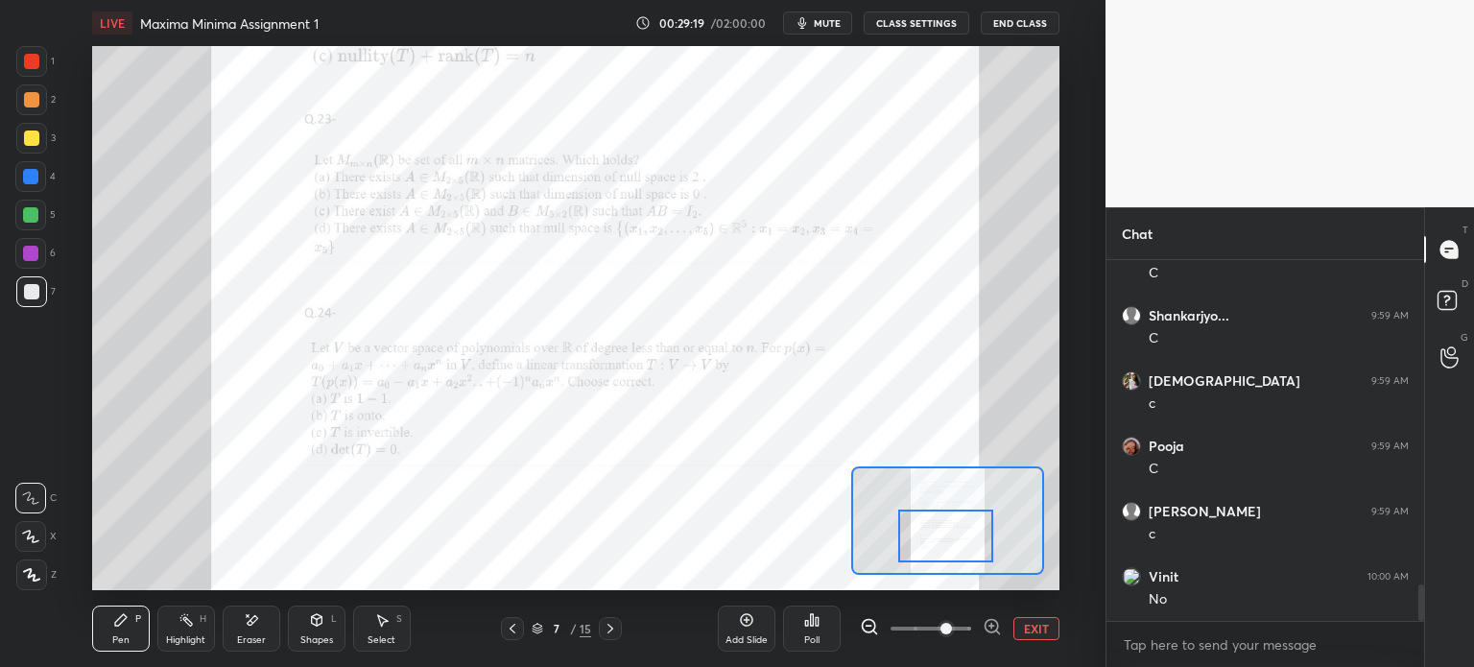
drag, startPoint x: 944, startPoint y: 524, endPoint x: 944, endPoint y: 540, distance: 16.3
click at [944, 540] on div at bounding box center [945, 536] width 95 height 53
click at [619, 625] on div at bounding box center [610, 628] width 23 height 23
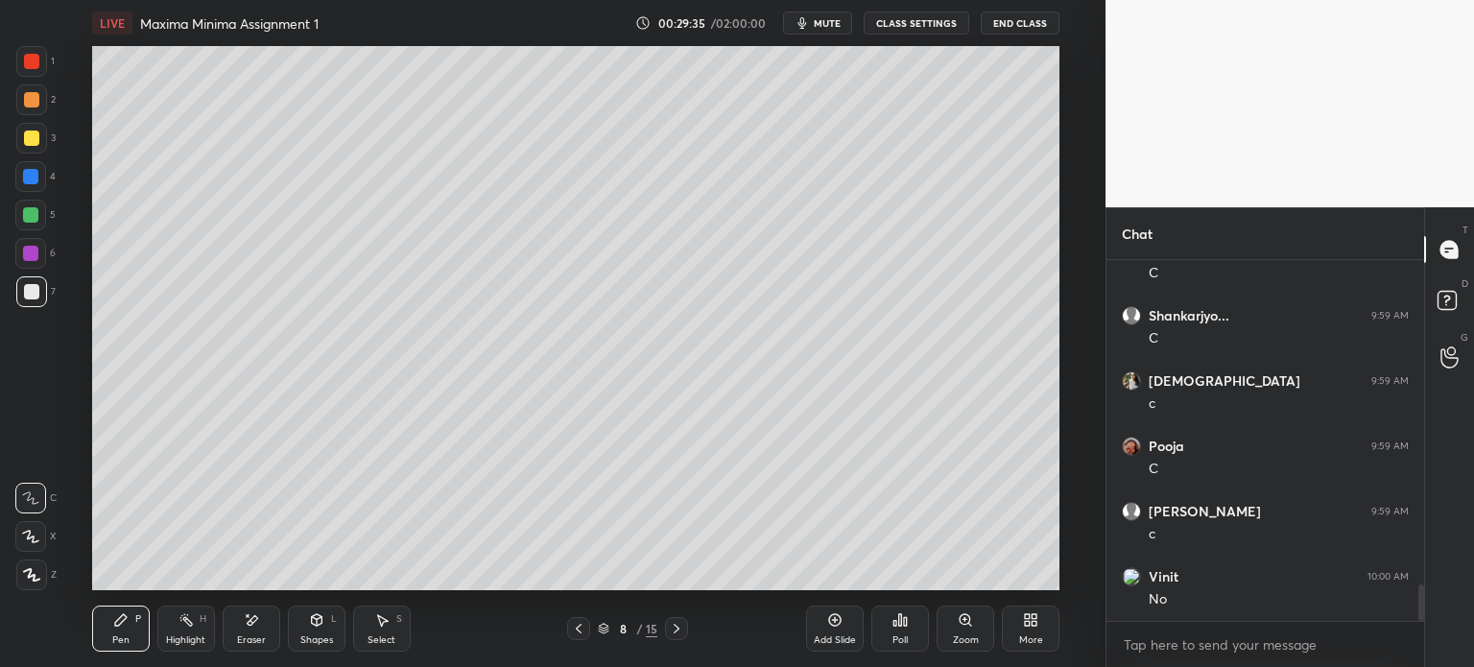
click at [265, 618] on div "Eraser" at bounding box center [252, 629] width 58 height 46
click at [131, 633] on div "Pen P" at bounding box center [121, 629] width 58 height 46
click at [42, 257] on div at bounding box center [30, 253] width 31 height 31
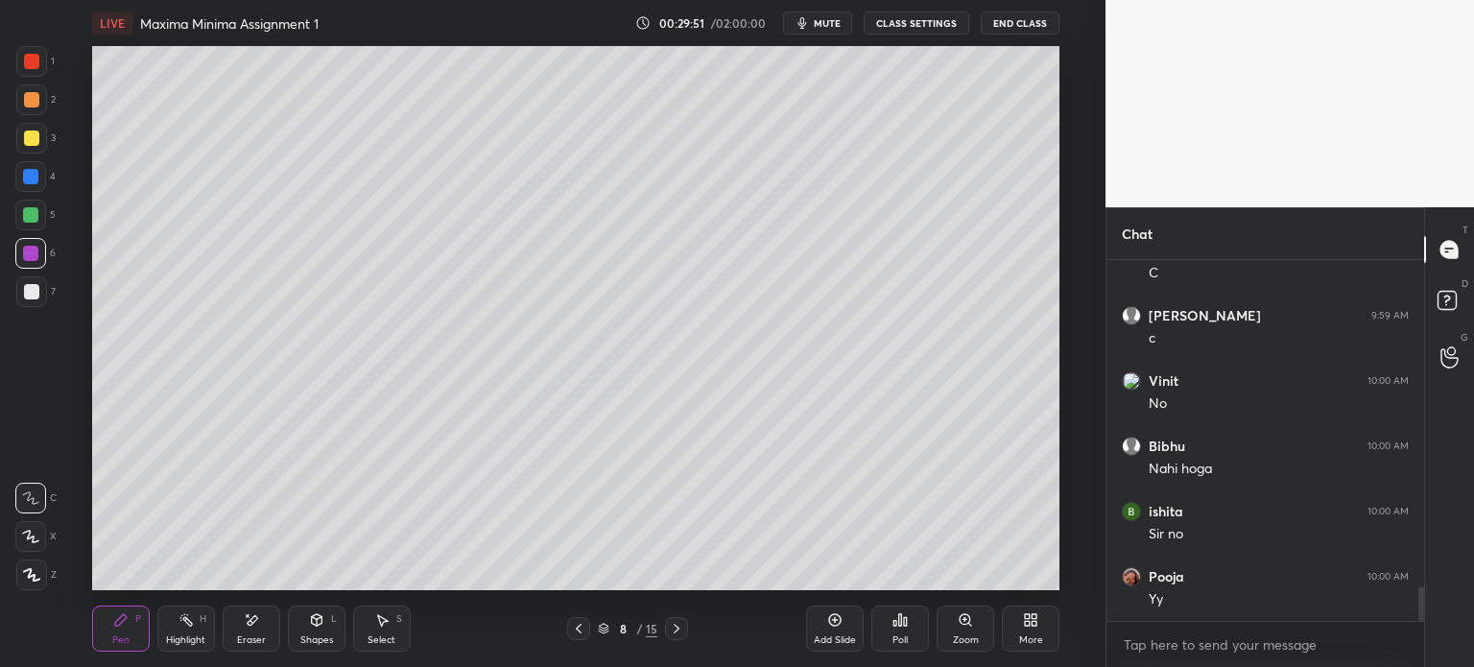
click at [35, 256] on div at bounding box center [30, 253] width 31 height 31
click at [38, 142] on div at bounding box center [31, 138] width 31 height 31
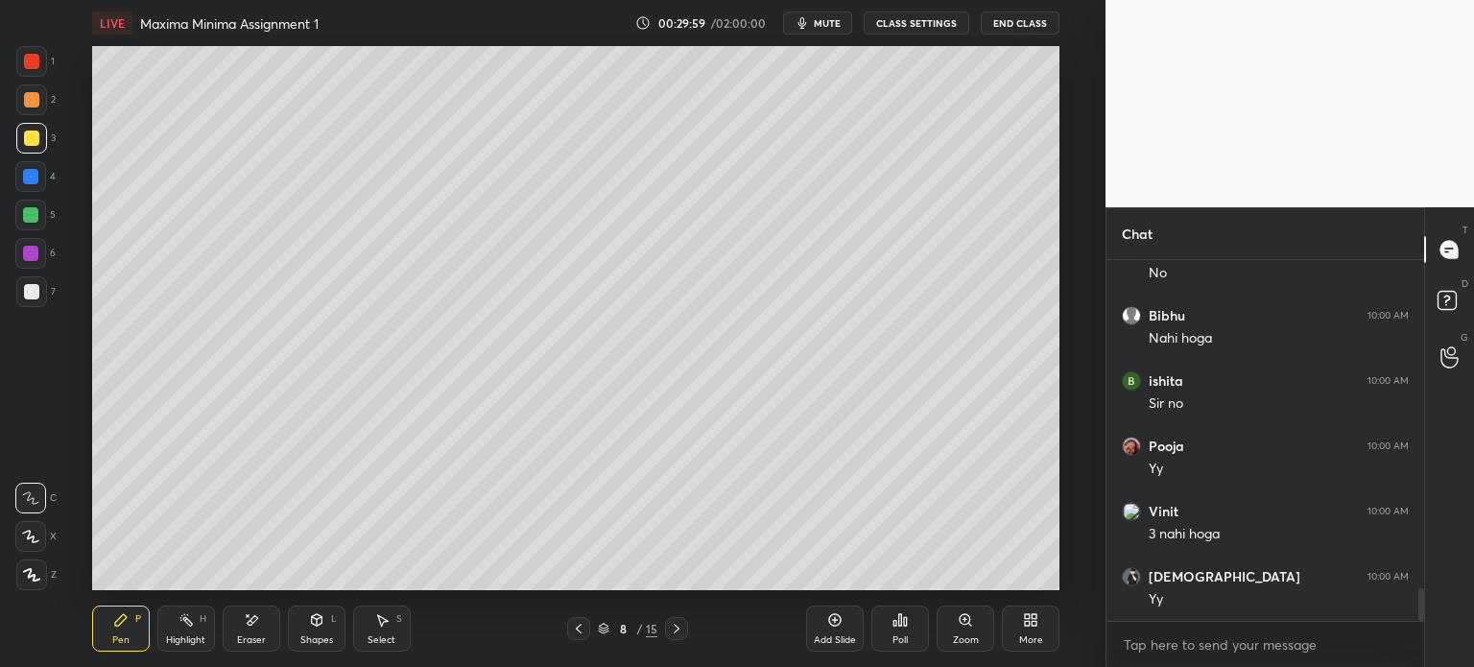
click at [580, 632] on icon at bounding box center [578, 628] width 15 height 15
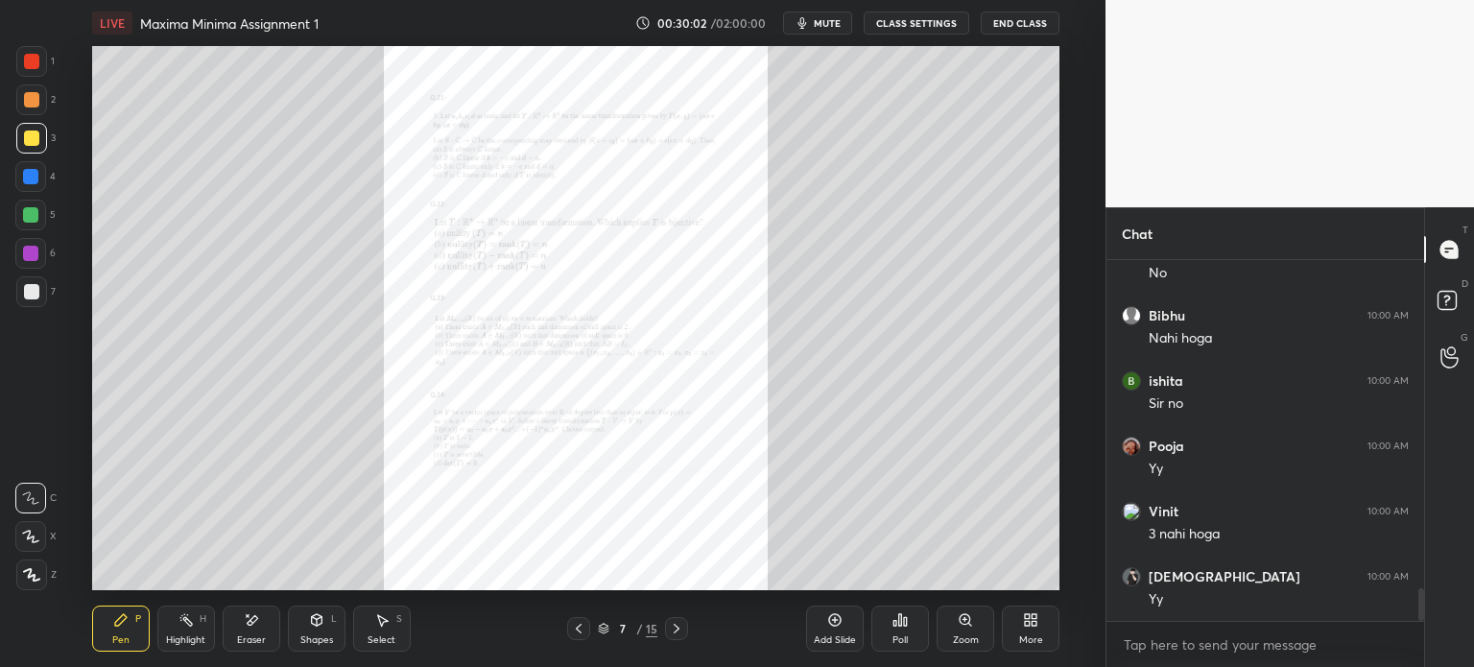
click at [683, 629] on icon at bounding box center [676, 628] width 15 height 15
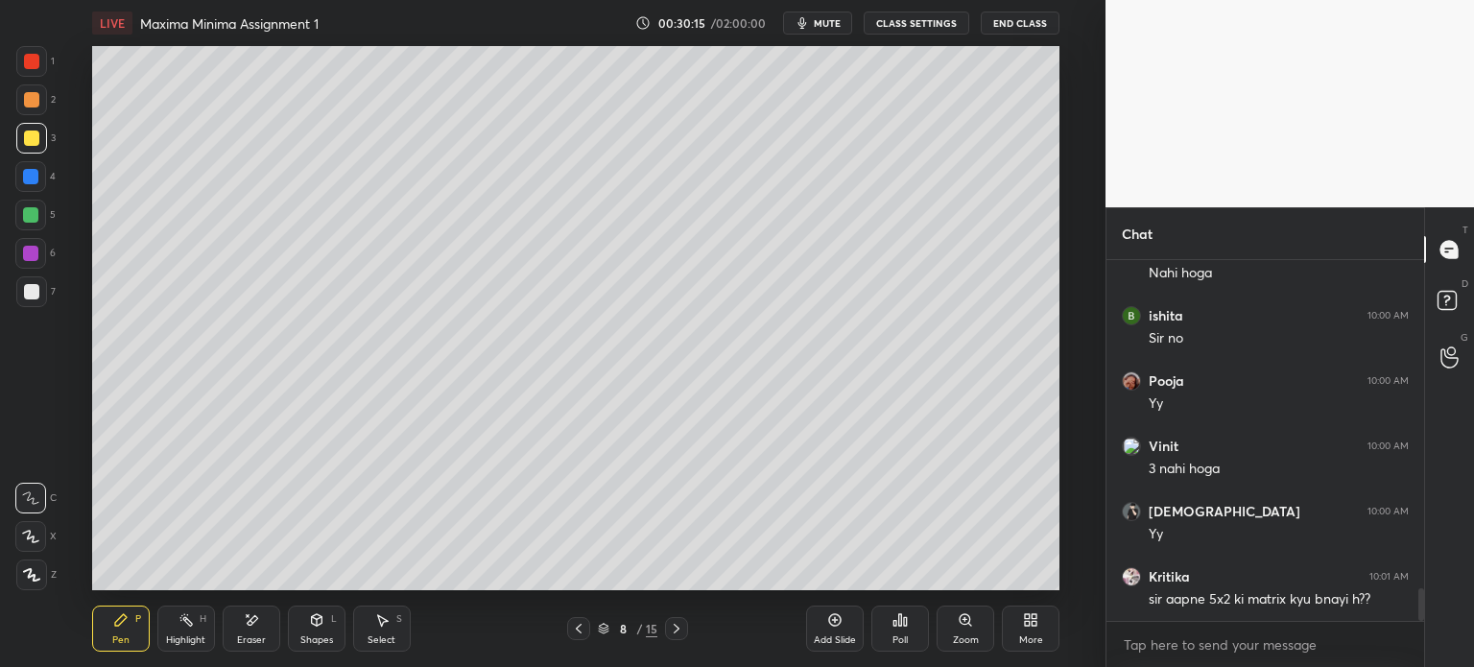
scroll to position [3666, 0]
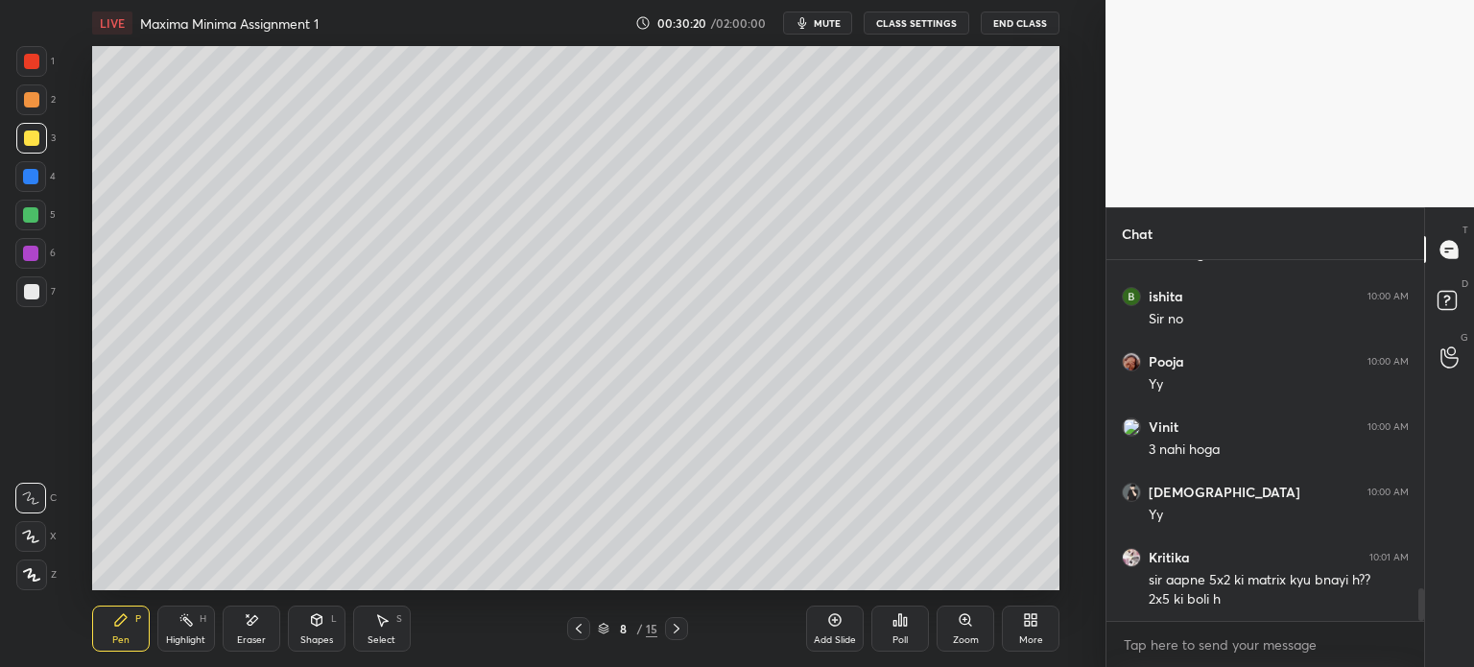
click at [583, 633] on icon at bounding box center [578, 628] width 15 height 15
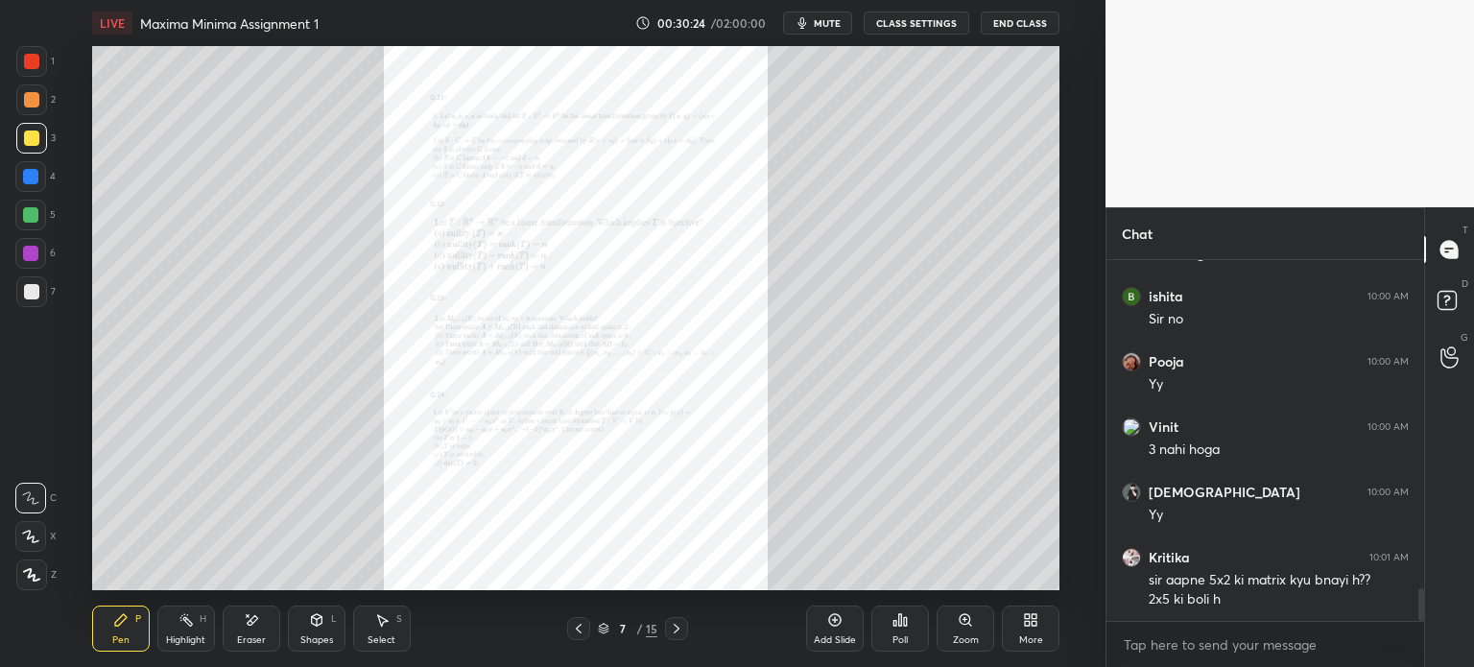
click at [952, 629] on div "Zoom" at bounding box center [966, 629] width 58 height 46
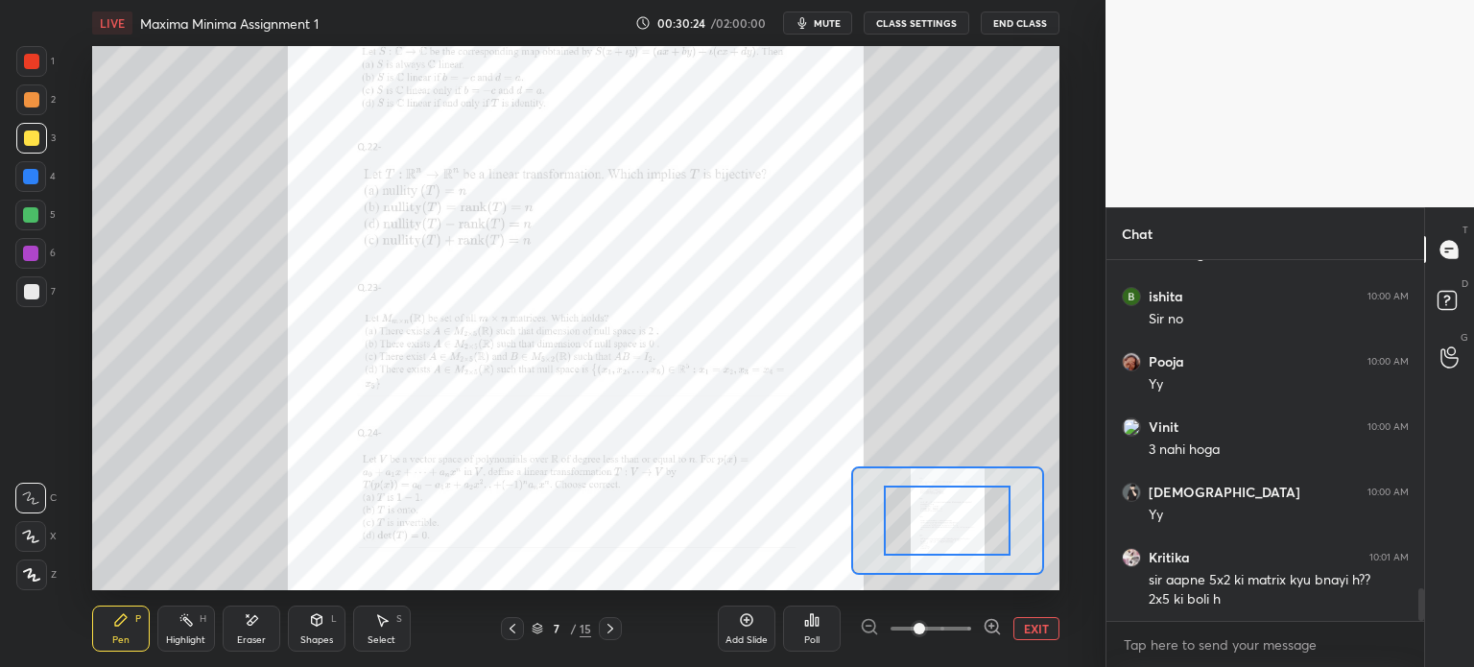
drag, startPoint x: 956, startPoint y: 636, endPoint x: 948, endPoint y: 629, distance: 10.9
click at [955, 635] on span at bounding box center [931, 628] width 81 height 29
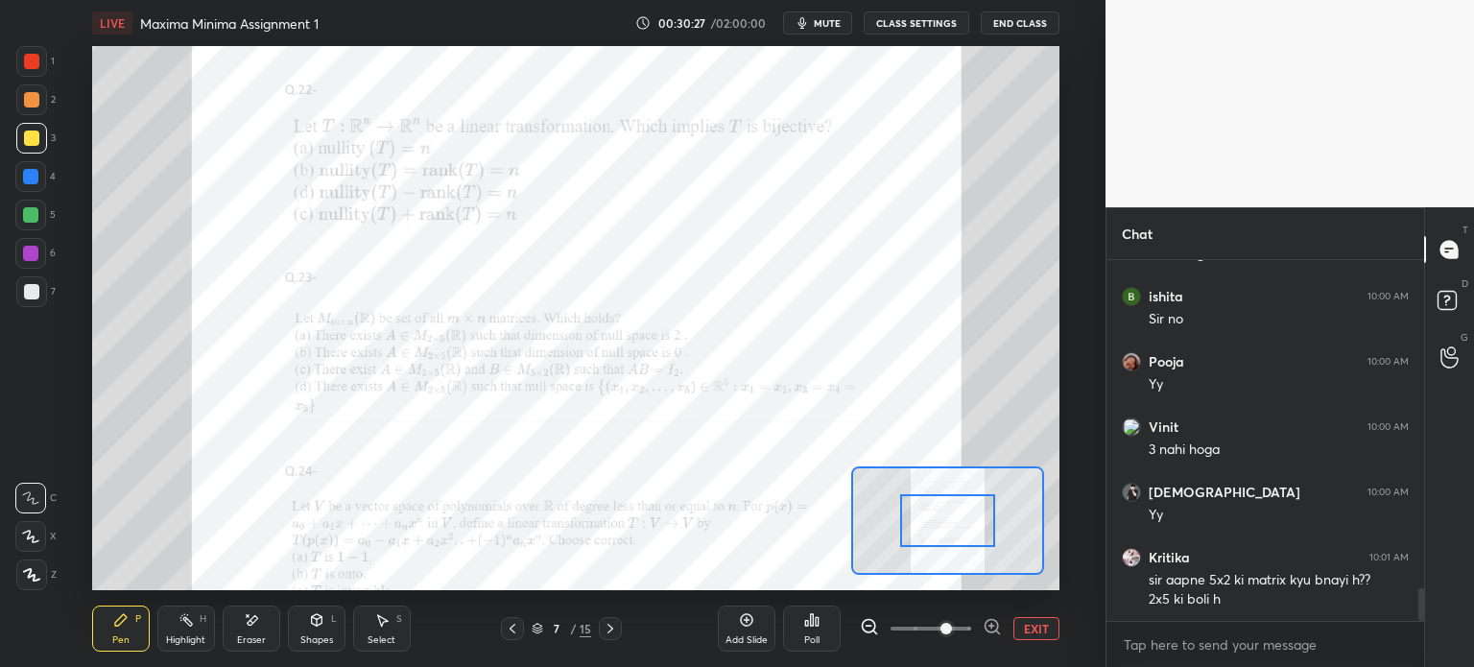
click at [1052, 630] on button "EXIT" at bounding box center [1036, 628] width 46 height 23
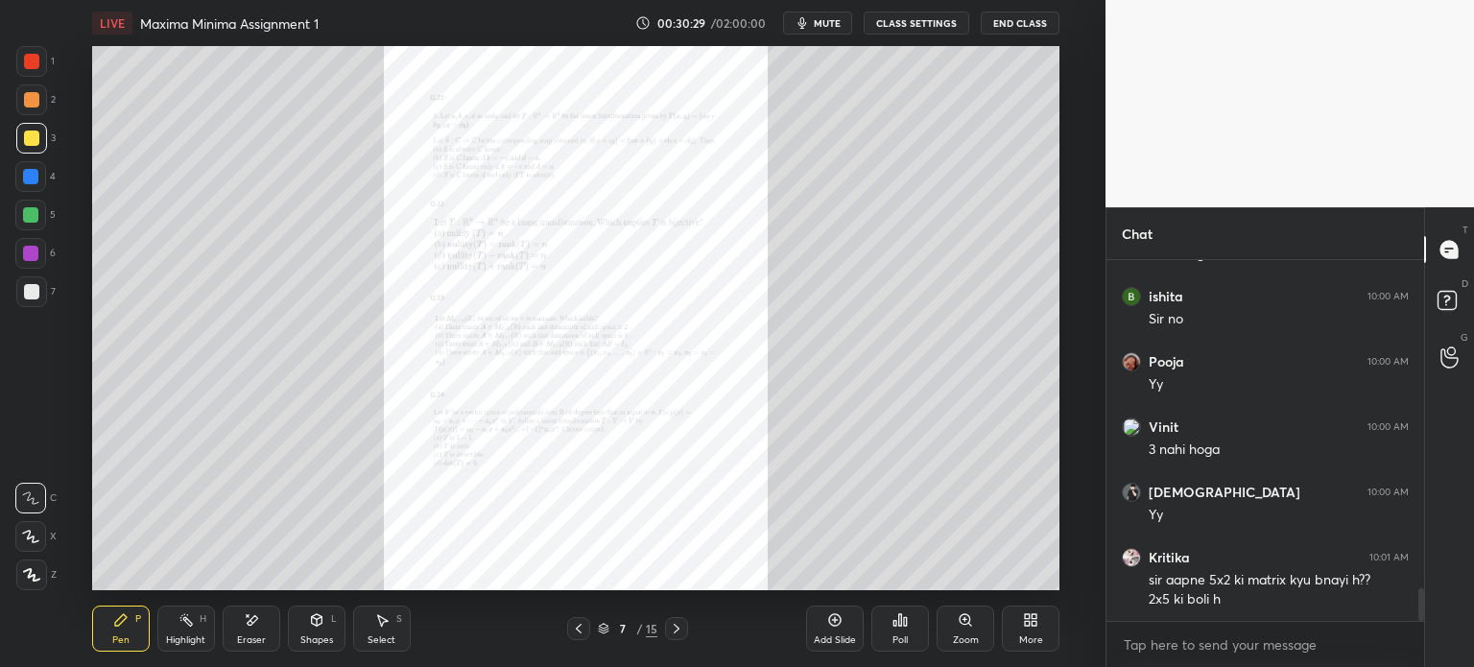
click at [676, 625] on icon at bounding box center [676, 628] width 15 height 15
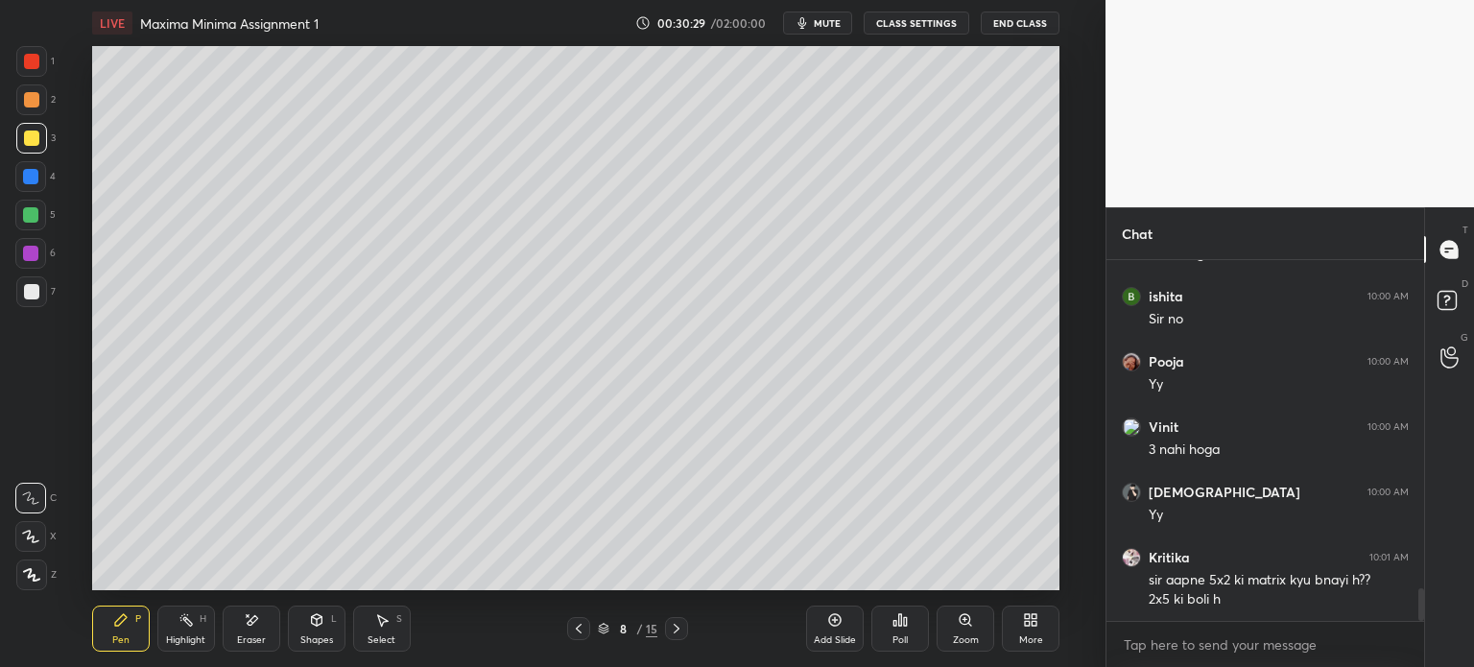
click at [242, 637] on div "Eraser" at bounding box center [251, 640] width 29 height 10
drag, startPoint x: 119, startPoint y: 621, endPoint x: 125, endPoint y: 630, distance: 11.2
click at [123, 625] on icon at bounding box center [120, 619] width 15 height 15
click at [34, 292] on div at bounding box center [31, 291] width 15 height 15
click at [255, 638] on div "Eraser" at bounding box center [251, 640] width 29 height 10
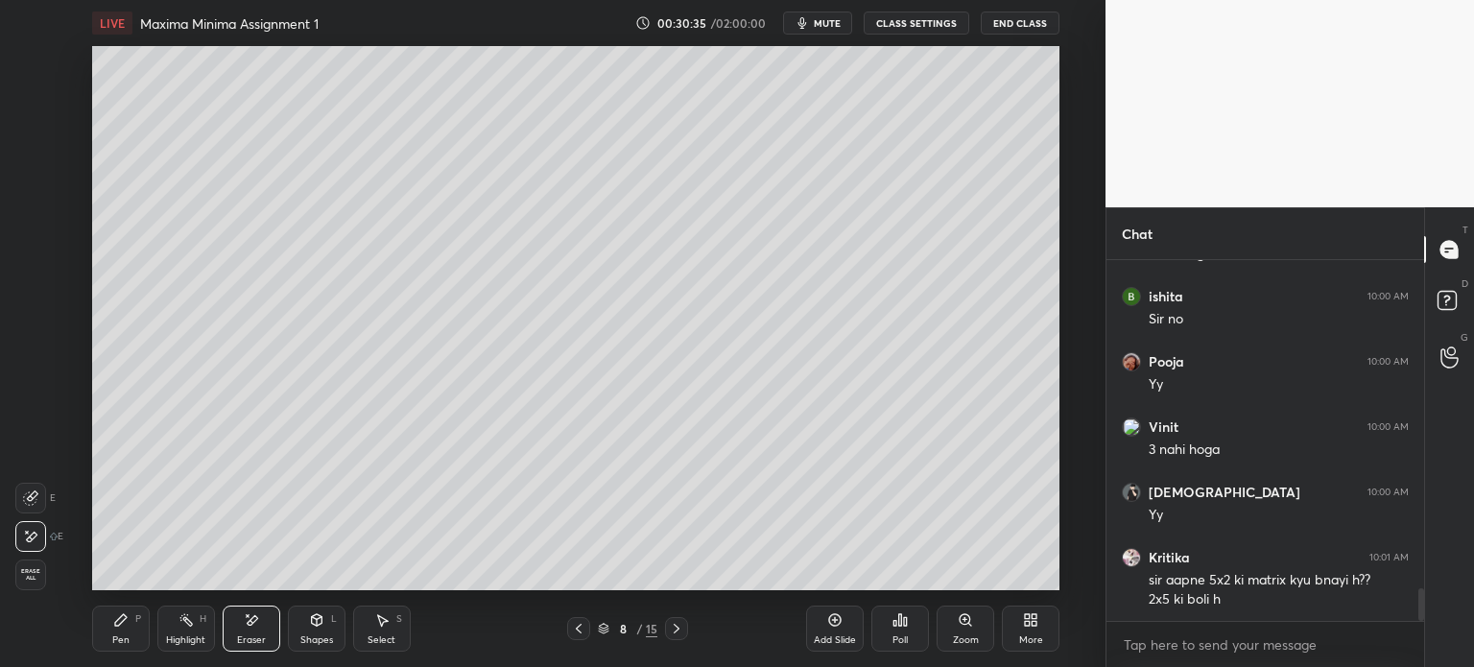
click at [101, 639] on div "Pen P" at bounding box center [121, 629] width 58 height 46
click at [31, 287] on div at bounding box center [31, 291] width 15 height 15
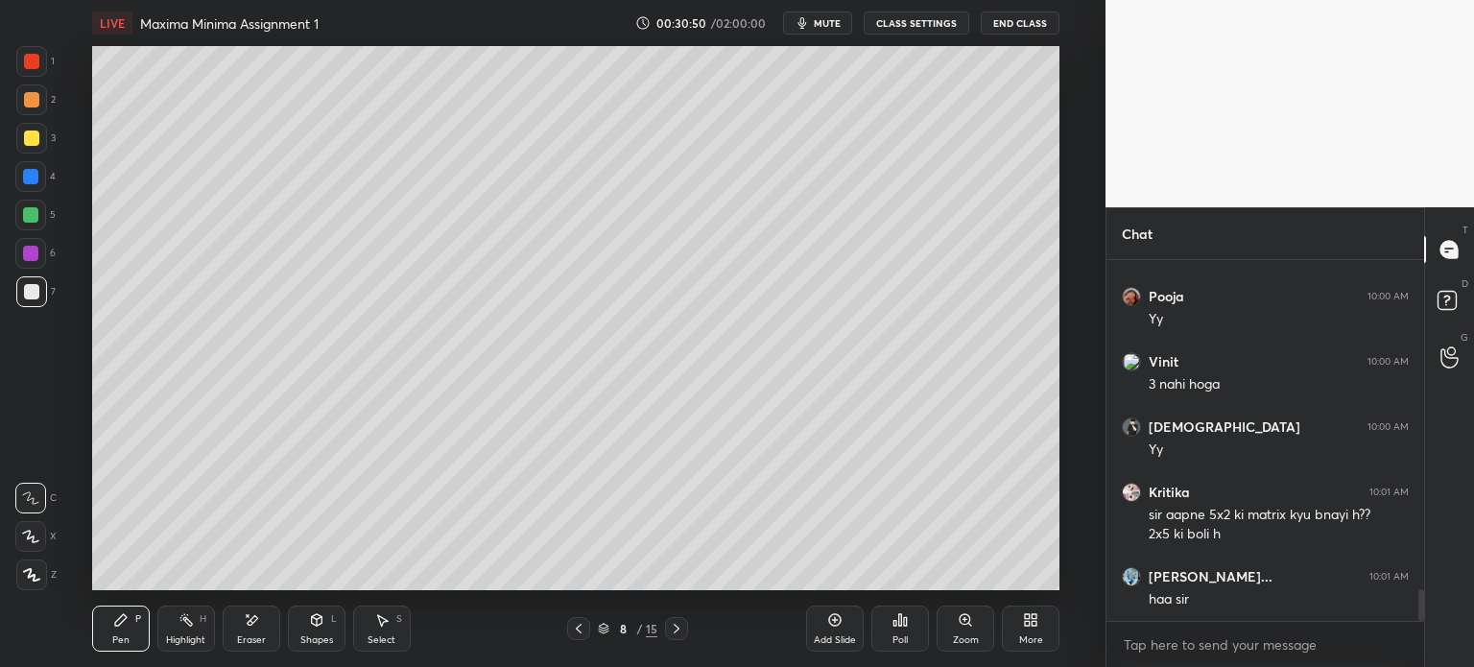
click at [583, 628] on icon at bounding box center [578, 628] width 15 height 15
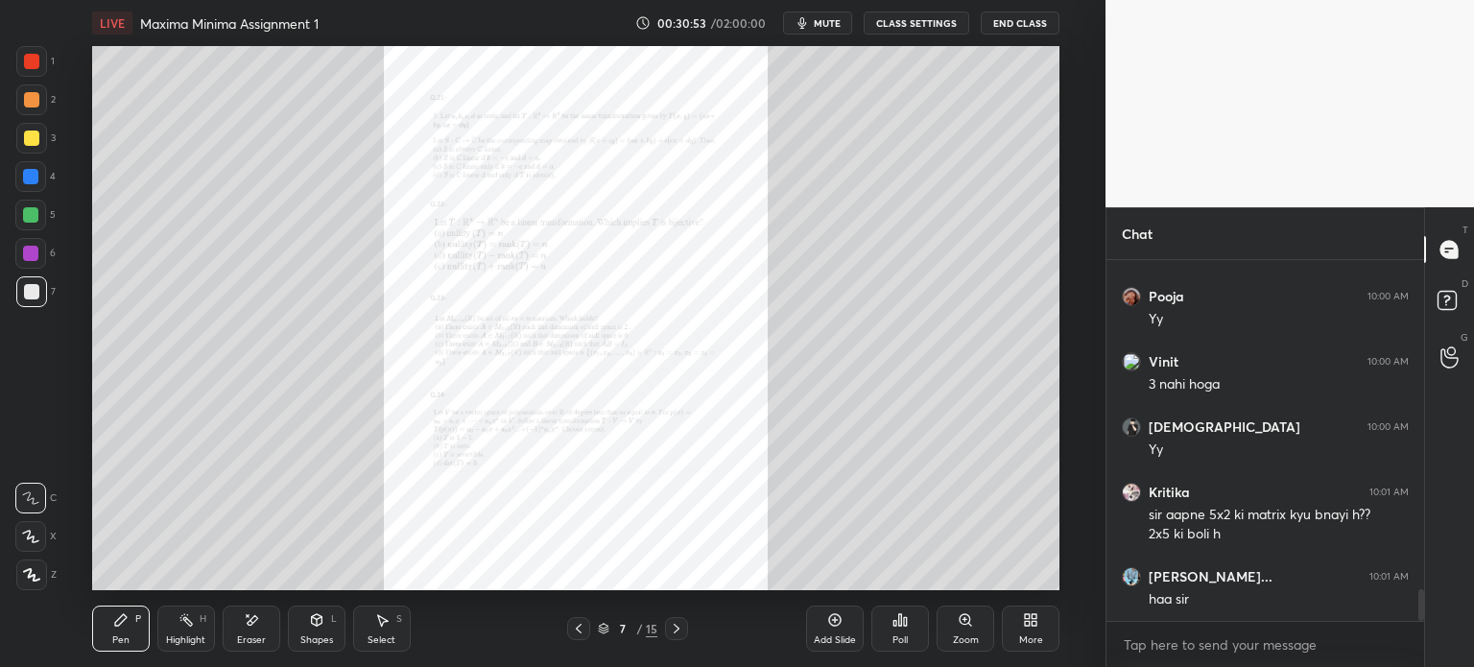
click at [959, 625] on icon at bounding box center [965, 619] width 15 height 15
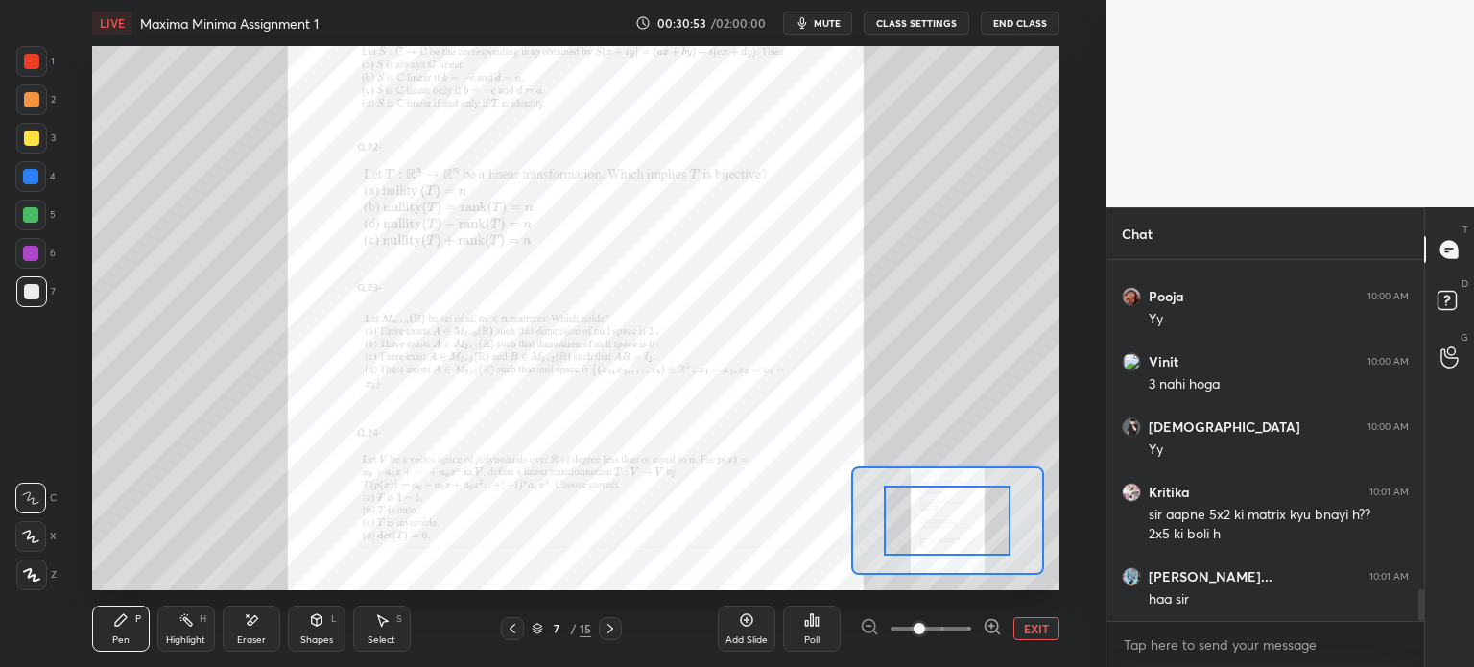
click at [967, 621] on span at bounding box center [931, 628] width 81 height 29
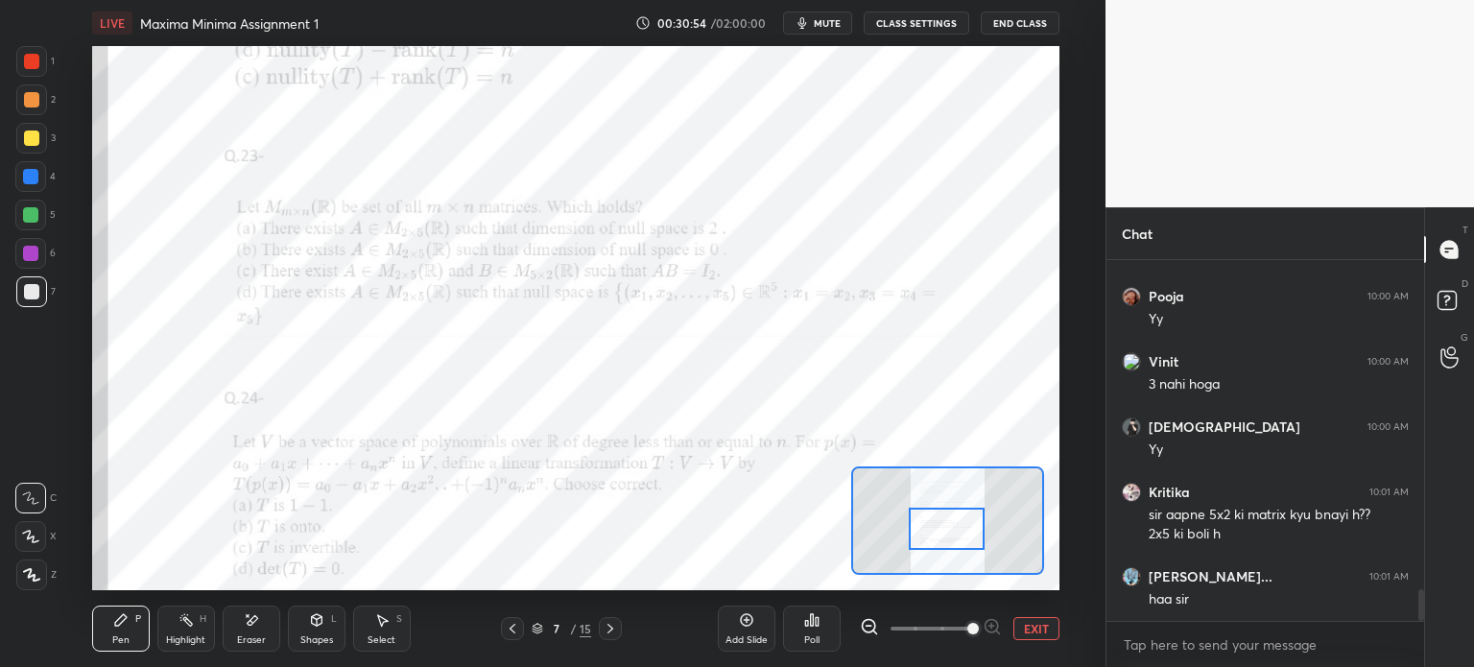
click at [949, 545] on div at bounding box center [947, 529] width 76 height 42
click at [618, 620] on div at bounding box center [610, 628] width 23 height 23
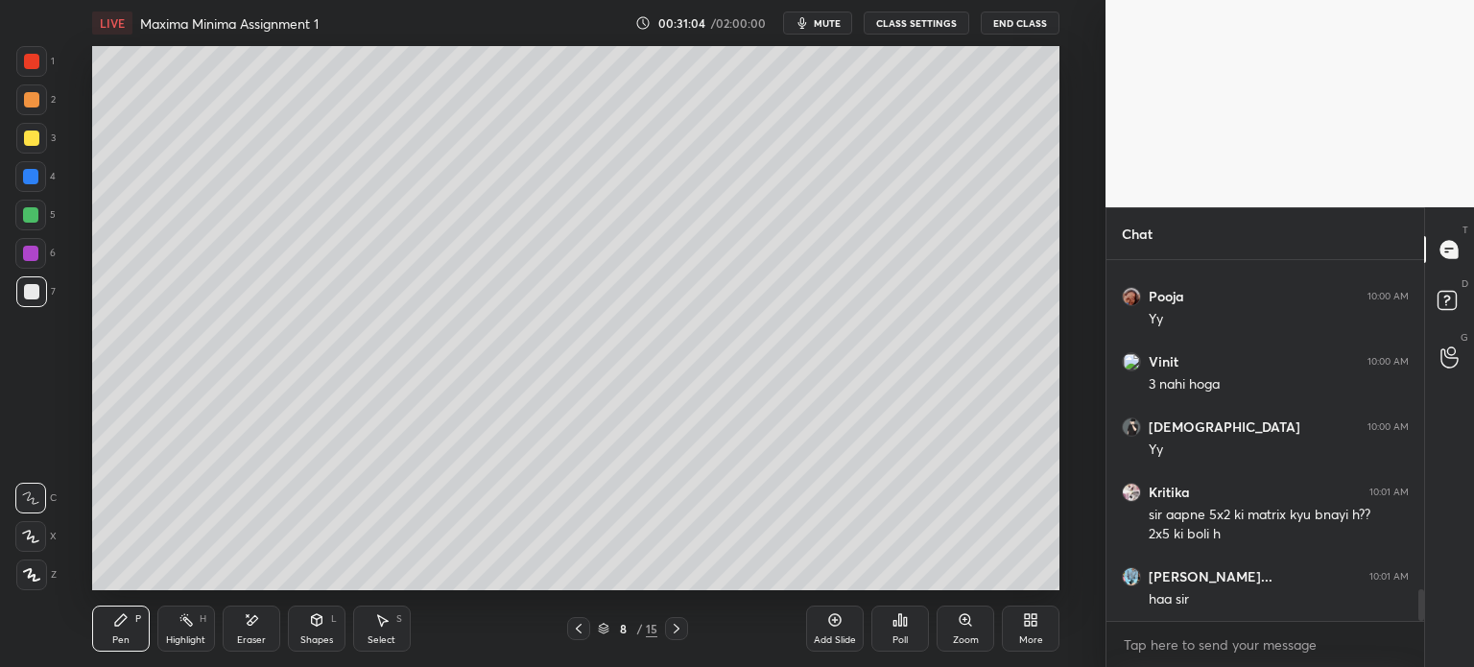
scroll to position [3814, 0]
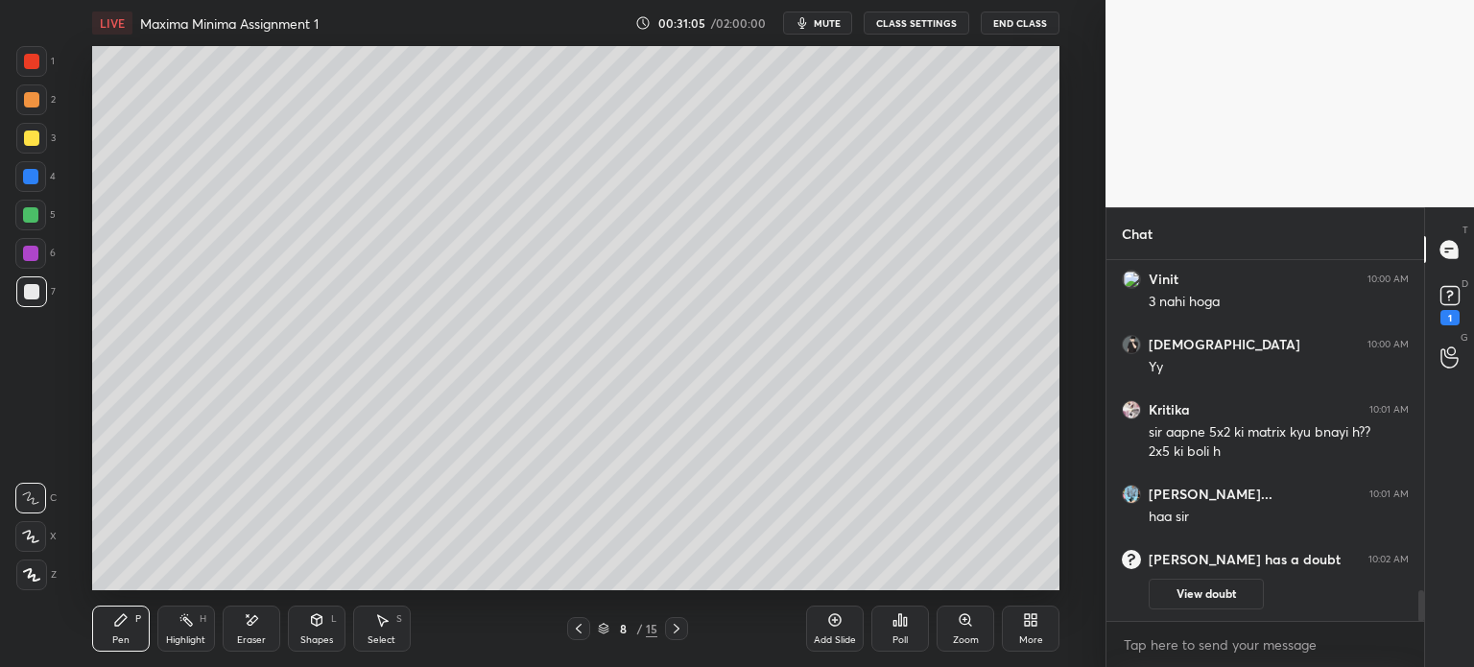
click at [574, 626] on icon at bounding box center [578, 628] width 15 height 15
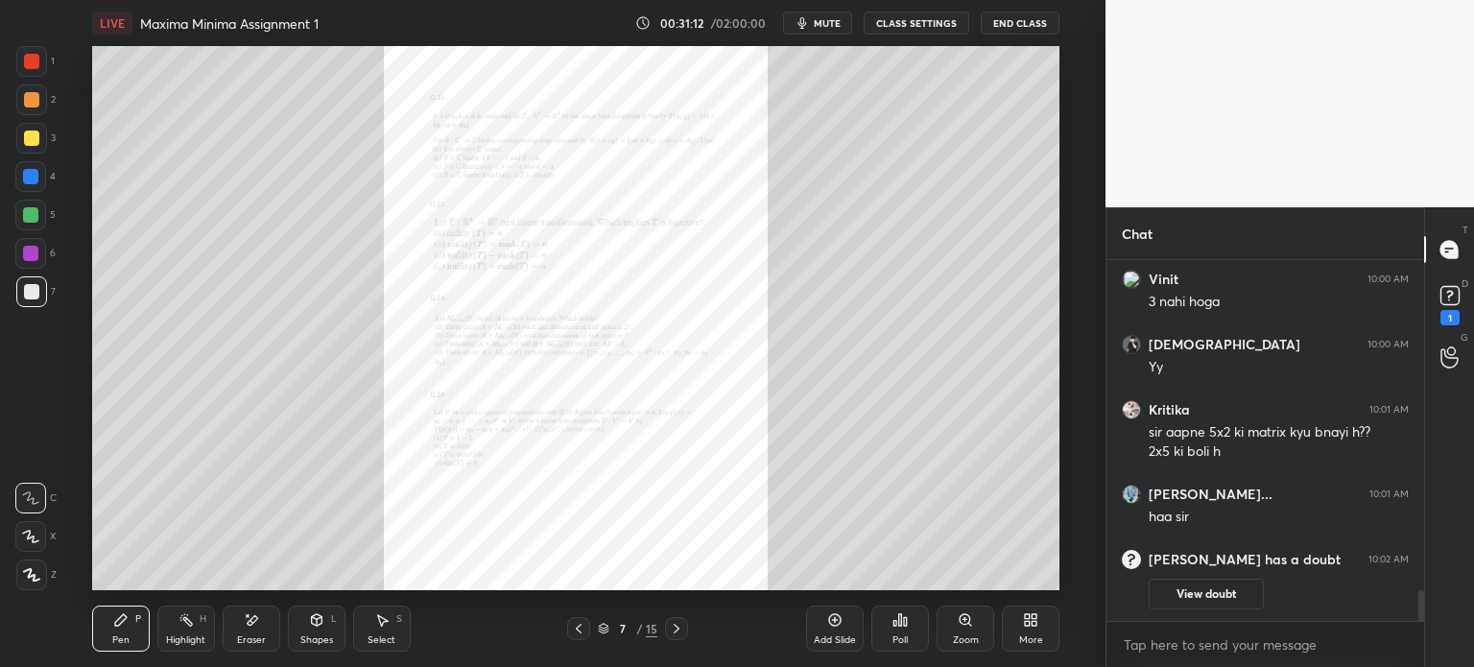
click at [951, 637] on div "Zoom" at bounding box center [966, 629] width 58 height 46
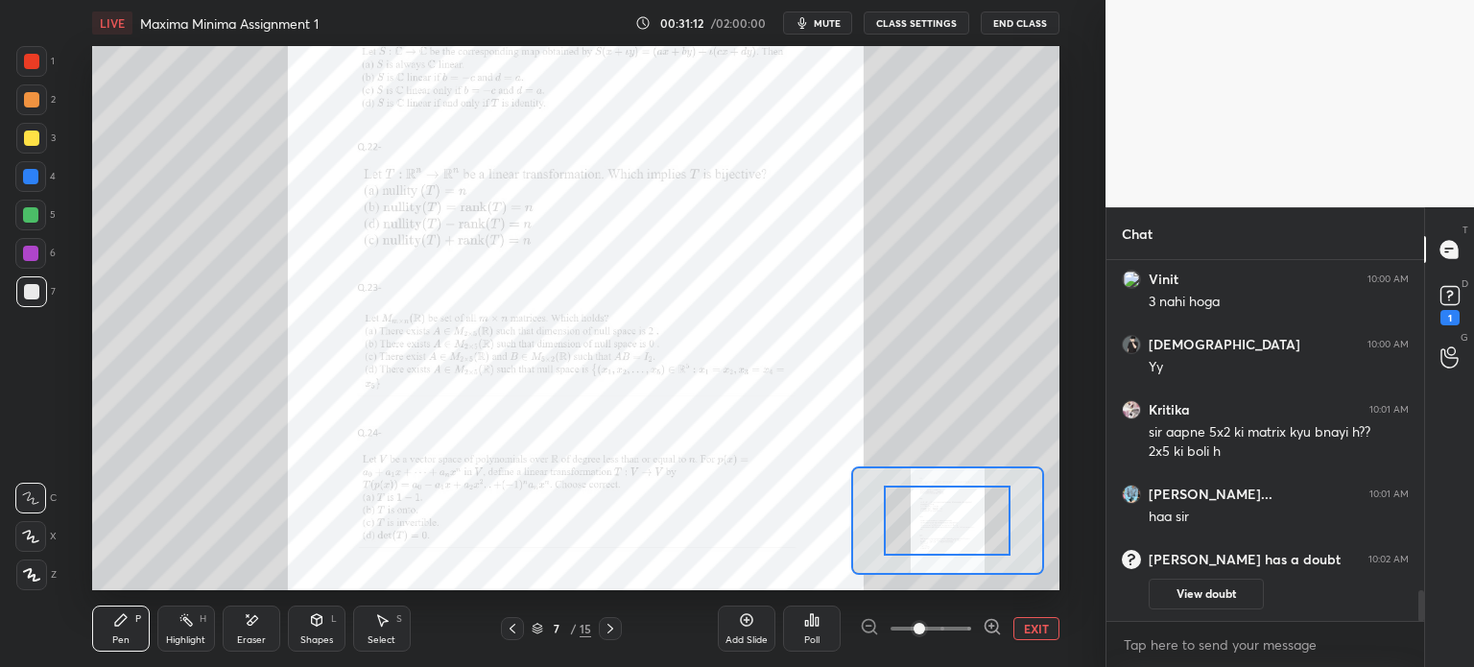
click at [952, 636] on span at bounding box center [931, 628] width 81 height 29
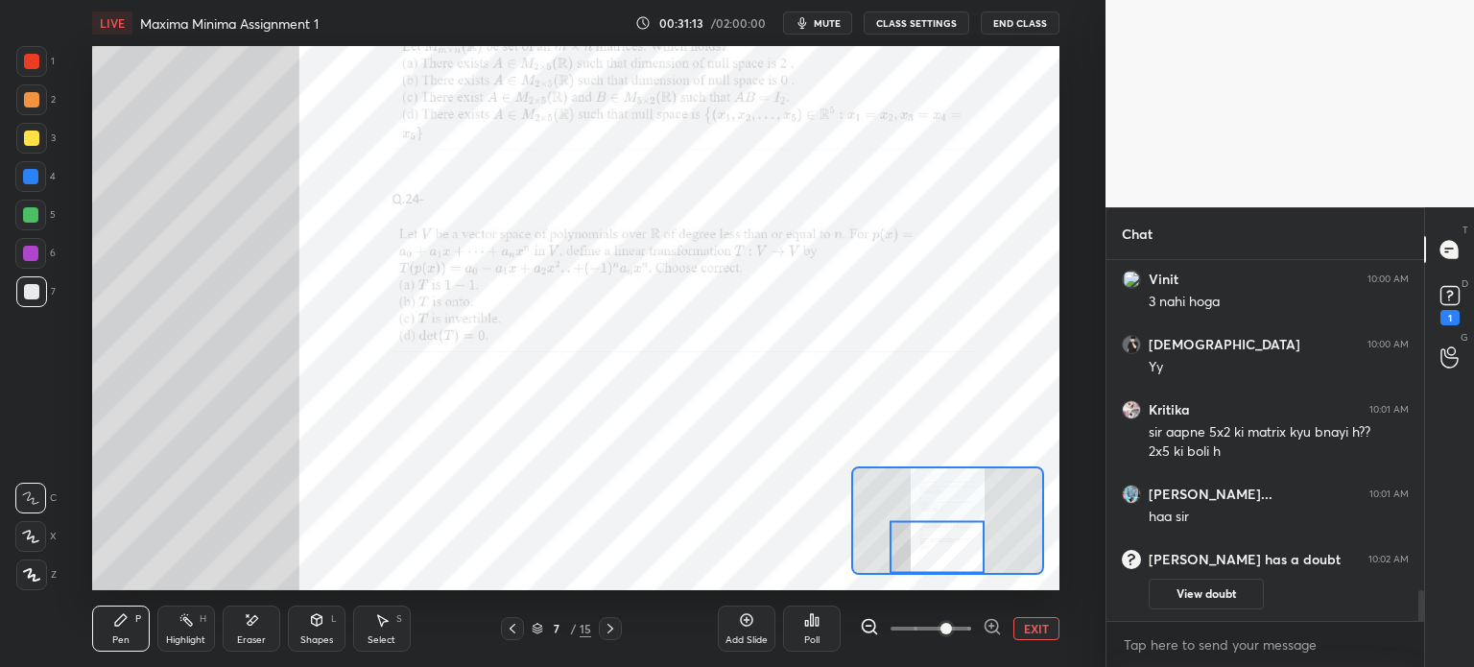
click at [939, 542] on div at bounding box center [937, 547] width 95 height 53
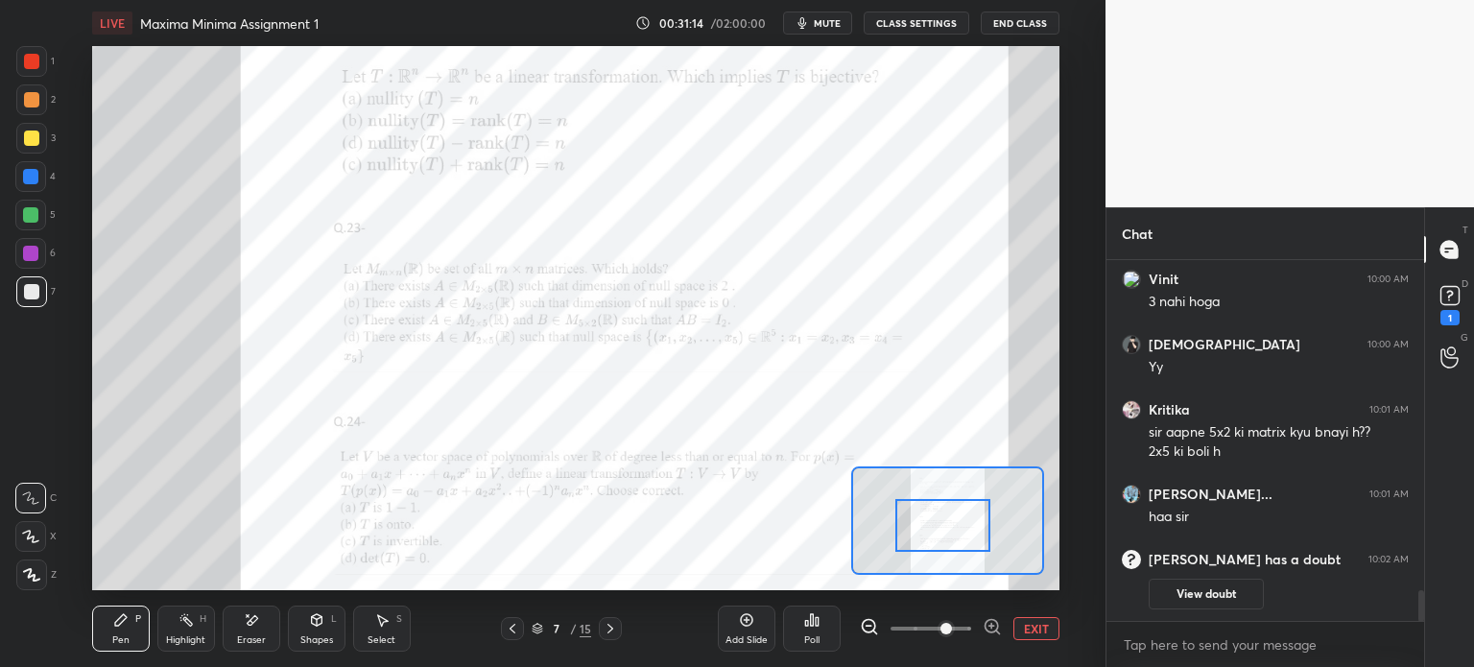
click at [944, 526] on div at bounding box center [942, 525] width 95 height 53
click at [27, 239] on div "1 2 3 4 5 6 7" at bounding box center [35, 180] width 40 height 269
click at [26, 256] on div at bounding box center [30, 253] width 15 height 15
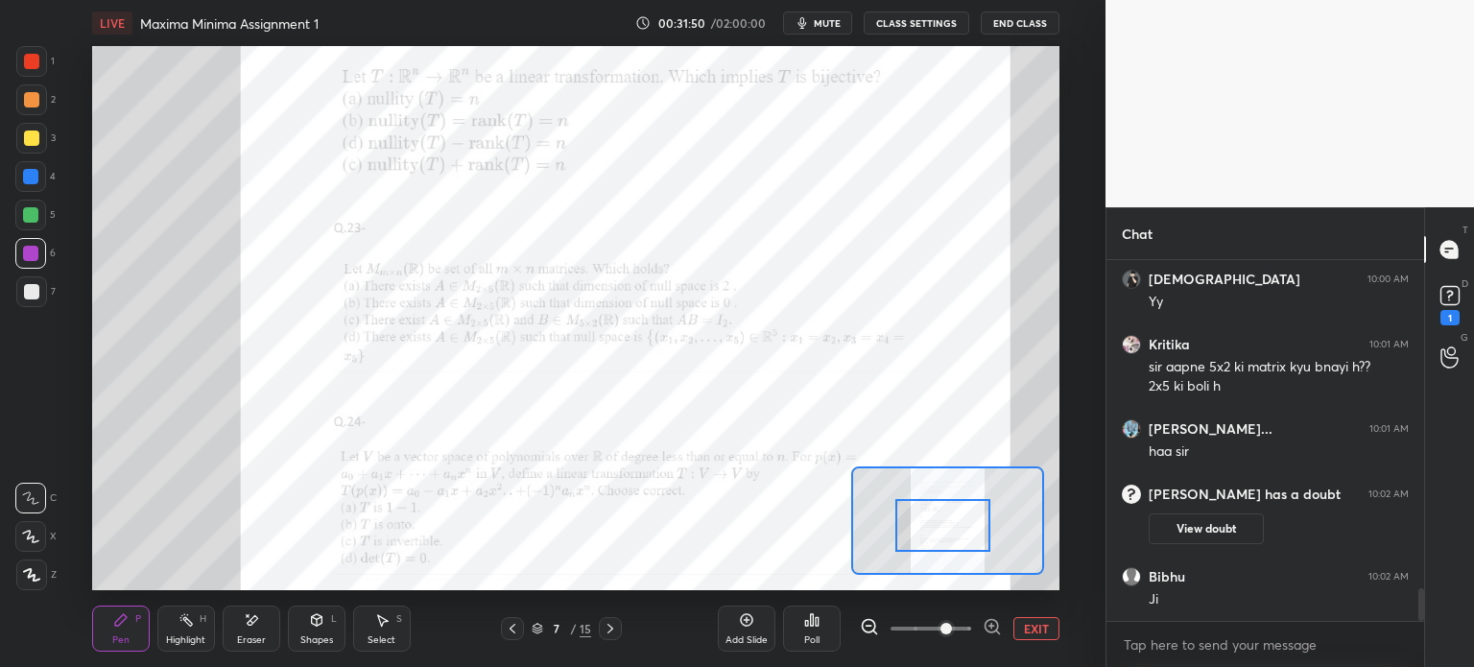
scroll to position [3589, 0]
click at [268, 629] on div "Eraser" at bounding box center [252, 629] width 58 height 46
click at [117, 639] on div "Pen" at bounding box center [120, 640] width 17 height 10
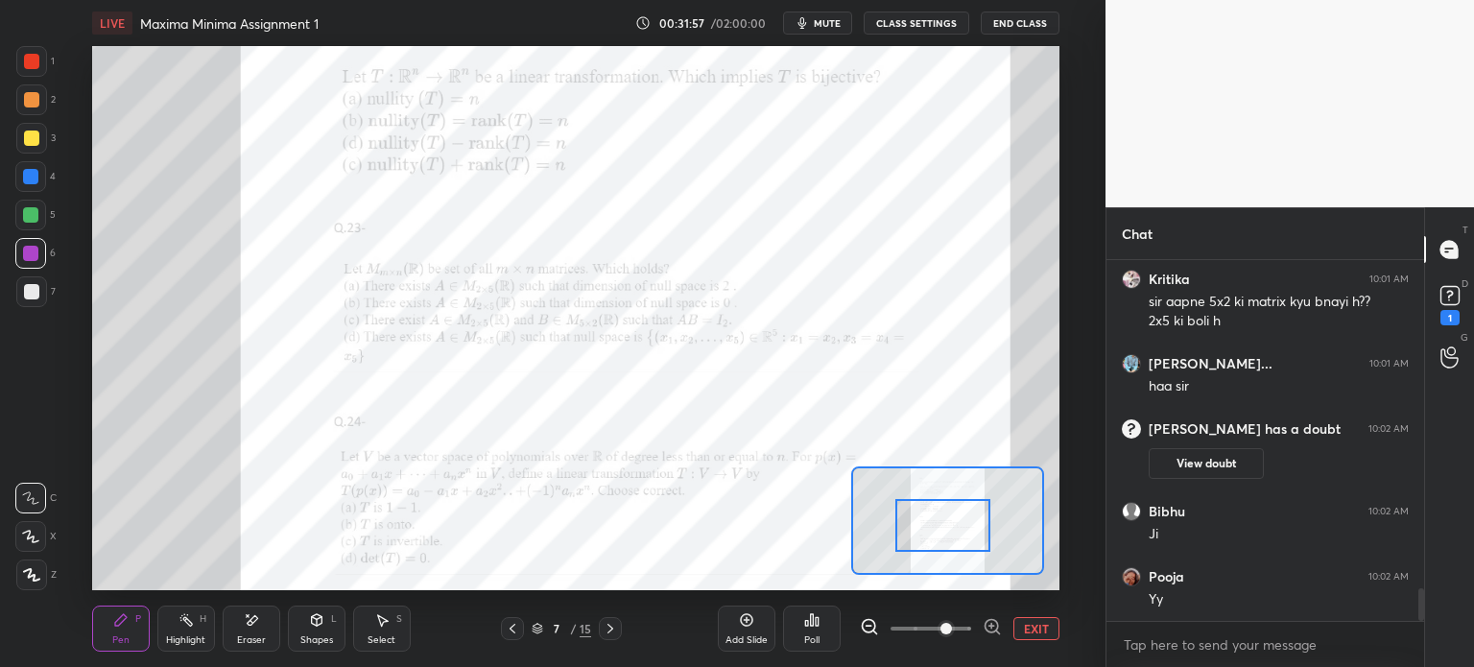
click at [23, 178] on div at bounding box center [30, 176] width 15 height 15
click at [33, 241] on div at bounding box center [30, 253] width 31 height 31
click at [28, 252] on div at bounding box center [30, 253] width 31 height 31
click at [26, 226] on div at bounding box center [30, 215] width 31 height 31
click at [27, 136] on div at bounding box center [31, 138] width 15 height 15
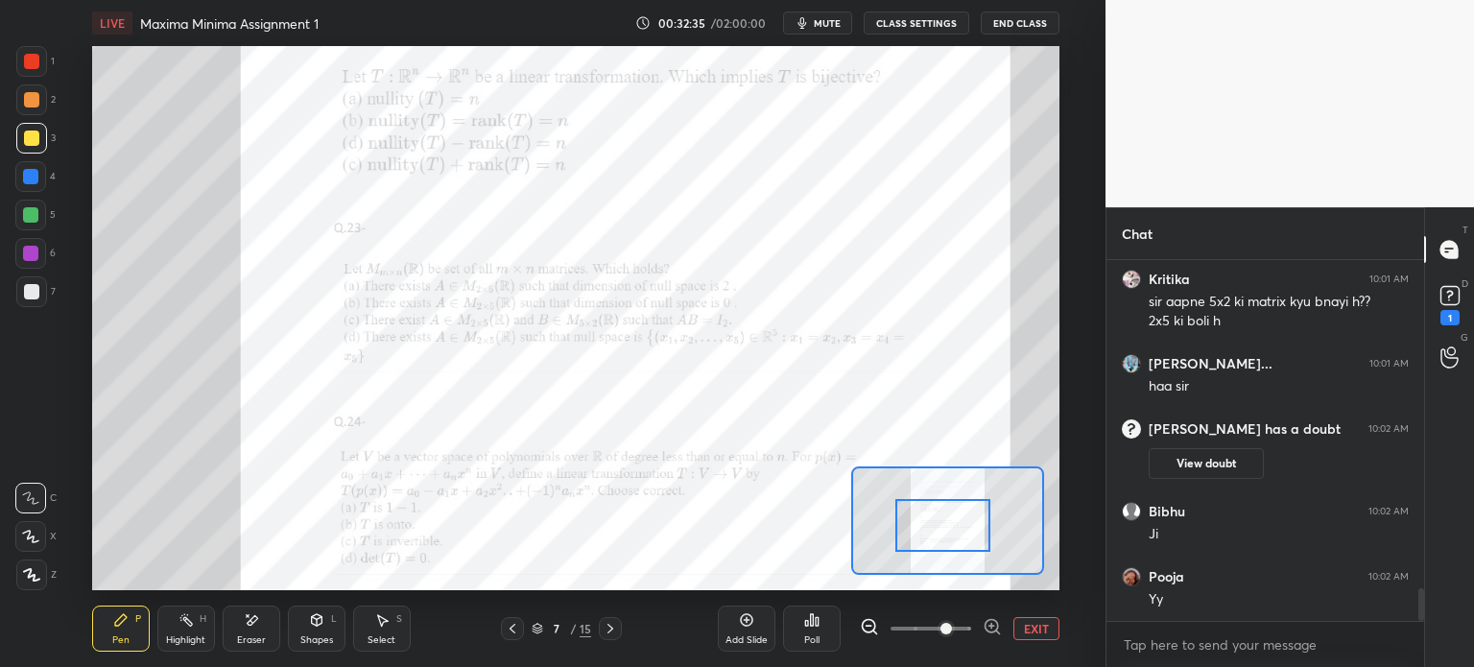
click at [27, 104] on div at bounding box center [31, 99] width 15 height 15
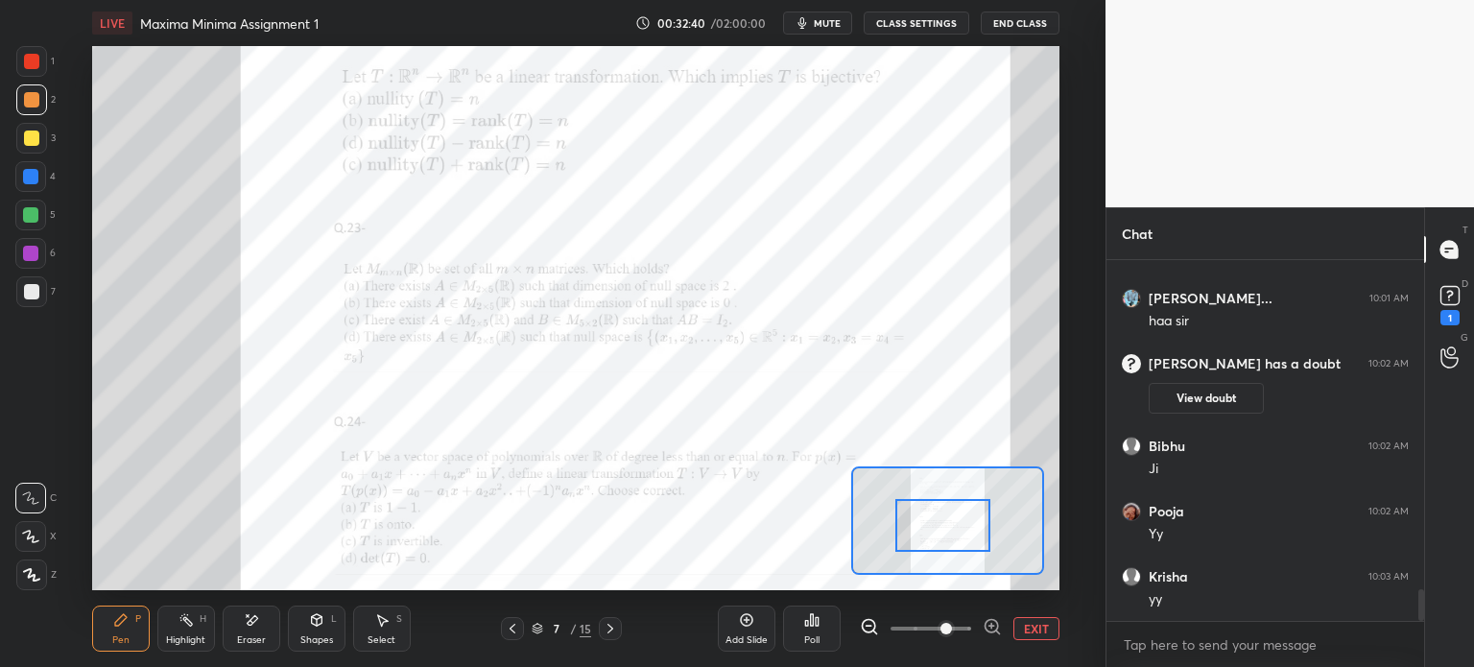
scroll to position [3785, 0]
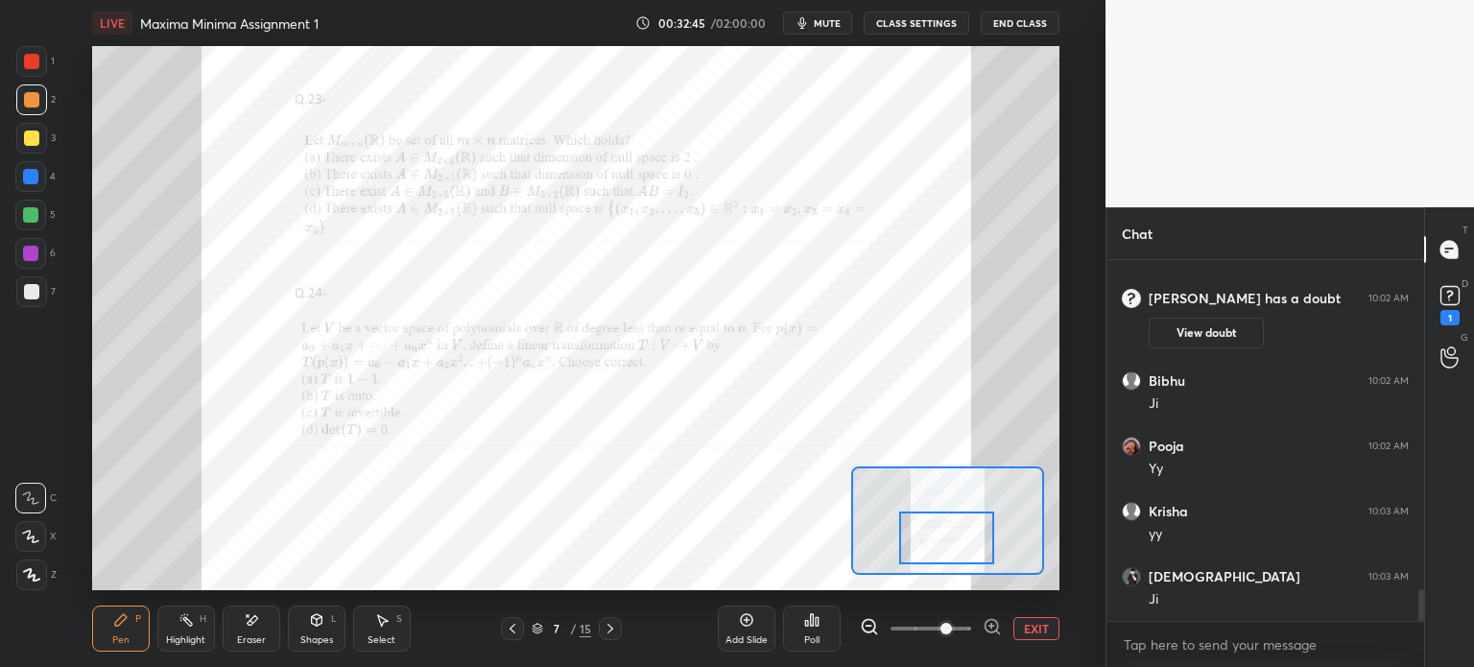
drag, startPoint x: 948, startPoint y: 533, endPoint x: 952, endPoint y: 545, distance: 13.1
click at [952, 545] on div at bounding box center [946, 537] width 95 height 53
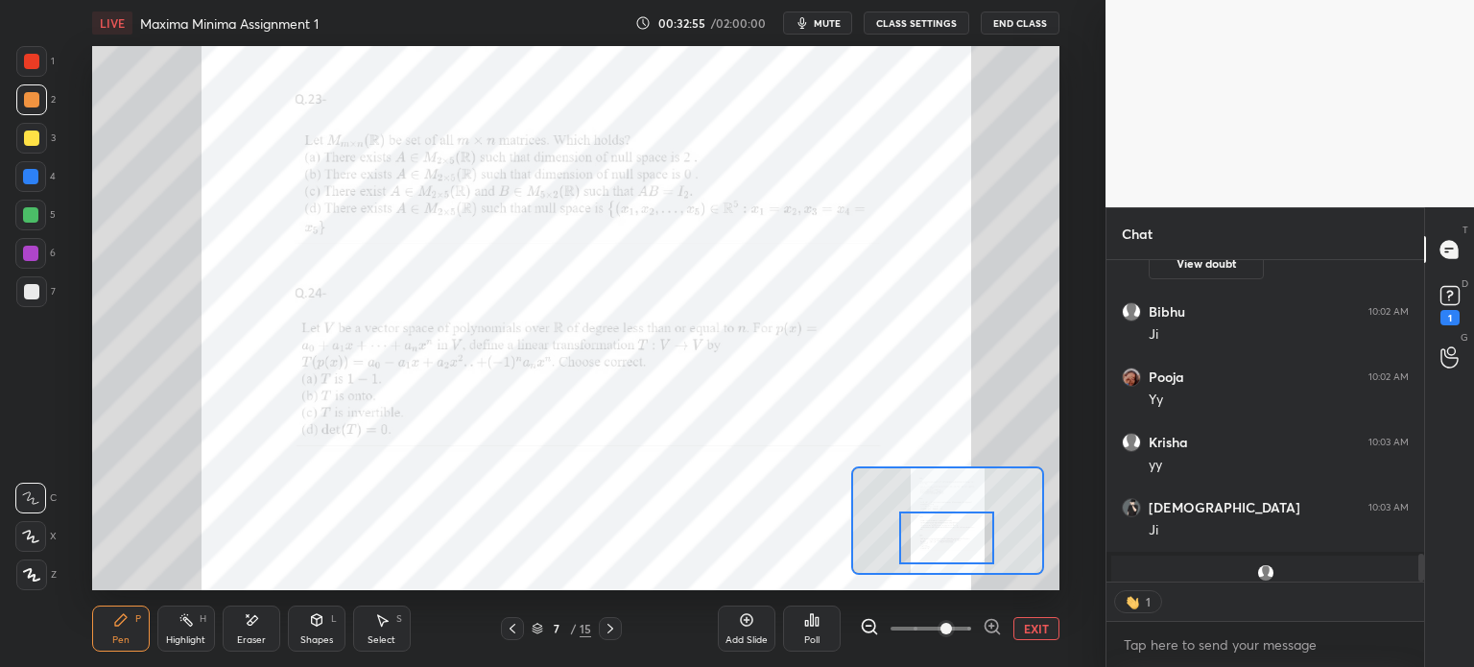
scroll to position [6, 6]
click at [507, 625] on icon at bounding box center [512, 628] width 15 height 15
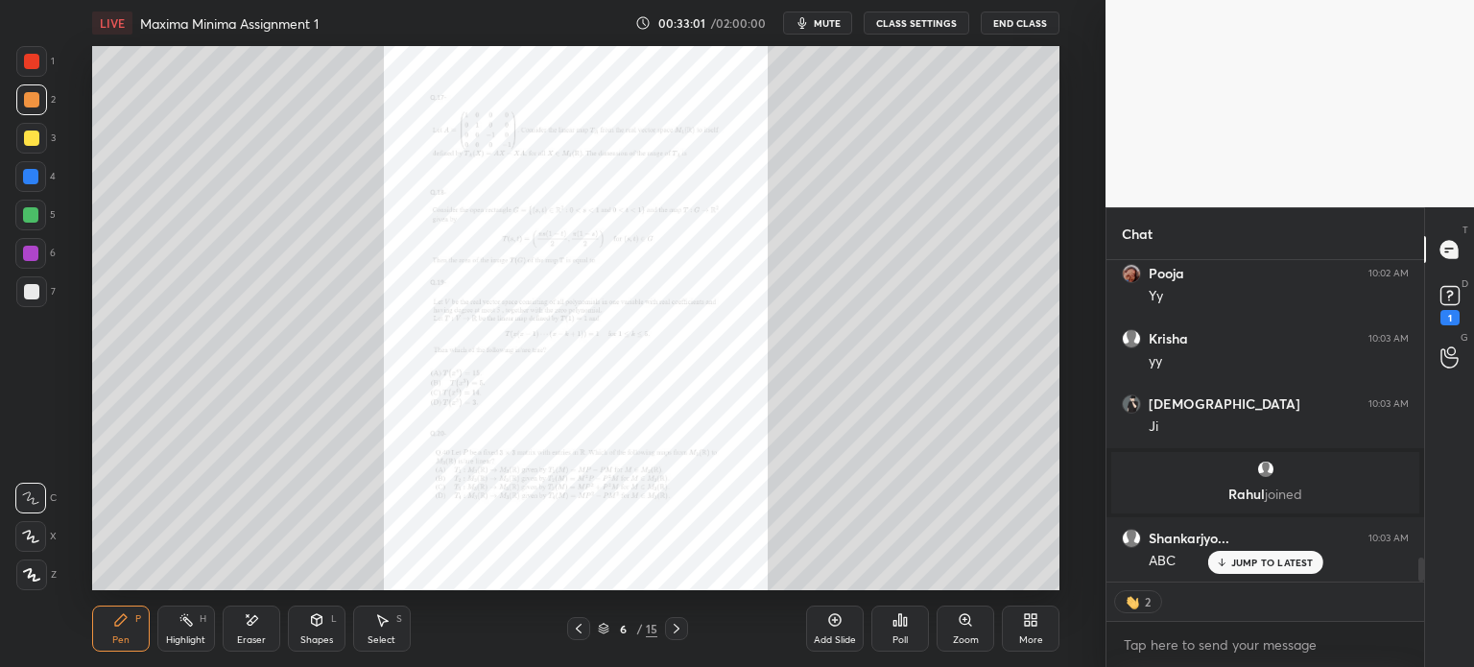
scroll to position [3915, 0]
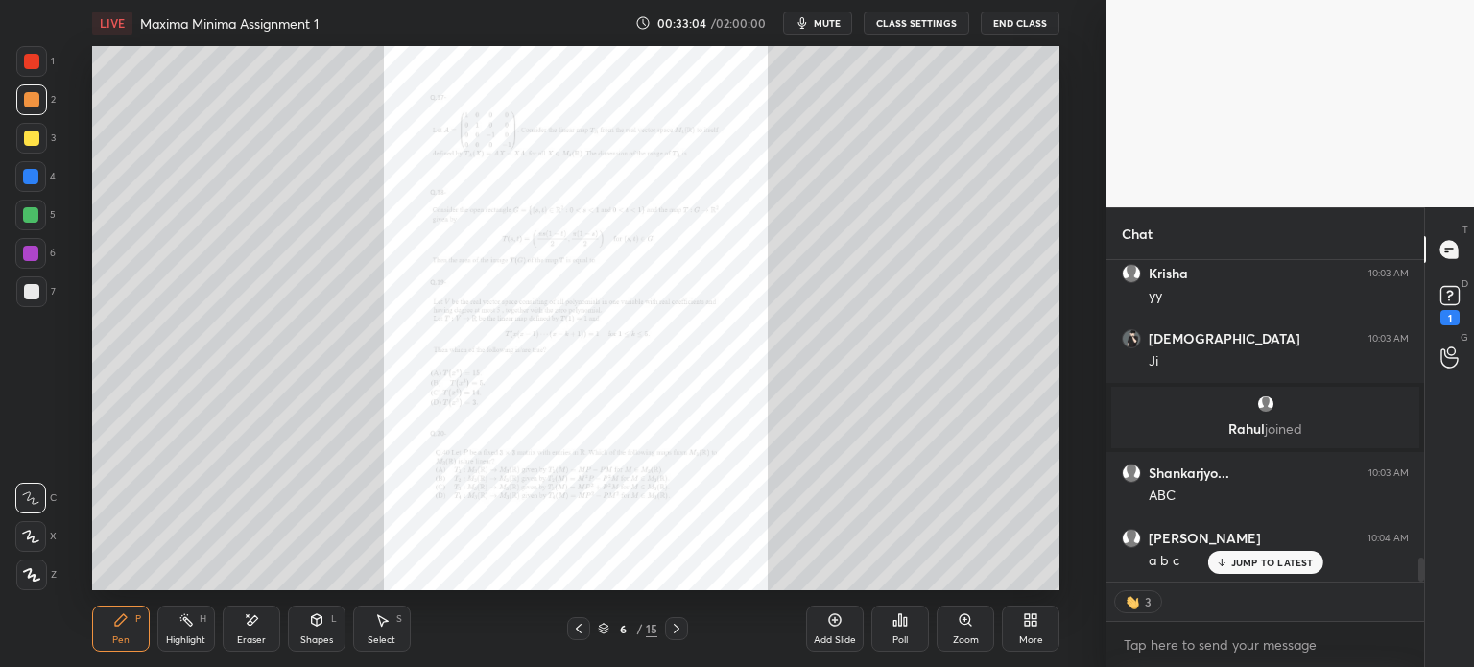
click at [579, 625] on icon at bounding box center [578, 628] width 15 height 15
click at [683, 627] on div at bounding box center [676, 628] width 23 height 23
click at [678, 630] on icon at bounding box center [677, 629] width 6 height 10
click at [962, 625] on icon at bounding box center [965, 619] width 15 height 15
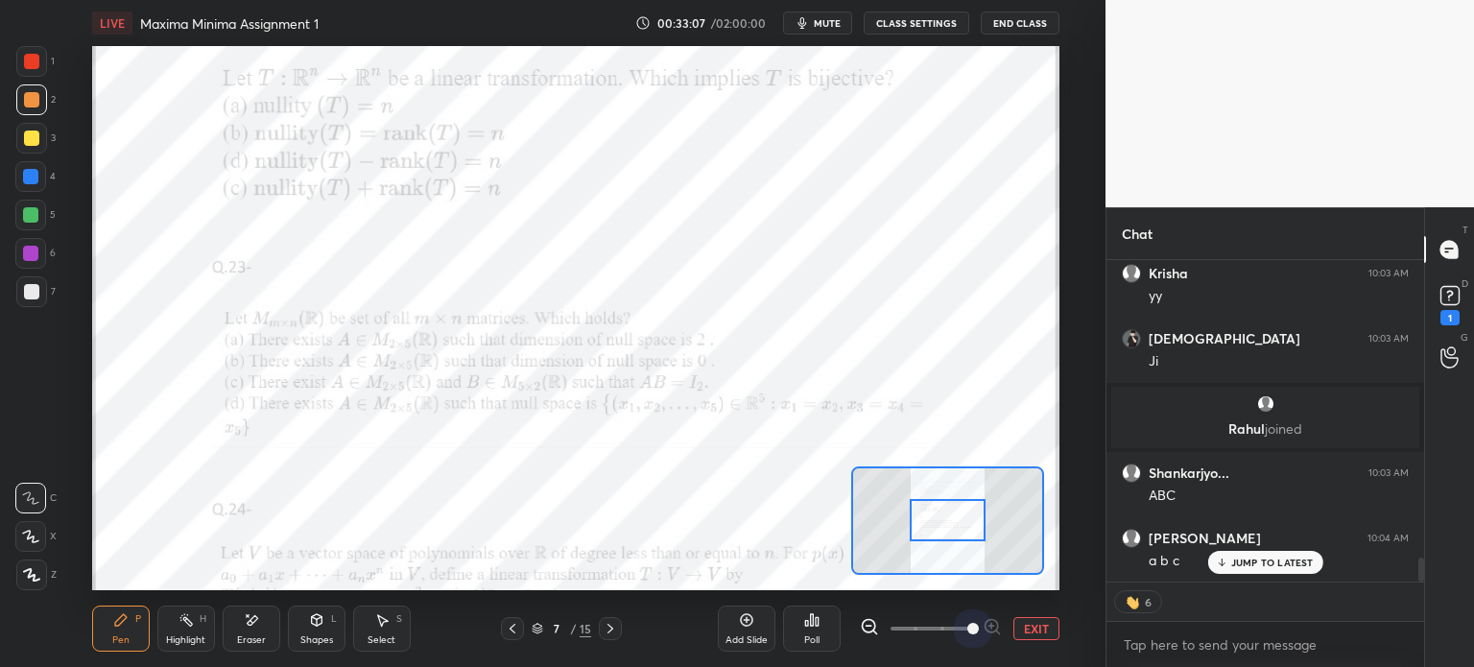
click at [963, 625] on span at bounding box center [931, 628] width 81 height 29
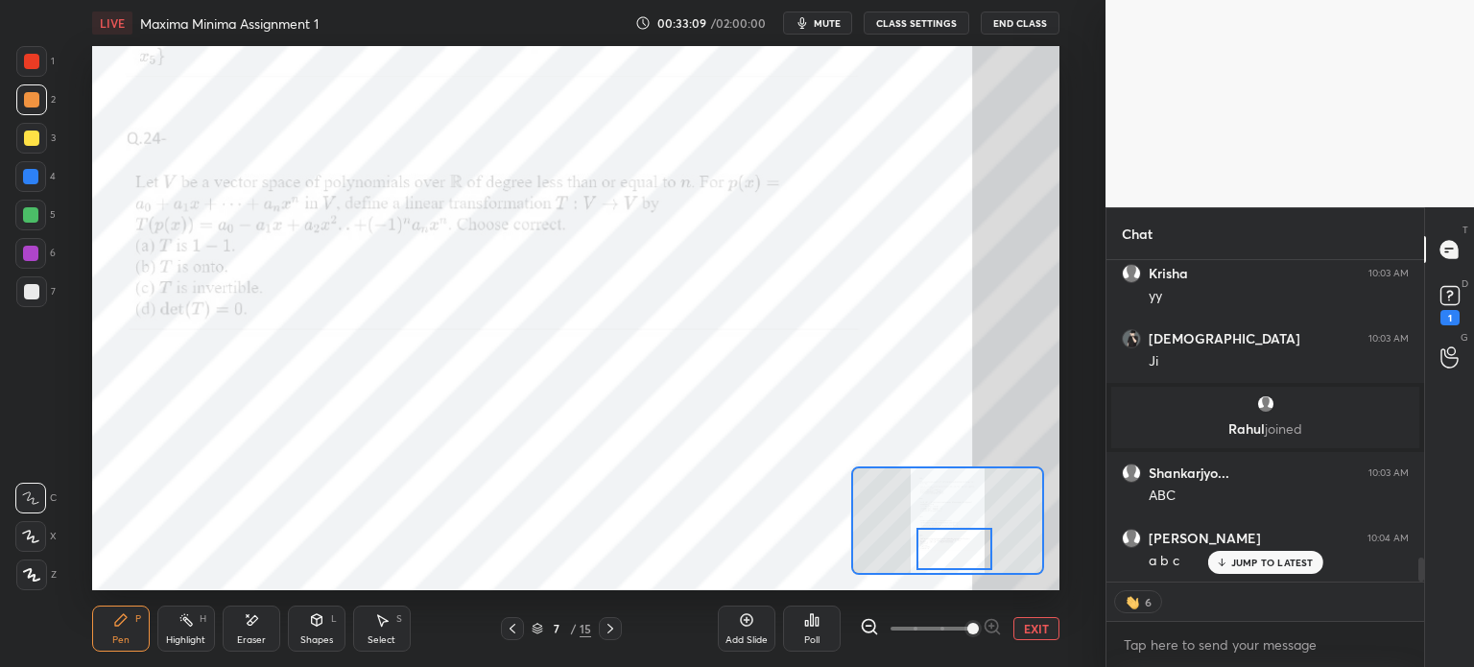
drag, startPoint x: 936, startPoint y: 527, endPoint x: 933, endPoint y: 550, distance: 23.2
click at [940, 552] on div at bounding box center [954, 549] width 76 height 42
click at [36, 289] on div at bounding box center [31, 291] width 15 height 15
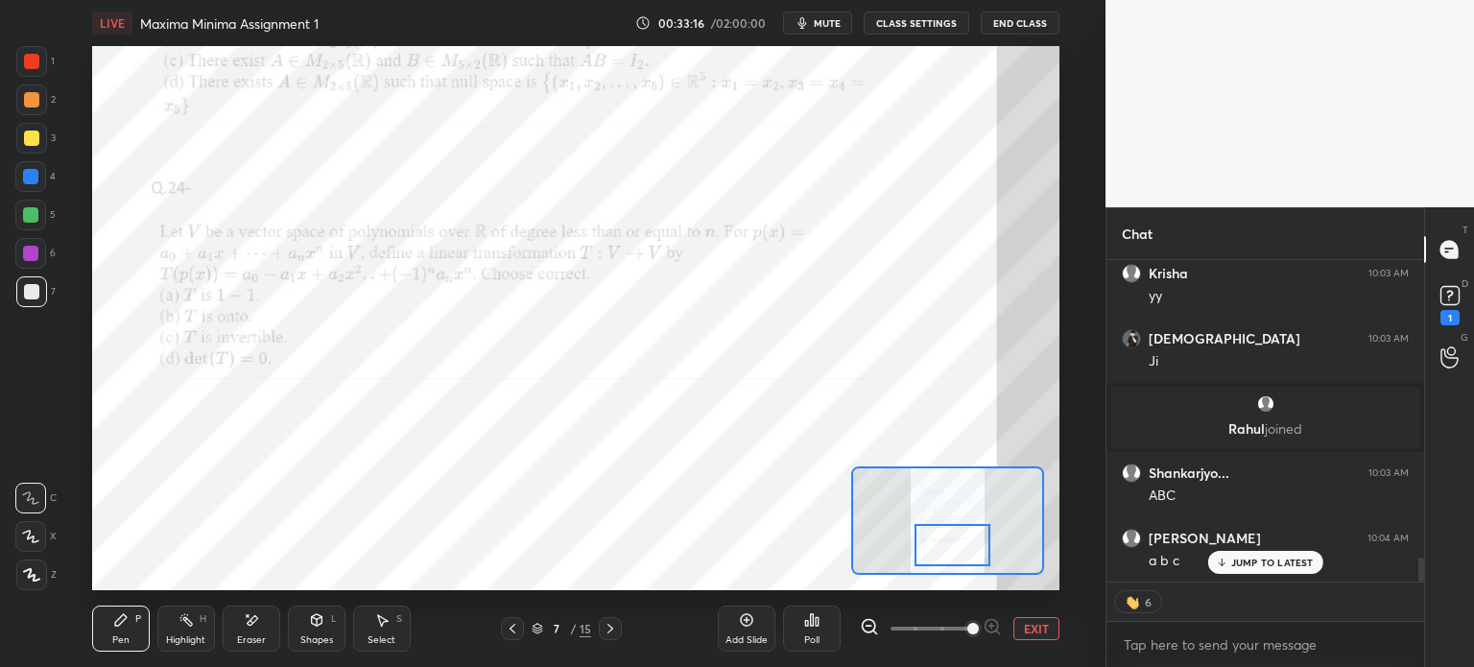
click at [33, 248] on div at bounding box center [30, 253] width 15 height 15
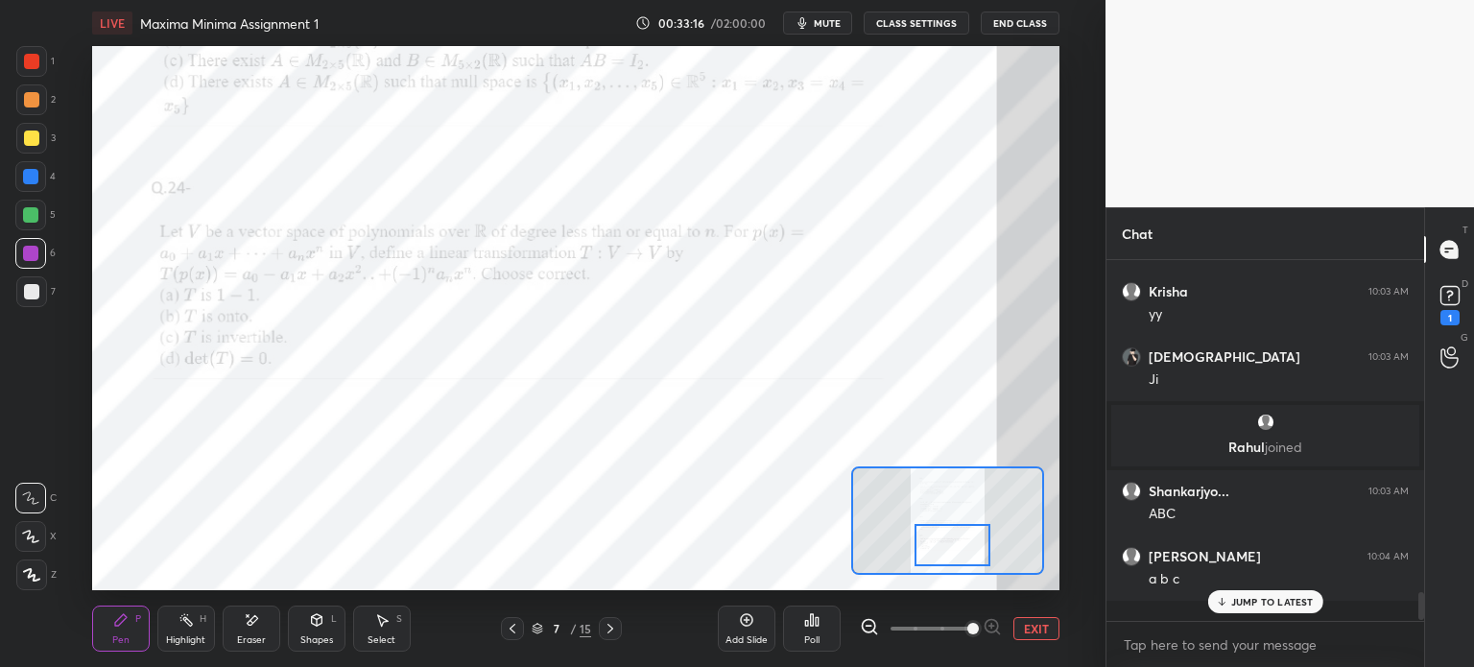
scroll to position [355, 312]
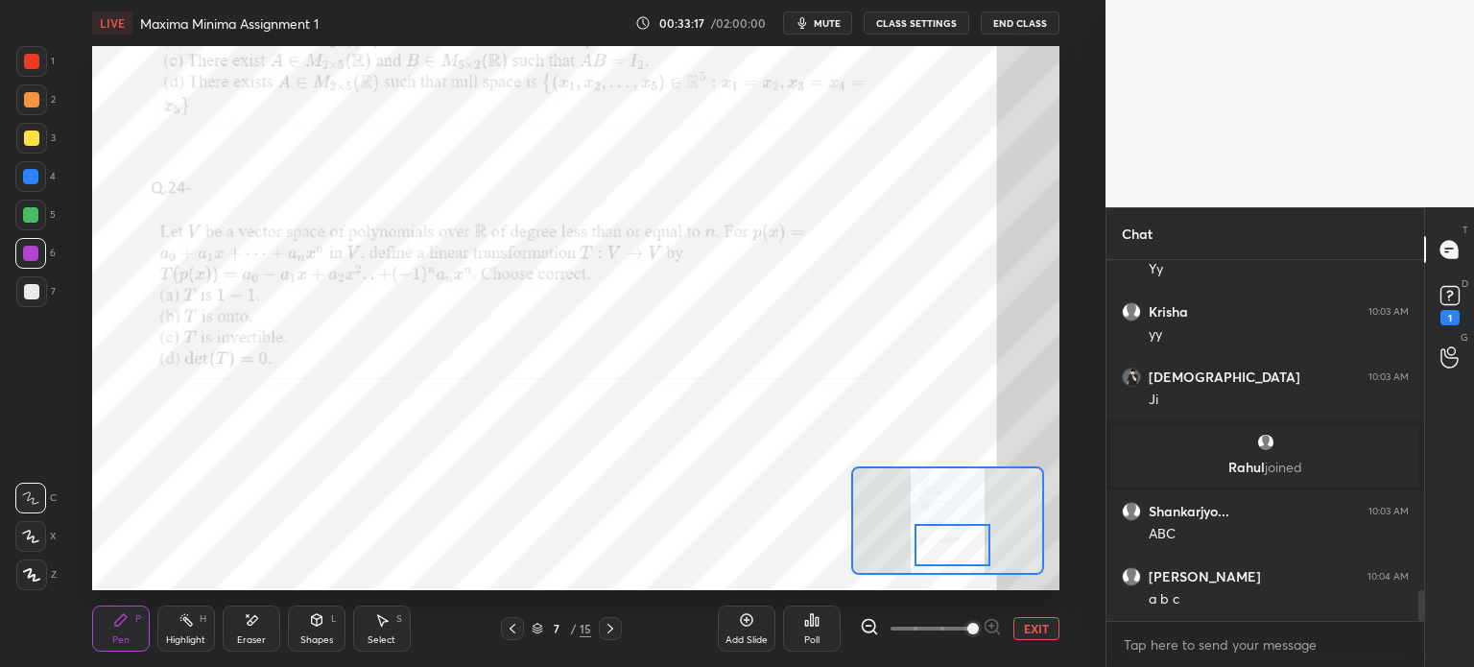
click at [33, 63] on div at bounding box center [31, 61] width 31 height 31
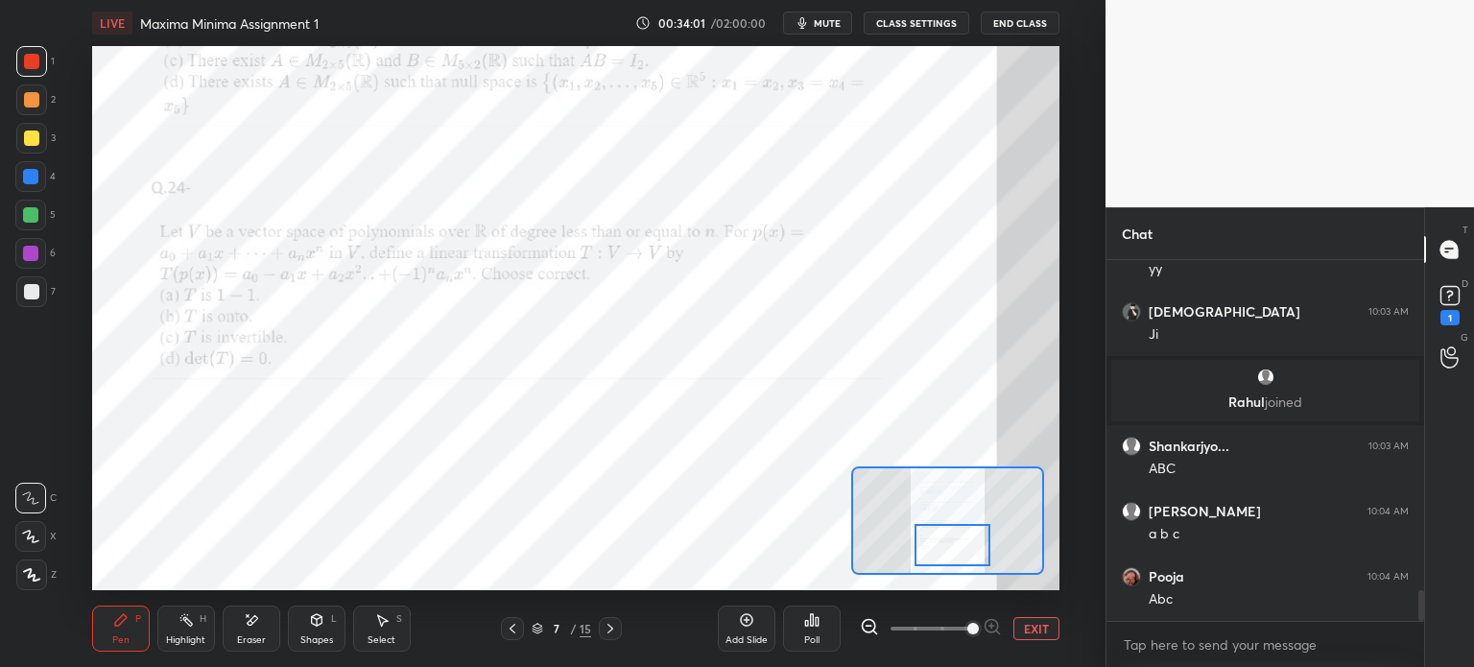
scroll to position [4007, 0]
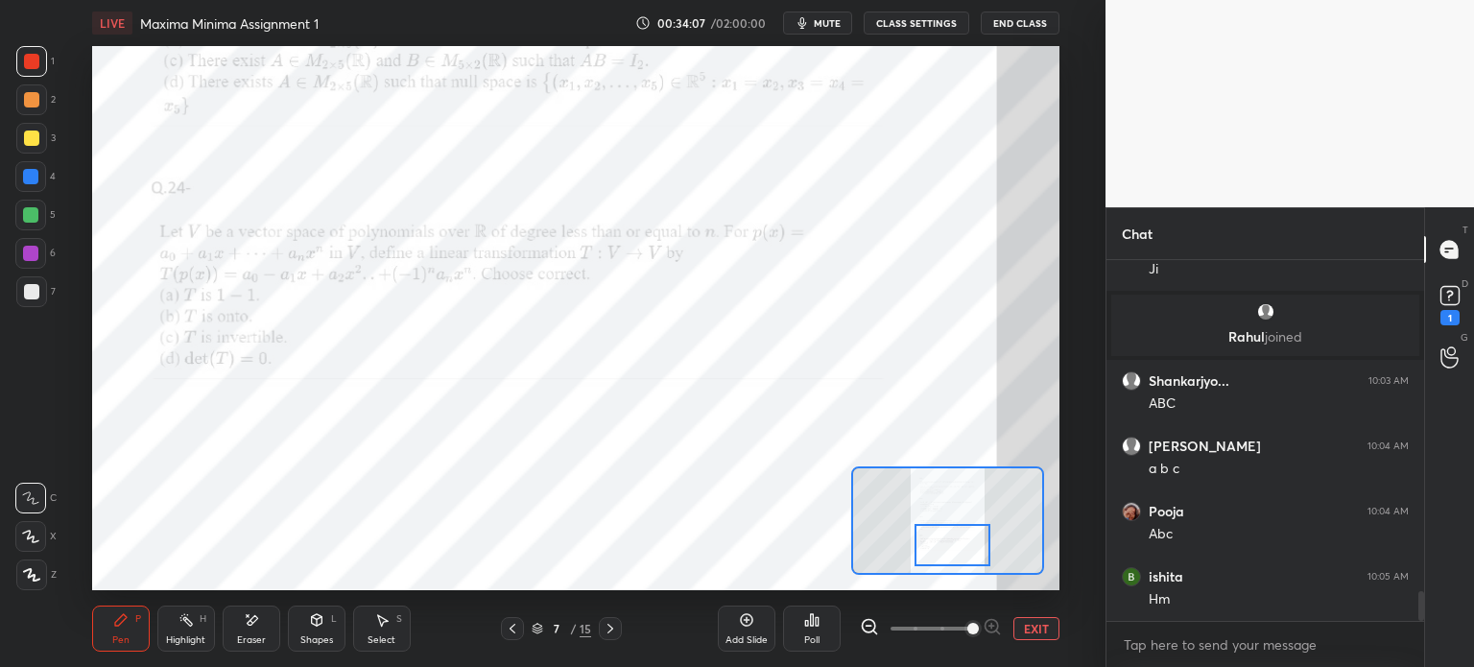
click at [30, 255] on div at bounding box center [30, 253] width 15 height 15
drag, startPoint x: 122, startPoint y: 623, endPoint x: 123, endPoint y: 606, distance: 17.3
click at [123, 625] on icon at bounding box center [120, 619] width 15 height 15
click at [831, 31] on button "mute" at bounding box center [817, 23] width 69 height 23
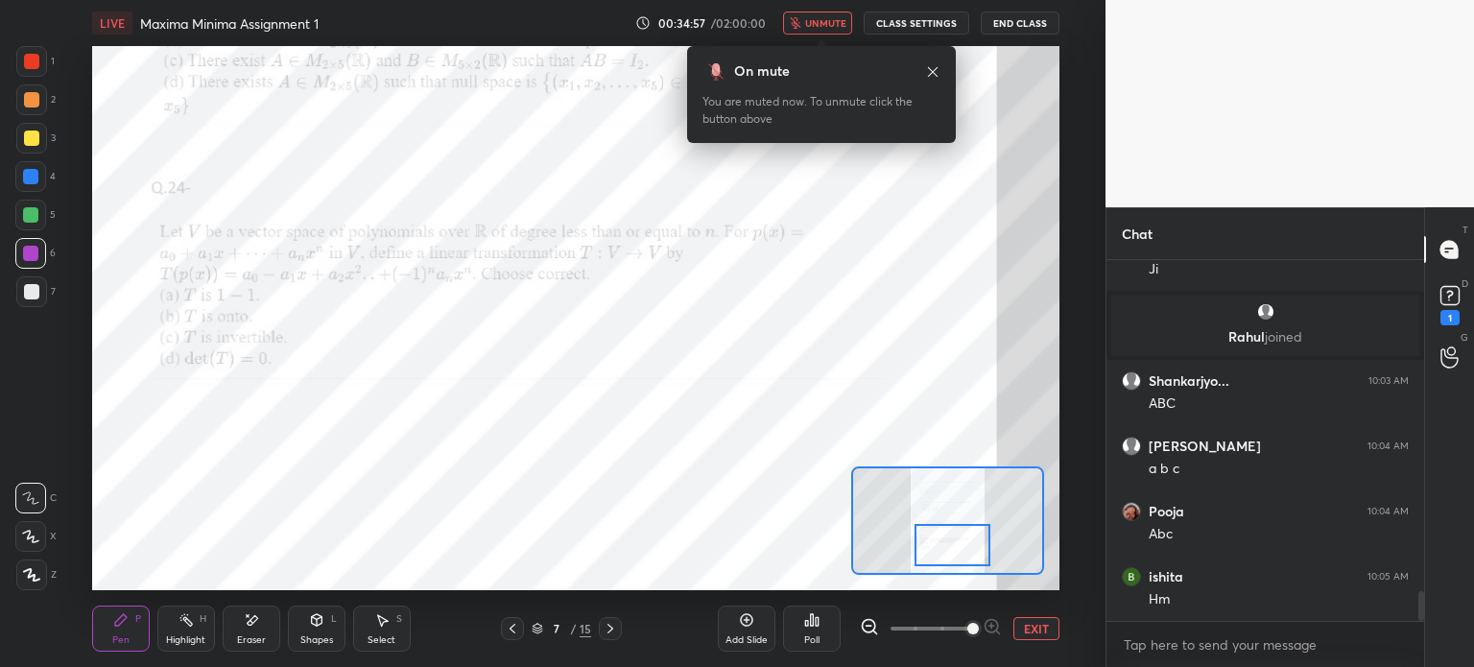
click at [833, 26] on span "unmute" at bounding box center [825, 22] width 41 height 13
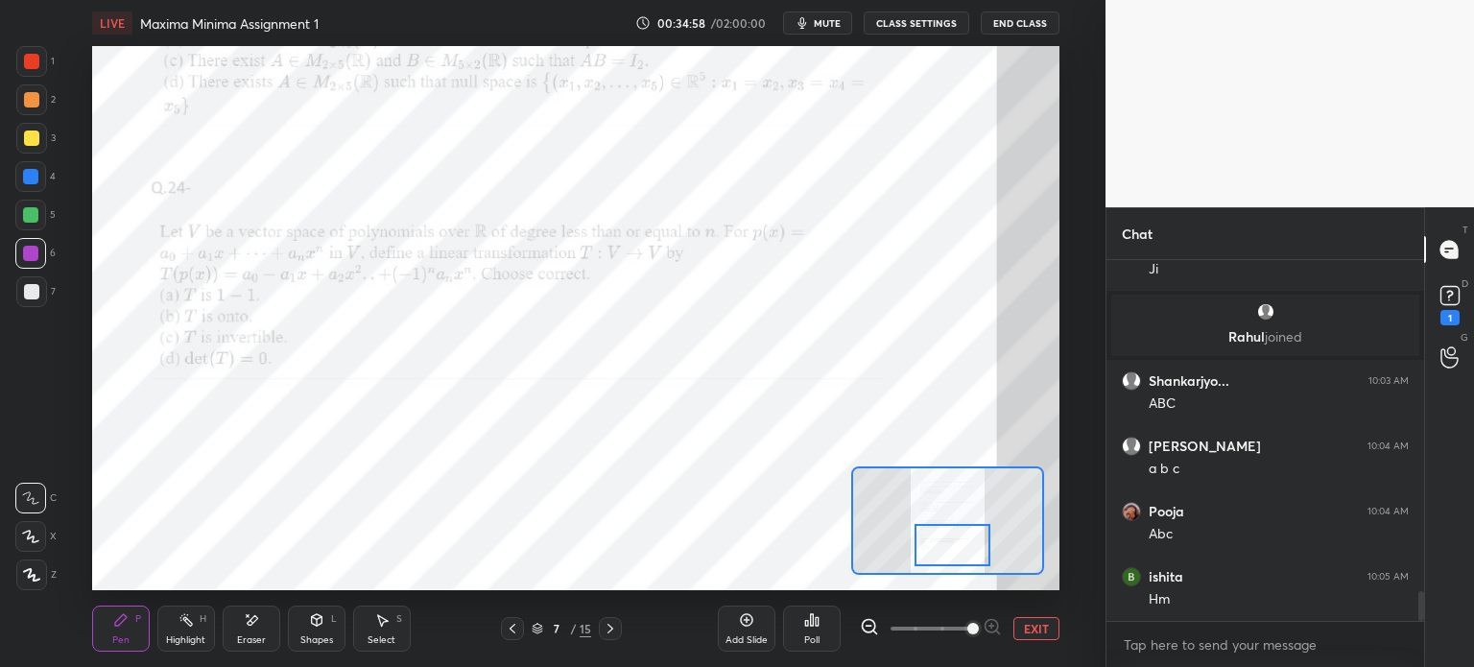
click at [611, 628] on icon at bounding box center [610, 628] width 15 height 15
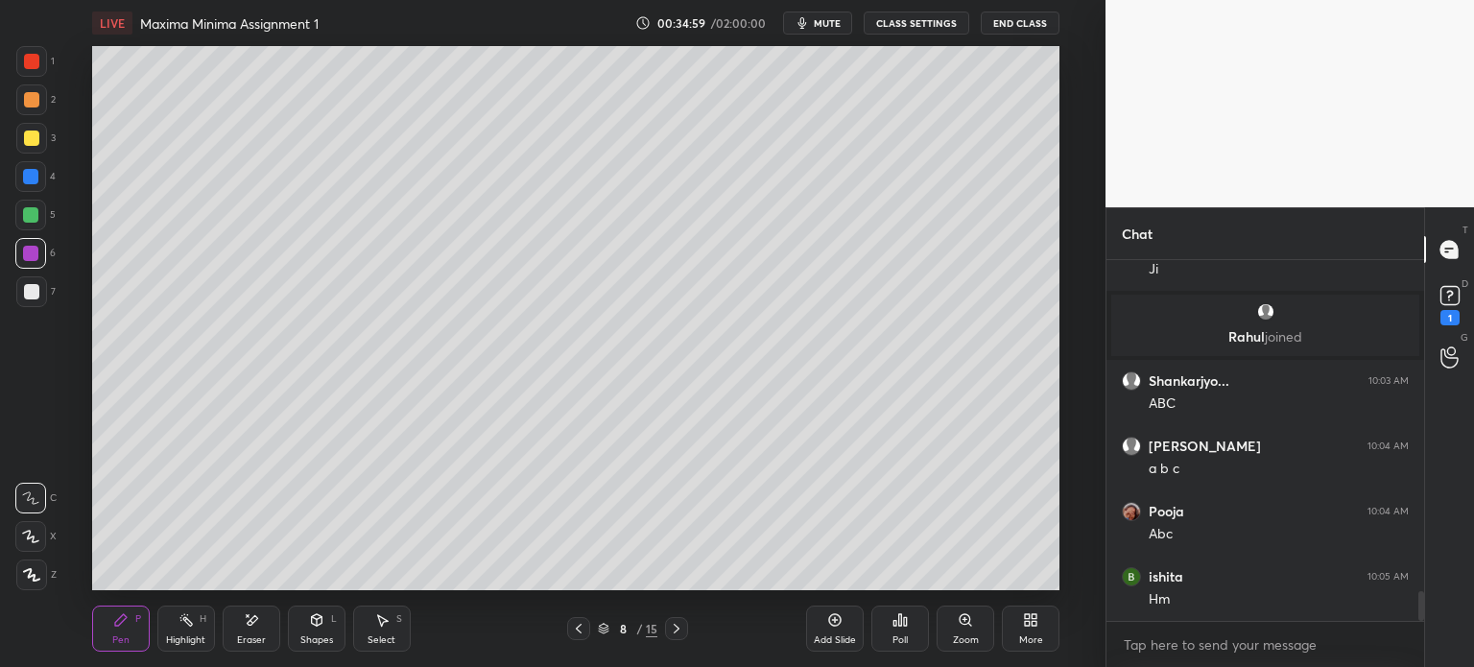
click at [676, 627] on icon at bounding box center [676, 628] width 15 height 15
click at [667, 624] on div at bounding box center [676, 628] width 23 height 23
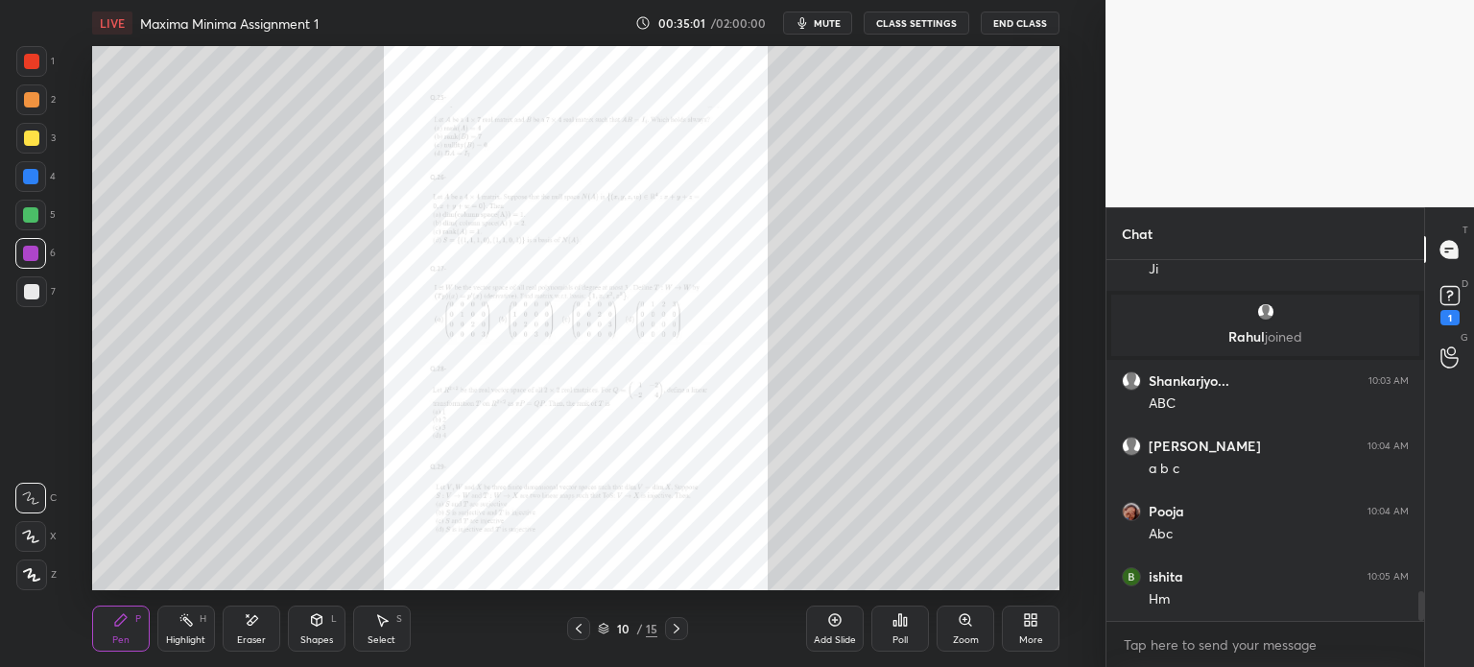
click at [942, 617] on div "Zoom" at bounding box center [966, 629] width 58 height 46
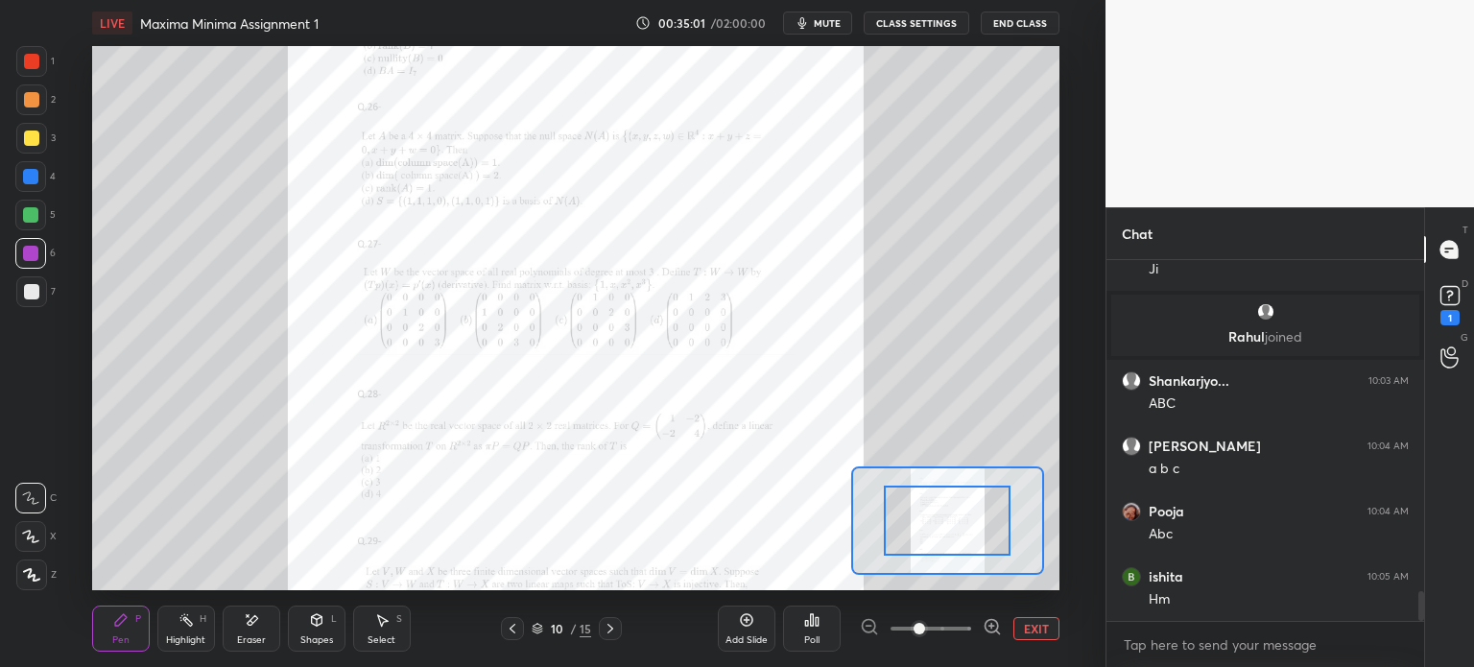
drag, startPoint x: 940, startPoint y: 621, endPoint x: 937, endPoint y: 606, distance: 14.9
click at [940, 620] on span at bounding box center [931, 628] width 81 height 29
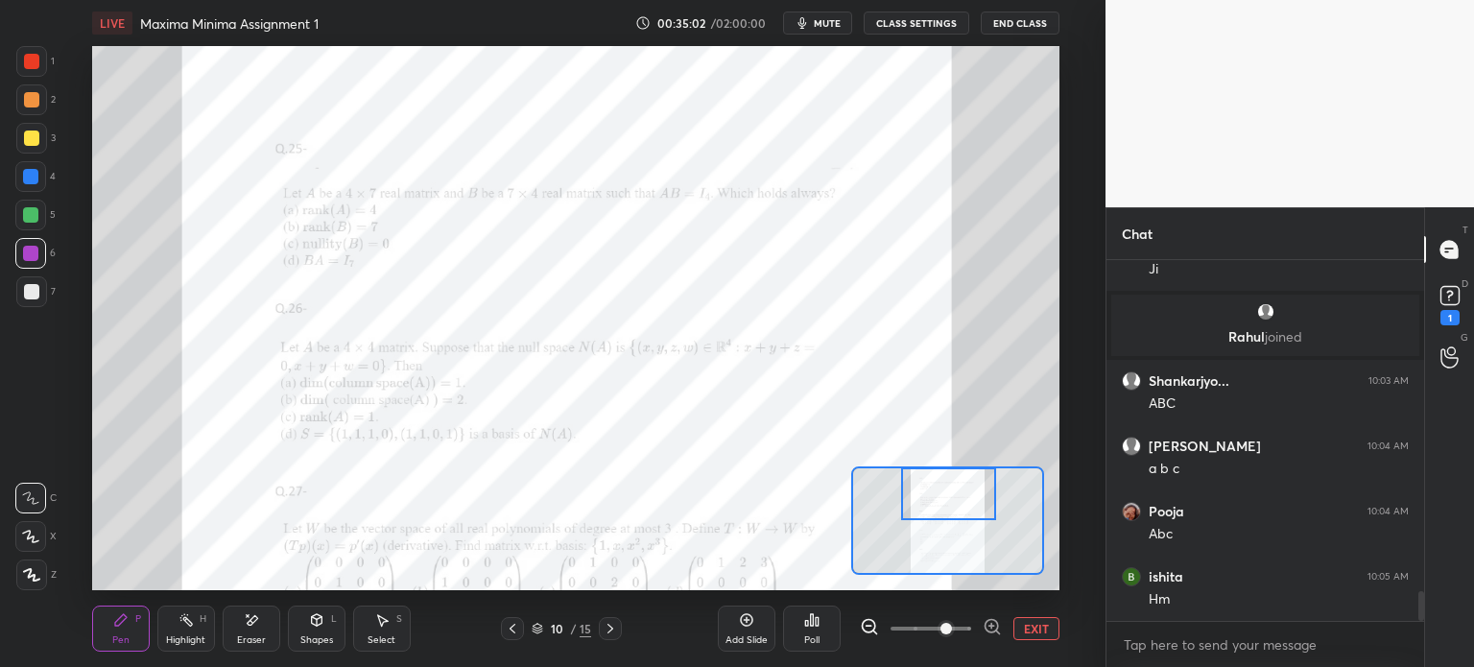
click at [934, 499] on div at bounding box center [948, 493] width 95 height 53
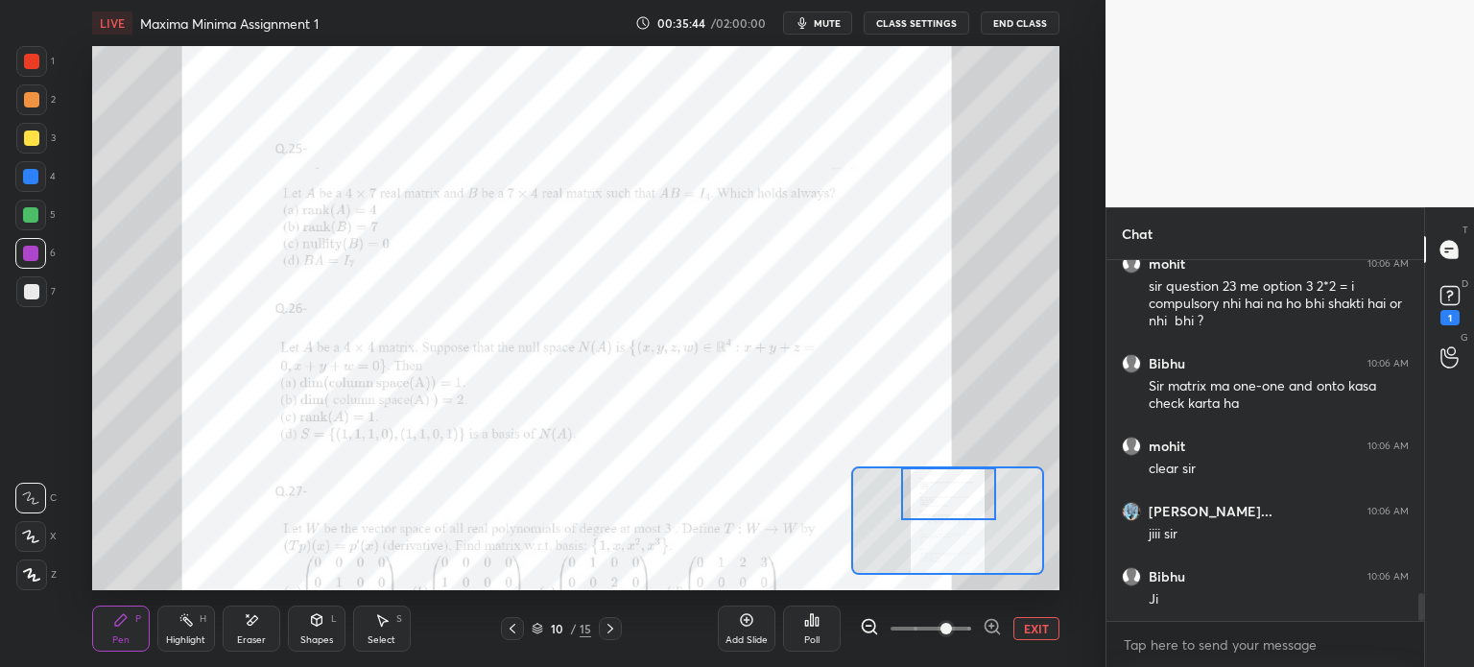
scroll to position [4451, 0]
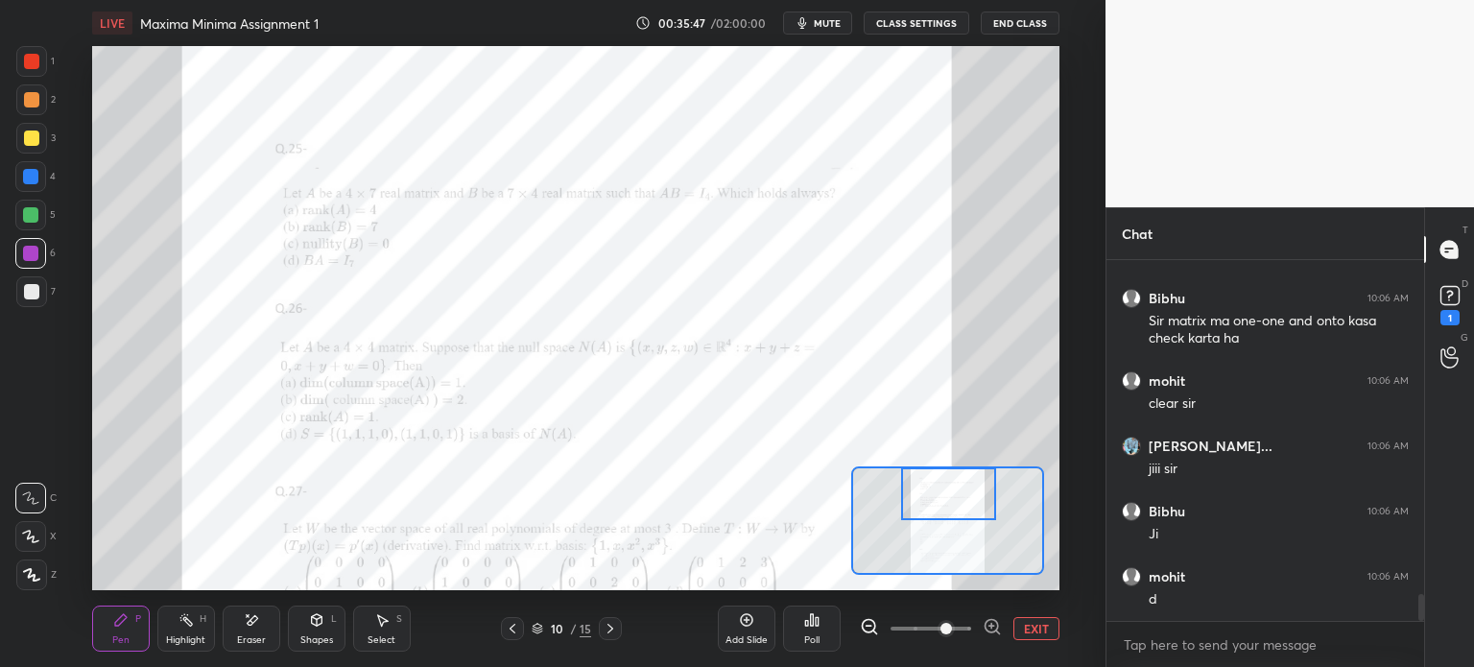
click at [844, 22] on button "mute" at bounding box center [817, 23] width 69 height 23
click at [1036, 15] on button "End Class" at bounding box center [1020, 23] width 79 height 23
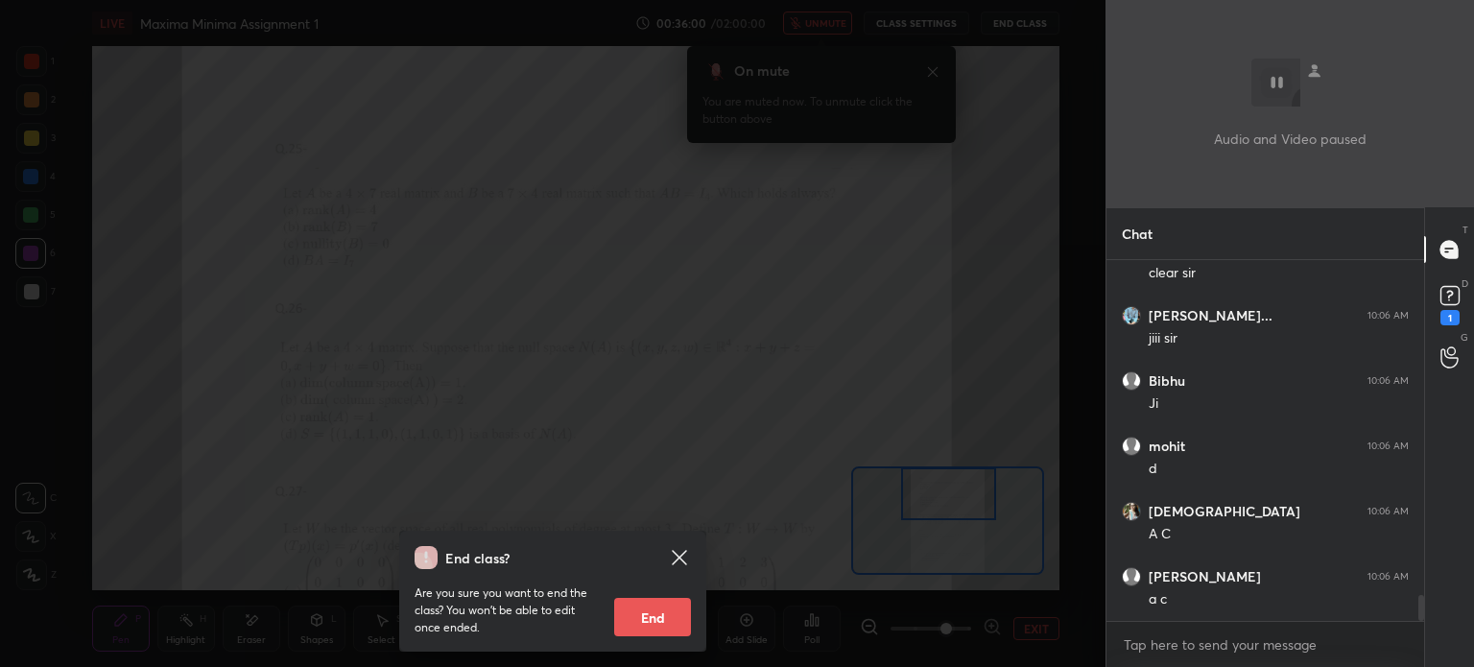
scroll to position [4647, 0]
click at [687, 549] on icon at bounding box center [679, 557] width 23 height 23
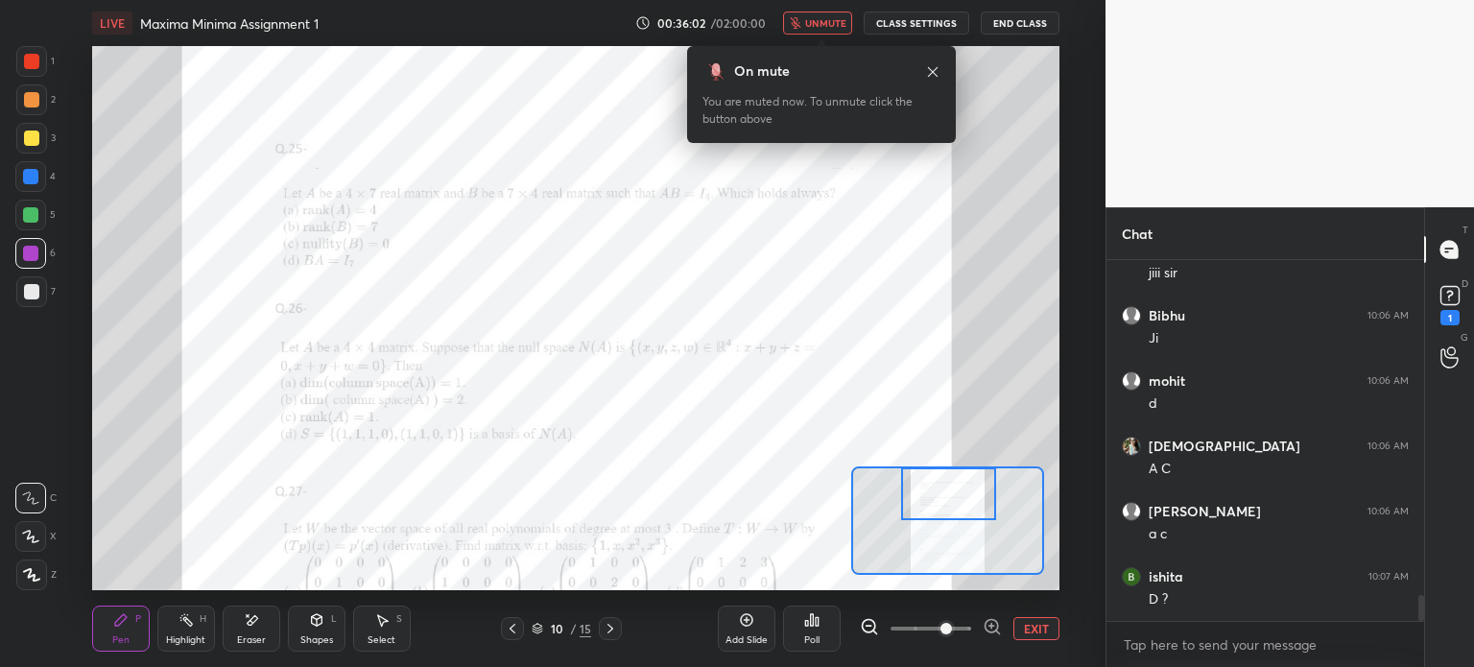
click at [839, 30] on button "unmute" at bounding box center [817, 23] width 69 height 23
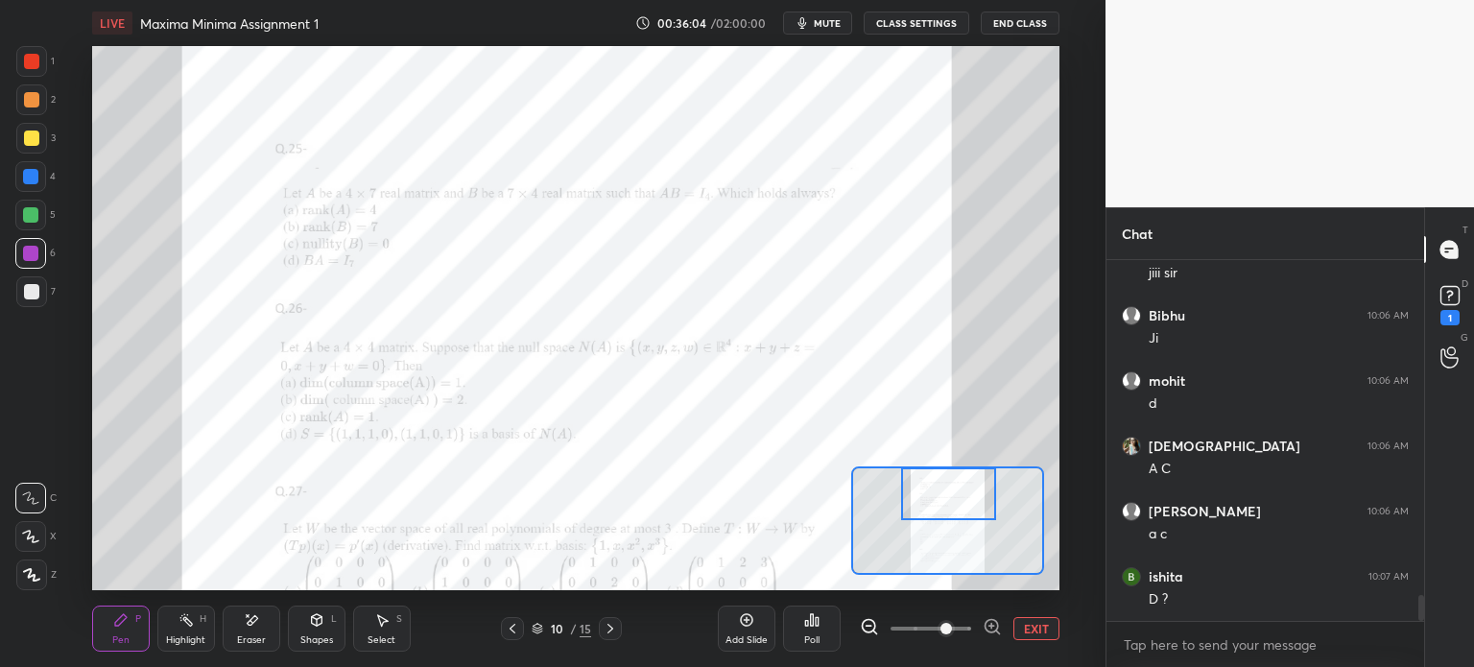
click at [55, 168] on div "4" at bounding box center [35, 176] width 40 height 31
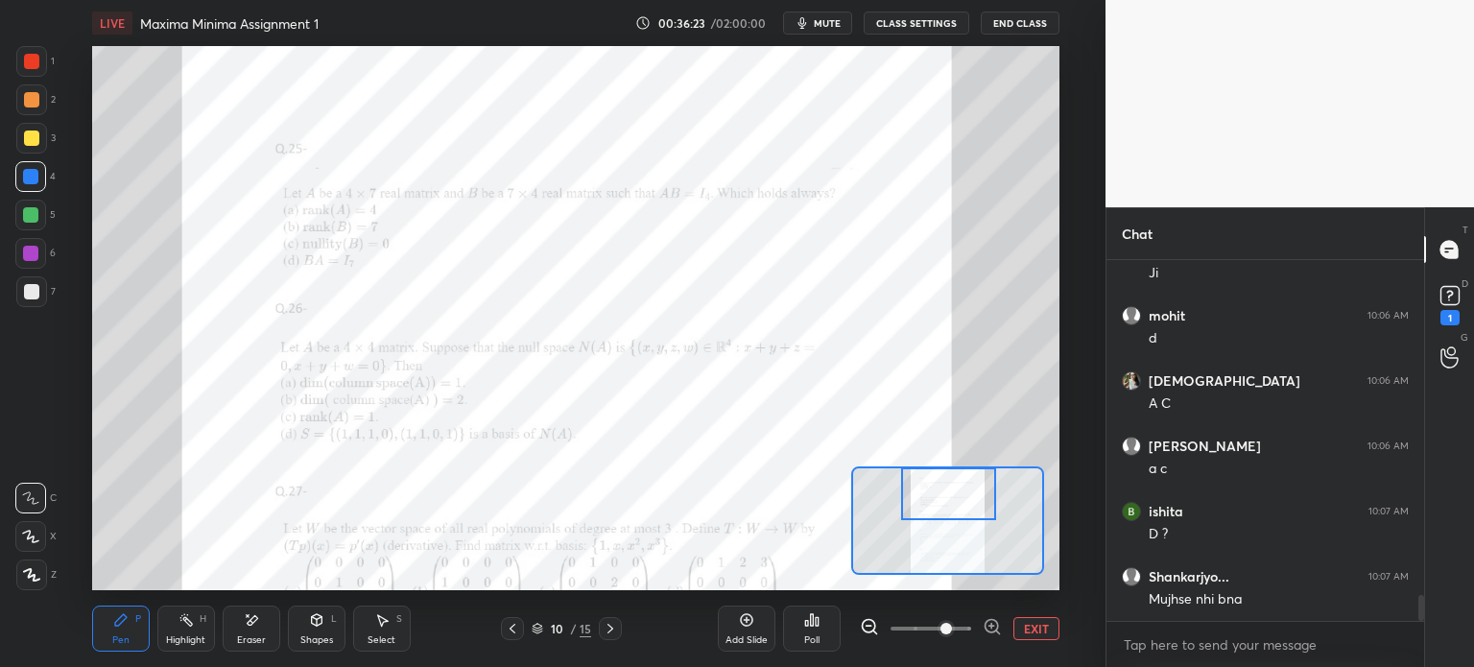
click at [265, 620] on div "Eraser" at bounding box center [252, 629] width 58 height 46
click at [140, 645] on div "Pen P" at bounding box center [121, 629] width 58 height 46
click at [266, 625] on div "Eraser" at bounding box center [252, 629] width 58 height 46
click at [128, 629] on div "Pen P" at bounding box center [121, 629] width 58 height 46
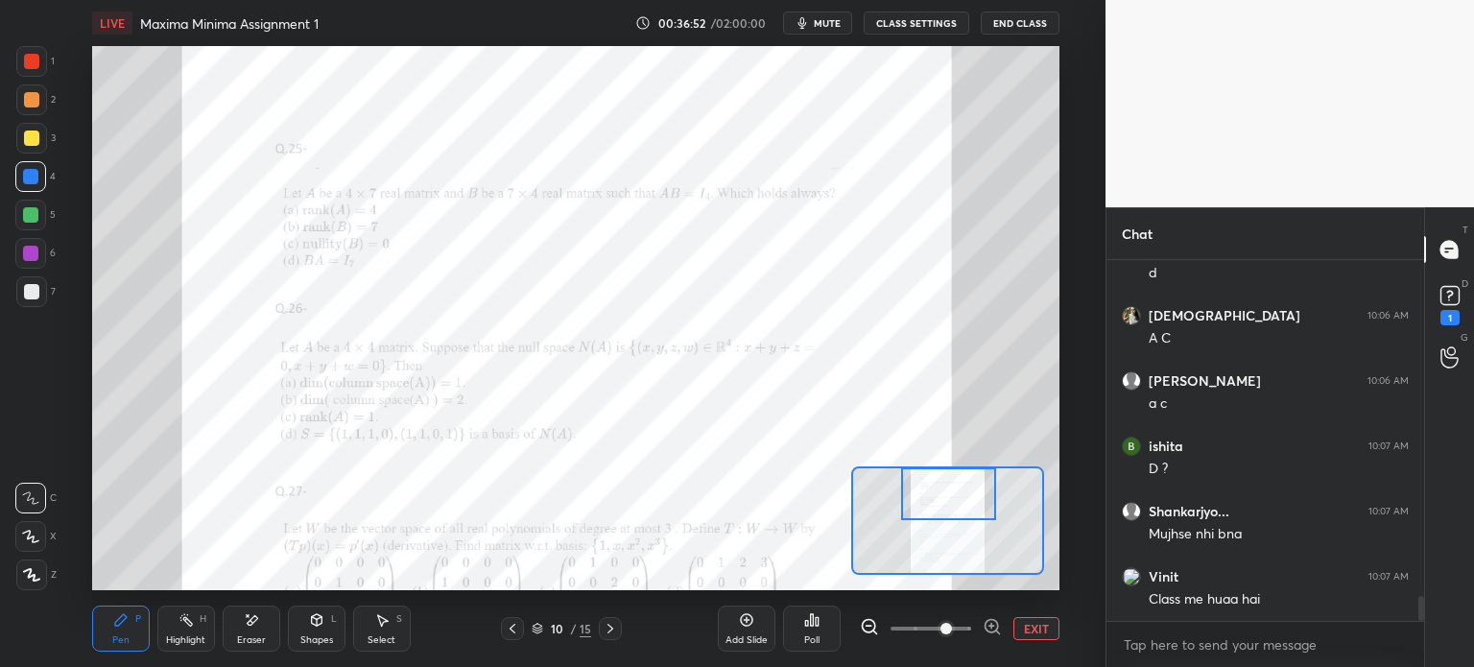
scroll to position [4842, 0]
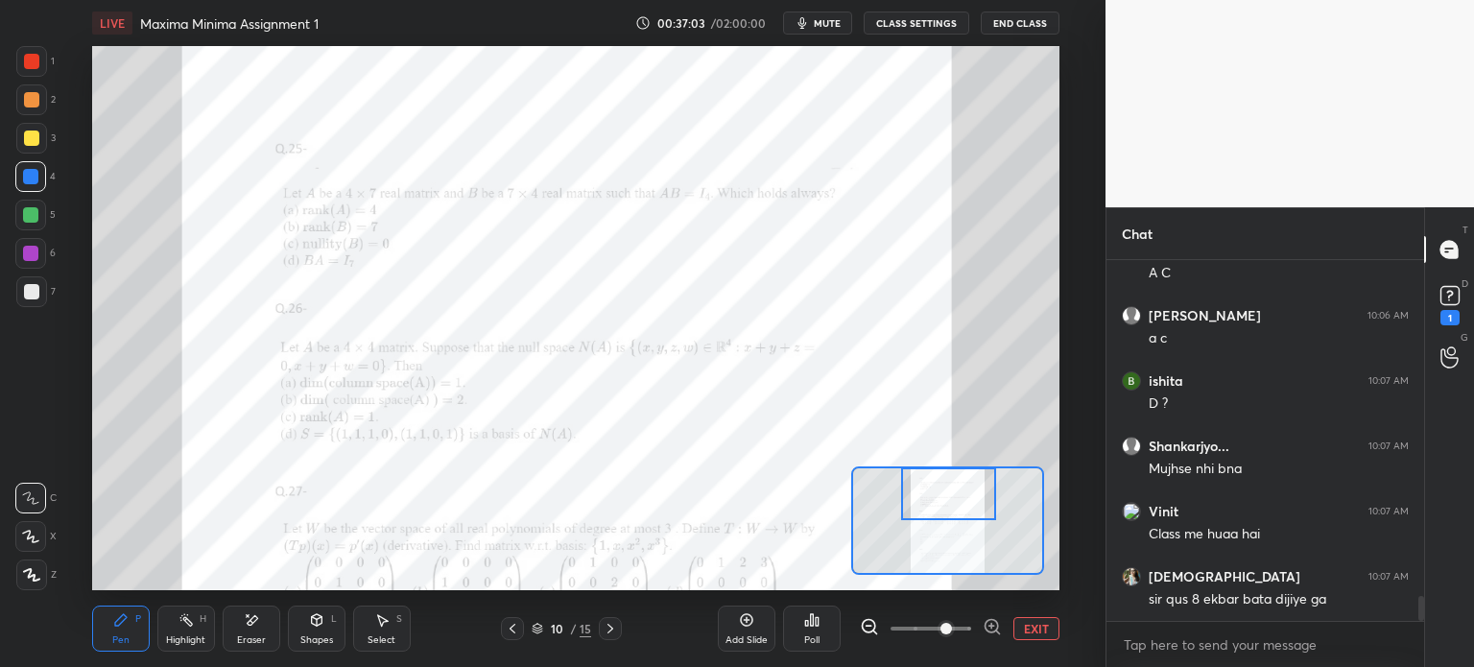
drag, startPoint x: 285, startPoint y: 617, endPoint x: 272, endPoint y: 617, distance: 13.4
click at [284, 617] on div "Pen P Highlight H Eraser Shapes L Select S" at bounding box center [248, 629] width 313 height 46
click at [265, 620] on div "Eraser" at bounding box center [252, 629] width 58 height 46
click at [127, 632] on div "Pen P" at bounding box center [121, 629] width 58 height 46
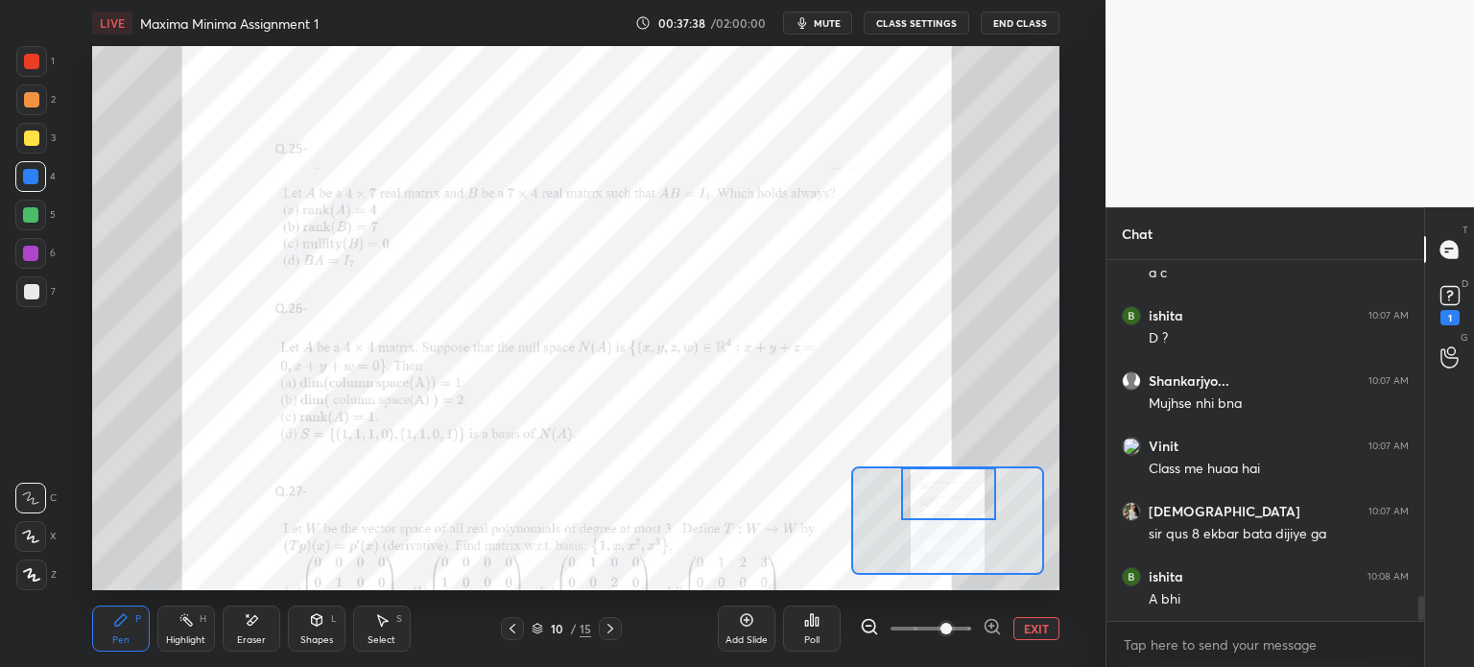
click at [28, 68] on div at bounding box center [31, 61] width 15 height 15
click at [24, 103] on div at bounding box center [31, 99] width 15 height 15
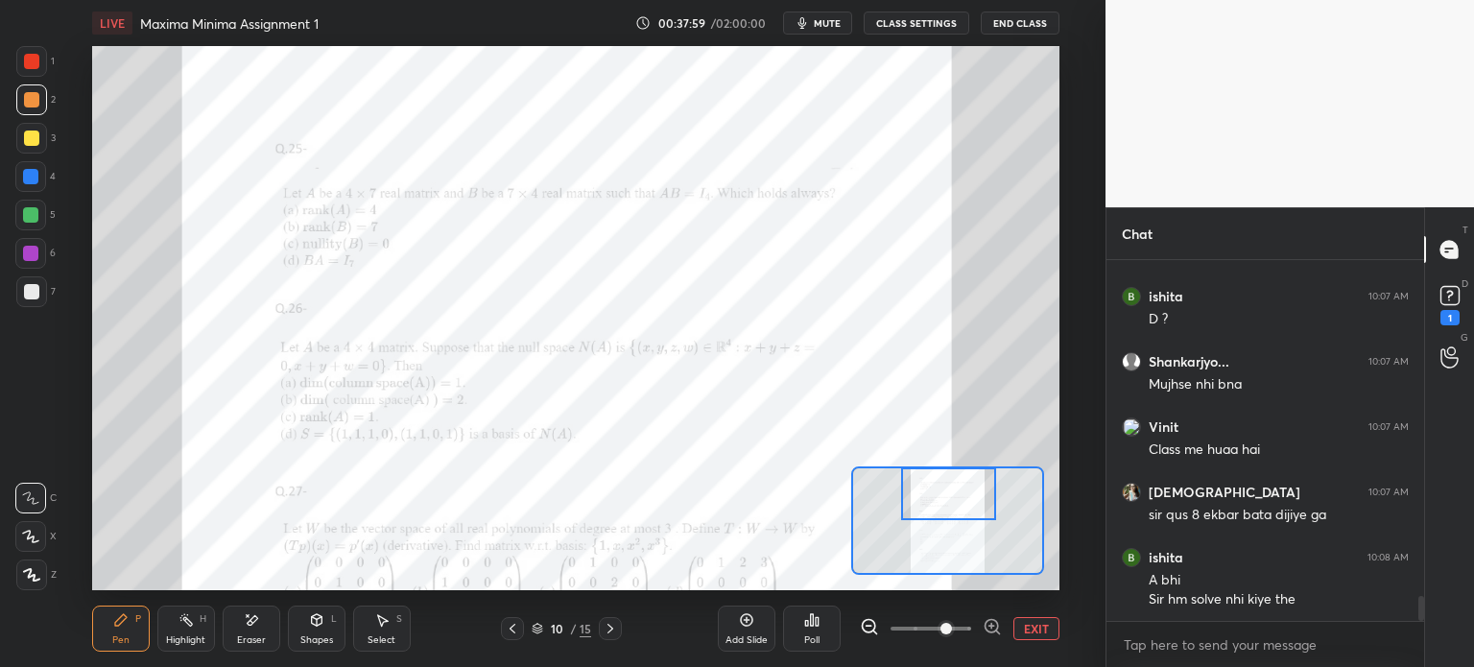
scroll to position [4992, 0]
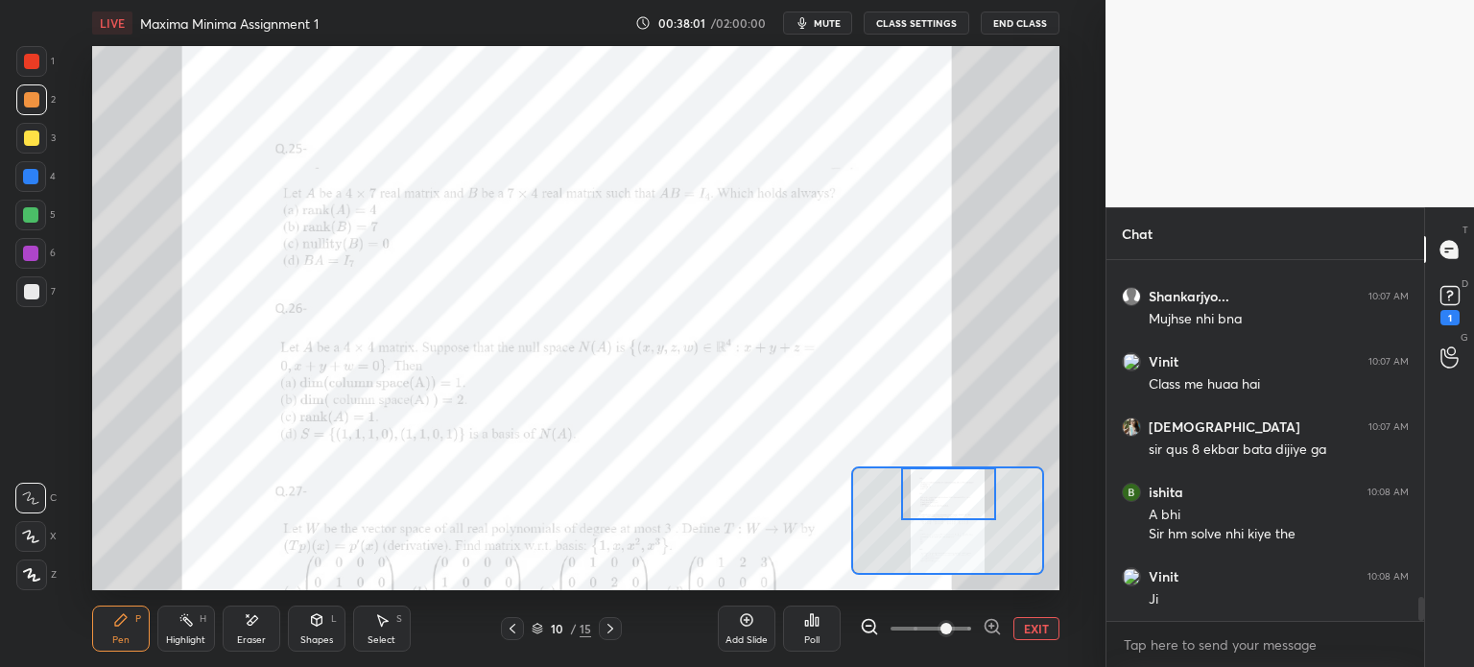
click at [763, 625] on div "Add Slide" at bounding box center [747, 629] width 58 height 46
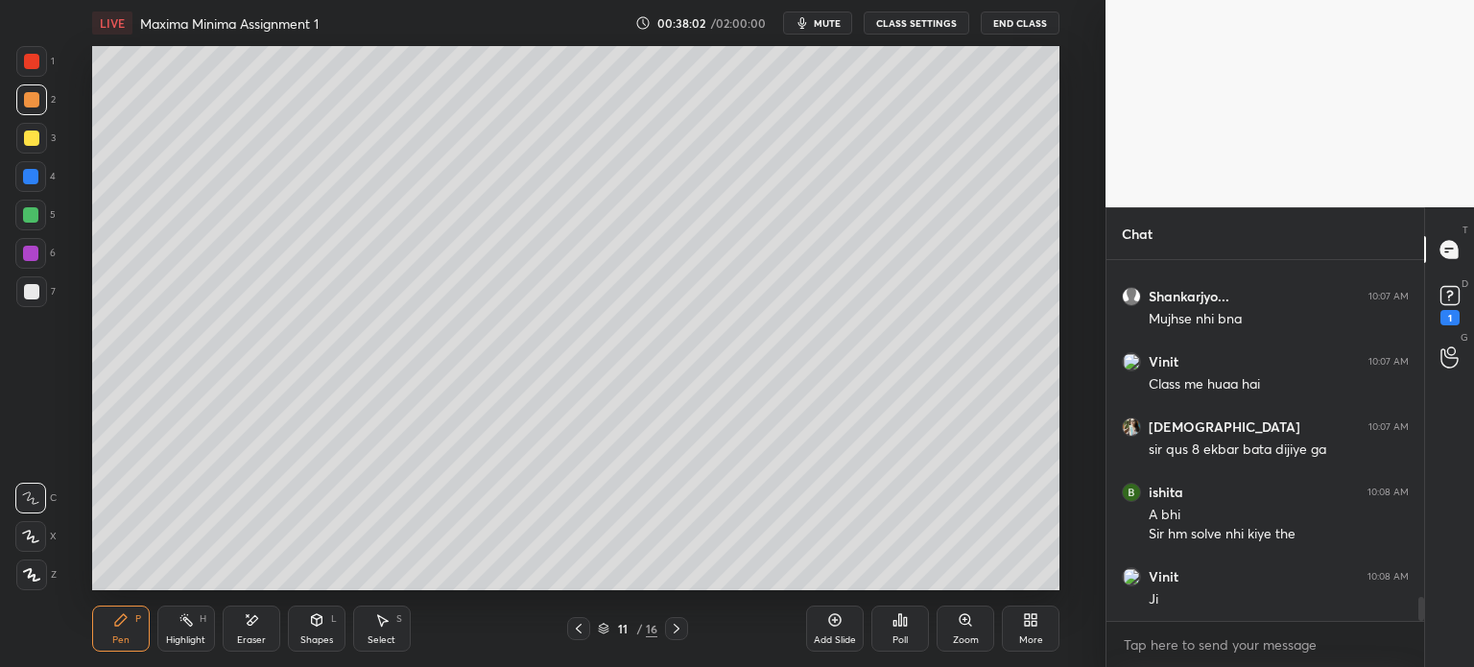
click at [35, 291] on div at bounding box center [31, 291] width 15 height 15
click at [575, 634] on icon at bounding box center [578, 628] width 15 height 15
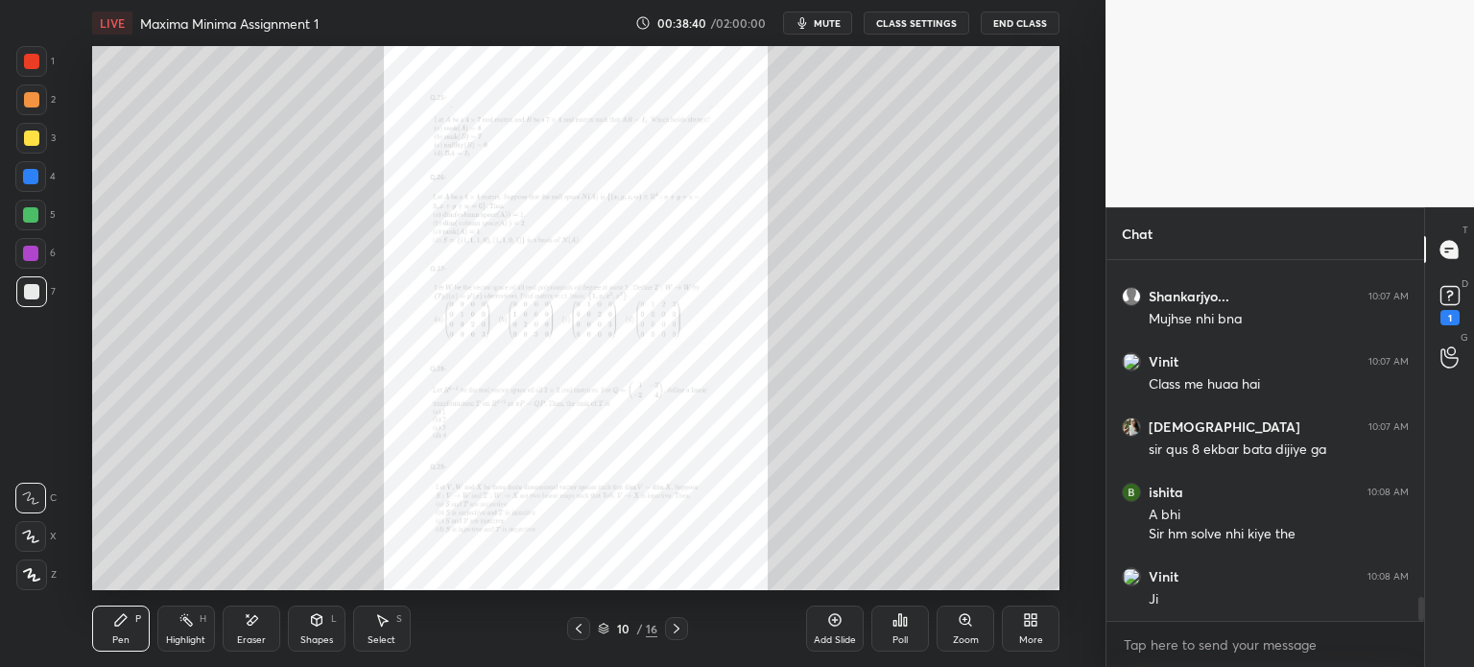
click at [661, 634] on div "10 / 16" at bounding box center [627, 628] width 121 height 23
click at [674, 631] on icon at bounding box center [676, 628] width 15 height 15
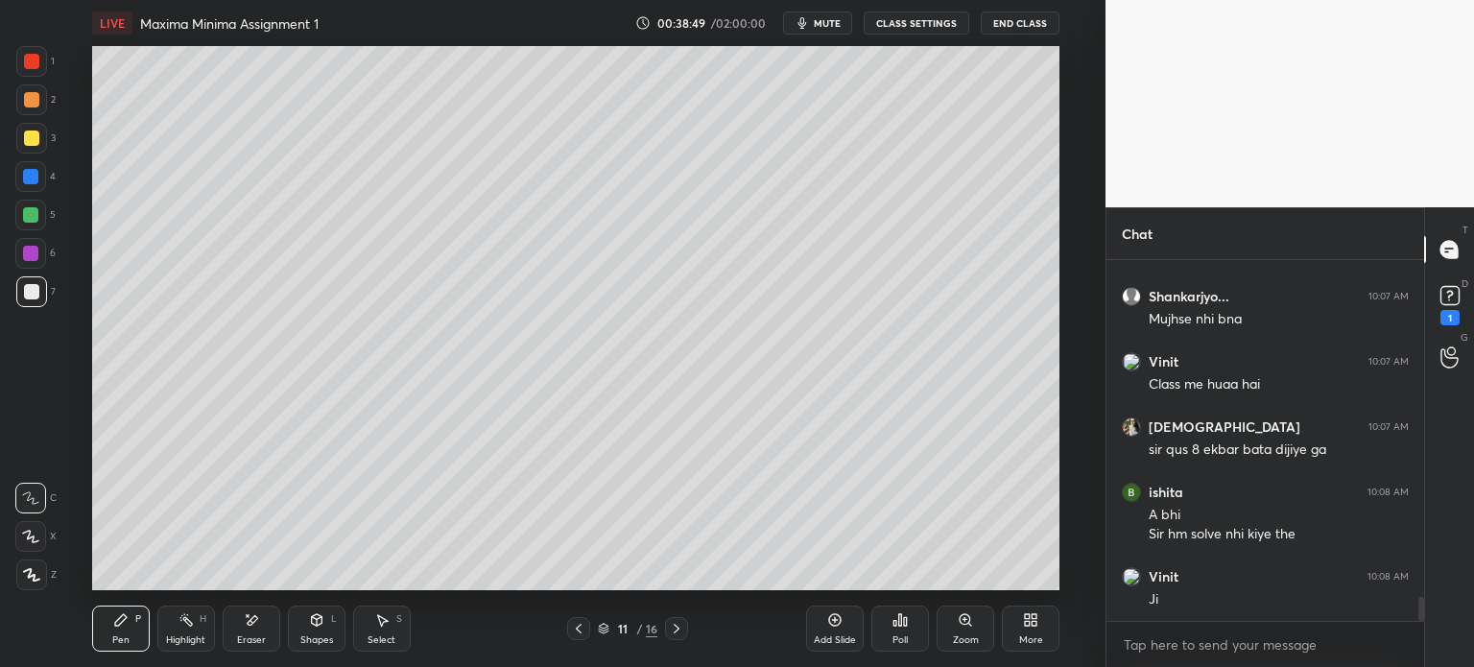
scroll to position [5061, 0]
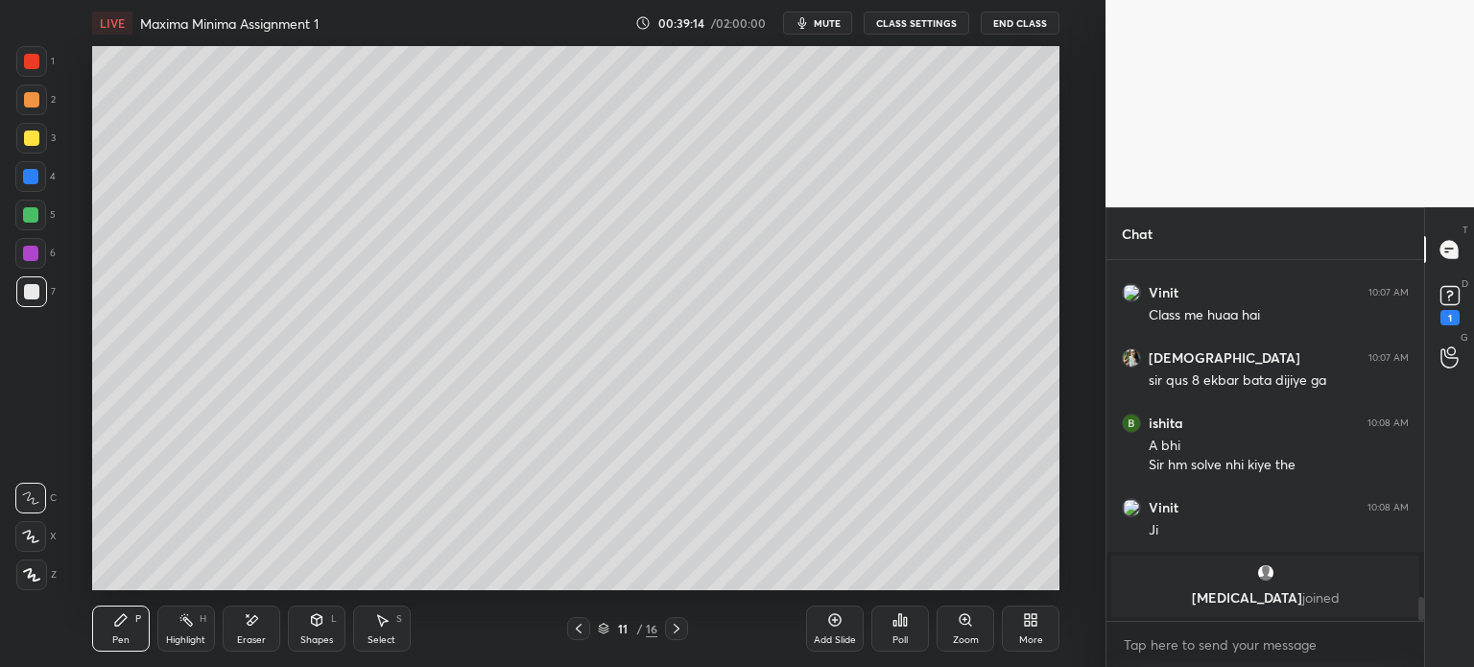
click at [38, 80] on div "1" at bounding box center [35, 65] width 38 height 38
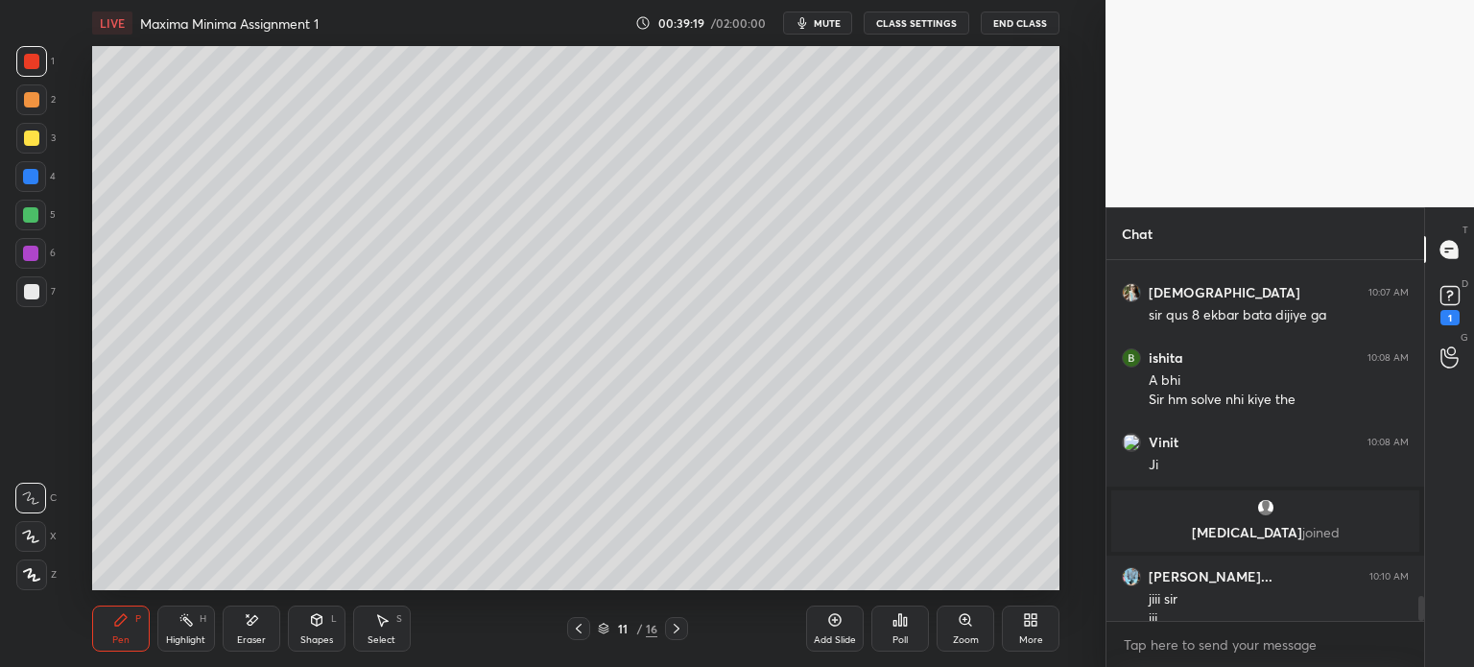
scroll to position [4812, 0]
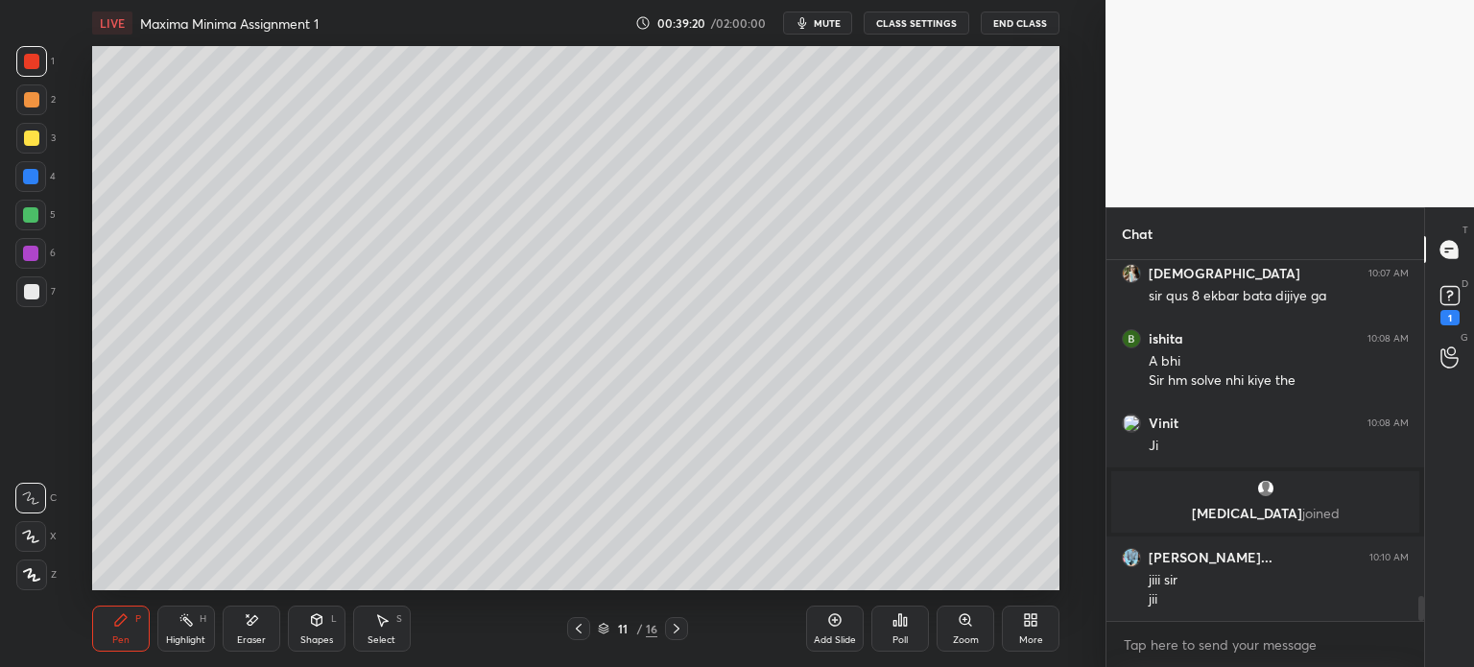
click at [16, 72] on div at bounding box center [31, 61] width 31 height 31
click at [24, 108] on div at bounding box center [31, 99] width 31 height 31
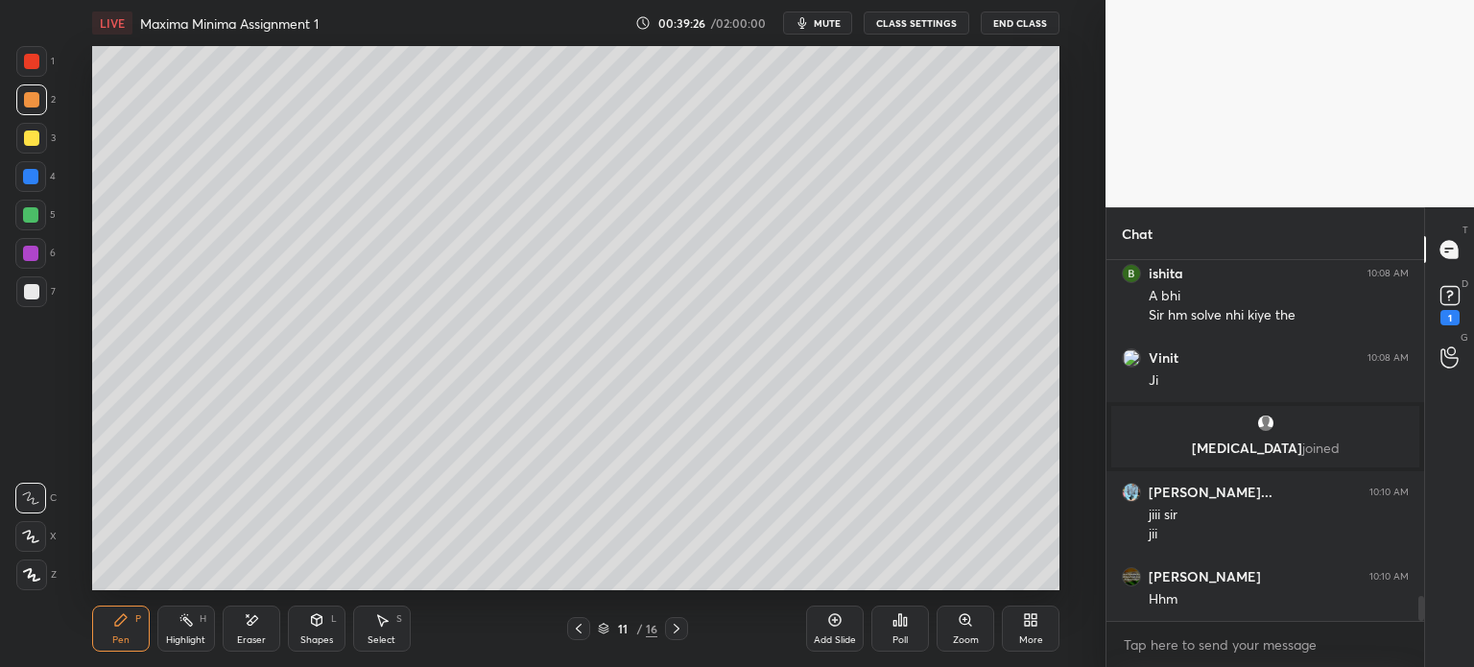
scroll to position [4942, 0]
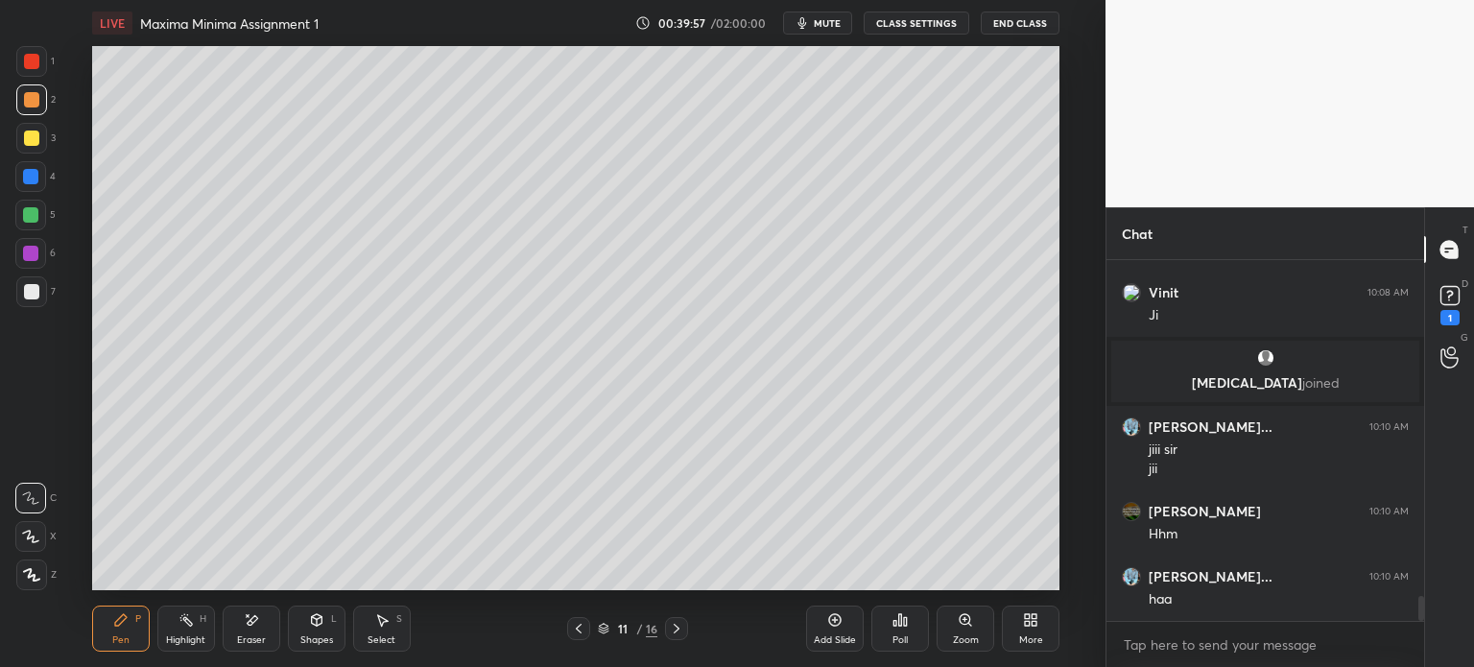
click at [571, 623] on div at bounding box center [578, 628] width 23 height 23
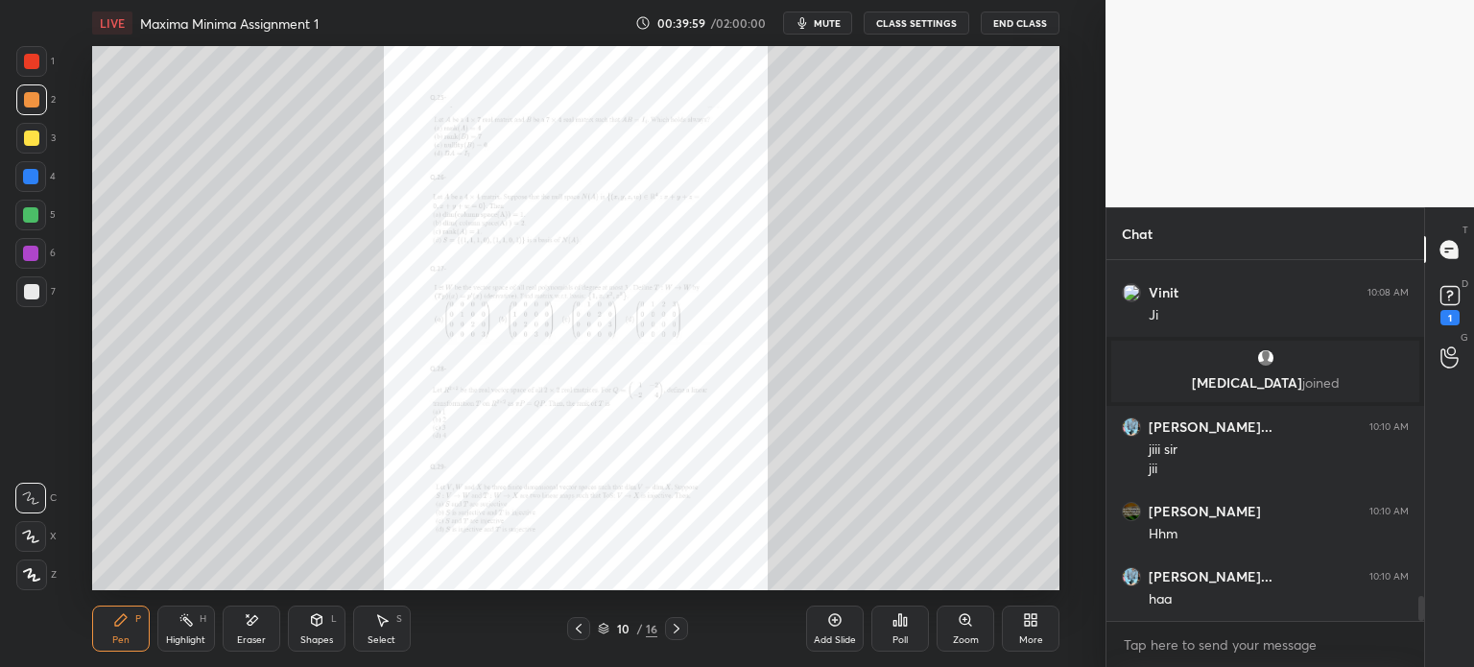
click at [936, 617] on div "Add Slide Poll Zoom More" at bounding box center [932, 628] width 253 height 107
drag, startPoint x: 938, startPoint y: 617, endPoint x: 937, endPoint y: 606, distance: 11.6
click at [937, 617] on div "Zoom" at bounding box center [966, 629] width 58 height 46
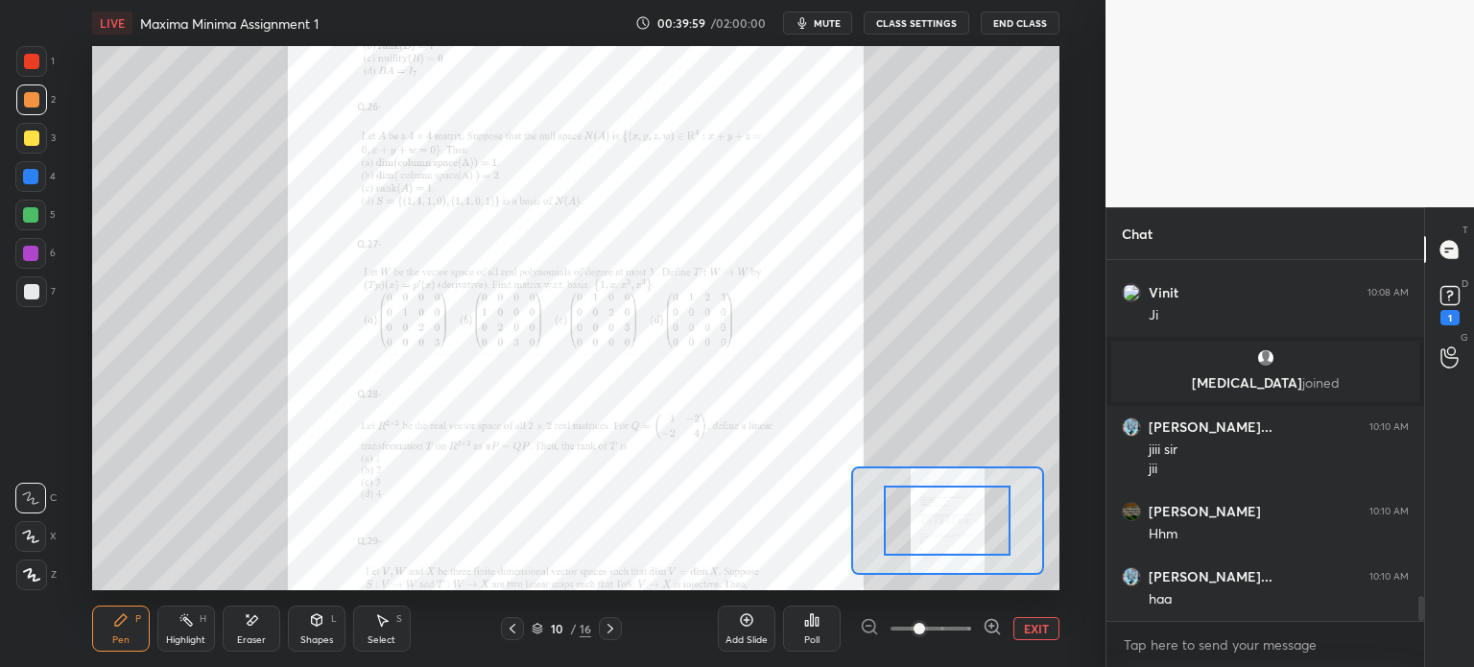
click at [940, 616] on div "Add Slide Poll EXIT" at bounding box center [889, 628] width 342 height 107
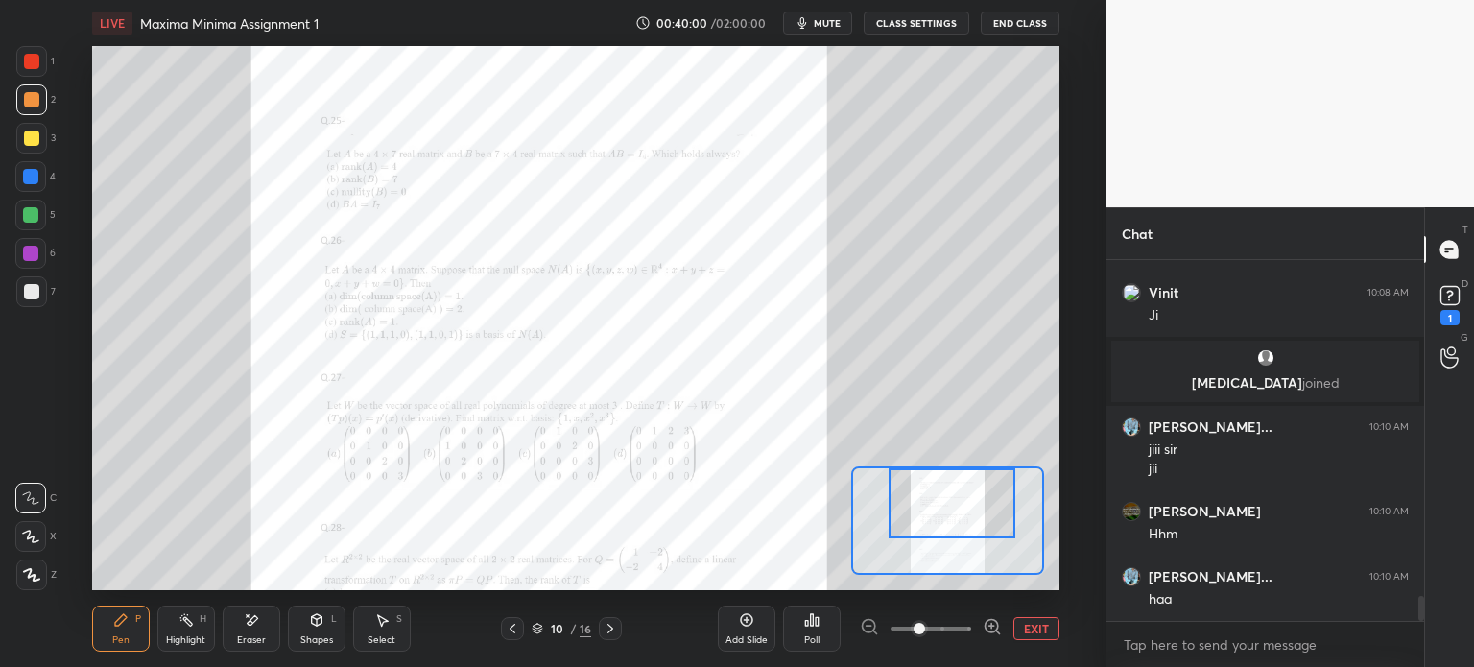
click at [939, 512] on div at bounding box center [952, 503] width 127 height 70
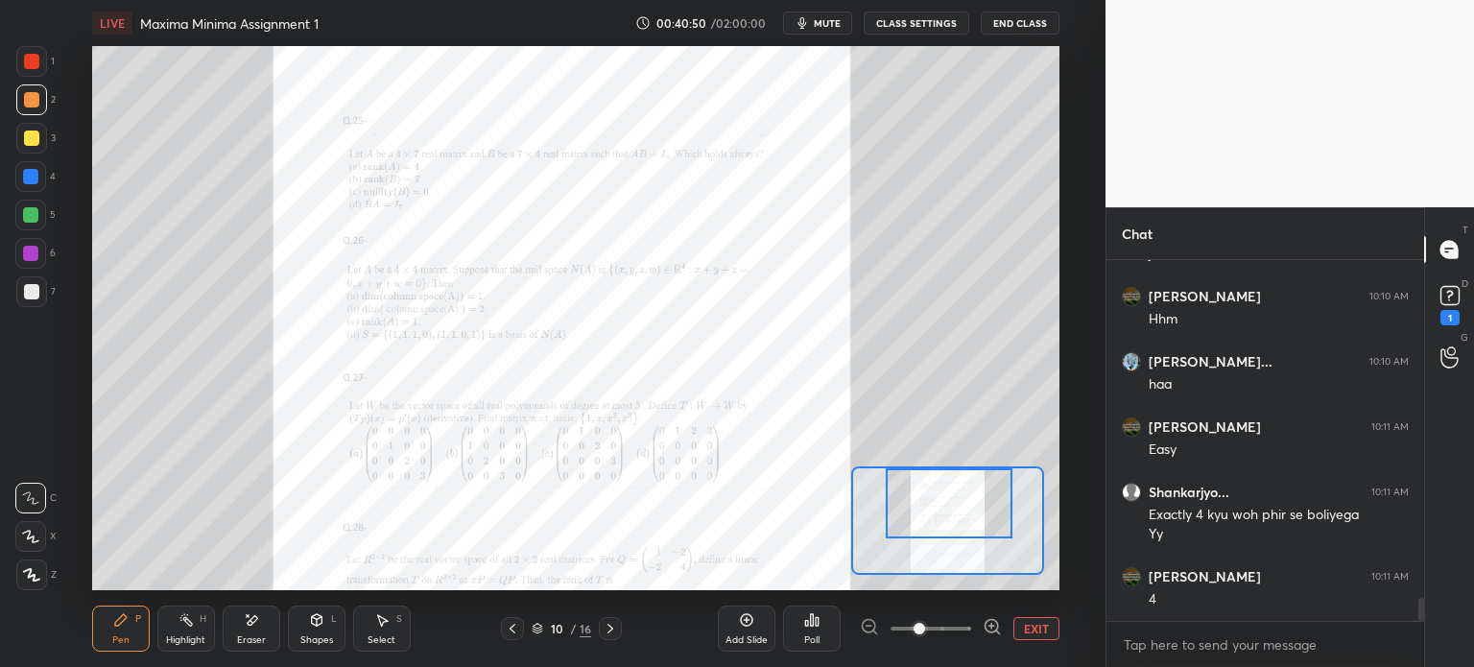
scroll to position [5222, 0]
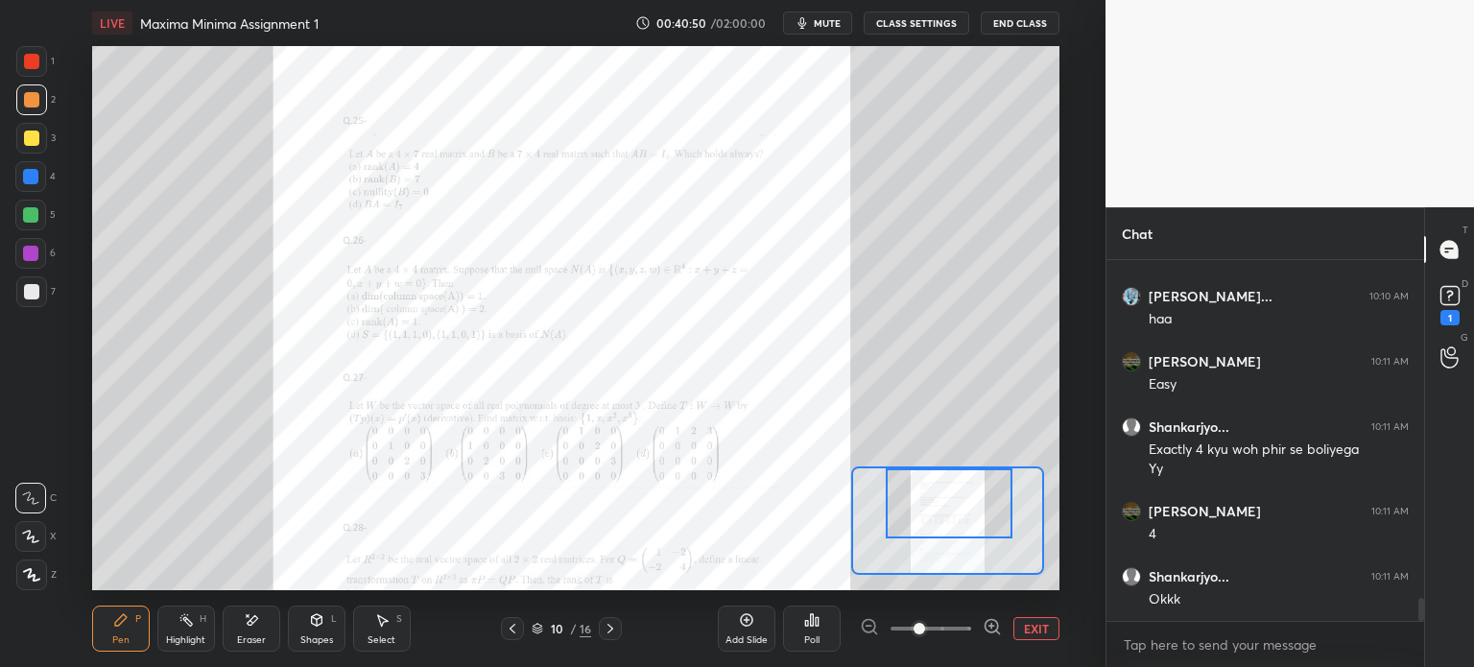
click at [35, 260] on div at bounding box center [30, 253] width 31 height 31
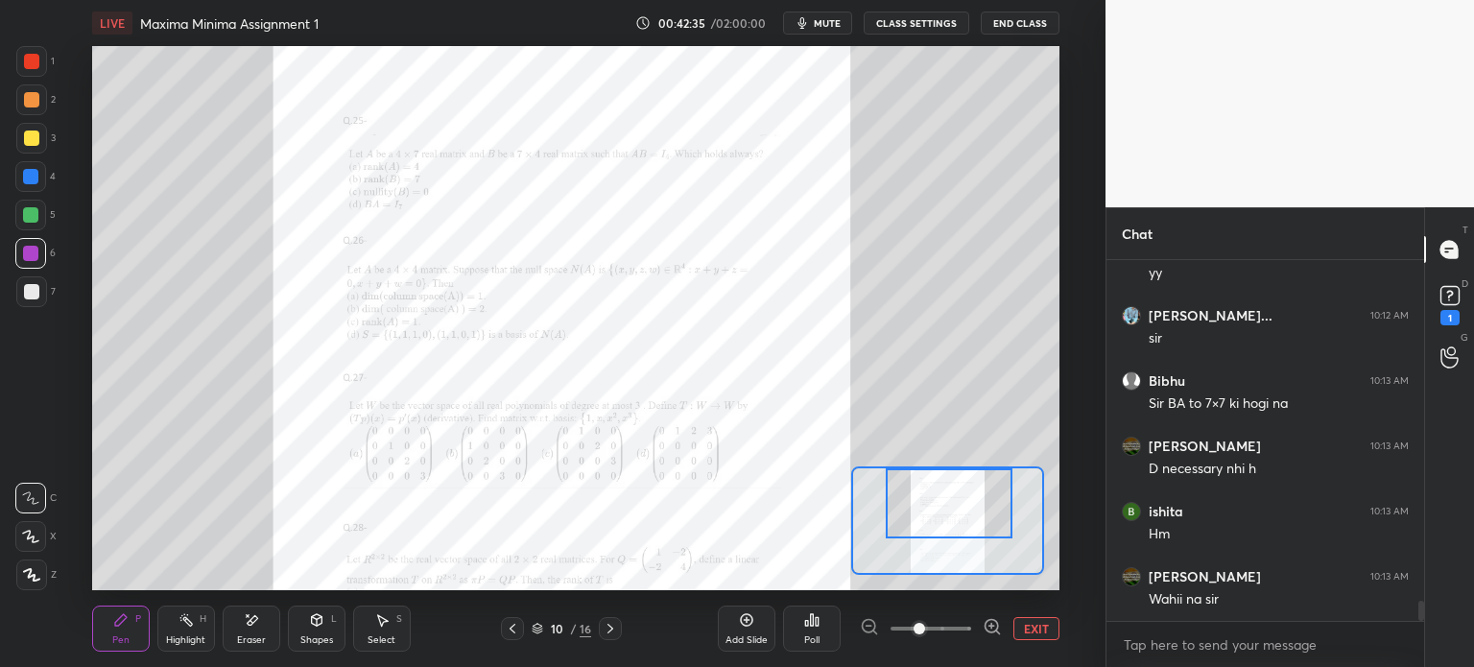
scroll to position [6090, 0]
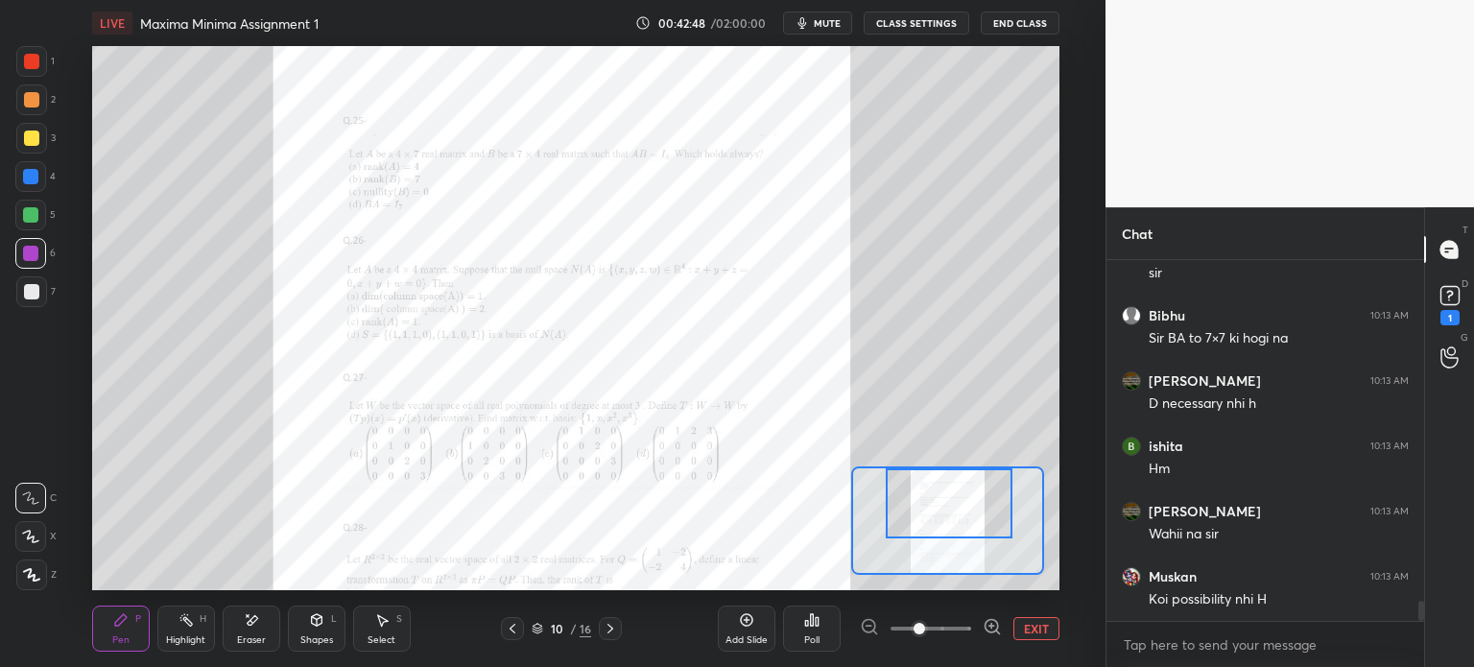
click at [925, 629] on span at bounding box center [920, 629] width 12 height 12
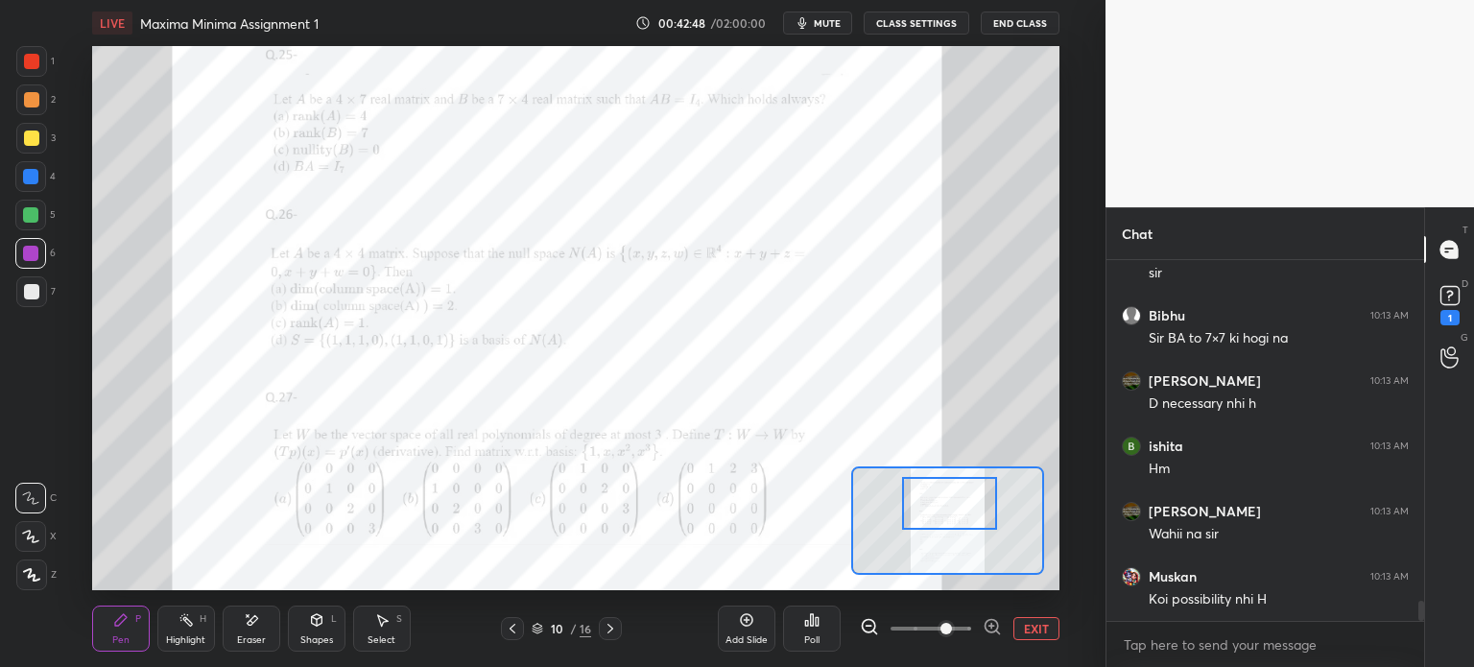
scroll to position [6155, 0]
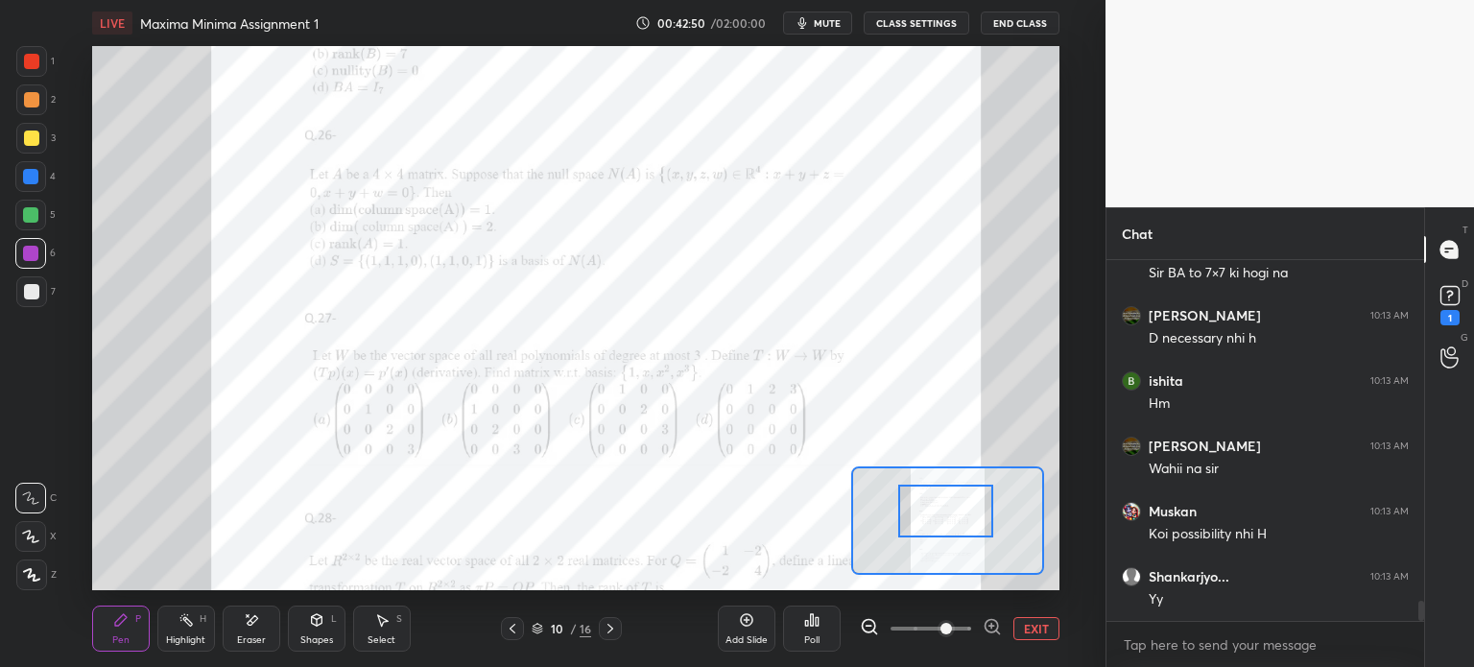
click at [949, 507] on div at bounding box center [945, 511] width 95 height 53
click at [36, 223] on div at bounding box center [30, 215] width 31 height 31
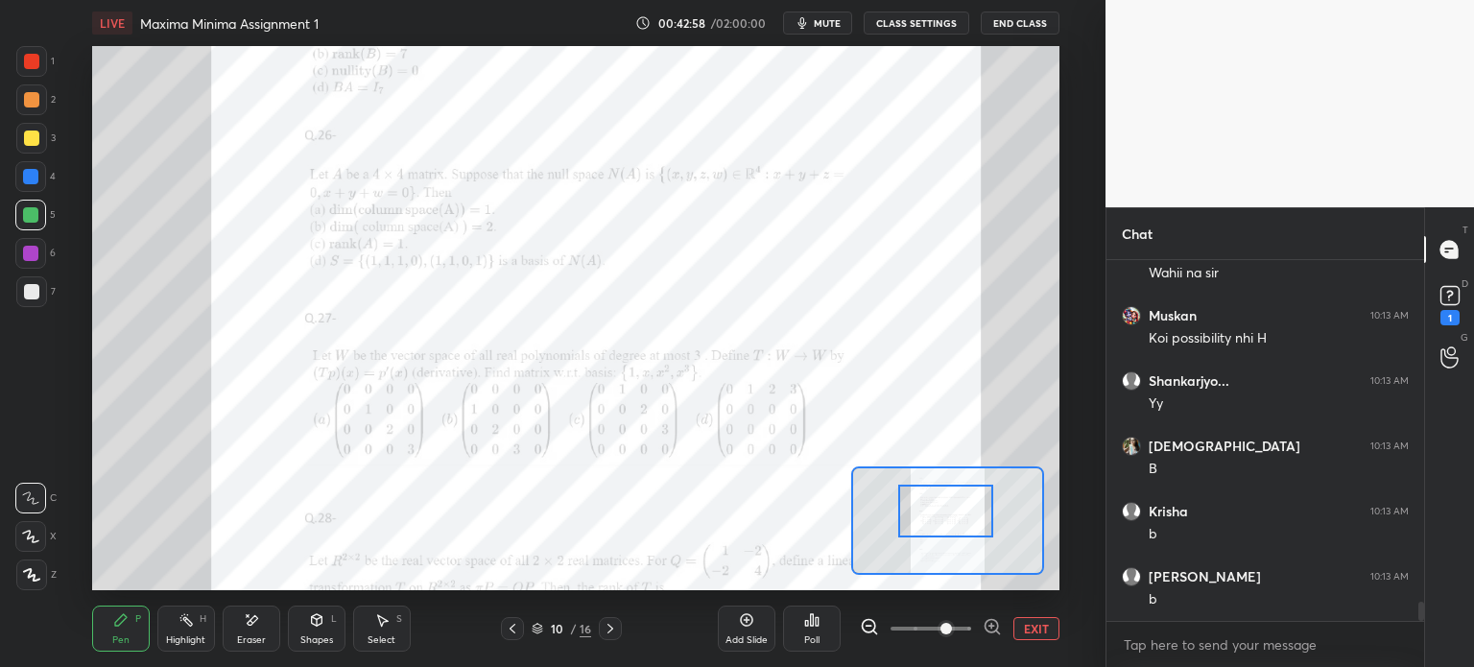
scroll to position [6416, 0]
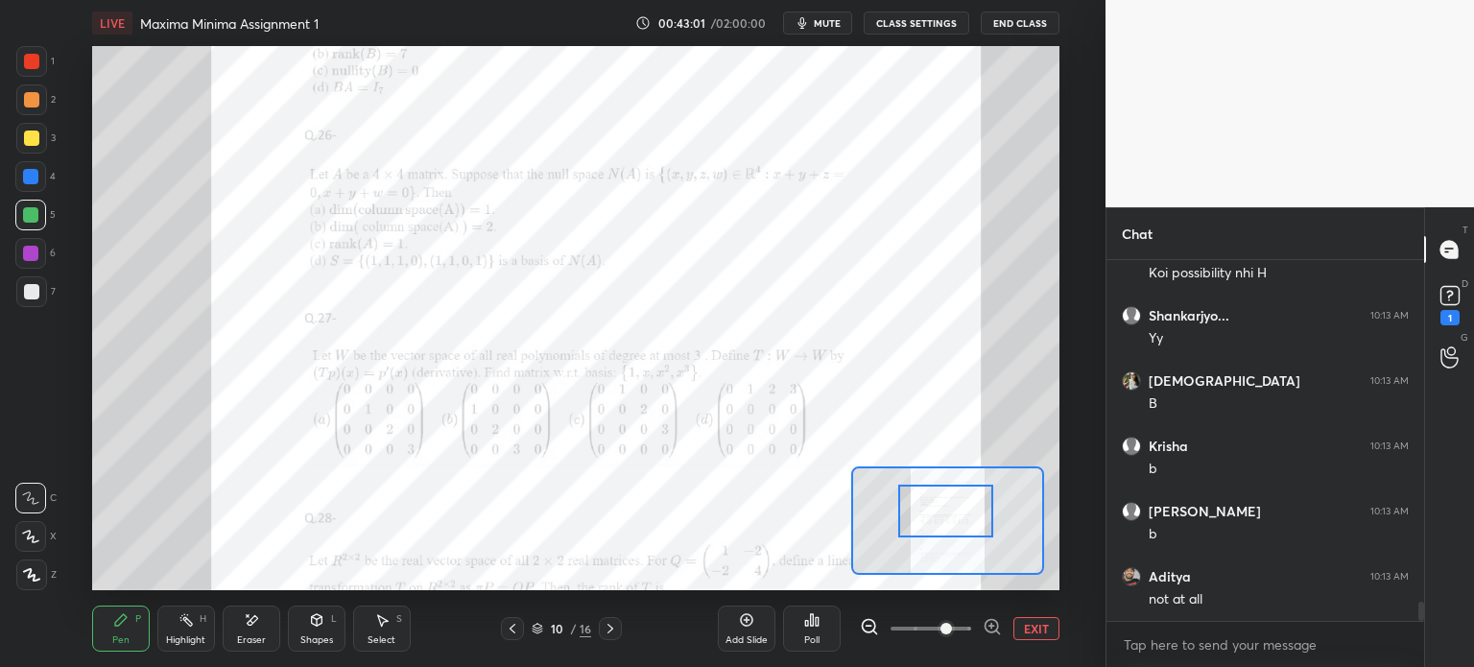
click at [749, 635] on div "Add Slide" at bounding box center [746, 640] width 42 height 10
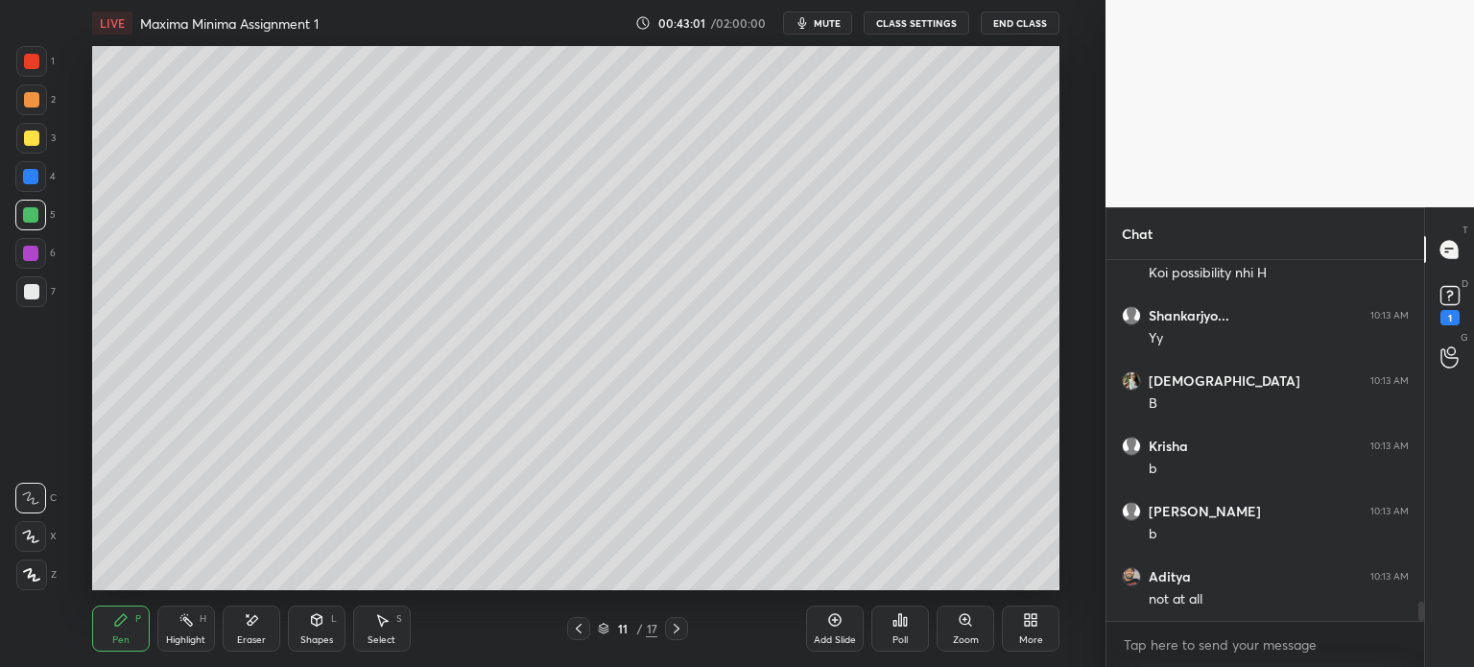
scroll to position [6481, 0]
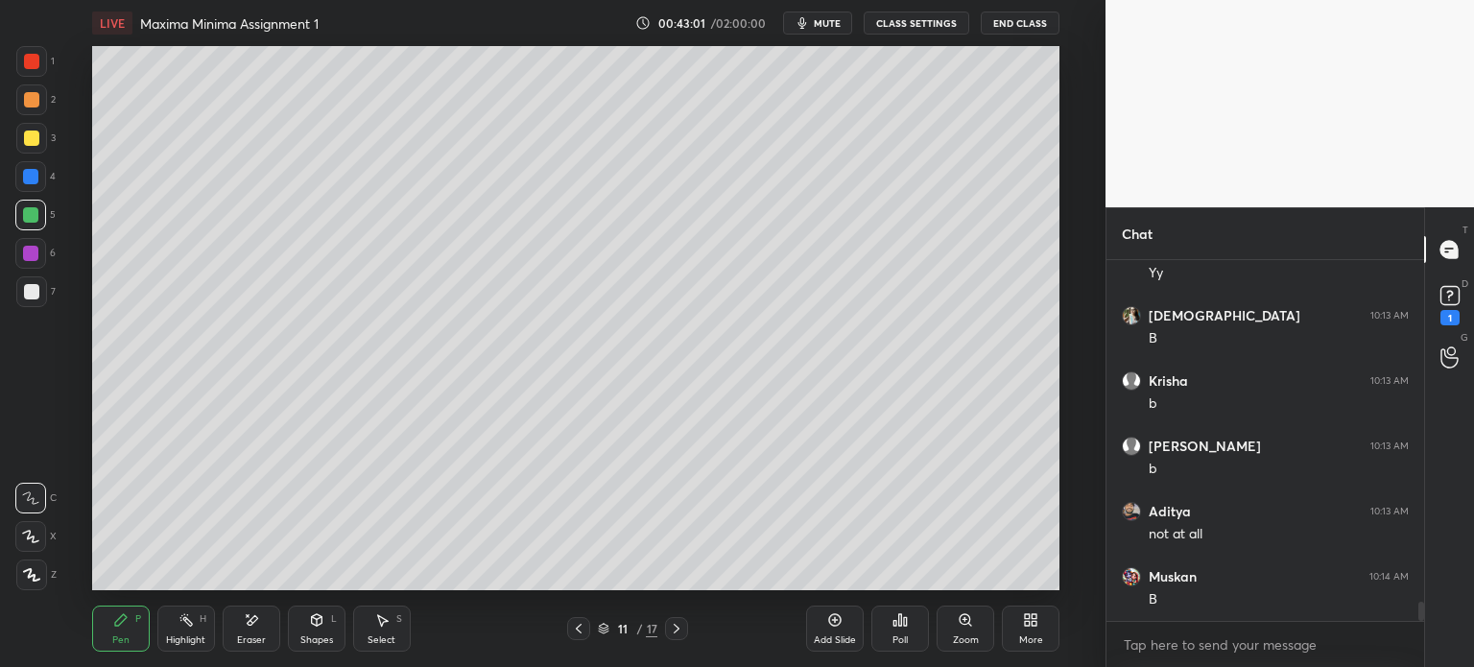
click at [26, 292] on div at bounding box center [31, 291] width 15 height 15
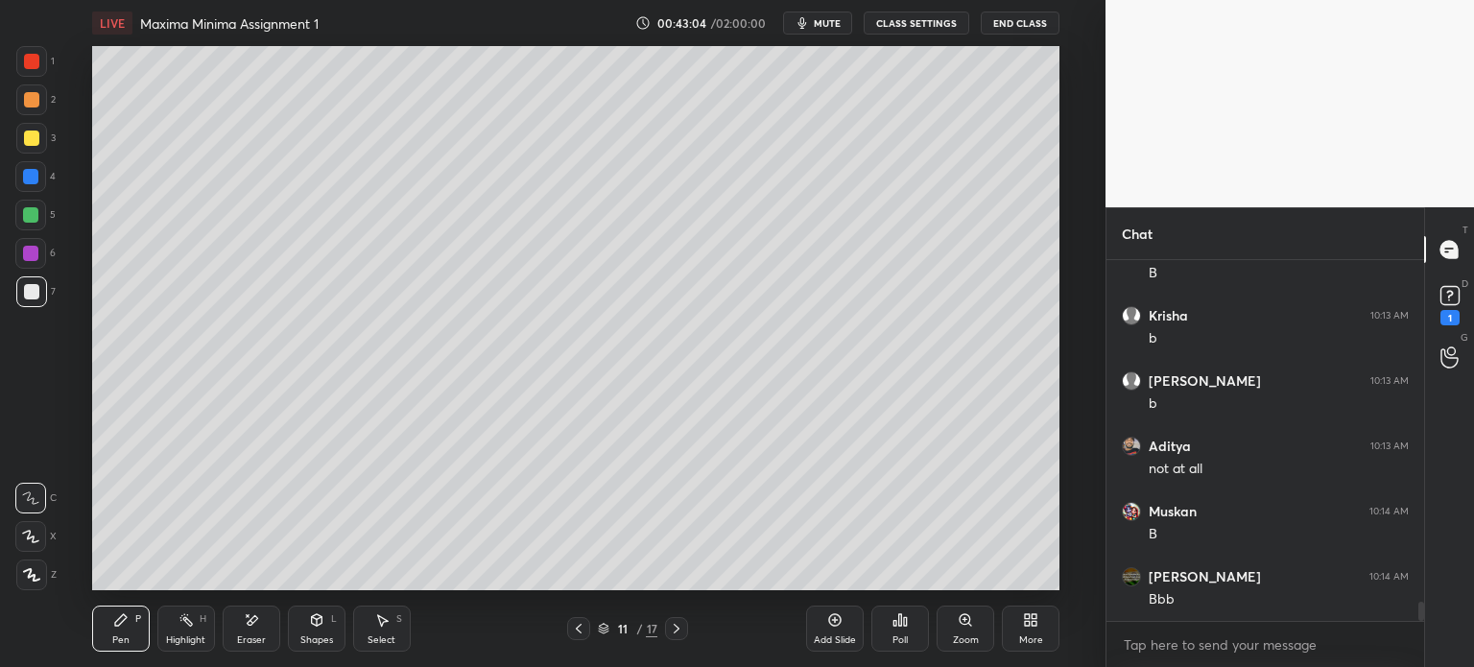
click at [584, 624] on icon at bounding box center [578, 628] width 15 height 15
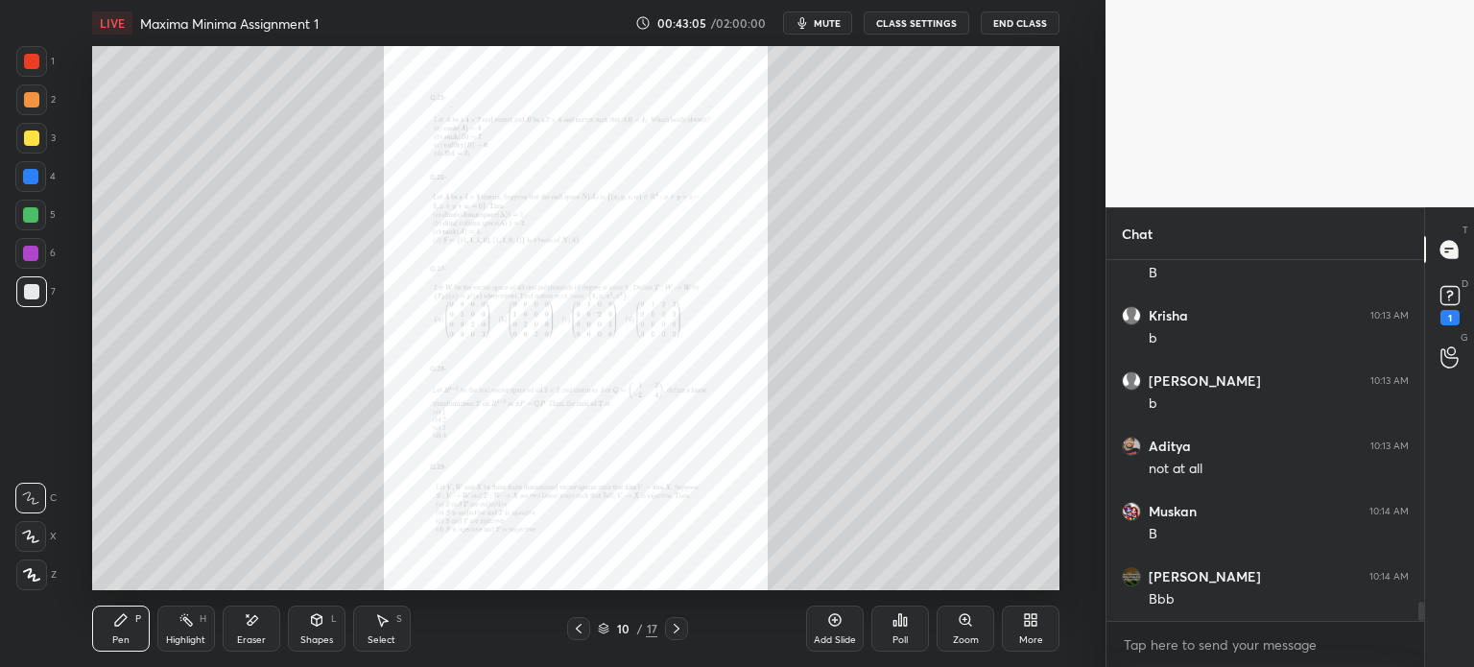
click at [967, 631] on div "Zoom" at bounding box center [966, 629] width 58 height 46
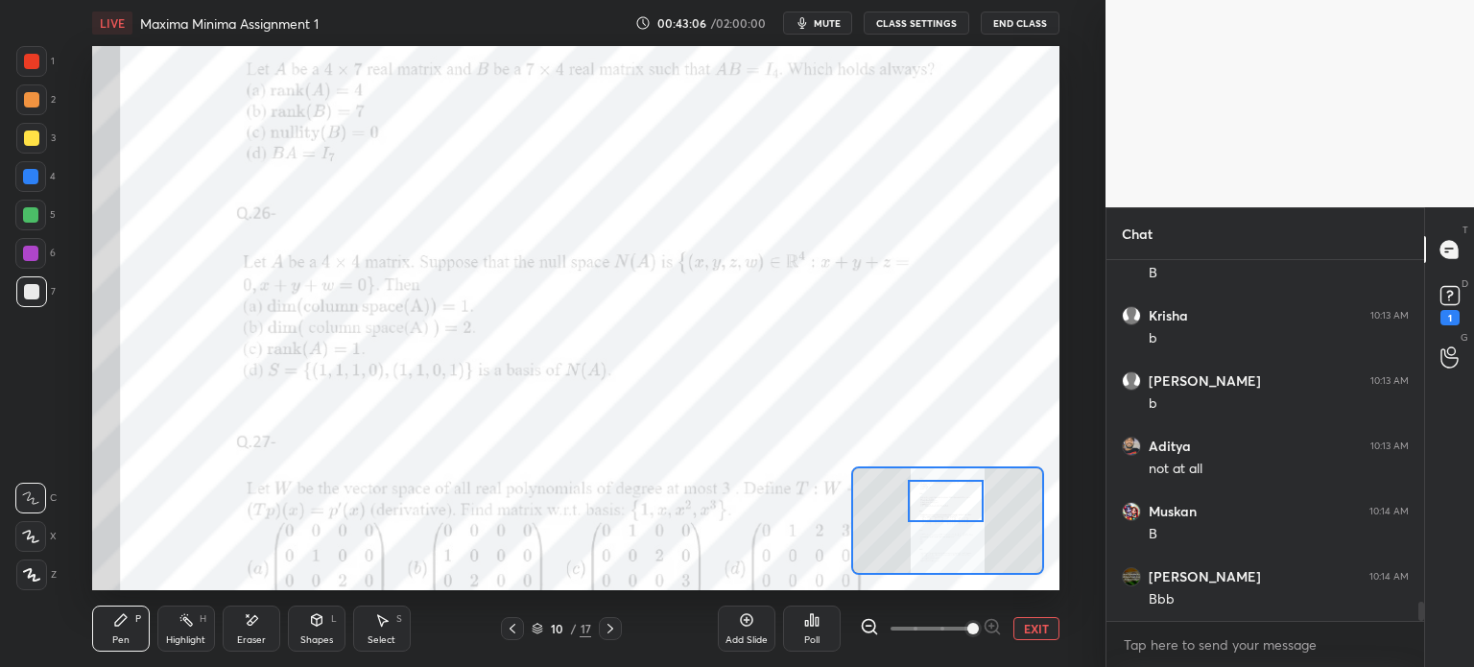
drag, startPoint x: 935, startPoint y: 518, endPoint x: 932, endPoint y: 499, distance: 19.4
click at [935, 501] on div at bounding box center [946, 501] width 76 height 42
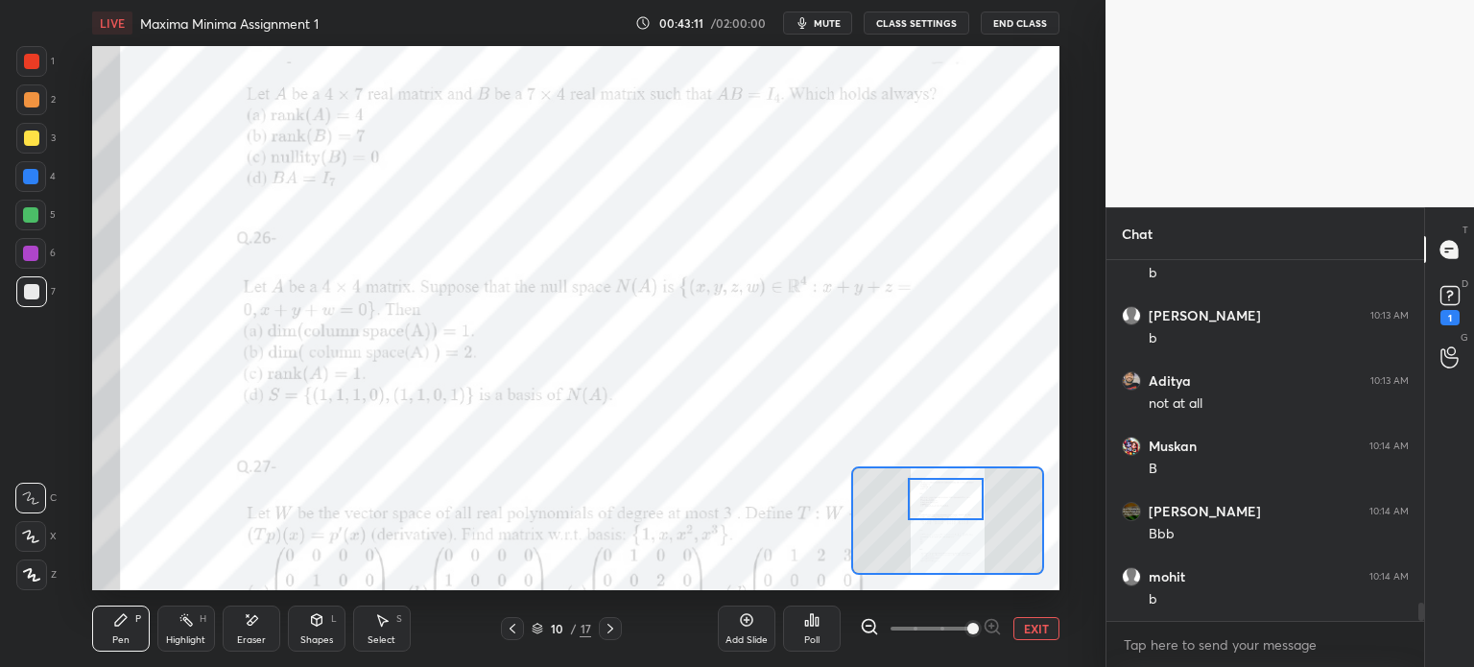
scroll to position [6677, 0]
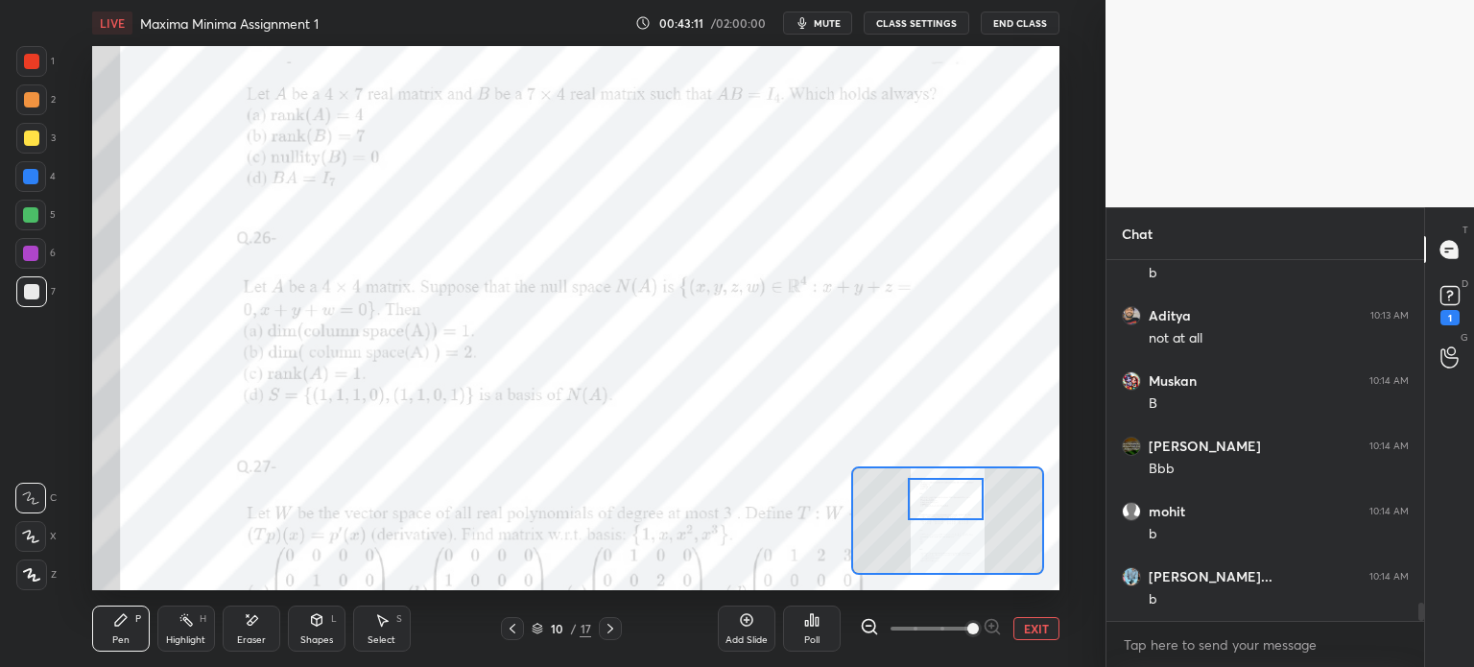
click at [614, 629] on icon at bounding box center [610, 628] width 15 height 15
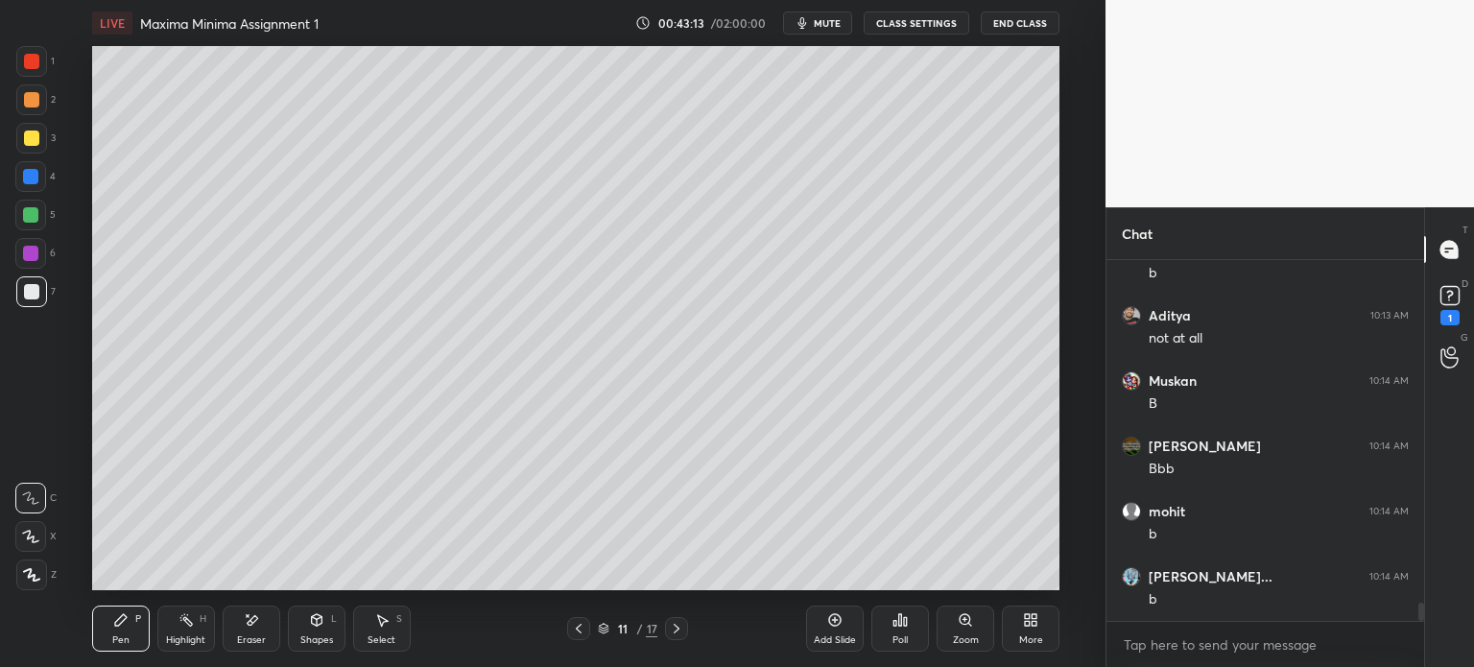
scroll to position [6742, 0]
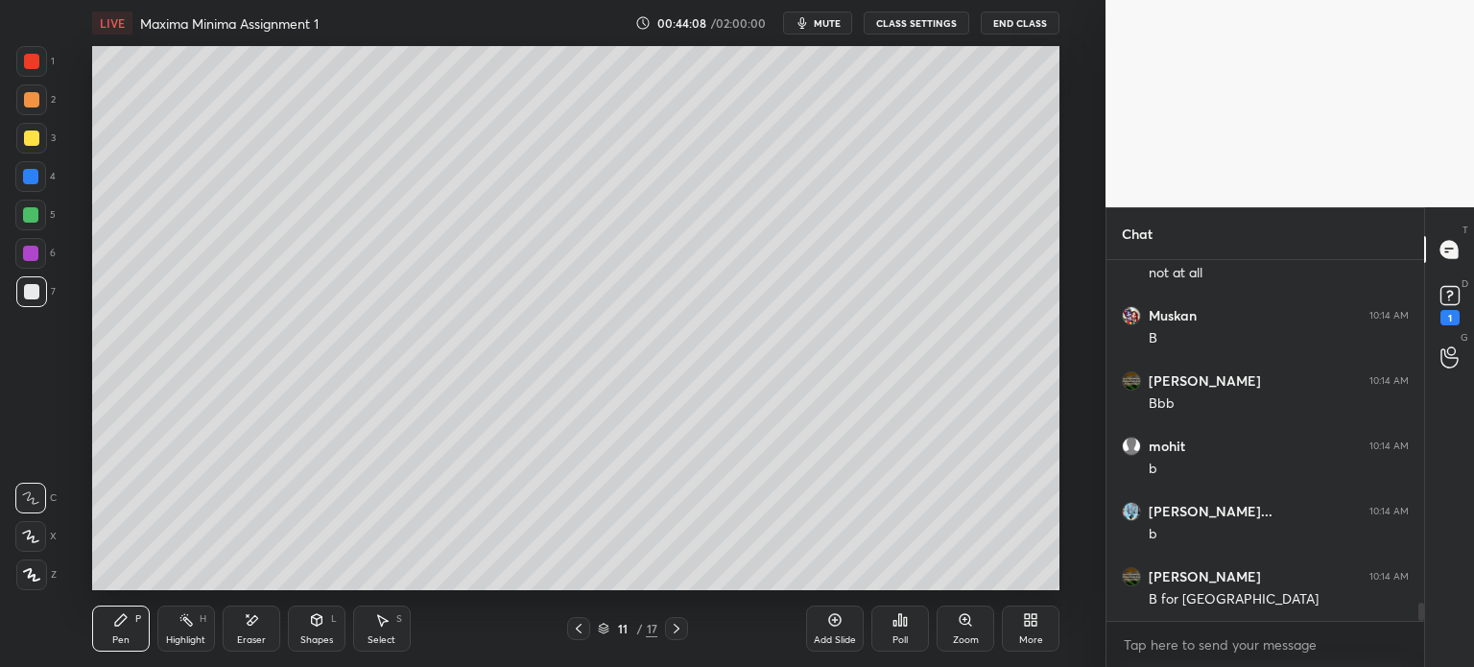
click at [37, 215] on div at bounding box center [30, 214] width 15 height 15
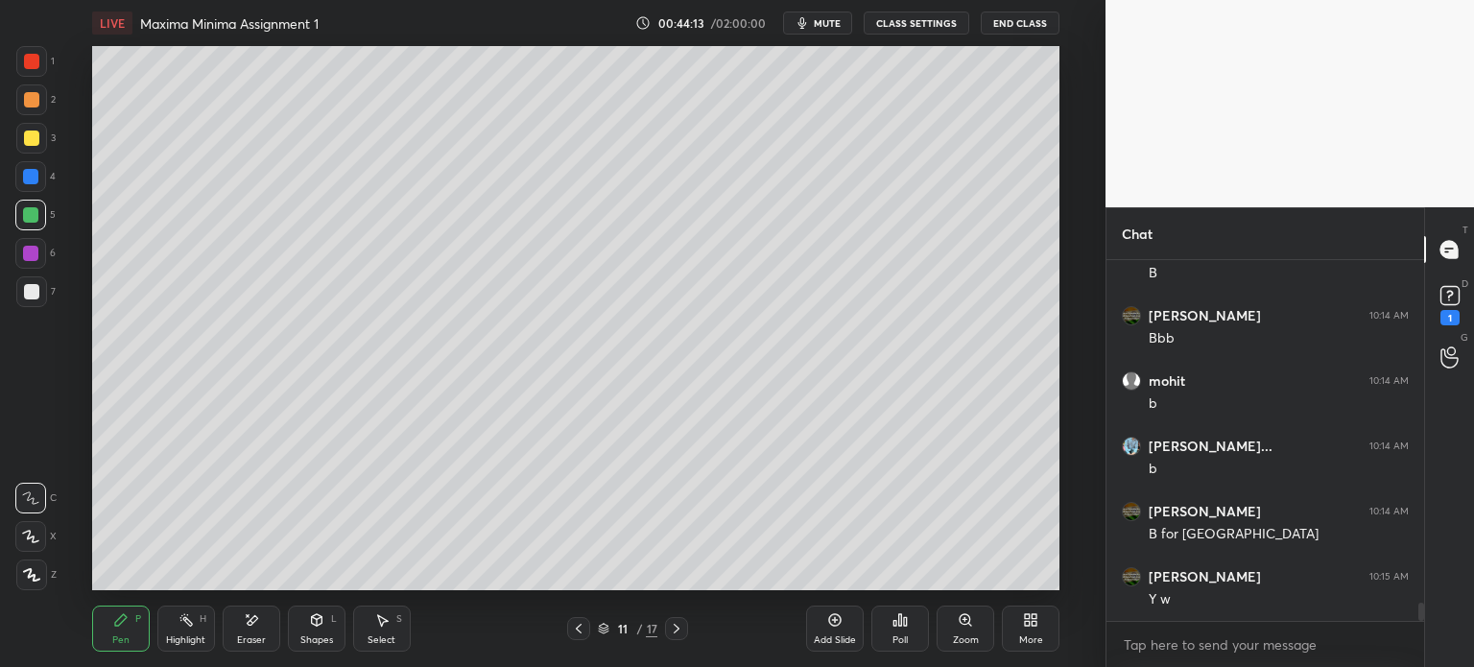
click at [38, 283] on div at bounding box center [31, 291] width 31 height 31
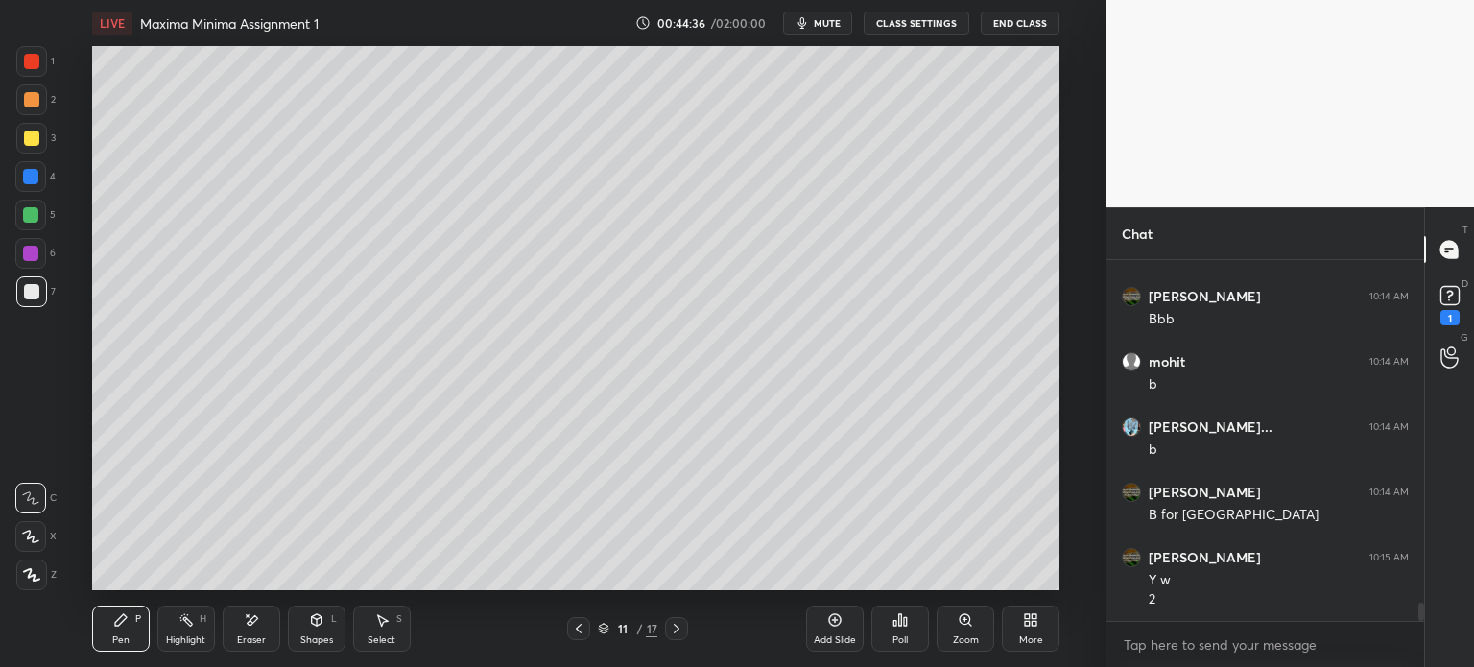
drag, startPoint x: 572, startPoint y: 627, endPoint x: 580, endPoint y: 616, distance: 13.1
click at [576, 629] on icon at bounding box center [578, 628] width 15 height 15
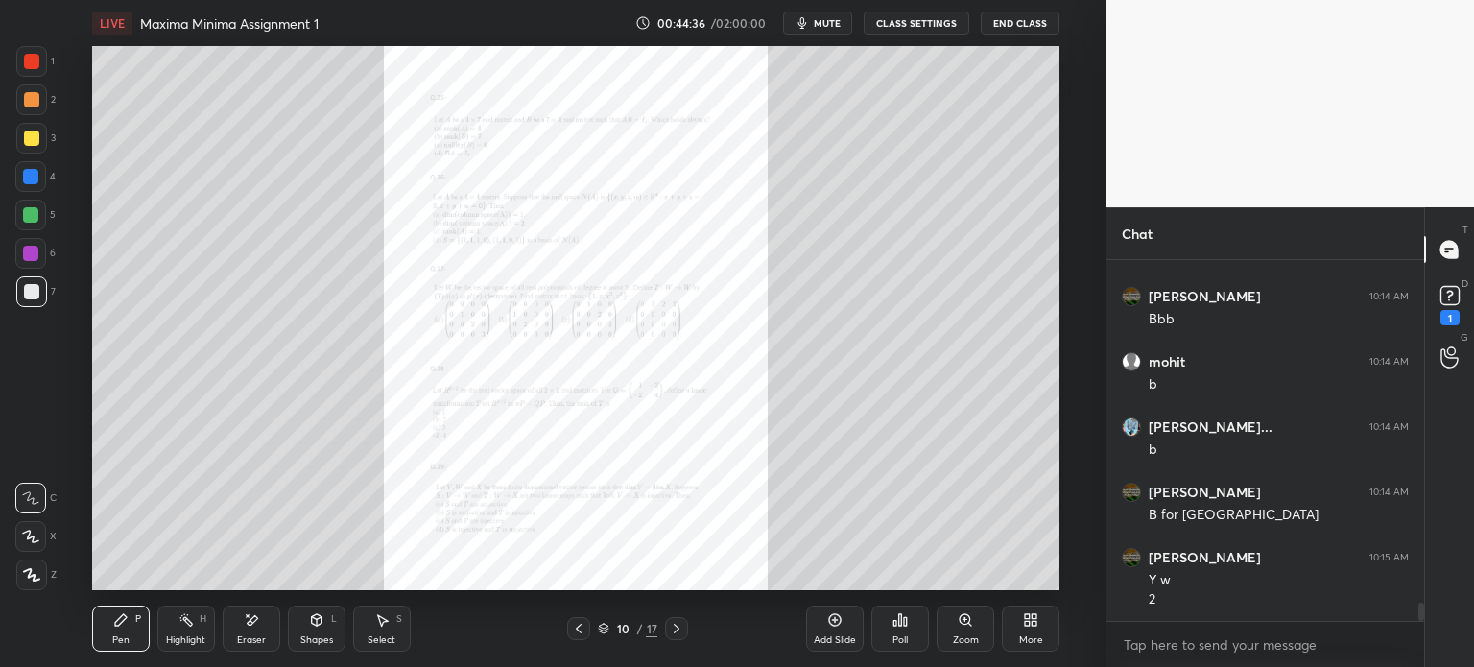
click at [945, 625] on div "Zoom" at bounding box center [966, 629] width 58 height 46
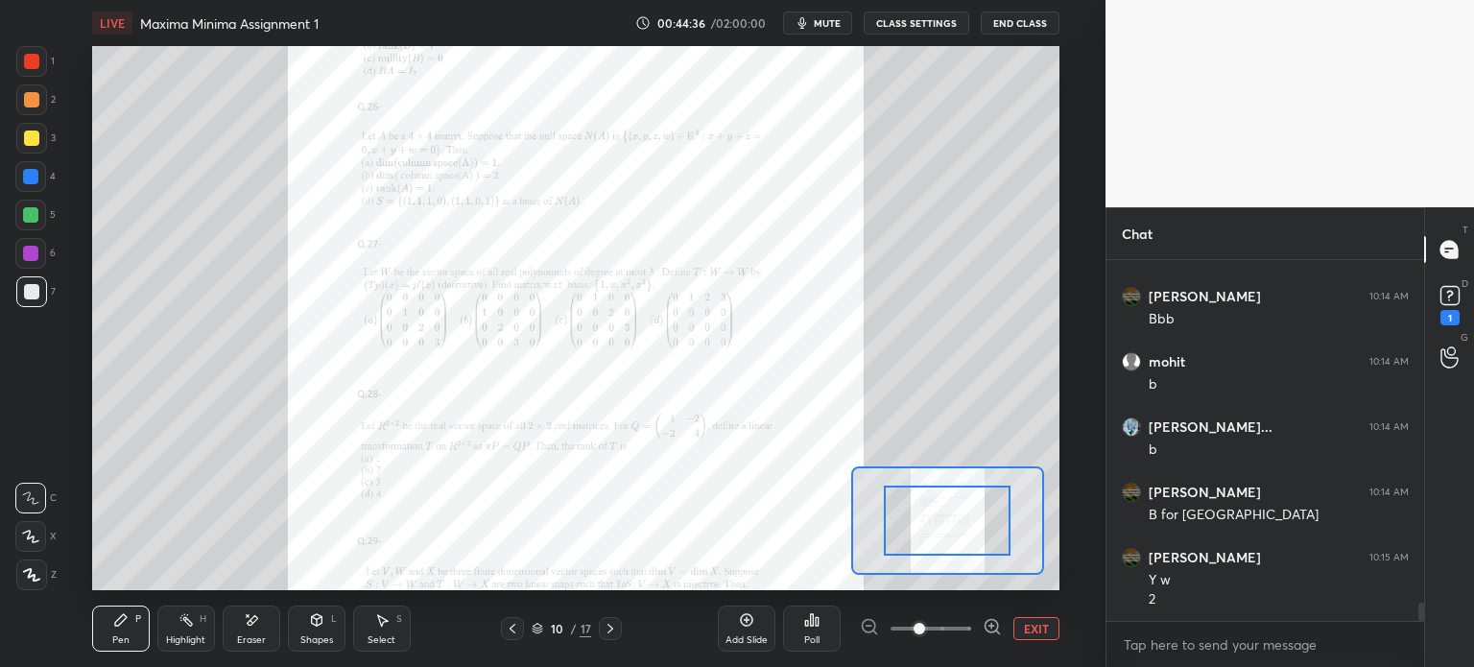
click at [948, 623] on span at bounding box center [931, 628] width 81 height 29
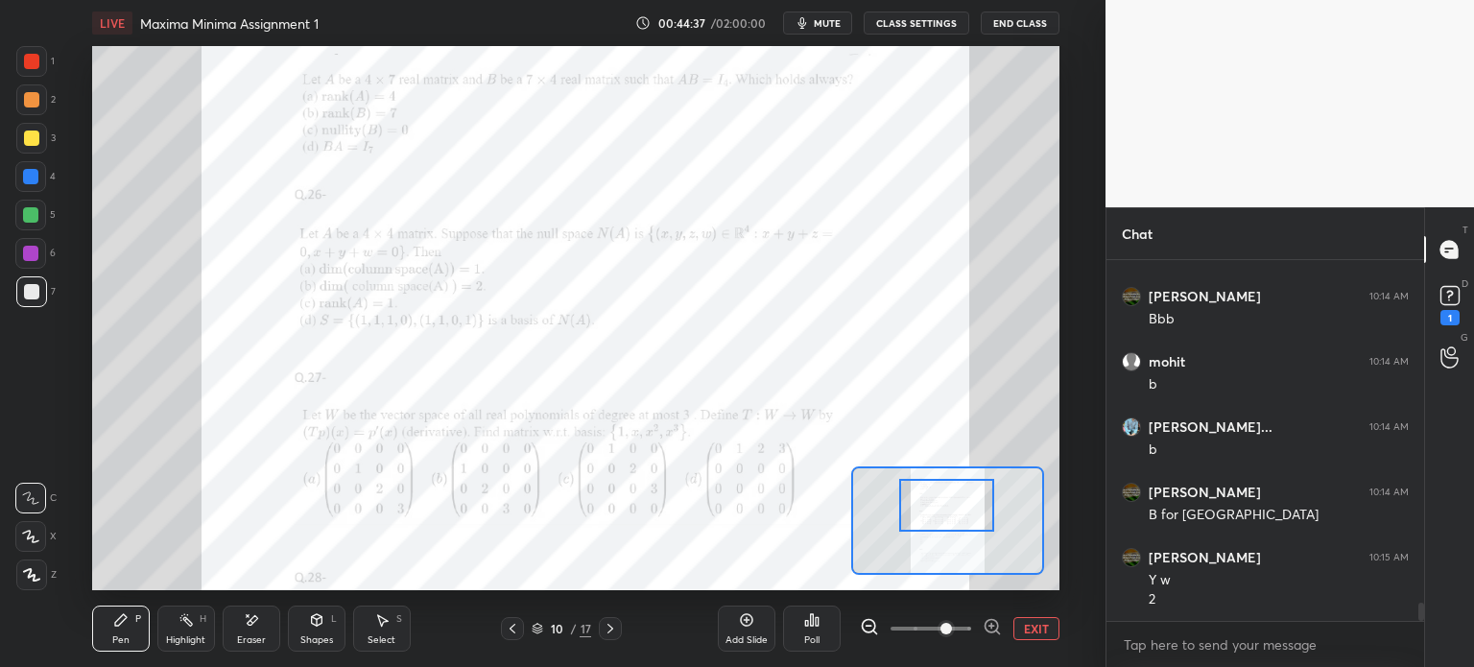
drag, startPoint x: 930, startPoint y: 531, endPoint x: 935, endPoint y: 515, distance: 16.1
click at [935, 515] on div at bounding box center [946, 505] width 95 height 53
drag, startPoint x: 22, startPoint y: 216, endPoint x: 30, endPoint y: 204, distance: 13.8
click at [27, 211] on div at bounding box center [30, 214] width 15 height 15
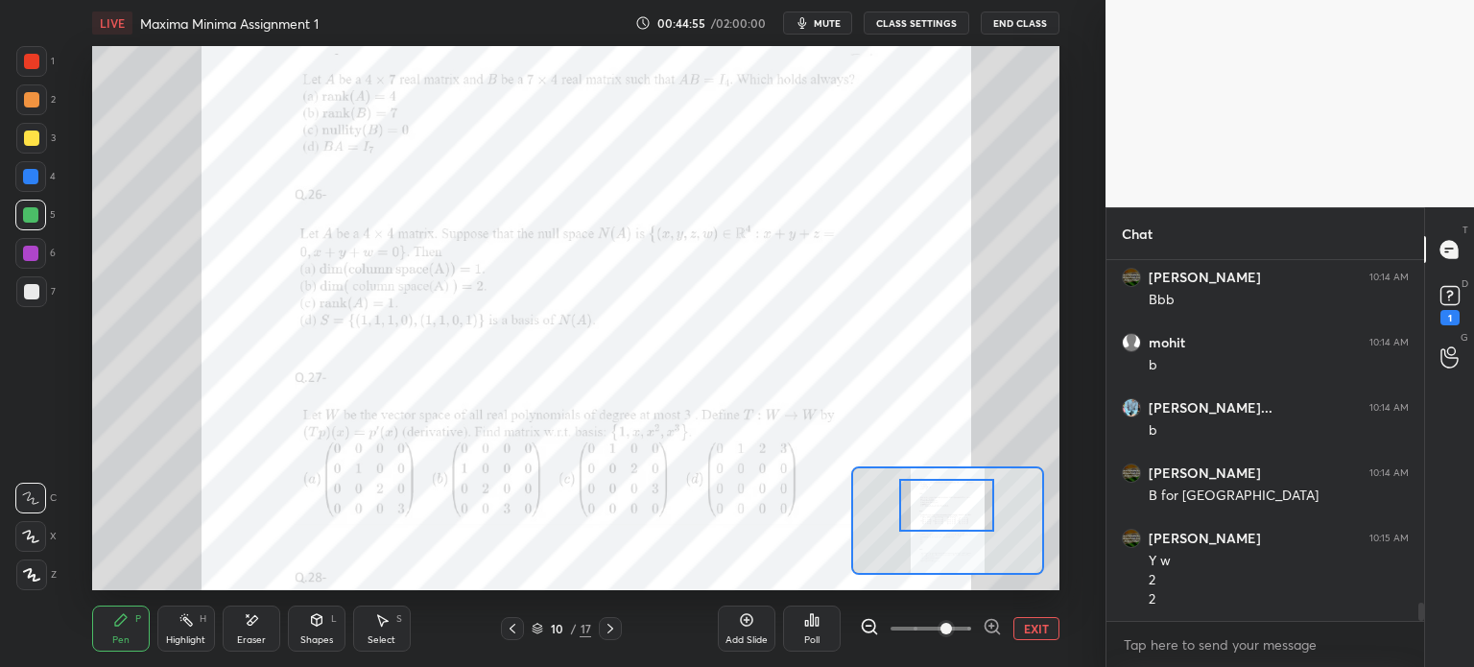
scroll to position [6915, 0]
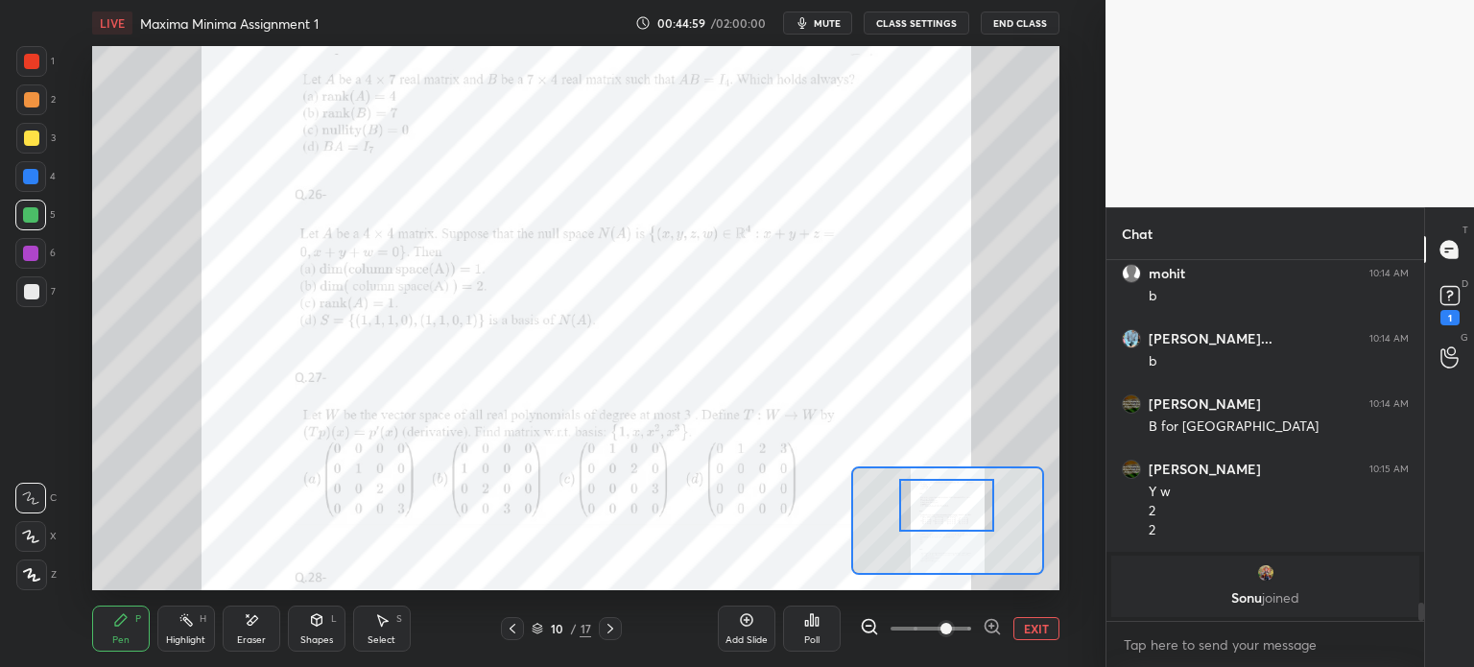
click at [607, 629] on icon at bounding box center [610, 628] width 15 height 15
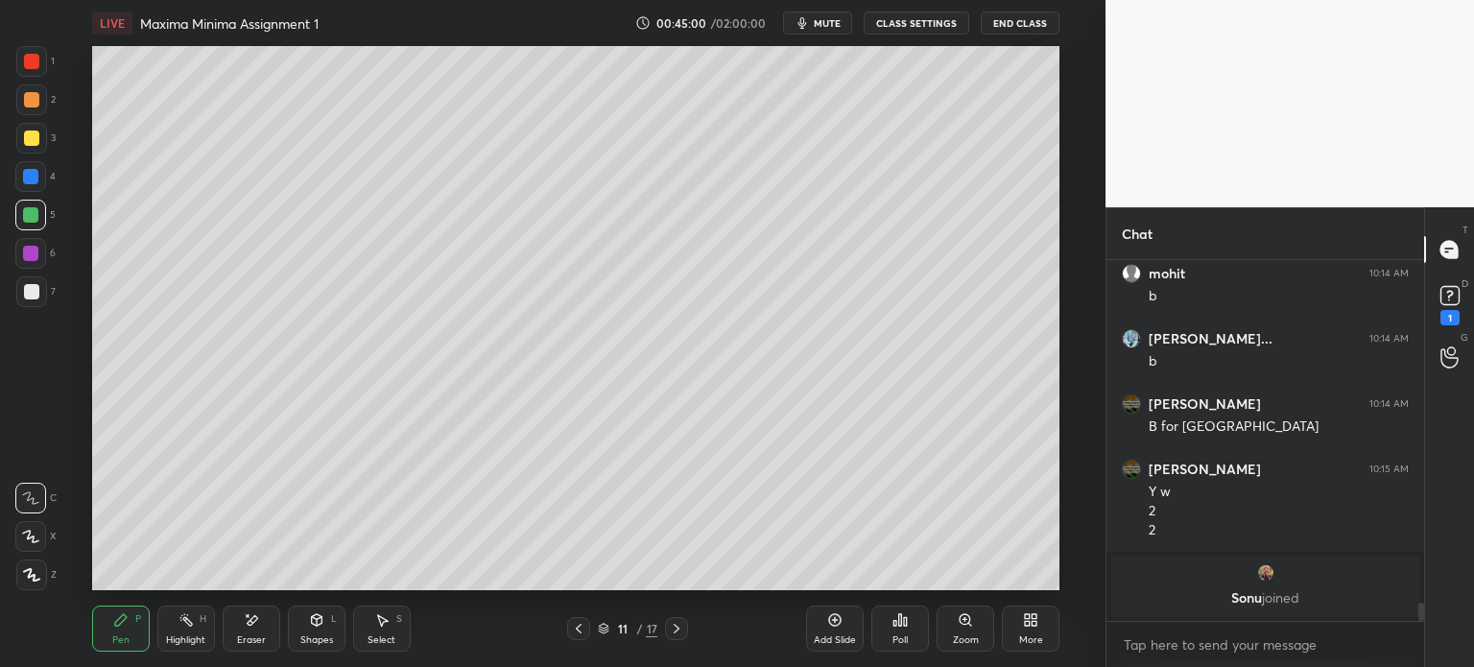
click at [579, 626] on icon at bounding box center [579, 629] width 6 height 10
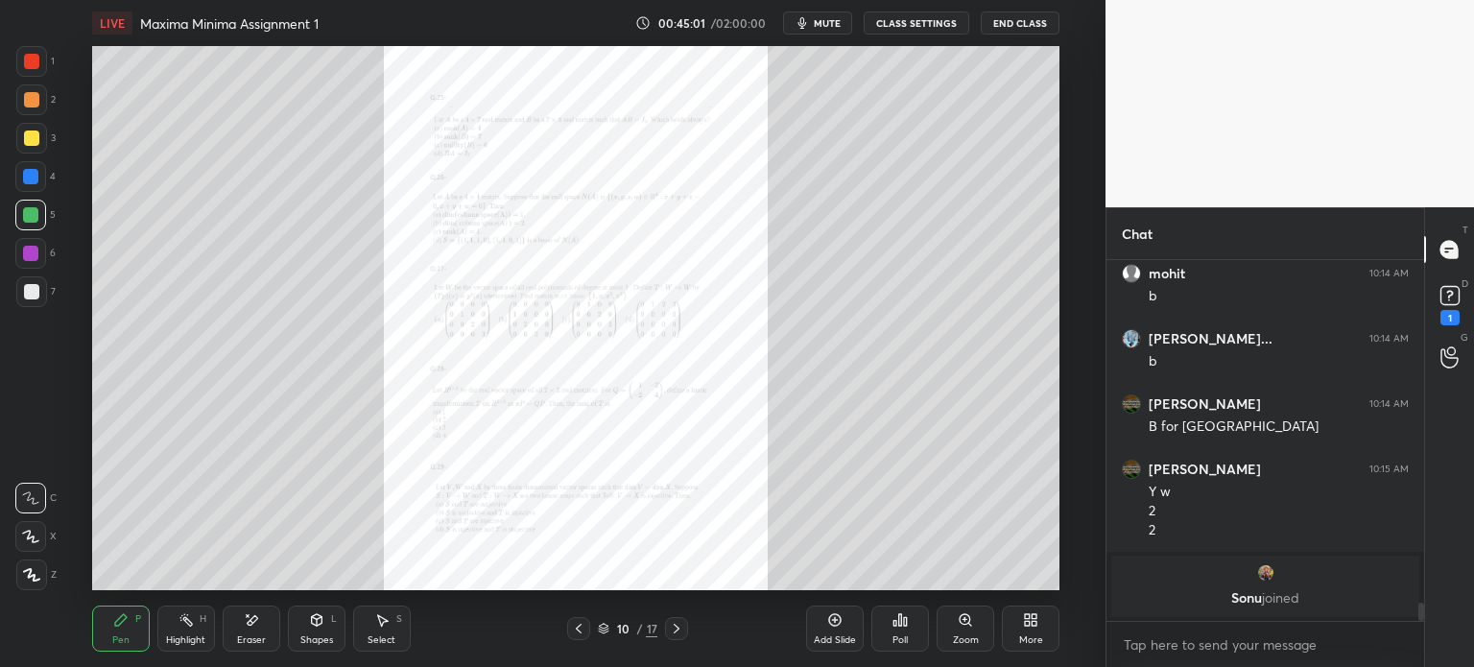
click at [971, 636] on div "Zoom" at bounding box center [966, 640] width 26 height 10
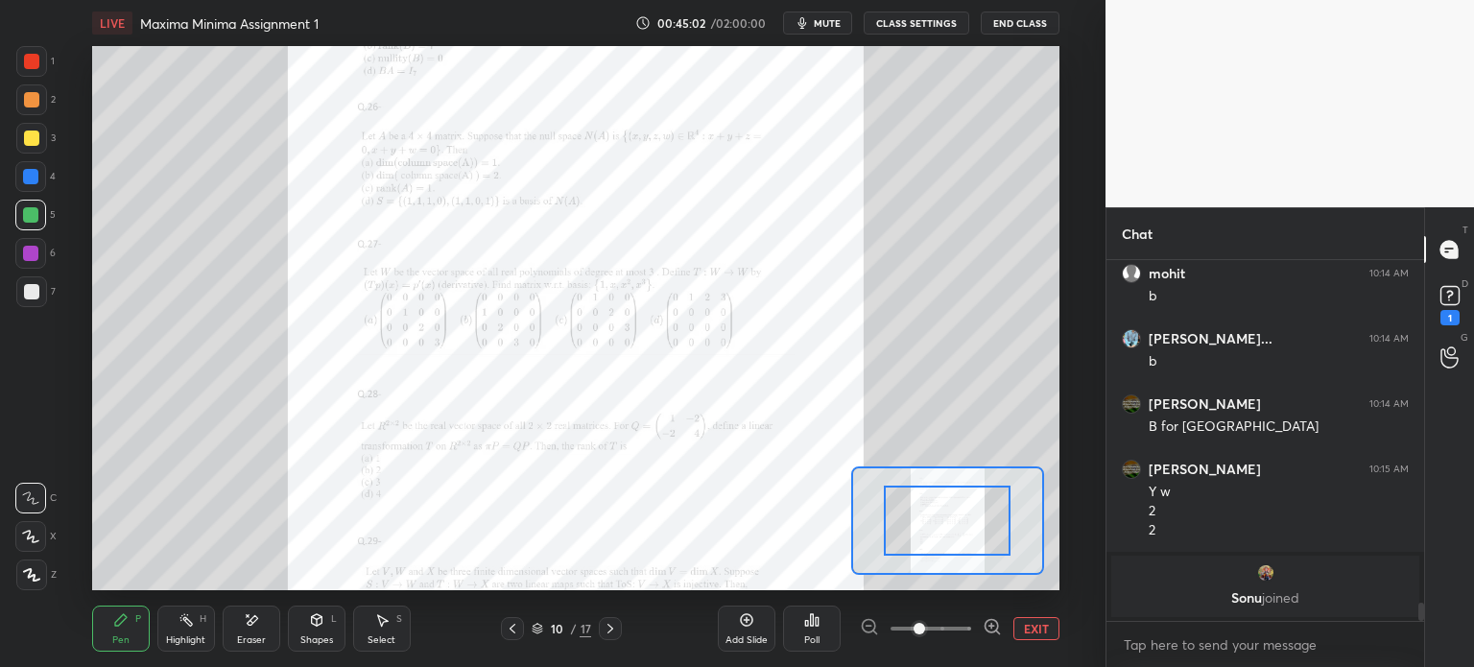
click at [963, 632] on span at bounding box center [931, 628] width 81 height 29
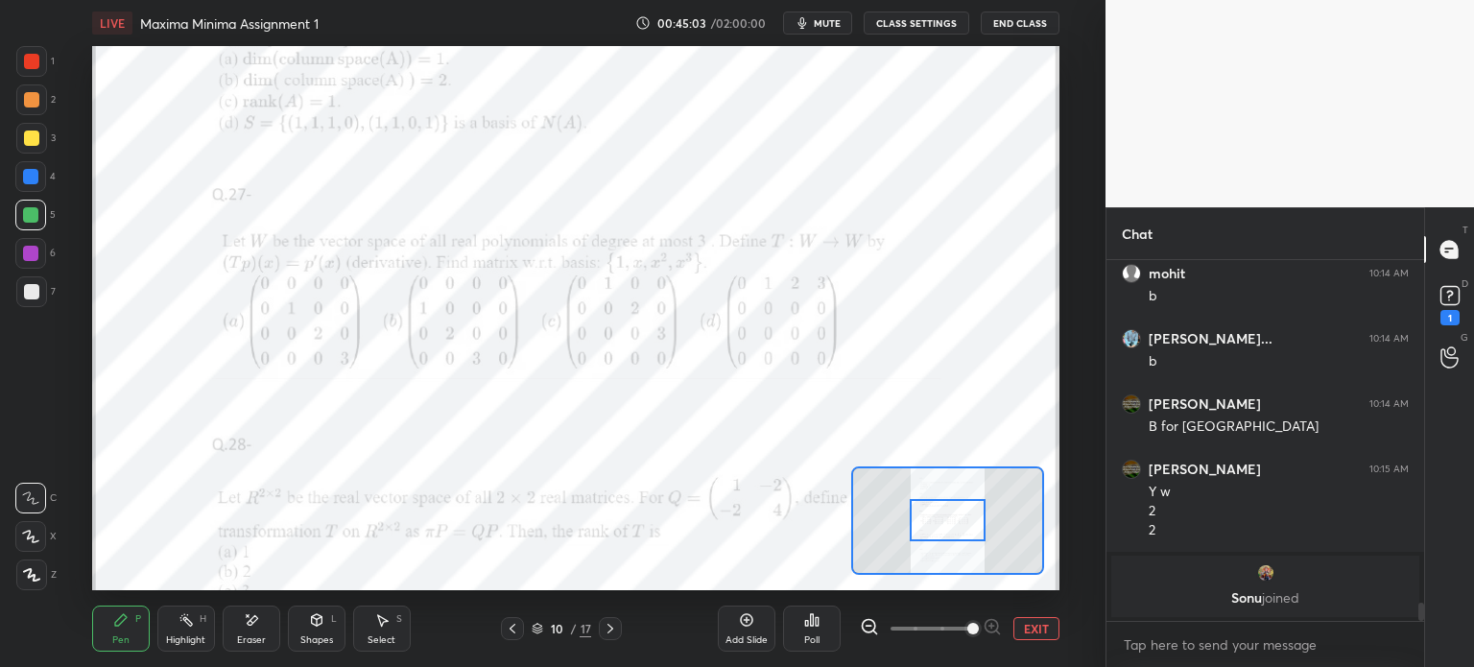
click at [936, 625] on span at bounding box center [931, 628] width 81 height 29
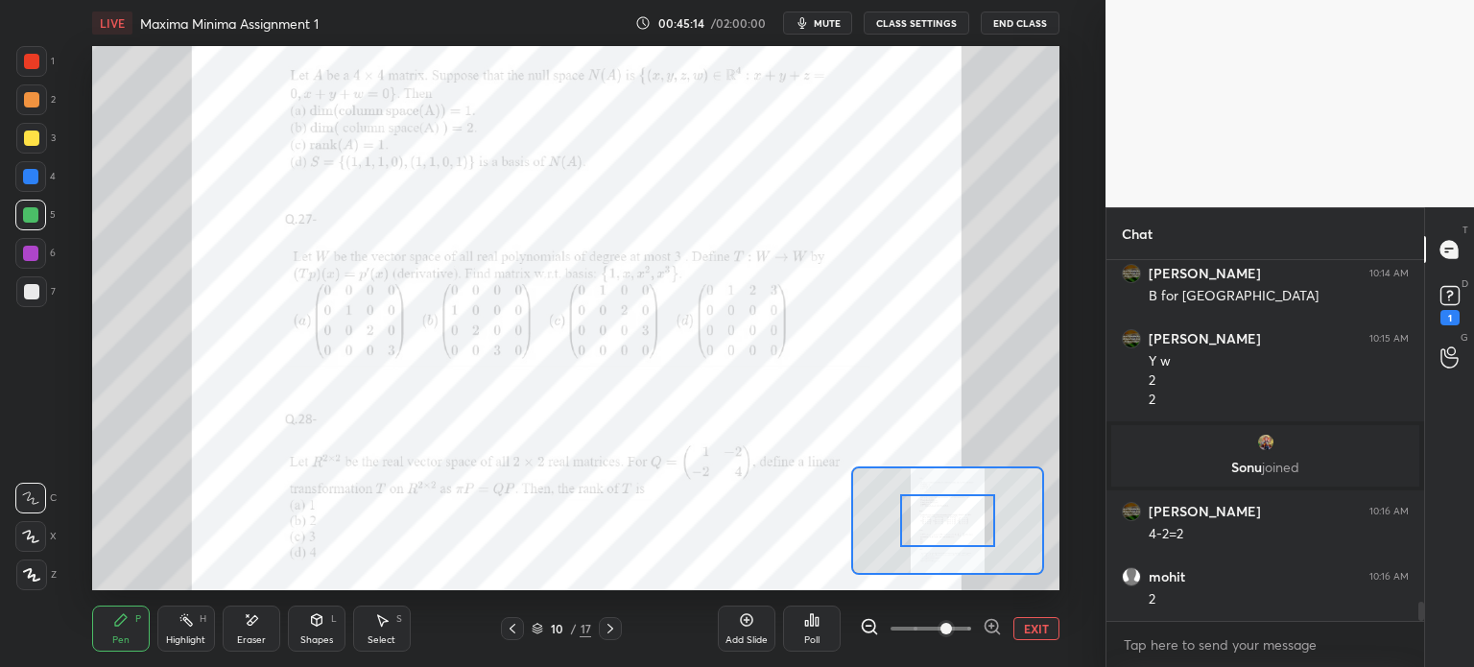
scroll to position [6391, 0]
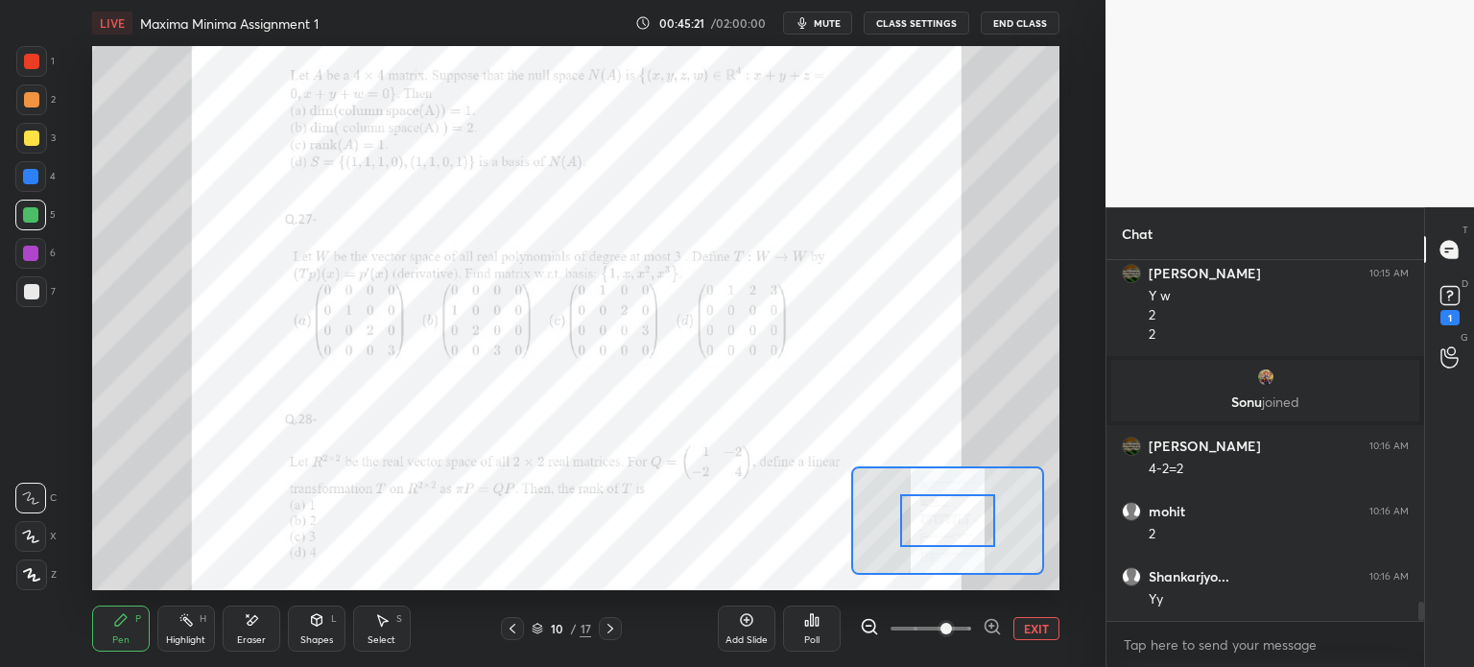
click at [614, 627] on icon at bounding box center [610, 628] width 15 height 15
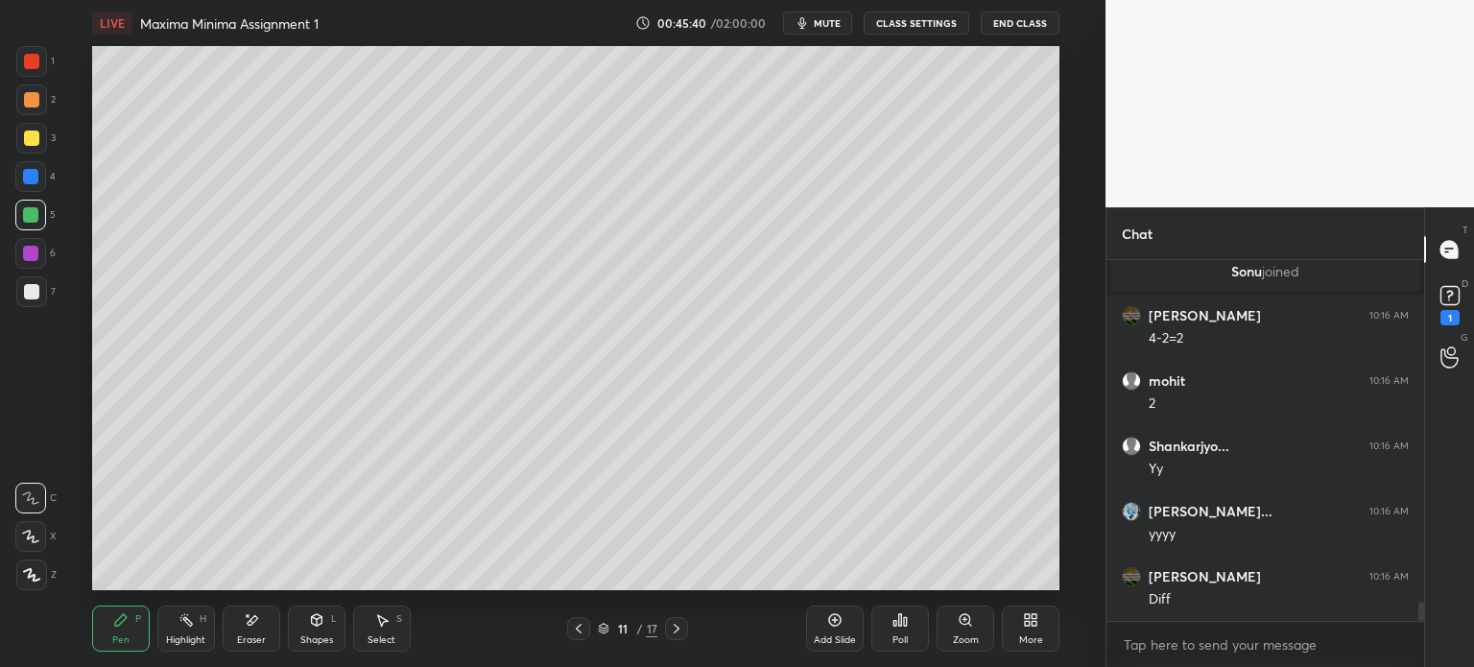
scroll to position [6587, 0]
click at [583, 631] on icon at bounding box center [578, 628] width 15 height 15
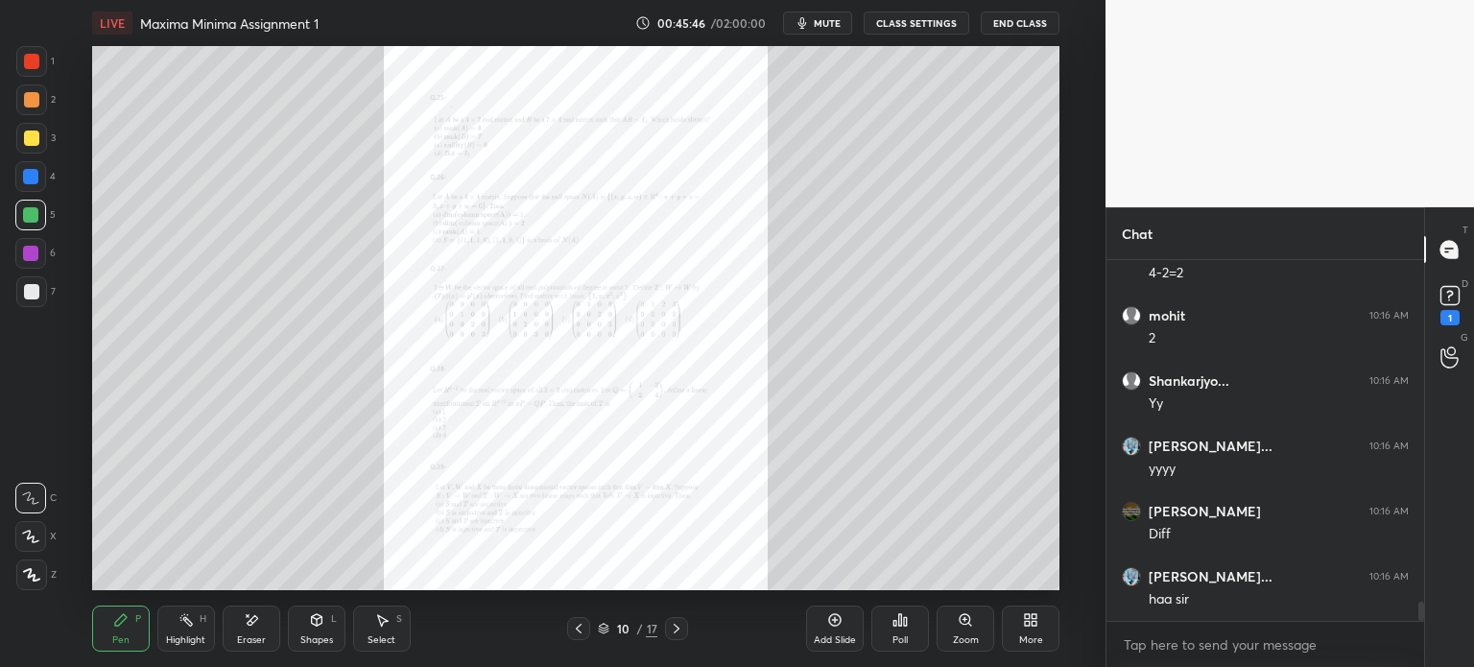
scroll to position [6652, 0]
click at [971, 635] on div "Zoom" at bounding box center [966, 640] width 26 height 10
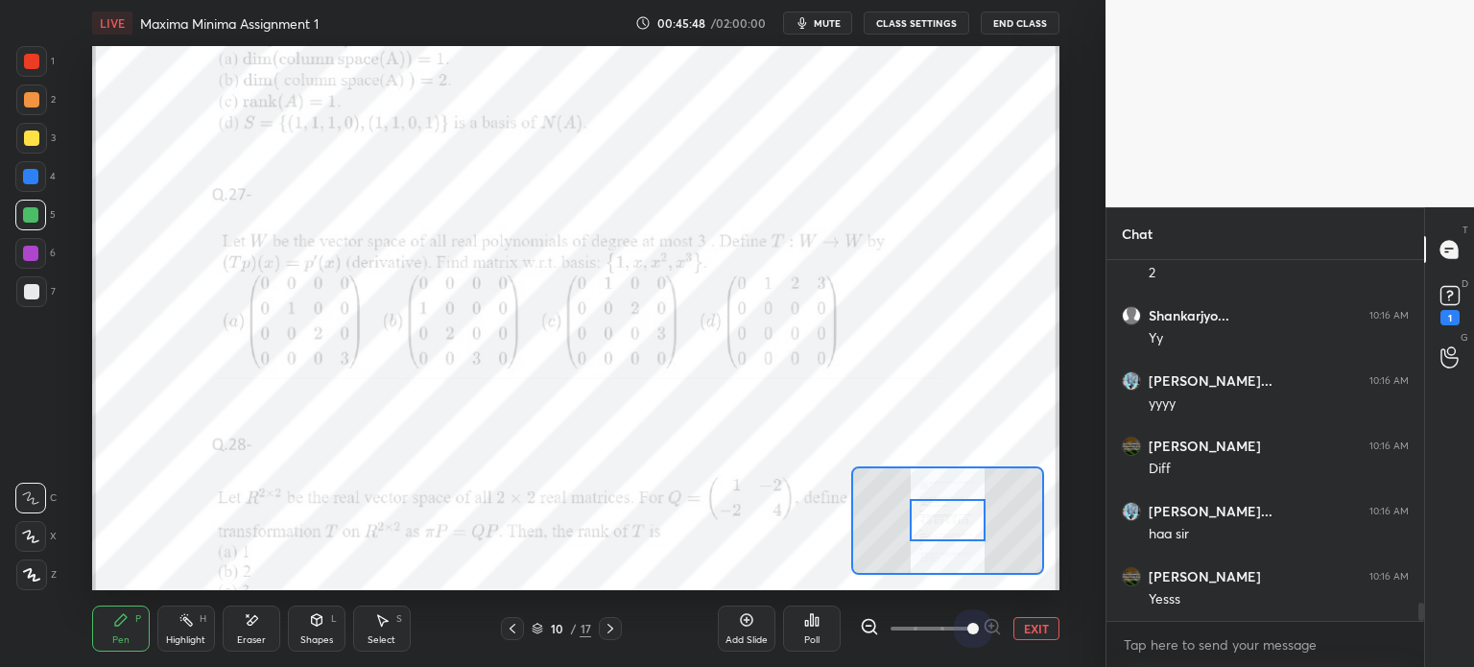
click at [963, 637] on span at bounding box center [931, 628] width 81 height 29
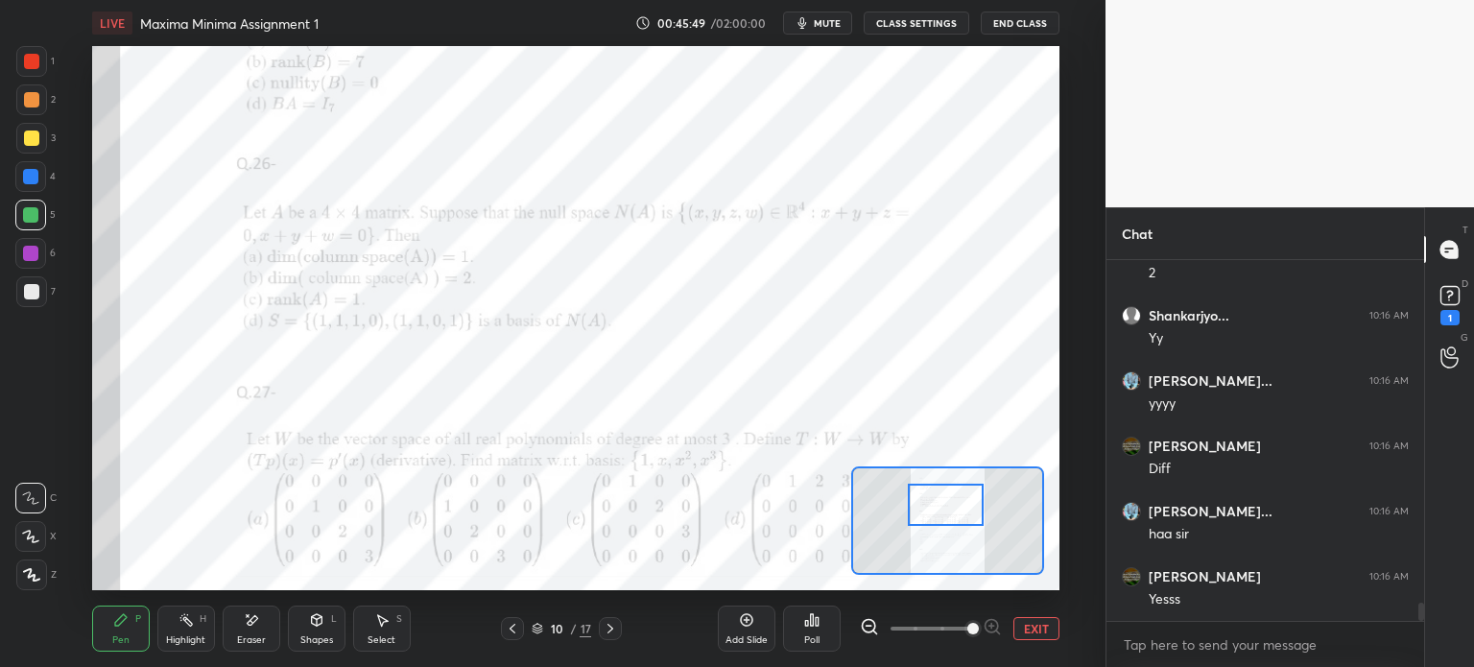
drag, startPoint x: 942, startPoint y: 510, endPoint x: 934, endPoint y: 498, distance: 14.4
click at [939, 504] on div at bounding box center [946, 505] width 76 height 42
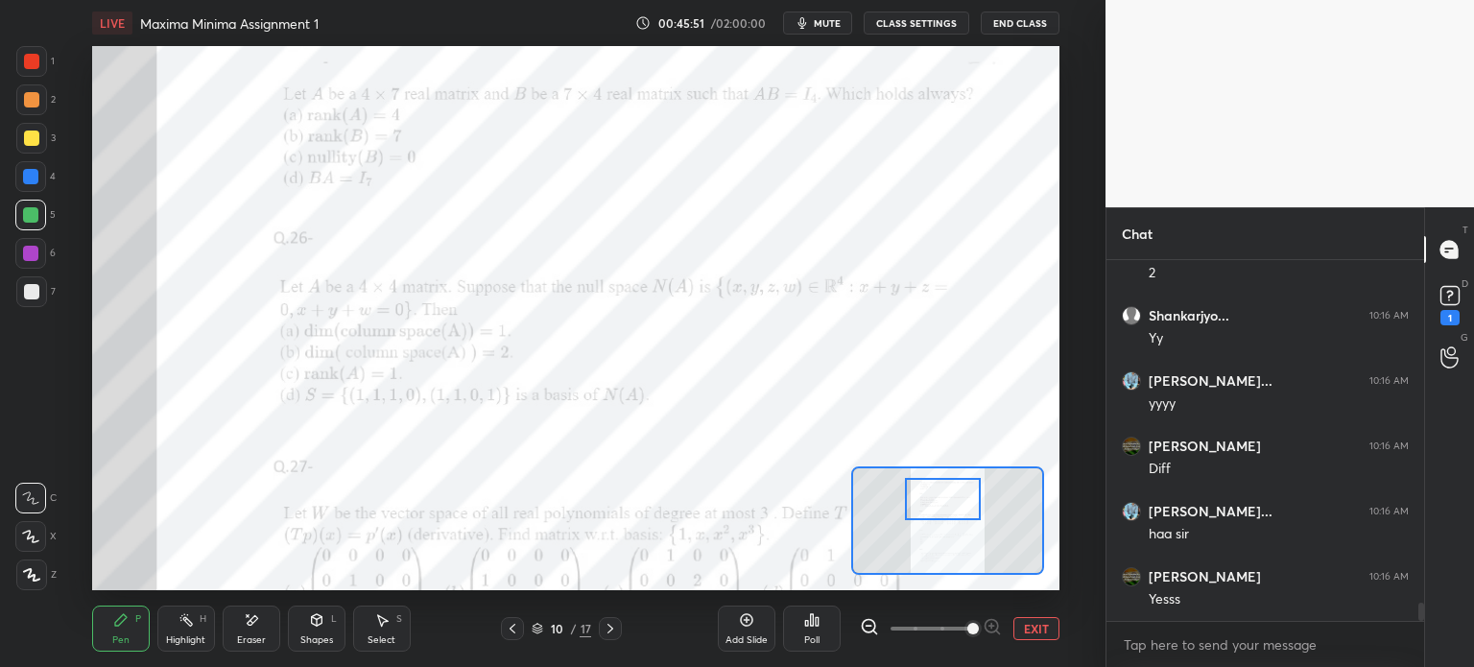
click at [250, 641] on div "Eraser" at bounding box center [251, 640] width 29 height 10
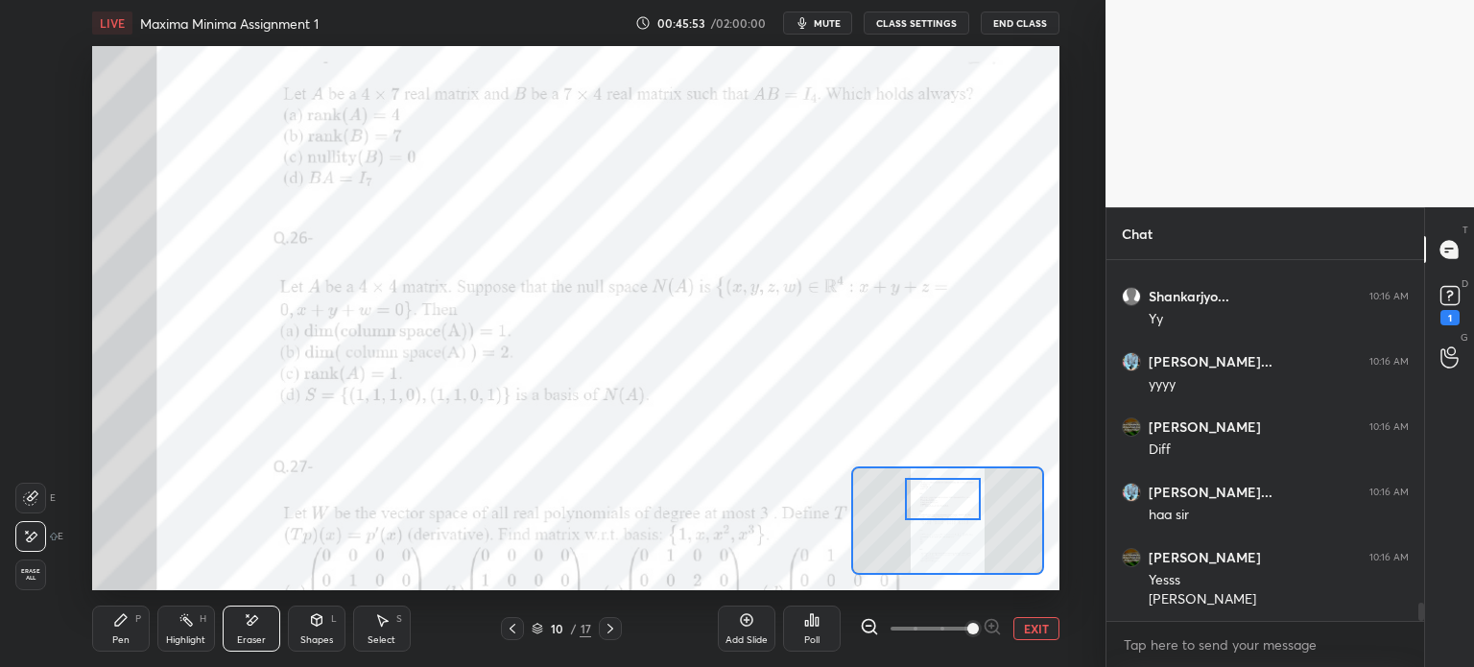
click at [123, 629] on div "Pen P" at bounding box center [121, 629] width 58 height 46
click at [39, 156] on div "3" at bounding box center [35, 142] width 39 height 38
click at [41, 170] on div at bounding box center [30, 176] width 31 height 31
click at [944, 630] on span at bounding box center [931, 628] width 81 height 29
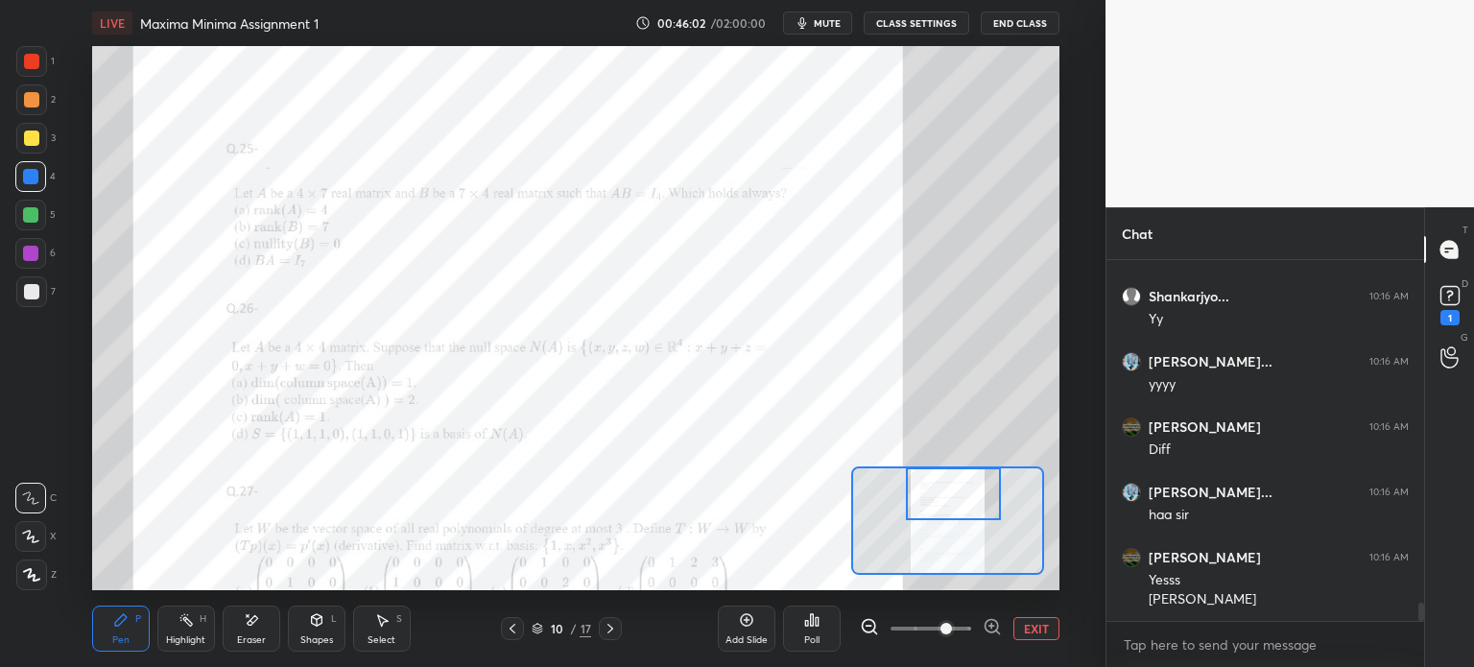
drag, startPoint x: 967, startPoint y: 517, endPoint x: 971, endPoint y: 506, distance: 12.1
click at [976, 508] on div at bounding box center [953, 493] width 95 height 53
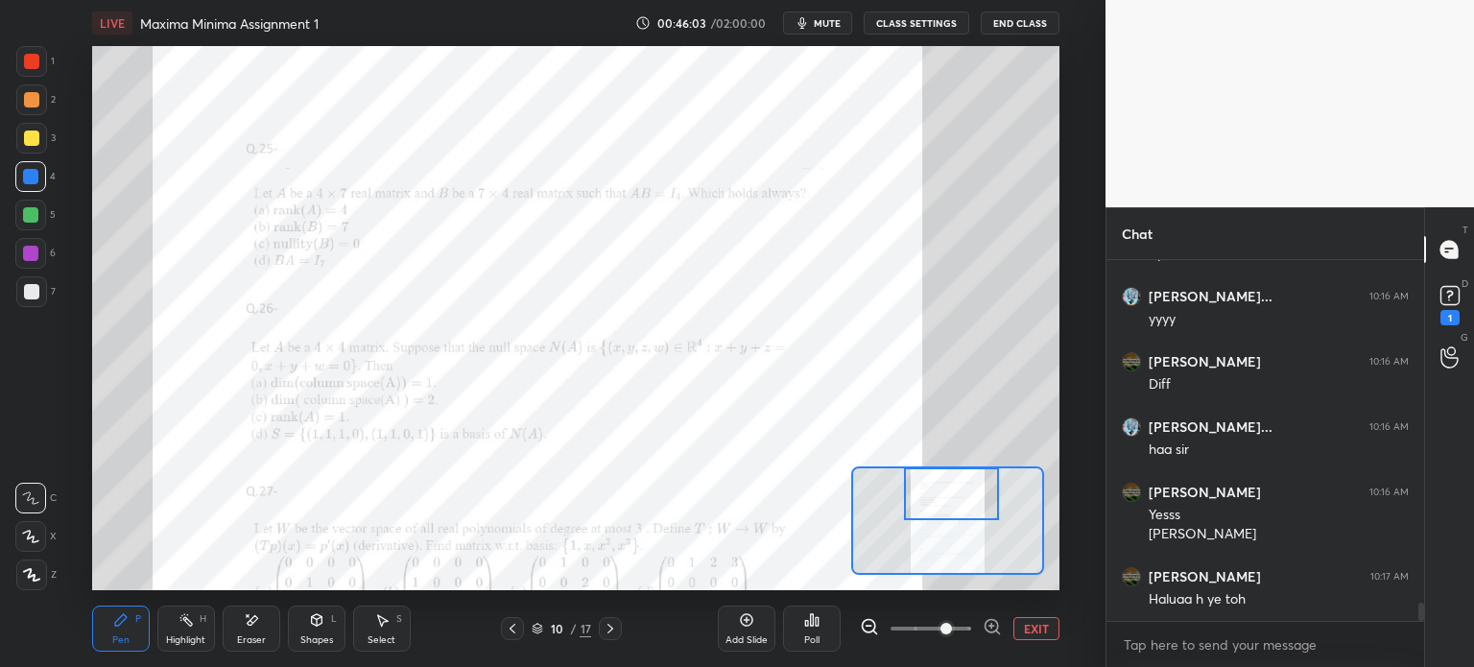
scroll to position [6802, 0]
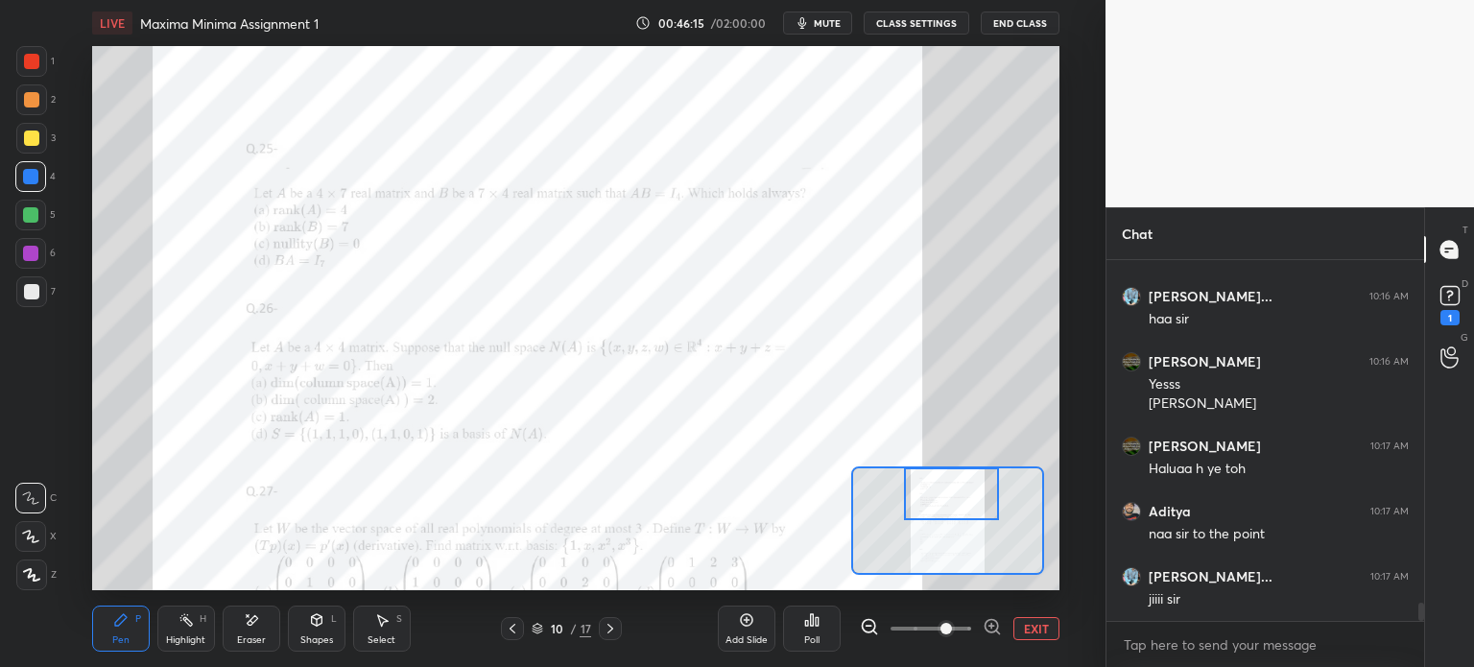
click at [940, 628] on span at bounding box center [946, 629] width 12 height 12
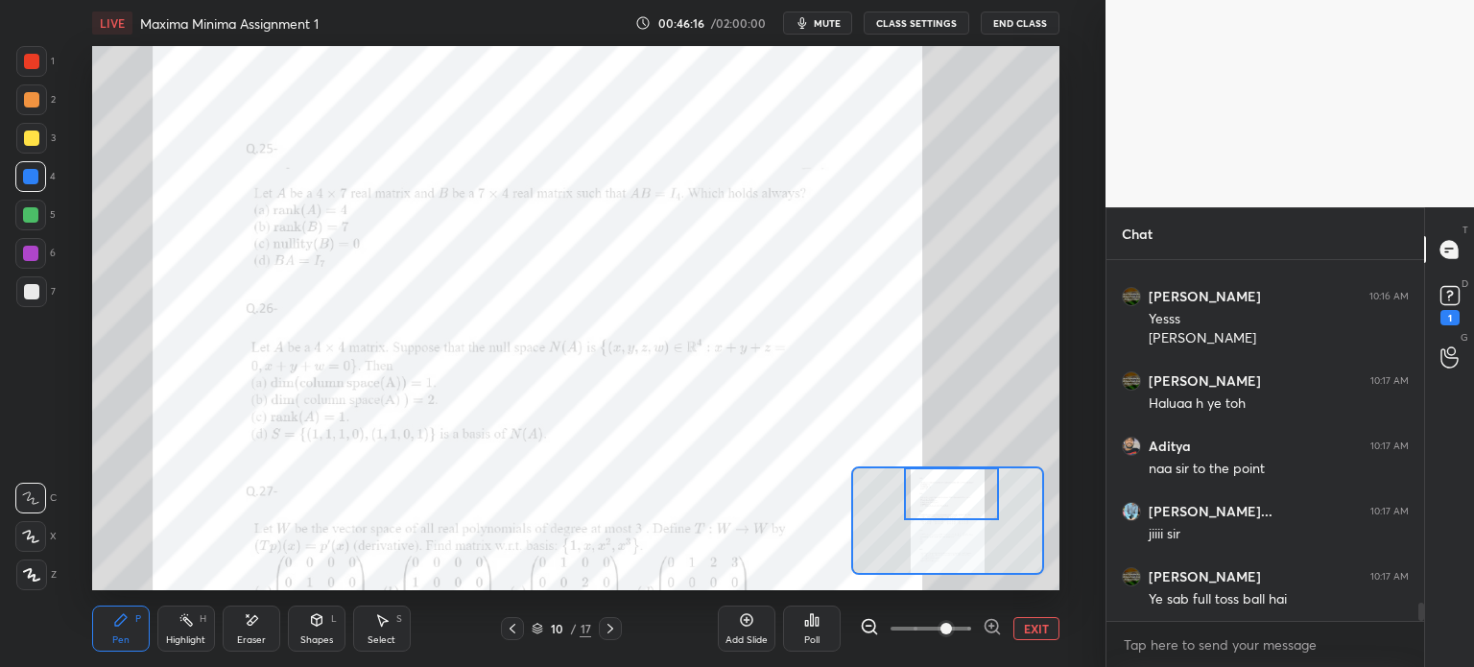
click at [924, 628] on span at bounding box center [931, 628] width 81 height 29
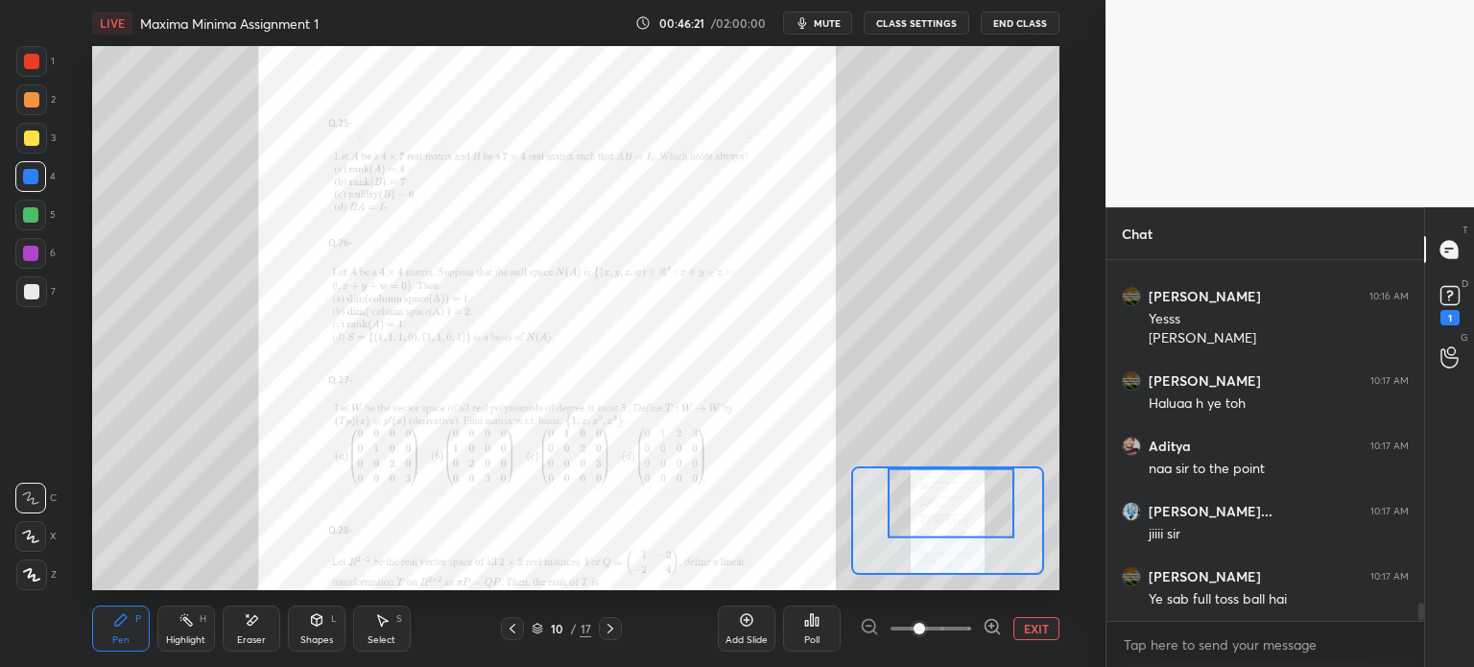
click at [520, 629] on div at bounding box center [512, 628] width 23 height 23
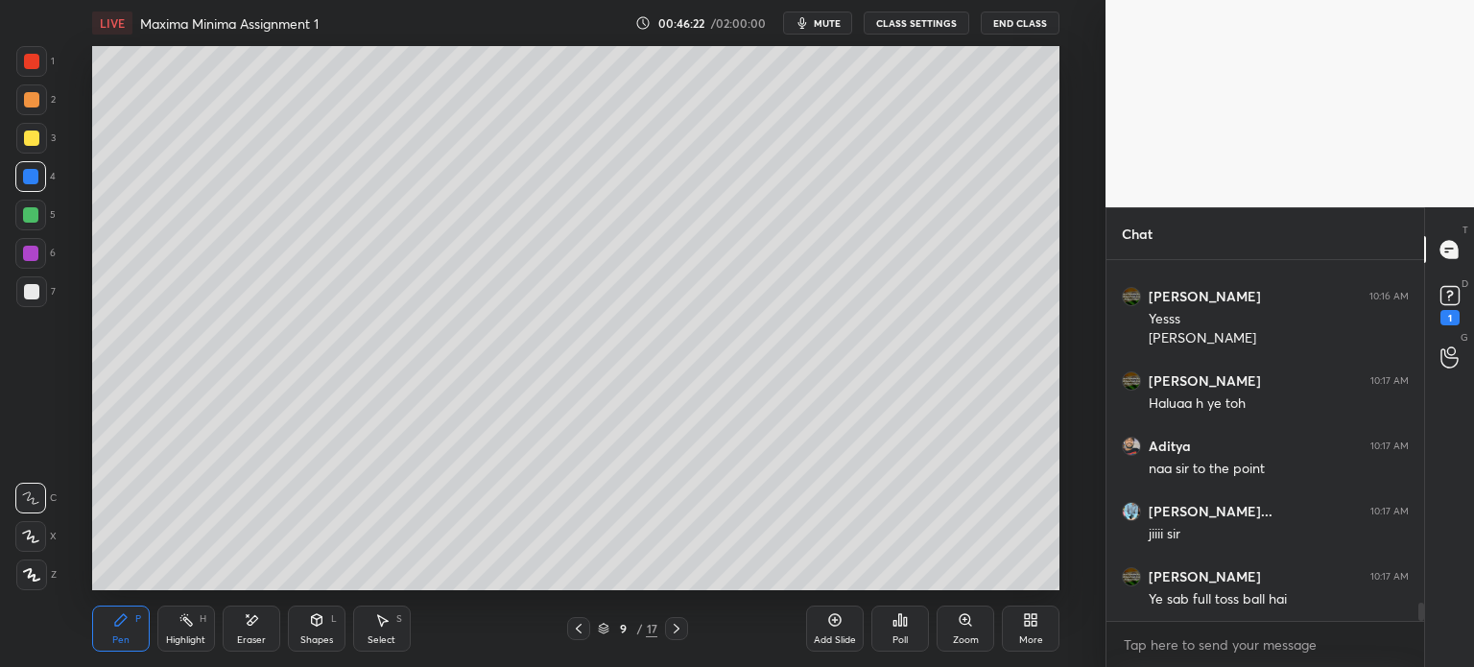
click at [675, 629] on icon at bounding box center [676, 628] width 15 height 15
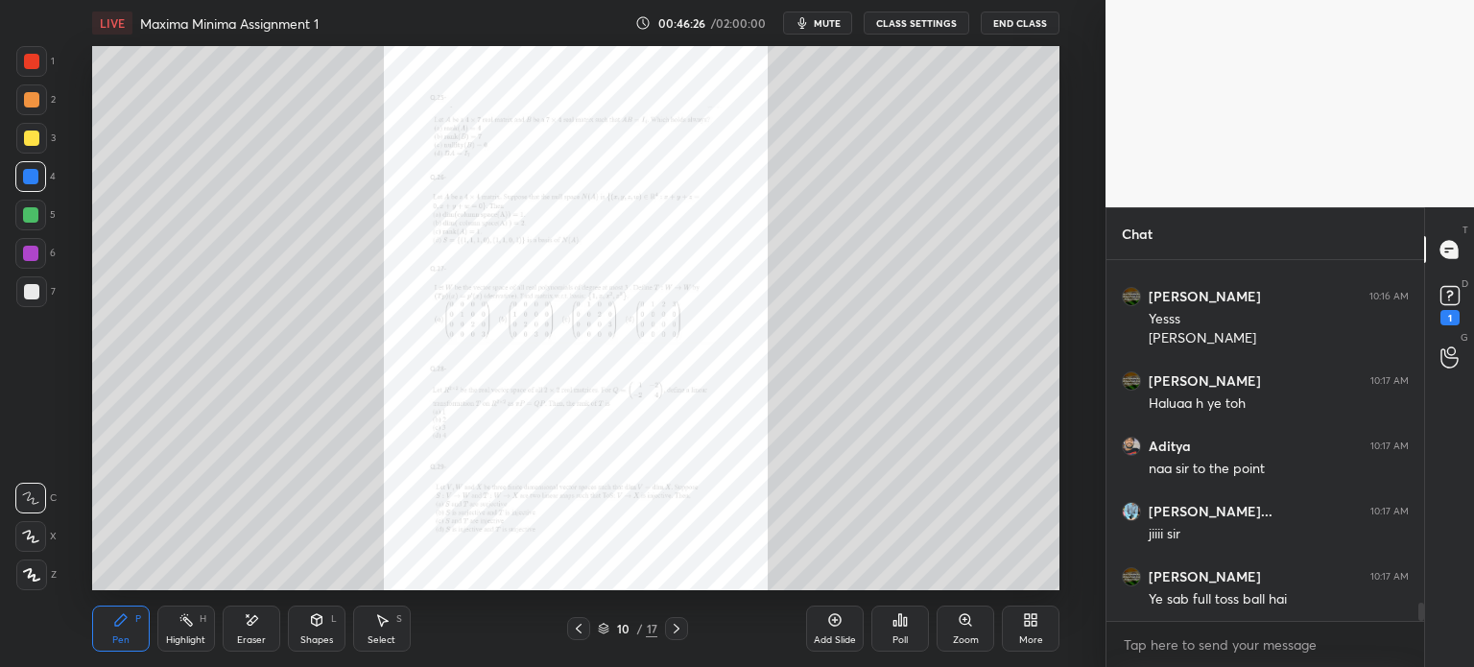
click at [942, 629] on div "Zoom" at bounding box center [966, 629] width 58 height 46
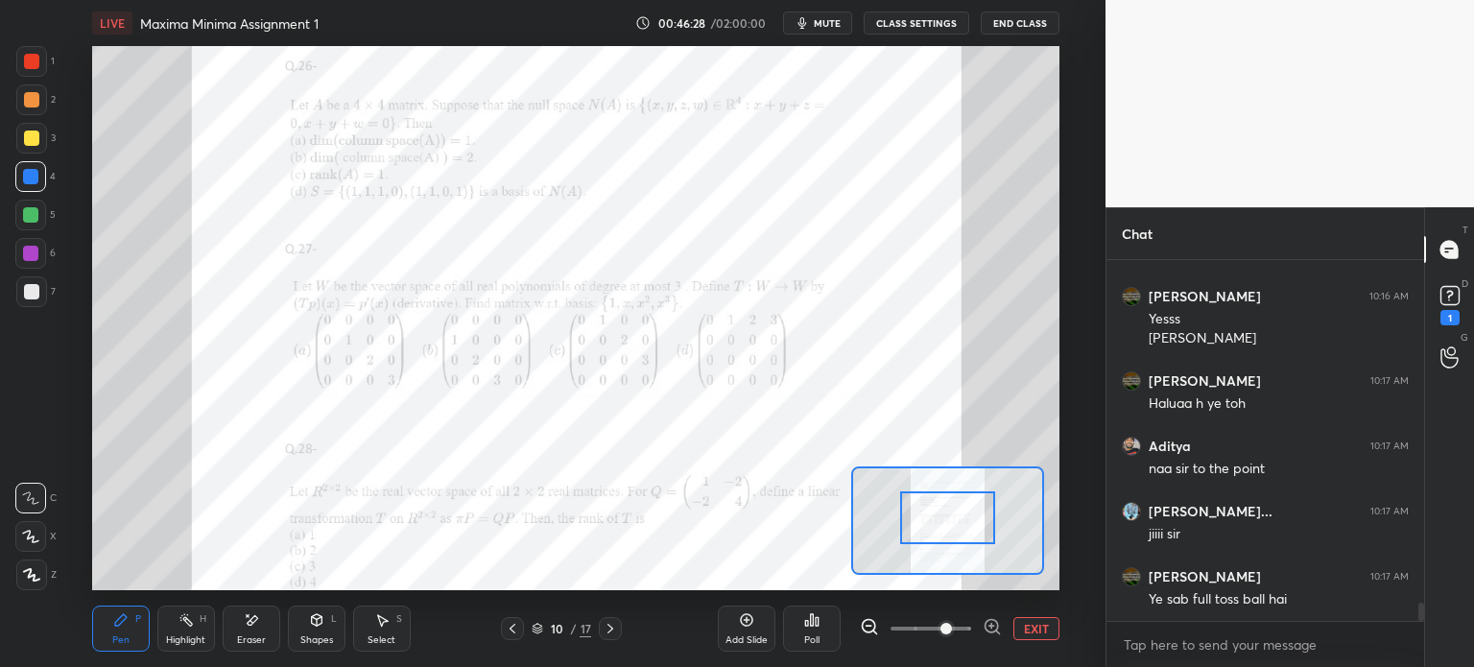
click at [927, 518] on div at bounding box center [947, 517] width 95 height 53
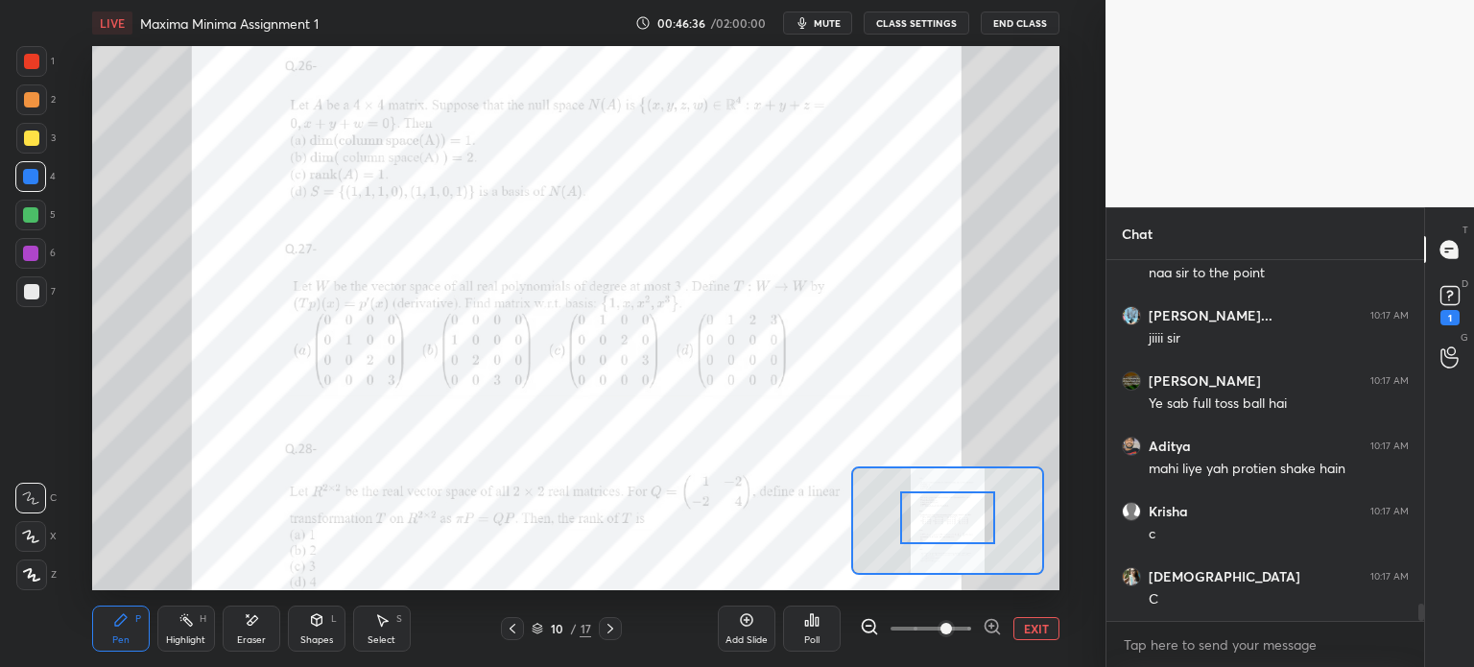
scroll to position [7259, 0]
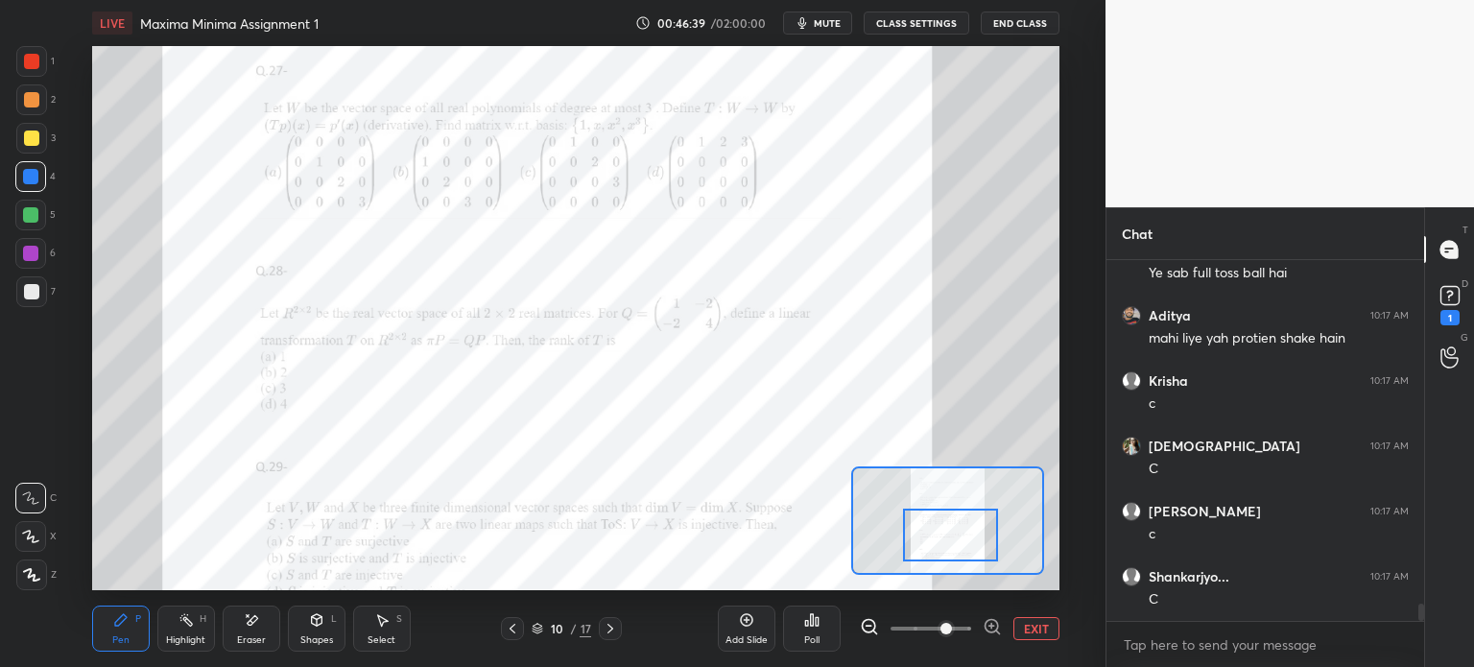
drag, startPoint x: 982, startPoint y: 531, endPoint x: 987, endPoint y: 551, distance: 20.7
click at [986, 551] on div at bounding box center [950, 535] width 95 height 53
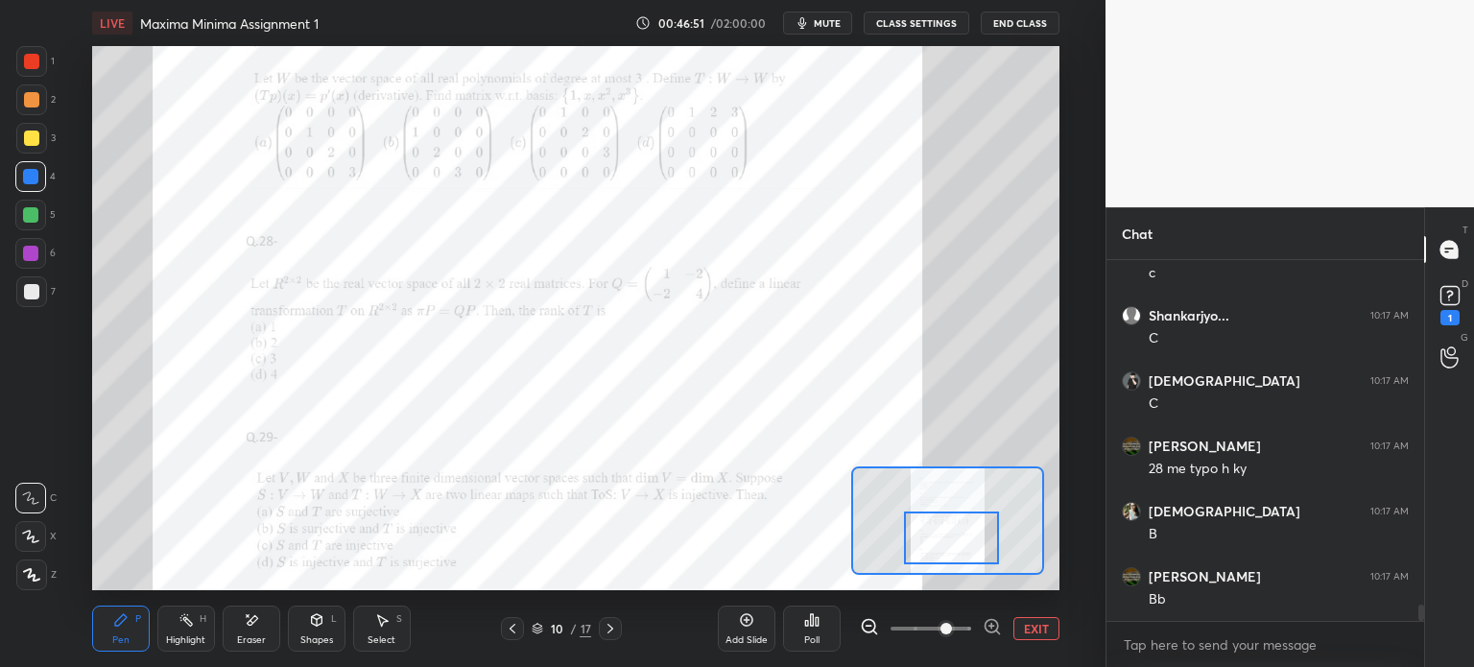
scroll to position [7539, 0]
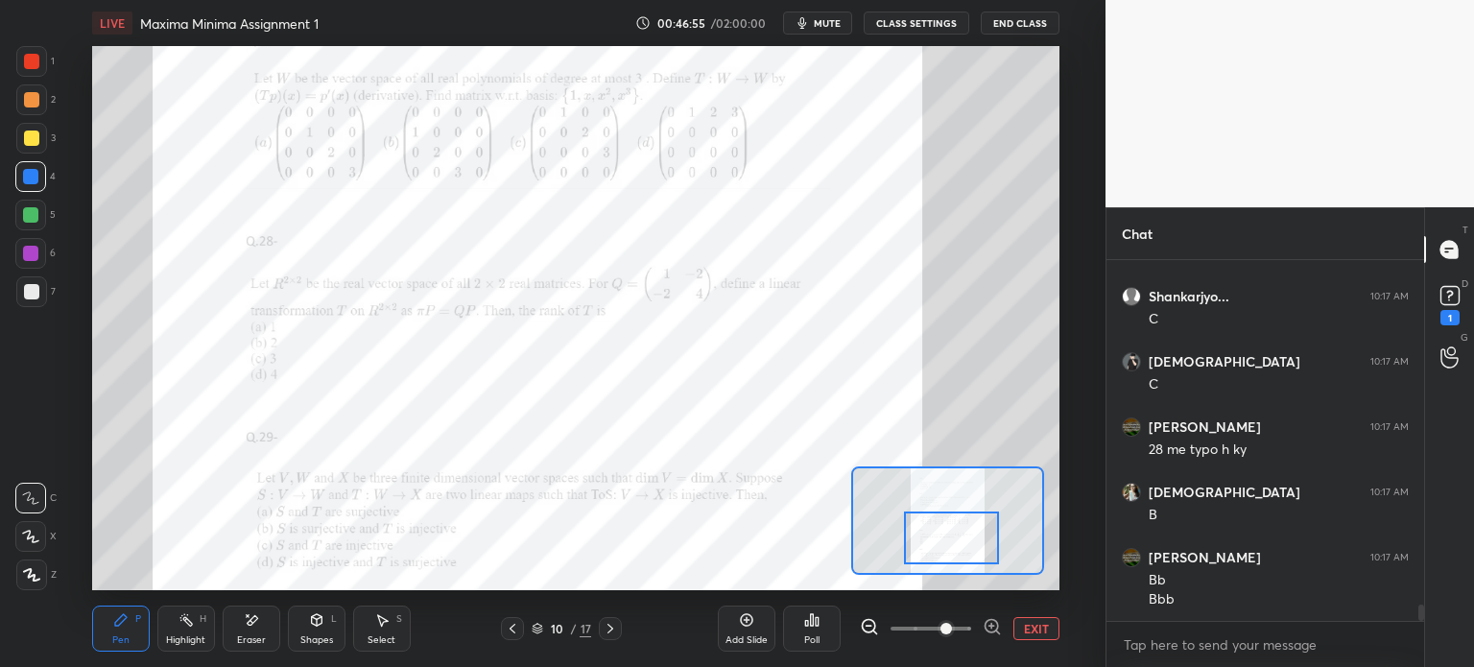
click at [34, 215] on div at bounding box center [30, 214] width 15 height 15
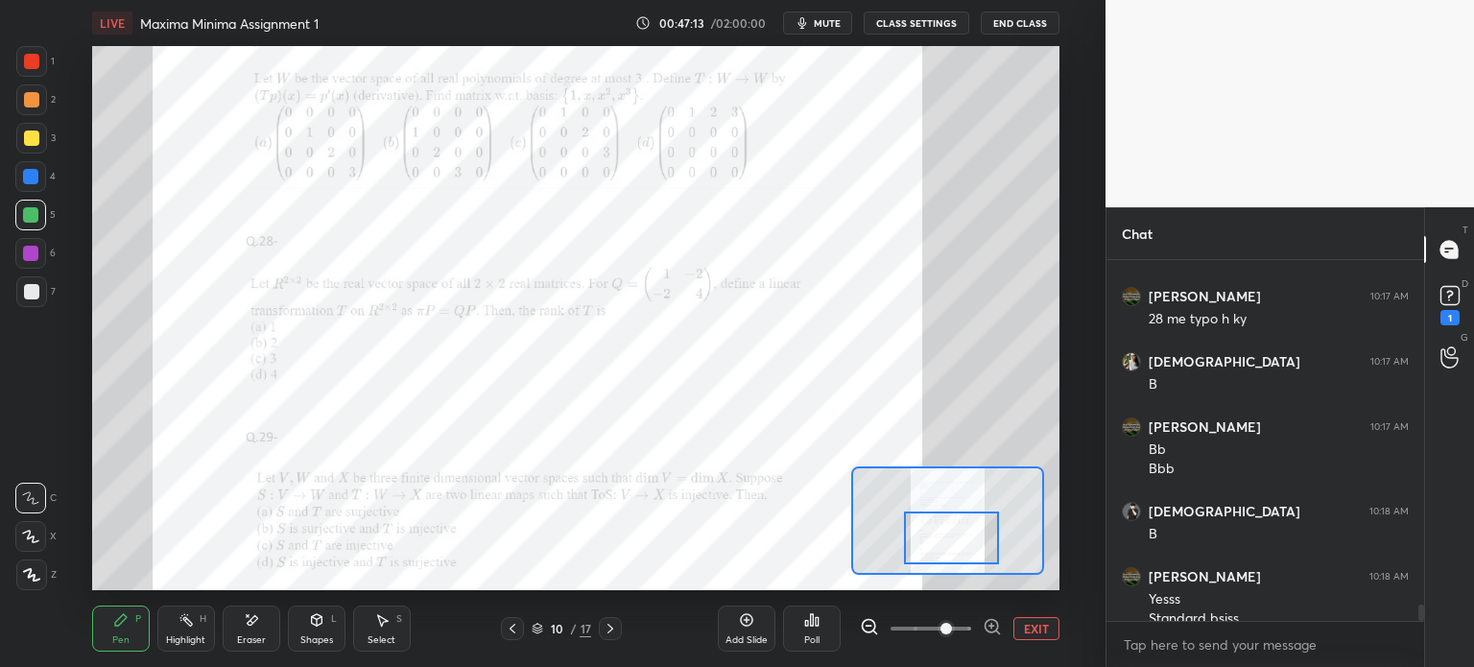
scroll to position [7689, 0]
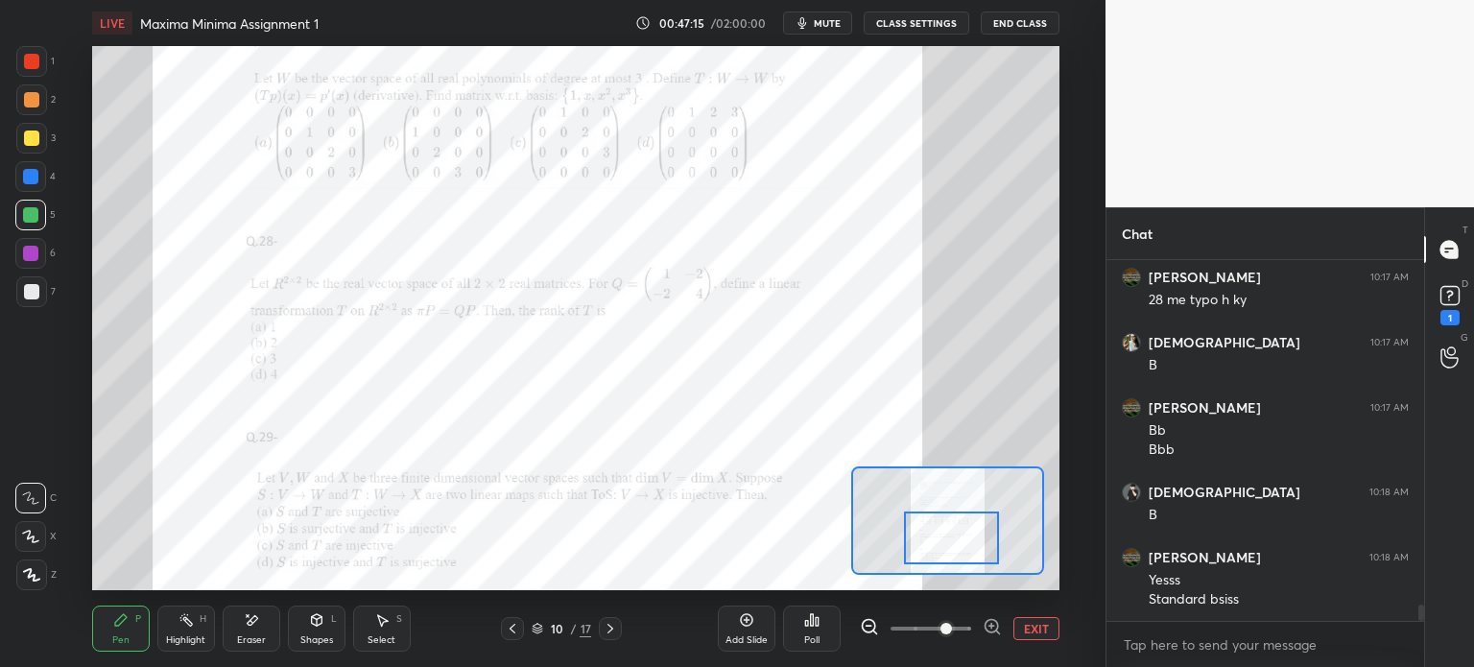
click at [35, 186] on div at bounding box center [30, 176] width 31 height 31
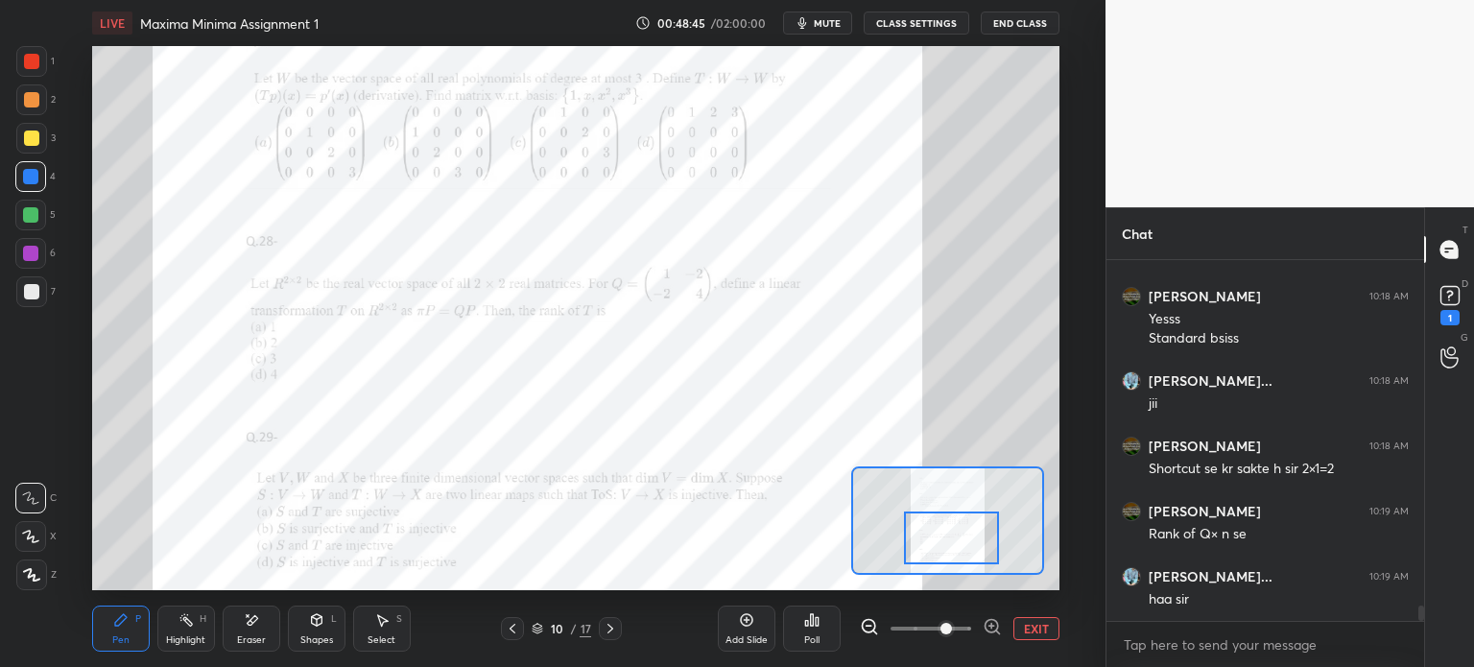
scroll to position [8015, 0]
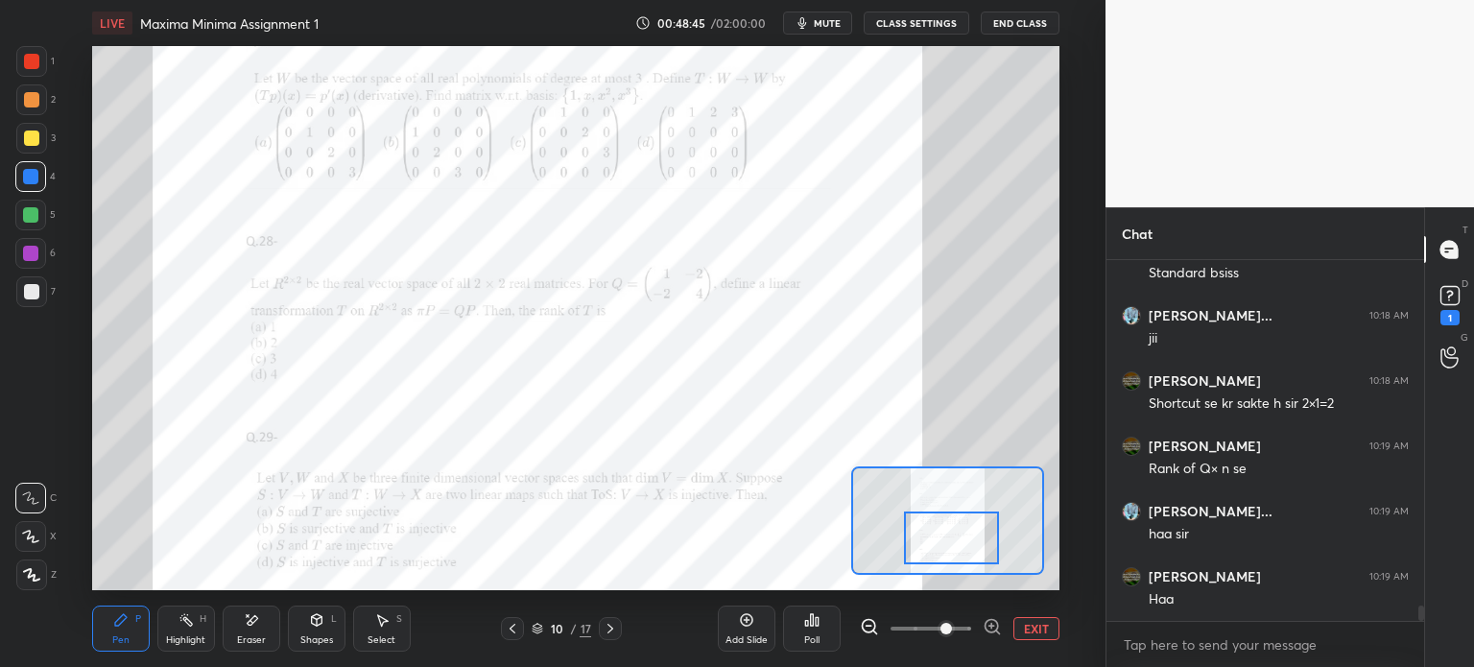
drag, startPoint x: 36, startPoint y: 224, endPoint x: 16, endPoint y: 219, distance: 20.7
click at [37, 225] on div at bounding box center [30, 215] width 31 height 31
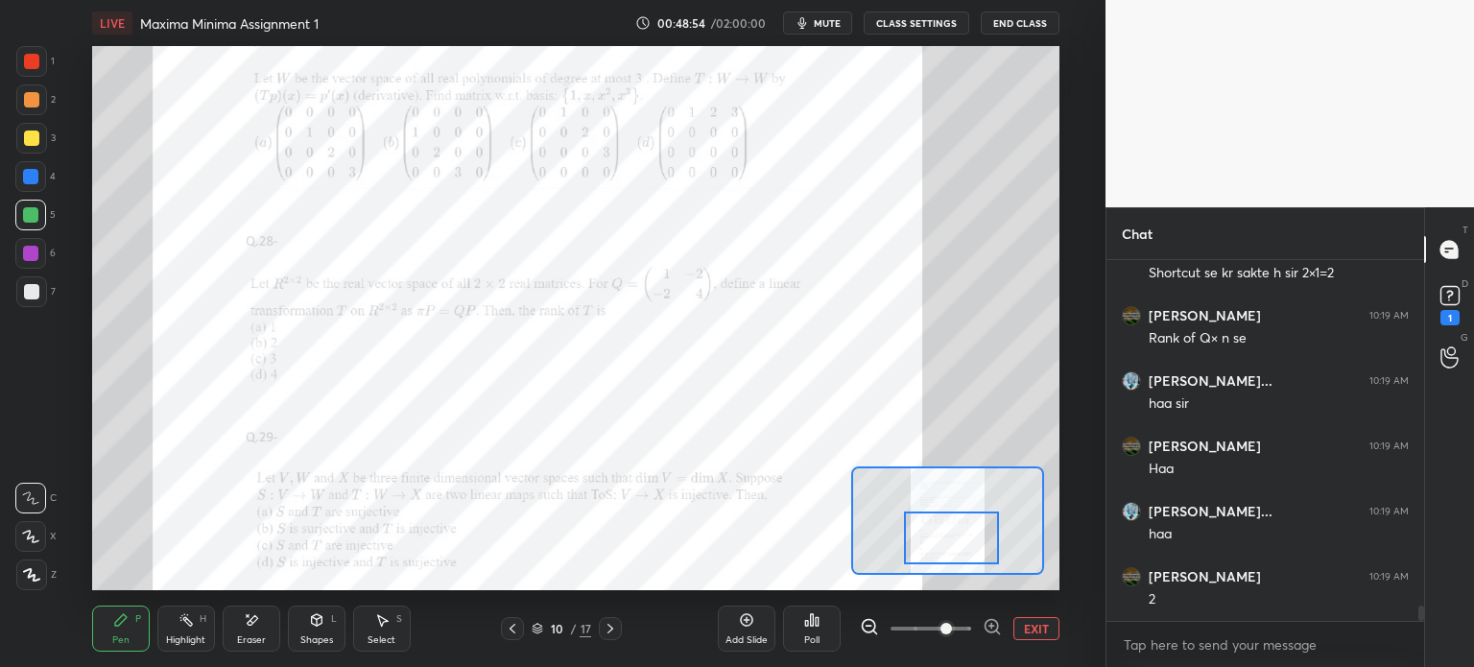
scroll to position [8165, 0]
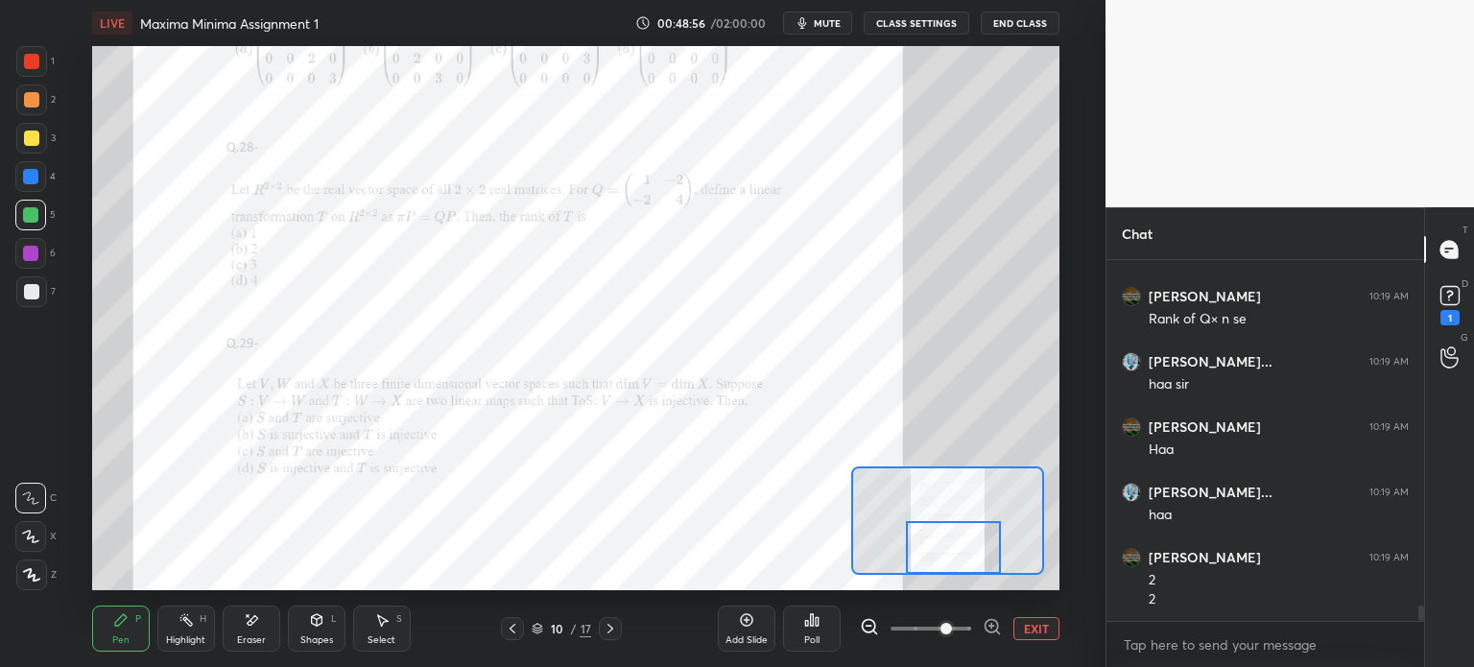
drag, startPoint x: 939, startPoint y: 525, endPoint x: 940, endPoint y: 542, distance: 17.4
click at [940, 542] on div at bounding box center [953, 547] width 95 height 53
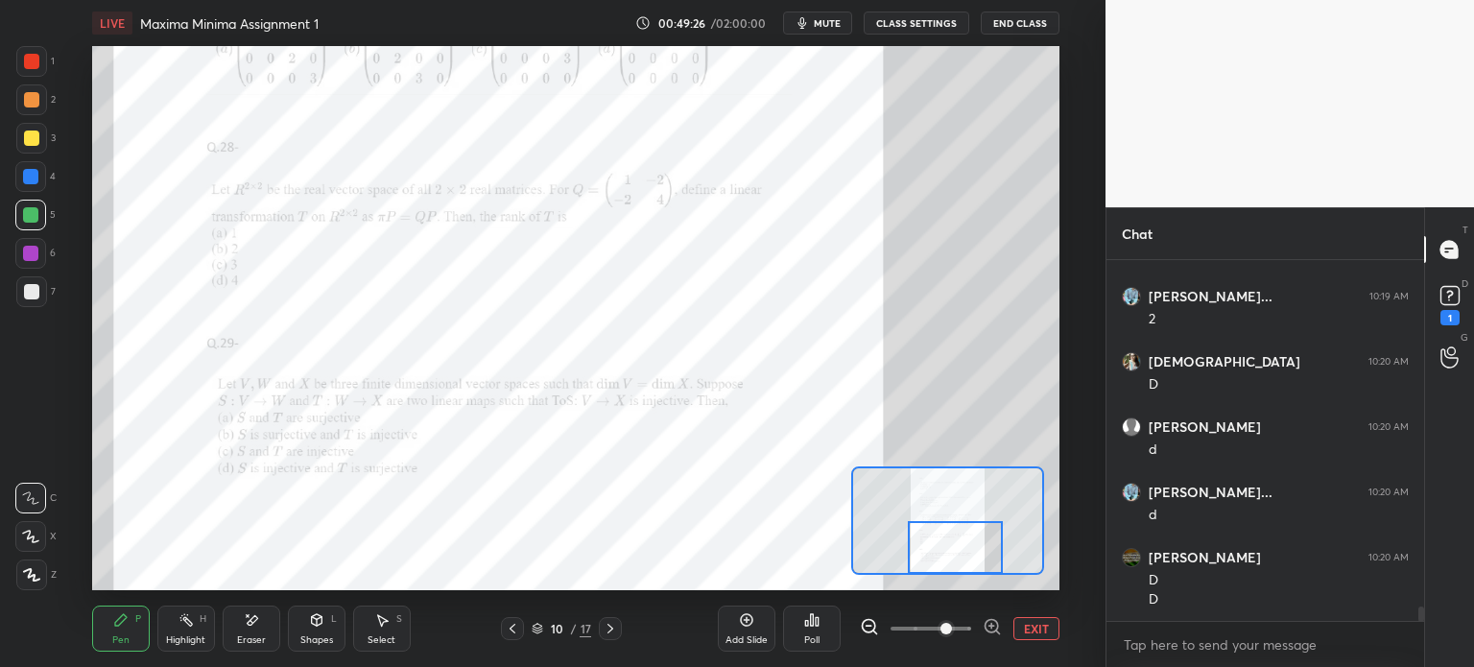
scroll to position [8529, 0]
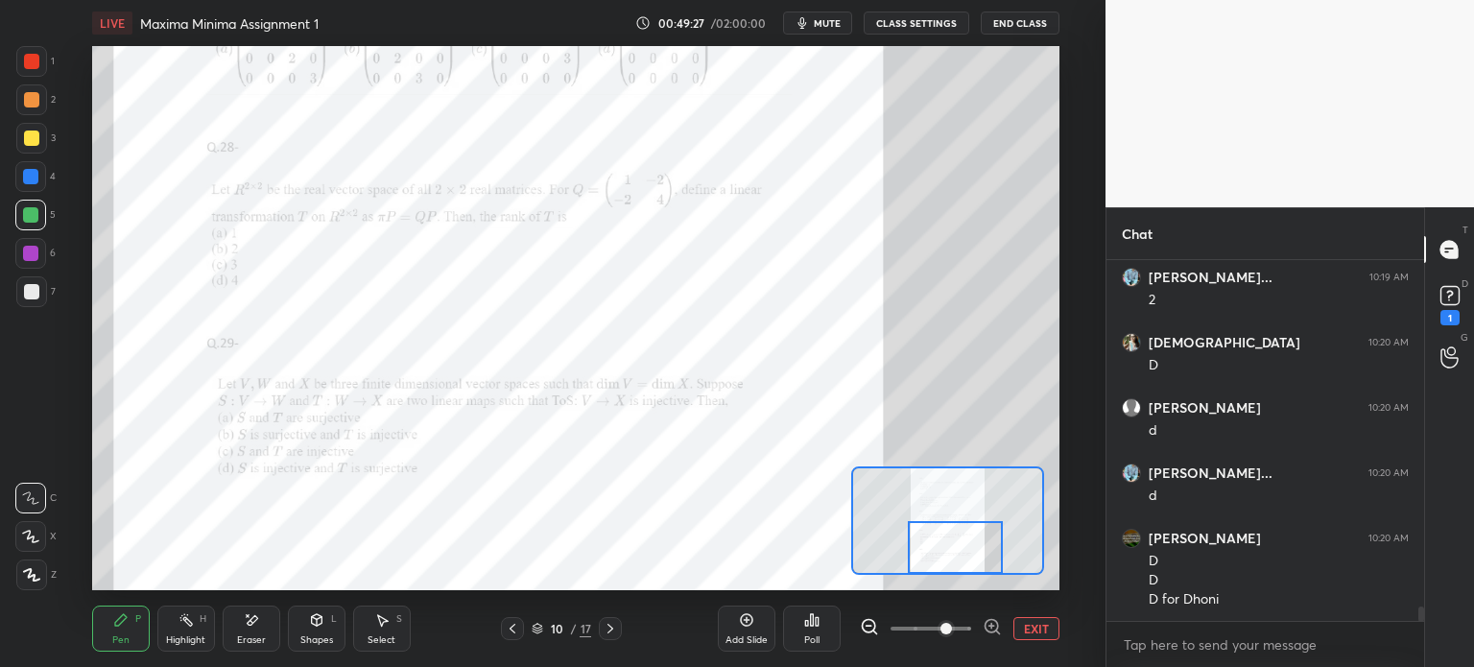
click at [36, 291] on div at bounding box center [31, 291] width 15 height 15
click at [749, 622] on icon at bounding box center [746, 619] width 15 height 15
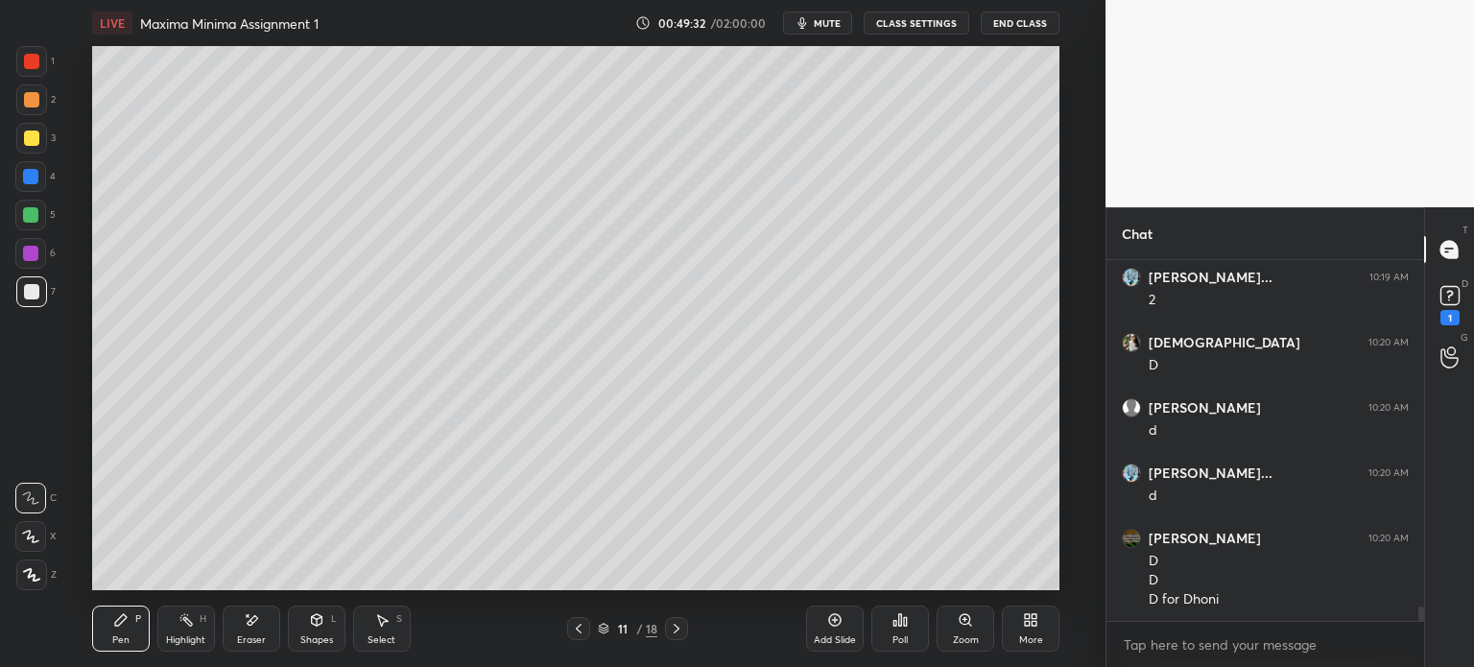
click at [578, 627] on icon at bounding box center [578, 628] width 15 height 15
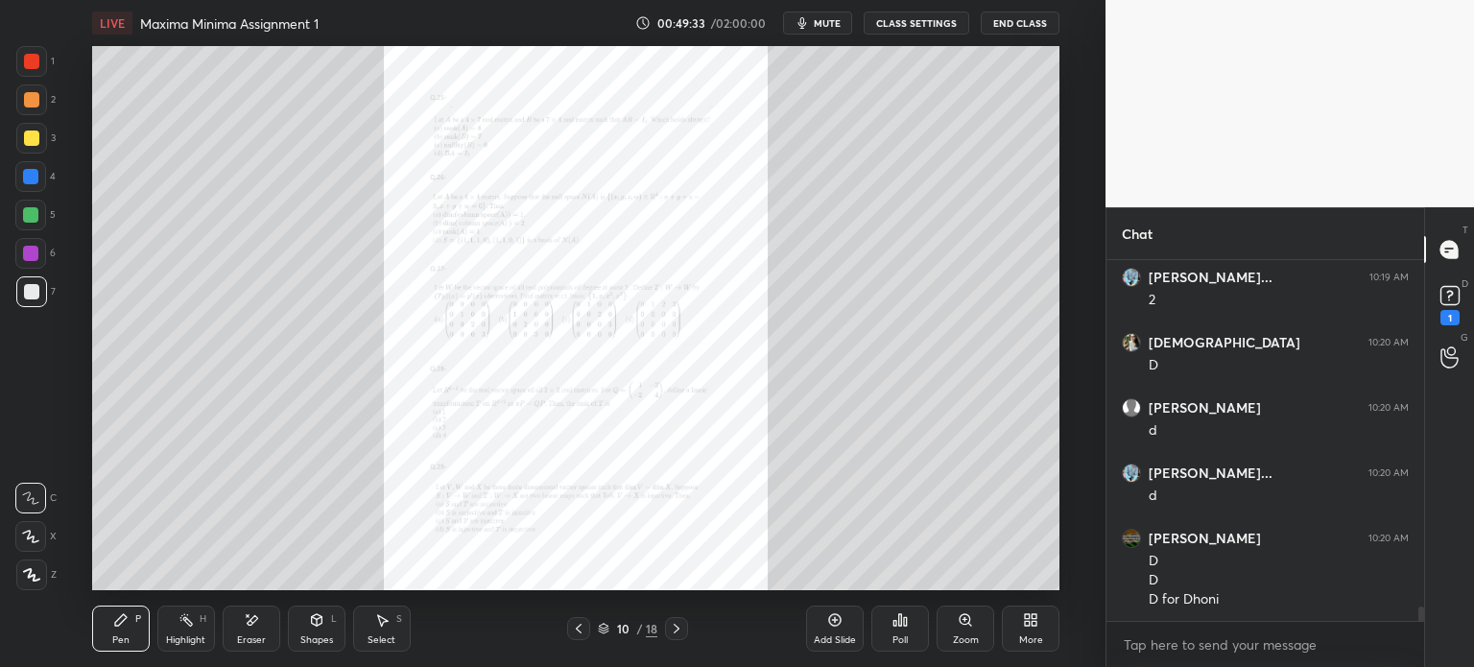
click at [962, 625] on icon at bounding box center [965, 619] width 15 height 15
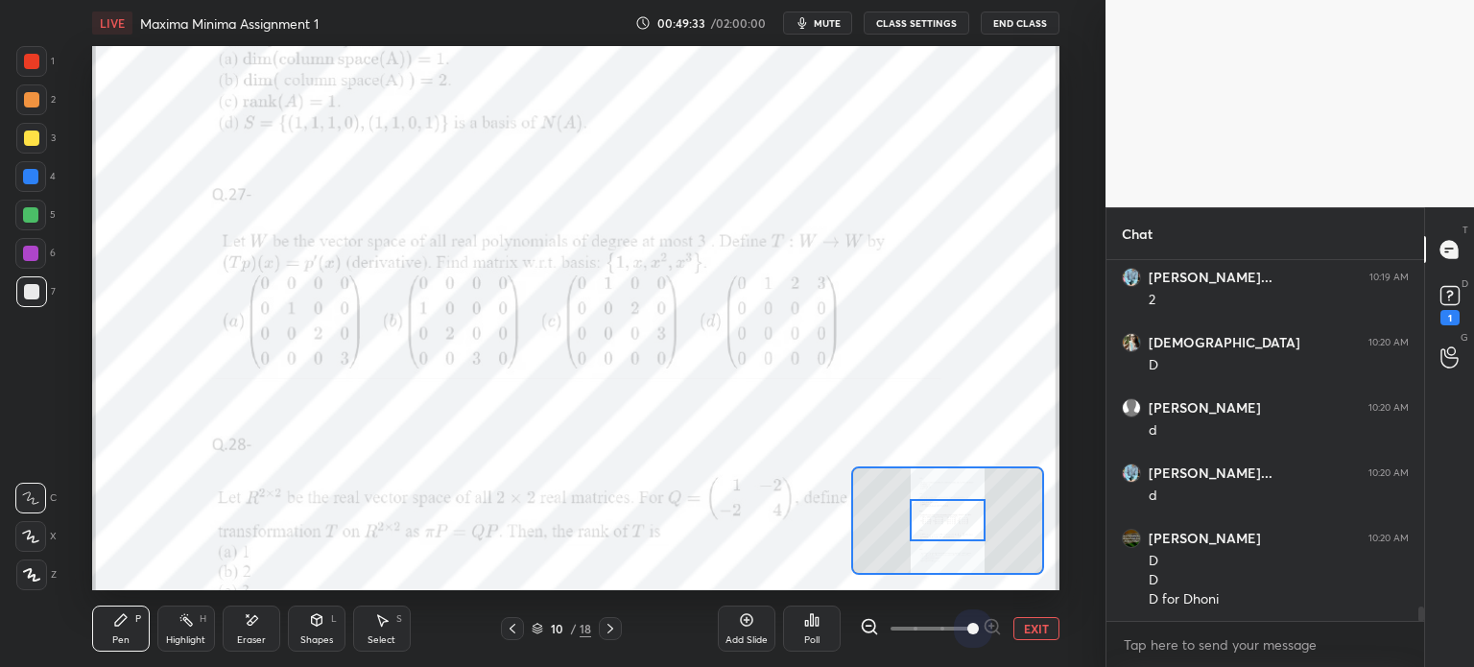
click at [961, 626] on span at bounding box center [931, 628] width 81 height 29
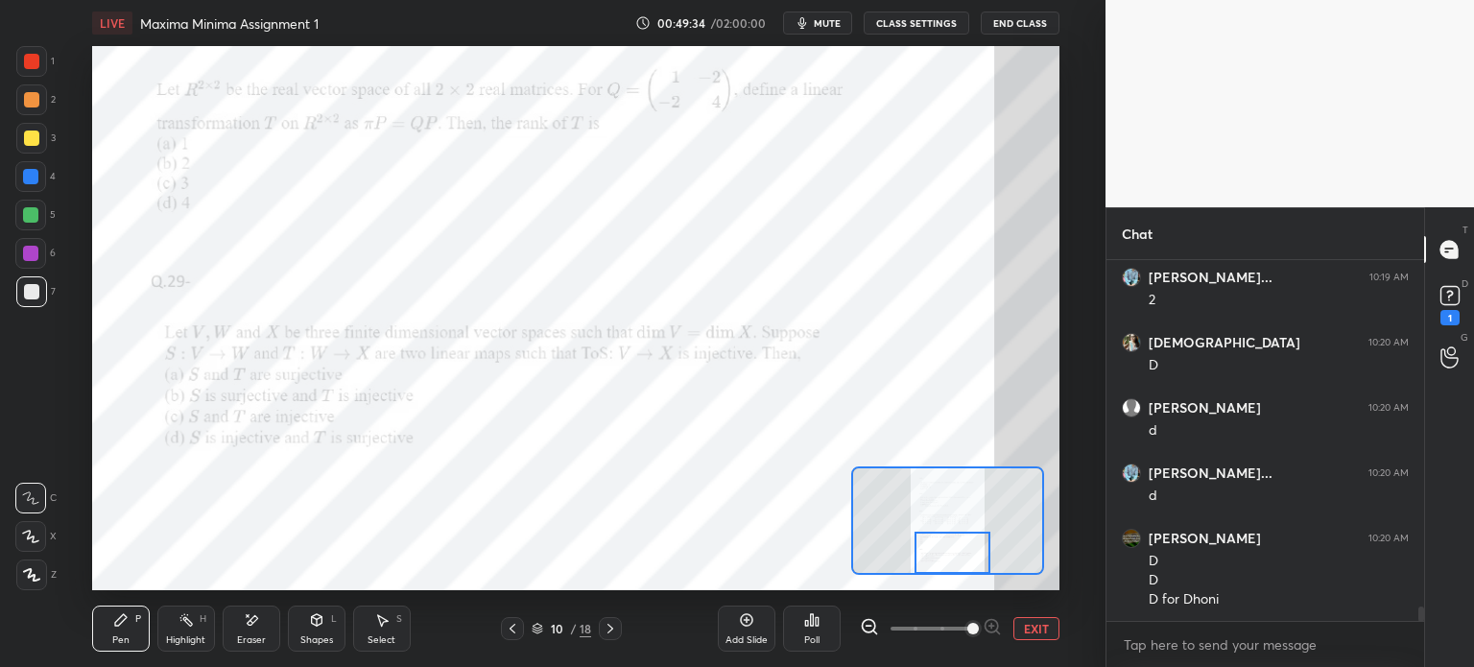
drag, startPoint x: 944, startPoint y: 535, endPoint x: 940, endPoint y: 564, distance: 29.0
click at [945, 563] on div at bounding box center [953, 553] width 76 height 42
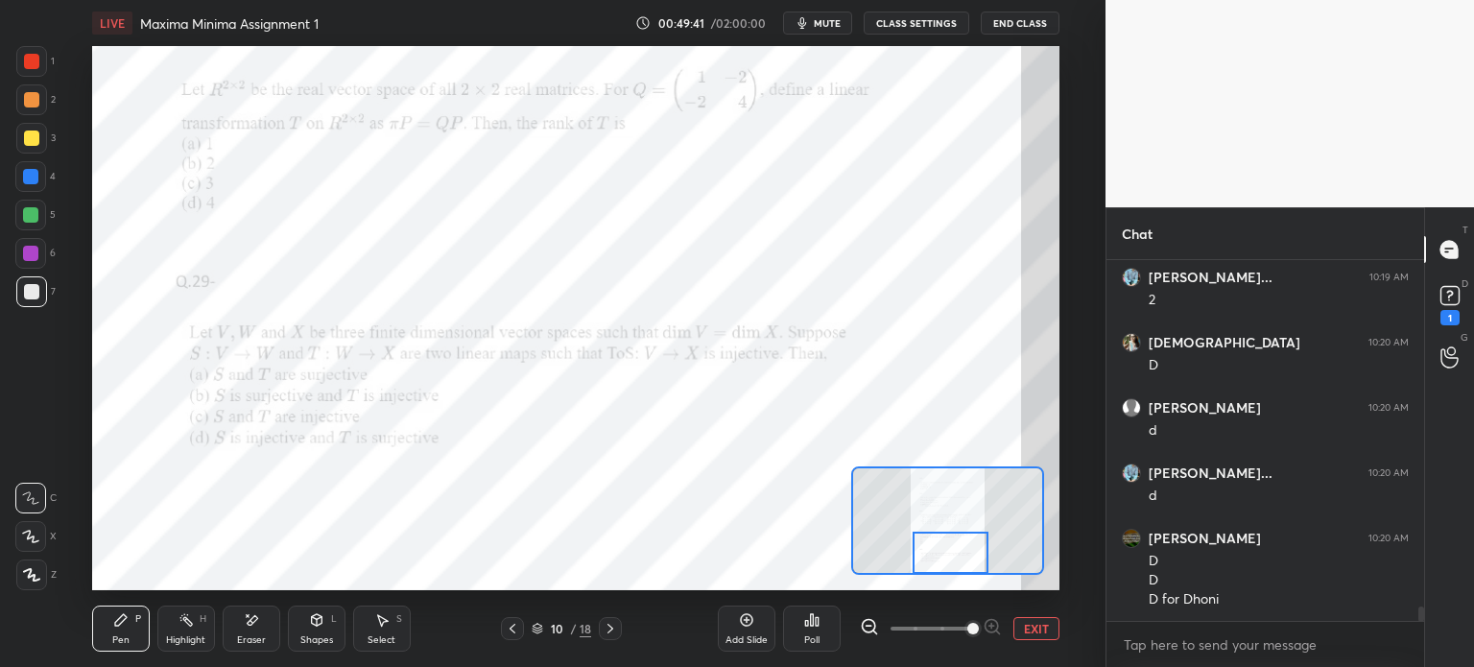
click at [617, 628] on icon at bounding box center [610, 628] width 15 height 15
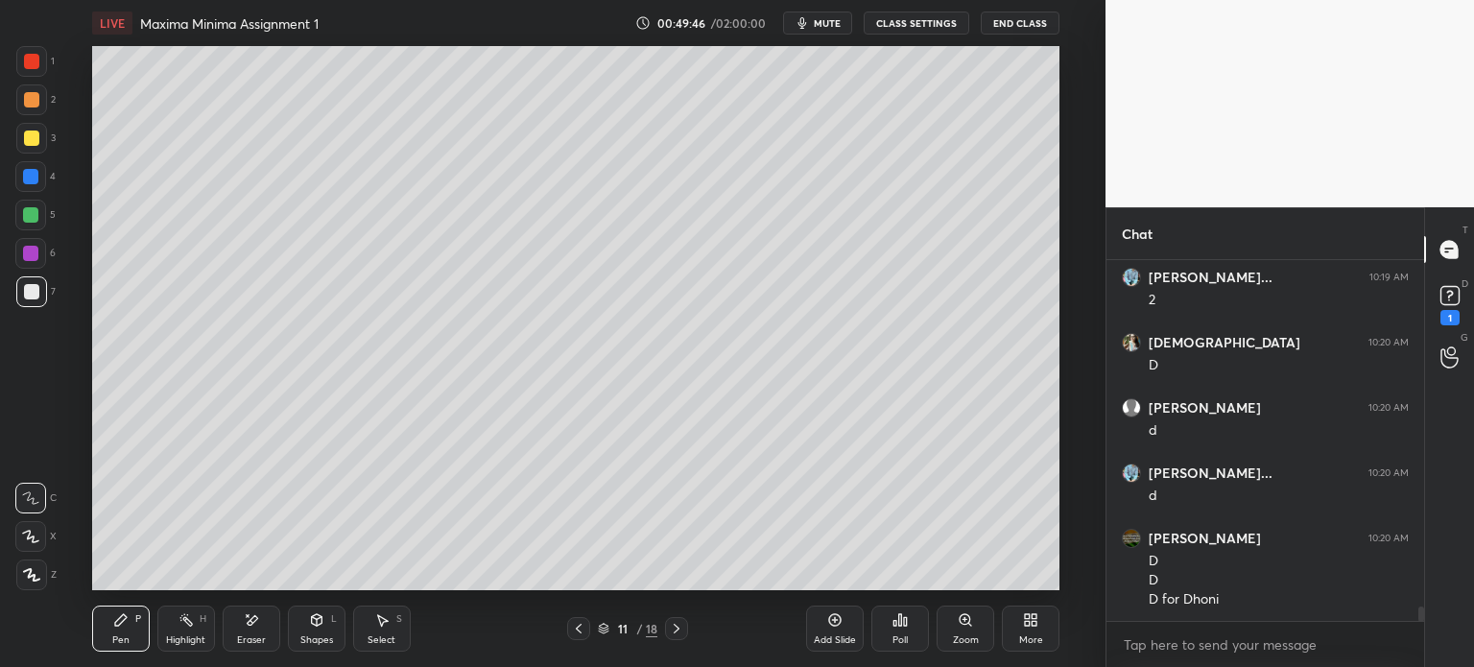
scroll to position [8595, 0]
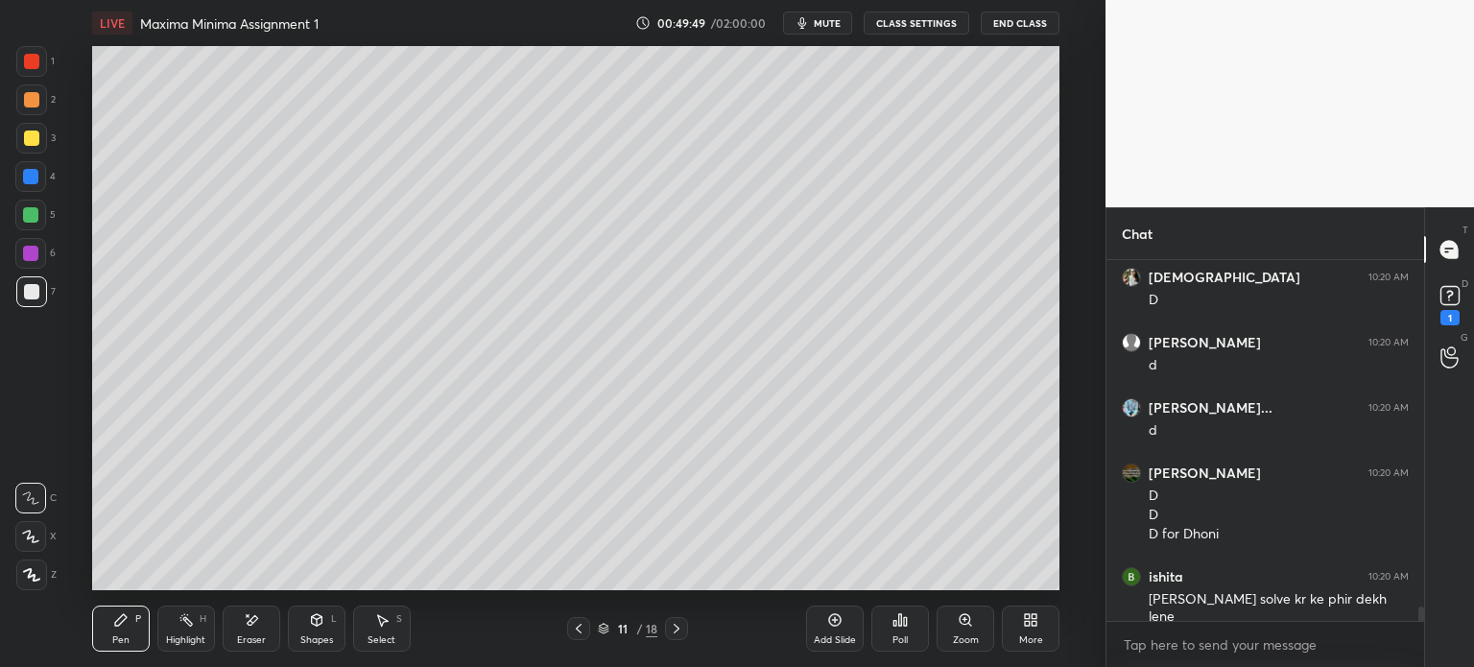
click at [580, 630] on icon at bounding box center [578, 628] width 15 height 15
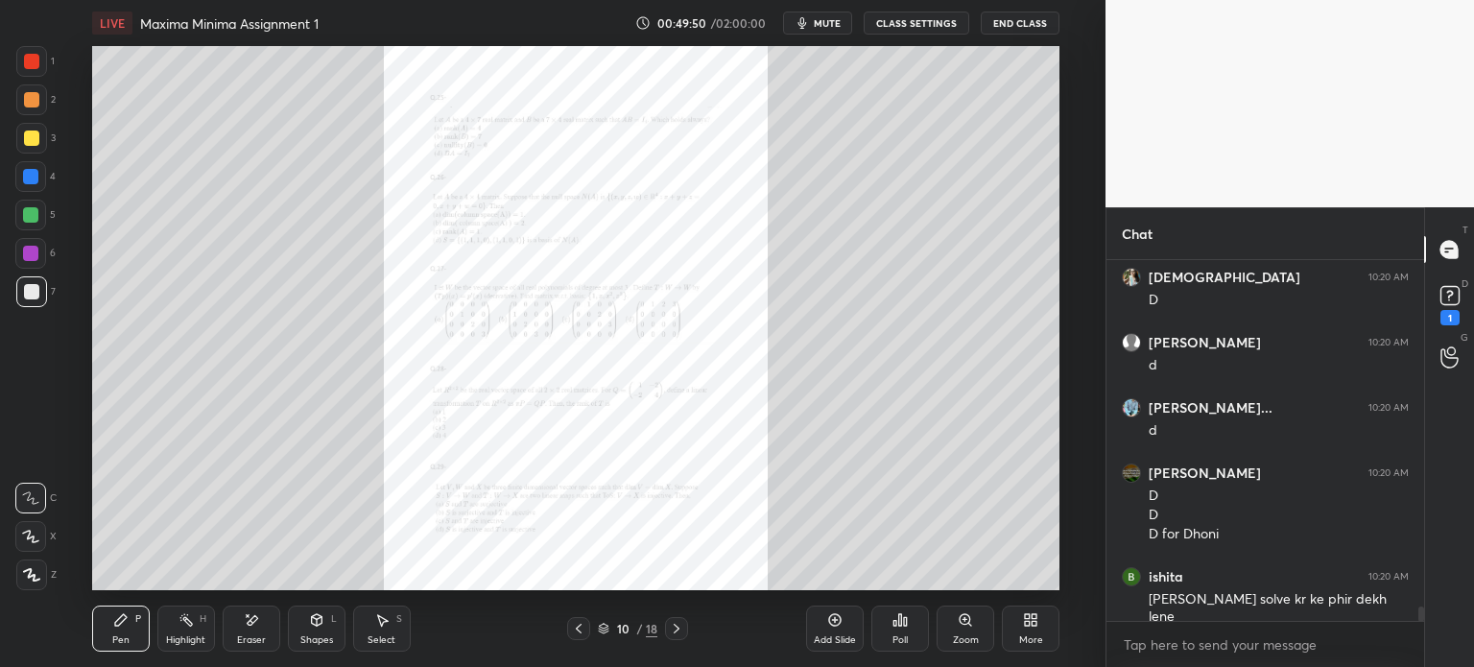
click at [962, 621] on icon at bounding box center [965, 619] width 11 height 11
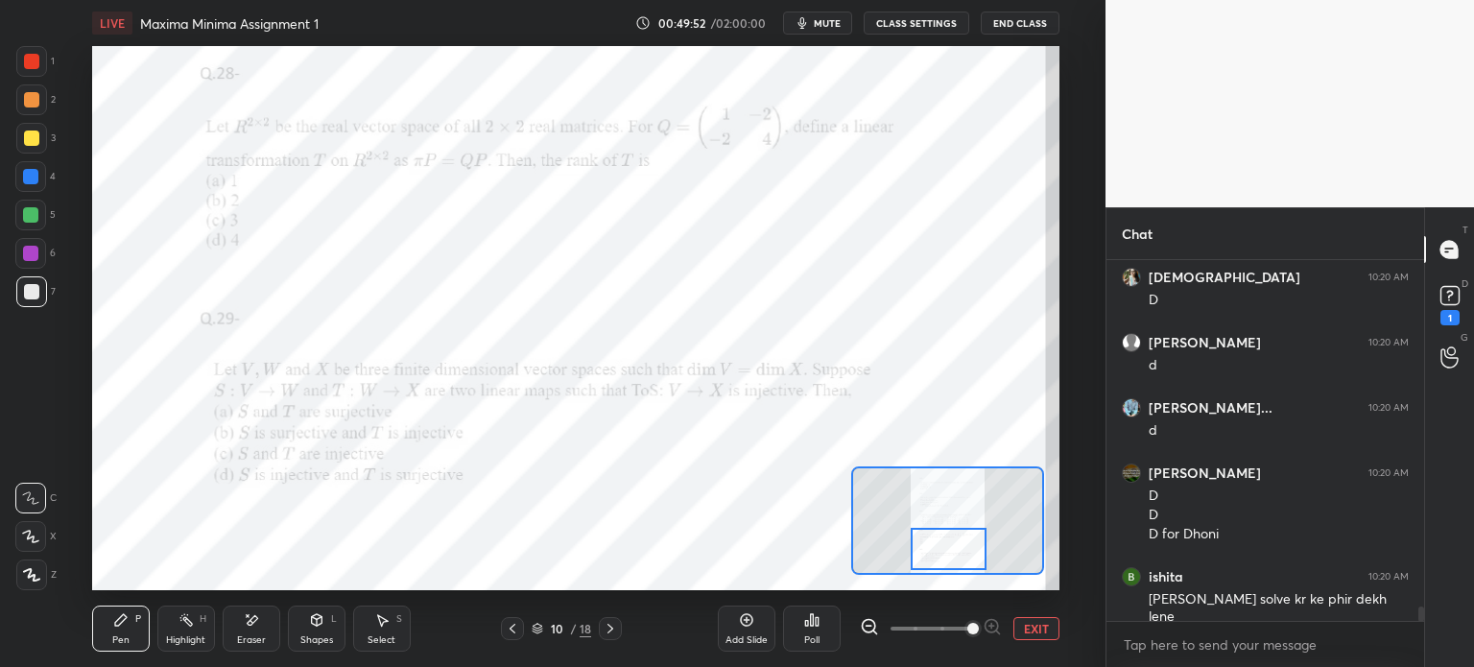
click at [949, 548] on div at bounding box center [949, 549] width 76 height 42
click at [607, 621] on icon at bounding box center [610, 628] width 15 height 15
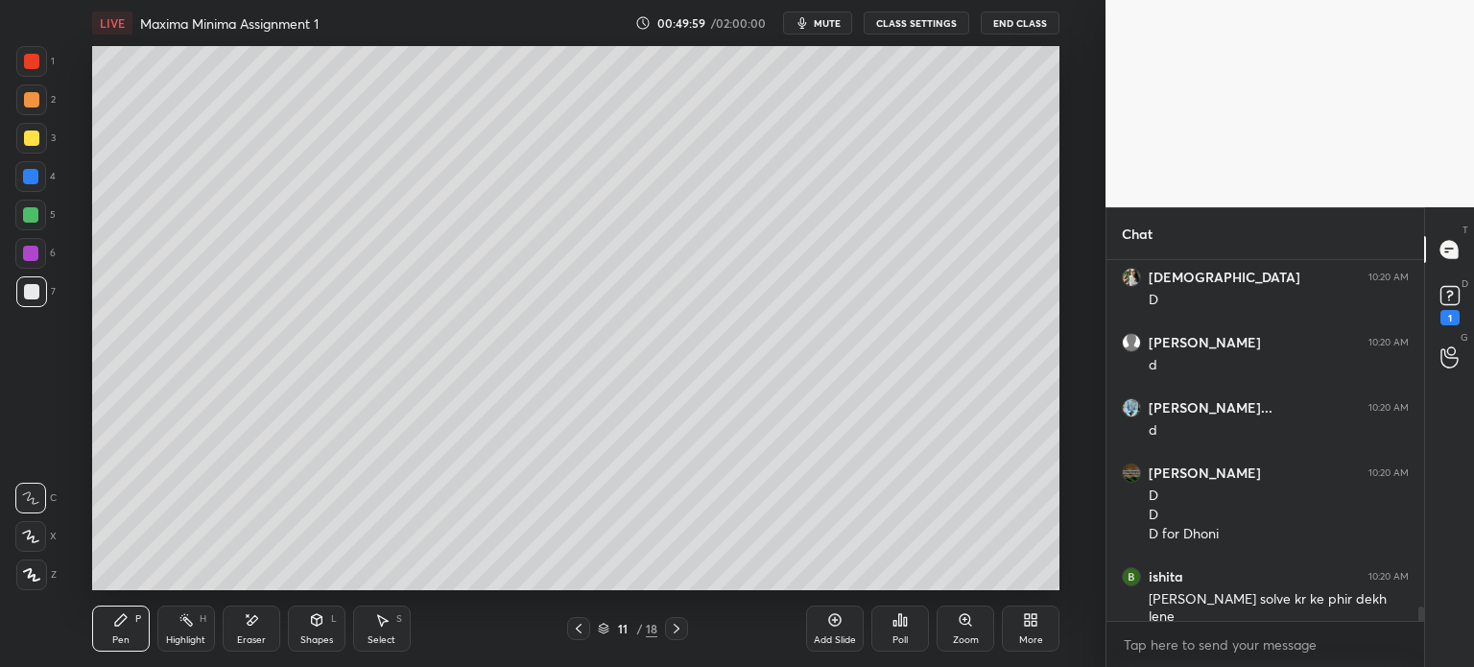
scroll to position [8660, 0]
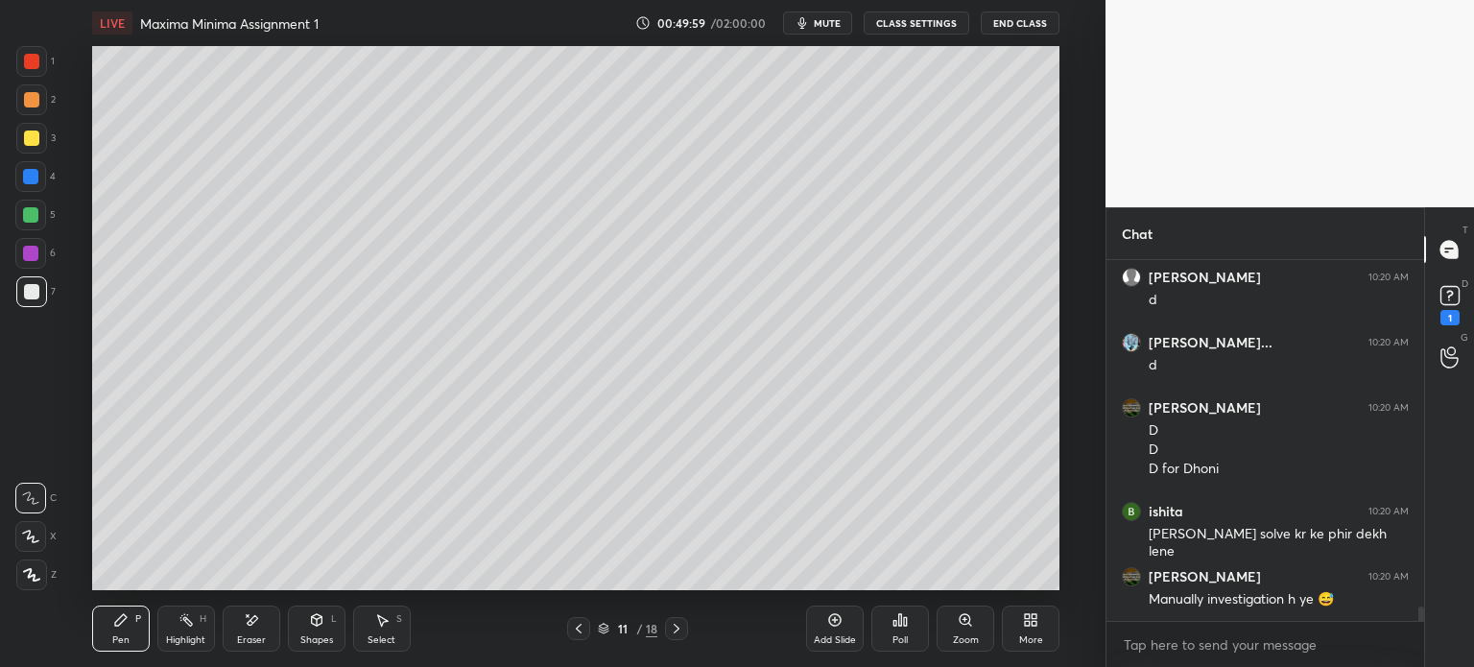
click at [582, 630] on icon at bounding box center [578, 628] width 15 height 15
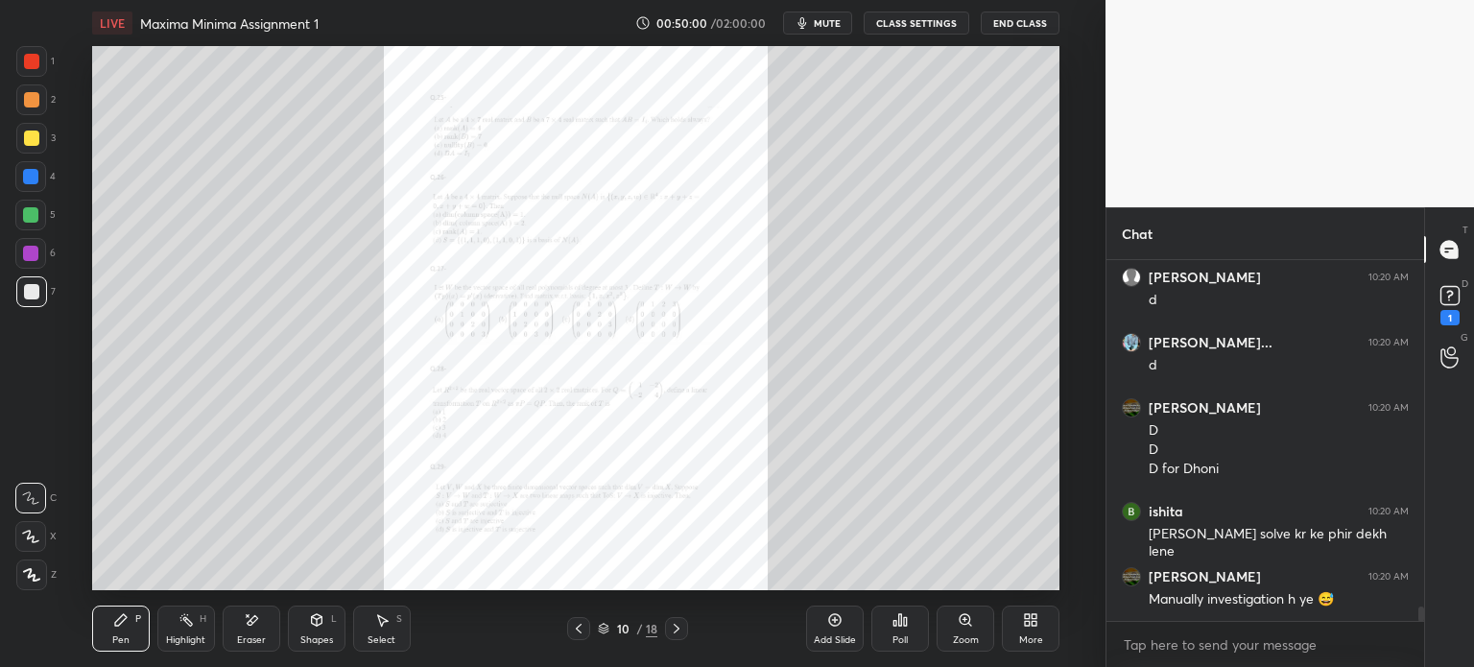
click at [951, 629] on div "Zoom" at bounding box center [966, 629] width 58 height 46
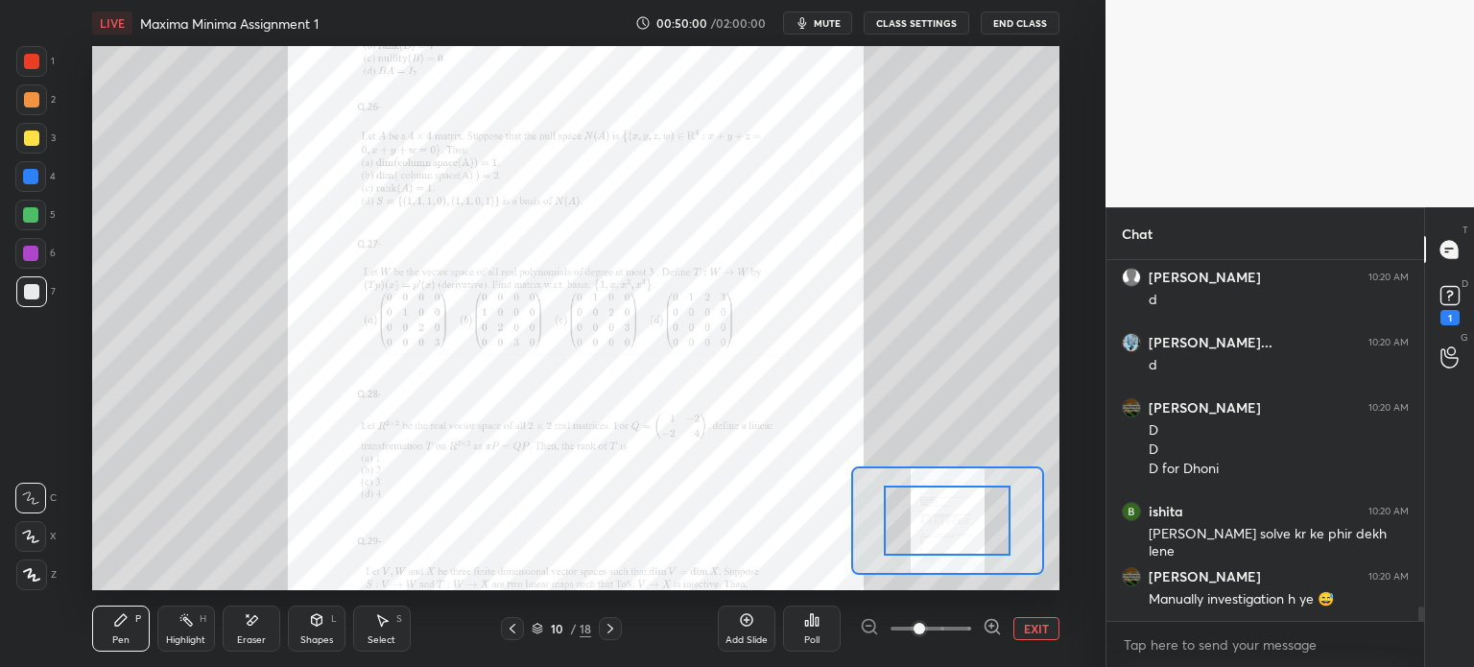
click at [953, 630] on span at bounding box center [931, 628] width 81 height 29
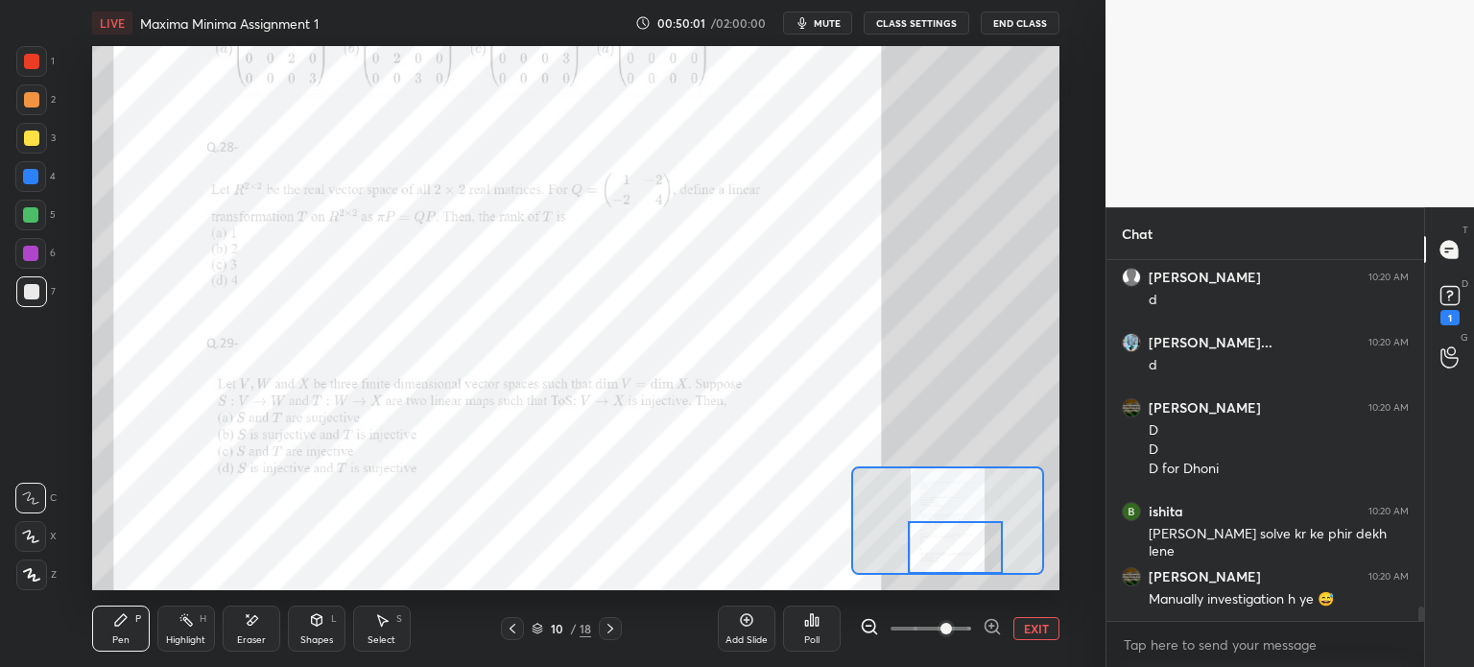
drag, startPoint x: 940, startPoint y: 533, endPoint x: 951, endPoint y: 563, distance: 32.5
click at [951, 563] on div at bounding box center [955, 547] width 95 height 53
click at [611, 630] on icon at bounding box center [610, 628] width 15 height 15
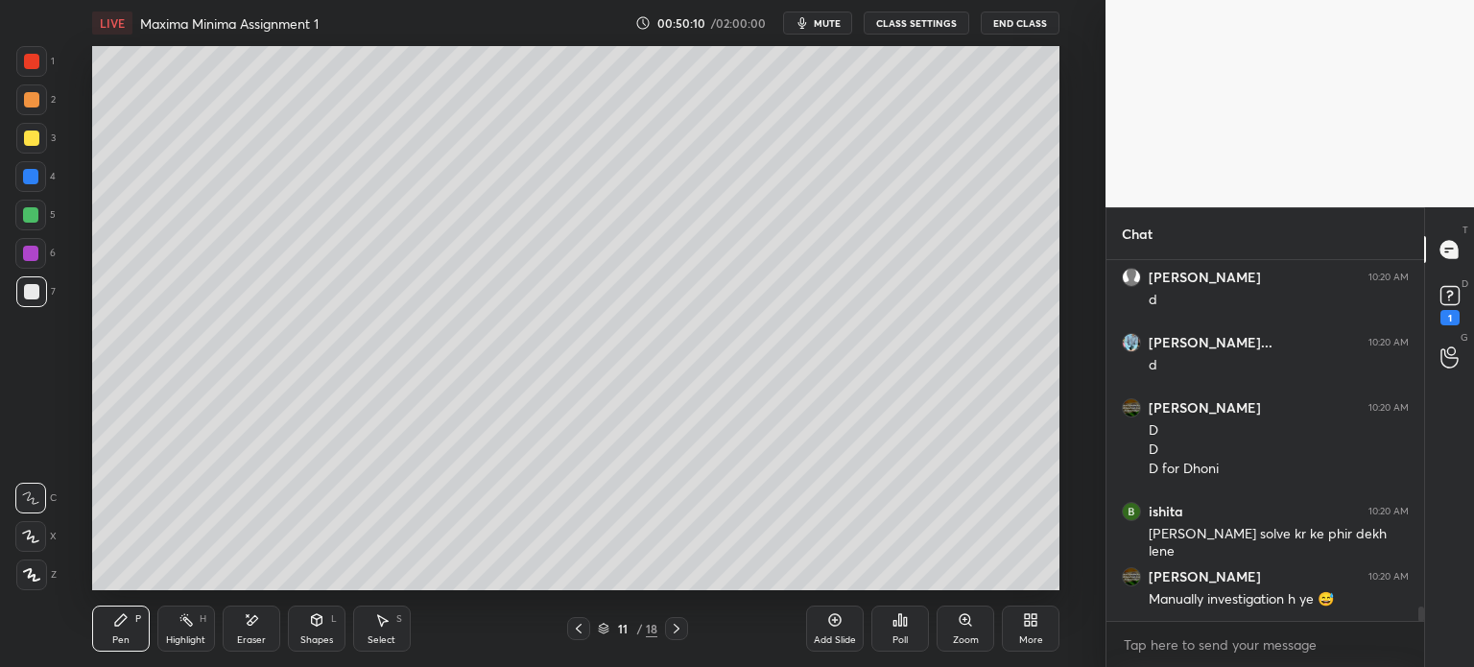
scroll to position [8725, 0]
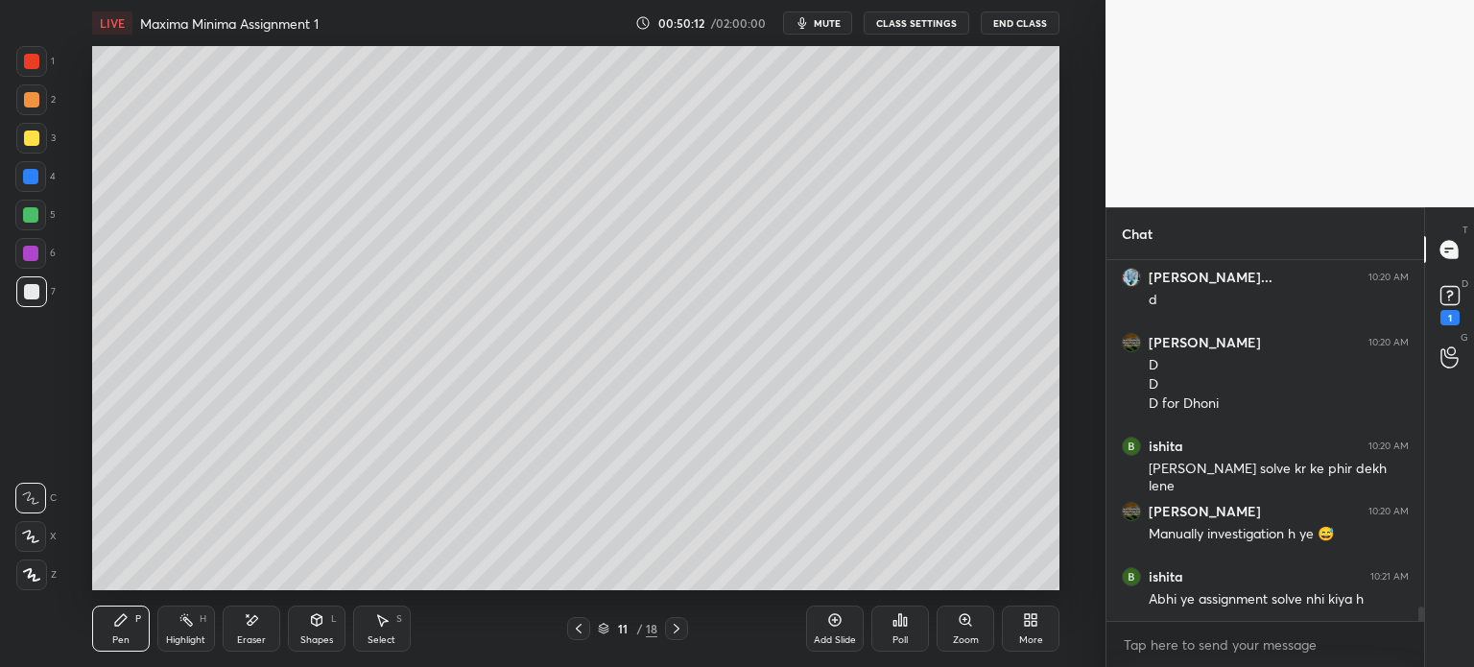
click at [580, 625] on icon at bounding box center [578, 628] width 15 height 15
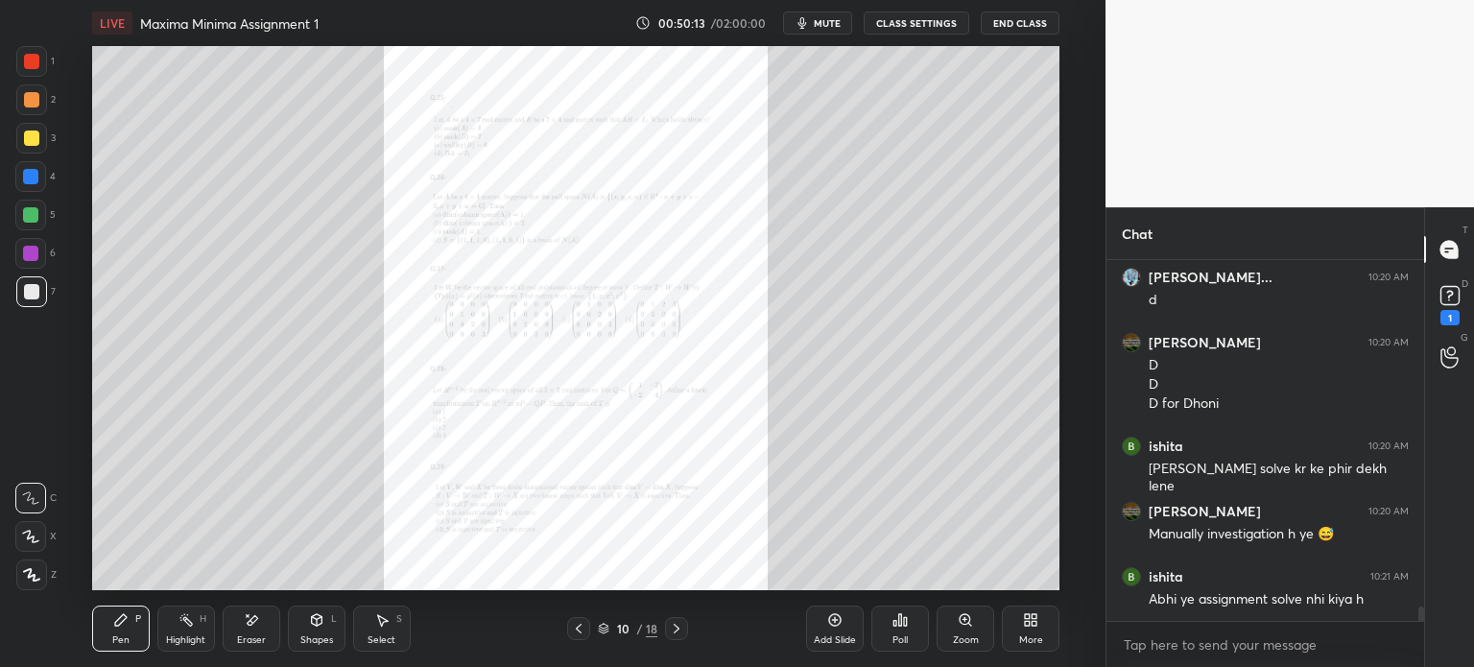
click at [952, 632] on div "Zoom" at bounding box center [966, 629] width 58 height 46
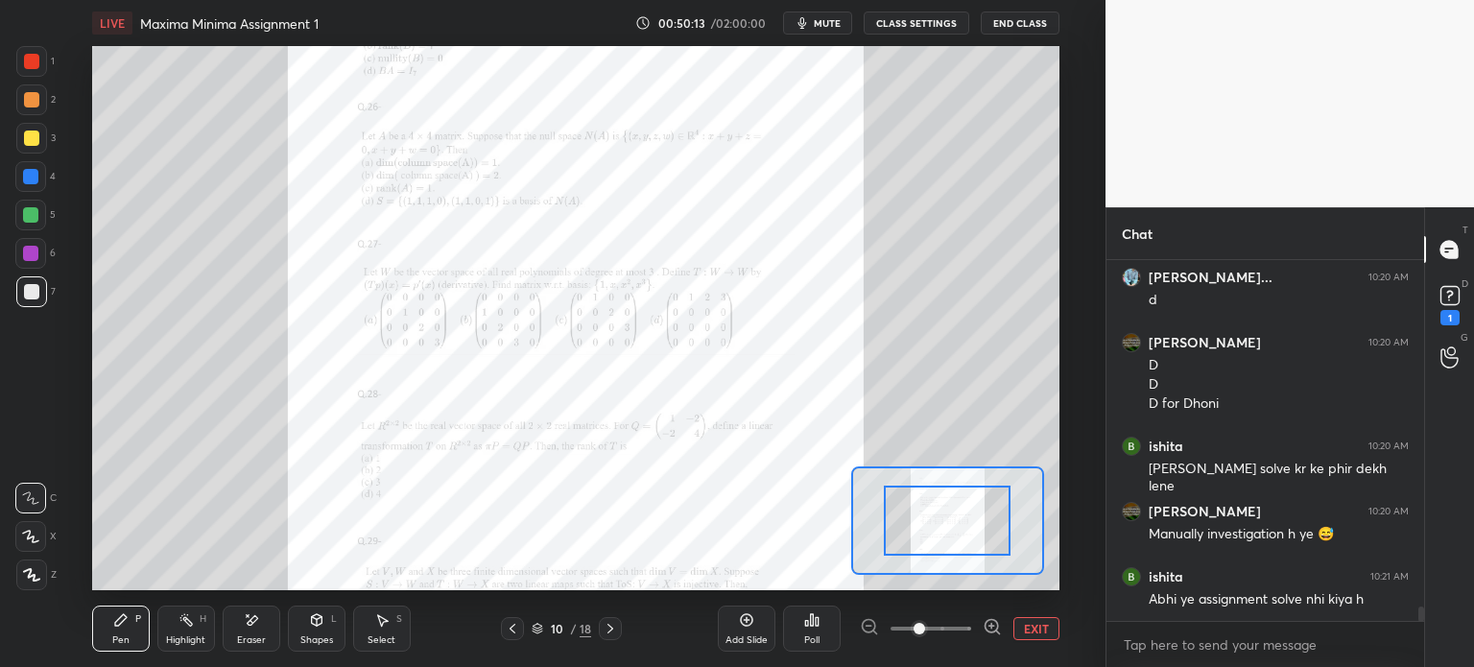
click at [954, 631] on span at bounding box center [931, 628] width 81 height 29
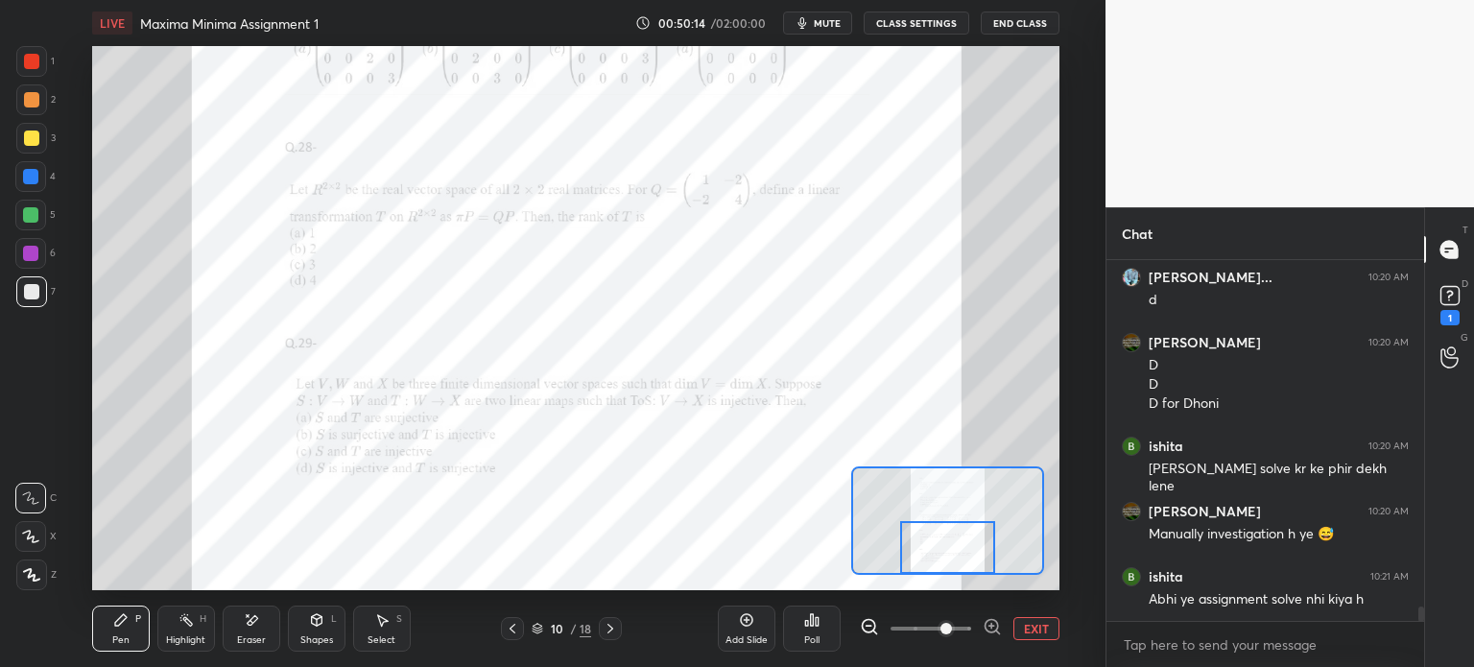
drag, startPoint x: 933, startPoint y: 544, endPoint x: 933, endPoint y: 573, distance: 28.8
click at [933, 573] on div at bounding box center [947, 547] width 95 height 53
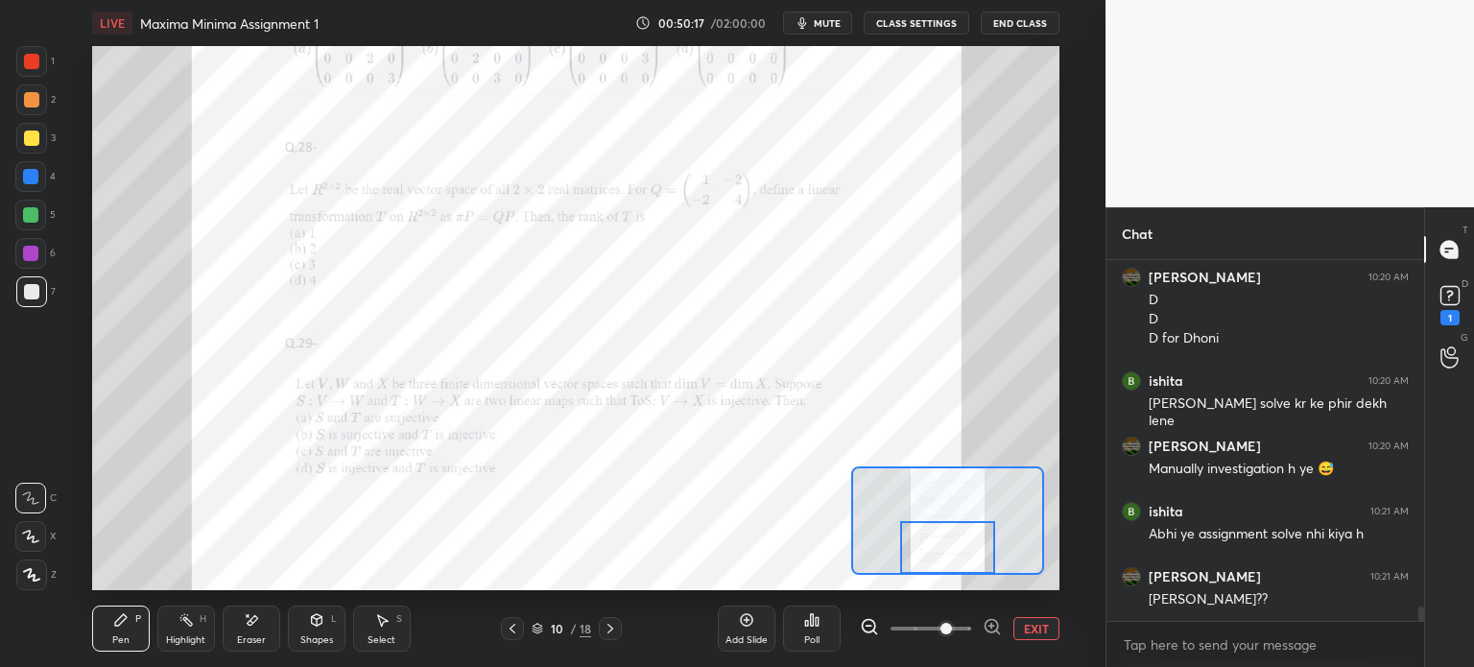
click at [614, 629] on icon at bounding box center [610, 628] width 15 height 15
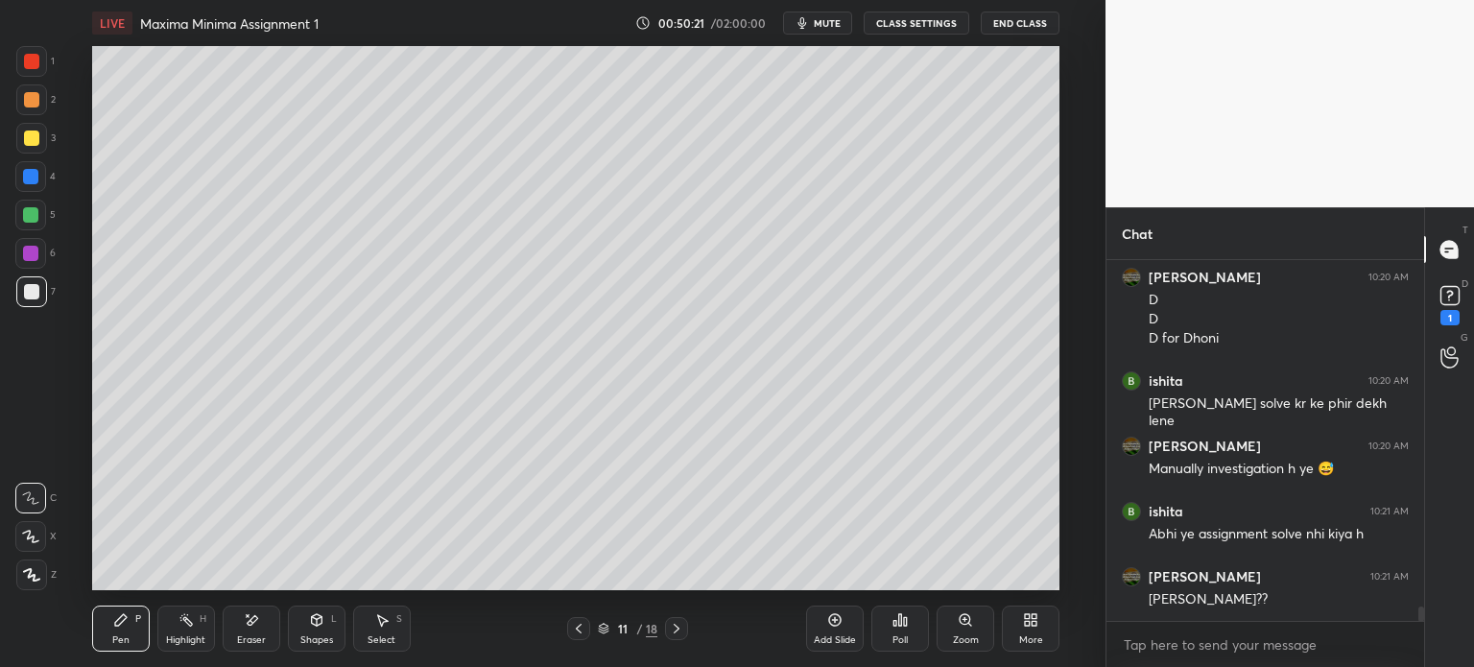
click at [324, 636] on div "Shapes" at bounding box center [316, 640] width 33 height 10
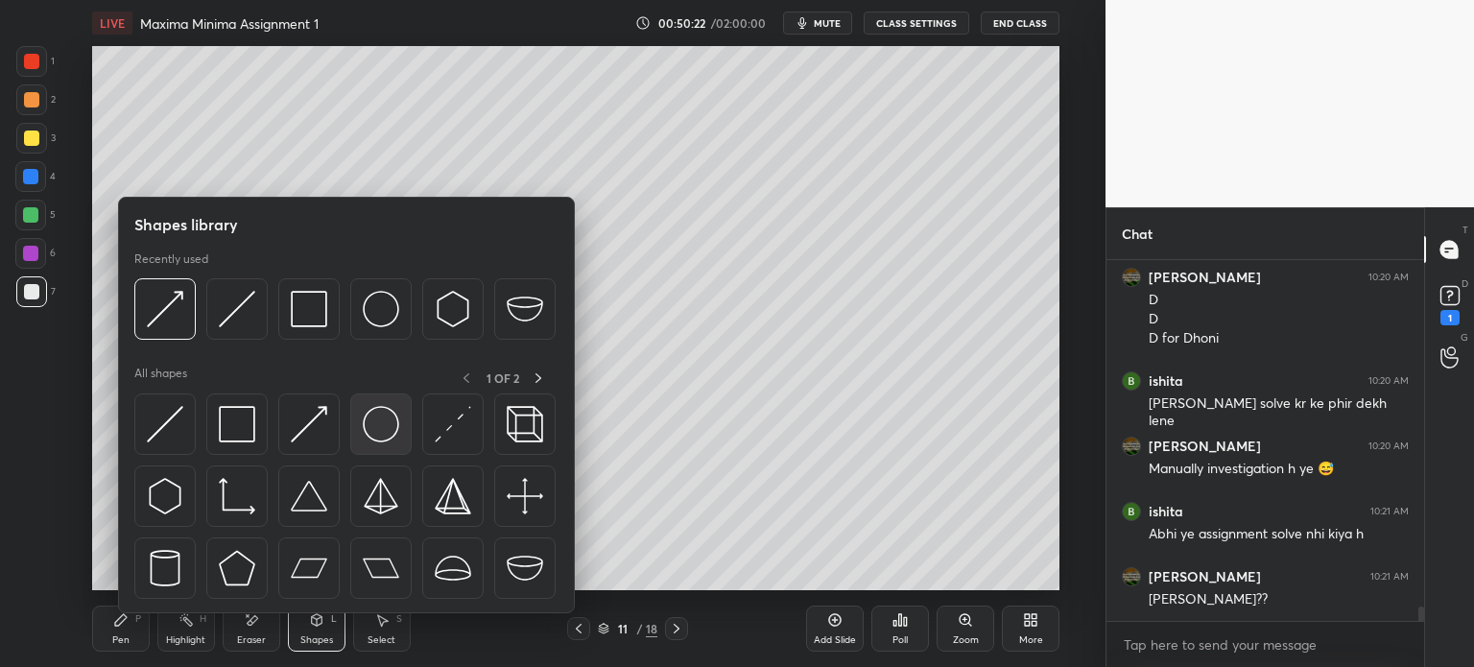
click at [381, 437] on img at bounding box center [381, 424] width 36 height 36
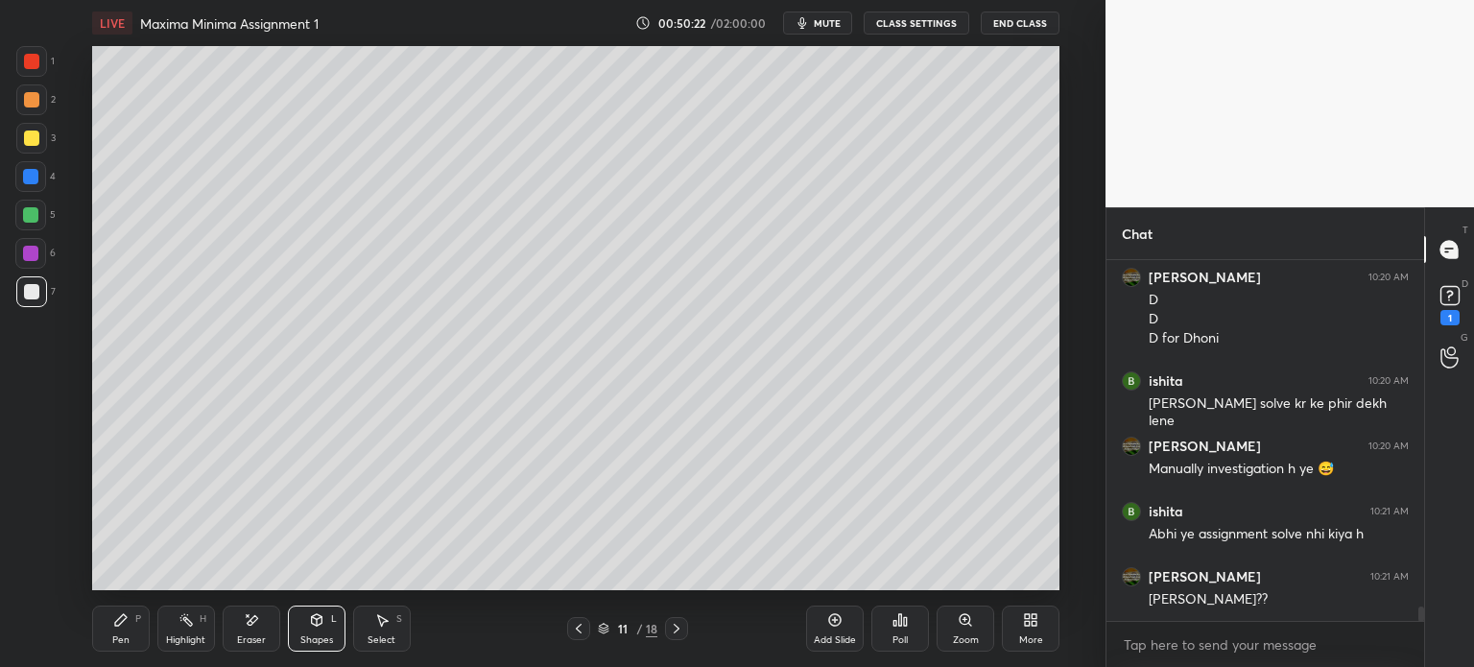
click at [30, 62] on div at bounding box center [31, 61] width 15 height 15
drag, startPoint x: 31, startPoint y: 212, endPoint x: 90, endPoint y: 206, distance: 59.8
click at [31, 214] on div at bounding box center [30, 214] width 15 height 15
click at [40, 249] on div at bounding box center [30, 253] width 31 height 31
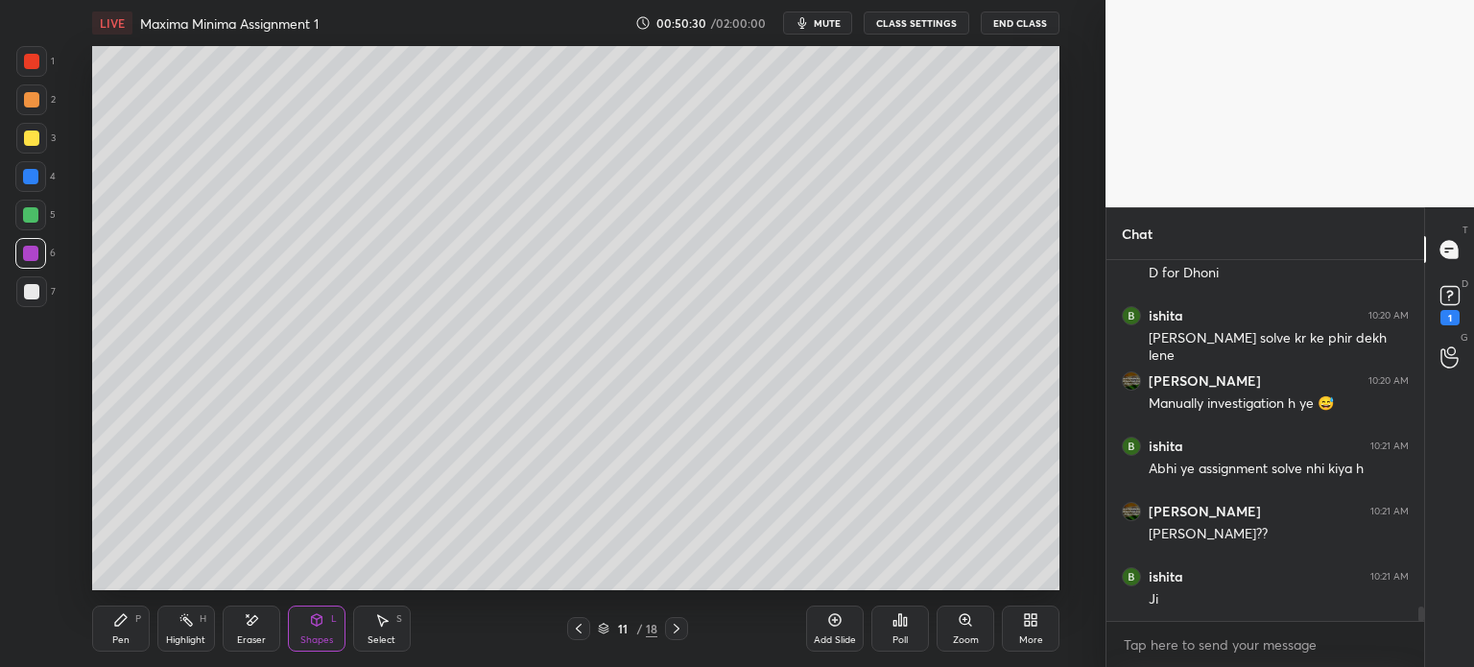
click at [121, 645] on div "Pen" at bounding box center [120, 640] width 17 height 10
click at [37, 297] on div at bounding box center [31, 291] width 15 height 15
click at [315, 606] on div "Shapes L" at bounding box center [317, 629] width 58 height 46
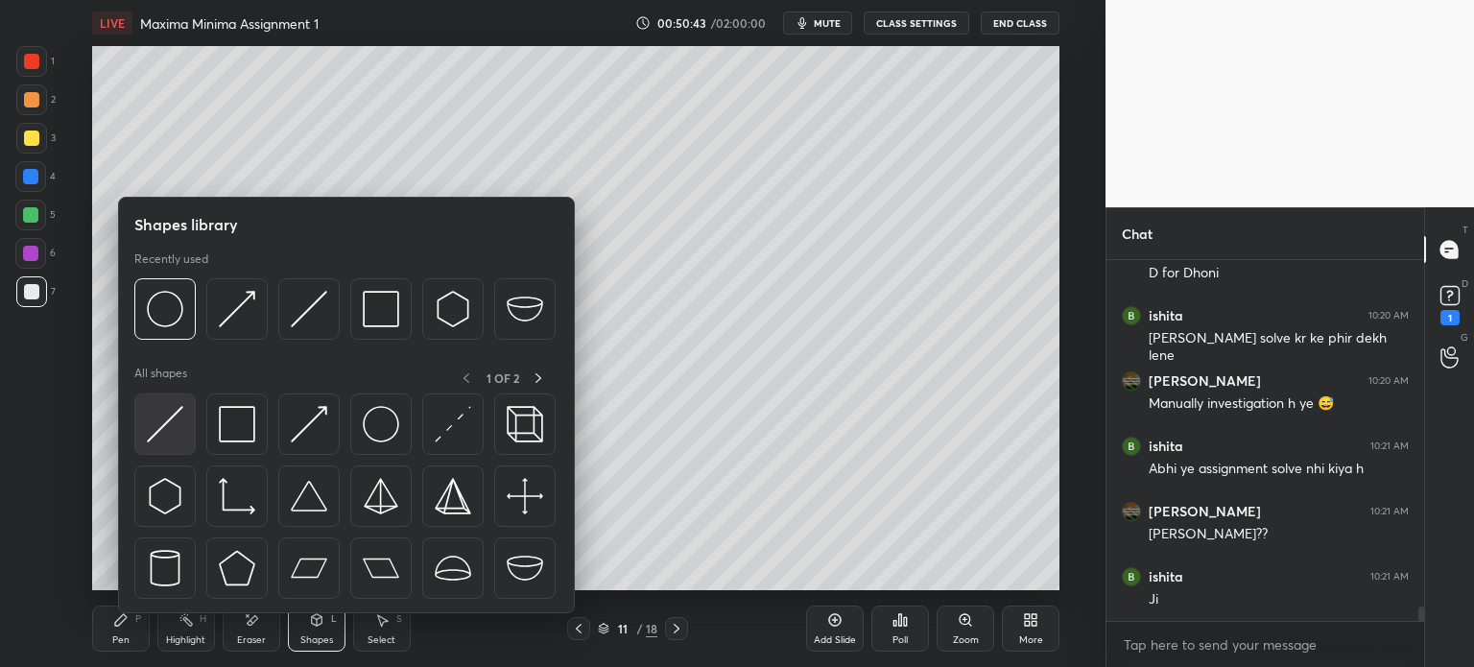
click at [175, 419] on img at bounding box center [165, 424] width 36 height 36
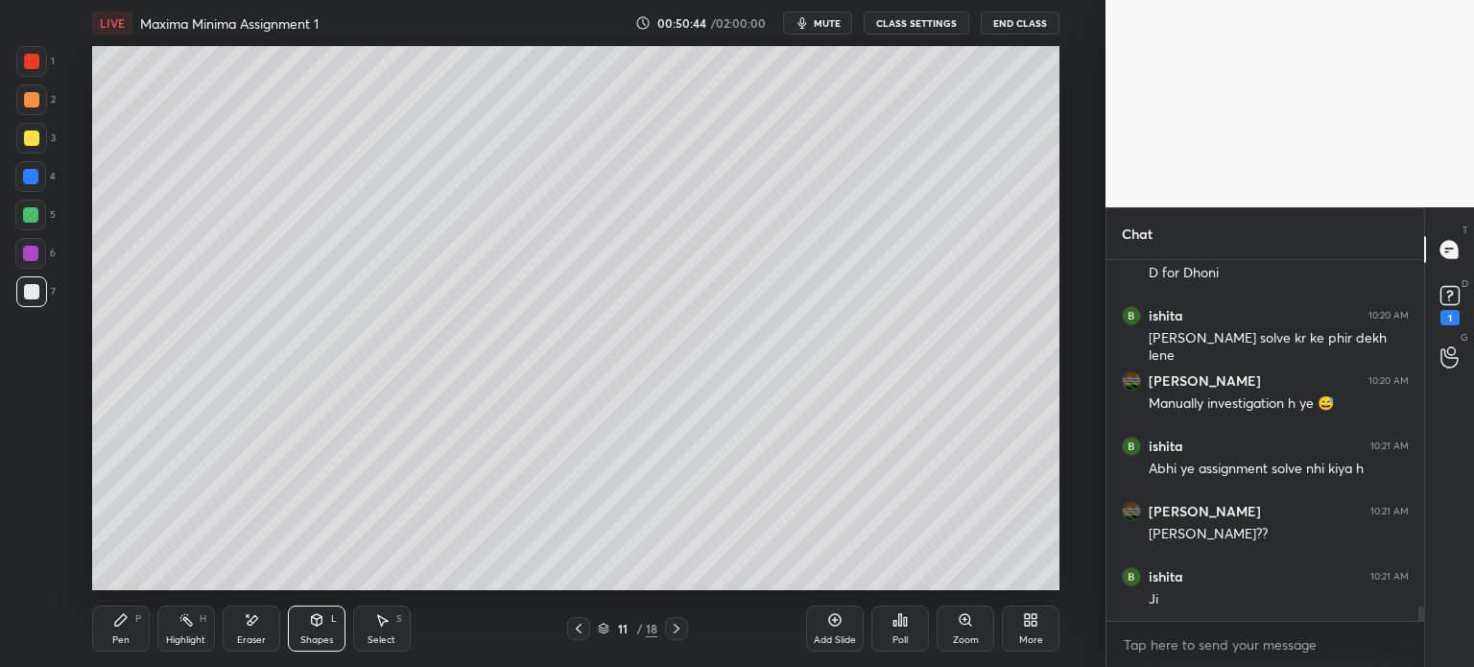
click at [22, 42] on div "1 2 3 4 5 6 7 C X Z E E Erase all H H LIVE Maxima Minima Assignment 1 00:50:44 …" at bounding box center [545, 333] width 1090 height 667
drag, startPoint x: 25, startPoint y: 116, endPoint x: 27, endPoint y: 107, distance: 9.8
click at [25, 115] on div "2" at bounding box center [35, 103] width 39 height 38
click at [19, 214] on div at bounding box center [30, 215] width 31 height 31
click at [16, 176] on div at bounding box center [30, 176] width 31 height 31
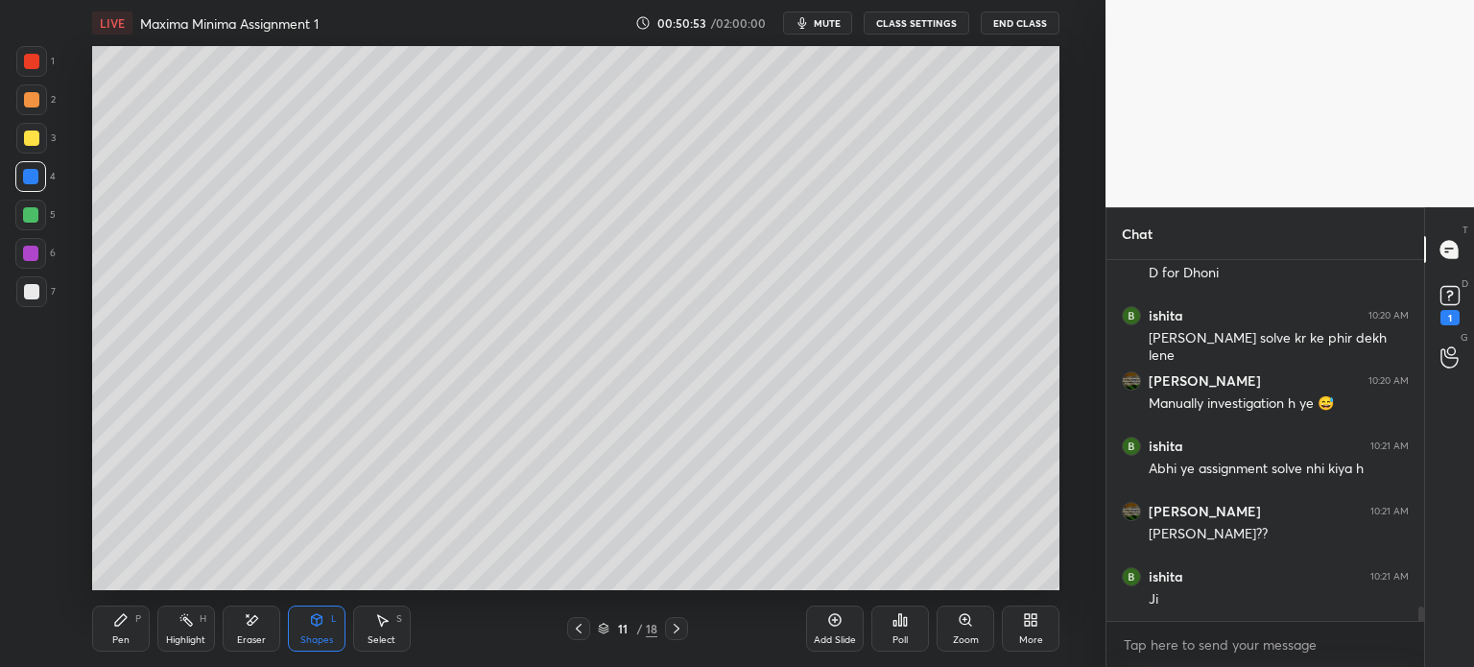
click at [112, 635] on div "Pen" at bounding box center [120, 640] width 17 height 10
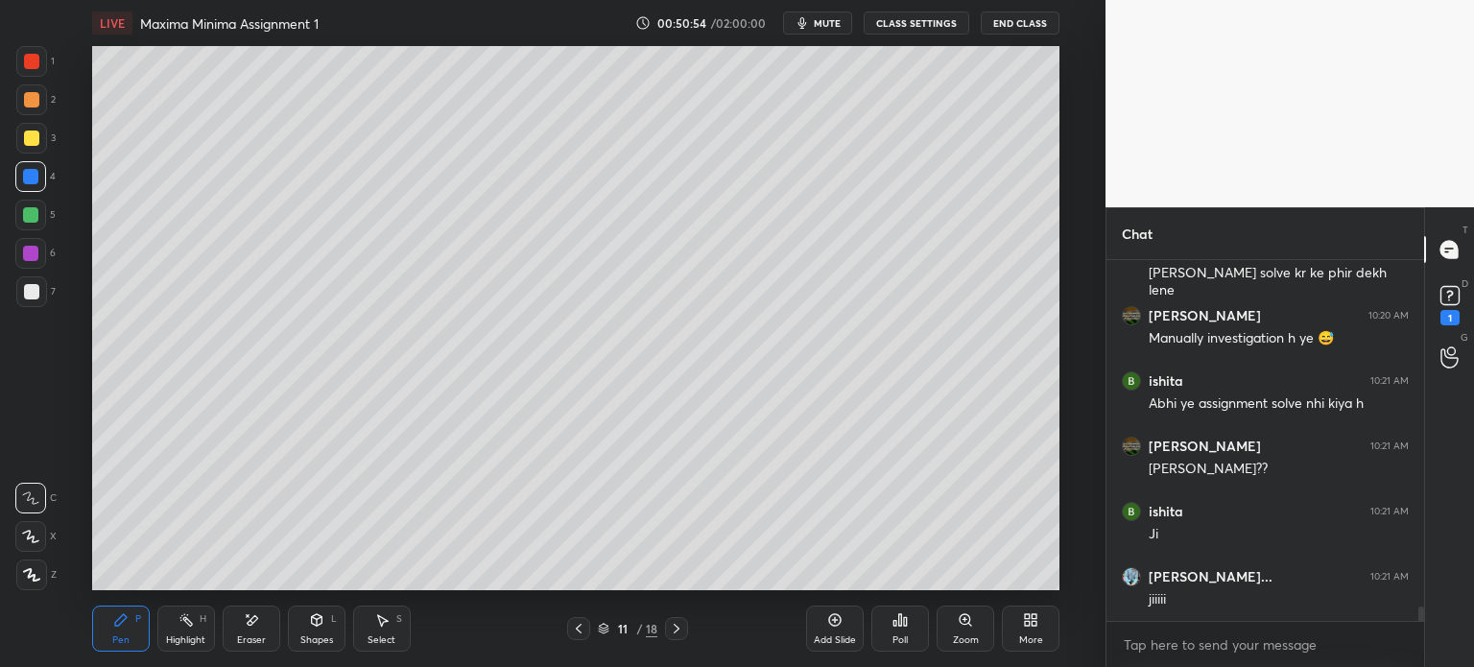
click at [27, 249] on div at bounding box center [30, 253] width 31 height 31
click at [32, 258] on div at bounding box center [30, 253] width 15 height 15
click at [36, 484] on div at bounding box center [30, 498] width 31 height 31
click at [31, 310] on div "7" at bounding box center [35, 295] width 39 height 38
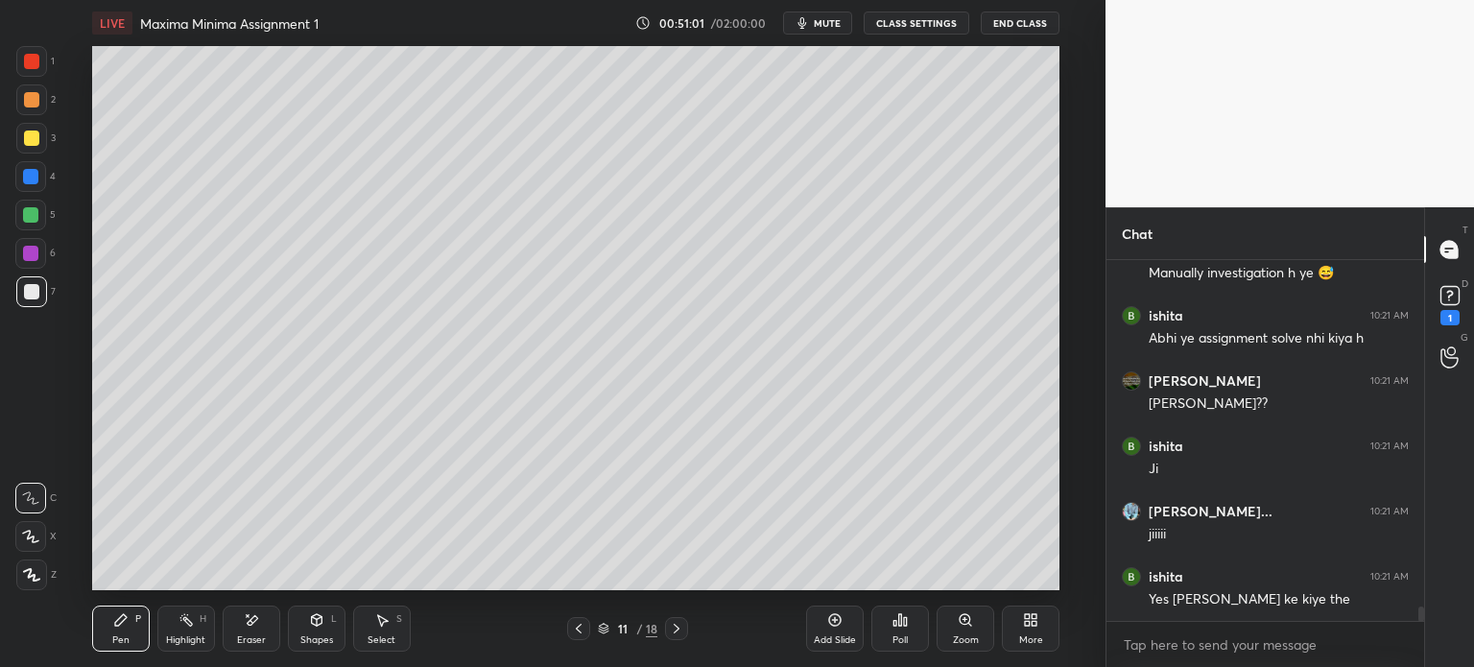
click at [583, 632] on icon at bounding box center [578, 628] width 15 height 15
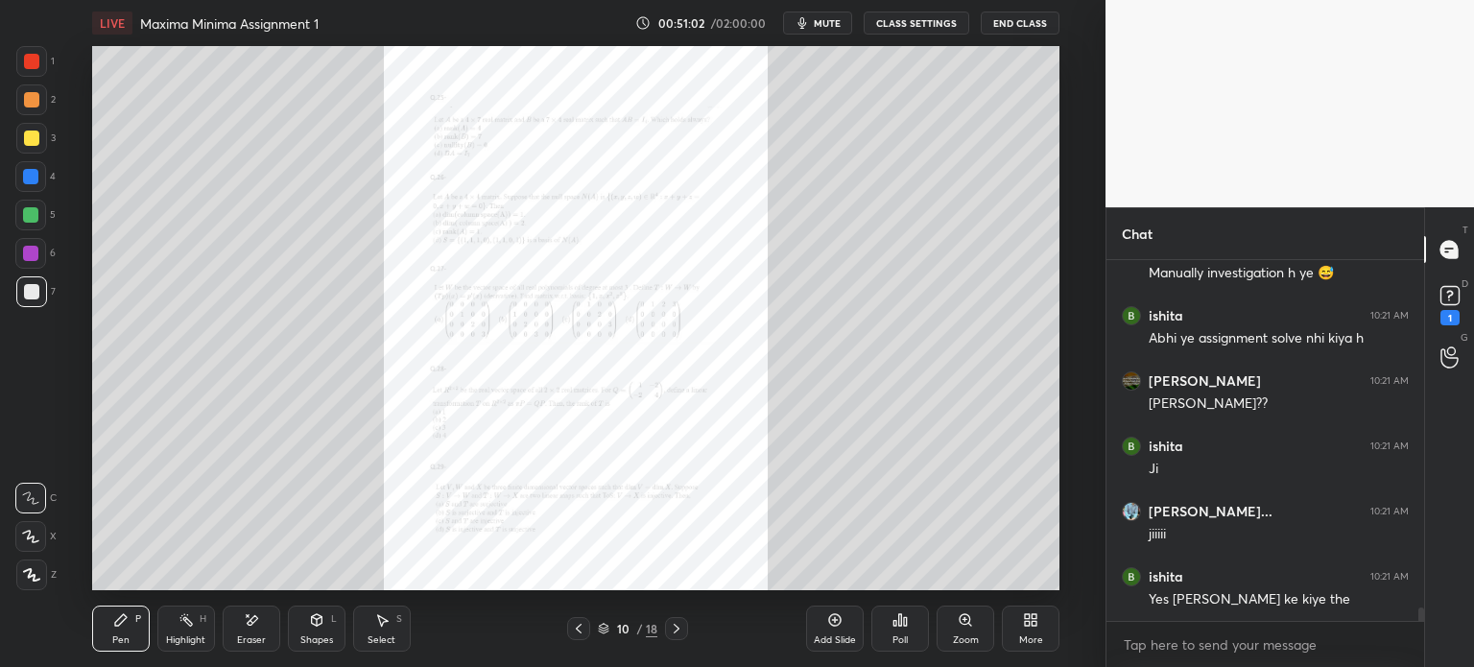
scroll to position [9051, 0]
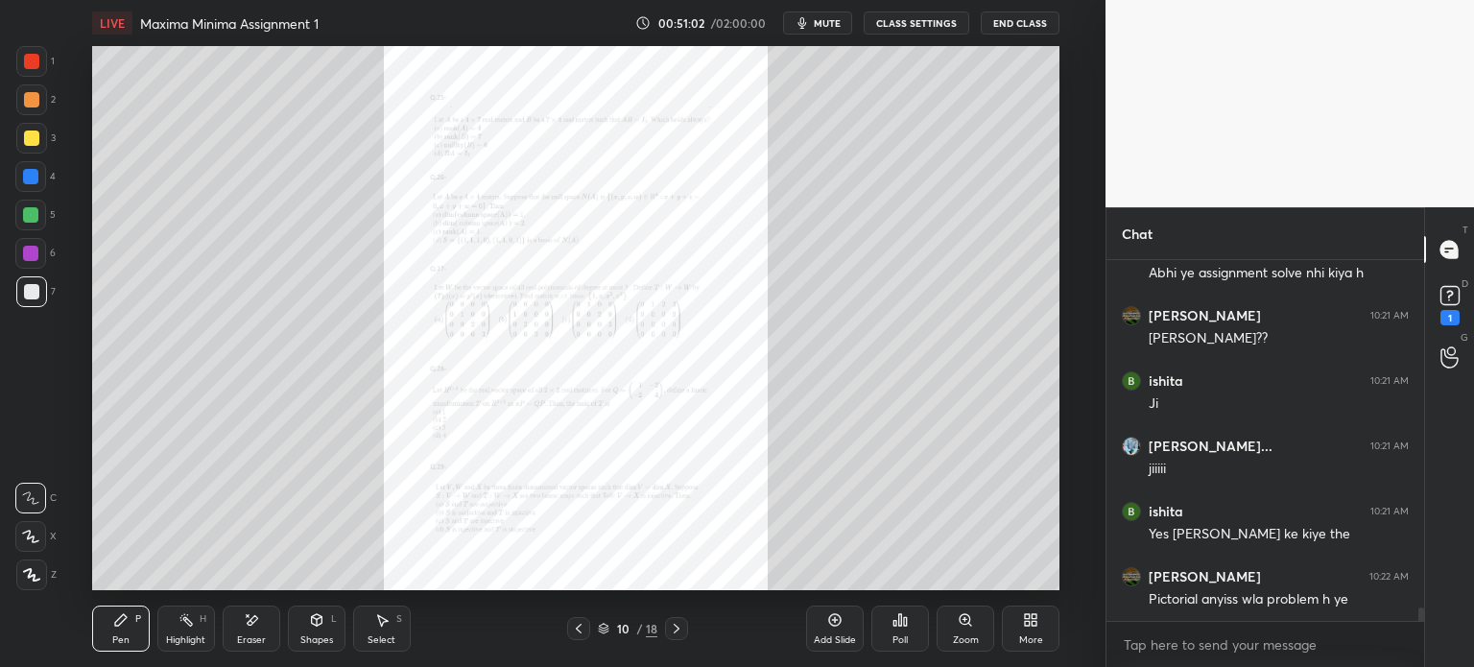
click at [965, 620] on icon at bounding box center [965, 619] width 11 height 11
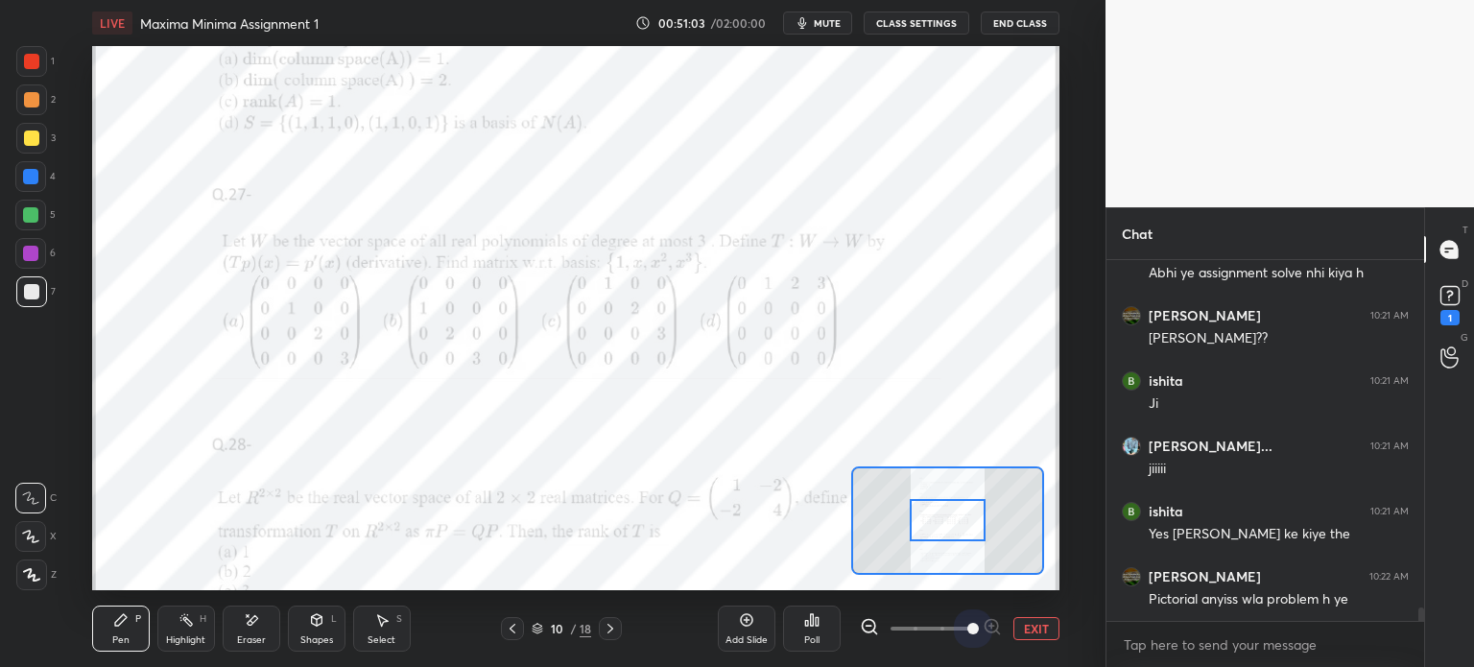
click at [962, 622] on span at bounding box center [931, 628] width 81 height 29
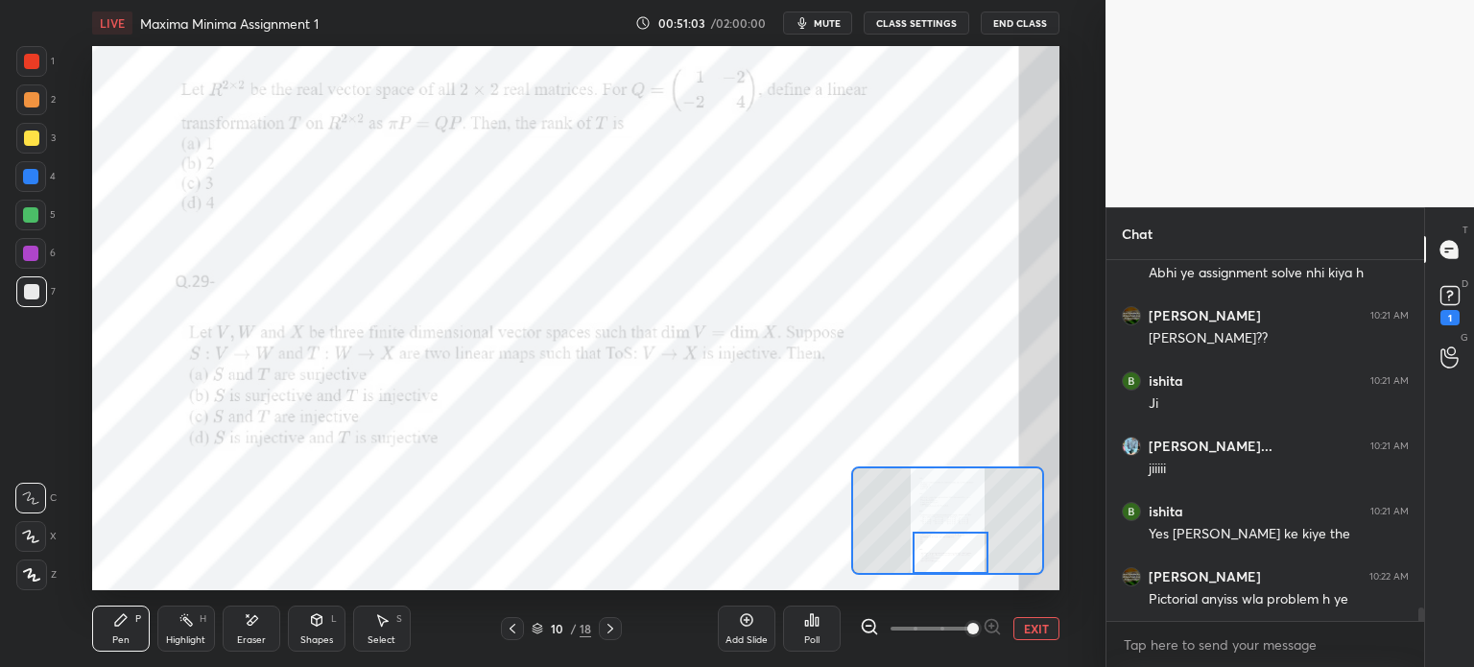
click at [926, 550] on div at bounding box center [951, 553] width 76 height 42
click at [613, 621] on icon at bounding box center [610, 628] width 15 height 15
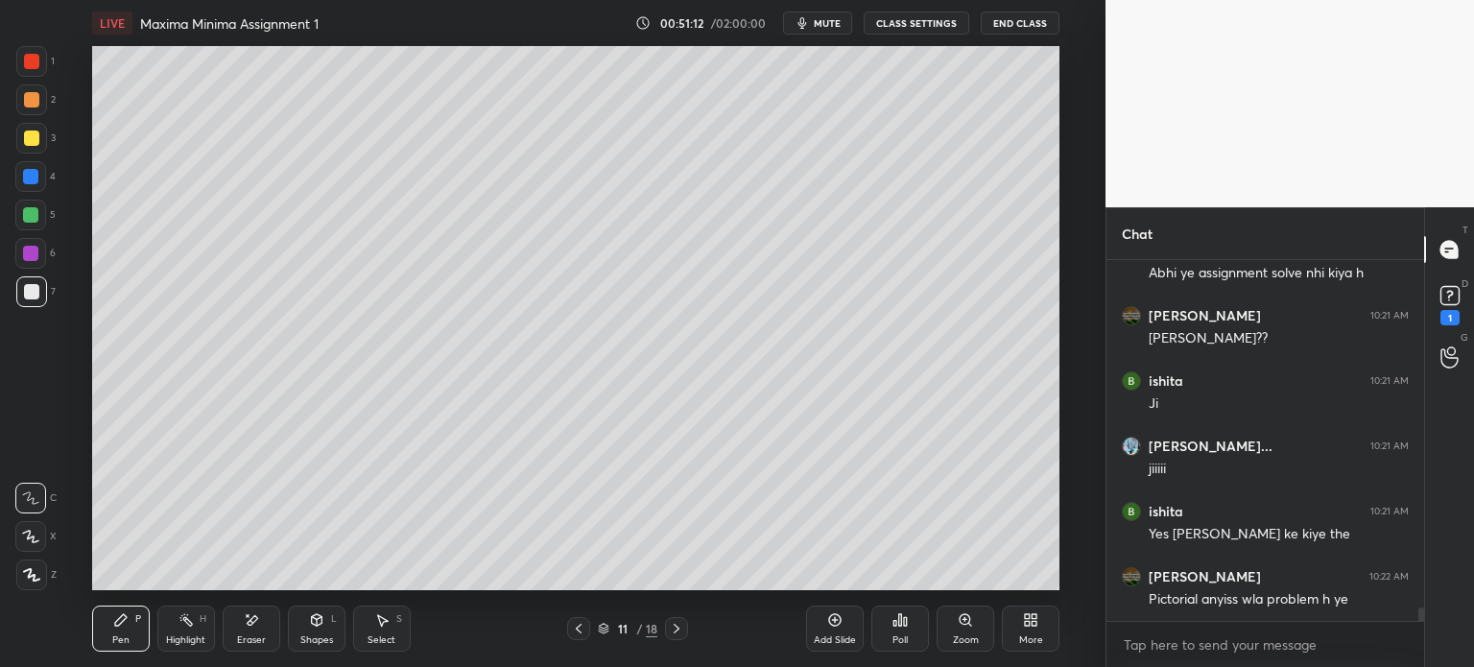
click at [265, 623] on div "Eraser" at bounding box center [252, 629] width 58 height 46
drag, startPoint x: 131, startPoint y: 628, endPoint x: 142, endPoint y: 590, distance: 38.9
click at [131, 629] on div "Pen P" at bounding box center [121, 629] width 58 height 46
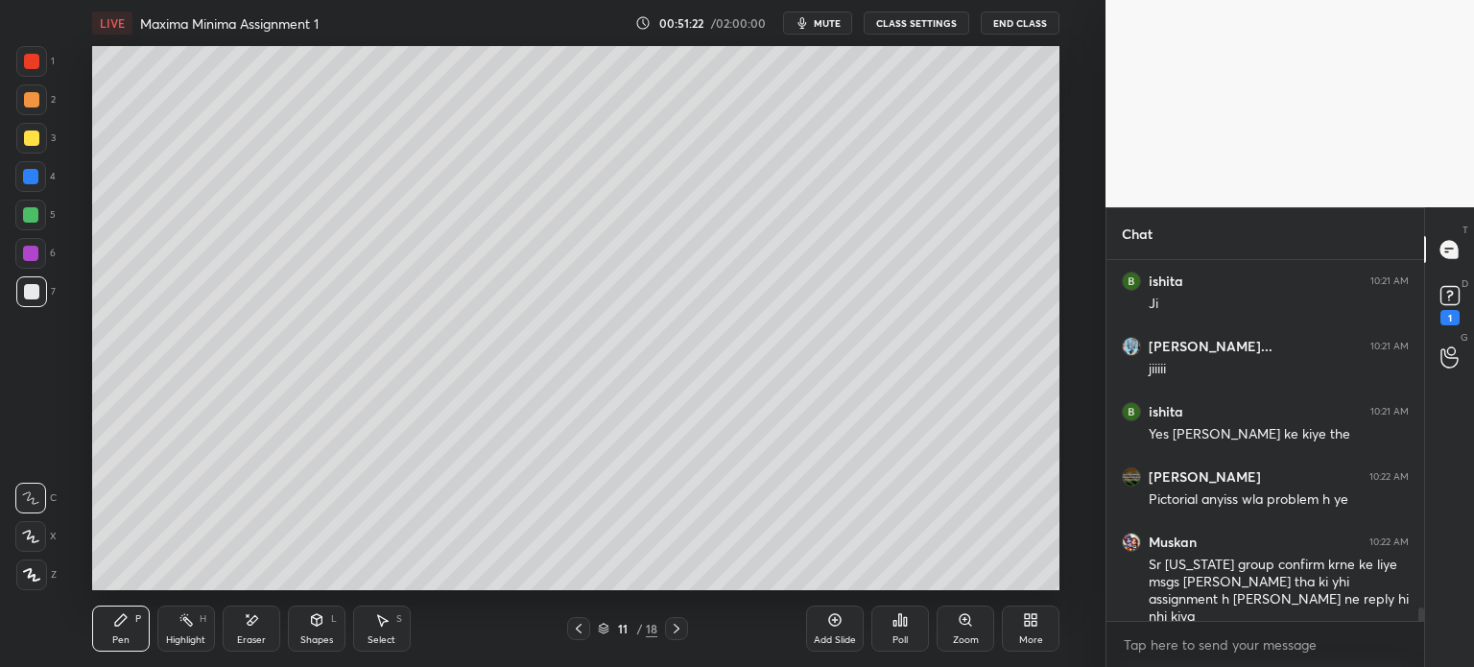
click at [266, 638] on div "Eraser" at bounding box center [252, 629] width 58 height 46
click at [121, 632] on div "Pen P" at bounding box center [121, 629] width 58 height 46
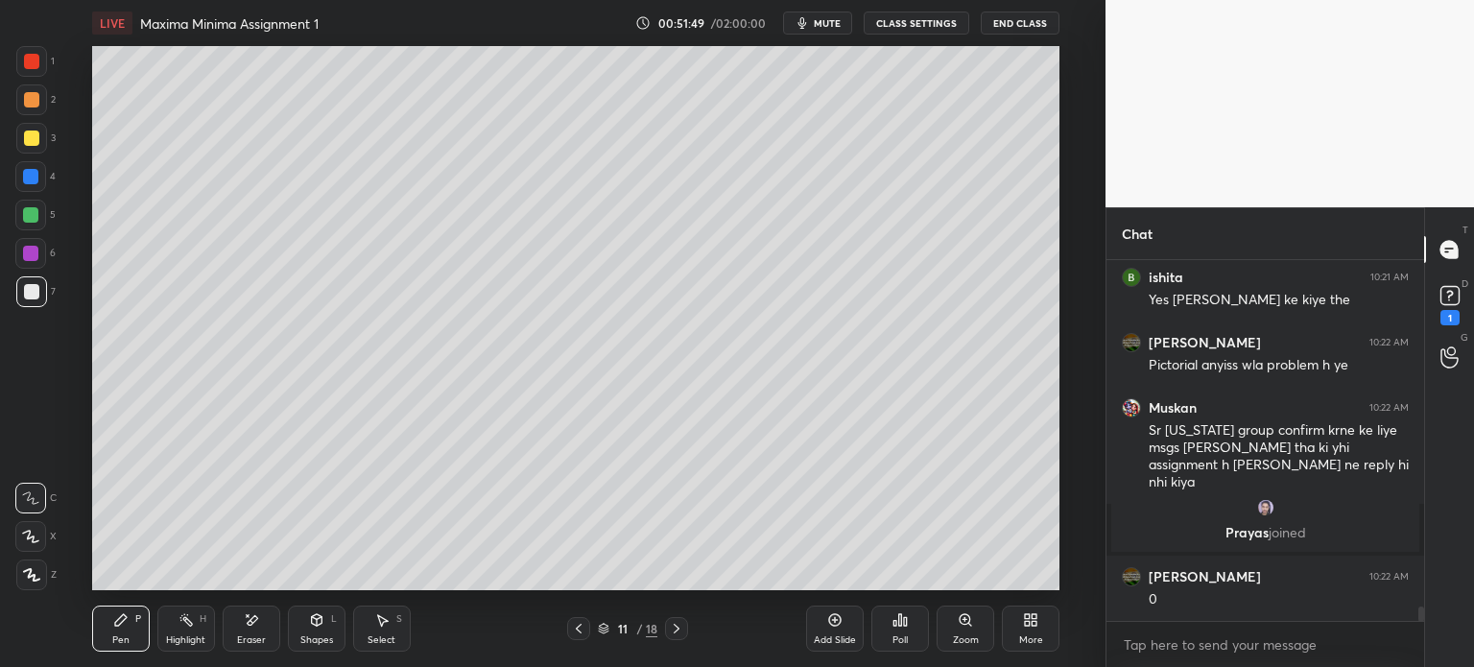
scroll to position [8479, 0]
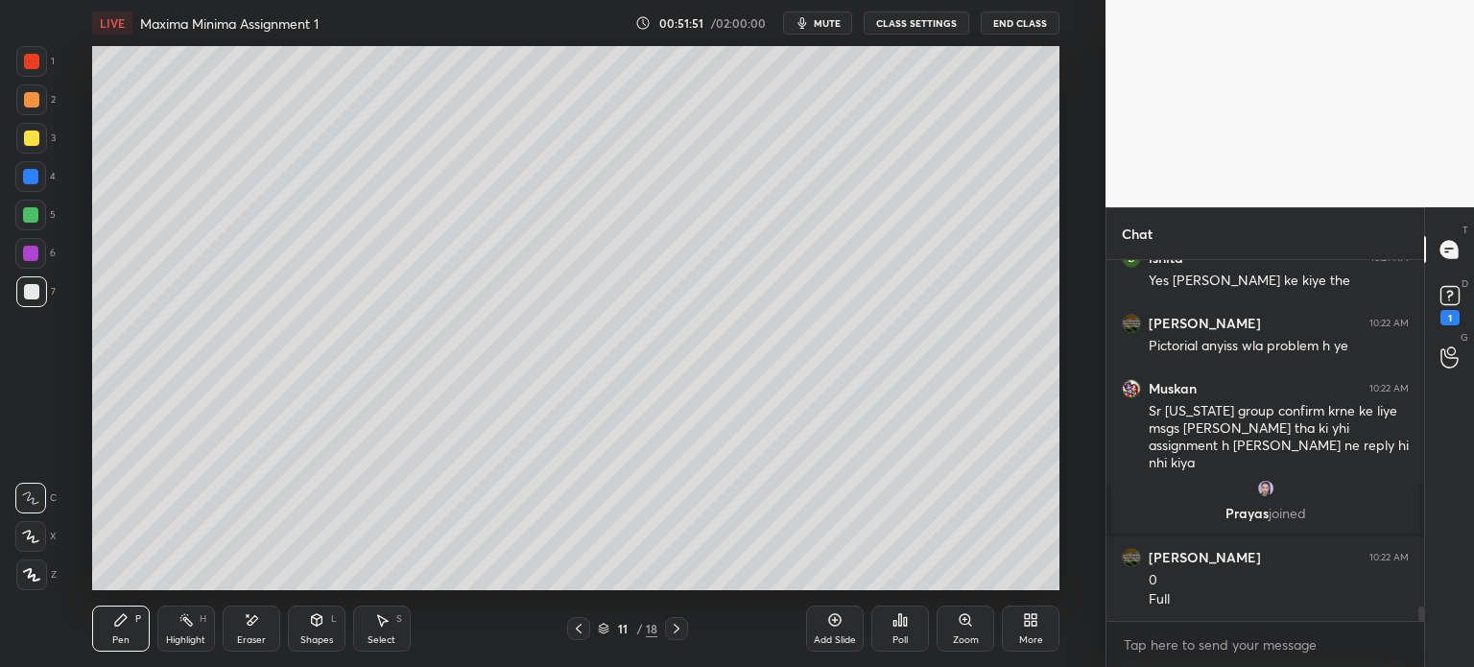
click at [250, 627] on icon at bounding box center [251, 620] width 15 height 16
click at [155, 617] on div "Pen P Highlight H Eraser Shapes L Select S" at bounding box center [270, 629] width 357 height 46
click at [130, 632] on div "Pen P" at bounding box center [121, 629] width 58 height 46
click at [43, 154] on div "3" at bounding box center [35, 142] width 39 height 38
click at [173, 641] on div "Highlight" at bounding box center [185, 640] width 39 height 10
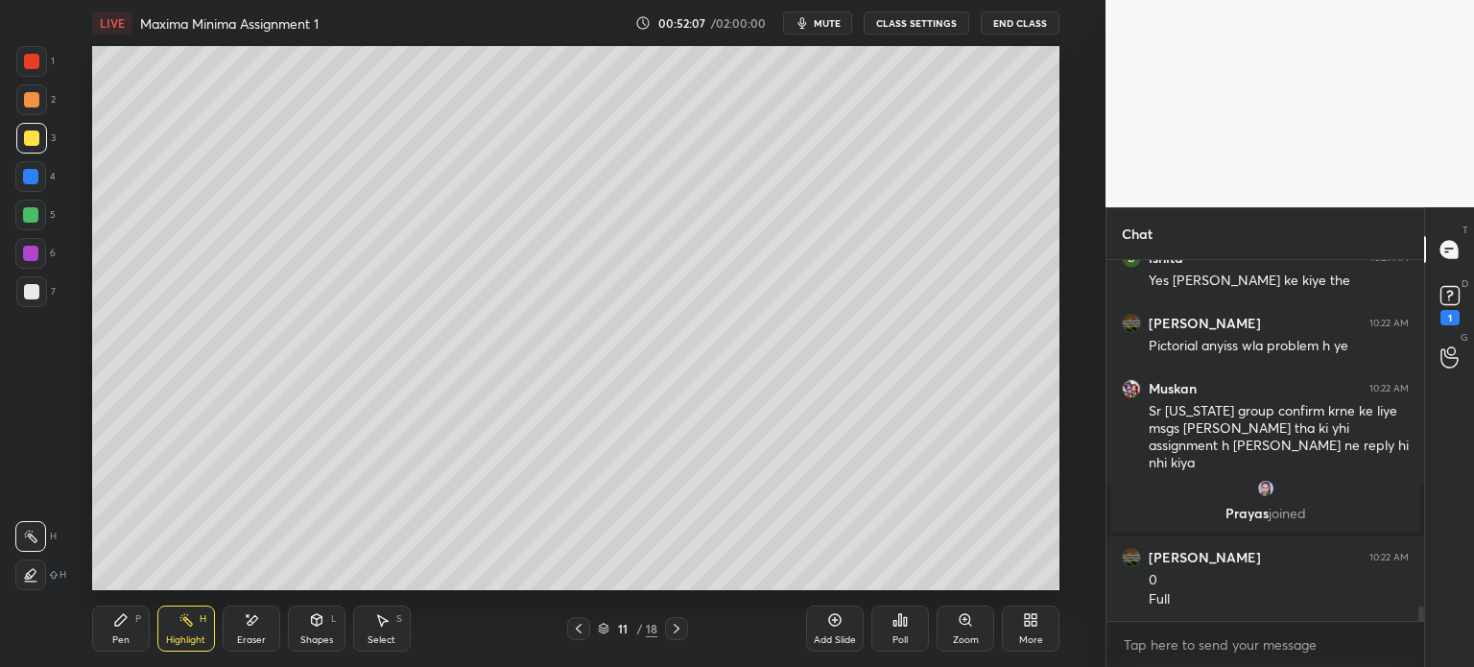
click at [35, 530] on icon at bounding box center [30, 536] width 15 height 15
click at [20, 579] on div at bounding box center [30, 574] width 31 height 31
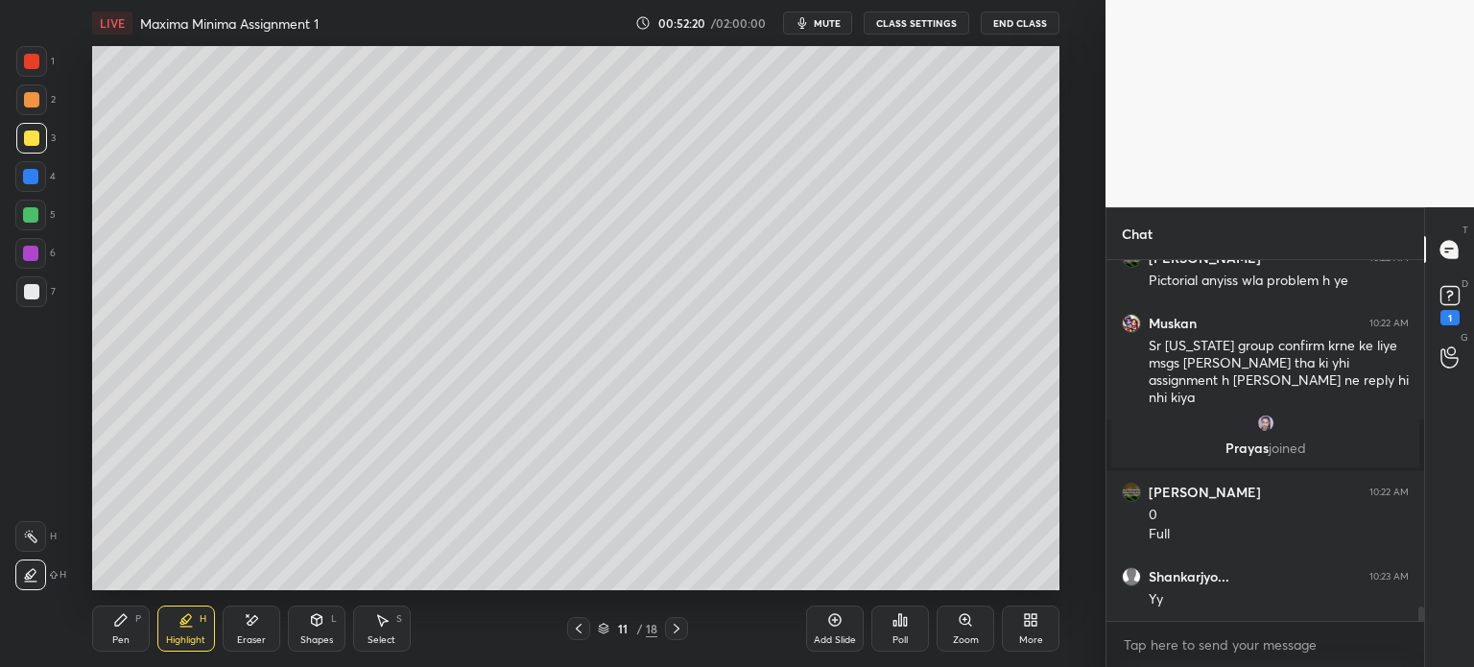
scroll to position [8610, 0]
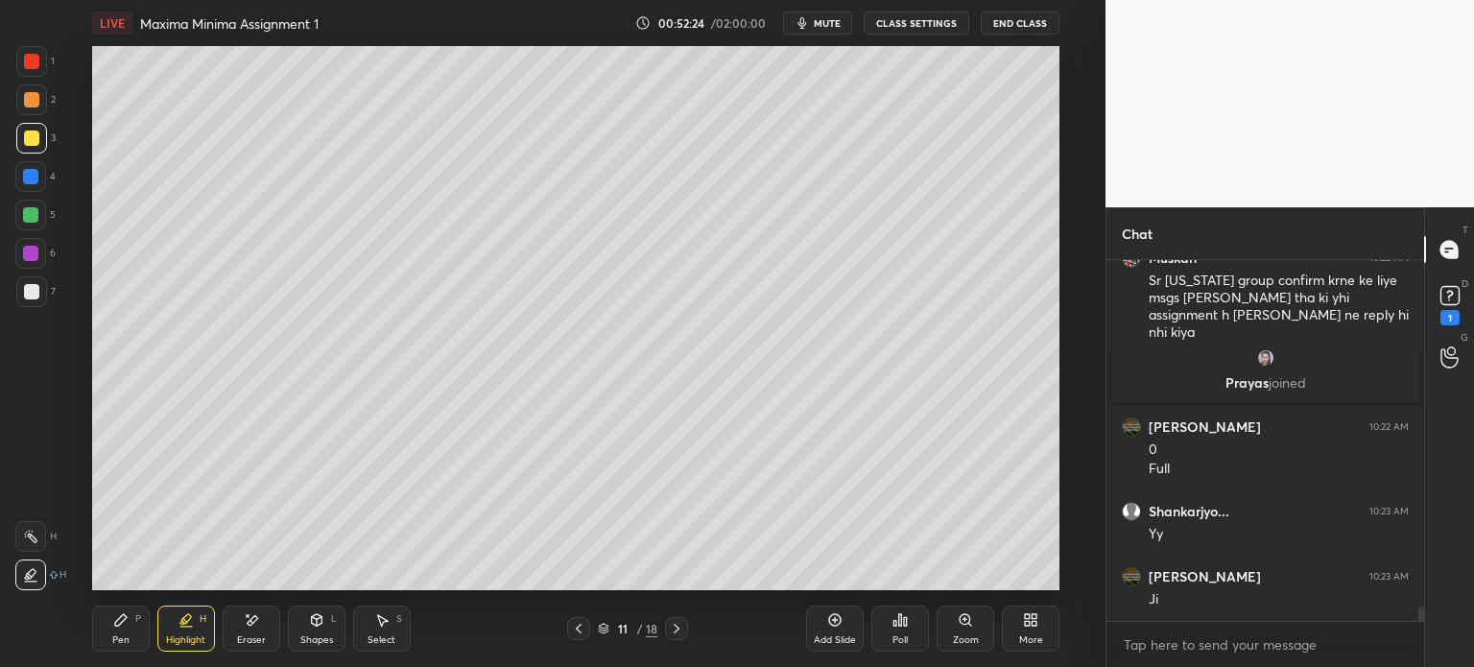
click at [124, 636] on div "Pen" at bounding box center [120, 640] width 17 height 10
click at [34, 507] on div at bounding box center [30, 498] width 31 height 31
click at [318, 613] on icon at bounding box center [316, 619] width 15 height 15
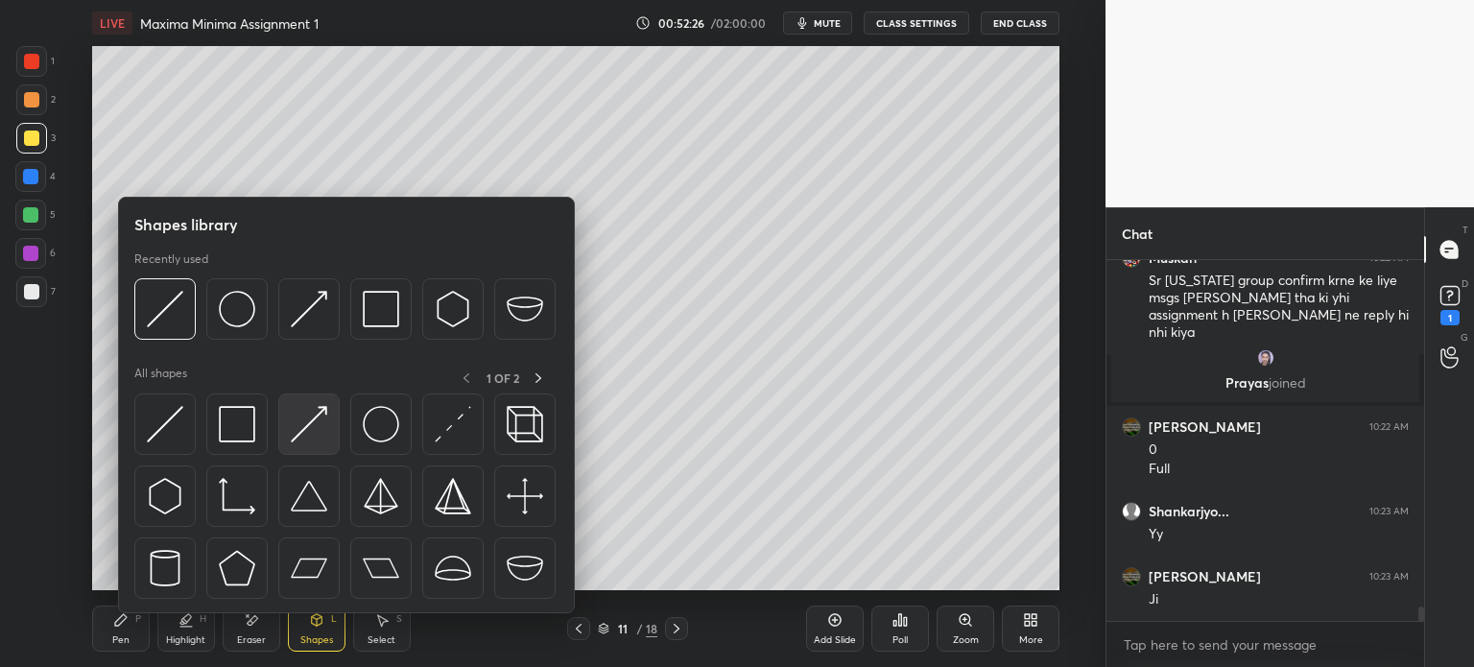
click at [320, 443] on div at bounding box center [308, 423] width 61 height 61
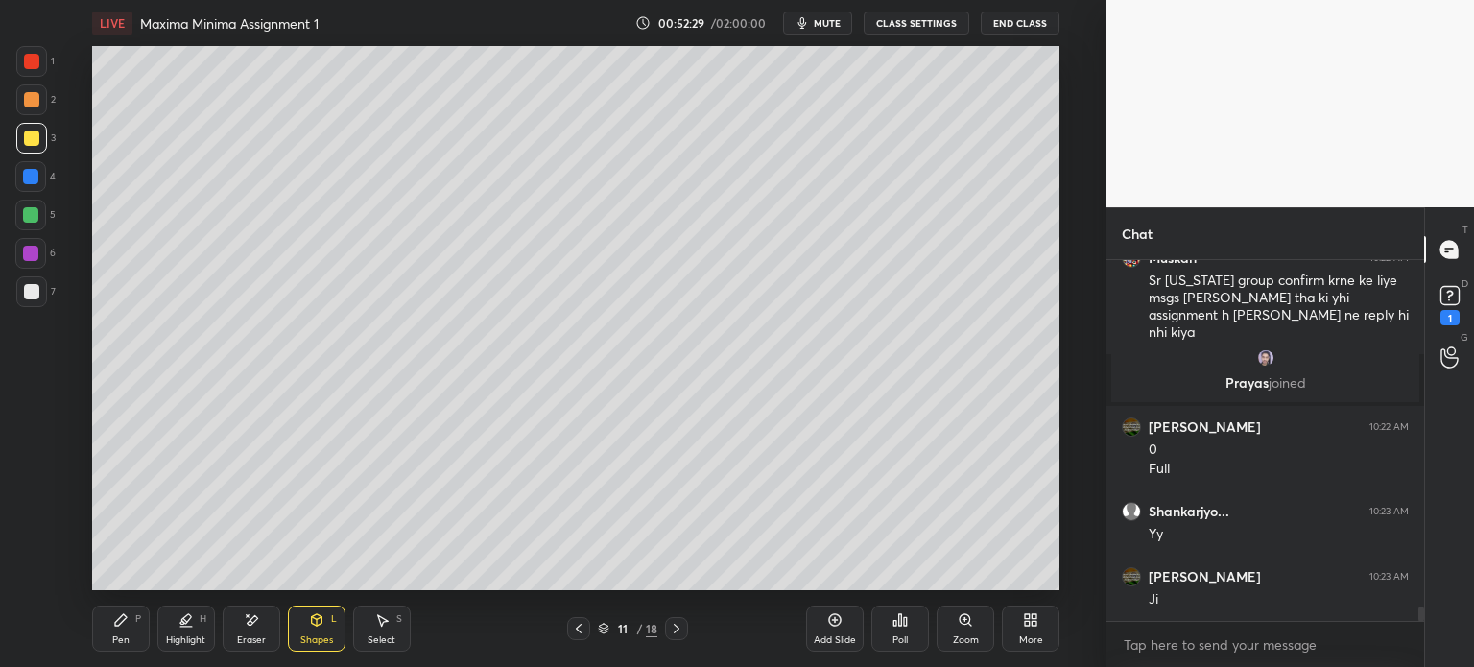
click at [29, 186] on div at bounding box center [30, 176] width 31 height 31
click at [119, 629] on div "Pen P" at bounding box center [121, 629] width 58 height 46
click at [199, 627] on div "Highlight H" at bounding box center [186, 629] width 58 height 46
drag, startPoint x: 35, startPoint y: 567, endPoint x: 26, endPoint y: 573, distance: 10.4
click at [33, 571] on icon at bounding box center [30, 574] width 15 height 15
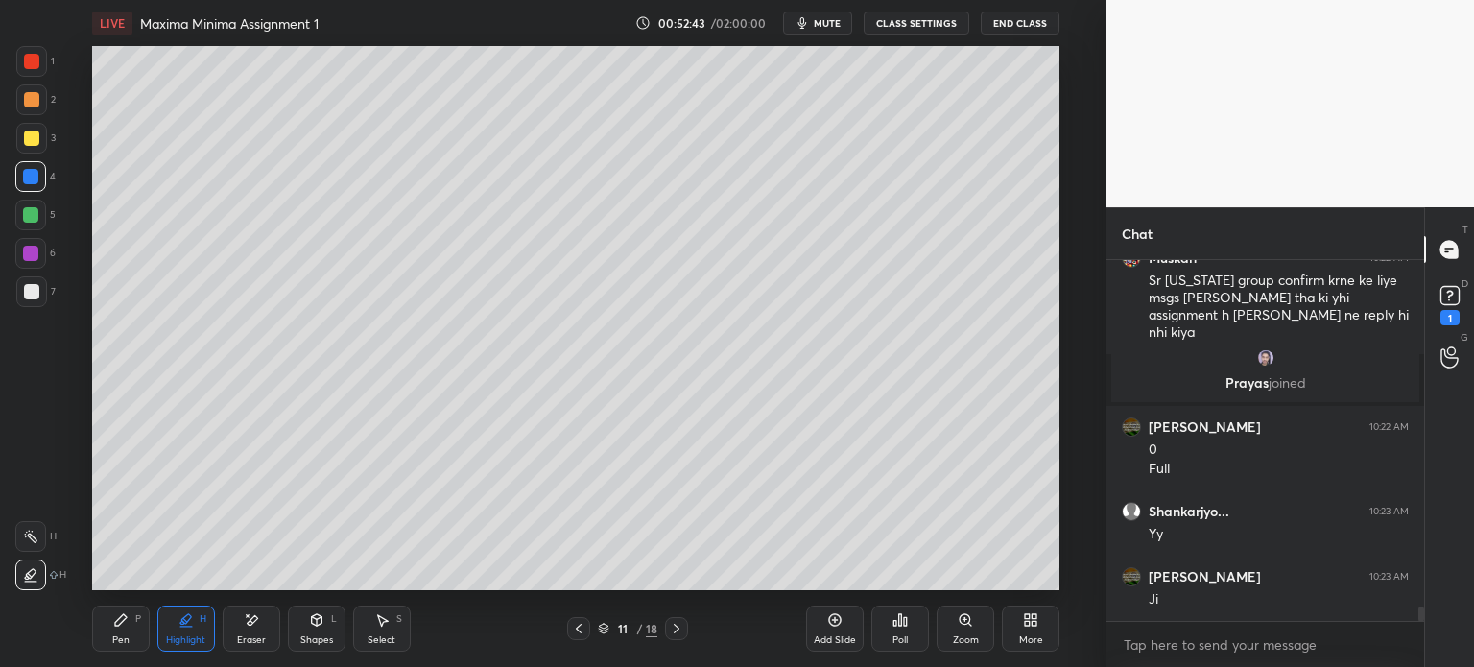
click at [38, 298] on div at bounding box center [31, 291] width 31 height 31
click at [117, 629] on div "Pen P" at bounding box center [121, 629] width 58 height 46
drag, startPoint x: 325, startPoint y: 630, endPoint x: 335, endPoint y: 632, distance: 9.8
click at [325, 631] on div "Shapes L" at bounding box center [317, 629] width 58 height 46
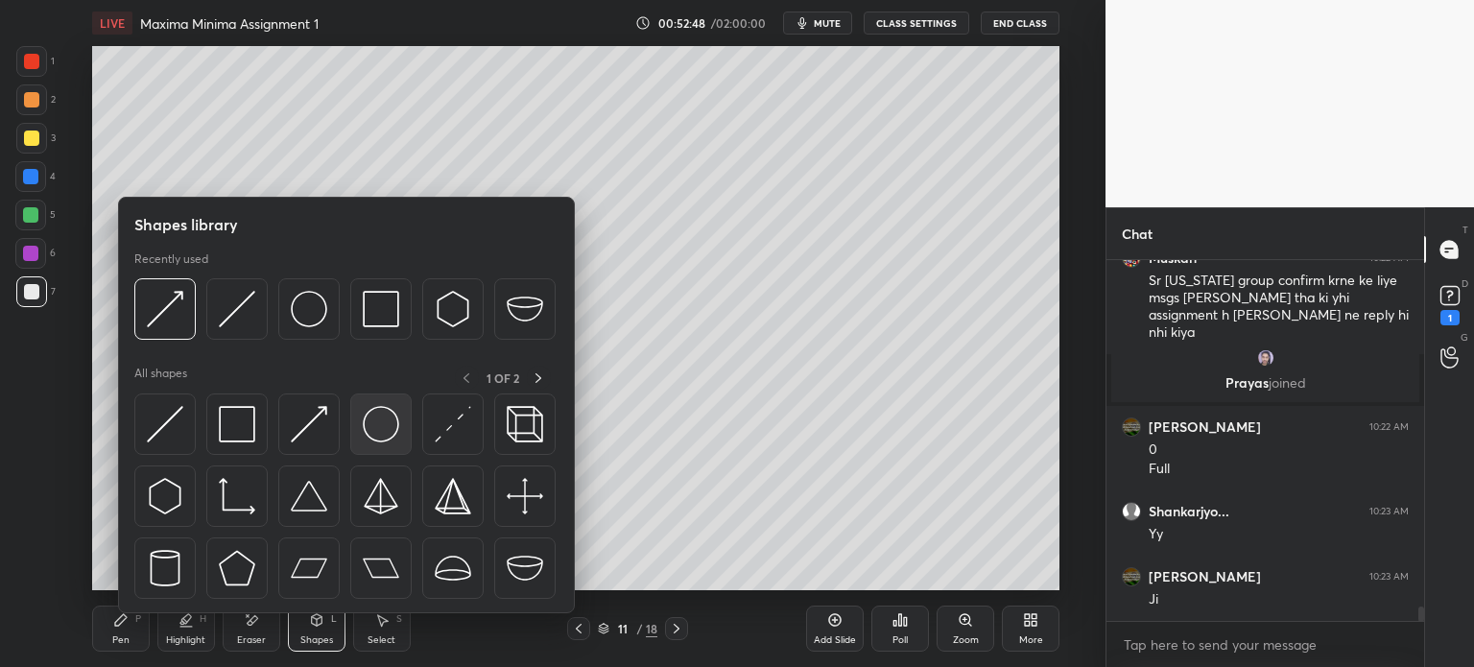
click at [376, 431] on img at bounding box center [381, 424] width 36 height 36
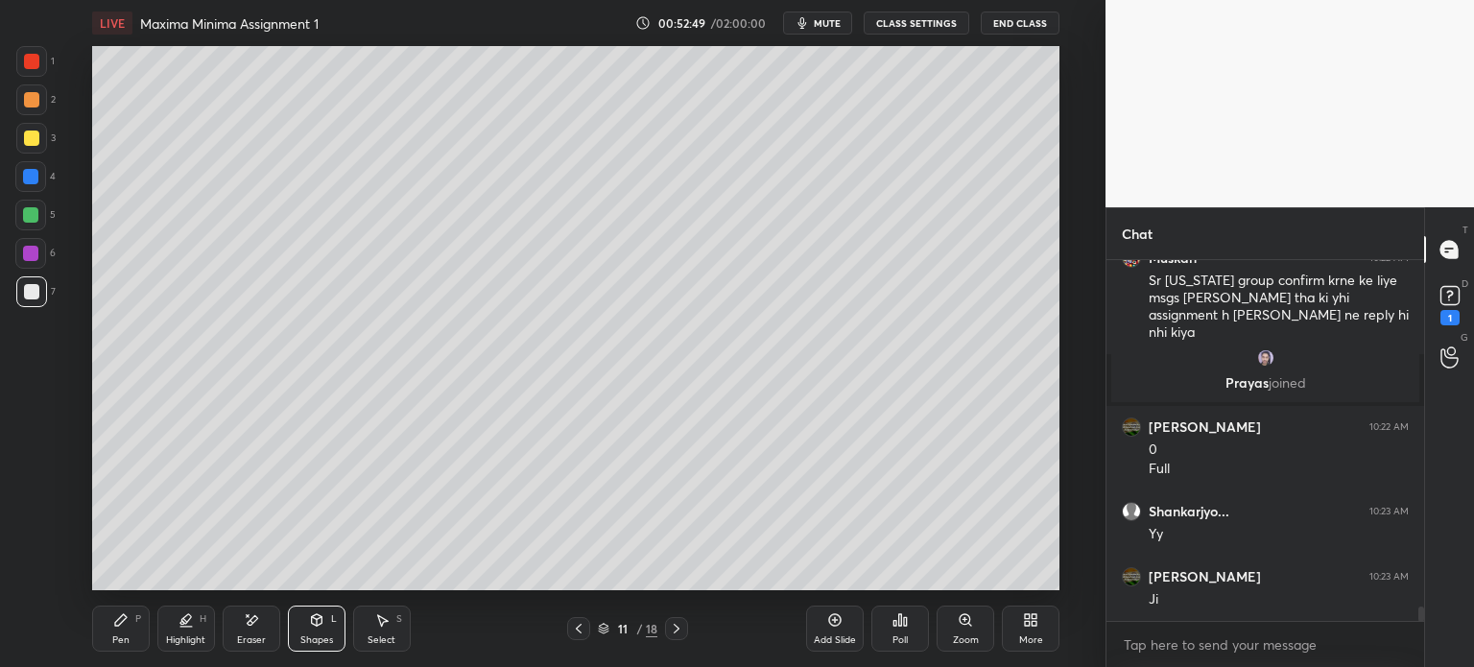
click at [34, 101] on div at bounding box center [31, 99] width 15 height 15
click at [116, 635] on div "Pen" at bounding box center [120, 640] width 17 height 10
click at [202, 632] on div "Highlight H" at bounding box center [186, 629] width 58 height 46
click at [30, 577] on icon at bounding box center [30, 574] width 15 height 15
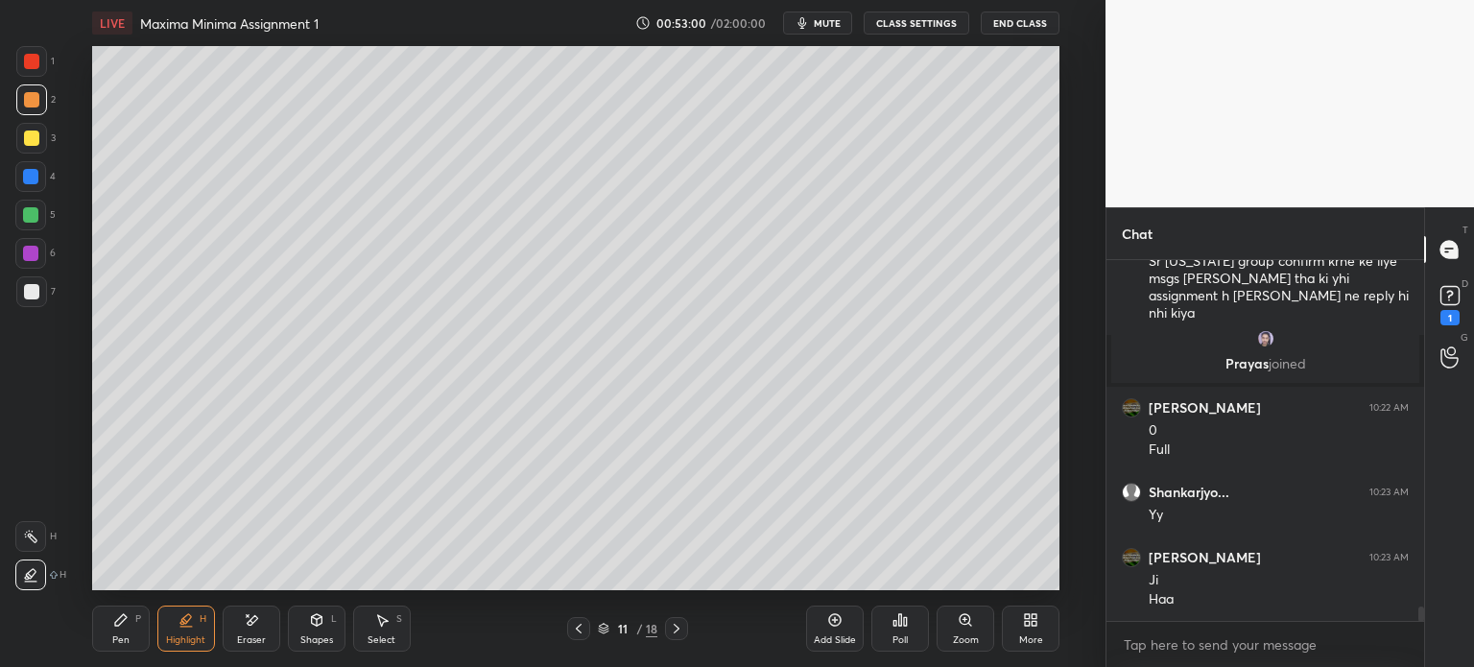
click at [112, 636] on div "Pen" at bounding box center [120, 640] width 17 height 10
click at [25, 287] on div at bounding box center [31, 291] width 15 height 15
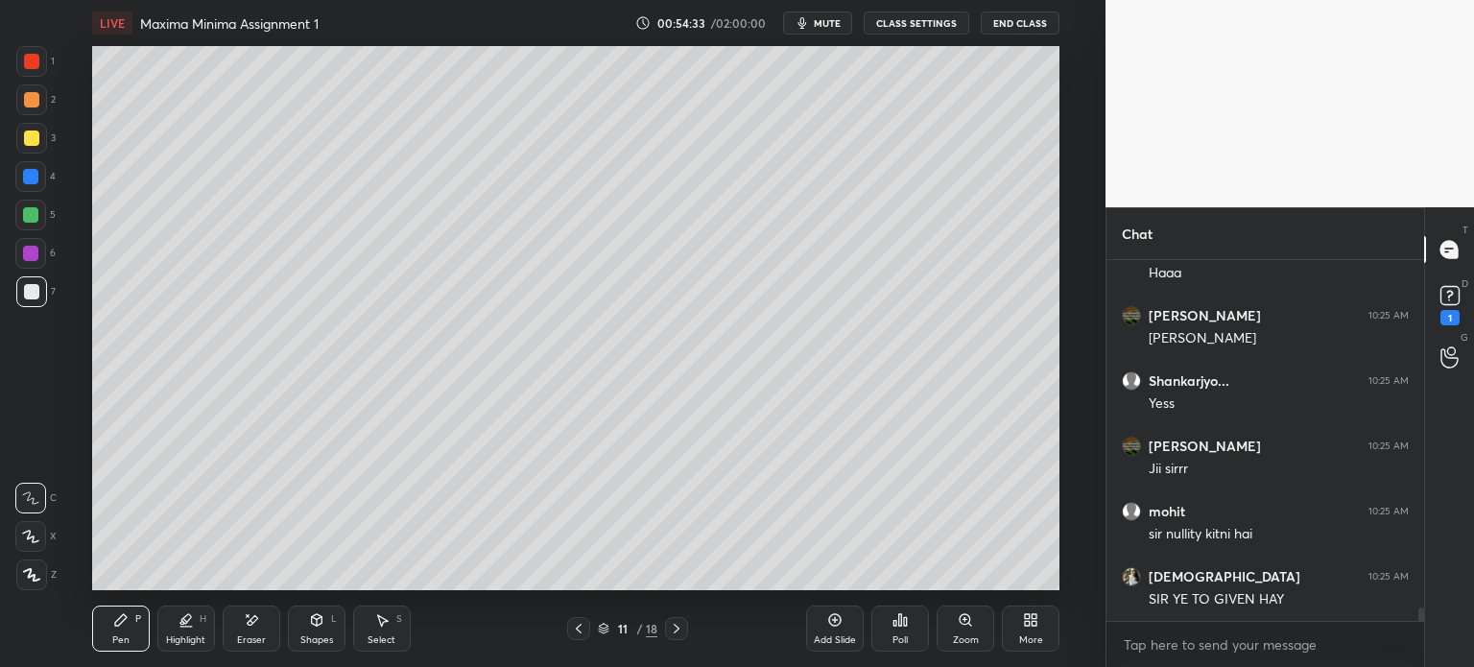
scroll to position [9086, 0]
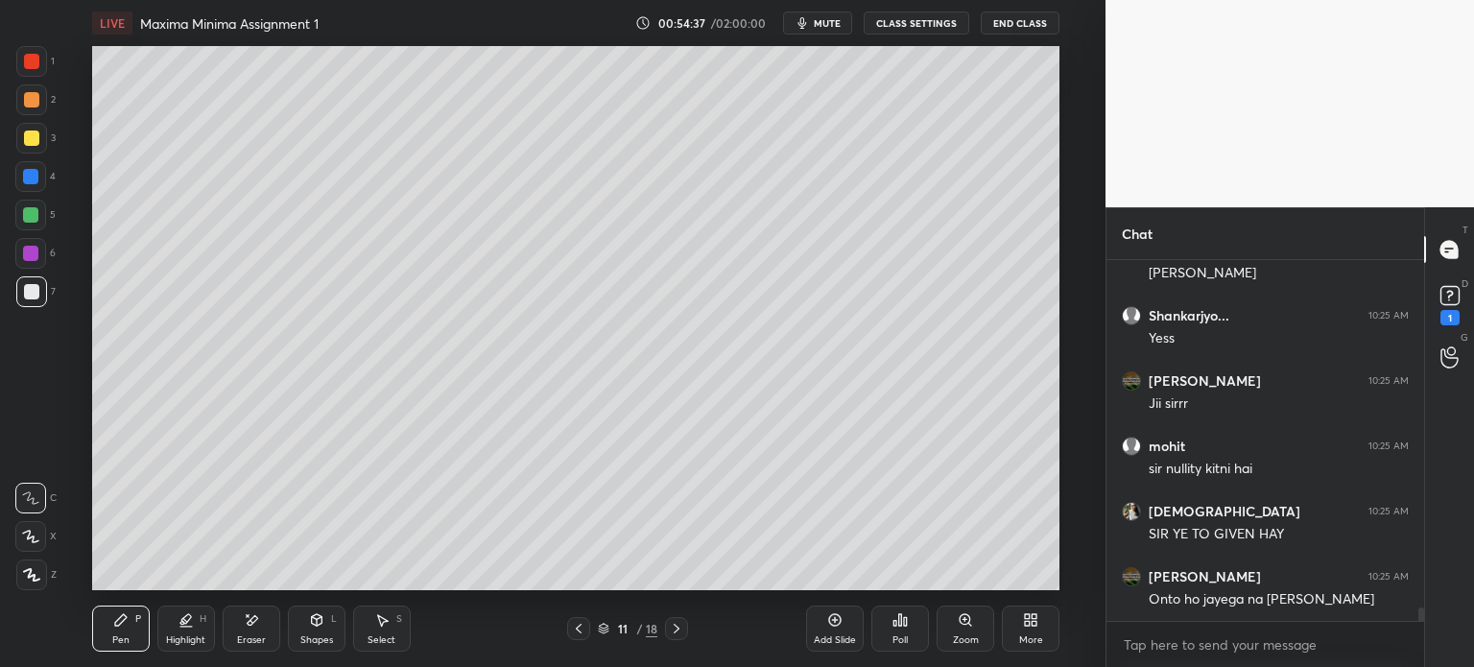
drag, startPoint x: 32, startPoint y: 283, endPoint x: 19, endPoint y: 282, distance: 12.5
click at [31, 283] on div at bounding box center [31, 291] width 31 height 31
drag, startPoint x: 264, startPoint y: 617, endPoint x: 255, endPoint y: 627, distance: 12.9
click at [256, 628] on div "Eraser" at bounding box center [252, 629] width 58 height 46
click at [32, 544] on icon at bounding box center [30, 537] width 15 height 16
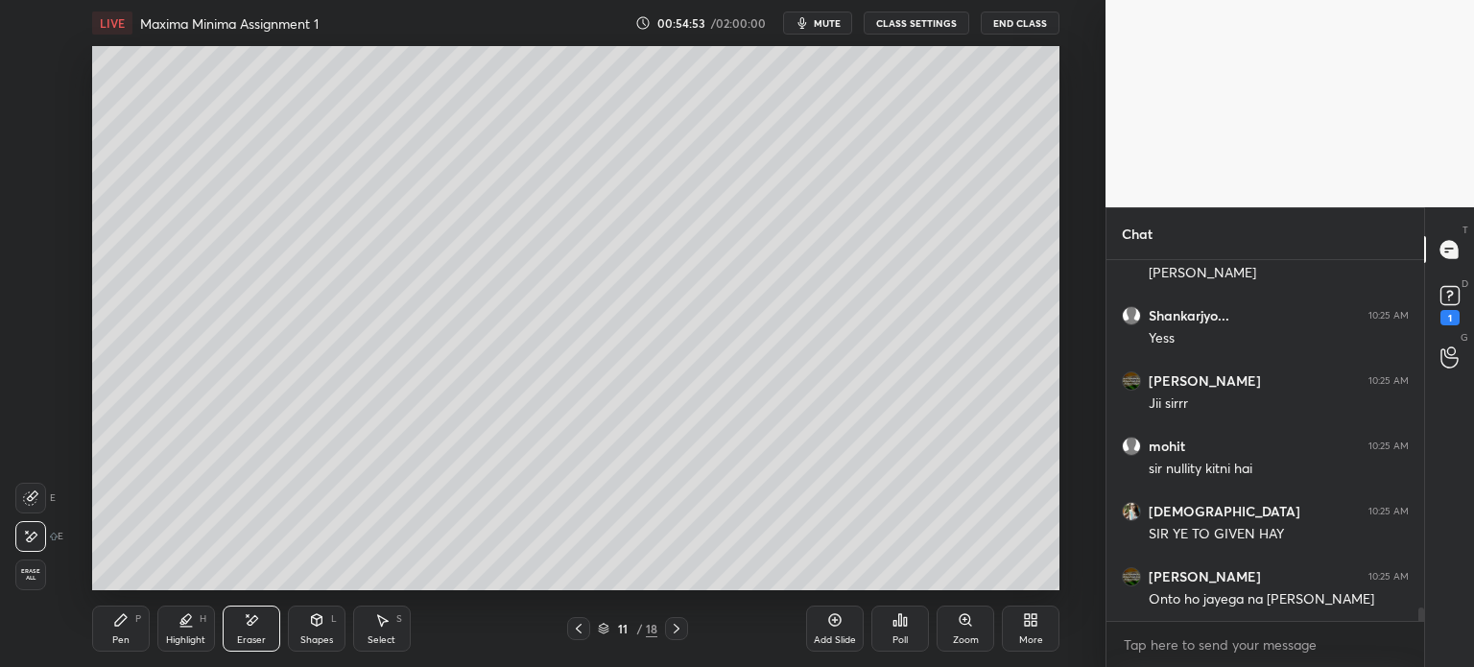
drag, startPoint x: 123, startPoint y: 629, endPoint x: 114, endPoint y: 634, distance: 10.4
click at [117, 633] on div "Pen P" at bounding box center [121, 629] width 58 height 46
click at [24, 224] on div at bounding box center [30, 215] width 31 height 31
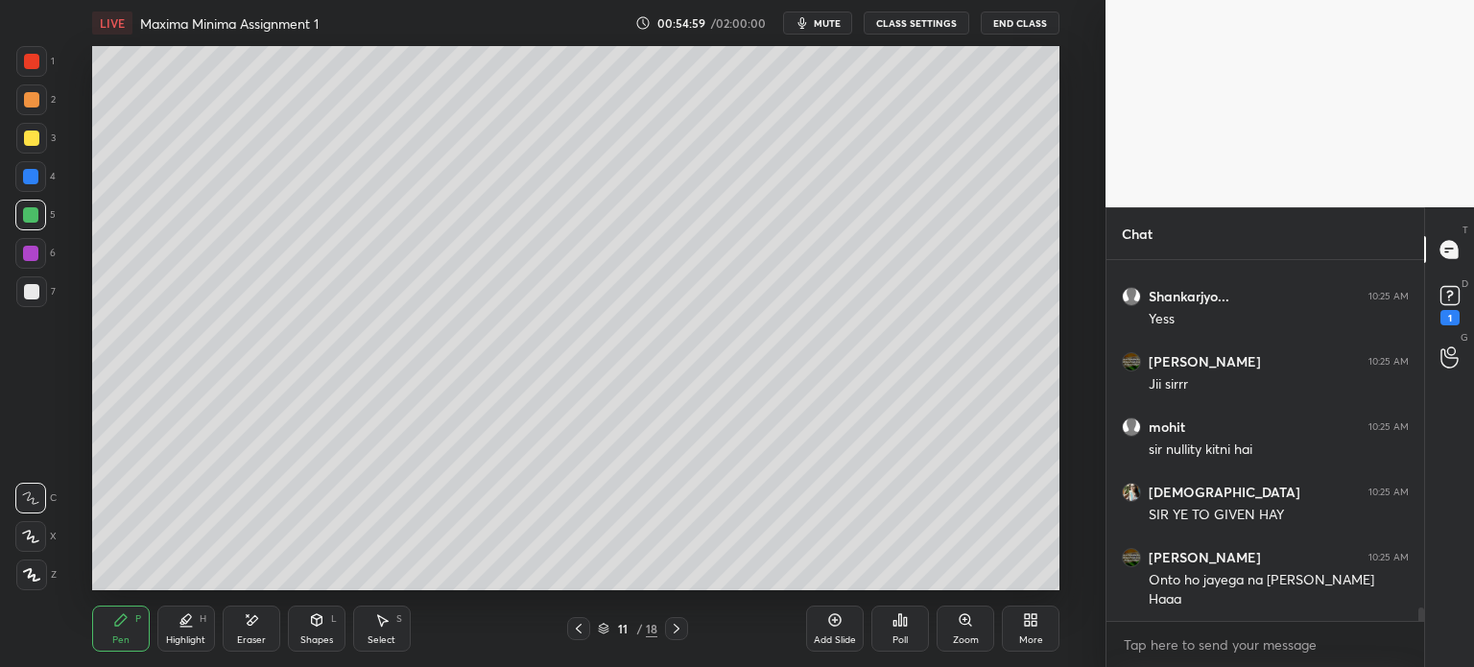
click at [194, 632] on div "Highlight H" at bounding box center [186, 629] width 58 height 46
click at [193, 639] on div "Highlight" at bounding box center [185, 640] width 39 height 10
click at [35, 583] on icon at bounding box center [30, 574] width 15 height 15
click at [38, 262] on div at bounding box center [30, 253] width 31 height 31
click at [115, 636] on div "Pen P" at bounding box center [121, 629] width 58 height 46
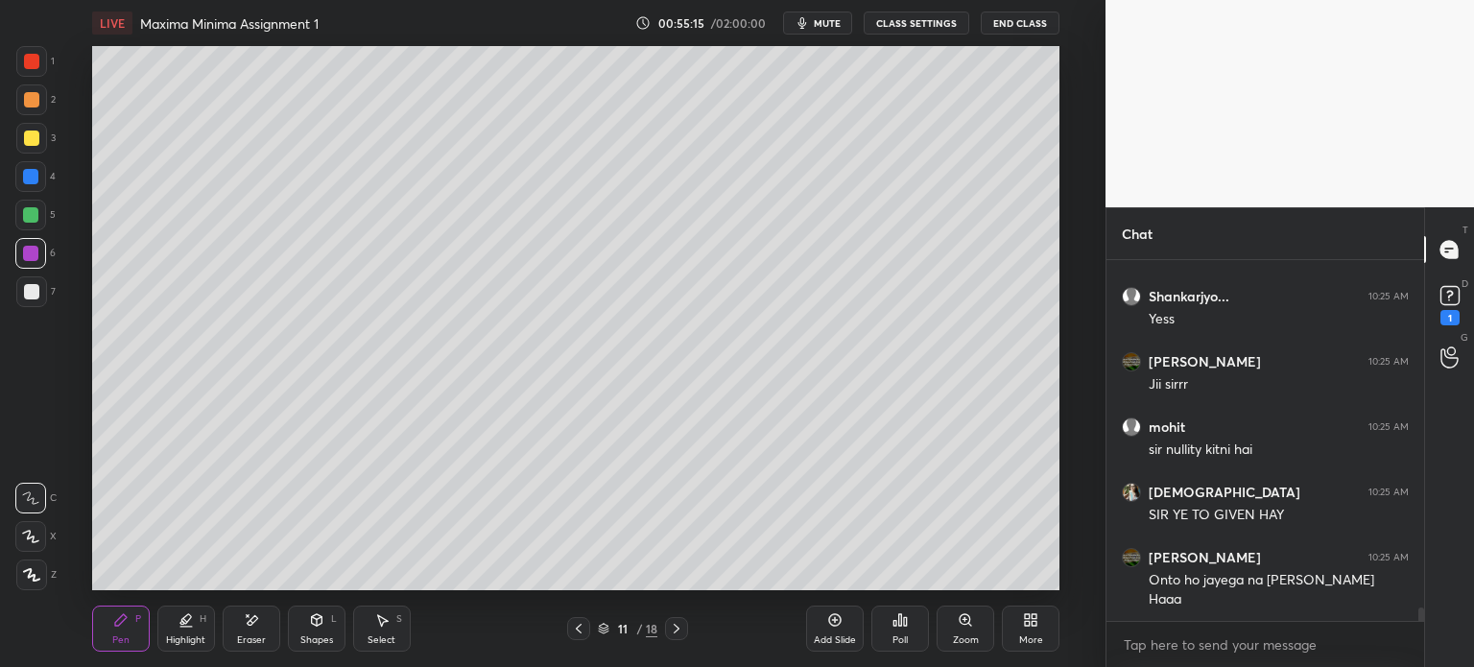
click at [38, 307] on div "7" at bounding box center [35, 295] width 39 height 38
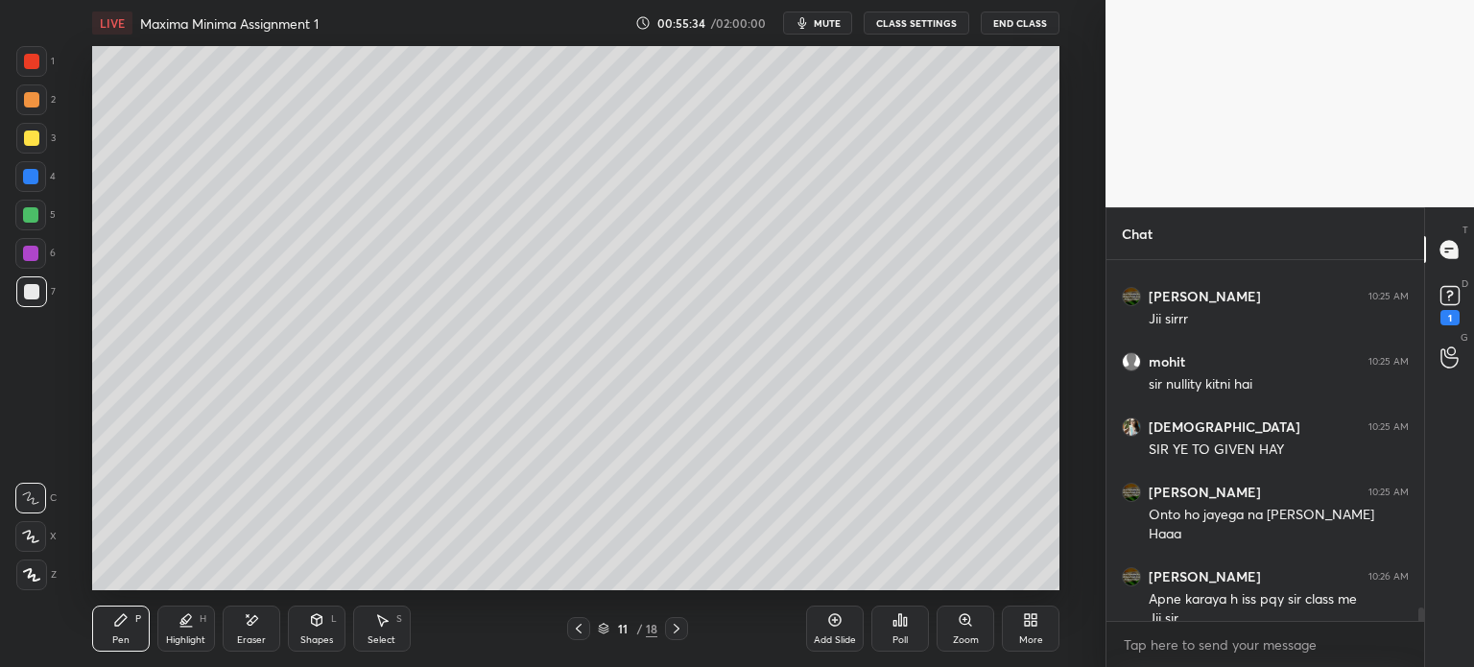
scroll to position [9189, 0]
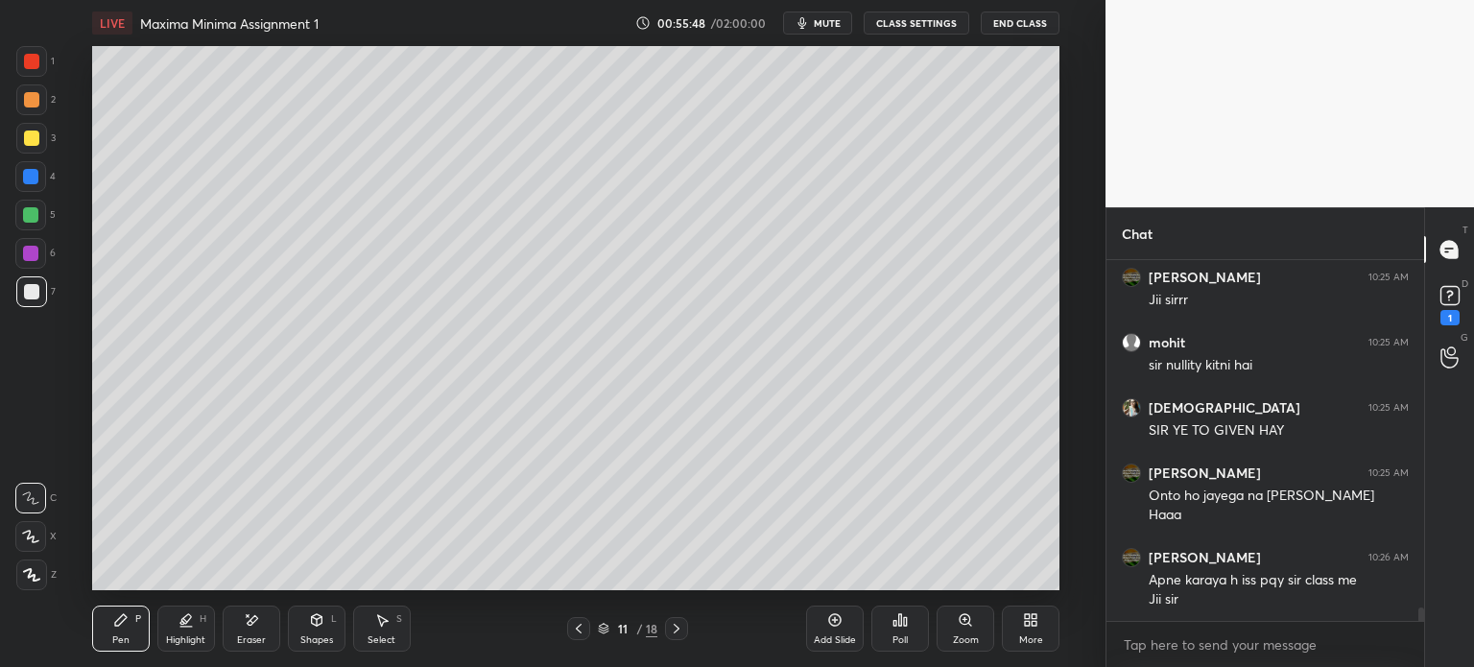
click at [44, 145] on div at bounding box center [31, 138] width 31 height 31
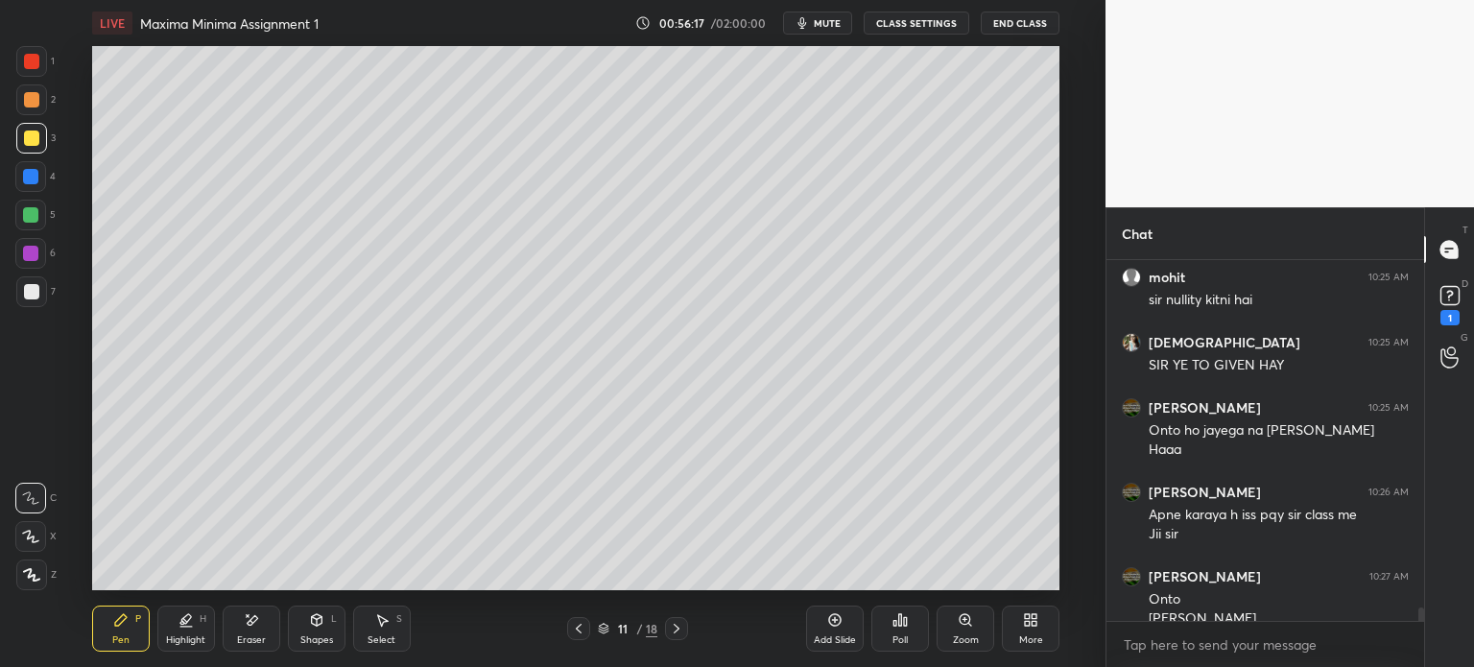
scroll to position [9274, 0]
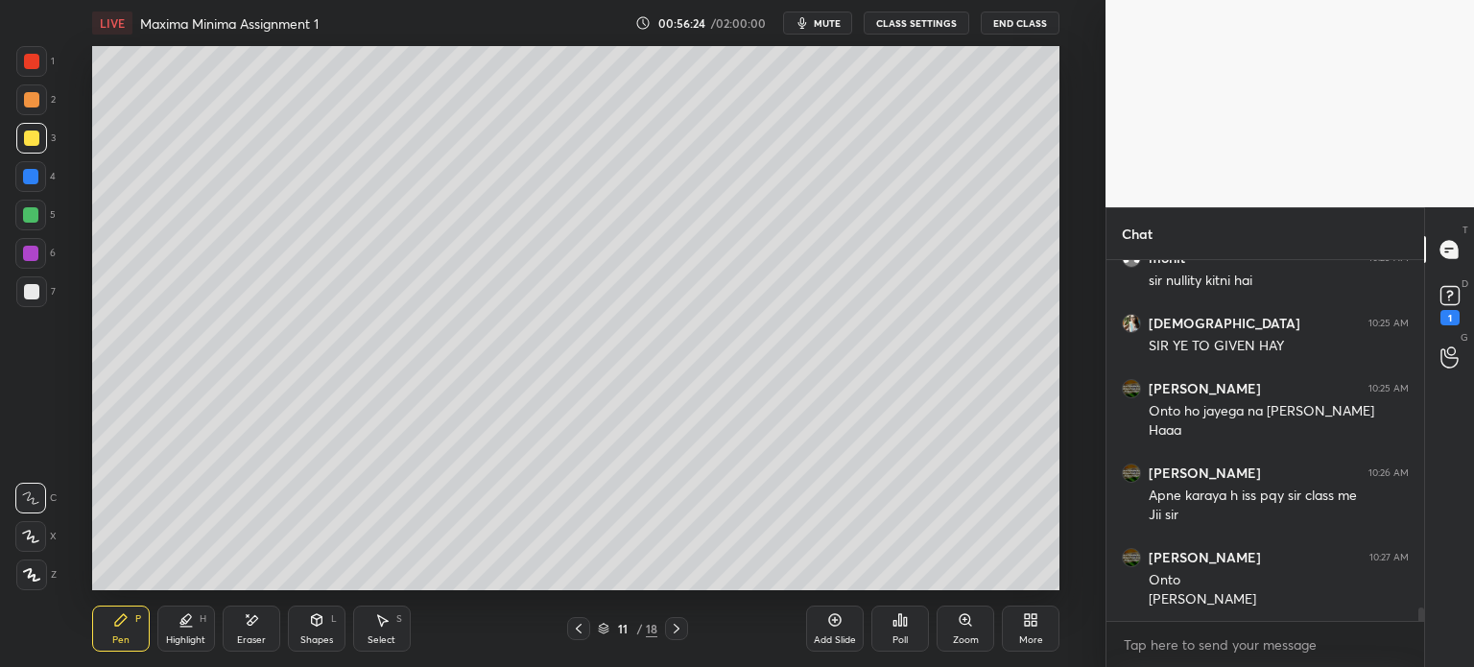
click at [31, 69] on div at bounding box center [31, 61] width 31 height 31
click at [31, 260] on div at bounding box center [30, 253] width 15 height 15
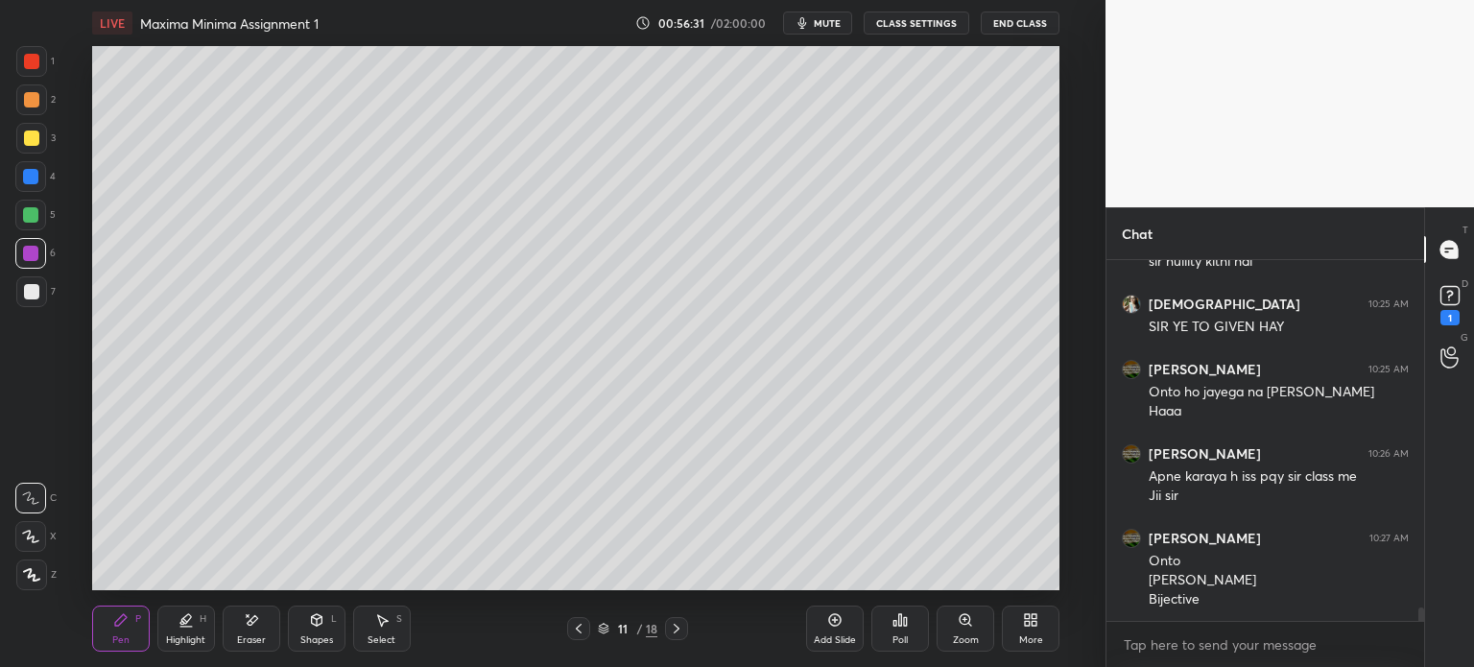
click at [115, 629] on div "Pen P" at bounding box center [121, 629] width 58 height 46
drag, startPoint x: 19, startPoint y: 300, endPoint x: 33, endPoint y: 290, distance: 17.1
click at [27, 297] on div at bounding box center [31, 291] width 31 height 31
click at [586, 613] on div "Pen P Highlight H Eraser Shapes L Select S 11 / 18 Add Slide Poll Zoom More" at bounding box center [575, 628] width 967 height 77
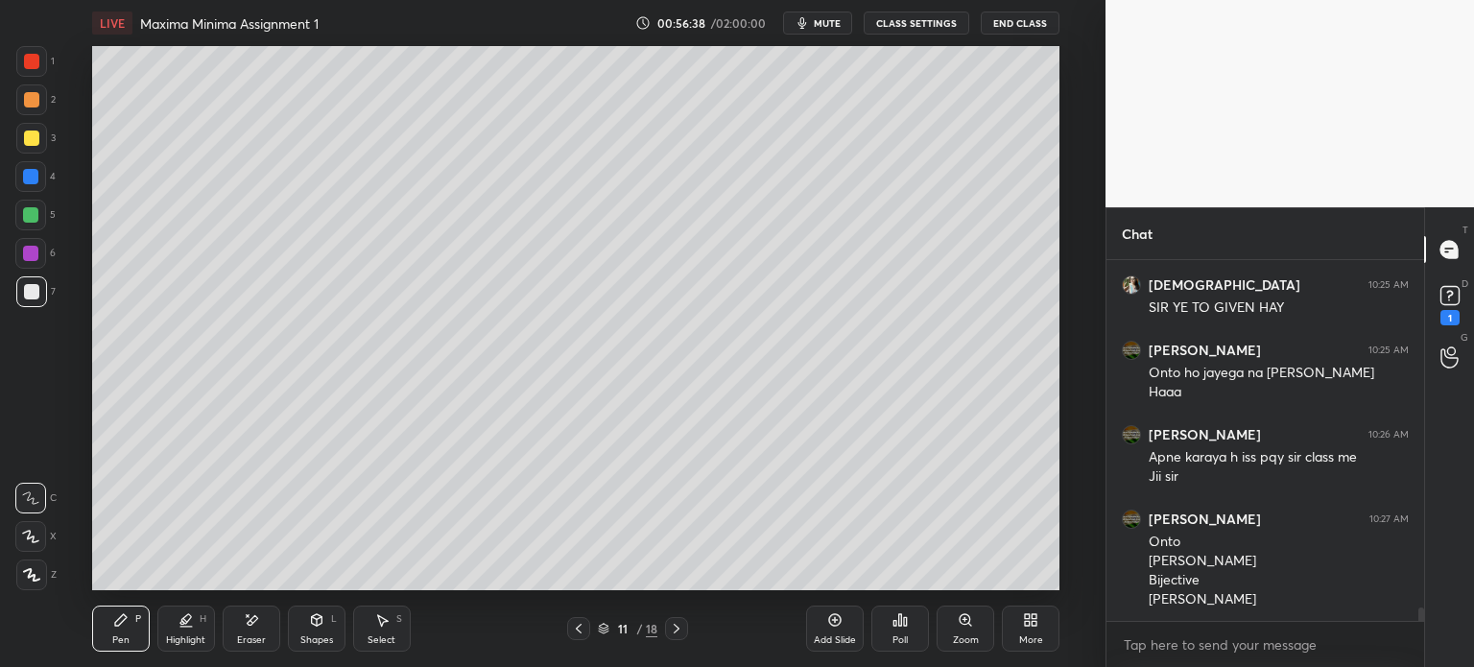
click at [579, 625] on icon at bounding box center [578, 628] width 15 height 15
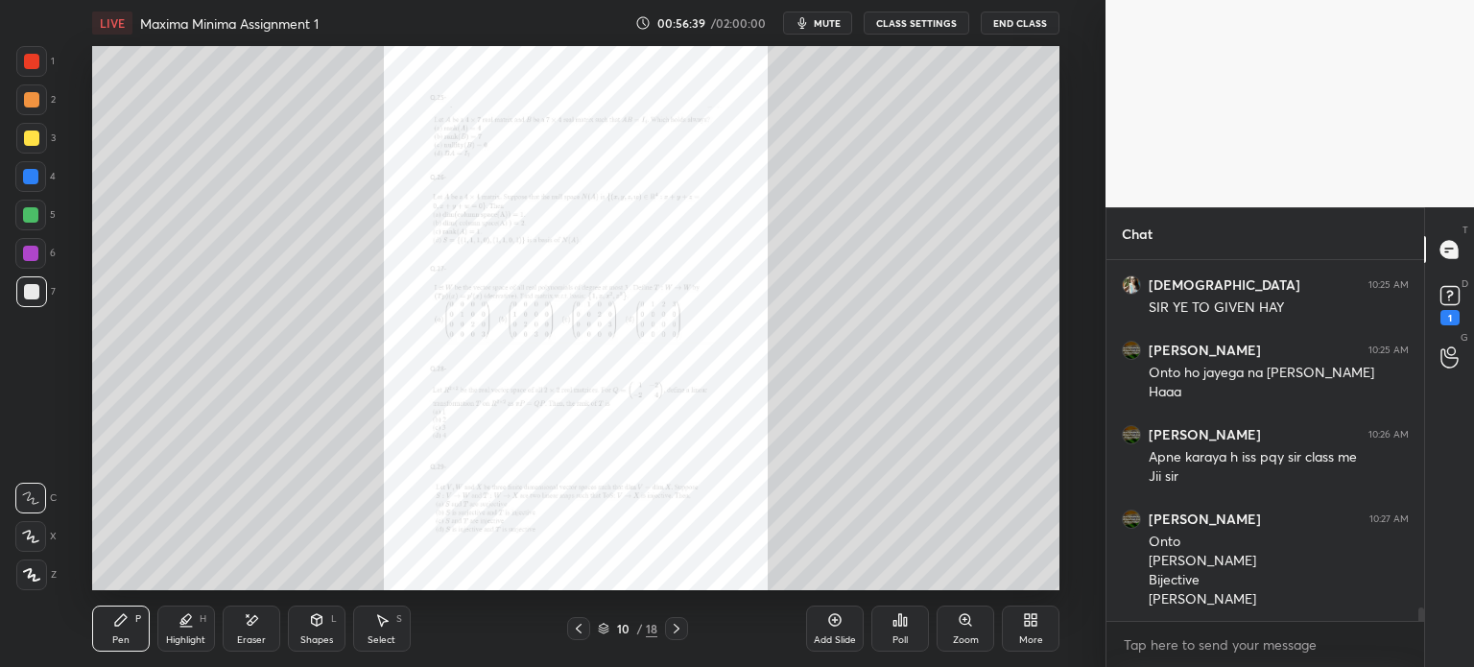
click at [942, 627] on div "Zoom" at bounding box center [966, 629] width 58 height 46
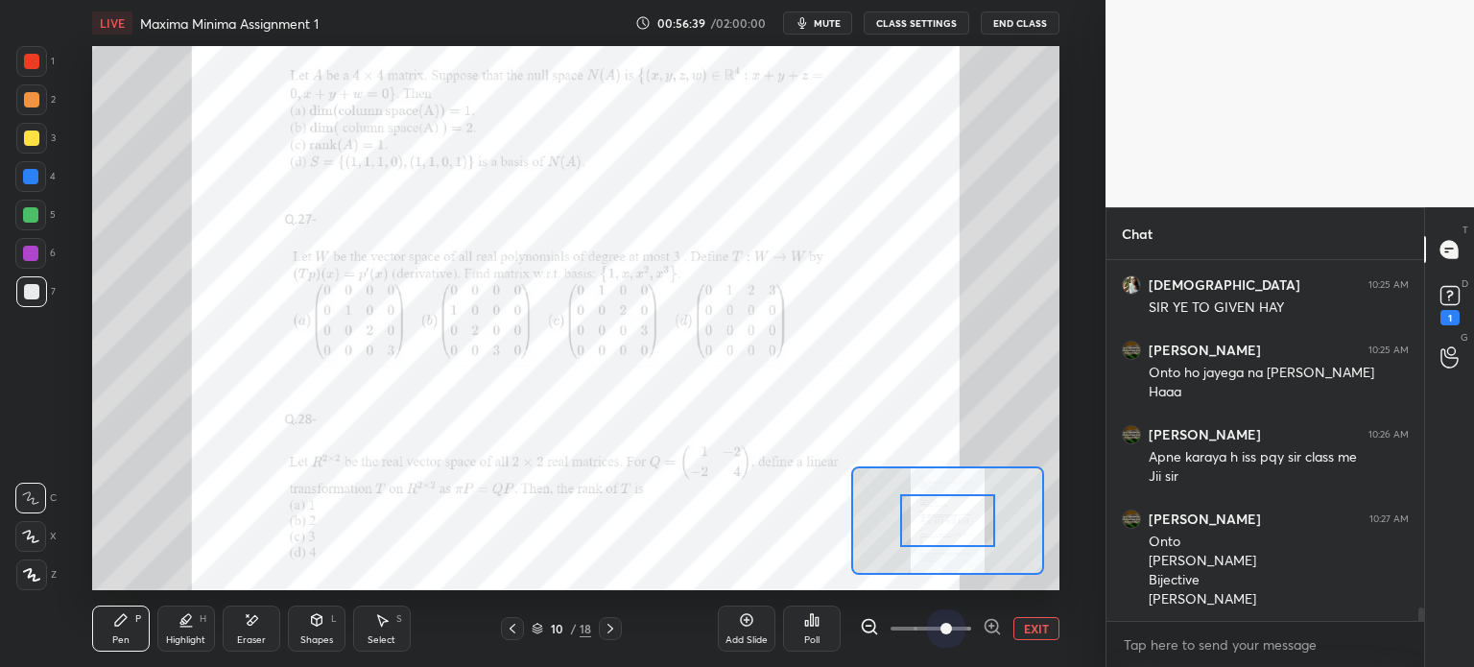
click at [942, 628] on span at bounding box center [931, 628] width 81 height 29
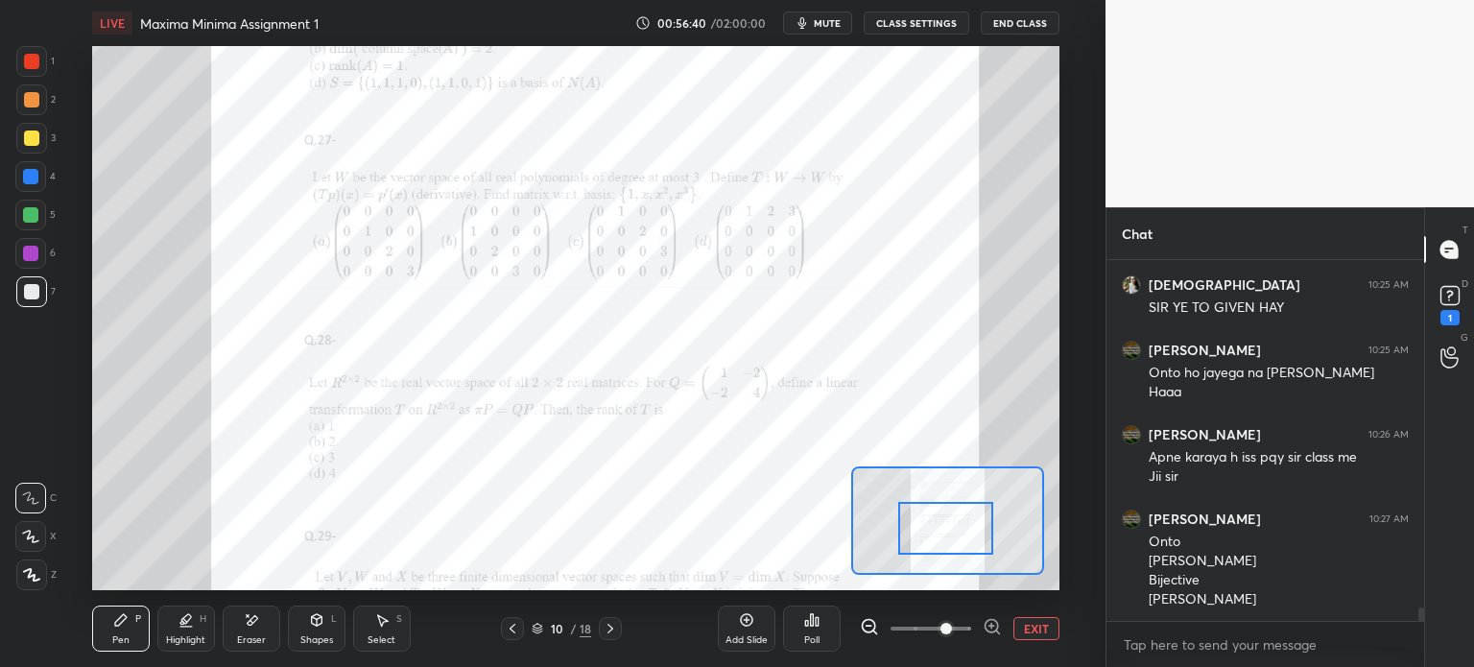
drag, startPoint x: 931, startPoint y: 544, endPoint x: 933, endPoint y: 583, distance: 39.4
click at [933, 583] on div "LIVE Maxima Minima Assignment 1 00:56:40 / 02:00:00 mute CLASS SETTINGS End Cla…" at bounding box center [575, 333] width 1029 height 667
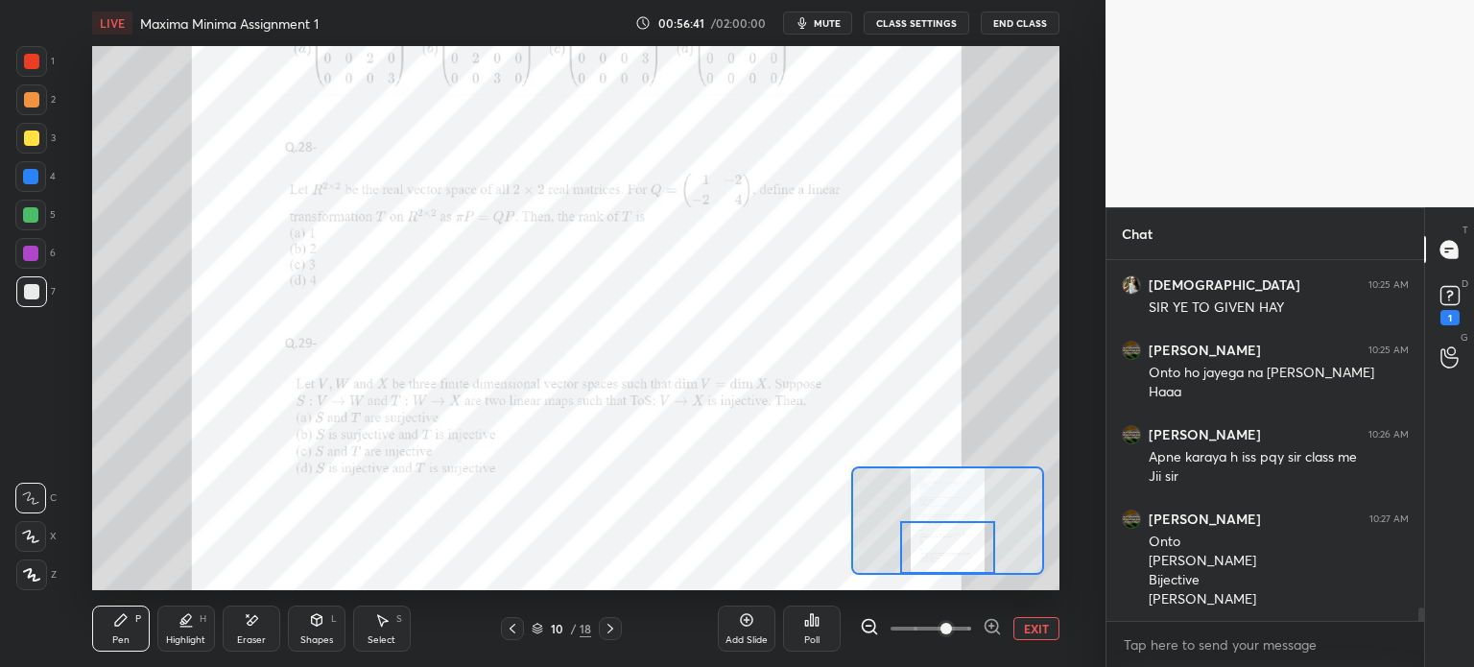
click at [35, 251] on div at bounding box center [30, 253] width 15 height 15
click at [608, 630] on icon at bounding box center [610, 628] width 15 height 15
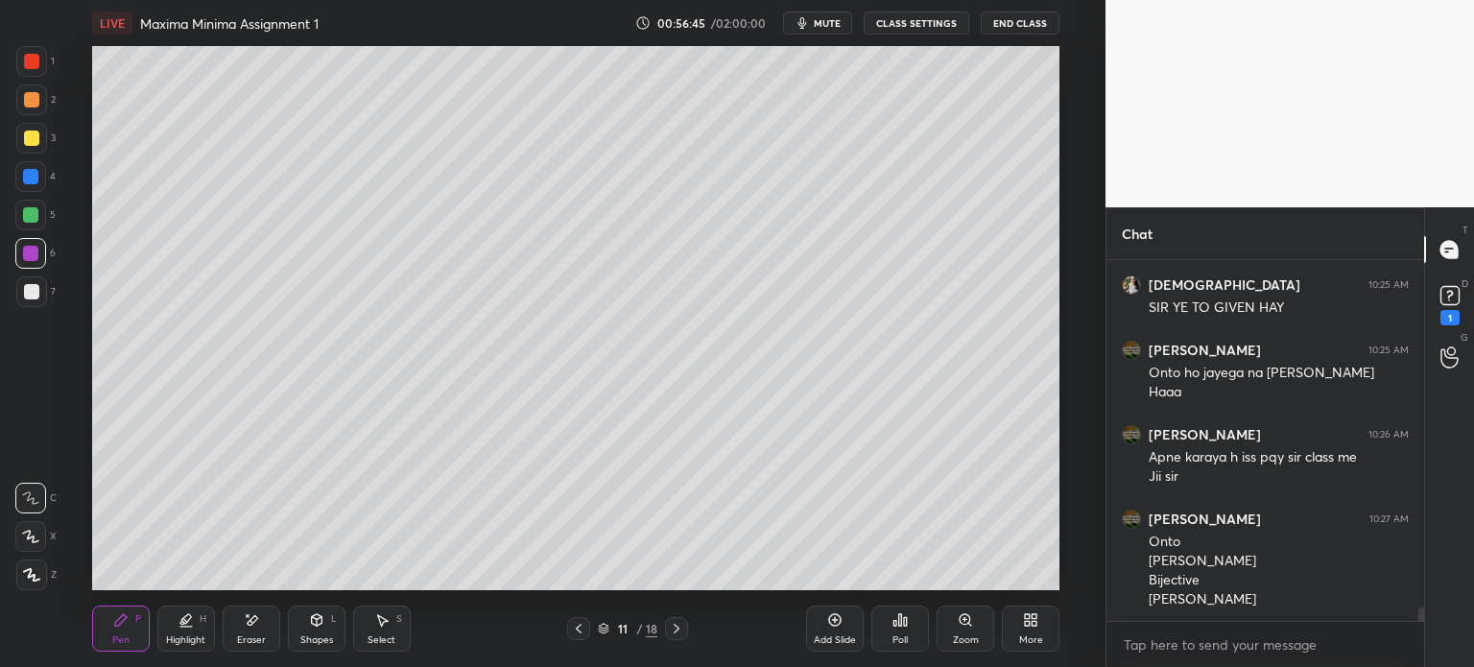
click at [29, 298] on div at bounding box center [31, 291] width 15 height 15
click at [253, 631] on div "Eraser" at bounding box center [252, 629] width 58 height 46
click at [133, 630] on div "Pen P" at bounding box center [121, 629] width 58 height 46
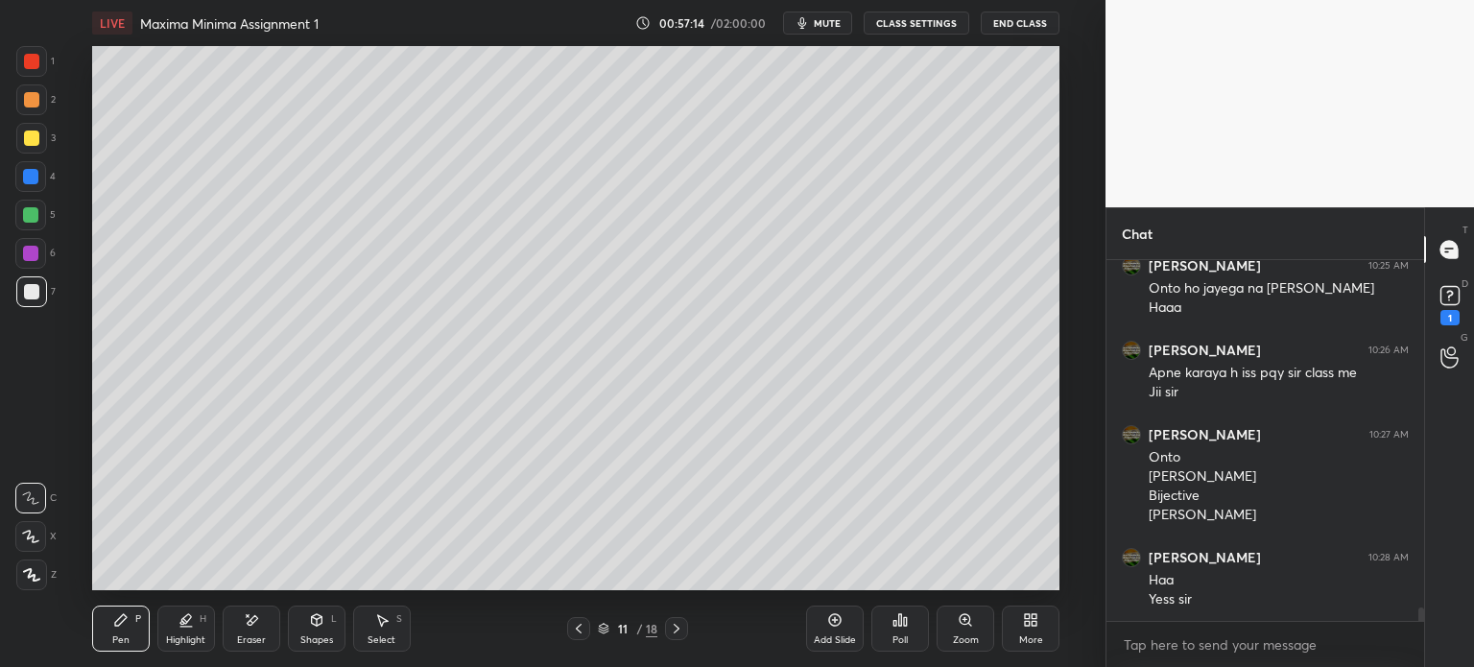
scroll to position [9416, 0]
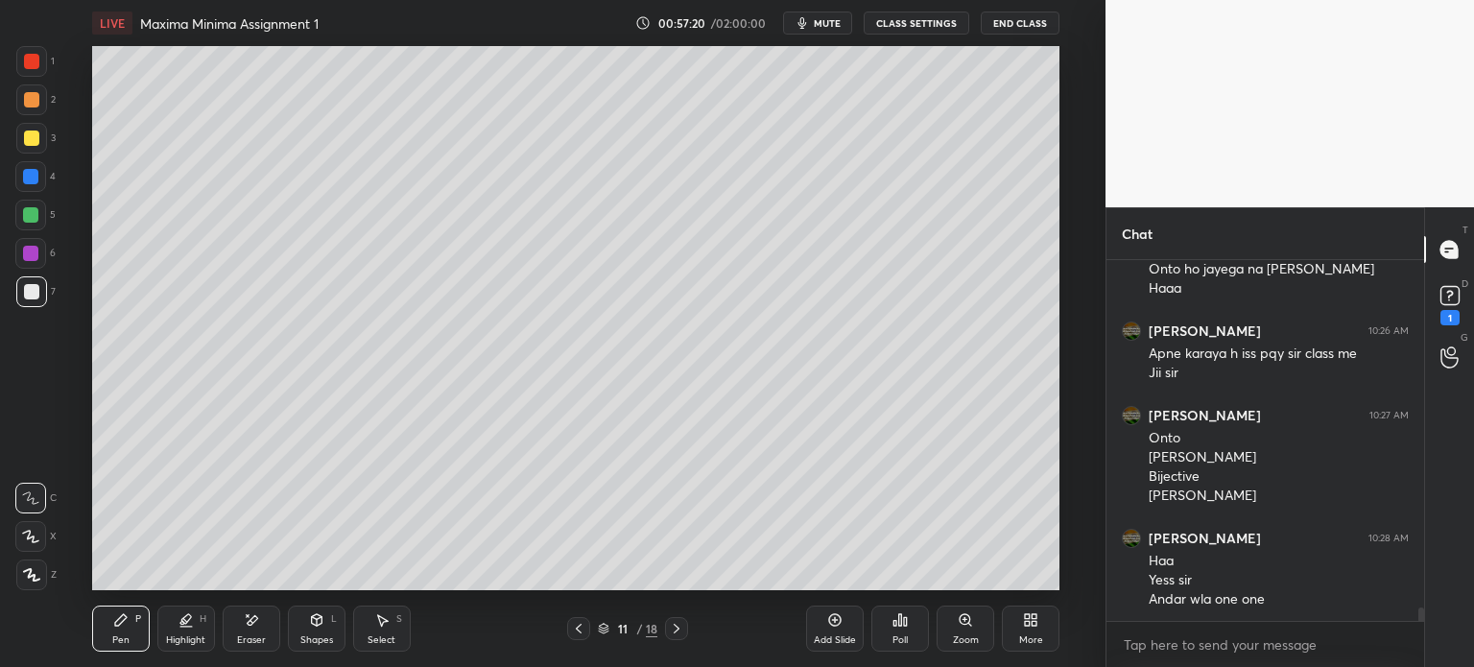
click at [32, 146] on div at bounding box center [31, 138] width 31 height 31
click at [574, 632] on icon at bounding box center [578, 628] width 15 height 15
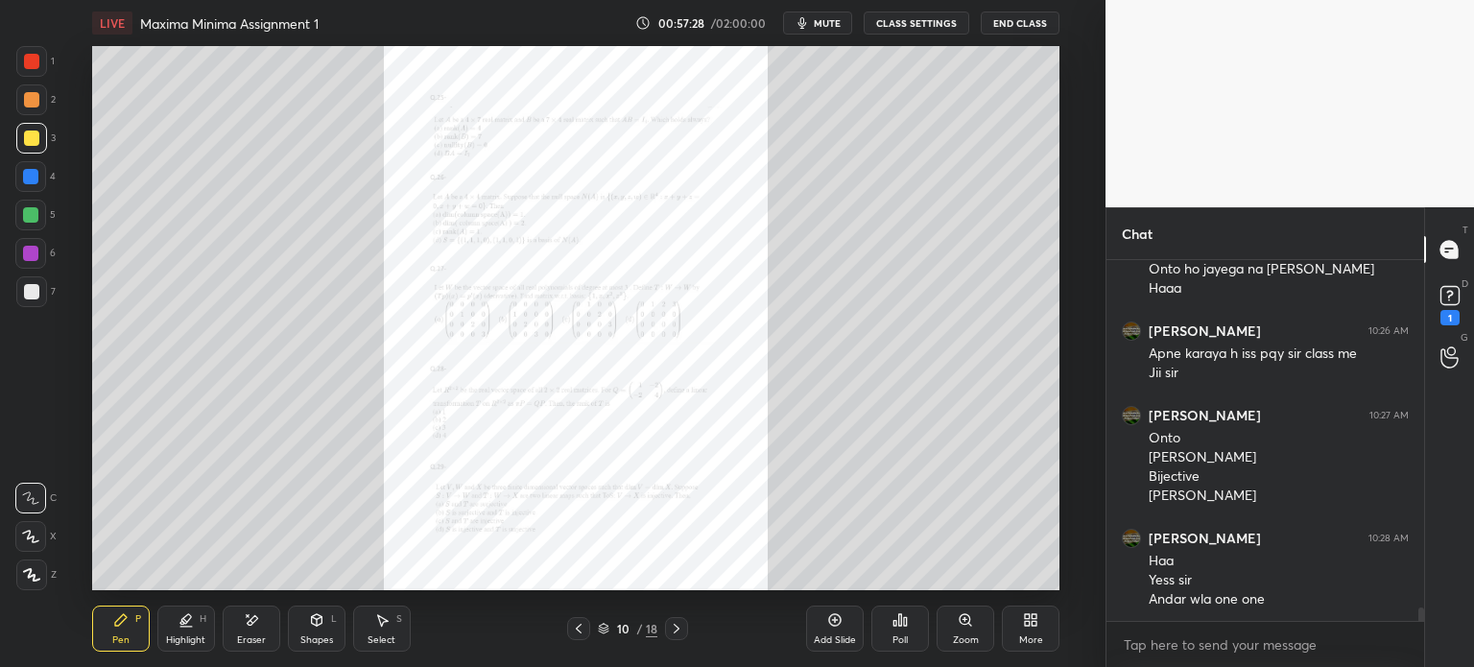
click at [957, 635] on div "Zoom" at bounding box center [966, 640] width 26 height 10
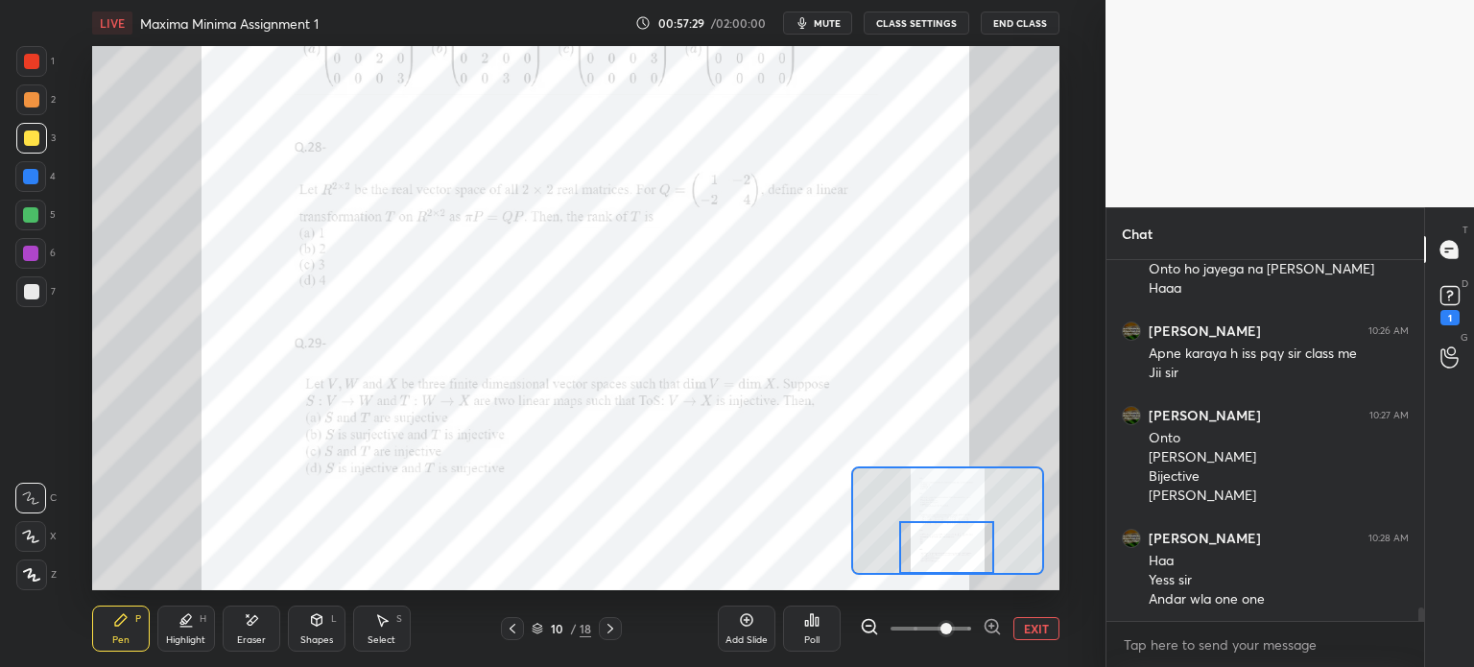
drag, startPoint x: 938, startPoint y: 541, endPoint x: 940, endPoint y: 554, distance: 12.8
click at [940, 554] on div at bounding box center [946, 547] width 95 height 53
click at [24, 214] on div at bounding box center [30, 214] width 15 height 15
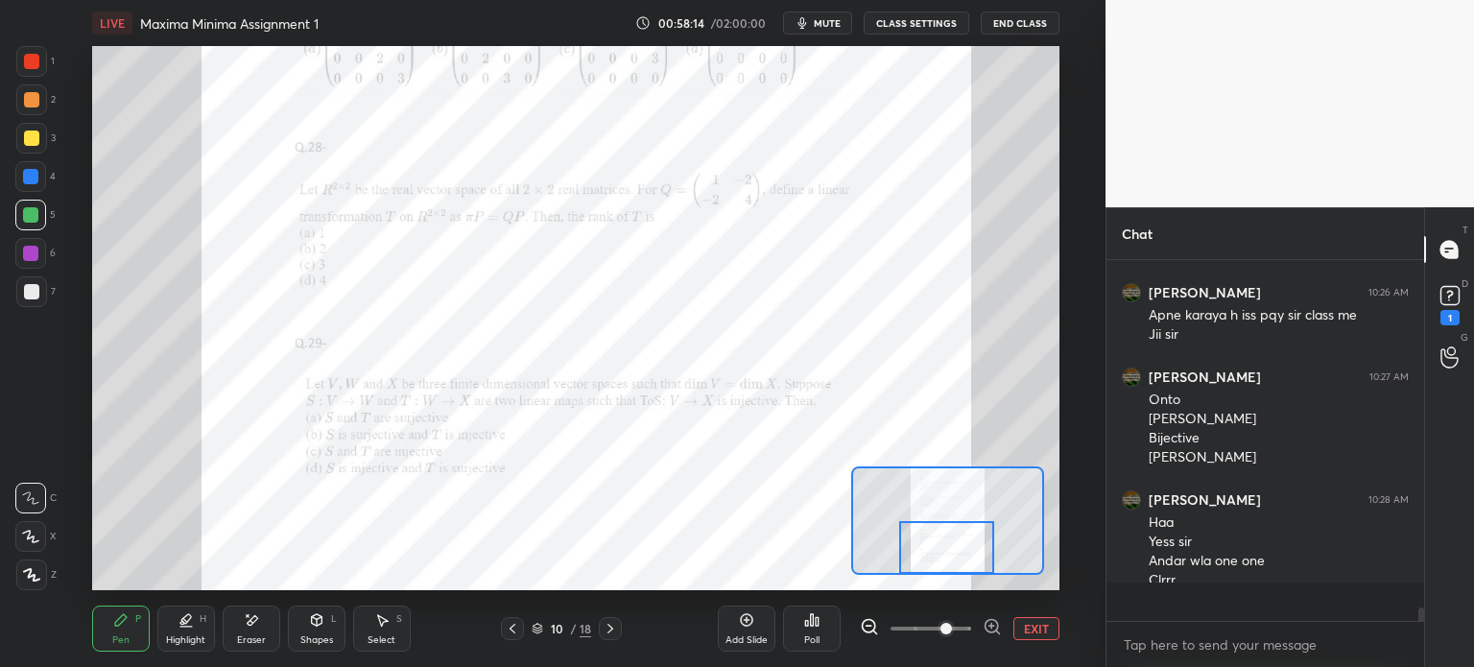
scroll to position [9454, 0]
click at [609, 630] on icon at bounding box center [610, 628] width 15 height 15
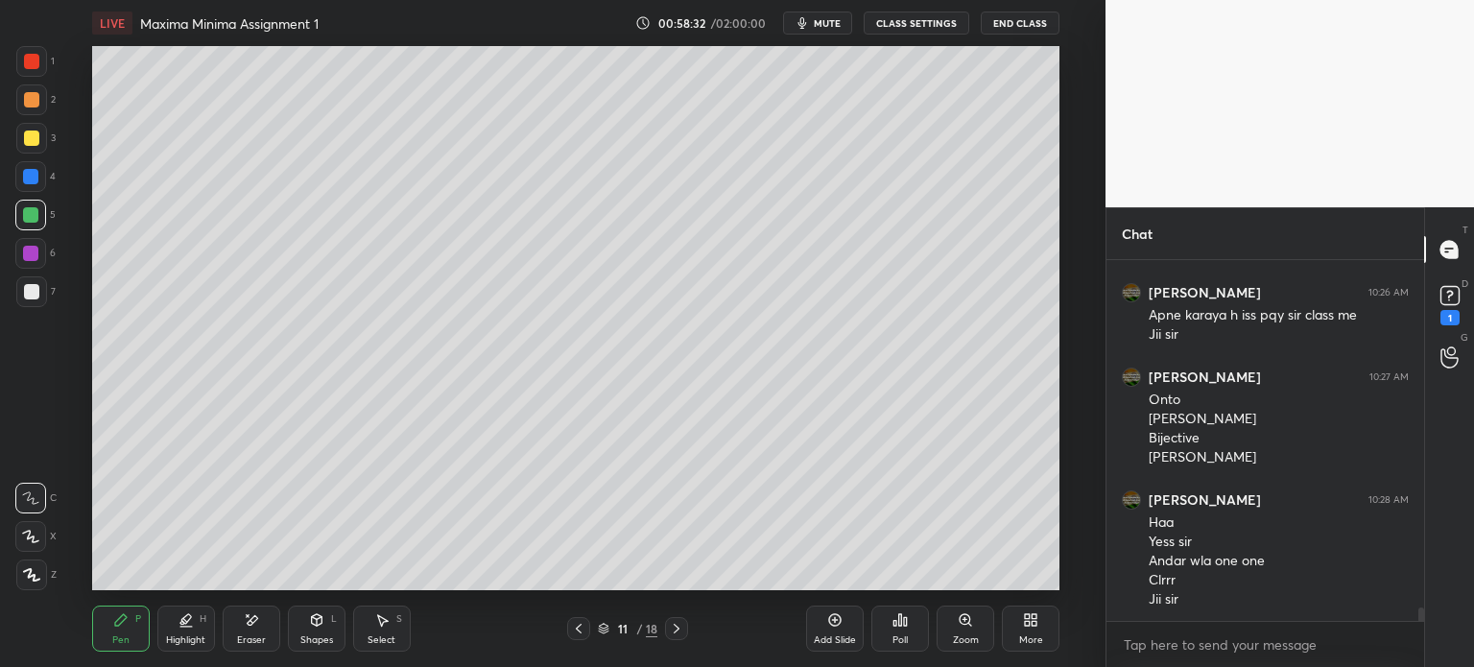
click at [683, 615] on div "Pen P Highlight H Eraser Shapes L Select S 11 / 18 Add Slide Poll Zoom More" at bounding box center [575, 628] width 967 height 77
click at [677, 632] on icon at bounding box center [676, 628] width 15 height 15
click at [683, 632] on icon at bounding box center [676, 628] width 15 height 15
click at [683, 631] on icon at bounding box center [676, 628] width 15 height 15
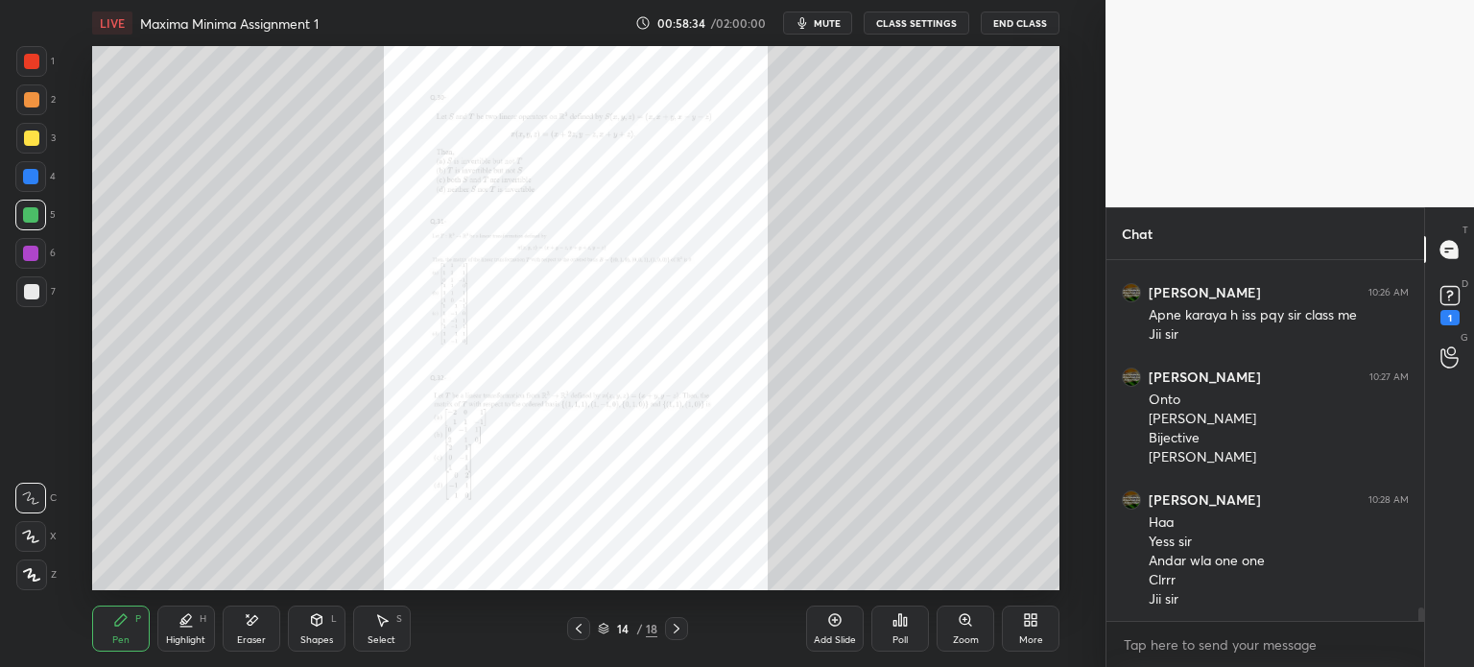
click at [956, 622] on div "Zoom" at bounding box center [966, 629] width 58 height 46
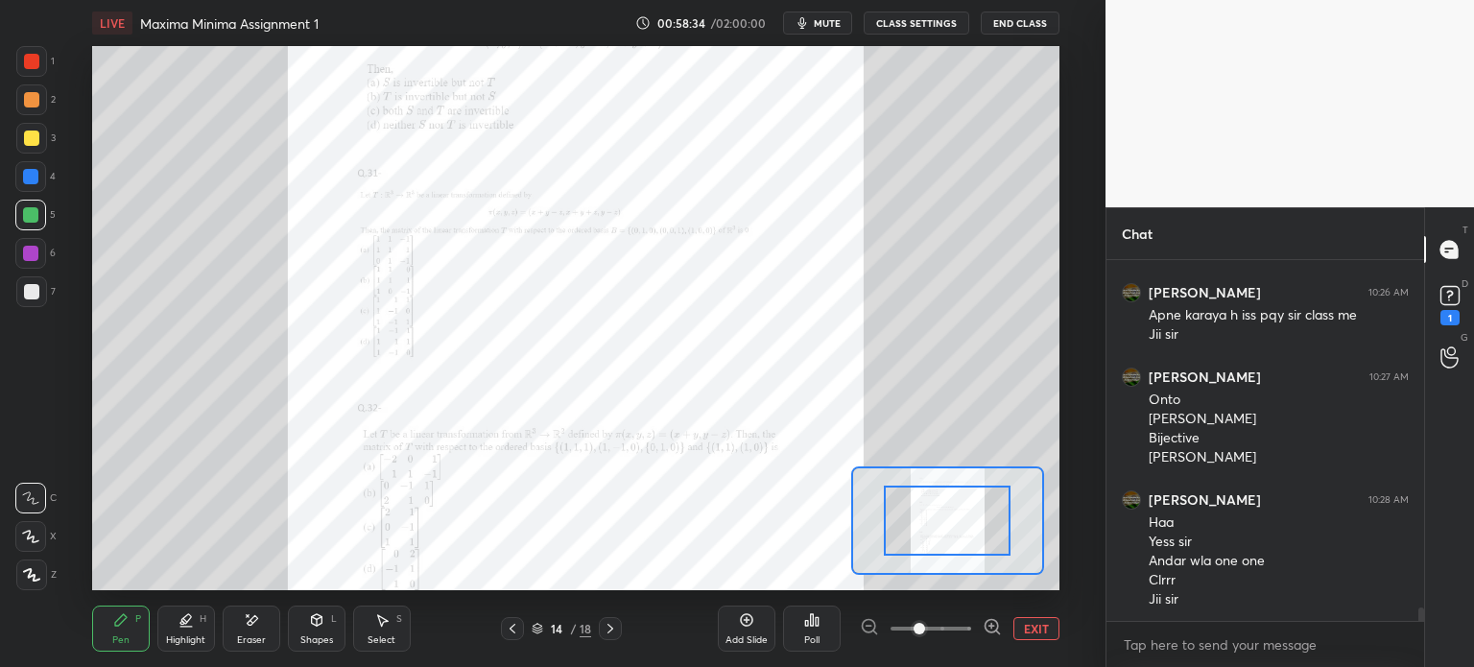
click at [956, 625] on span at bounding box center [931, 628] width 81 height 29
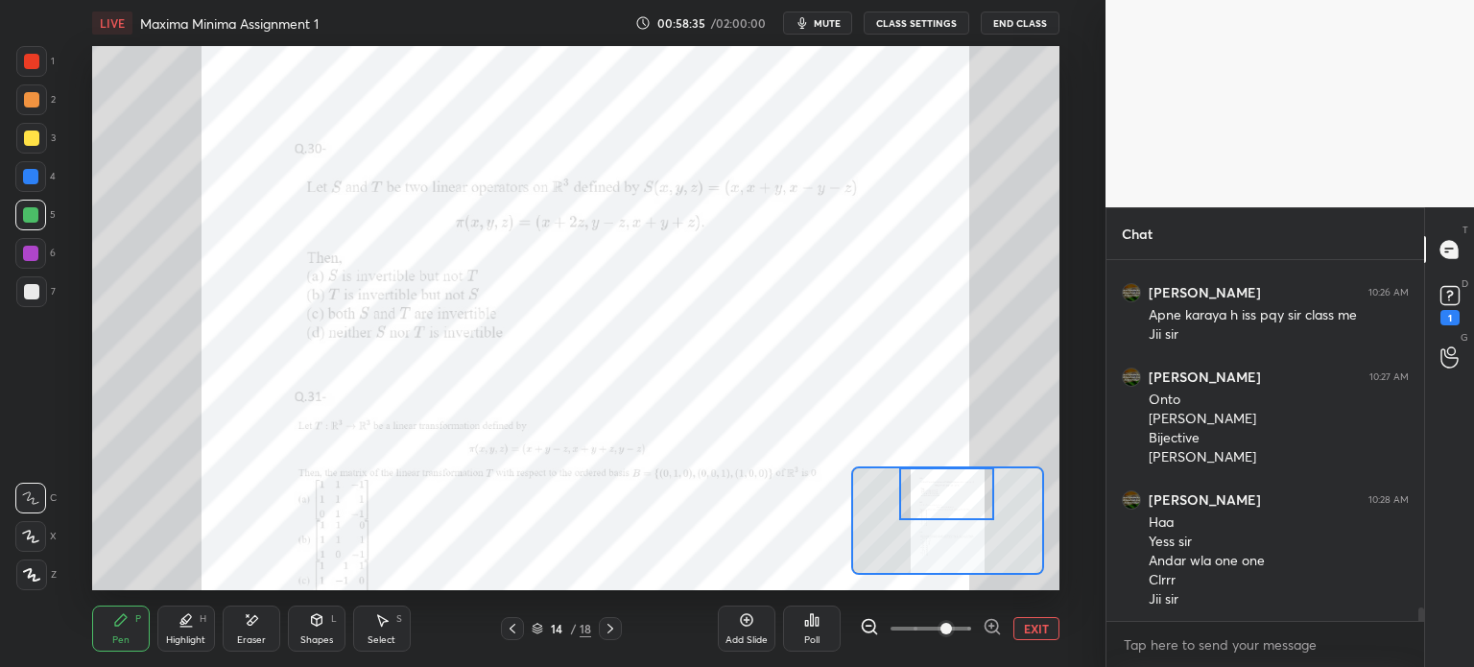
drag, startPoint x: 941, startPoint y: 513, endPoint x: 936, endPoint y: 492, distance: 21.9
click at [941, 498] on div at bounding box center [946, 493] width 95 height 53
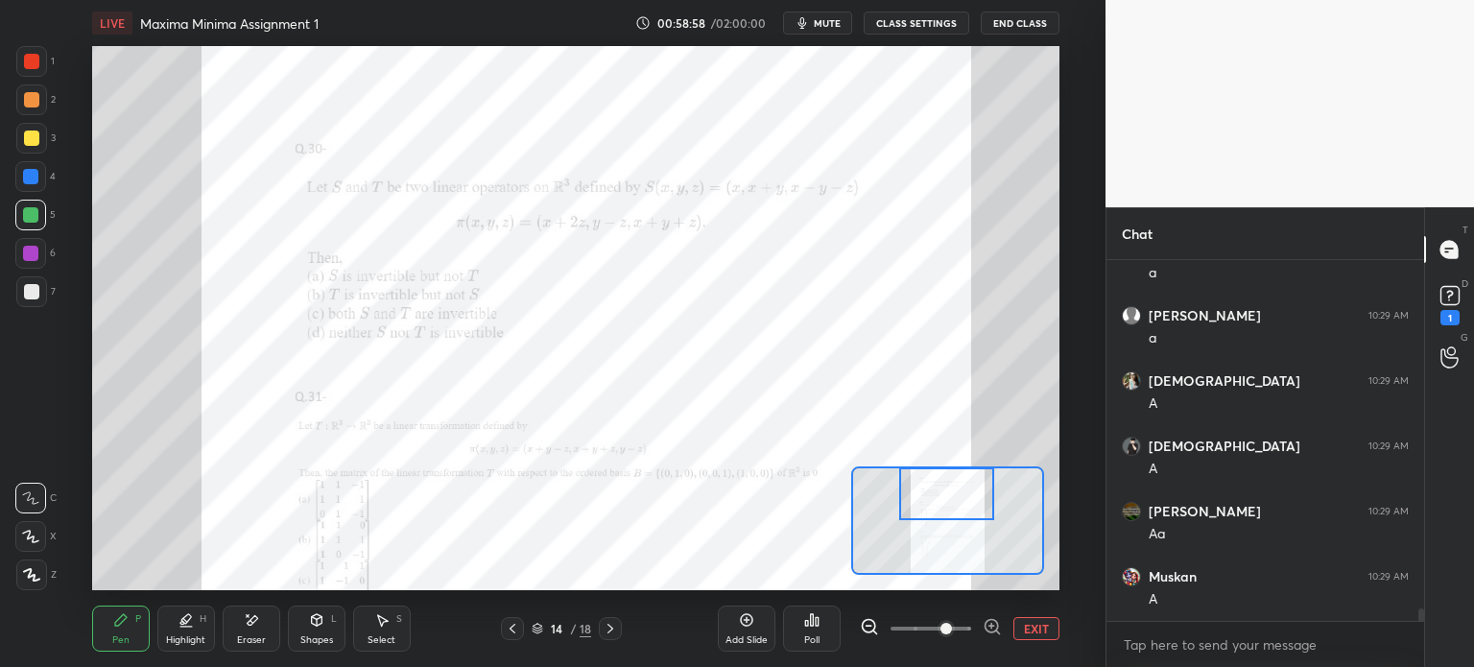
scroll to position [9976, 0]
drag, startPoint x: 47, startPoint y: 92, endPoint x: 45, endPoint y: 103, distance: 10.7
click at [45, 101] on div "2" at bounding box center [35, 99] width 39 height 31
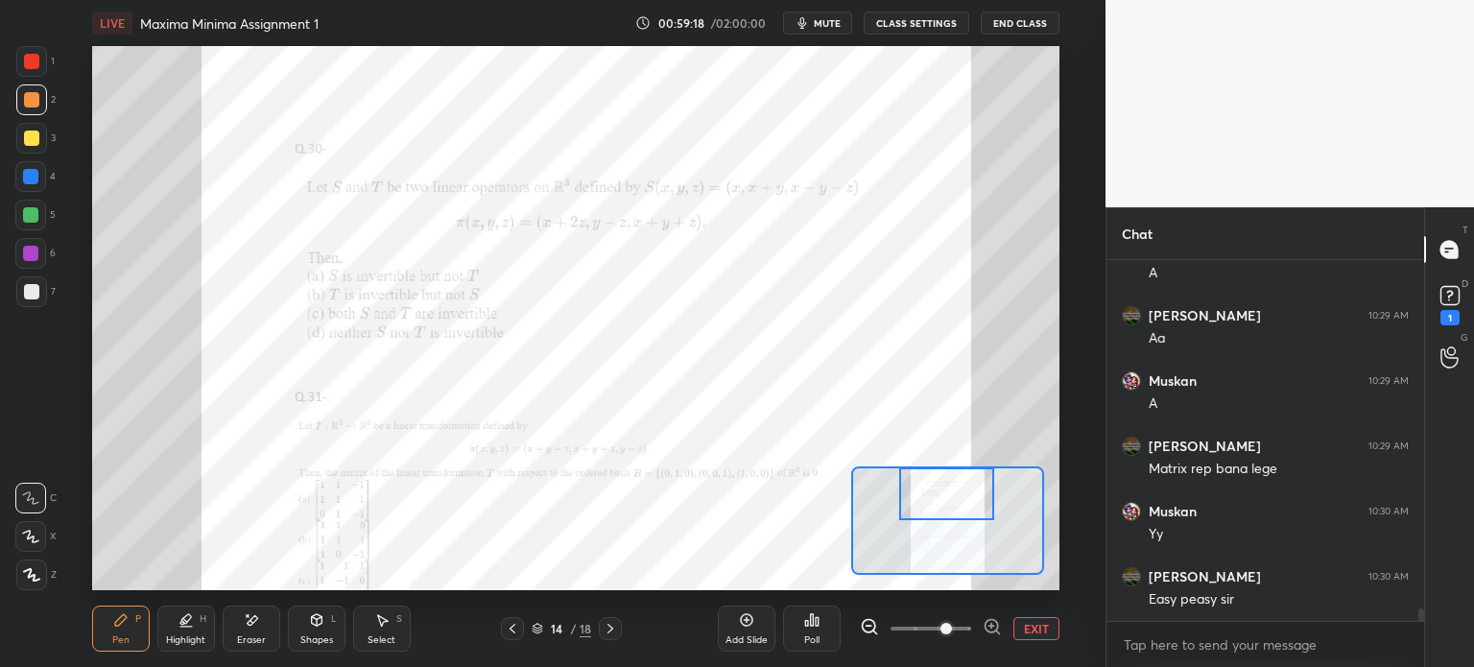
click at [268, 634] on div "Eraser" at bounding box center [252, 629] width 58 height 46
click at [128, 627] on icon at bounding box center [120, 619] width 15 height 15
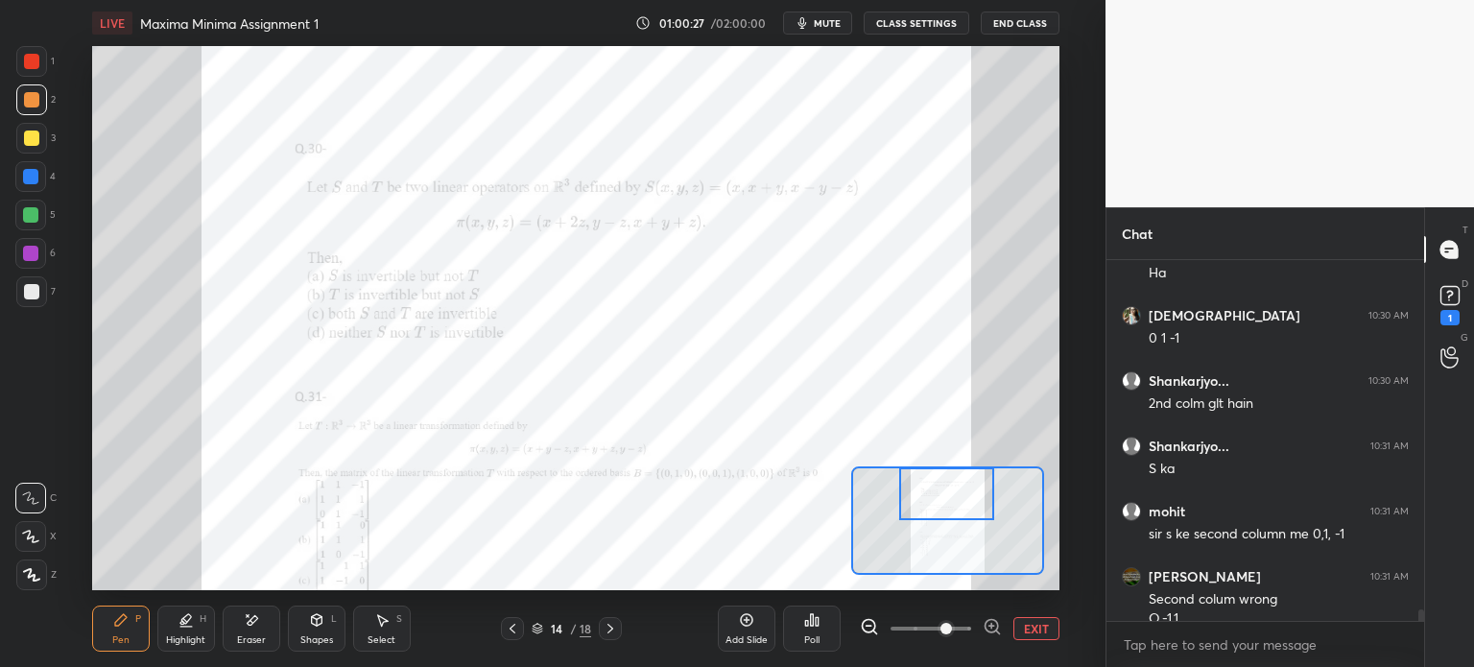
scroll to position [10583, 0]
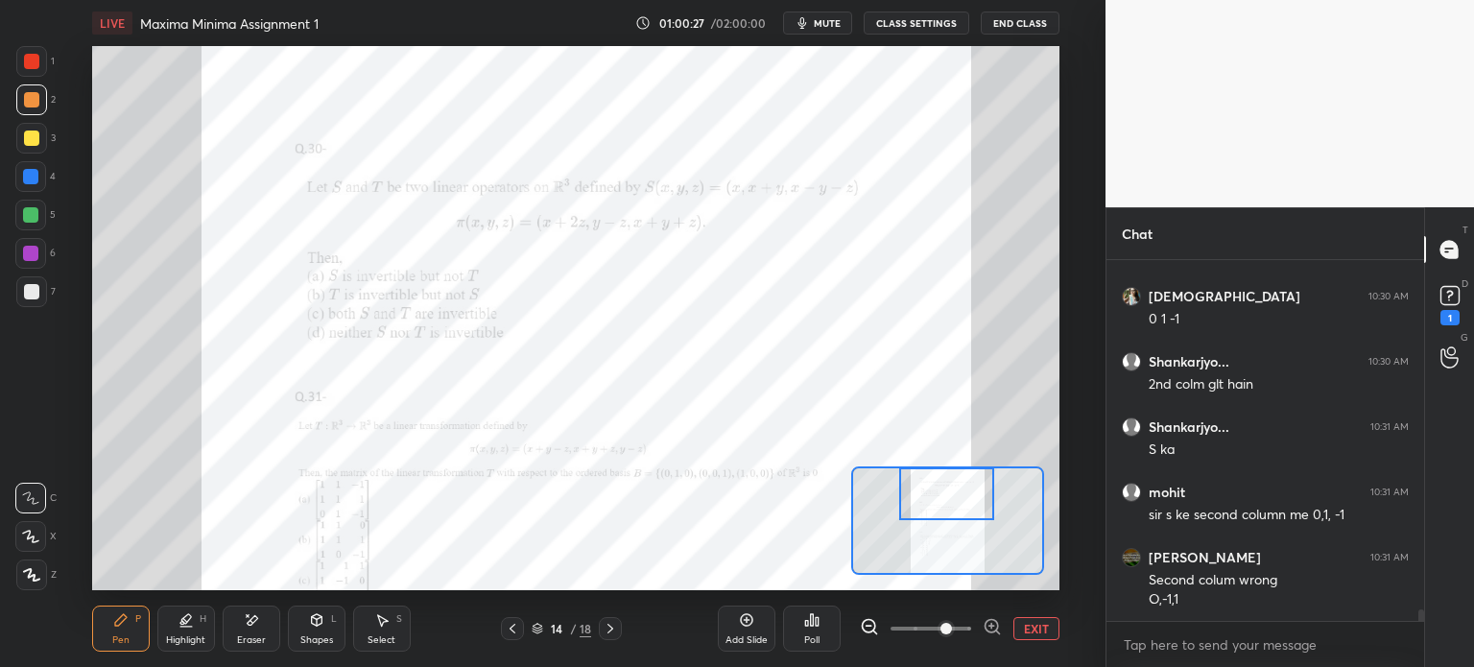
drag, startPoint x: 267, startPoint y: 619, endPoint x: 287, endPoint y: 600, distance: 27.8
click at [263, 625] on div "Eraser" at bounding box center [252, 629] width 58 height 46
click at [142, 637] on div "Pen P" at bounding box center [121, 629] width 58 height 46
click at [265, 633] on div "Eraser" at bounding box center [252, 629] width 58 height 46
click at [133, 648] on div "Pen P" at bounding box center [121, 629] width 58 height 46
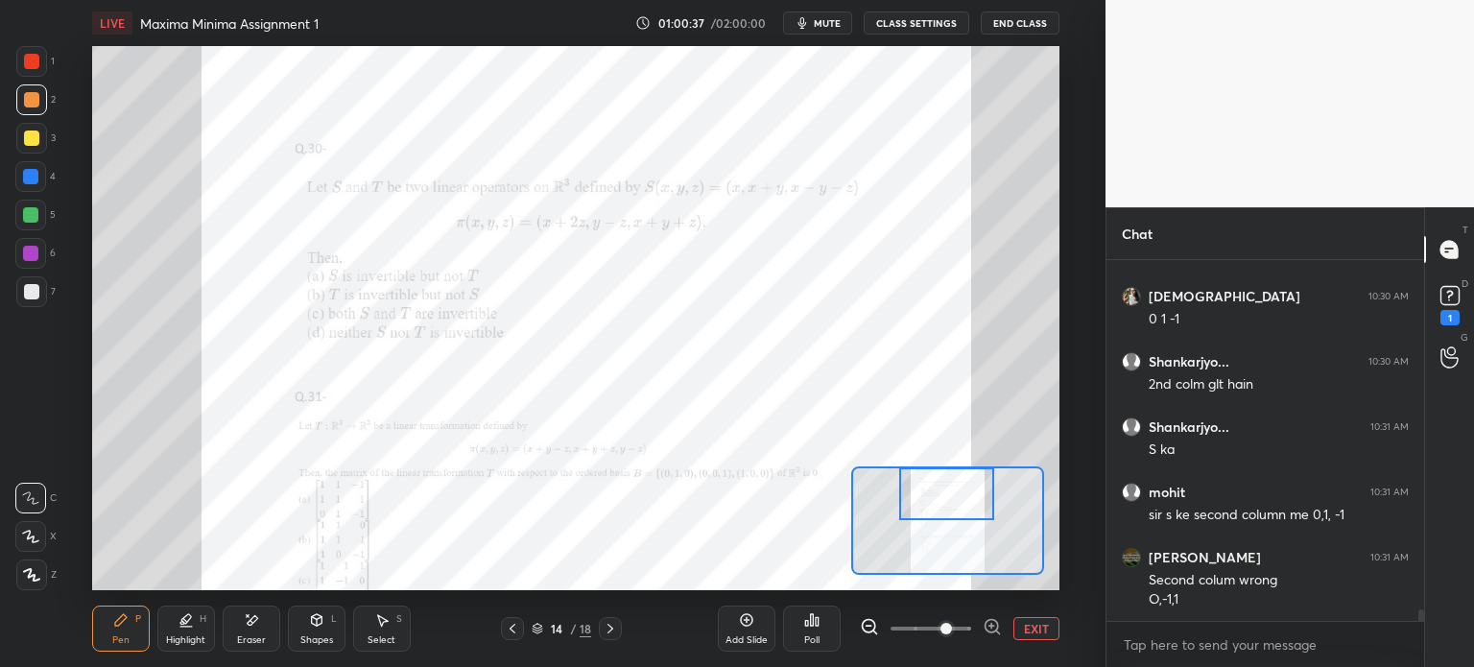
click at [131, 640] on div "Pen P" at bounding box center [121, 629] width 58 height 46
click at [254, 627] on icon at bounding box center [251, 620] width 15 height 16
click at [127, 632] on div "Pen P" at bounding box center [121, 629] width 58 height 46
click at [261, 640] on div "Eraser" at bounding box center [251, 640] width 29 height 10
click at [130, 630] on div "Pen P" at bounding box center [121, 629] width 58 height 46
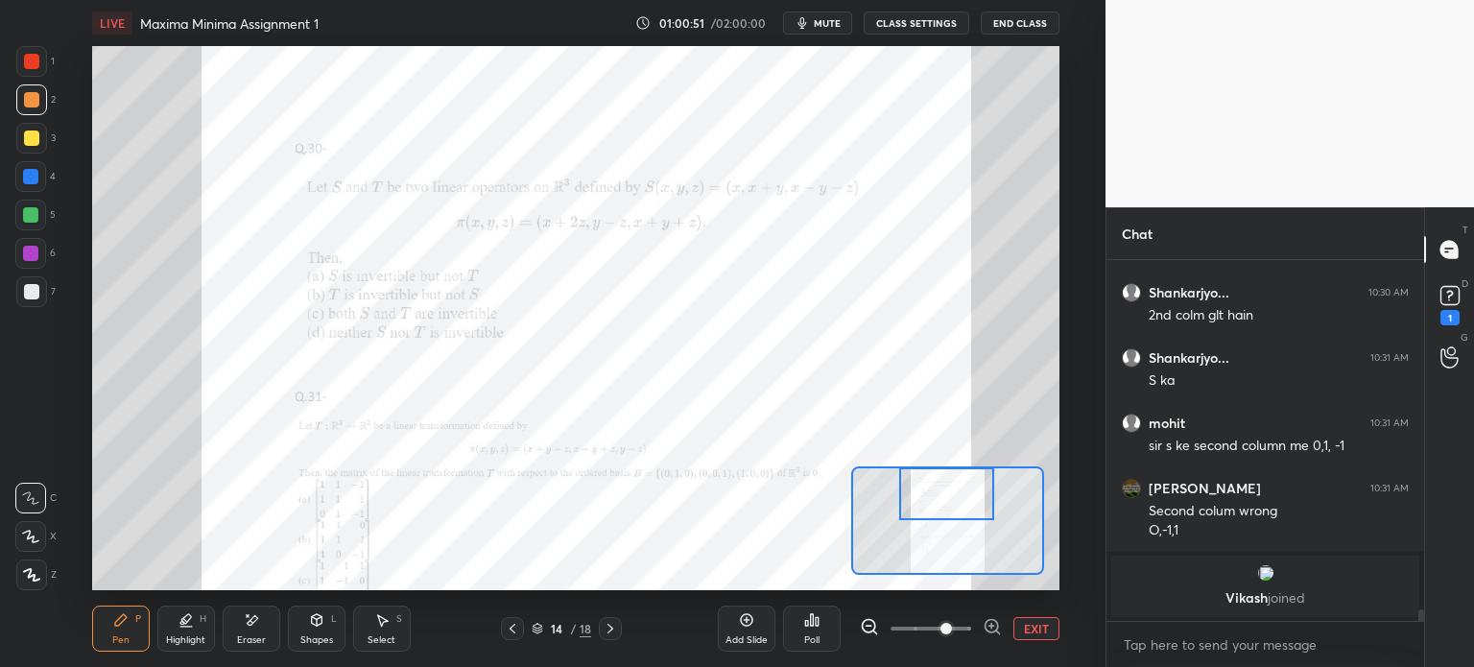
scroll to position [9857, 0]
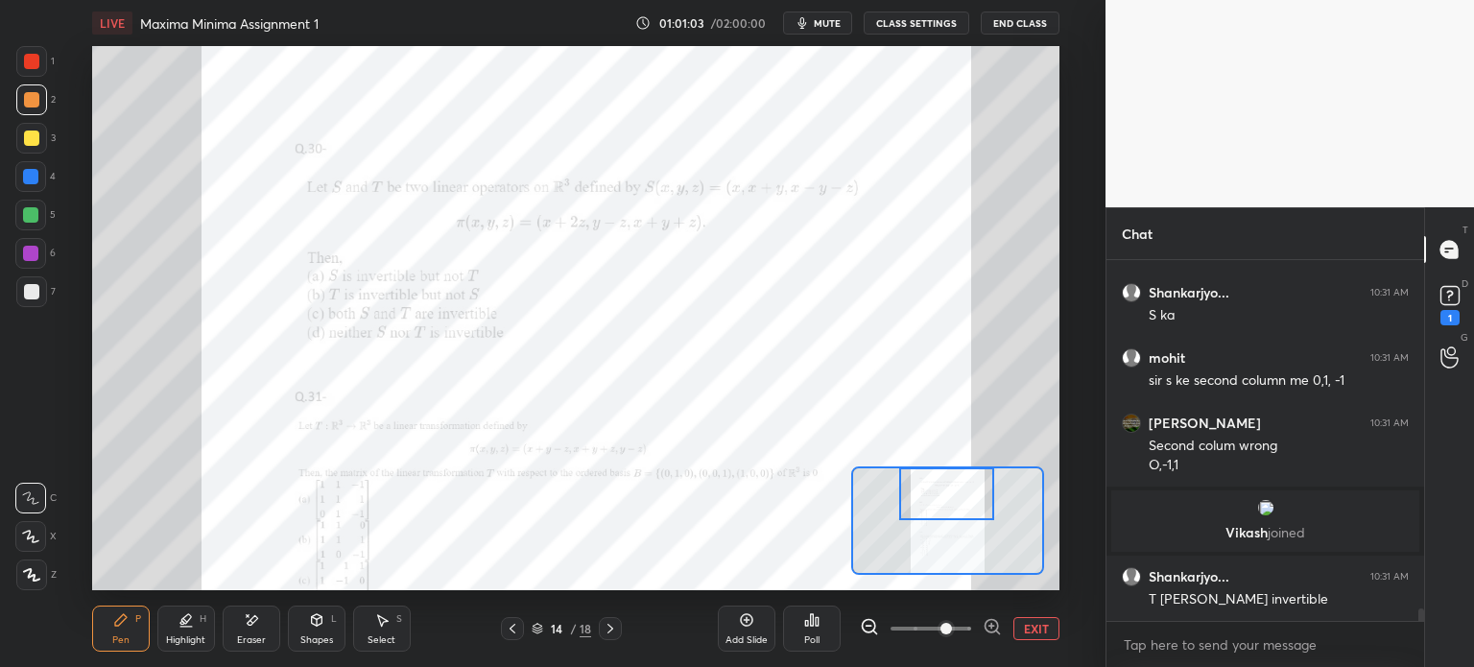
click at [242, 640] on div "Eraser" at bounding box center [252, 629] width 58 height 46
click at [171, 631] on div "Highlight H" at bounding box center [186, 629] width 58 height 46
drag, startPoint x: 162, startPoint y: 640, endPoint x: 146, endPoint y: 638, distance: 16.4
click at [144, 642] on div "Pen P Highlight H Eraser Shapes L Select S" at bounding box center [248, 629] width 313 height 46
click at [141, 632] on div "Pen P" at bounding box center [121, 629] width 58 height 46
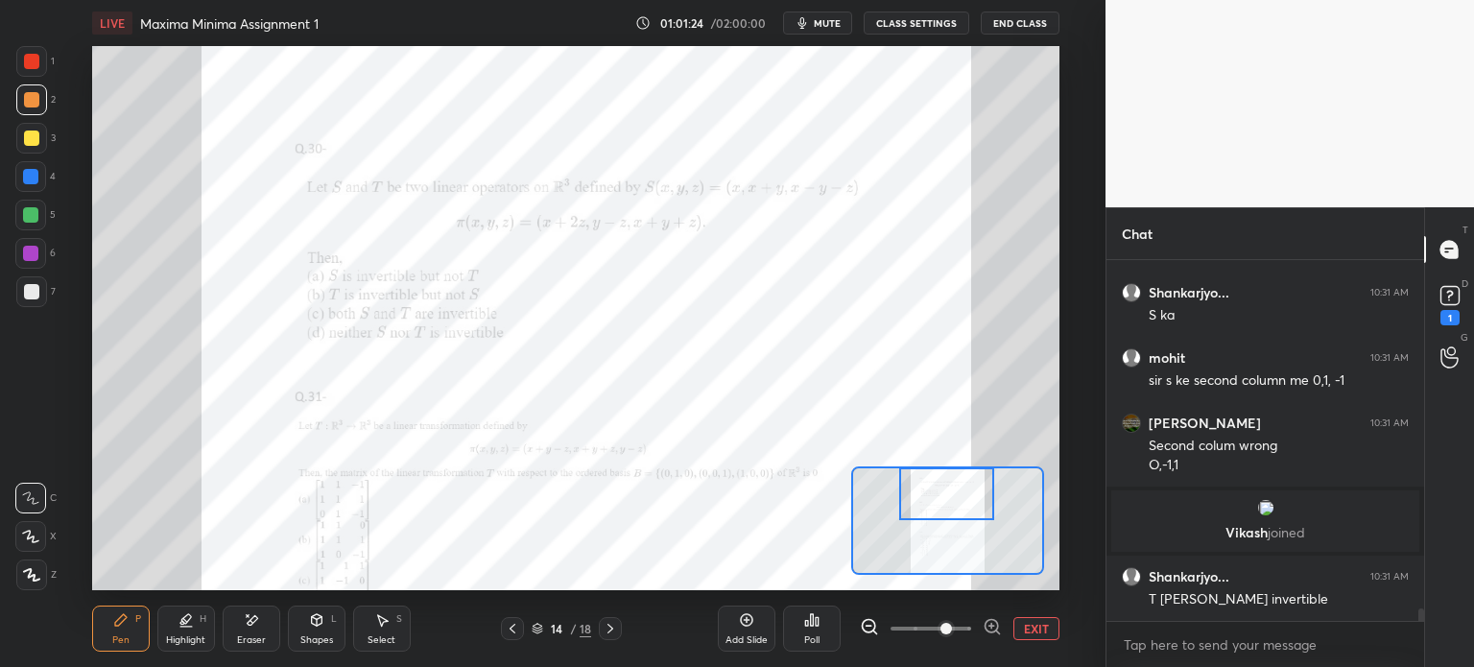
scroll to position [9923, 0]
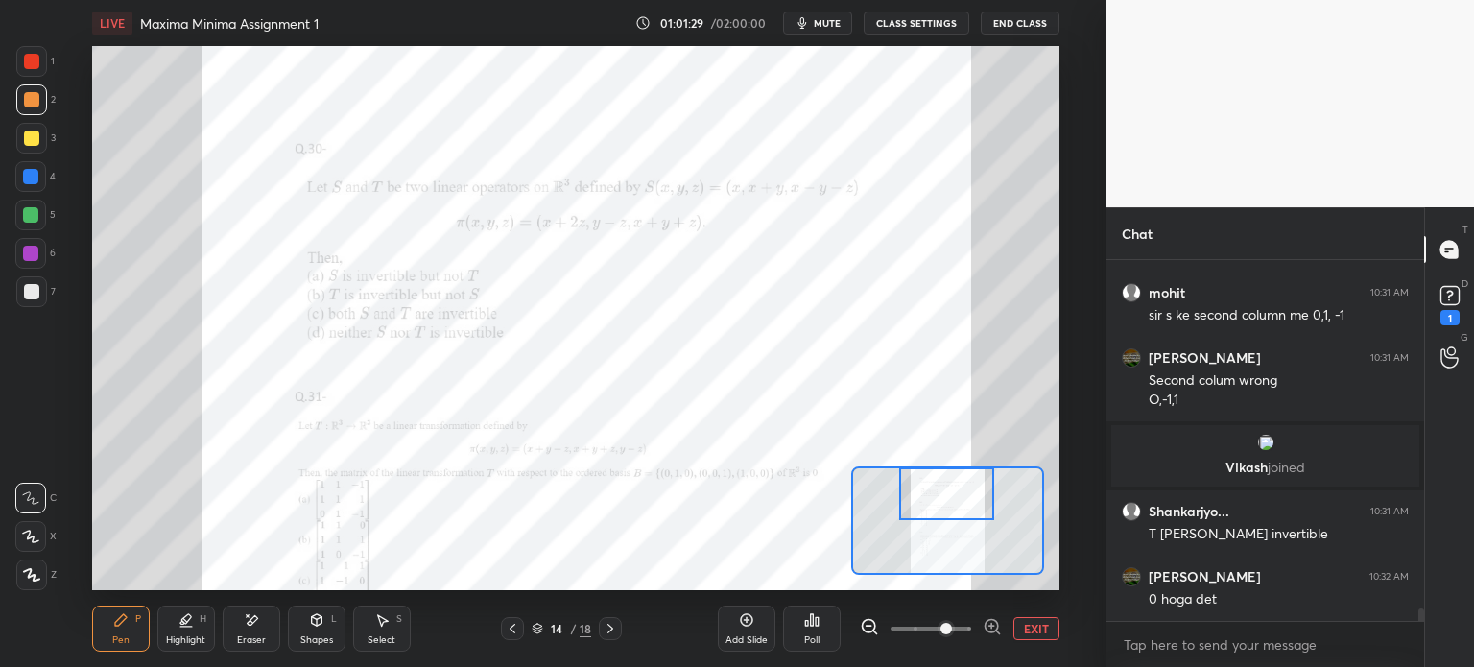
click at [321, 638] on div "Shapes L" at bounding box center [317, 629] width 58 height 46
click at [256, 631] on div "Eraser" at bounding box center [252, 629] width 58 height 46
click at [119, 630] on div "Pen P" at bounding box center [121, 629] width 58 height 46
click at [222, 633] on div "Pen P Highlight H Eraser Shapes L Select S" at bounding box center [248, 629] width 313 height 46
drag, startPoint x: 253, startPoint y: 633, endPoint x: 240, endPoint y: 635, distance: 13.6
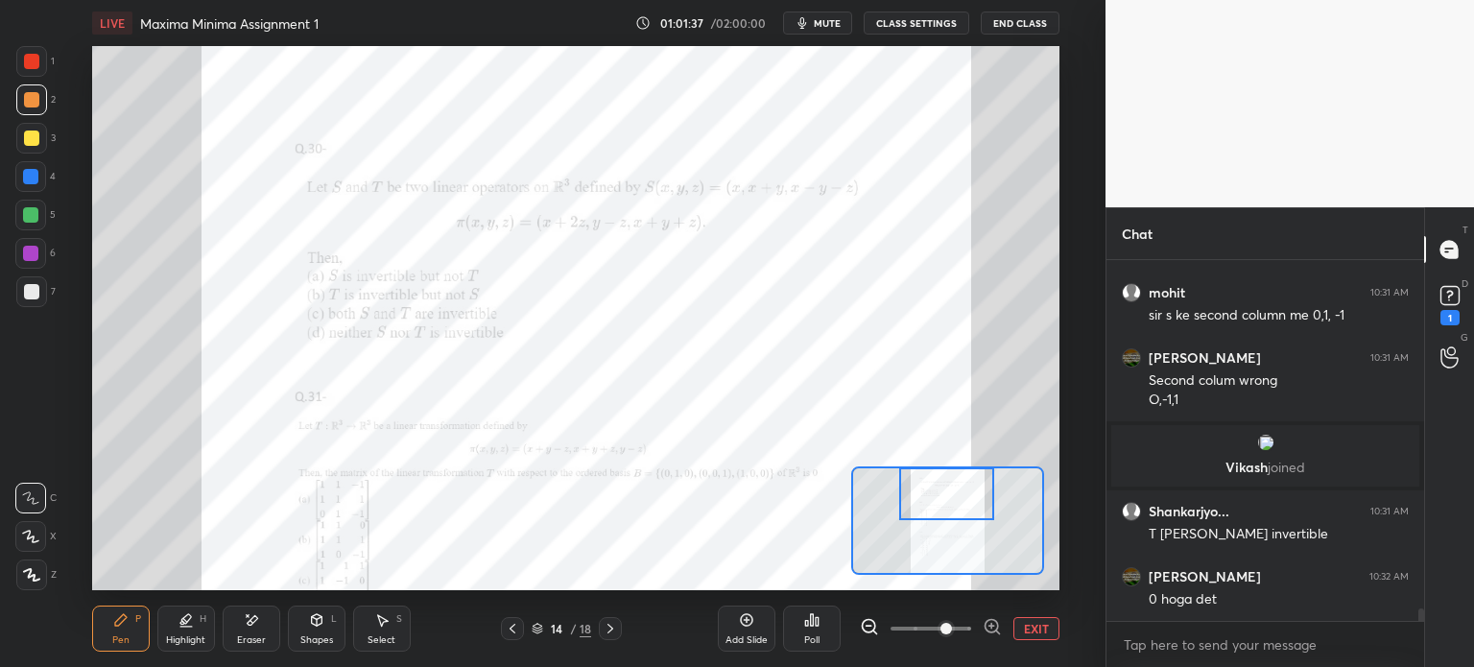
click at [253, 635] on div "Eraser" at bounding box center [251, 640] width 29 height 10
click at [147, 644] on div "Pen P Highlight H Eraser Shapes L Select S" at bounding box center [248, 629] width 313 height 46
click at [145, 640] on div "Pen P" at bounding box center [121, 629] width 58 height 46
click at [37, 209] on div at bounding box center [30, 215] width 31 height 31
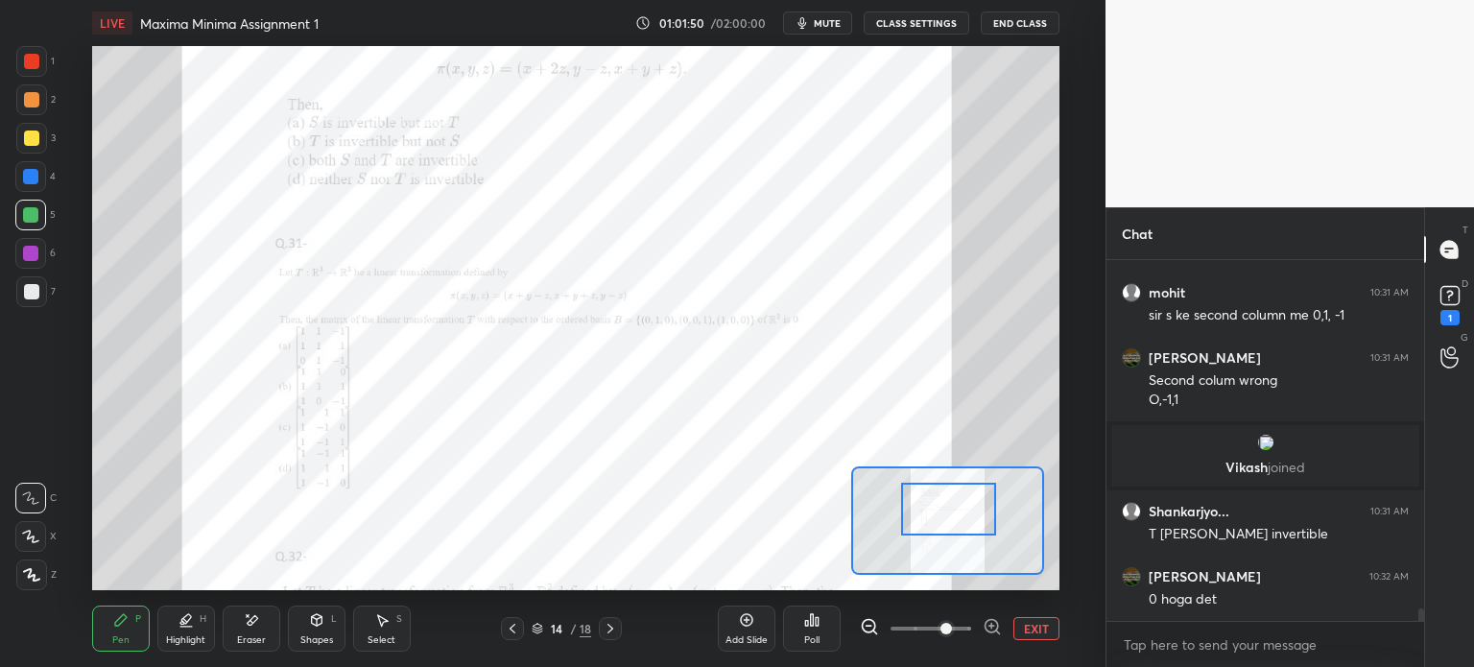
click at [933, 519] on div at bounding box center [948, 509] width 95 height 53
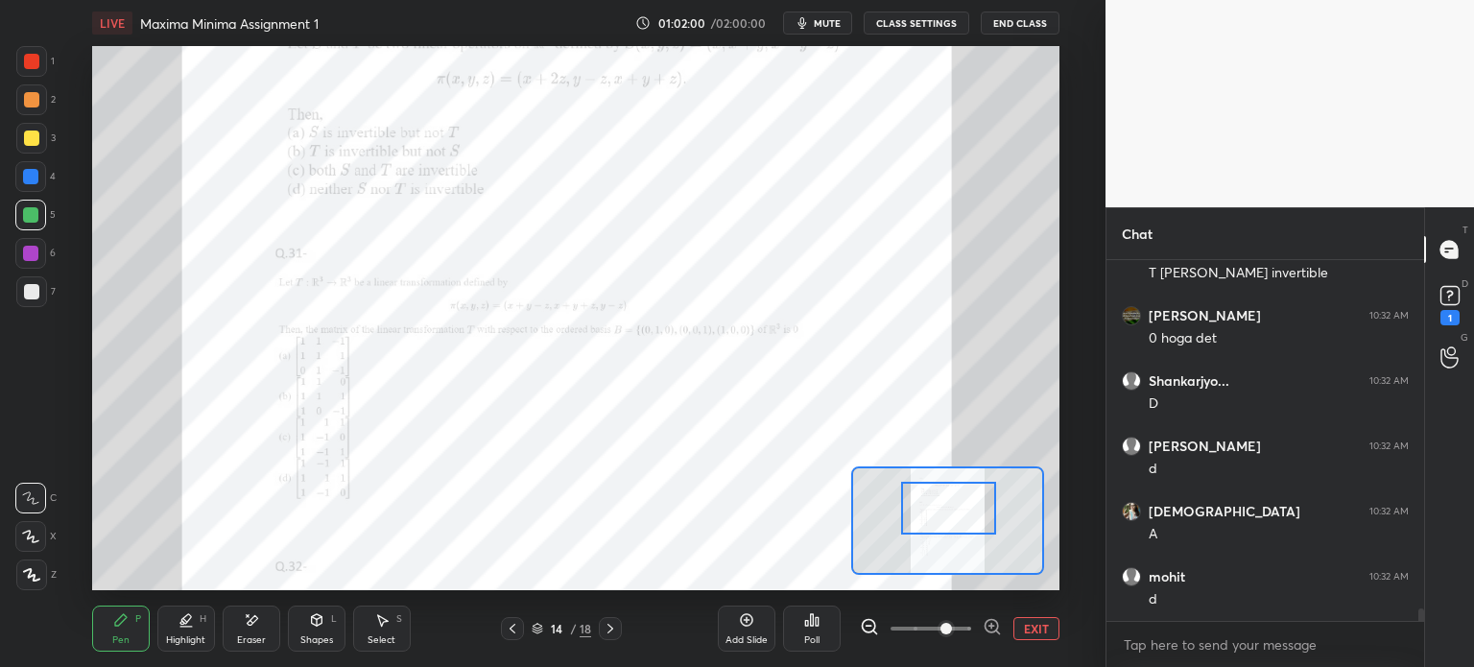
scroll to position [10249, 0]
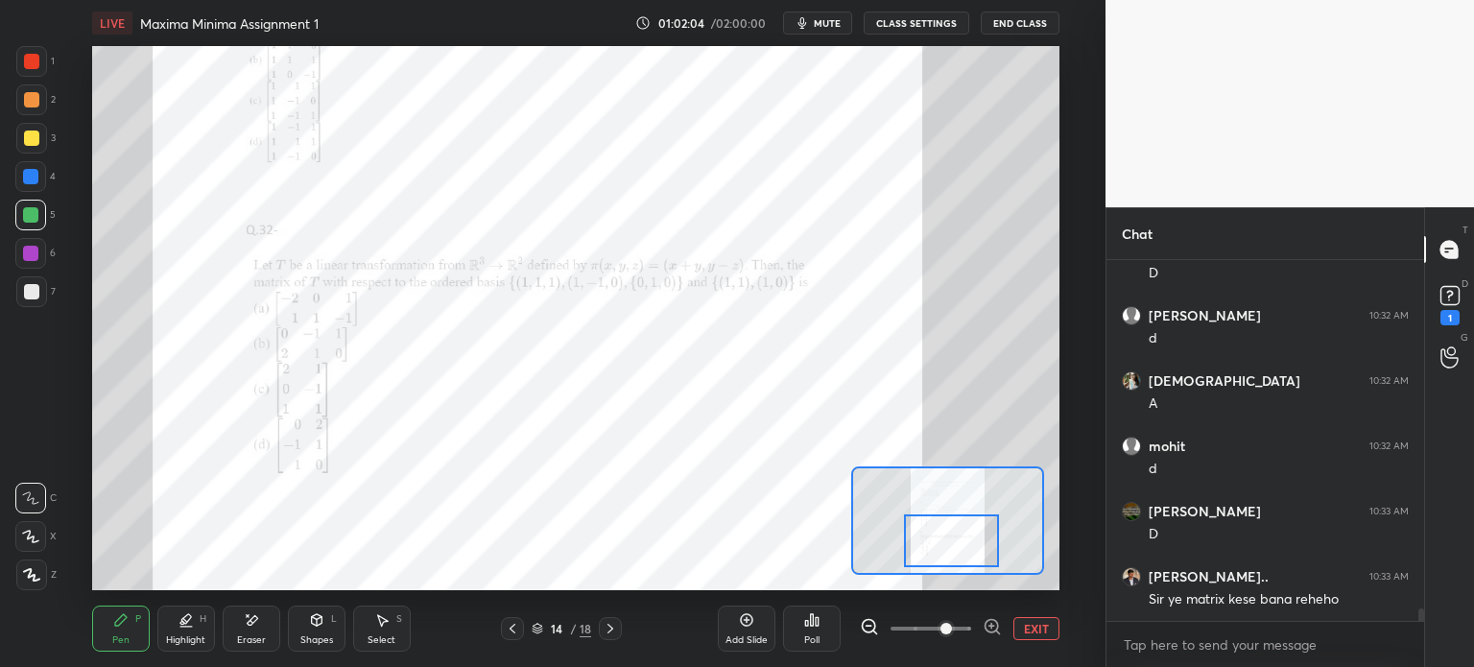
drag, startPoint x: 962, startPoint y: 510, endPoint x: 964, endPoint y: 540, distance: 30.8
click at [964, 540] on div at bounding box center [951, 540] width 95 height 53
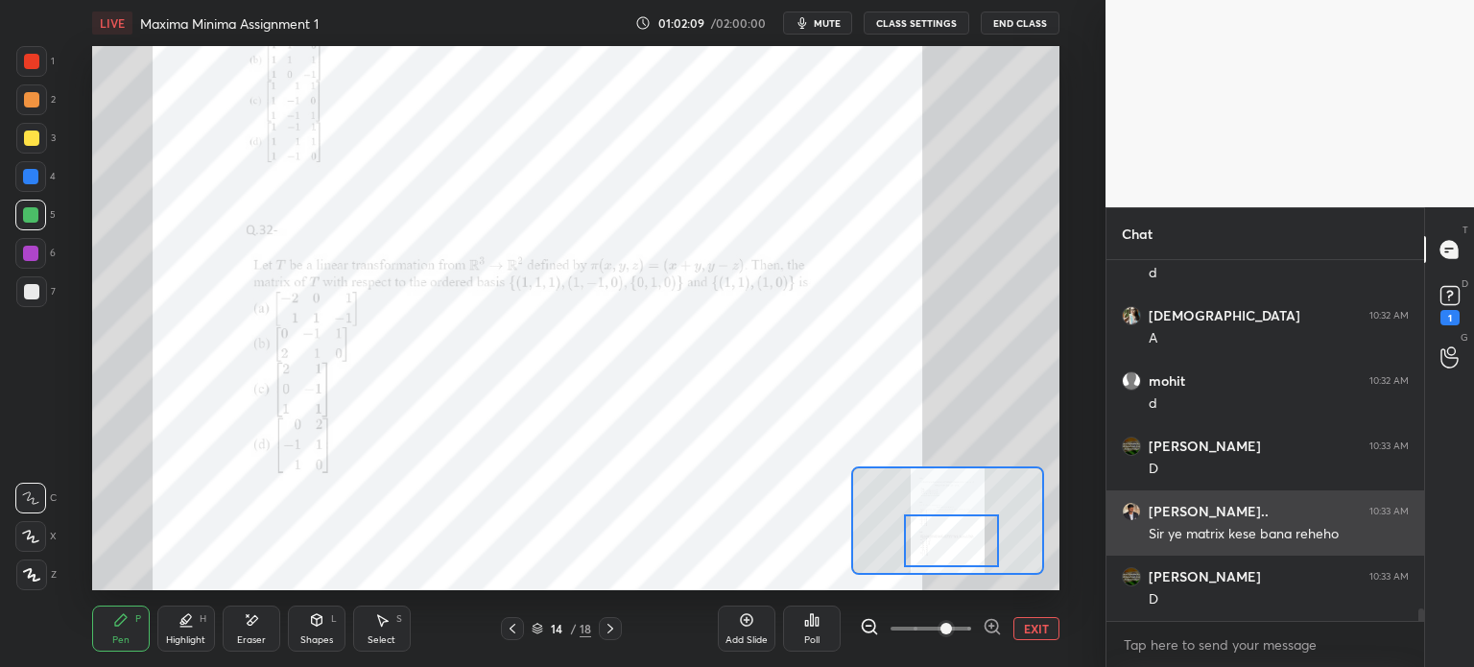
click at [1129, 511] on img "grid" at bounding box center [1131, 511] width 19 height 19
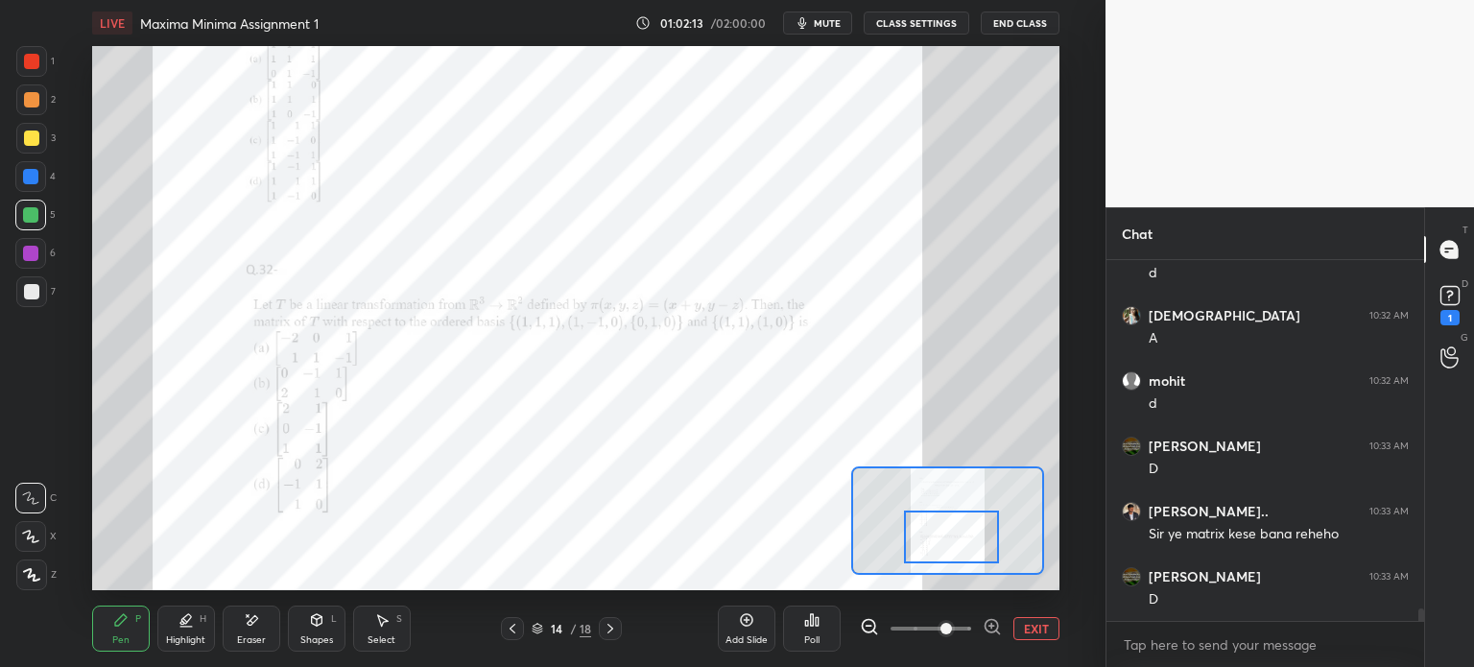
drag, startPoint x: 973, startPoint y: 538, endPoint x: 969, endPoint y: 528, distance: 11.2
click at [971, 526] on div at bounding box center [951, 537] width 95 height 53
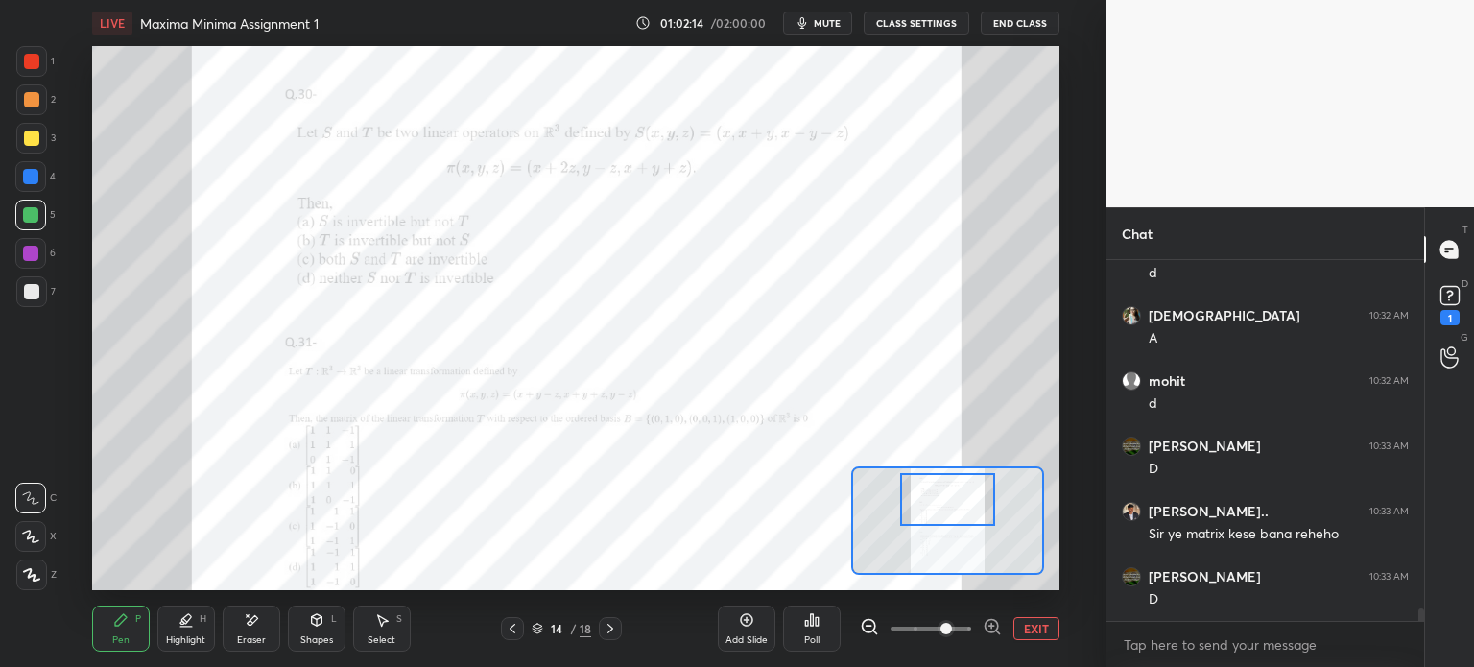
drag, startPoint x: 971, startPoint y: 529, endPoint x: 964, endPoint y: 502, distance: 27.7
click at [967, 502] on div at bounding box center [947, 499] width 95 height 53
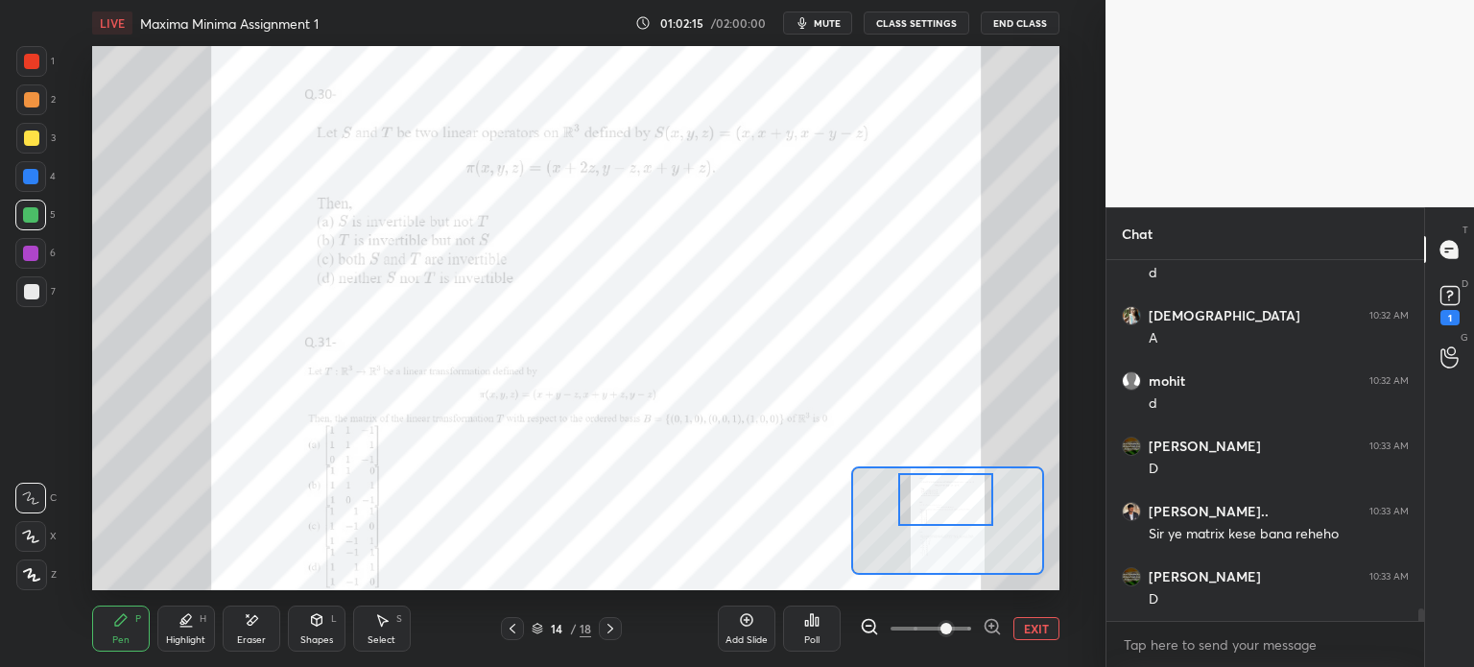
click at [940, 630] on span at bounding box center [946, 629] width 12 height 12
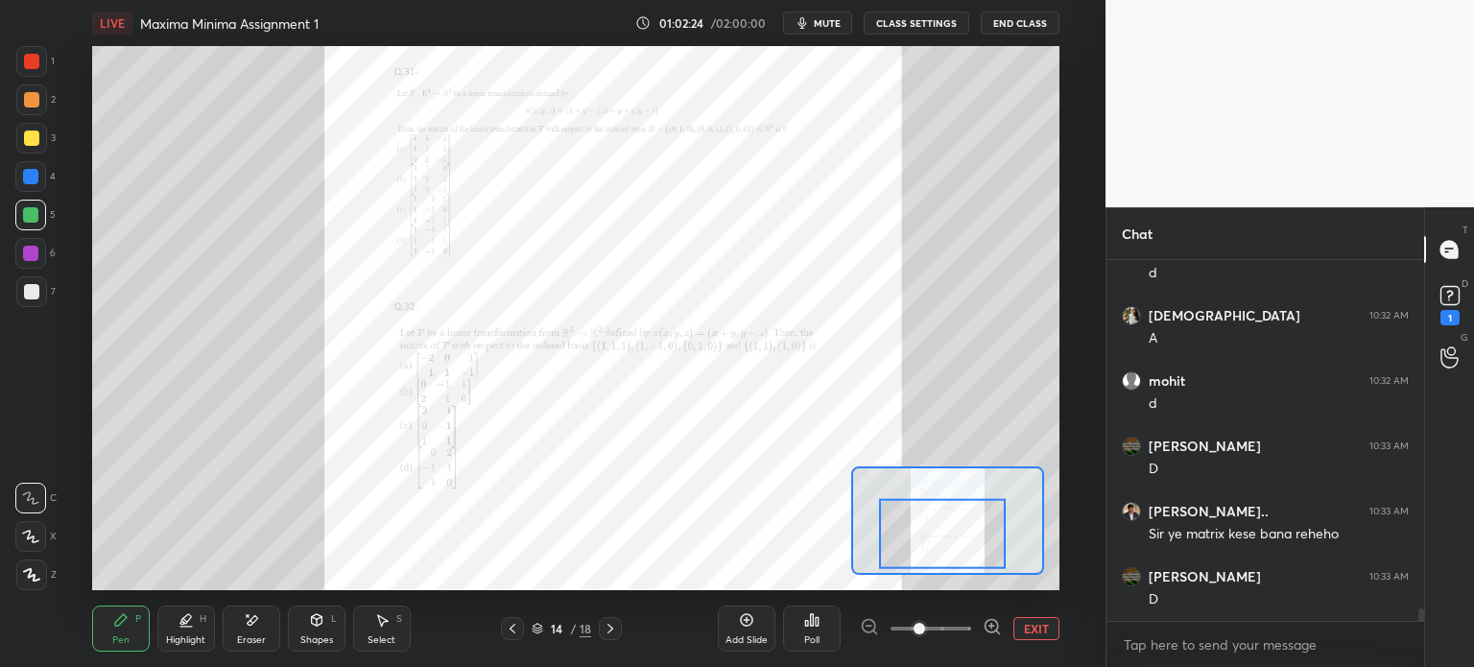
drag, startPoint x: 916, startPoint y: 521, endPoint x: 910, endPoint y: 552, distance: 31.4
click at [914, 556] on div at bounding box center [942, 534] width 127 height 70
click at [33, 262] on div at bounding box center [30, 253] width 31 height 31
click at [35, 298] on div at bounding box center [31, 291] width 15 height 15
click at [610, 630] on icon at bounding box center [610, 628] width 15 height 15
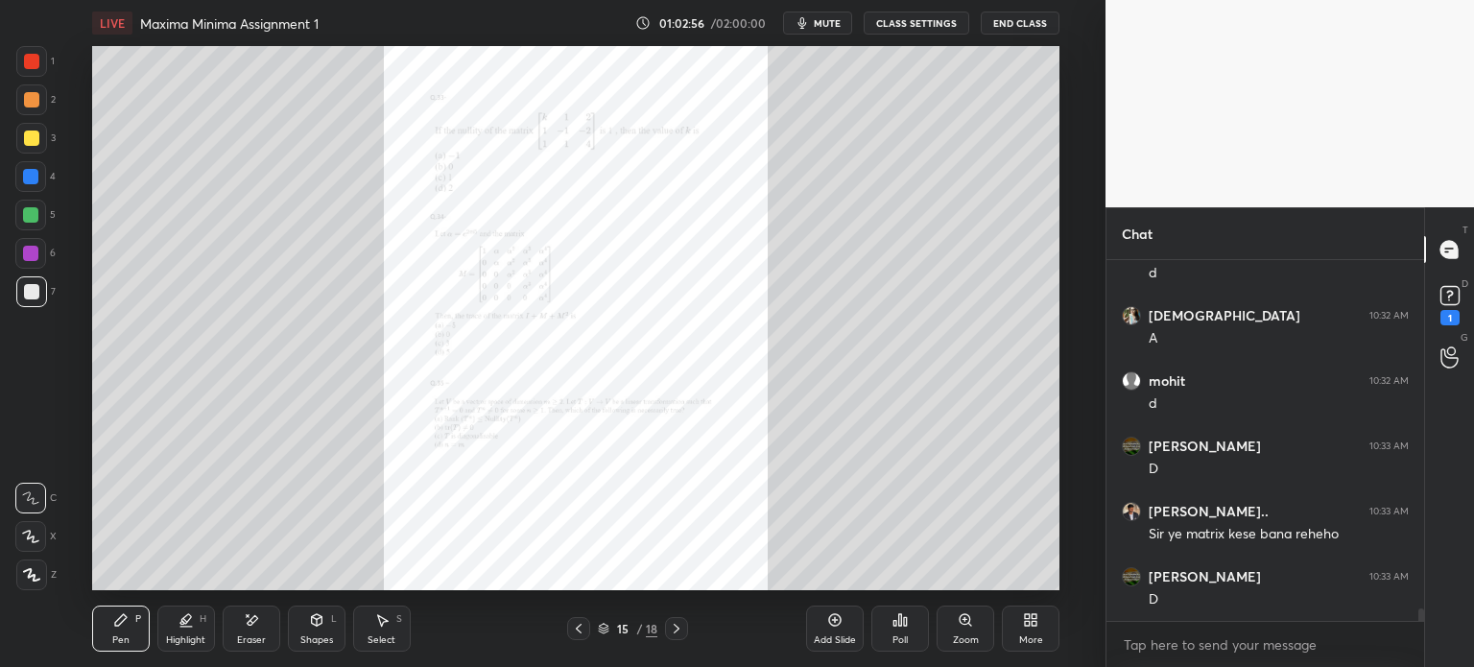
click at [963, 629] on div "Zoom" at bounding box center [966, 629] width 58 height 46
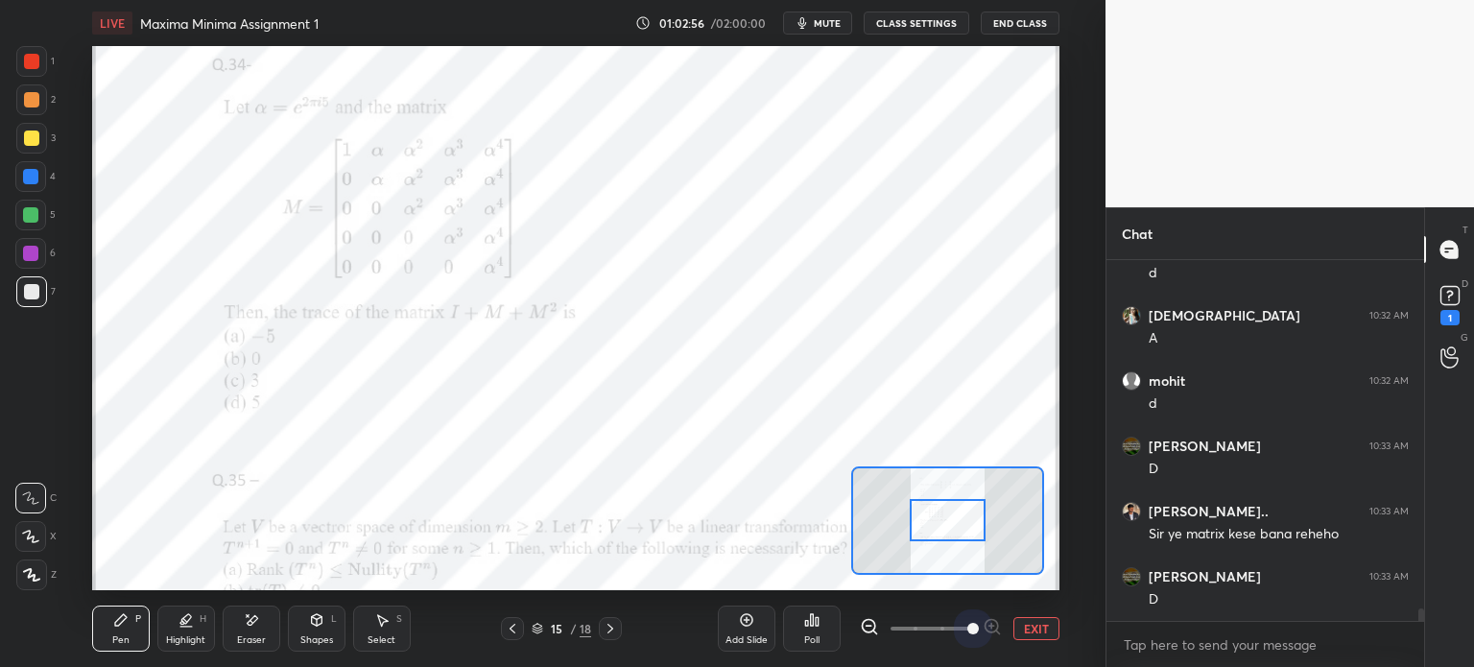
click at [960, 630] on span at bounding box center [931, 628] width 81 height 29
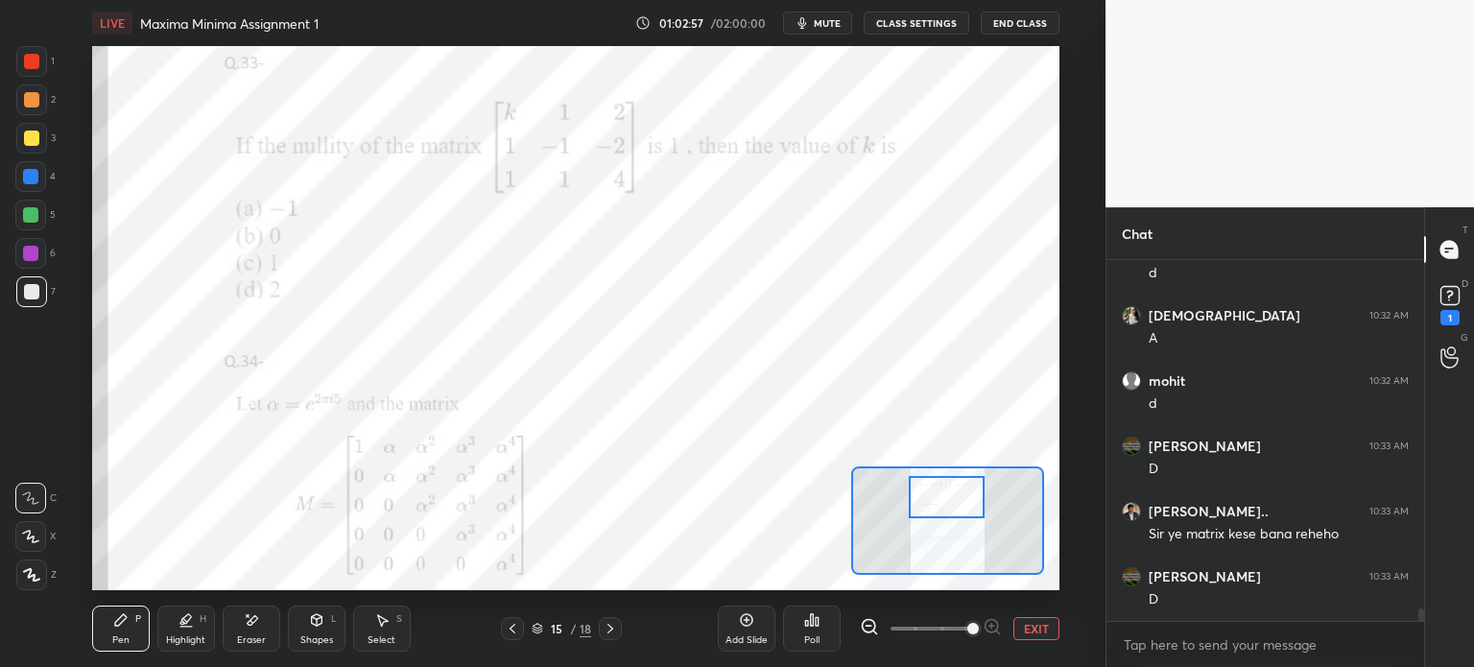
drag, startPoint x: 946, startPoint y: 518, endPoint x: 946, endPoint y: 500, distance: 18.2
click at [947, 500] on div at bounding box center [947, 497] width 76 height 42
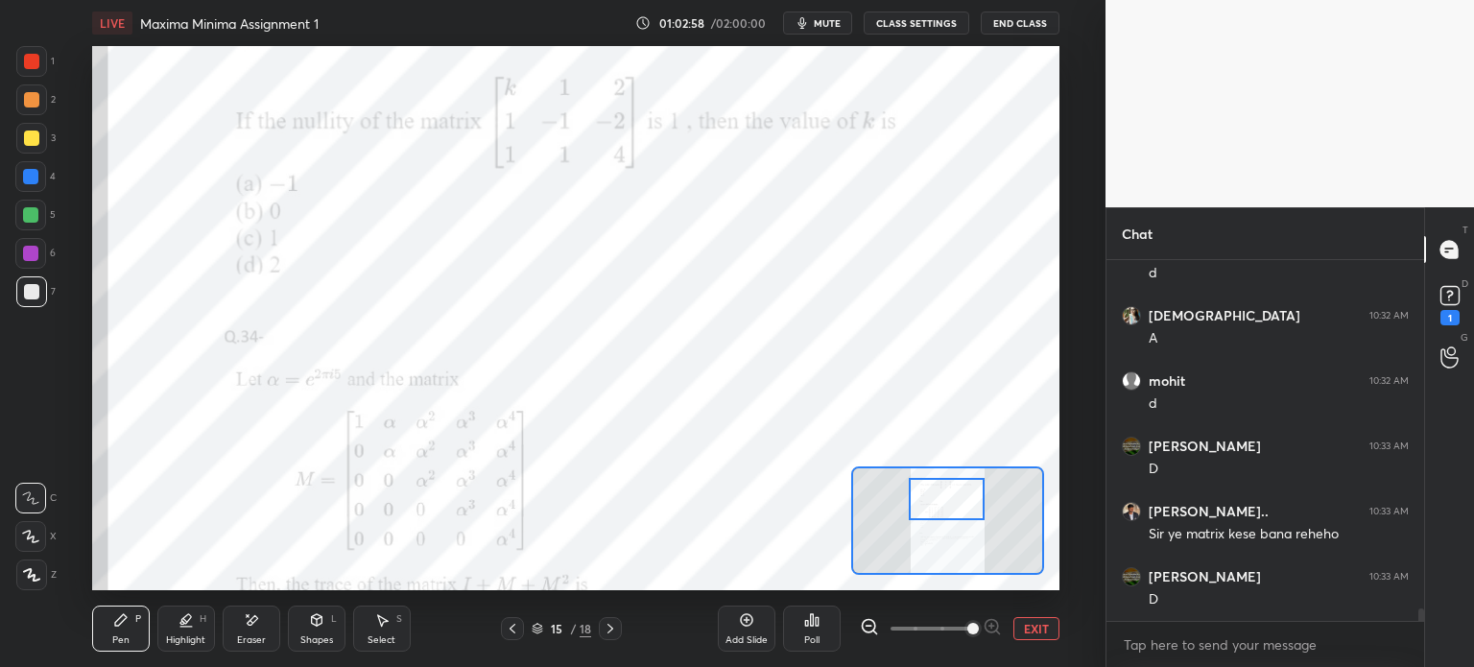
click at [936, 633] on span at bounding box center [931, 628] width 81 height 29
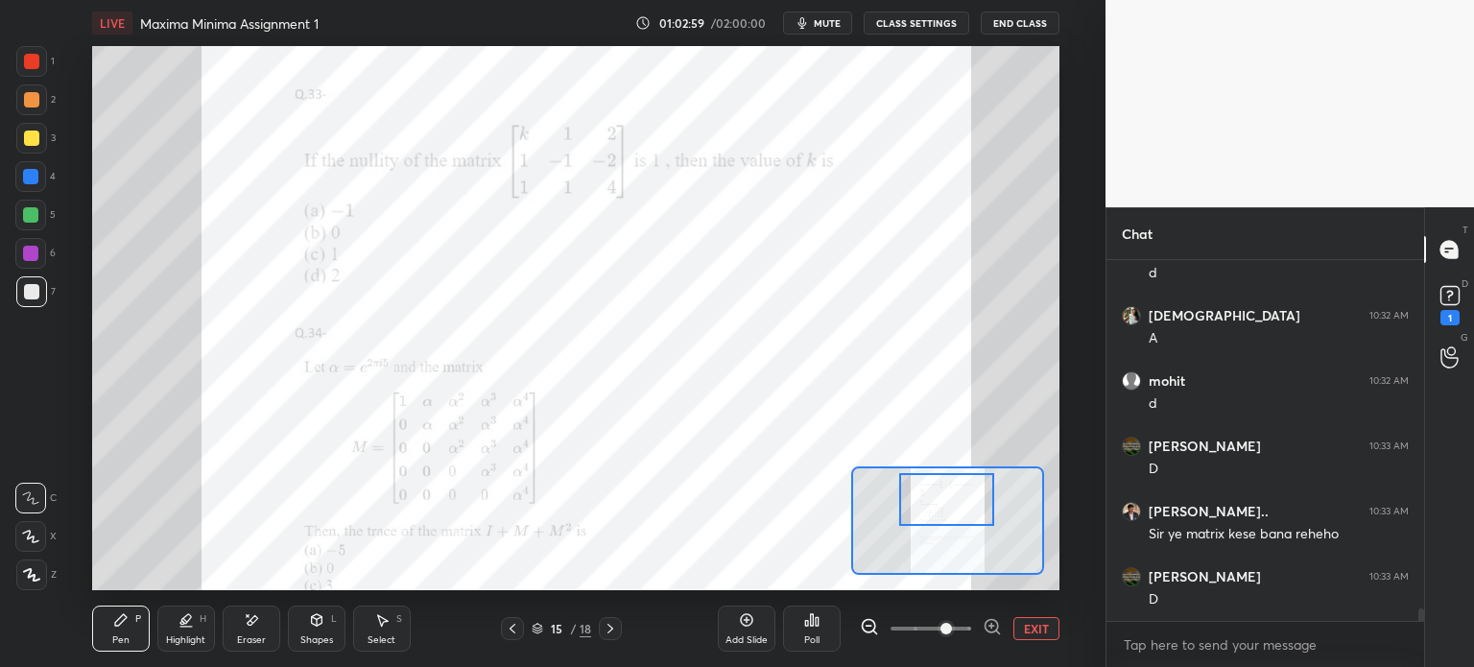
click at [24, 59] on div at bounding box center [31, 61] width 15 height 15
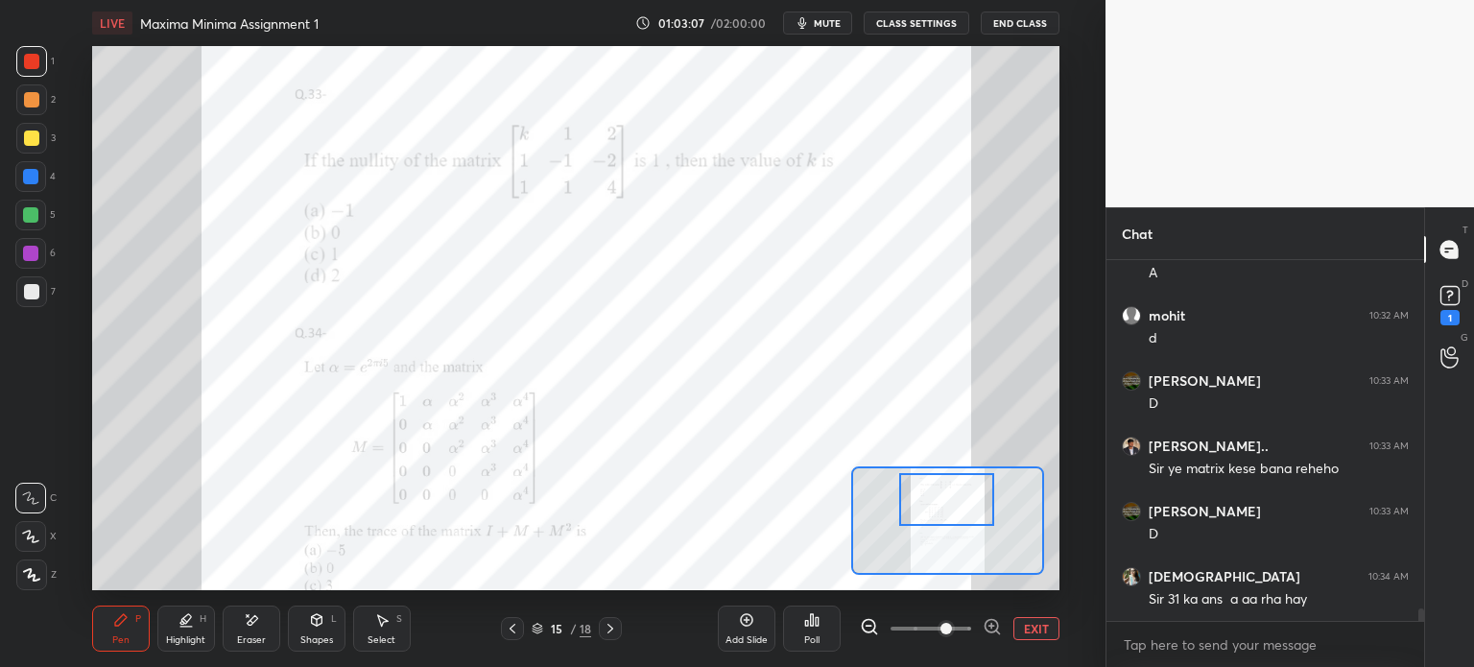
scroll to position [10510, 0]
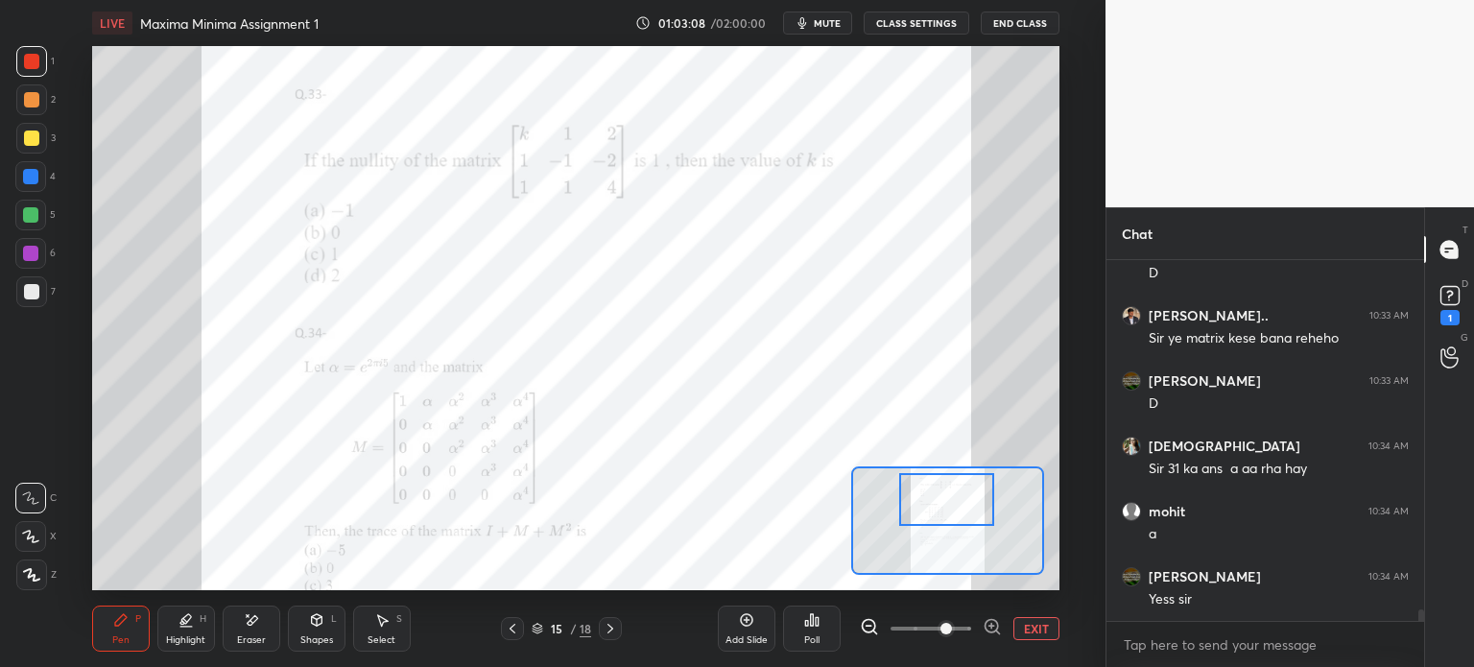
click at [518, 630] on icon at bounding box center [512, 628] width 15 height 15
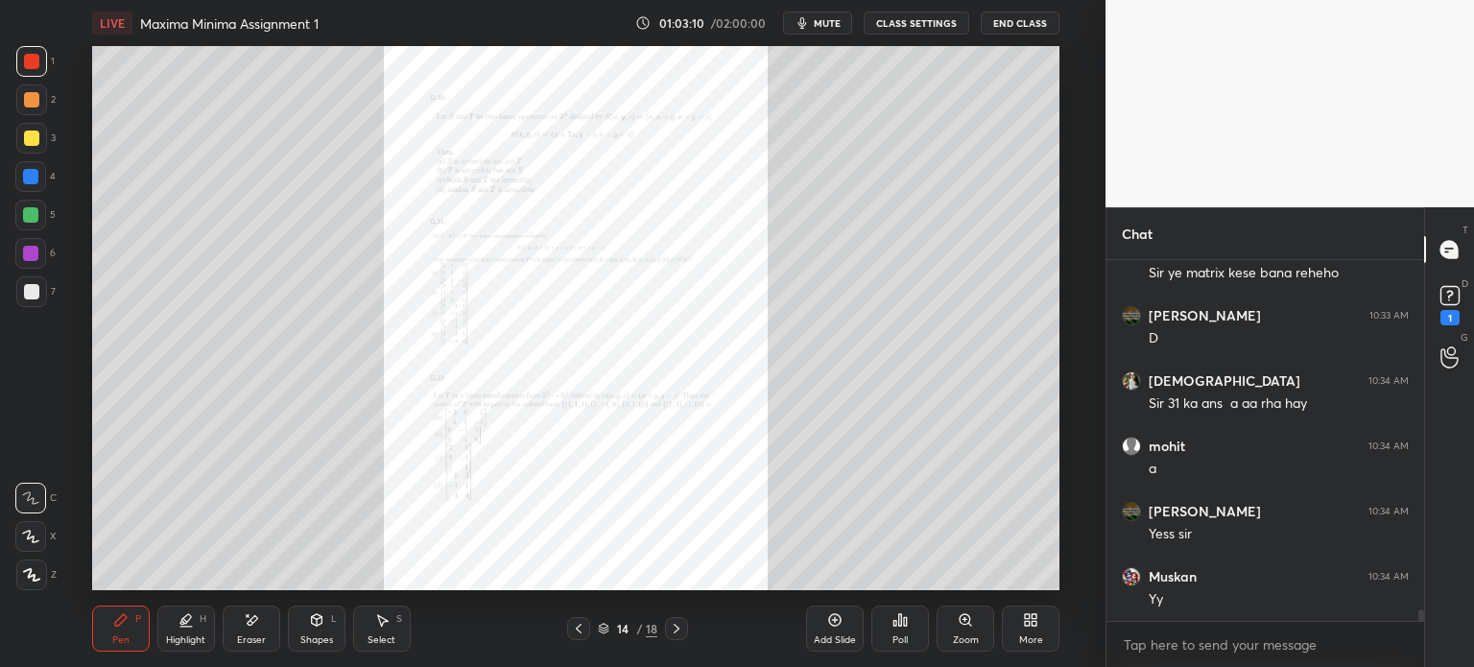
scroll to position [10706, 0]
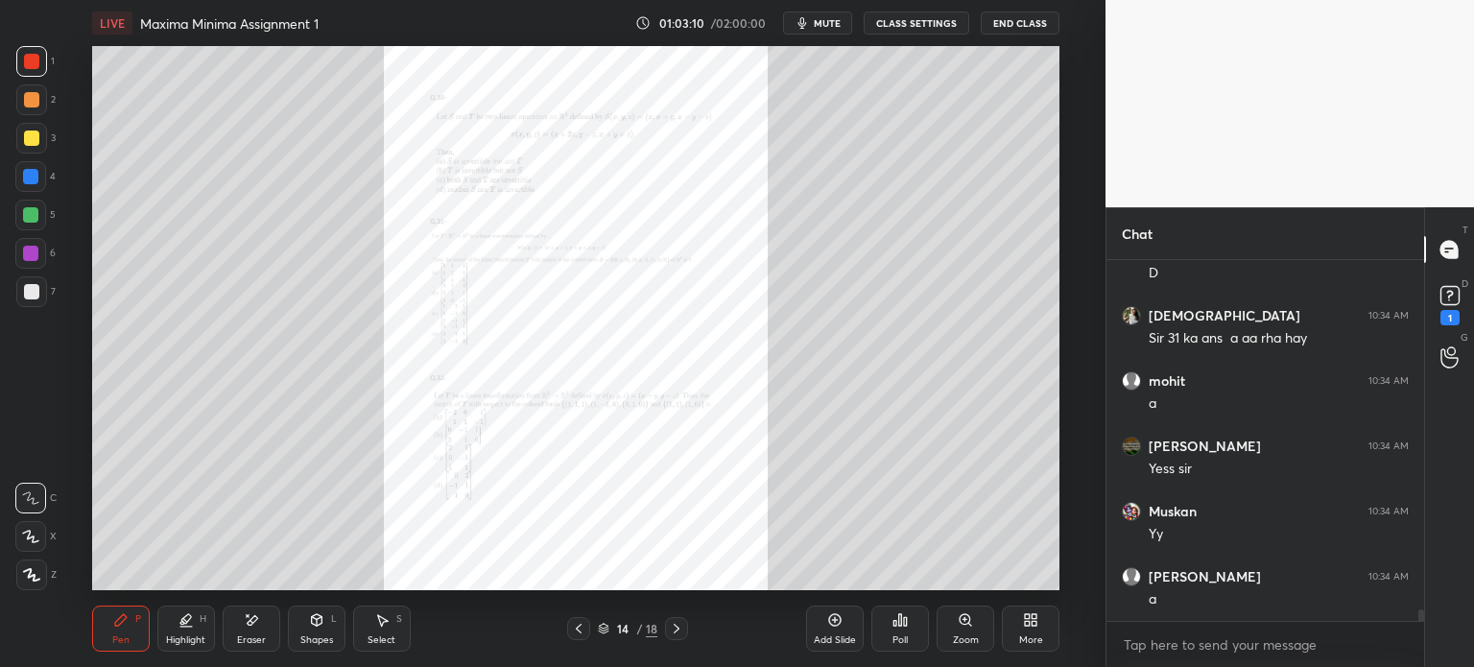
click at [948, 629] on div "Zoom" at bounding box center [966, 629] width 58 height 46
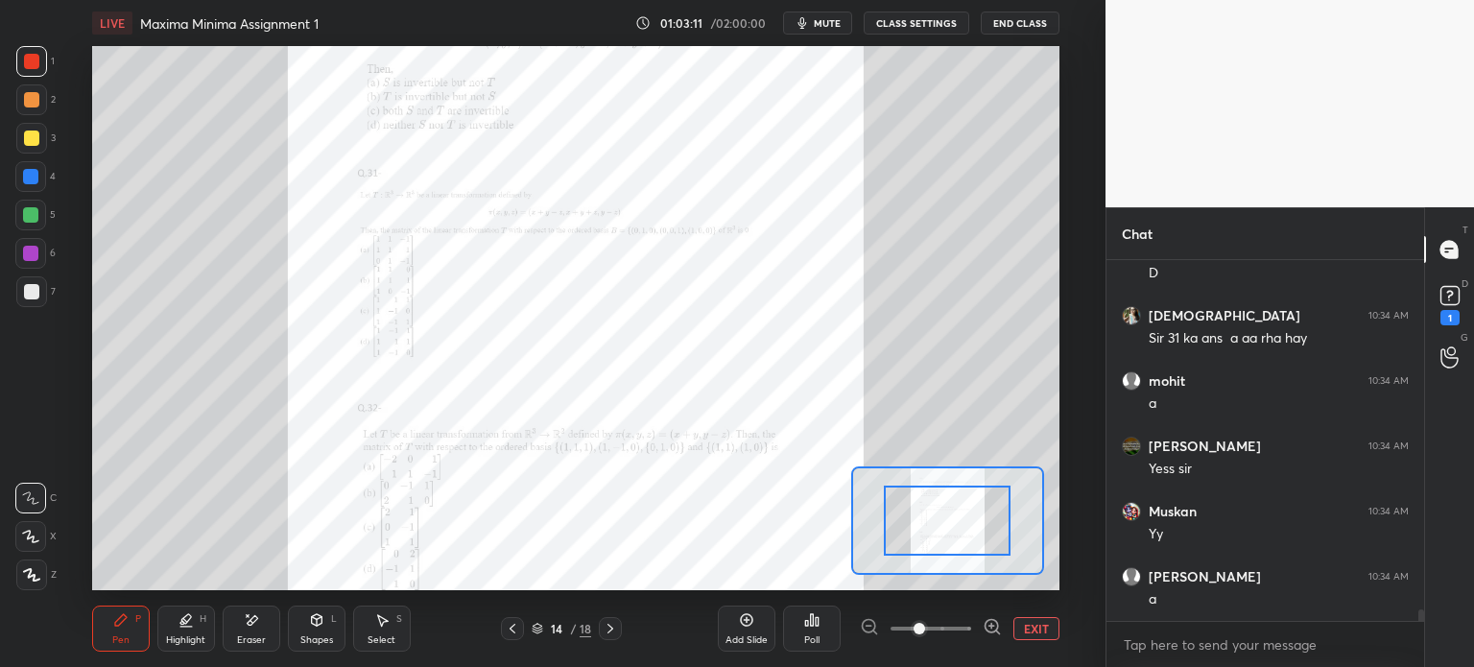
click at [949, 630] on span at bounding box center [931, 628] width 81 height 29
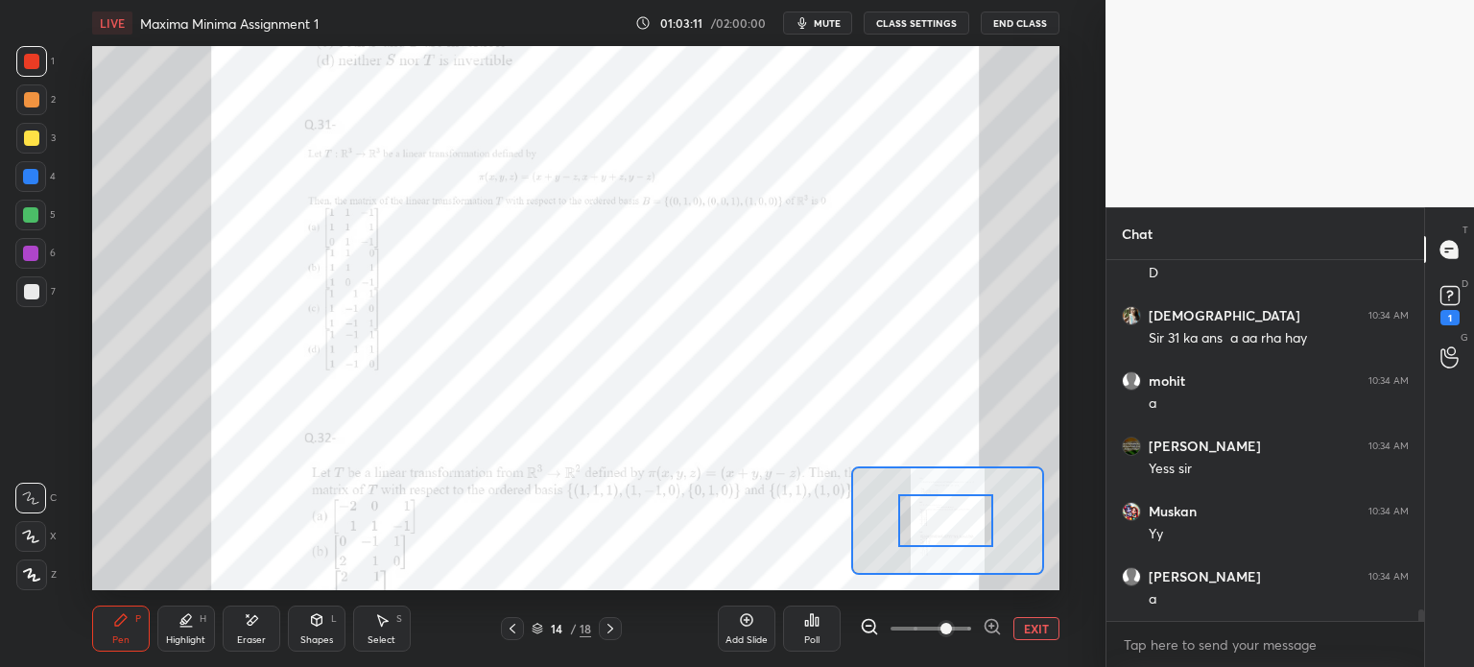
click at [926, 532] on div at bounding box center [945, 520] width 95 height 53
click at [242, 636] on div "Eraser" at bounding box center [251, 640] width 29 height 10
click at [137, 621] on div "Pen P" at bounding box center [121, 629] width 58 height 46
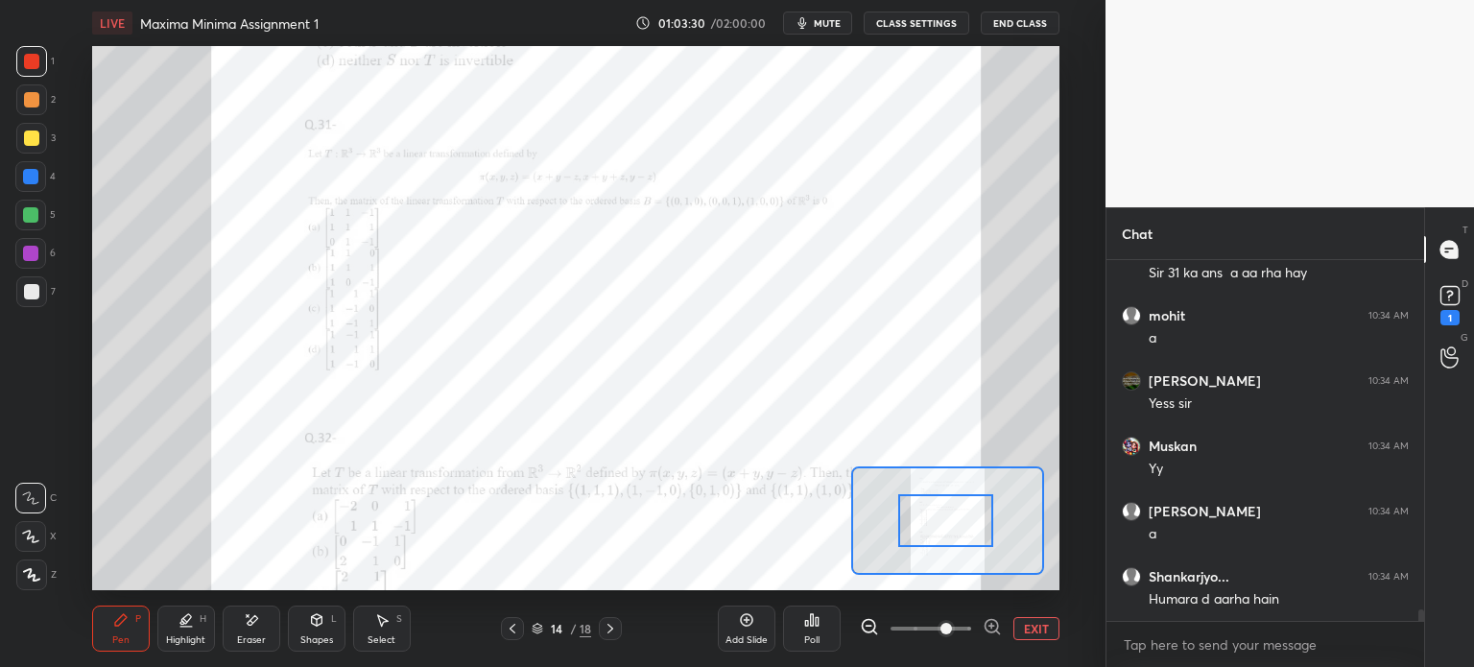
click at [608, 620] on div at bounding box center [610, 628] width 23 height 23
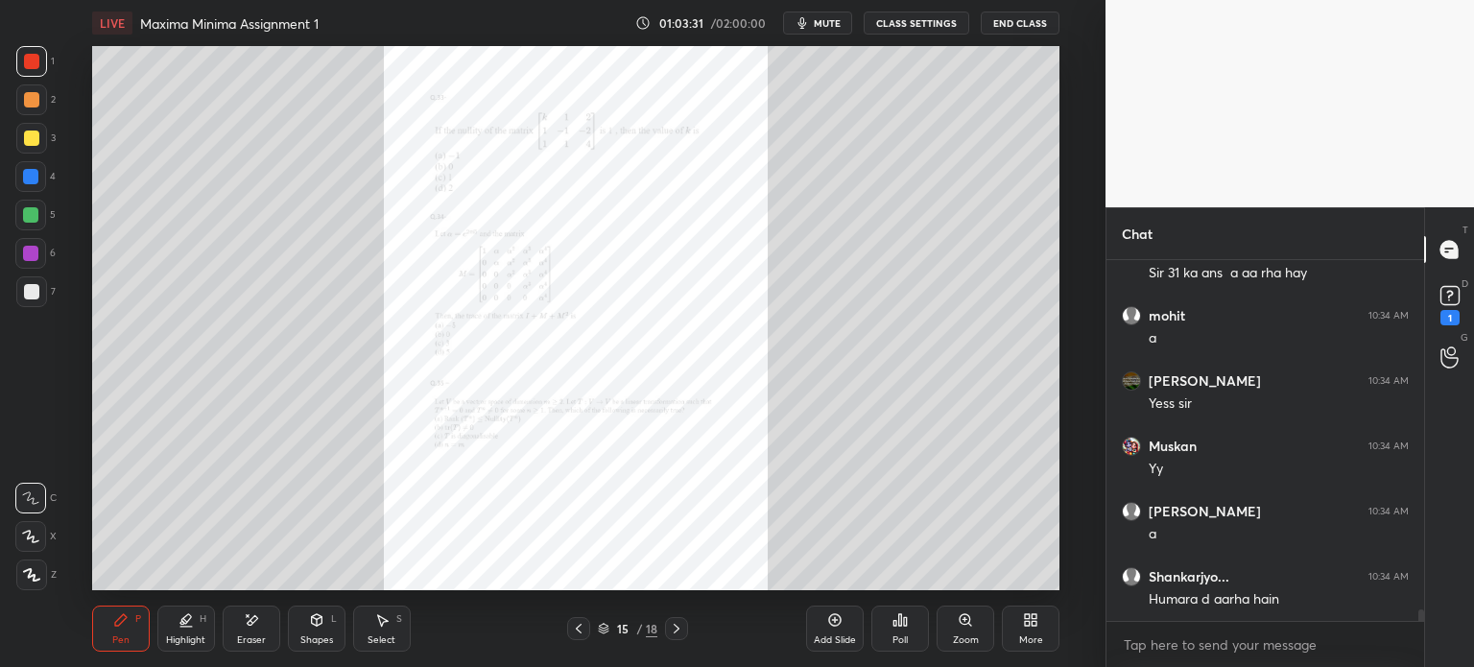
click at [956, 640] on div "Zoom" at bounding box center [966, 640] width 26 height 10
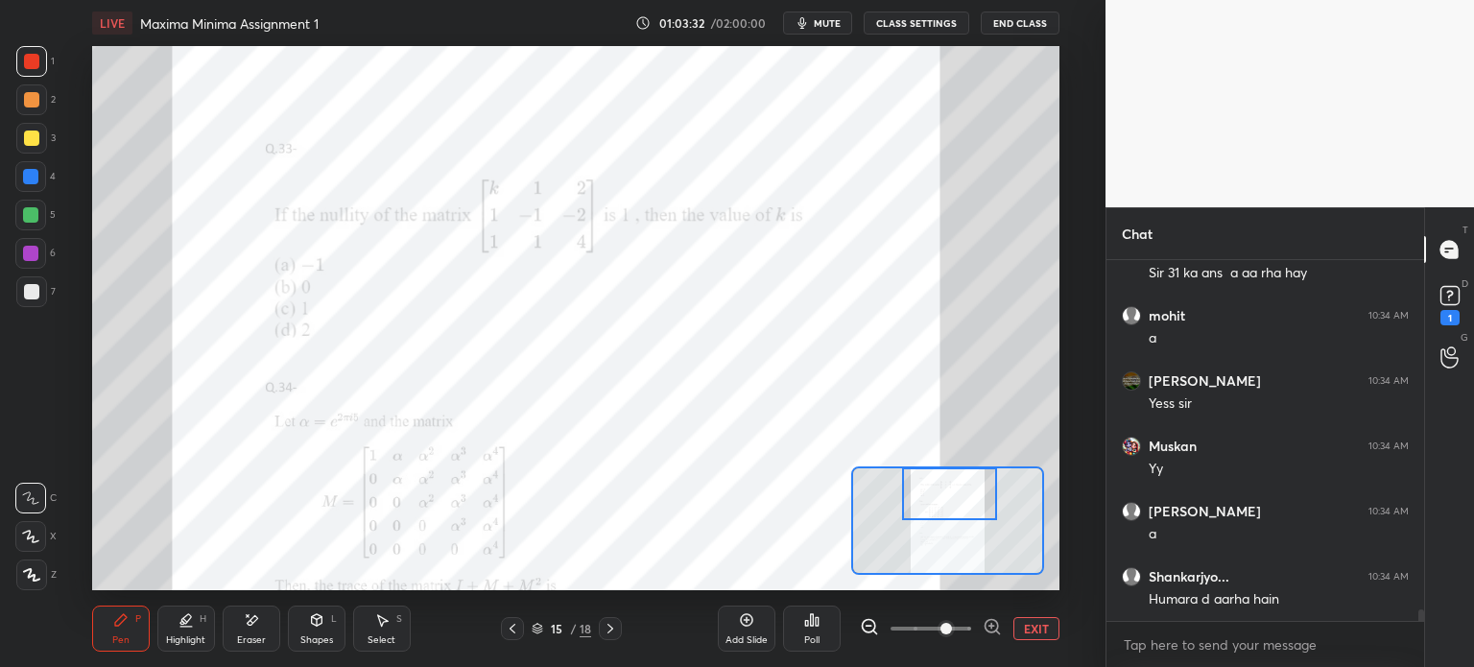
drag, startPoint x: 932, startPoint y: 511, endPoint x: 935, endPoint y: 488, distance: 23.2
click at [935, 488] on div at bounding box center [949, 493] width 95 height 53
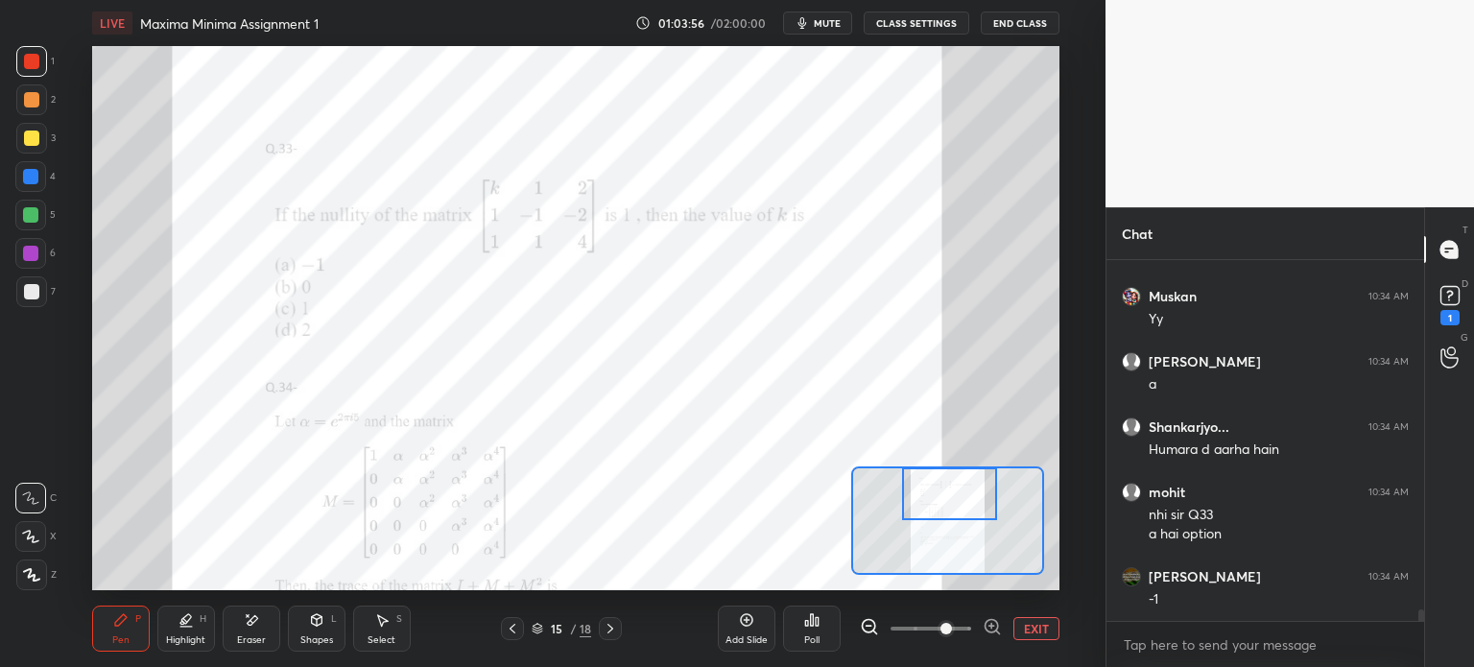
scroll to position [10940, 0]
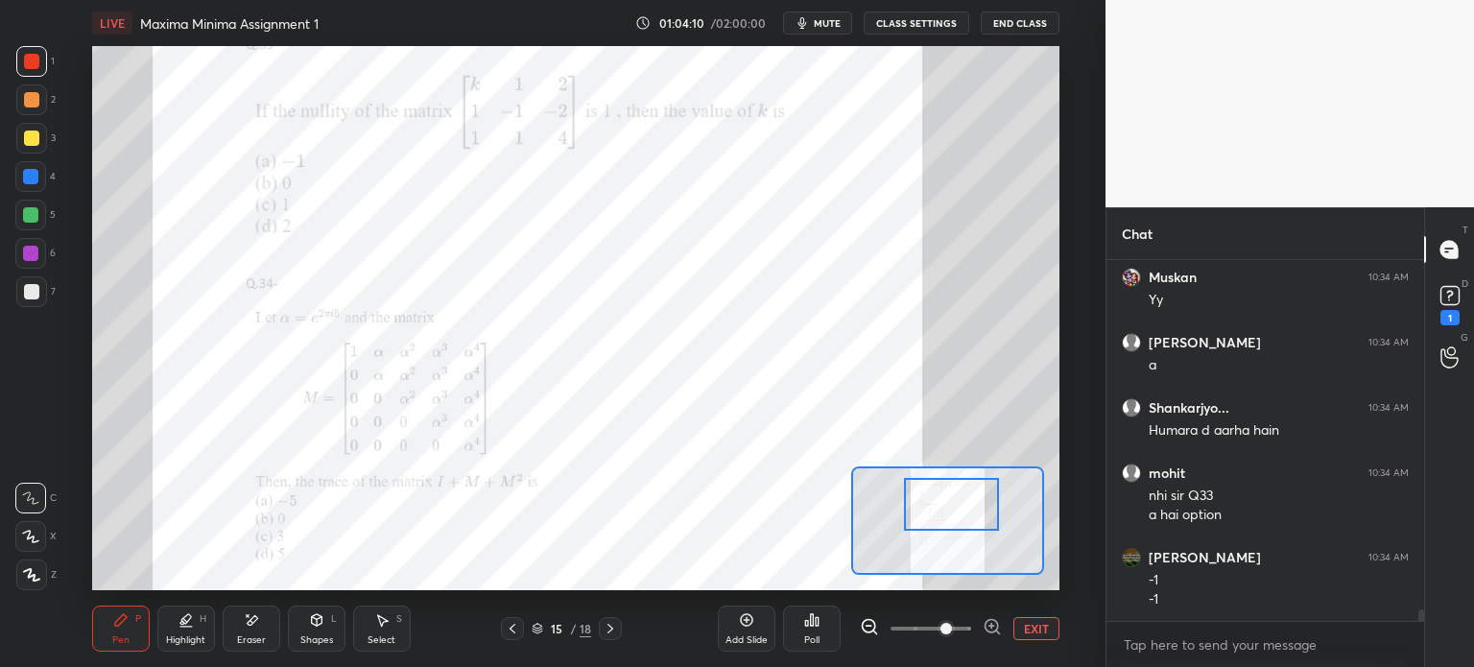
click at [944, 517] on div at bounding box center [951, 504] width 95 height 53
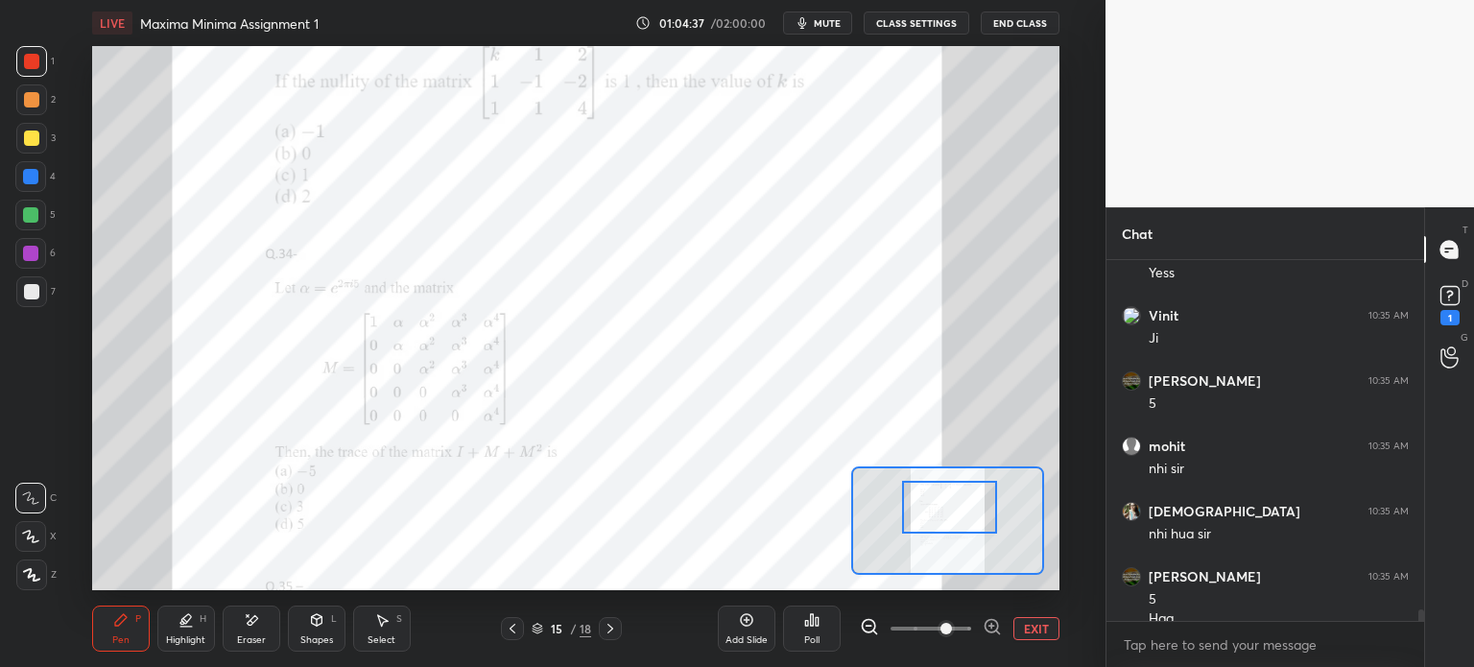
scroll to position [11184, 0]
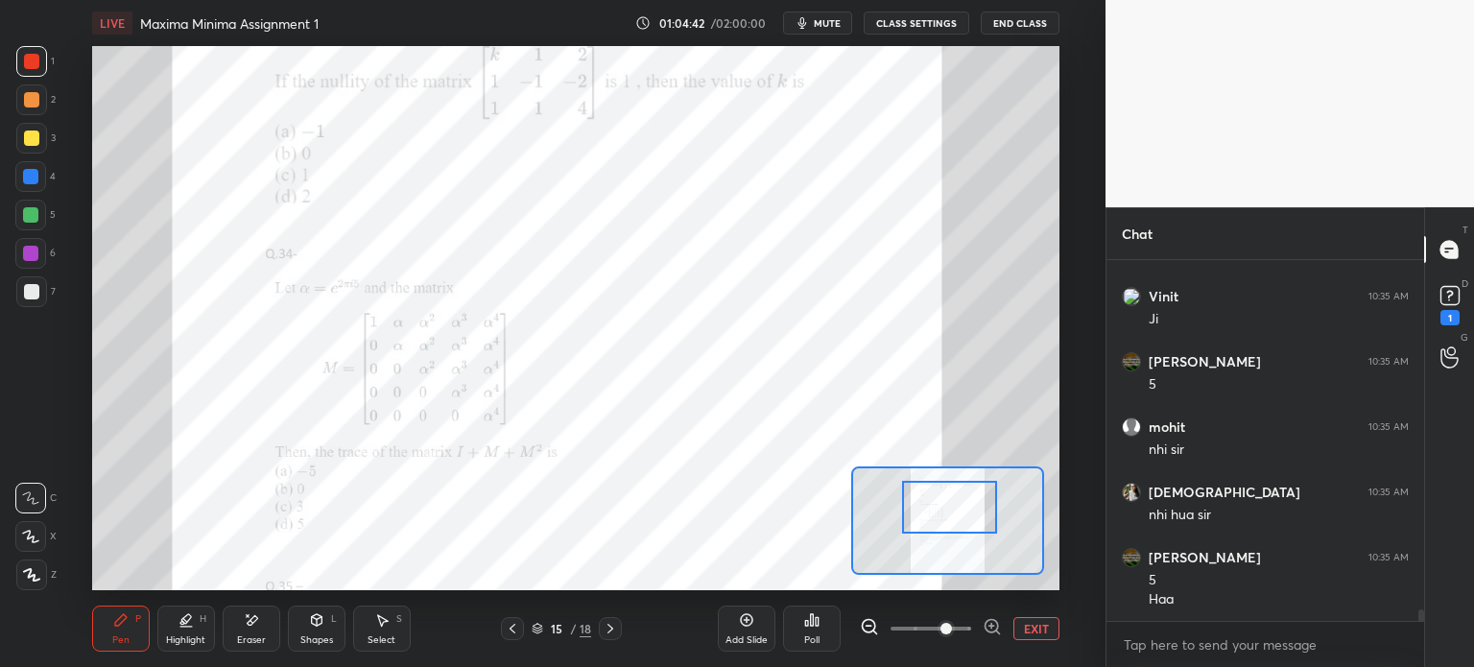
click at [37, 252] on div at bounding box center [30, 253] width 15 height 15
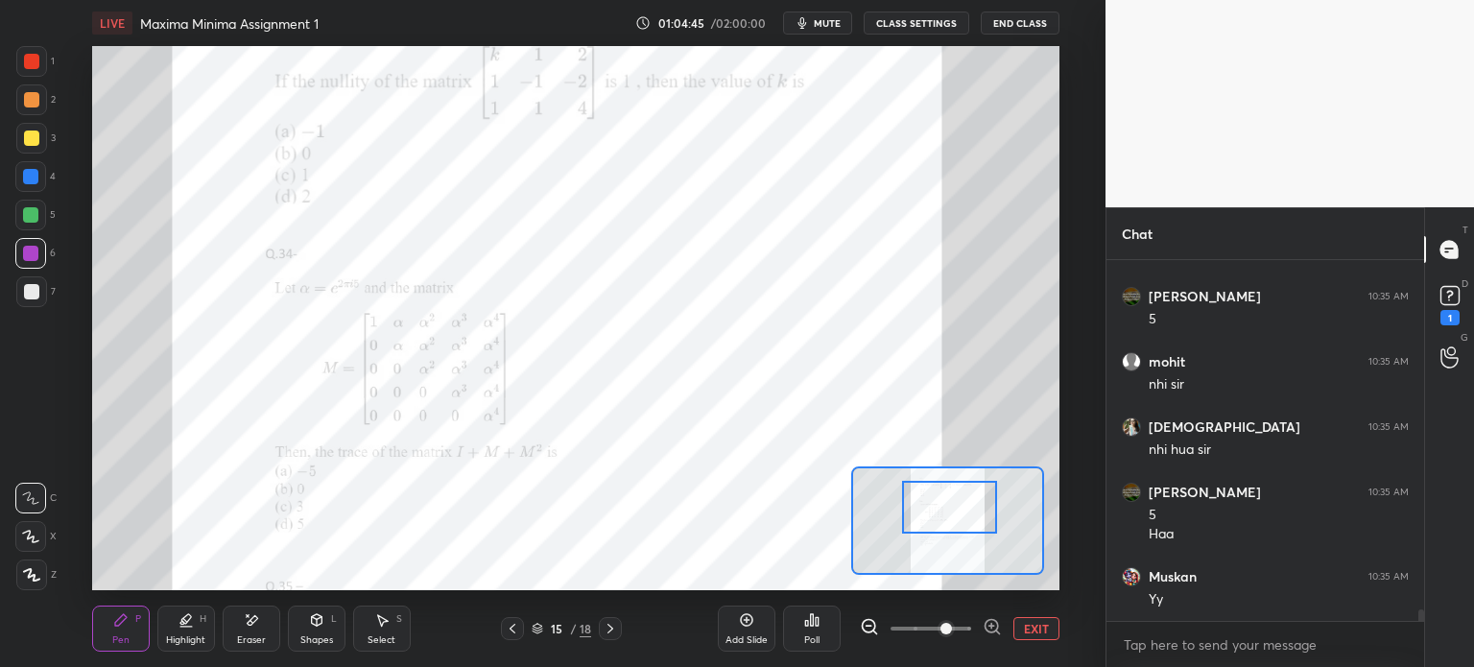
scroll to position [11314, 0]
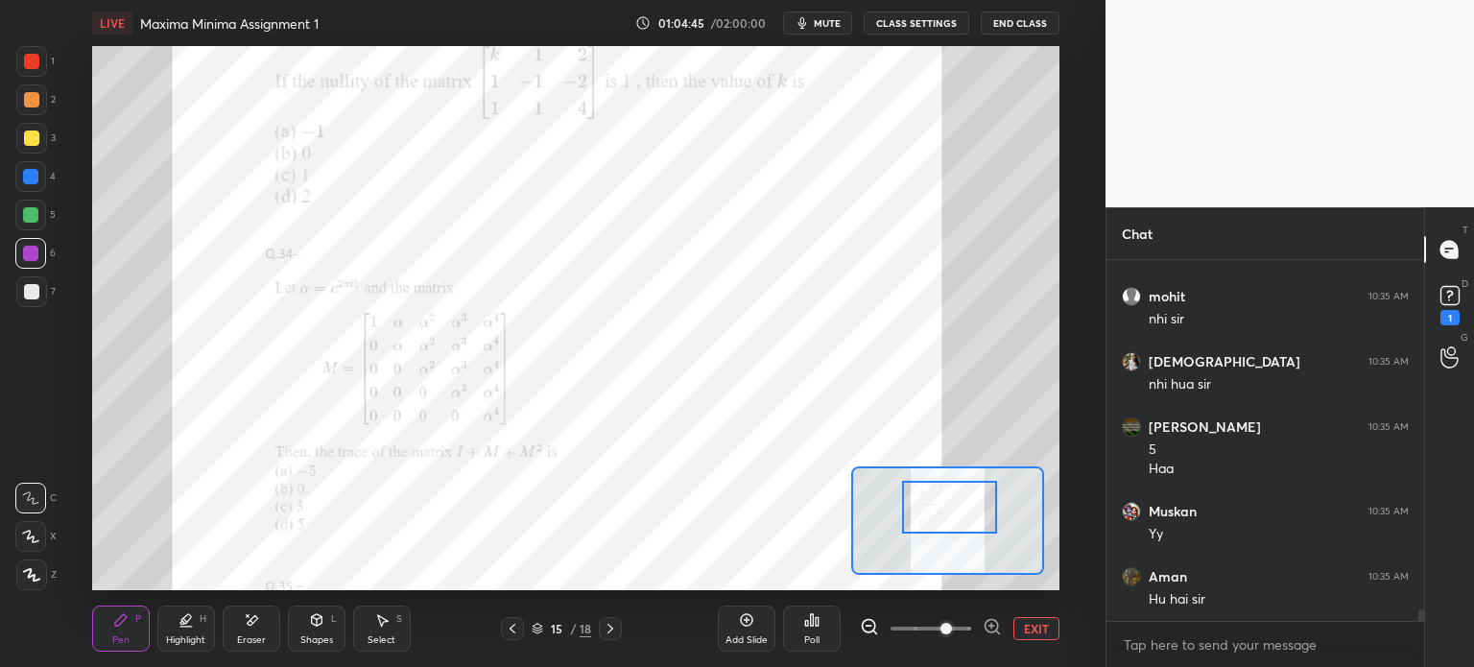
click at [751, 626] on icon at bounding box center [746, 619] width 15 height 15
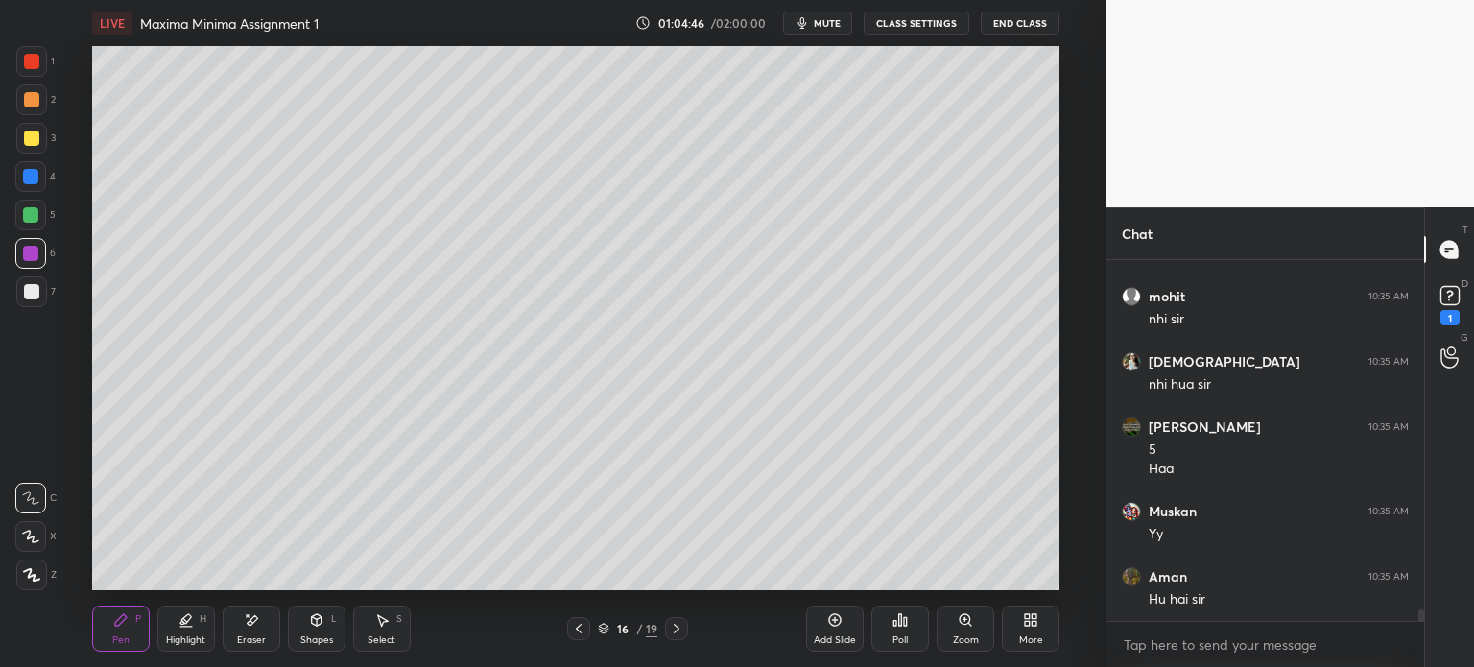
click at [136, 635] on div "Pen P" at bounding box center [121, 629] width 58 height 46
click at [31, 294] on div at bounding box center [31, 291] width 15 height 15
click at [571, 621] on icon at bounding box center [578, 628] width 15 height 15
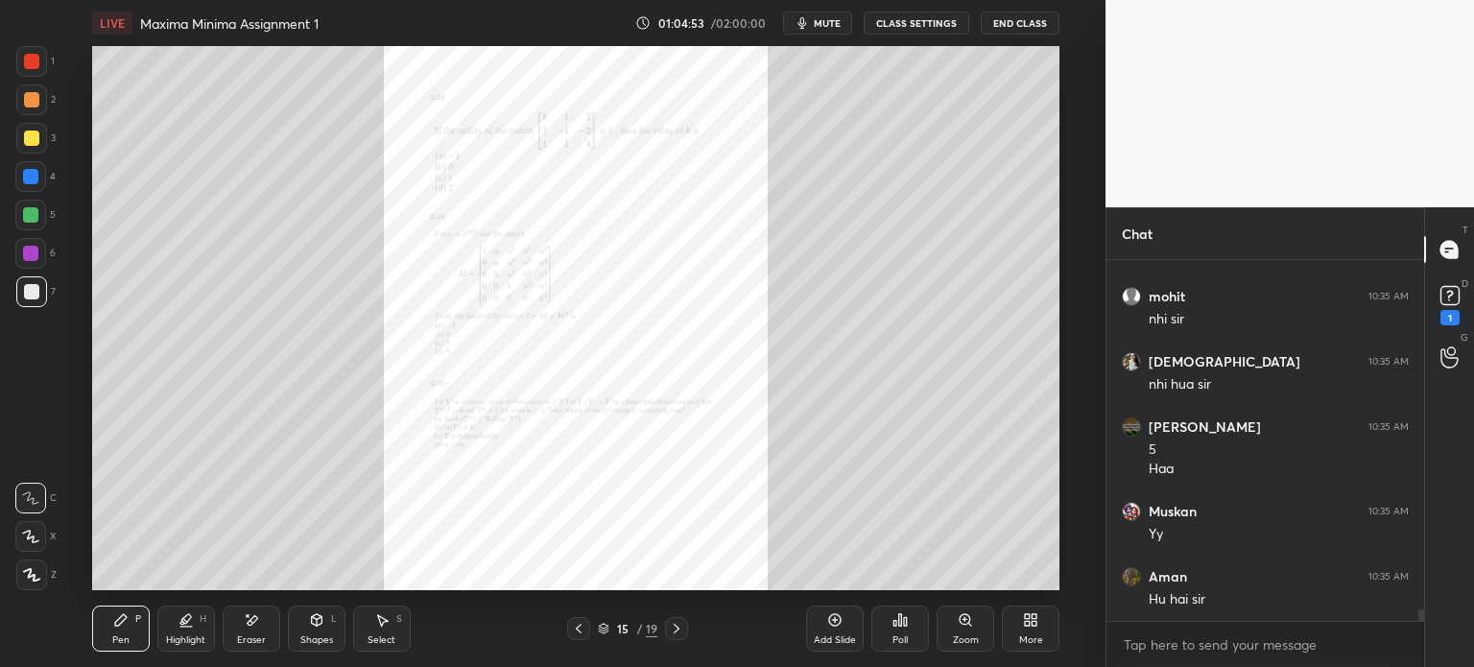
click at [950, 620] on div "Zoom" at bounding box center [966, 629] width 58 height 46
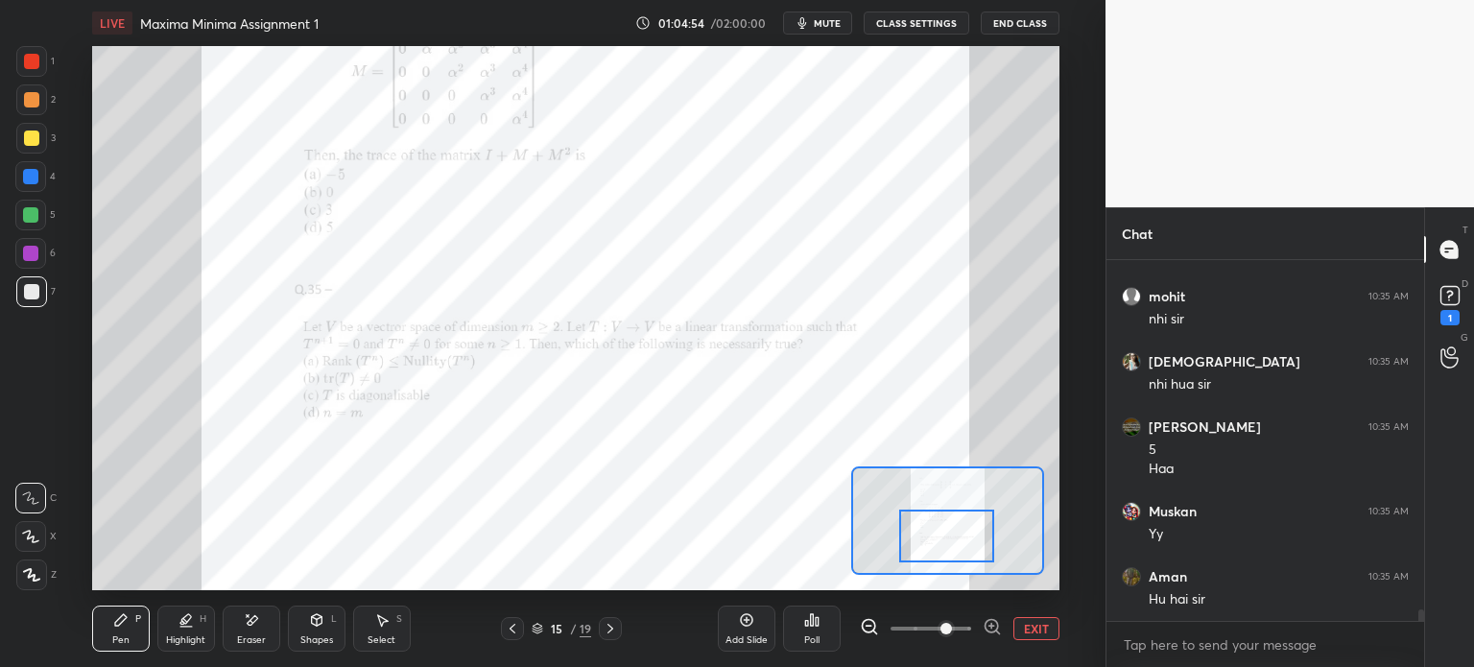
click at [930, 546] on div at bounding box center [946, 536] width 95 height 53
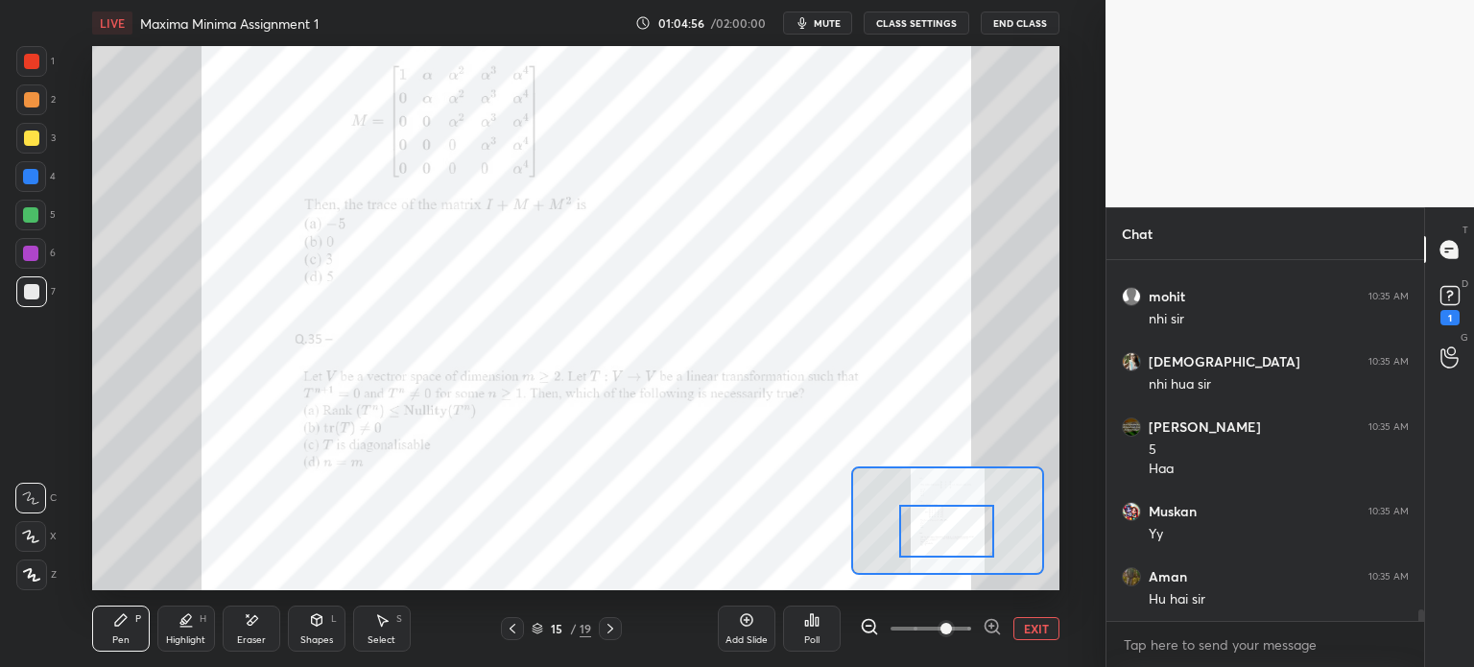
drag, startPoint x: 932, startPoint y: 518, endPoint x: 932, endPoint y: 502, distance: 16.3
click at [932, 505] on div at bounding box center [946, 531] width 95 height 53
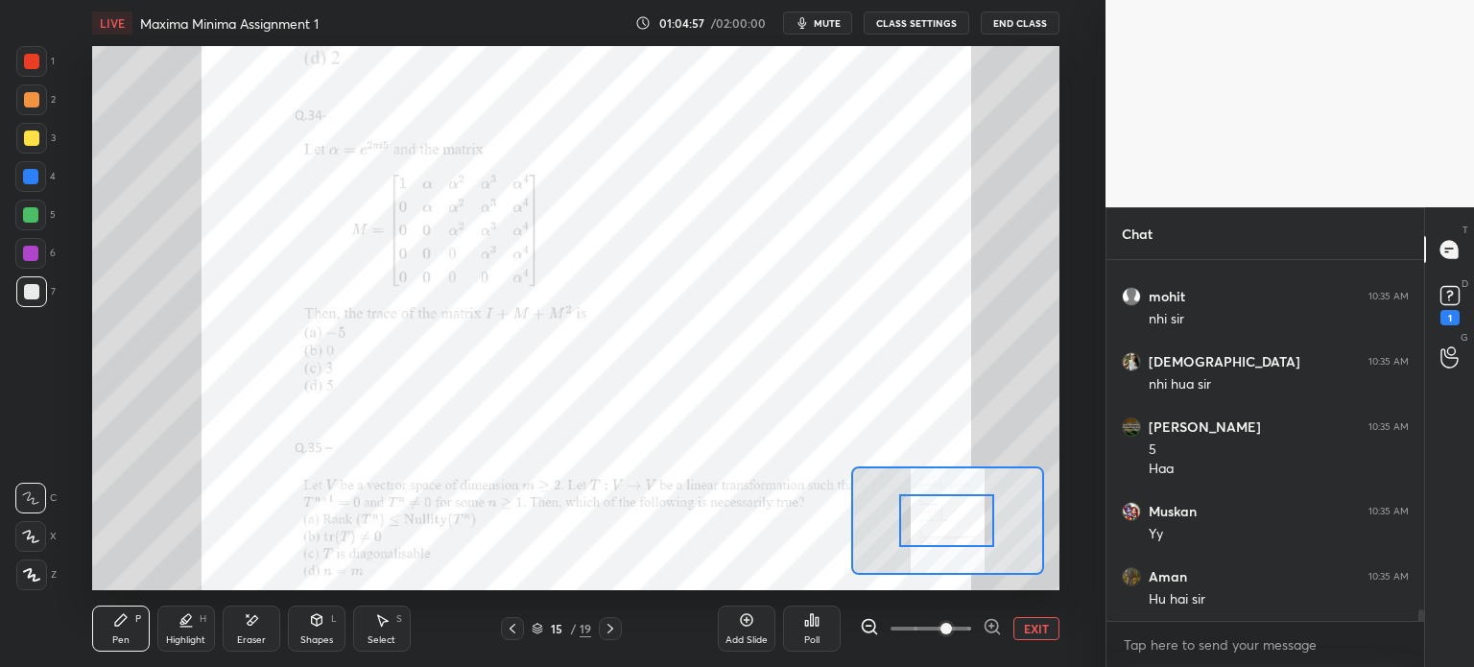
click at [42, 69] on div at bounding box center [31, 61] width 31 height 31
click at [30, 72] on div at bounding box center [31, 61] width 31 height 31
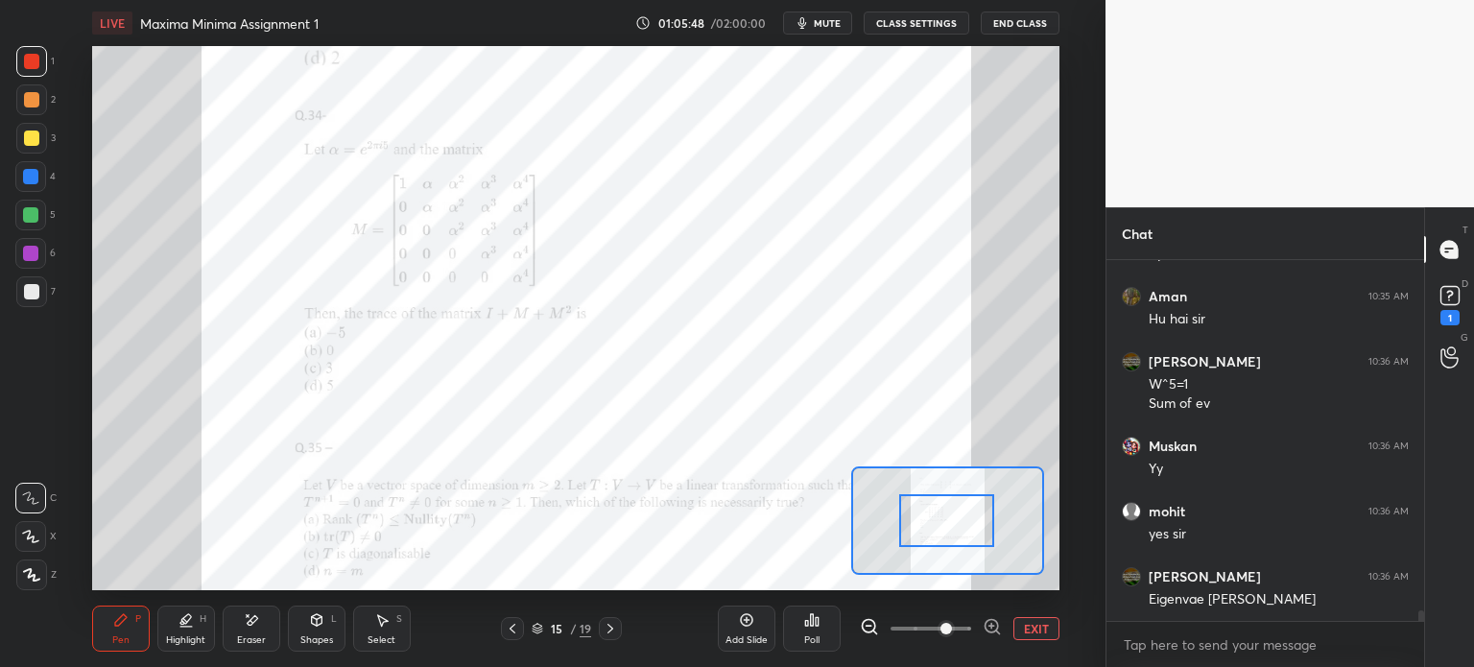
click at [31, 185] on div at bounding box center [30, 176] width 31 height 31
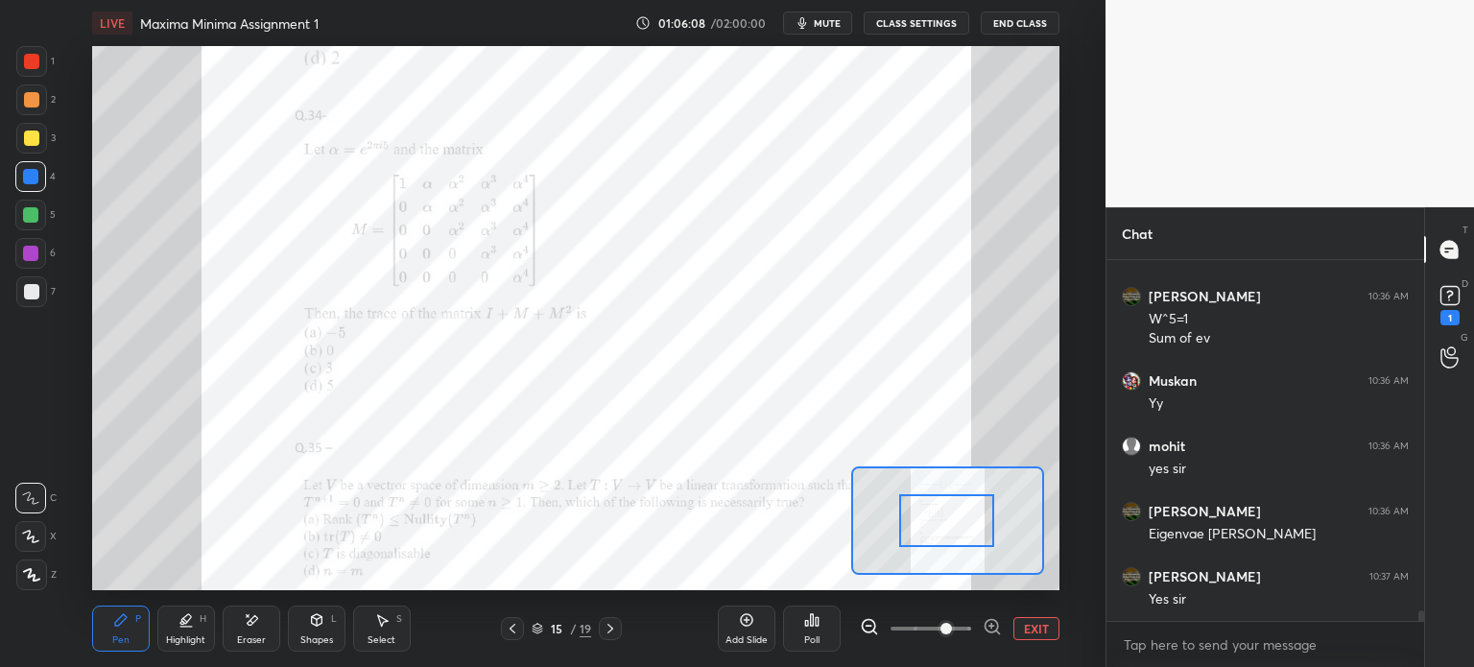
click at [241, 641] on div "Eraser" at bounding box center [251, 640] width 29 height 10
click at [127, 629] on div "Pen P" at bounding box center [121, 629] width 58 height 46
click at [245, 611] on div "Eraser" at bounding box center [252, 629] width 58 height 46
click at [130, 633] on div "Pen P" at bounding box center [121, 629] width 58 height 46
drag, startPoint x: 27, startPoint y: 106, endPoint x: 45, endPoint y: 87, distance: 25.8
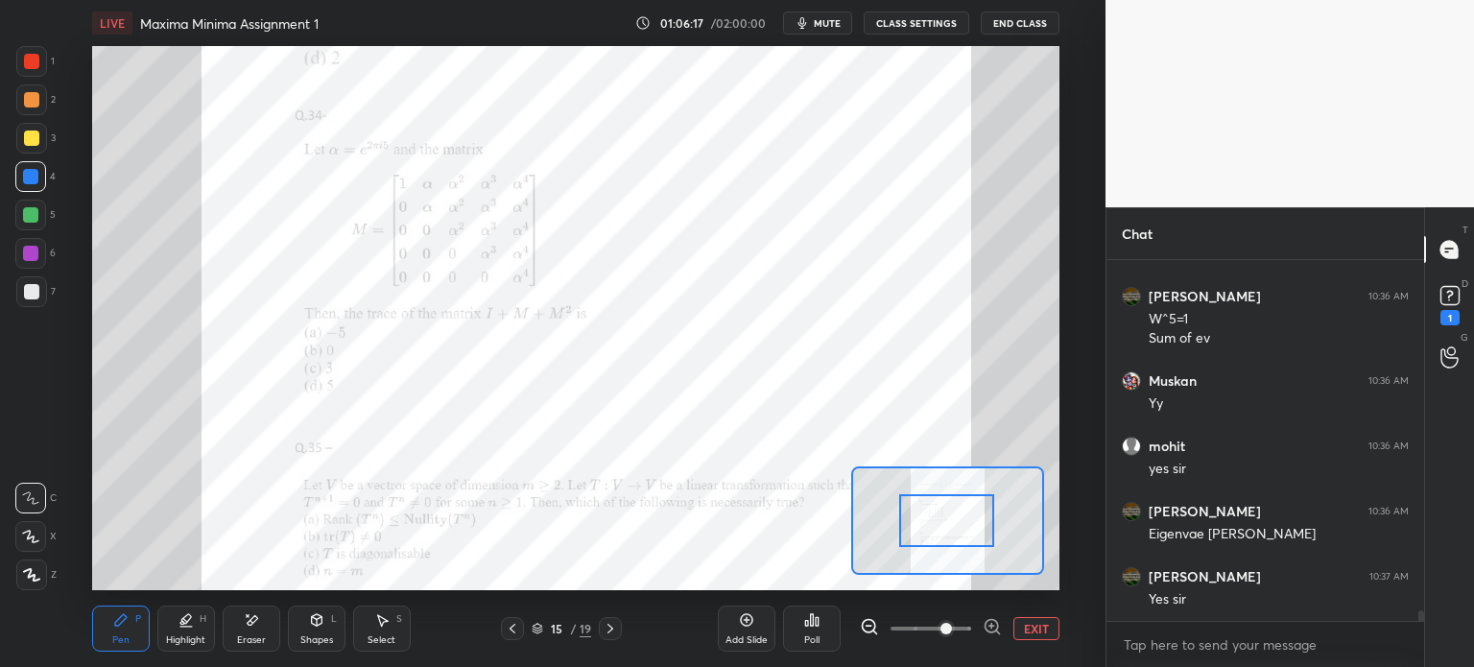
click at [31, 106] on div at bounding box center [31, 99] width 15 height 15
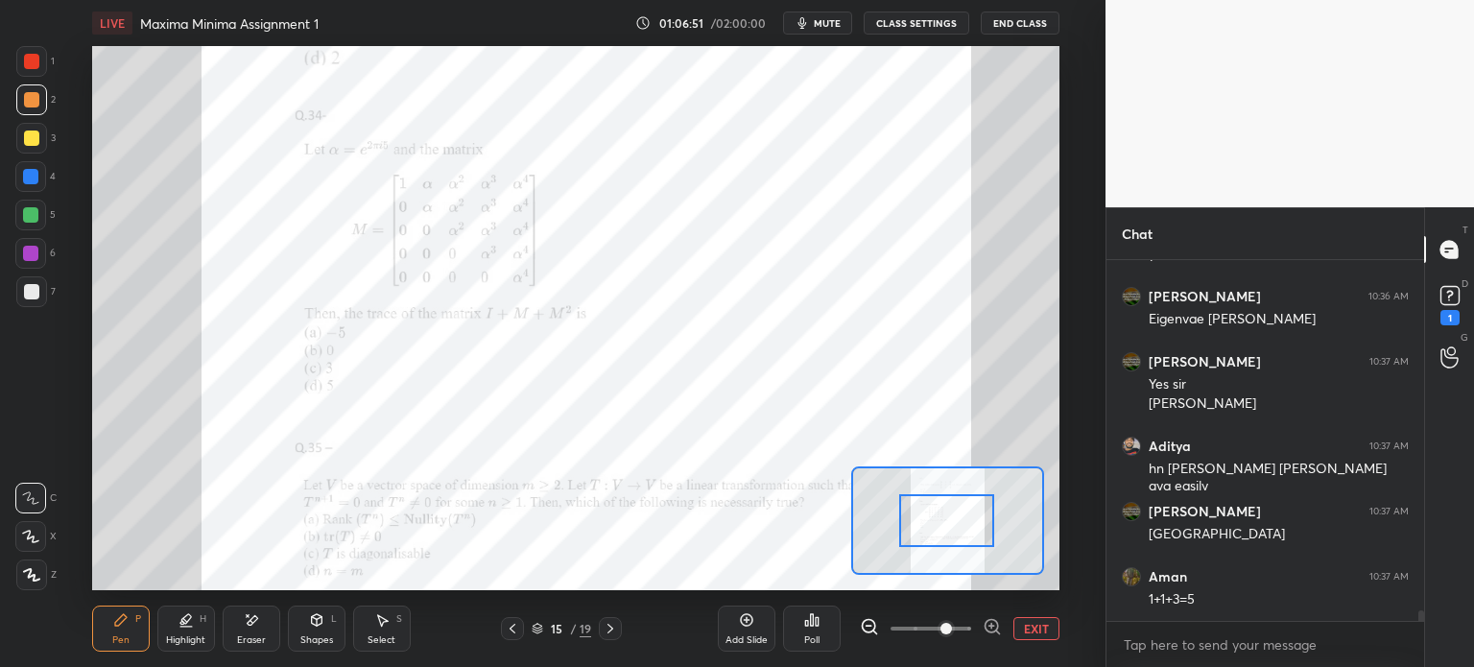
scroll to position [11940, 0]
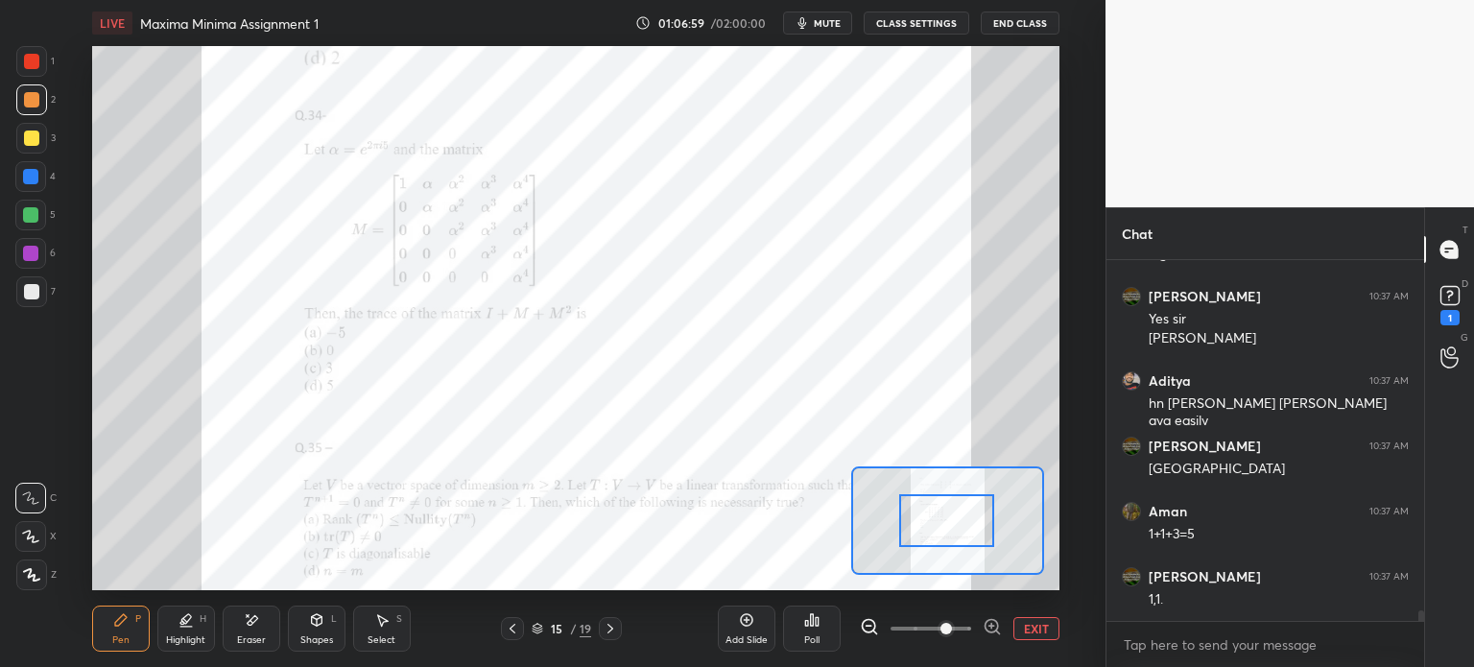
click at [841, 13] on button "mute" at bounding box center [817, 23] width 69 height 23
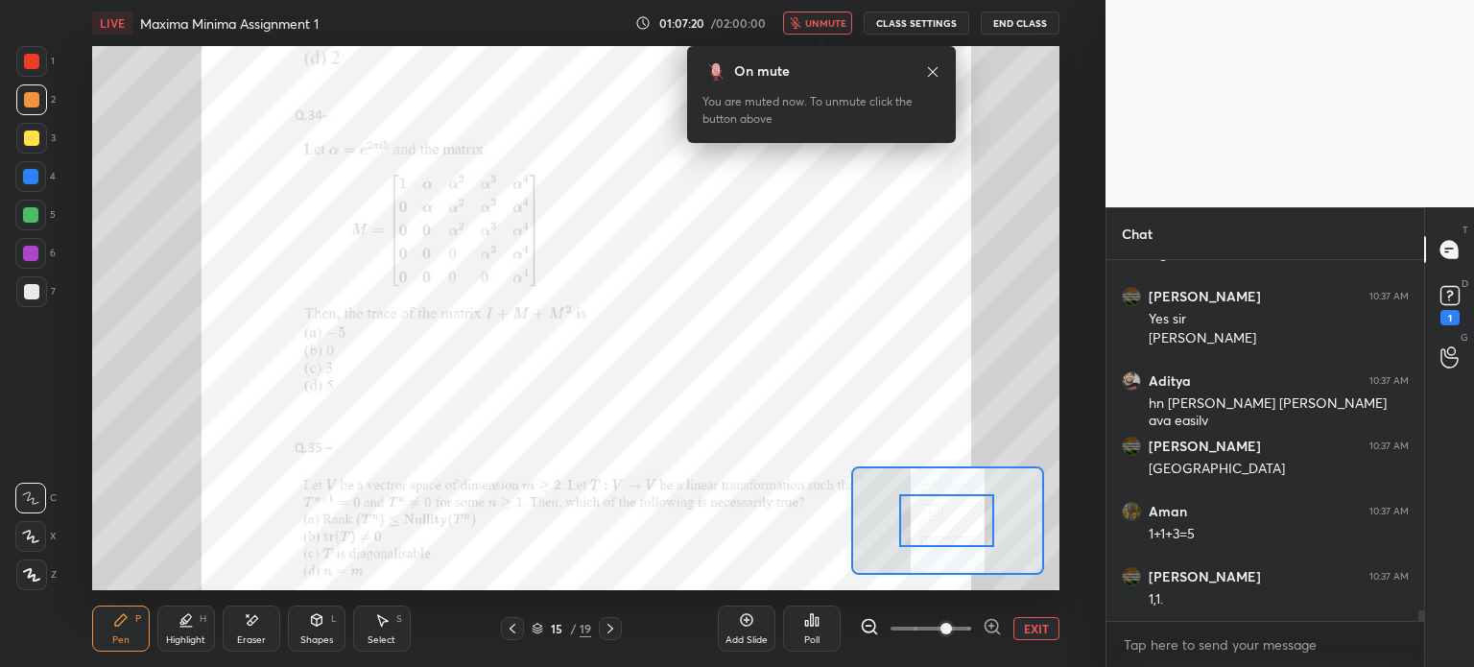
click at [935, 72] on icon at bounding box center [932, 71] width 15 height 15
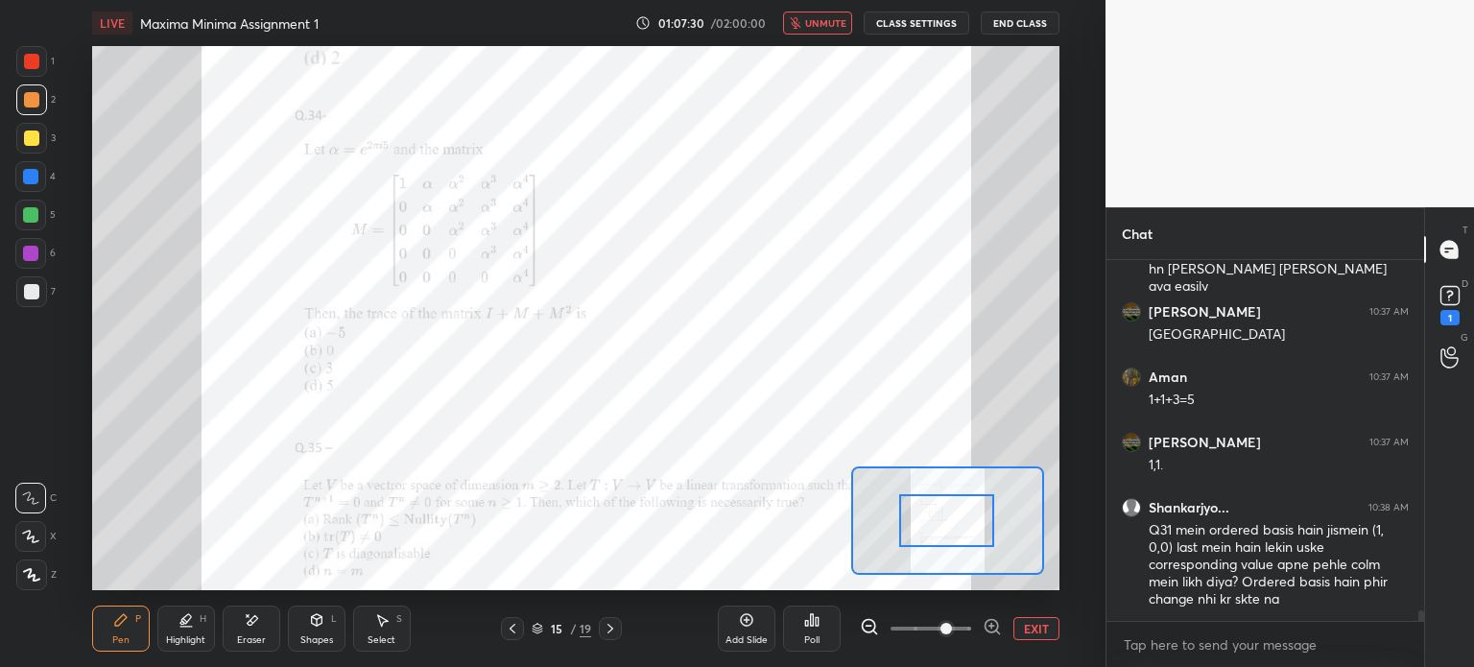
scroll to position [12139, 0]
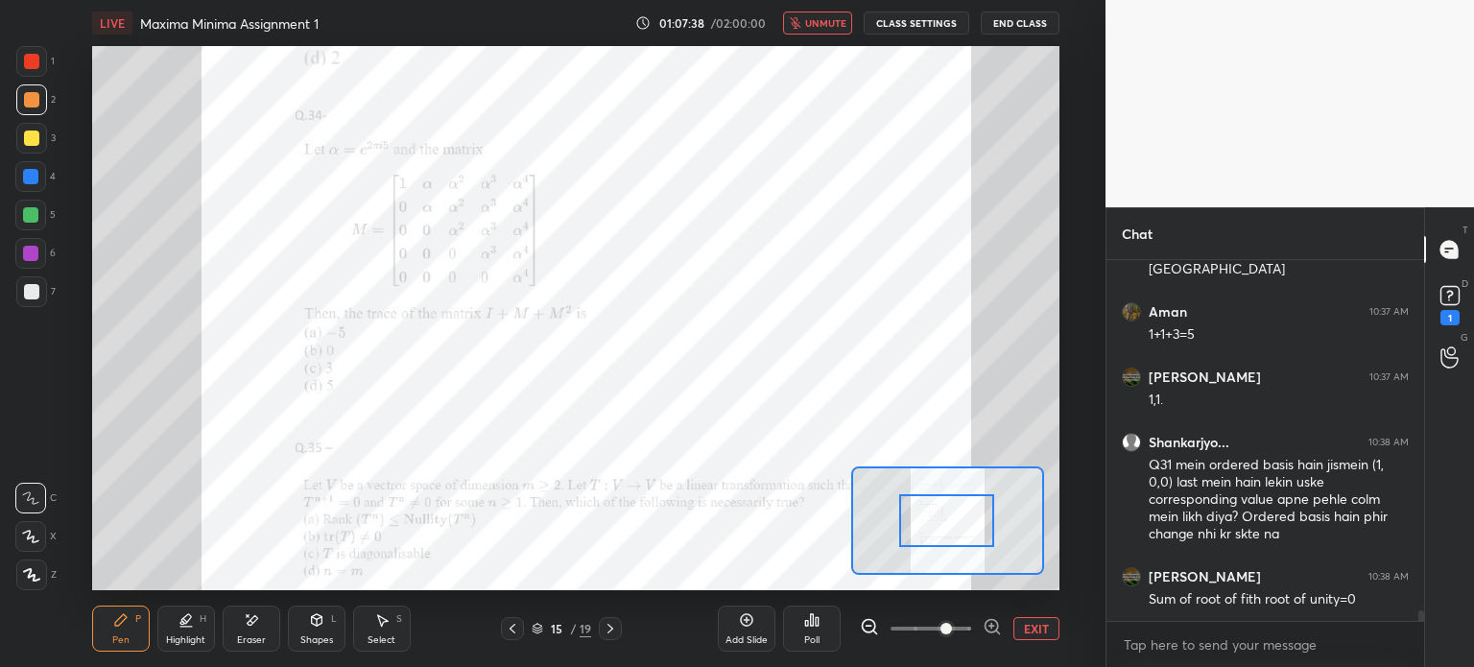
click at [825, 23] on span "unmute" at bounding box center [825, 22] width 41 height 13
click at [239, 644] on div "Eraser" at bounding box center [251, 640] width 29 height 10
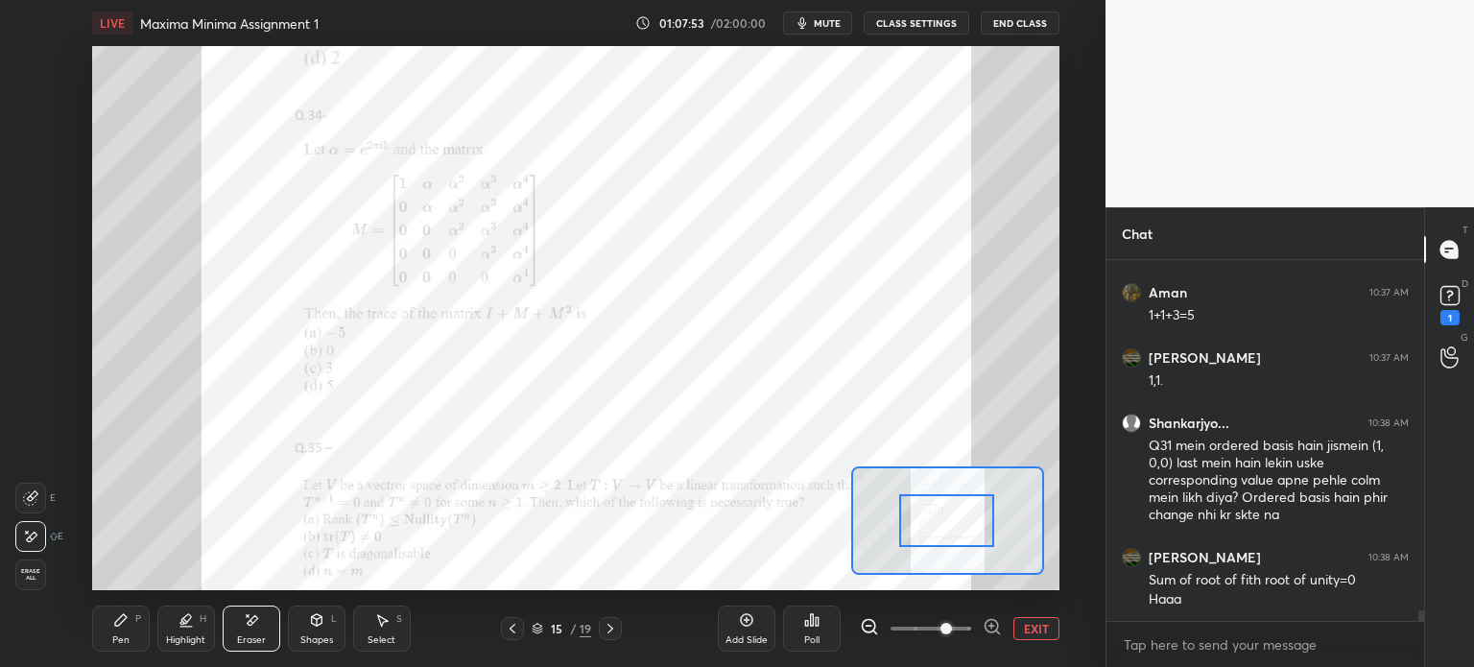
click at [107, 628] on div "Pen P" at bounding box center [121, 629] width 58 height 46
click at [31, 181] on div at bounding box center [30, 176] width 15 height 15
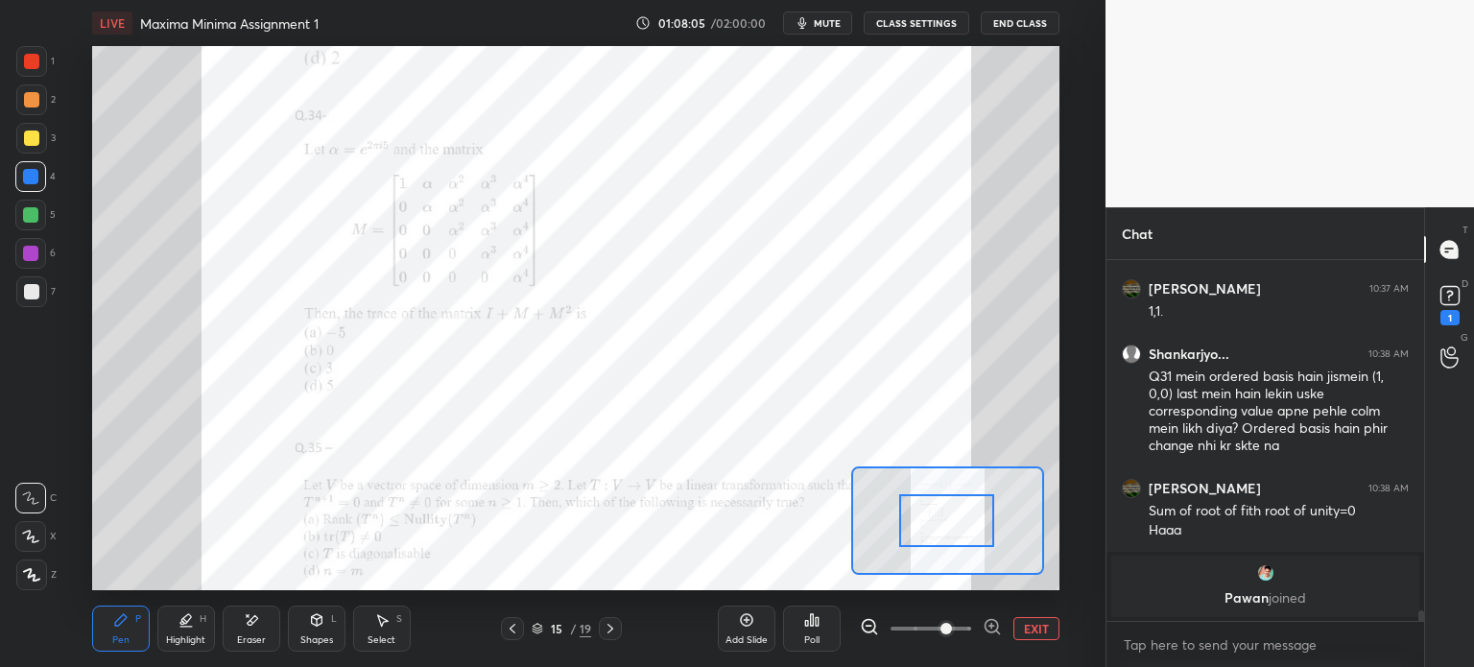
click at [262, 627] on div "Eraser" at bounding box center [252, 629] width 58 height 46
click at [134, 637] on div "Pen P" at bounding box center [121, 629] width 58 height 46
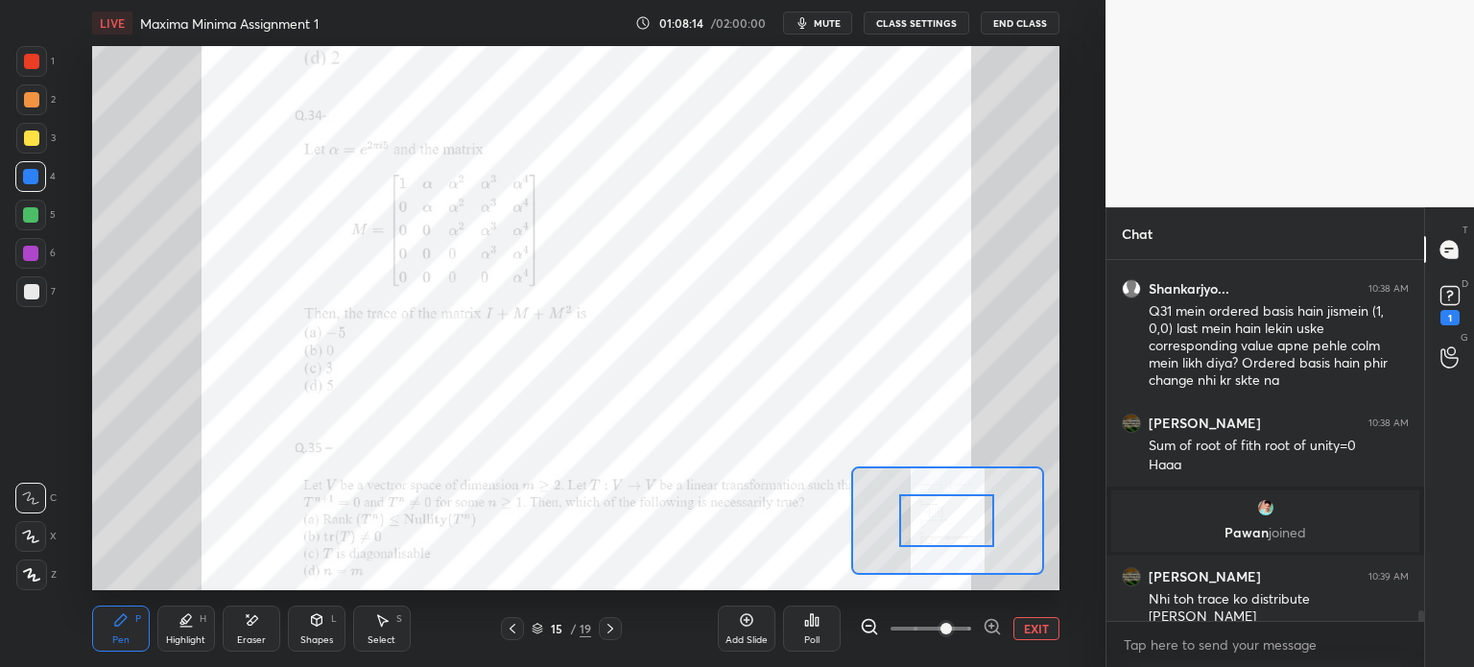
click at [257, 625] on icon at bounding box center [251, 620] width 15 height 16
click at [26, 544] on icon at bounding box center [30, 537] width 15 height 16
click at [106, 641] on div "Pen P" at bounding box center [121, 629] width 58 height 46
click at [26, 94] on div at bounding box center [31, 99] width 31 height 31
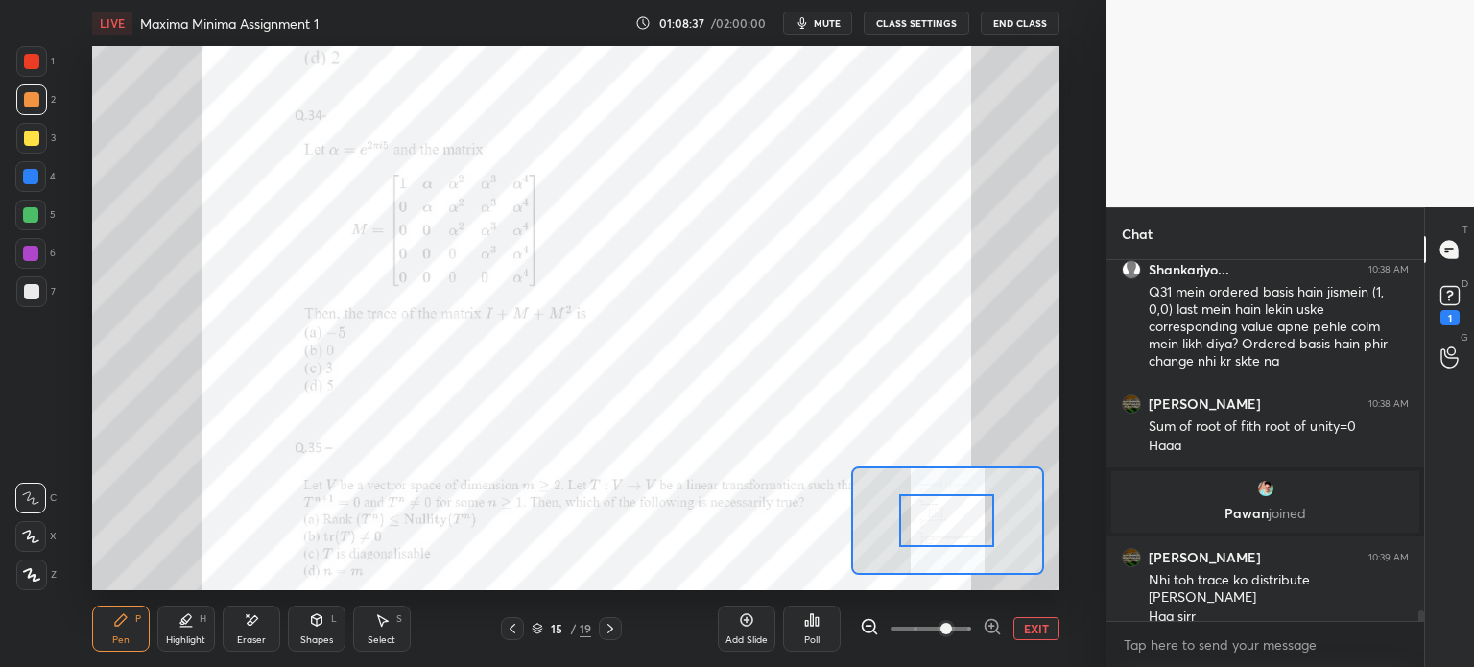
click at [32, 58] on div at bounding box center [31, 61] width 15 height 15
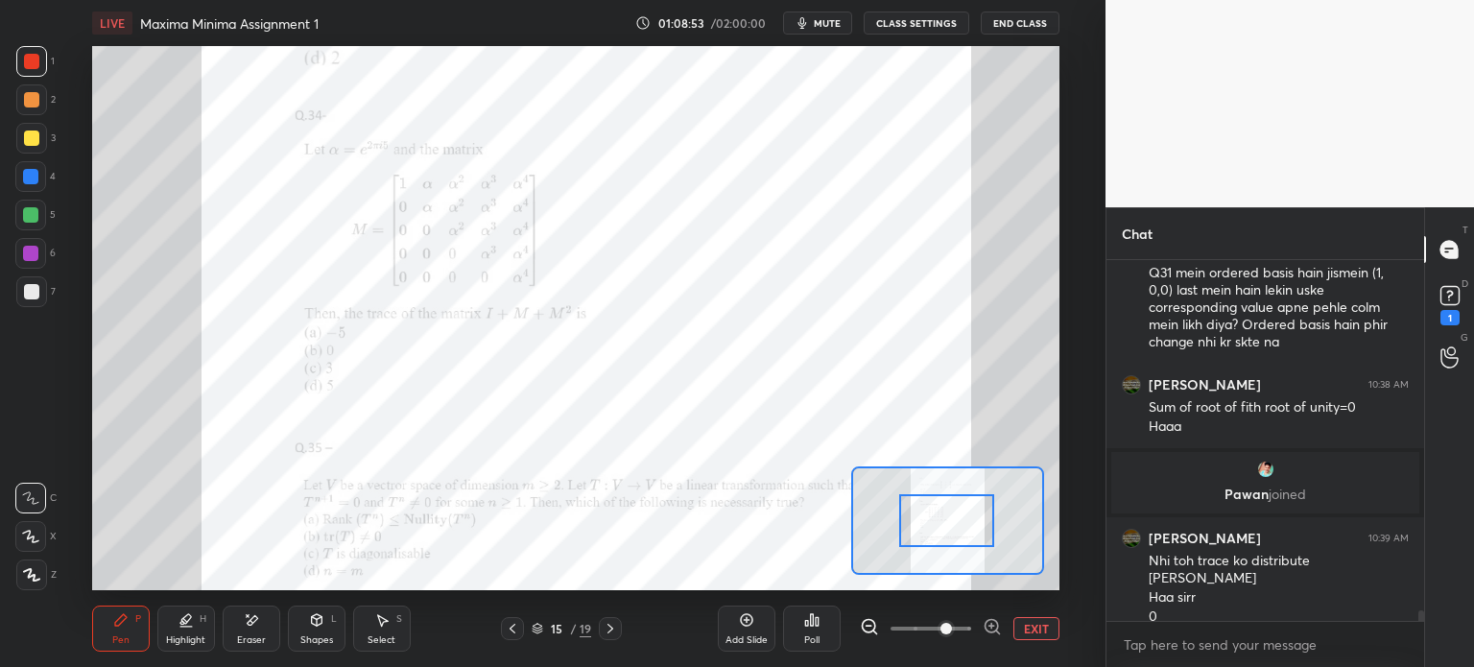
scroll to position [11961, 0]
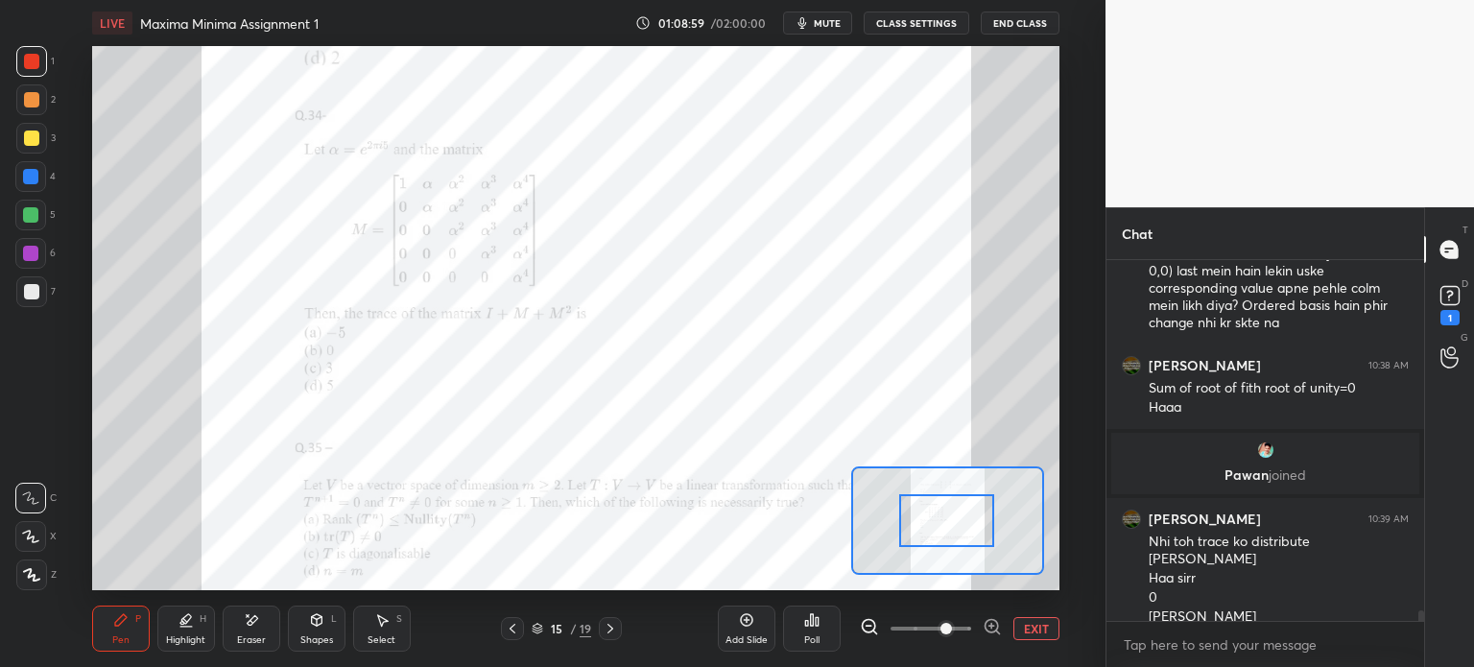
click at [326, 635] on div "Shapes" at bounding box center [316, 640] width 33 height 10
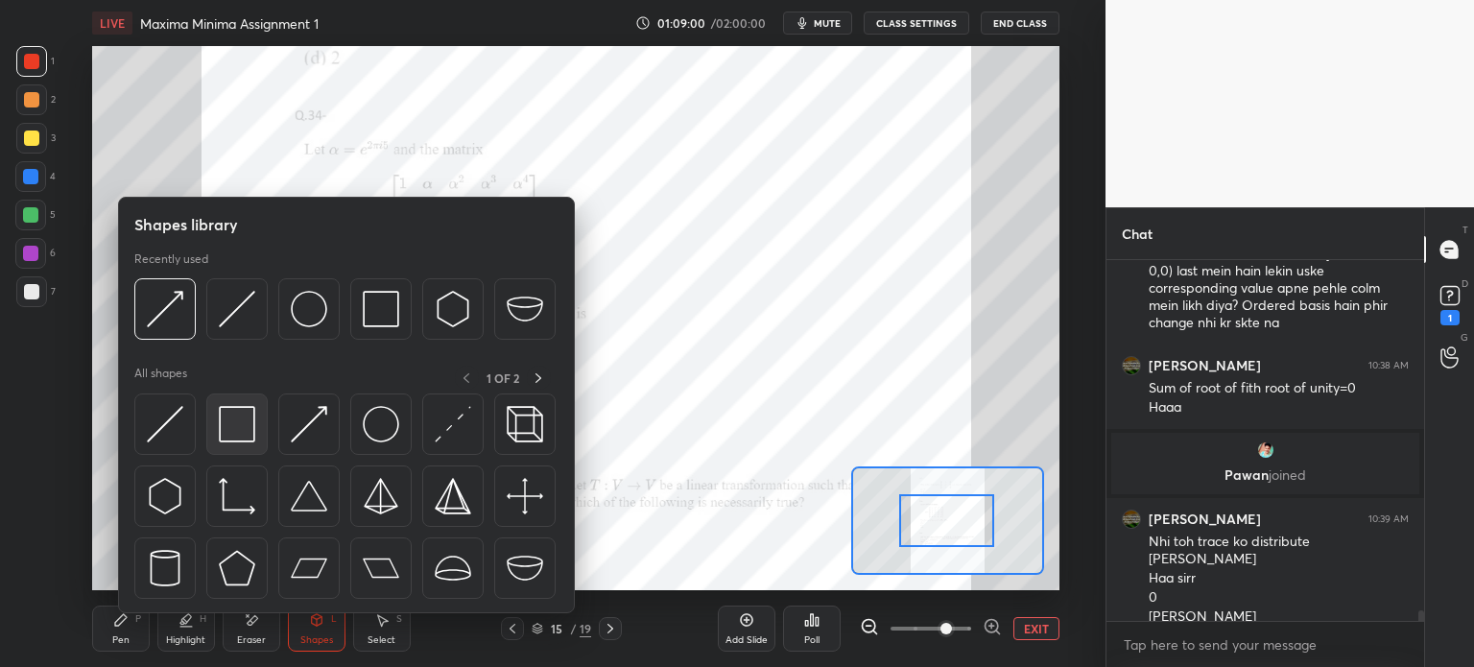
click at [242, 444] on div at bounding box center [236, 423] width 61 height 61
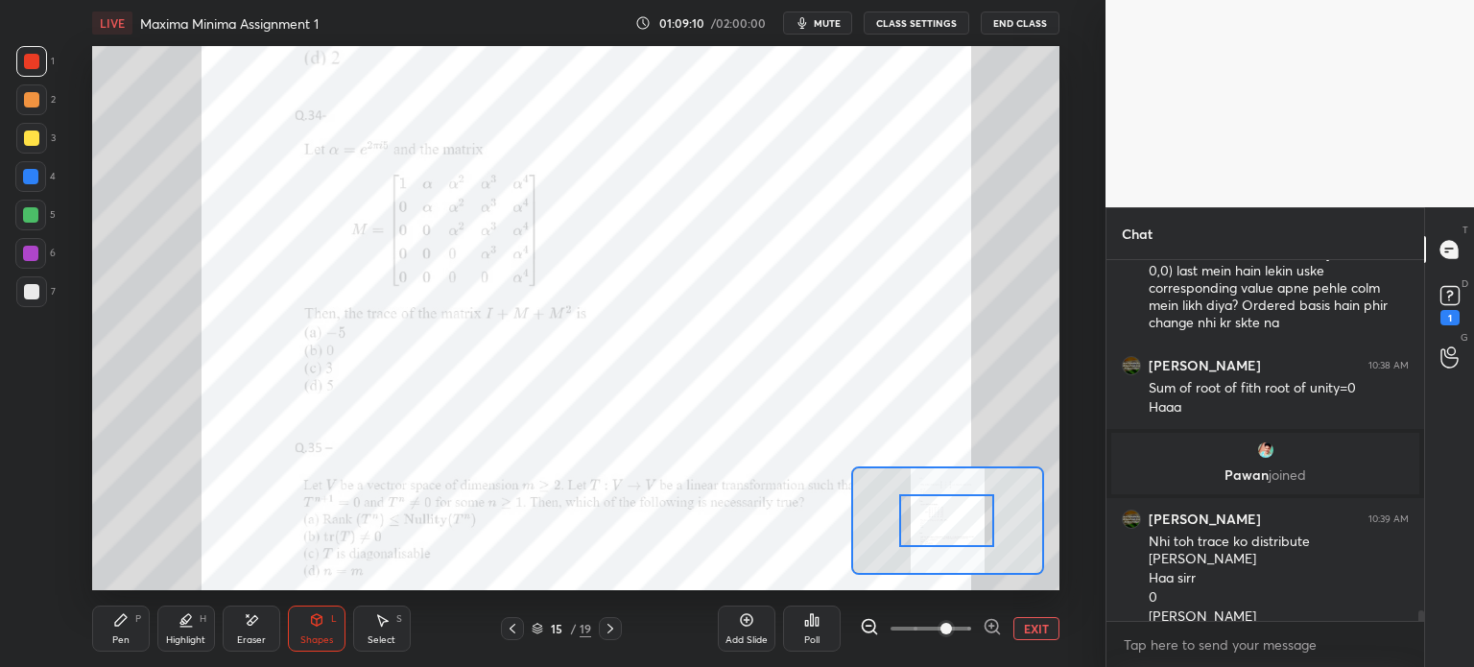
click at [253, 630] on div "Eraser" at bounding box center [252, 629] width 58 height 46
click at [33, 496] on icon at bounding box center [30, 497] width 15 height 15
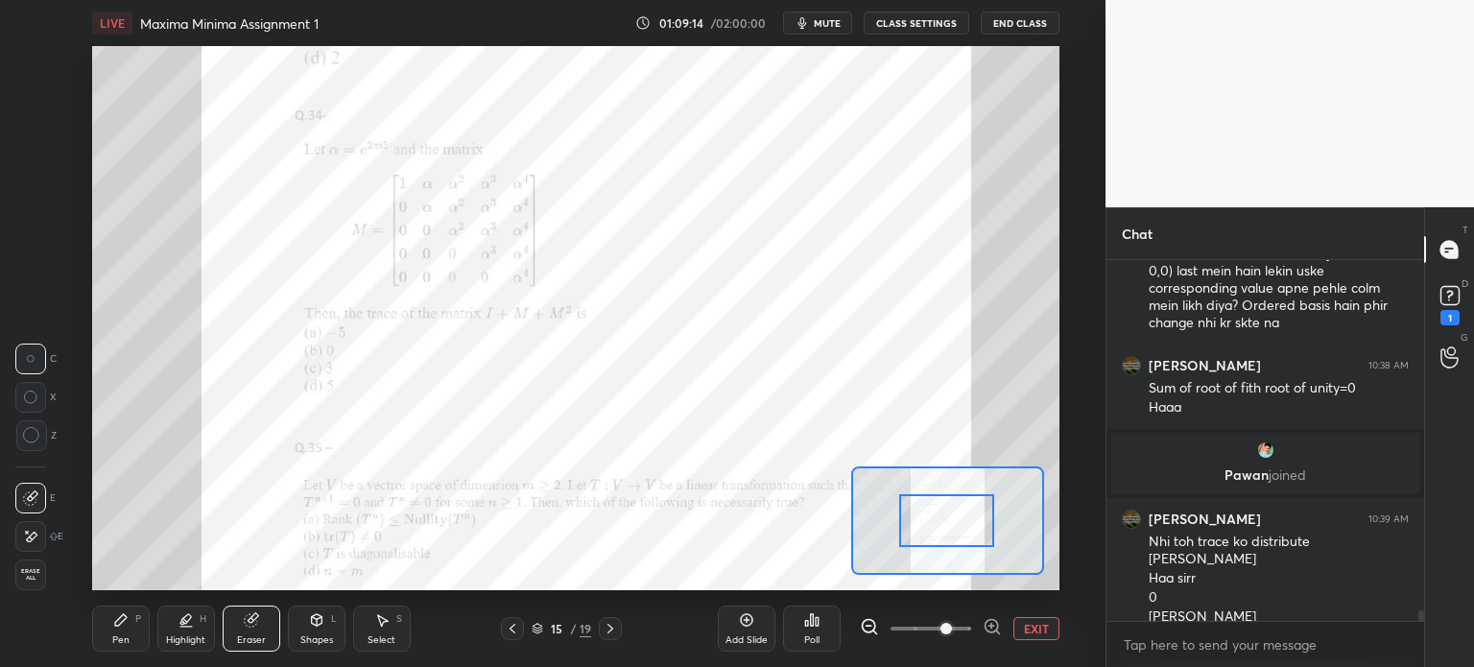
click at [182, 630] on div "Highlight H" at bounding box center [186, 629] width 58 height 46
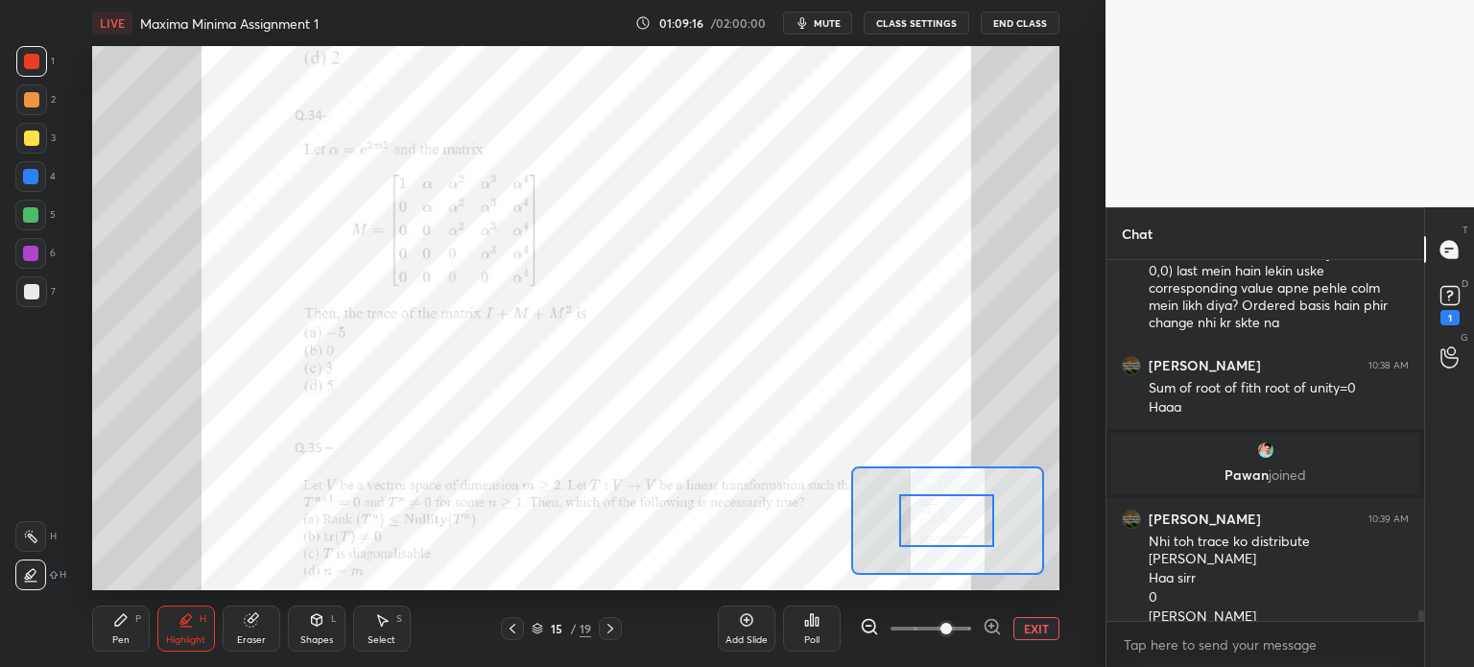
click at [42, 606] on div "1 2 3 4 5 6 7 C X Z C X Z E E Erase all H H LIVE Maxima Minima Assignment 1 01:…" at bounding box center [545, 333] width 1090 height 667
click at [244, 609] on div "Pen P Highlight H Eraser Shapes L Select S 15 / 19 Add Slide Poll EXIT" at bounding box center [575, 628] width 967 height 77
click at [241, 617] on div "Eraser" at bounding box center [252, 629] width 58 height 46
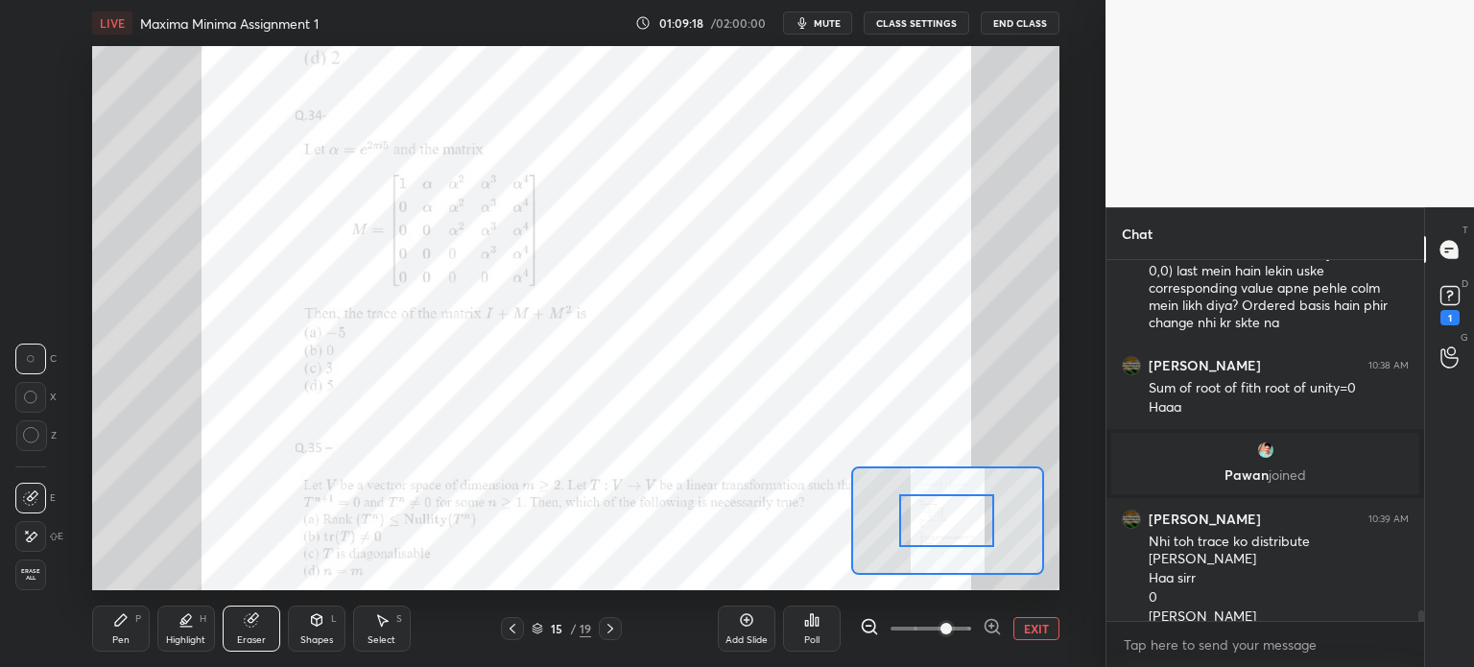
click at [27, 536] on icon at bounding box center [30, 537] width 15 height 16
click at [126, 631] on div "Pen P" at bounding box center [121, 629] width 58 height 46
click at [32, 232] on div "5" at bounding box center [35, 219] width 40 height 38
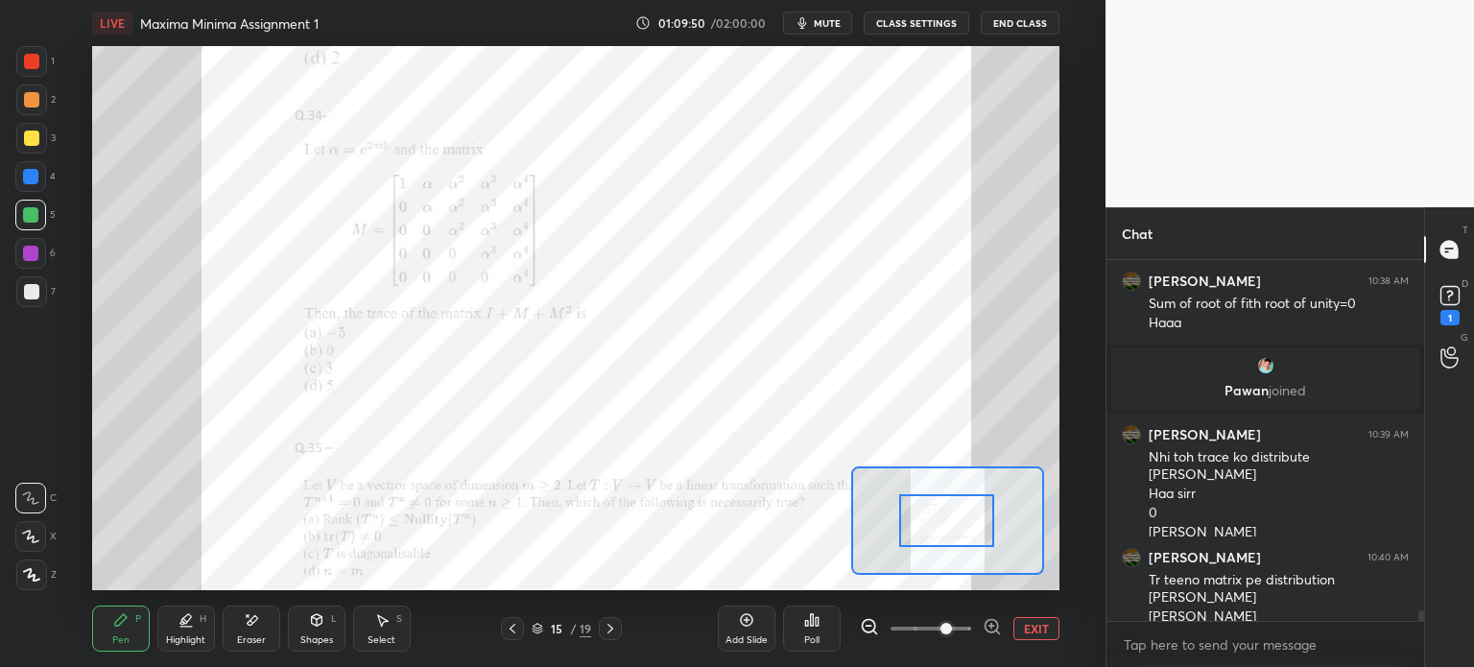
scroll to position [12065, 0]
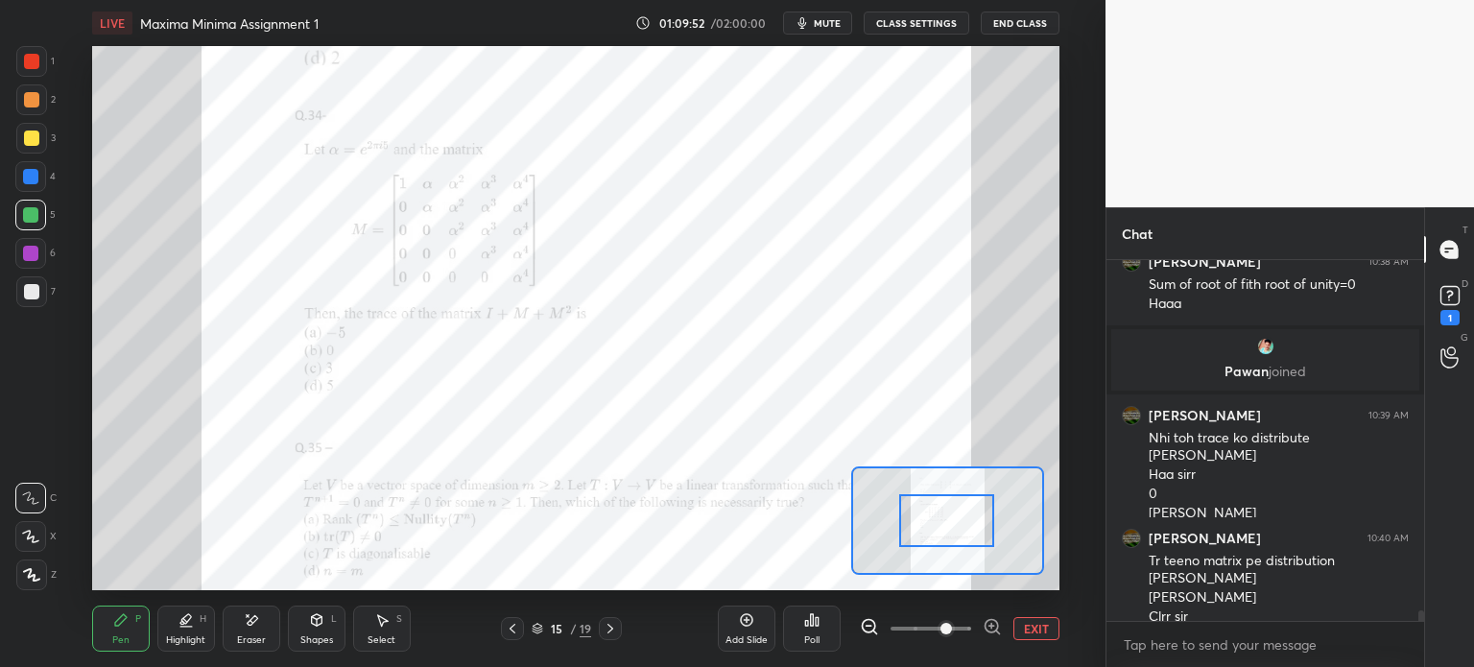
click at [825, 20] on span "mute" at bounding box center [827, 22] width 27 height 13
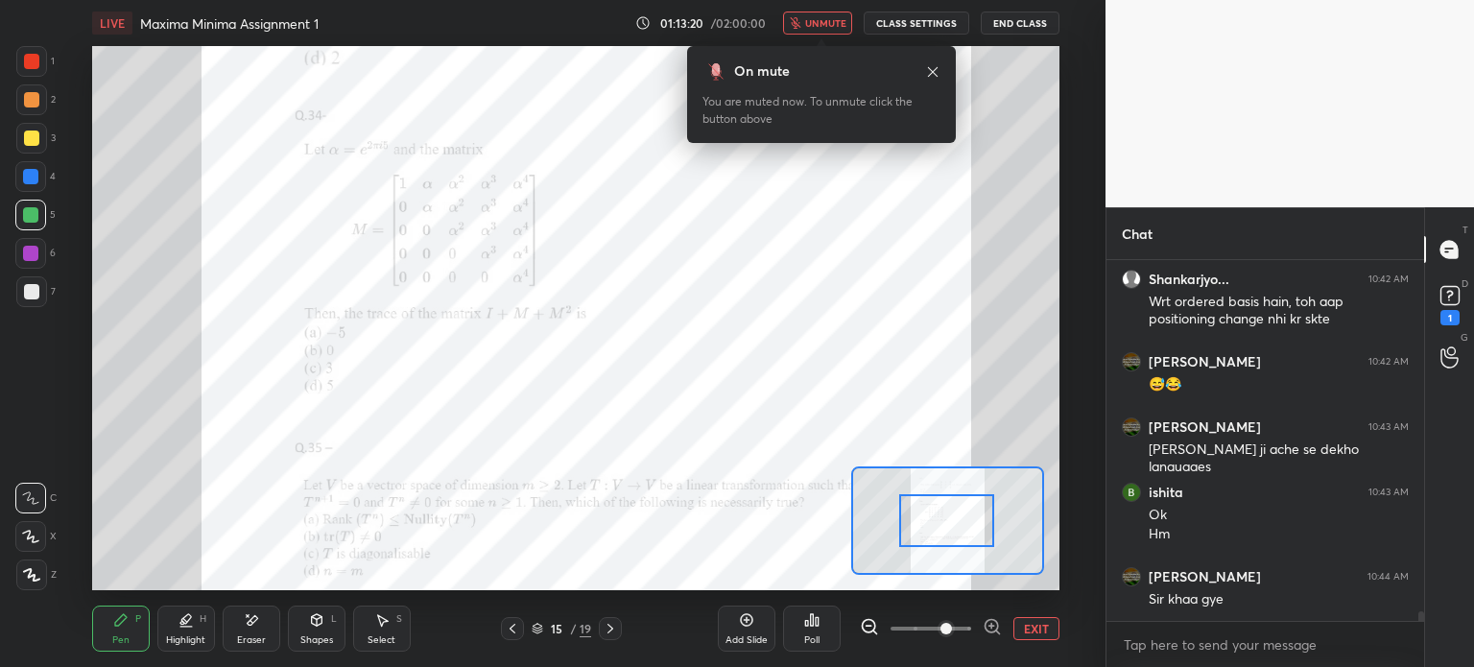
scroll to position [13337, 0]
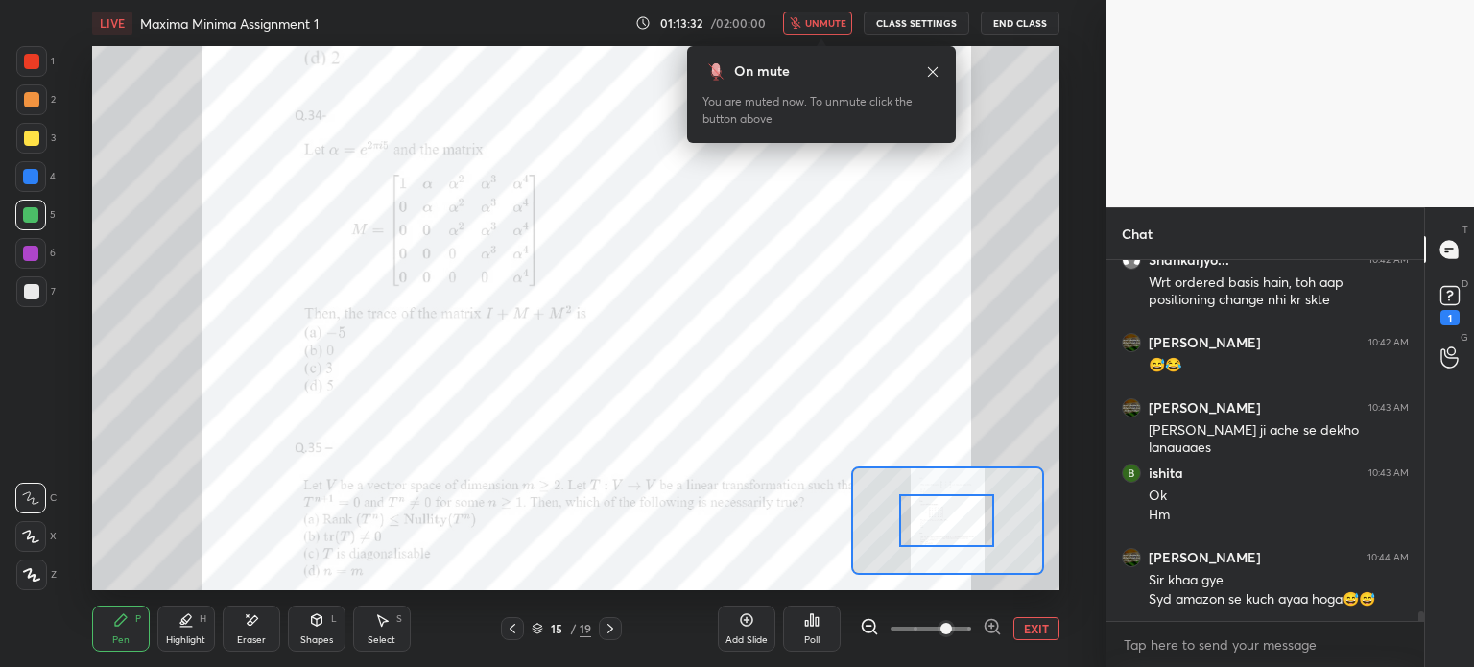
click at [933, 66] on icon at bounding box center [932, 71] width 15 height 15
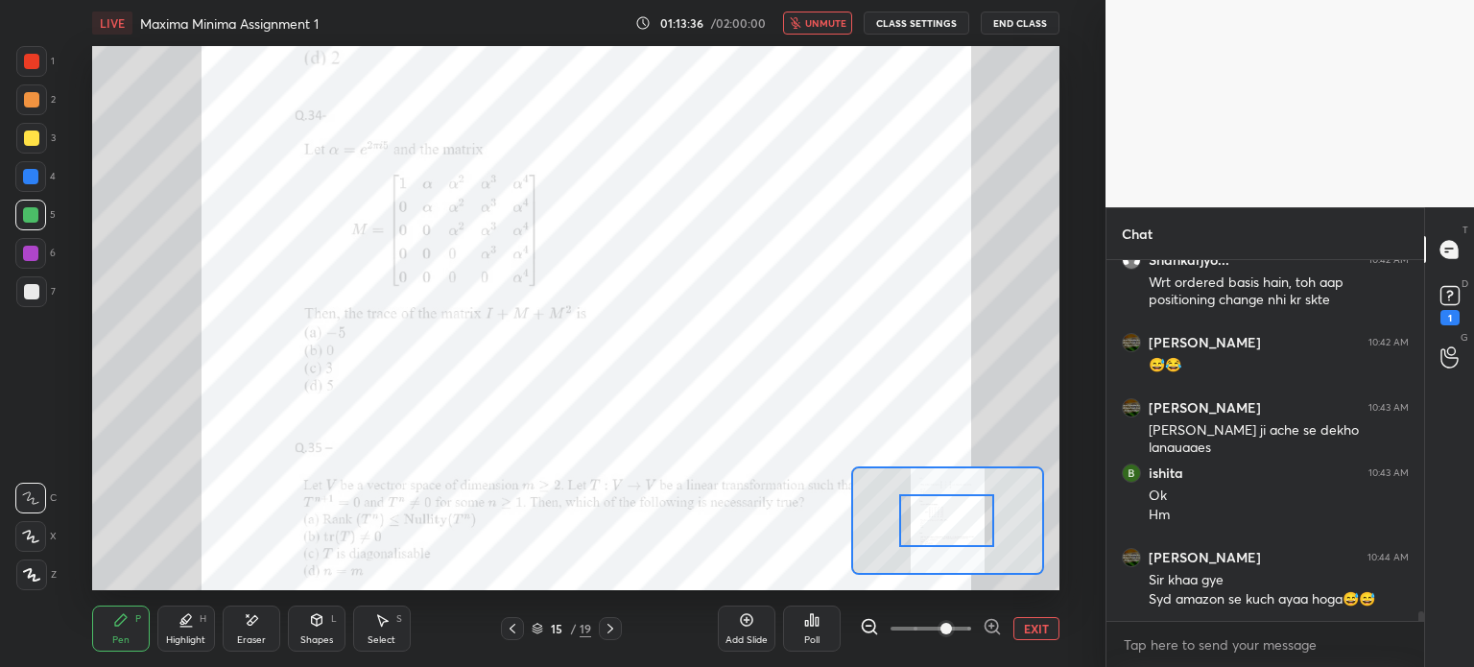
click at [817, 23] on span "unmute" at bounding box center [825, 22] width 41 height 13
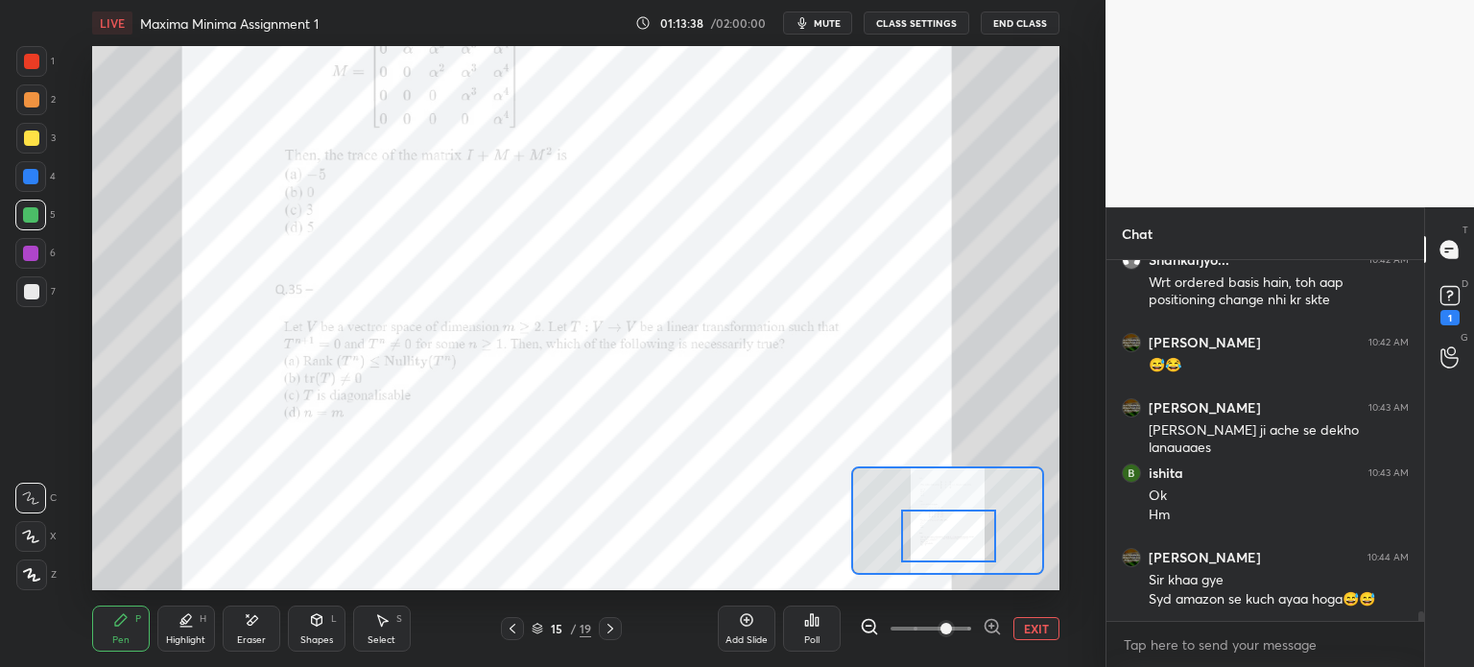
drag, startPoint x: 963, startPoint y: 544, endPoint x: 965, endPoint y: 559, distance: 15.5
click at [965, 559] on div at bounding box center [948, 536] width 95 height 53
click at [615, 630] on icon at bounding box center [610, 628] width 15 height 15
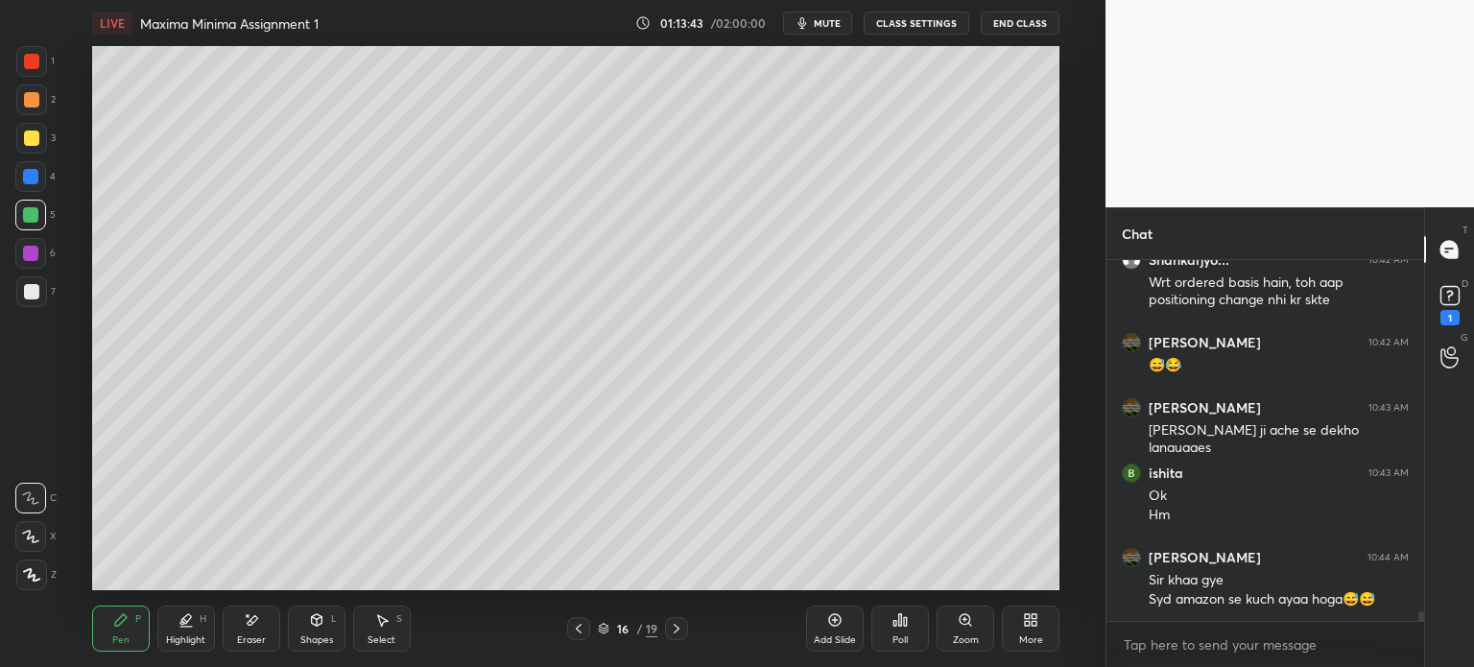
click at [615, 630] on div "16" at bounding box center [622, 629] width 19 height 12
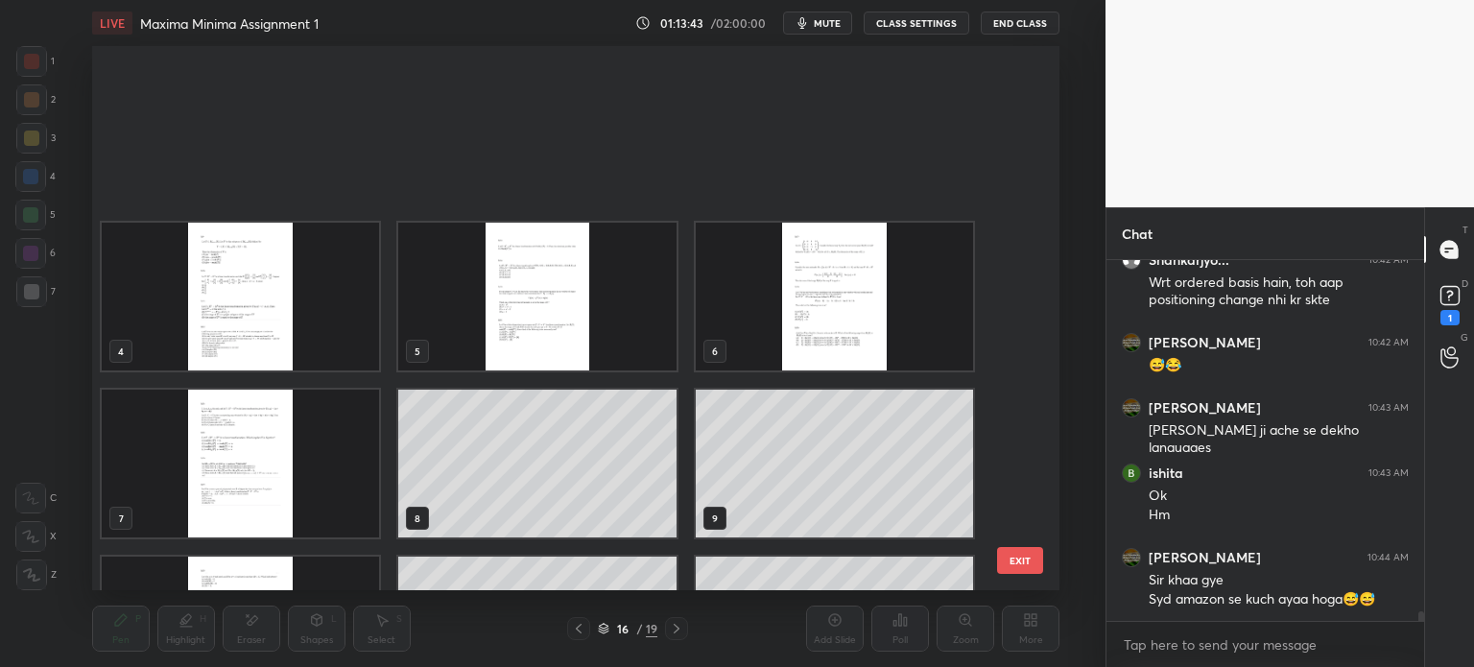
click at [615, 630] on div "16" at bounding box center [622, 629] width 19 height 12
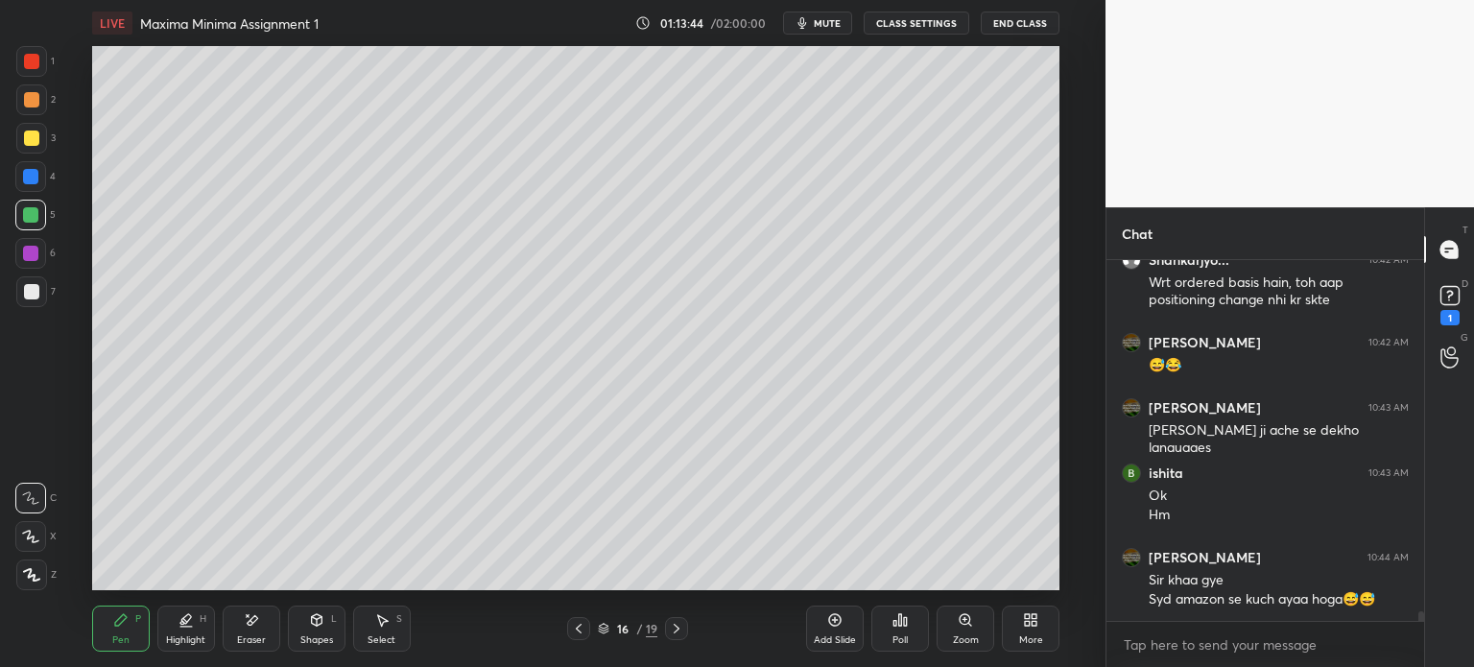
click at [615, 630] on div "16" at bounding box center [622, 629] width 19 height 12
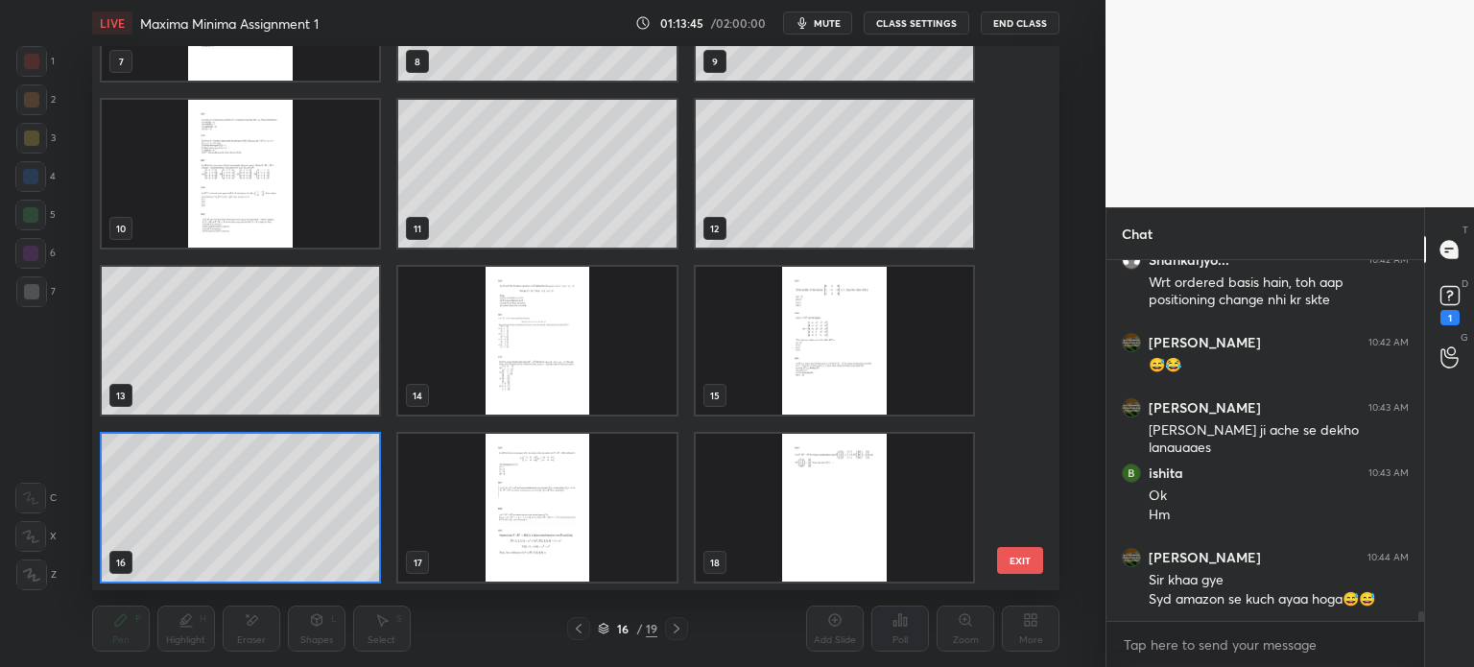
click at [1014, 548] on button "EXIT" at bounding box center [1020, 560] width 46 height 27
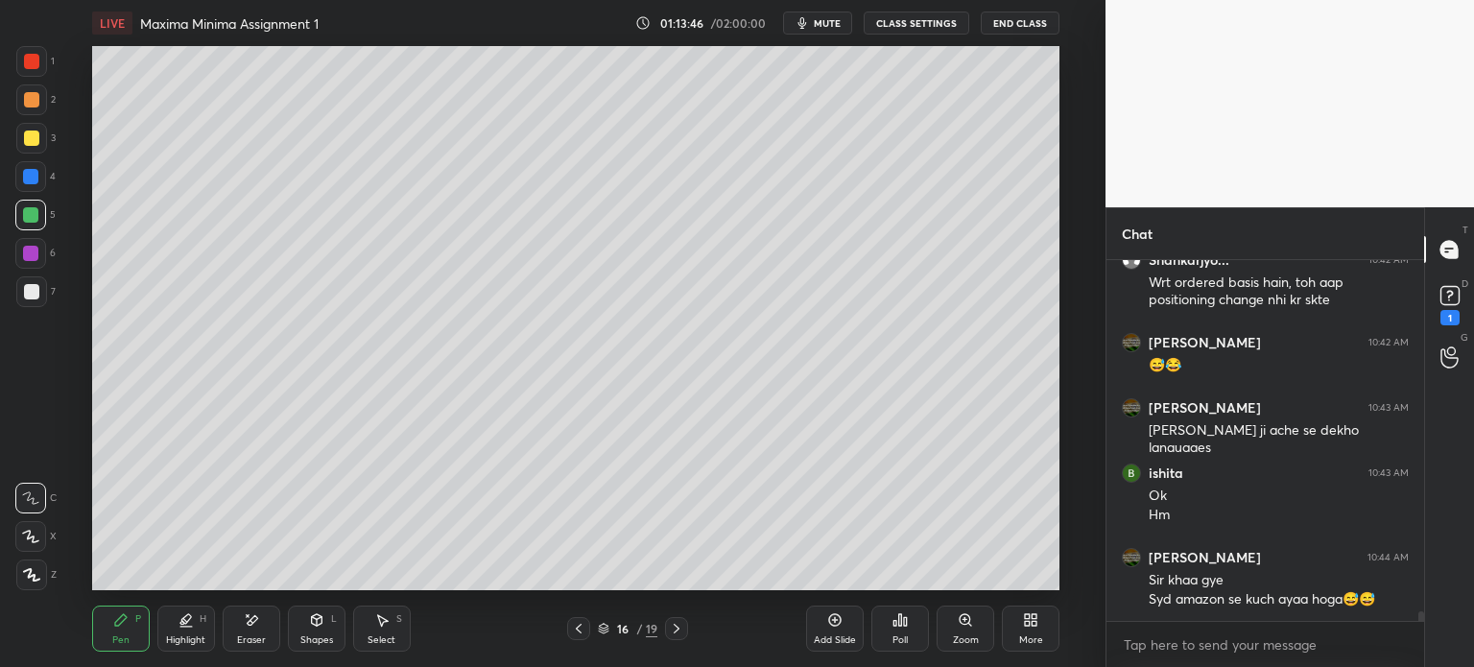
scroll to position [13402, 0]
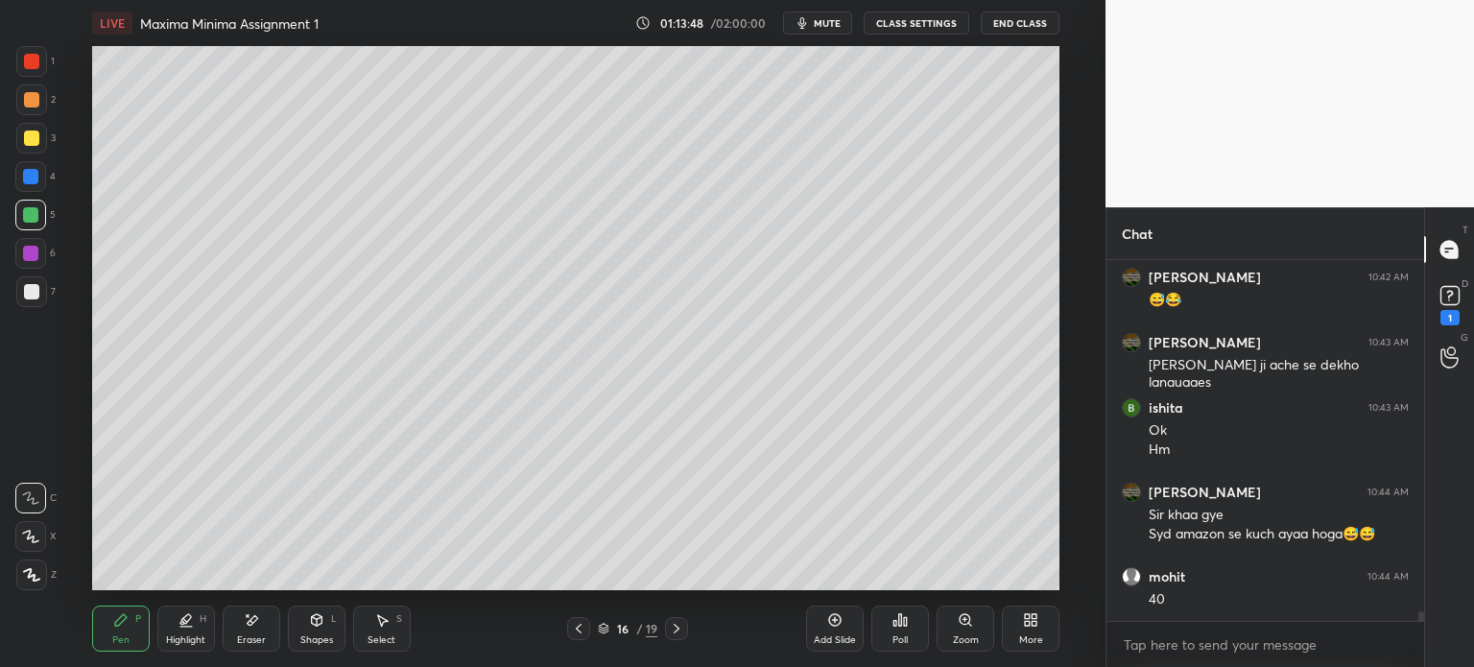
click at [672, 629] on icon at bounding box center [676, 628] width 15 height 15
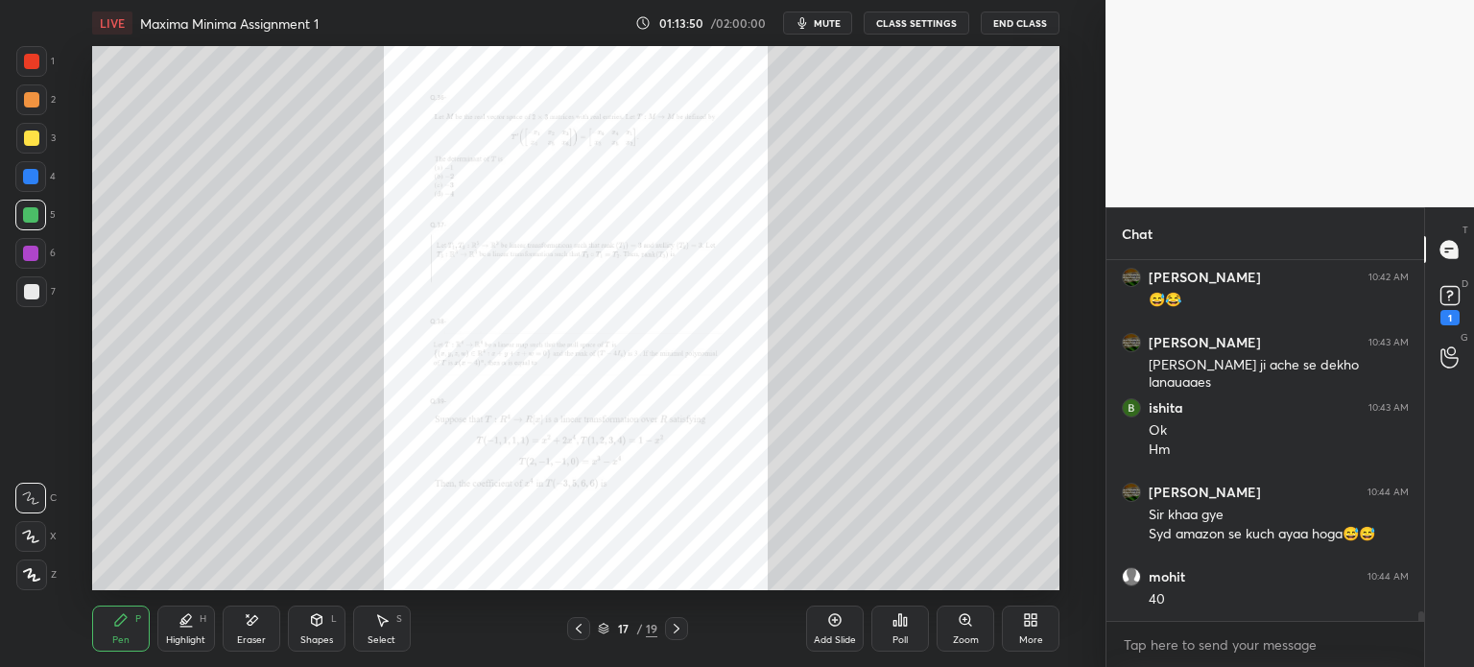
click at [577, 623] on icon at bounding box center [578, 628] width 15 height 15
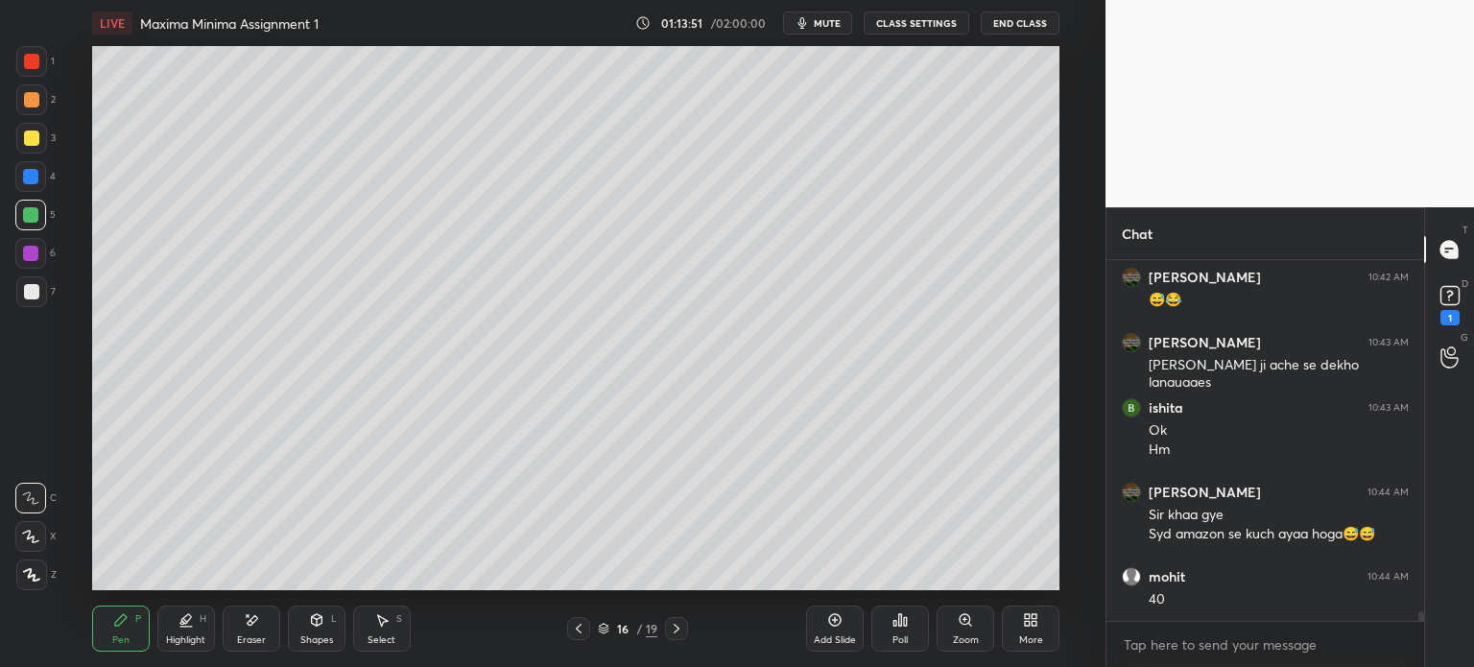
click at [577, 623] on icon at bounding box center [578, 628] width 15 height 15
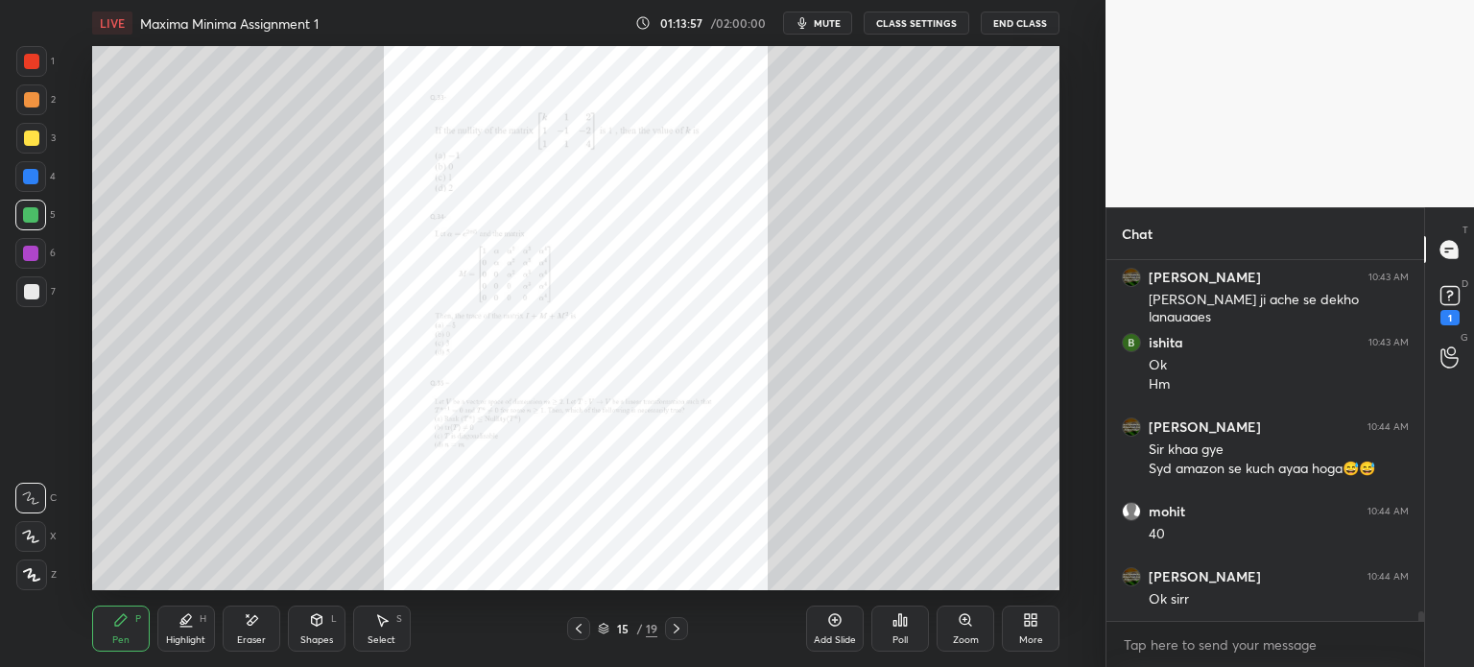
scroll to position [13533, 0]
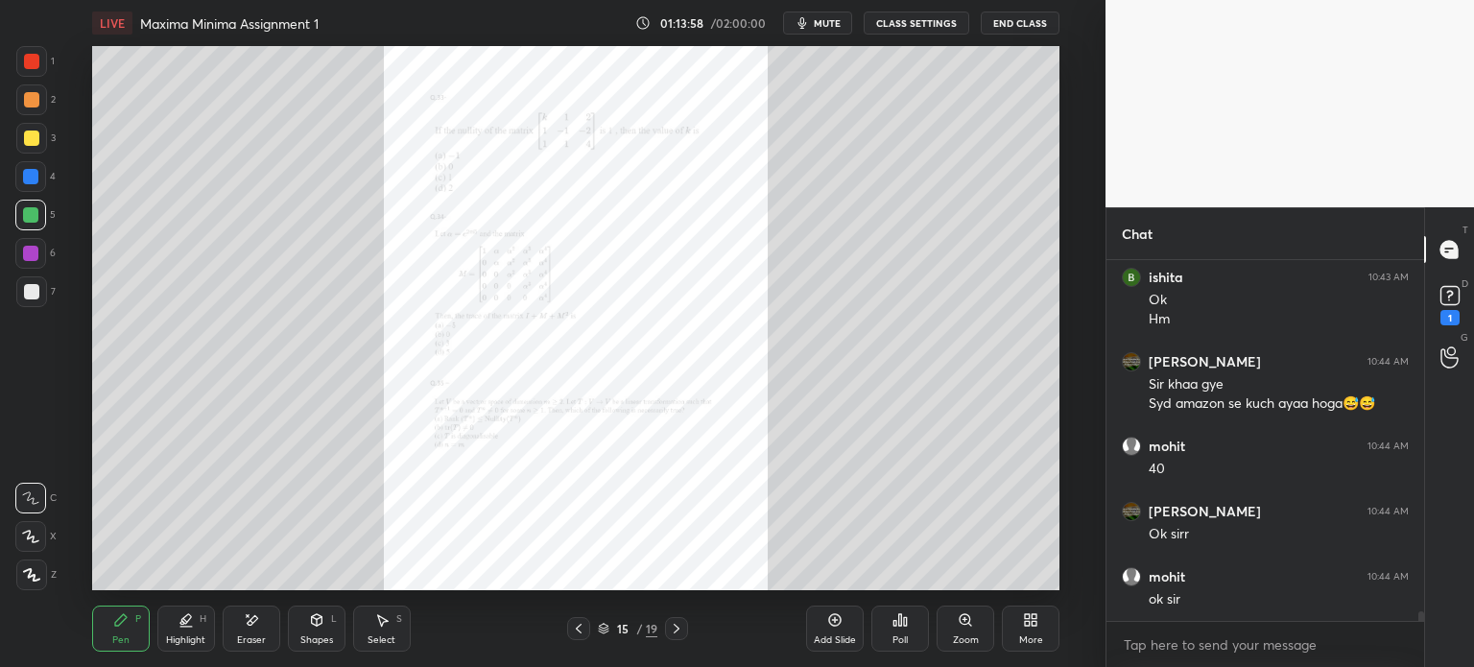
click at [671, 628] on icon at bounding box center [676, 628] width 15 height 15
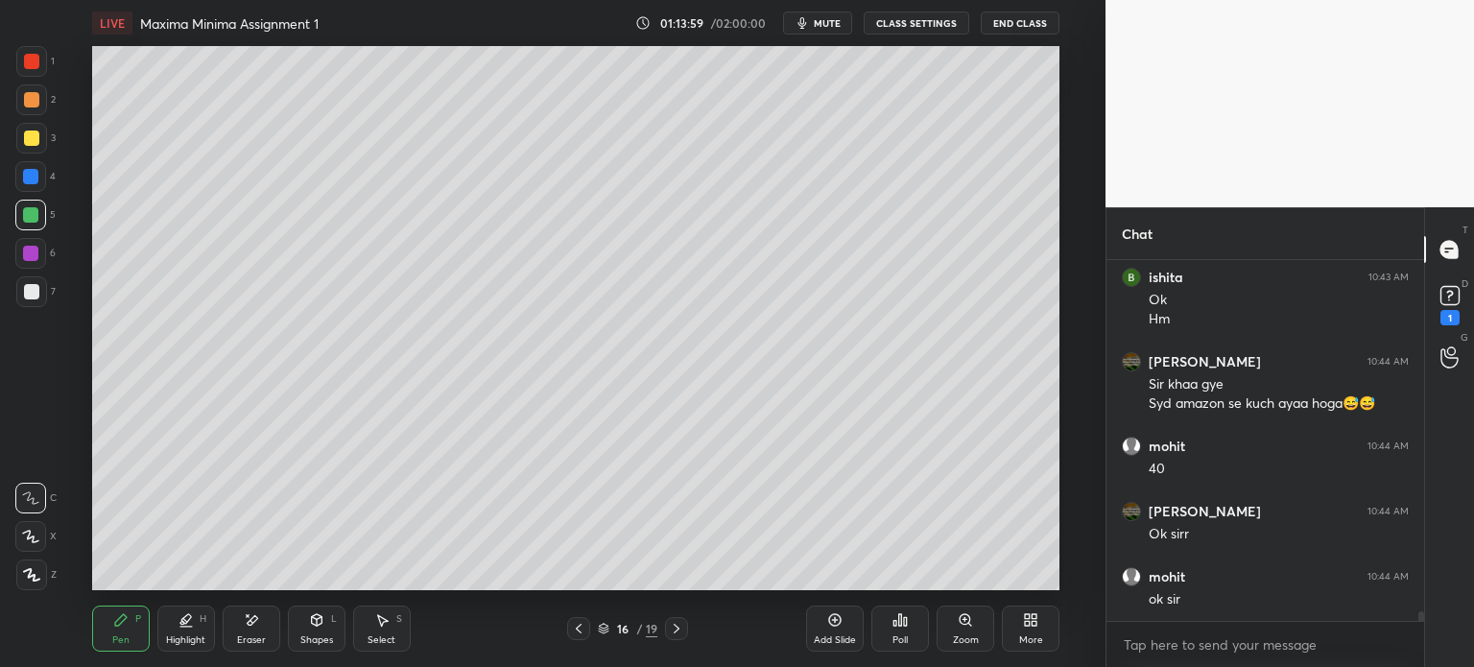
click at [671, 628] on icon at bounding box center [676, 628] width 15 height 15
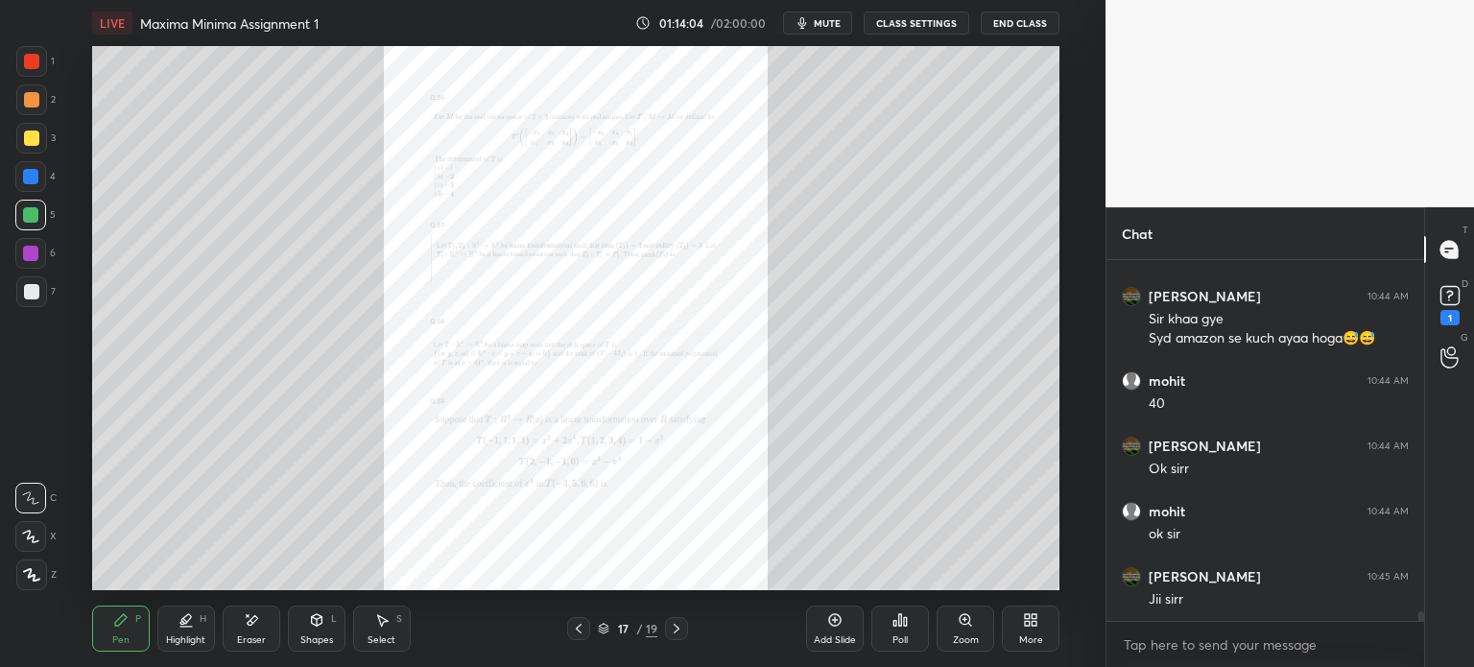
scroll to position [13663, 0]
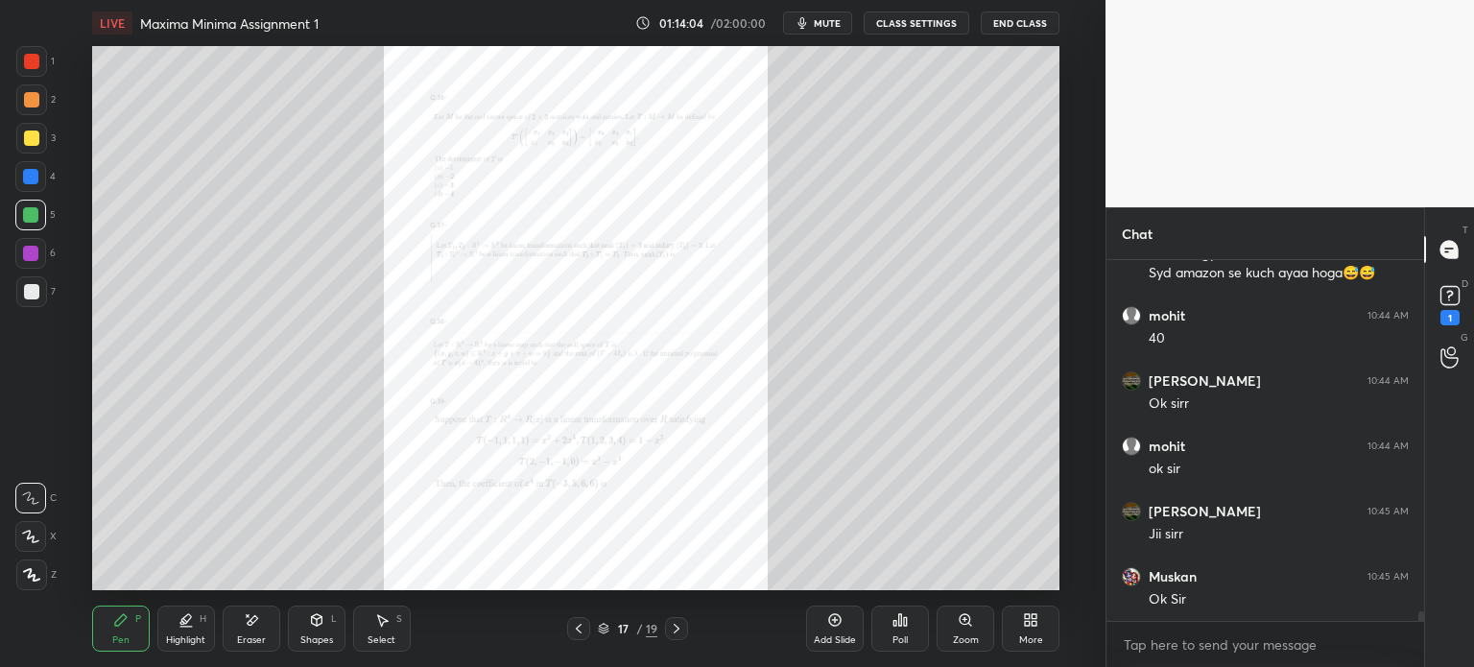
click at [676, 628] on icon at bounding box center [676, 628] width 15 height 15
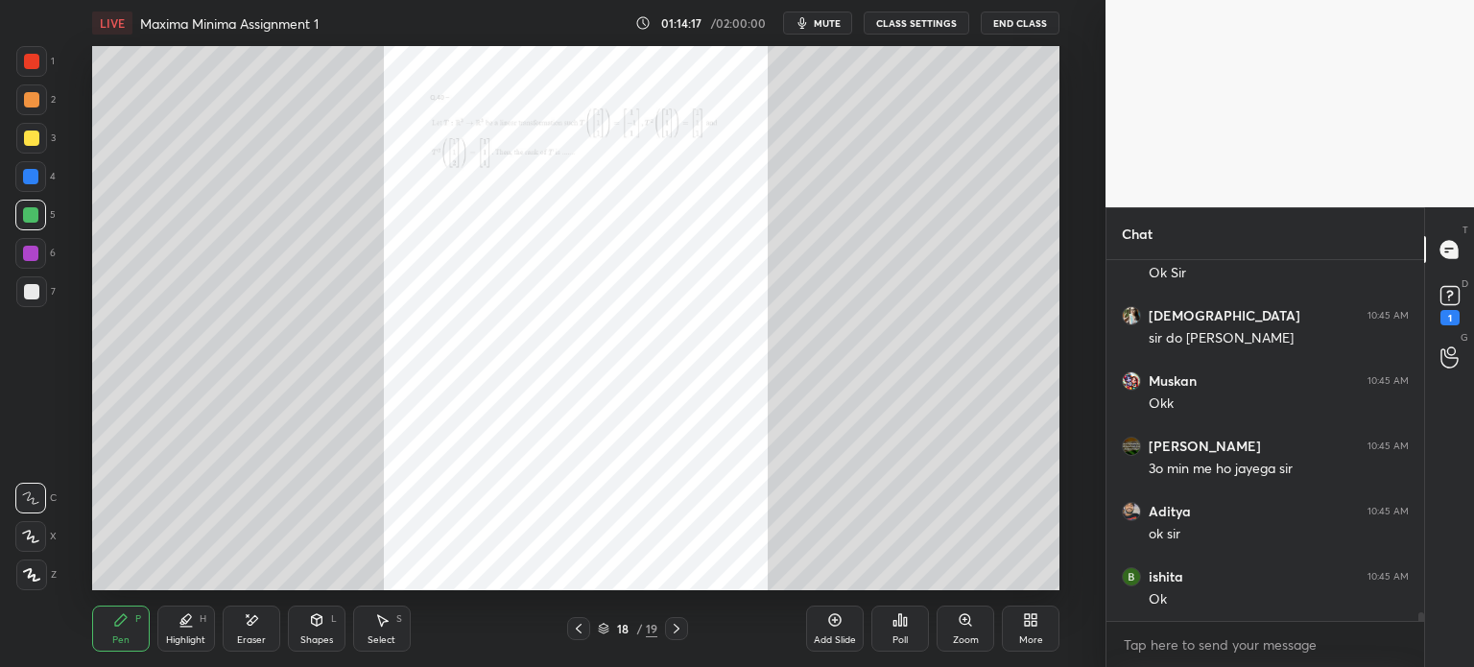
click at [1030, 21] on button "End Class" at bounding box center [1020, 23] width 79 height 23
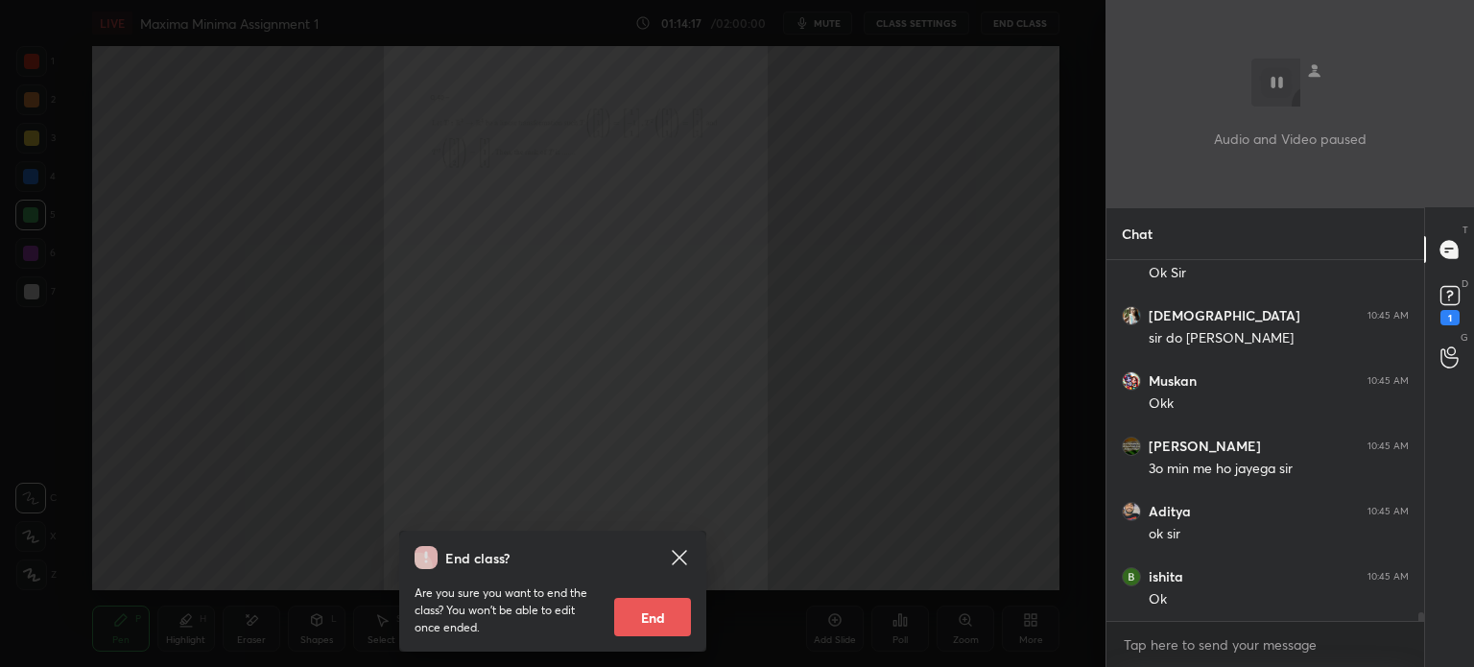
scroll to position [14055, 0]
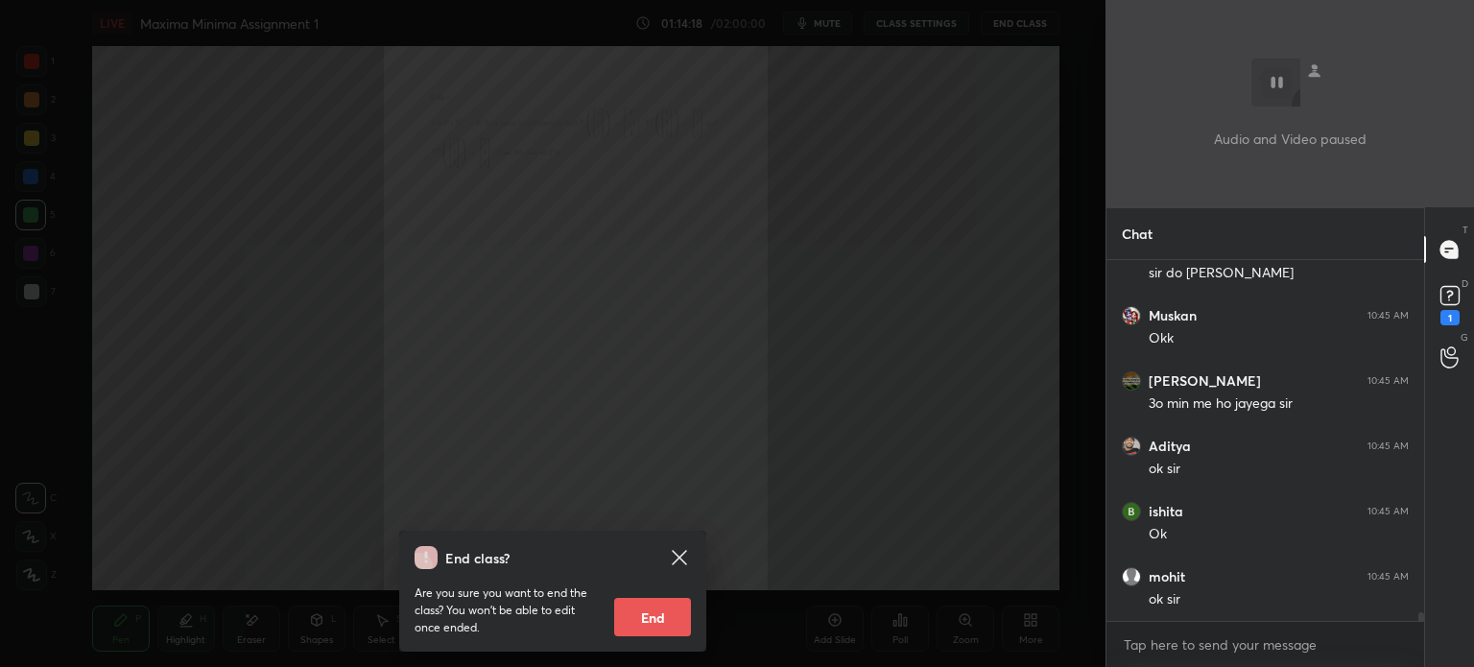
click at [643, 629] on button "End" at bounding box center [652, 617] width 77 height 38
type textarea "x"
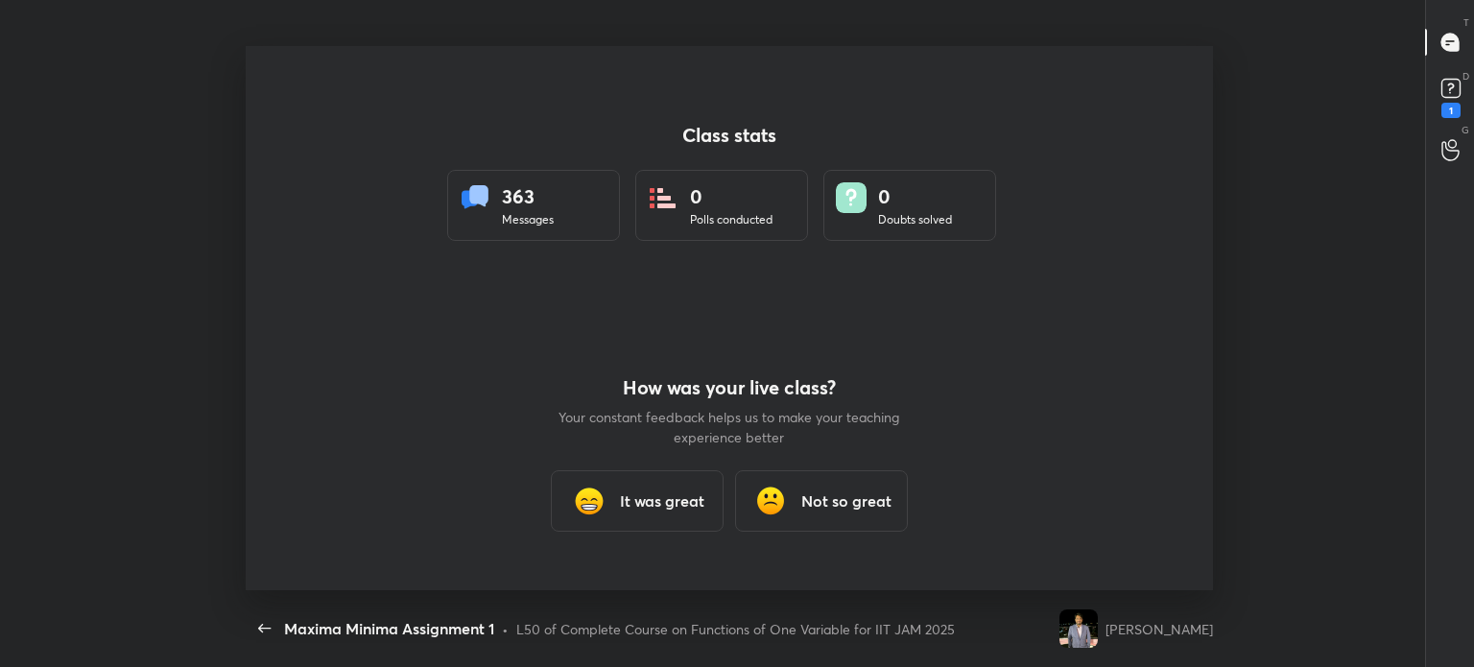
scroll to position [0, 0]
